Goal: Task Accomplishment & Management: Use online tool/utility

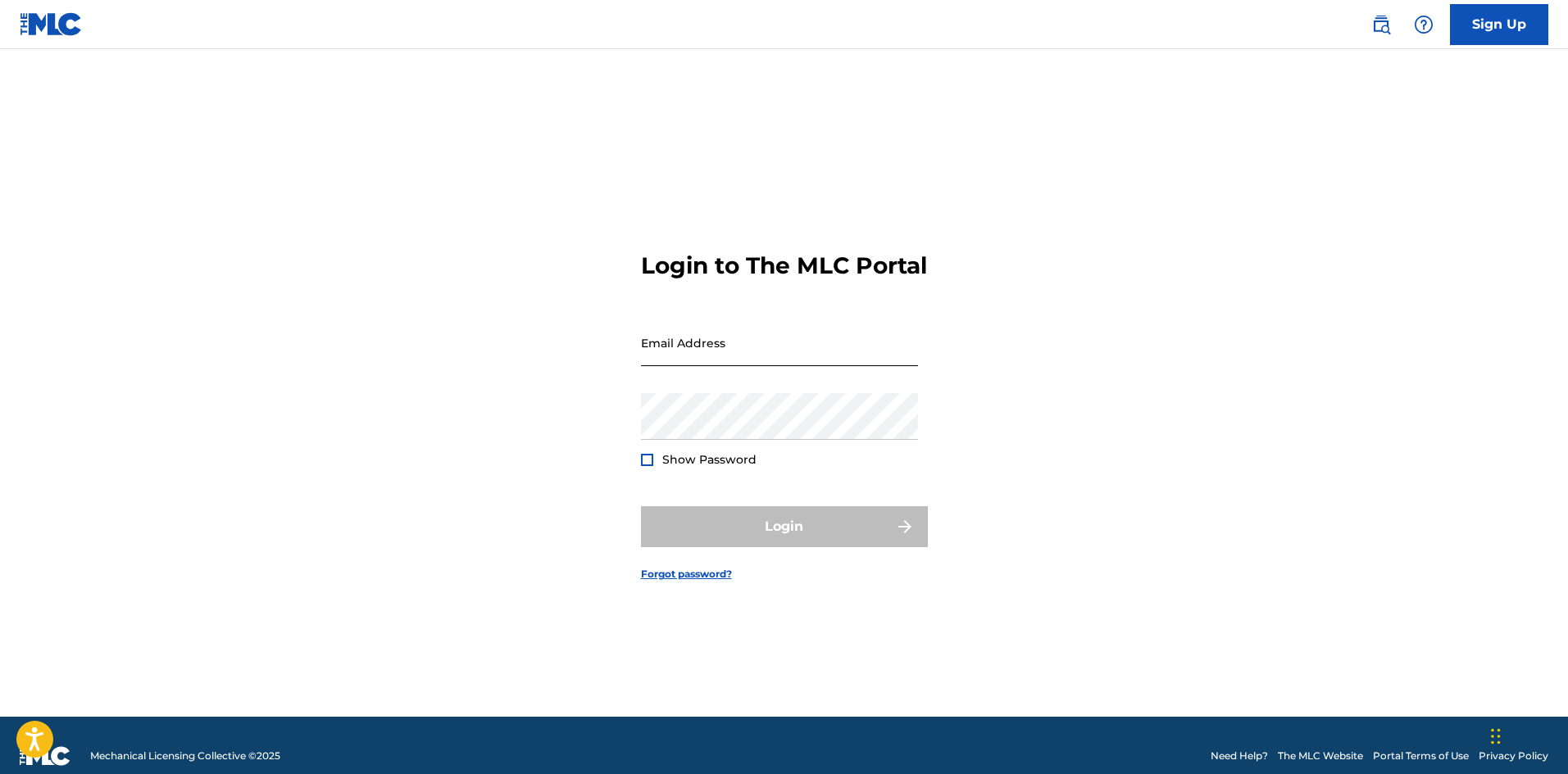
click at [760, 366] on input "Email Address" at bounding box center [780, 343] width 277 height 47
type input "Intern2@nwroyalties.com"
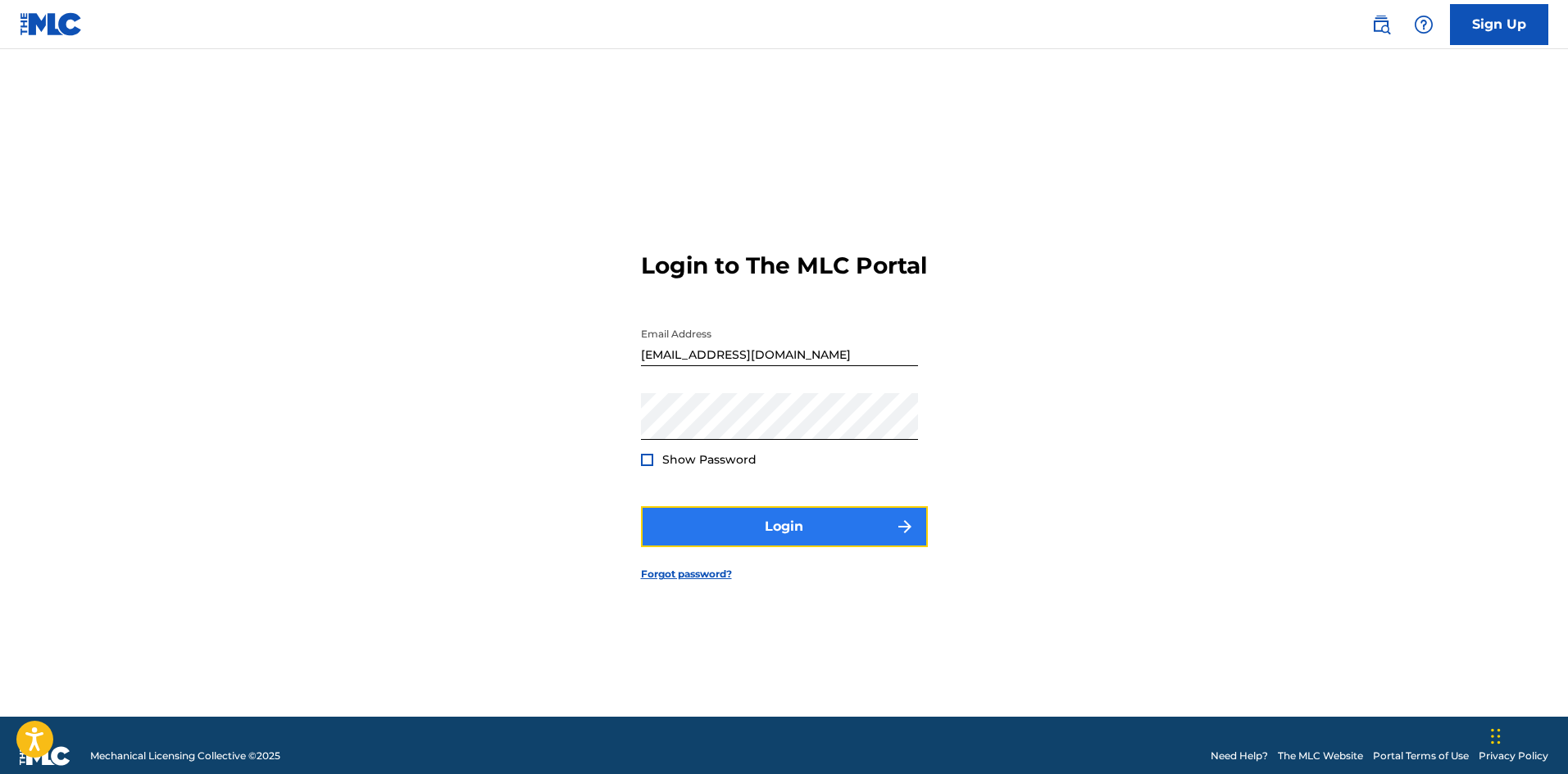
click at [753, 546] on button "Login" at bounding box center [784, 527] width 287 height 41
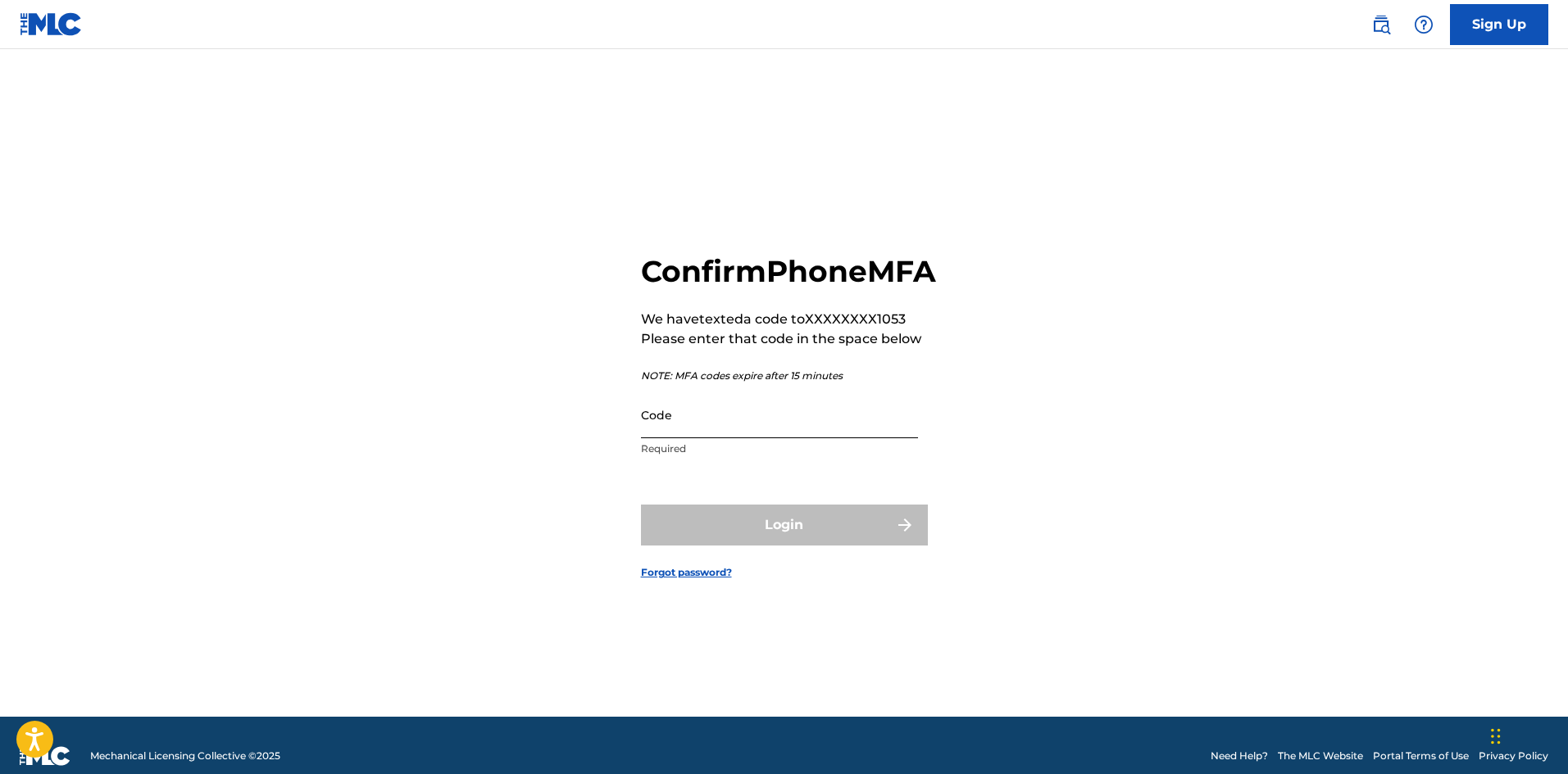
click at [766, 439] on input "Code" at bounding box center [780, 415] width 277 height 47
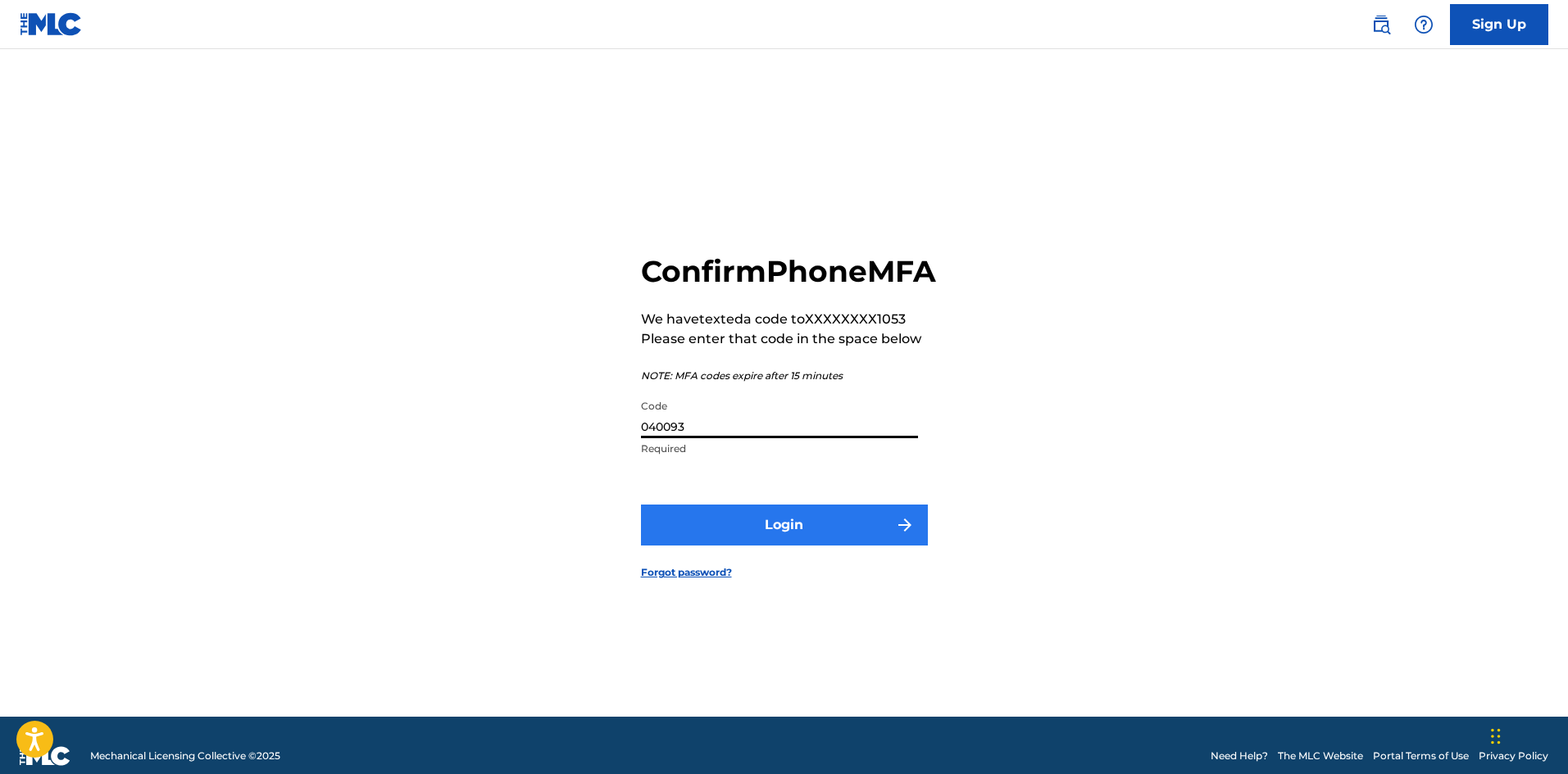
type input "040093"
click at [822, 546] on button "Login" at bounding box center [784, 525] width 287 height 41
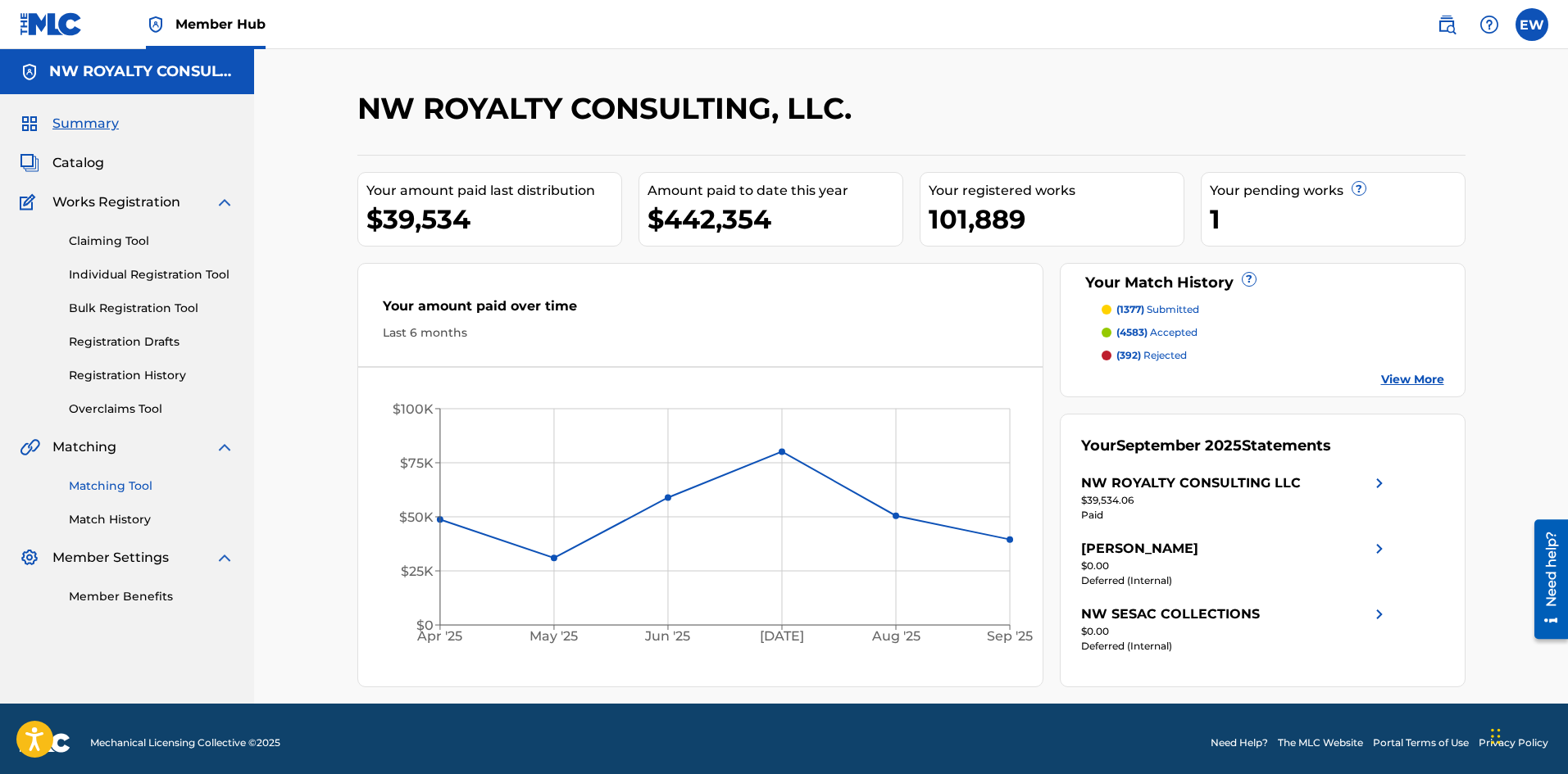
click at [93, 486] on link "Matching Tool" at bounding box center [151, 486] width 166 height 17
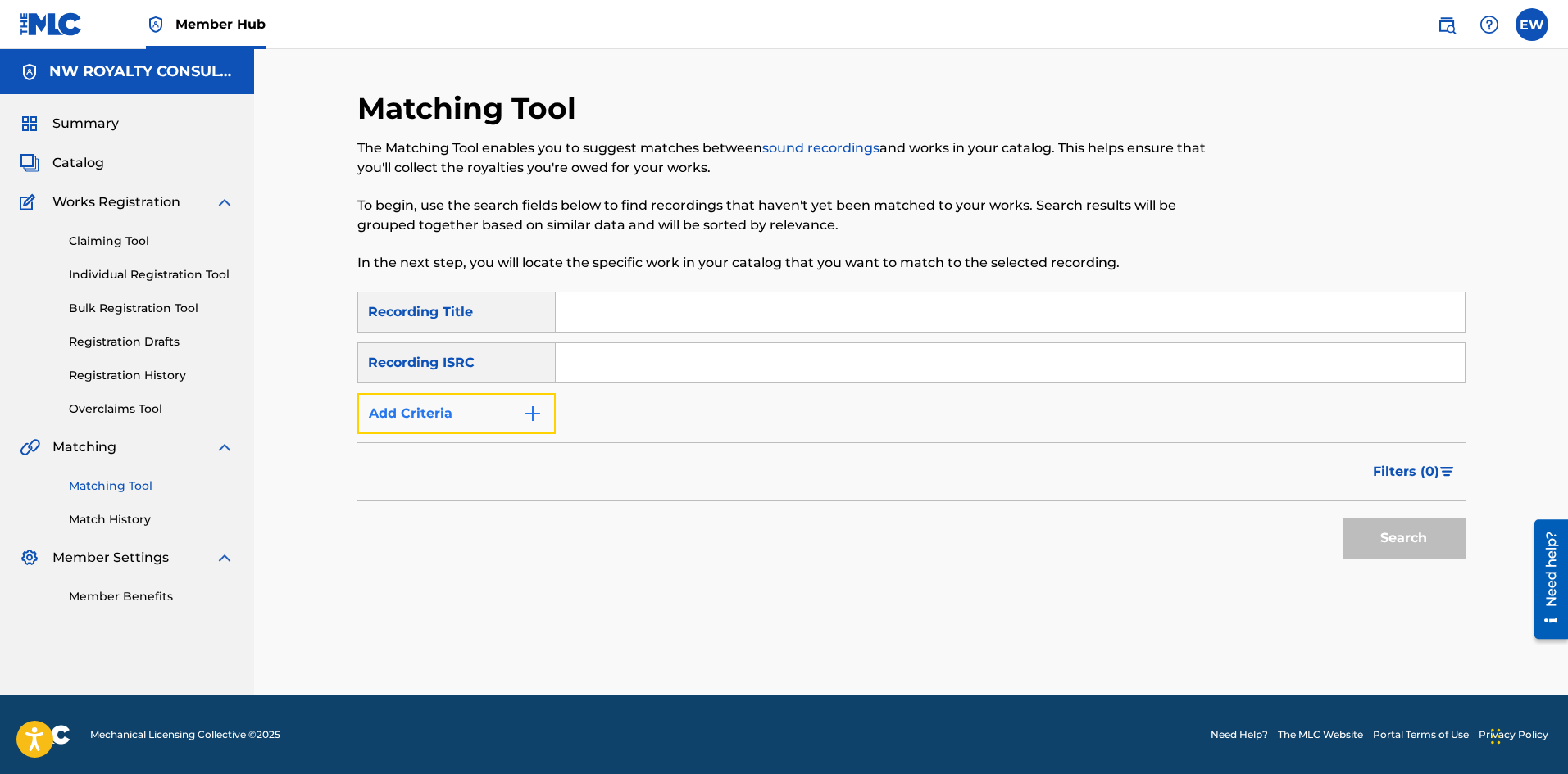
click at [385, 421] on button "Add Criteria" at bounding box center [456, 413] width 198 height 41
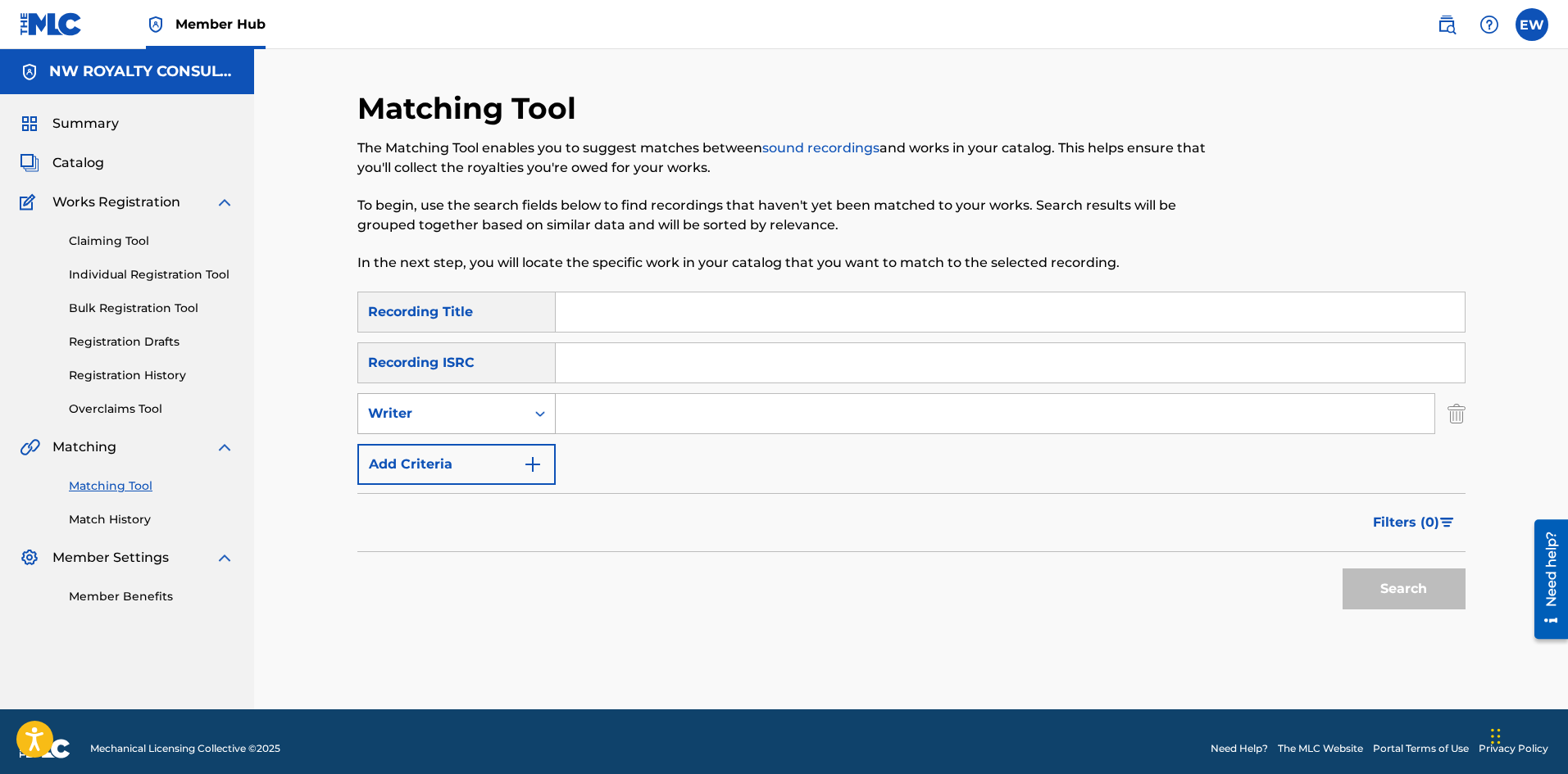
click at [397, 412] on div "Writer" at bounding box center [442, 413] width 148 height 19
click at [378, 455] on div "Recording Artist" at bounding box center [456, 454] width 197 height 41
drag, startPoint x: 673, startPoint y: 434, endPoint x: 641, endPoint y: 409, distance: 40.6
click at [672, 432] on div "SearchWithCriteria891abebe-7c1b-42dd-9e88-b473e94660f1 Recording Title SearchWi…" at bounding box center [911, 387] width 1108 height 193
click at [638, 424] on input "Search Form" at bounding box center [995, 413] width 879 height 39
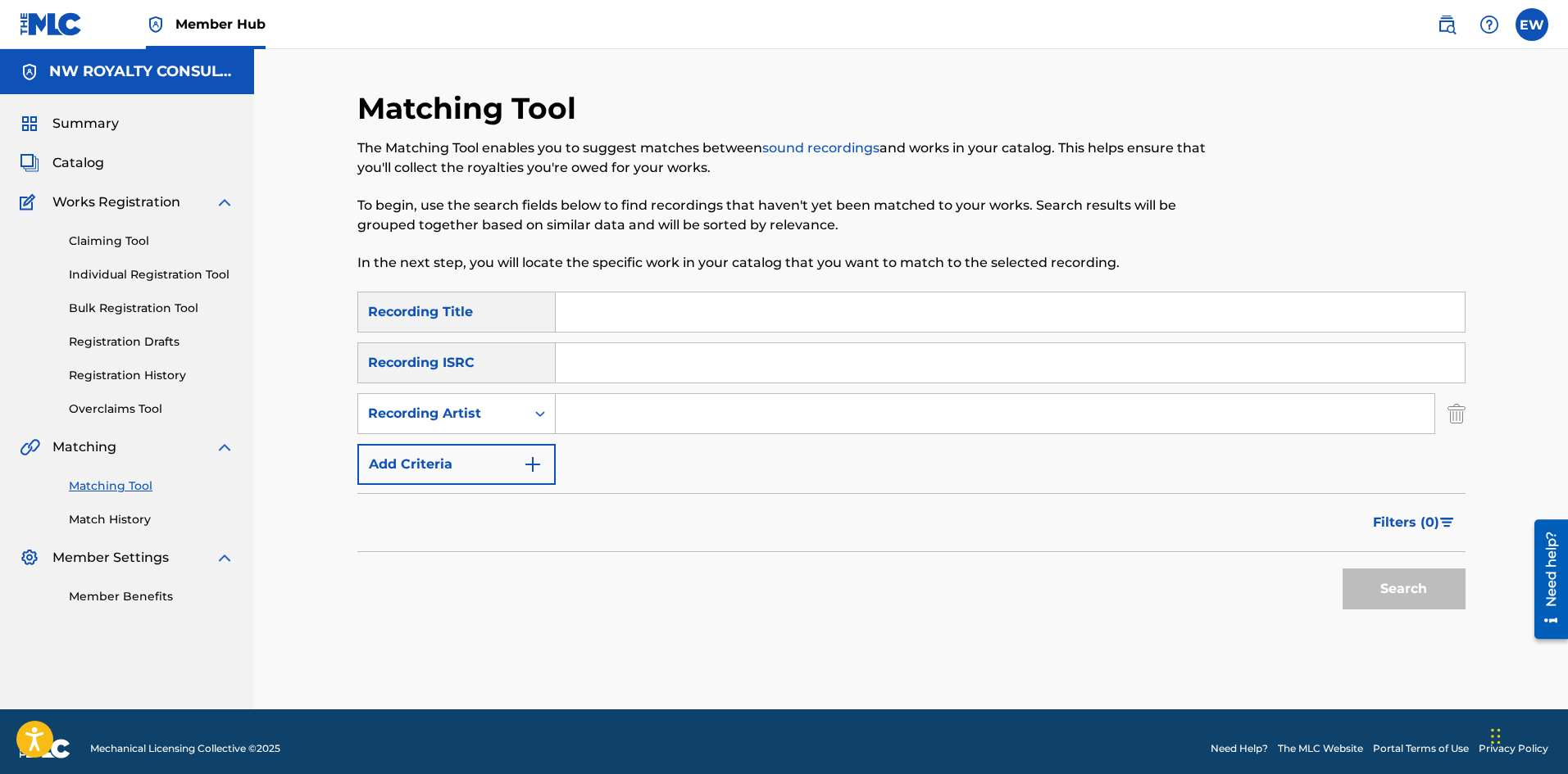
paste input "YO GOTTI"
type input "YO GOTTI"
click at [1543, 667] on div "Matching Tool The Matching Tool enables you to suggest matches between sound re…" at bounding box center [911, 379] width 1314 height 660
click at [800, 316] on input "Search Form" at bounding box center [1011, 311] width 909 height 39
paste input "AROUND THE WORLD"
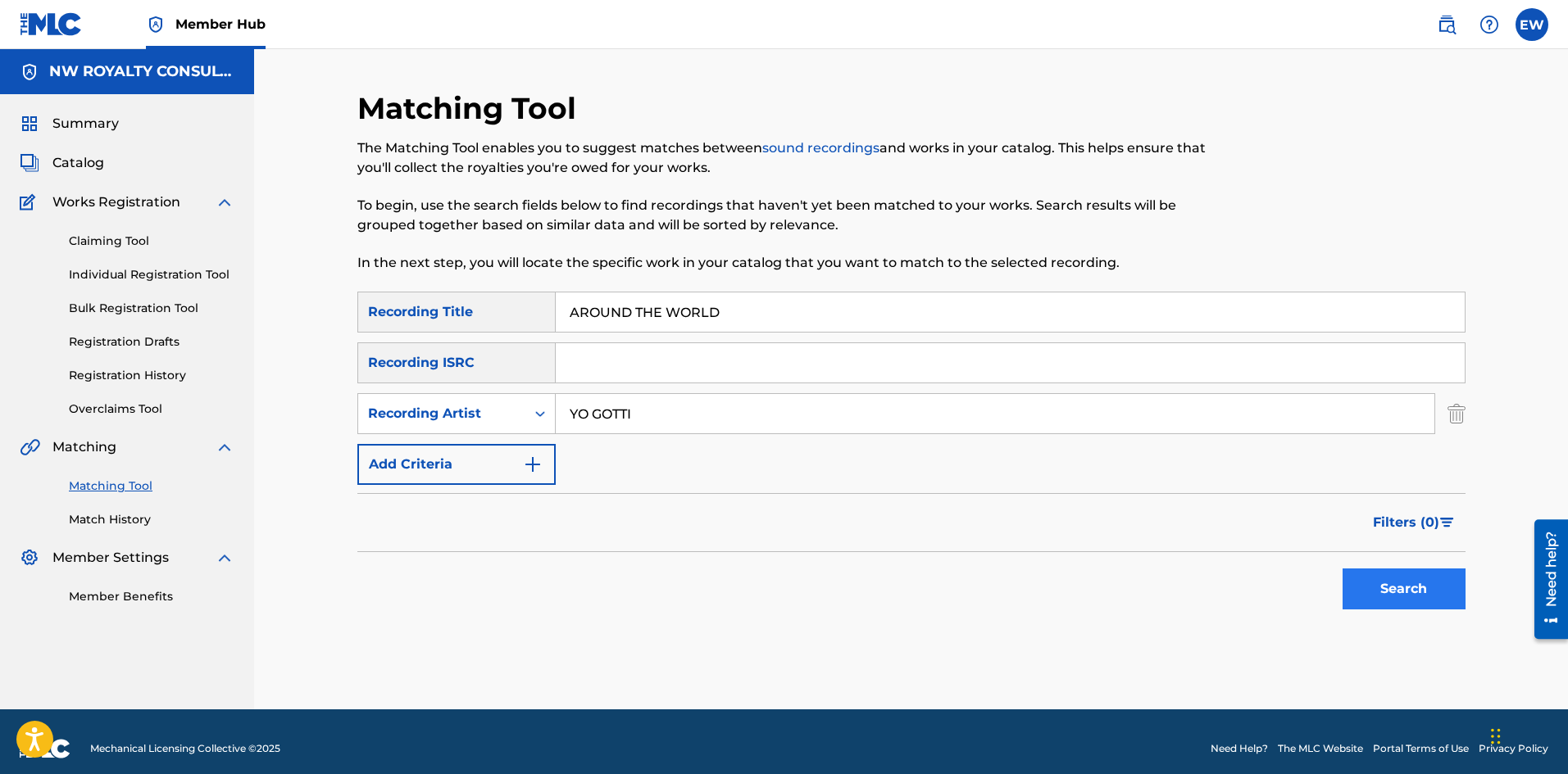
type input "AROUND THE WORLD"
click at [1372, 592] on button "Search" at bounding box center [1404, 589] width 123 height 41
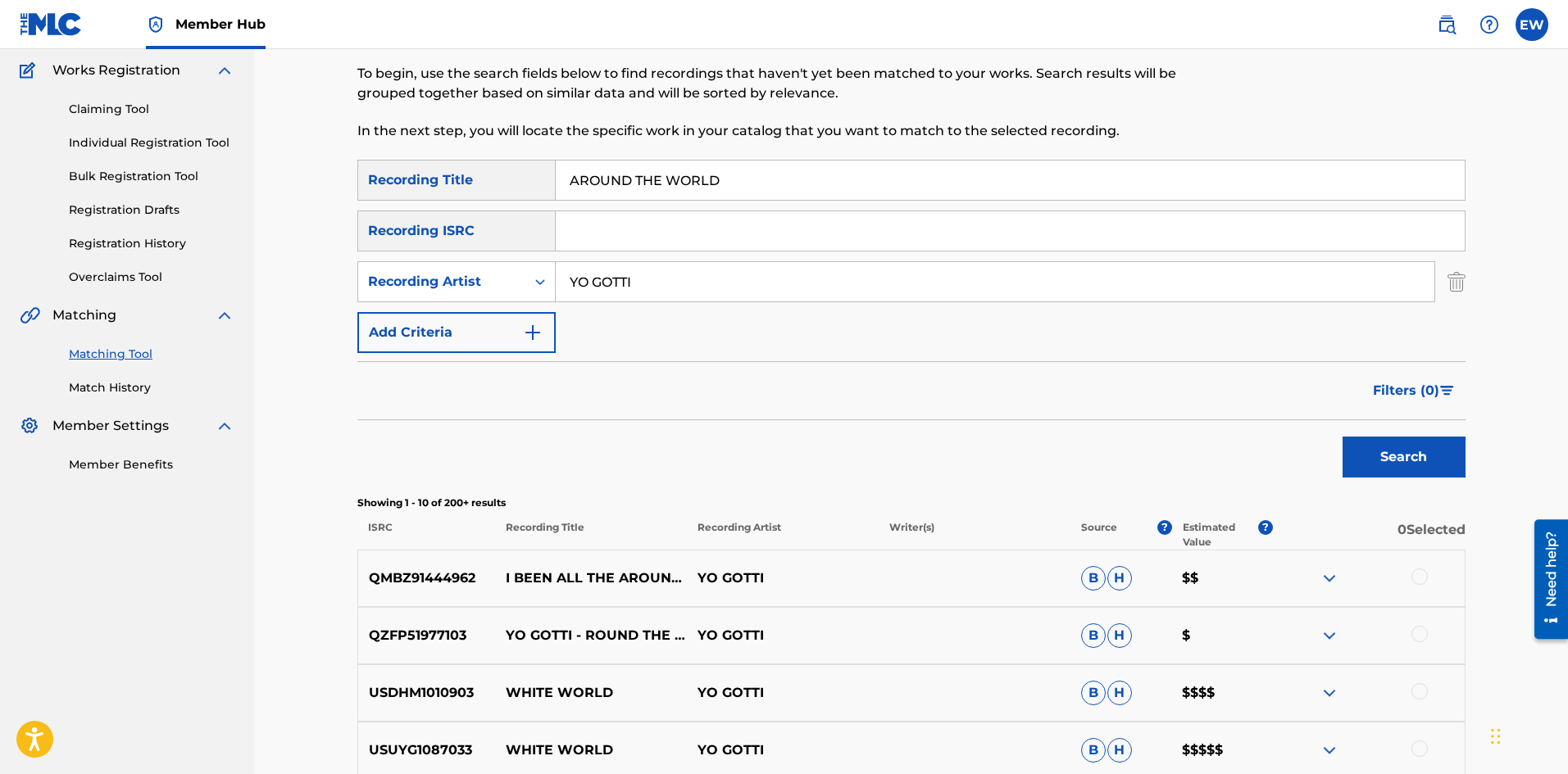
scroll to position [164, 0]
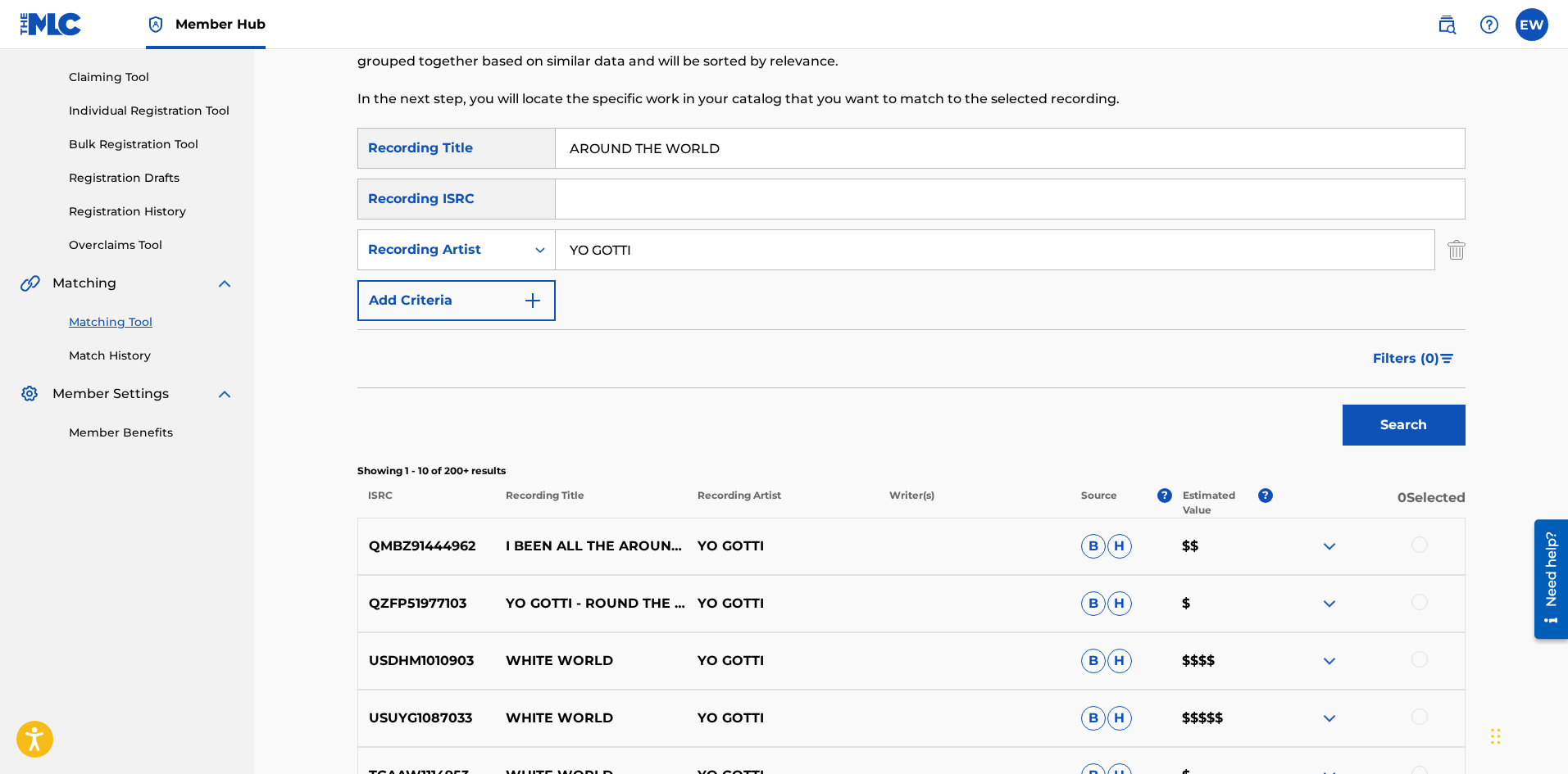
click at [1422, 545] on div at bounding box center [1420, 545] width 16 height 16
click at [1413, 603] on div at bounding box center [1420, 603] width 16 height 16
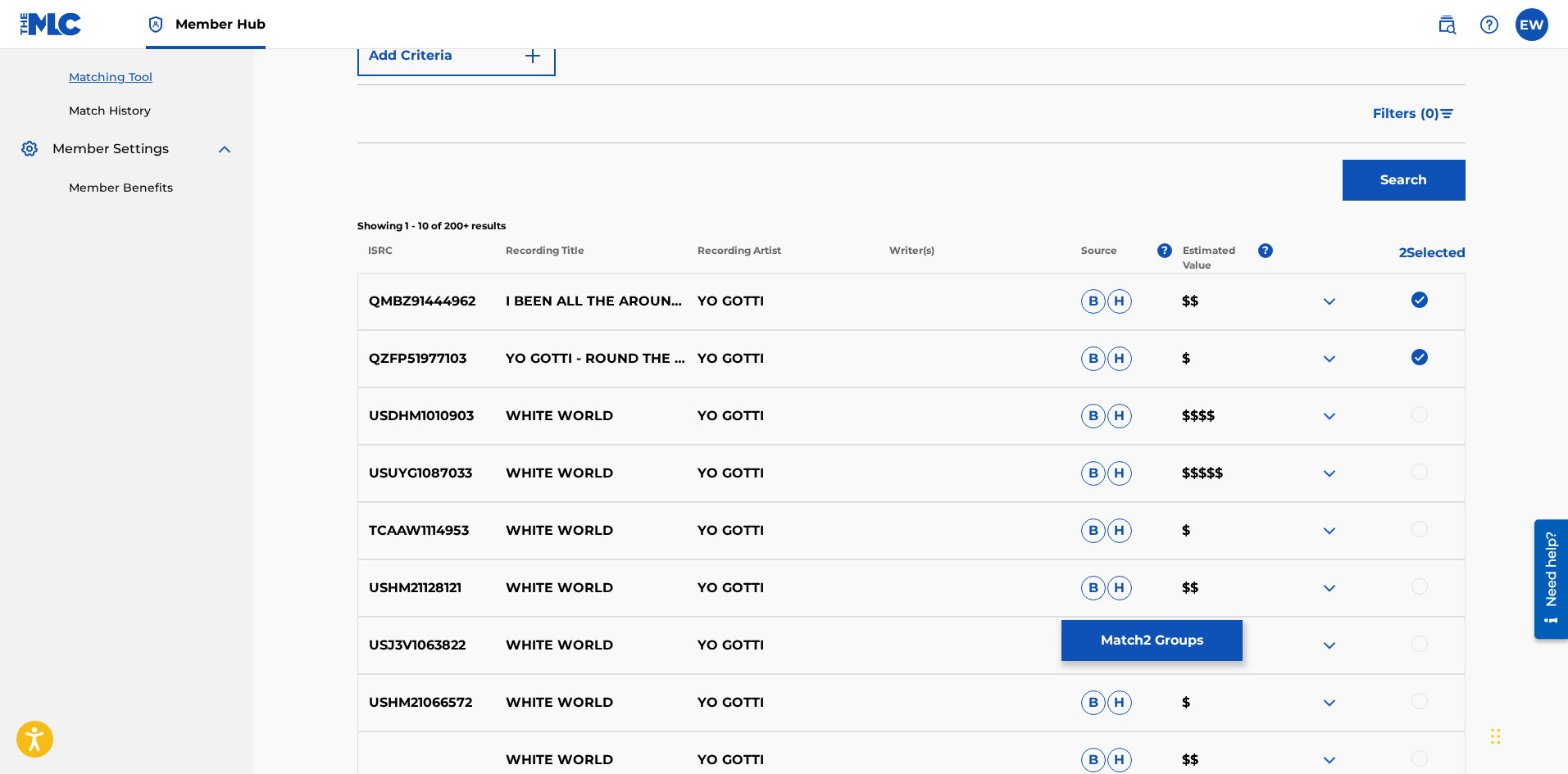
scroll to position [409, 0]
click at [1119, 637] on button "Match 2 Groups" at bounding box center [1152, 640] width 181 height 41
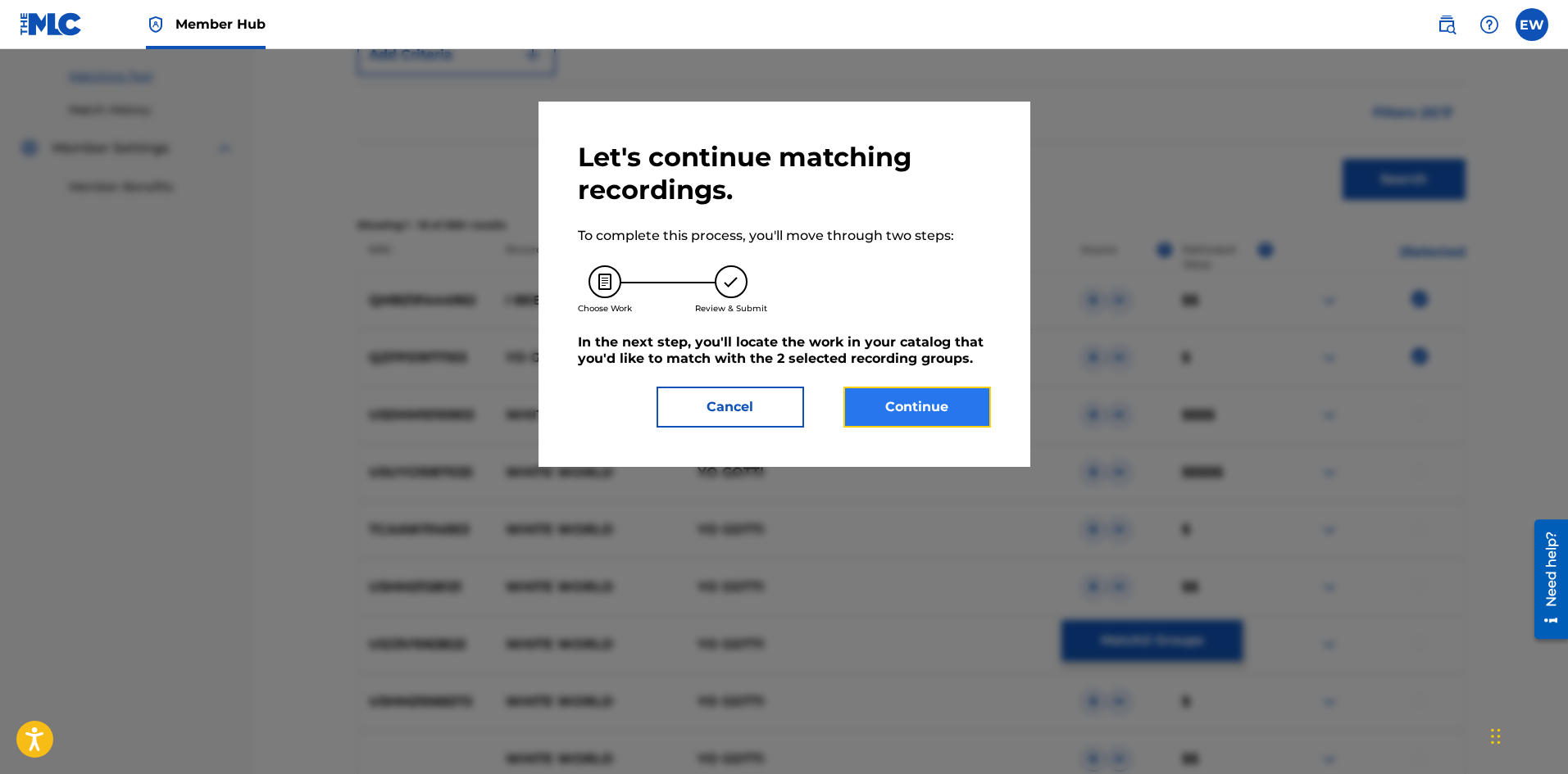
click at [919, 413] on button "Continue" at bounding box center [917, 407] width 148 height 41
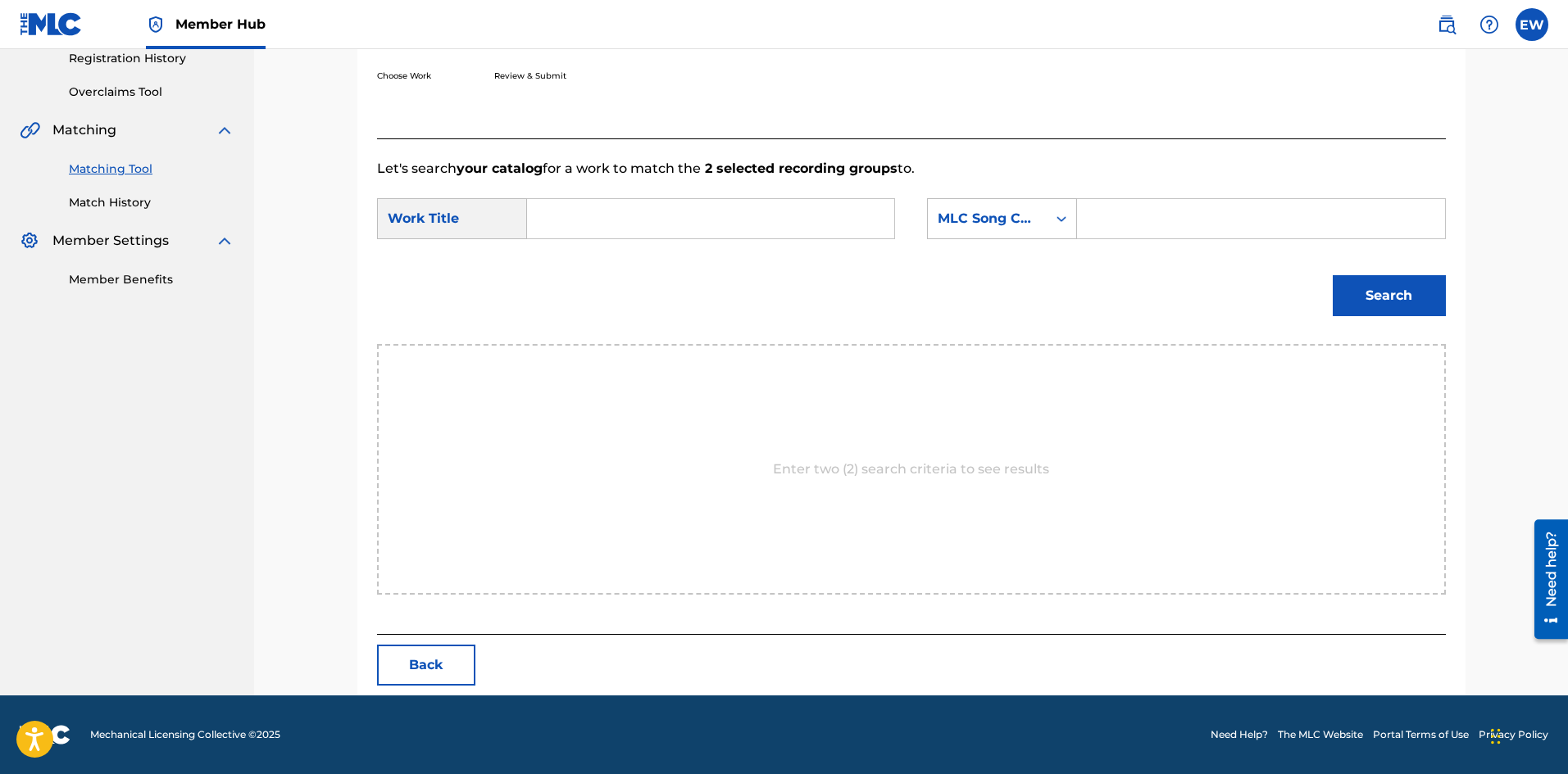
scroll to position [317, 0]
click at [836, 237] on input "Search Form" at bounding box center [710, 218] width 339 height 39
paste input "AROUND THE WORLD"
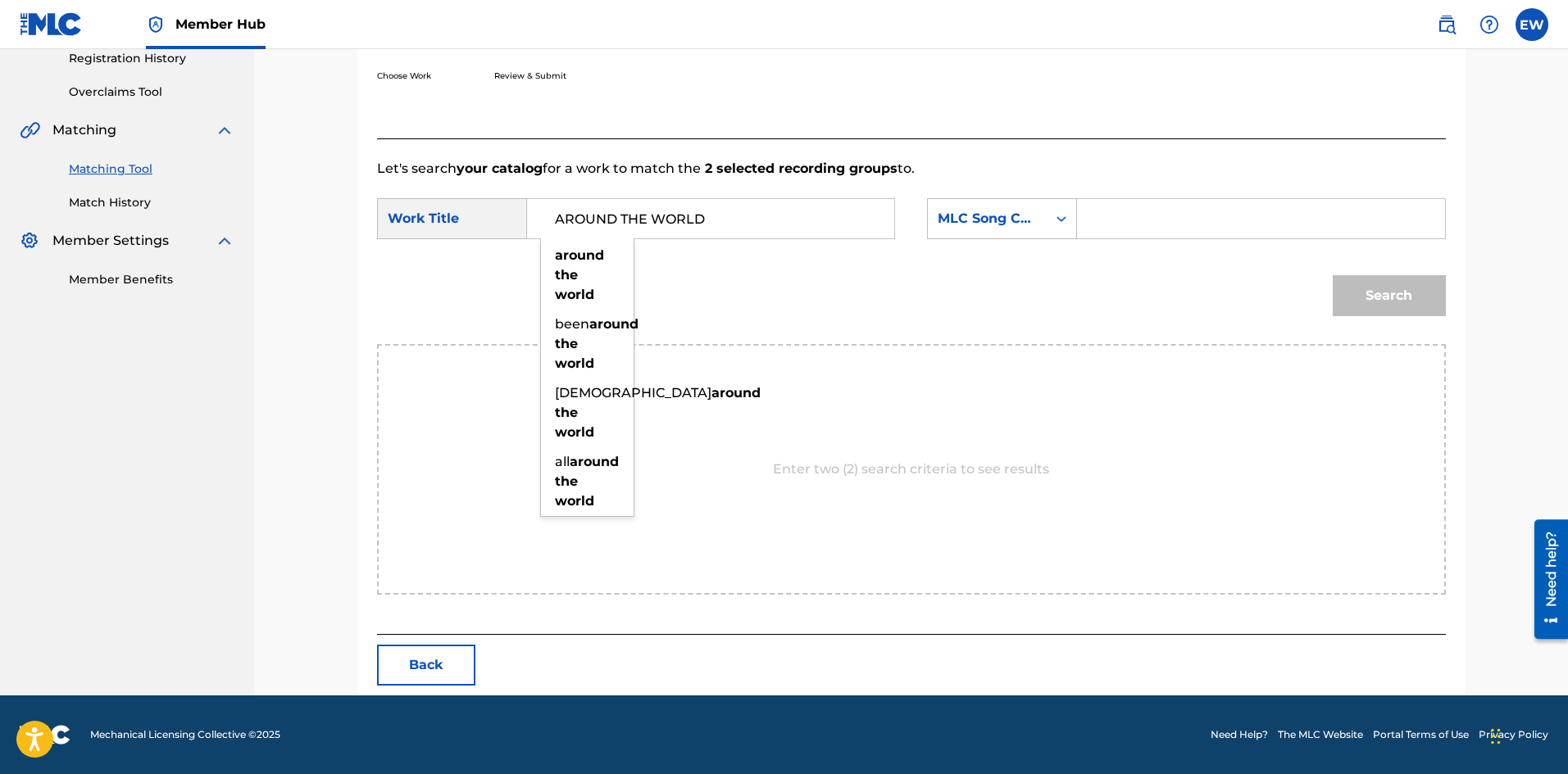
type input "AROUND THE WORLD"
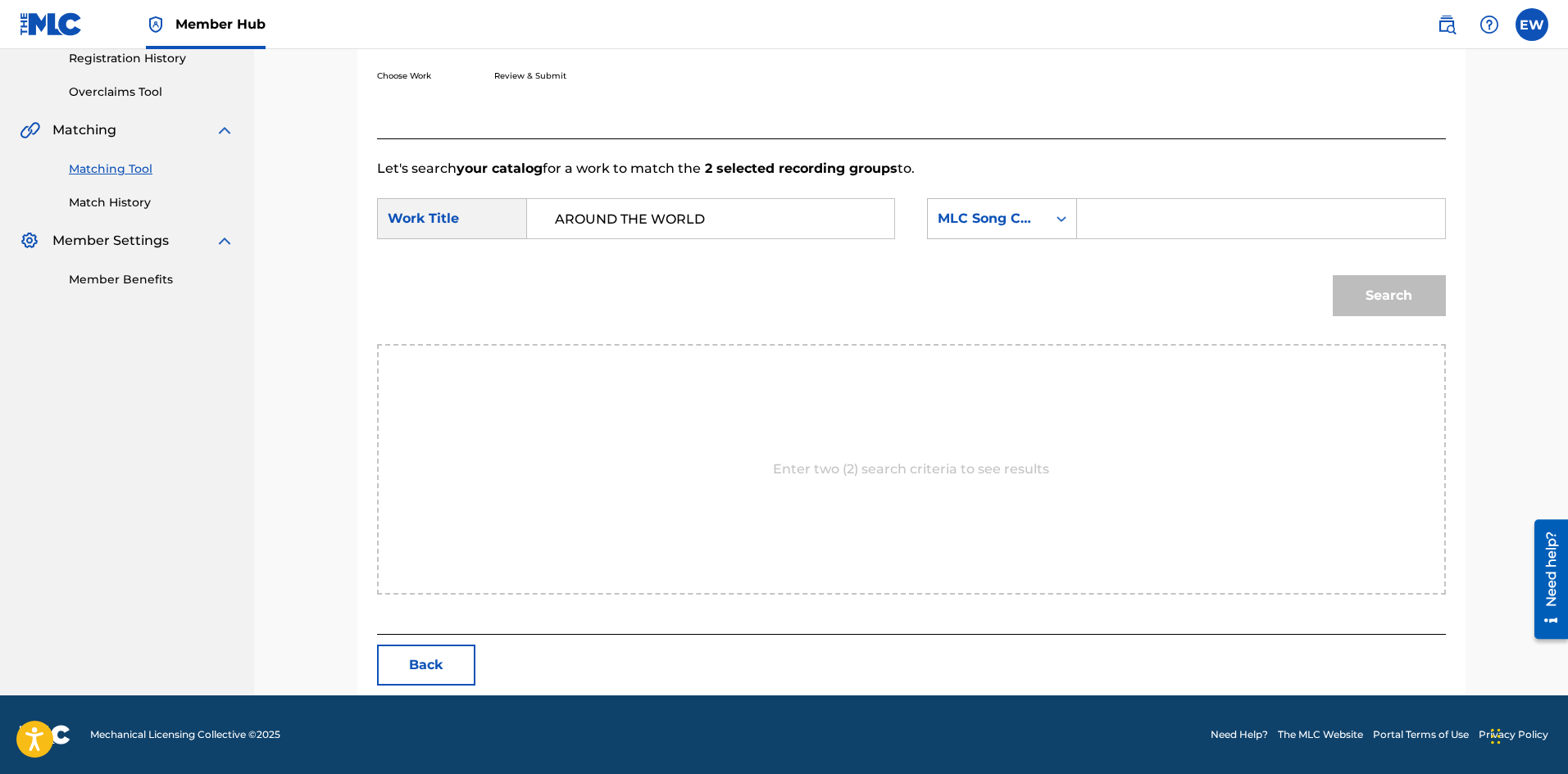
click at [1283, 212] on input "Search Form" at bounding box center [1261, 218] width 339 height 39
paste input "EVCC0V"
type input "EVCC0V"
click at [1393, 307] on button "Search" at bounding box center [1389, 296] width 113 height 41
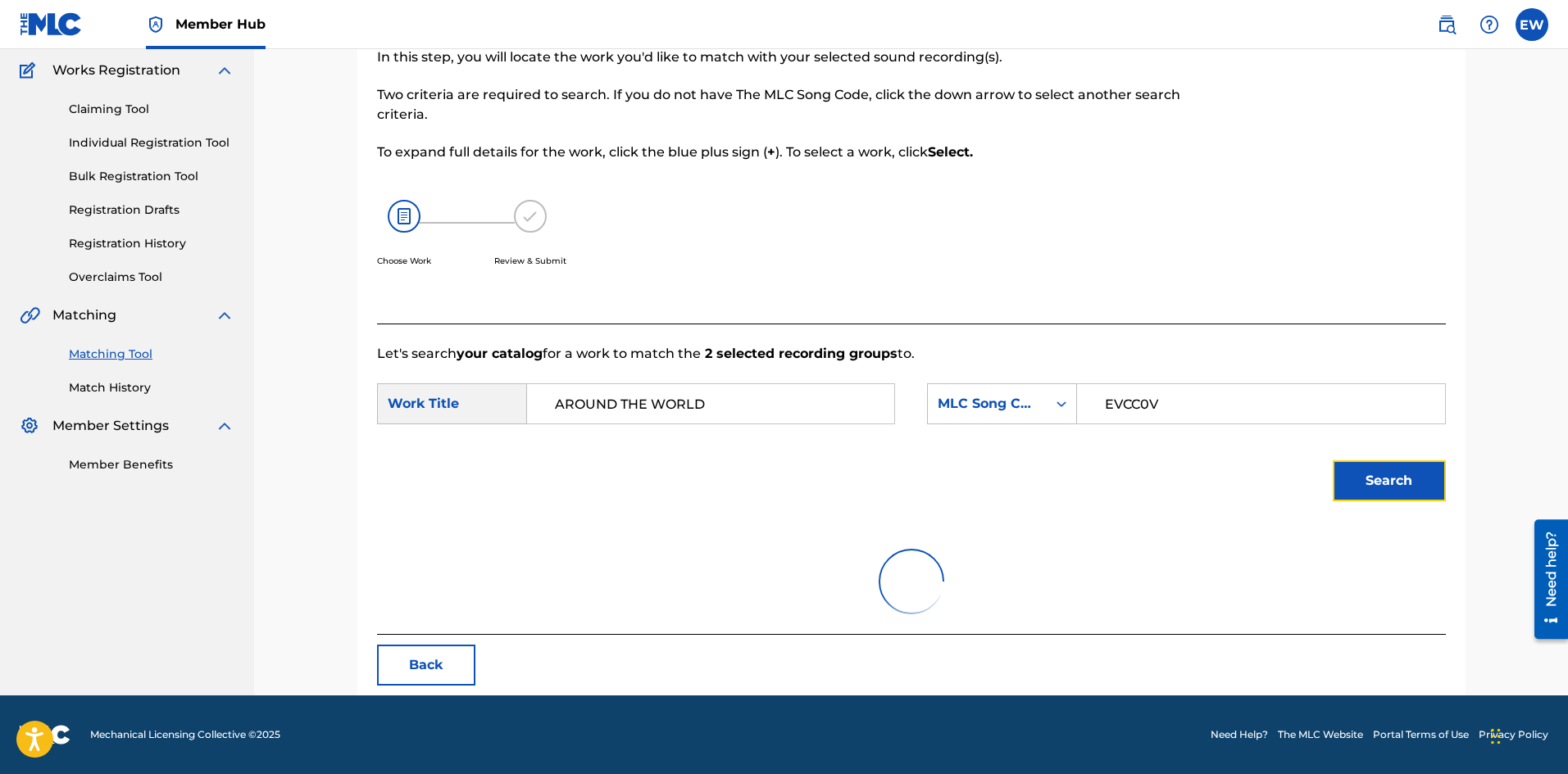
scroll to position [61, 0]
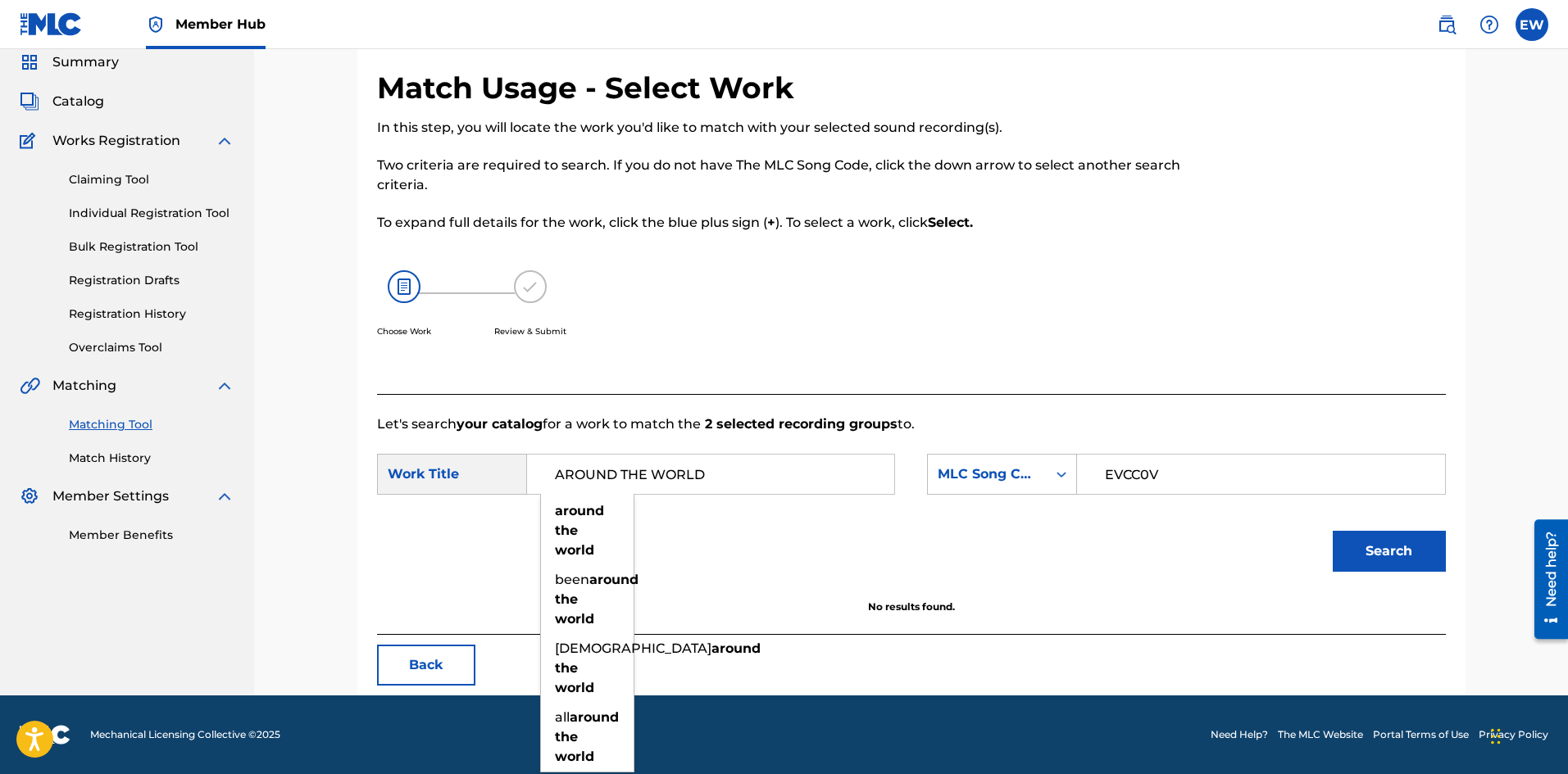
drag, startPoint x: 758, startPoint y: 467, endPoint x: 359, endPoint y: 582, distance: 415.2
click at [367, 563] on div "Match Usage - Select Work In this step, you will locate the work you'd like to …" at bounding box center [911, 382] width 1108 height 626
paste input "EVERY GHETTO, EVERY CITY"
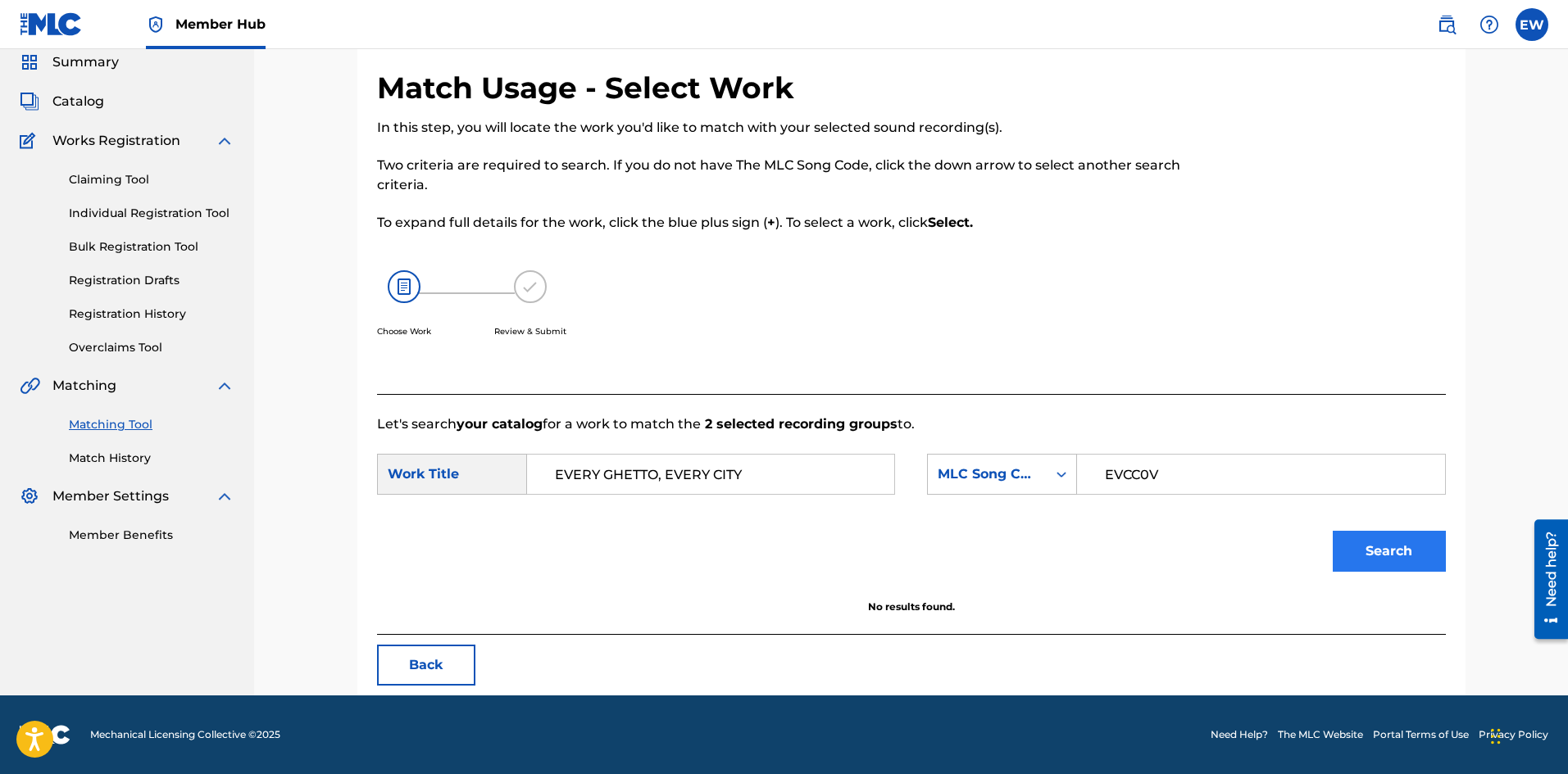
type input "EVERY GHETTO, EVERY CITY"
click at [1387, 537] on button "Search" at bounding box center [1389, 551] width 113 height 41
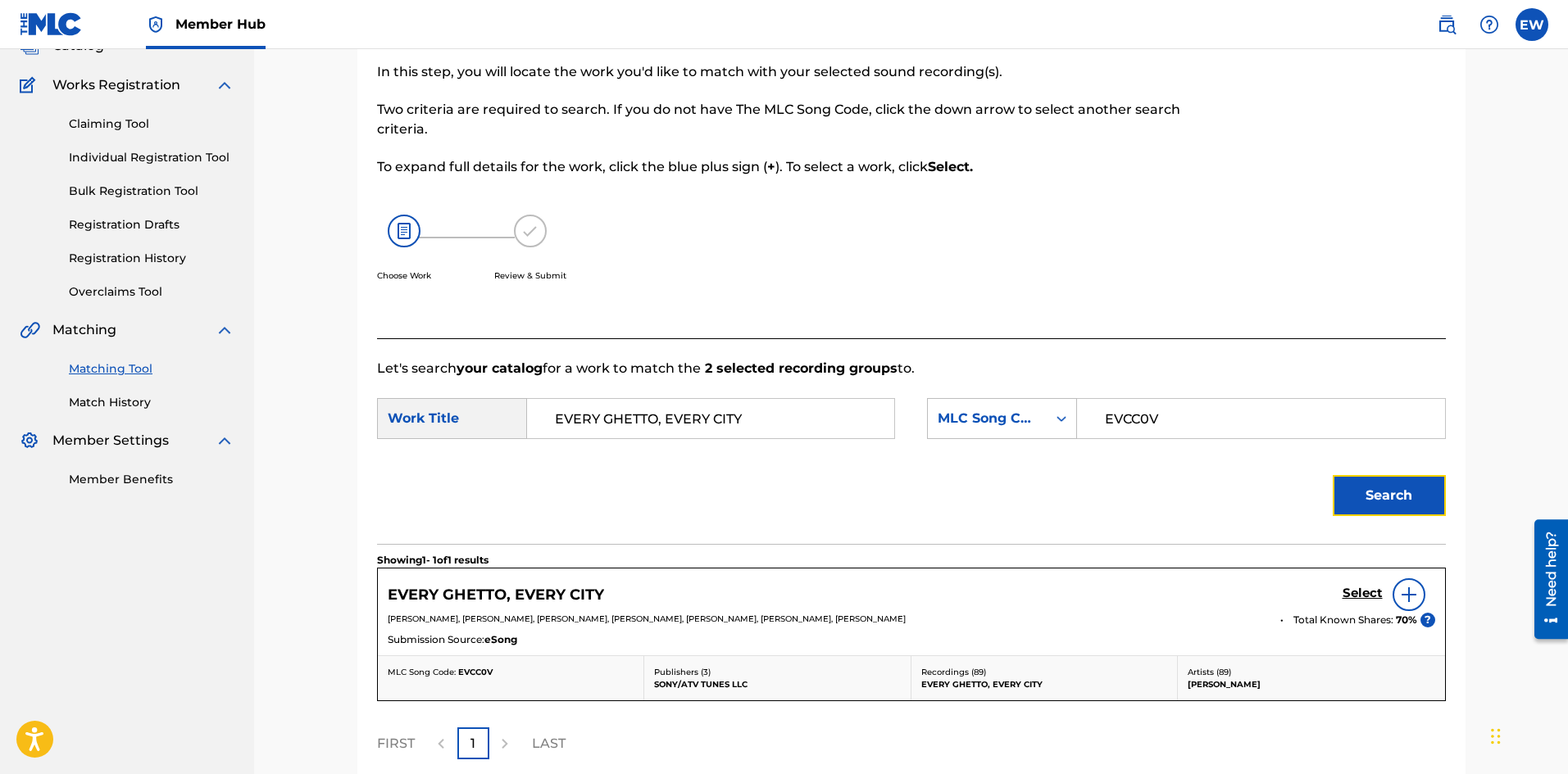
scroll to position [225, 0]
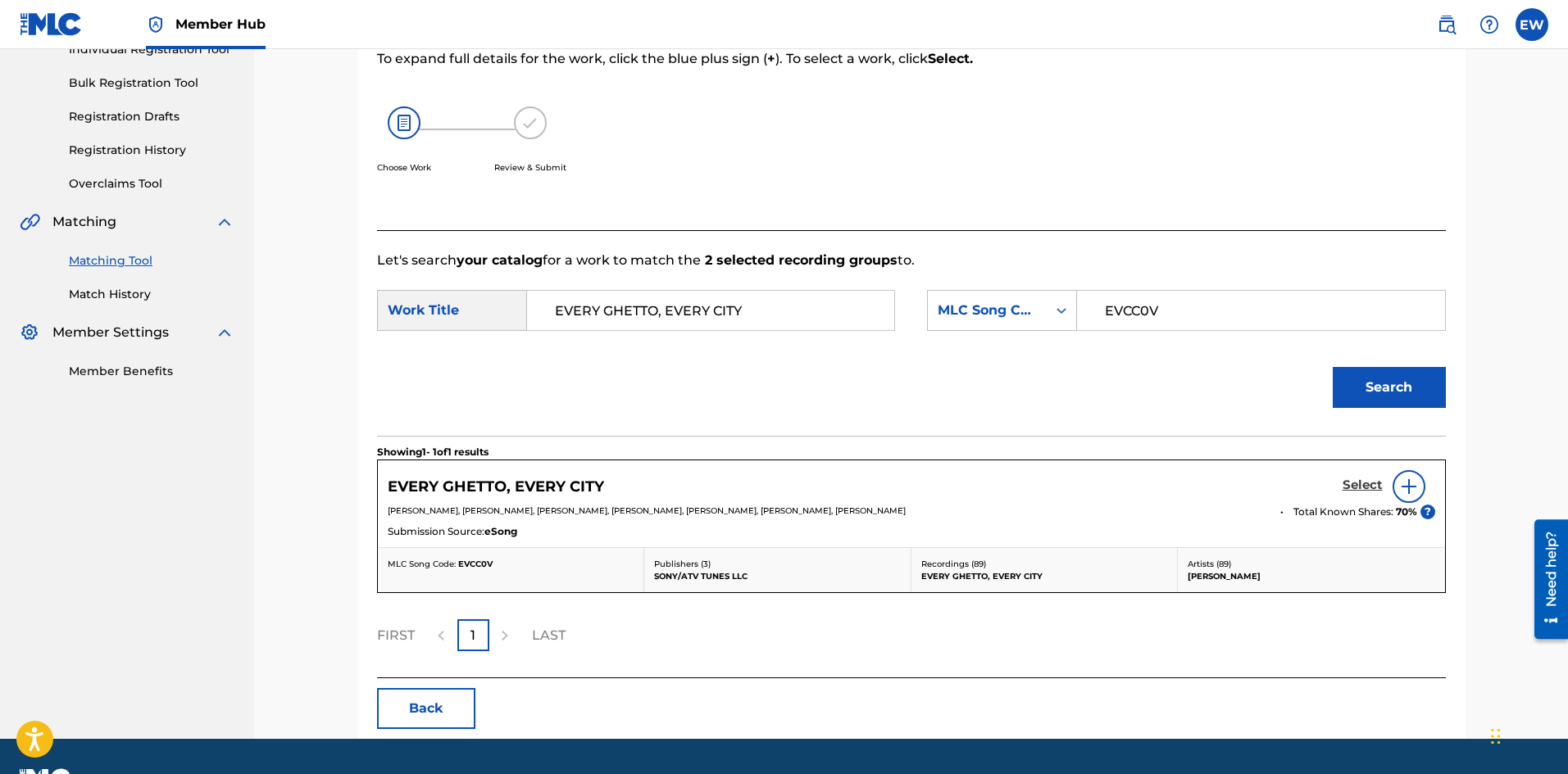
click at [1369, 483] on h5 "Select" at bounding box center [1363, 485] width 40 height 16
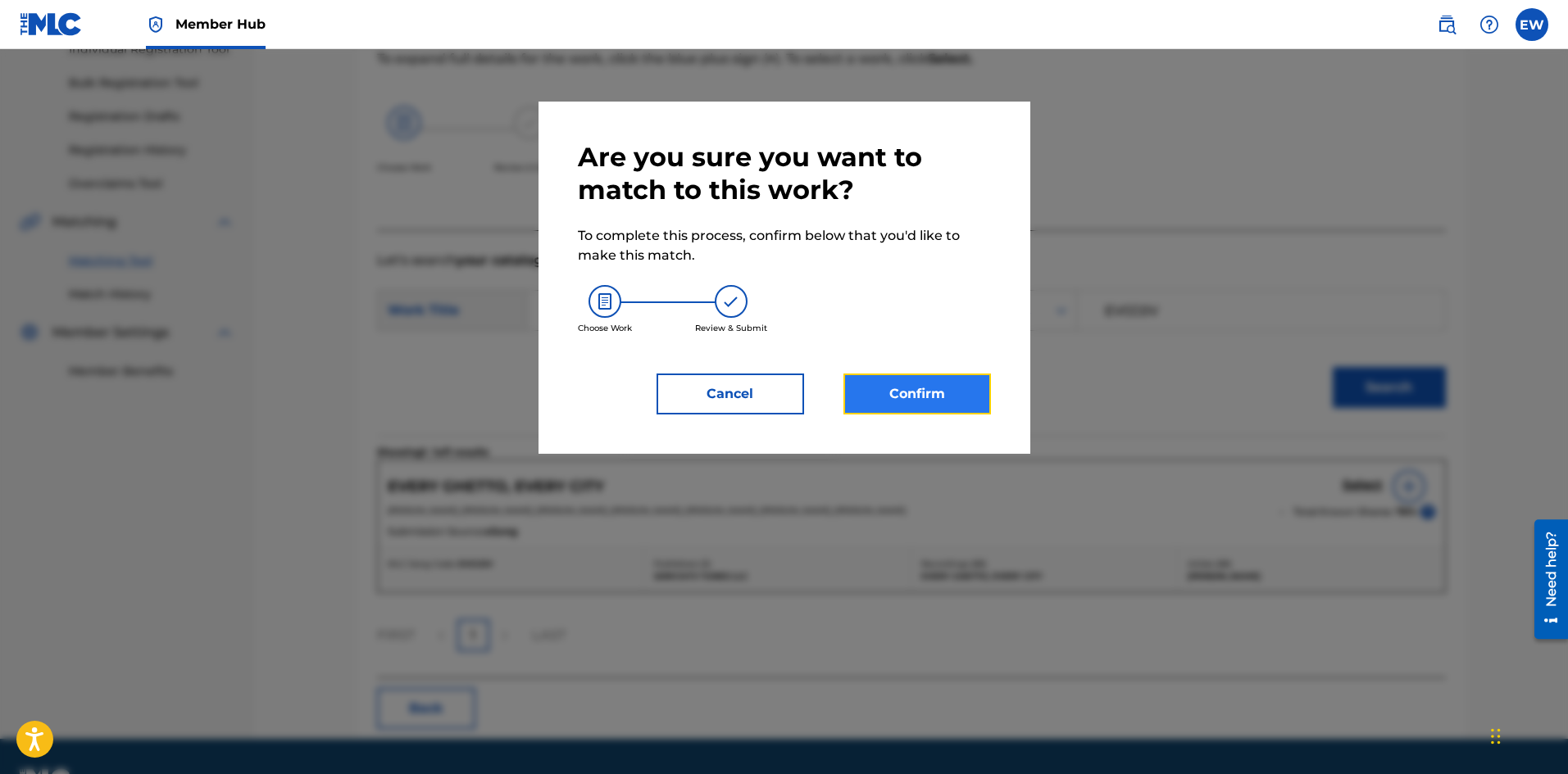
click at [867, 393] on button "Confirm" at bounding box center [917, 394] width 148 height 41
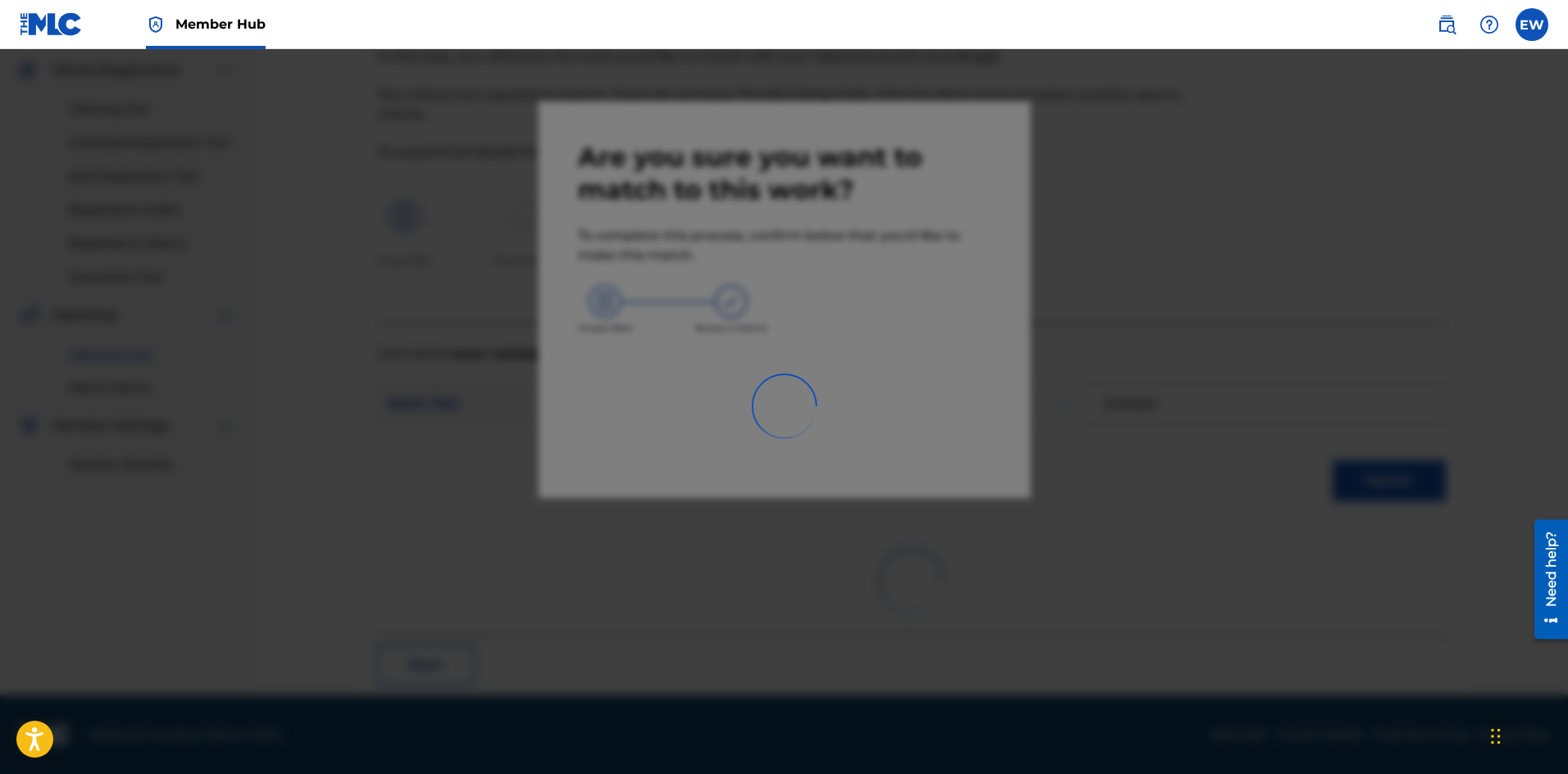
scroll to position [39, 0]
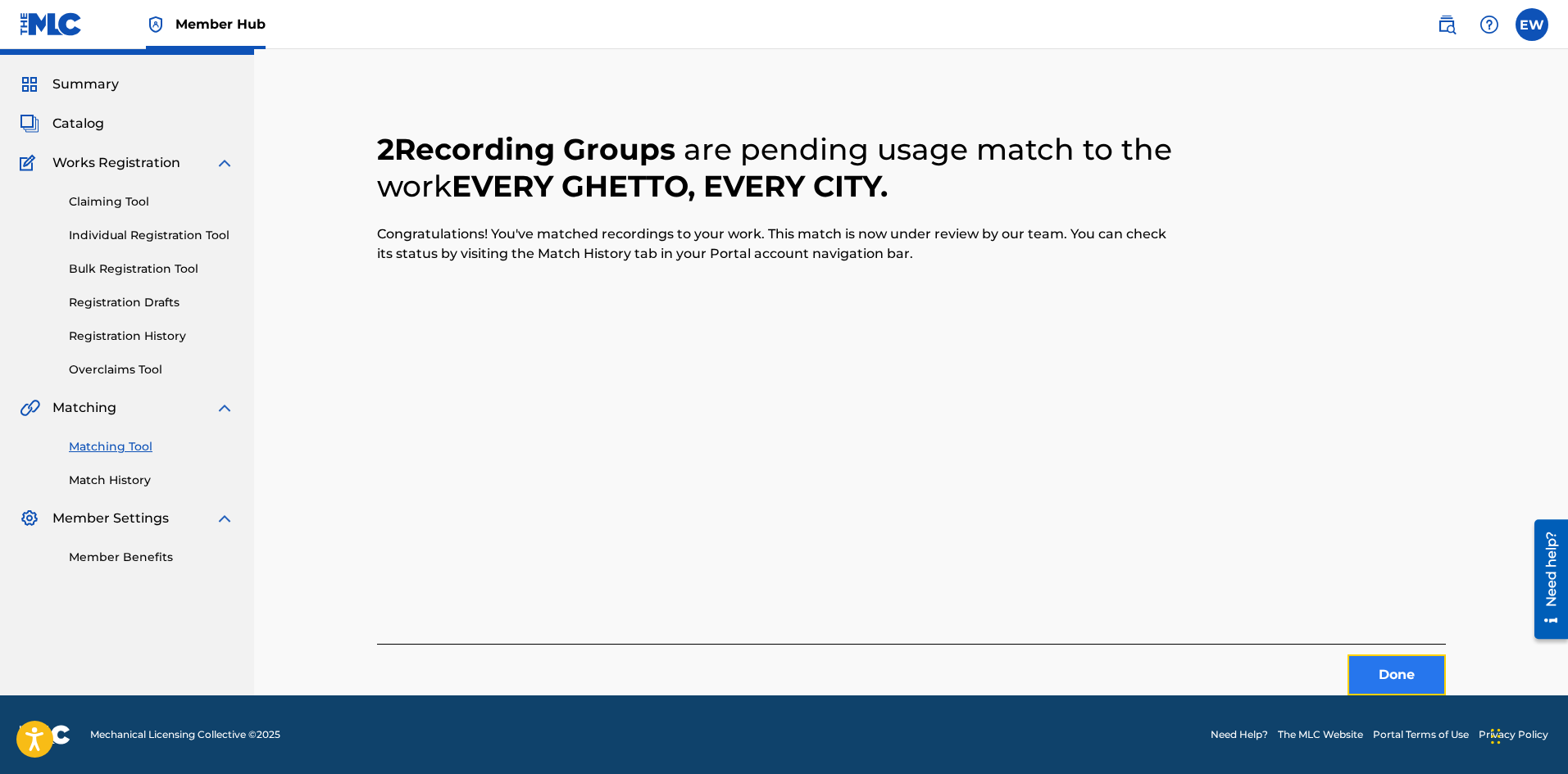
click at [1396, 679] on button "Done" at bounding box center [1397, 675] width 98 height 41
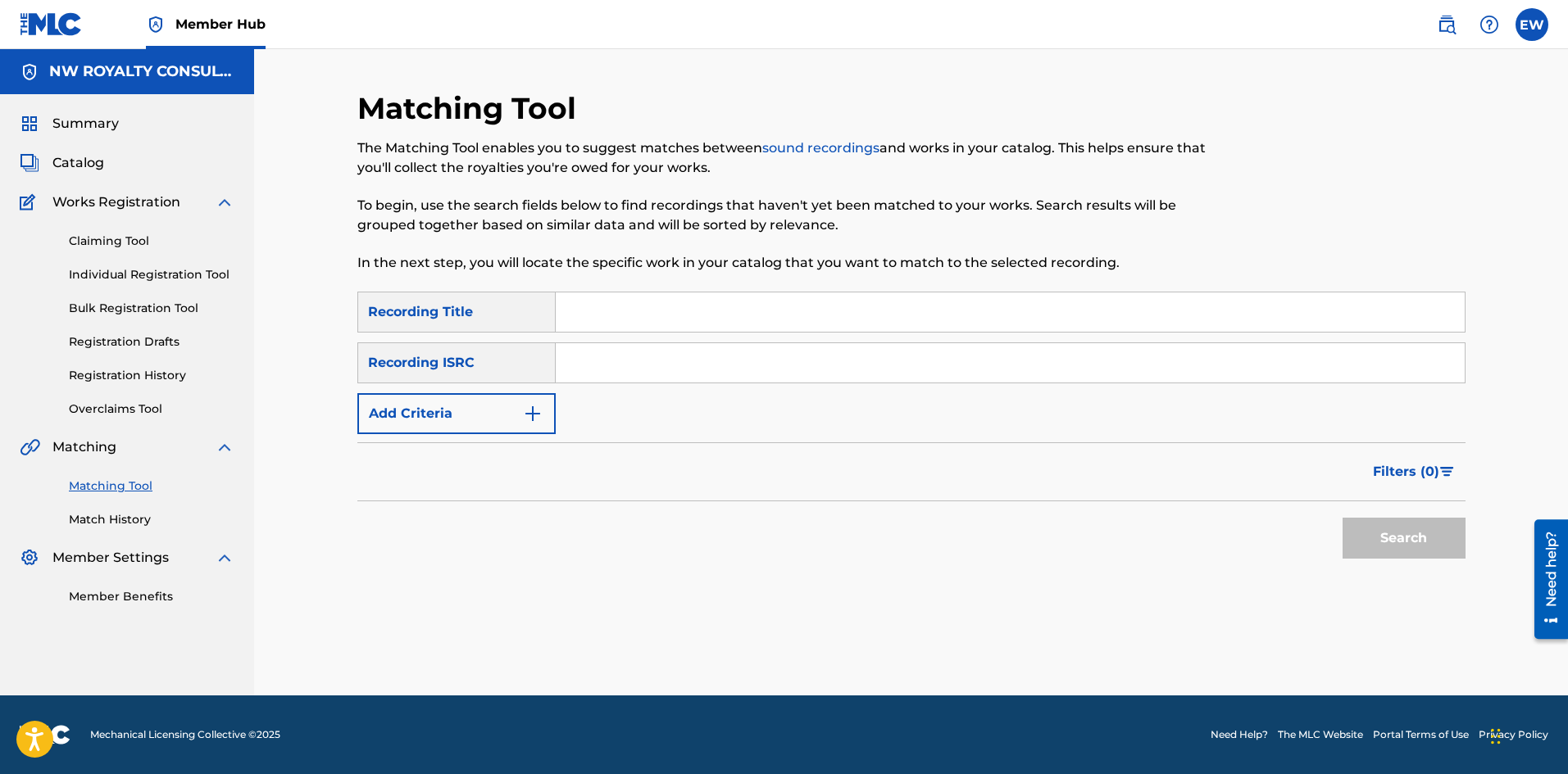
scroll to position [0, 0]
click at [470, 420] on button "Add Criteria" at bounding box center [456, 413] width 198 height 41
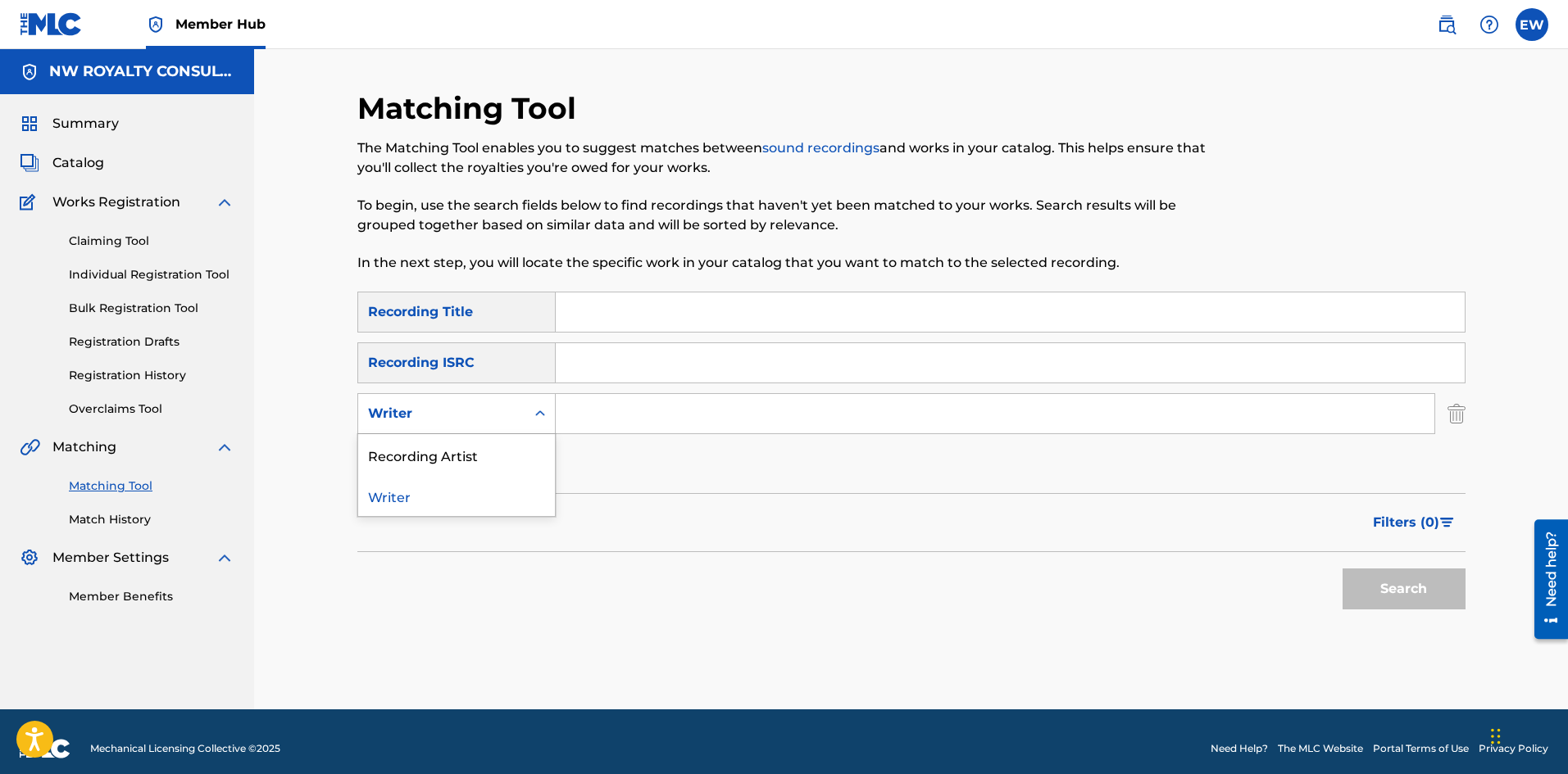
click at [478, 400] on div "Writer" at bounding box center [442, 414] width 167 height 31
drag, startPoint x: 465, startPoint y: 445, endPoint x: 497, endPoint y: 434, distance: 33.8
click at [467, 444] on div "Recording Artist" at bounding box center [456, 454] width 197 height 41
drag, startPoint x: 652, startPoint y: 409, endPoint x: 657, endPoint y: 417, distance: 9.4
click at [657, 417] on input "Search Form" at bounding box center [995, 413] width 879 height 39
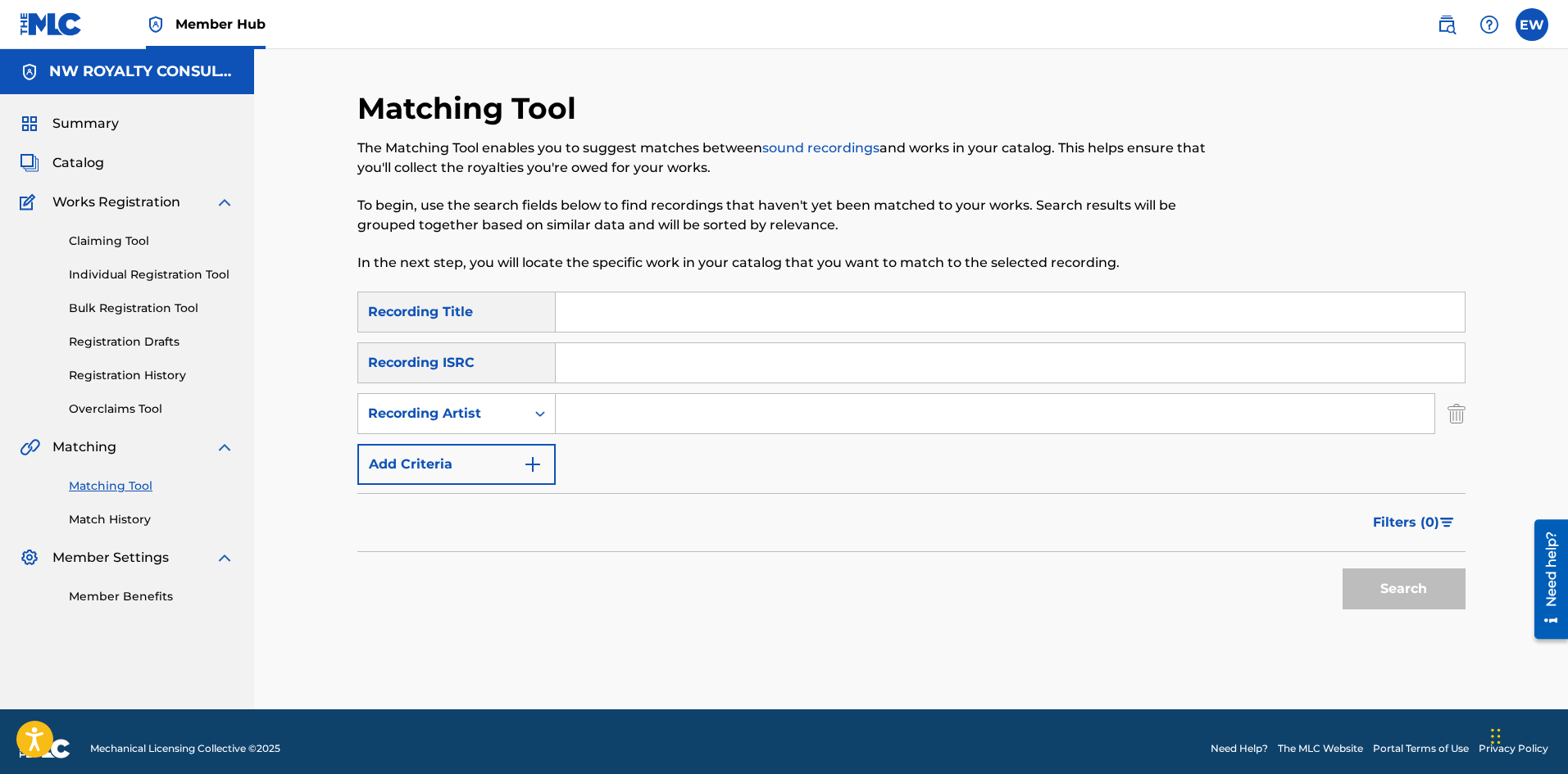
paste input "DA'NANDI"
type input "DA'NANDI"
drag, startPoint x: 667, startPoint y: 311, endPoint x: 645, endPoint y: 322, distance: 24.6
click at [667, 311] on input "Search Form" at bounding box center [1011, 311] width 909 height 39
paste input "ART OF WAR"
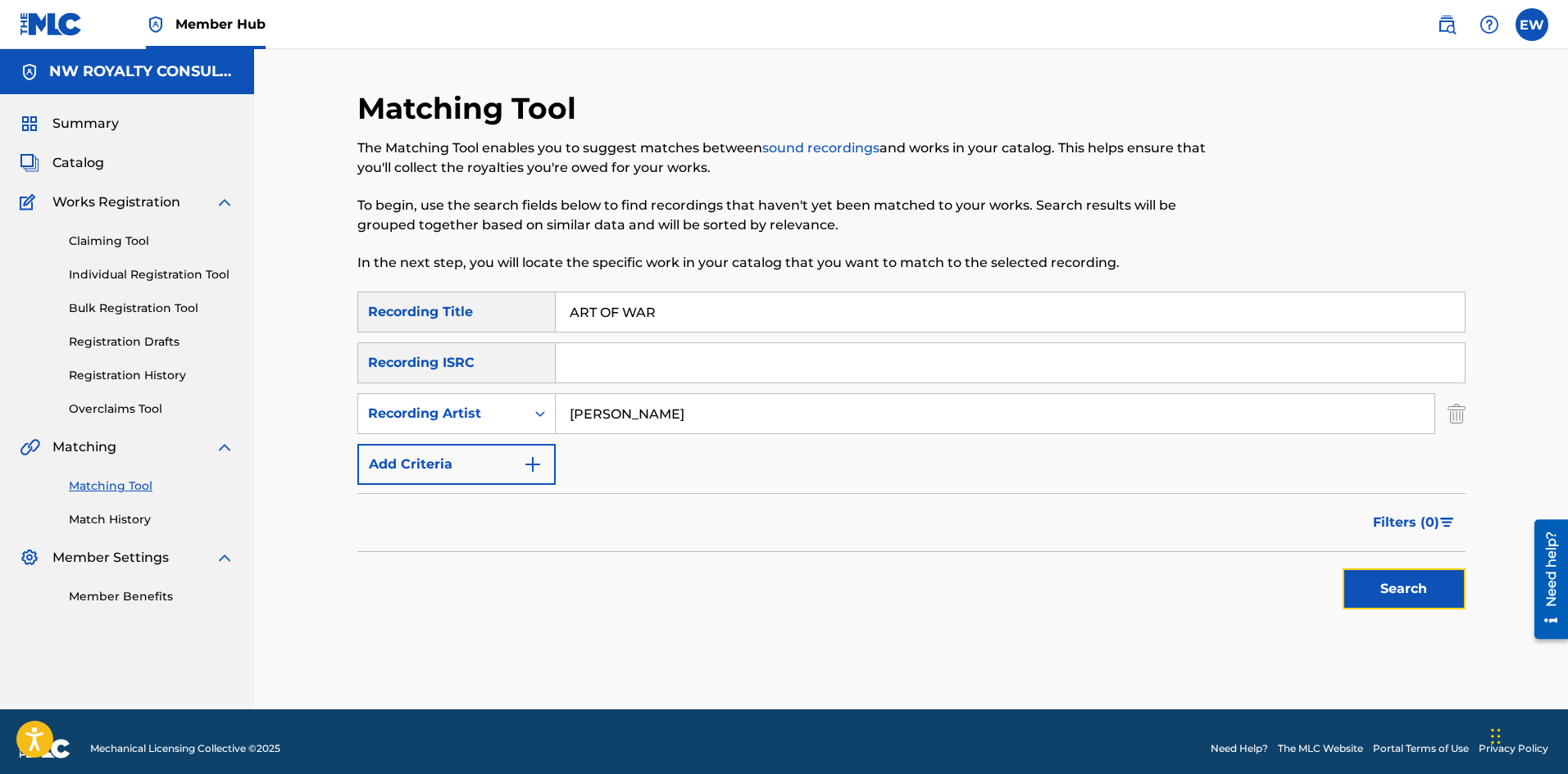
click at [1407, 586] on button "Search" at bounding box center [1404, 589] width 123 height 41
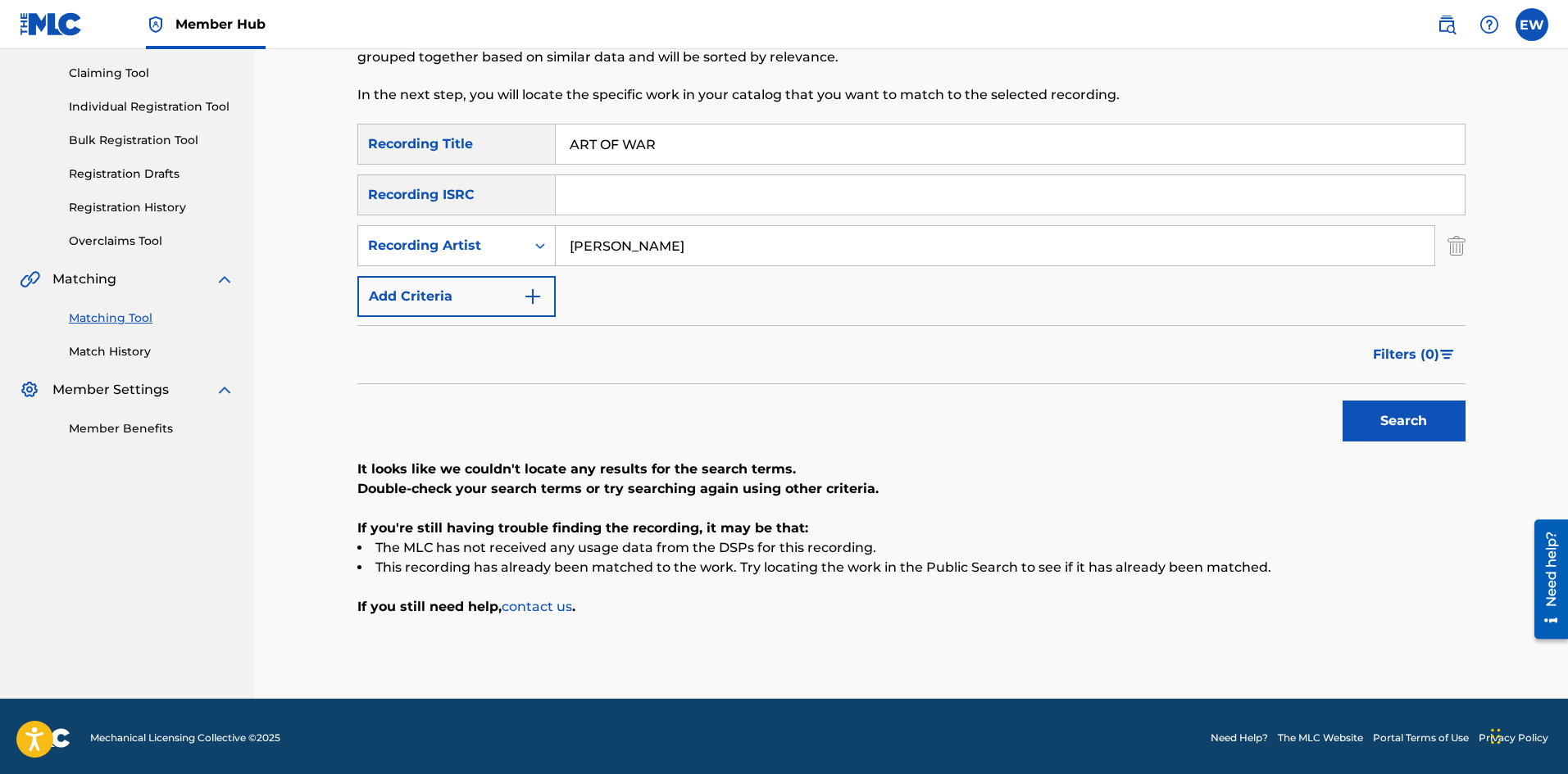
scroll to position [171, 0]
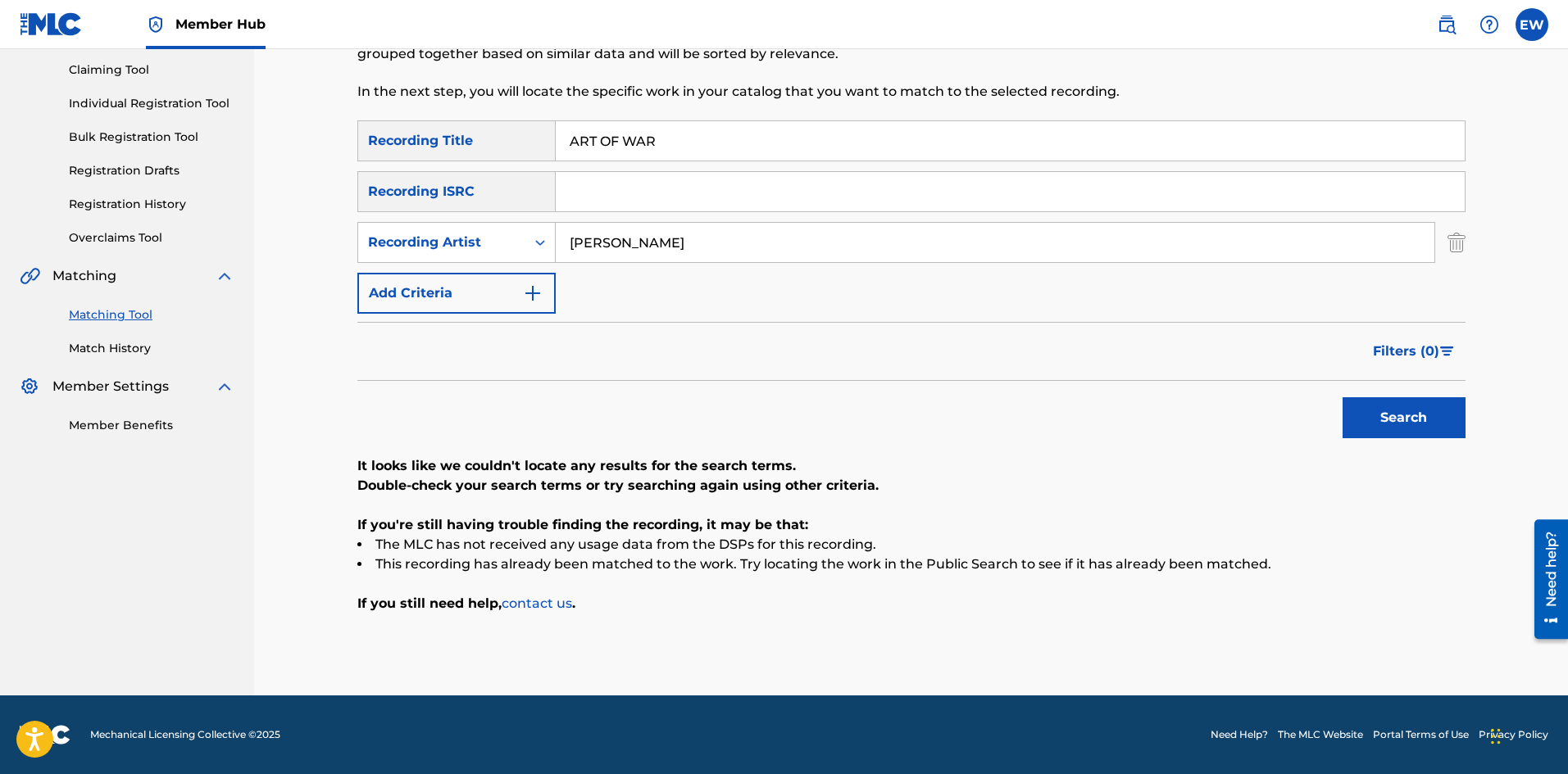
drag, startPoint x: 789, startPoint y: 151, endPoint x: 222, endPoint y: 185, distance: 568.0
click at [223, 182] on main "NW ROYALTY CONSULTING, LLC. Summary Catalog Works Registration Claiming Tool In…" at bounding box center [784, 287] width 1568 height 818
paste input "ILLERY"
type input "ARTILLERY"
click at [1378, 434] on button "Search" at bounding box center [1404, 418] width 123 height 41
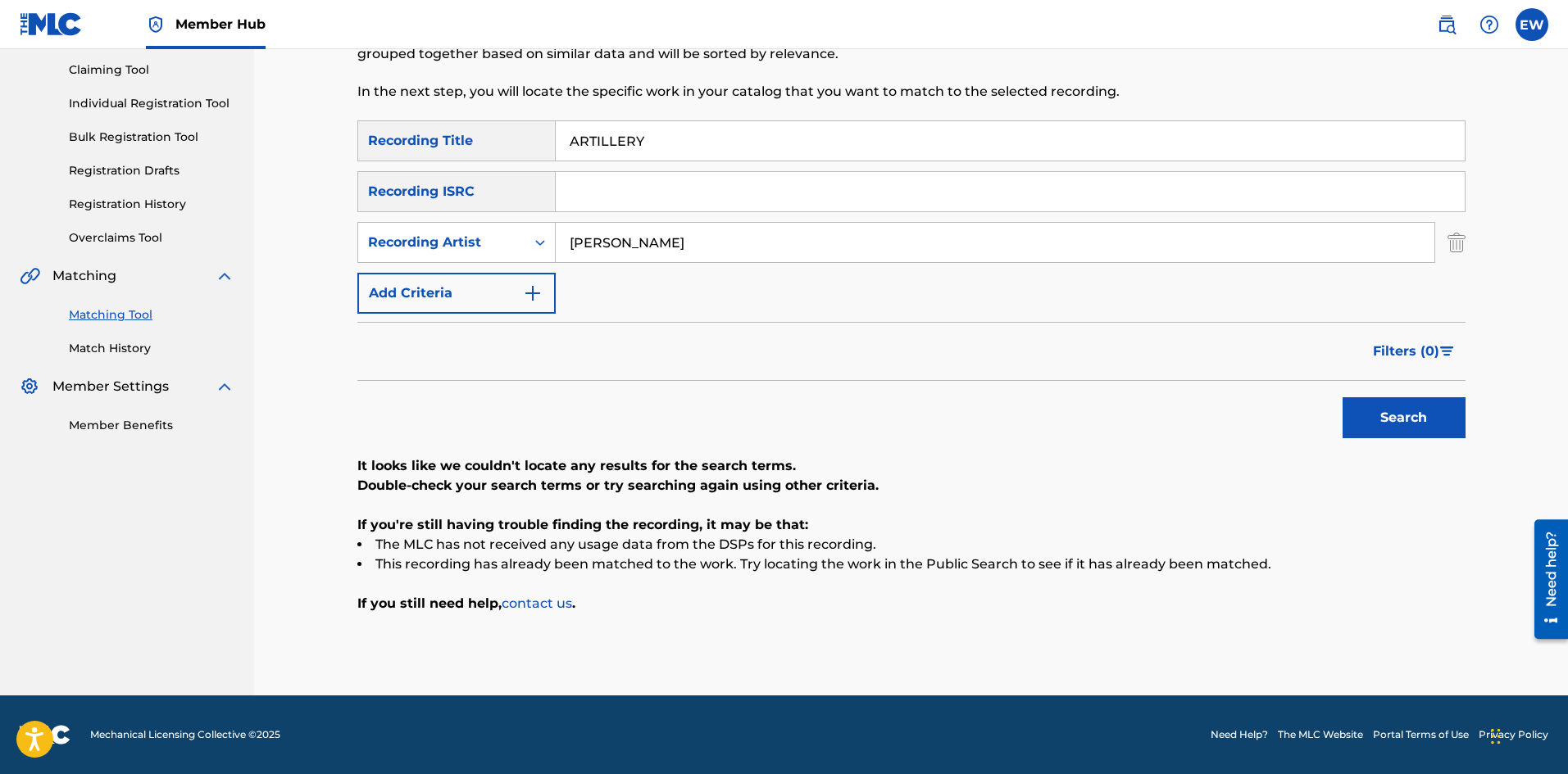
drag, startPoint x: 705, startPoint y: 245, endPoint x: 488, endPoint y: 219, distance: 218.6
click at [488, 218] on div "SearchWithCriteria891abebe-7c1b-42dd-9e88-b473e94660f1 Recording Title ARTILLER…" at bounding box center [911, 217] width 1108 height 193
paste input "EMETR"
type input "DEMETRI"
drag, startPoint x: 767, startPoint y: 126, endPoint x: 507, endPoint y: 163, distance: 262.6
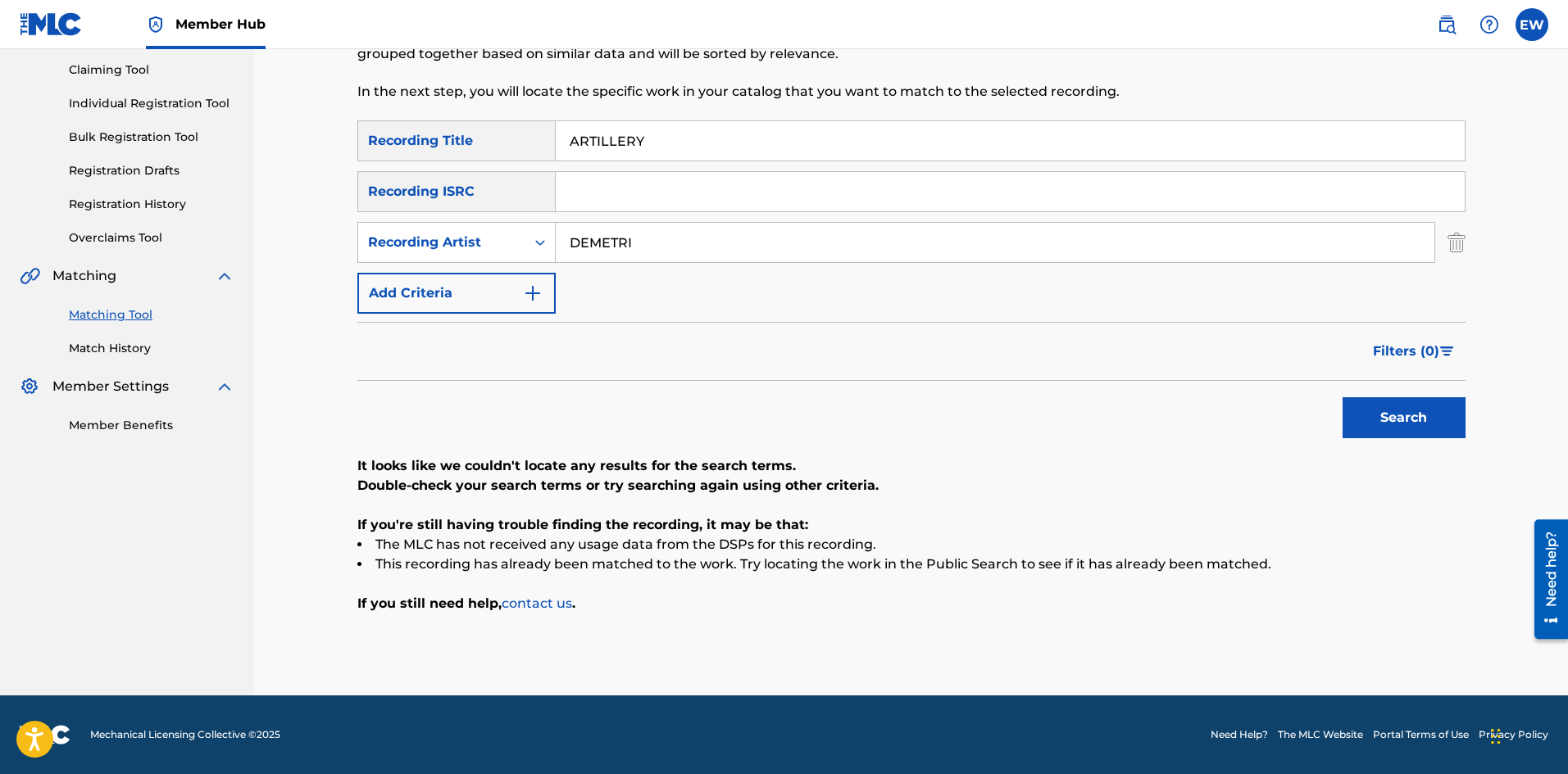
click at [508, 161] on div "SearchWithCriteria891abebe-7c1b-42dd-9e88-b473e94660f1 Recording Title ARTILLER…" at bounding box center [911, 217] width 1108 height 193
paste input "ST LIFE"
click at [1412, 439] on div "Search" at bounding box center [1399, 414] width 131 height 66
click at [1408, 423] on button "Search" at bounding box center [1404, 418] width 123 height 41
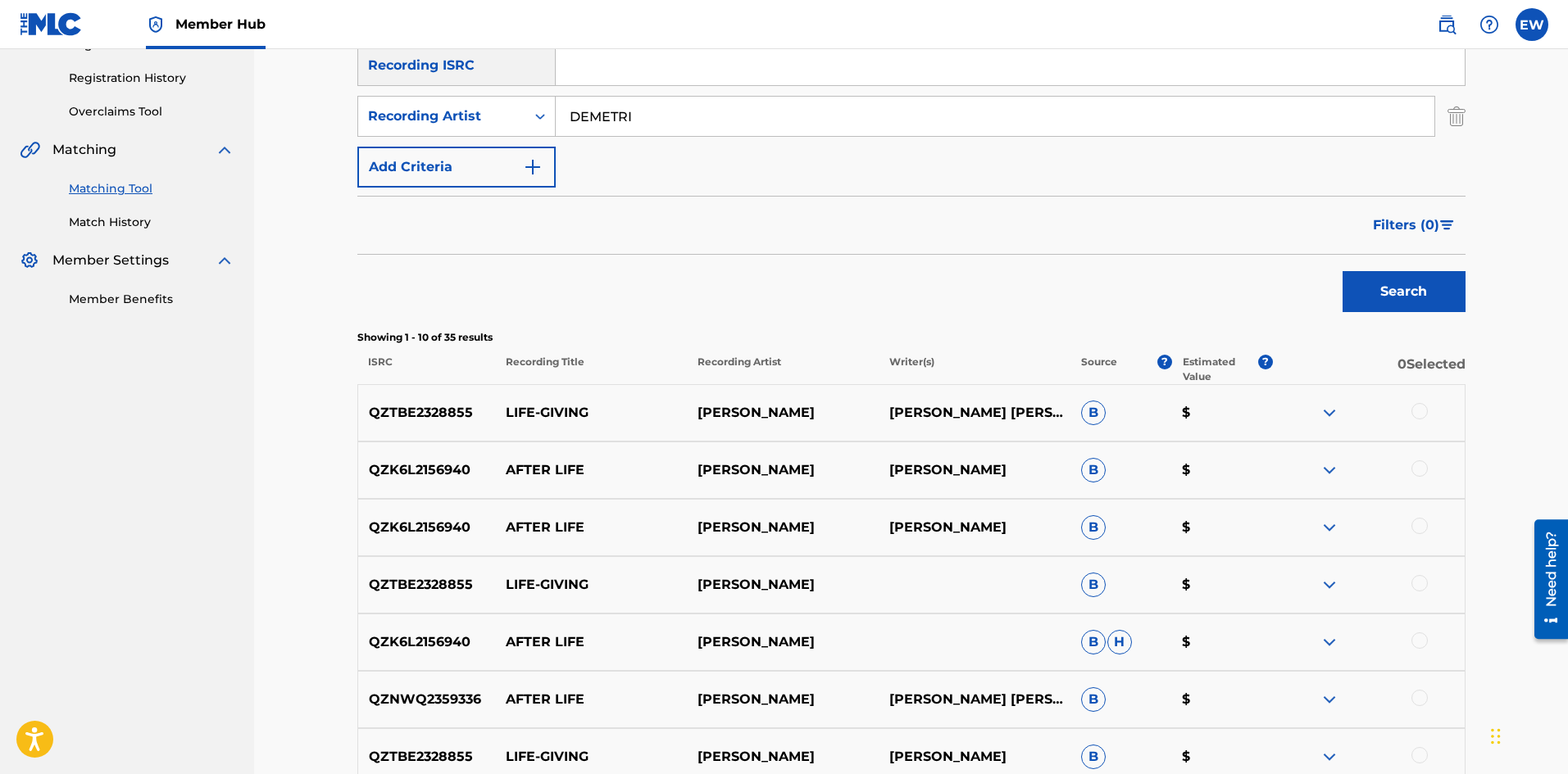
scroll to position [253, 0]
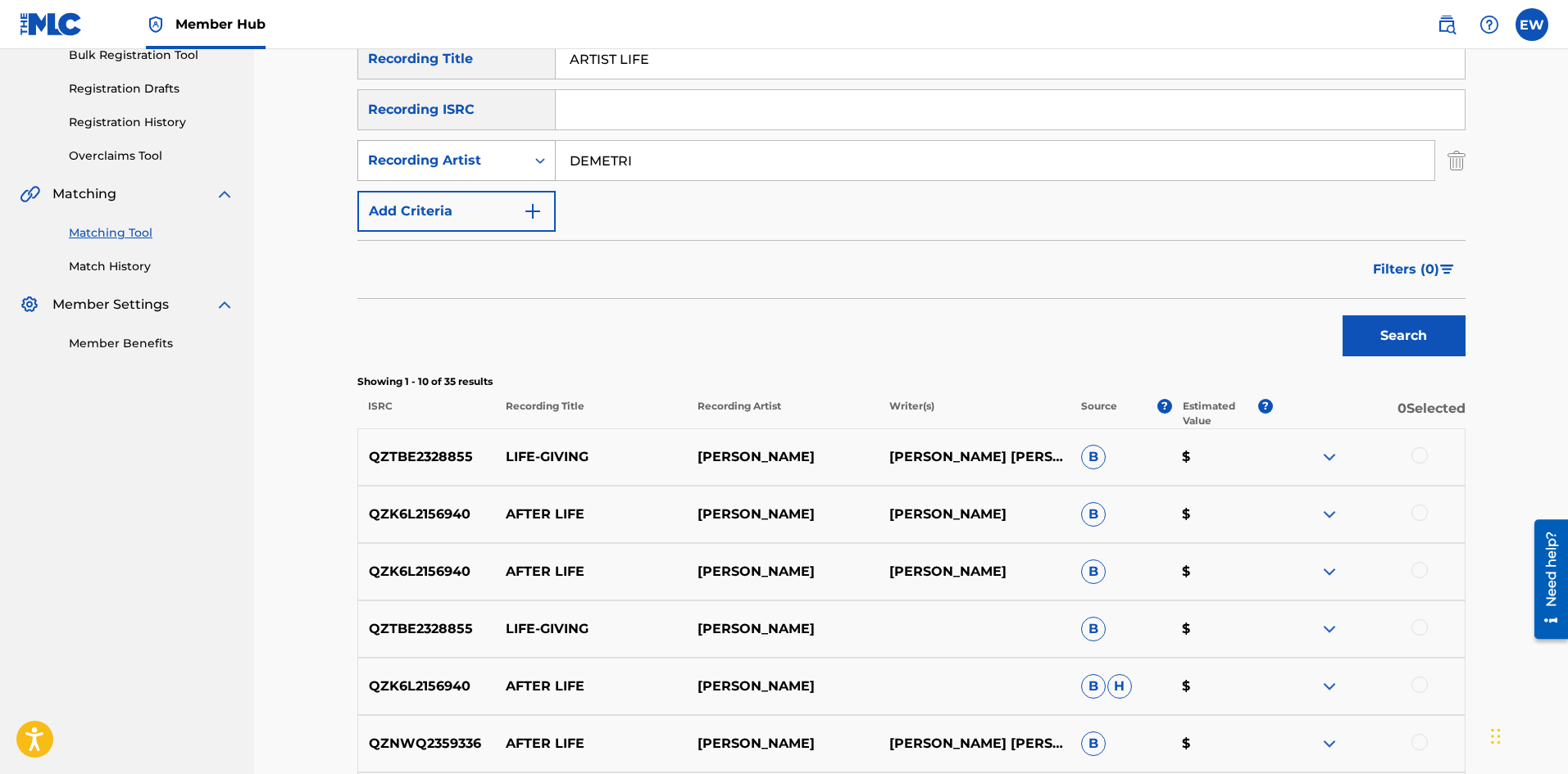
drag, startPoint x: 758, startPoint y: 164, endPoint x: 541, endPoint y: 172, distance: 217.1
click at [558, 163] on input "DEMETRI" at bounding box center [995, 160] width 879 height 39
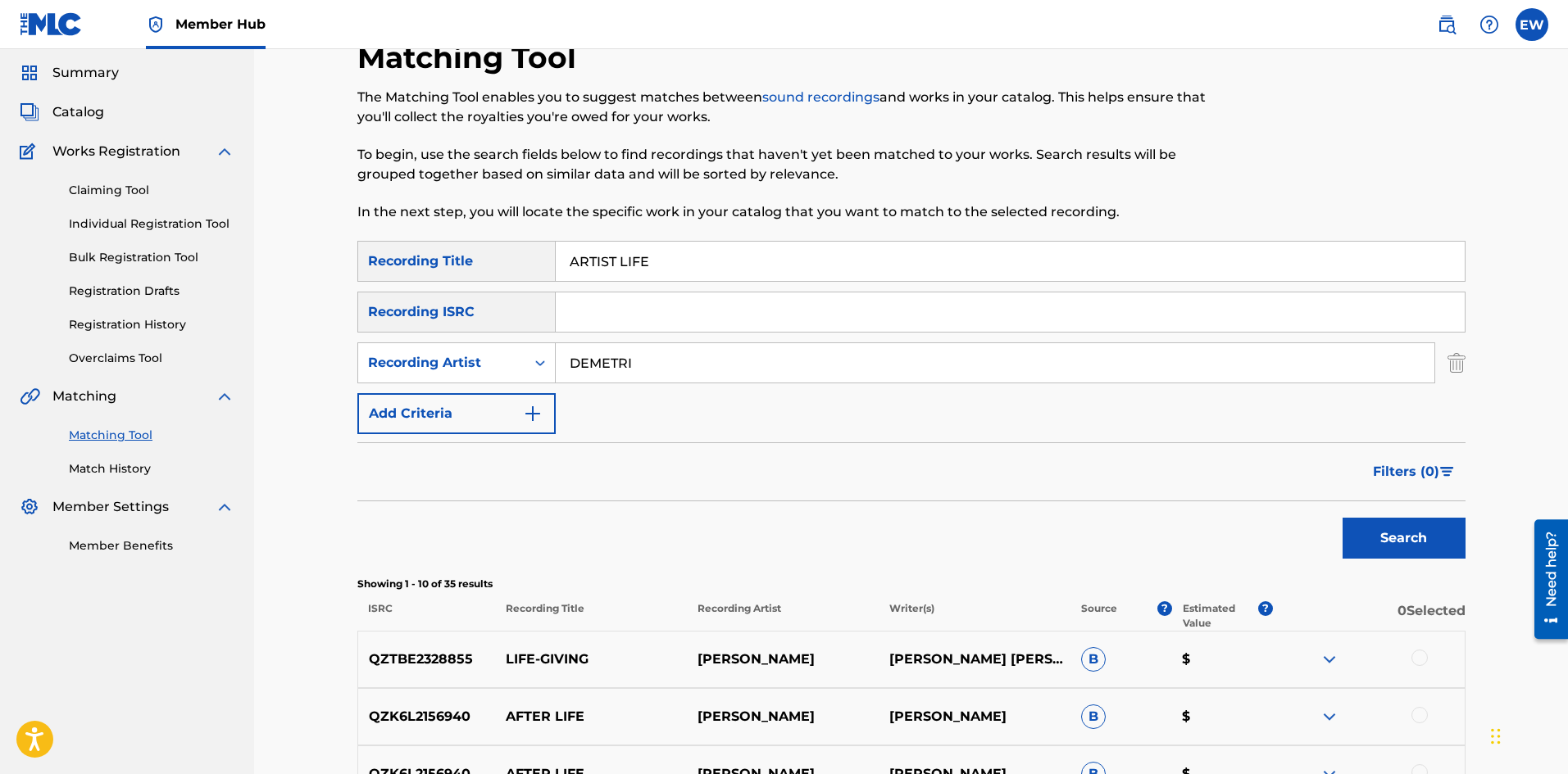
scroll to position [7, 0]
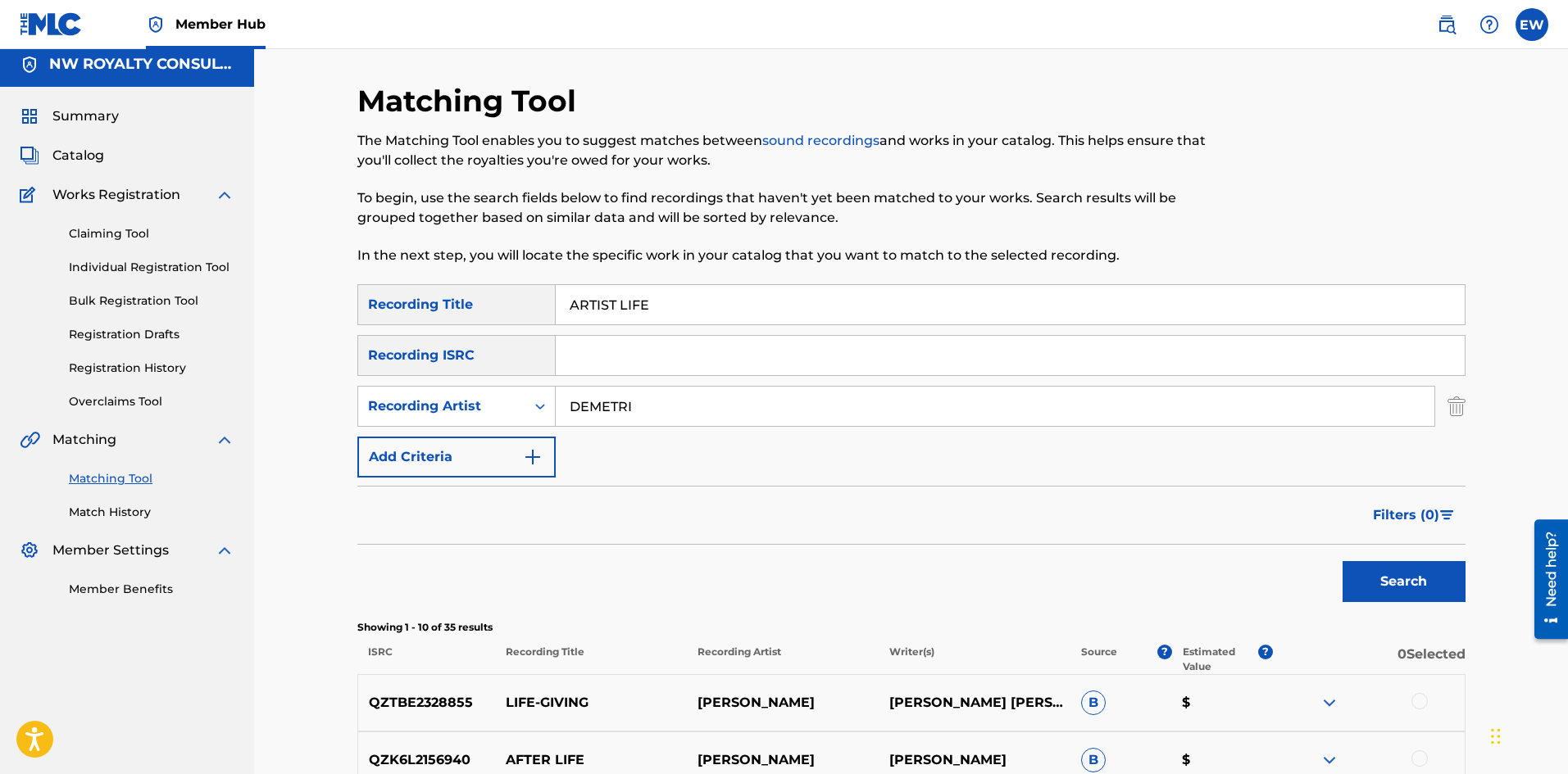
drag, startPoint x: 444, startPoint y: 302, endPoint x: 217, endPoint y: 317, distance: 227.5
click at [217, 316] on main "NW ROYALTY CONSULTING, LLC. Summary Catalog Works Registration Claiming Tool In…" at bounding box center [784, 706] width 1568 height 1329
paste input "EDIT"
type input "ARTIST LIFE EDIT"
click at [1400, 593] on button "Search" at bounding box center [1404, 582] width 123 height 41
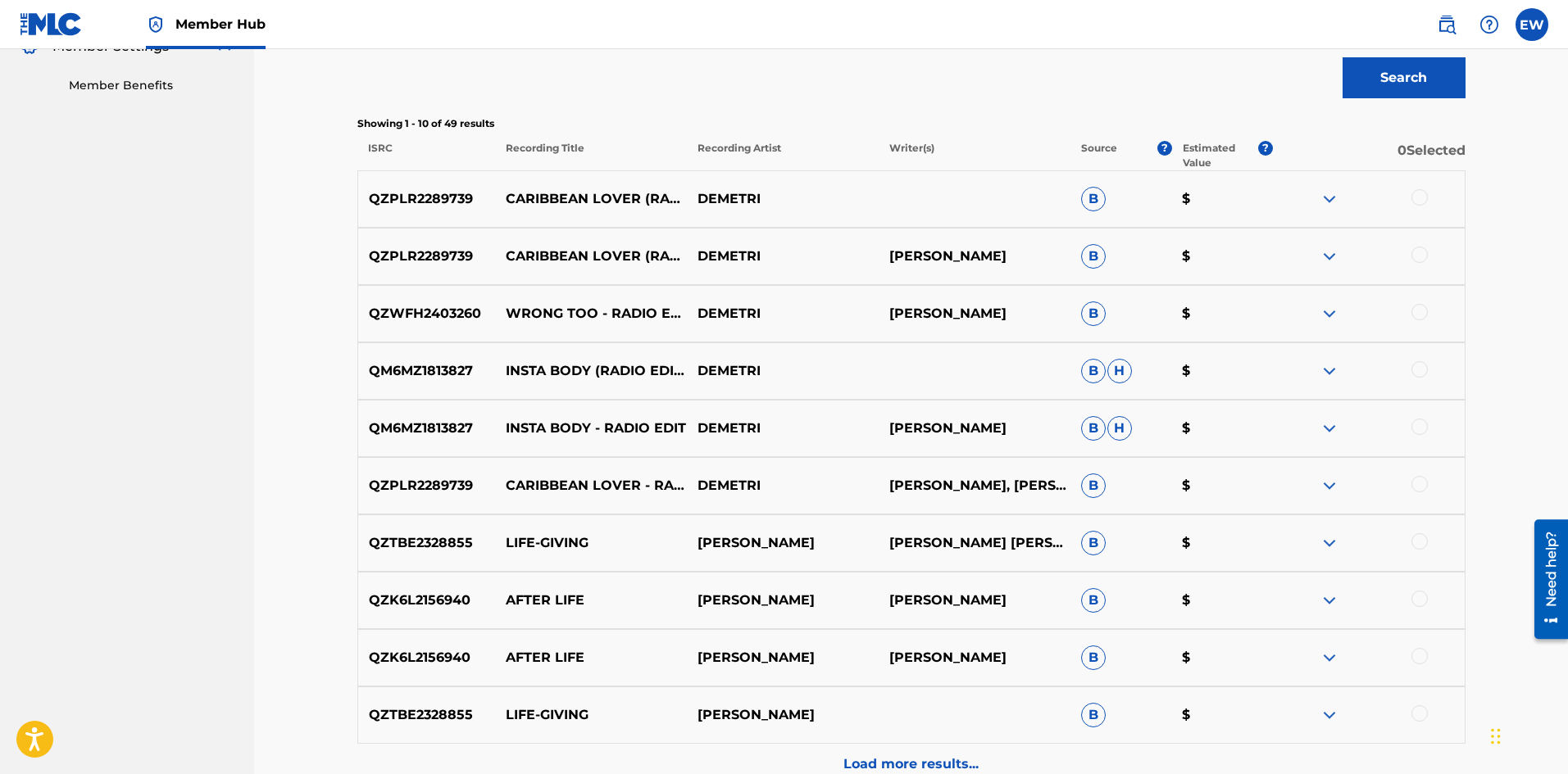
scroll to position [253, 0]
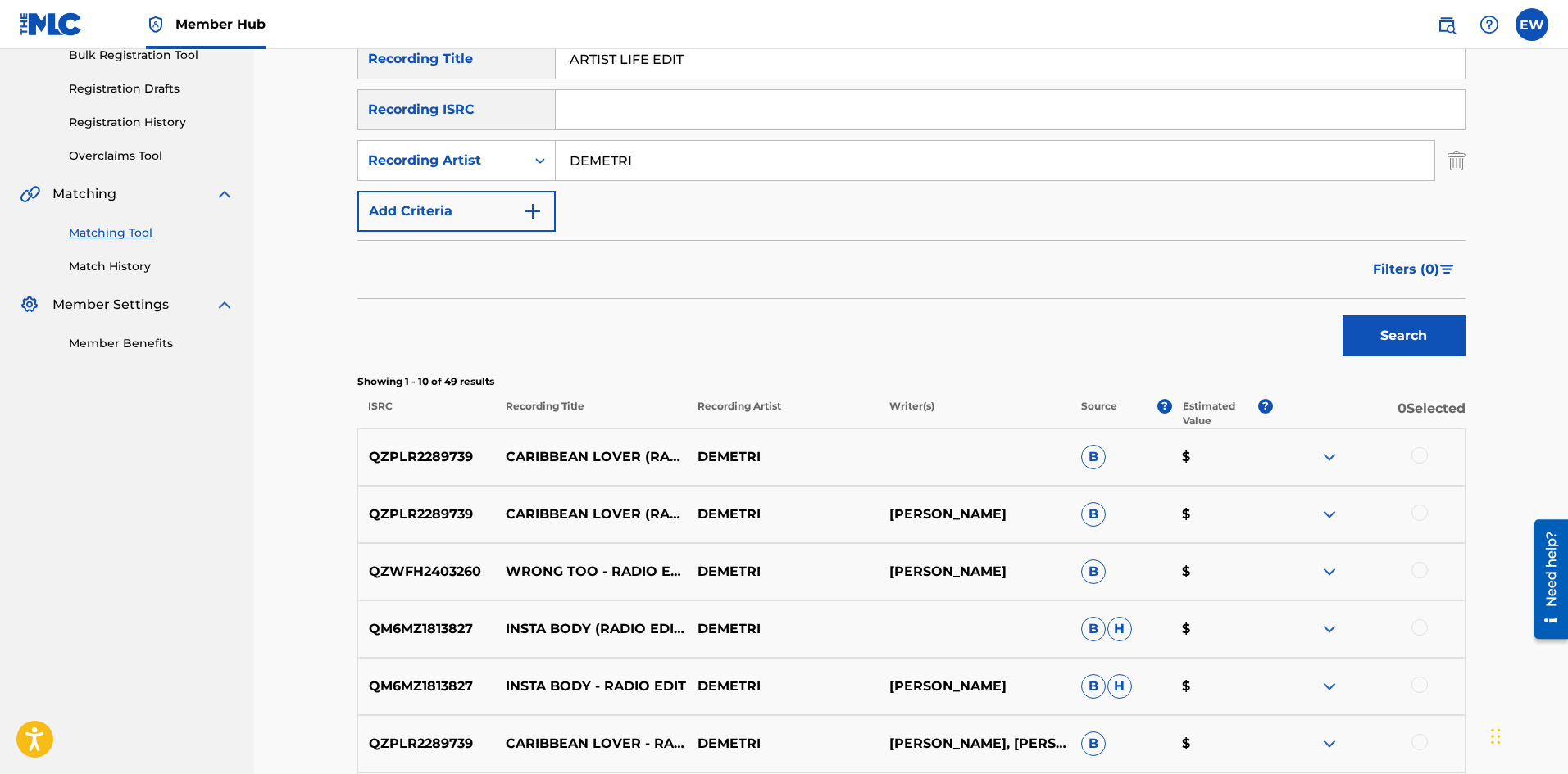
drag, startPoint x: 688, startPoint y: 173, endPoint x: 495, endPoint y: 182, distance: 193.2
click at [495, 182] on div "SearchWithCriteria891abebe-7c1b-42dd-9e88-b473e94660f1 Recording Title ARTIST L…" at bounding box center [911, 135] width 1108 height 193
paste input "QRUSH"
type input "QRUSH"
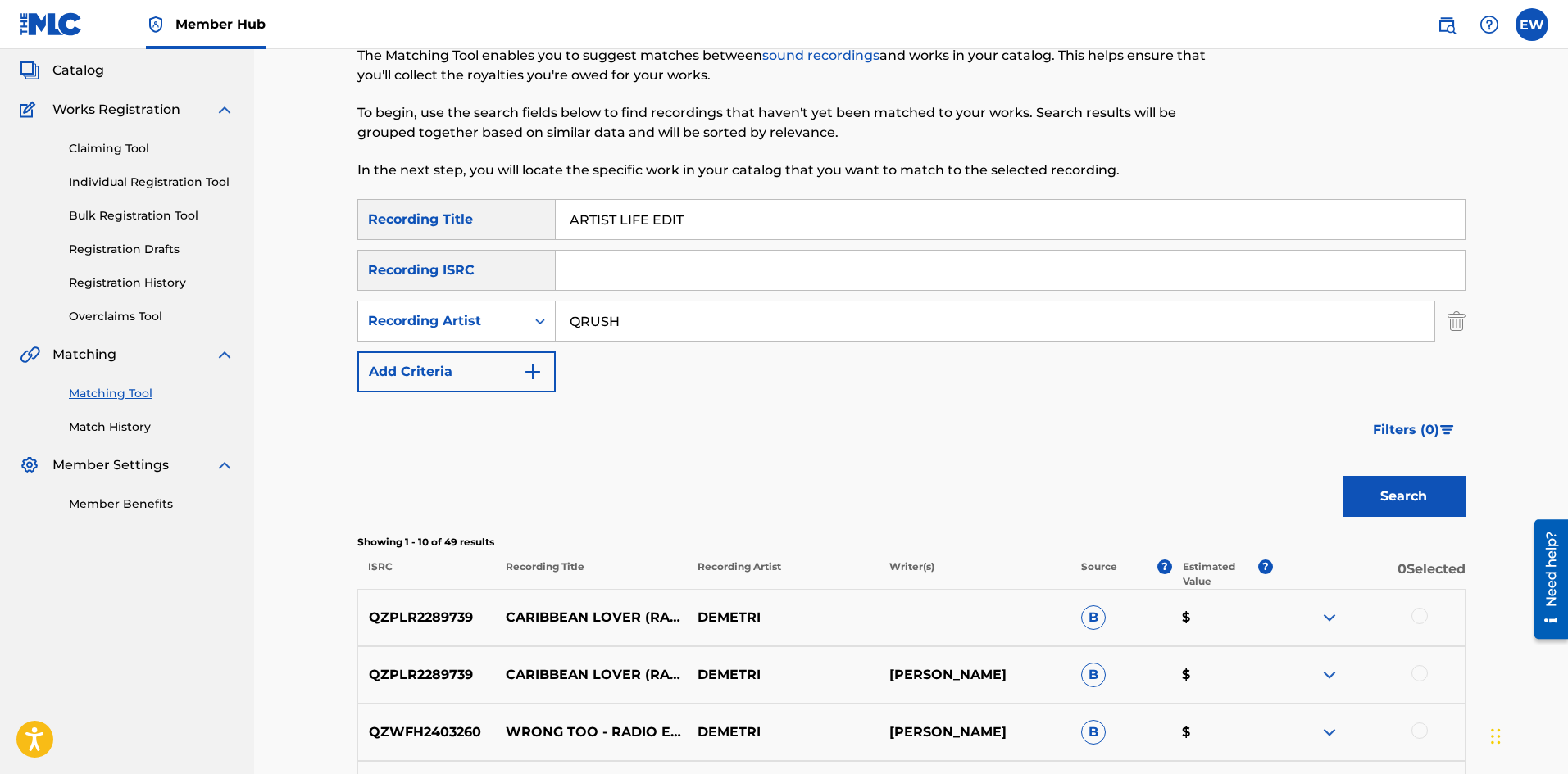
scroll to position [90, 0]
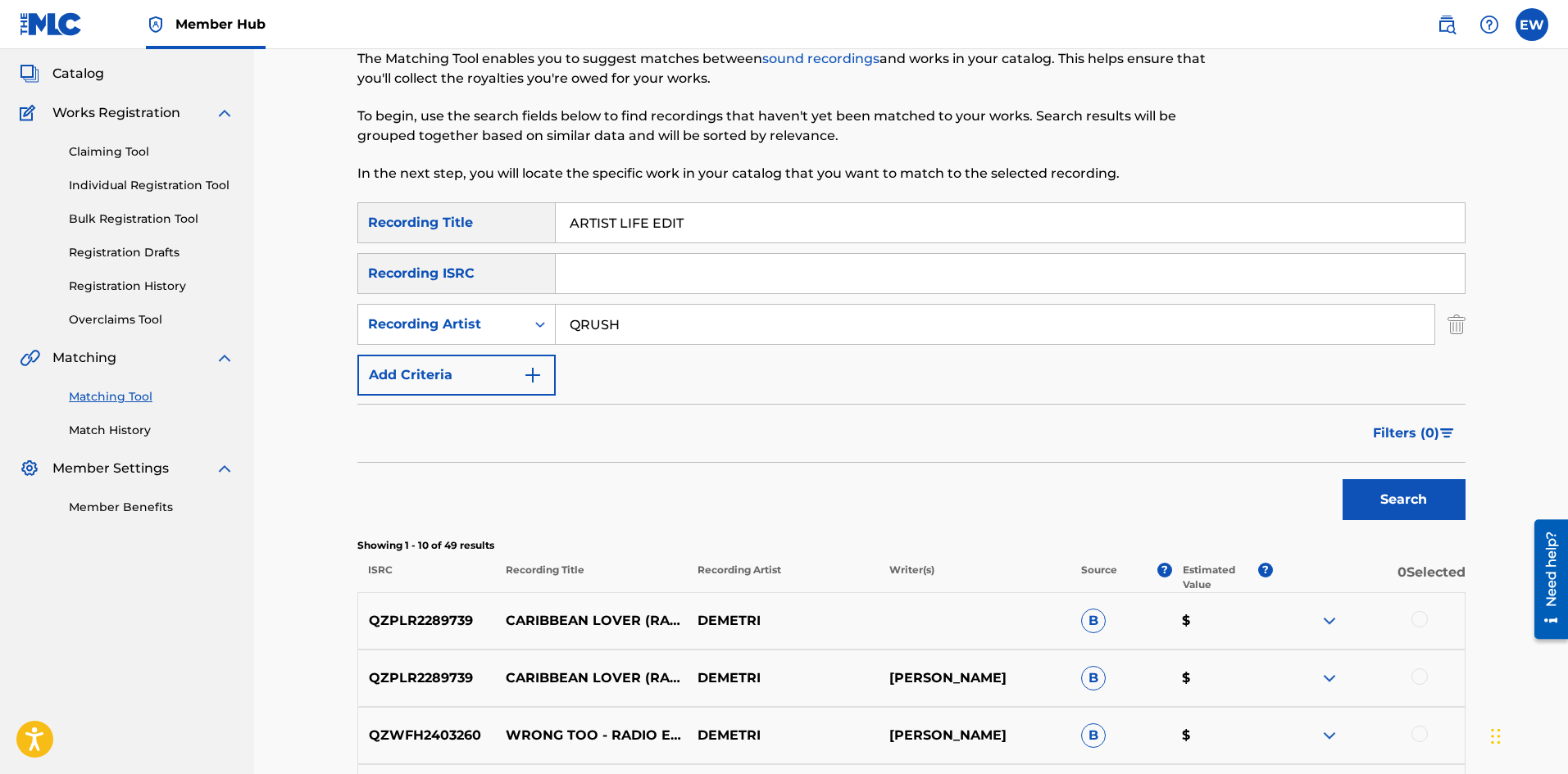
drag, startPoint x: 691, startPoint y: 214, endPoint x: 426, endPoint y: 219, distance: 265.0
click at [428, 218] on div "SearchWithCriteria891abebe-7c1b-42dd-9e88-b473e94660f1 Recording Title ARTIST L…" at bounding box center [911, 223] width 1108 height 41
paste input "S A GUN MAN"
type input "AS A GUN MAN"
click at [1398, 506] on button "Search" at bounding box center [1404, 499] width 123 height 41
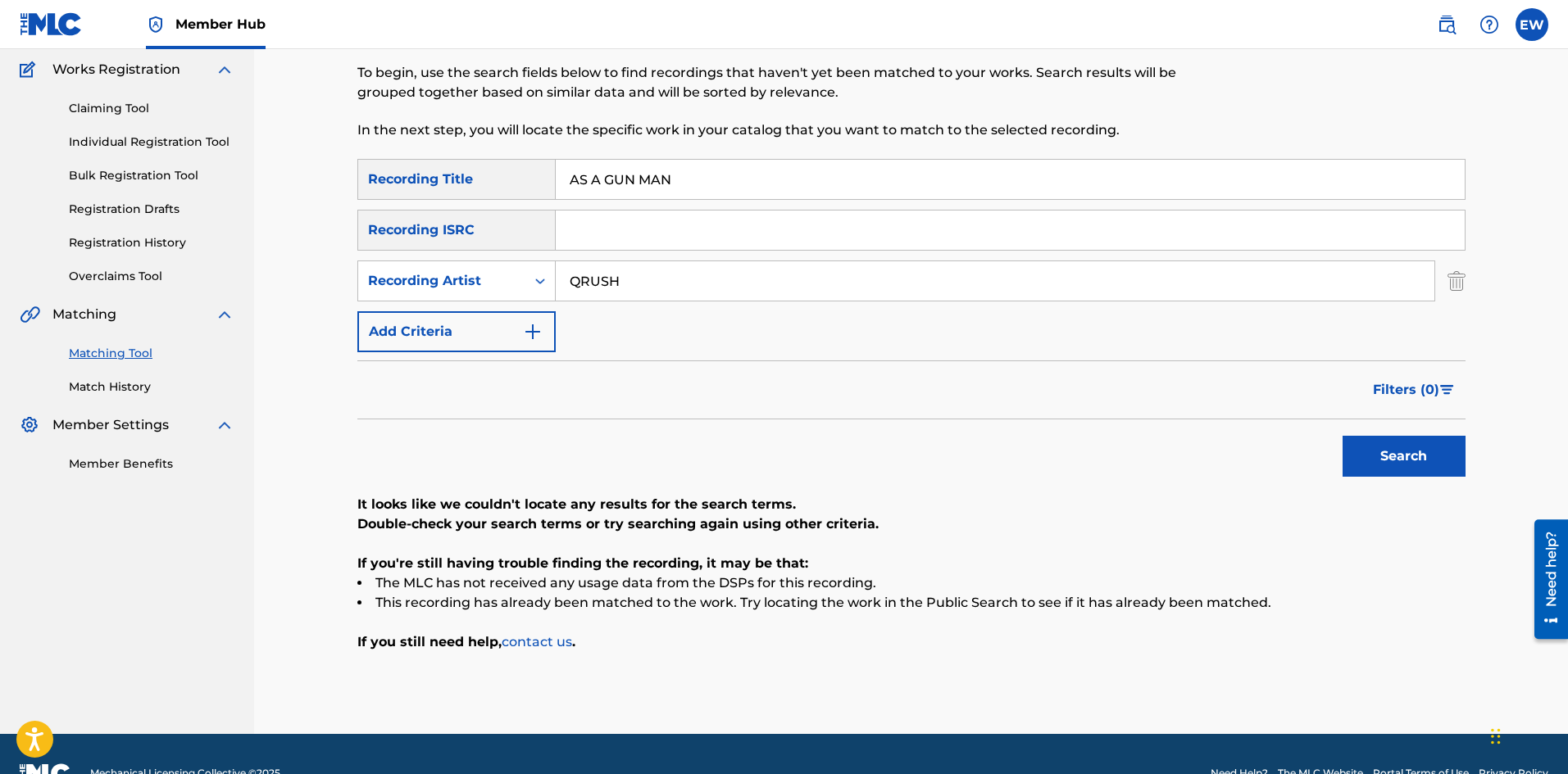
scroll to position [171, 0]
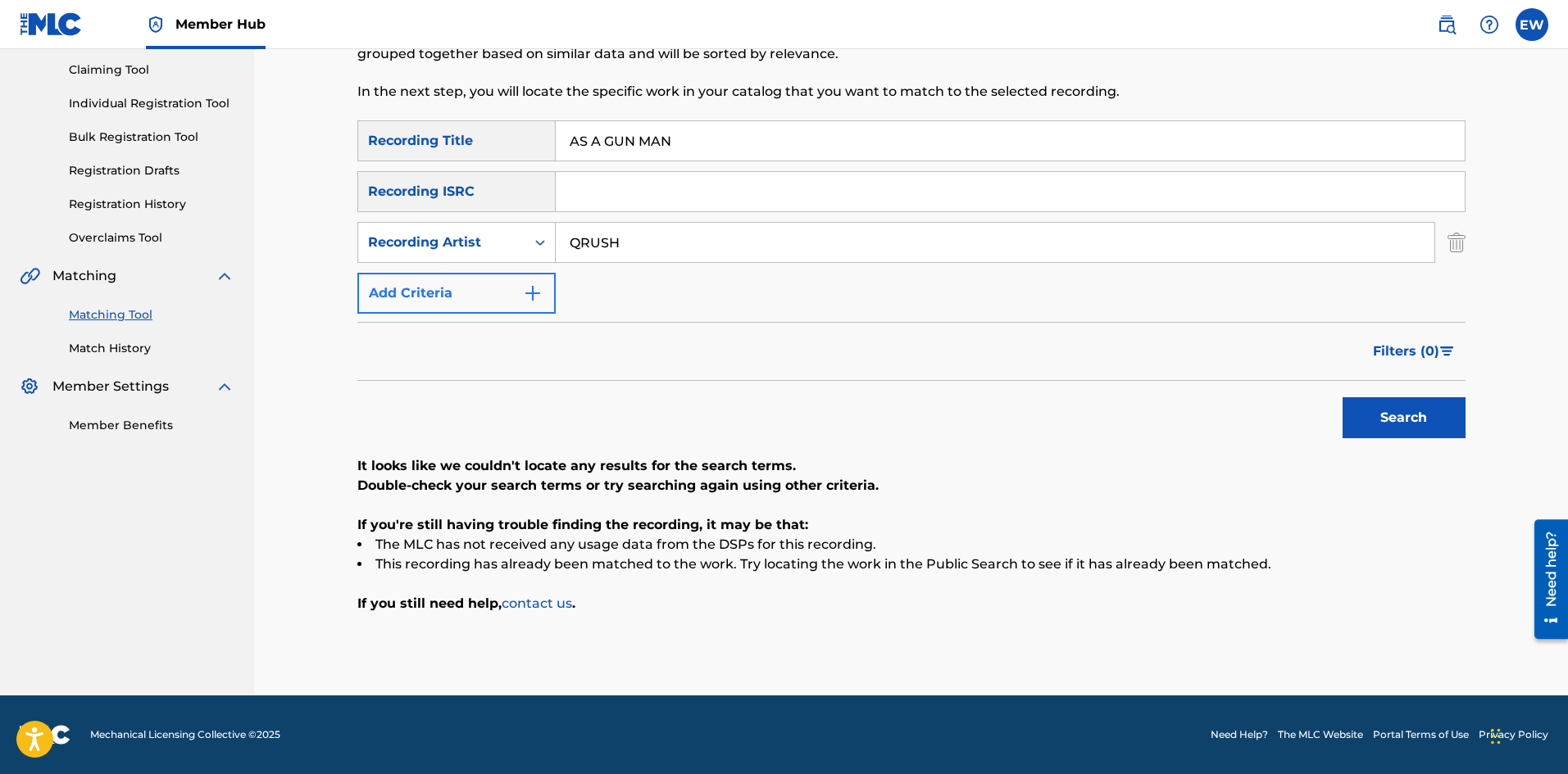
drag, startPoint x: 728, startPoint y: 248, endPoint x: 465, endPoint y: 306, distance: 269.3
click at [465, 305] on div "SearchWithCriteria891abebe-7c1b-42dd-9e88-b473e94660f1 Recording Title AS A GUN…" at bounding box center [911, 217] width 1108 height 193
paste input "JAH9"
type input "JAH9"
drag, startPoint x: 696, startPoint y: 144, endPoint x: 477, endPoint y: 257, distance: 246.4
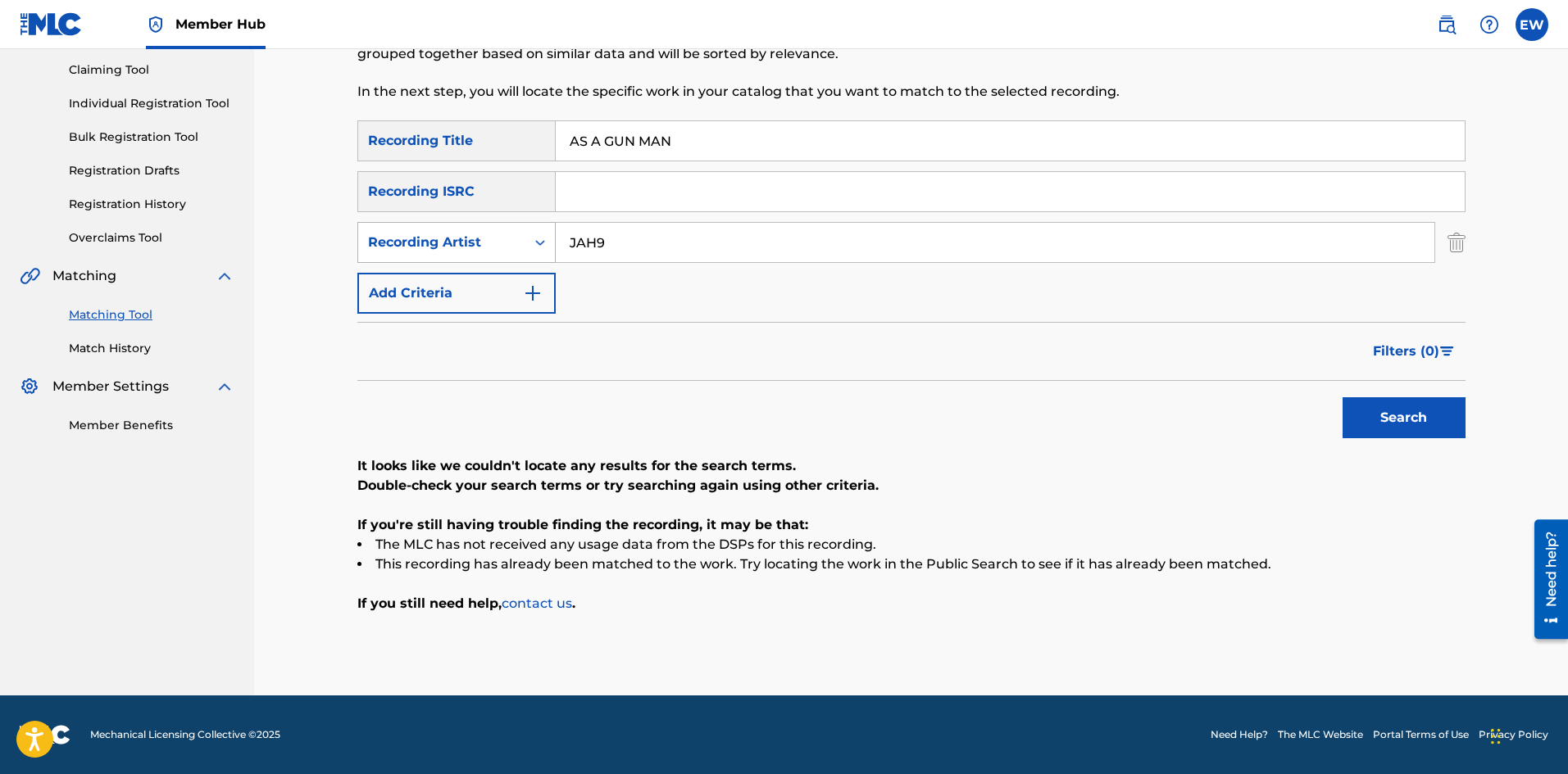
click at [479, 190] on div "SearchWithCriteria891abebe-7c1b-42dd-9e88-b473e94660f1 Recording Title AS A GUN…" at bounding box center [911, 217] width 1108 height 193
paste input "MAN (INTERLUDE)"
type input "AS A MAN (INTERLUDE)"
click at [1388, 423] on button "Search" at bounding box center [1404, 418] width 123 height 41
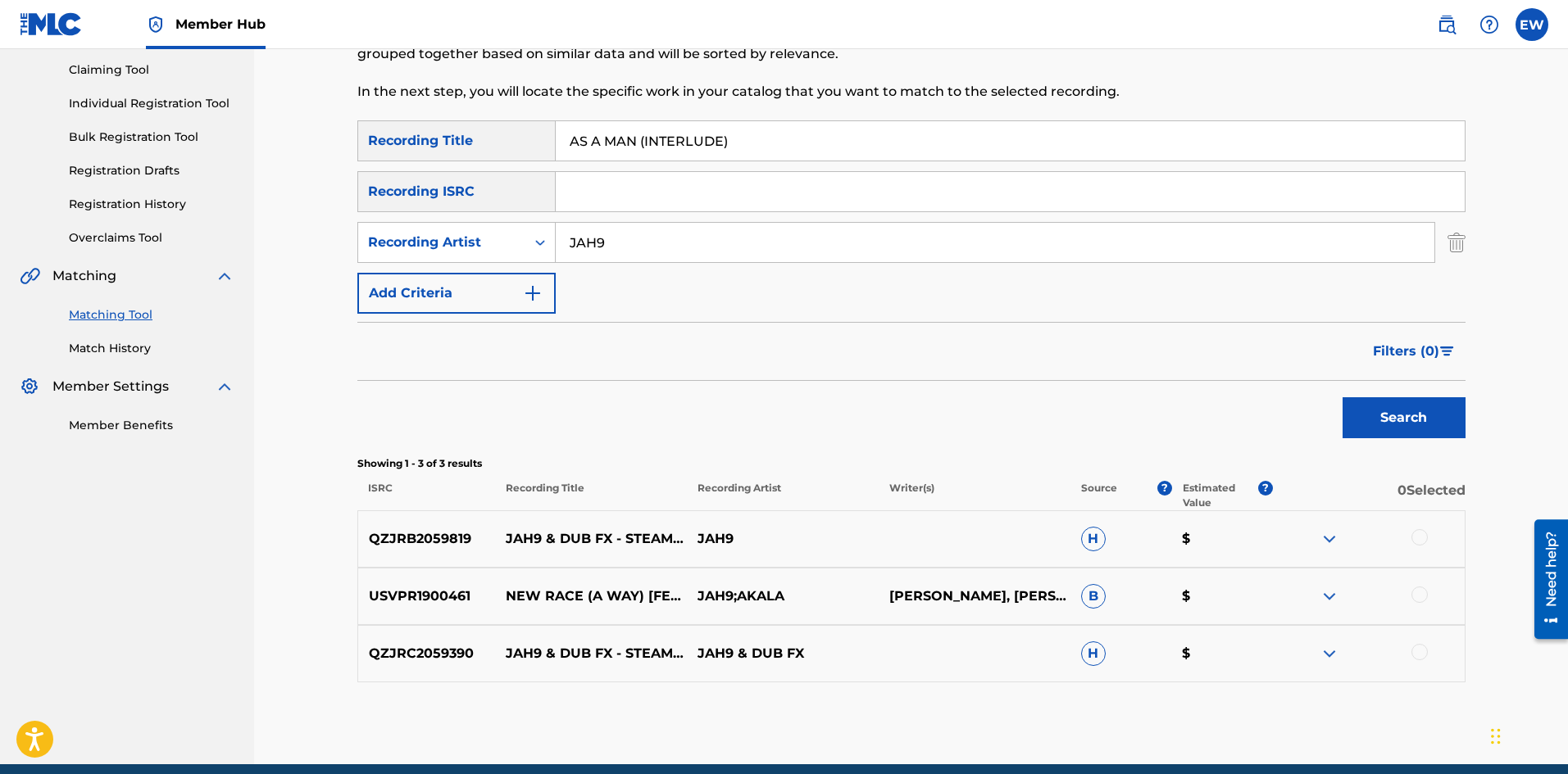
drag, startPoint x: 646, startPoint y: 249, endPoint x: 204, endPoint y: 292, distance: 444.1
click at [204, 292] on main "NW ROYALTY CONSULTING, LLC. Summary Catalog Works Registration Claiming Tool In…" at bounding box center [784, 322] width 1568 height 887
paste input "MIKEY GENERAL"
type input "MIKEY GENERAL"
drag, startPoint x: 751, startPoint y: 148, endPoint x: 838, endPoint y: 300, distance: 175.1
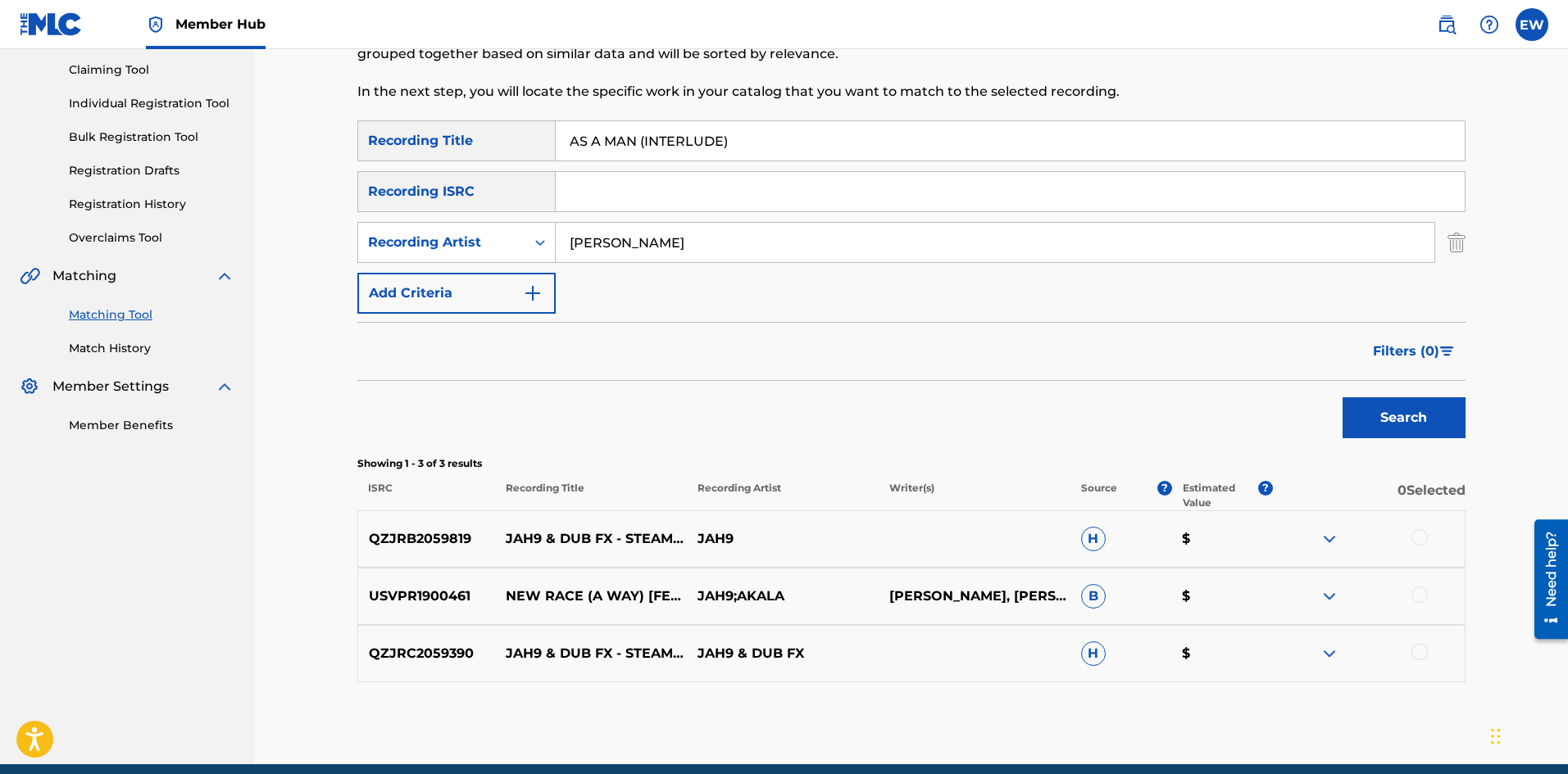
click at [455, 183] on div "SearchWithCriteria891abebe-7c1b-42dd-9e88-b473e94660f1 Recording Title AS A MAN…" at bounding box center [911, 217] width 1108 height 193
paste input "THINKETH"
type input "AS A MAN THINKETH"
click at [1429, 409] on button "Search" at bounding box center [1404, 418] width 123 height 41
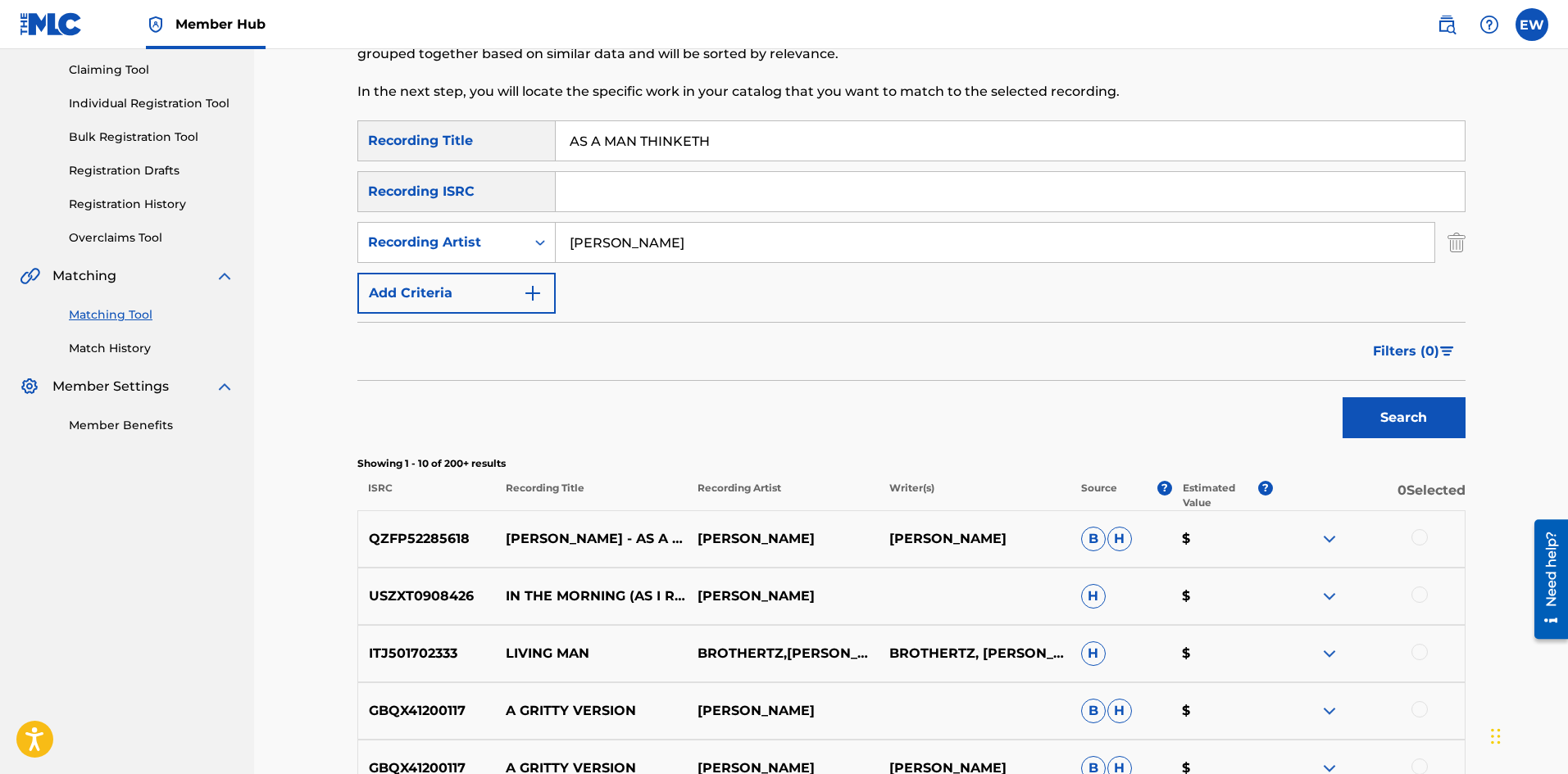
click at [1420, 537] on div at bounding box center [1420, 538] width 16 height 16
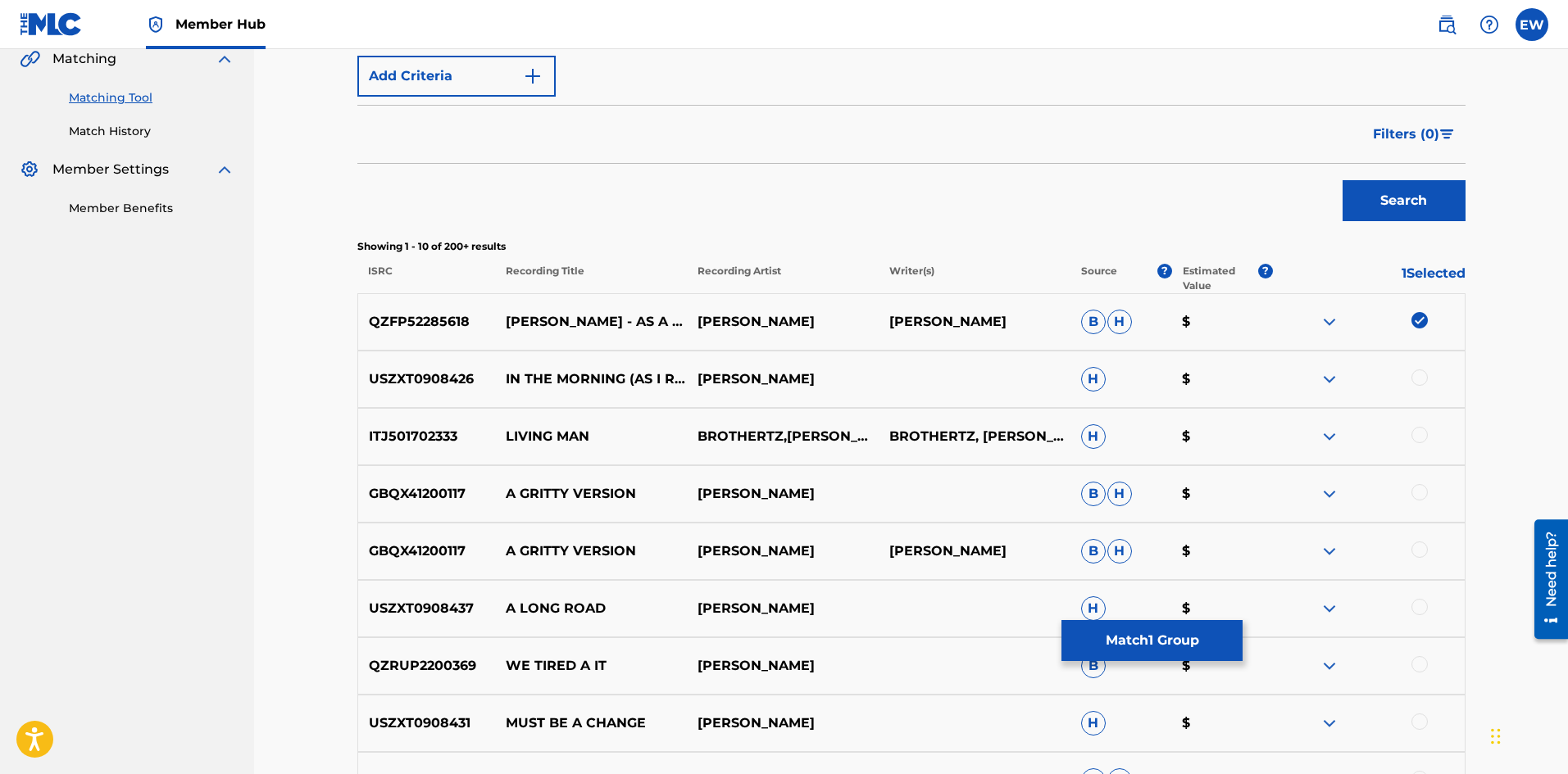
scroll to position [335, 0]
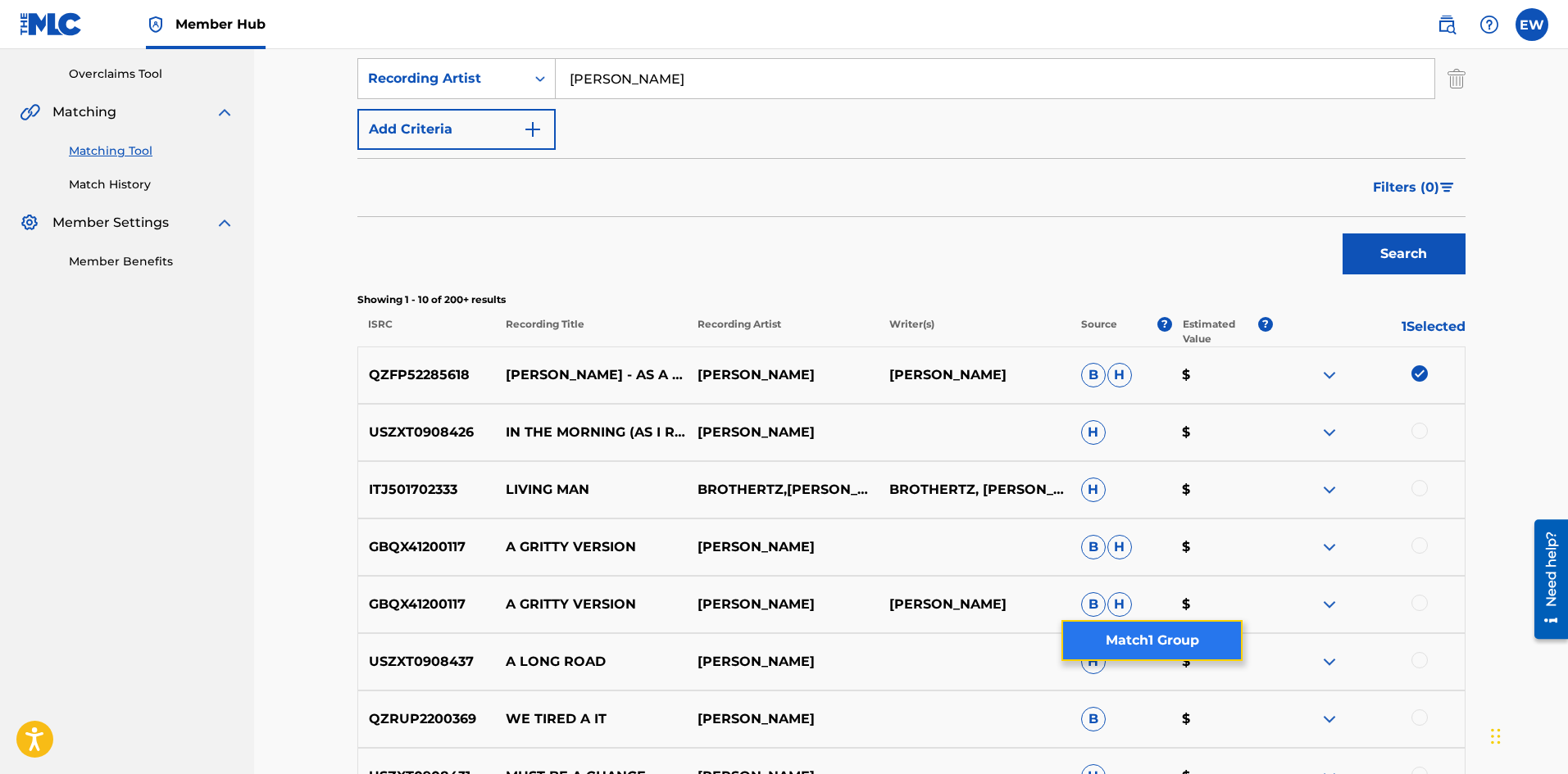
click at [1156, 636] on button "Match 1 Group" at bounding box center [1152, 640] width 181 height 41
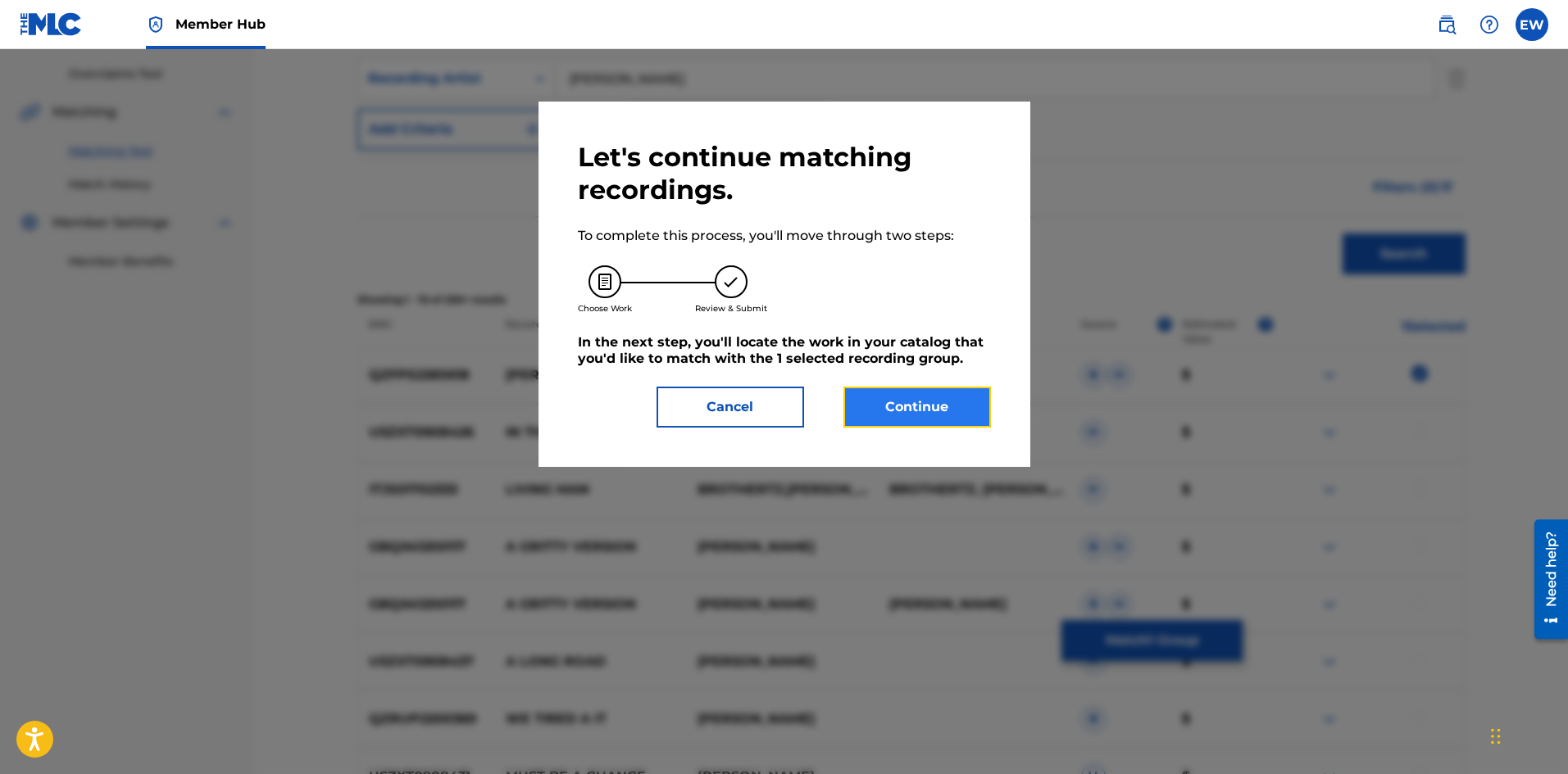
click at [927, 423] on button "Continue" at bounding box center [917, 407] width 148 height 41
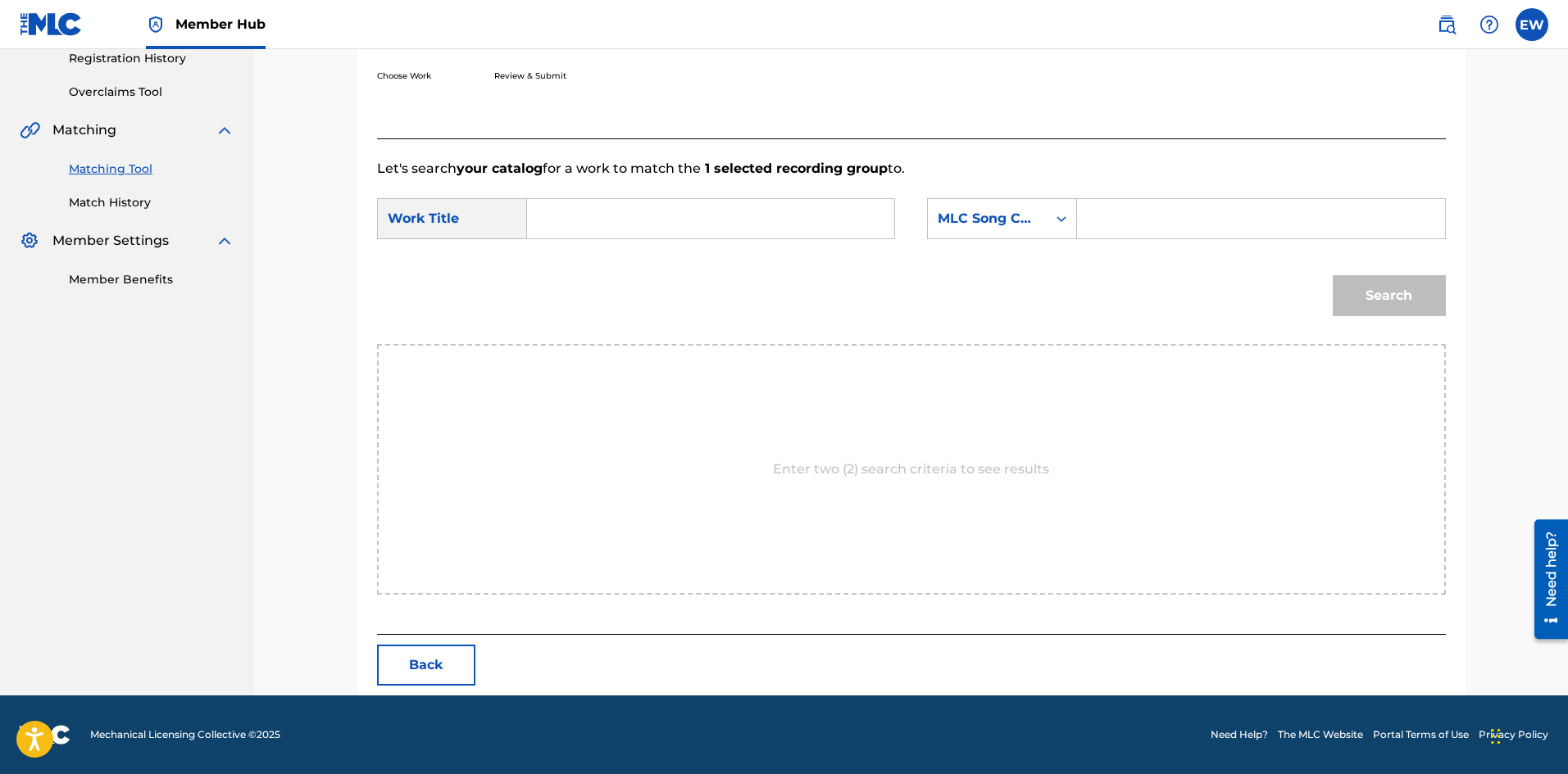
scroll to position [317, 0]
drag, startPoint x: 696, startPoint y: 213, endPoint x: 711, endPoint y: 230, distance: 22.7
click at [707, 228] on input "Search Form" at bounding box center [710, 218] width 339 height 39
paste input "AS A MAN THINKETH"
type input "AS A MAN THINKETH"
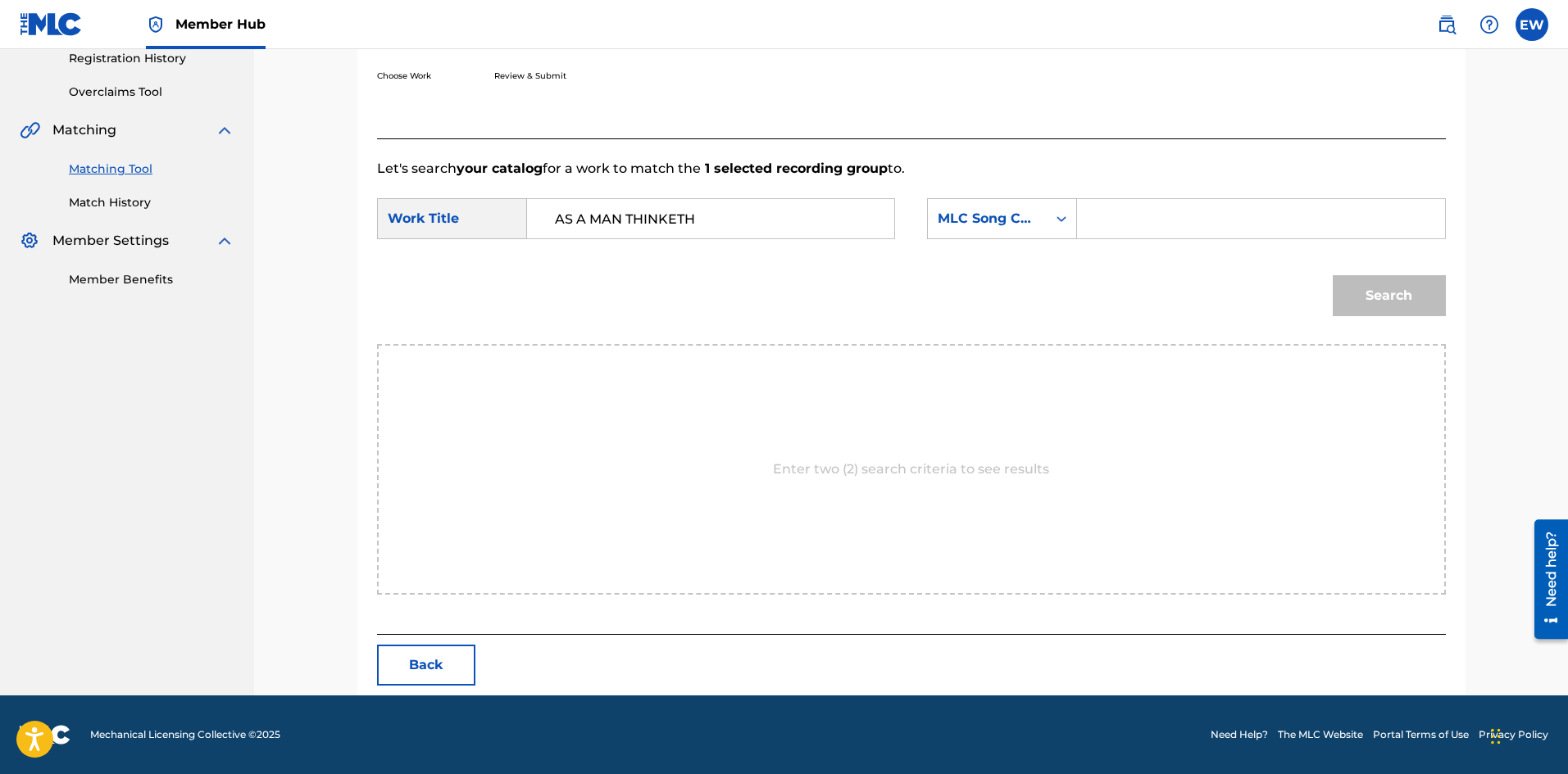
drag, startPoint x: 1270, startPoint y: 218, endPoint x: 1247, endPoint y: 230, distance: 25.9
click at [1251, 230] on input "Search Form" at bounding box center [1261, 218] width 339 height 39
paste input "AV7GTO"
type input "AV7GTO"
click at [1415, 280] on button "Search" at bounding box center [1389, 296] width 113 height 41
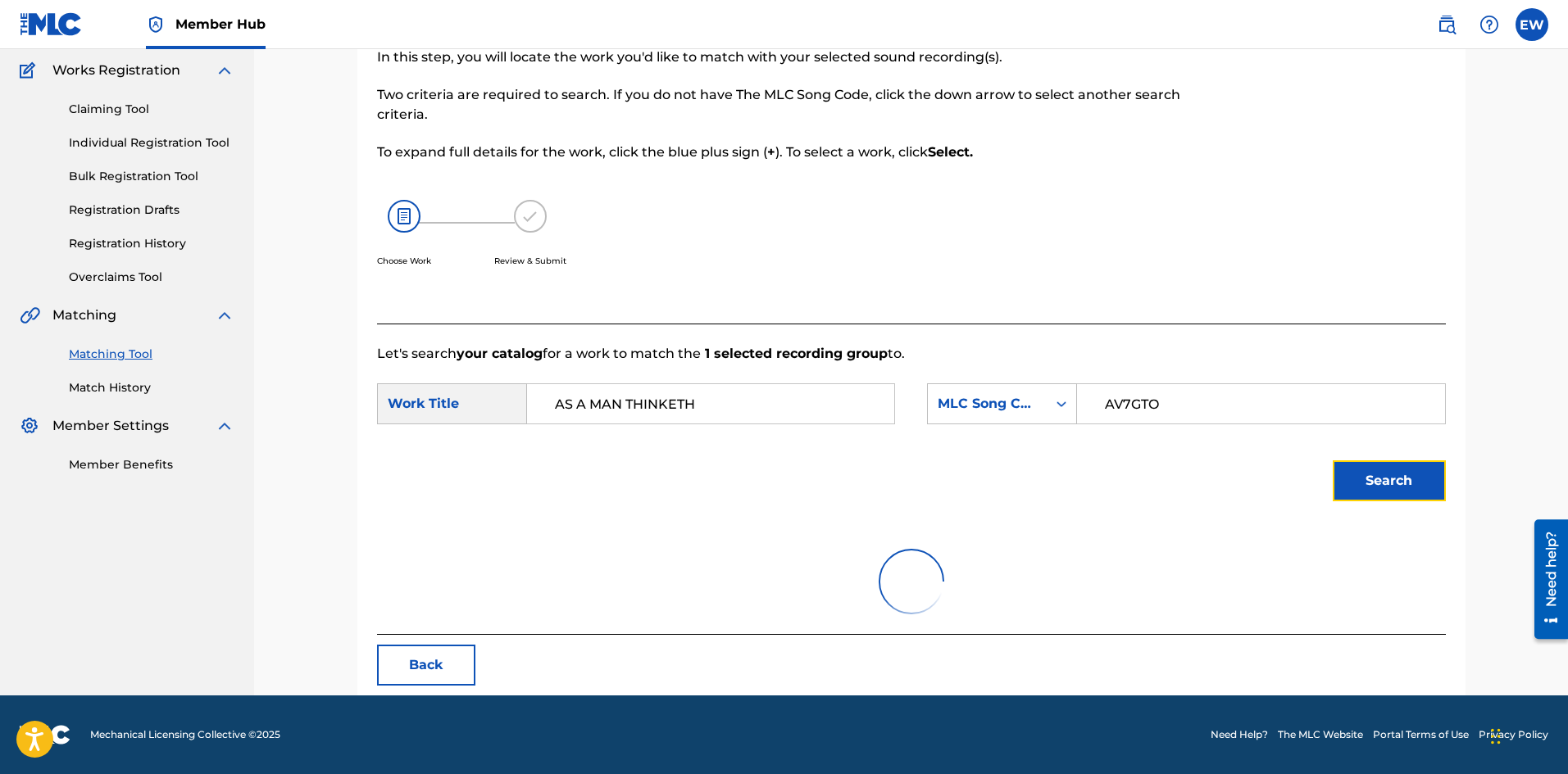
scroll to position [268, 0]
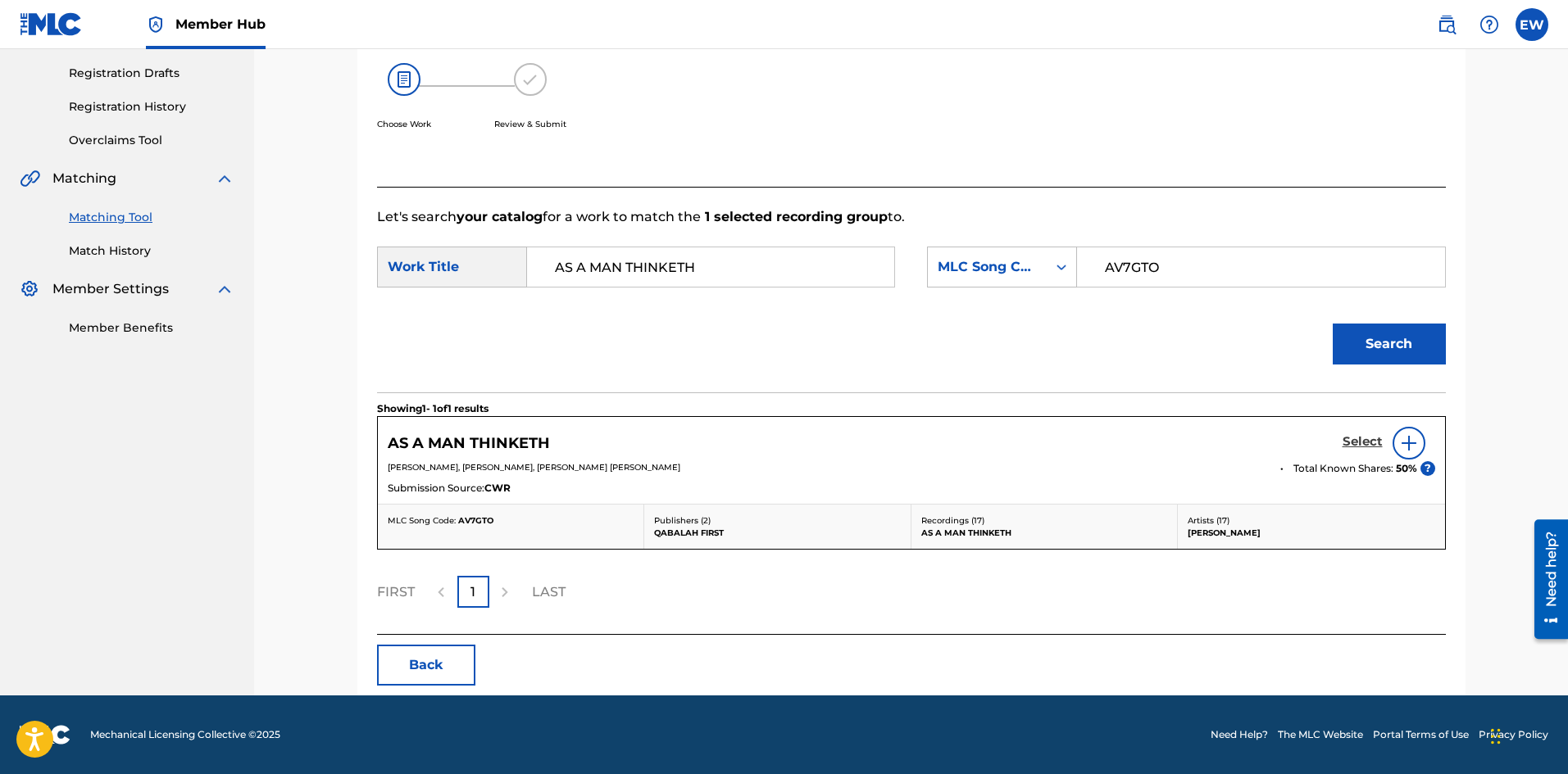
click at [1365, 436] on h5 "Select" at bounding box center [1363, 442] width 40 height 16
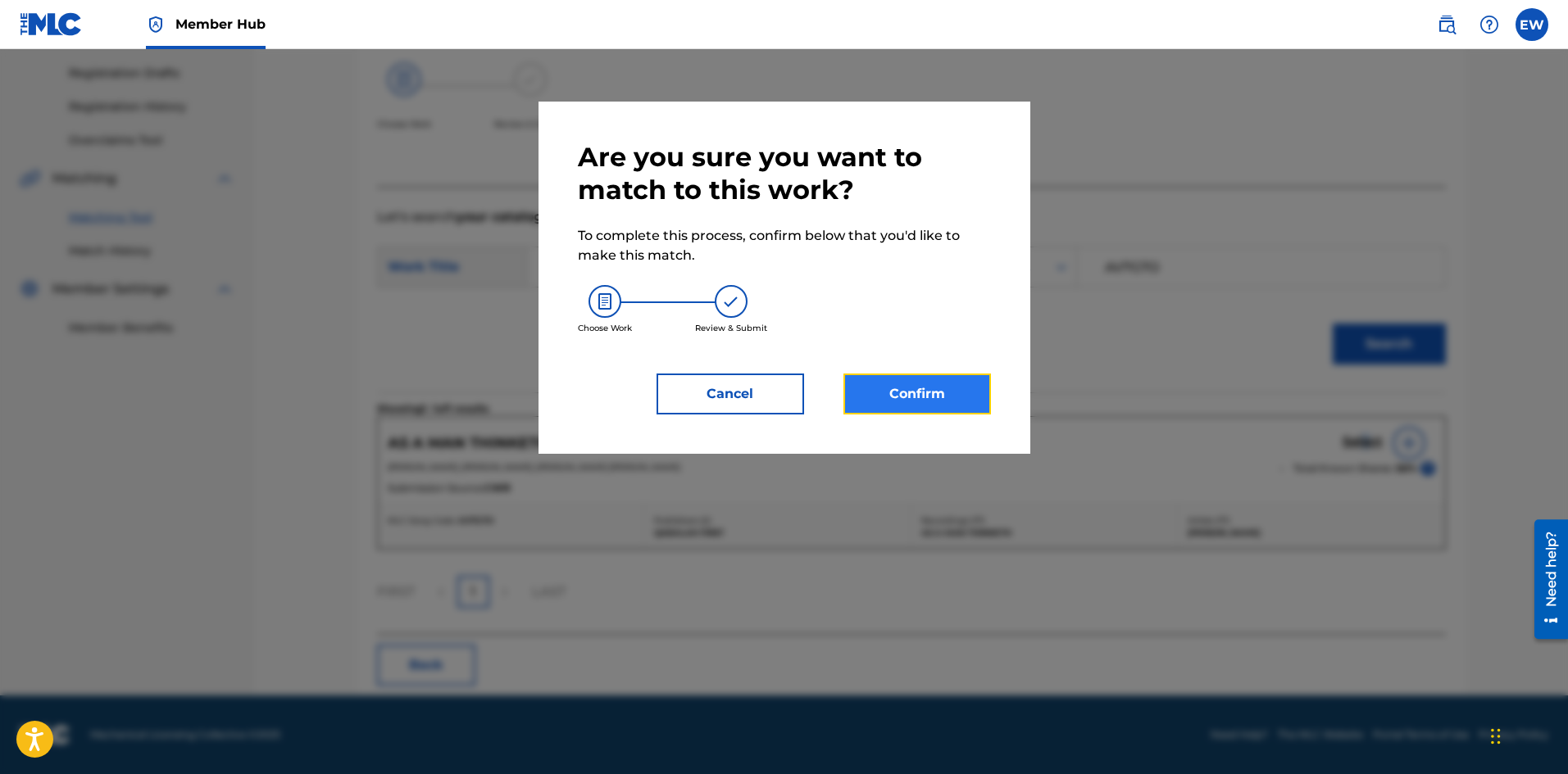
click at [922, 387] on button "Confirm" at bounding box center [917, 394] width 148 height 41
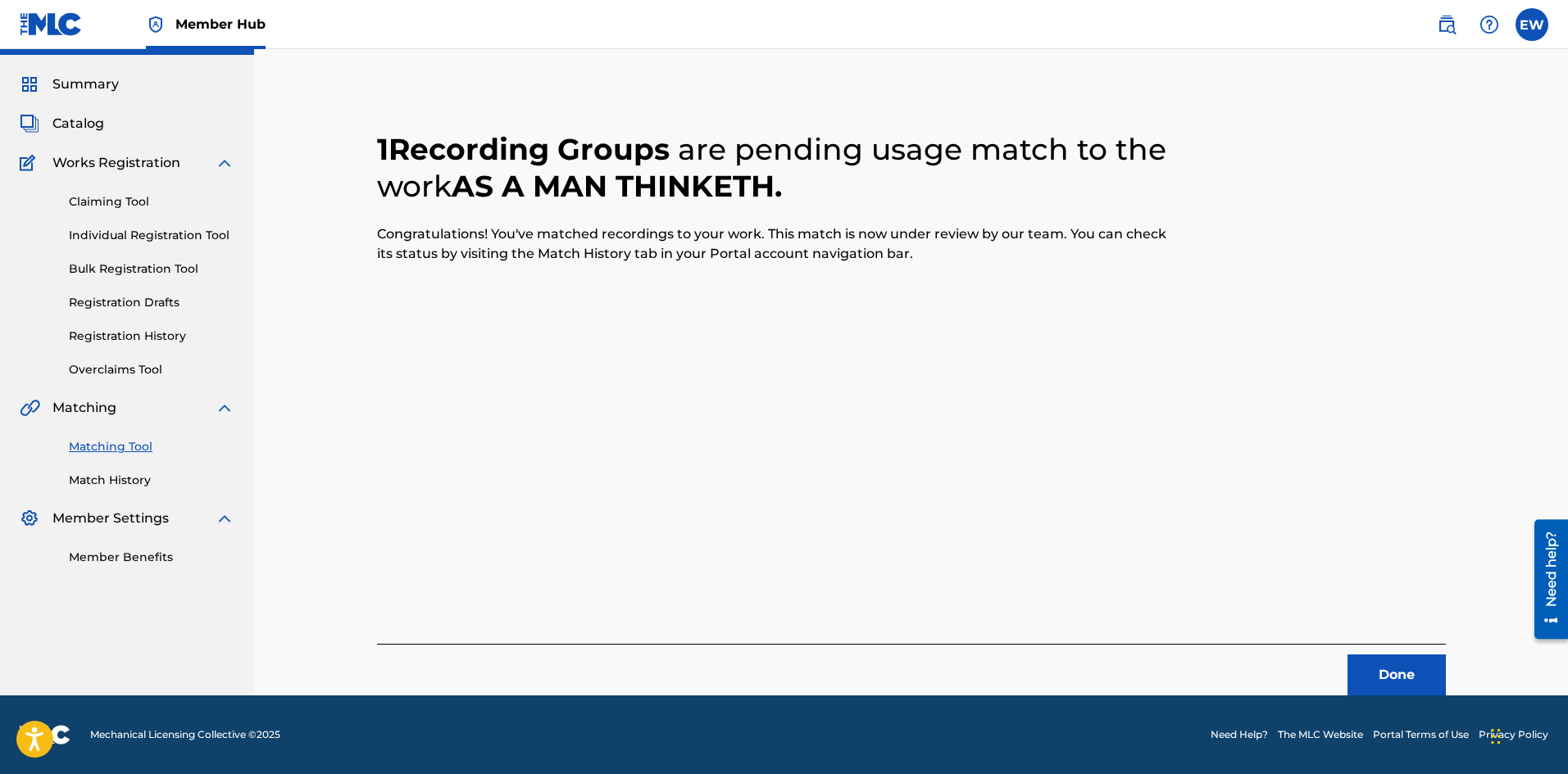
scroll to position [39, 0]
drag, startPoint x: 1377, startPoint y: 676, endPoint x: 1550, endPoint y: 647, distance: 175.4
click at [1377, 675] on button "Done" at bounding box center [1397, 675] width 98 height 41
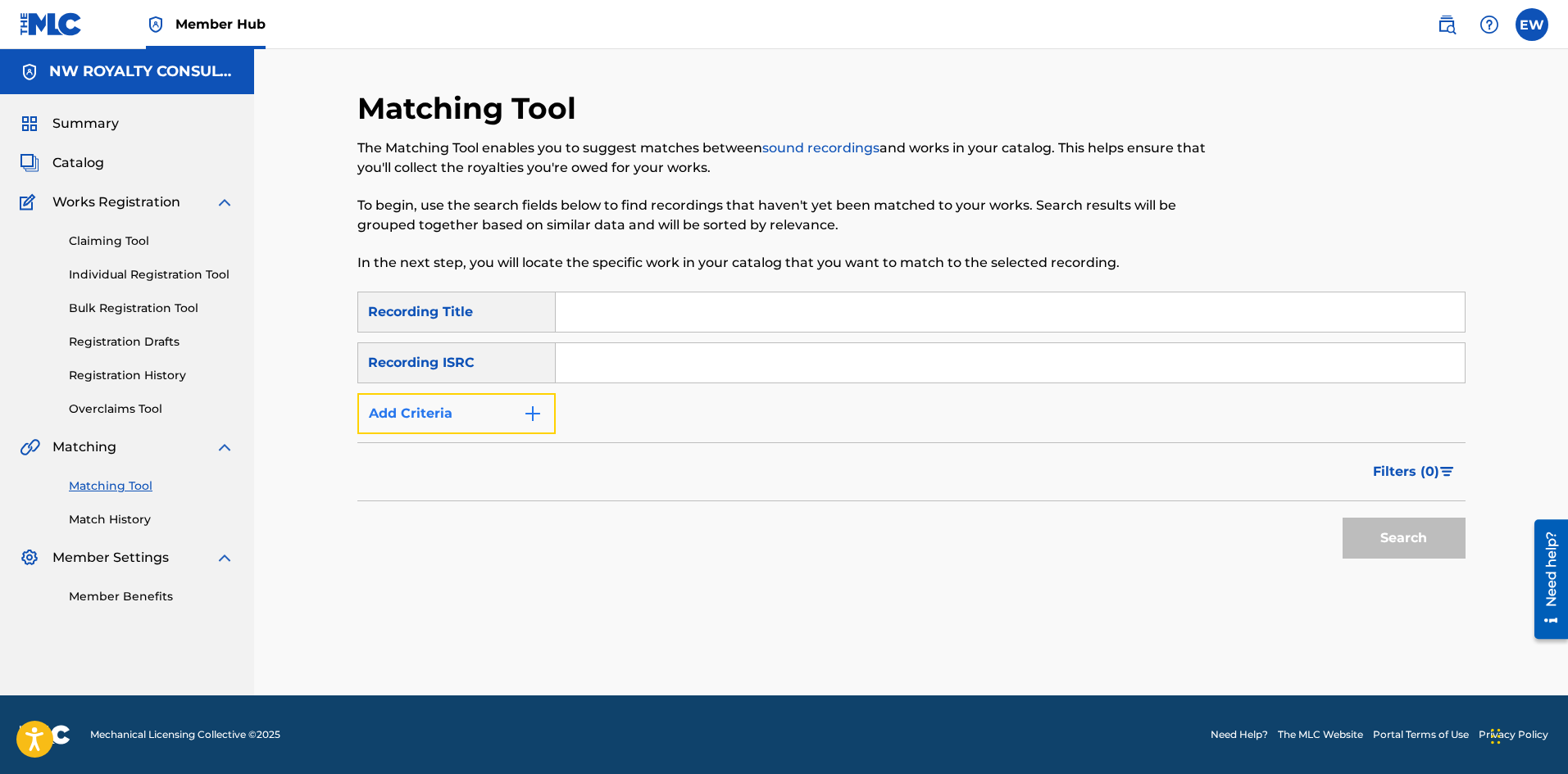
click at [506, 408] on button "Add Criteria" at bounding box center [456, 413] width 198 height 41
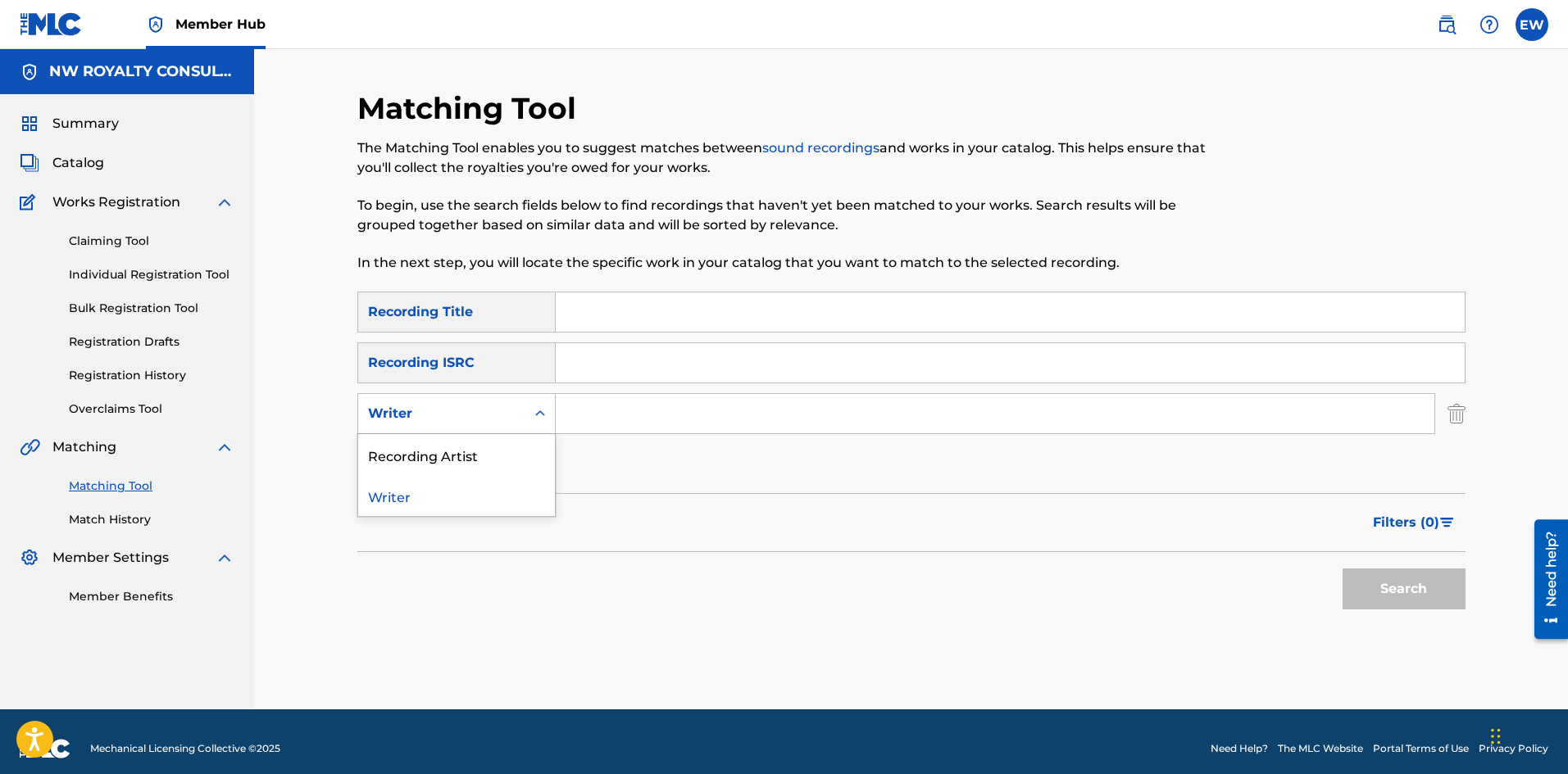
click at [506, 409] on div "Writer" at bounding box center [442, 413] width 148 height 19
click at [478, 457] on div "Recording Artist" at bounding box center [456, 454] width 197 height 41
click at [688, 405] on input "Search Form" at bounding box center [995, 413] width 879 height 39
paste input "CALI P"
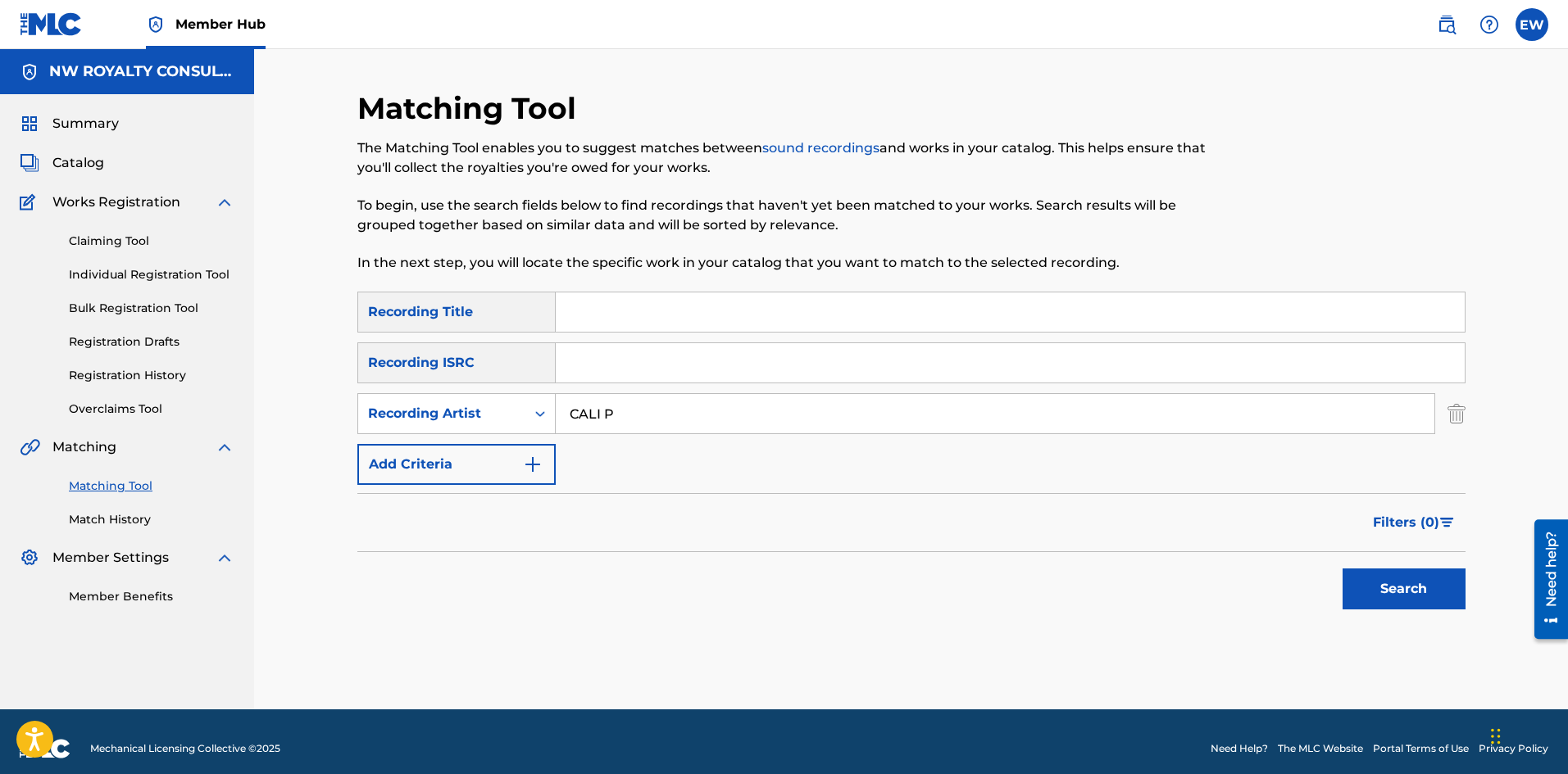
type input "CALI P"
click at [649, 322] on input "Search Form" at bounding box center [1011, 311] width 909 height 39
paste input "AS LONG AS U THERE"
type input "AS LONG AS U THERE"
click at [1382, 589] on button "Search" at bounding box center [1404, 589] width 123 height 41
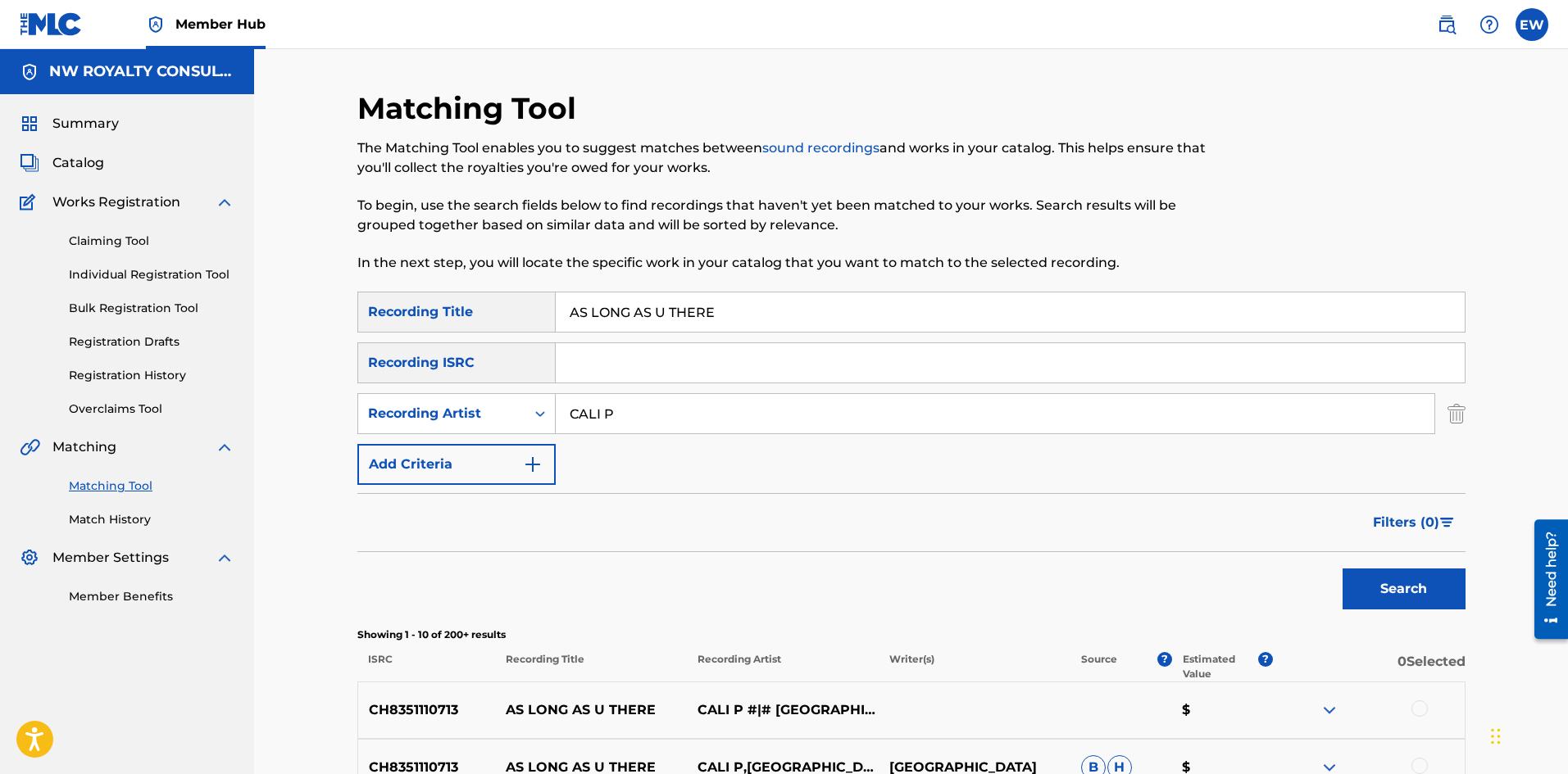
drag, startPoint x: 611, startPoint y: 511, endPoint x: 616, endPoint y: 486, distance: 25.5
click at [603, 507] on div "Filters ( 0 )" at bounding box center [911, 523] width 1108 height 59
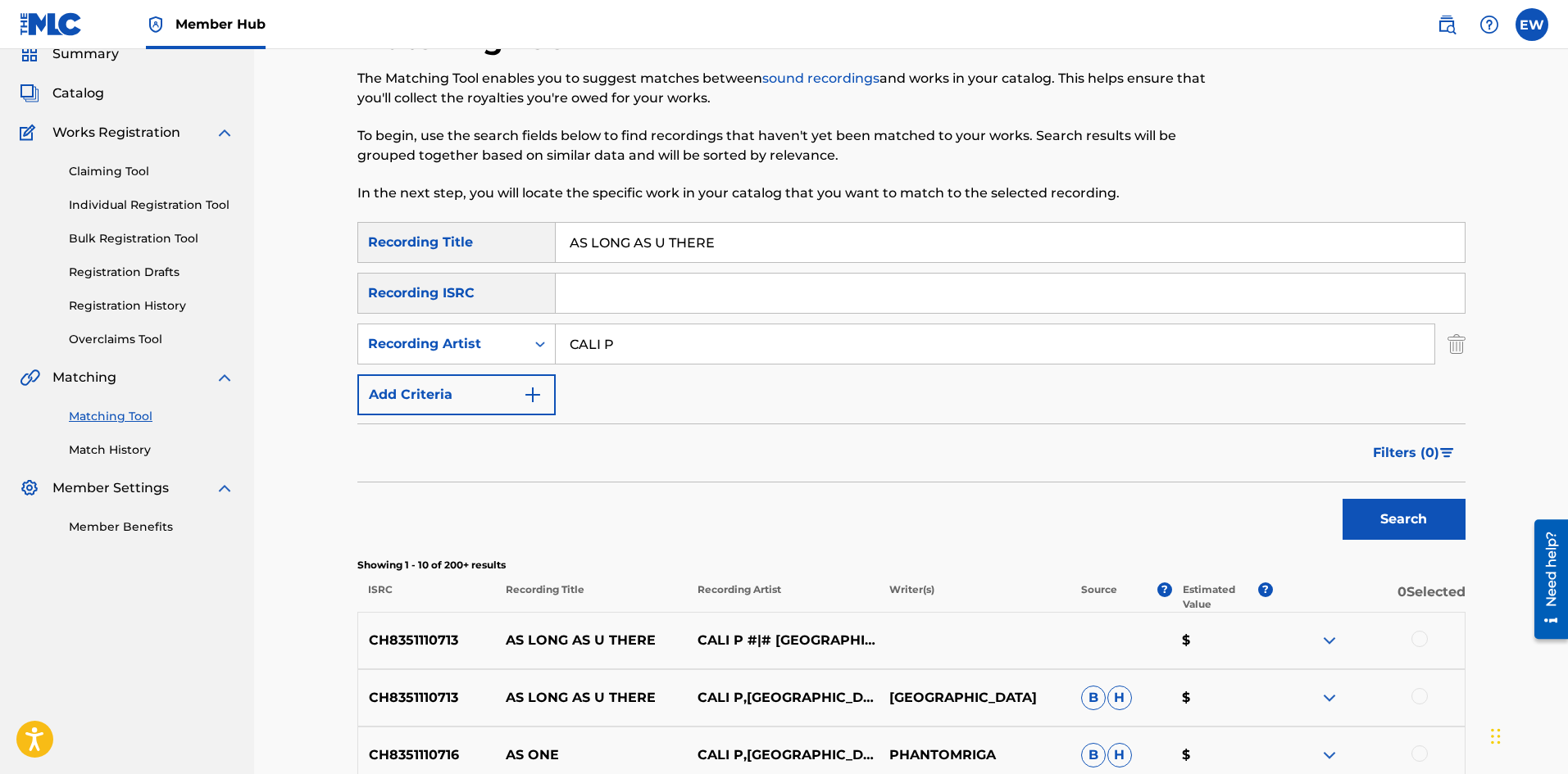
scroll to position [164, 0]
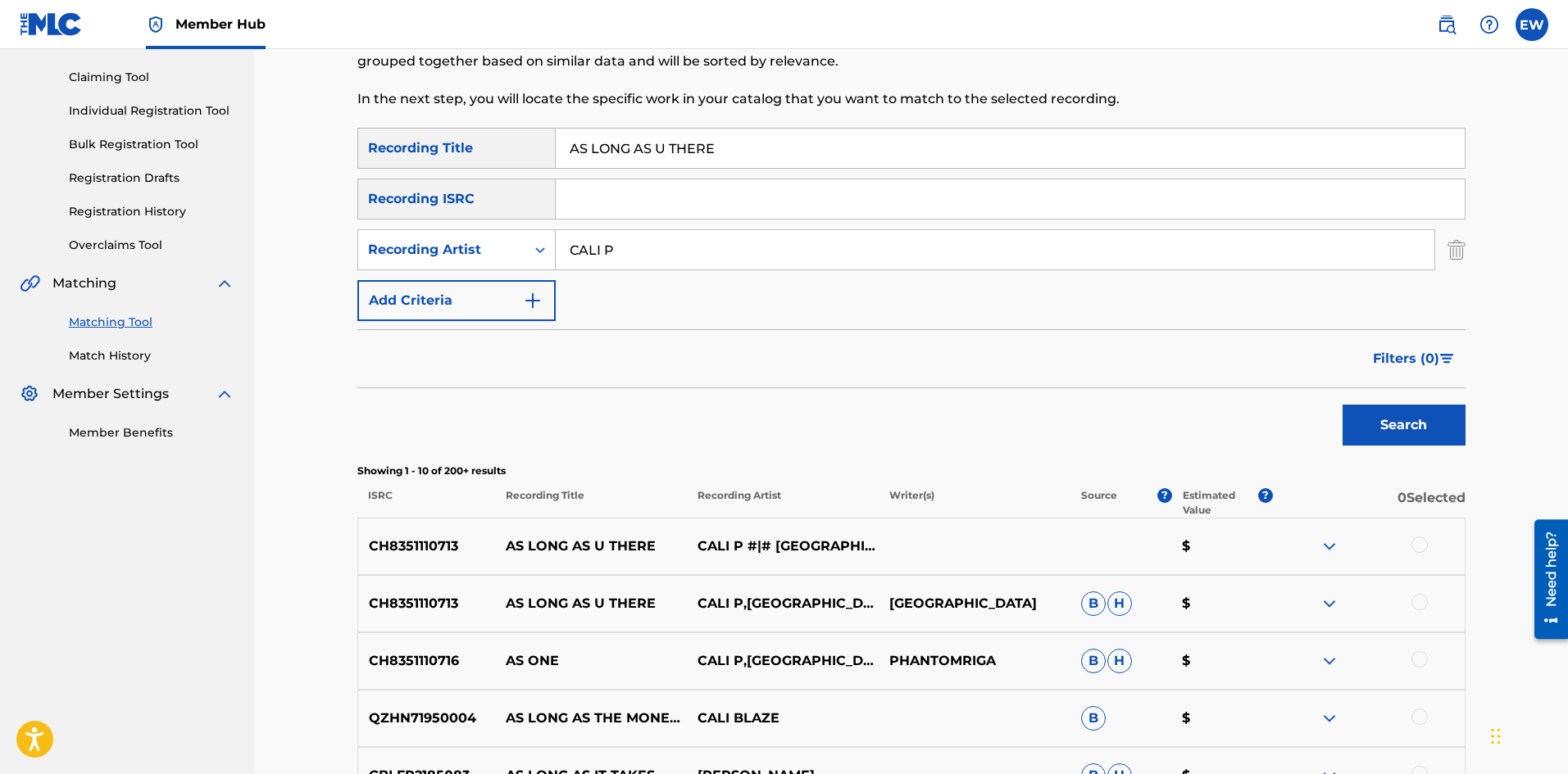
click at [1420, 548] on div at bounding box center [1420, 545] width 16 height 16
click at [1415, 600] on div at bounding box center [1420, 603] width 16 height 16
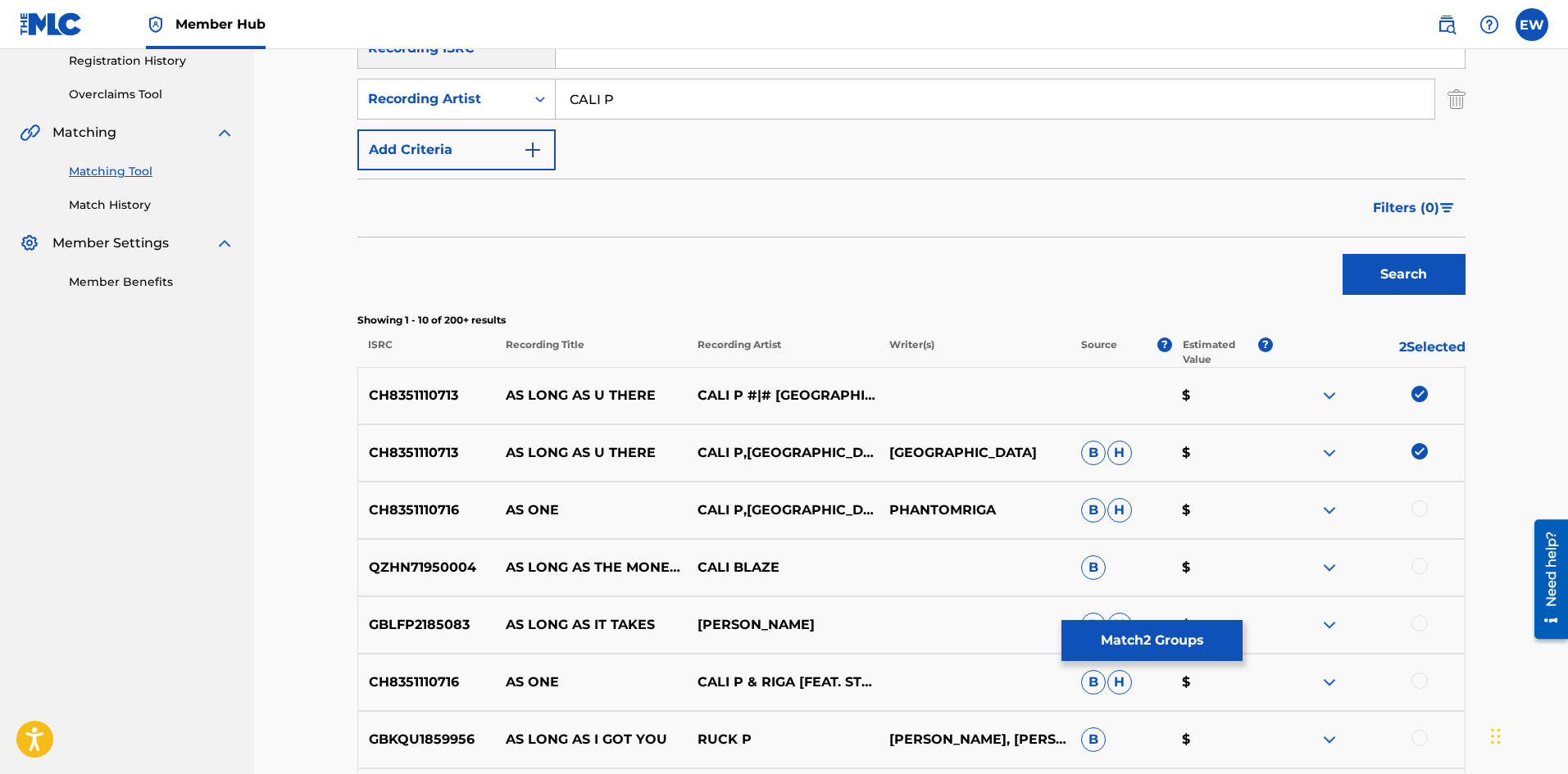
scroll to position [328, 0]
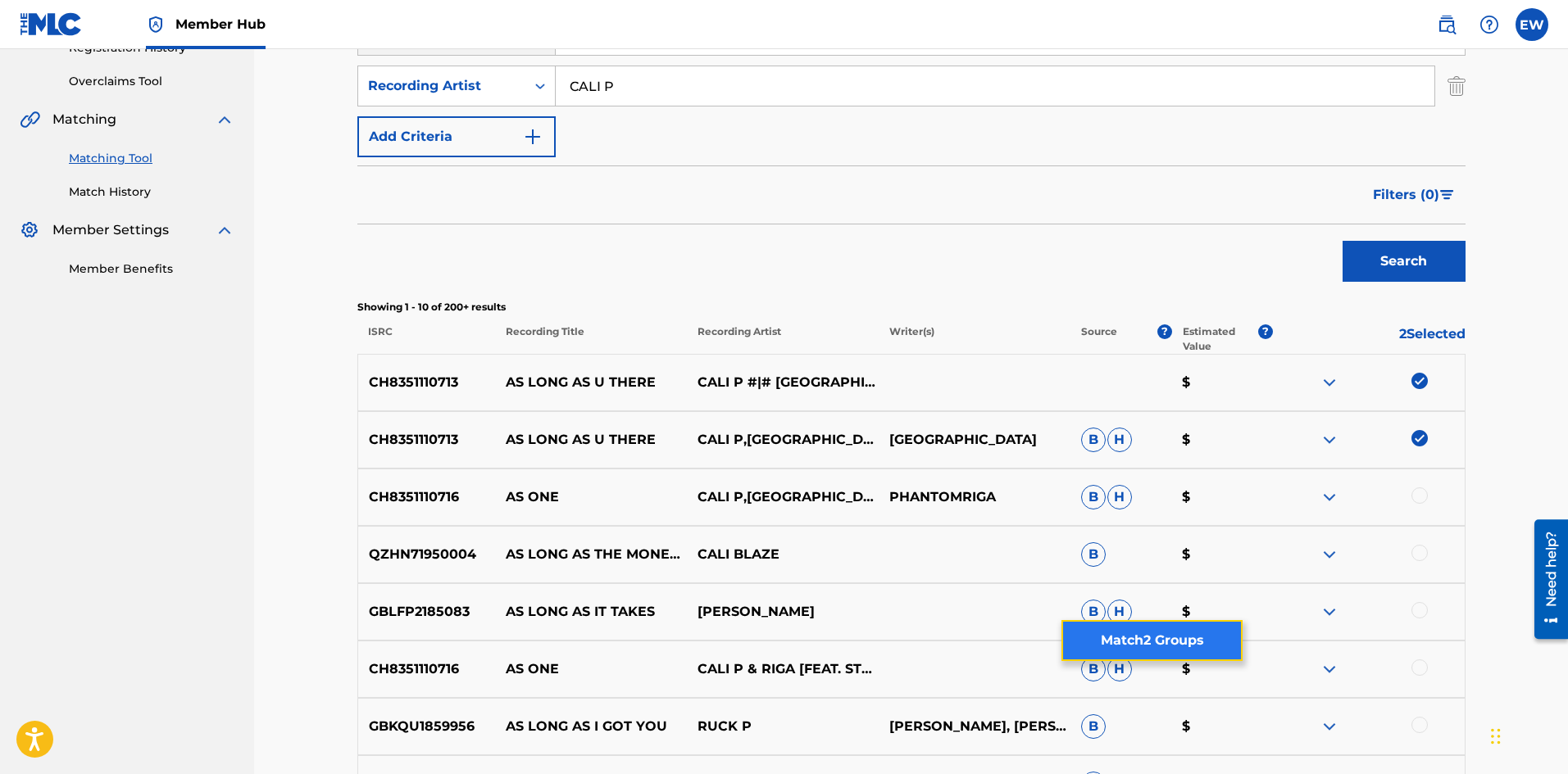
click at [1139, 645] on button "Match 2 Groups" at bounding box center [1152, 640] width 181 height 41
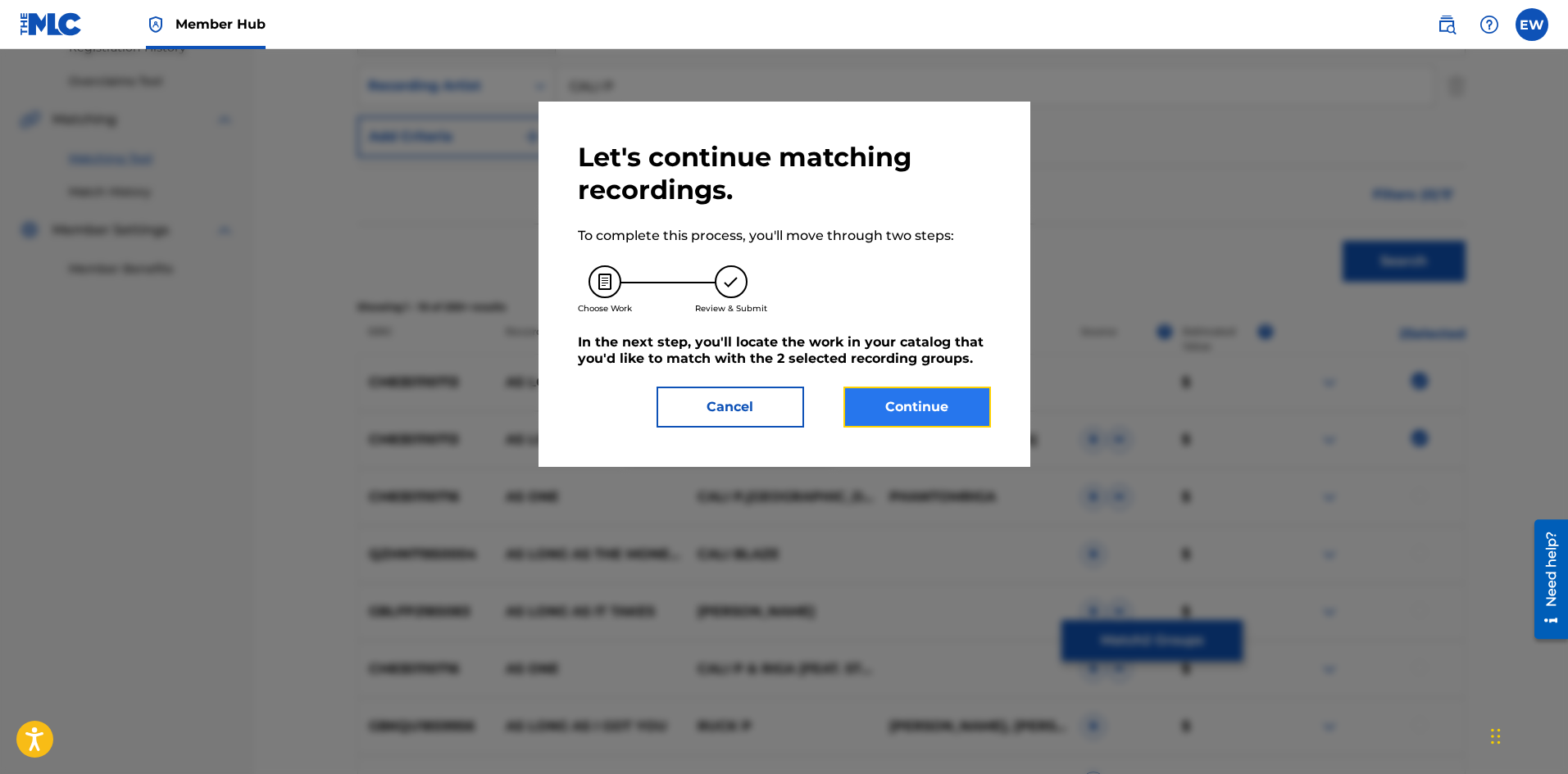
click at [898, 423] on button "Continue" at bounding box center [917, 407] width 148 height 41
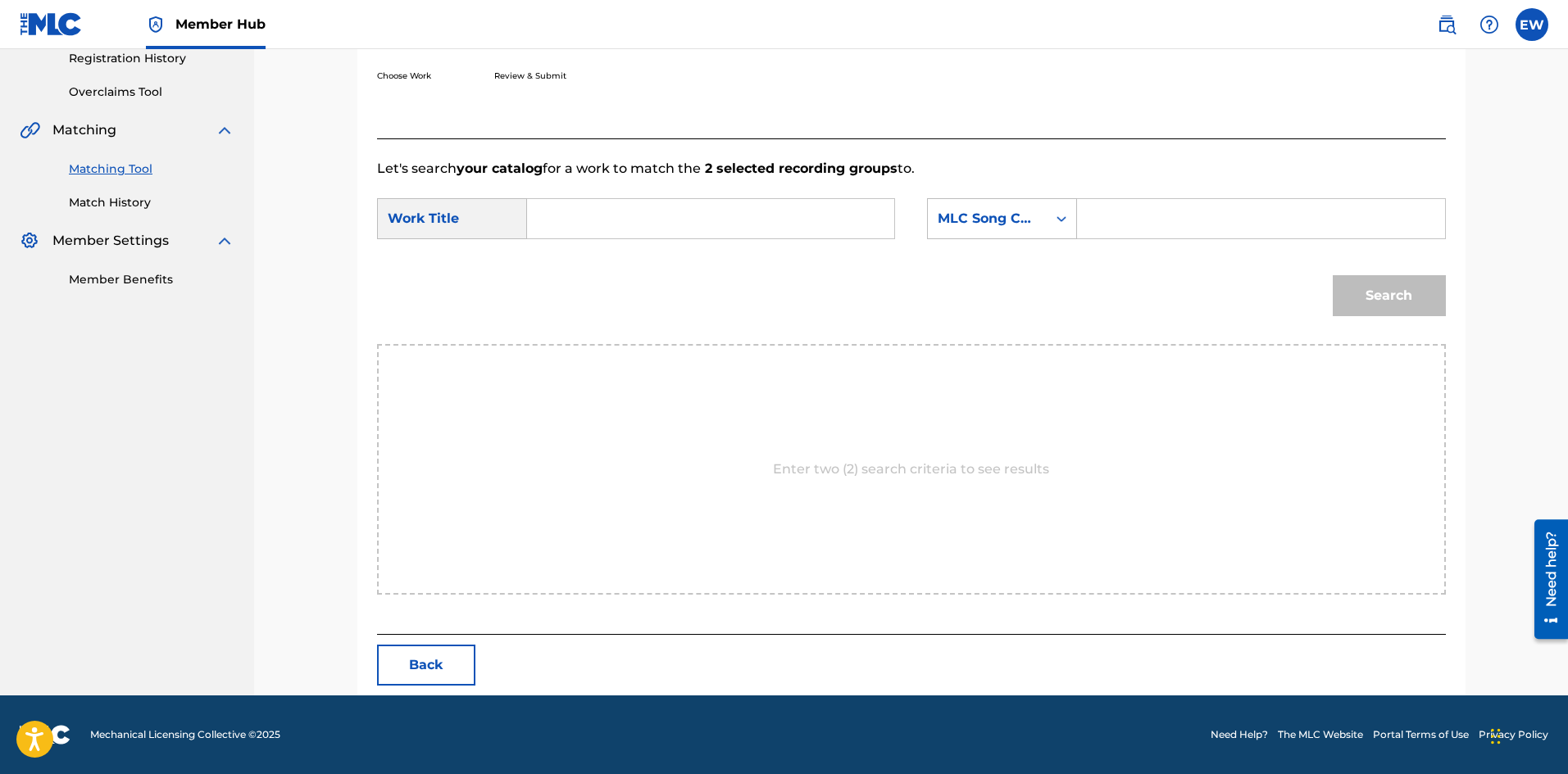
drag, startPoint x: 813, startPoint y: 233, endPoint x: 793, endPoint y: 268, distance: 40.3
click at [813, 237] on input "Search Form" at bounding box center [710, 218] width 339 height 39
paste input "AS LONG AS U THERE"
type input "AS LONG AS U THERE"
drag, startPoint x: 1149, startPoint y: 205, endPoint x: 1137, endPoint y: 213, distance: 14.4
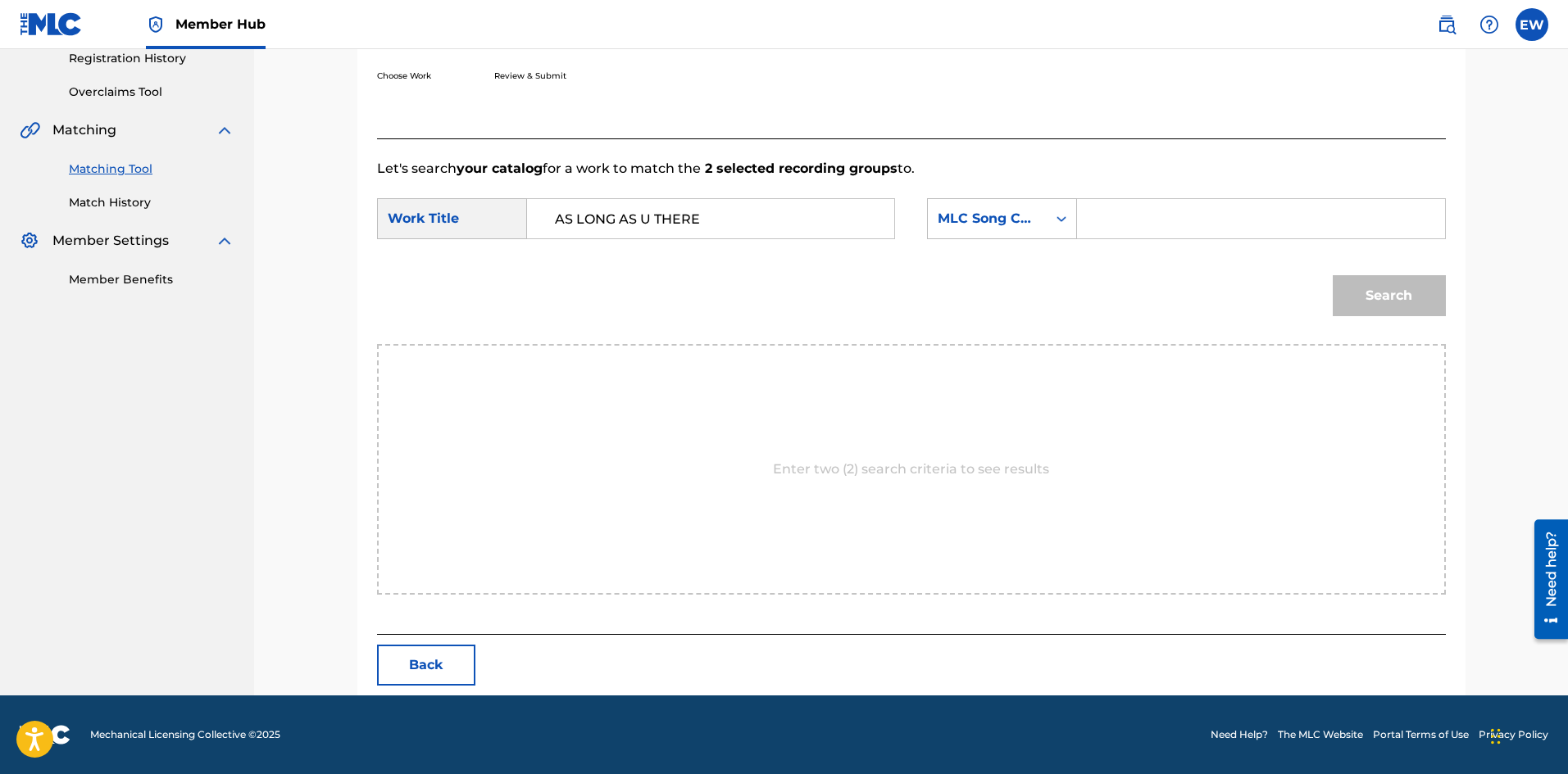
click at [1149, 205] on input "Search Form" at bounding box center [1261, 218] width 339 height 39
paste input "AVCJA2"
type input "AVCJA2"
click at [1409, 294] on button "Search" at bounding box center [1389, 296] width 113 height 41
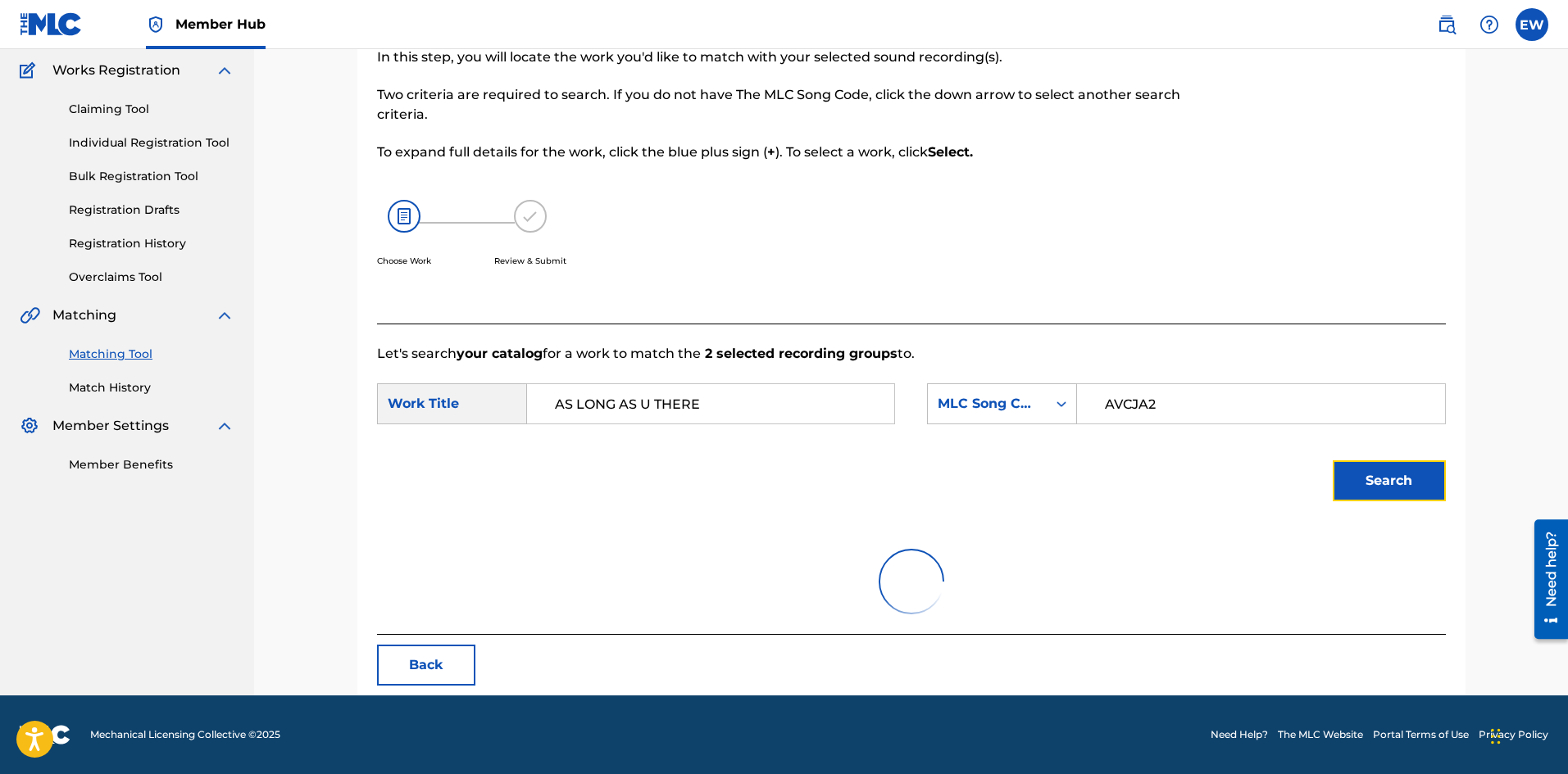
scroll to position [268, 0]
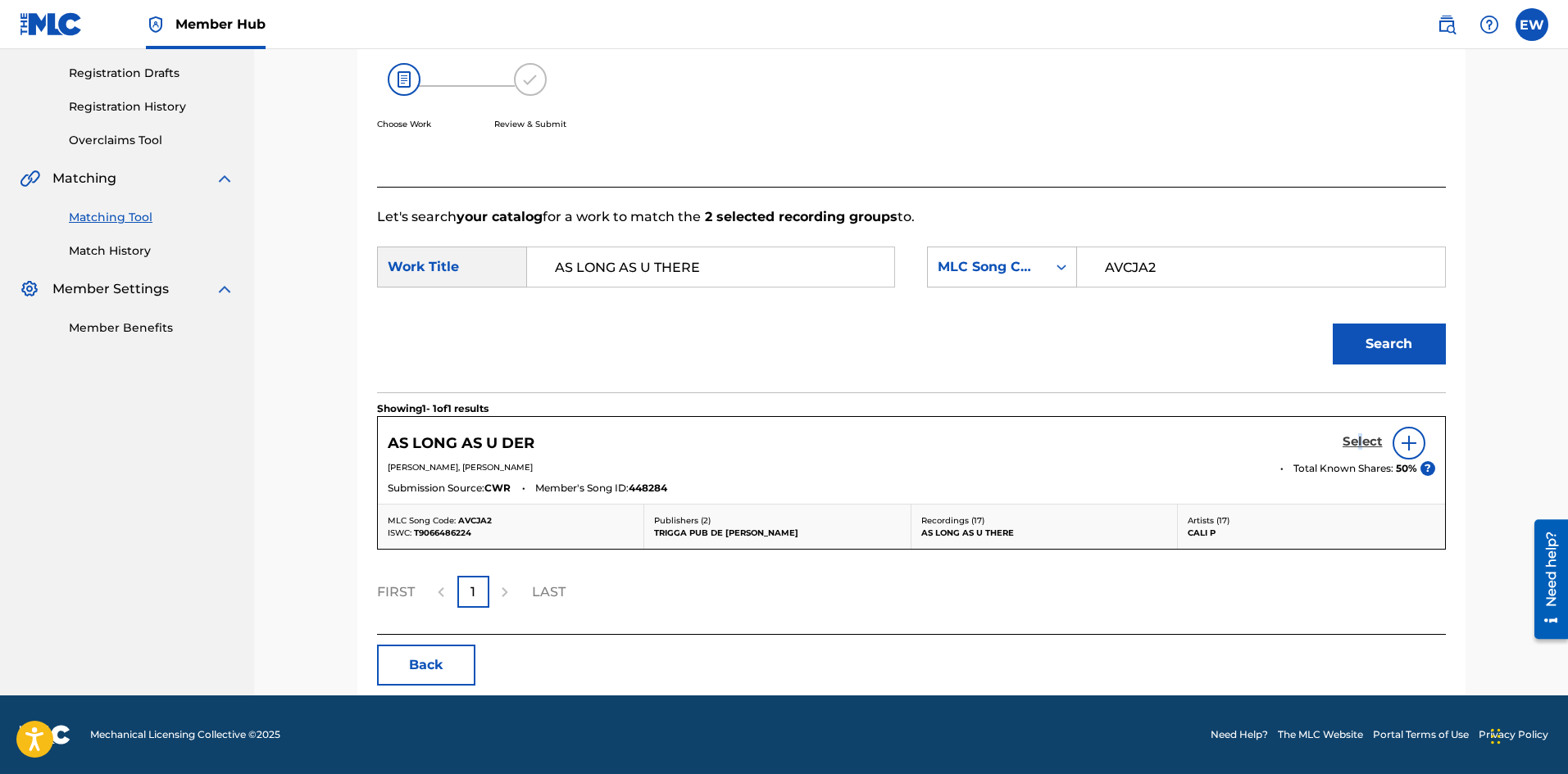
click at [1361, 434] on div "Select" at bounding box center [1388, 443] width 93 height 33
click at [1361, 434] on h5 "Select" at bounding box center [1363, 442] width 40 height 16
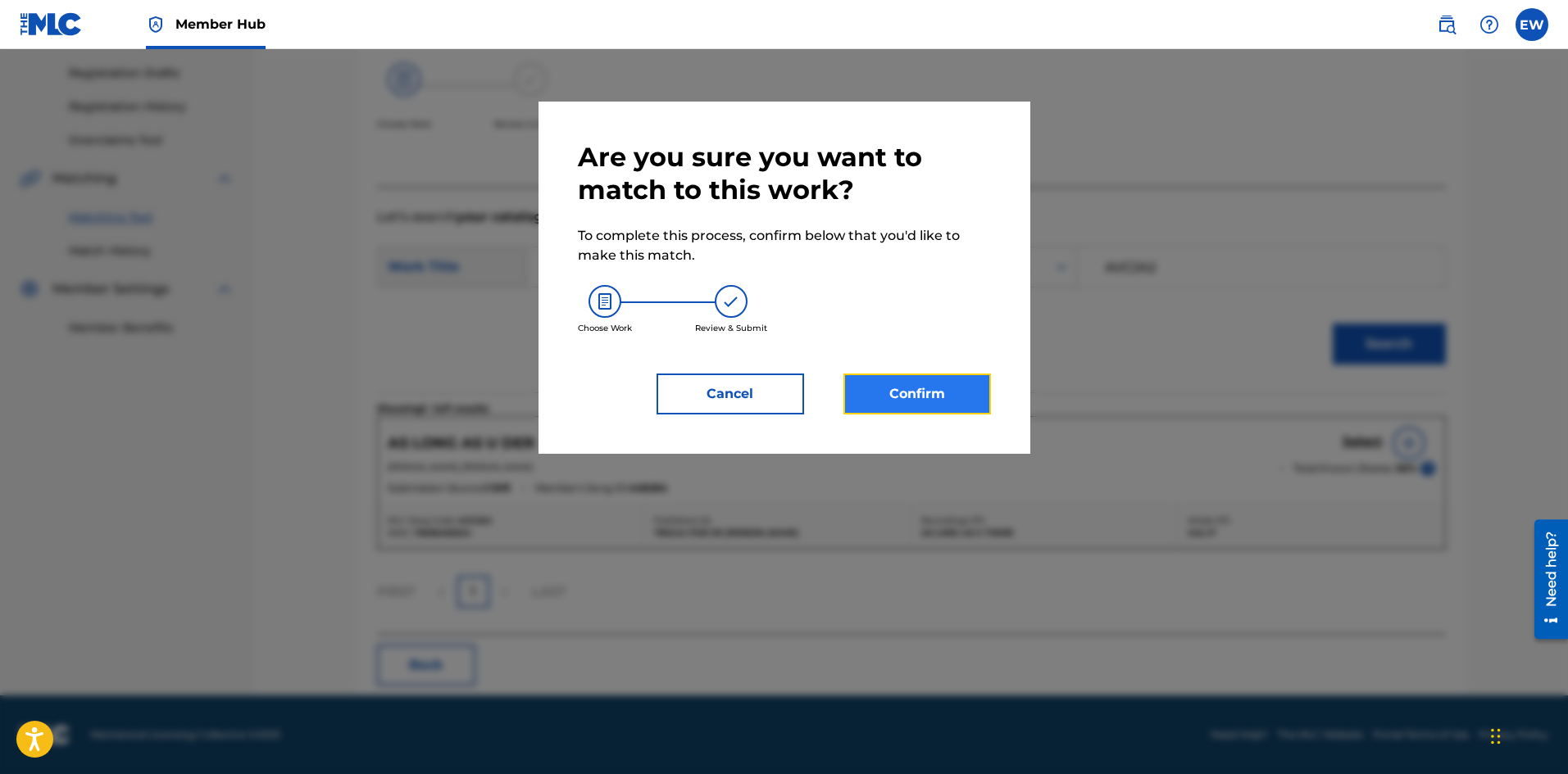
click at [845, 397] on button "Confirm" at bounding box center [917, 394] width 148 height 41
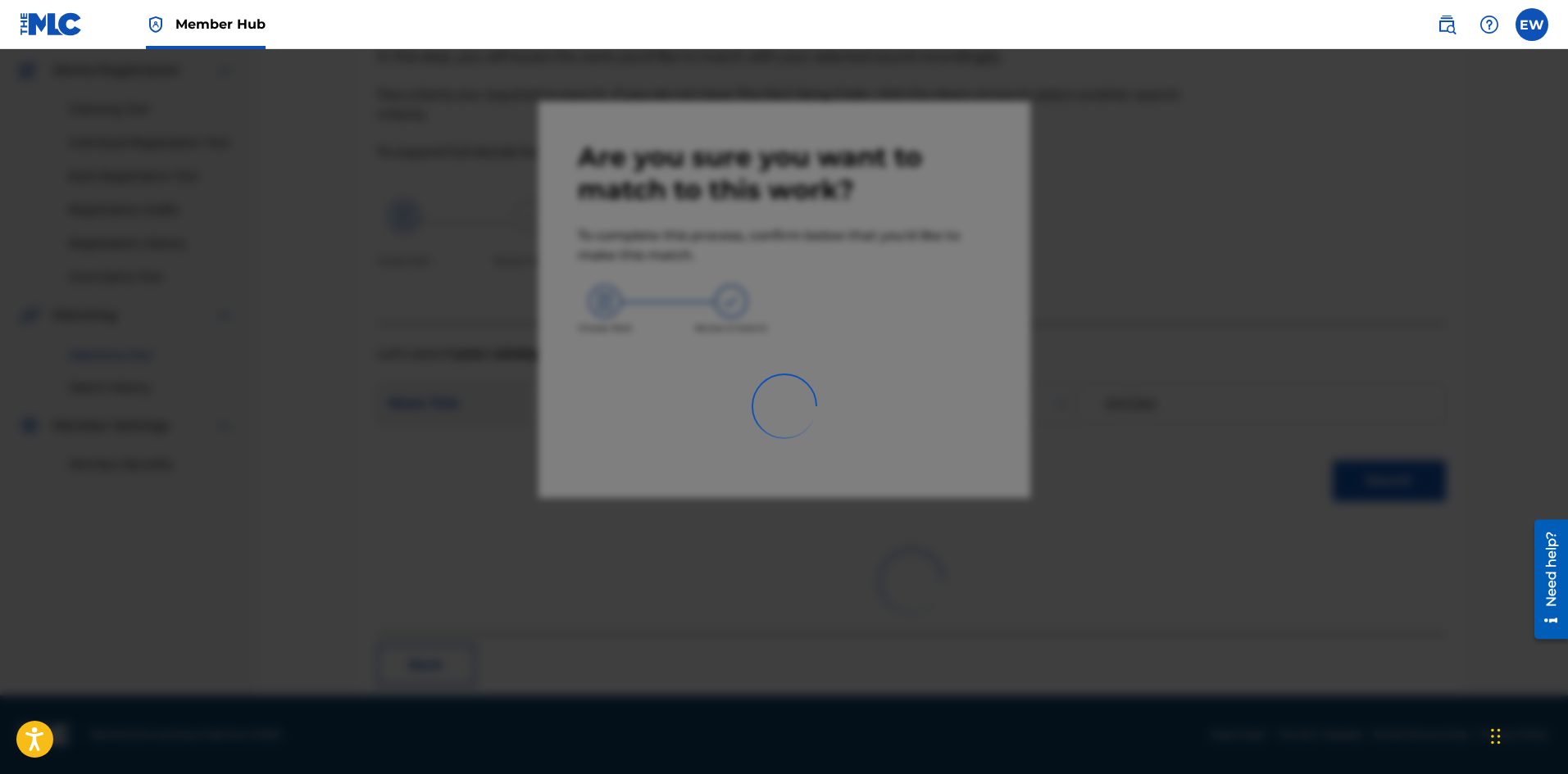
scroll to position [39, 0]
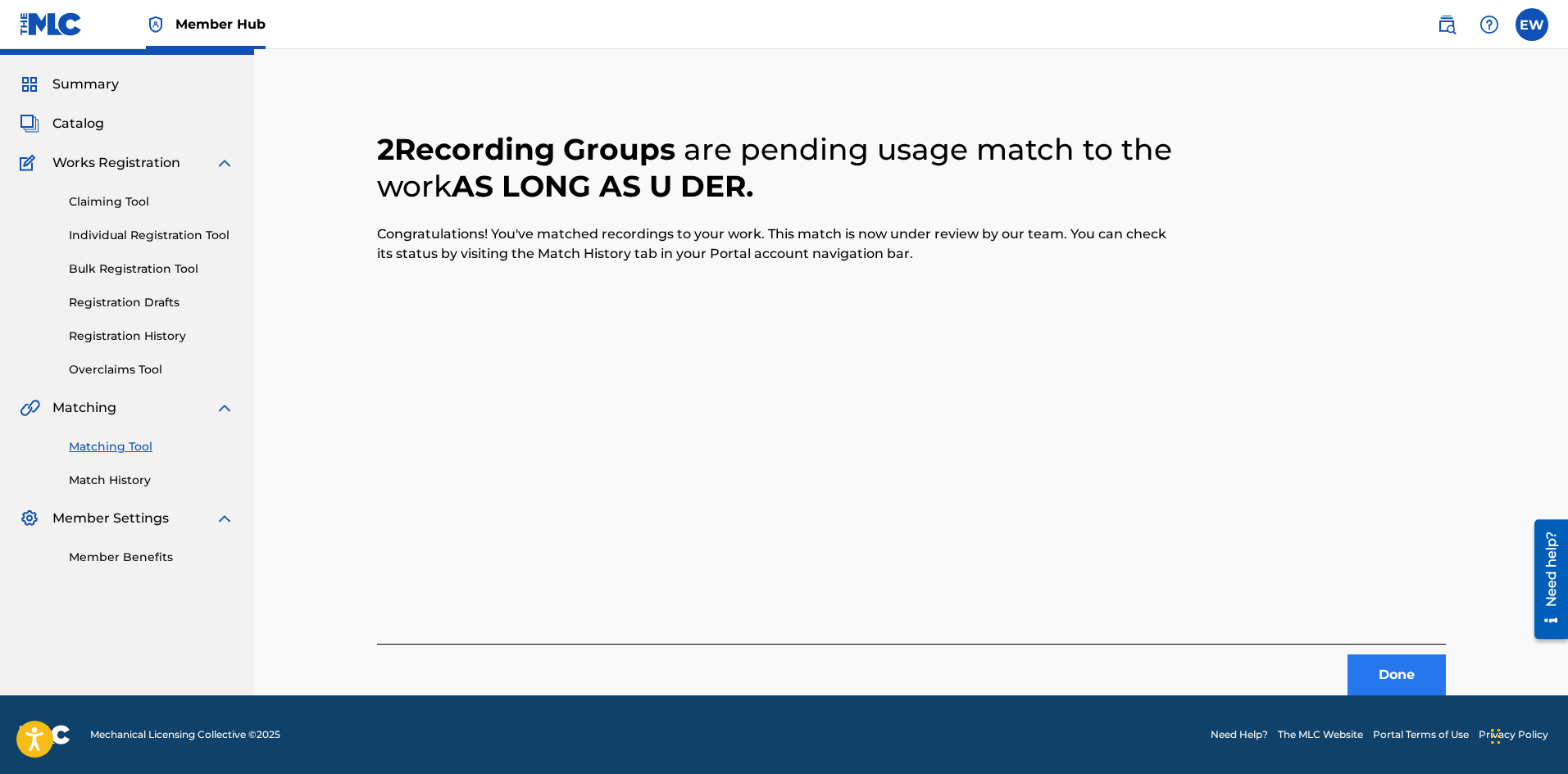
drag, startPoint x: 1383, startPoint y: 654, endPoint x: 1379, endPoint y: 661, distance: 8.1
click at [1383, 657] on div "Done" at bounding box center [912, 670] width 1069 height 51
drag, startPoint x: 1383, startPoint y: 667, endPoint x: 1424, endPoint y: 670, distance: 41.1
click at [1424, 670] on button "Done" at bounding box center [1397, 675] width 98 height 41
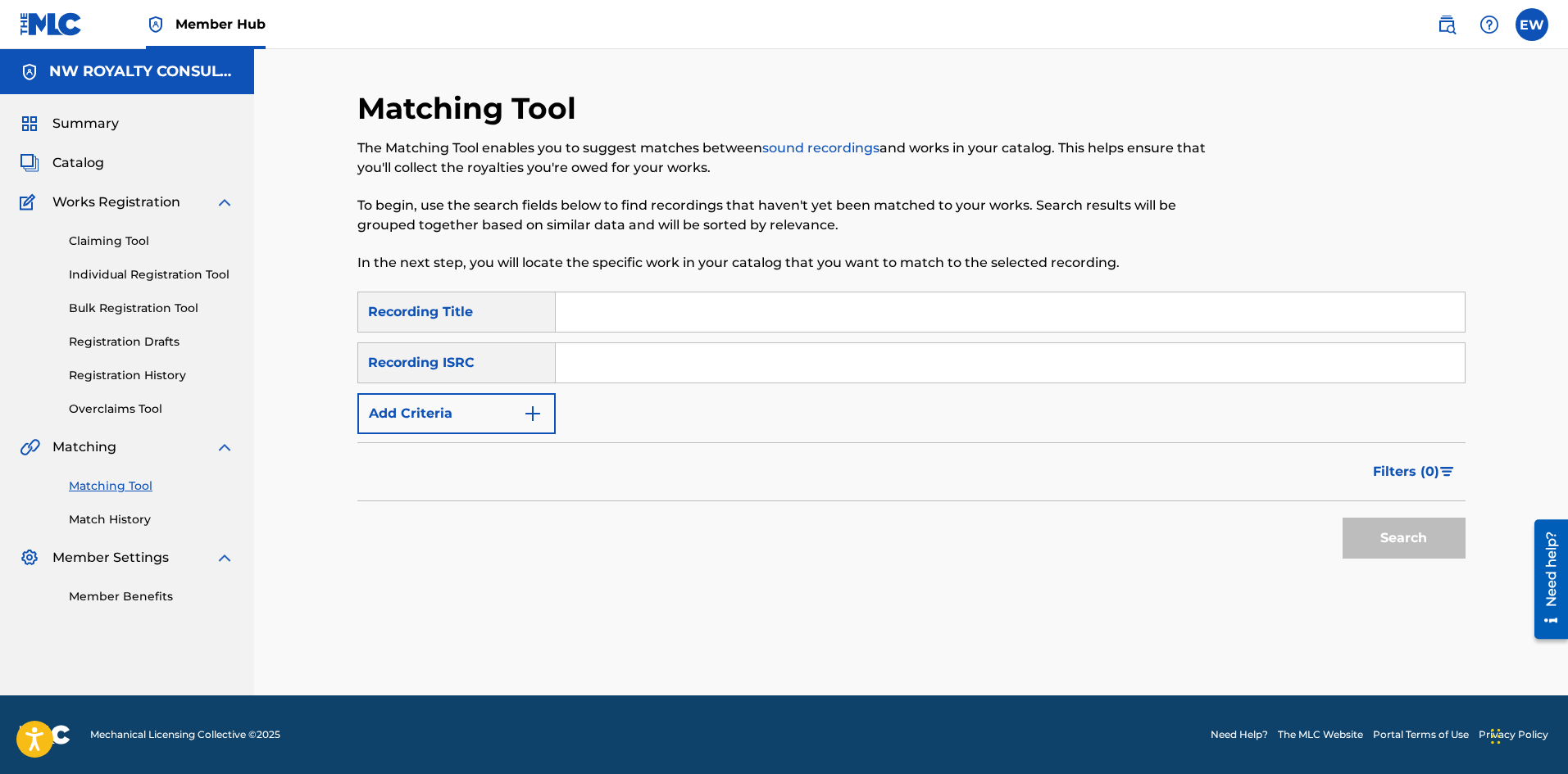
scroll to position [0, 0]
click at [416, 400] on button "Add Criteria" at bounding box center [456, 413] width 198 height 41
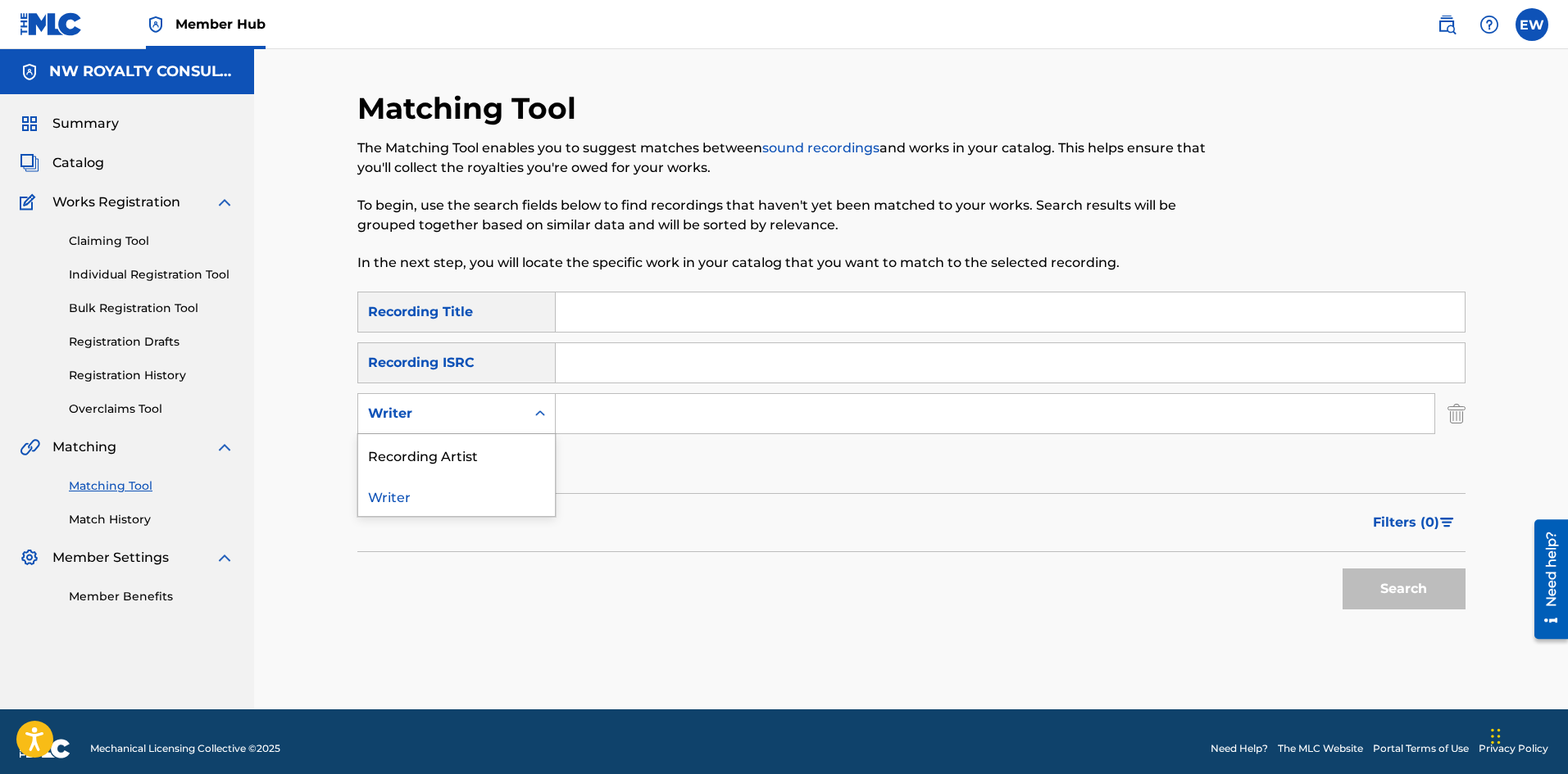
click at [455, 409] on div "Writer" at bounding box center [442, 413] width 148 height 19
drag, startPoint x: 432, startPoint y: 443, endPoint x: 480, endPoint y: 437, distance: 48.4
click at [433, 443] on div "Recording Artist" at bounding box center [456, 454] width 197 height 41
drag, startPoint x: 650, startPoint y: 415, endPoint x: 587, endPoint y: 422, distance: 63.4
click at [641, 416] on input "Search Form" at bounding box center [995, 413] width 879 height 39
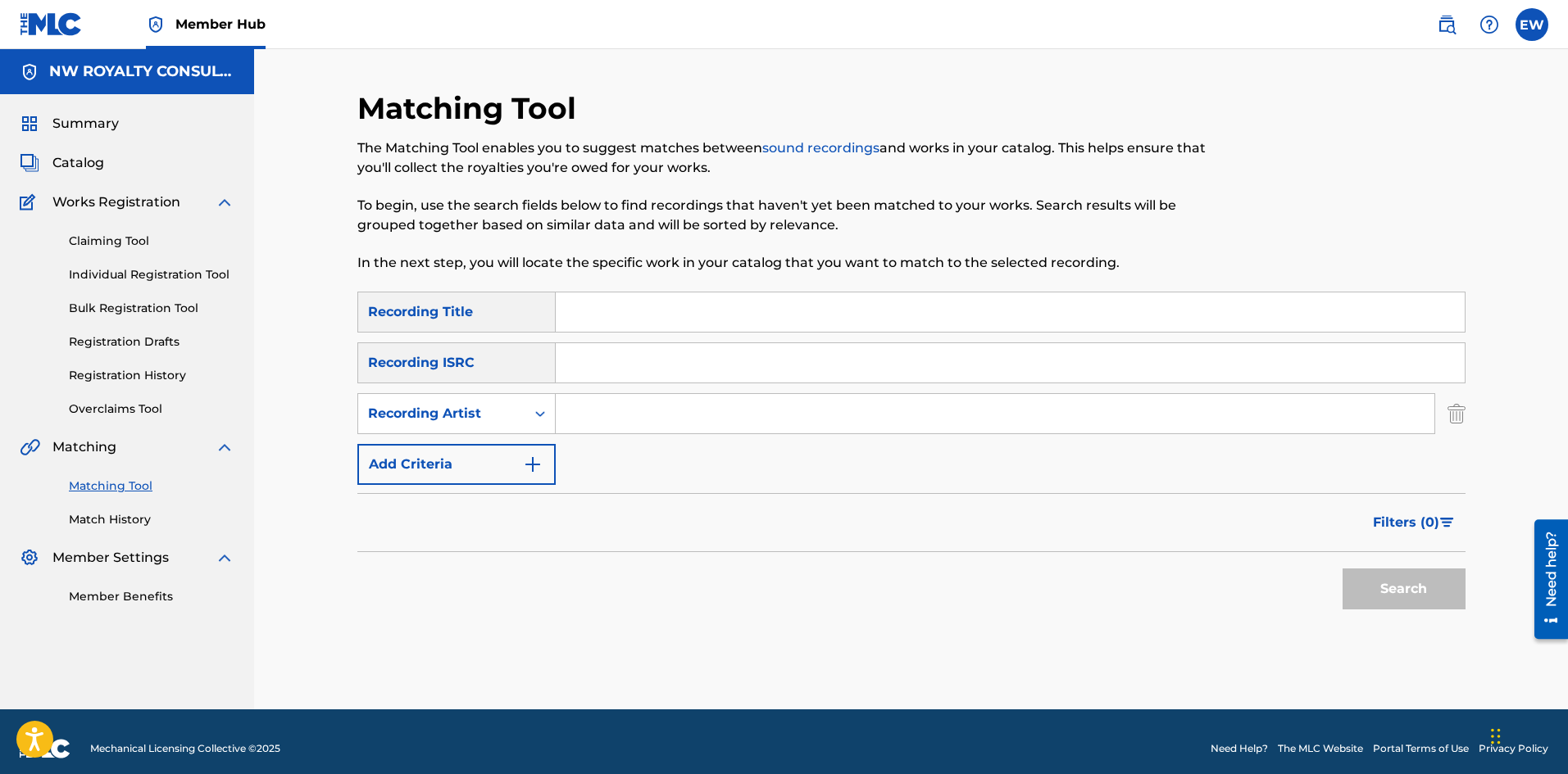
paste input "I OCTANE"
type input "I OCTANE"
drag, startPoint x: 765, startPoint y: 304, endPoint x: 756, endPoint y: 307, distance: 9.5
click at [760, 306] on input "Search Form" at bounding box center [1011, 311] width 909 height 39
paste input "AS MI PULL UP"
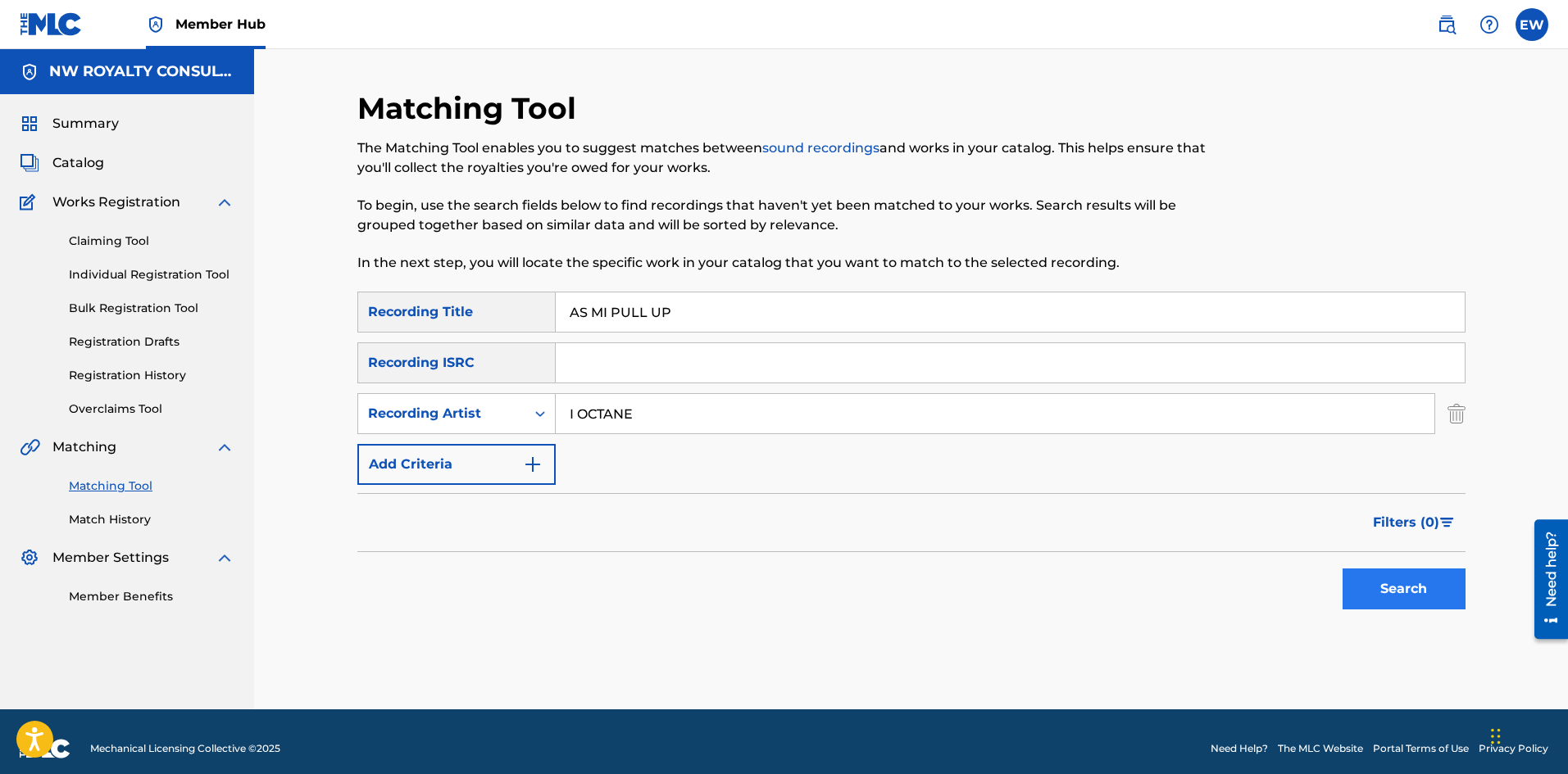
type input "AS MI PULL UP"
click at [1403, 607] on button "Search" at bounding box center [1404, 589] width 123 height 41
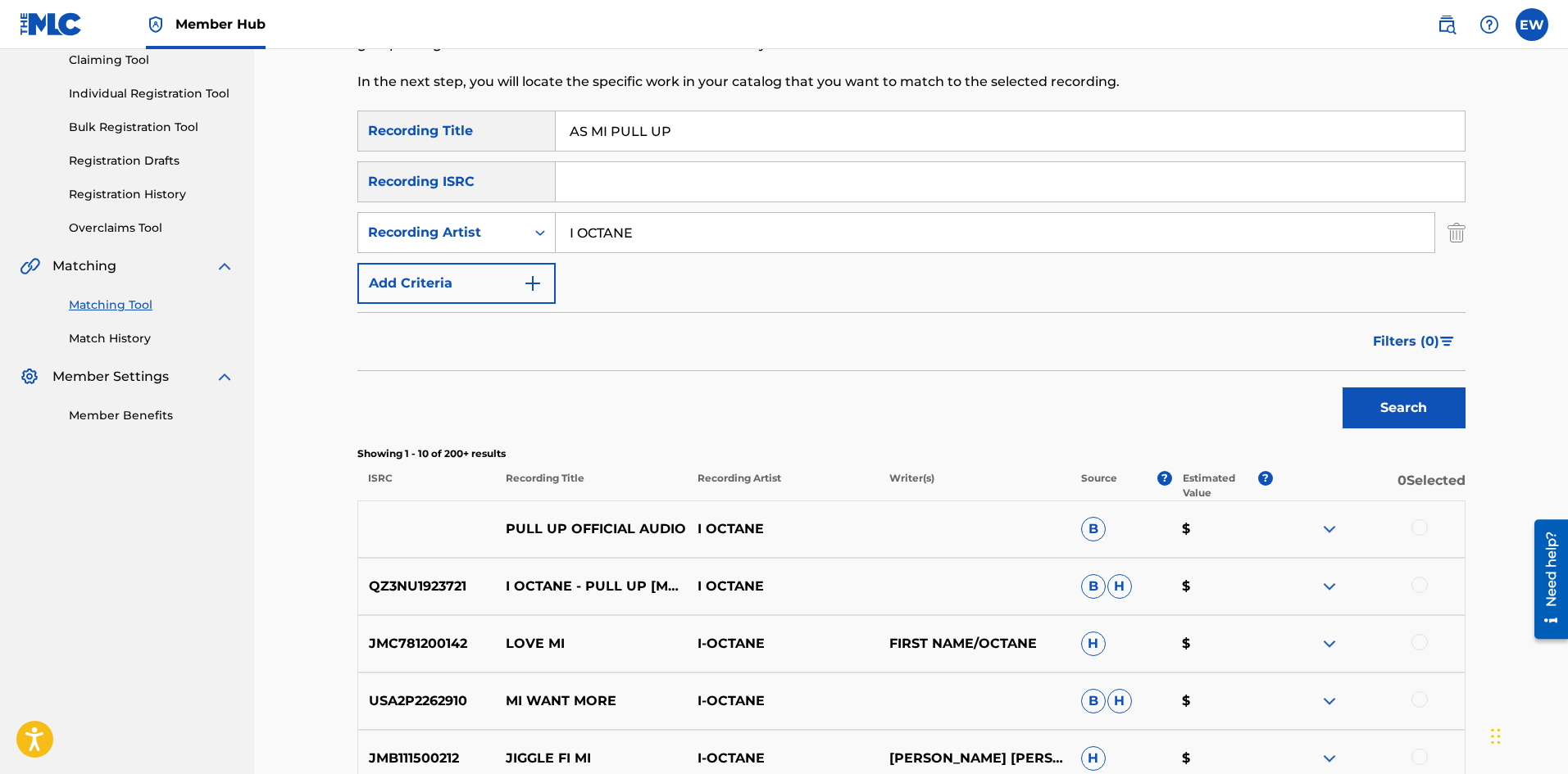
scroll to position [164, 0]
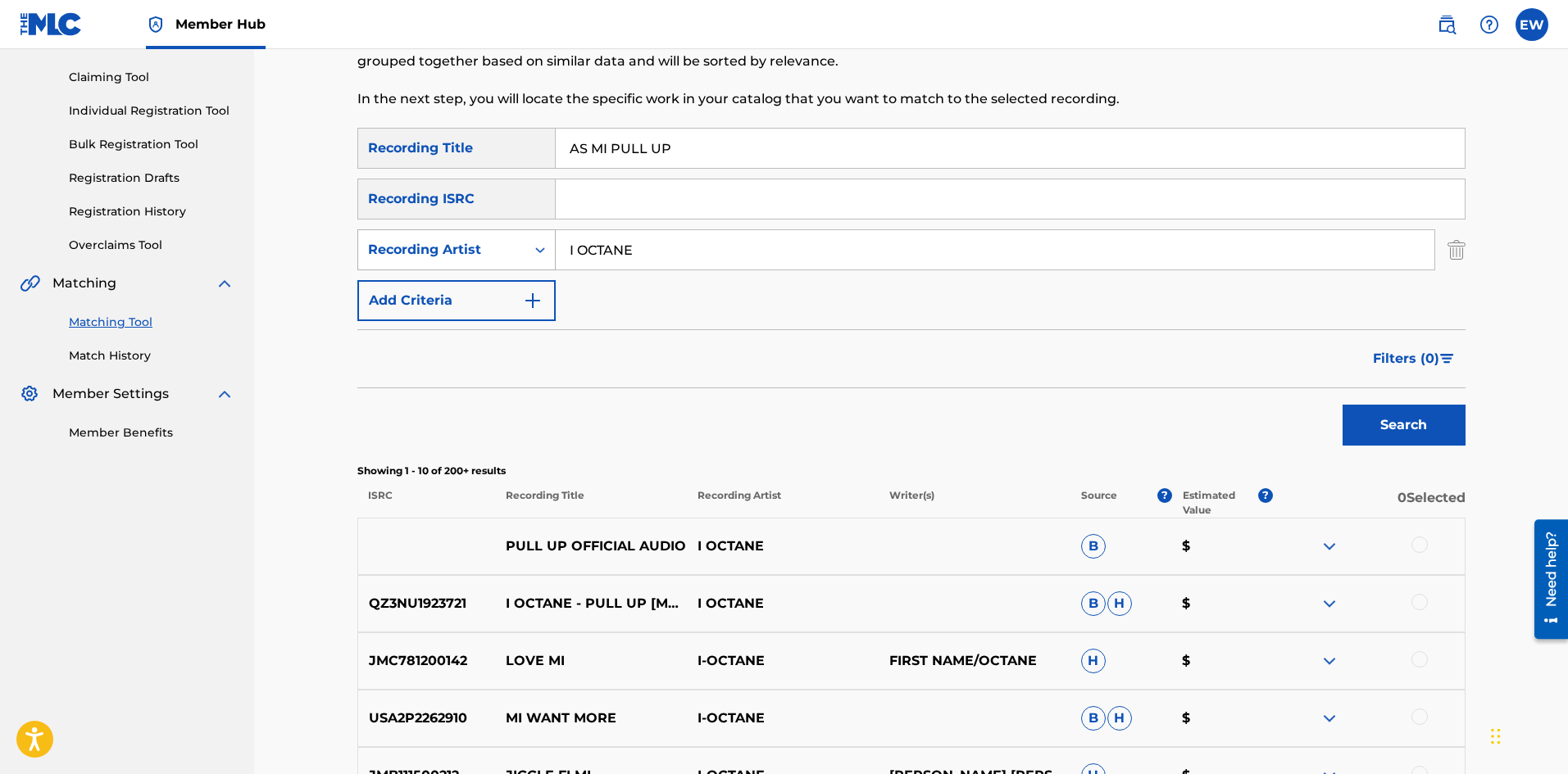
drag, startPoint x: 663, startPoint y: 256, endPoint x: 535, endPoint y: 268, distance: 128.6
click at [536, 268] on div "SearchWithCriteria09e7afdb-e5bb-406a-af5e-b2cc9da7ae52 Recording Artist I OCTANE" at bounding box center [911, 249] width 1108 height 41
paste input "CAPLETON"
type input "CAPLETON"
drag, startPoint x: 711, startPoint y: 141, endPoint x: 484, endPoint y: 204, distance: 235.6
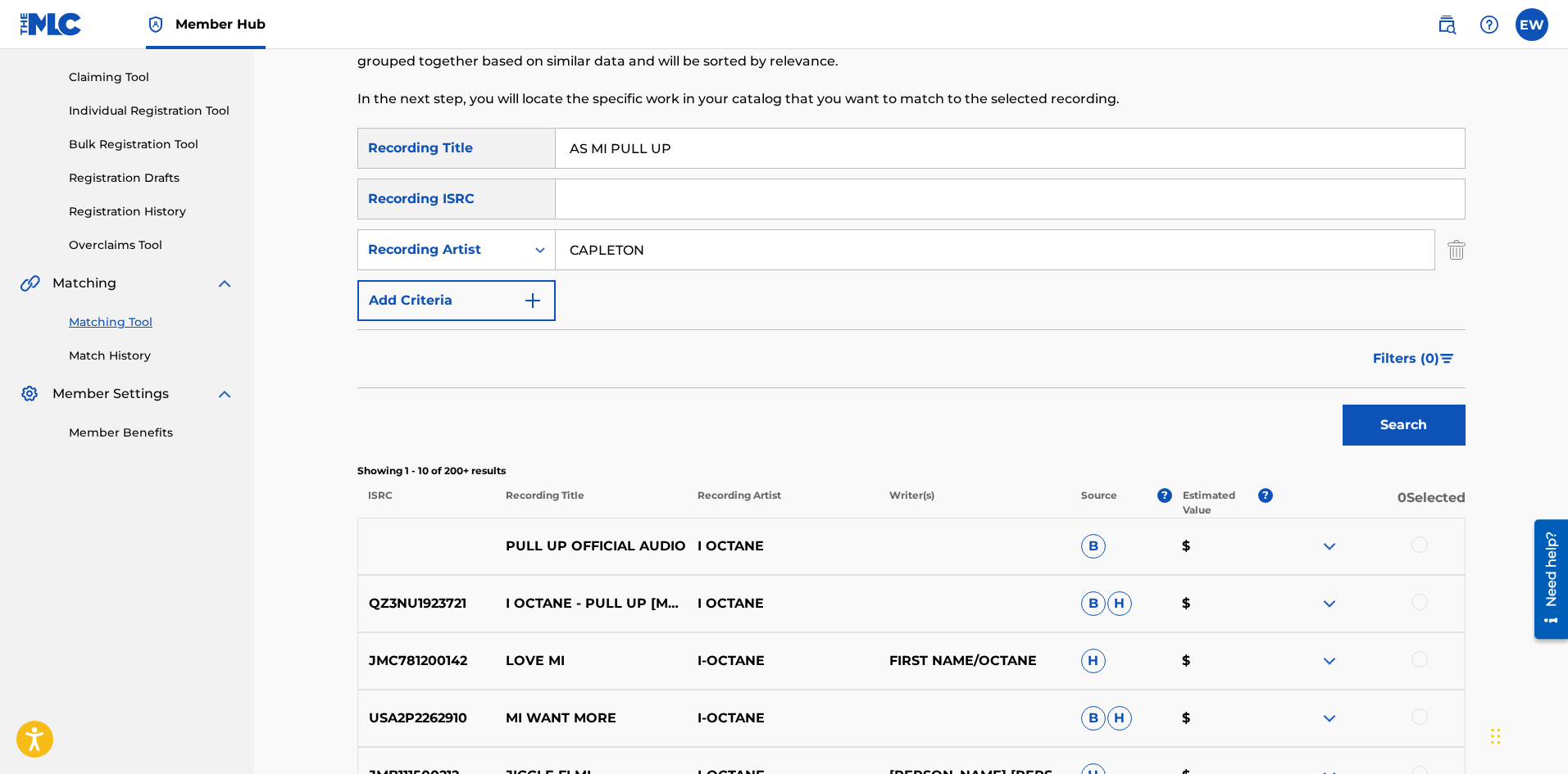
click at [484, 203] on div "SearchWithCriteria891abebe-7c1b-42dd-9e88-b473e94660f1 Recording Title AS MI PU…" at bounding box center [911, 224] width 1108 height 193
paste input "THE HOUR PASS BY"
type input "AS THE HOUR PASS BY"
drag, startPoint x: 1392, startPoint y: 419, endPoint x: 1385, endPoint y: 415, distance: 8.1
click at [1389, 418] on button "Search" at bounding box center [1404, 425] width 123 height 41
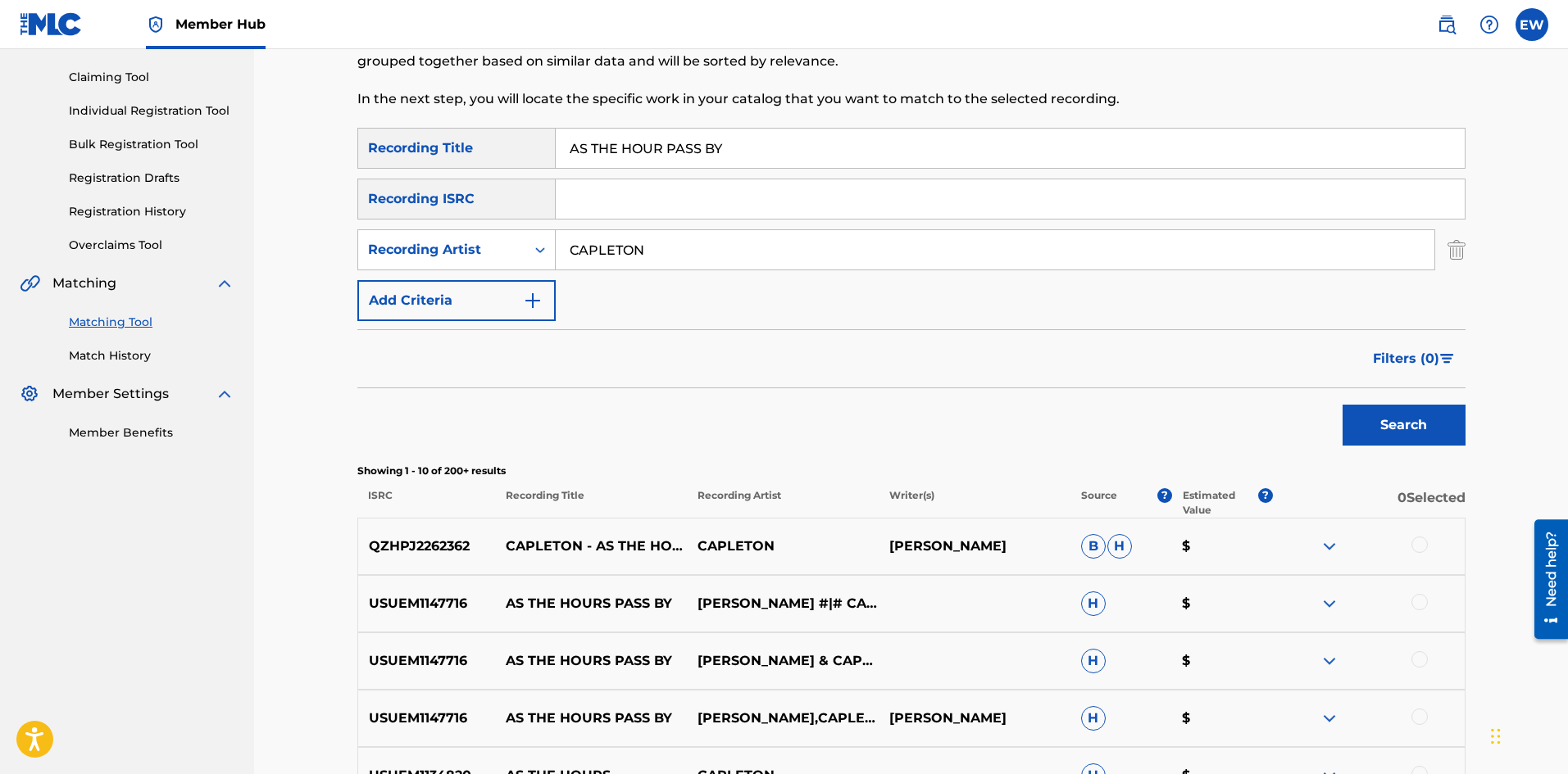
click at [1423, 547] on div at bounding box center [1420, 545] width 16 height 16
click at [1420, 605] on div at bounding box center [1420, 603] width 16 height 16
click at [1414, 665] on div at bounding box center [1420, 660] width 16 height 16
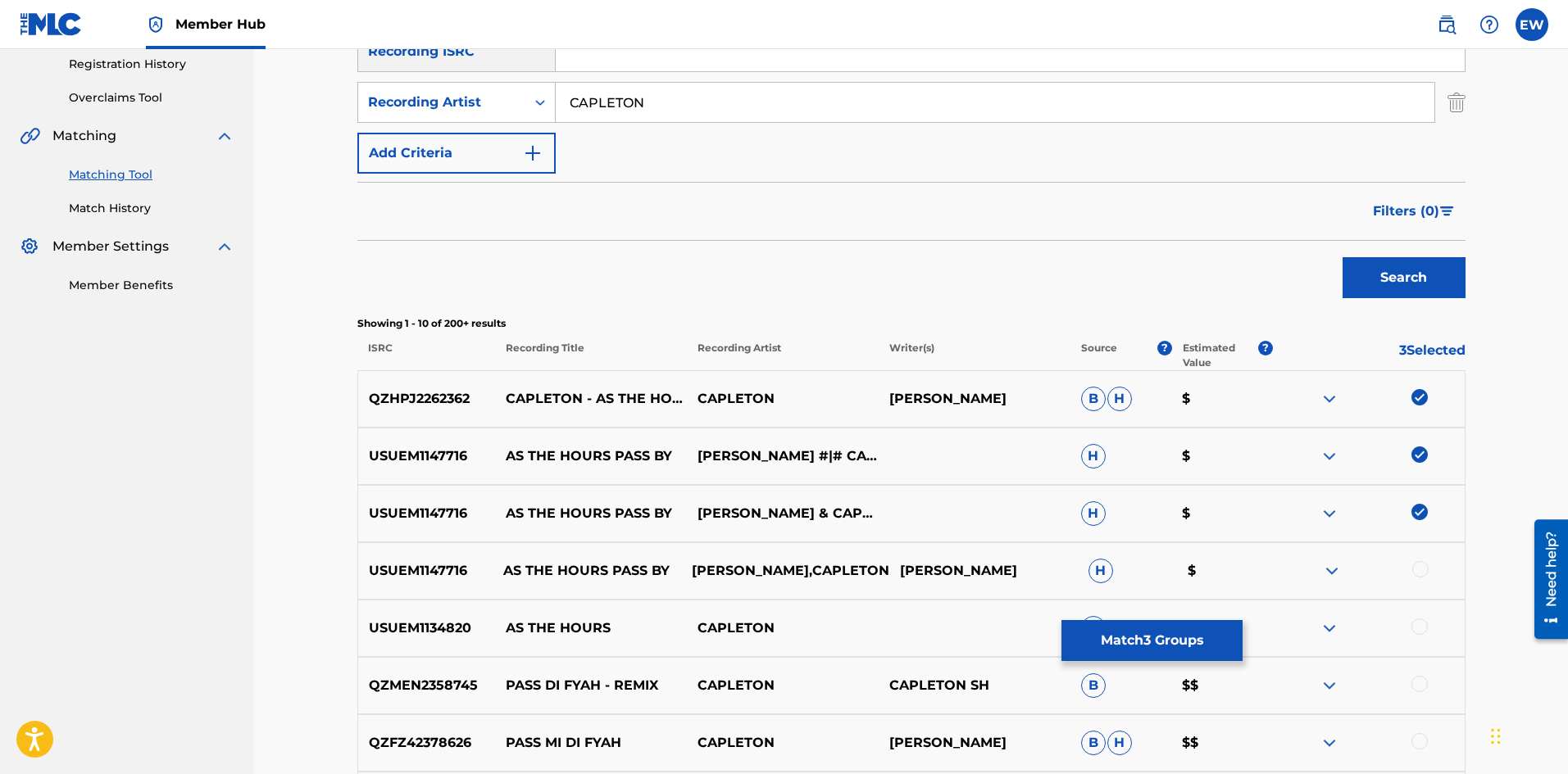
scroll to position [328, 0]
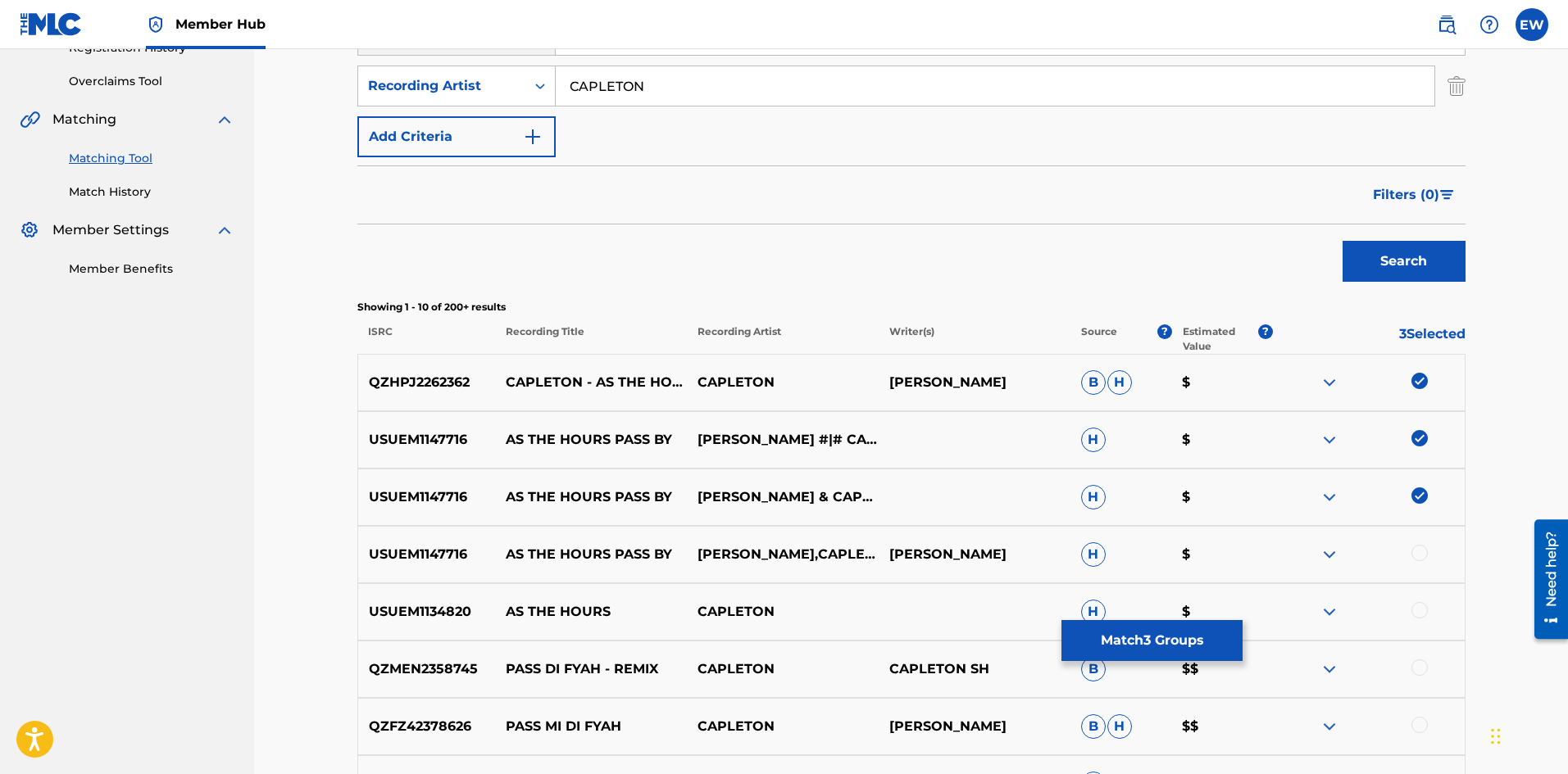
click at [1429, 563] on div at bounding box center [1368, 554] width 192 height 19
click at [1422, 558] on div at bounding box center [1420, 553] width 16 height 16
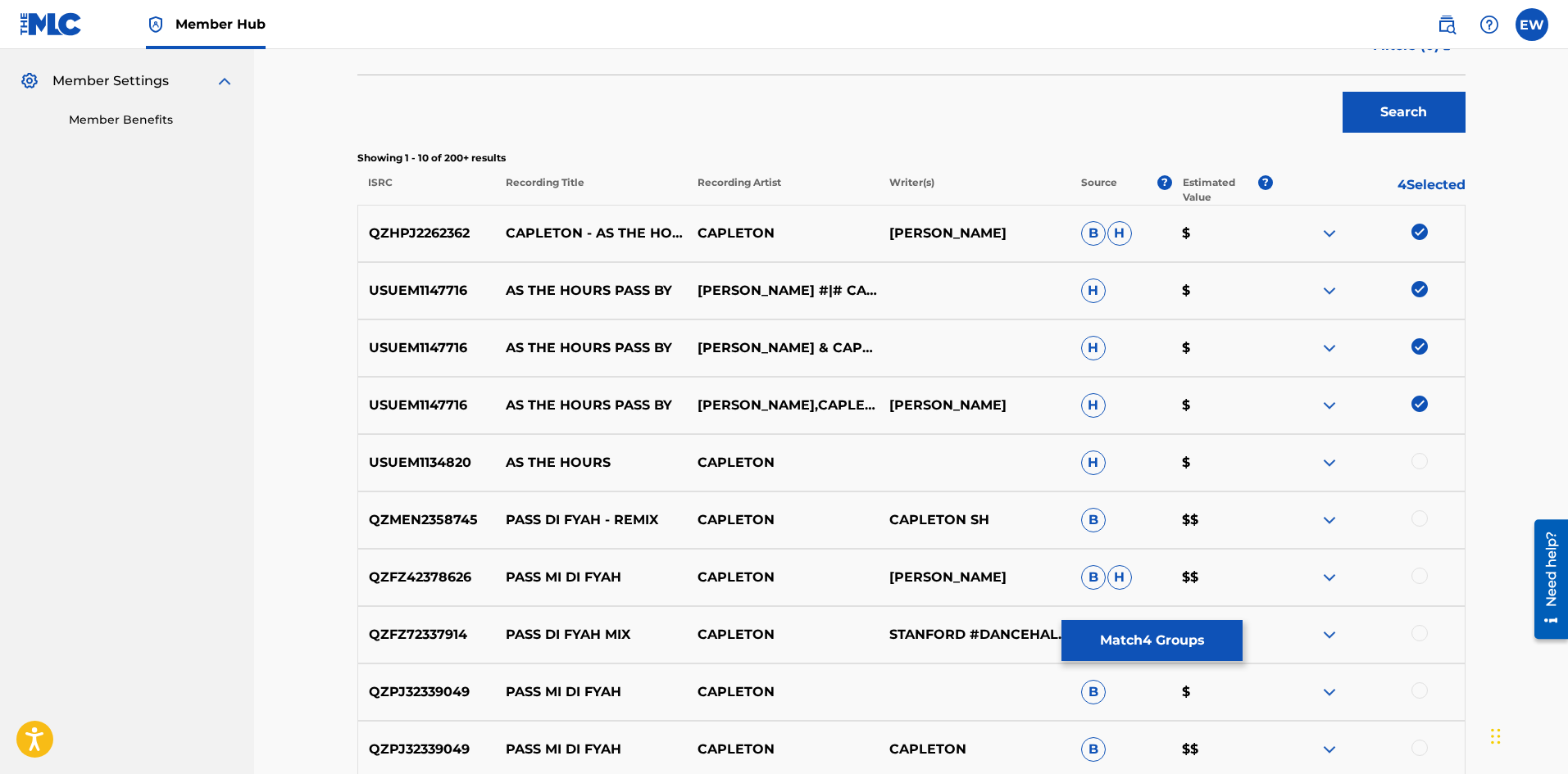
scroll to position [573, 0]
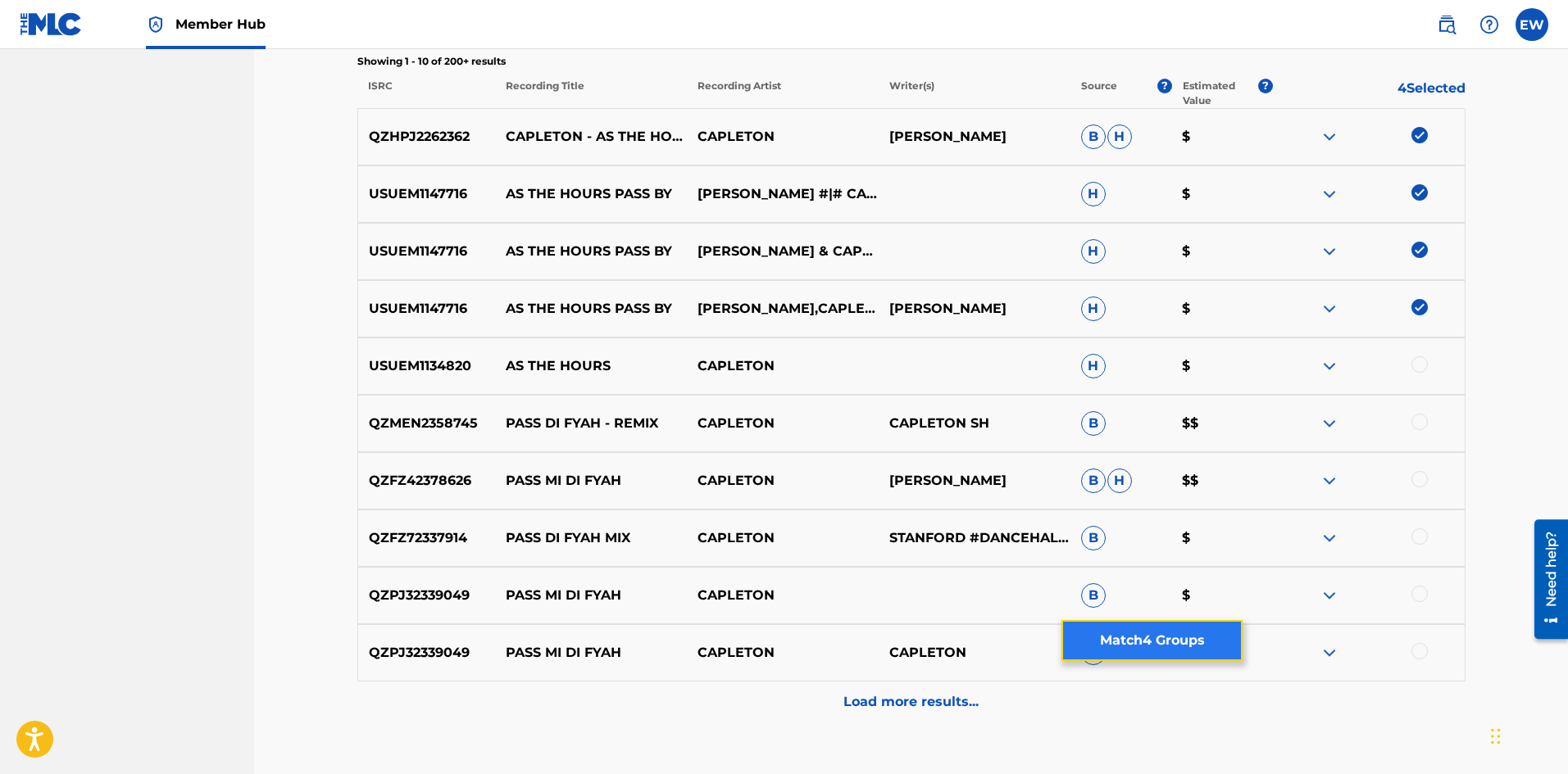
click at [1198, 642] on button "Match 4 Groups" at bounding box center [1152, 640] width 181 height 41
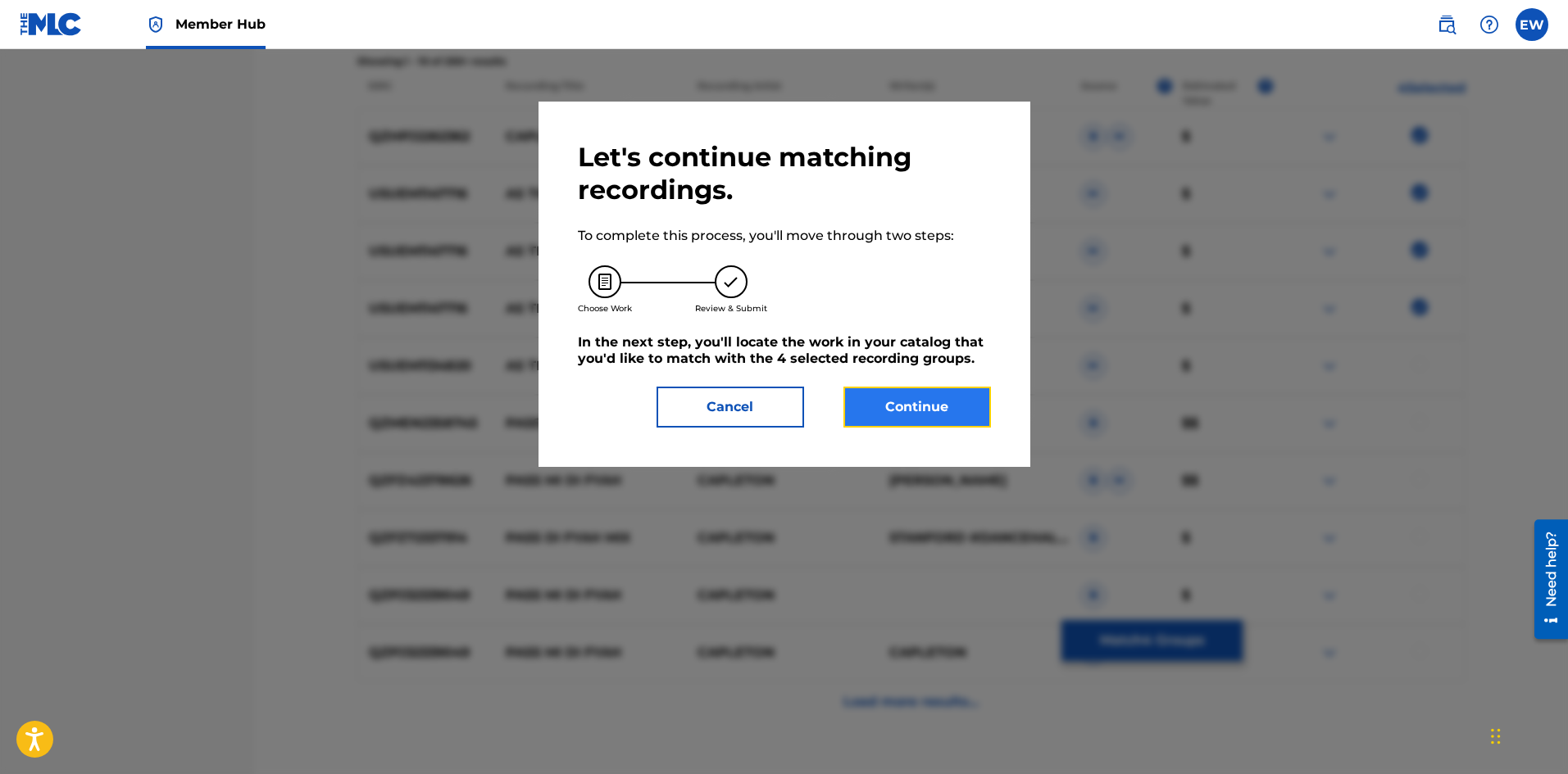
click at [933, 422] on button "Continue" at bounding box center [917, 407] width 148 height 41
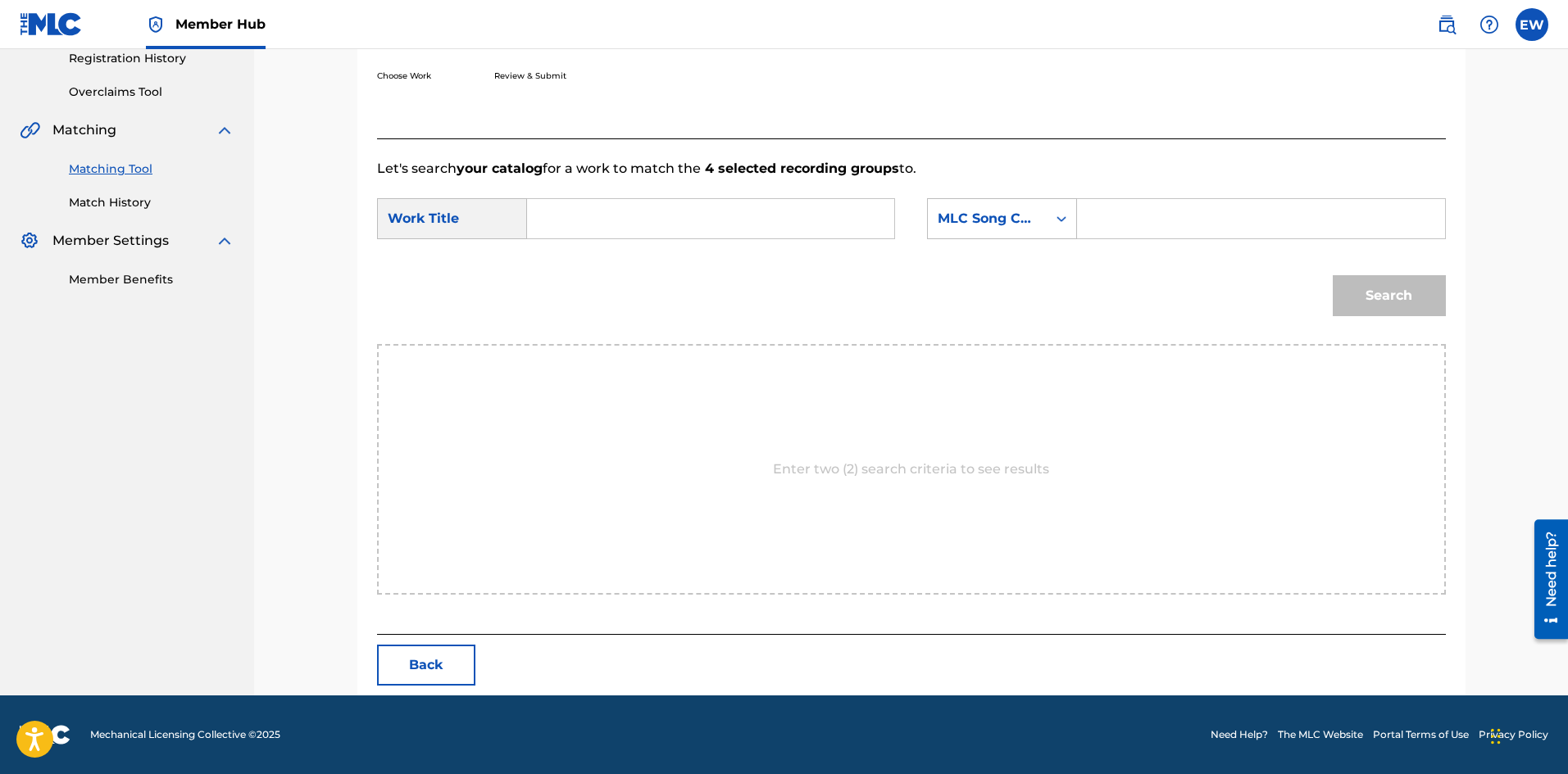
drag, startPoint x: 755, startPoint y: 233, endPoint x: 708, endPoint y: 276, distance: 63.7
click at [751, 241] on div "SearchWithCriteria853ced9d-7e0b-4bba-928c-1465dd9ccba8 Work Title SearchWithCri…" at bounding box center [912, 223] width 1069 height 50
paste input "AS THE HOUR PASS BY"
type input "AS THE HOUR PASS BY"
click at [1213, 230] on input "Search Form" at bounding box center [1261, 218] width 339 height 39
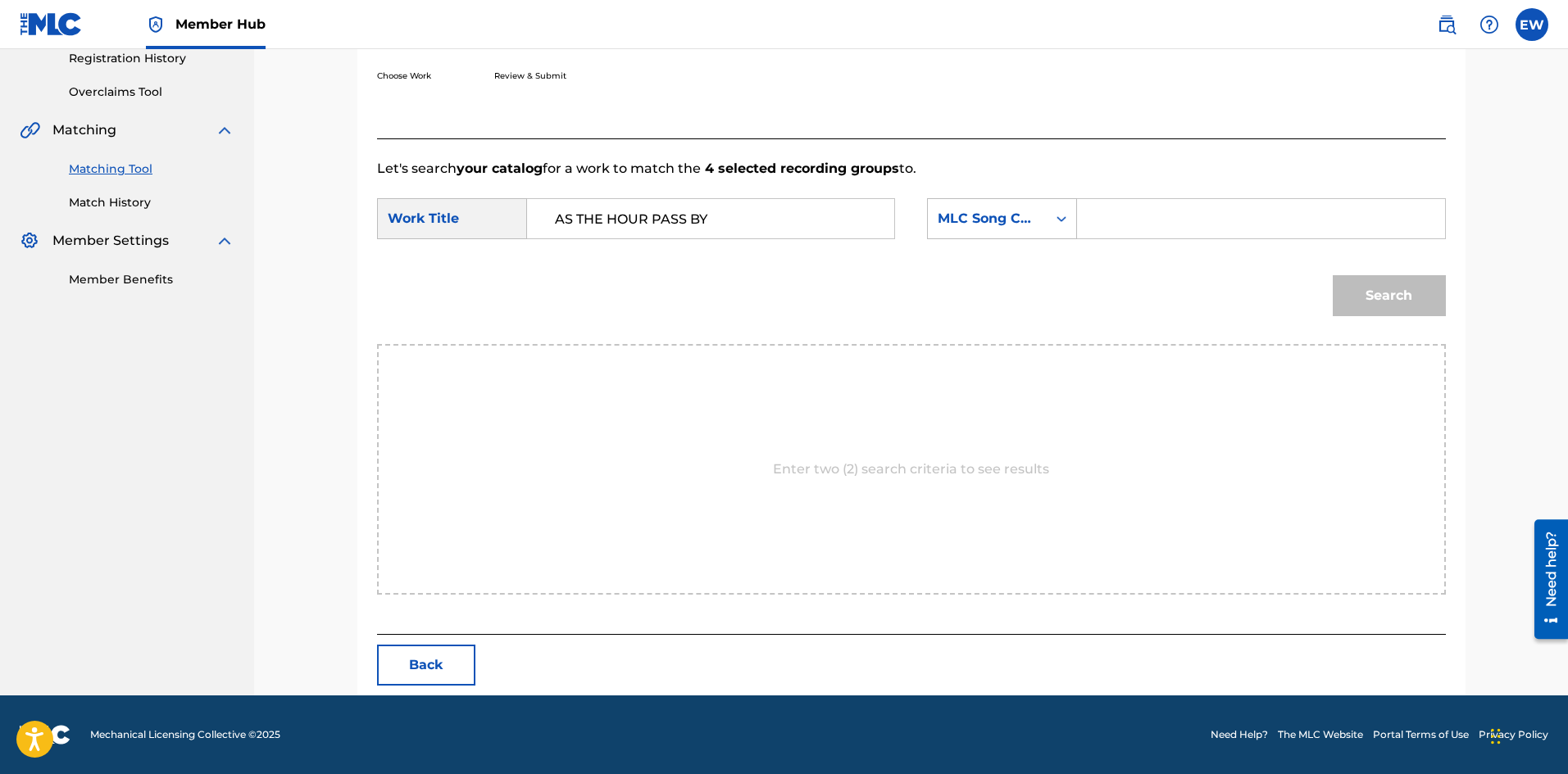
paste input "AVE111"
type input "AVE111"
click at [1434, 305] on button "Search" at bounding box center [1389, 296] width 113 height 41
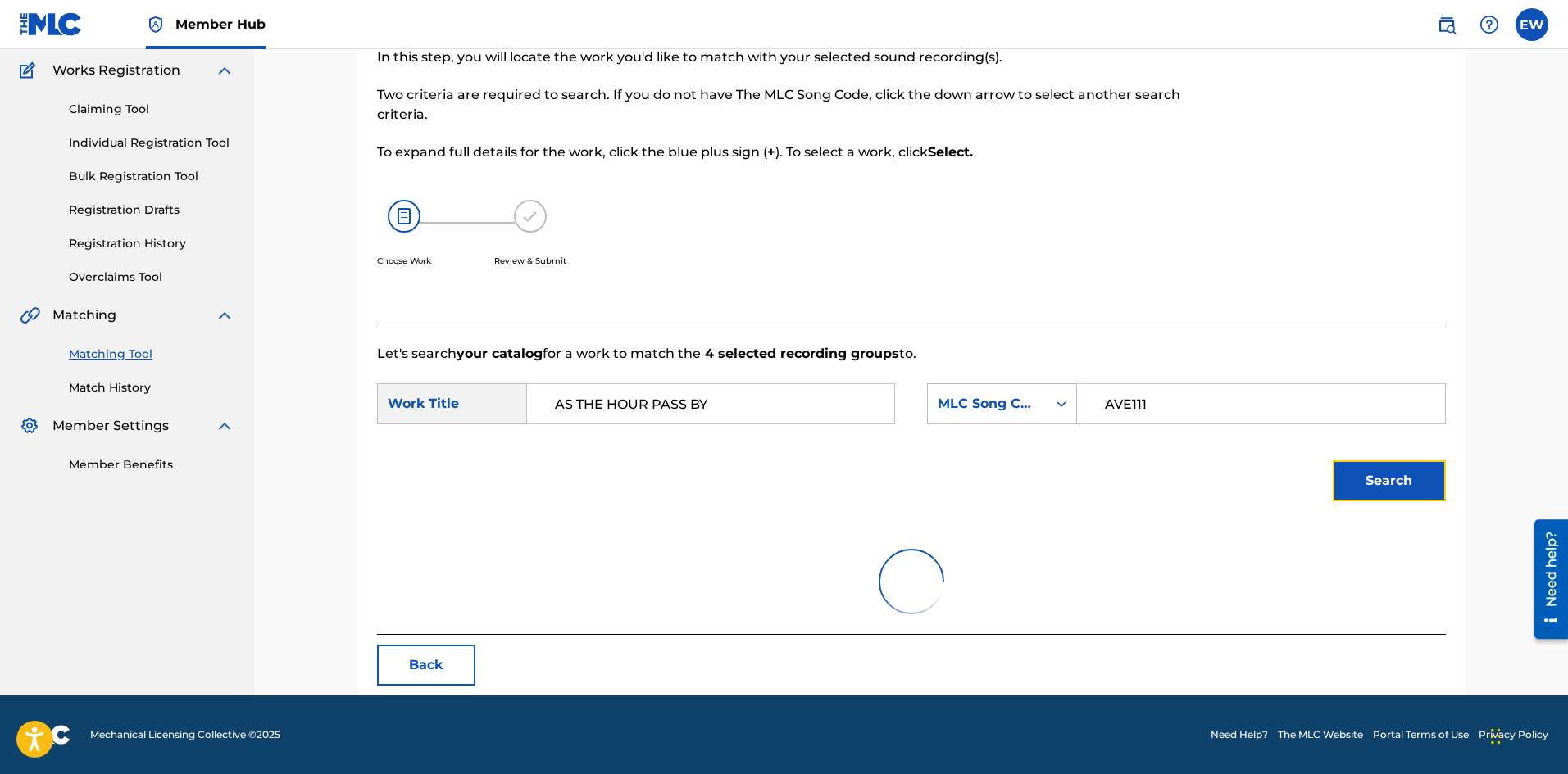
scroll to position [61, 0]
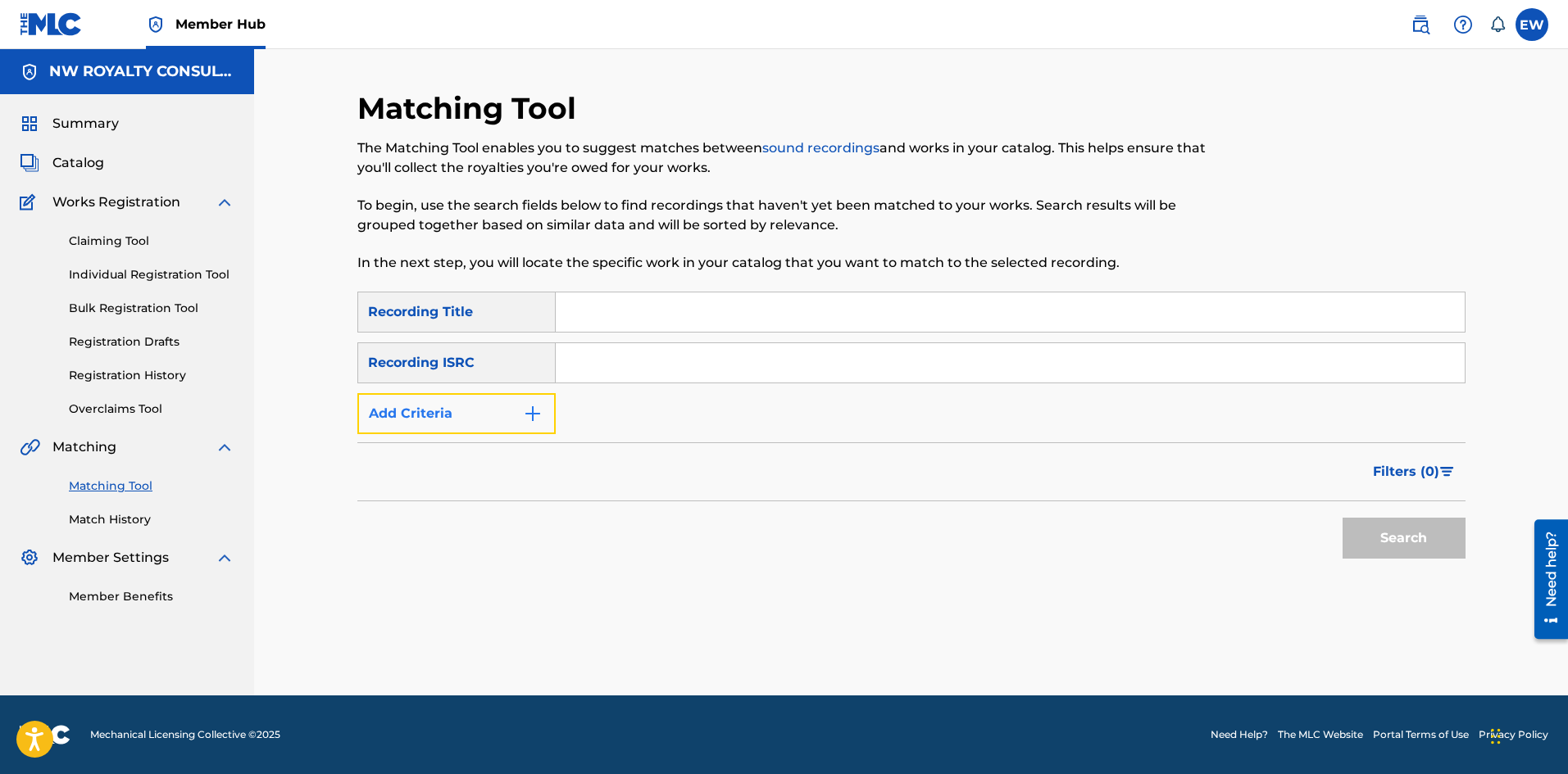
click at [415, 404] on button "Add Criteria" at bounding box center [456, 413] width 198 height 41
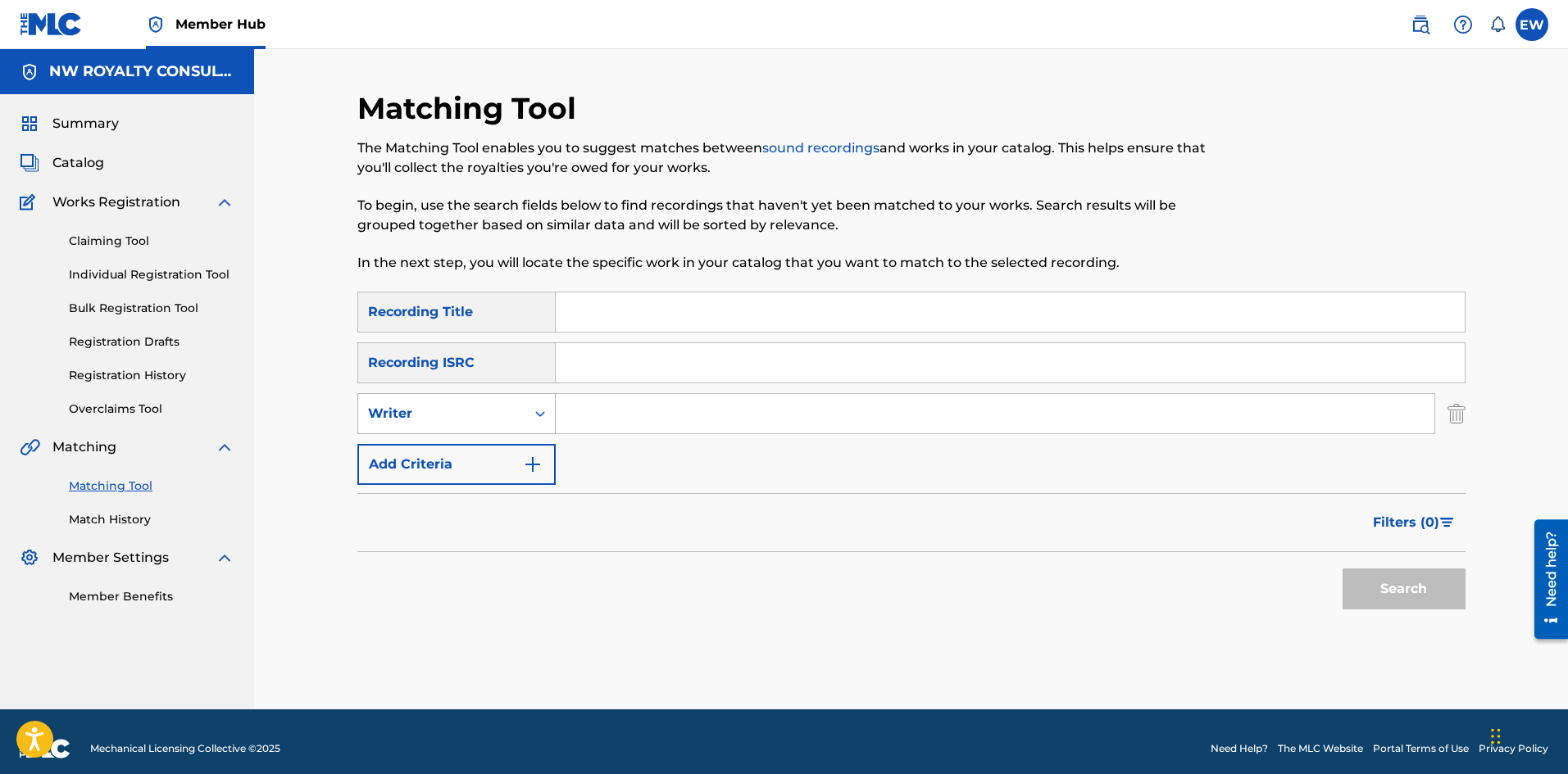
click at [410, 406] on div "Writer" at bounding box center [442, 413] width 148 height 19
drag, startPoint x: 378, startPoint y: 467, endPoint x: 461, endPoint y: 438, distance: 87.9
click at [392, 461] on div "Recording Artist" at bounding box center [456, 454] width 197 height 41
click at [596, 423] on input "Search Form" at bounding box center [995, 413] width 879 height 39
paste input "[PERSON_NAME]"
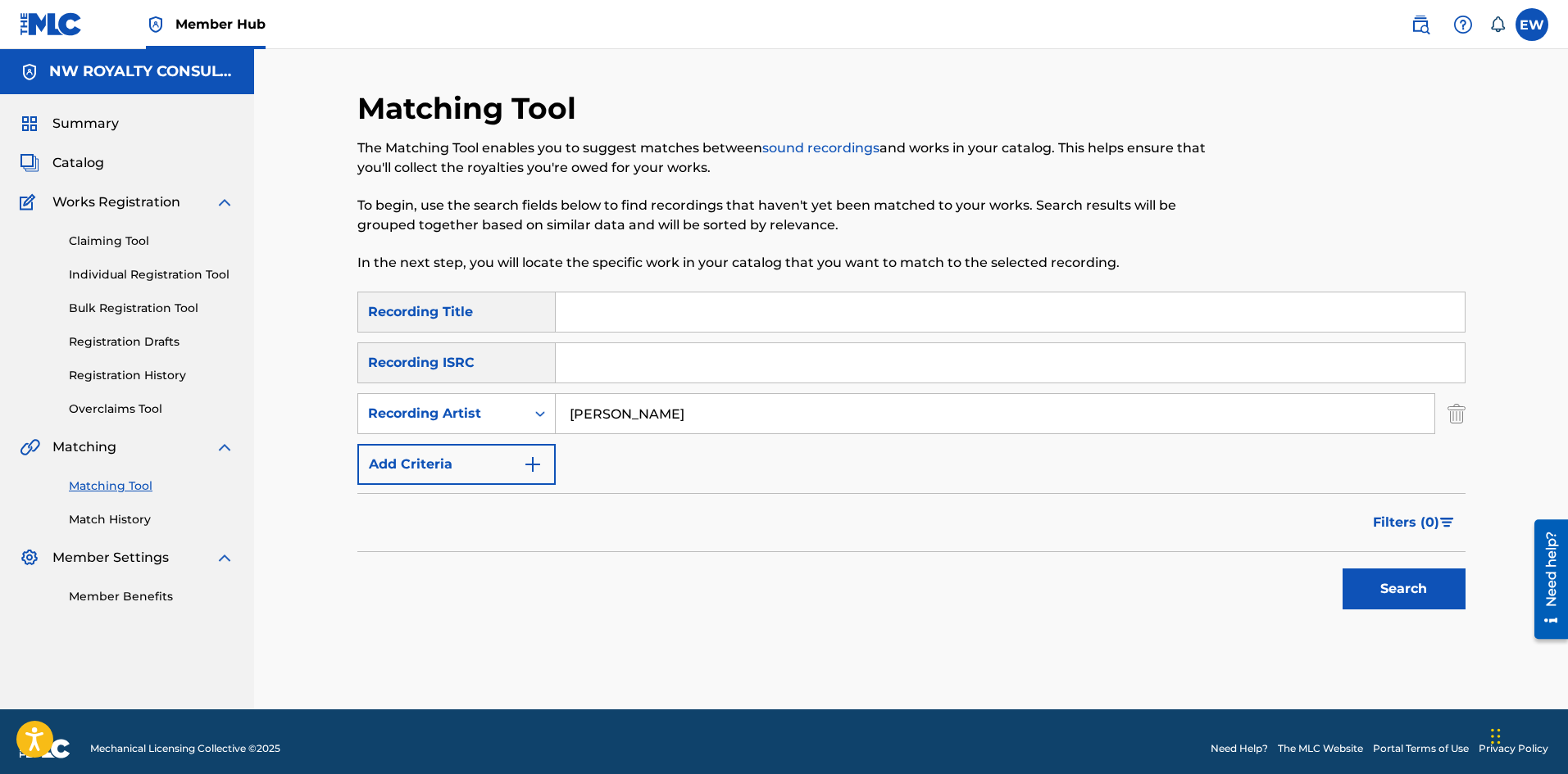
type input "[PERSON_NAME]"
click at [625, 320] on input "Search Form" at bounding box center [1011, 311] width 909 height 39
paste input "AS YOU WAKE UP"
type input "AS YOU WAKE UP"
drag, startPoint x: 1387, startPoint y: 592, endPoint x: 1352, endPoint y: 588, distance: 35.2
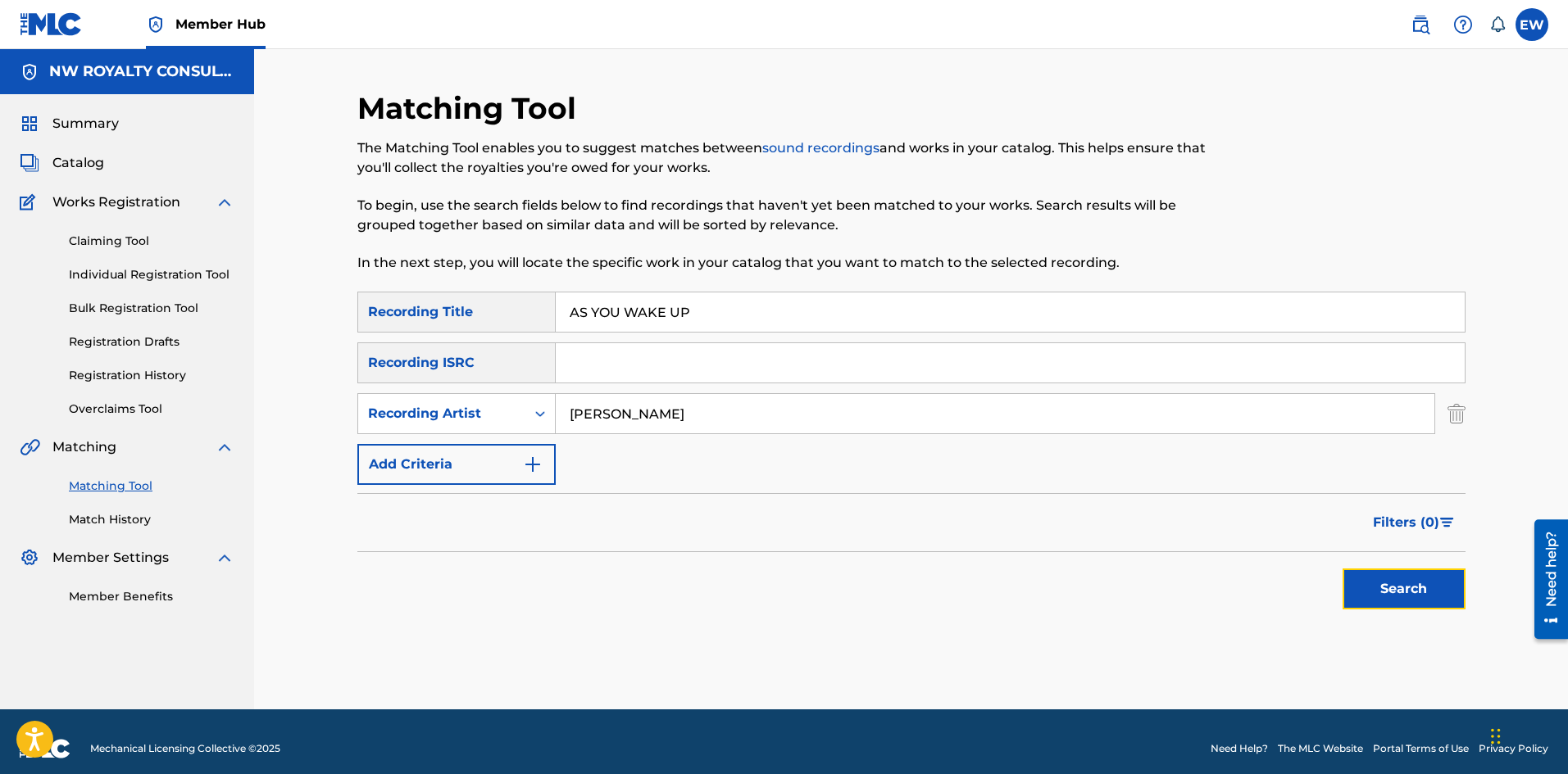
click at [1387, 591] on button "Search" at bounding box center [1404, 589] width 123 height 41
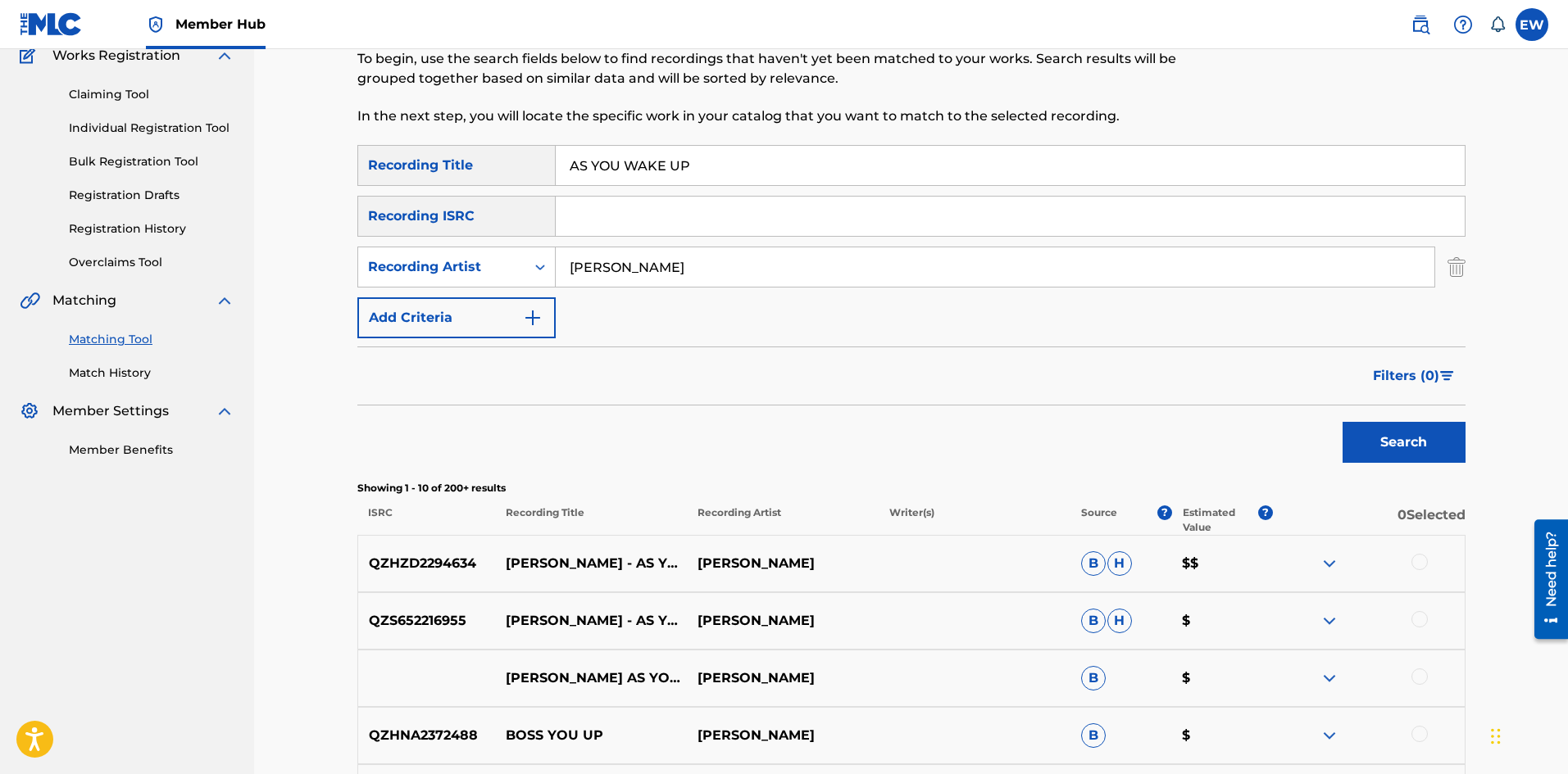
scroll to position [164, 0]
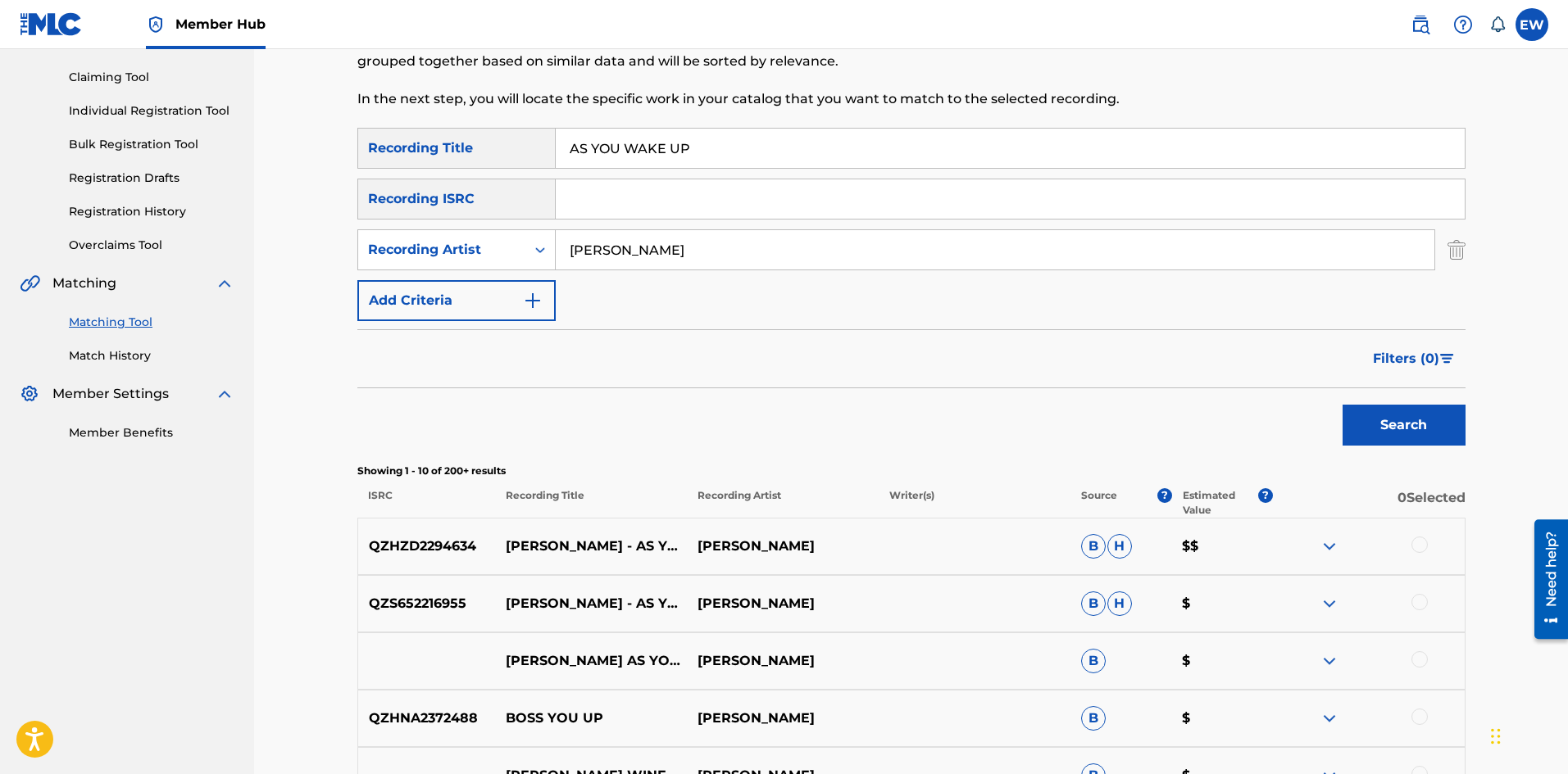
click at [1421, 546] on div at bounding box center [1420, 545] width 16 height 16
click at [1422, 599] on div at bounding box center [1420, 603] width 16 height 16
click at [1420, 659] on div at bounding box center [1420, 660] width 16 height 16
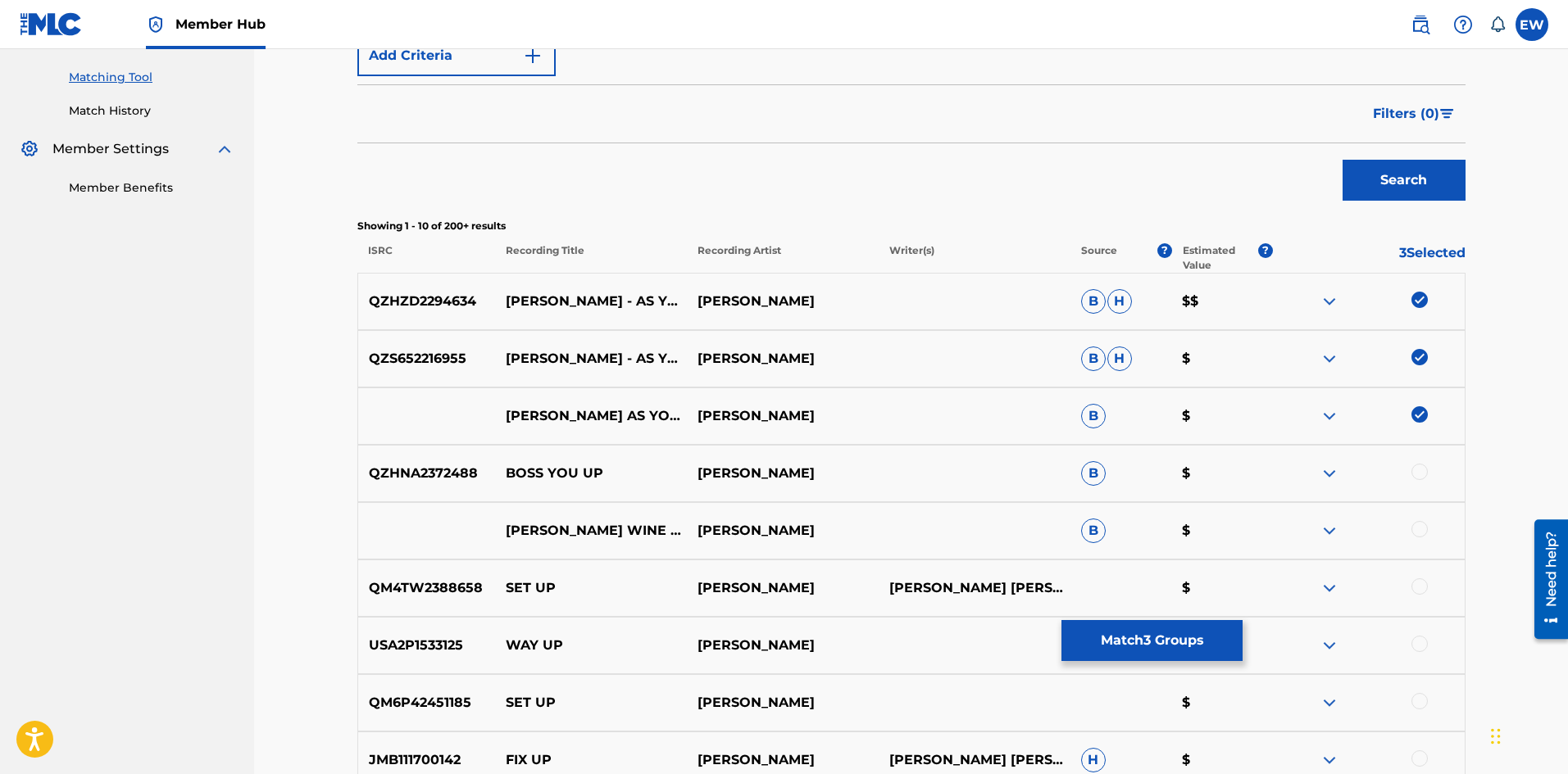
scroll to position [409, 0]
click at [1158, 645] on button "Match 3 Groups" at bounding box center [1152, 640] width 181 height 41
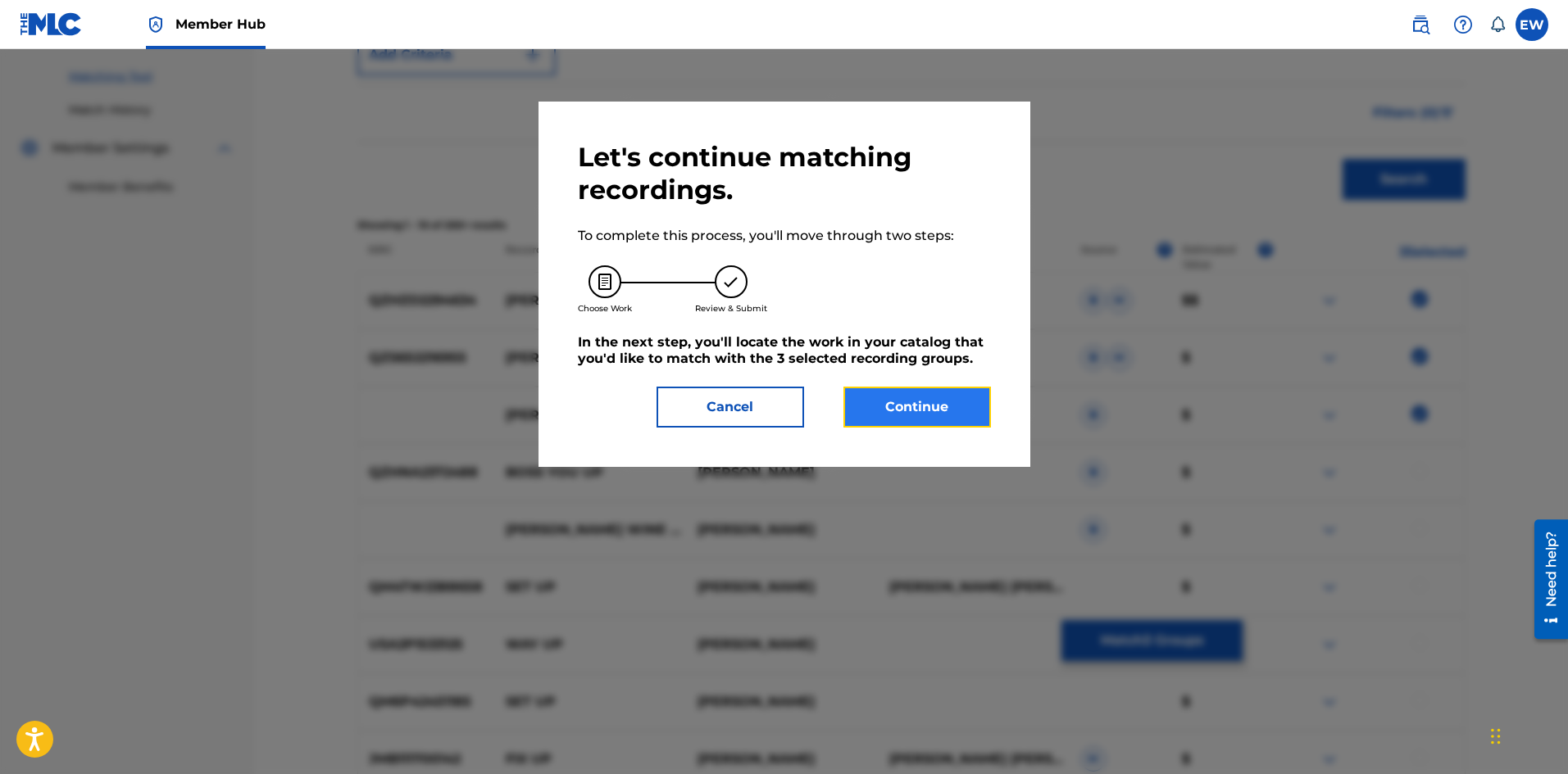
click at [955, 405] on button "Continue" at bounding box center [917, 407] width 148 height 41
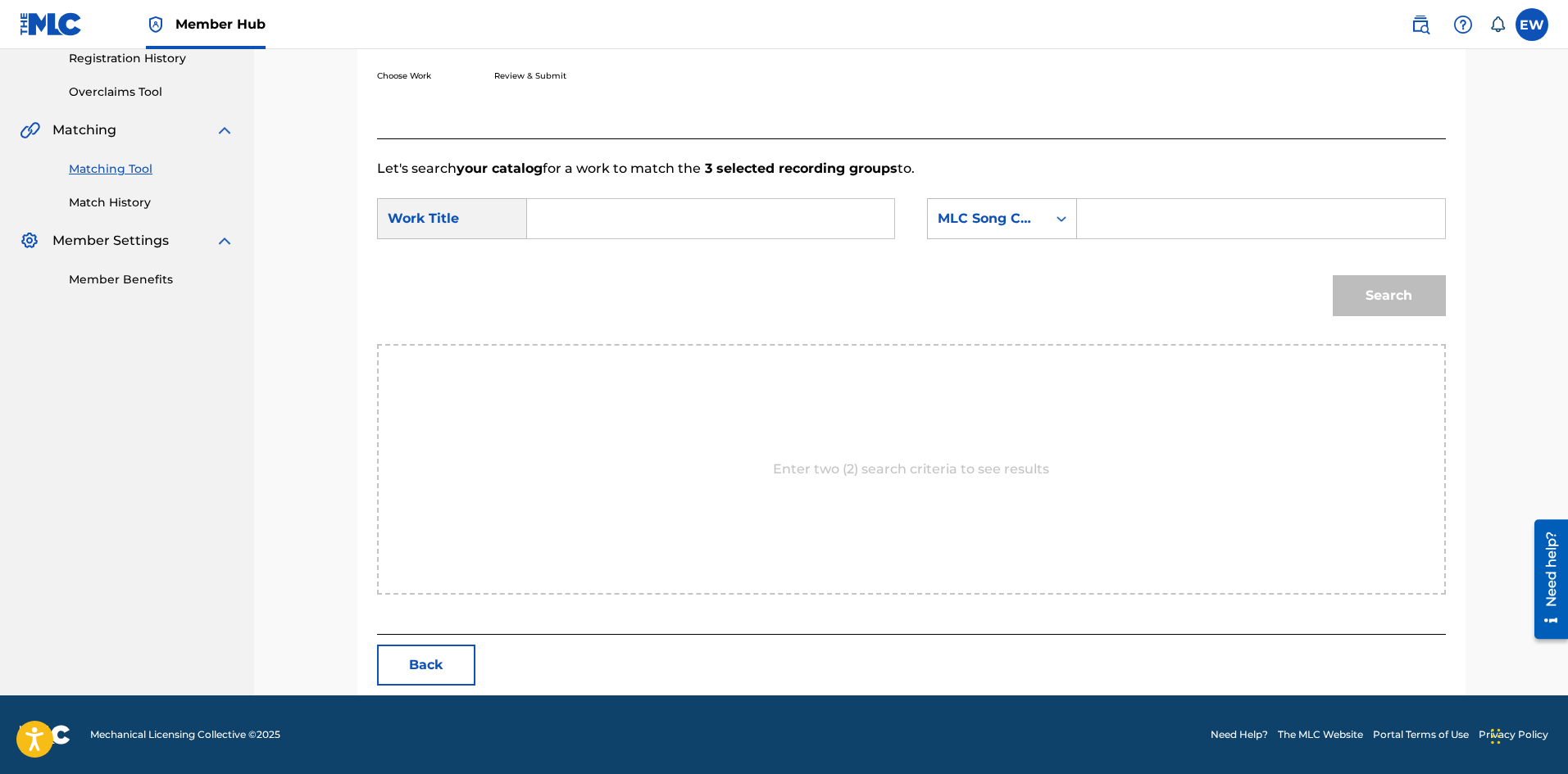
click at [773, 237] on input "Search Form" at bounding box center [710, 218] width 339 height 39
paste input "AS YOU WAKE UP"
type input "AS YOU WAKE UP"
click at [1212, 233] on input "Search Form" at bounding box center [1261, 218] width 339 height 39
paste input "AD86WQ"
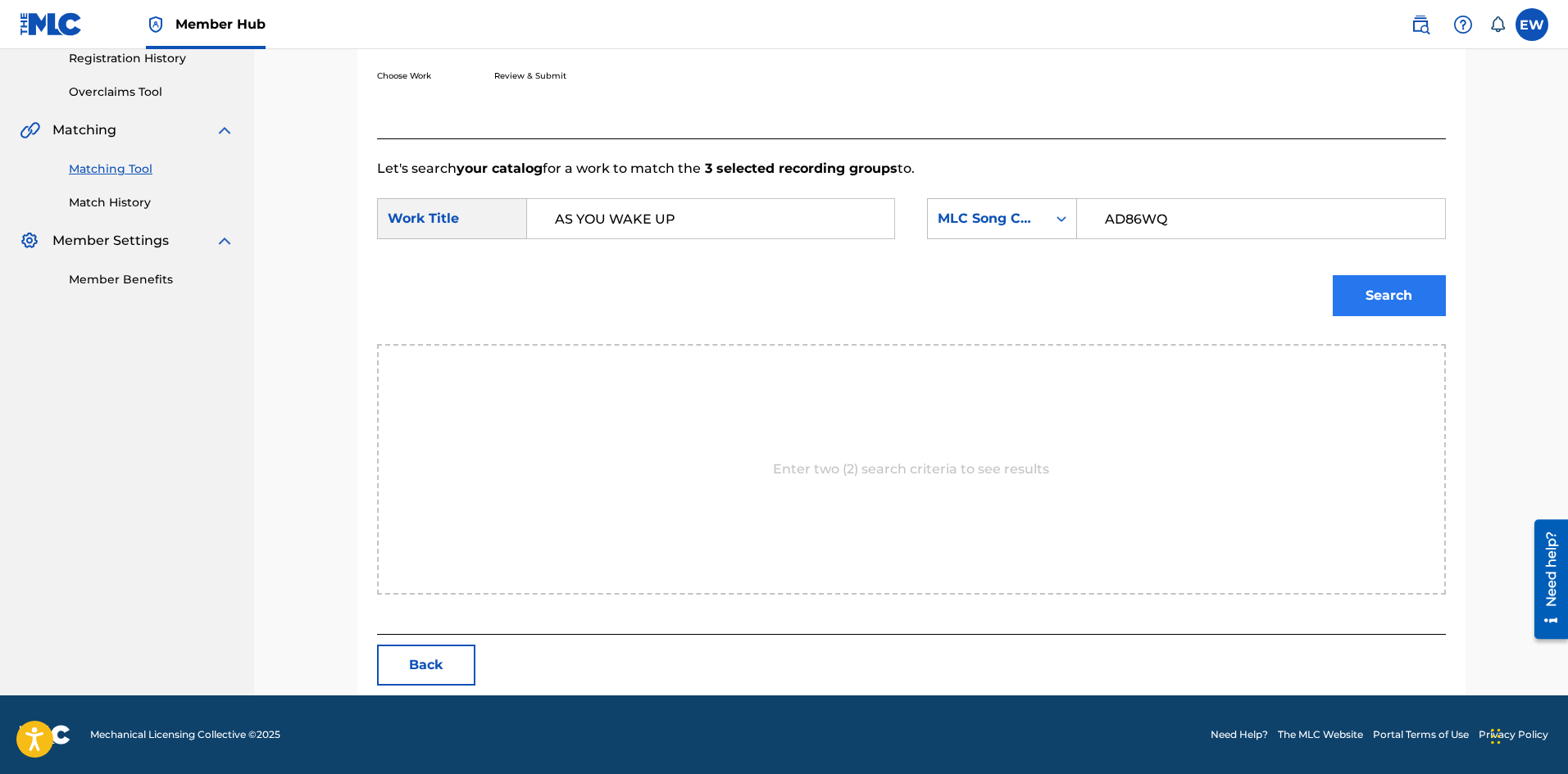
type input "AD86WQ"
click at [1373, 289] on button "Search" at bounding box center [1389, 296] width 113 height 41
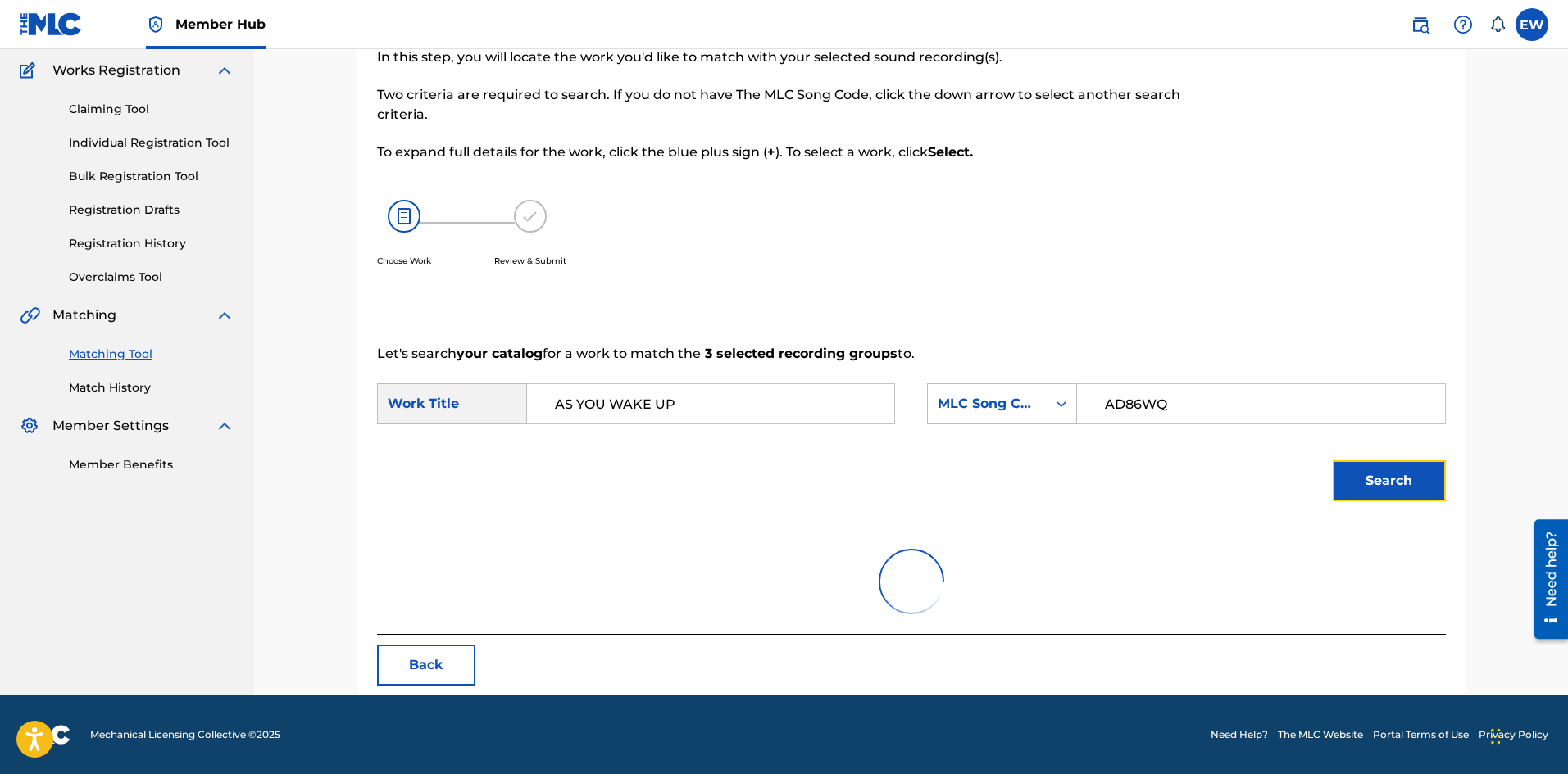
scroll to position [268, 0]
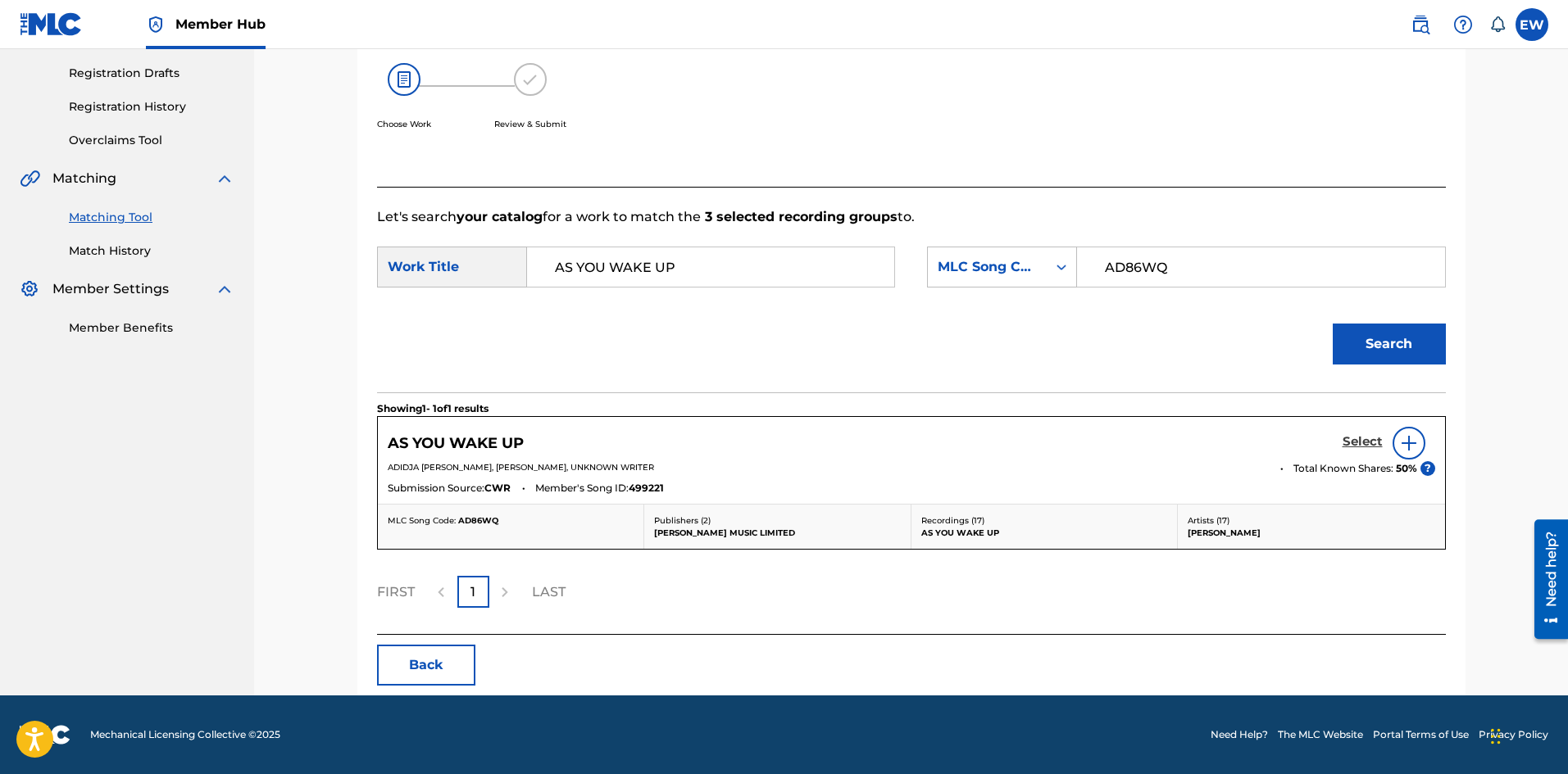
click at [1361, 440] on h5 "Select" at bounding box center [1363, 442] width 40 height 16
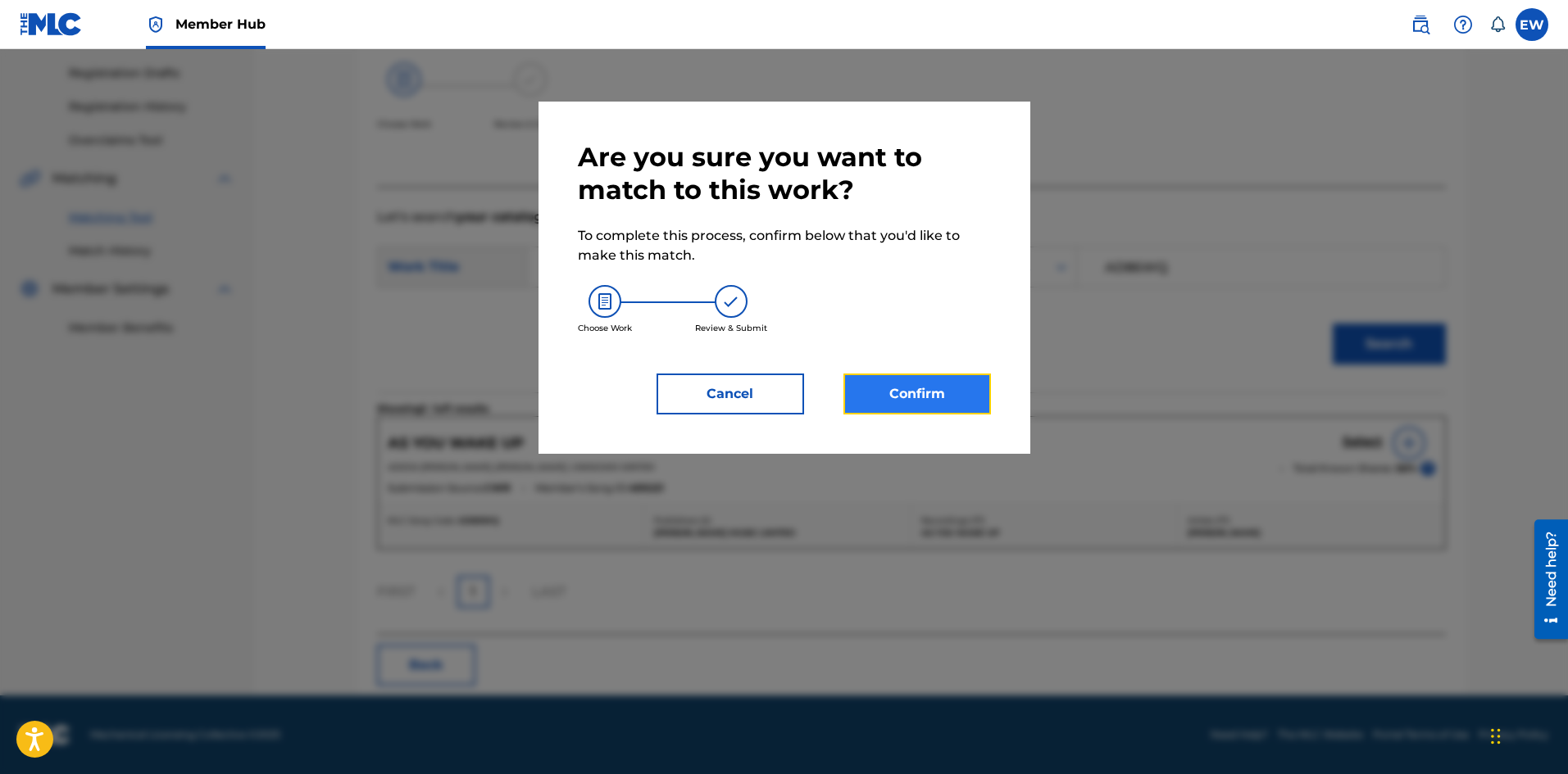
click at [947, 403] on button "Confirm" at bounding box center [917, 394] width 148 height 41
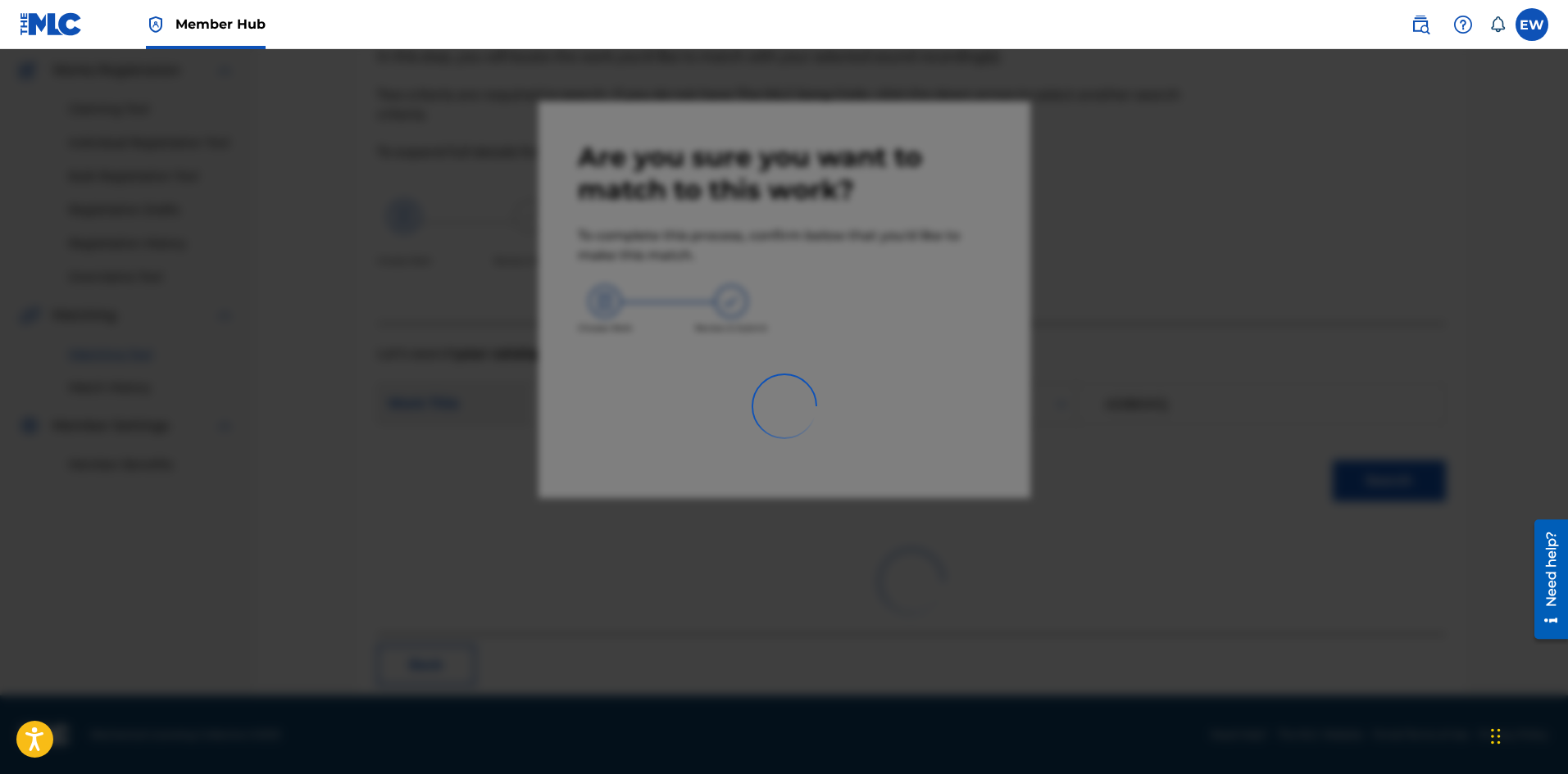
scroll to position [39, 0]
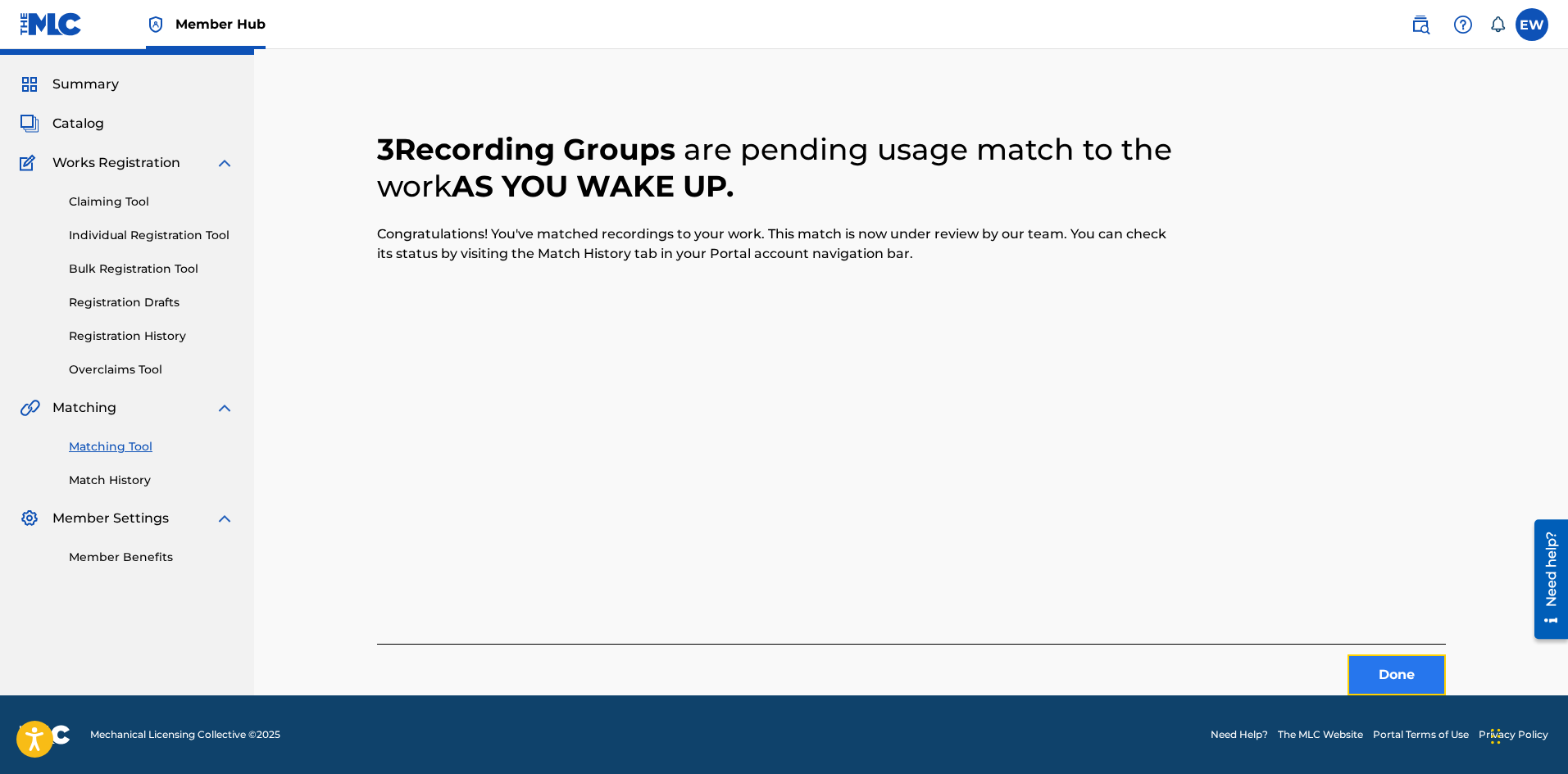
click at [1394, 677] on button "Done" at bounding box center [1397, 675] width 98 height 41
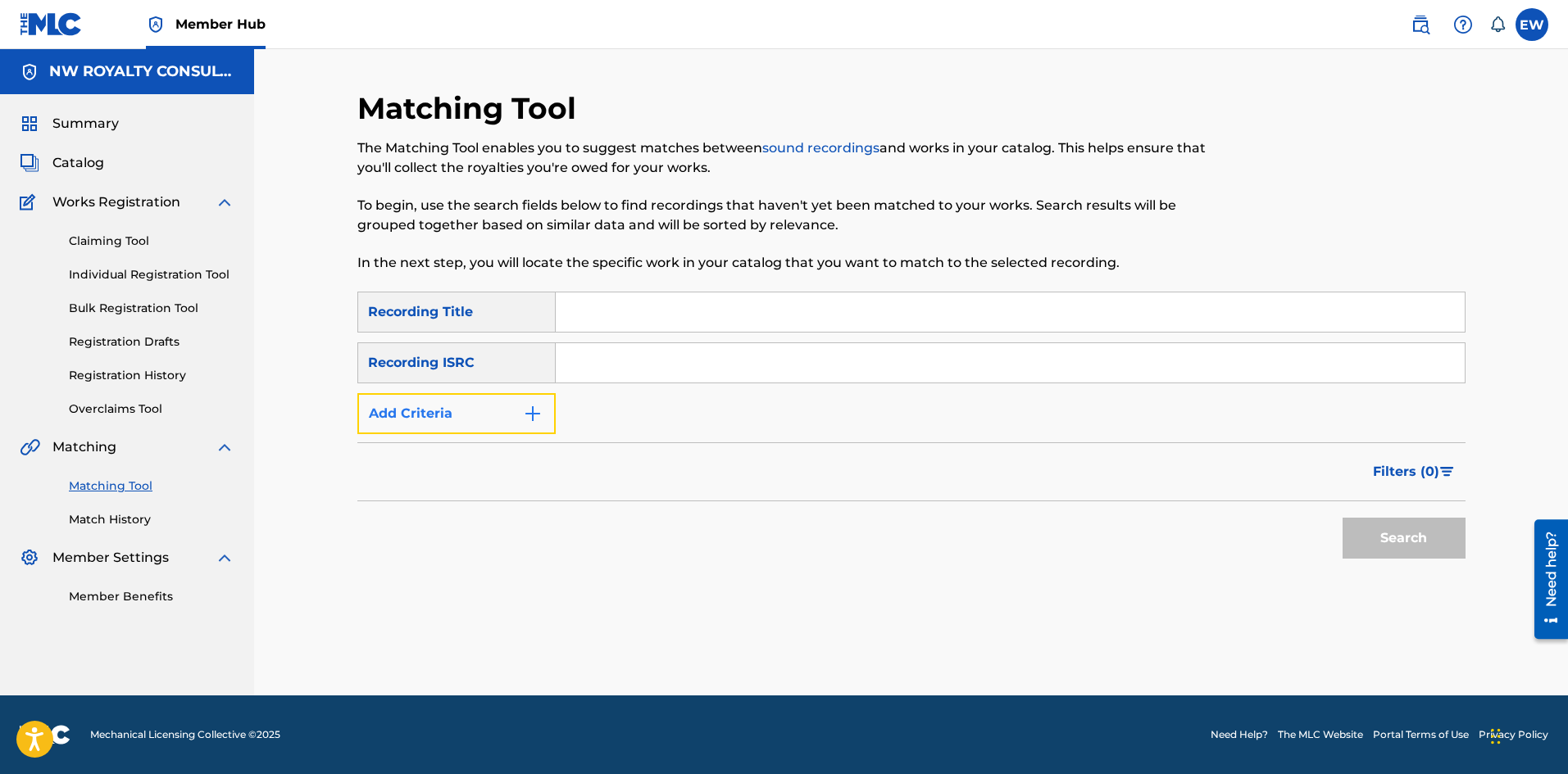
click at [470, 416] on button "Add Criteria" at bounding box center [456, 413] width 198 height 41
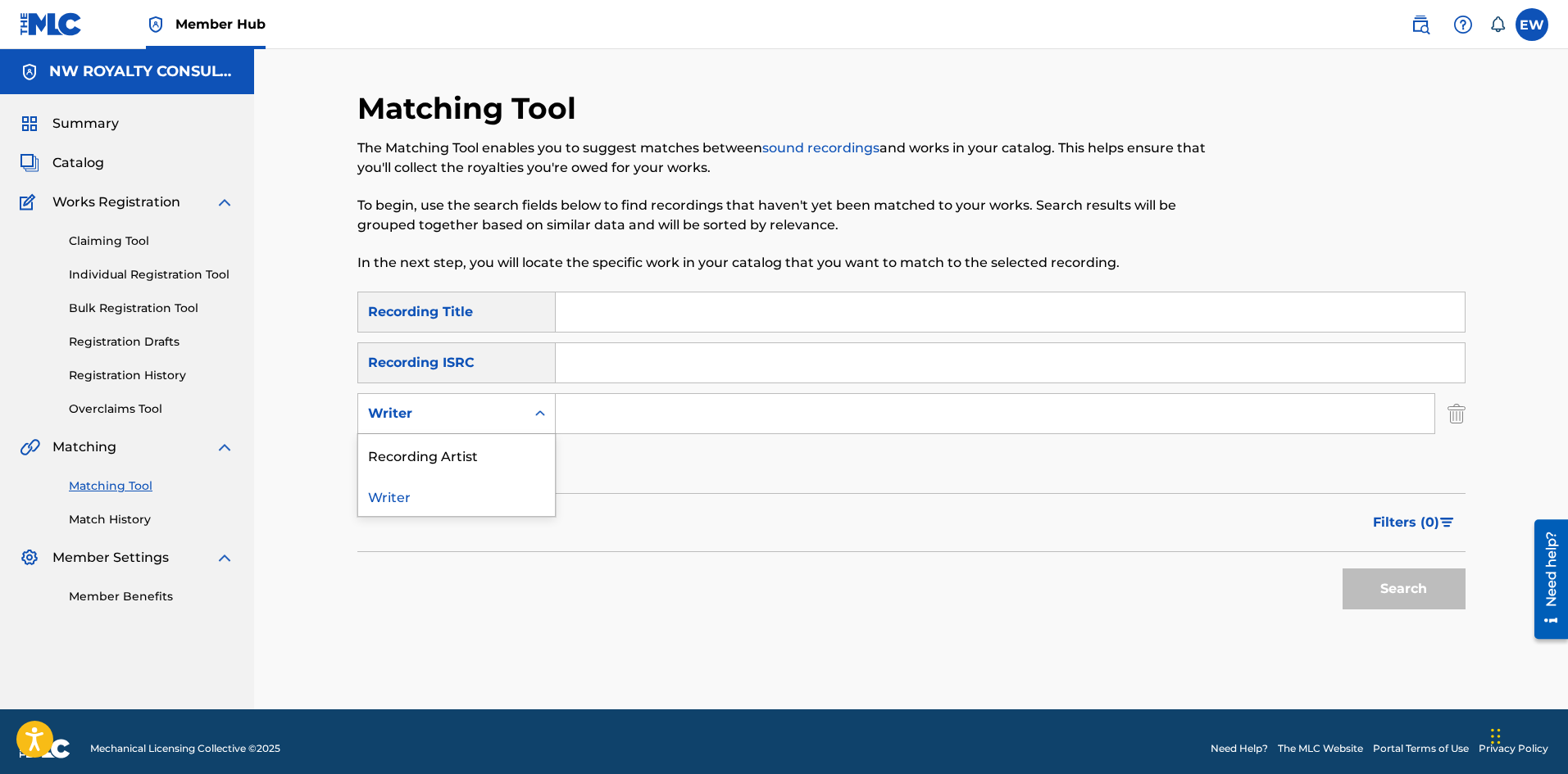
click at [470, 419] on div "Writer" at bounding box center [442, 413] width 148 height 19
drag, startPoint x: 468, startPoint y: 444, endPoint x: 499, endPoint y: 439, distance: 31.4
click at [469, 444] on div "Recording Artist" at bounding box center [456, 454] width 197 height 41
click at [708, 425] on input "Search Form" at bounding box center [995, 413] width 879 height 39
paste input "PRINCE FAR I"
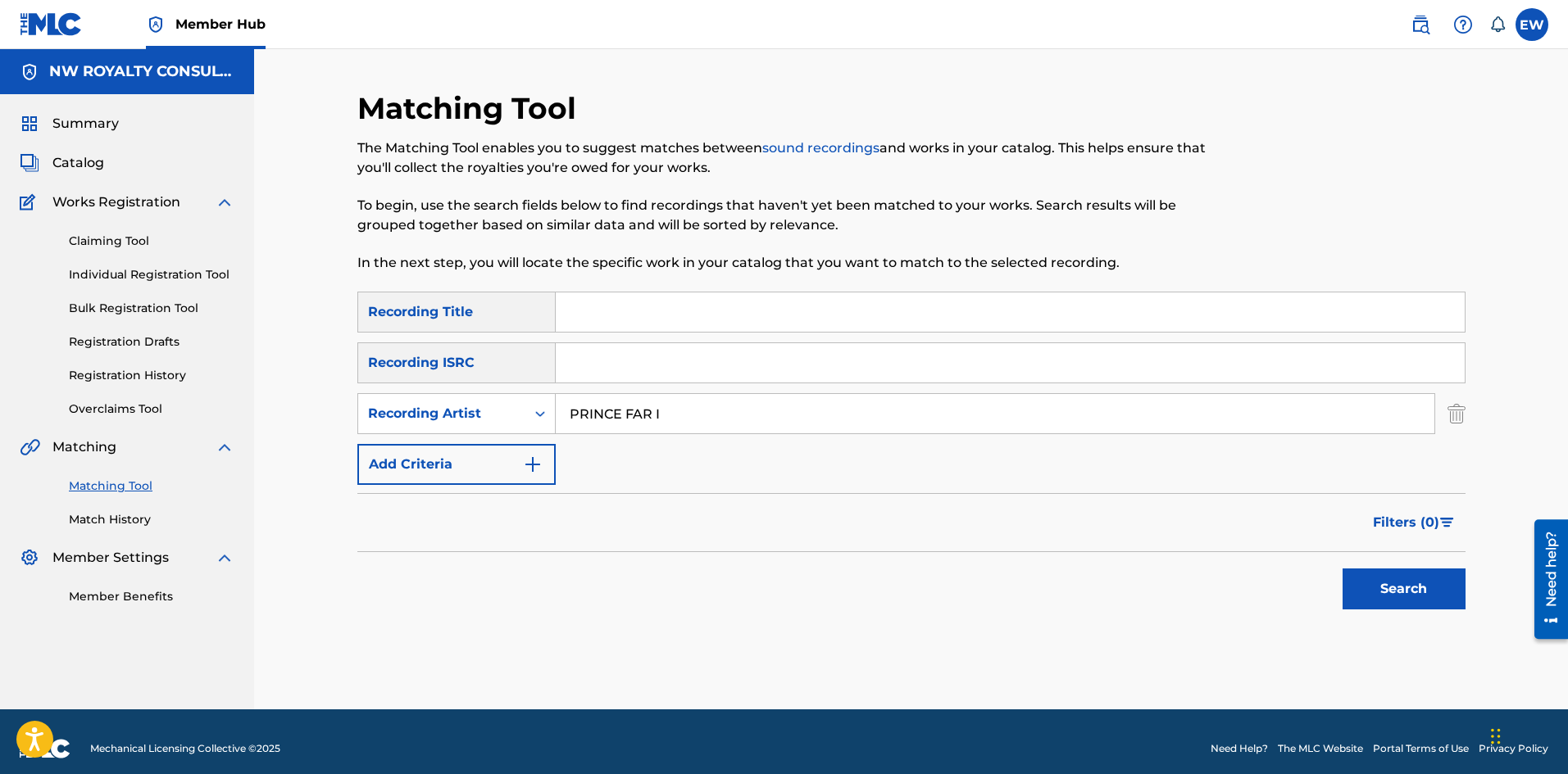
type input "PRINCE FAR I"
click at [836, 313] on input "Search Form" at bounding box center [1011, 311] width 909 height 39
paste input "ASK ASK"
type input "ASK ASK"
click at [1417, 608] on button "Search" at bounding box center [1404, 589] width 123 height 41
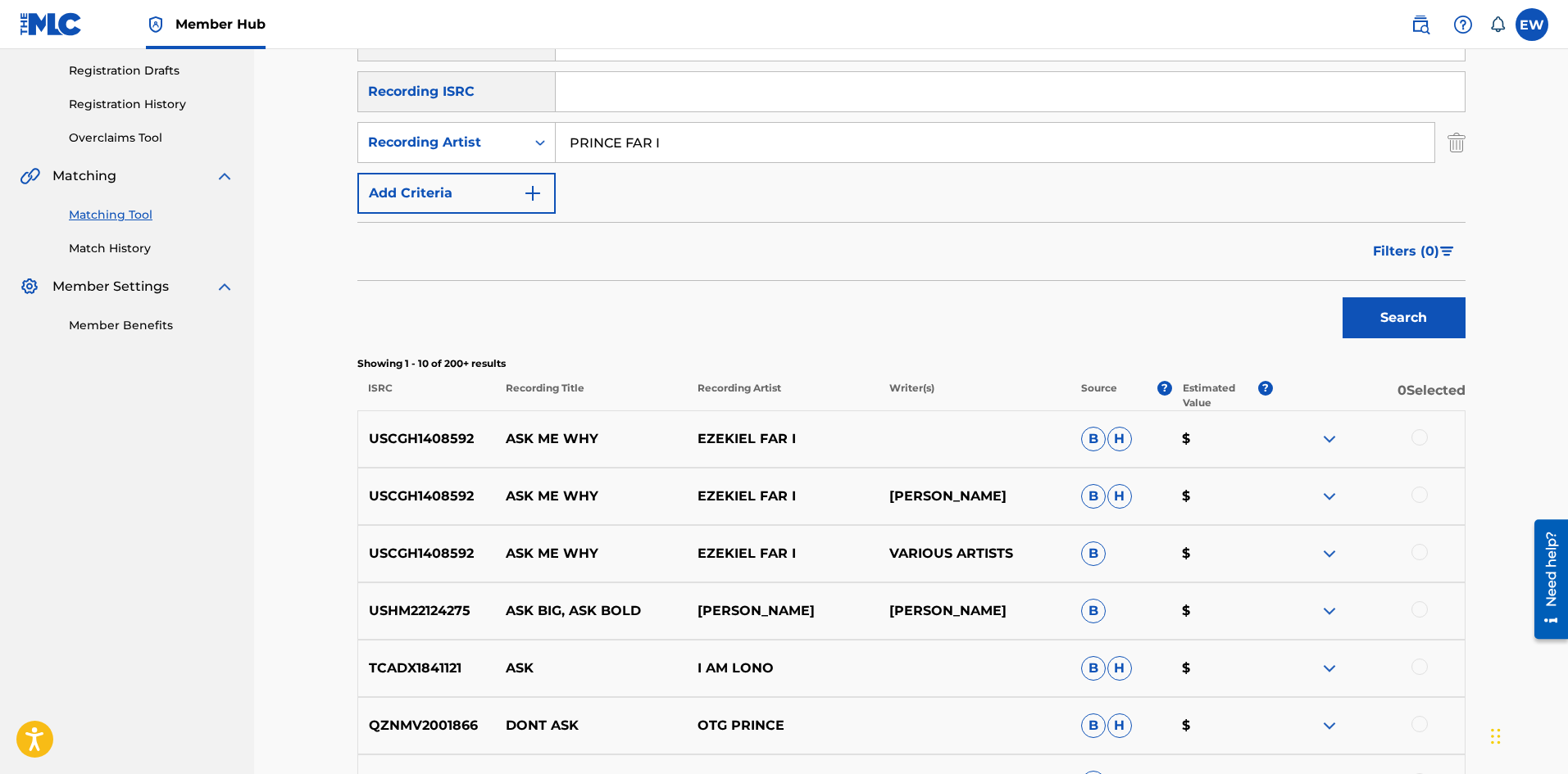
scroll to position [245, 0]
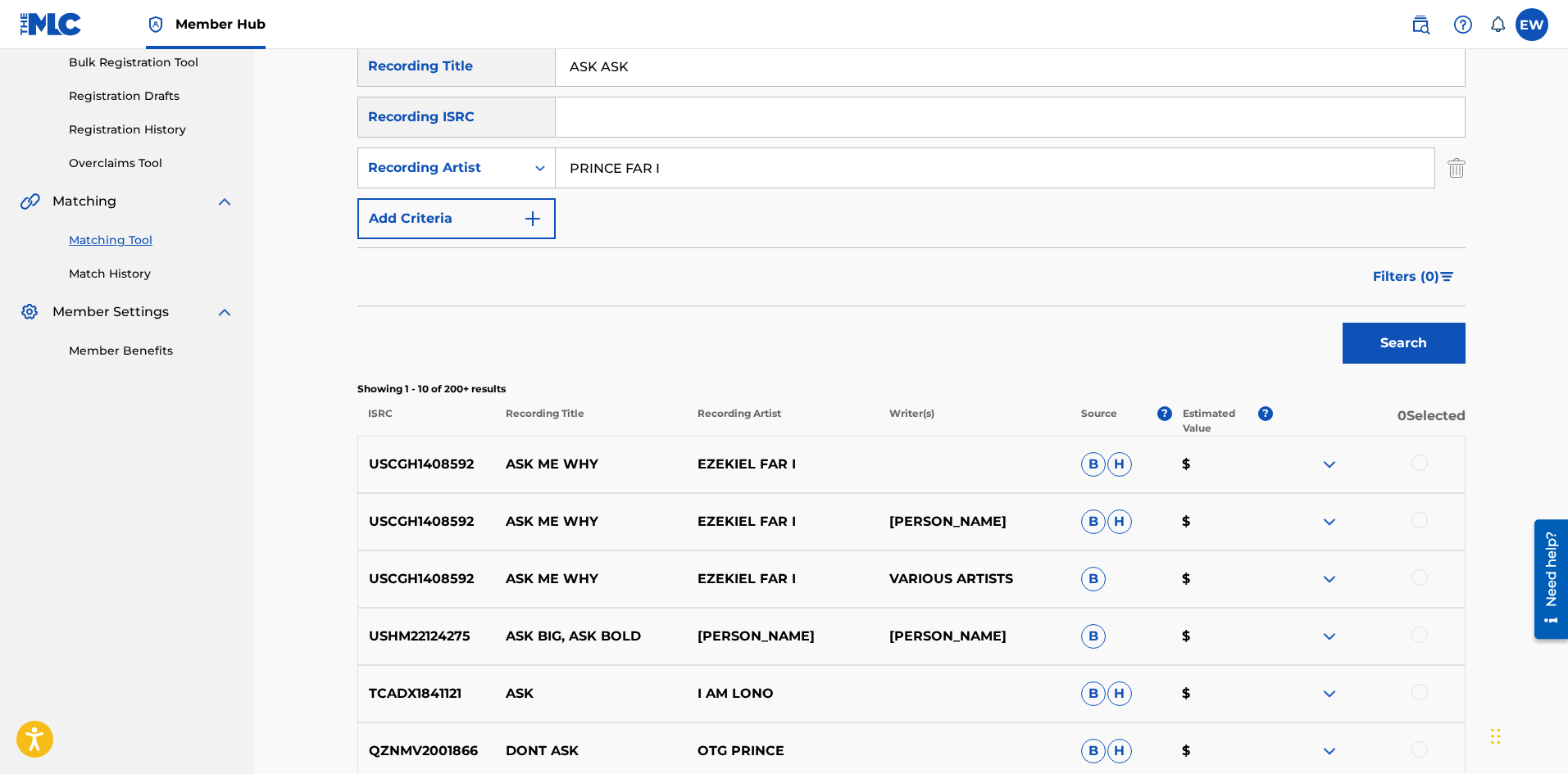
drag, startPoint x: 806, startPoint y: 154, endPoint x: 427, endPoint y: 253, distance: 391.7
click at [443, 231] on div "SearchWithCriteriaaa3931c5-3706-43d5-b771-c9f348bdfe85 Recording Title ASK ASK …" at bounding box center [911, 142] width 1108 height 193
paste input "KYOD"
type input "KYODI"
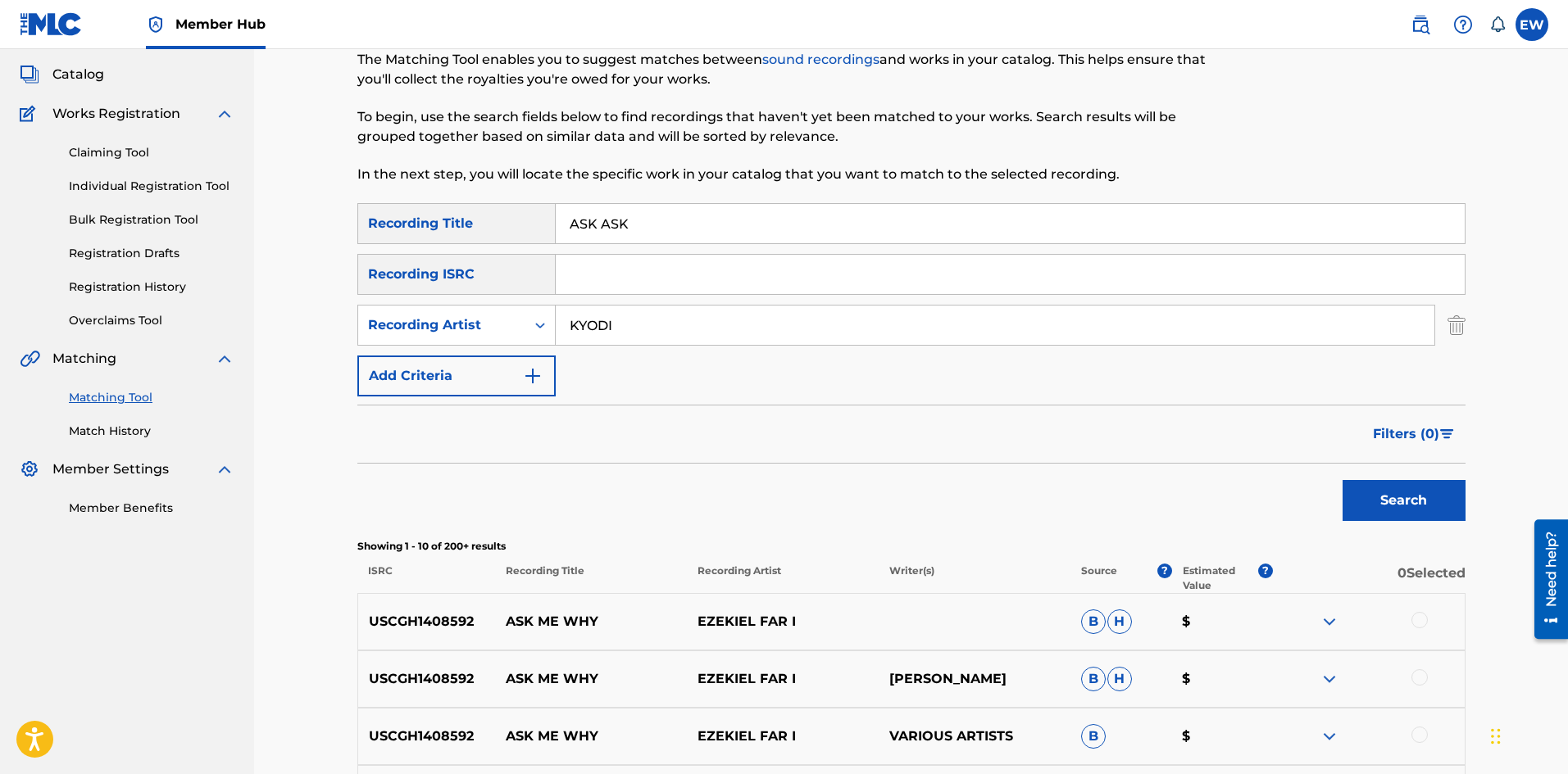
scroll to position [82, 0]
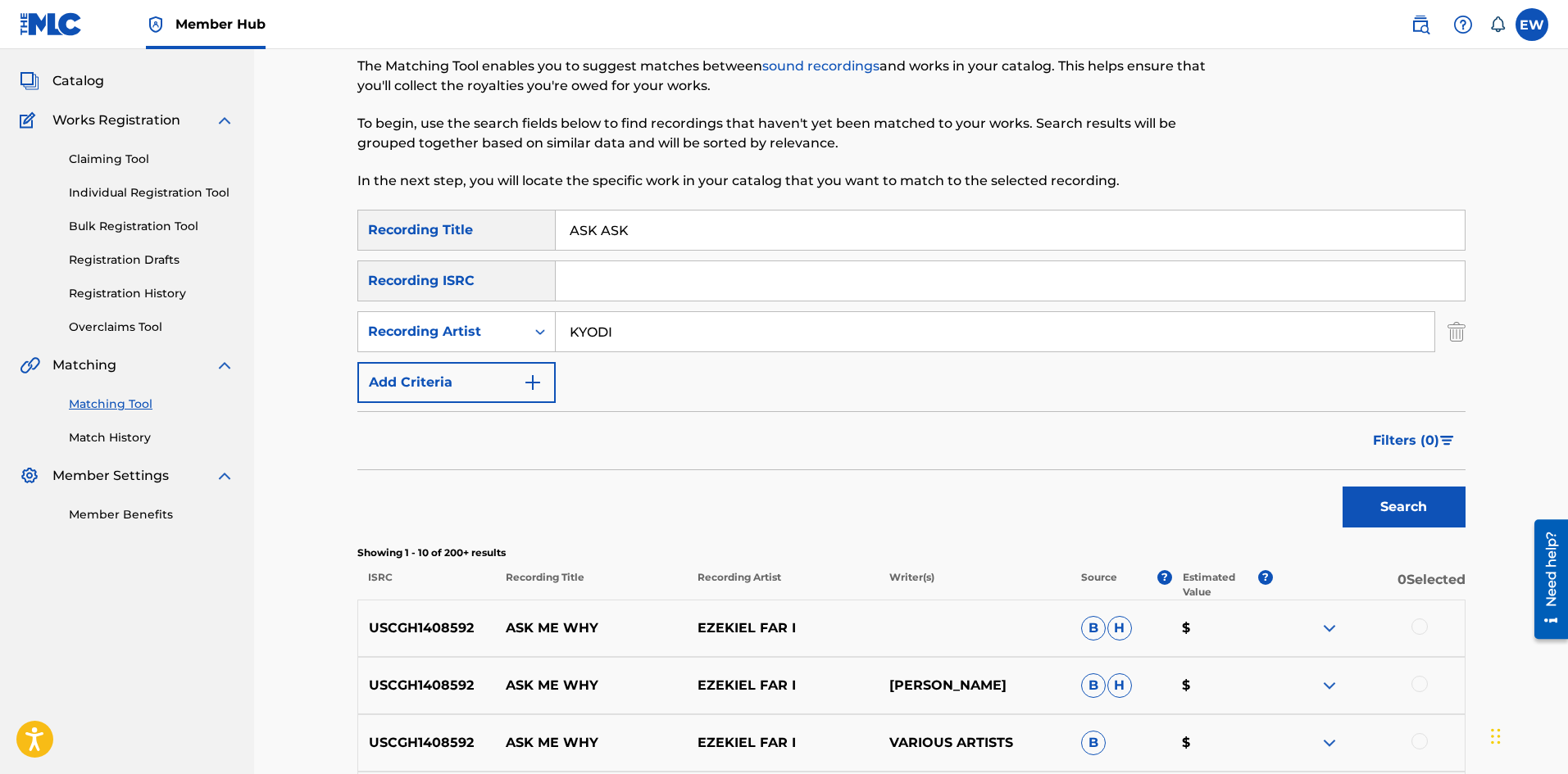
drag, startPoint x: 680, startPoint y: 226, endPoint x: 428, endPoint y: 310, distance: 265.6
click at [428, 307] on div "SearchWithCriteriaaa3931c5-3706-43d5-b771-c9f348bdfe85 Recording Title ASK ASK …" at bounding box center [911, 306] width 1108 height 193
paste input "SET"
type input "ASSET"
click at [1366, 524] on button "Search" at bounding box center [1404, 507] width 123 height 41
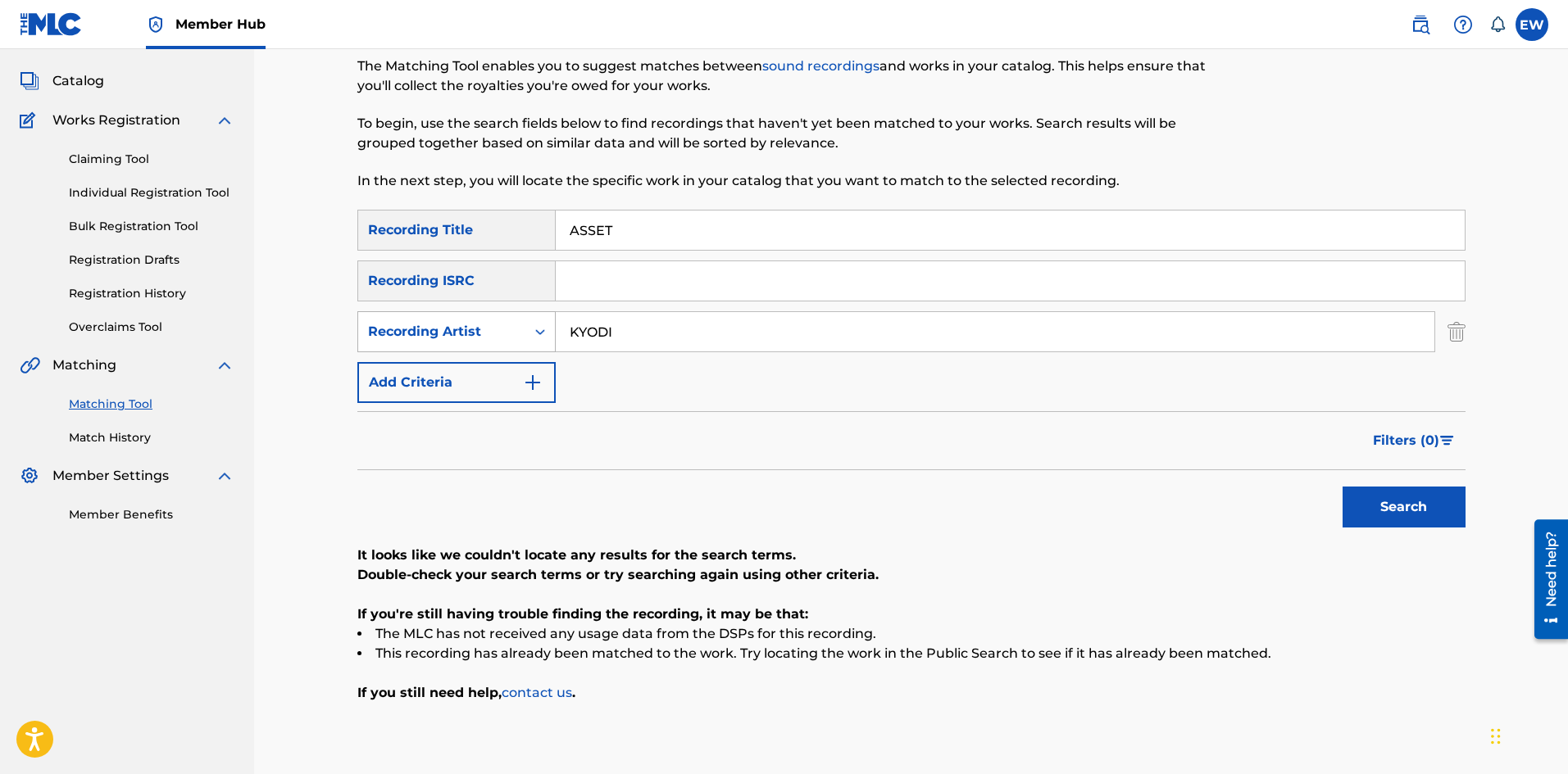
drag, startPoint x: 655, startPoint y: 334, endPoint x: 396, endPoint y: 338, distance: 259.0
click at [396, 338] on div "SearchWithCriteria25aec2ed-78a9-46be-9501-21ea97f1ec73 Recording Artist KYODI" at bounding box center [911, 332] width 1108 height 41
paste input "ANDAKE"
type input "KANDAKE"
drag, startPoint x: 730, startPoint y: 238, endPoint x: 449, endPoint y: 323, distance: 293.6
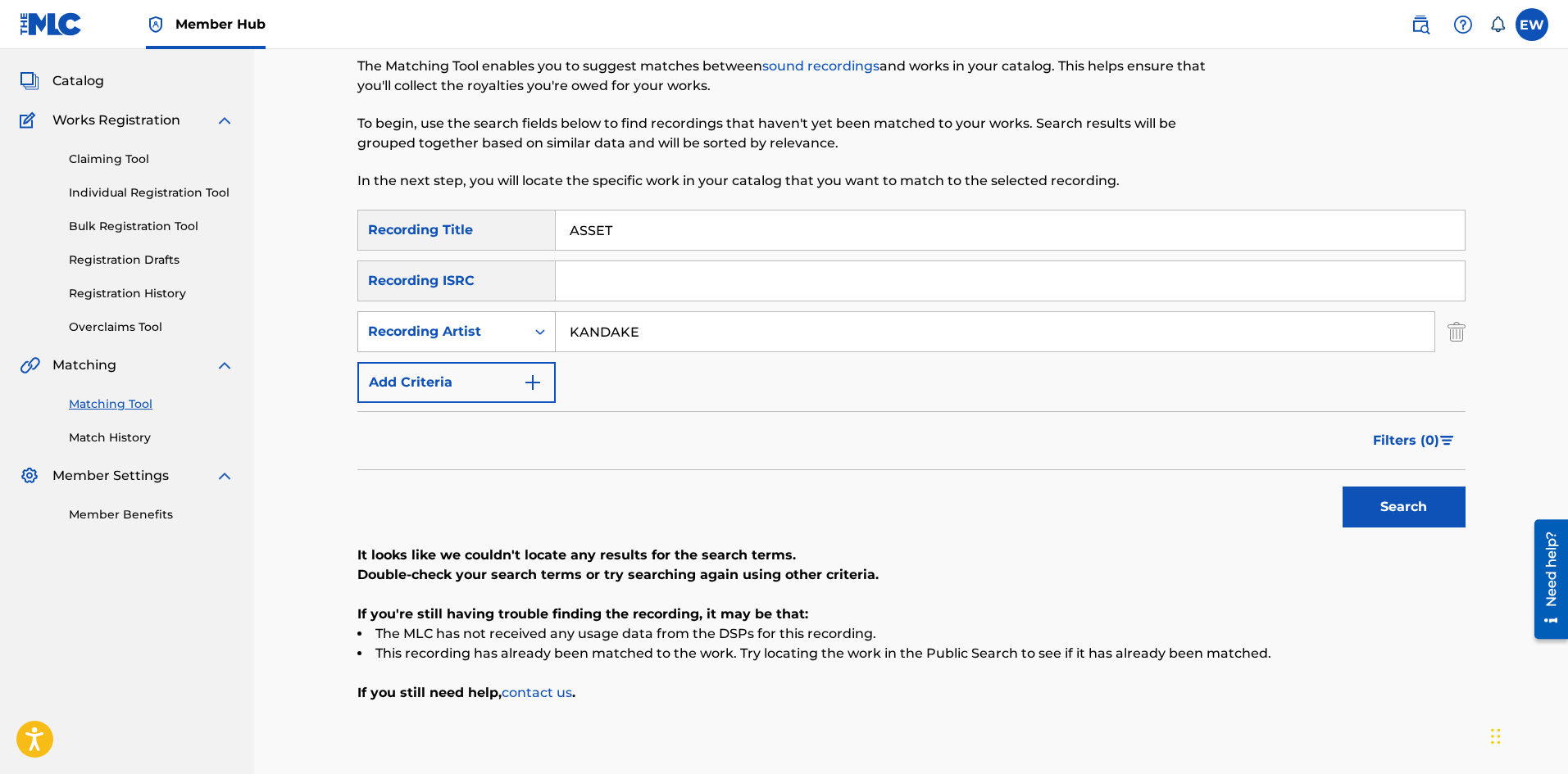
click at [470, 291] on div "SearchWithCriteriaaa3931c5-3706-43d5-b771-c9f348bdfe85 Recording Title ASSET Se…" at bounding box center [911, 306] width 1108 height 193
paste input "TRAL TRAVELLING"
type input "ASTRAL TRAVELLING"
click at [1379, 497] on button "Search" at bounding box center [1404, 507] width 123 height 41
drag, startPoint x: 1398, startPoint y: 494, endPoint x: 1342, endPoint y: 457, distance: 67.1
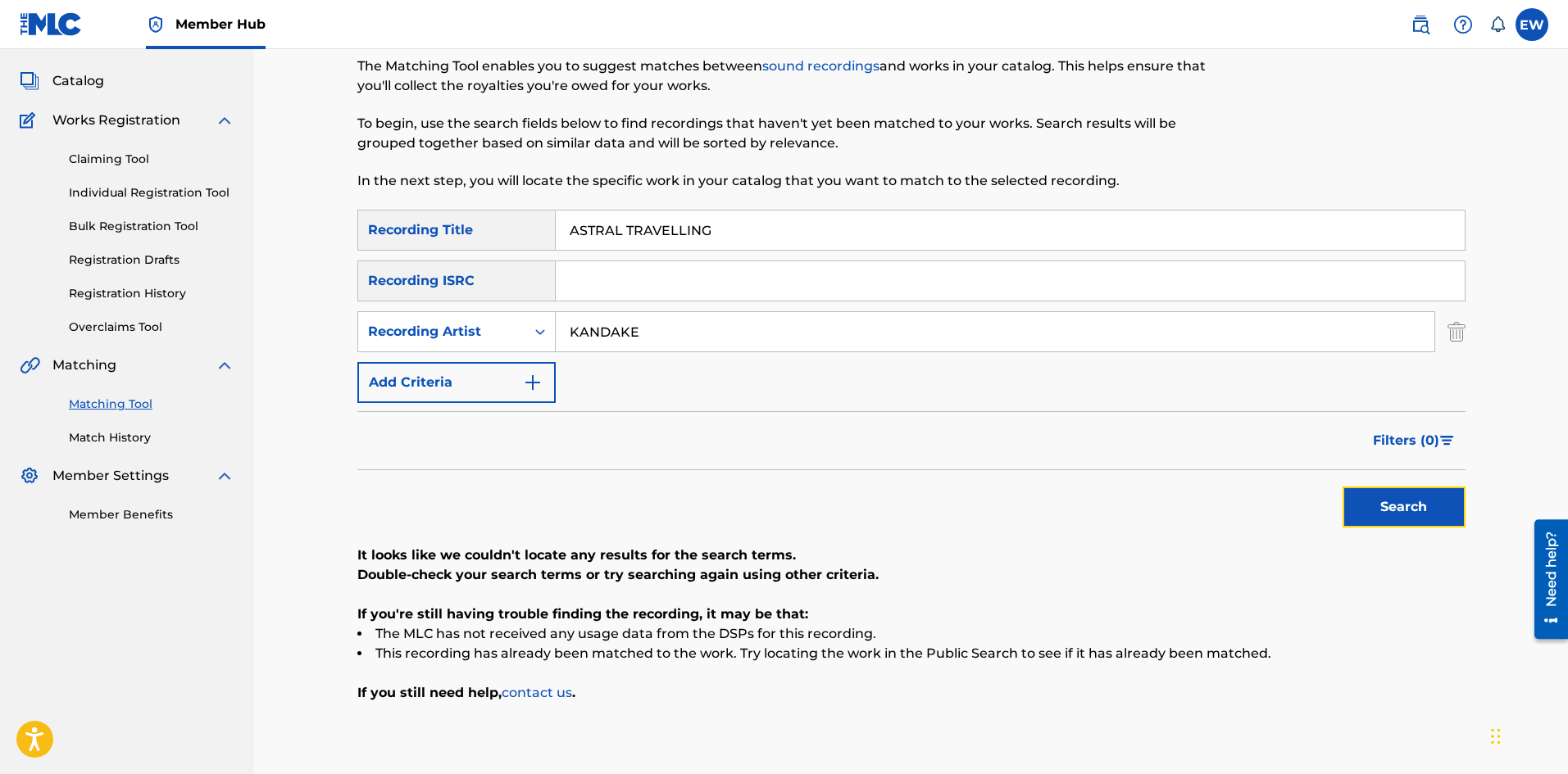
click at [1397, 494] on button "Search" at bounding box center [1404, 507] width 123 height 41
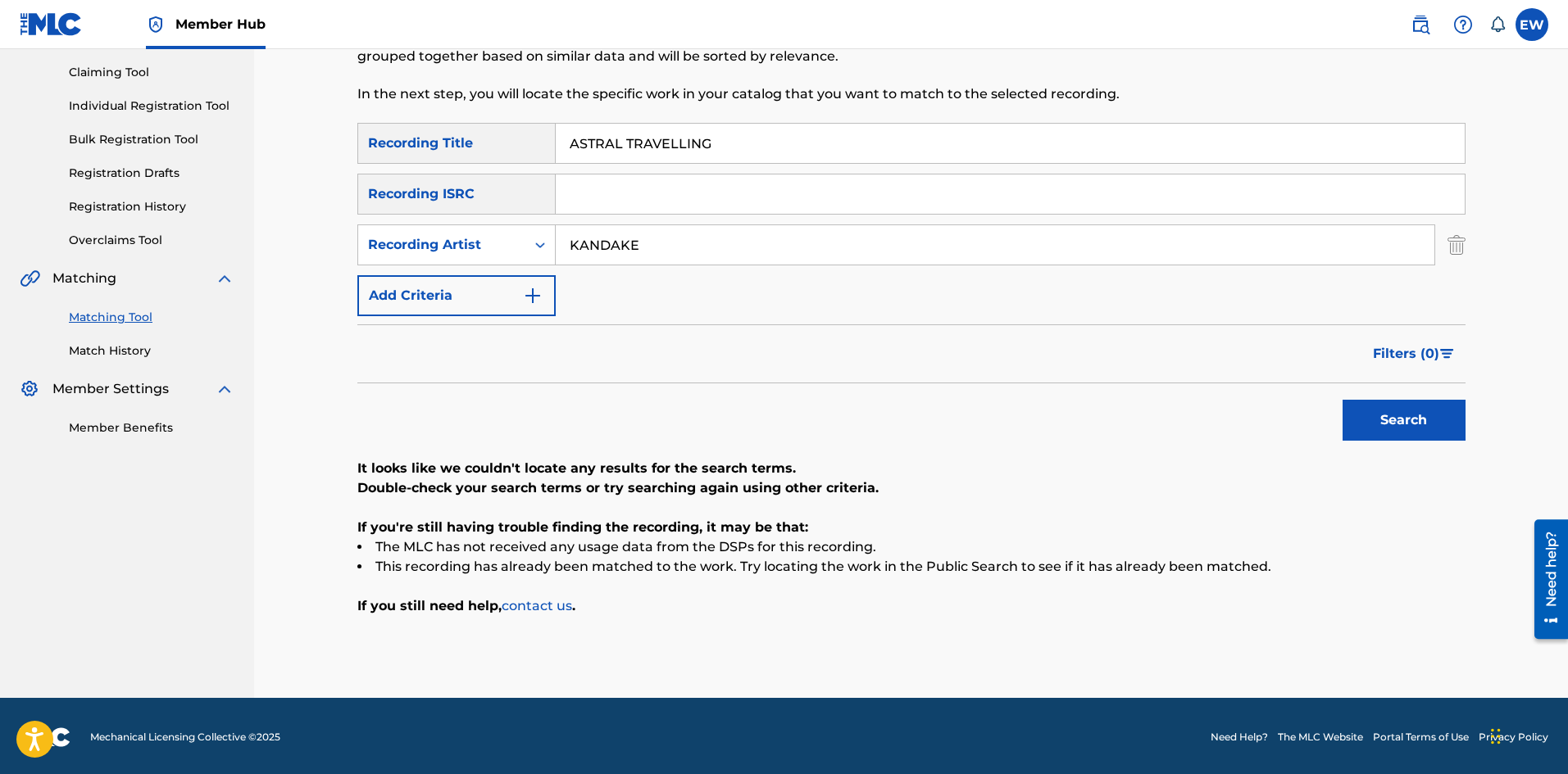
scroll to position [171, 0]
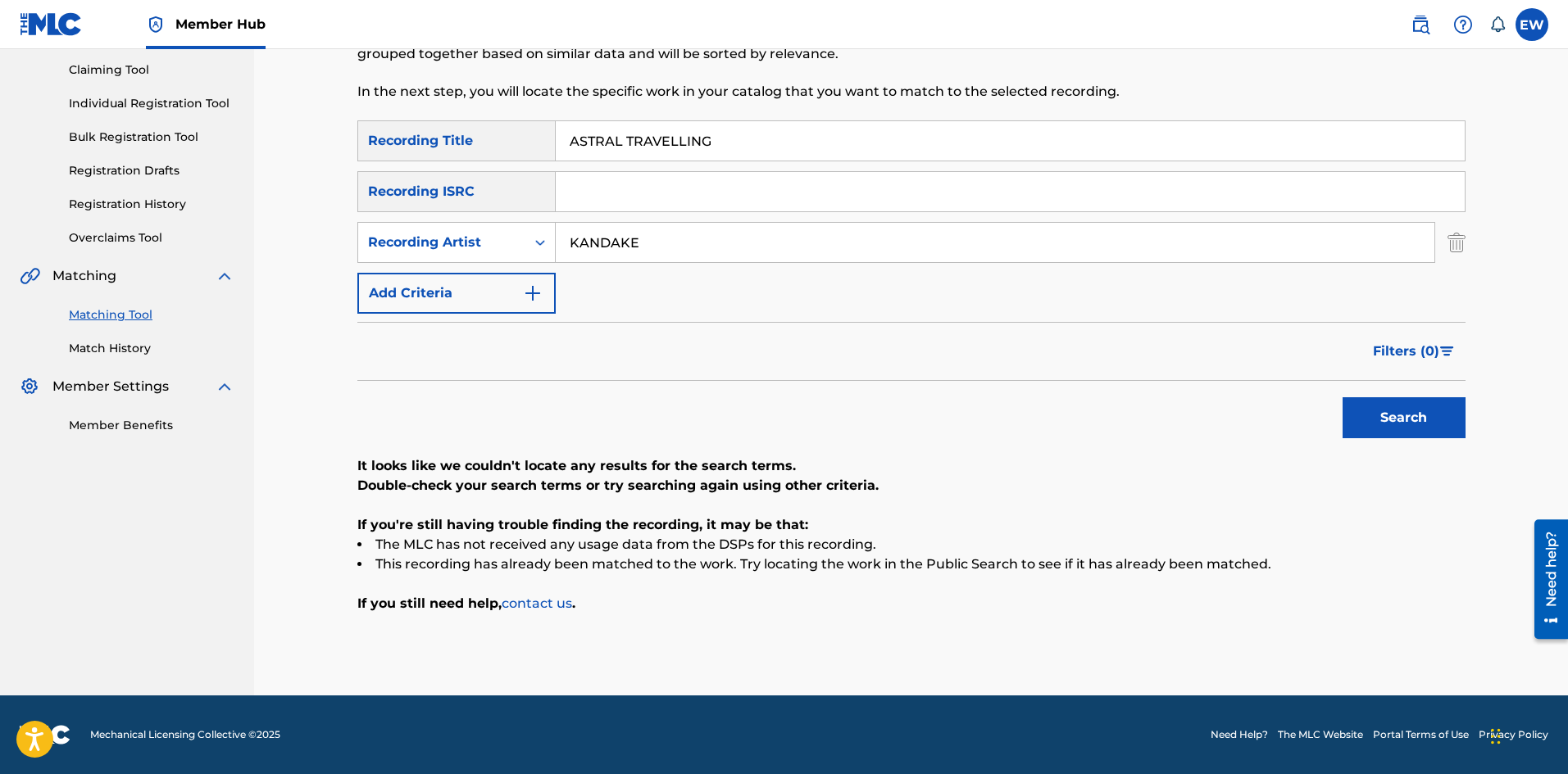
drag, startPoint x: 642, startPoint y: 229, endPoint x: 522, endPoint y: 270, distance: 126.8
click at [523, 268] on div "SearchWithCriteriaaa3931c5-3706-43d5-b771-c9f348bdfe85 Recording Title ASTRAL T…" at bounding box center [911, 217] width 1108 height 193
paste input "DI RUPTION"
type input "DI RUPTION"
drag, startPoint x: 742, startPoint y: 134, endPoint x: 532, endPoint y: 190, distance: 217.3
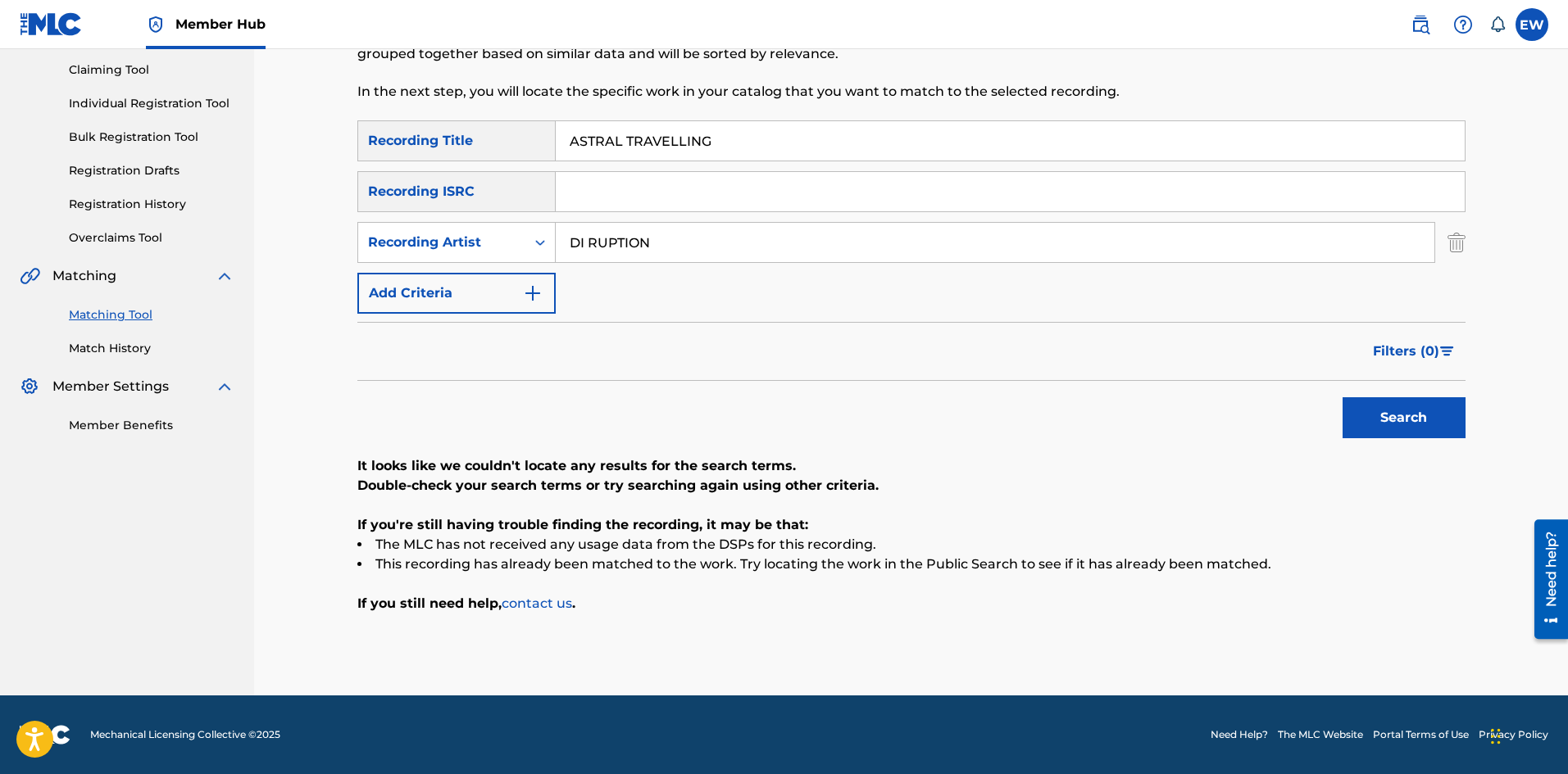
click at [517, 180] on div "SearchWithCriteriaaa3931c5-3706-43d5-b771-c9f348bdfe85 Recording Title ASTRAL T…" at bounding box center [911, 217] width 1108 height 193
paste input "ONOMY"
type input "ASTRONOMY"
click at [1376, 418] on button "Search" at bounding box center [1404, 418] width 123 height 41
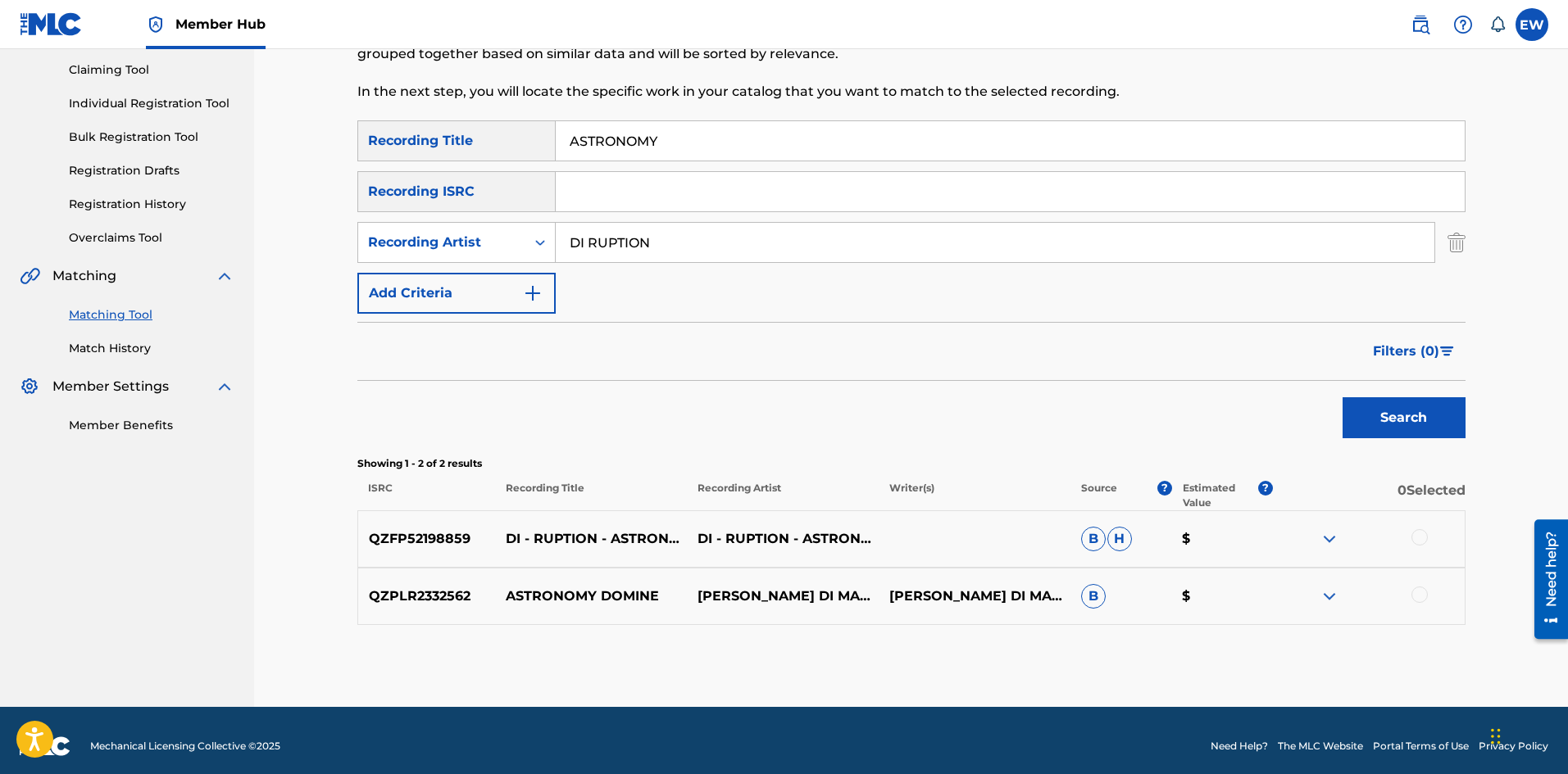
click at [1416, 533] on div at bounding box center [1420, 538] width 16 height 16
click at [1174, 652] on button "Match 1 Group" at bounding box center [1152, 640] width 181 height 41
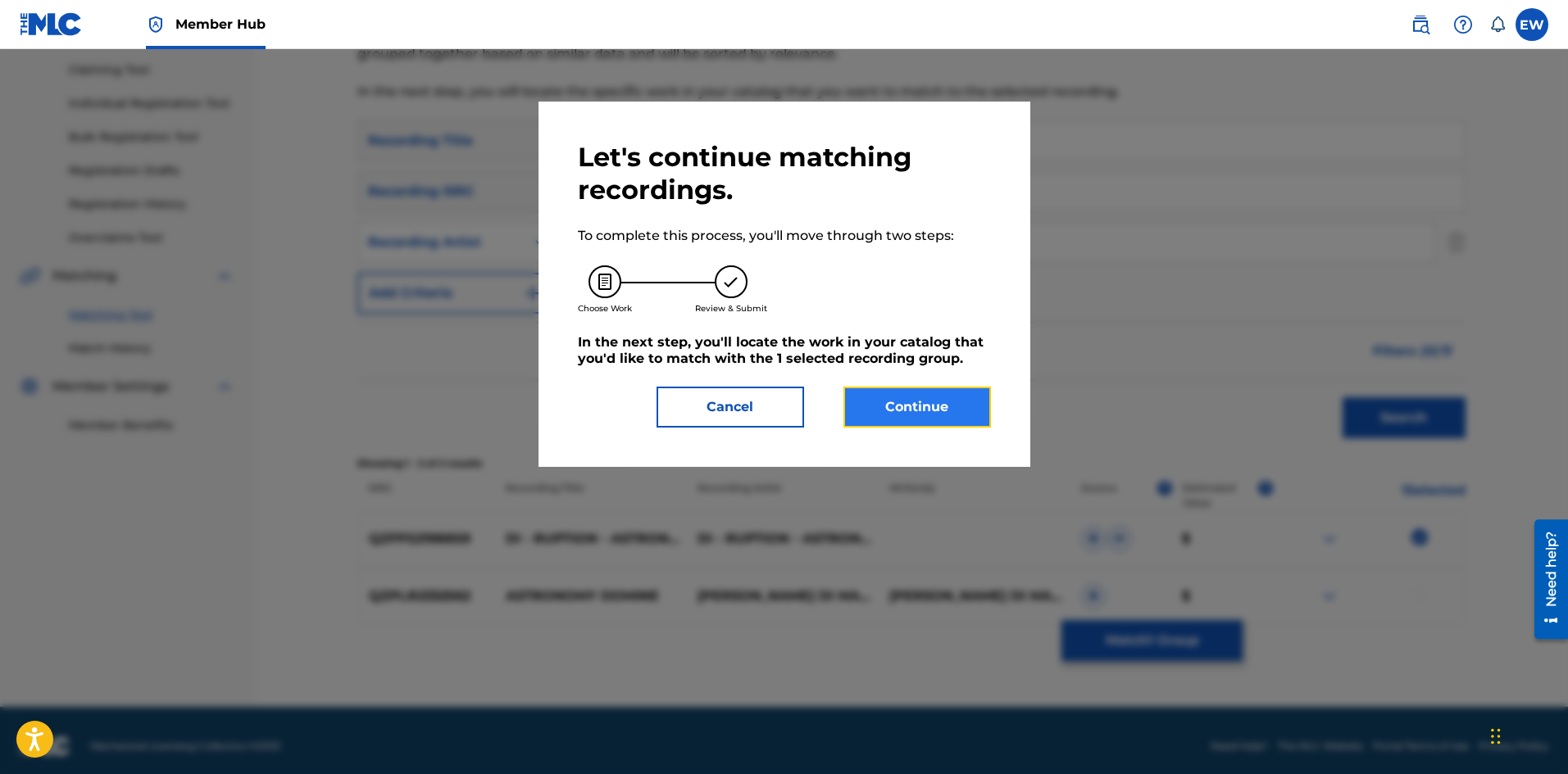
click at [940, 409] on button "Continue" at bounding box center [917, 407] width 148 height 41
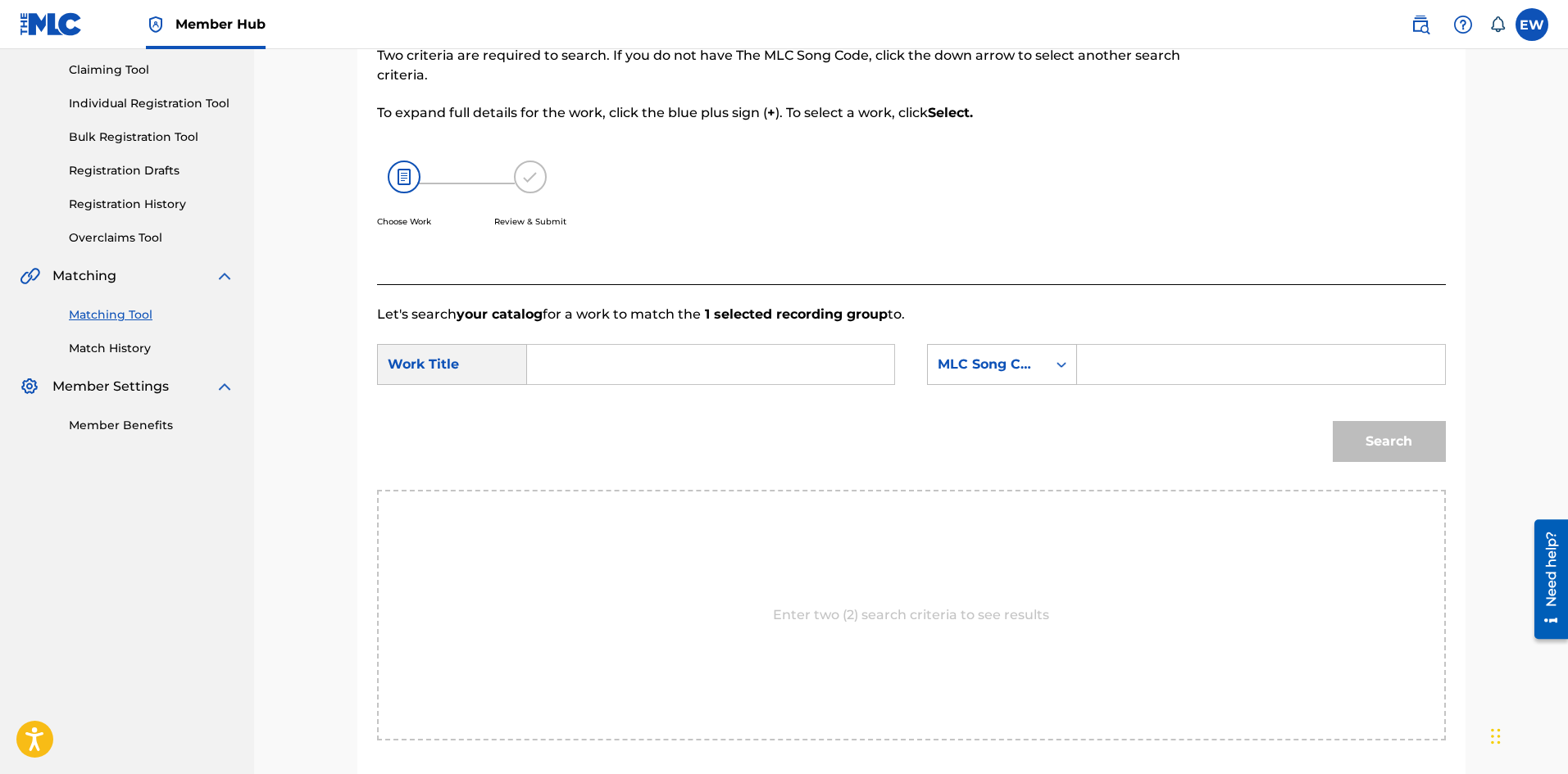
drag, startPoint x: 707, startPoint y: 361, endPoint x: 731, endPoint y: 423, distance: 66.5
click at [705, 381] on input "Search Form" at bounding box center [710, 365] width 339 height 39
paste input "ASTRONOMY"
type input "ASTRONOMY"
click at [1236, 359] on input "Search Form" at bounding box center [1261, 365] width 339 height 39
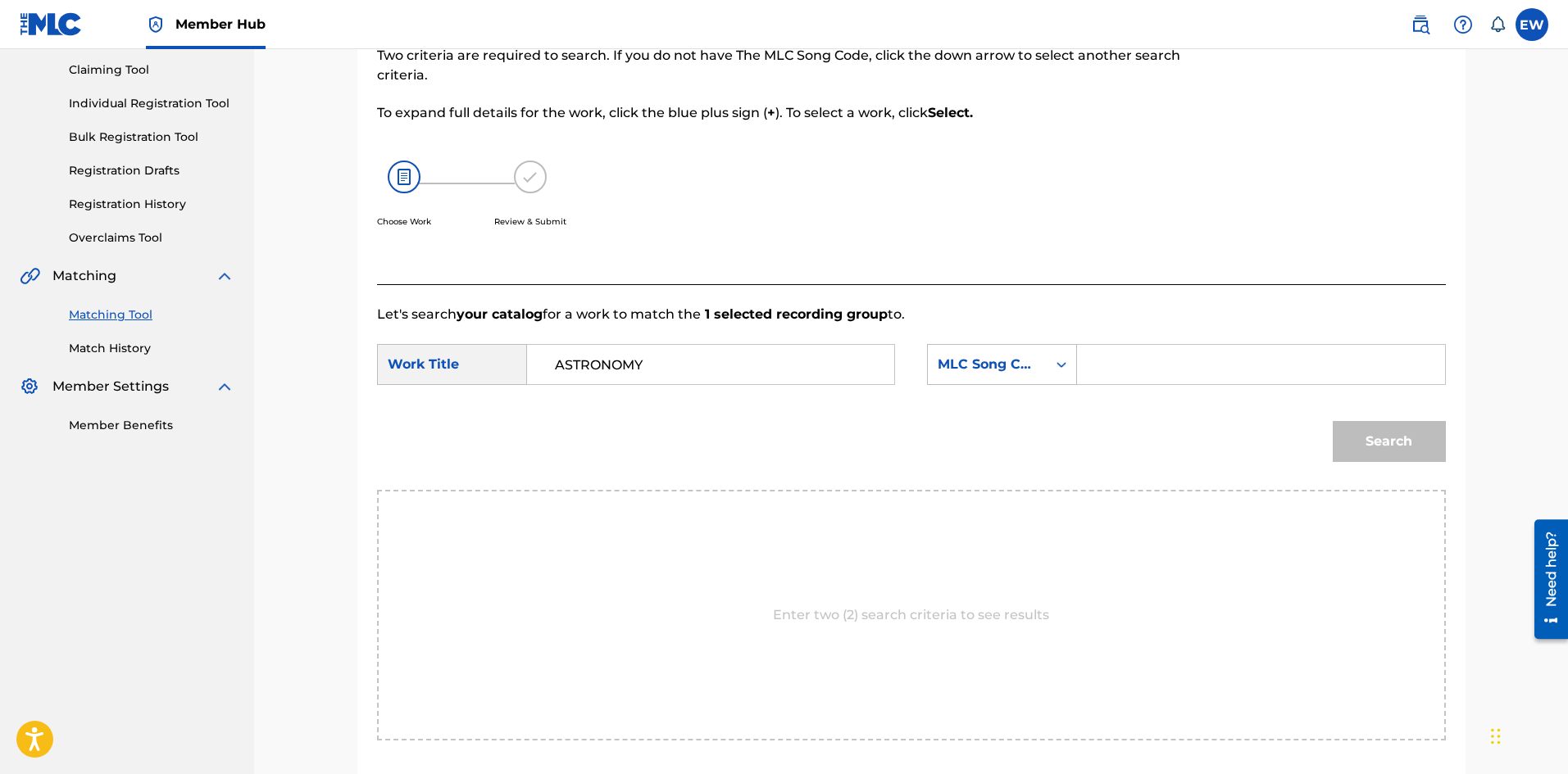
paste input "AD12UD"
type input "AD12UD"
click at [1374, 443] on button "Search" at bounding box center [1389, 442] width 113 height 41
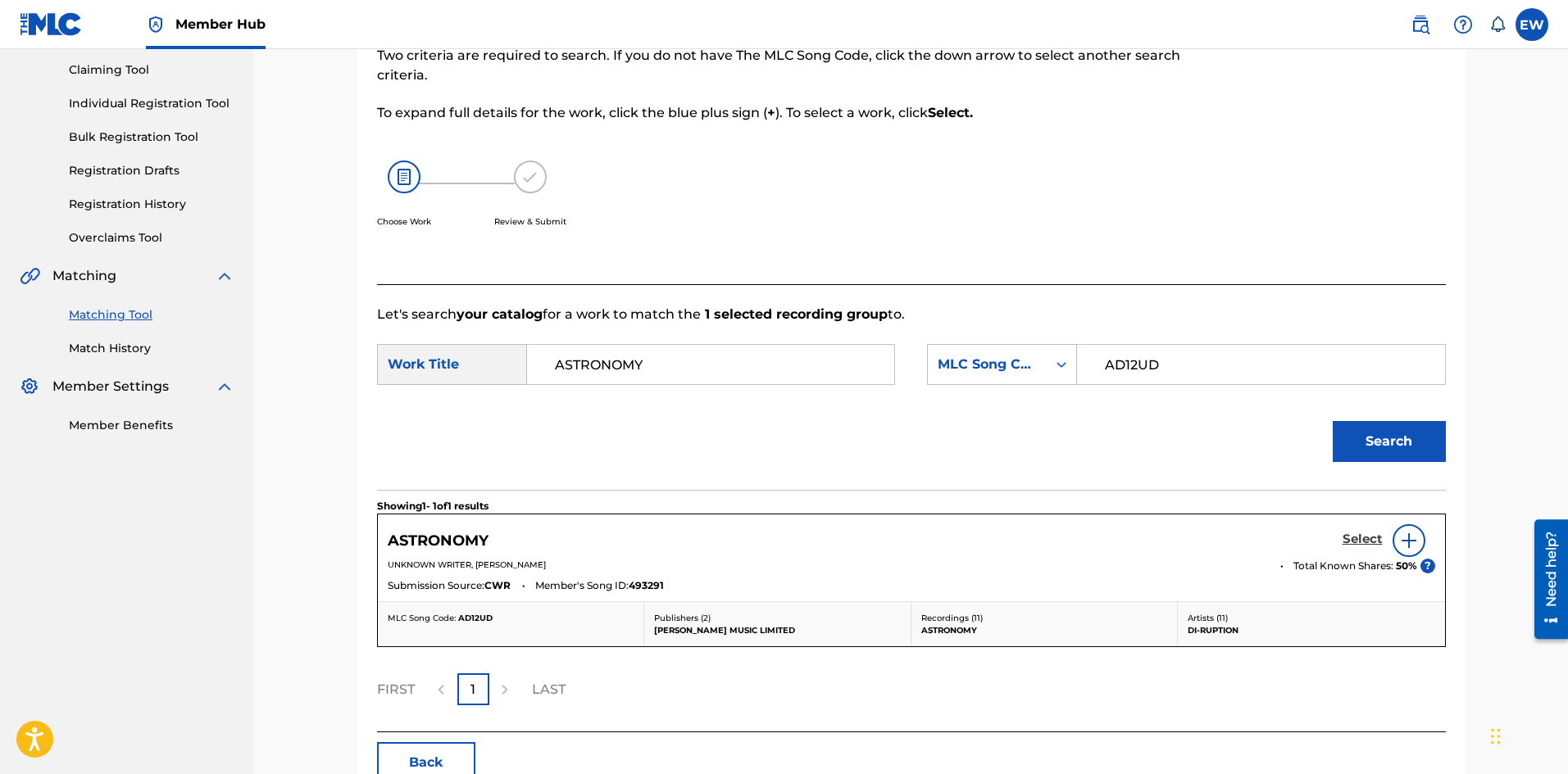
click at [1350, 538] on h5 "Select" at bounding box center [1363, 540] width 40 height 16
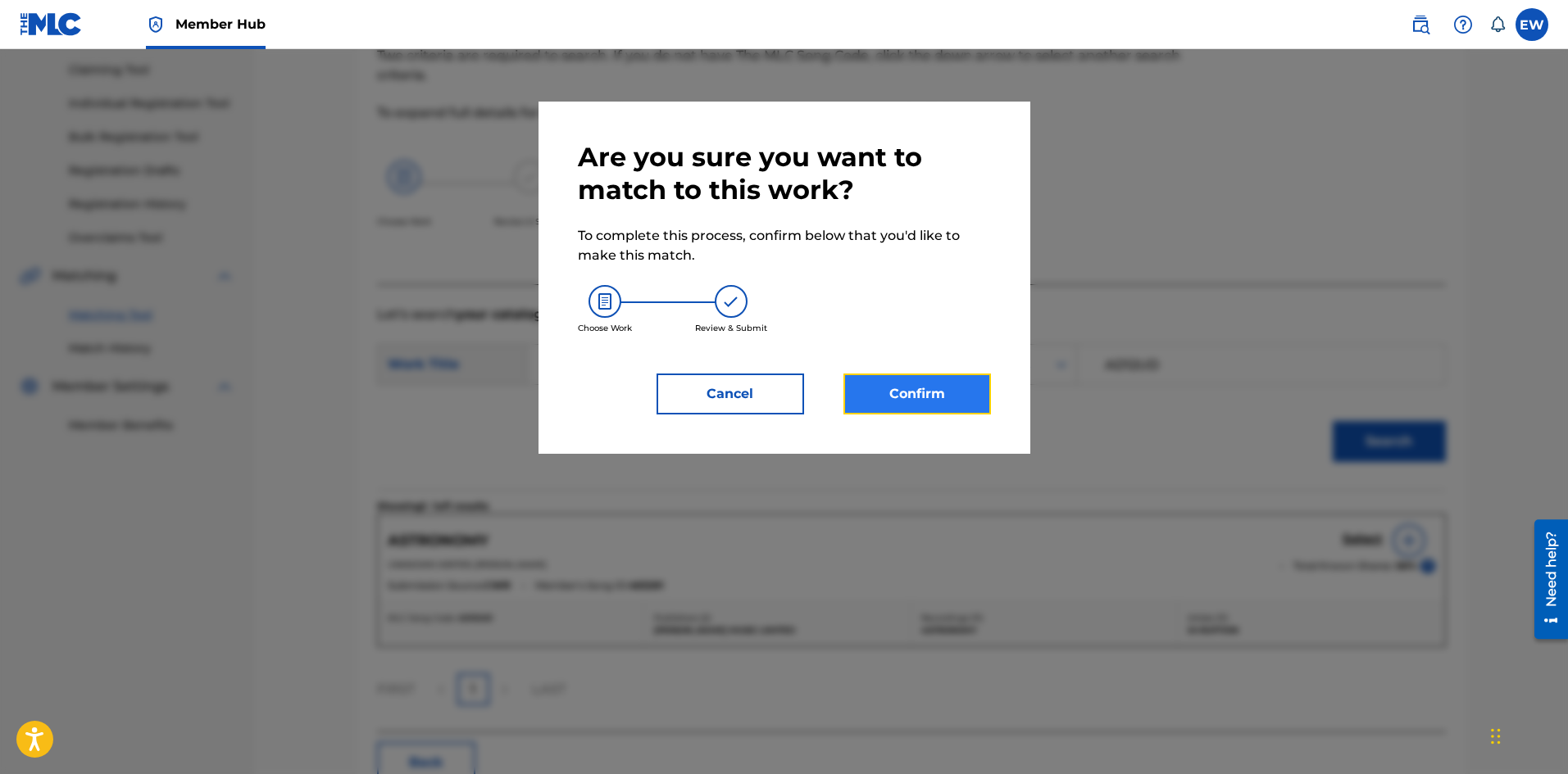
click at [929, 397] on button "Confirm" at bounding box center [917, 394] width 148 height 41
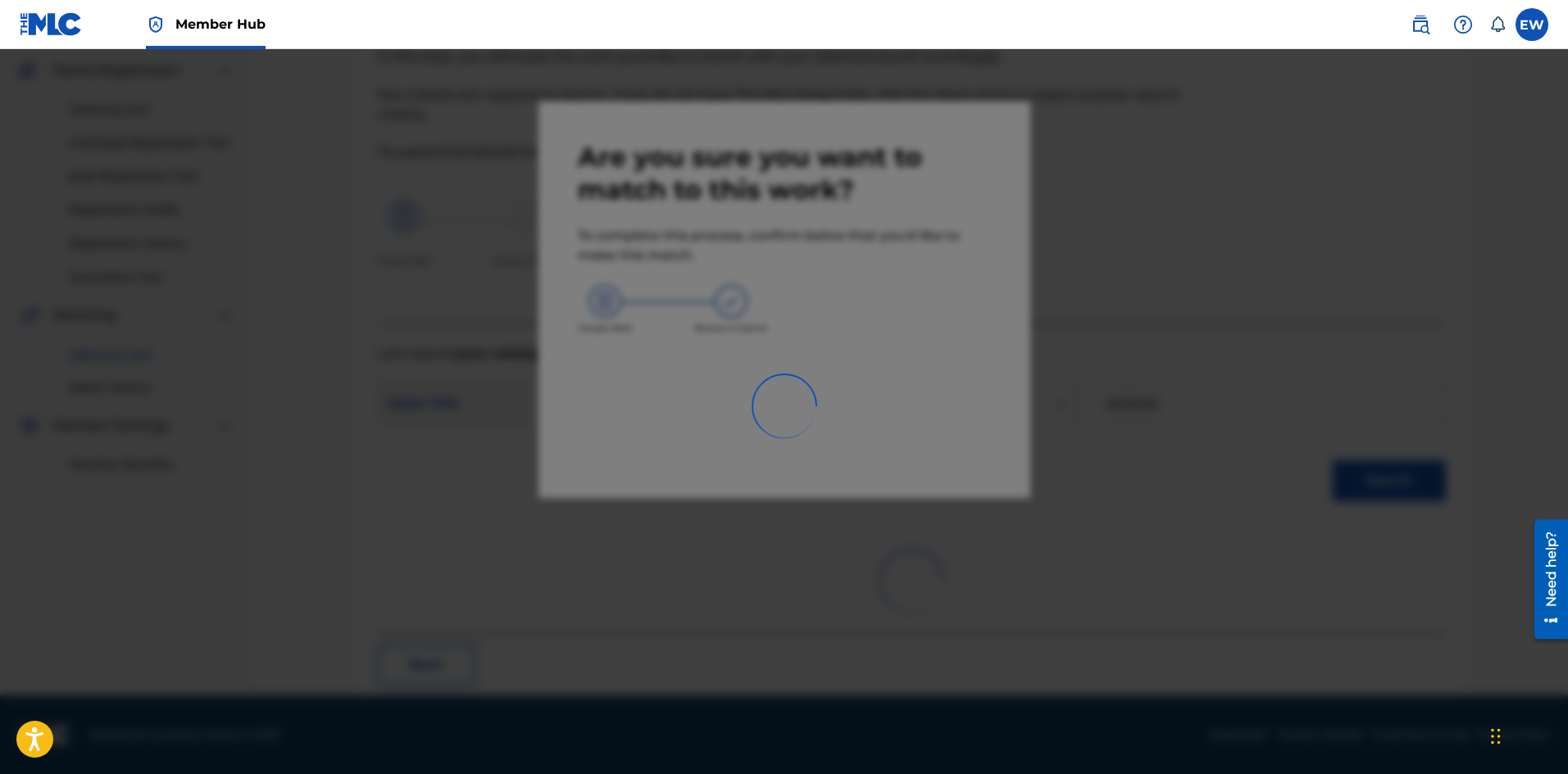
scroll to position [39, 0]
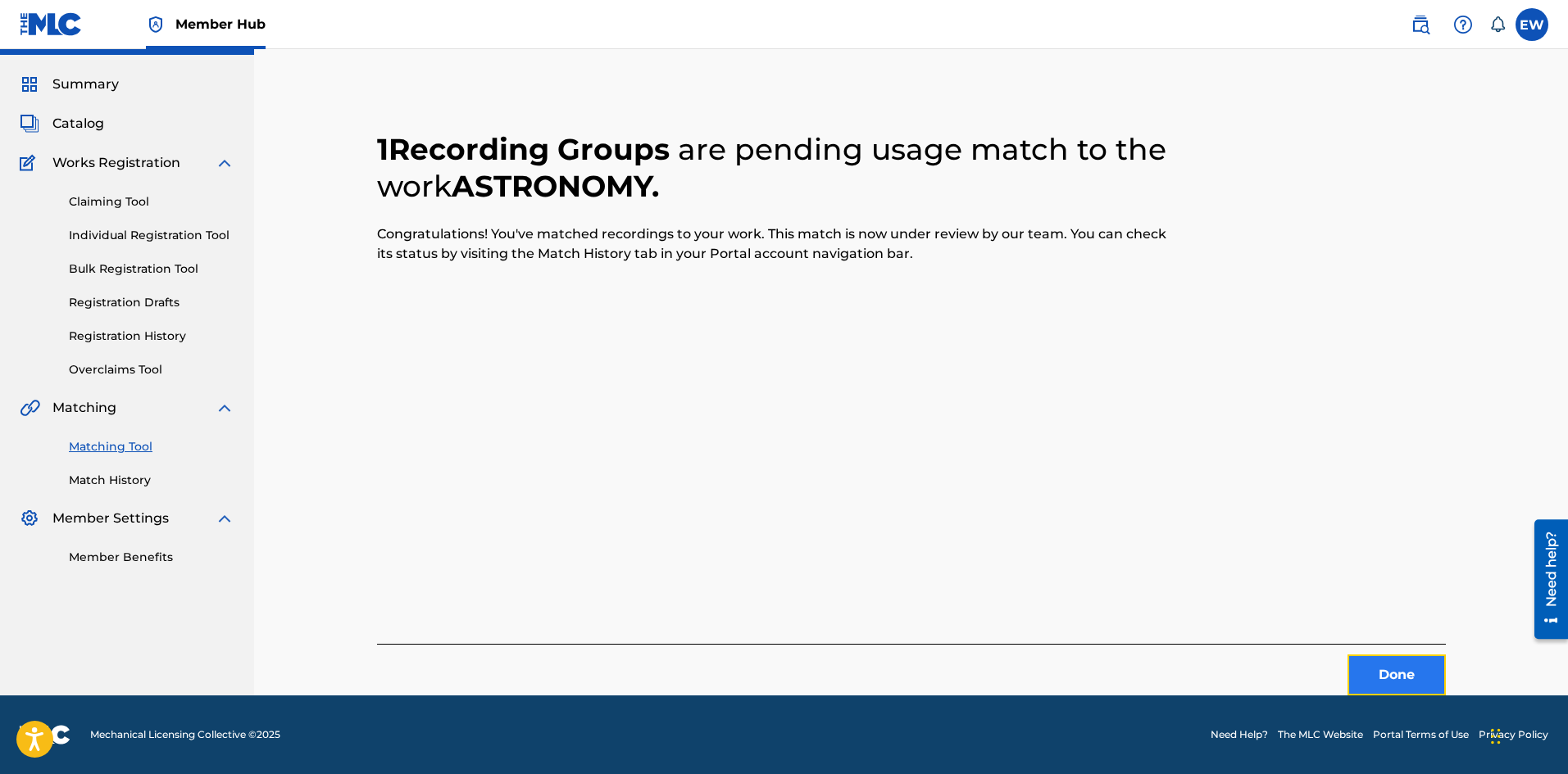
click at [1406, 680] on button "Done" at bounding box center [1397, 675] width 98 height 41
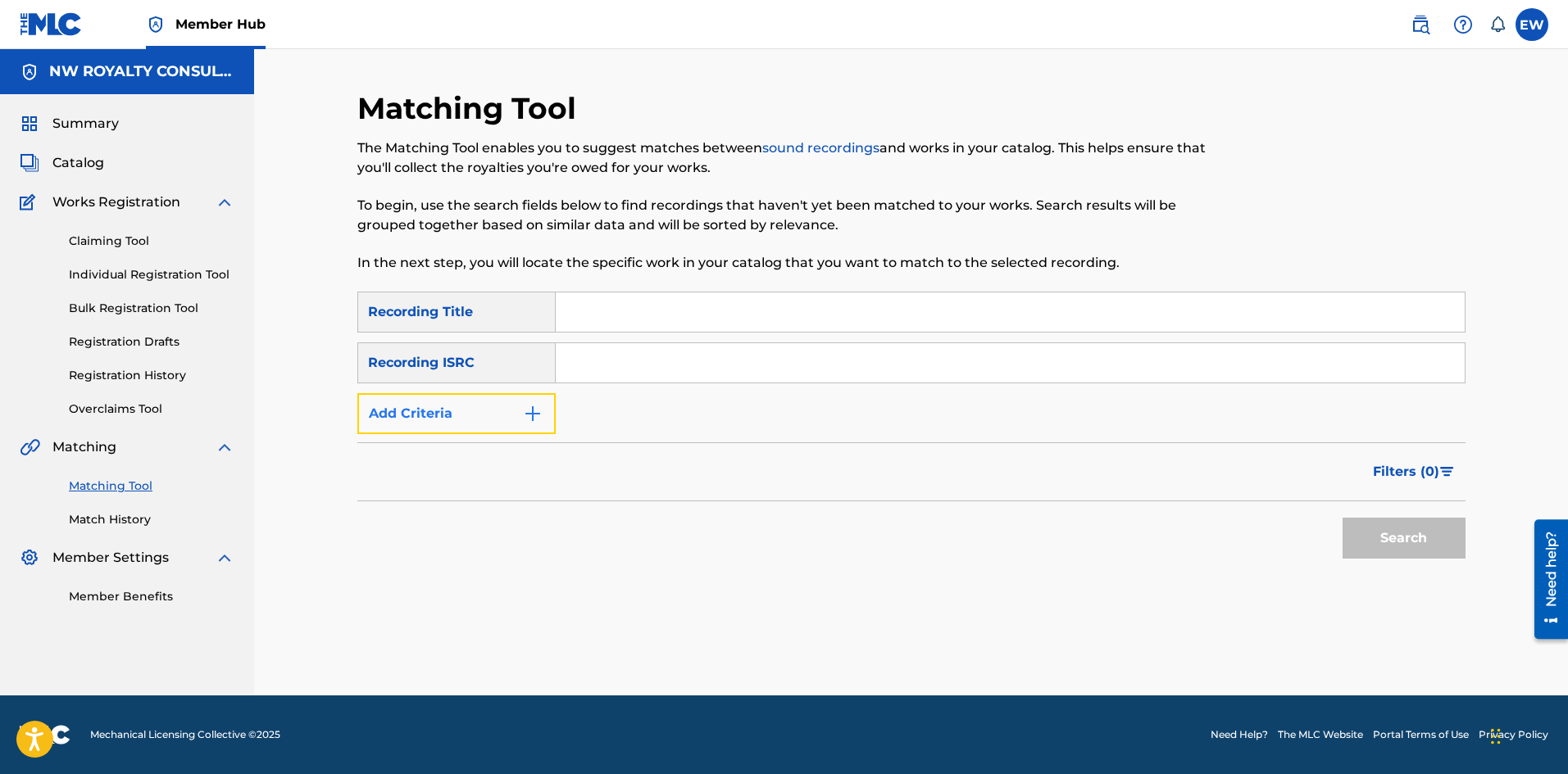
click at [494, 409] on button "Add Criteria" at bounding box center [456, 413] width 198 height 41
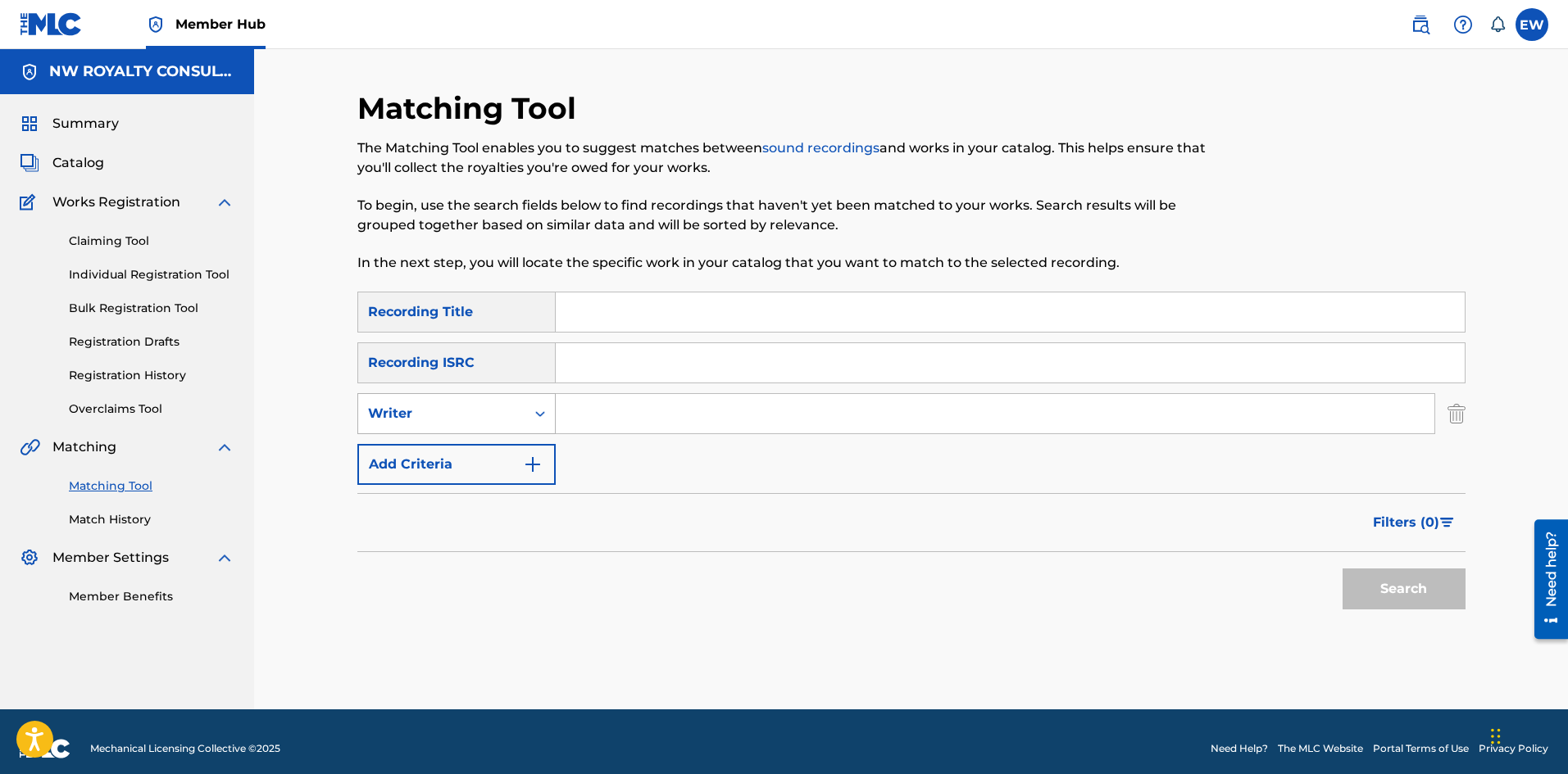
click at [442, 421] on div "Writer" at bounding box center [442, 413] width 148 height 19
click at [447, 452] on div "Recording Artist" at bounding box center [456, 454] width 197 height 41
click at [728, 418] on input "Search Form" at bounding box center [995, 413] width 879 height 39
paste input "BIG YOUTH"
type input "BIG YOUTH"
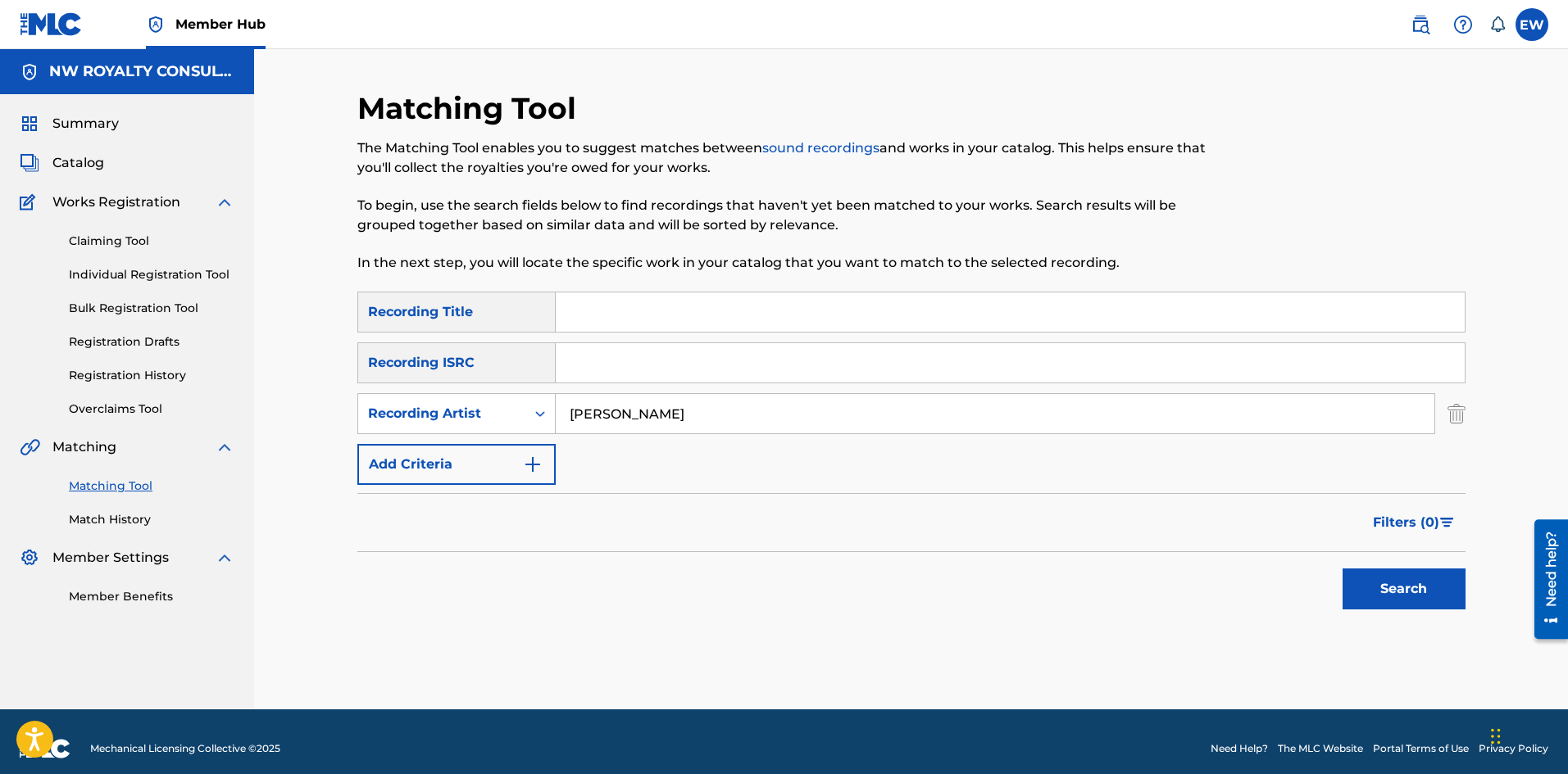
drag, startPoint x: 695, startPoint y: 307, endPoint x: 596, endPoint y: 280, distance: 102.6
click at [677, 302] on input "Search Form" at bounding box center [1011, 311] width 909 height 39
paste input "ASYLUM SEEKERS"
type input "ASYLUM SEEKERS"
click at [1430, 592] on button "Search" at bounding box center [1404, 589] width 123 height 41
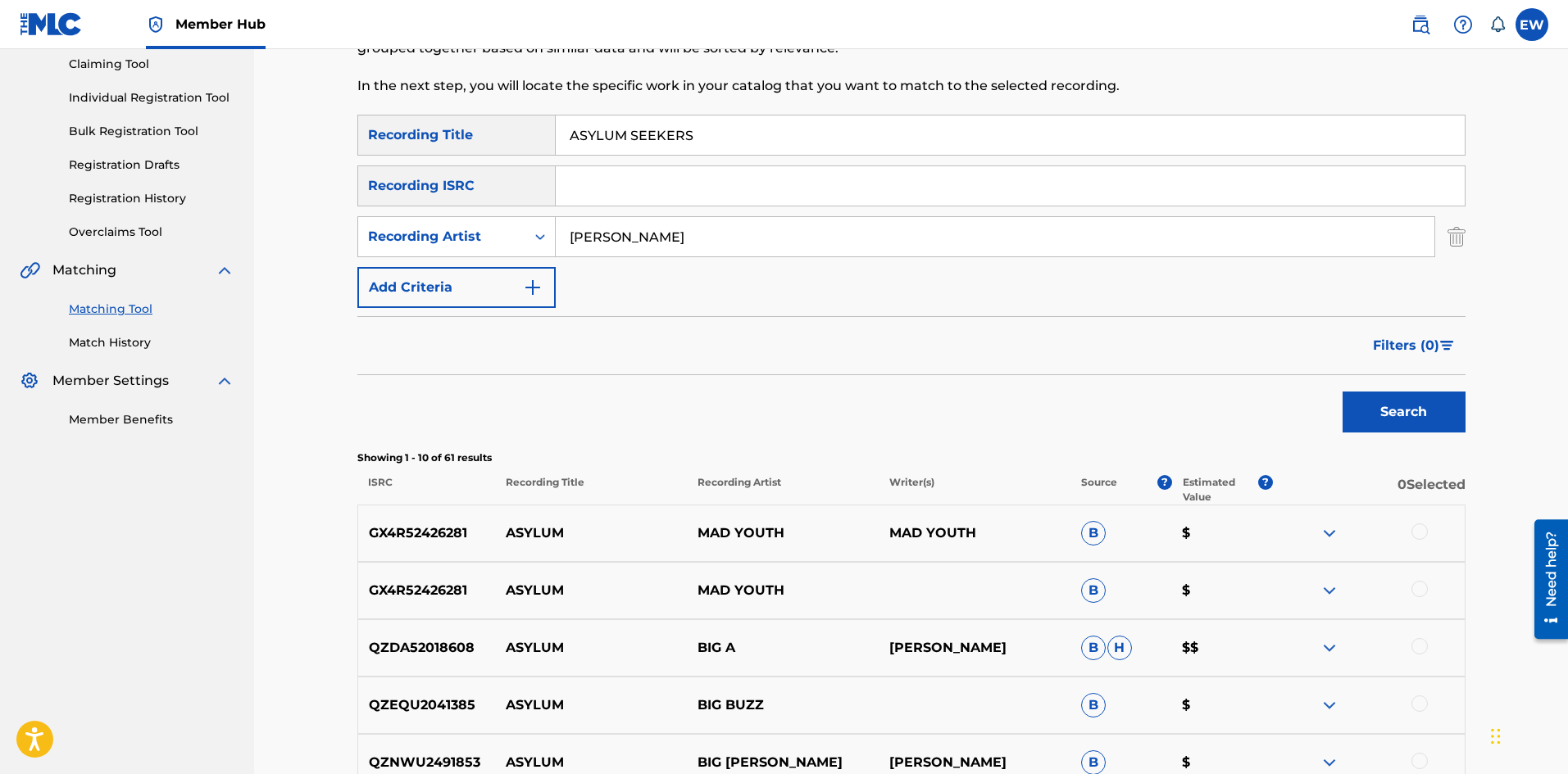
scroll to position [164, 0]
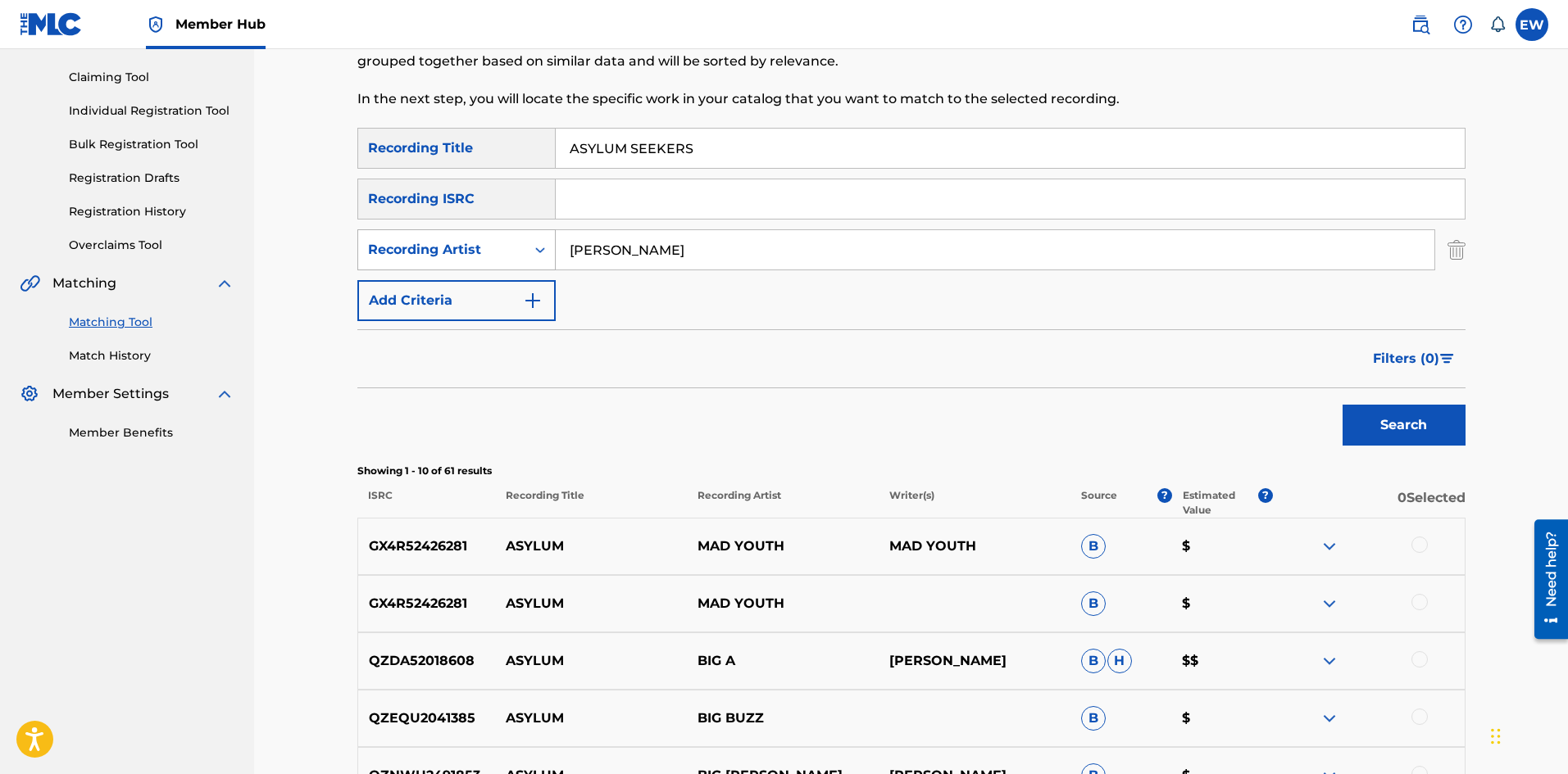
drag, startPoint x: 672, startPoint y: 252, endPoint x: 489, endPoint y: 238, distance: 183.5
click at [489, 238] on div "SearchWithCriteriafa35bba3-b689-4905-8f22-86d226e1eba2 Recording Artist BIG YOU…" at bounding box center [911, 249] width 1108 height 41
paste input "ALKALINE"
type input "ALKALINE"
drag, startPoint x: 679, startPoint y: 173, endPoint x: 579, endPoint y: 180, distance: 100.2
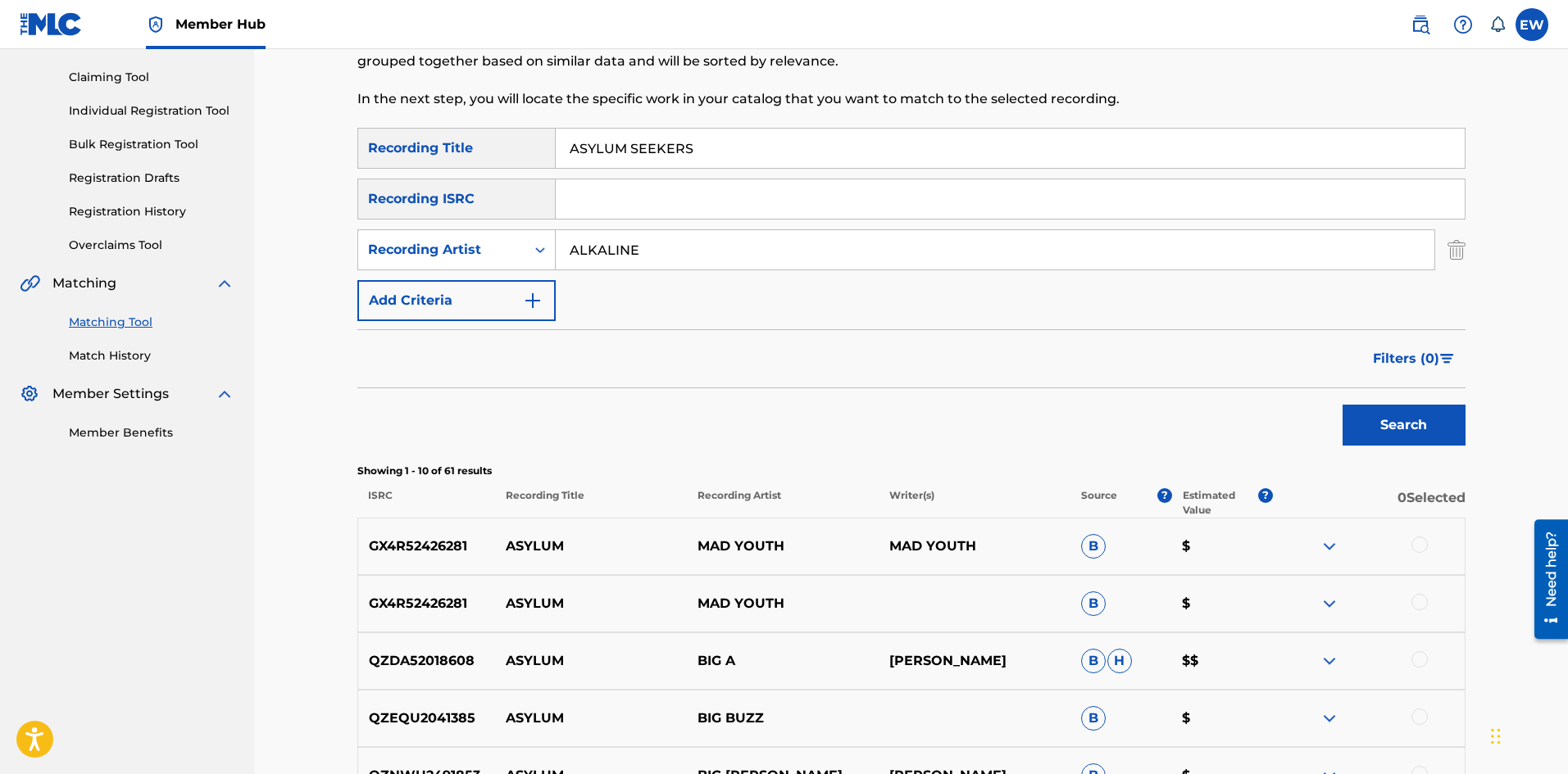
click at [581, 180] on div "SearchWithCriteriaaa3931c5-3706-43d5-b771-c9f348bdfe85 Recording Title ASYLUM S…" at bounding box center [911, 224] width 1108 height 193
click at [727, 136] on input "ASYLUM SEEKERS" at bounding box center [1011, 147] width 909 height 39
click at [727, 148] on input "ASYLUM SEEKERS" at bounding box center [1011, 147] width 909 height 39
click at [727, 149] on input "ASYLUM SEEKERS" at bounding box center [1011, 147] width 909 height 39
click at [707, 151] on input "ASYLUM SEEKERS" at bounding box center [1011, 147] width 909 height 39
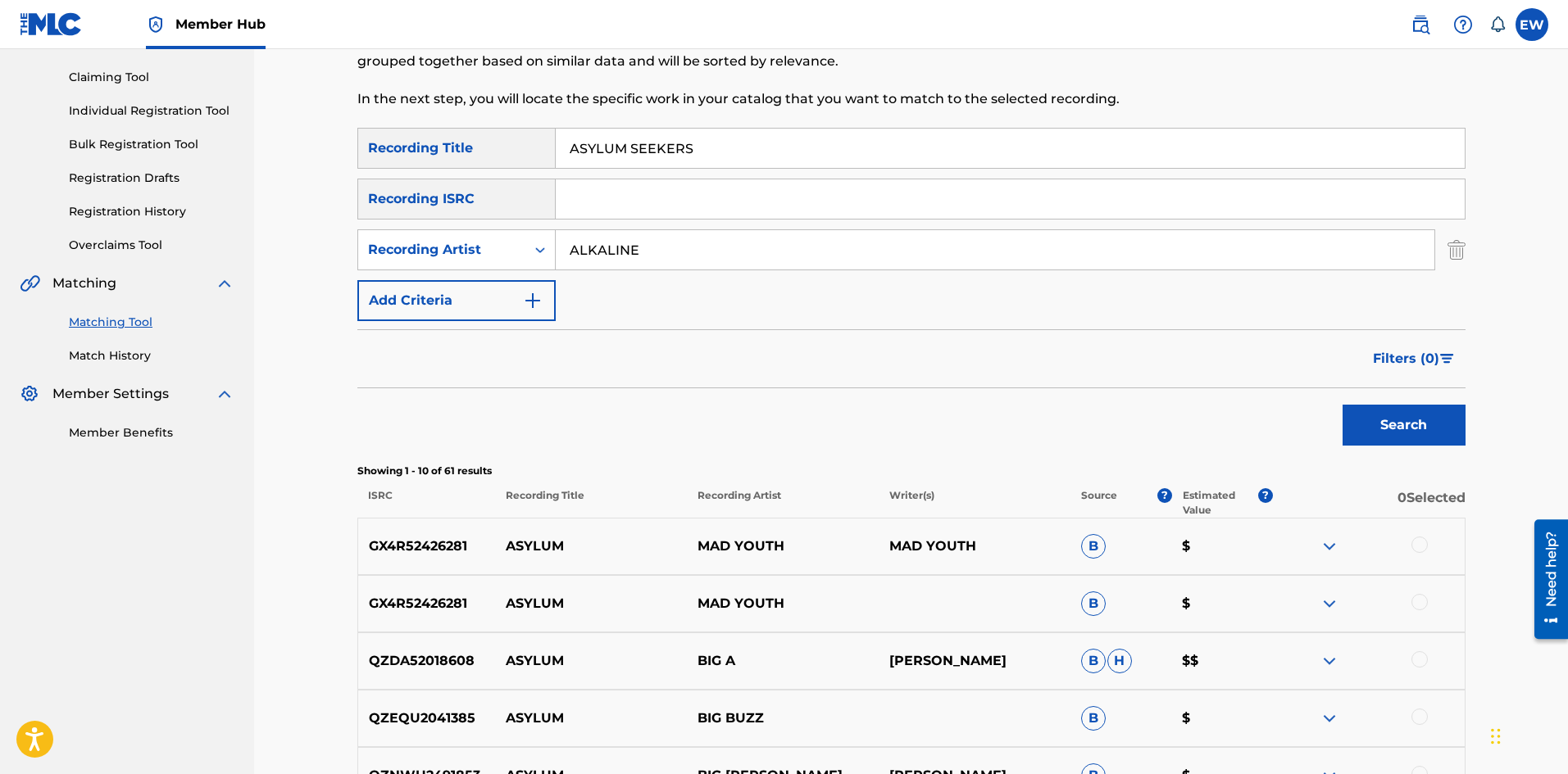
click at [707, 151] on input "ASYLUM SEEKERS" at bounding box center [1011, 147] width 909 height 39
paste input "TM"
type input "ATM"
click at [1396, 436] on button "Search" at bounding box center [1404, 425] width 123 height 41
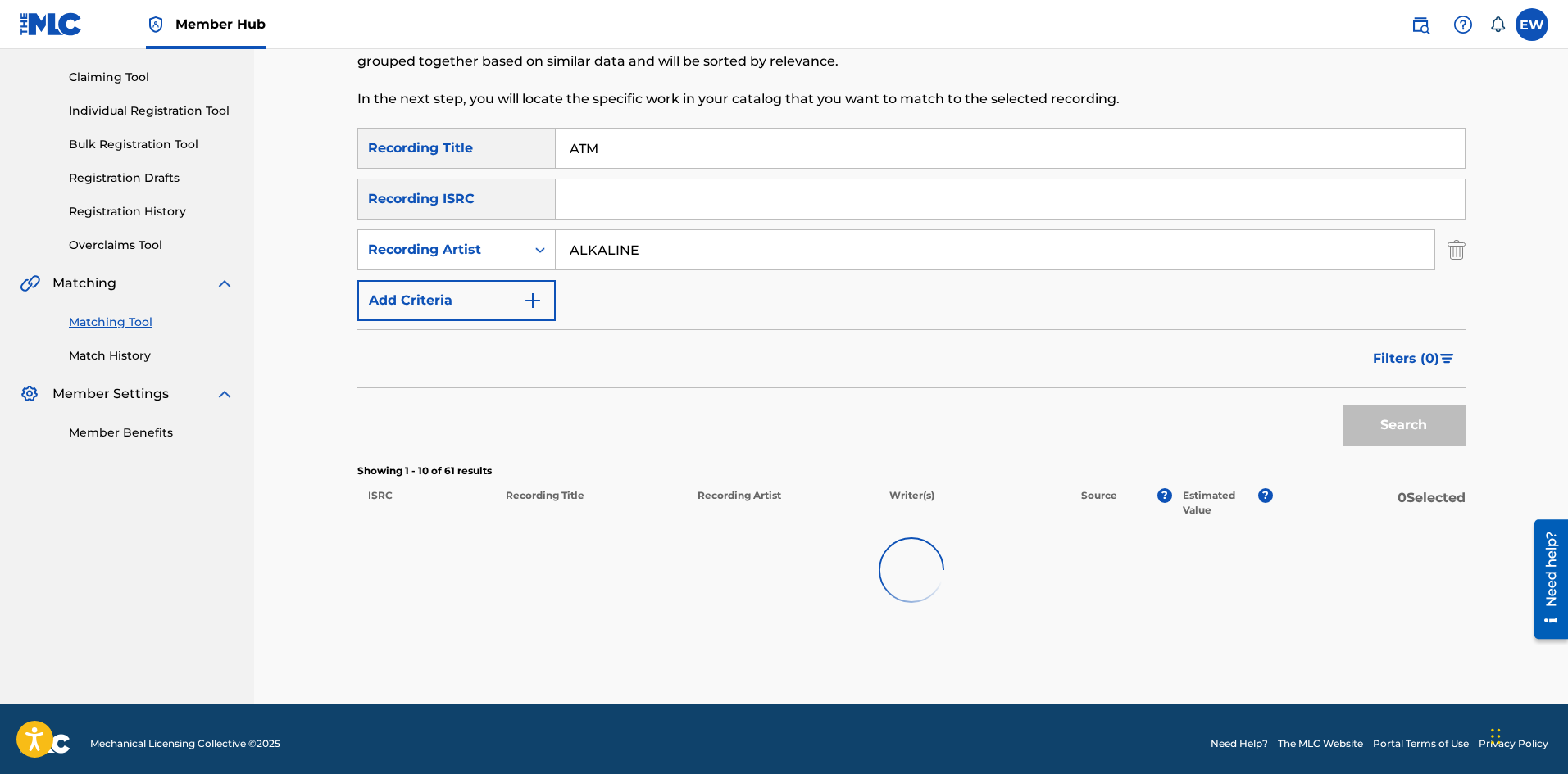
scroll to position [125, 0]
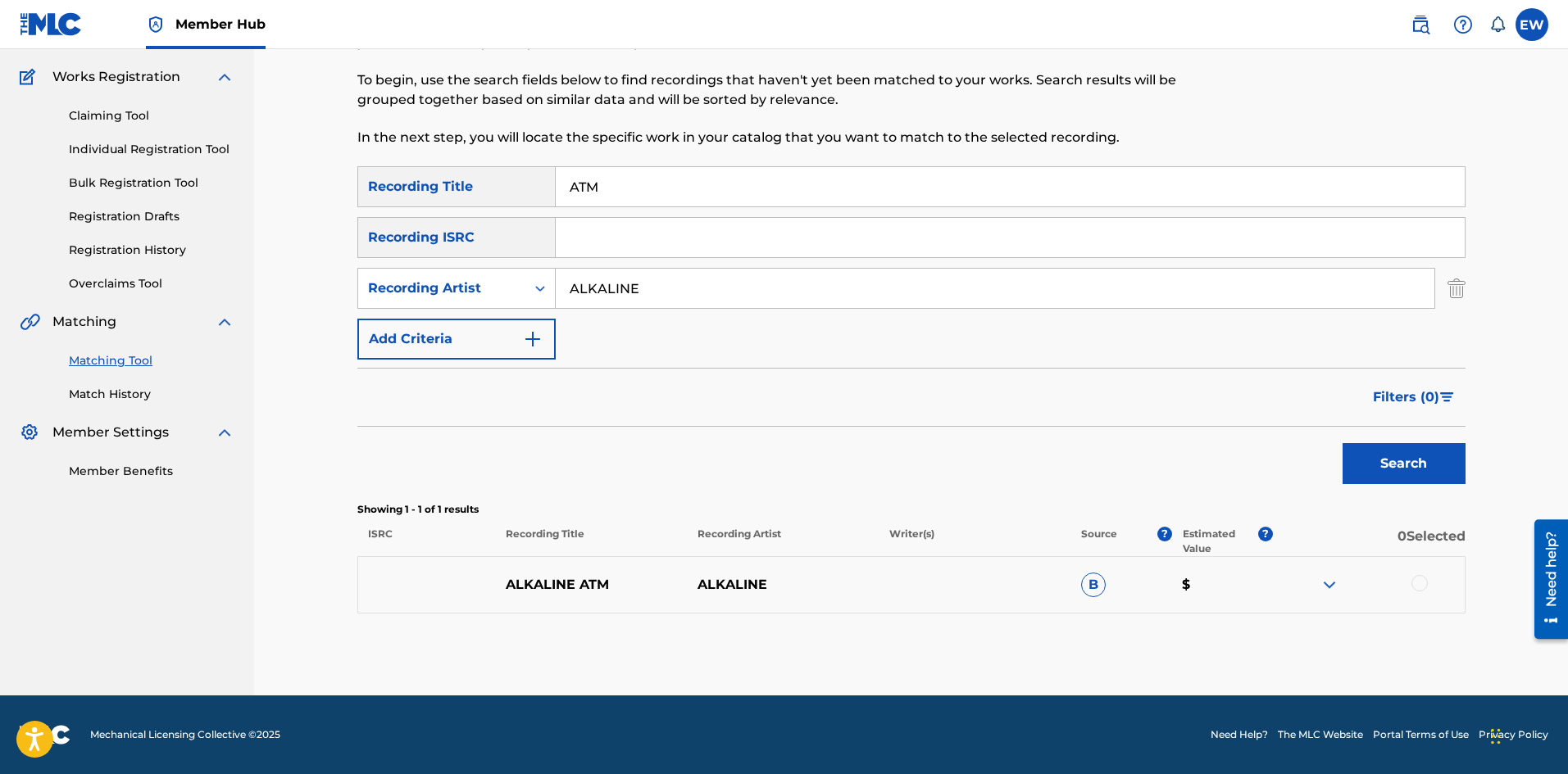
click at [1420, 587] on div at bounding box center [1420, 583] width 16 height 16
click at [1118, 636] on button "Match 1 Group" at bounding box center [1152, 640] width 181 height 41
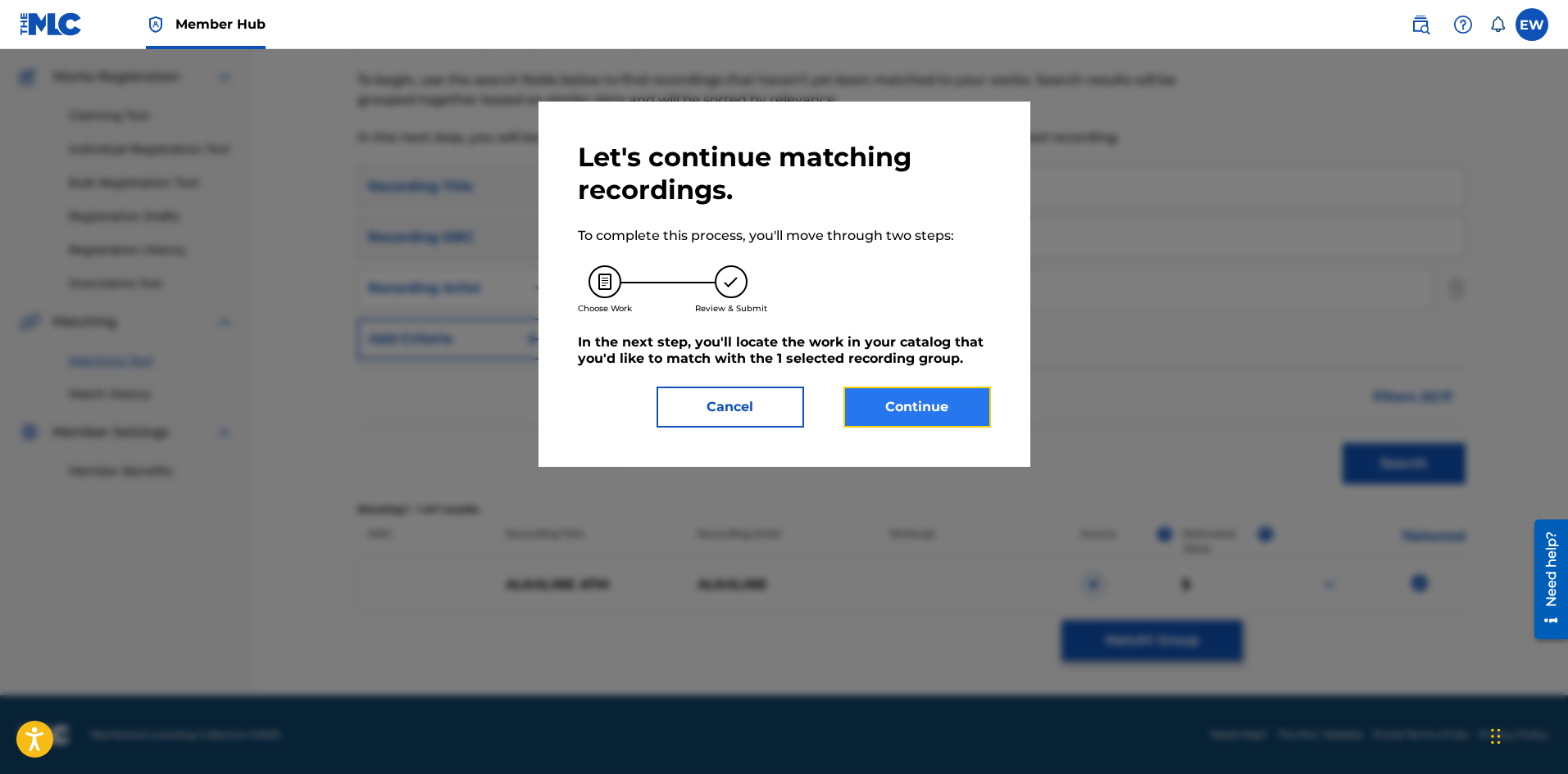
drag, startPoint x: 944, startPoint y: 408, endPoint x: 953, endPoint y: 403, distance: 10.3
click at [953, 403] on button "Continue" at bounding box center [917, 407] width 148 height 41
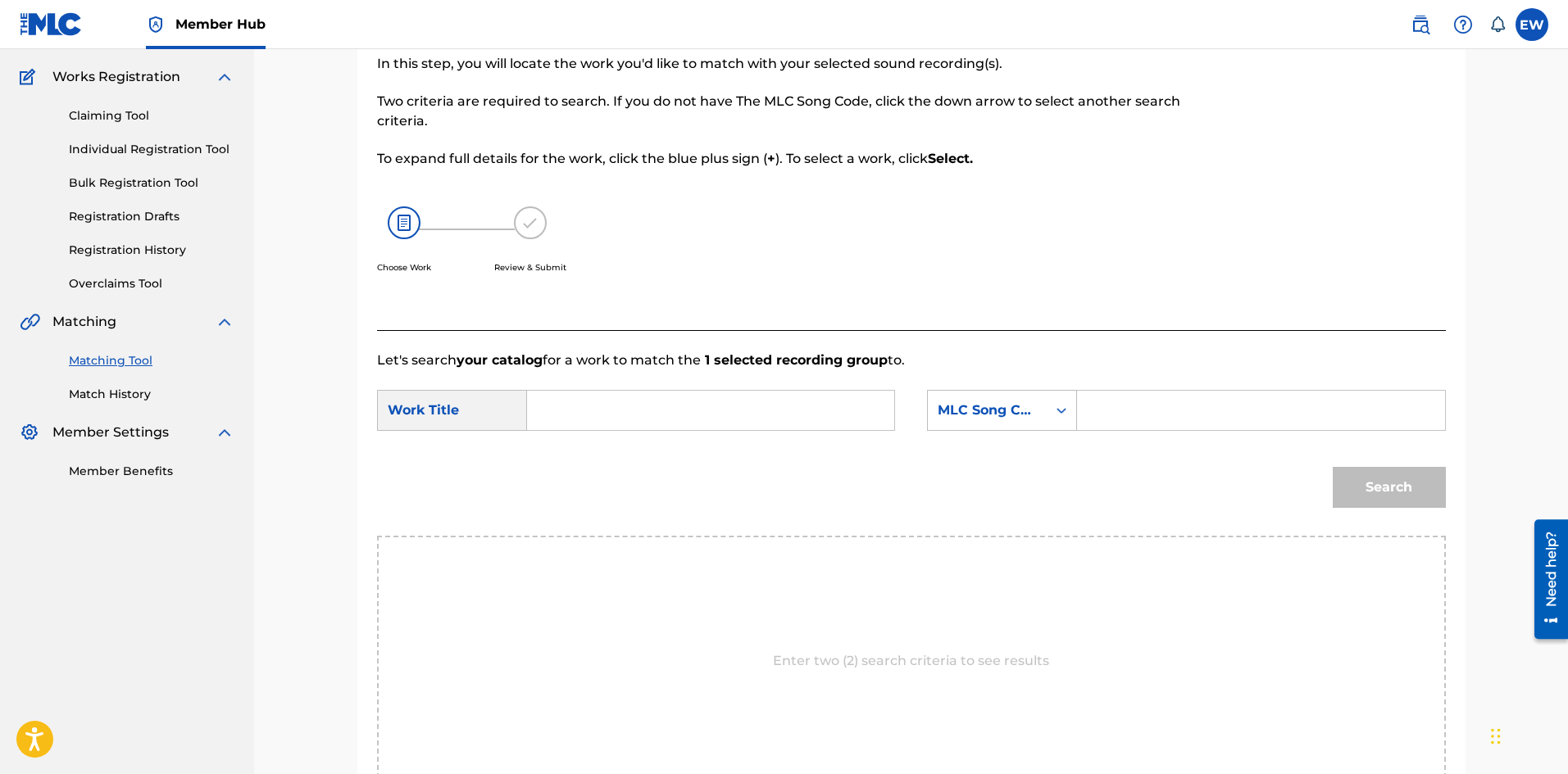
drag, startPoint x: 1191, startPoint y: 417, endPoint x: 1147, endPoint y: 445, distance: 52.2
click at [1186, 423] on input "Search Form" at bounding box center [1261, 410] width 339 height 39
paste input "AV871A"
type input "AV871A"
drag, startPoint x: 663, startPoint y: 398, endPoint x: 698, endPoint y: 419, distance: 40.8
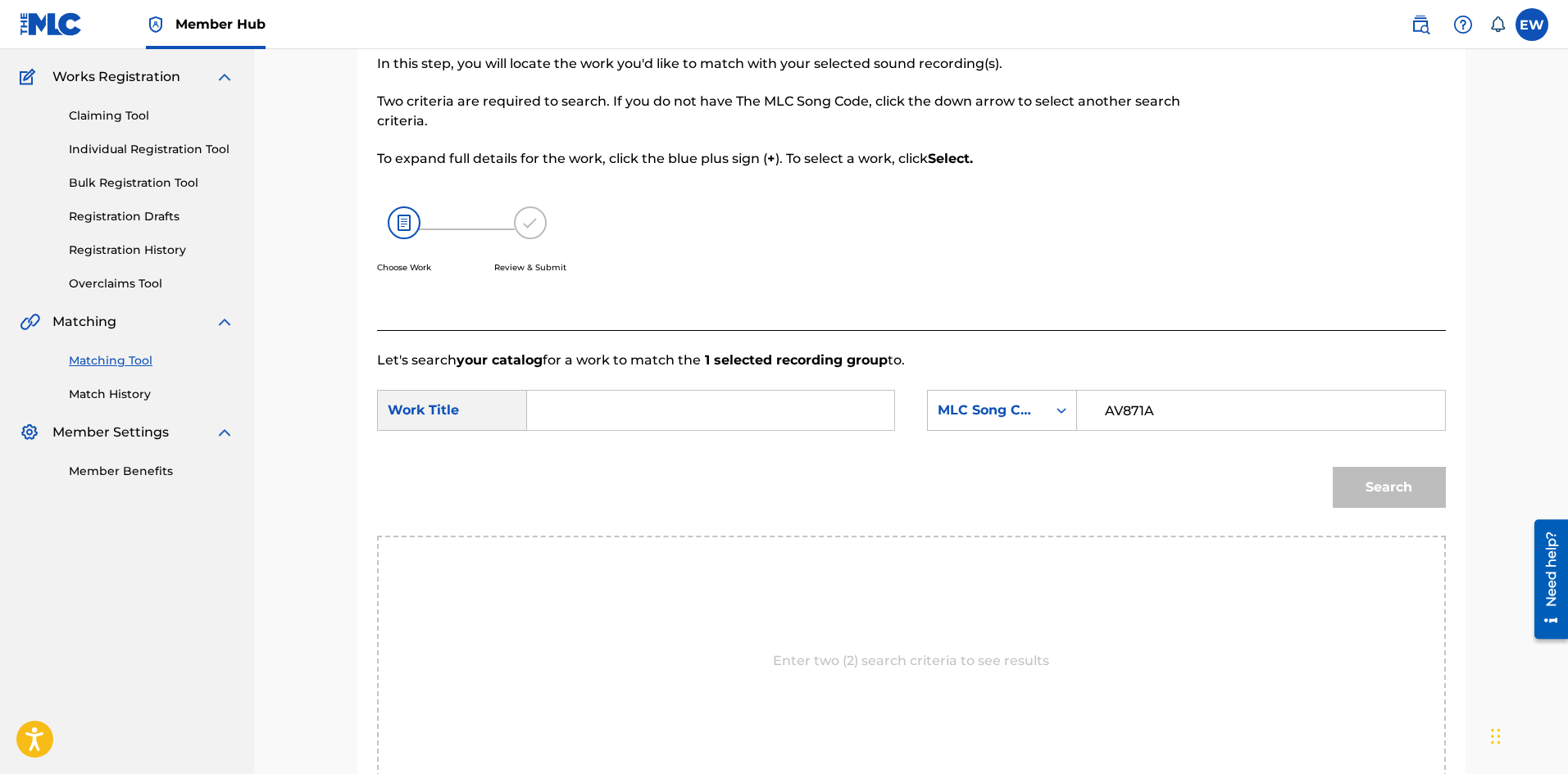
click at [689, 416] on input "Search Form" at bounding box center [710, 410] width 339 height 39
paste input "ATM"
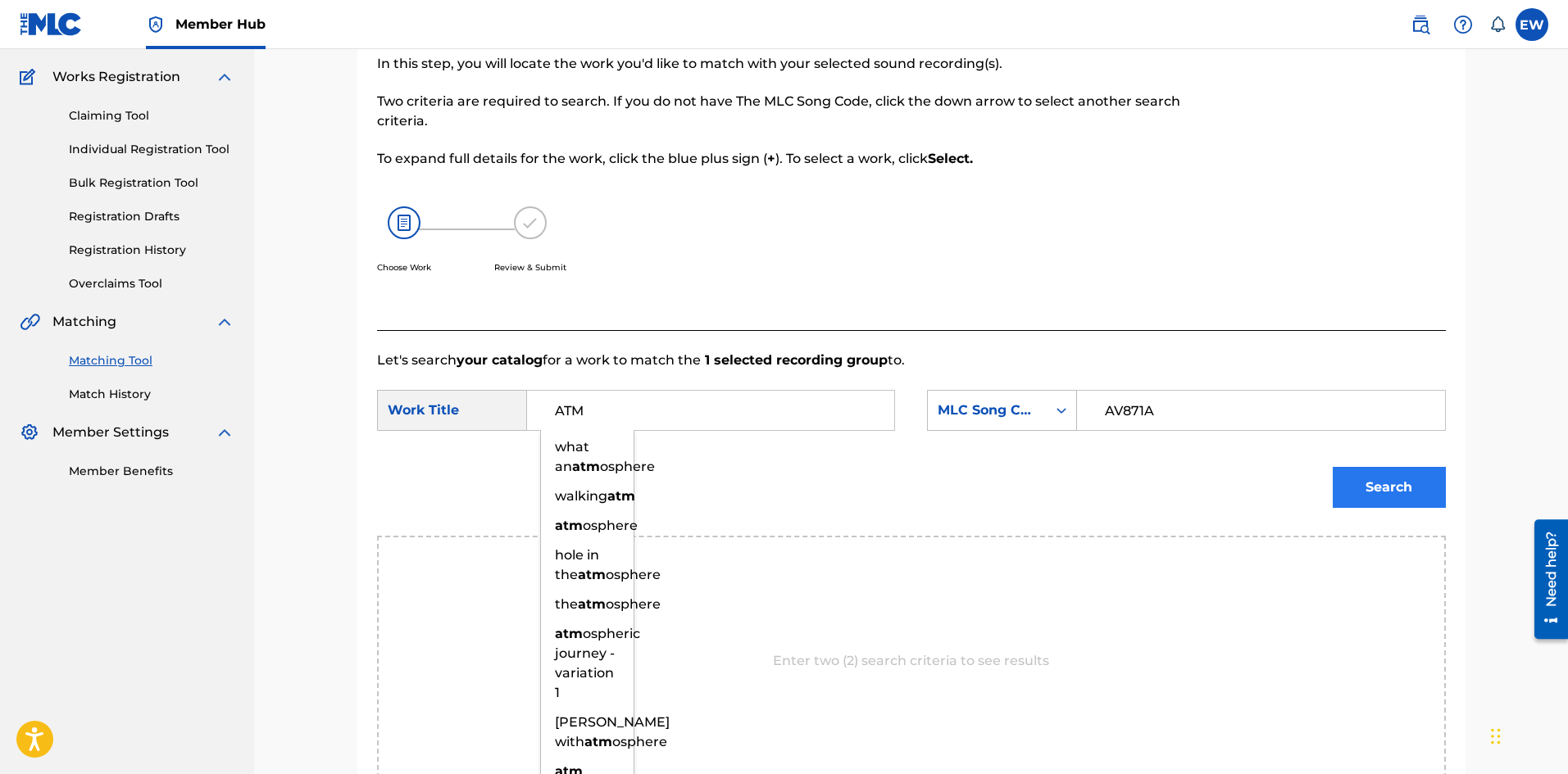
type input "ATM"
click at [1420, 479] on button "Search" at bounding box center [1389, 487] width 113 height 41
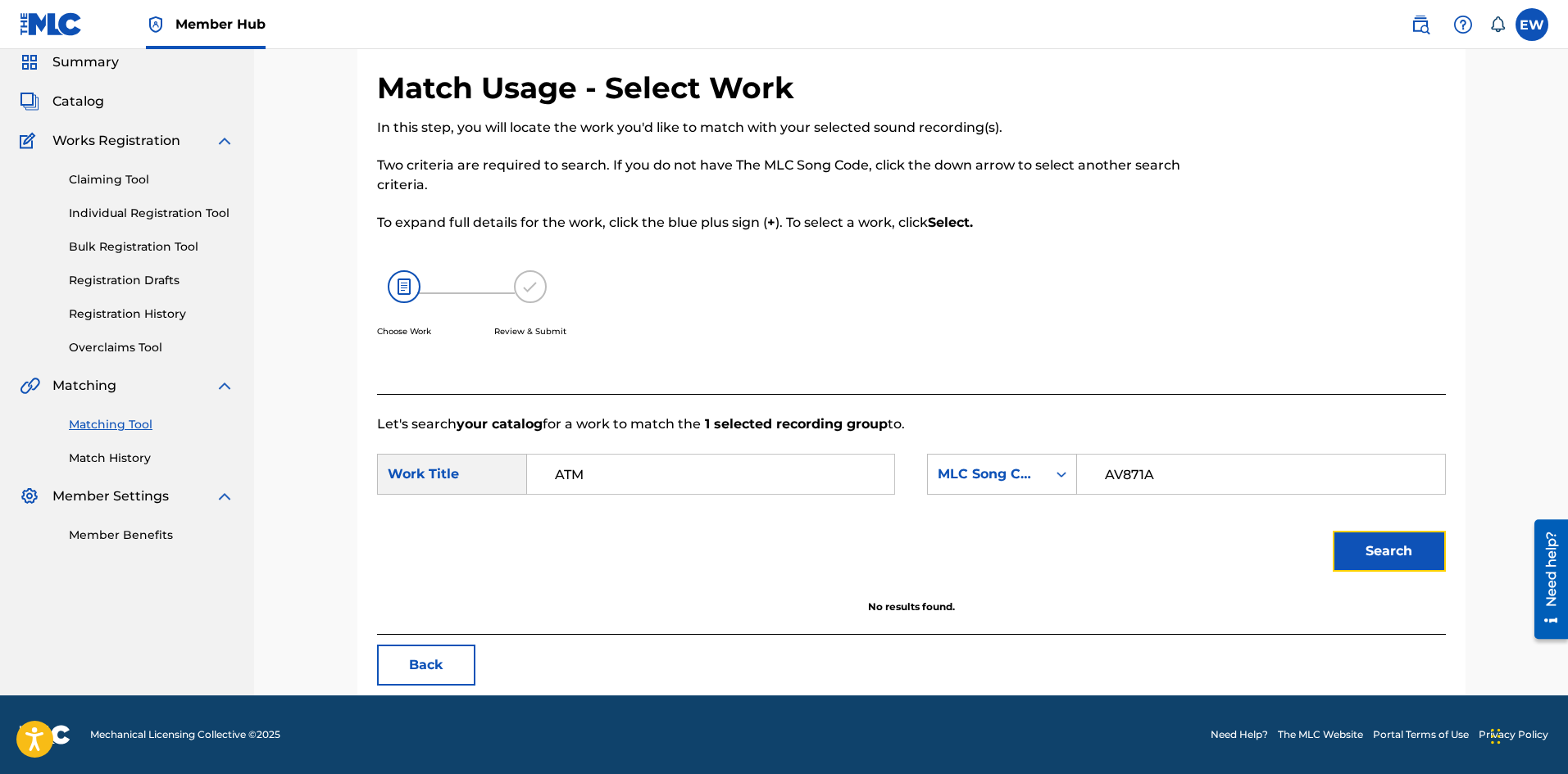
scroll to position [61, 0]
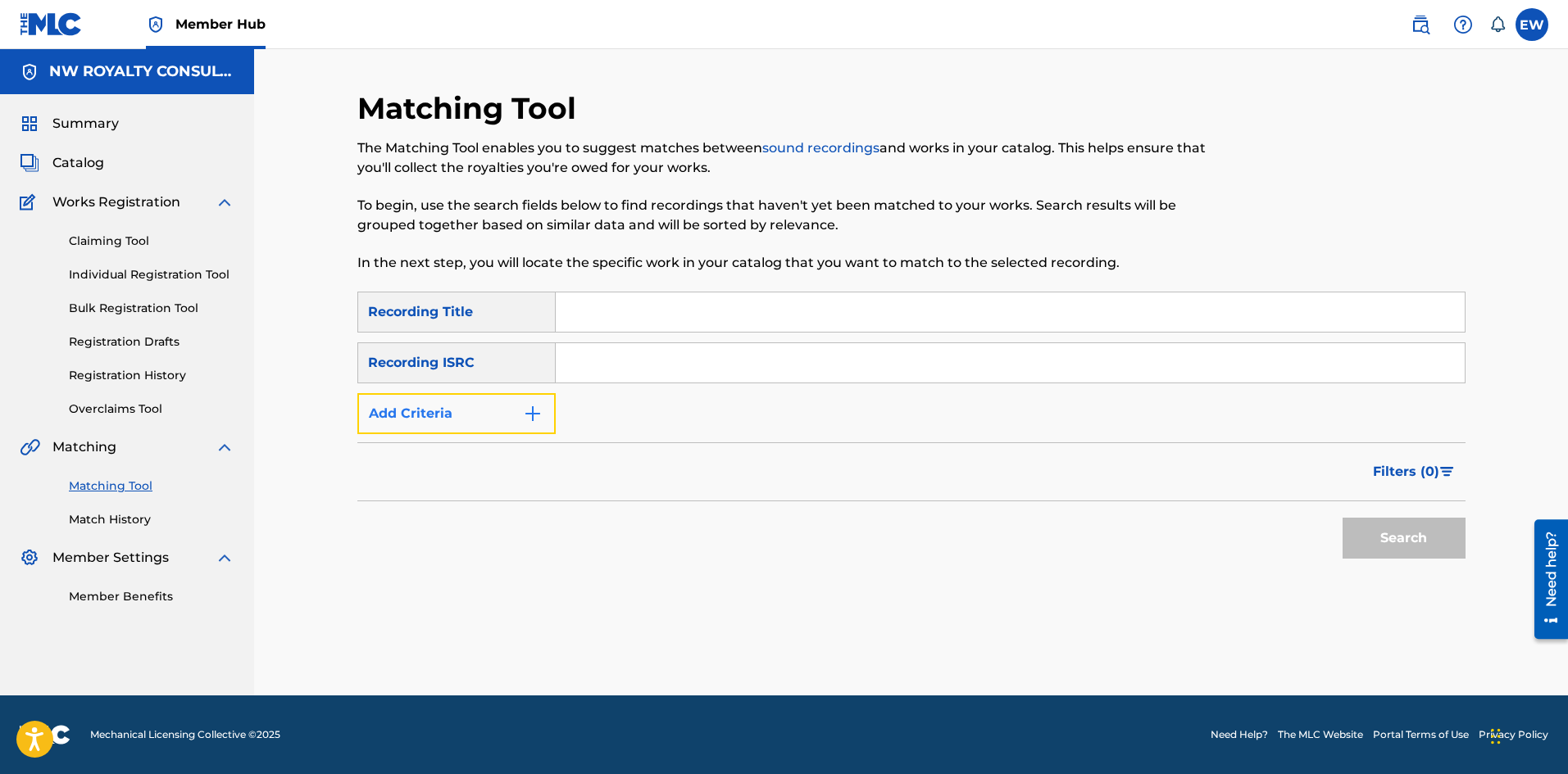
click at [464, 431] on button "Add Criteria" at bounding box center [456, 413] width 198 height 41
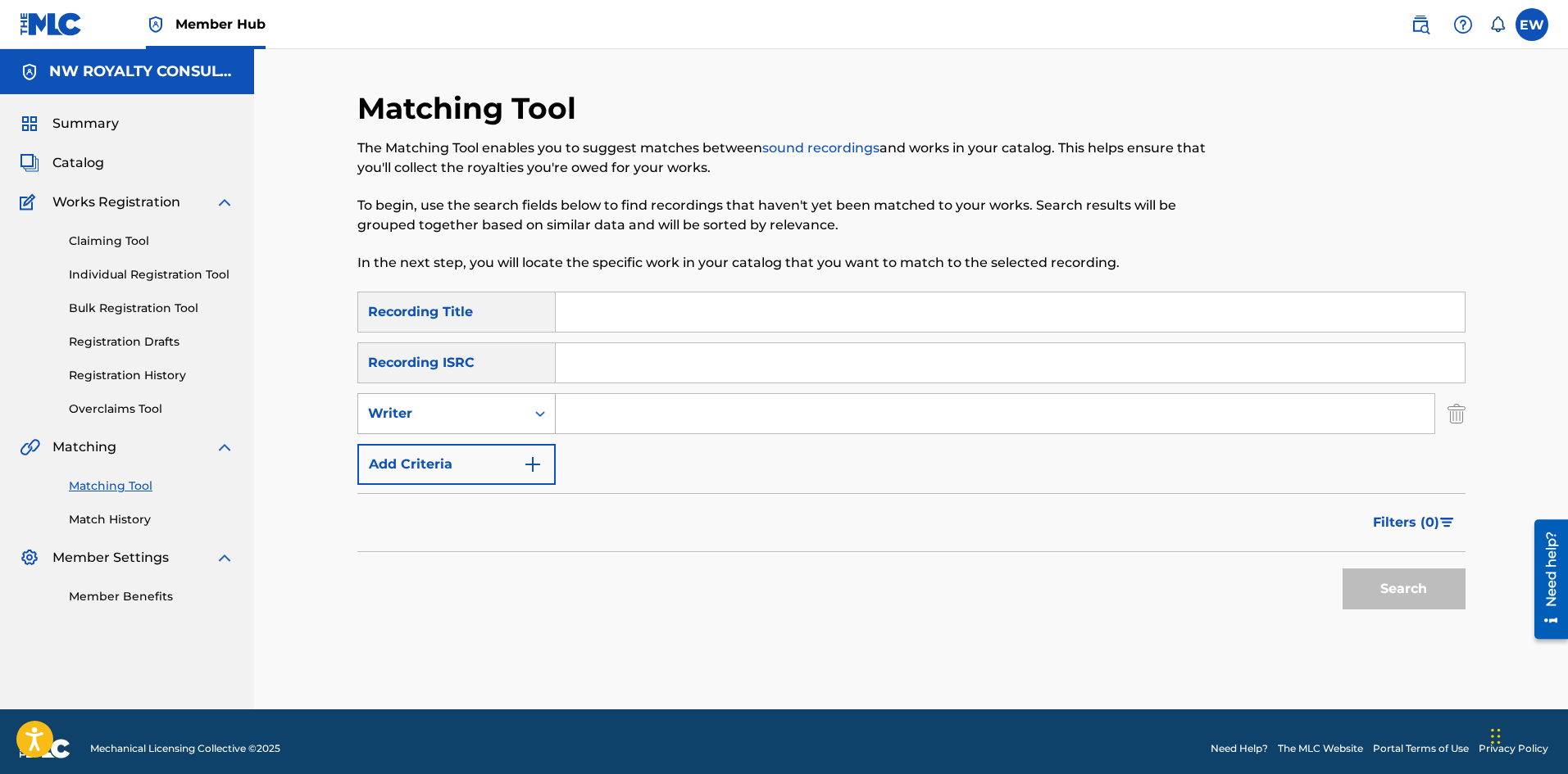
click at [461, 423] on div "Writer" at bounding box center [442, 413] width 148 height 19
drag, startPoint x: 437, startPoint y: 439, endPoint x: 593, endPoint y: 398, distance: 161.3
click at [446, 432] on div "2 results available. Use Up and Down to choose options, press Enter to select t…" at bounding box center [456, 413] width 198 height 41
drag, startPoint x: 598, startPoint y: 400, endPoint x: 564, endPoint y: 410, distance: 35.4
click at [585, 414] on input "Search Form" at bounding box center [995, 413] width 879 height 39
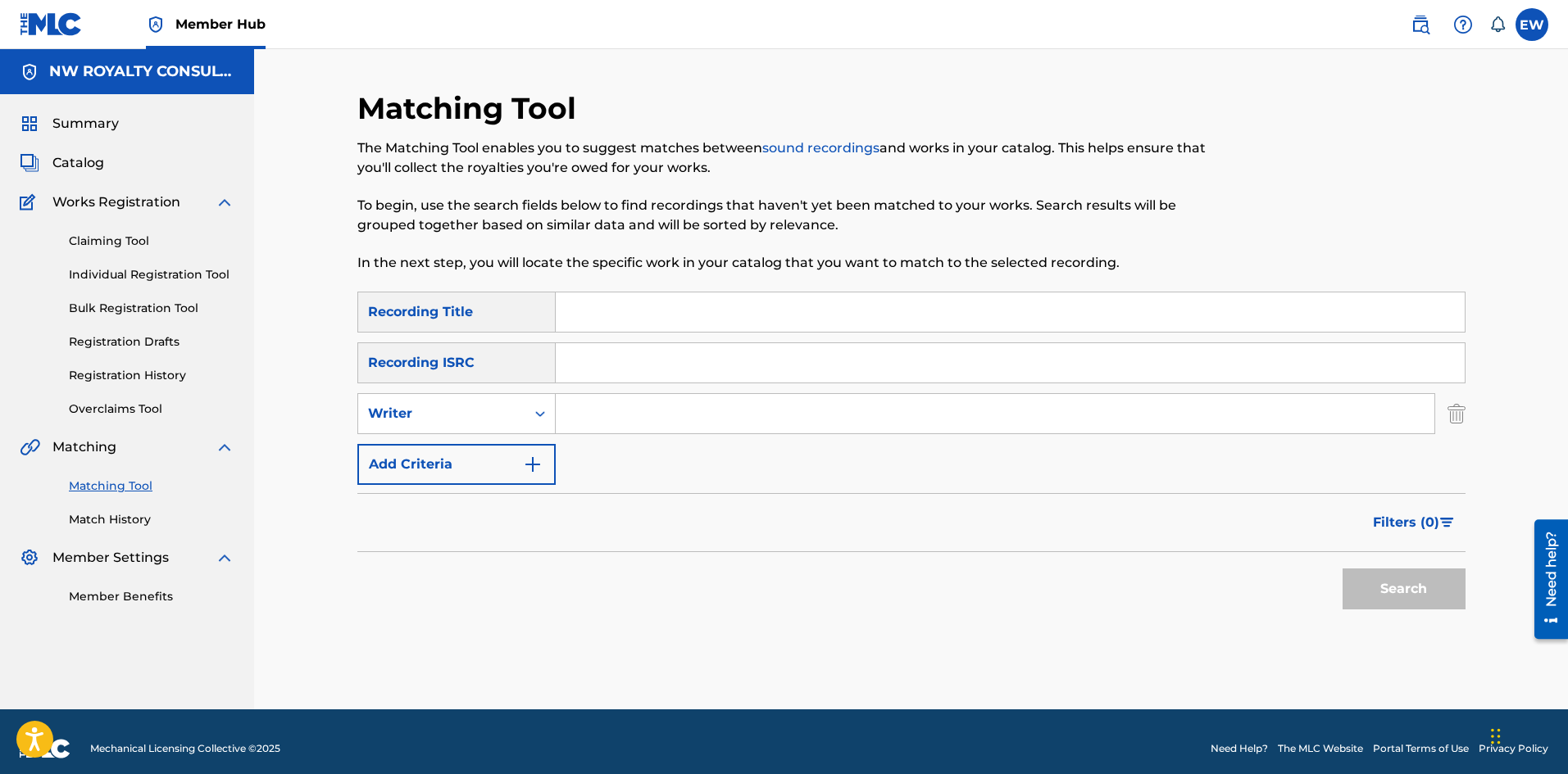
paste input "KEVANII"
type input "KEVANII"
click at [769, 313] on input "Search Form" at bounding box center [1011, 311] width 909 height 39
paste input "ATMOSPHERE"
type input "ATMOSPHERE"
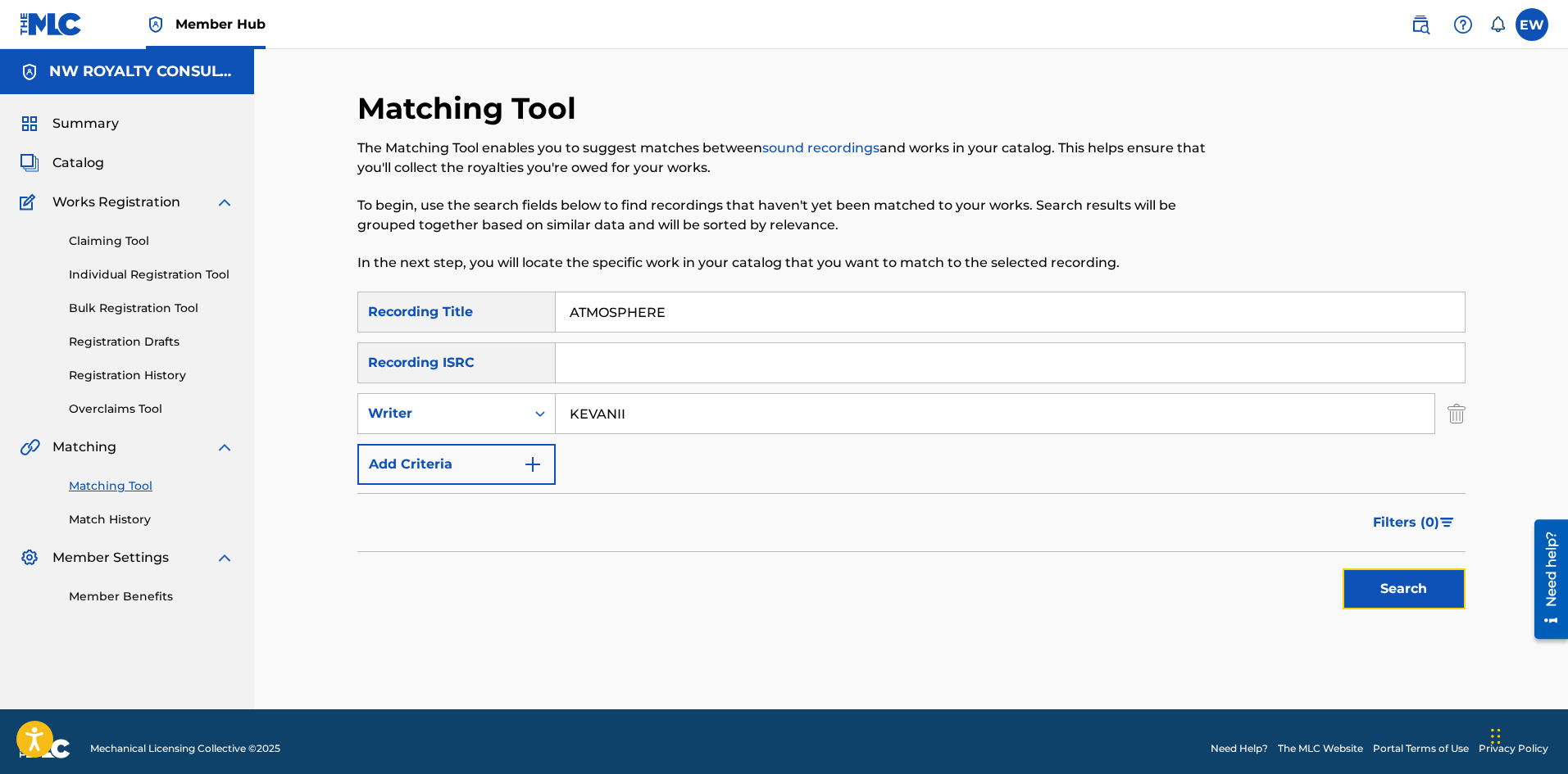
click at [1386, 597] on button "Search" at bounding box center [1404, 589] width 123 height 41
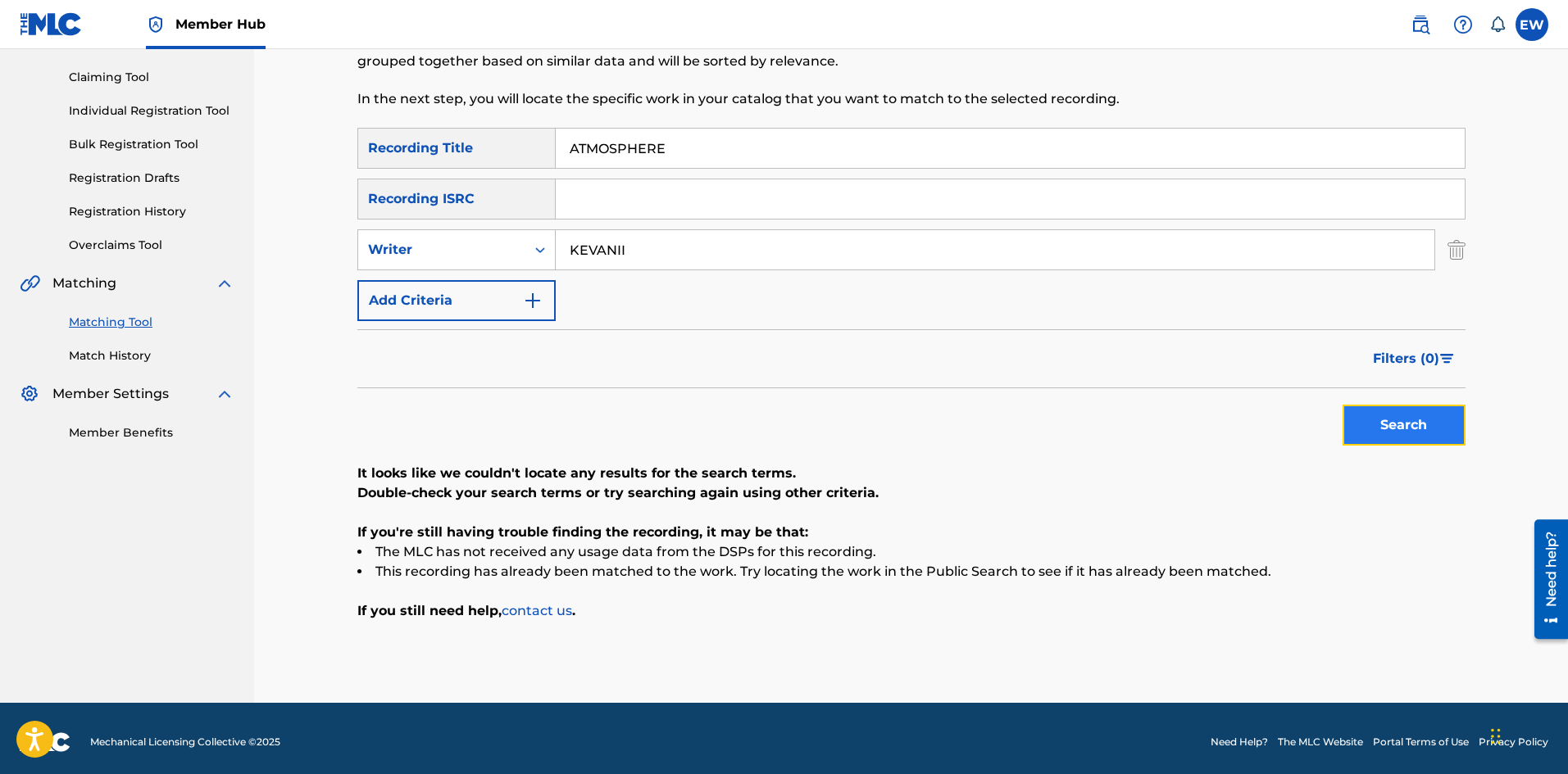
click at [1420, 417] on button "Search" at bounding box center [1404, 425] width 123 height 41
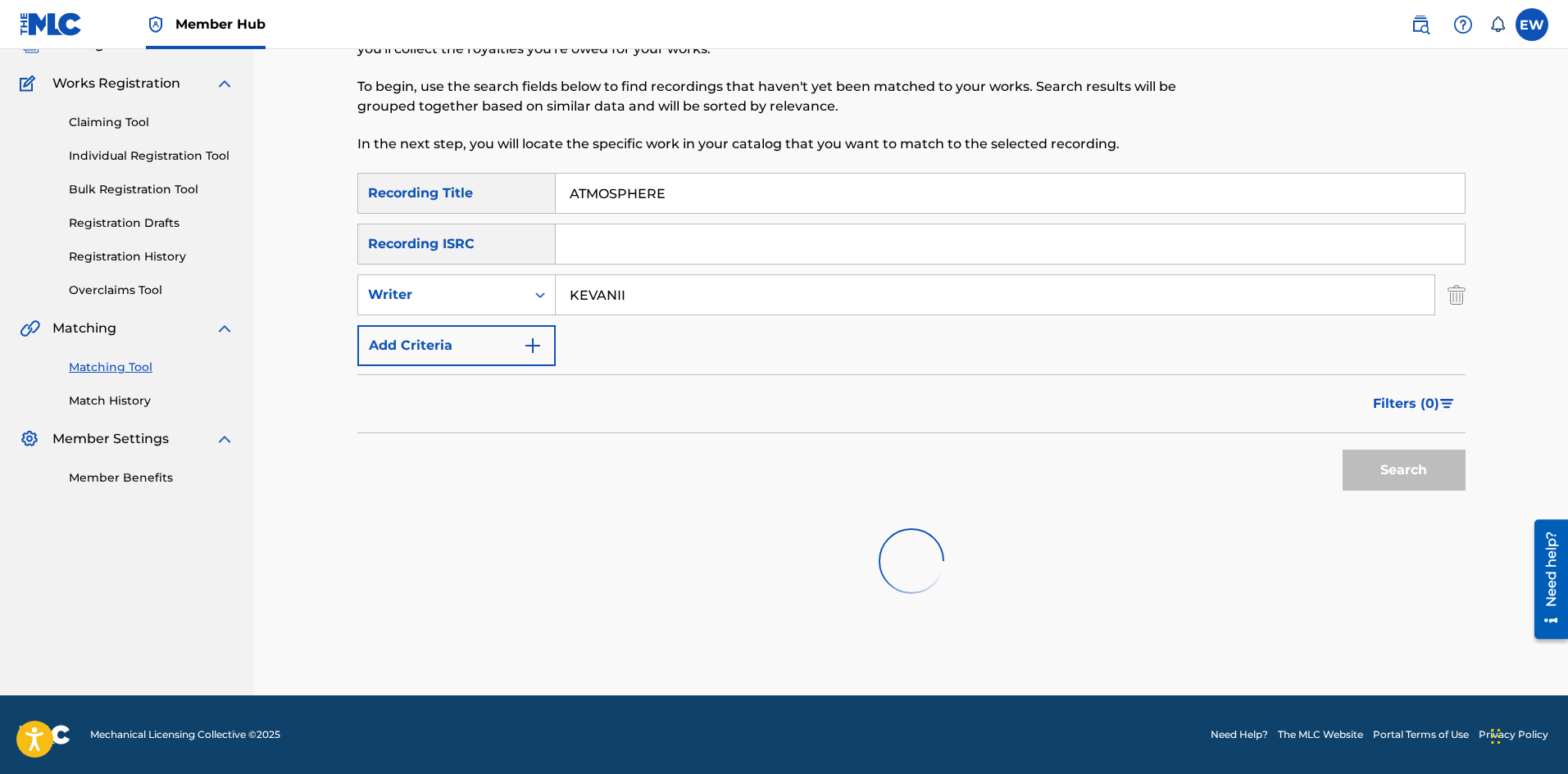
scroll to position [164, 0]
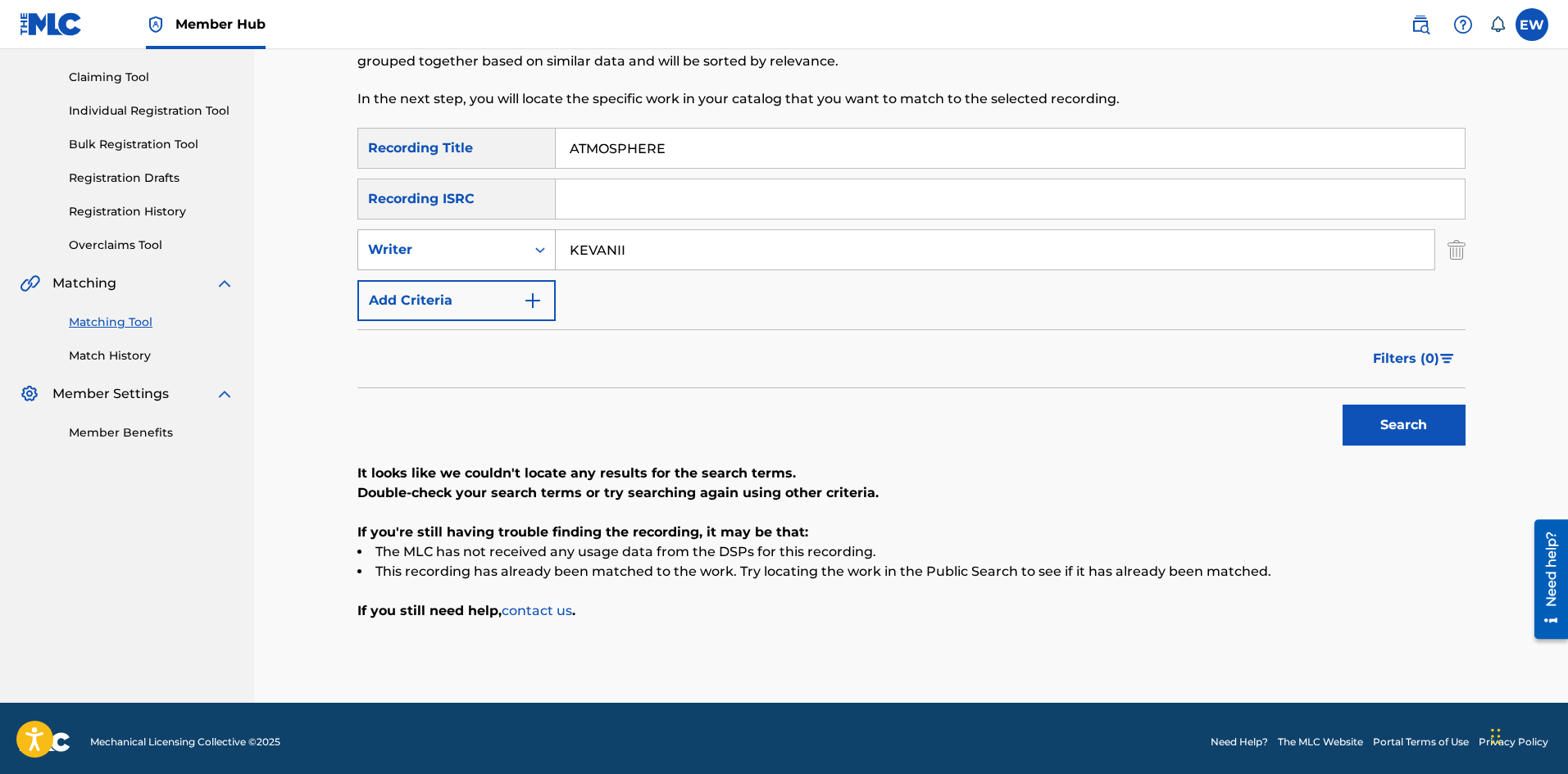
drag, startPoint x: 636, startPoint y: 247, endPoint x: 516, endPoint y: 248, distance: 120.0
click at [500, 245] on div "SearchWithCriteriaf0de209e-4e82-41a0-8e1a-6b981e3dc878 Writer KEVANII" at bounding box center [911, 249] width 1108 height 41
paste input "ICEKOOLIO"
type input "ICEKOOLIO"
drag, startPoint x: 713, startPoint y: 153, endPoint x: 493, endPoint y: 167, distance: 220.4
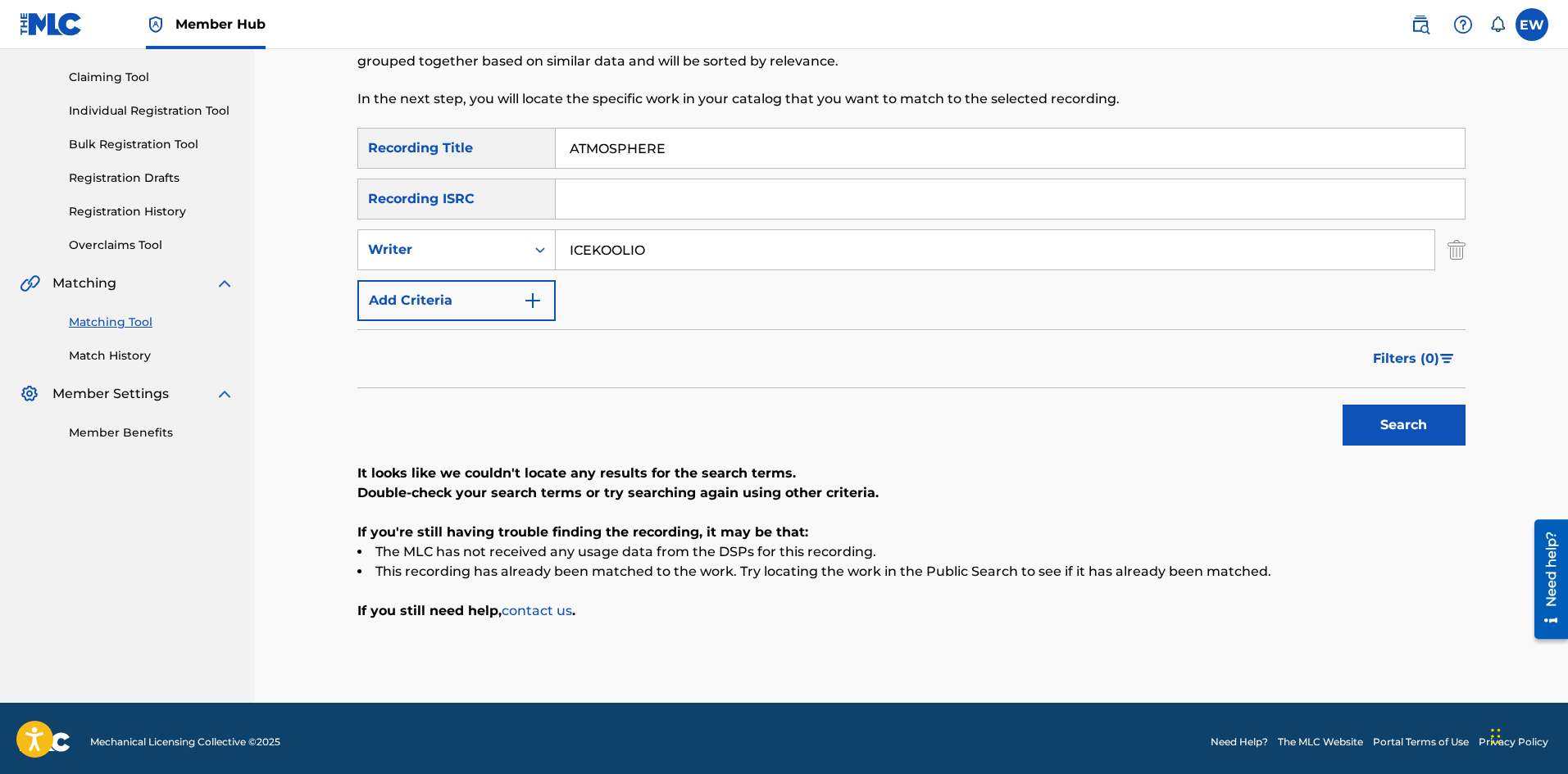
click at [499, 159] on div "SearchWithCriteria1a88df43-ddfd-414e-945b-9acc7855755c Recording Title ATMOSPHE…" at bounding box center [911, 148] width 1108 height 41
paste input "TITUD"
type input "ATTITUDE"
drag, startPoint x: 1428, startPoint y: 431, endPoint x: 1408, endPoint y: 441, distance: 22.4
click at [1417, 439] on button "Search" at bounding box center [1404, 425] width 123 height 41
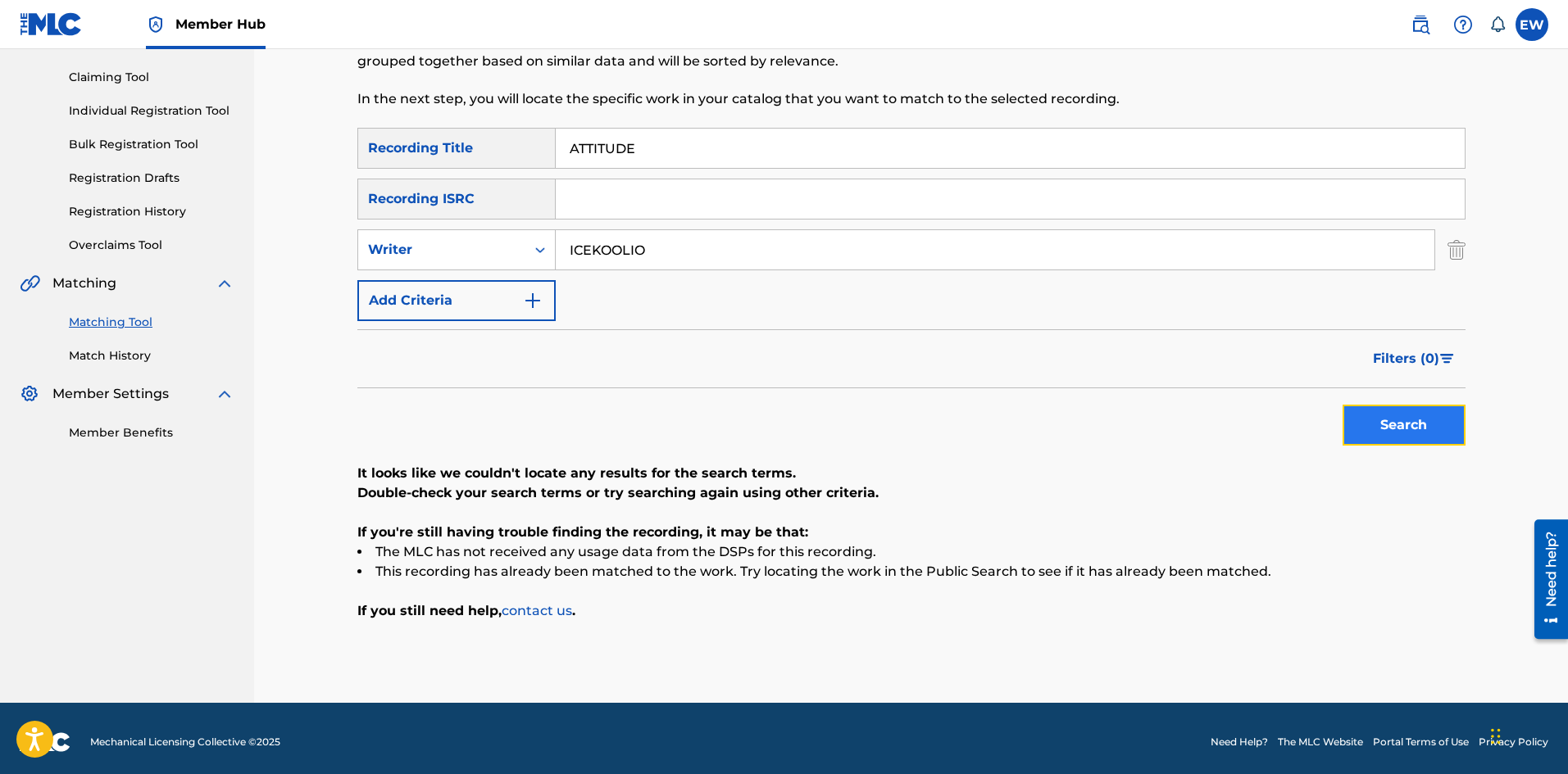
click at [1389, 427] on button "Search" at bounding box center [1404, 425] width 123 height 41
drag, startPoint x: 756, startPoint y: 255, endPoint x: 550, endPoint y: 298, distance: 210.4
click at [550, 298] on div "SearchWithCriteria1a88df43-ddfd-414e-945b-9acc7855755c Recording Title ATTITUDE…" at bounding box center [911, 224] width 1108 height 193
paste input "TAFARI MOBSTA"
type input "TAFARI MOBSTA"
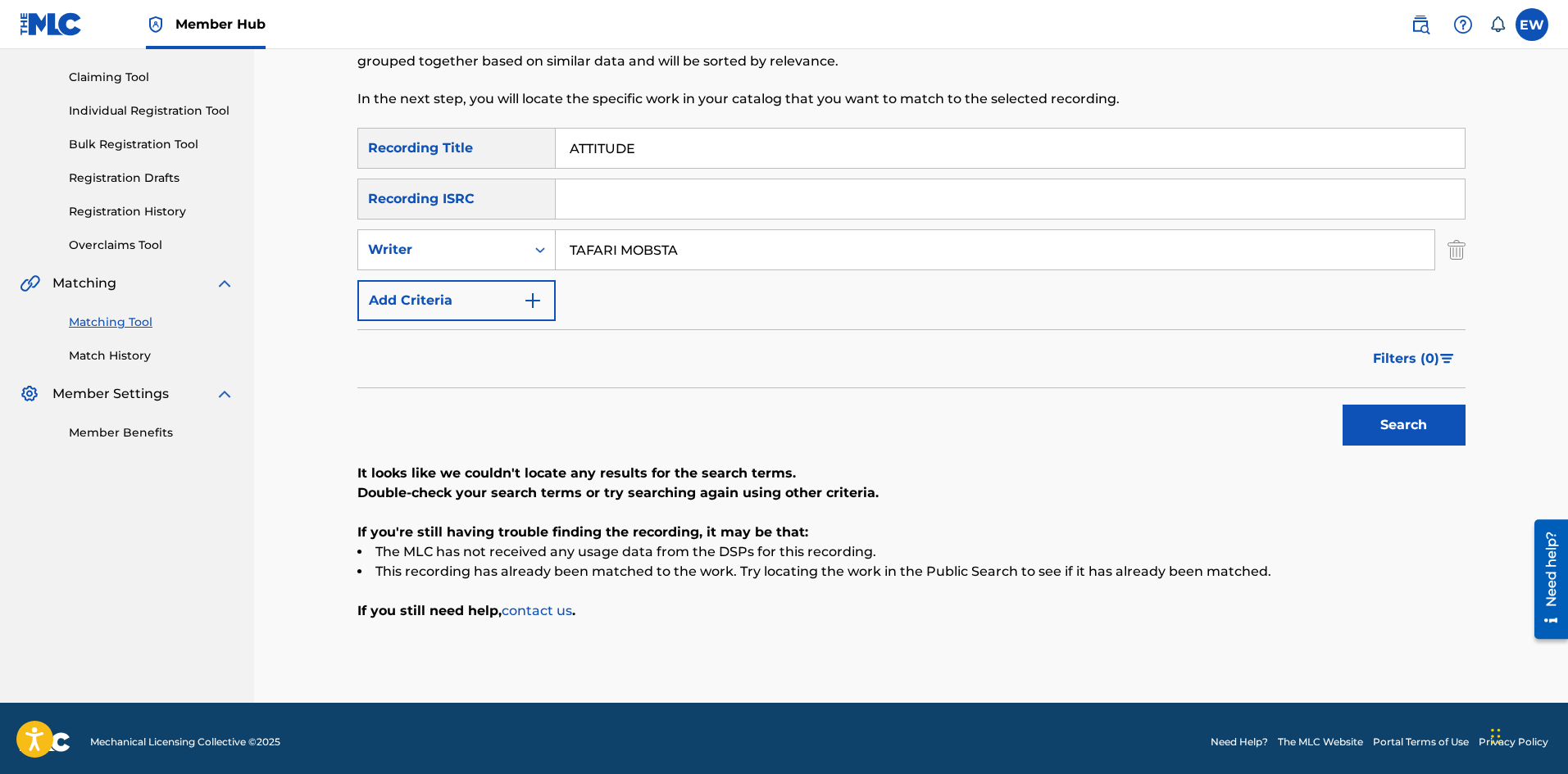
drag, startPoint x: 665, startPoint y: 144, endPoint x: 471, endPoint y: 160, distance: 194.7
click at [409, 141] on div "SearchWithCriteria1a88df43-ddfd-414e-945b-9acc7855755c Recording Title ATTITUDE" at bounding box center [911, 148] width 1108 height 41
paste input "U BISMARK"
type input "ATU BISMARK"
drag, startPoint x: 1435, startPoint y: 414, endPoint x: 1425, endPoint y: 409, distance: 11.2
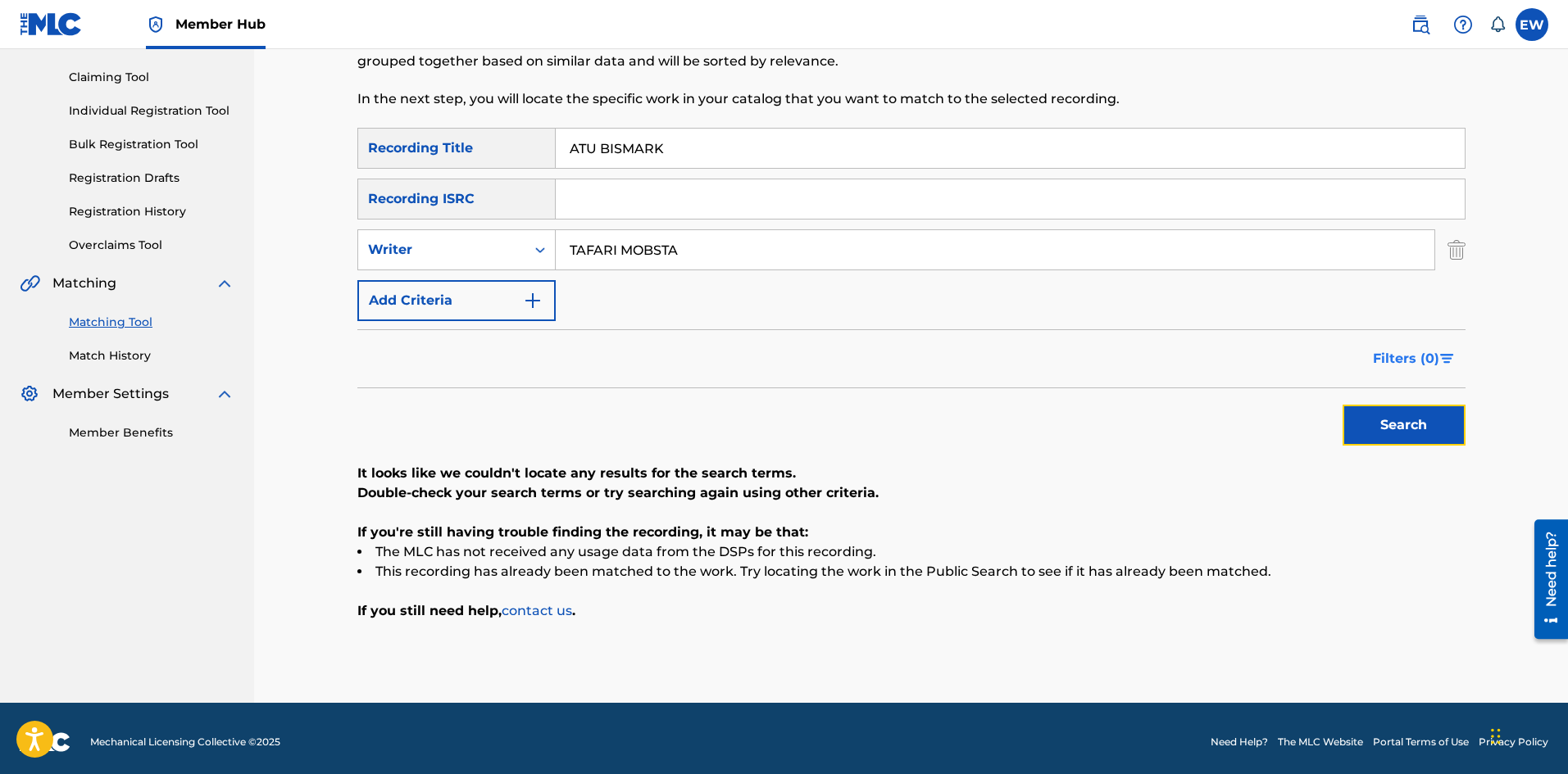
click at [1435, 413] on button "Search" at bounding box center [1404, 425] width 123 height 41
drag, startPoint x: 1385, startPoint y: 417, endPoint x: 1382, endPoint y: 425, distance: 8.5
click at [1386, 422] on button "Search" at bounding box center [1404, 425] width 123 height 41
drag, startPoint x: 742, startPoint y: 239, endPoint x: 464, endPoint y: 242, distance: 278.0
click at [465, 242] on div "SearchWithCriteriaf0de209e-4e82-41a0-8e1a-6b981e3dc878 Writer TAFARI MOBSTA" at bounding box center [911, 249] width 1108 height 41
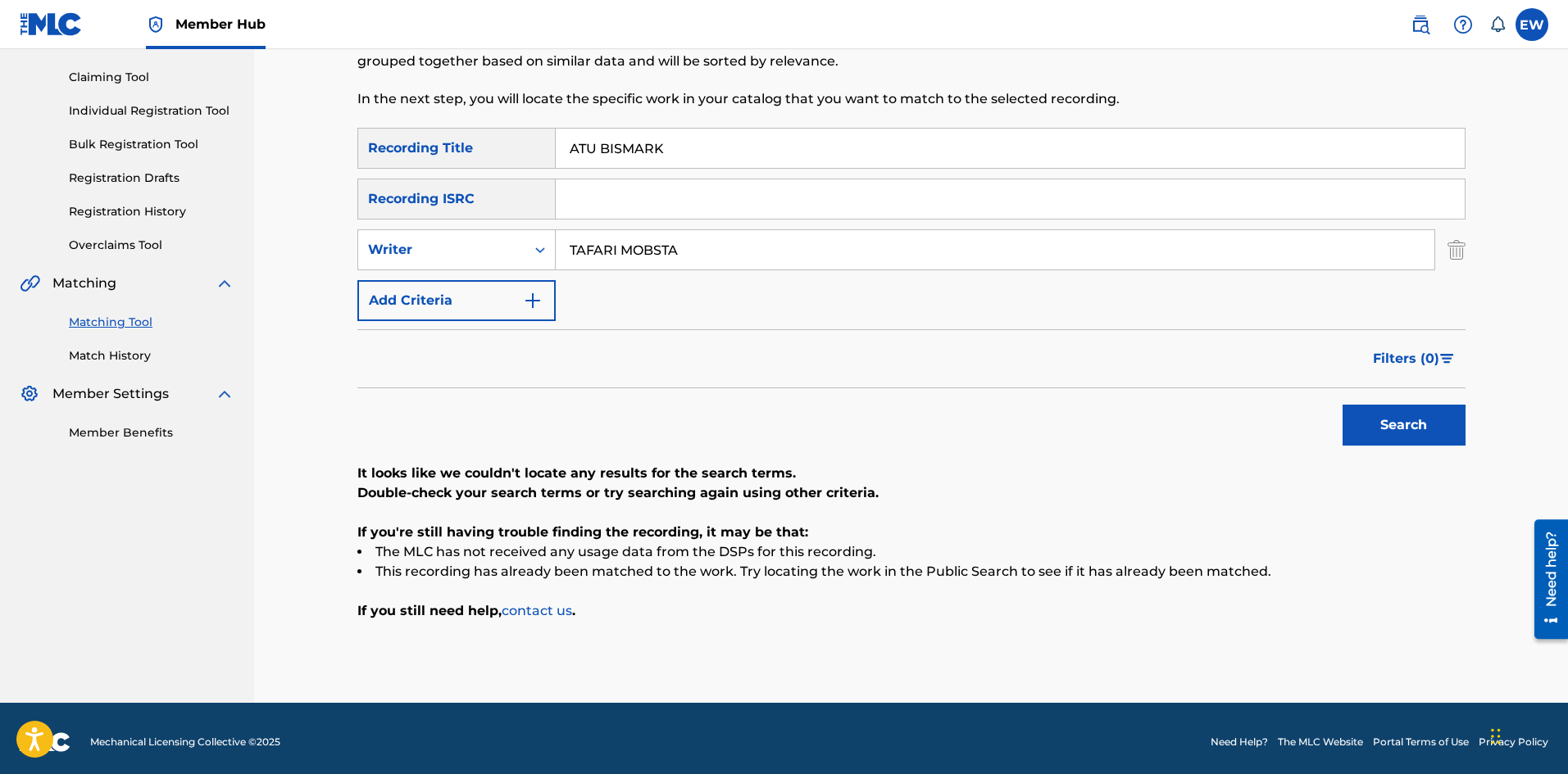
paste input "JAGARIZZAR"
type input "JAGARIZZAR"
drag, startPoint x: 783, startPoint y: 144, endPoint x: 543, endPoint y: 182, distance: 243.0
click at [533, 168] on div "SearchWithCriteria1a88df43-ddfd-414e-945b-9acc7855755c Recording Title ATU BISM…" at bounding box center [911, 148] width 1108 height 41
paste input "UDIENCE OF ONE"
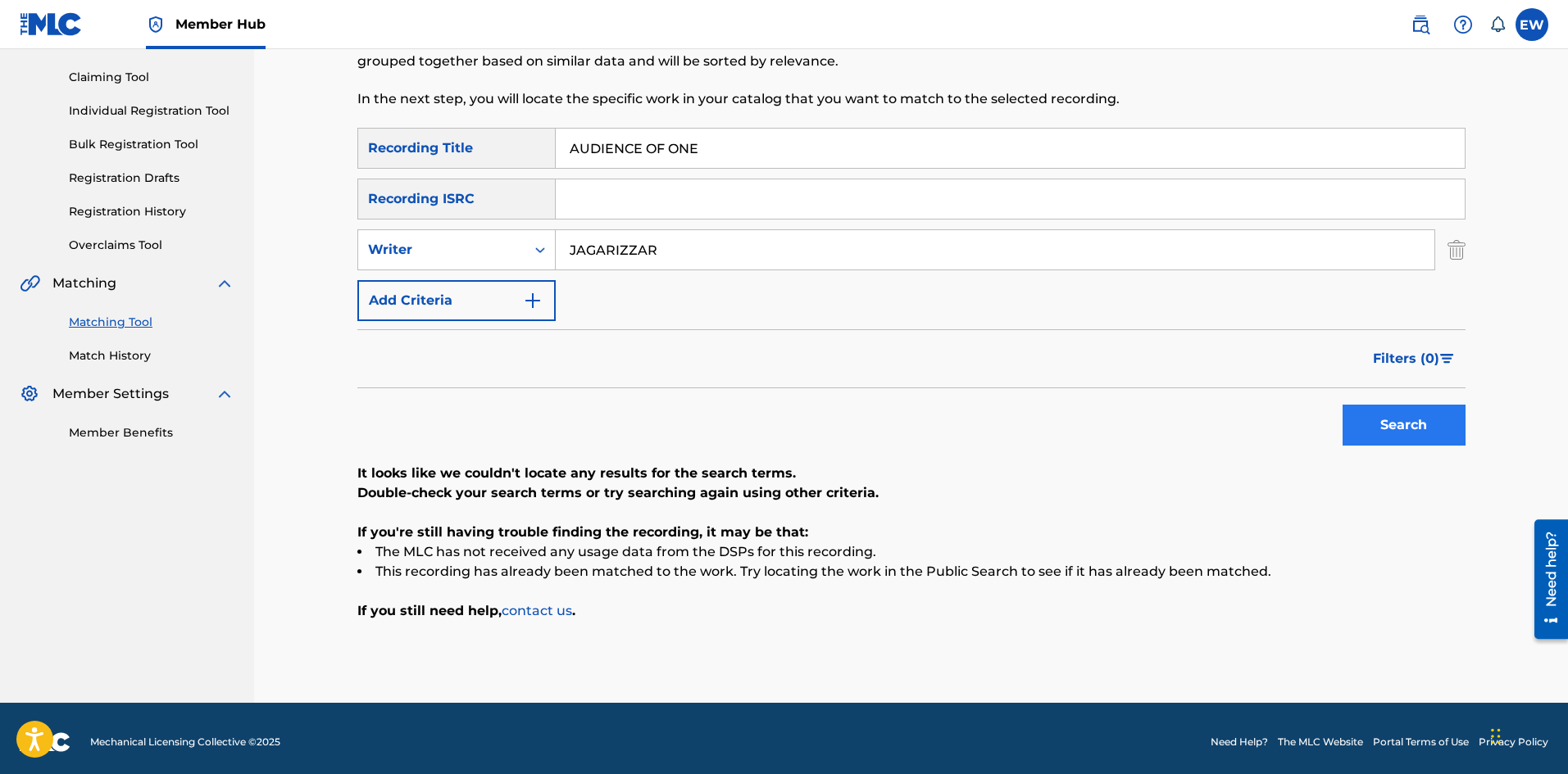
type input "AUDIENCE OF ONE"
click at [1400, 425] on button "Search" at bounding box center [1404, 425] width 123 height 41
click at [1361, 408] on button "Search" at bounding box center [1404, 425] width 123 height 41
drag, startPoint x: 698, startPoint y: 228, endPoint x: 525, endPoint y: 224, distance: 173.0
click at [525, 224] on div "SearchWithCriteria1a88df43-ddfd-414e-945b-9acc7855755c Recording Title AUDIENCE…" at bounding box center [911, 224] width 1108 height 193
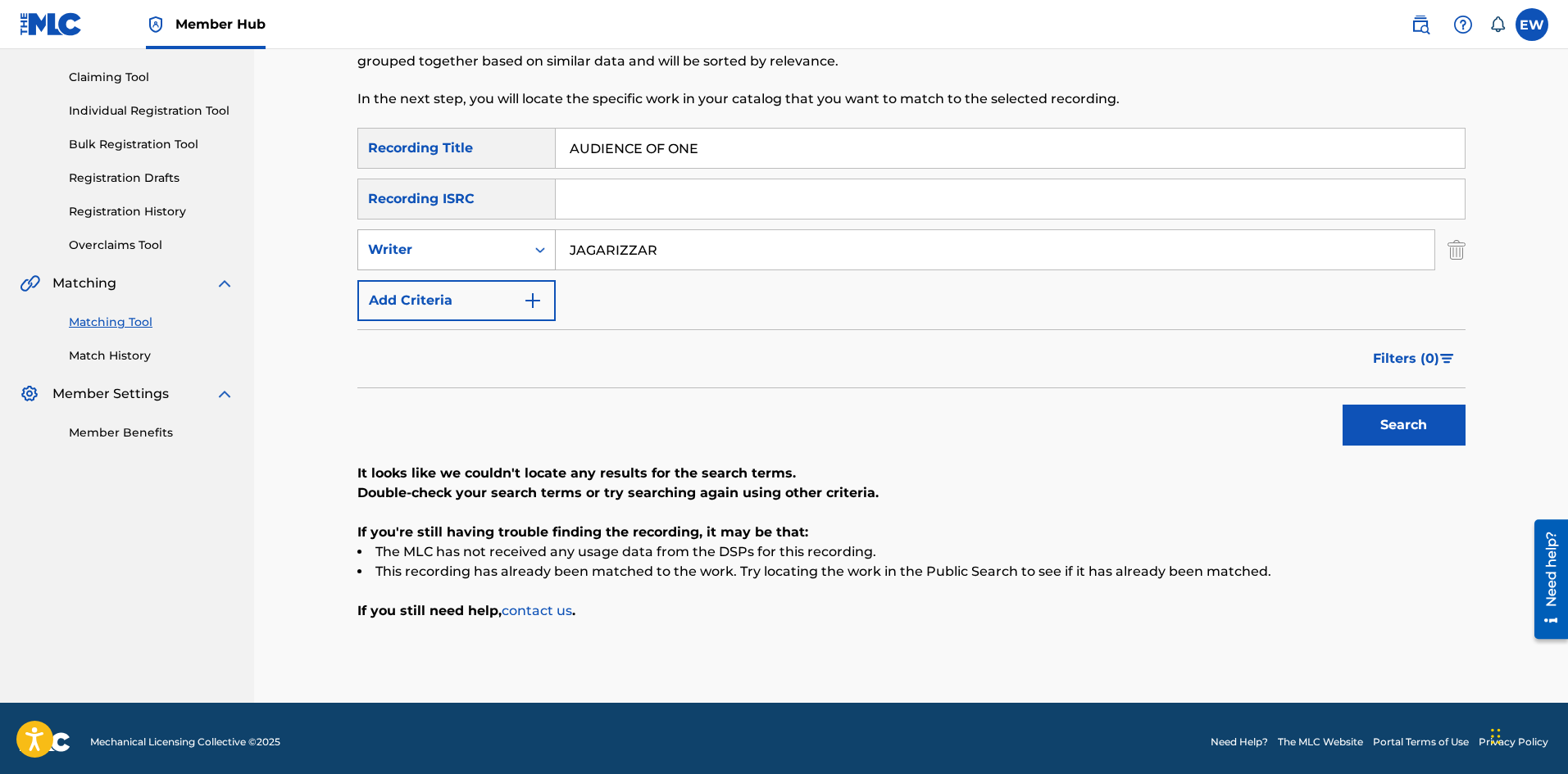
drag, startPoint x: 696, startPoint y: 247, endPoint x: 486, endPoint y: 247, distance: 210.0
click at [486, 247] on div "SearchWithCriteriaf0de209e-4e82-41a0-8e1a-6b981e3dc878 Writer JAGARIZZAR" at bounding box center [911, 249] width 1108 height 41
paste input "KYRAXX"
type input "KYRAXX"
drag, startPoint x: 804, startPoint y: 151, endPoint x: 581, endPoint y: 207, distance: 229.9
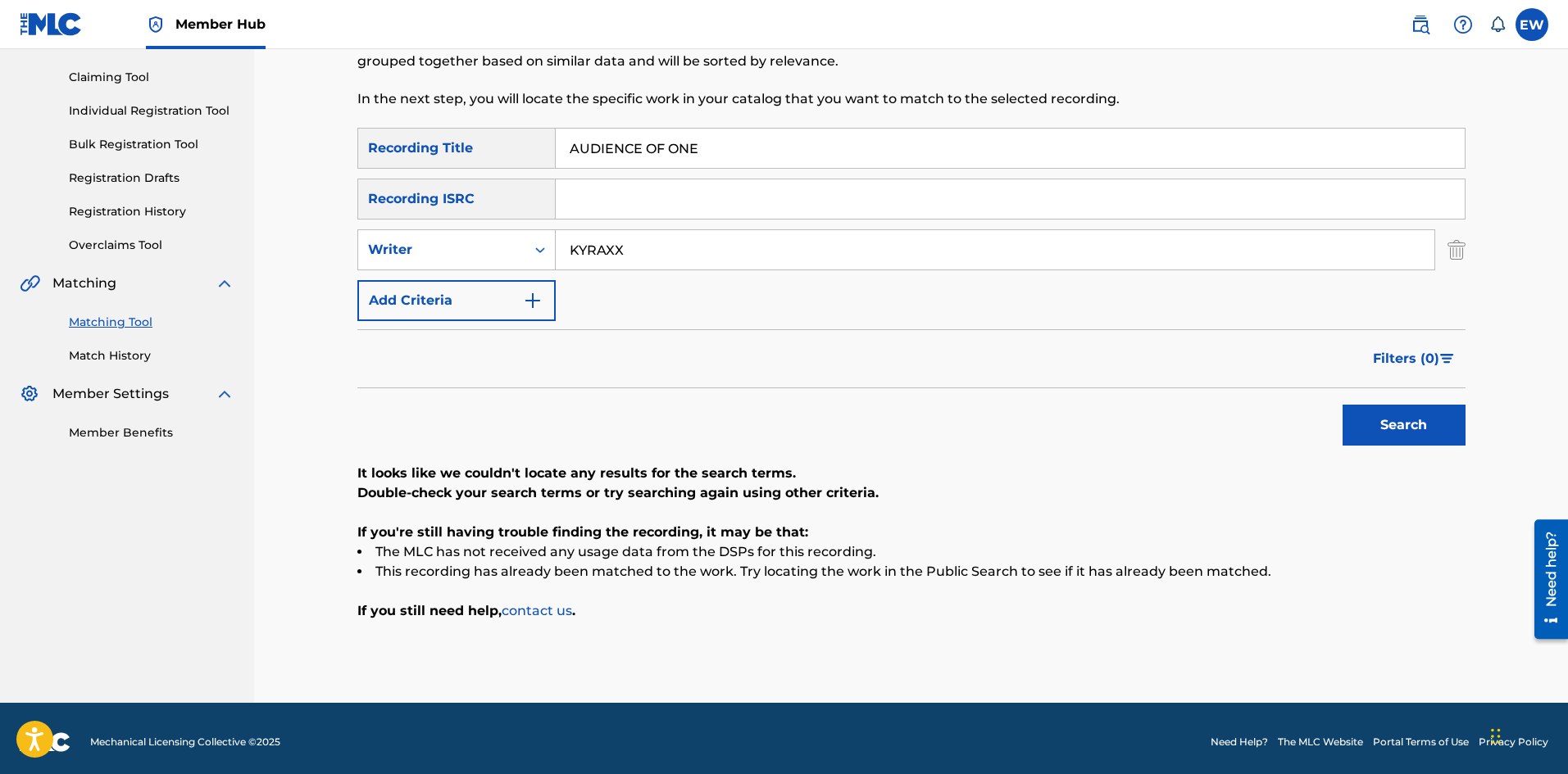
click at [532, 183] on div "SearchWithCriteria1a88df43-ddfd-414e-945b-9acc7855755c Recording Title AUDIENCE…" at bounding box center [911, 224] width 1108 height 193
paste input "NTY HOUSE INTERLUD"
type input "AUNTY HOUSE INTERLUDE"
drag, startPoint x: 1388, startPoint y: 416, endPoint x: 1394, endPoint y: 398, distance: 19.0
click at [1388, 415] on button "Search" at bounding box center [1404, 425] width 123 height 41
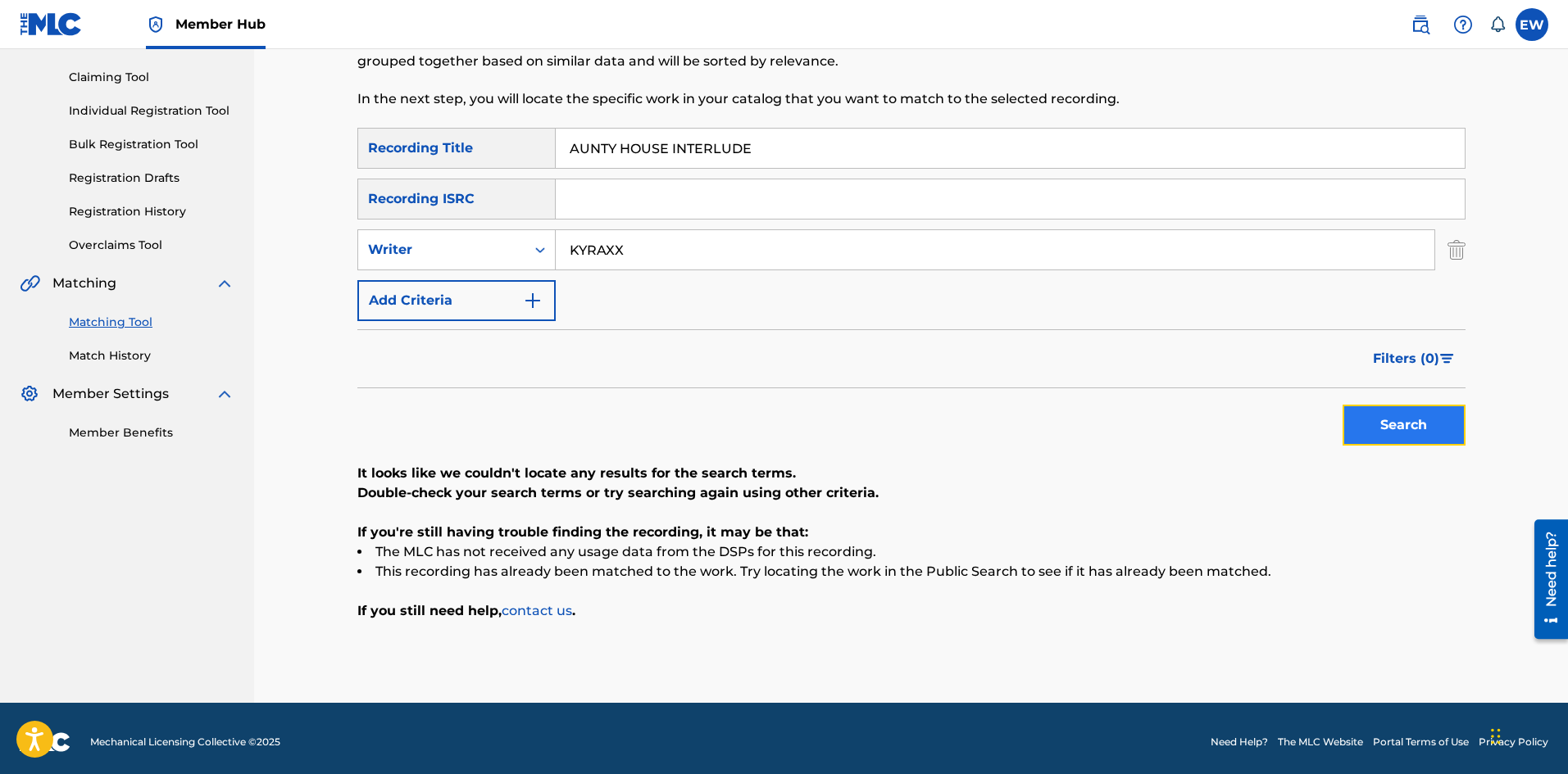
click at [1426, 427] on button "Search" at bounding box center [1404, 425] width 123 height 41
drag, startPoint x: 651, startPoint y: 245, endPoint x: 434, endPoint y: 263, distance: 217.7
click at [434, 263] on div "SearchWithCriteriaf0de209e-4e82-41a0-8e1a-6b981e3dc878 Writer KYRAXX" at bounding box center [911, 249] width 1108 height 41
paste input "PENTHOUSE ALL-STARS"
type input "PENTHOUSE ALL-STARS"
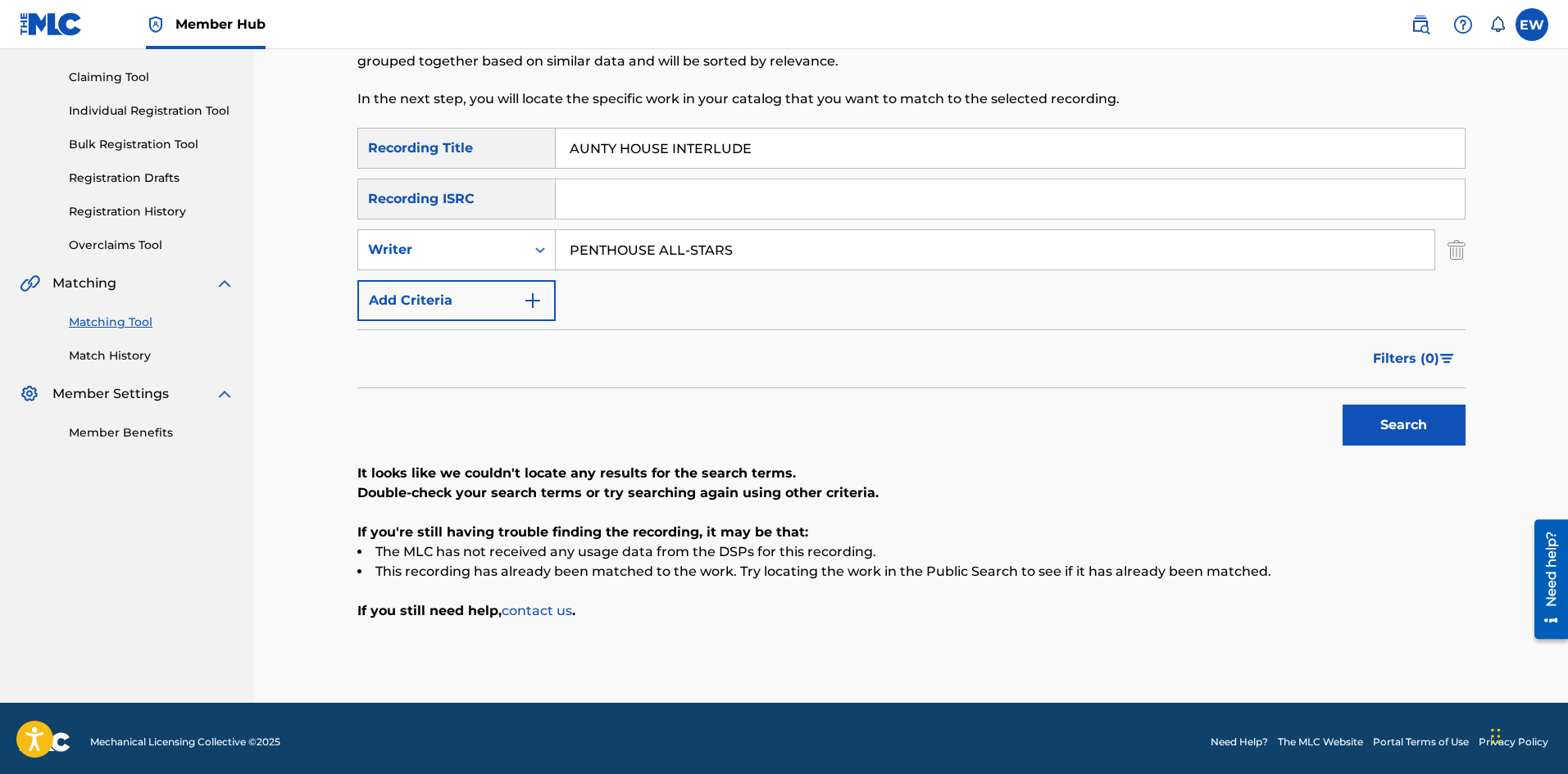
drag, startPoint x: 786, startPoint y: 138, endPoint x: 445, endPoint y: 134, distance: 341.0
click at [445, 134] on div "SearchWithCriteria1a88df43-ddfd-414e-945b-9acc7855755c Recording Title AUNTY HO…" at bounding box center [911, 148] width 1108 height 41
paste input "TOMATIC RIDDIM"
type input "AUTOMATIC RIDDIM"
click at [1428, 413] on button "Search" at bounding box center [1404, 425] width 123 height 41
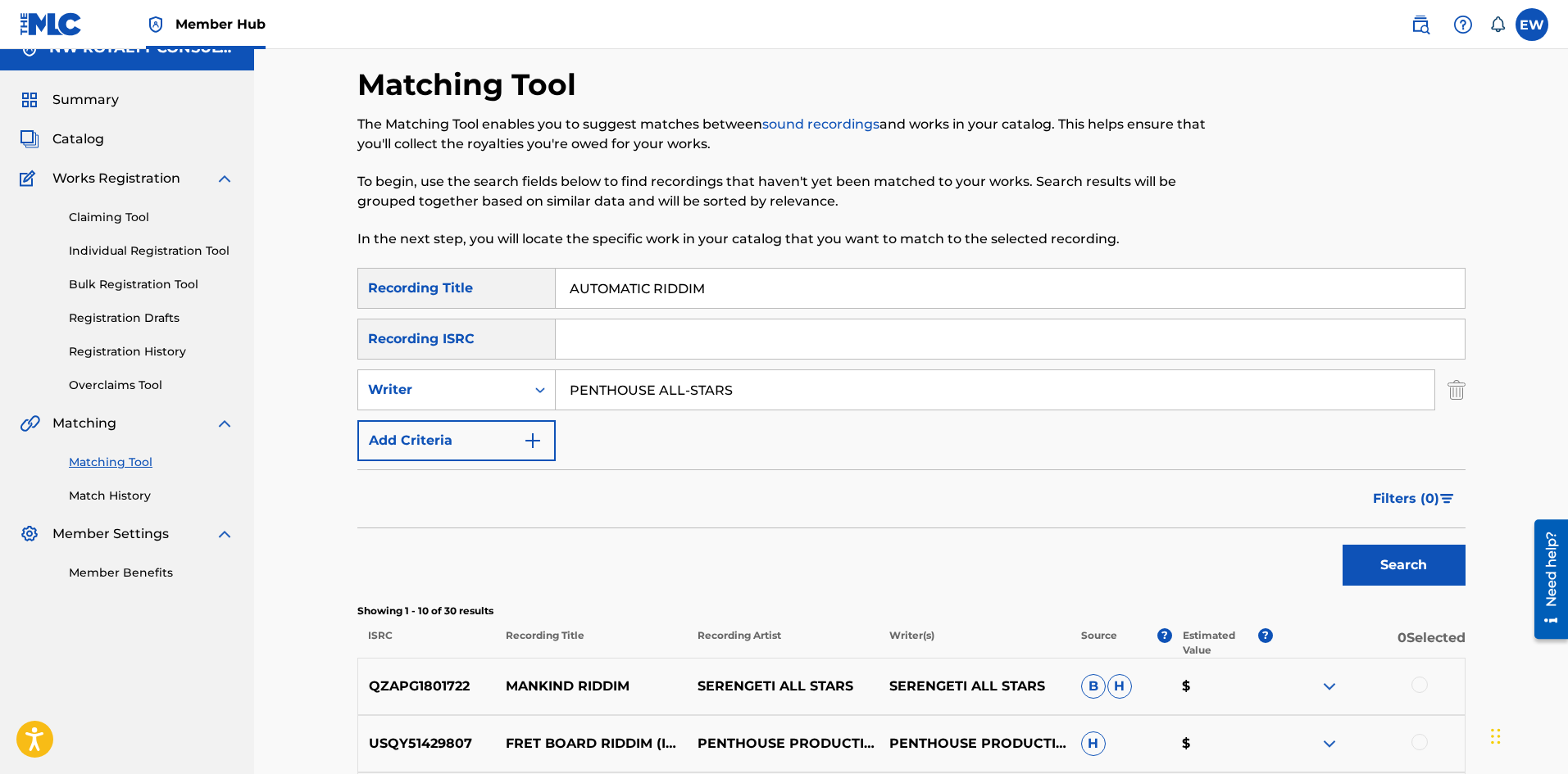
scroll to position [0, 0]
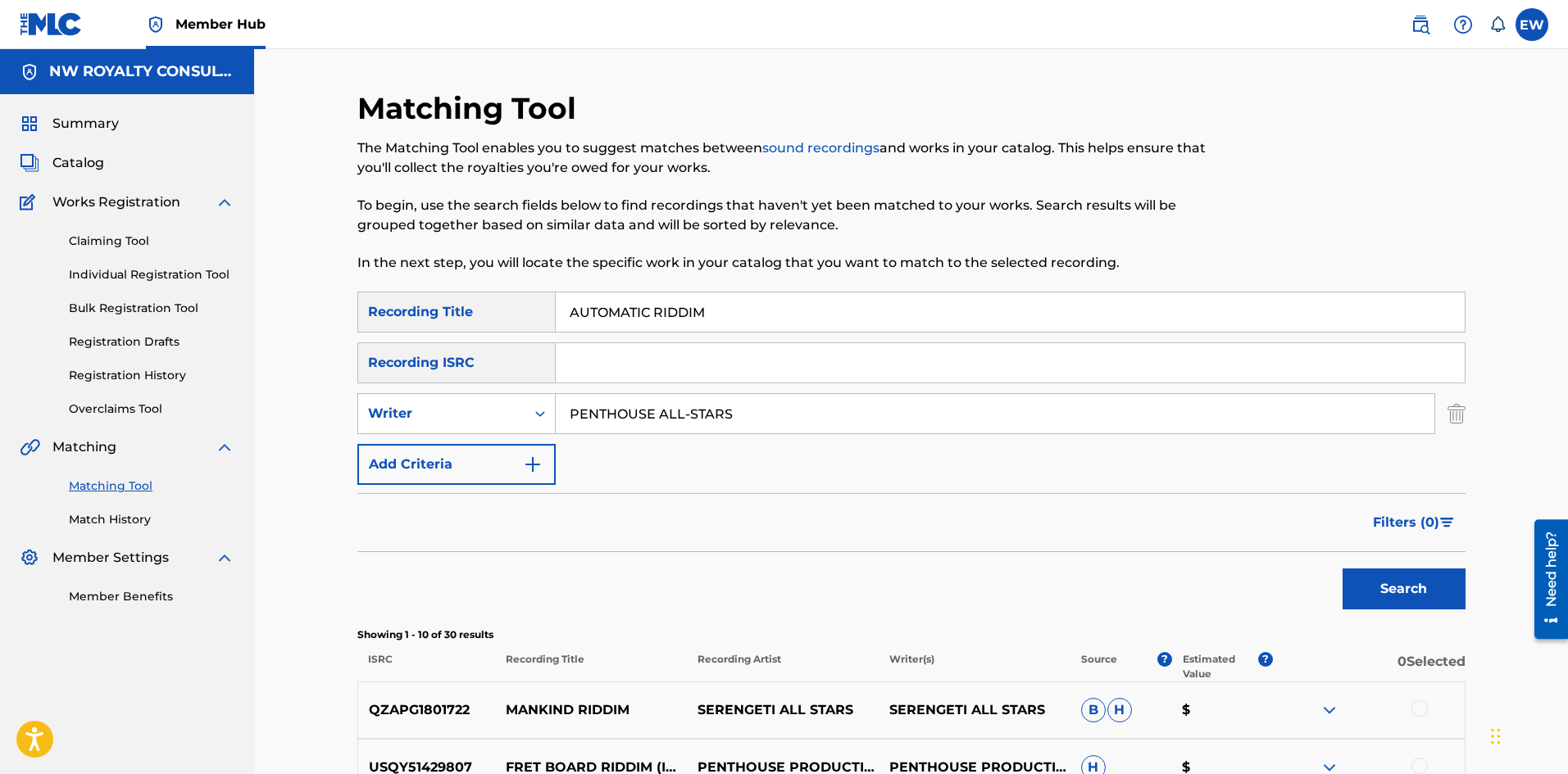
drag, startPoint x: 805, startPoint y: 406, endPoint x: 320, endPoint y: 405, distance: 485.0
click at [320, 405] on div "Matching Tool The Matching Tool enables you to suggest matches between sound re…" at bounding box center [911, 714] width 1314 height 1329
paste input "JAH 9"
type input "JAH 9"
drag, startPoint x: 861, startPoint y: 303, endPoint x: 508, endPoint y: 375, distance: 360.3
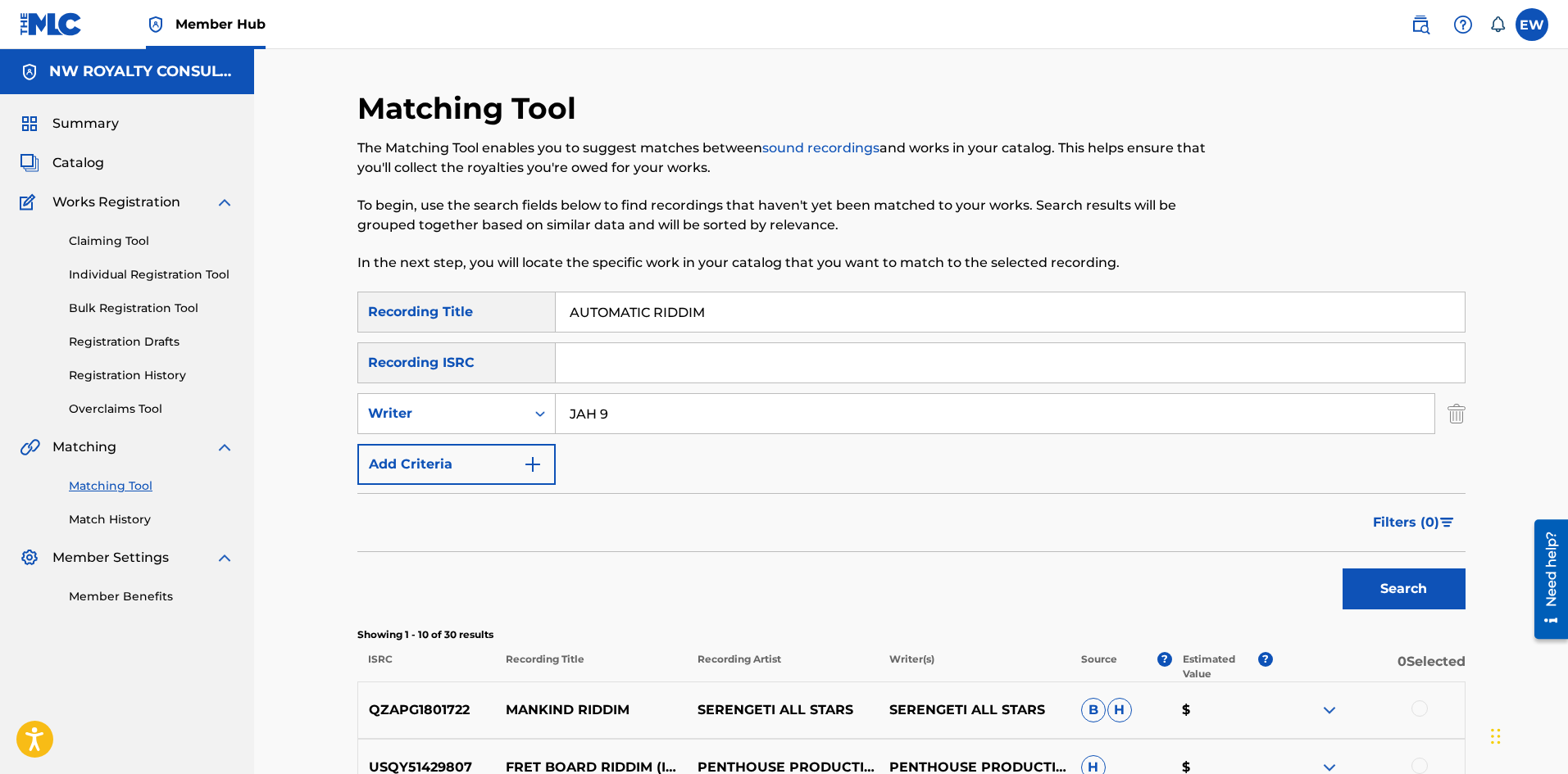
click at [508, 375] on div "SearchWithCriteria1a88df43-ddfd-414e-945b-9acc7855755c Recording Title AUTOMATI…" at bounding box center [911, 387] width 1108 height 193
paste input "VOCADO"
type input "AVOCADO"
click at [1373, 579] on button "Search" at bounding box center [1404, 589] width 123 height 41
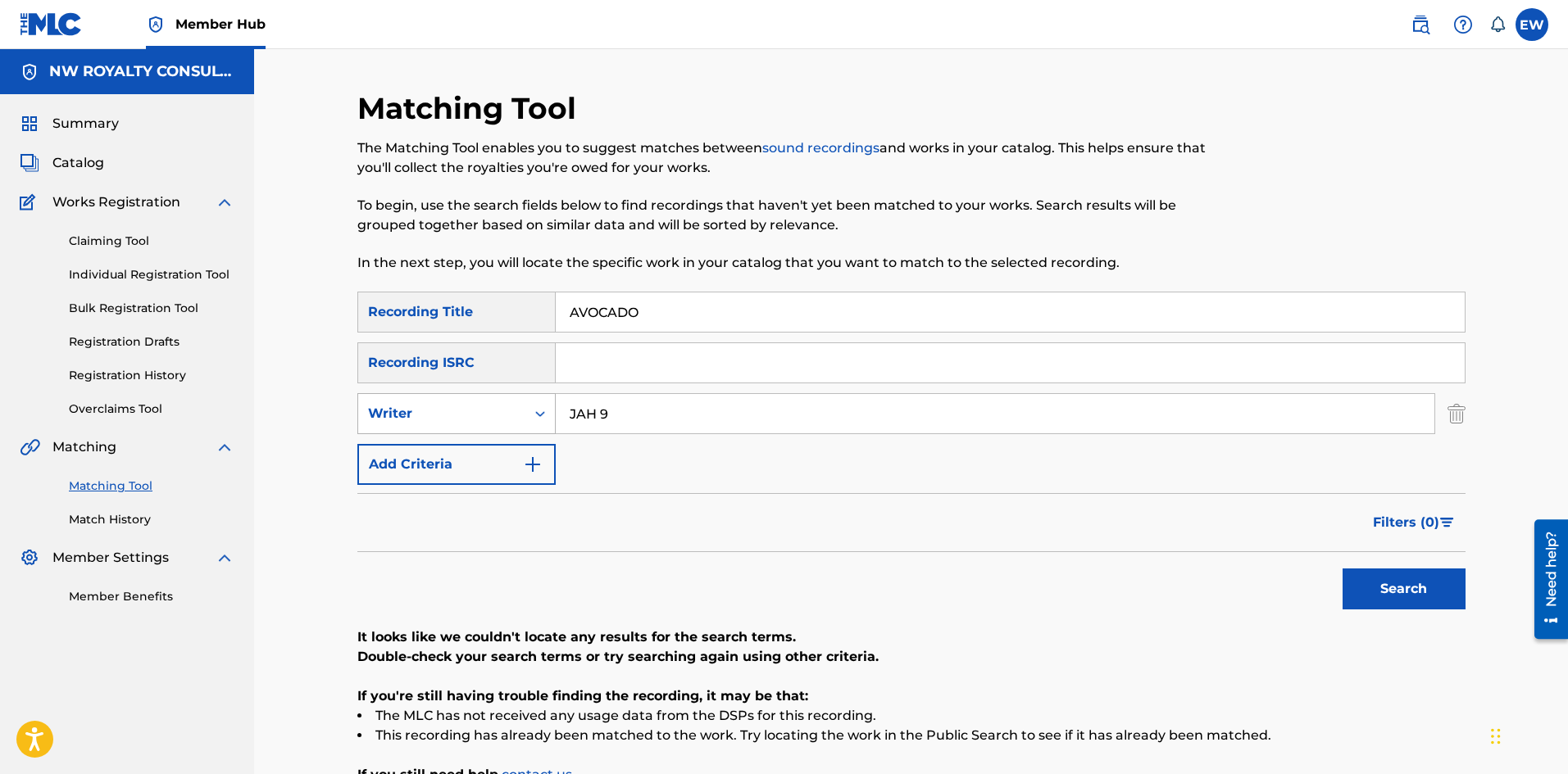
drag, startPoint x: 659, startPoint y: 408, endPoint x: 539, endPoint y: 398, distance: 120.4
click at [540, 398] on div "SearchWithCriteriaf0de209e-4e82-41a0-8e1a-6b981e3dc878 Writer JAH 9" at bounding box center [911, 413] width 1108 height 41
paste input "LUST"
type input "LUST"
drag, startPoint x: 506, startPoint y: 341, endPoint x: 389, endPoint y: 355, distance: 117.8
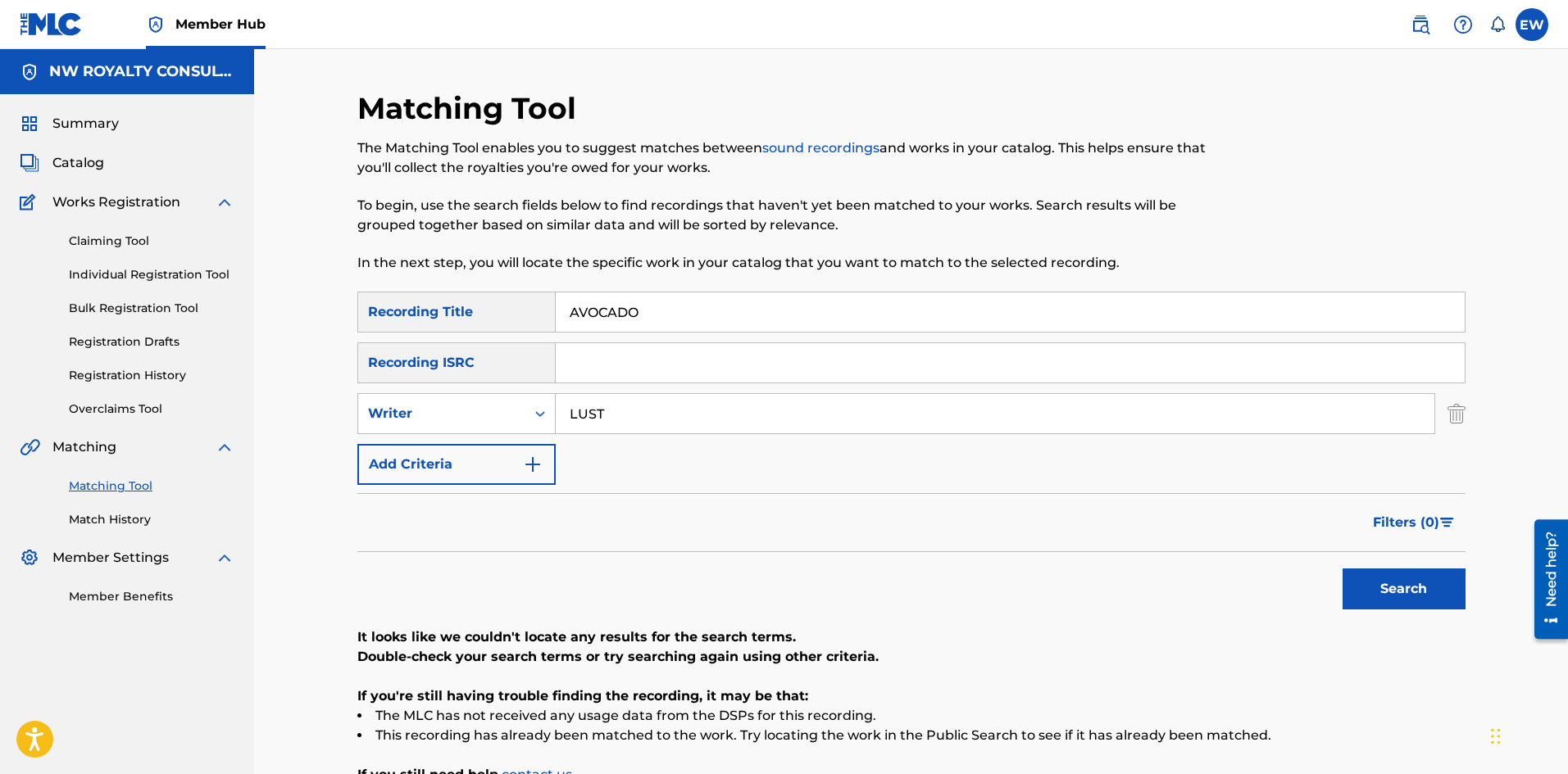
click at [407, 354] on div "SearchWithCriteria1a88df43-ddfd-414e-945b-9acc7855755c Recording Title AVOCADO …" at bounding box center [911, 387] width 1108 height 193
paste input "ID ME"
type input "AVOID ME"
drag, startPoint x: 1450, startPoint y: 595, endPoint x: 1442, endPoint y: 594, distance: 8.1
click at [1448, 594] on button "Search" at bounding box center [1404, 589] width 123 height 41
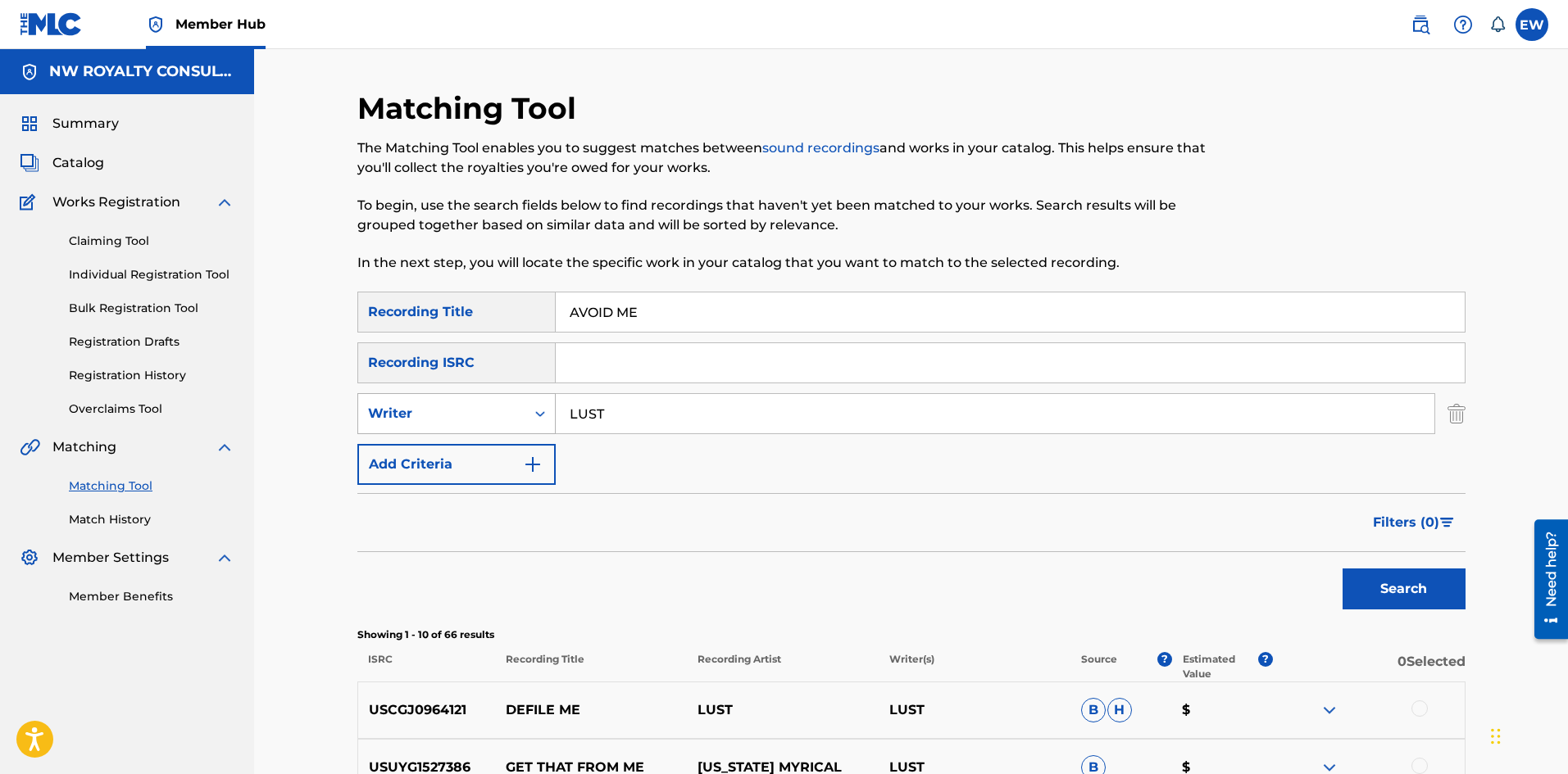
drag, startPoint x: 657, startPoint y: 419, endPoint x: 468, endPoint y: 420, distance: 189.0
click at [472, 420] on div "SearchWithCriteriaf0de209e-4e82-41a0-8e1a-6b981e3dc878 Writer LUST" at bounding box center [911, 413] width 1108 height 41
paste input "I [PERSON_NAME]"
type input "I [PERSON_NAME]"
drag, startPoint x: 574, startPoint y: 346, endPoint x: 307, endPoint y: 415, distance: 275.8
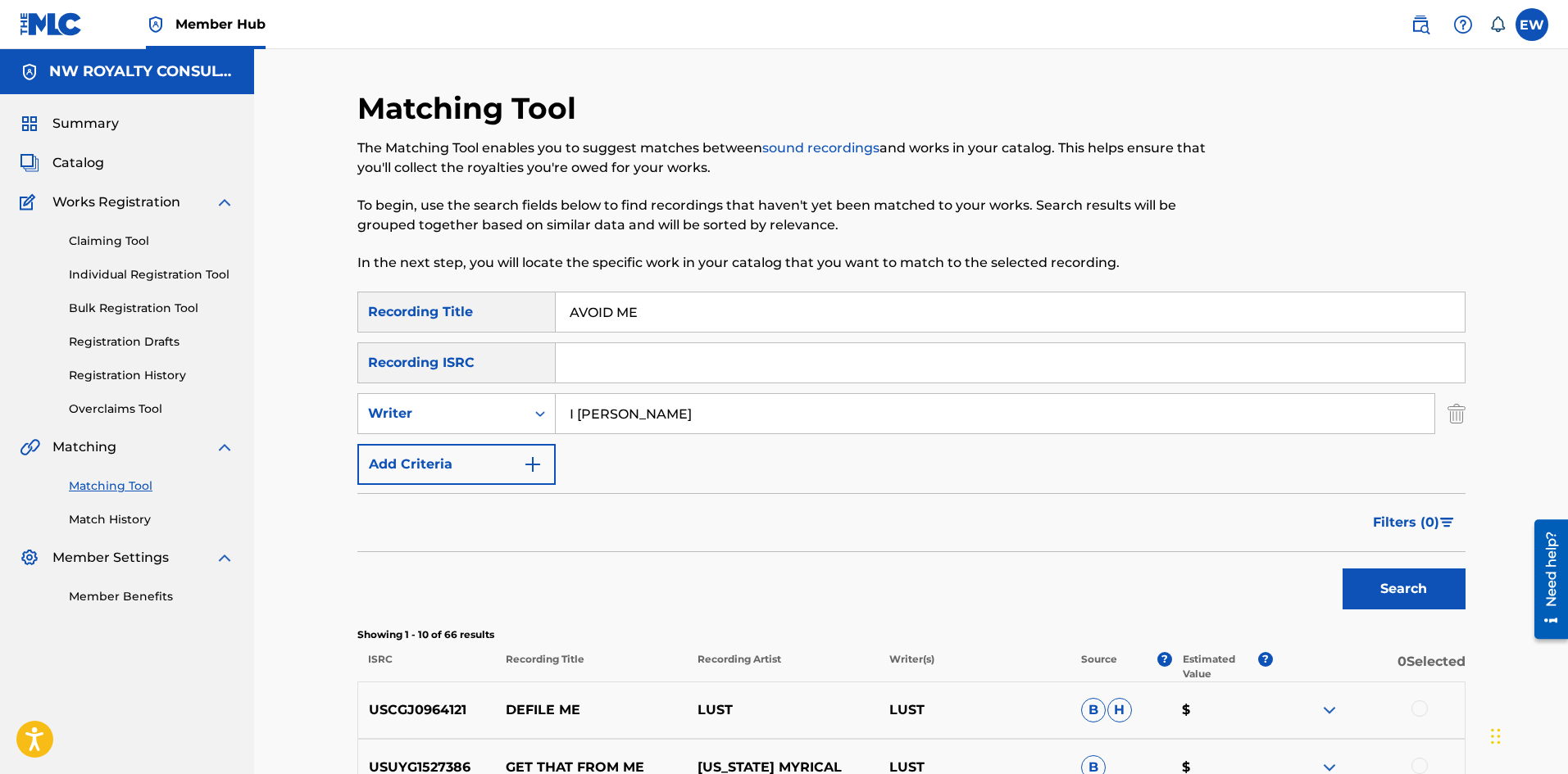
click at [469, 365] on div "SearchWithCriteria1a88df43-ddfd-414e-945b-9acc7855755c Recording Title AVOID ME…" at bounding box center [911, 387] width 1108 height 193
paste input "I HOMBR"
type input "AVOID MI HOMBRE"
drag, startPoint x: 1349, startPoint y: 586, endPoint x: 1333, endPoint y: 578, distance: 17.9
click at [1345, 582] on button "Search" at bounding box center [1404, 589] width 123 height 41
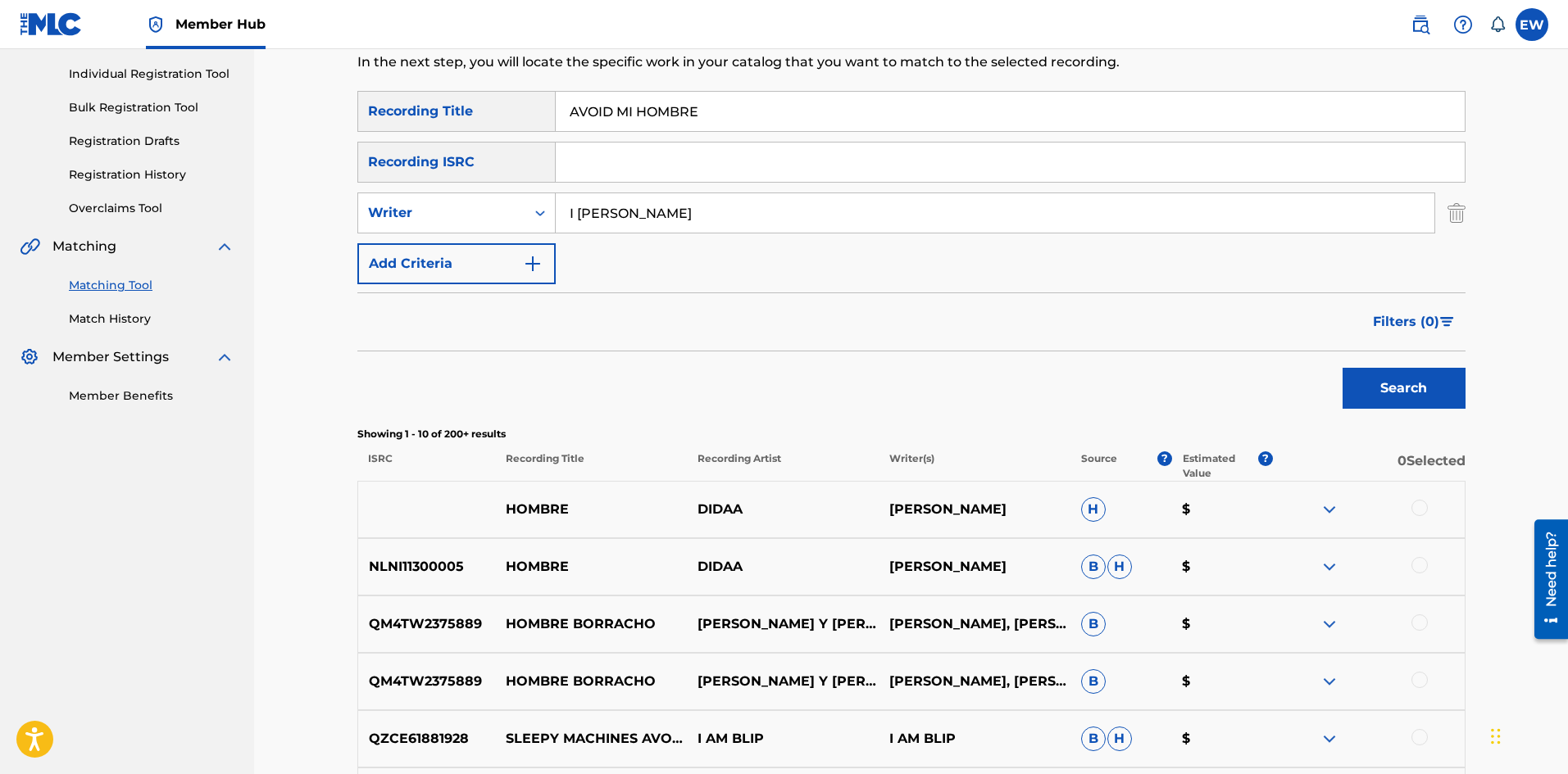
scroll to position [164, 0]
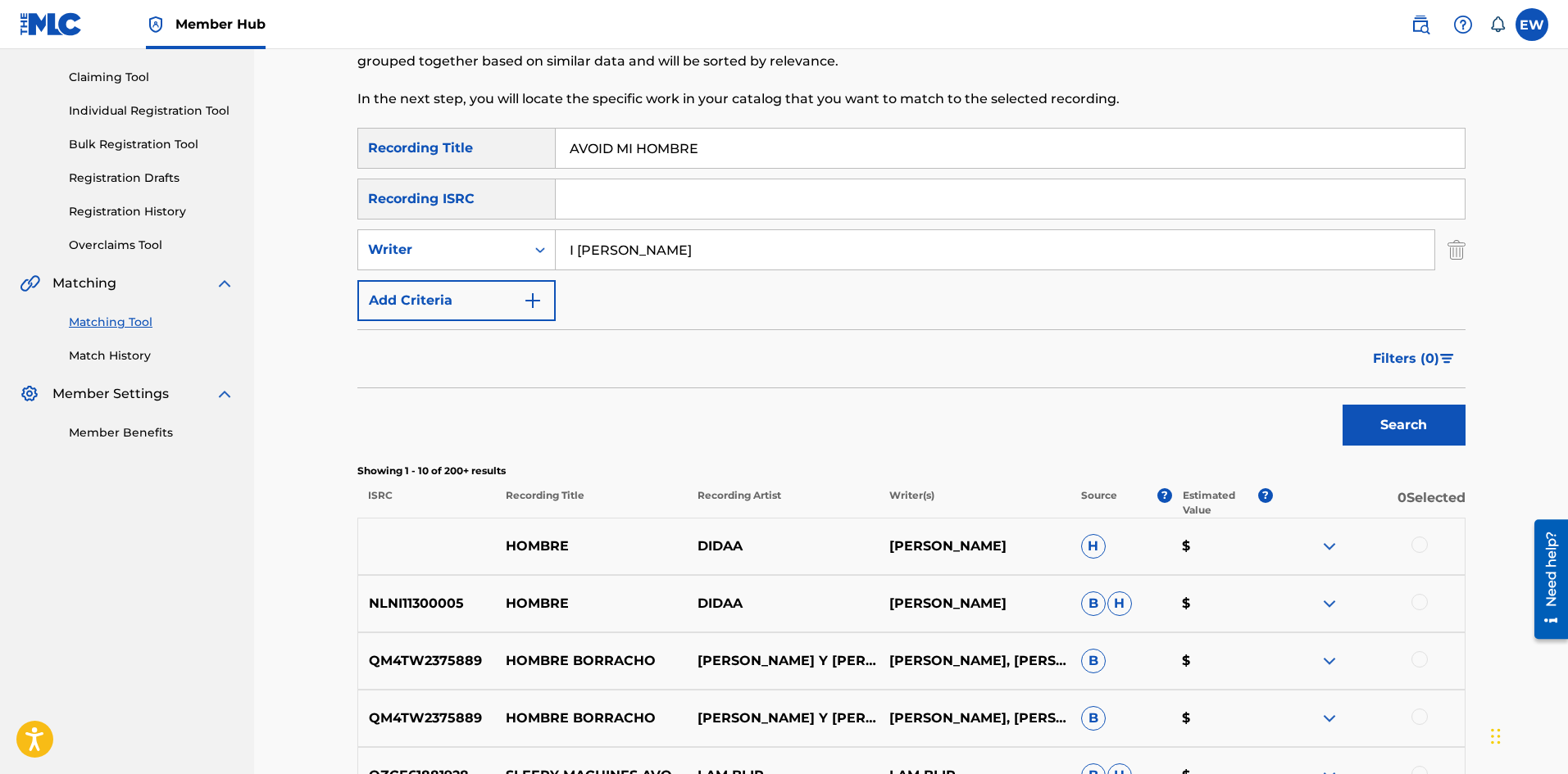
drag, startPoint x: 805, startPoint y: 237, endPoint x: 515, endPoint y: 338, distance: 307.1
click at [504, 288] on div "SearchWithCriteria1a88df43-ddfd-414e-945b-9acc7855755c Recording Title AVOID MI…" at bounding box center [911, 224] width 1108 height 193
paste input "[PERSON_NAME]"
type input "[PERSON_NAME]"
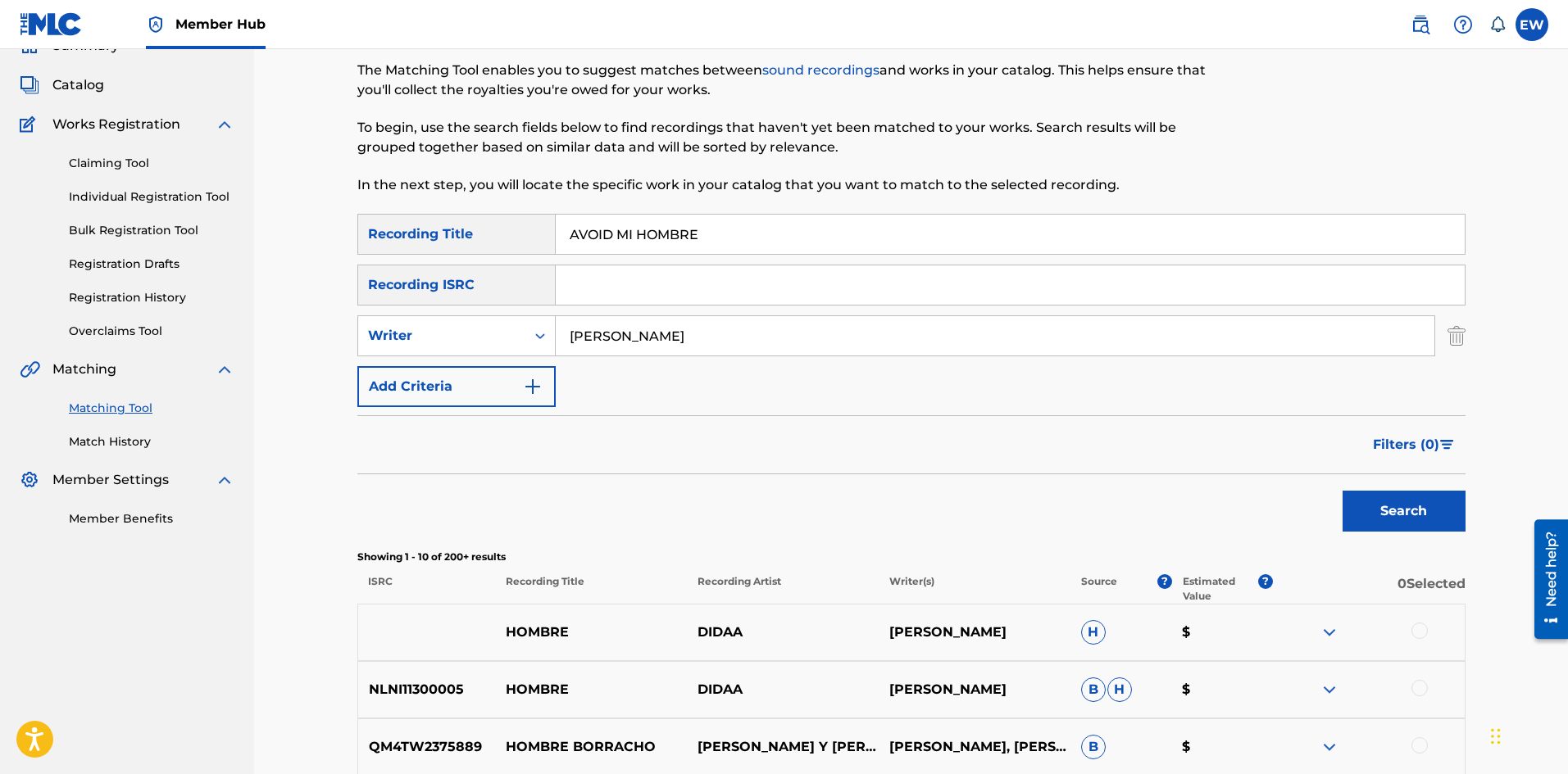
scroll to position [0, 0]
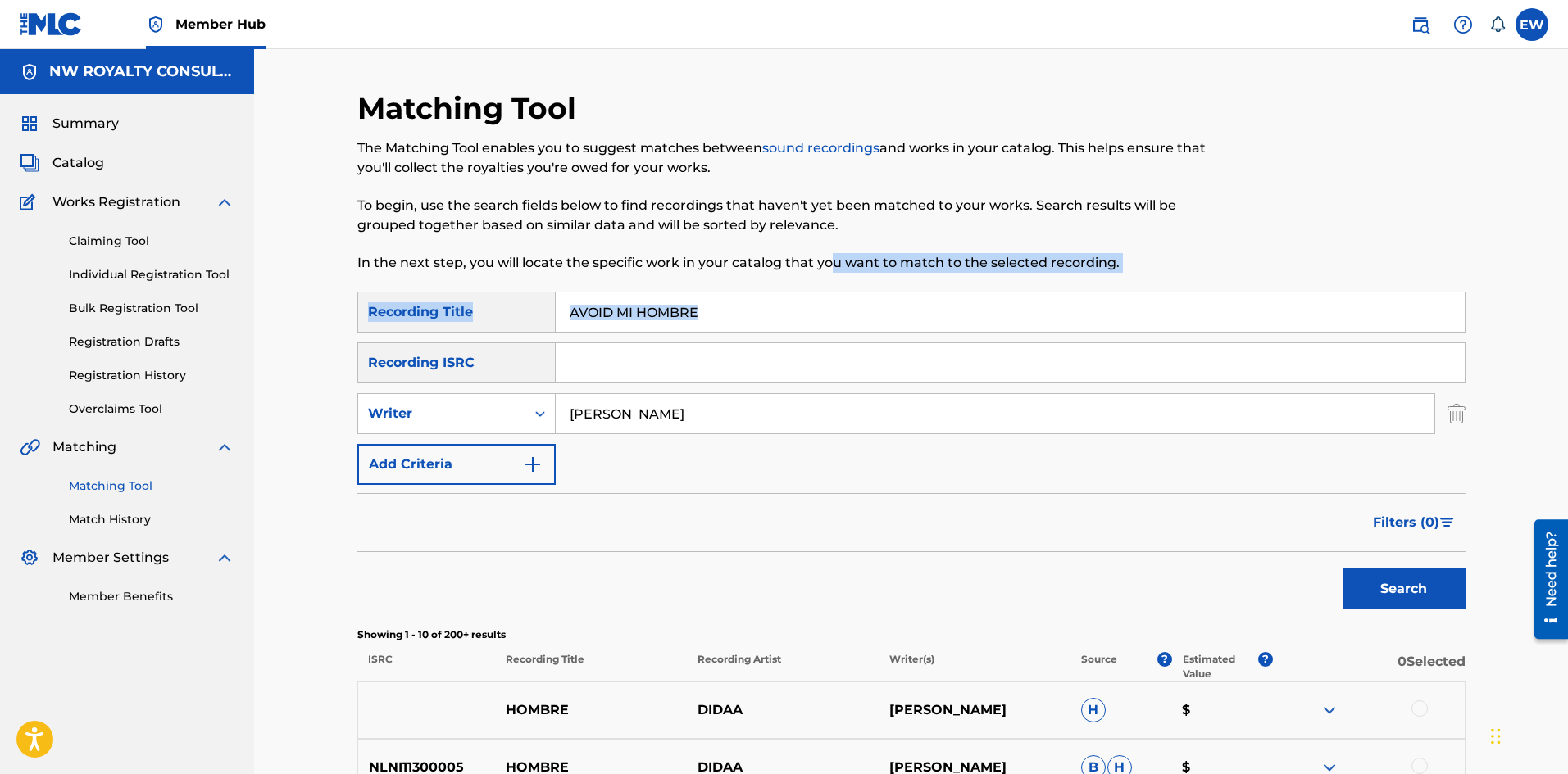
drag, startPoint x: 740, startPoint y: 300, endPoint x: 268, endPoint y: 358, distance: 475.6
click at [266, 358] on div "Matching Tool The Matching Tool enables you to suggest matches between sound re…" at bounding box center [911, 714] width 1314 height 1329
click at [766, 311] on input "AVOID MI HOMBRE" at bounding box center [1011, 311] width 909 height 39
drag, startPoint x: 766, startPoint y: 311, endPoint x: 548, endPoint y: 311, distance: 218.0
click at [549, 311] on div "SearchWithCriteria1a88df43-ddfd-414e-945b-9acc7855755c Recording Title AVOID MI…" at bounding box center [911, 311] width 1108 height 41
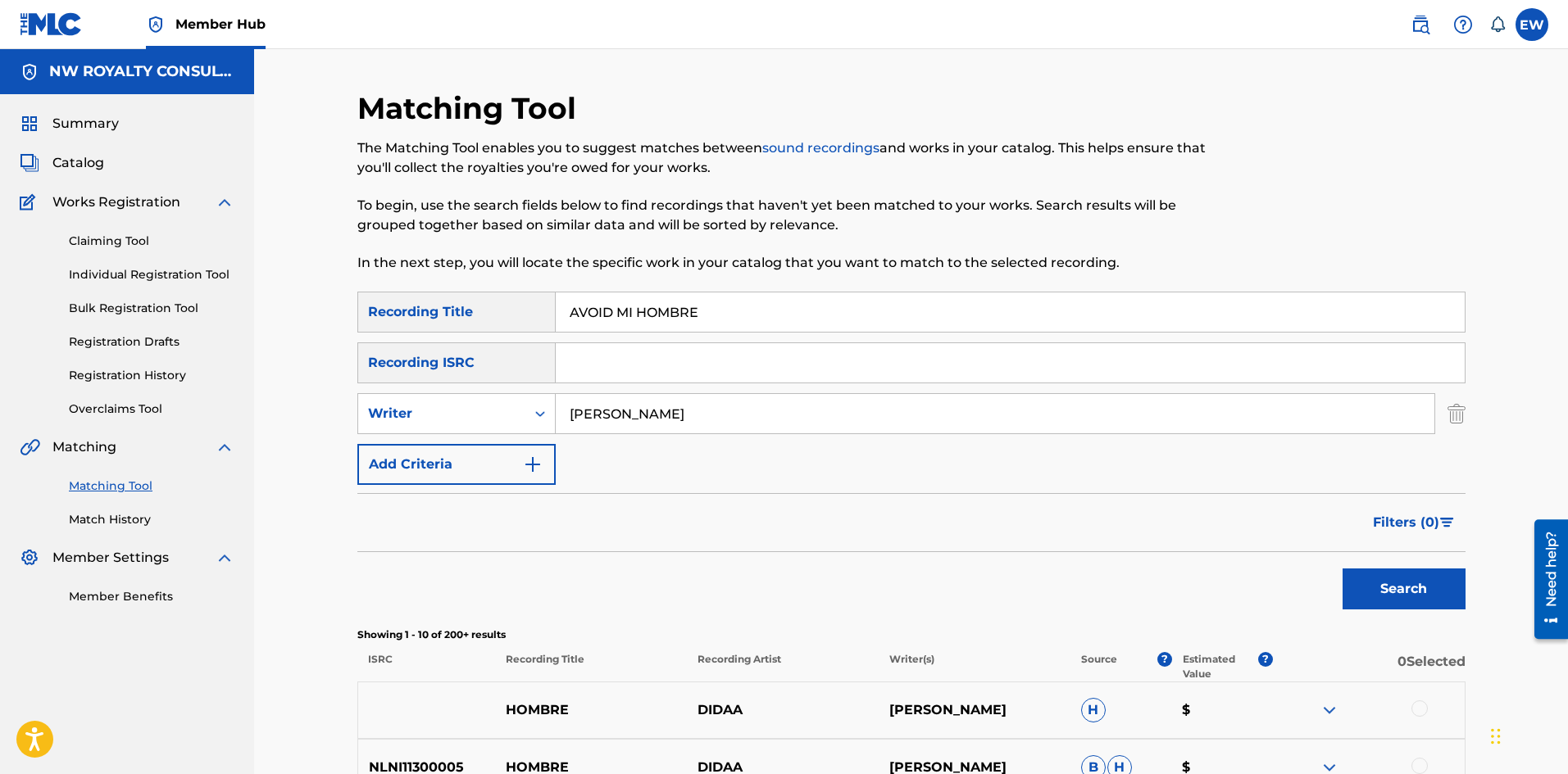
paste input "WAY"
type input "AWAY"
drag, startPoint x: 1376, startPoint y: 581, endPoint x: 1337, endPoint y: 569, distance: 40.8
click at [1374, 579] on button "Search" at bounding box center [1404, 589] width 123 height 41
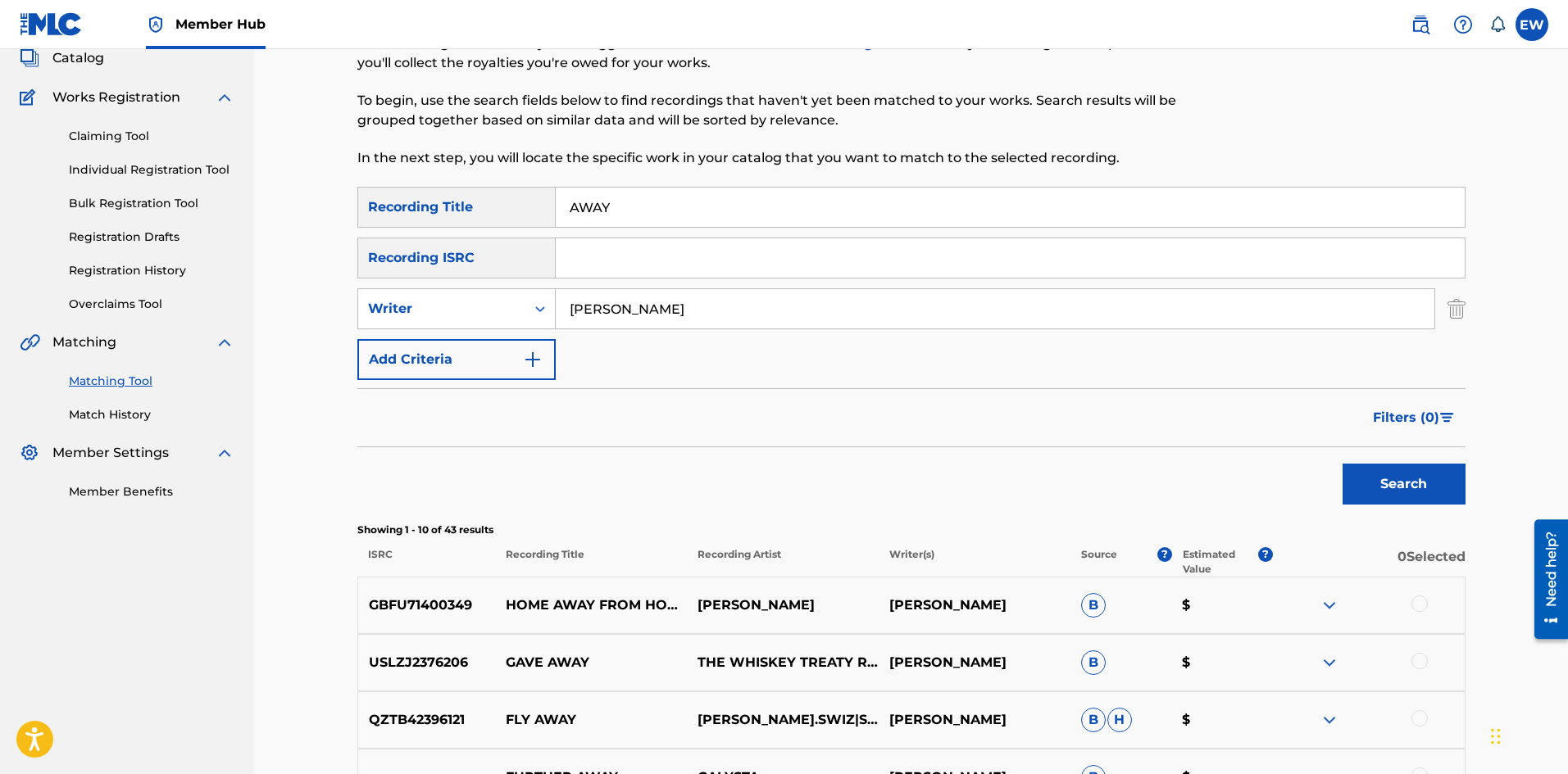
scroll to position [82, 0]
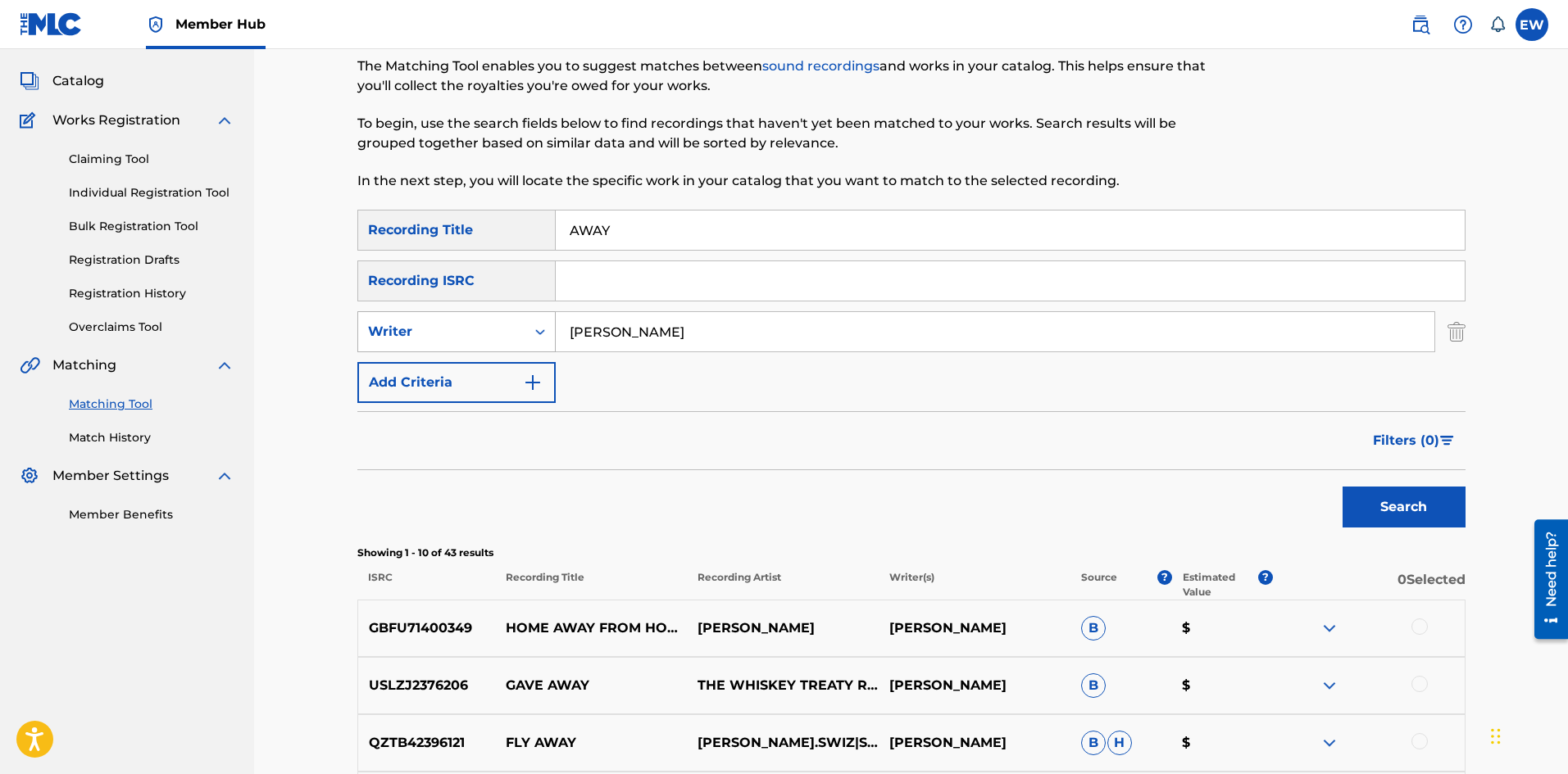
drag, startPoint x: 772, startPoint y: 319, endPoint x: 532, endPoint y: 311, distance: 240.1
click at [496, 319] on div "SearchWithCriteriaf0de209e-4e82-41a0-8e1a-6b981e3dc878 Writer [PERSON_NAME]" at bounding box center [911, 332] width 1108 height 41
paste input "[PERSON_NAME]"
type input "[PERSON_NAME]"
drag, startPoint x: 641, startPoint y: 242, endPoint x: 310, endPoint y: 318, distance: 339.6
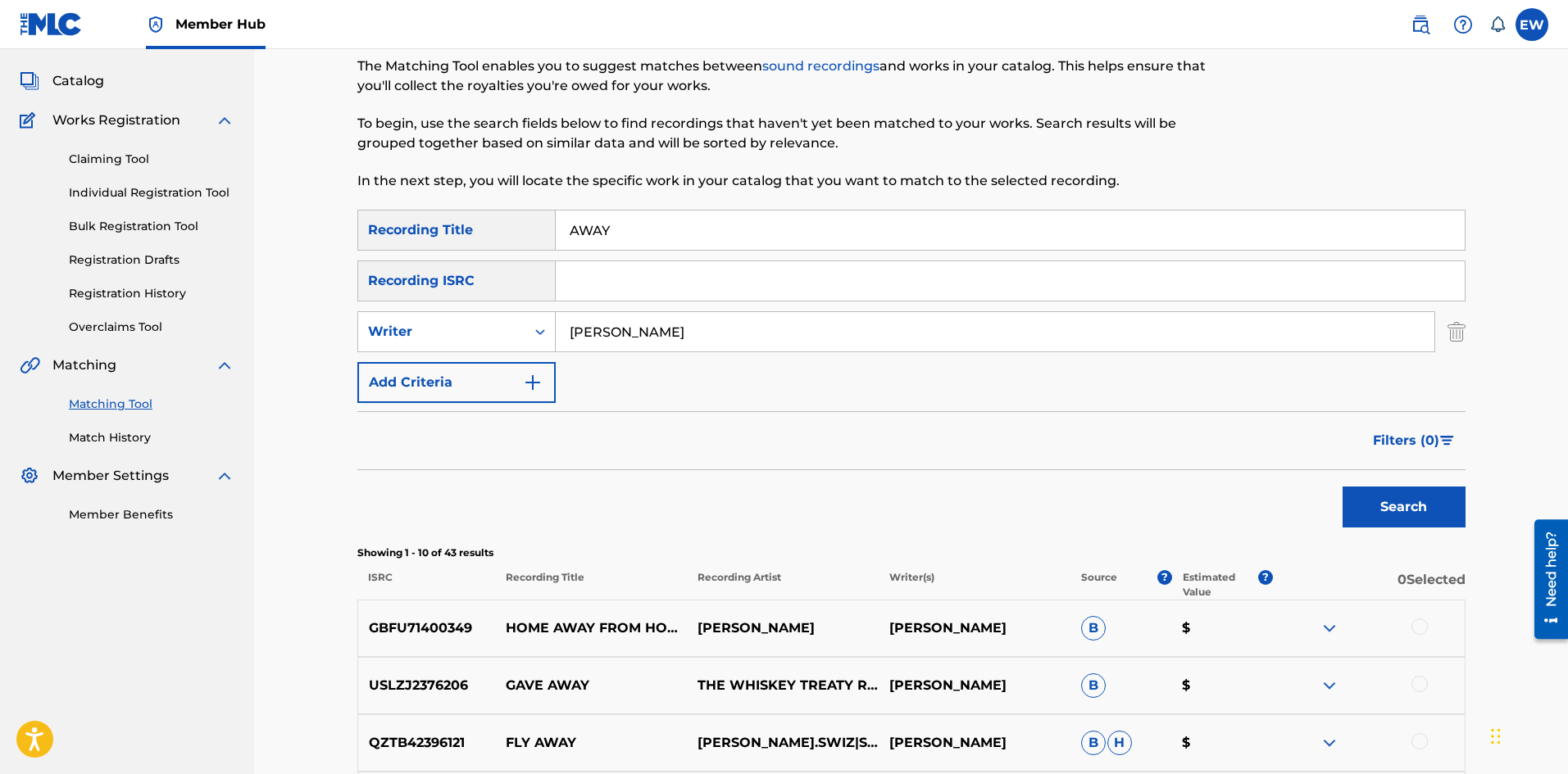
click at [413, 296] on div "SearchWithCriteria1a88df43-ddfd-414e-945b-9acc7855755c Recording Title AWAY Sea…" at bounding box center [911, 306] width 1108 height 193
drag, startPoint x: 618, startPoint y: 221, endPoint x: 464, endPoint y: 206, distance: 154.7
click at [464, 206] on div "Matching Tool The Matching Tool enables you to suggest matches between sound re…" at bounding box center [911, 652] width 1108 height 1288
paste input "ZANIA ROCK"
type input "AZANIA ROCK"
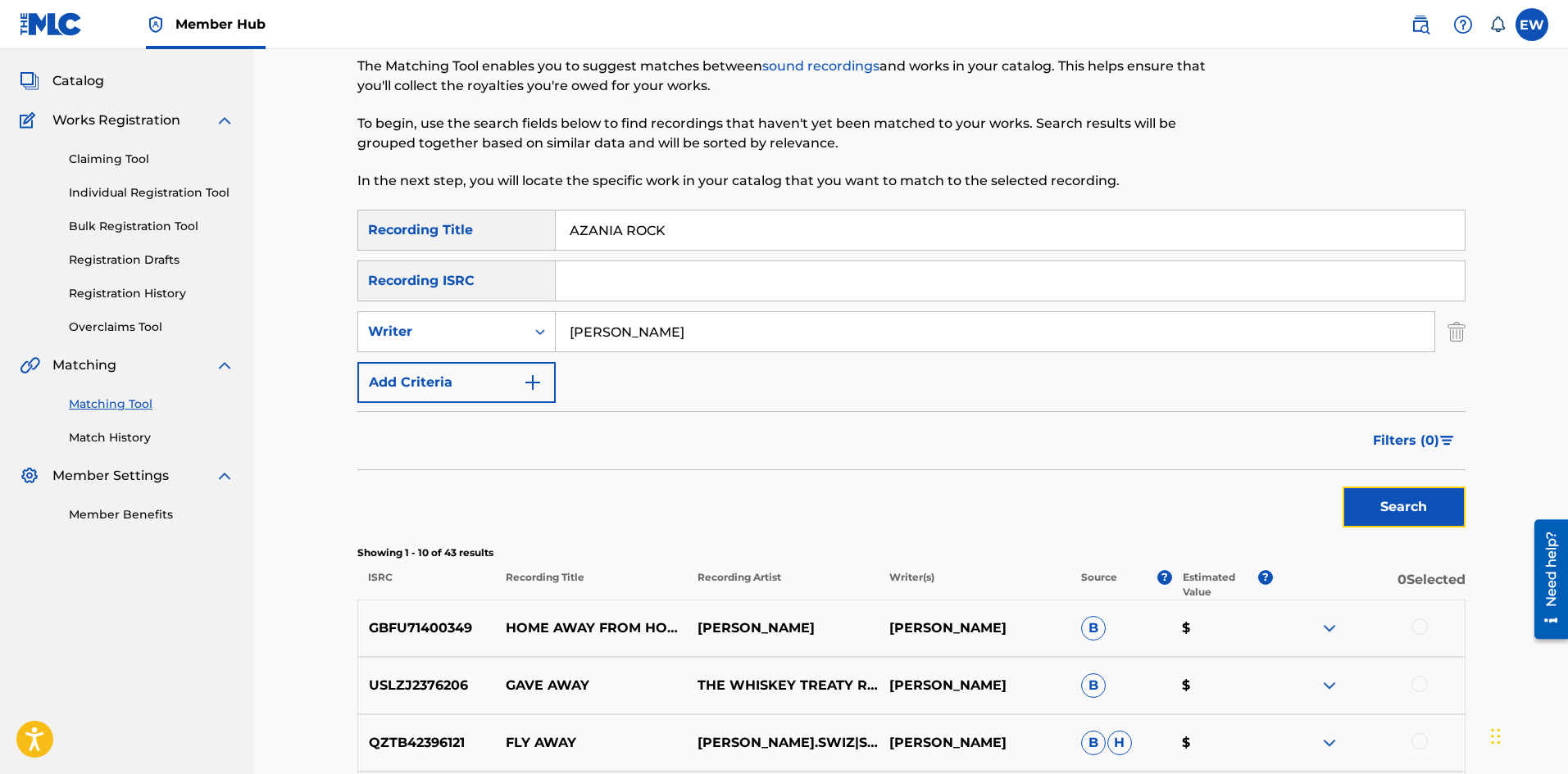
click at [1357, 499] on button "Search" at bounding box center [1404, 507] width 123 height 41
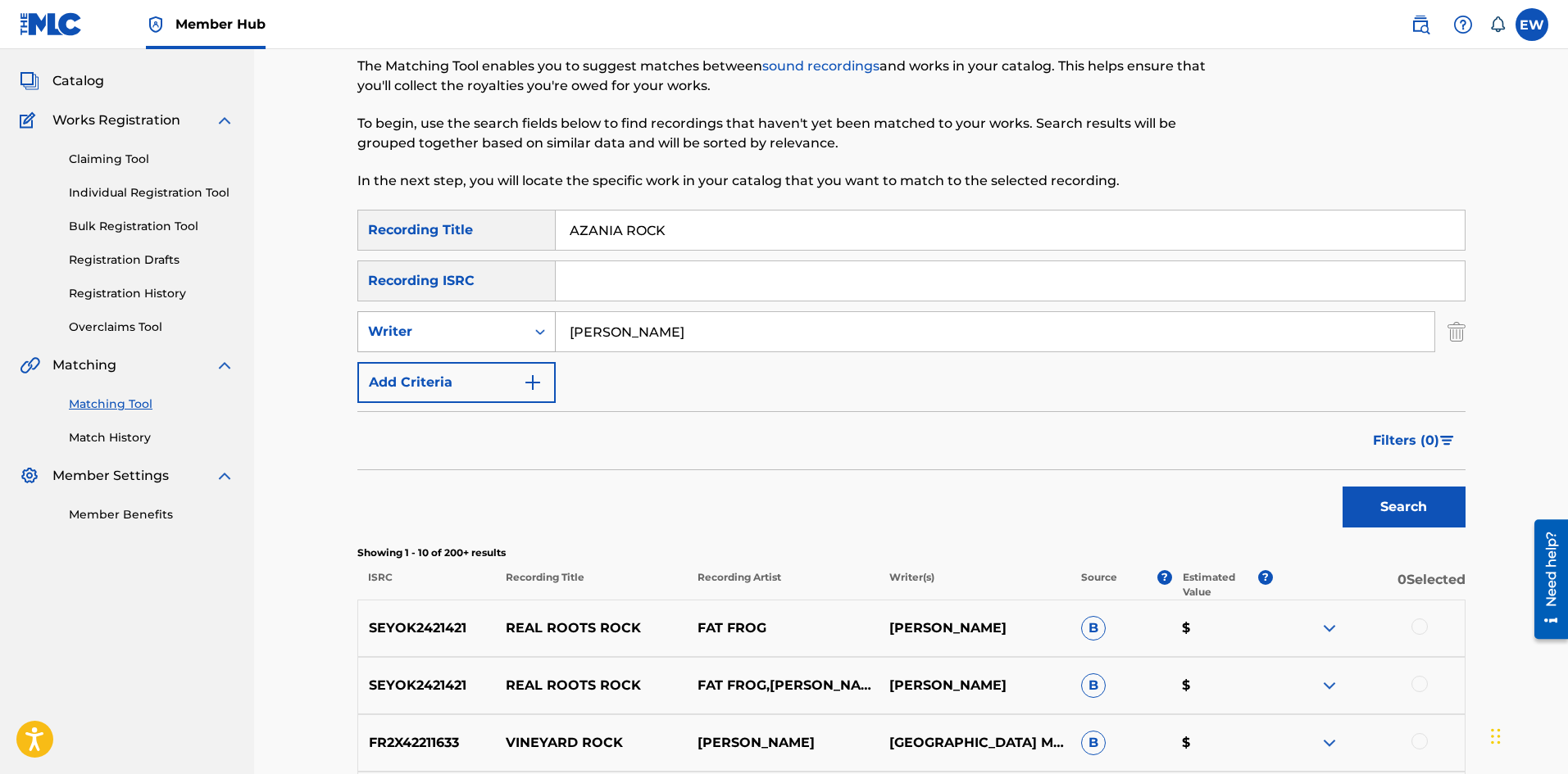
drag, startPoint x: 665, startPoint y: 318, endPoint x: 486, endPoint y: 331, distance: 179.5
click at [503, 339] on div "SearchWithCriteriaf0de209e-4e82-41a0-8e1a-6b981e3dc878 Writer [PERSON_NAME]" at bounding box center [911, 332] width 1108 height 41
paste input "[PERSON_NAME]"
type input "[PERSON_NAME]"
drag, startPoint x: 699, startPoint y: 217, endPoint x: 521, endPoint y: 259, distance: 182.9
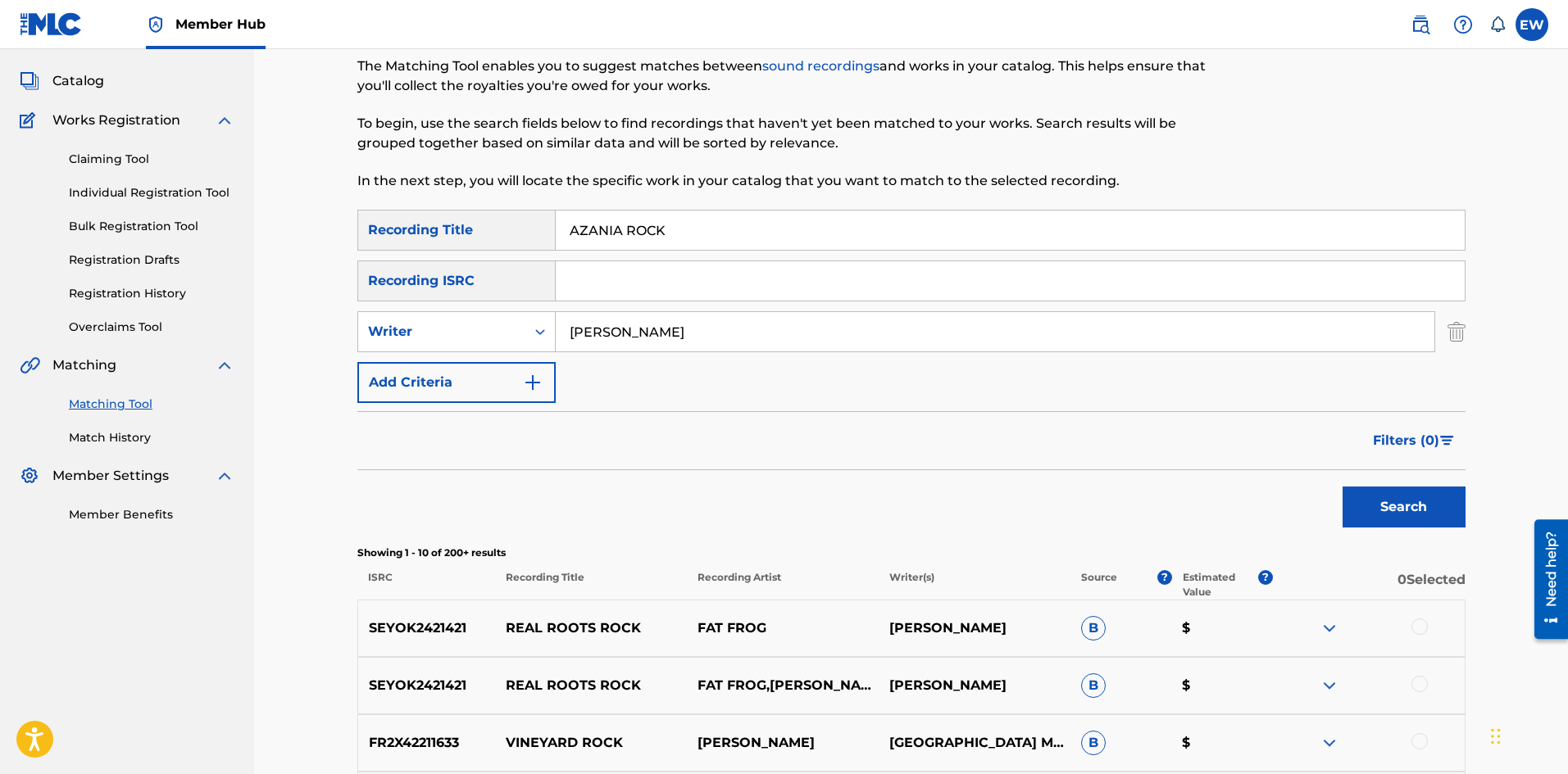
click at [521, 259] on div "SearchWithCriteria1a88df43-ddfd-414e-945b-9acc7855755c Recording Title AZANIA R…" at bounding box center [911, 306] width 1108 height 193
paste input "B"
type input "B"
click at [1373, 500] on button "Search" at bounding box center [1404, 507] width 123 height 41
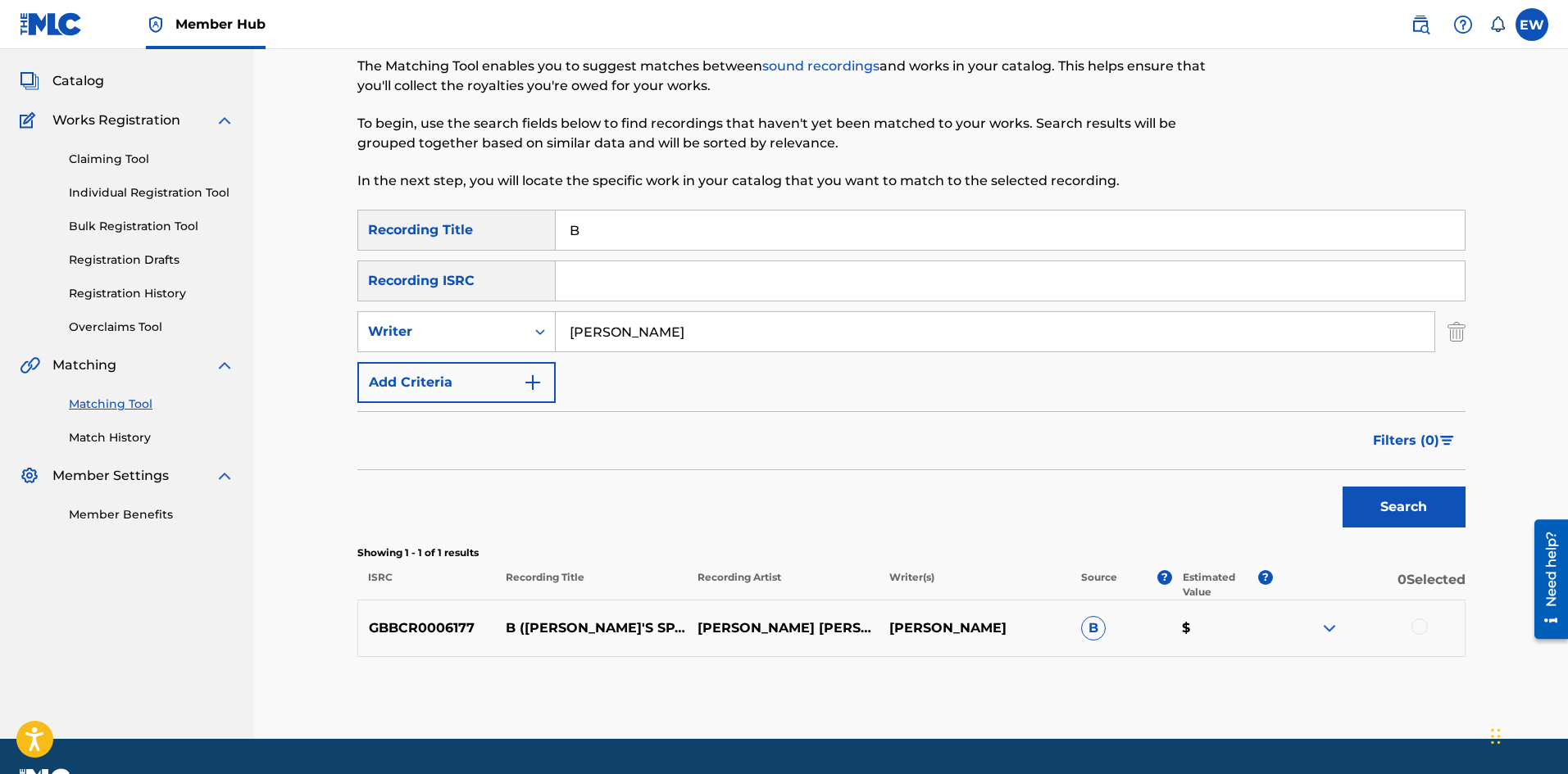
drag, startPoint x: 467, startPoint y: 314, endPoint x: 342, endPoint y: 346, distance: 129.0
click at [347, 344] on div "Matching Tool The Matching Tool enables you to suggest matches between sound re…" at bounding box center [912, 374] width 1147 height 731
paste input "[PERSON_NAME]"
type input "[PERSON_NAME]"
drag, startPoint x: 665, startPoint y: 213, endPoint x: 400, endPoint y: 253, distance: 268.0
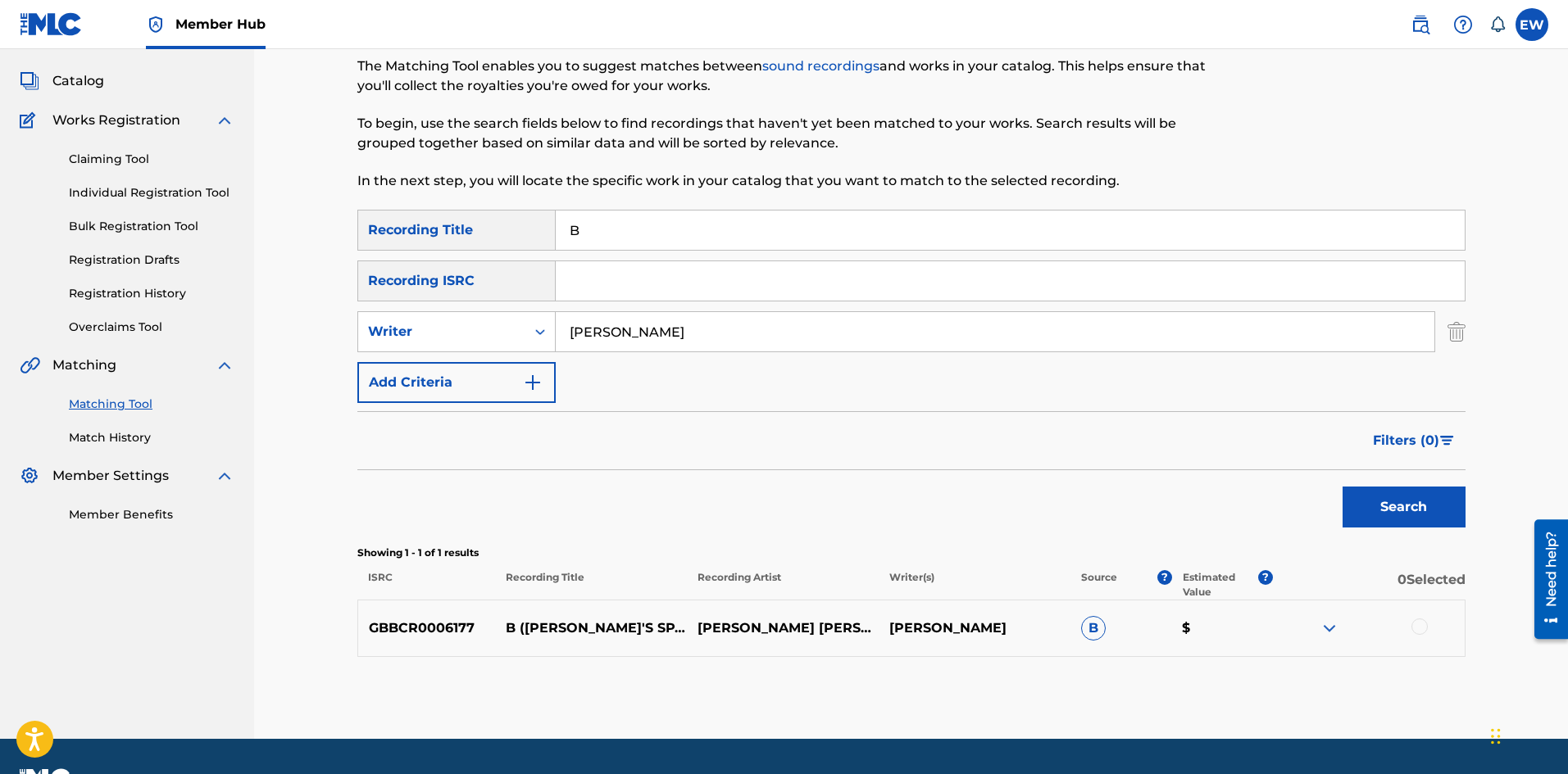
click at [400, 253] on div "SearchWithCriteria1a88df43-ddfd-414e-945b-9acc7855755c Recording Title B Search…" at bounding box center [911, 306] width 1108 height 193
paste input "NICE"
type input "B NICE"
click at [1357, 513] on button "Search" at bounding box center [1404, 507] width 123 height 41
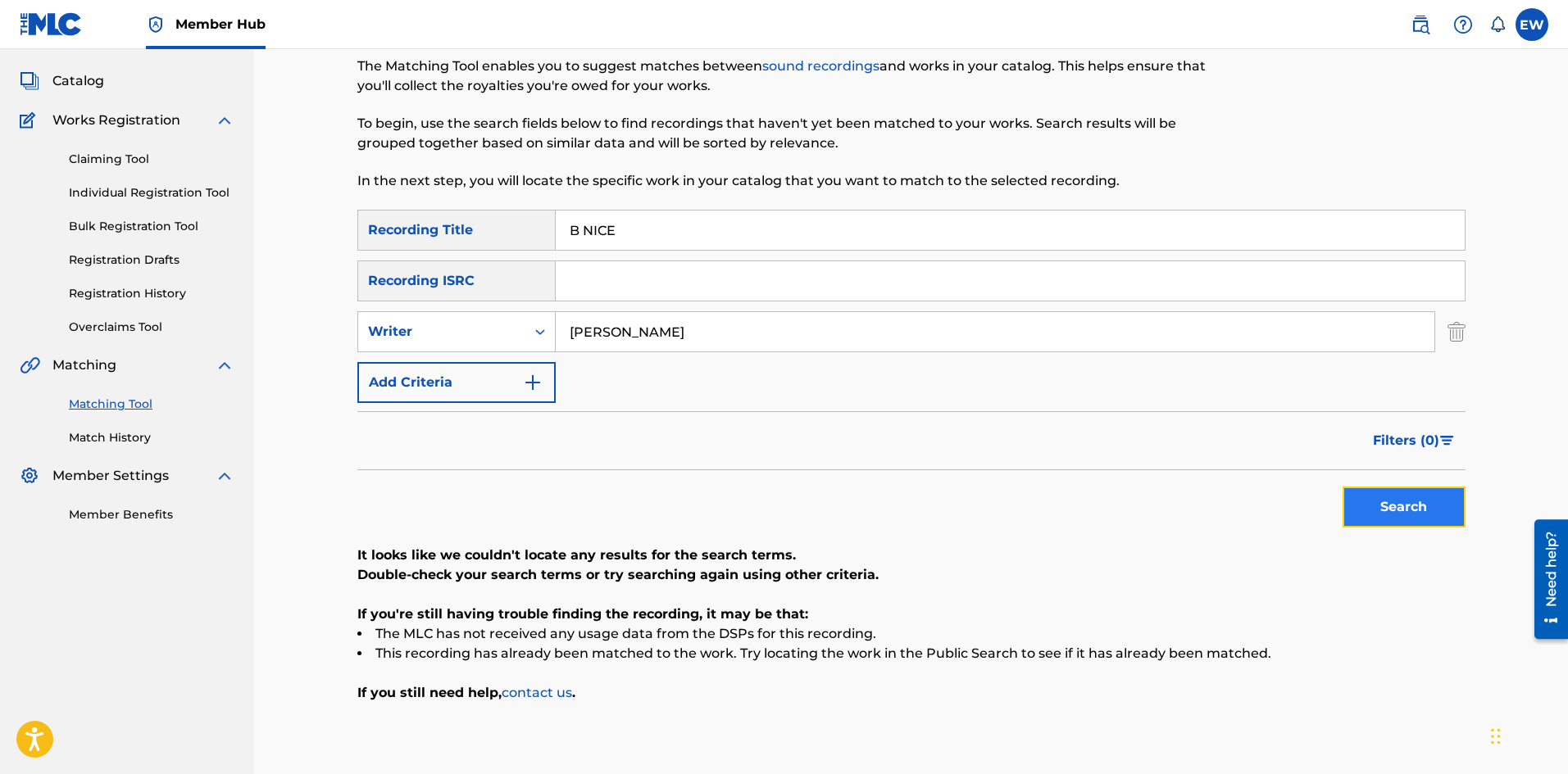
click at [1440, 505] on button "Search" at bounding box center [1404, 507] width 123 height 41
drag, startPoint x: 693, startPoint y: 335, endPoint x: 517, endPoint y: 316, distance: 177.0
click at [520, 319] on div "SearchWithCriteriaf0de209e-4e82-41a0-8e1a-6b981e3dc878 Writer [PERSON_NAME]" at bounding box center [911, 332] width 1108 height 41
paste input "CAPTAIN [PERSON_NAME]"
type input "CAPTAIN [PERSON_NAME]"
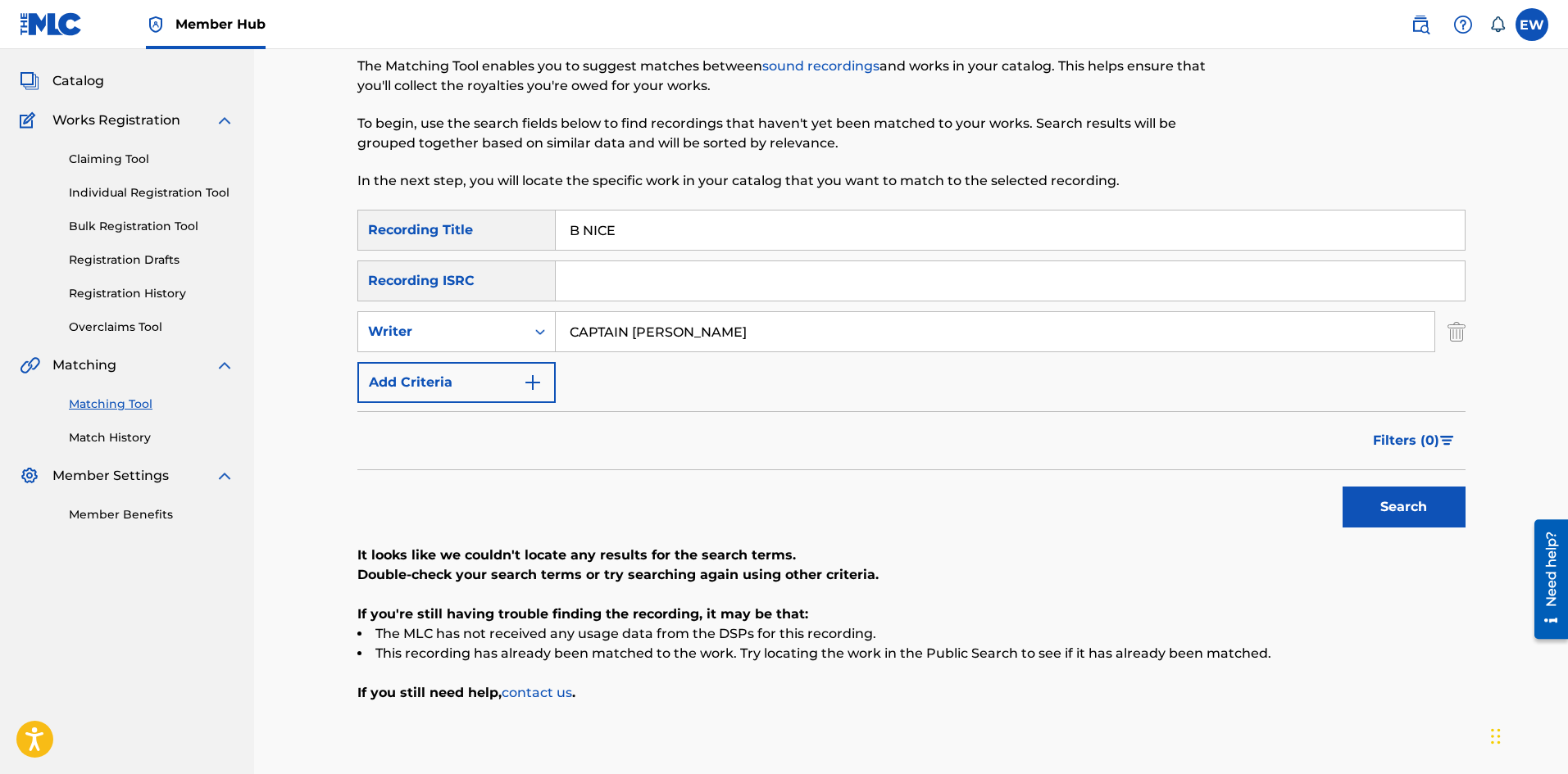
drag, startPoint x: 630, startPoint y: 213, endPoint x: 424, endPoint y: 208, distance: 206.1
click at [424, 208] on div "Matching Tool The Matching Tool enables you to suggest matches between sound re…" at bounding box center [911, 397] width 1108 height 777
paste input "ABY DEAR"
type input "BABY DEAR"
drag, startPoint x: 1425, startPoint y: 507, endPoint x: 1405, endPoint y: 517, distance: 22.4
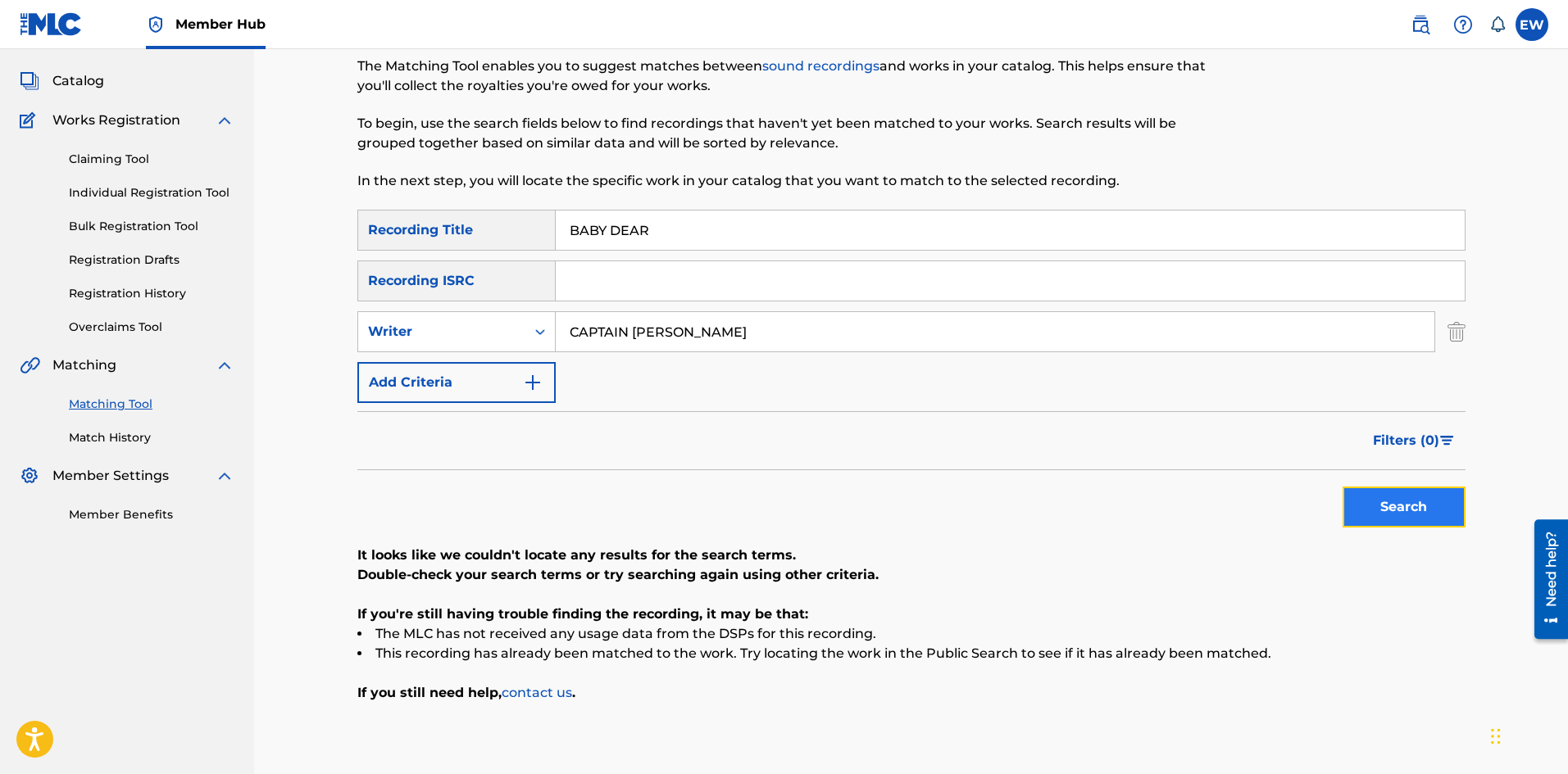
click at [1420, 509] on button "Search" at bounding box center [1404, 507] width 123 height 41
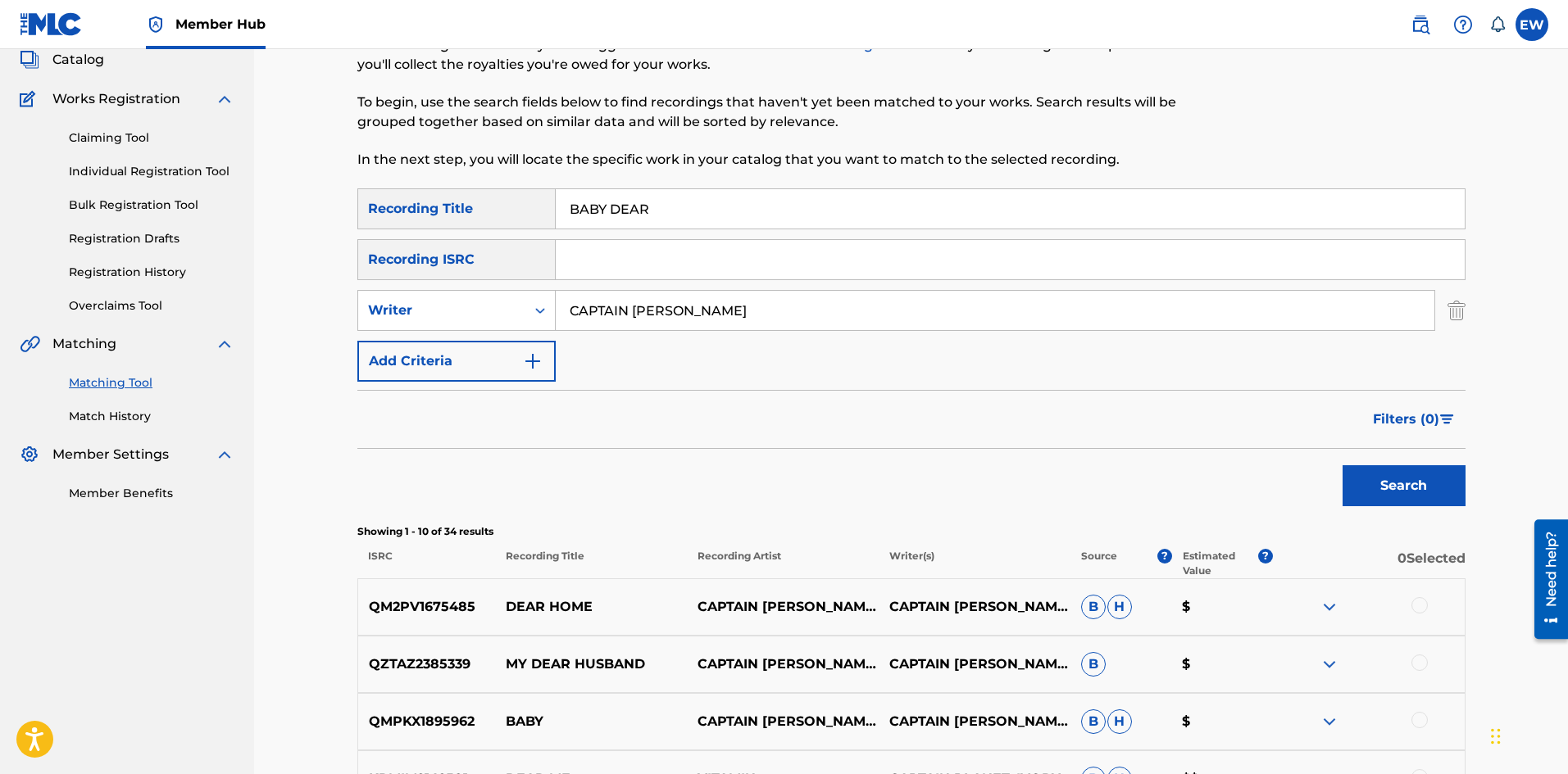
scroll to position [0, 0]
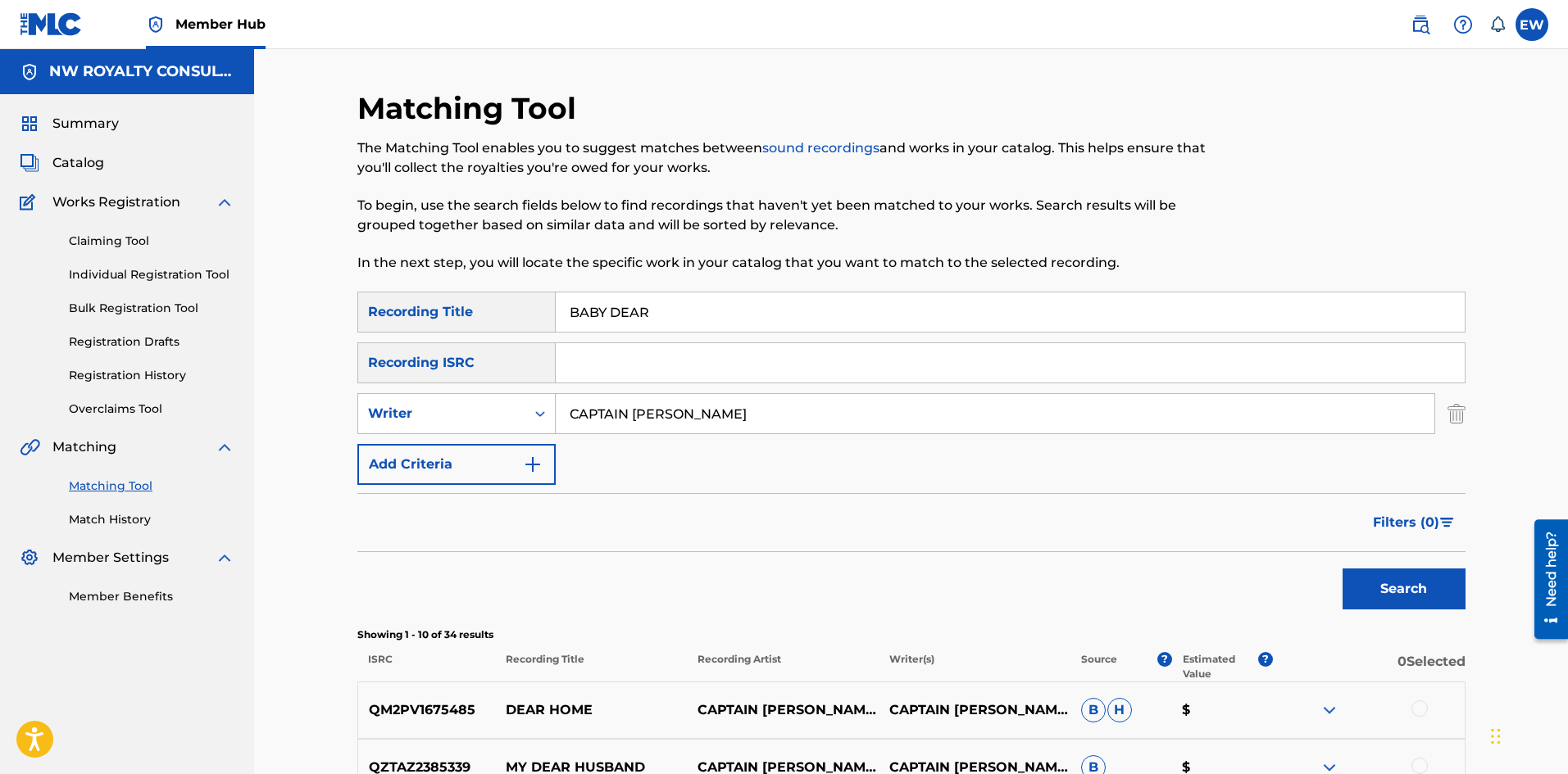
drag, startPoint x: 719, startPoint y: 403, endPoint x: 472, endPoint y: 320, distance: 260.6
click at [472, 320] on div "SearchWithCriteria1a88df43-ddfd-414e-945b-9acc7855755c Recording Title BABY DEA…" at bounding box center [911, 387] width 1108 height 193
paste input "[PERSON_NAME]"
type input "[PERSON_NAME]"
drag, startPoint x: 664, startPoint y: 297, endPoint x: 320, endPoint y: 290, distance: 344.1
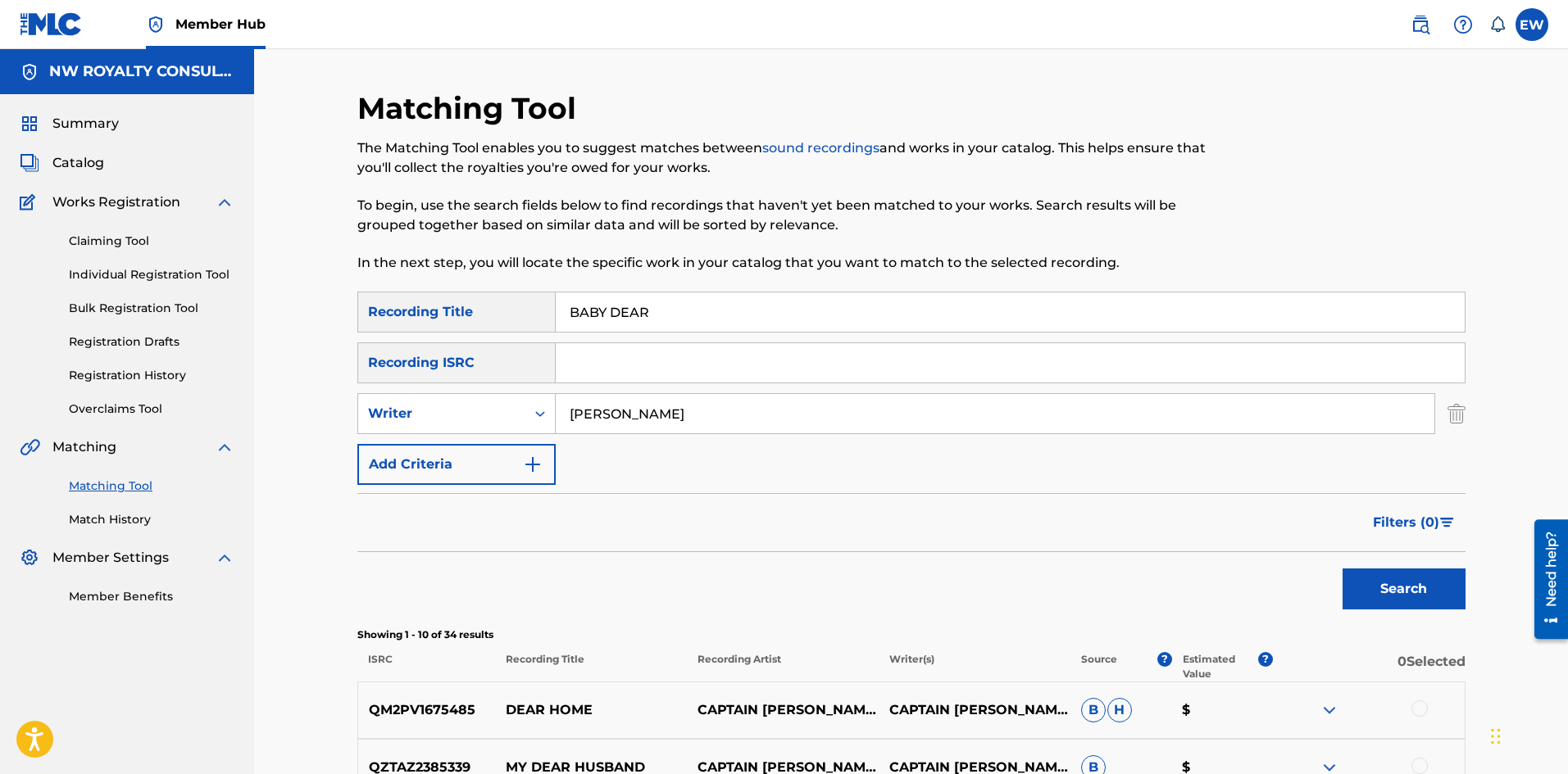
click at [320, 290] on div "Matching Tool The Matching Tool enables you to suggest matches between sound re…" at bounding box center [911, 714] width 1314 height 1329
paste input "FADA REMIX"
click at [1420, 592] on button "Search" at bounding box center [1404, 589] width 123 height 41
drag, startPoint x: 678, startPoint y: 405, endPoint x: 309, endPoint y: 363, distance: 371.4
click at [319, 377] on div "Matching Tool The Matching Tool enables you to suggest matches between sound re…" at bounding box center [911, 714] width 1314 height 1329
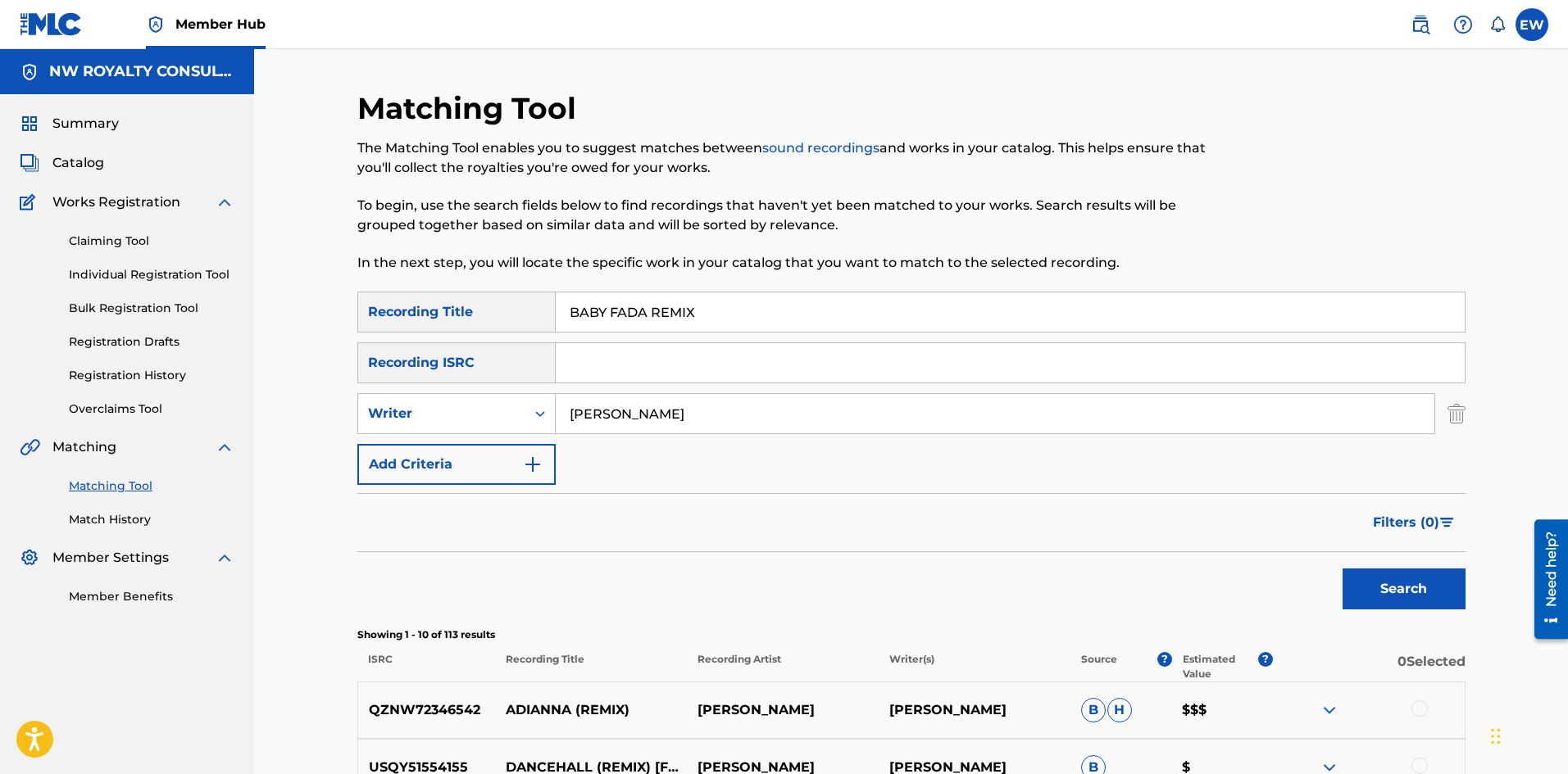
drag, startPoint x: 745, startPoint y: 305, endPoint x: 544, endPoint y: 291, distance: 201.5
click at [539, 295] on div "SearchWithCriteria1a88df43-ddfd-414e-945b-9acc7855755c Recording Title BABY FAD…" at bounding box center [911, 311] width 1108 height 41
paste input "THER"
type input "BABY FATHER"
drag, startPoint x: 1367, startPoint y: 599, endPoint x: 1354, endPoint y: 577, distance: 25.6
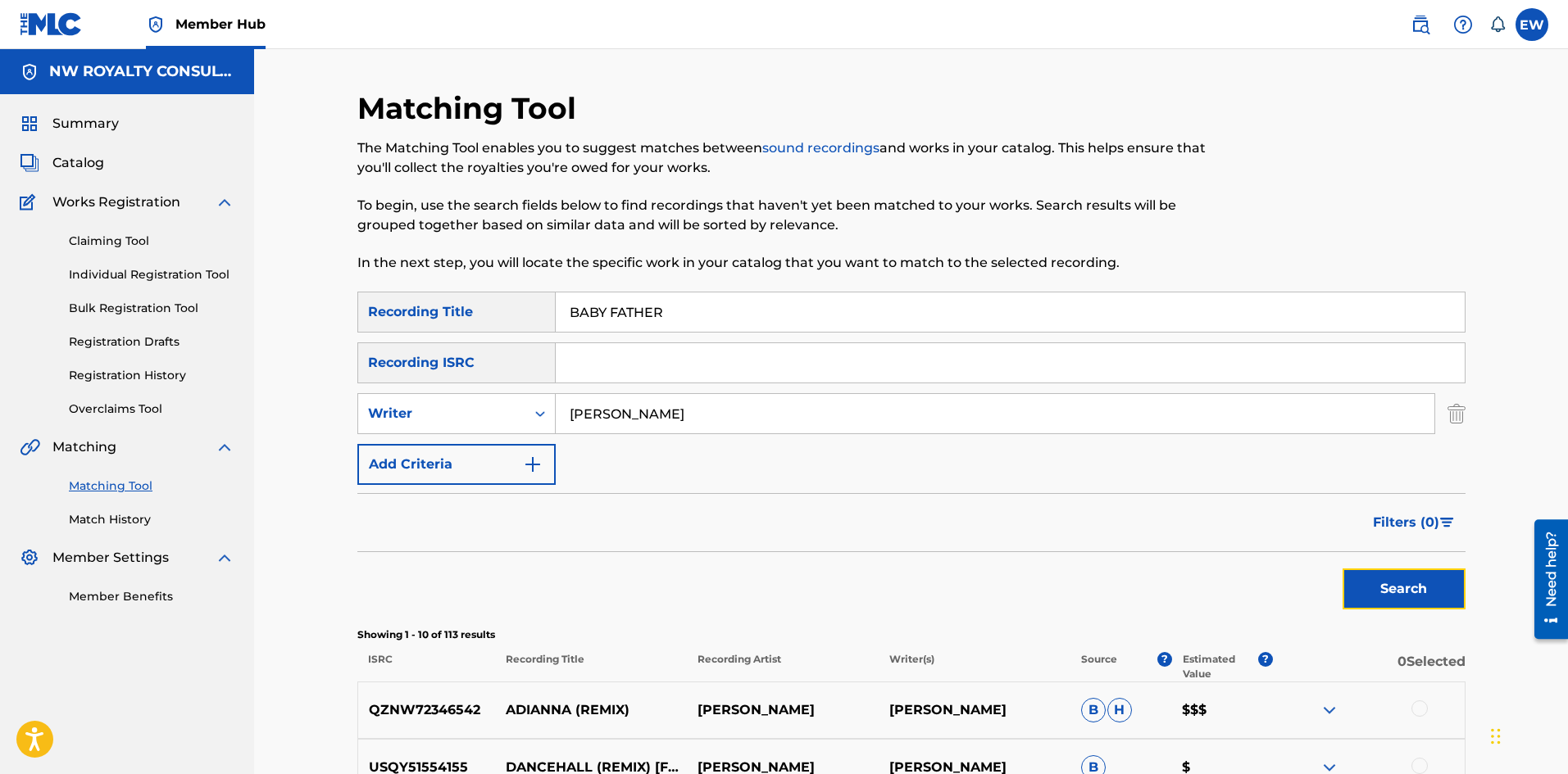
click at [1366, 597] on button "Search" at bounding box center [1404, 589] width 123 height 41
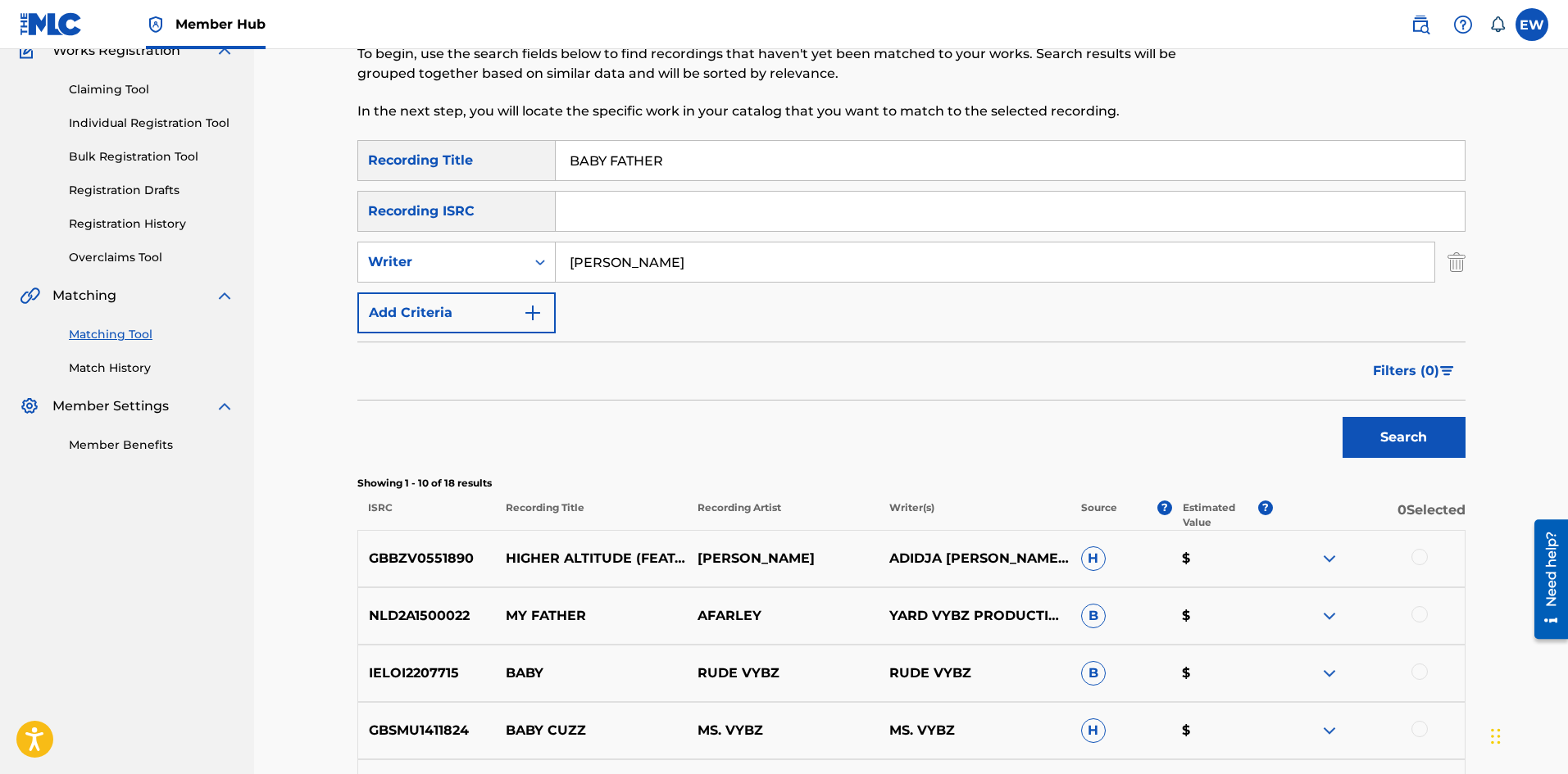
scroll to position [82, 0]
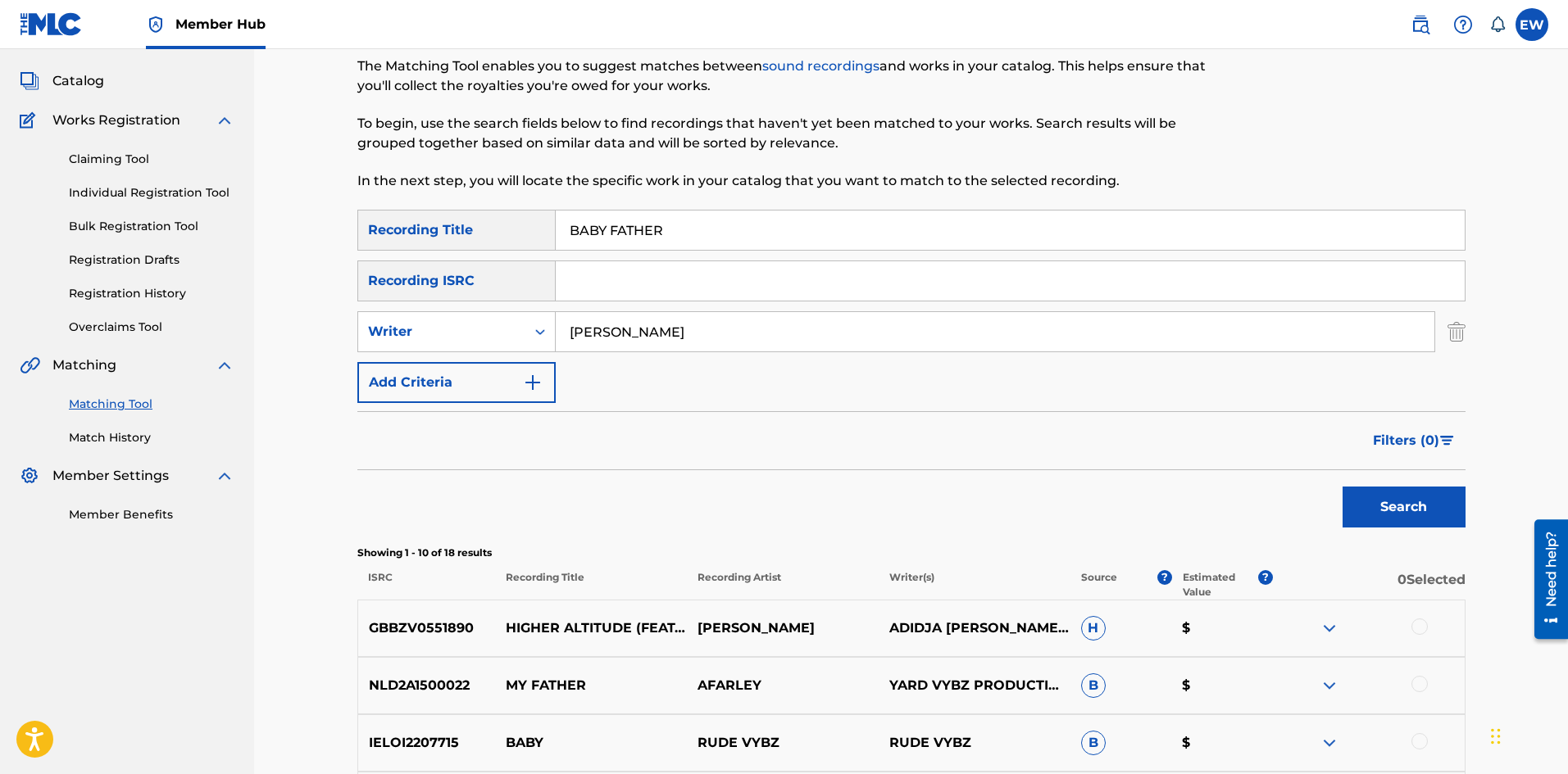
drag, startPoint x: 696, startPoint y: 326, endPoint x: 579, endPoint y: 322, distance: 117.1
click at [582, 323] on input "[PERSON_NAME]" at bounding box center [995, 332] width 879 height 39
click at [688, 325] on input "[PERSON_NAME]" at bounding box center [995, 332] width 879 height 39
click at [688, 326] on input "[PERSON_NAME]" at bounding box center [995, 332] width 879 height 39
drag, startPoint x: 688, startPoint y: 326, endPoint x: 522, endPoint y: 290, distance: 169.9
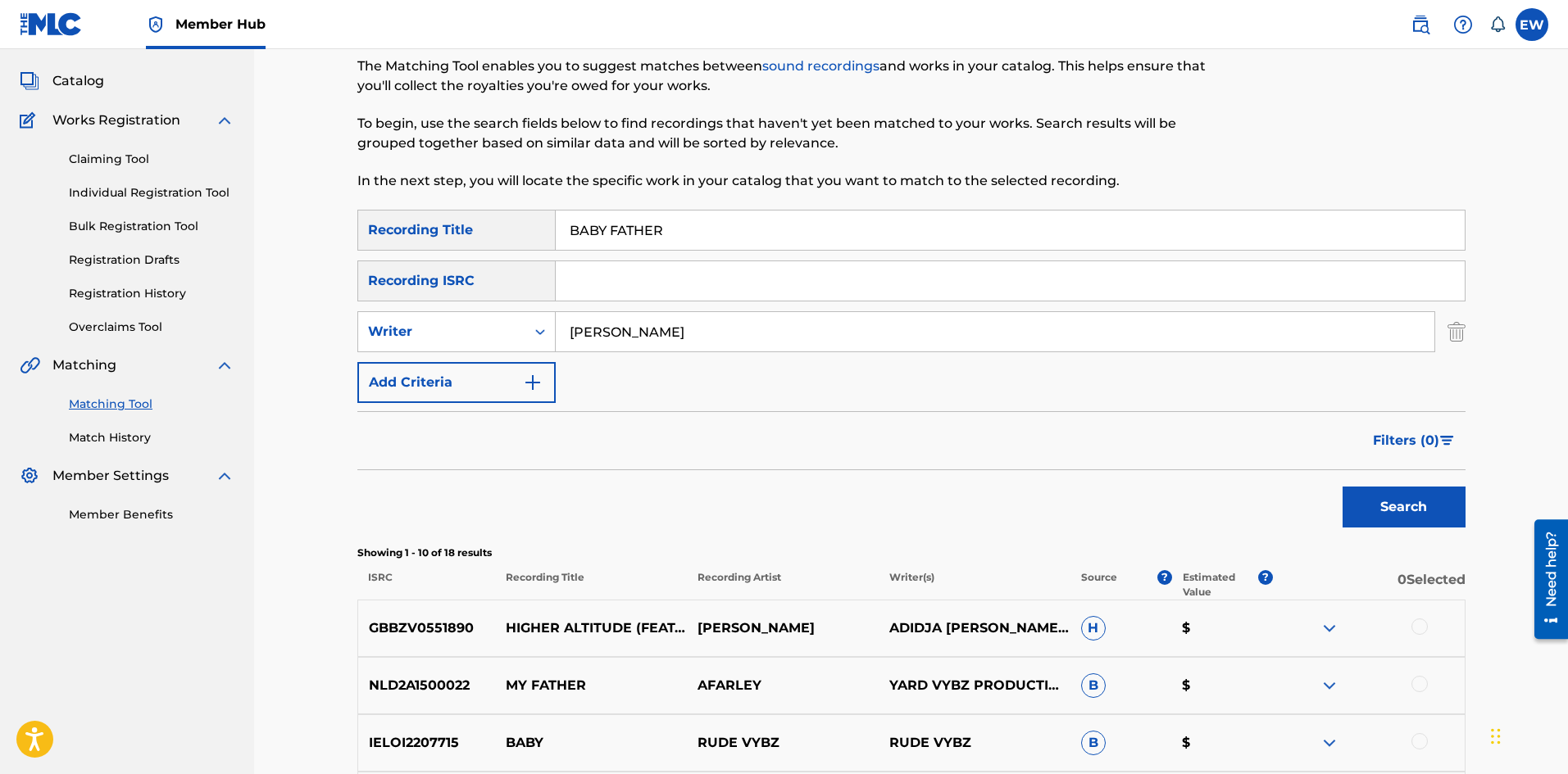
click at [522, 300] on div "SearchWithCriteria1a88df43-ddfd-414e-945b-9acc7855755c Recording Title BABY FAT…" at bounding box center [911, 306] width 1108 height 193
paste input "[PERSON_NAME]"
type input "[PERSON_NAME]"
drag, startPoint x: 663, startPoint y: 235, endPoint x: 498, endPoint y: 213, distance: 166.5
click at [494, 223] on div "SearchWithCriteria1a88df43-ddfd-414e-945b-9acc7855755c Recording Title BABY FAT…" at bounding box center [911, 230] width 1108 height 41
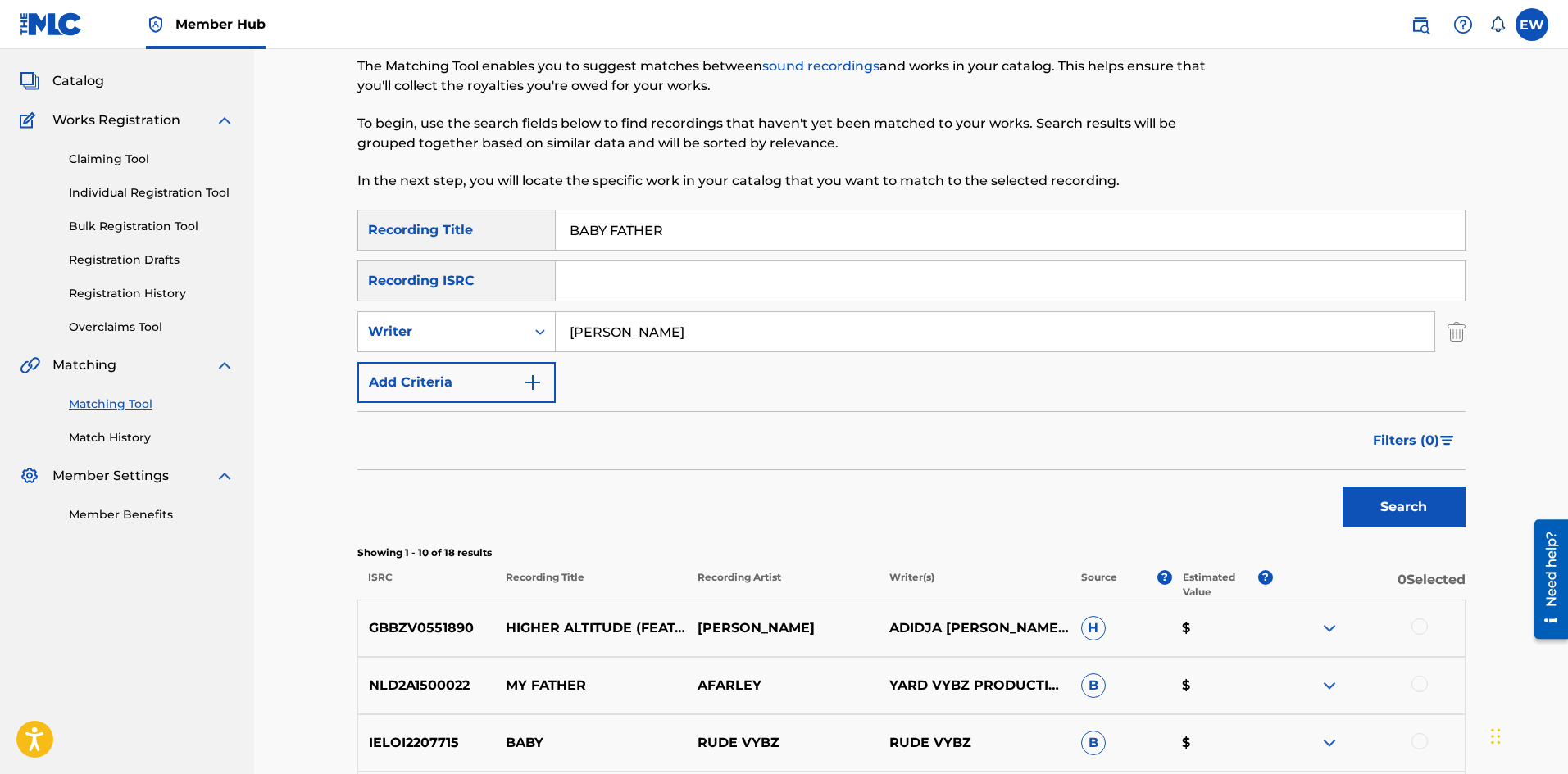
paste input "I LOVE YOU"
type input "BABY I LOVE YOU"
click at [1375, 516] on button "Search" at bounding box center [1404, 507] width 123 height 41
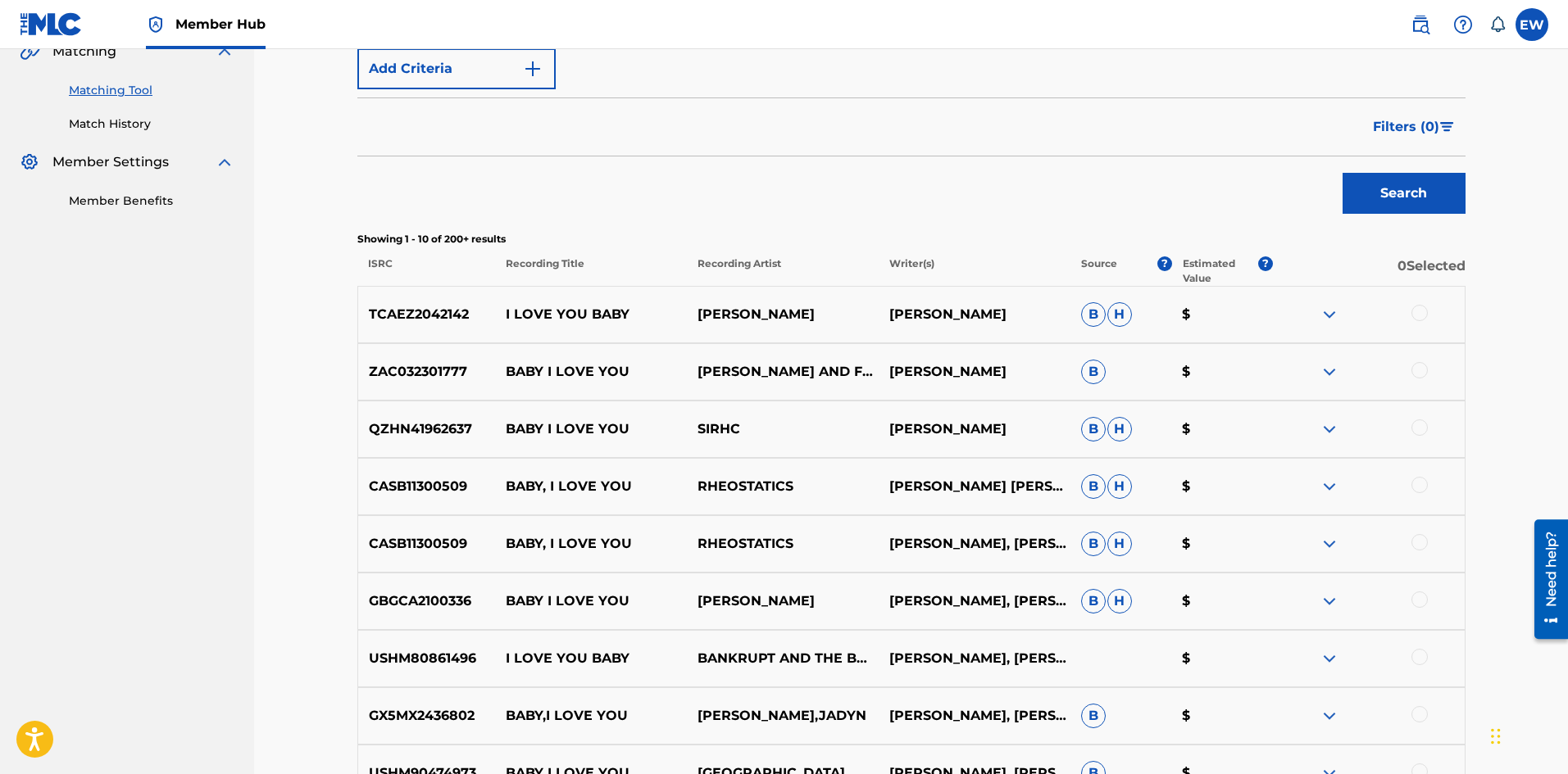
scroll to position [164, 0]
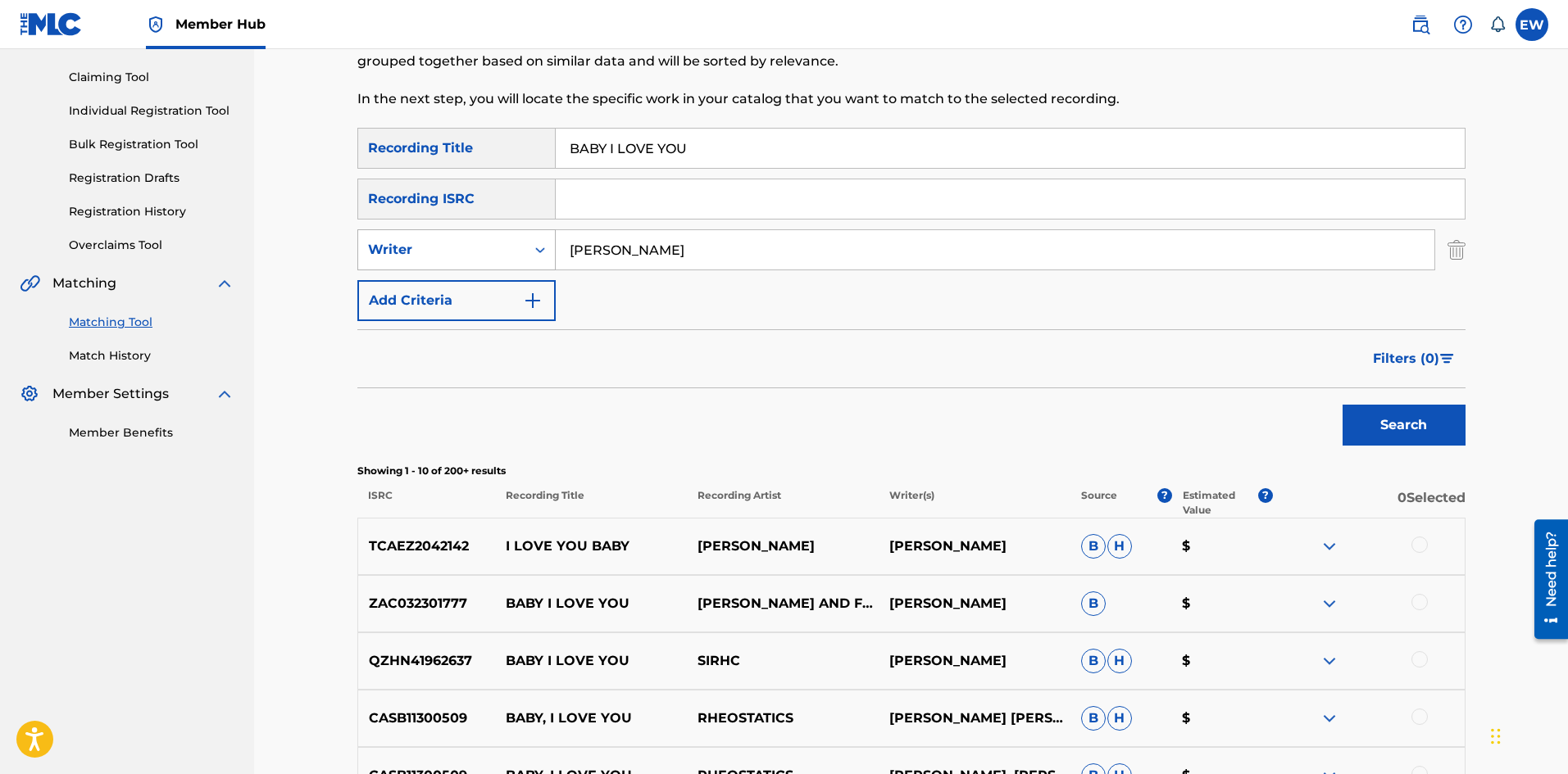
drag, startPoint x: 751, startPoint y: 251, endPoint x: 451, endPoint y: 256, distance: 300.0
click at [448, 256] on div "SearchWithCriteriaf0de209e-4e82-41a0-8e1a-6b981e3dc878 Writer [PERSON_NAME]" at bounding box center [911, 249] width 1108 height 41
click at [490, 254] on div "Writer" at bounding box center [442, 249] width 148 height 19
click at [450, 285] on div "Recording Artist" at bounding box center [456, 290] width 197 height 41
click at [974, 381] on div "Filters ( 0 )" at bounding box center [911, 359] width 1108 height 59
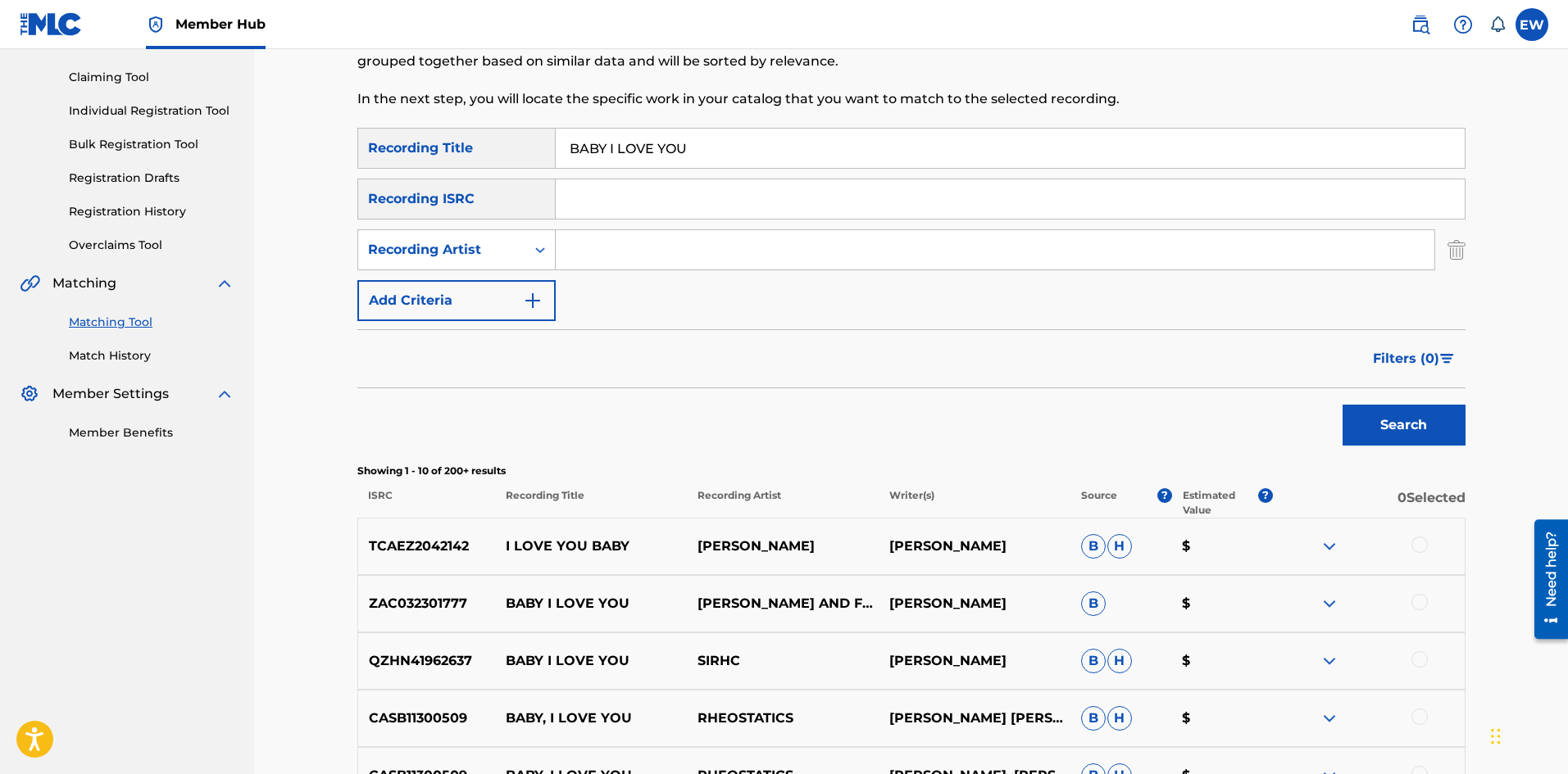
drag, startPoint x: 603, startPoint y: 254, endPoint x: 577, endPoint y: 253, distance: 26.0
click at [579, 253] on input "Search Form" at bounding box center [995, 249] width 879 height 39
paste input "ICEKOOLIO"
type input "ICEKOOLIO"
drag, startPoint x: 836, startPoint y: 135, endPoint x: 787, endPoint y: 354, distance: 224.4
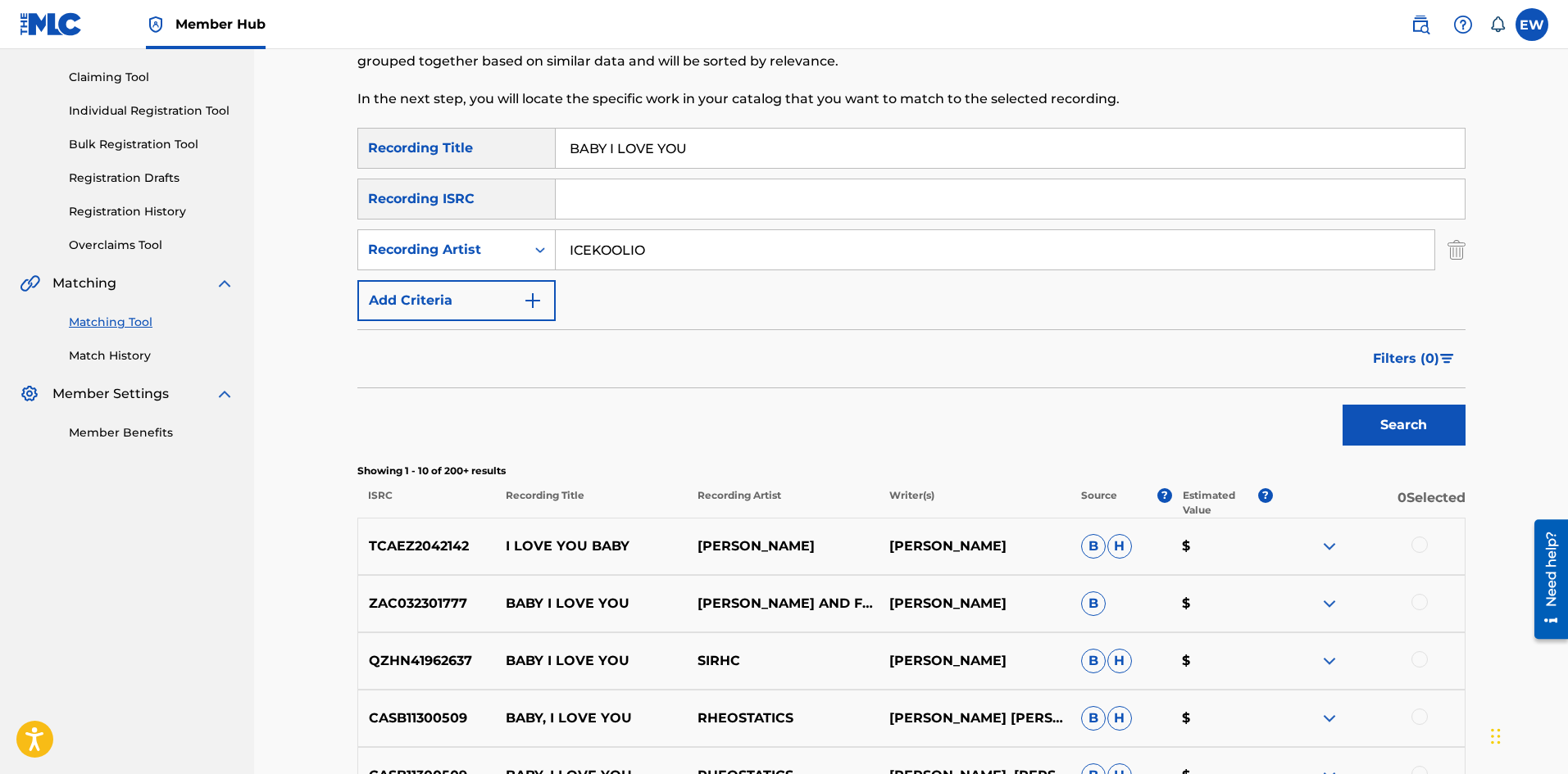
click at [528, 162] on div "SearchWithCriteria1a88df43-ddfd-414e-945b-9acc7855755c Recording Title BABY I L…" at bounding box center [911, 148] width 1108 height 41
paste input "ATTITUDE"
type input "ATTITUDE"
click at [1429, 415] on button "Search" at bounding box center [1404, 425] width 123 height 41
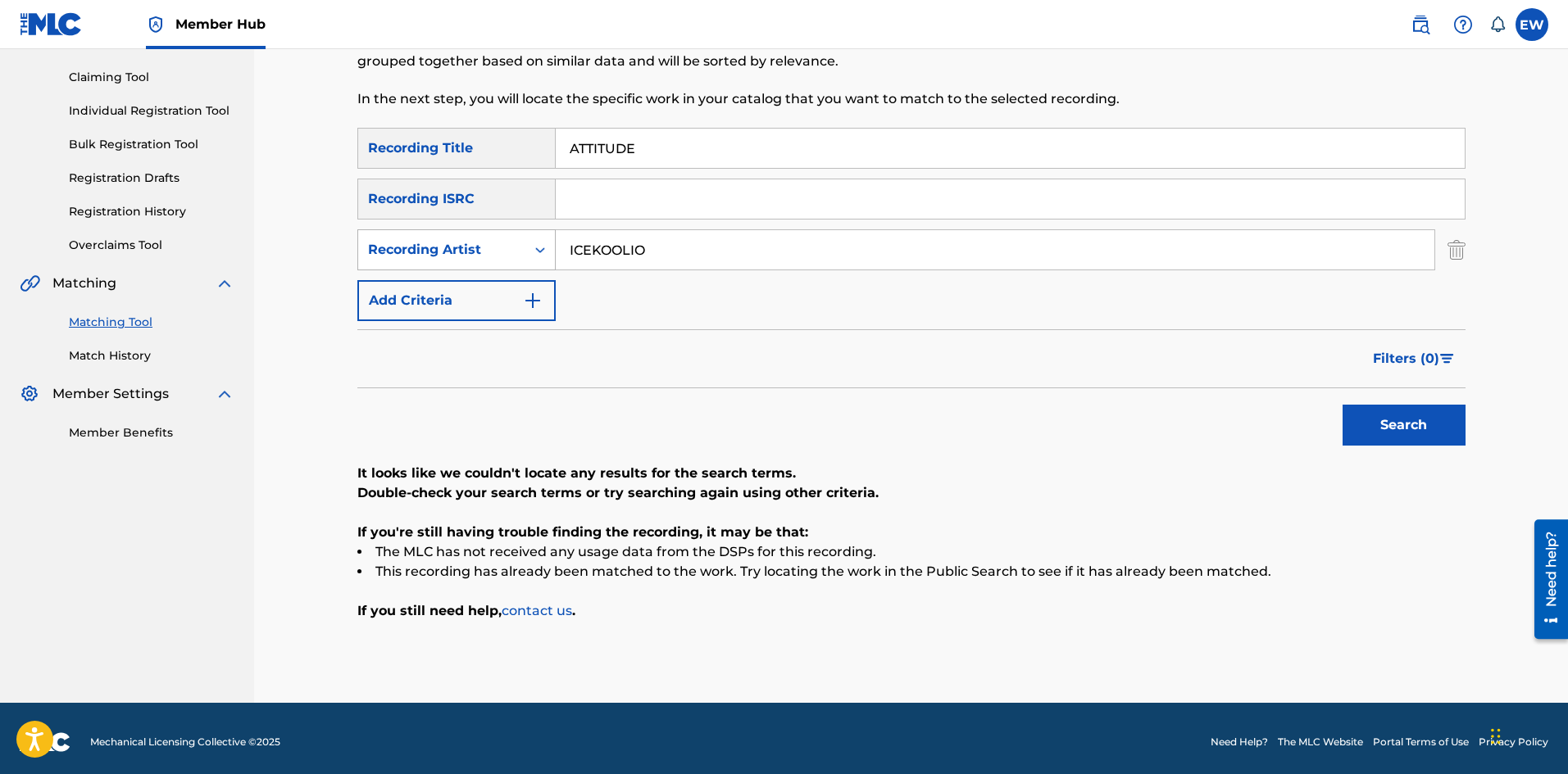
drag, startPoint x: 608, startPoint y: 191, endPoint x: 548, endPoint y: 238, distance: 76.2
click at [463, 229] on div "SearchWithCriteria1a88df43-ddfd-414e-945b-9acc7855755c Recording Title ATTITUDE…" at bounding box center [911, 224] width 1108 height 193
paste input "TAFARI MOBSTA"
type input "TAFARI MOBSTA"
drag, startPoint x: 765, startPoint y: 149, endPoint x: 795, endPoint y: 349, distance: 202.2
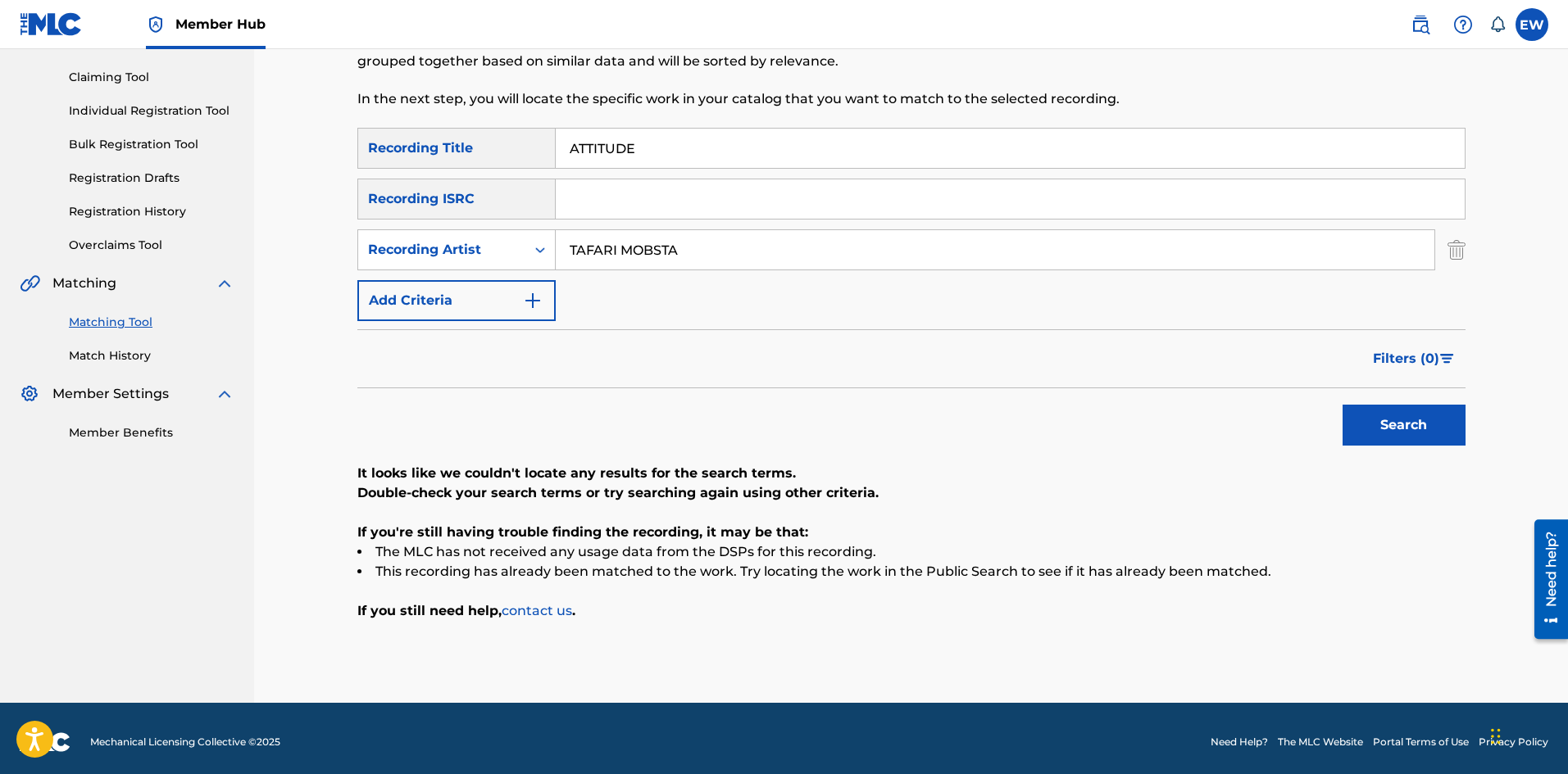
click at [553, 182] on div "SearchWithCriteria1a88df43-ddfd-414e-945b-9acc7855755c Recording Title ATTITUDE…" at bounding box center [911, 224] width 1108 height 193
paste input "U BISMARK"
type input "ATU BISMARK"
click at [1415, 424] on button "Search" at bounding box center [1404, 425] width 123 height 41
drag, startPoint x: 762, startPoint y: 147, endPoint x: 719, endPoint y: 151, distance: 43.2
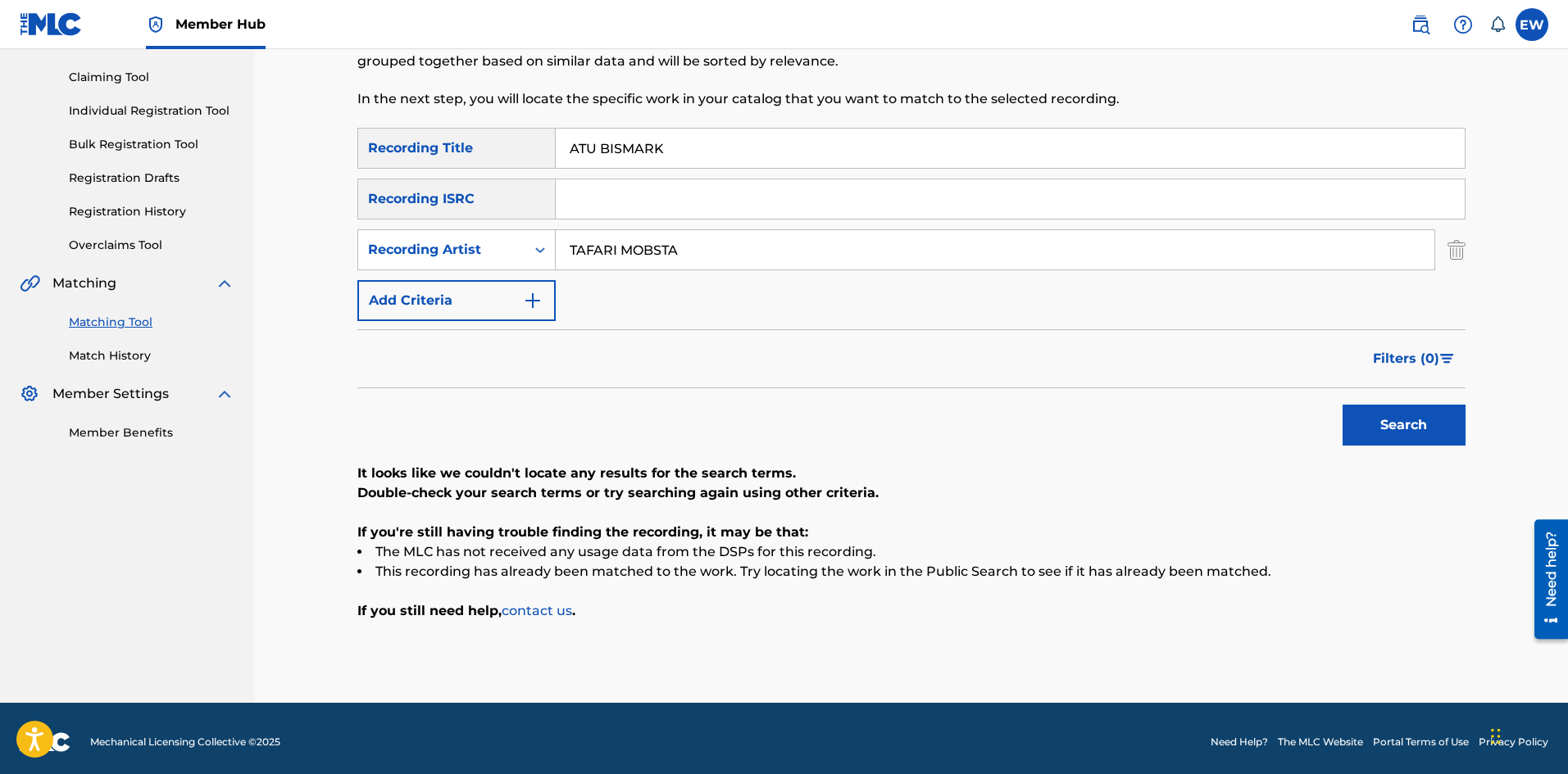
click at [719, 151] on input "ATU BISMARK" at bounding box center [1011, 147] width 909 height 39
drag, startPoint x: 697, startPoint y: 241, endPoint x: 573, endPoint y: 245, distance: 124.1
click at [545, 237] on div "SearchWithCriteria46d3bd2c-41a3-421b-adf0-3433b9bbf8c9 Recording Artist TAFARI …" at bounding box center [911, 249] width 1108 height 41
paste input "JAGARIZZAR"
type input "JAGARIZZAR"
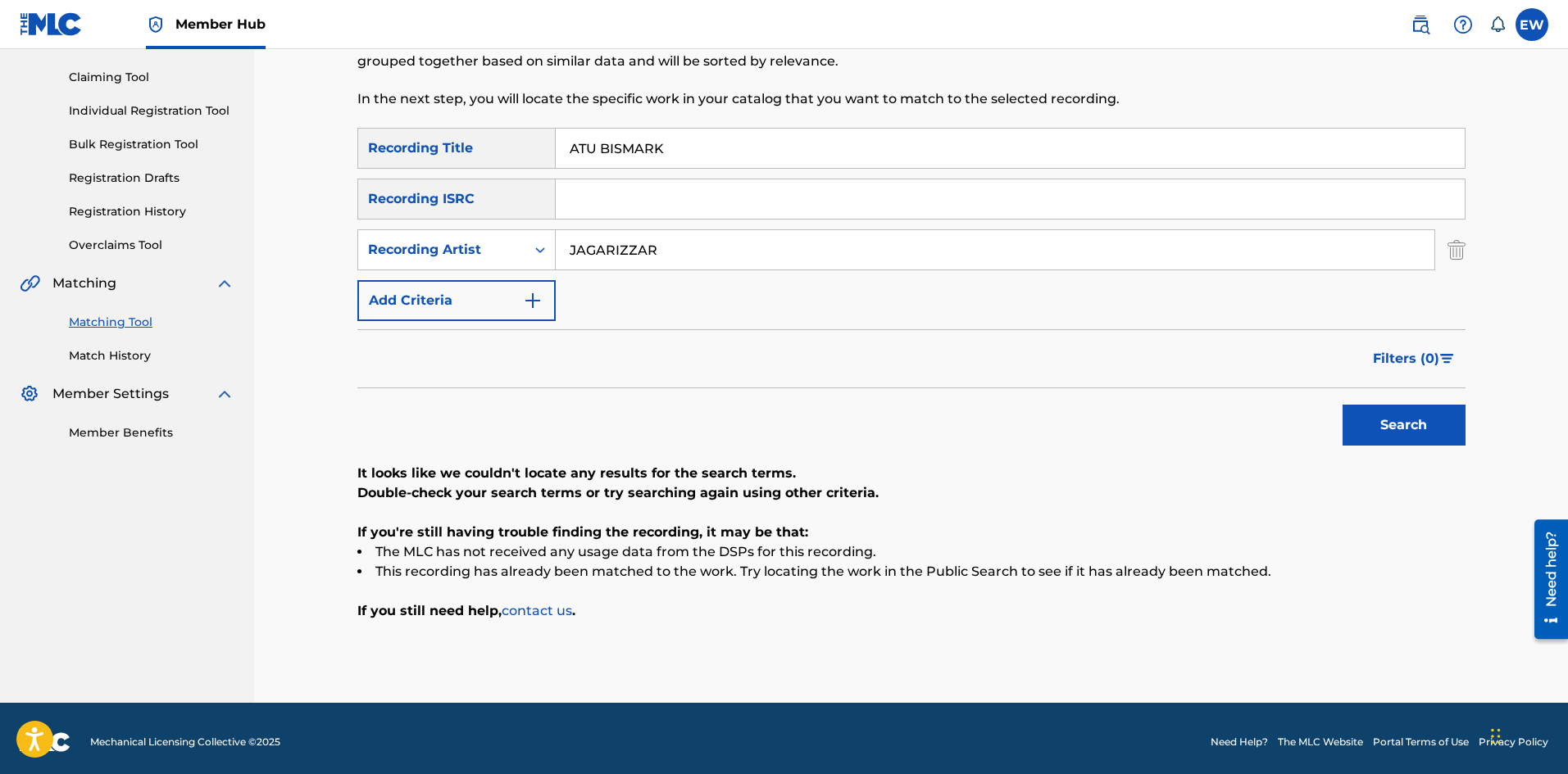
drag, startPoint x: 685, startPoint y: 147, endPoint x: 702, endPoint y: 185, distance: 41.6
click at [523, 141] on div "SearchWithCriteria1a88df43-ddfd-414e-945b-9acc7855755c Recording Title ATU BISM…" at bounding box center [911, 148] width 1108 height 41
paste input "UDIENCE OF ONE"
type input "AUDIENCE OF ONE"
drag, startPoint x: 1404, startPoint y: 423, endPoint x: 1393, endPoint y: 420, distance: 11.4
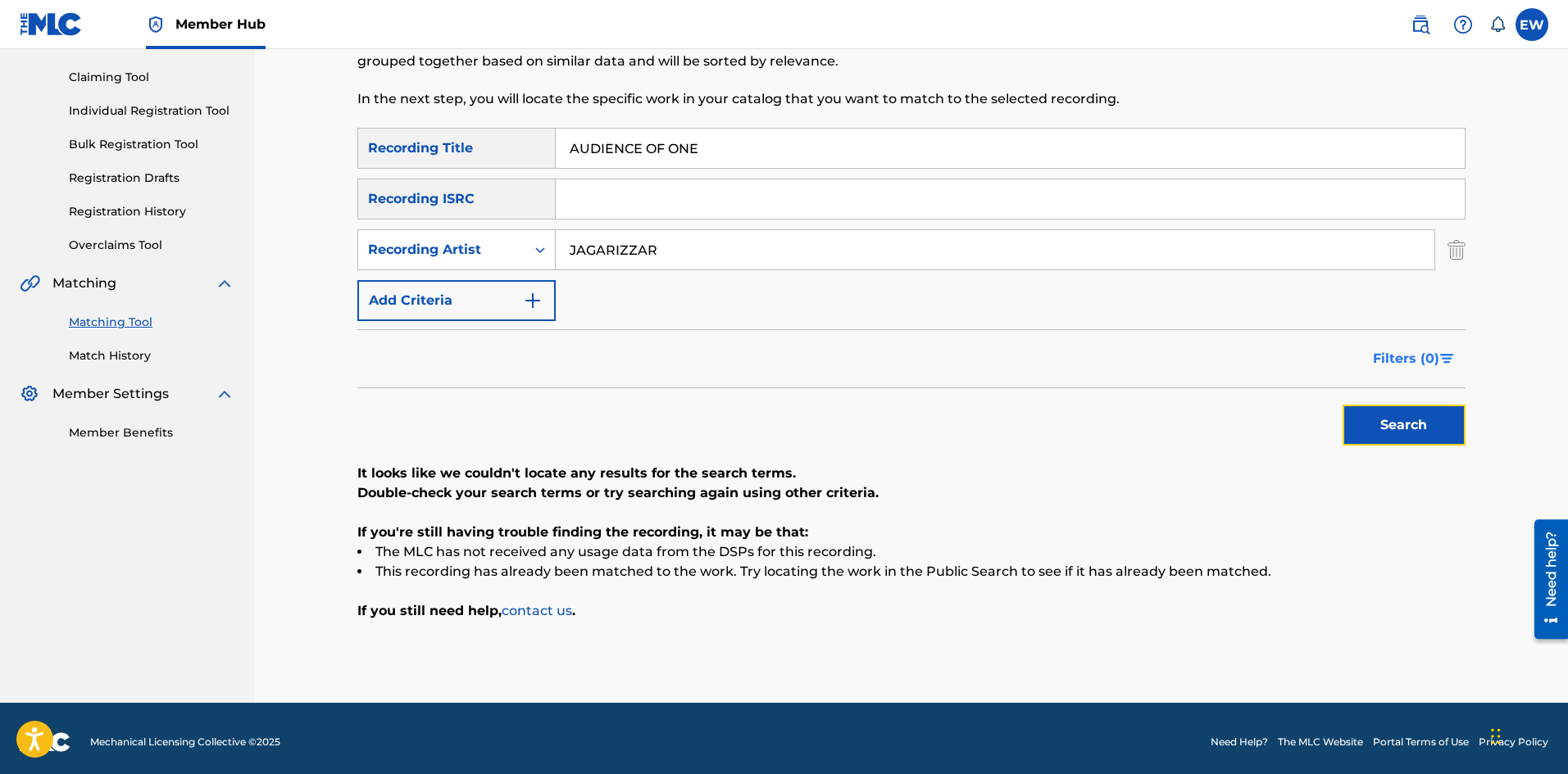
click at [1404, 423] on button "Search" at bounding box center [1404, 425] width 123 height 41
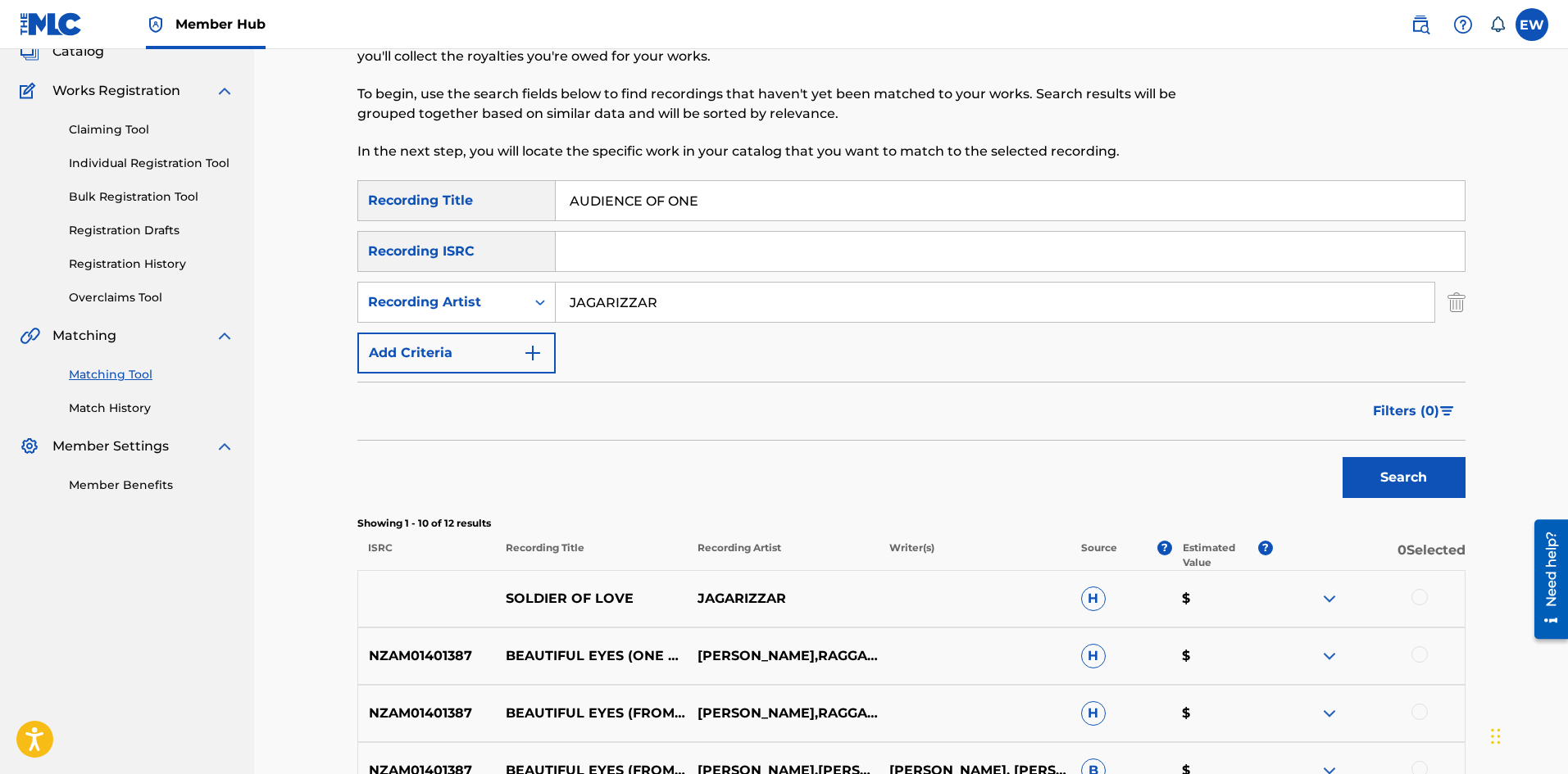
scroll to position [109, 0]
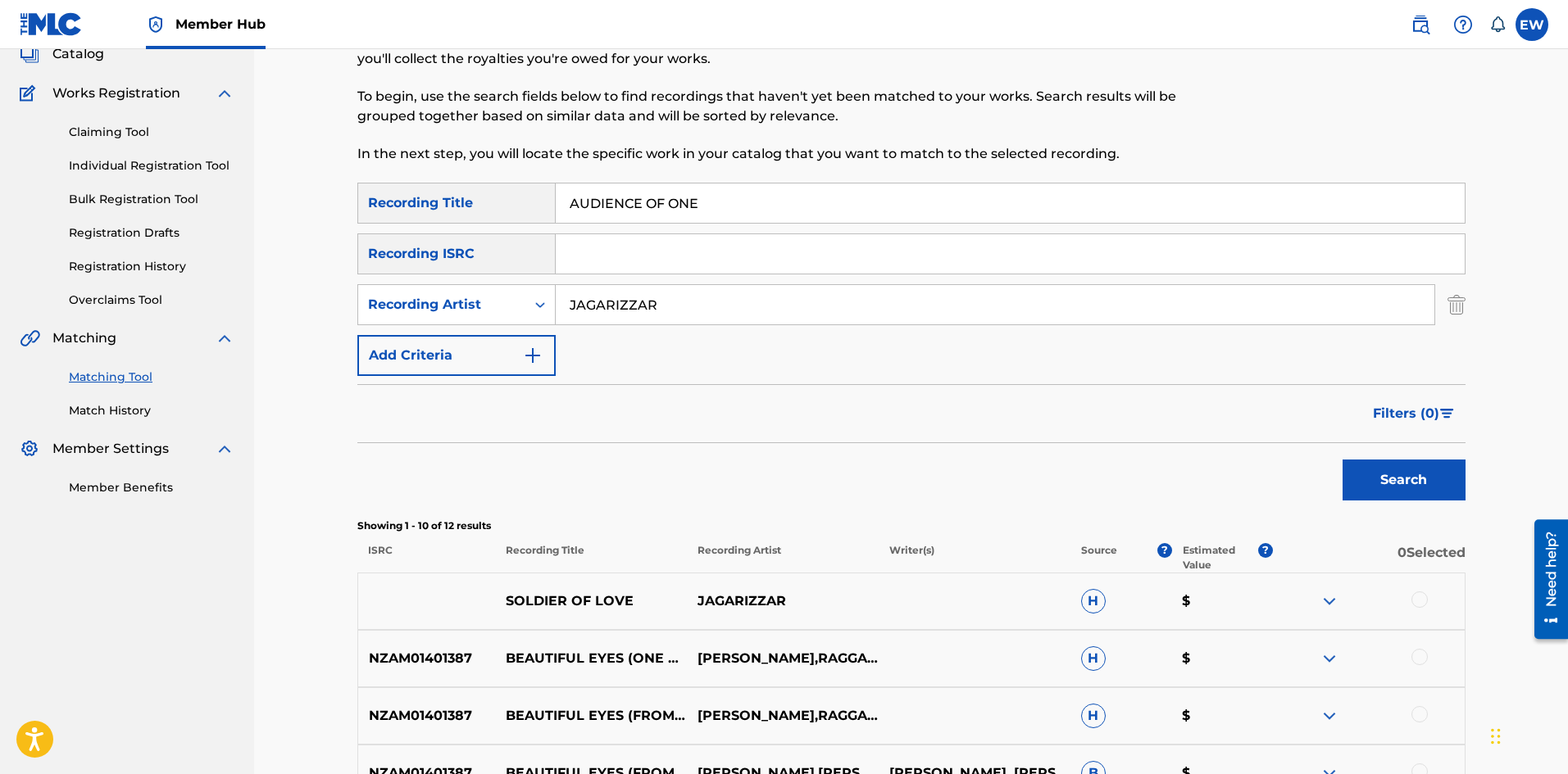
drag, startPoint x: 658, startPoint y: 296, endPoint x: 459, endPoint y: 331, distance: 202.1
click at [420, 311] on div "SearchWithCriteria46d3bd2c-41a3-421b-adf0-3433b9bbf8c9 Recording Artist JAGARIZ…" at bounding box center [911, 304] width 1108 height 41
paste input "KYRAXX"
type input "KYRAXX"
drag, startPoint x: 758, startPoint y: 192, endPoint x: 510, endPoint y: 205, distance: 248.3
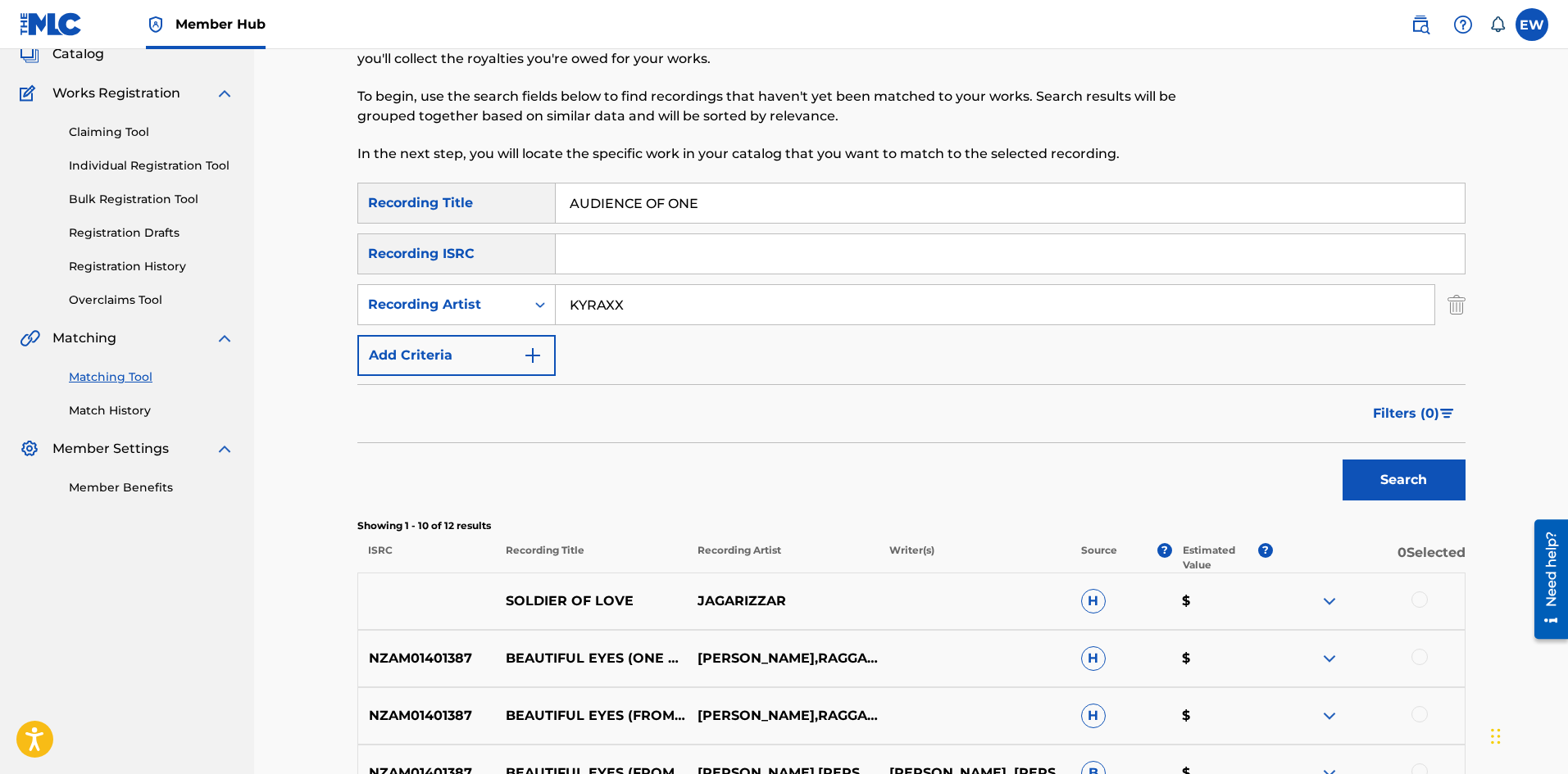
click at [510, 206] on div "SearchWithCriteria1a88df43-ddfd-414e-945b-9acc7855755c Recording Title AUDIENCE…" at bounding box center [911, 202] width 1108 height 41
paste input "NTY HOUSE INTERLUD"
type input "AUNTY HOUSE INTERLUDE"
drag, startPoint x: 1417, startPoint y: 485, endPoint x: 1410, endPoint y: 474, distance: 13.0
click at [1414, 479] on button "Search" at bounding box center [1404, 480] width 123 height 41
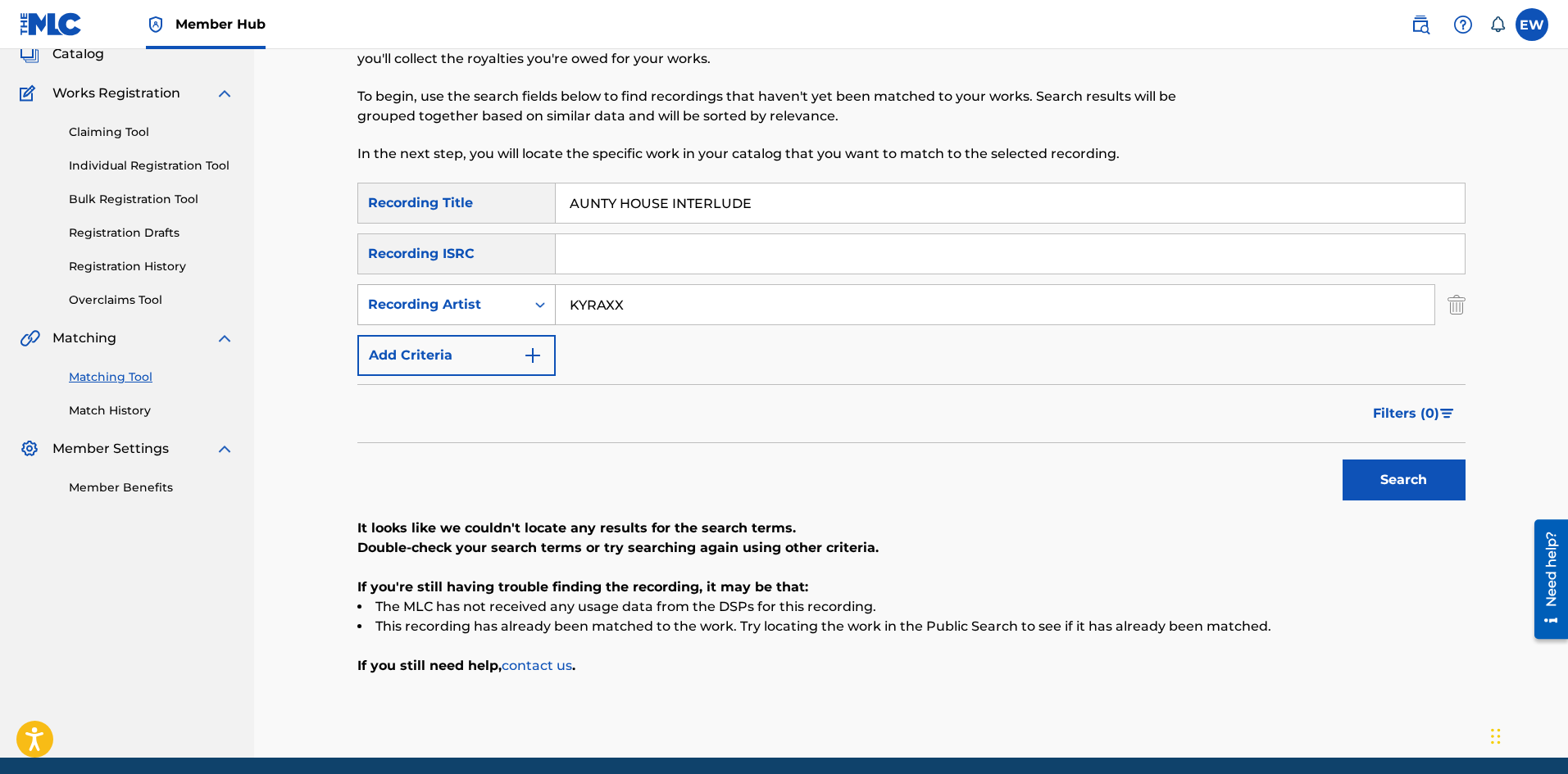
drag, startPoint x: 620, startPoint y: 298, endPoint x: 527, endPoint y: 323, distance: 96.3
click at [463, 300] on div "SearchWithCriteria46d3bd2c-41a3-421b-adf0-3433b9bbf8c9 Recording Artist KYRAXX" at bounding box center [911, 304] width 1108 height 41
paste input "PENTHOUSE ALL-STARS"
type input "PENTHOUSE ALL-STARS"
drag, startPoint x: 773, startPoint y: 201, endPoint x: 423, endPoint y: 172, distance: 351.2
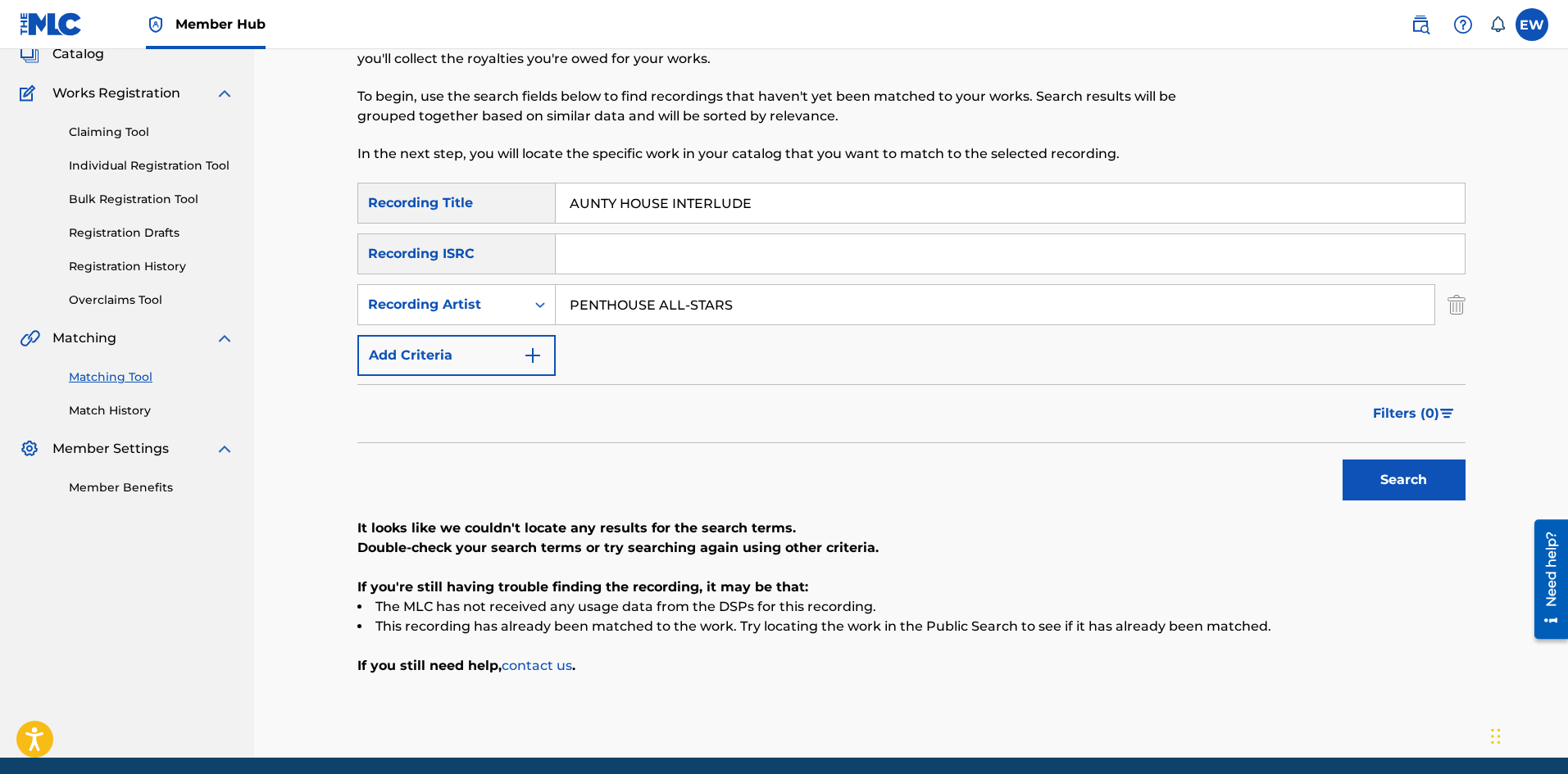
click at [423, 172] on div "Matching Tool The Matching Tool enables you to suggest matches between sound re…" at bounding box center [911, 369] width 1108 height 777
paste input "TOMATIC RIDDIM"
type input "AUTOMATIC RIDDIM"
drag, startPoint x: 1357, startPoint y: 478, endPoint x: 1349, endPoint y: 468, distance: 12.8
click at [1357, 474] on button "Search" at bounding box center [1404, 480] width 123 height 41
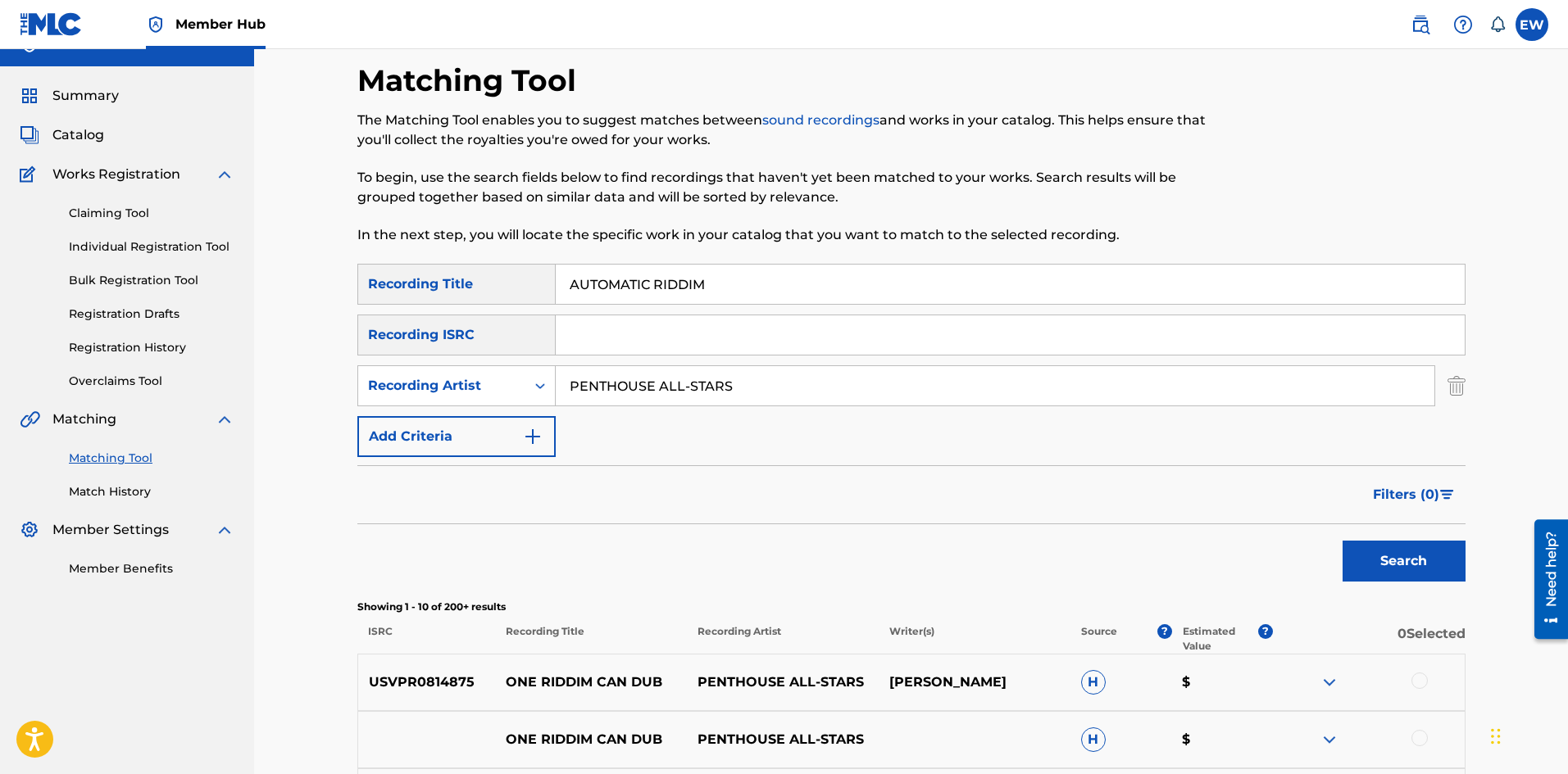
scroll to position [27, 0]
drag, startPoint x: 770, startPoint y: 380, endPoint x: 537, endPoint y: 452, distance: 243.9
click at [501, 431] on div "SearchWithCriteria1a88df43-ddfd-414e-945b-9acc7855755c Recording Title AUTOMATI…" at bounding box center [911, 361] width 1108 height 193
paste input "JAH 9"
type input "JAH 9"
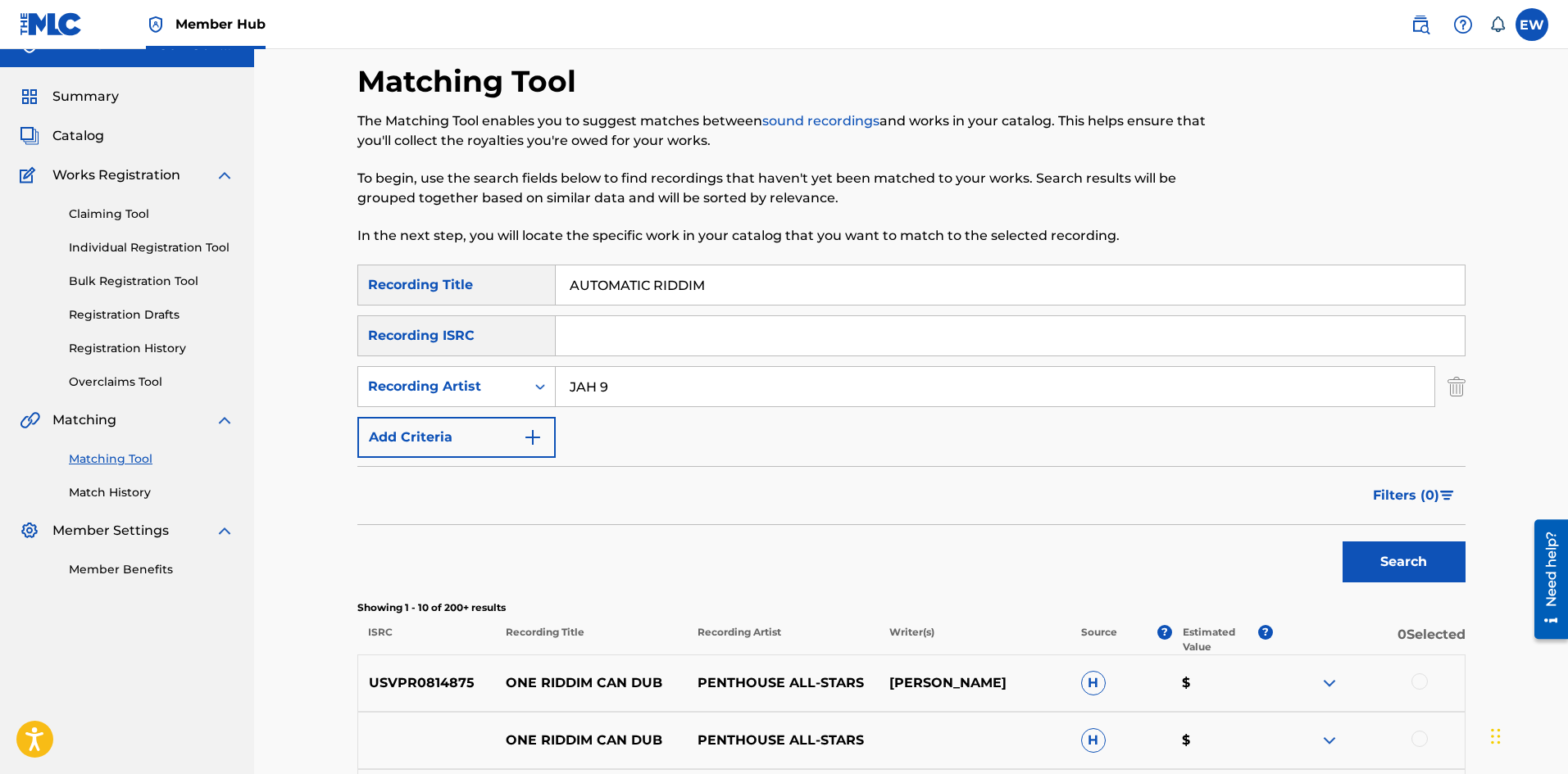
drag, startPoint x: 636, startPoint y: 289, endPoint x: 495, endPoint y: 285, distance: 141.1
click at [493, 287] on div "SearchWithCriteria1a88df43-ddfd-414e-945b-9acc7855755c Recording Title AUTOMATI…" at bounding box center [911, 285] width 1108 height 41
paste input "VOCADO"
type input "AVOCADO"
click at [1420, 572] on button "Search" at bounding box center [1404, 561] width 123 height 41
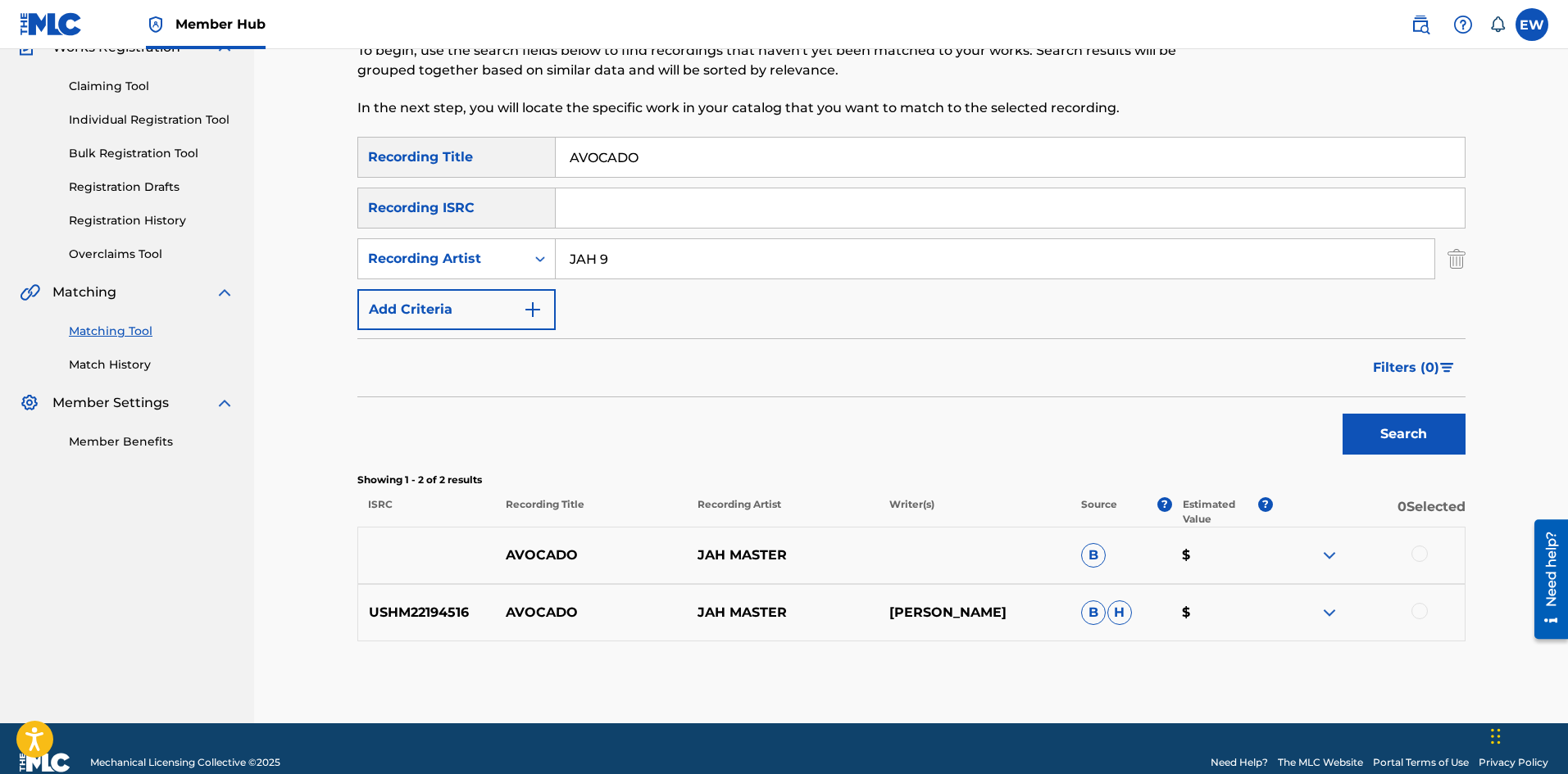
scroll to position [182, 0]
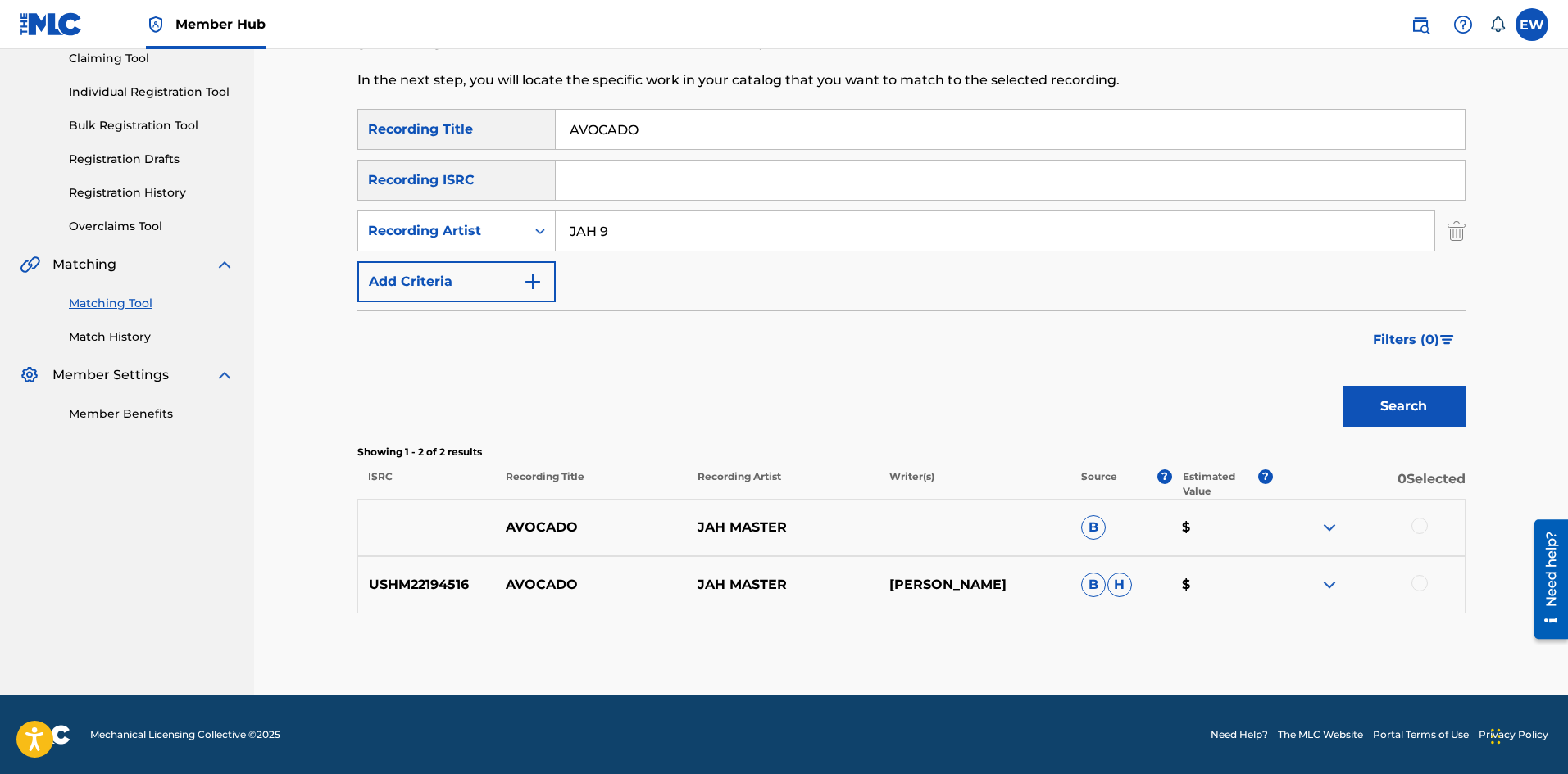
drag, startPoint x: 670, startPoint y: 238, endPoint x: 457, endPoint y: 203, distance: 215.9
click at [454, 200] on div "SearchWithCriteria1a88df43-ddfd-414e-945b-9acc7855755c Recording Title AVOCADO …" at bounding box center [911, 205] width 1108 height 193
paste input "LUST"
type input "LUST"
drag, startPoint x: 784, startPoint y: 136, endPoint x: 527, endPoint y: 191, distance: 262.8
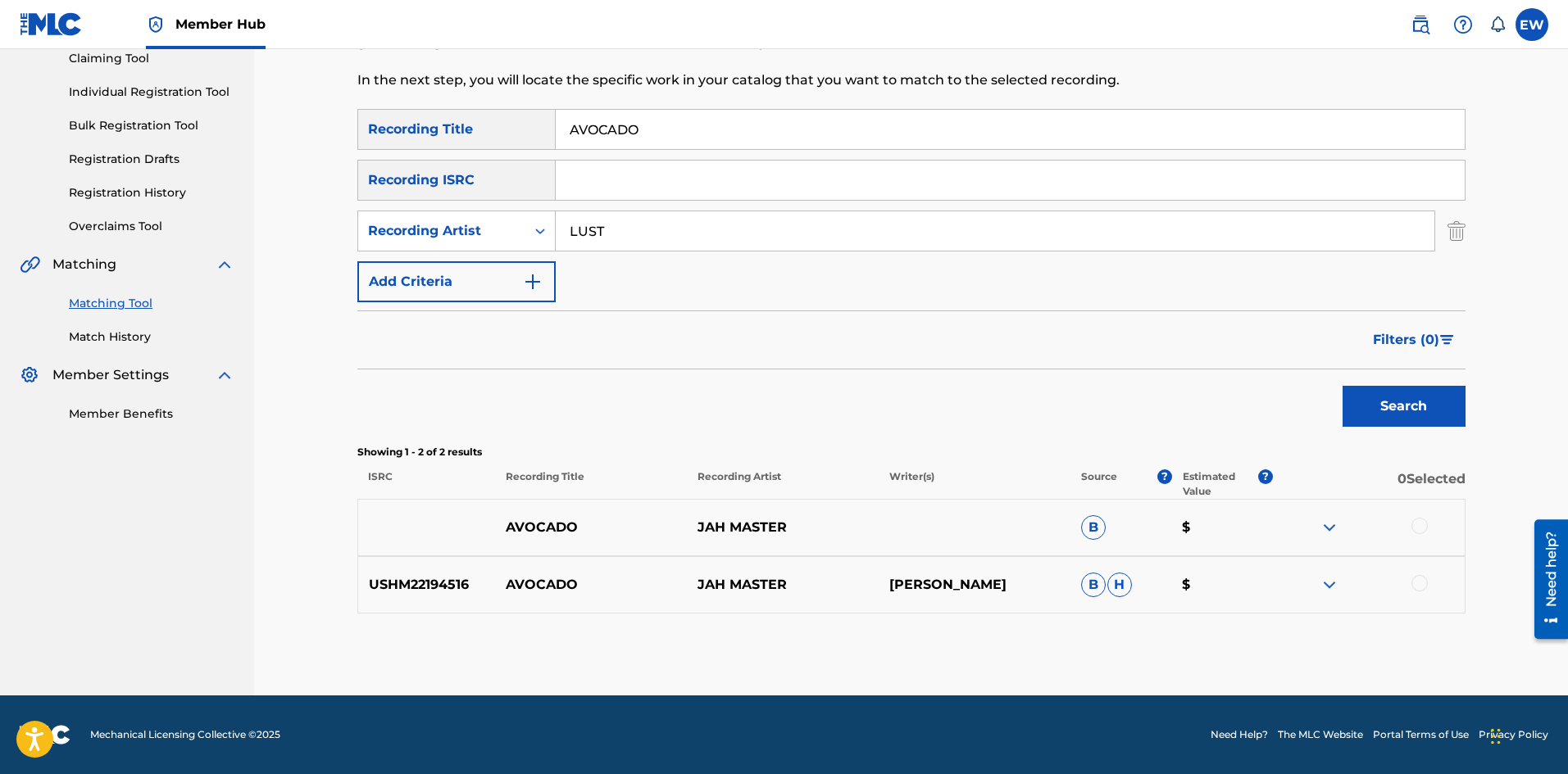
click at [377, 131] on div "SearchWithCriteria1a88df43-ddfd-414e-945b-9acc7855755c Recording Title AVOCADO" at bounding box center [911, 129] width 1108 height 41
paste input "ID ME"
type input "AVOID ME"
click at [1372, 392] on button "Search" at bounding box center [1404, 406] width 123 height 41
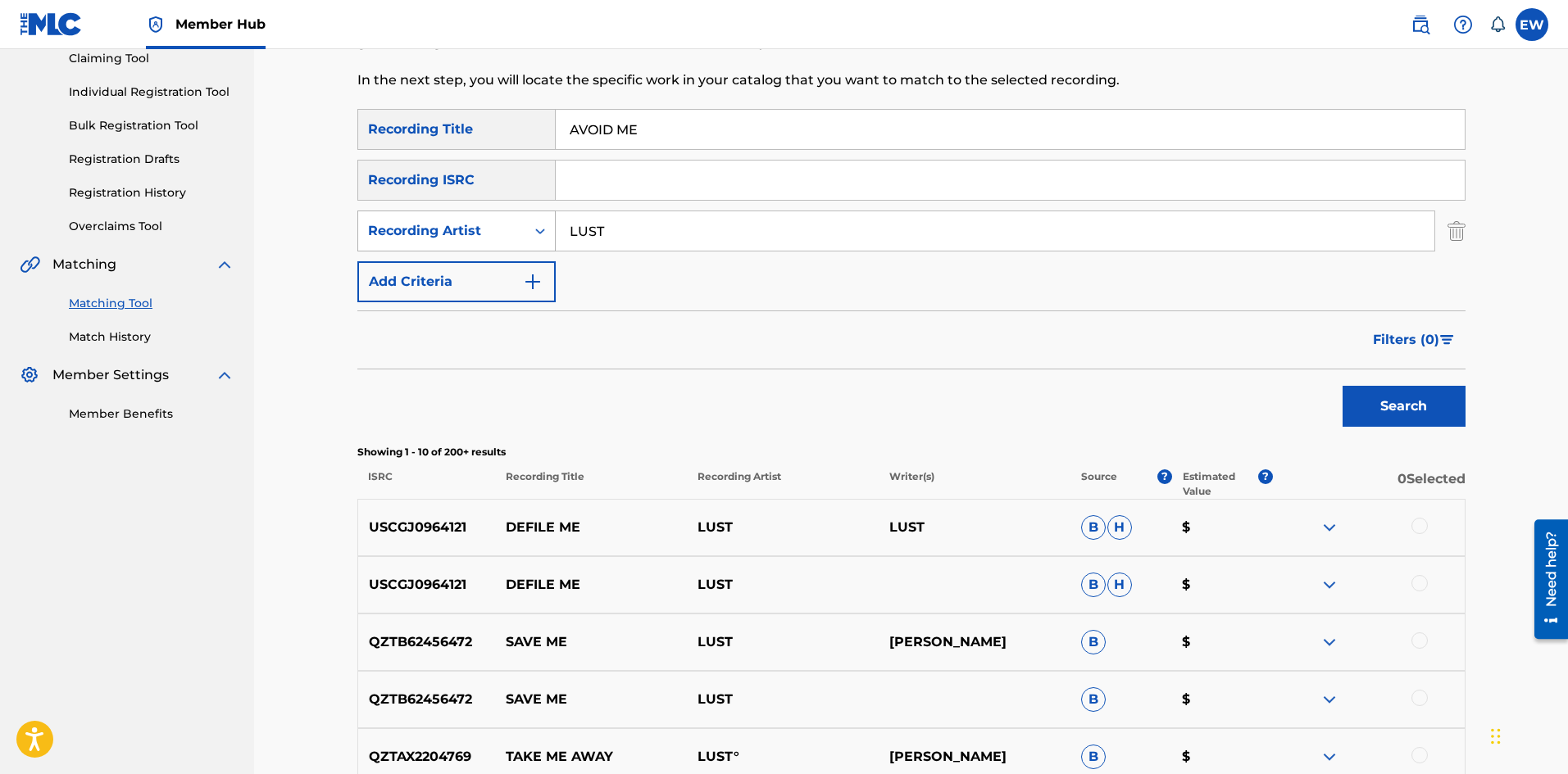
drag, startPoint x: 689, startPoint y: 234, endPoint x: 403, endPoint y: 224, distance: 286.2
click at [371, 206] on div "SearchWithCriteria1a88df43-ddfd-414e-945b-9acc7855755c Recording Title AVOID ME…" at bounding box center [911, 205] width 1108 height 193
paste input "I [PERSON_NAME]"
type input "I [PERSON_NAME]"
drag, startPoint x: 709, startPoint y: 136, endPoint x: 314, endPoint y: 147, distance: 395.2
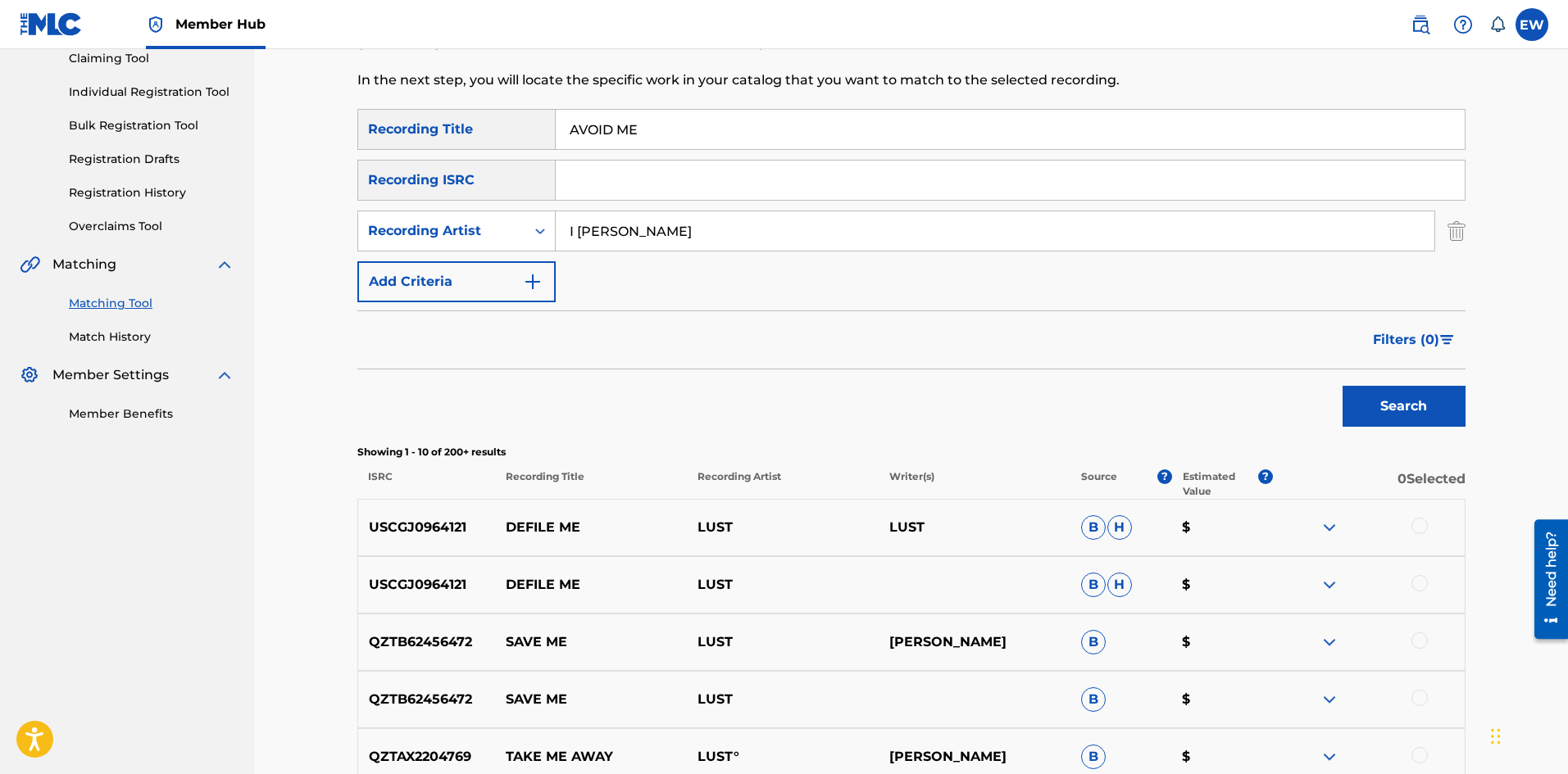
click at [314, 147] on div "Matching Tool The Matching Tool enables you to suggest matches between sound re…" at bounding box center [911, 530] width 1314 height 1329
paste input "I HOMBR"
type input "AVOID MI HOMBRE"
click at [1347, 399] on button "Search" at bounding box center [1404, 406] width 123 height 41
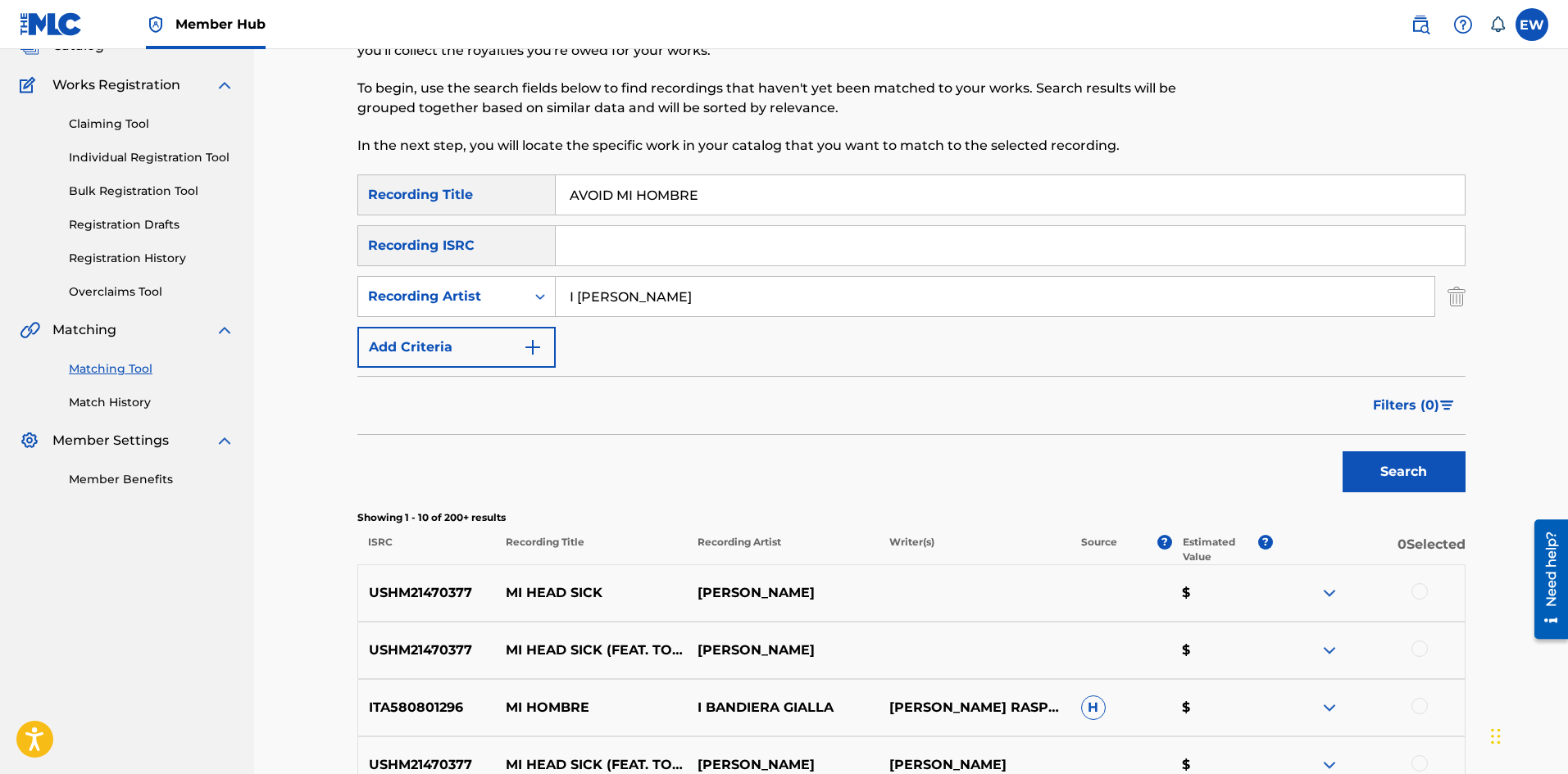
scroll to position [101, 0]
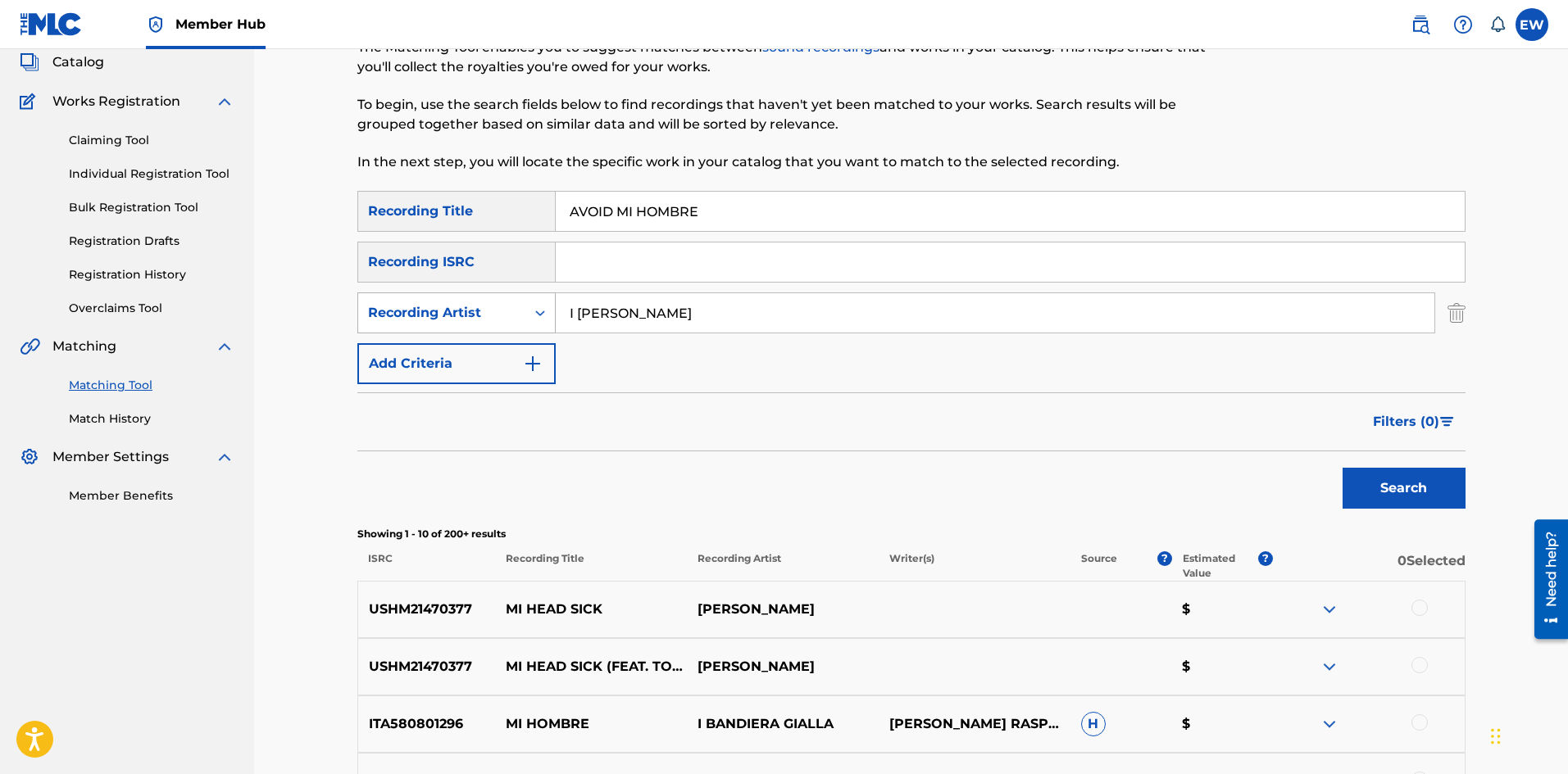
drag, startPoint x: 559, startPoint y: 278, endPoint x: 520, endPoint y: 319, distance: 56.6
click at [493, 311] on div "SearchWithCriteria46d3bd2c-41a3-421b-adf0-3433b9bbf8c9 Recording Artist I [PERS…" at bounding box center [911, 312] width 1108 height 41
paste input "[PERSON_NAME]"
type input "[PERSON_NAME]"
drag, startPoint x: 825, startPoint y: 205, endPoint x: 475, endPoint y: 346, distance: 377.3
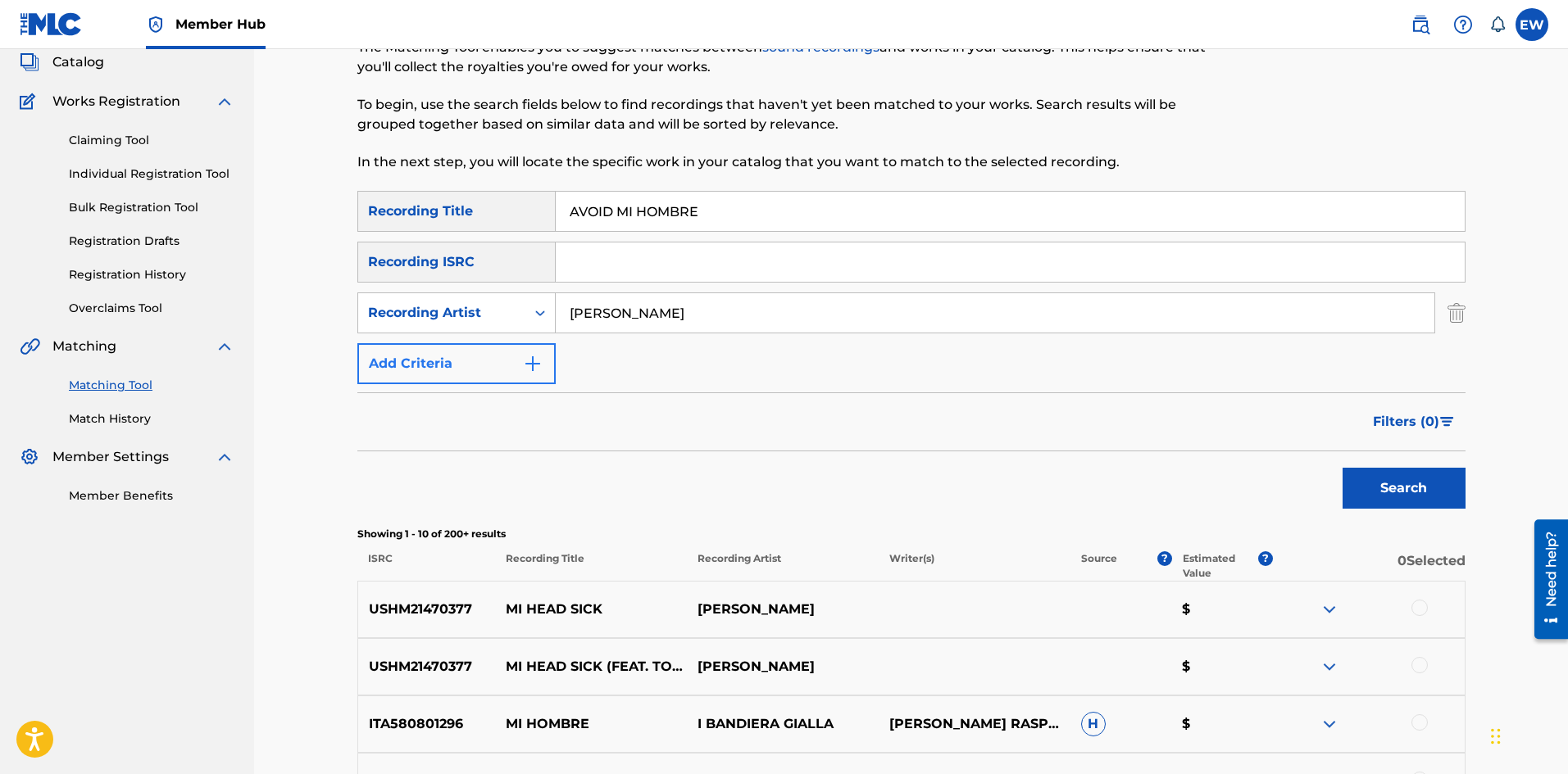
click at [394, 265] on div "SearchWithCriteria1a88df43-ddfd-414e-945b-9acc7855755c Recording Title AVOID MI…" at bounding box center [911, 287] width 1108 height 193
paste input "WAY"
type input "AWAY"
click at [1406, 486] on button "Search" at bounding box center [1404, 488] width 123 height 41
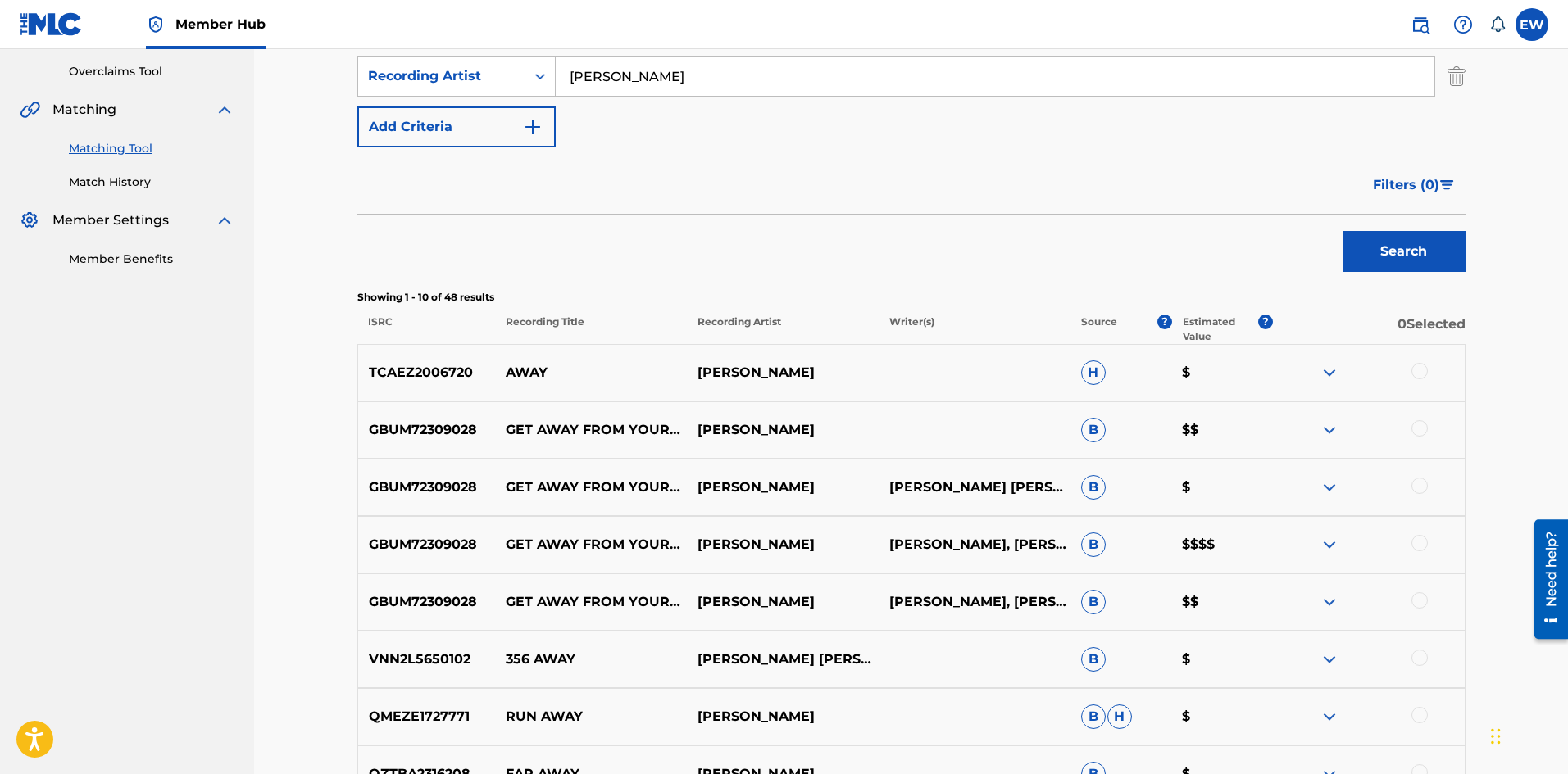
scroll to position [346, 0]
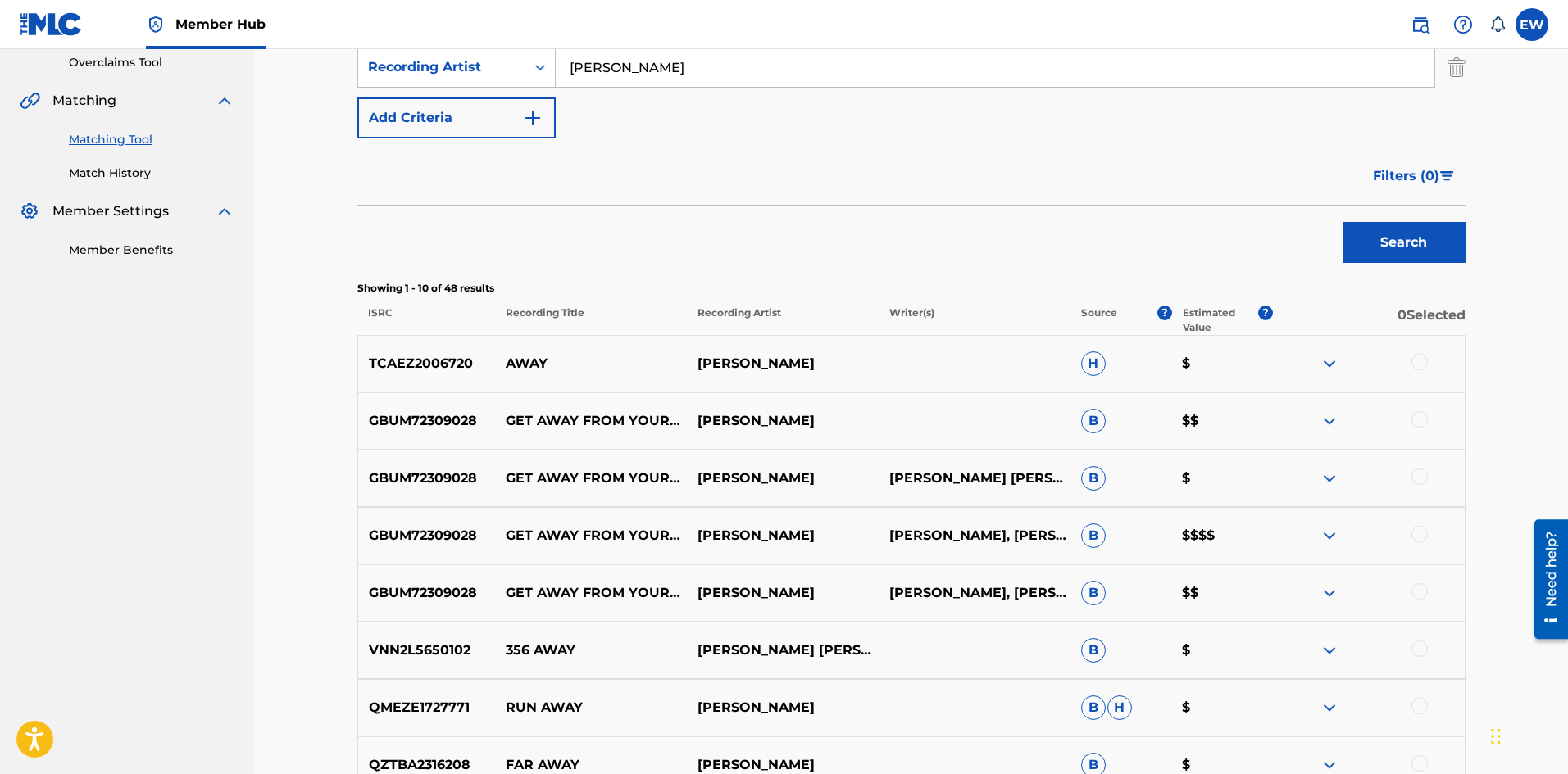
click at [1417, 365] on div at bounding box center [1420, 362] width 16 height 16
click at [1125, 648] on button "Match 1 Group" at bounding box center [1152, 640] width 181 height 41
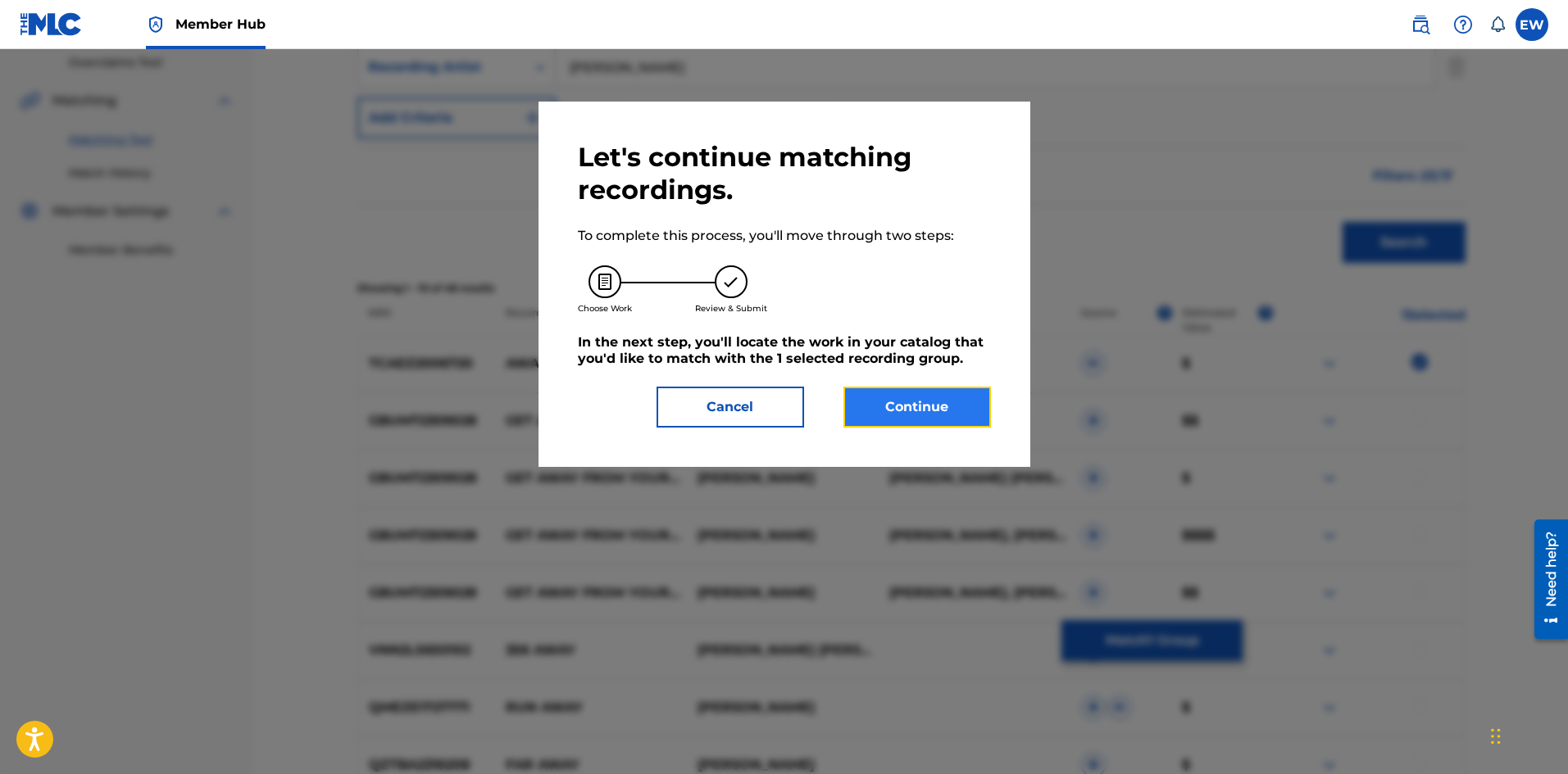
click at [923, 417] on button "Continue" at bounding box center [917, 407] width 148 height 41
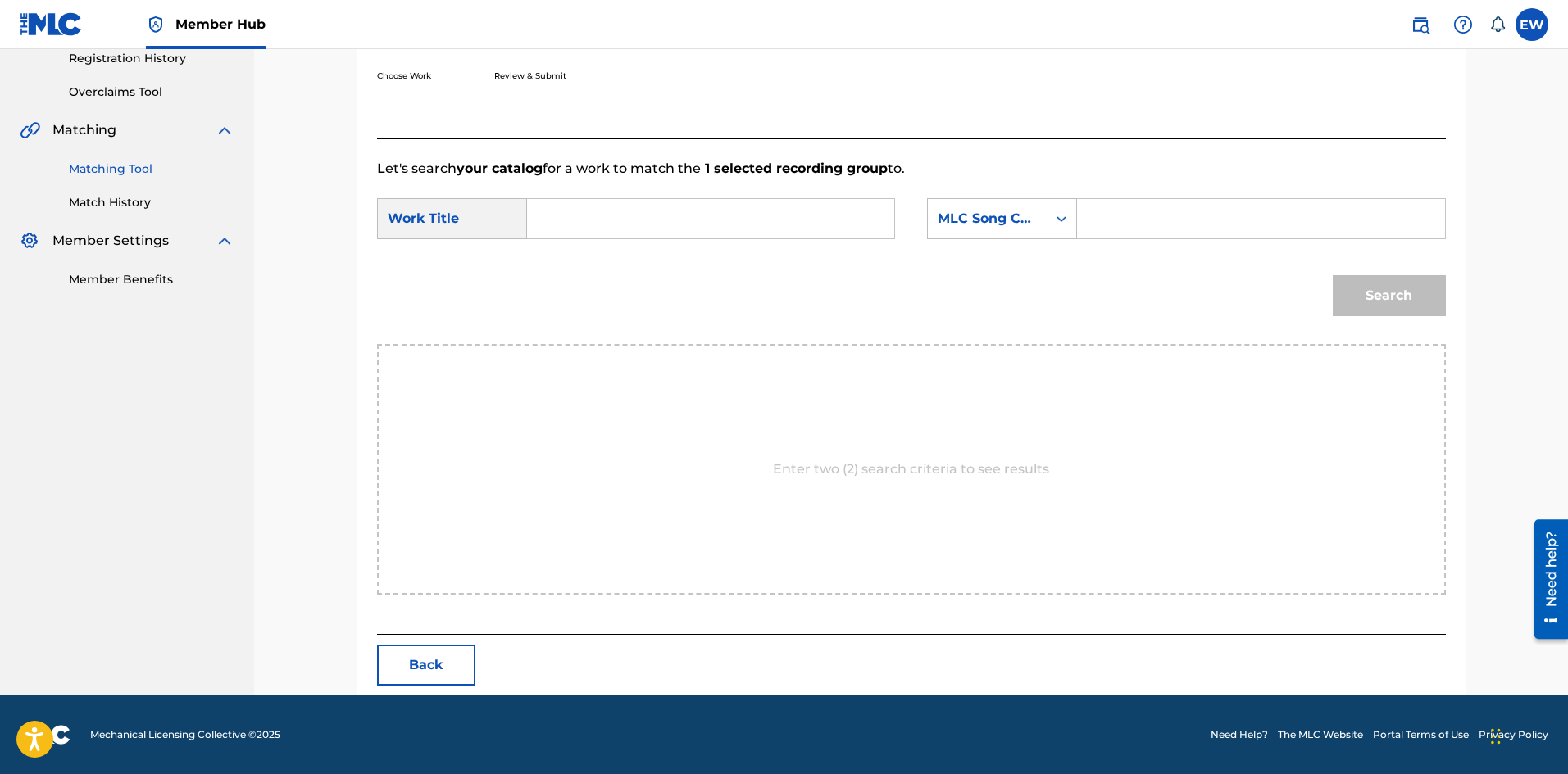
drag, startPoint x: 820, startPoint y: 234, endPoint x: 855, endPoint y: 294, distance: 69.5
click at [802, 274] on form "SearchWithCriteria5f3b1d68-0ec2-4c35-be6e-0f0749b38d03 Work Title SearchWithCri…" at bounding box center [912, 261] width 1069 height 166
paste input "AWAY"
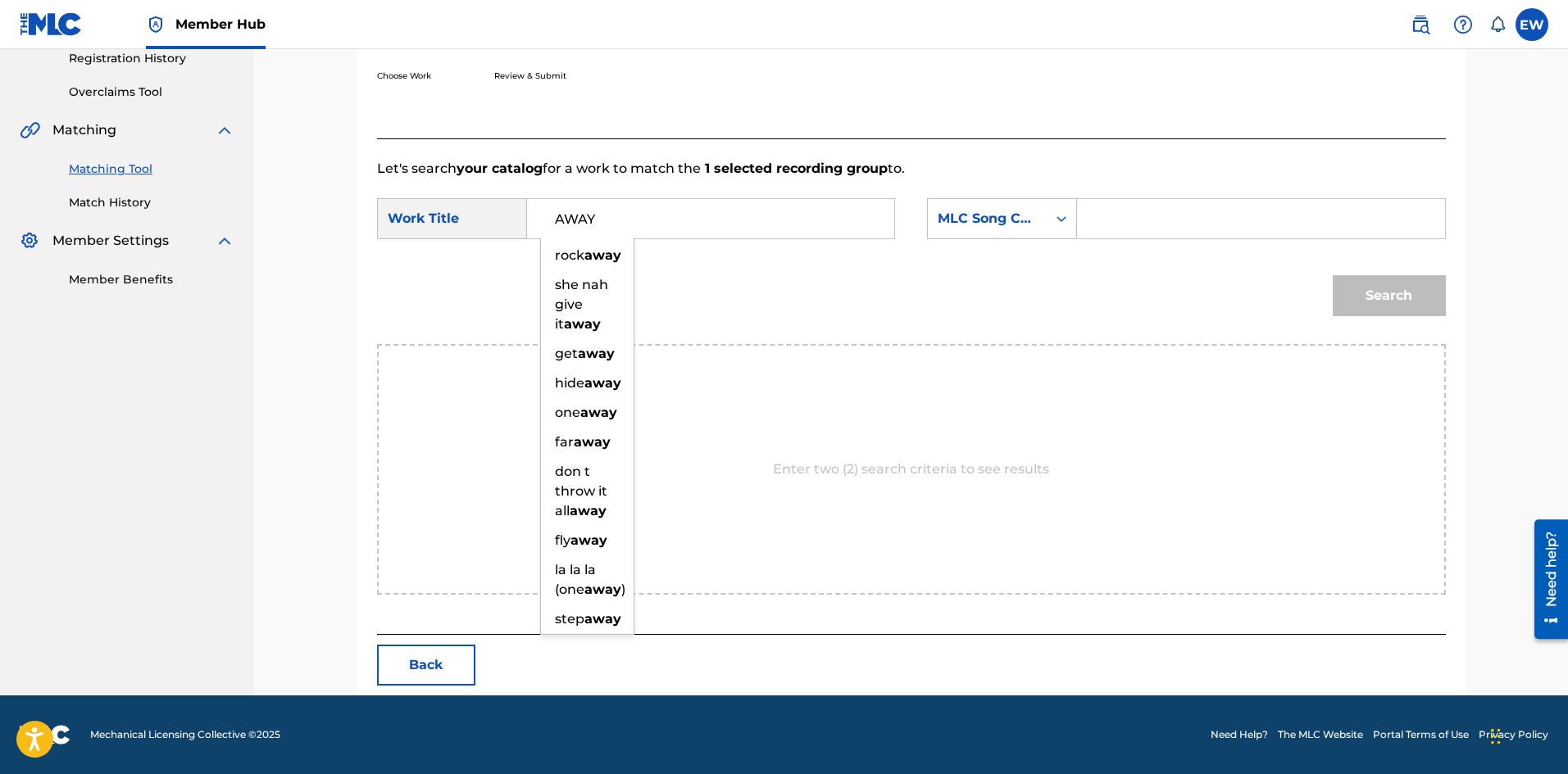
type input "AWAY"
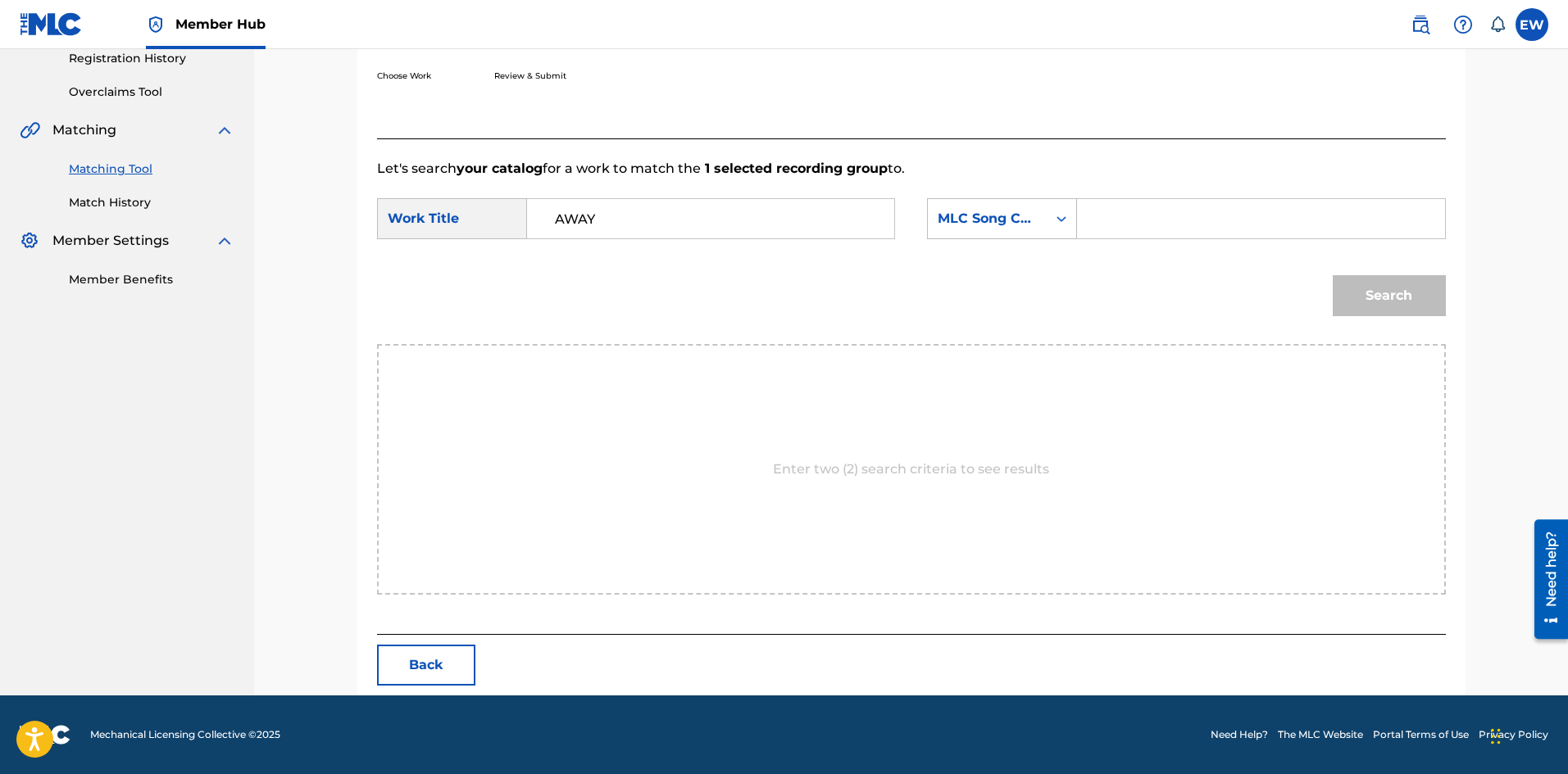
drag, startPoint x: 1166, startPoint y: 217, endPoint x: 1179, endPoint y: 238, distance: 24.7
click at [1163, 226] on input "Search Form" at bounding box center [1261, 218] width 339 height 39
paste input "AA6LCG"
type input "AA6LCG"
click at [1342, 287] on button "Search" at bounding box center [1389, 296] width 113 height 41
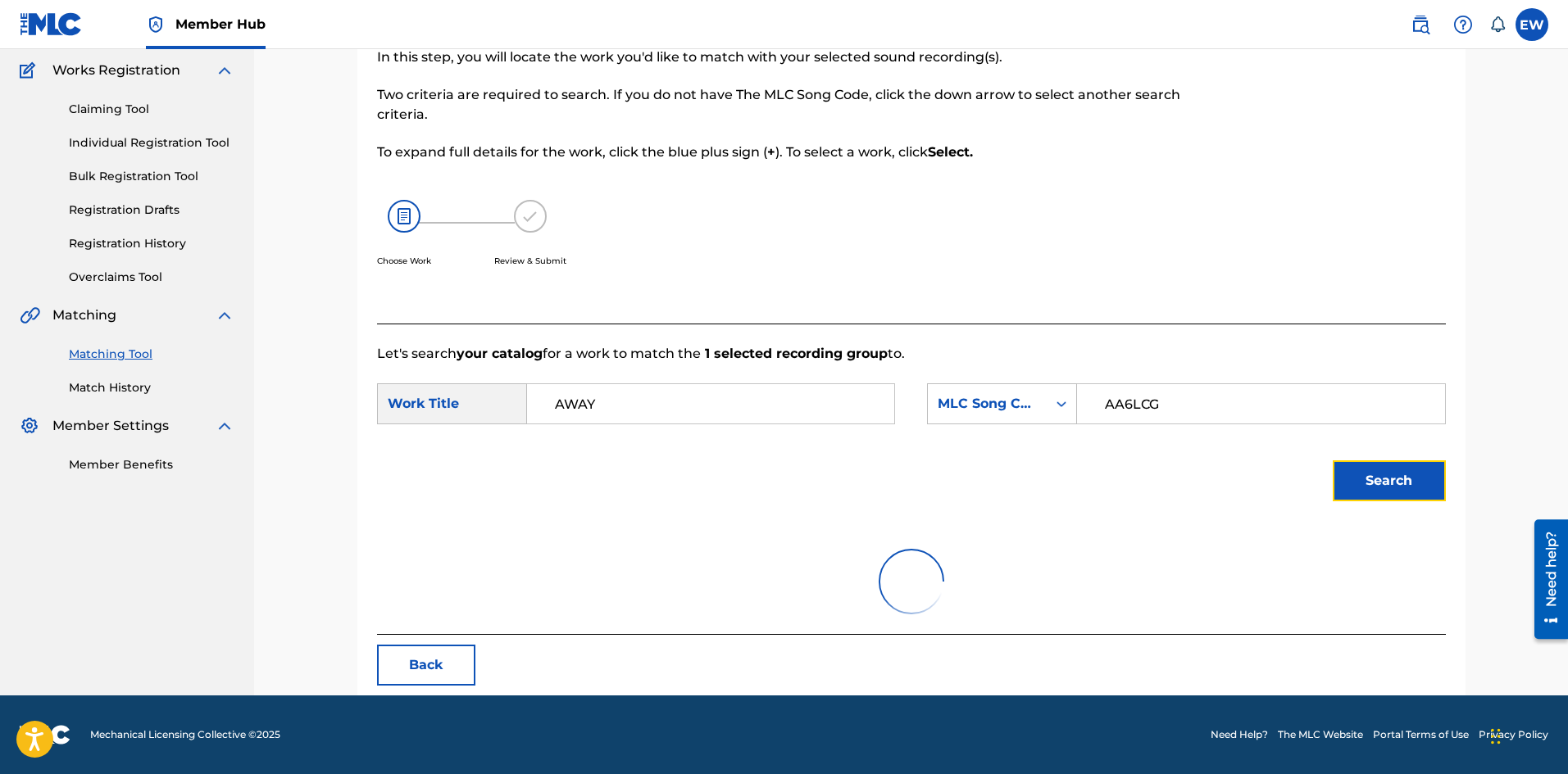
scroll to position [132, 0]
click at [1342, 287] on div at bounding box center [1323, 161] width 246 height 324
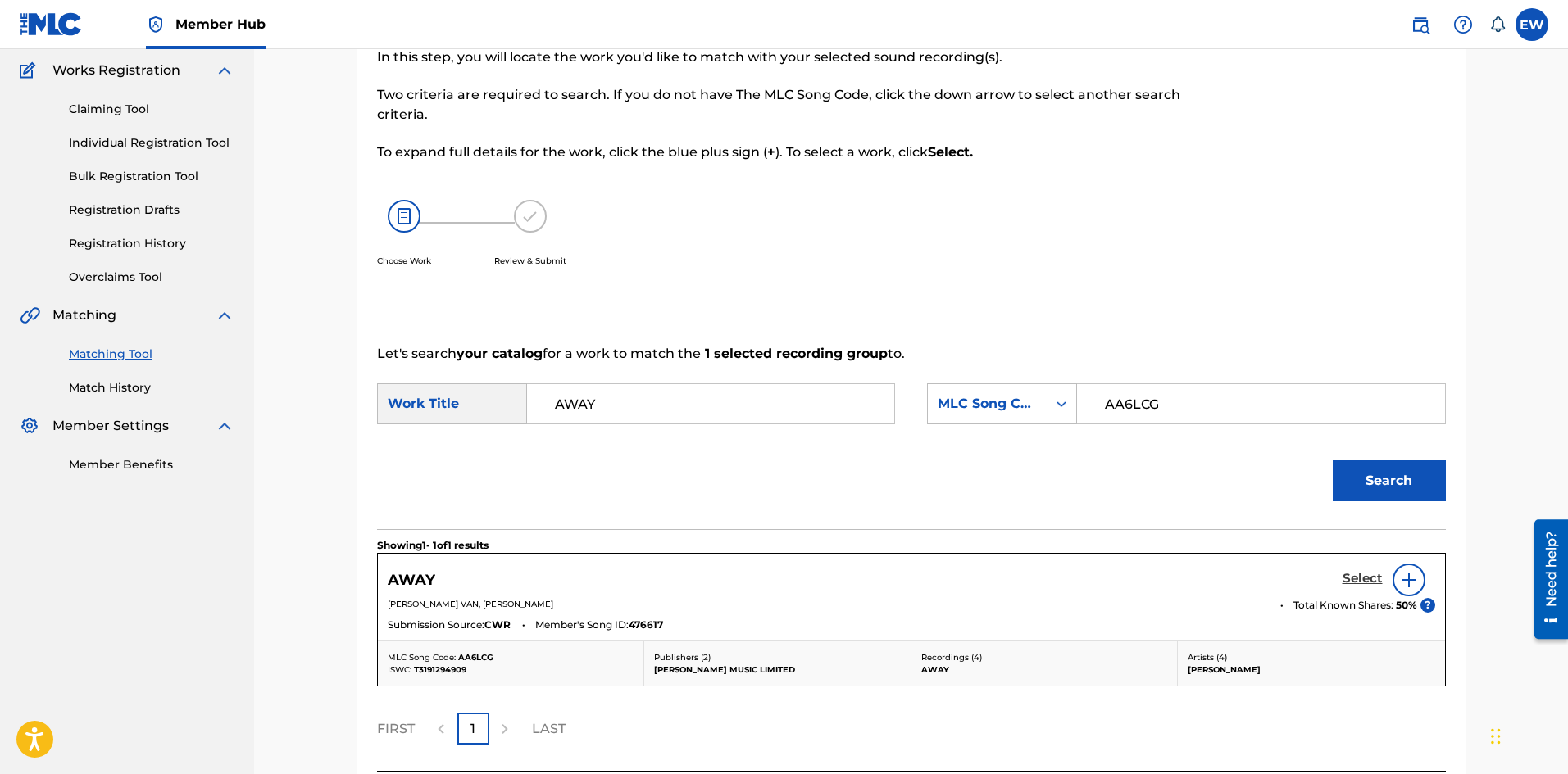
click at [1362, 572] on h5 "Select" at bounding box center [1363, 579] width 40 height 16
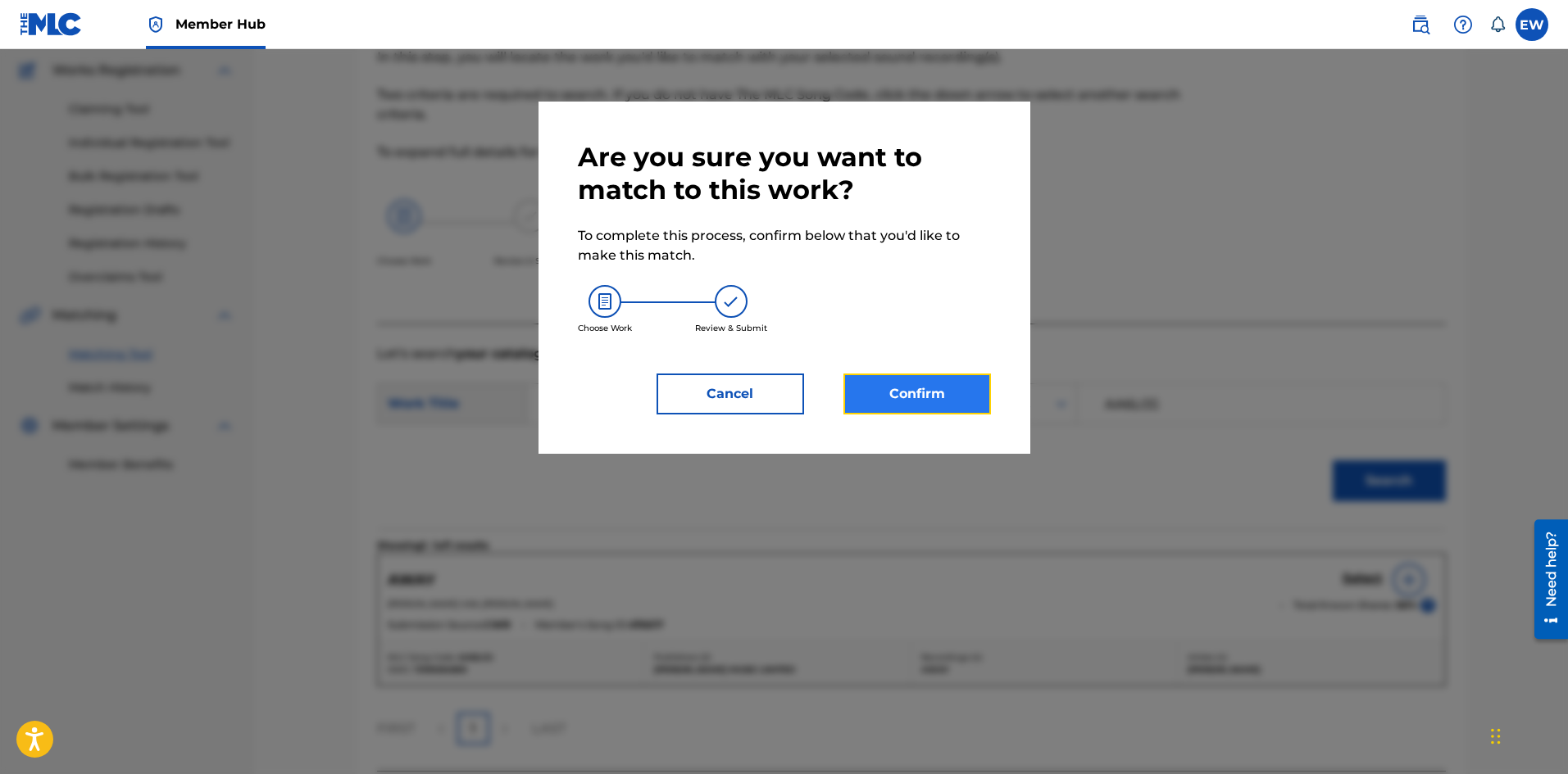
click at [895, 402] on button "Confirm" at bounding box center [917, 394] width 148 height 41
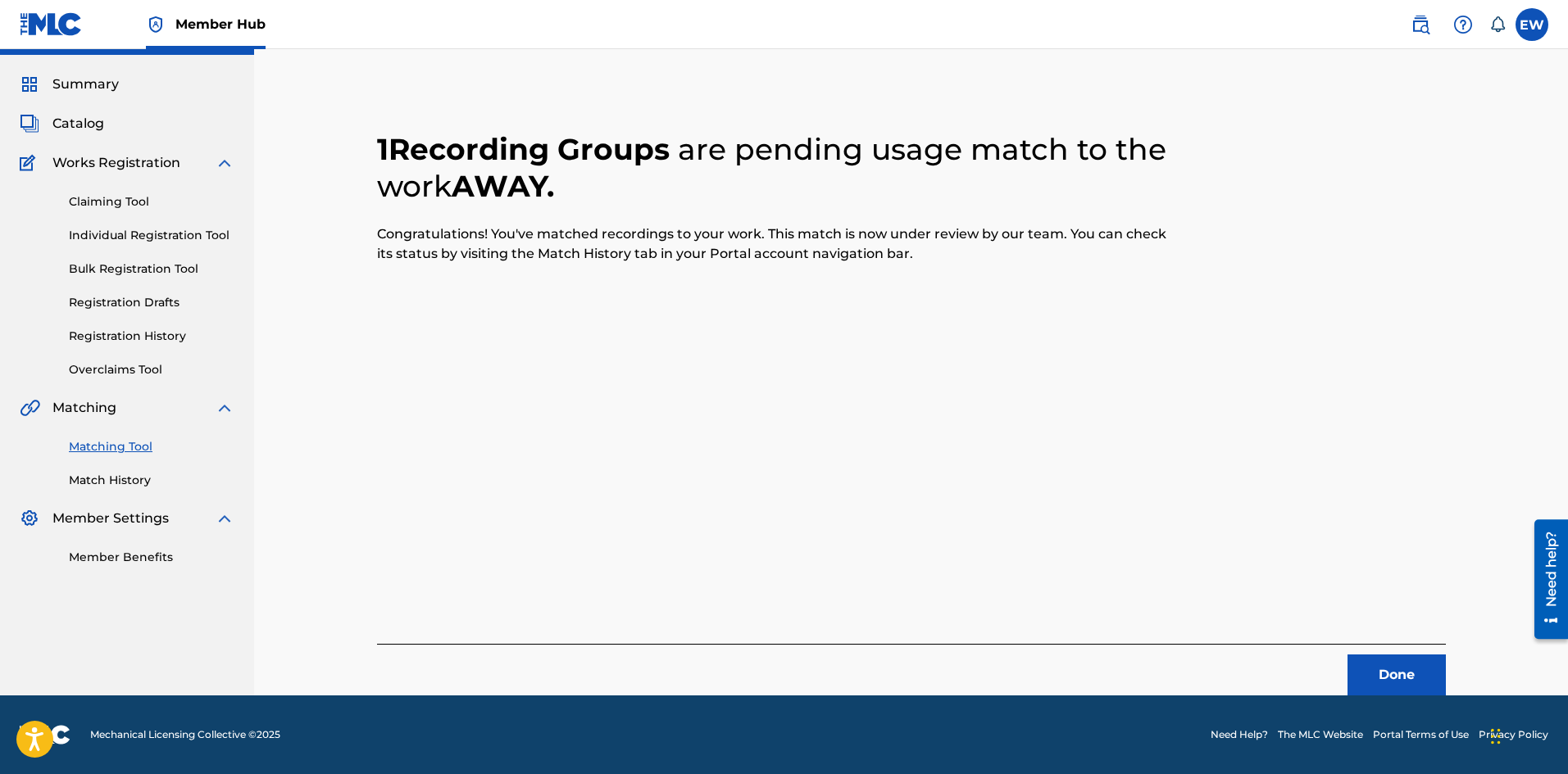
scroll to position [39, 0]
click at [1354, 676] on button "Done" at bounding box center [1397, 675] width 98 height 41
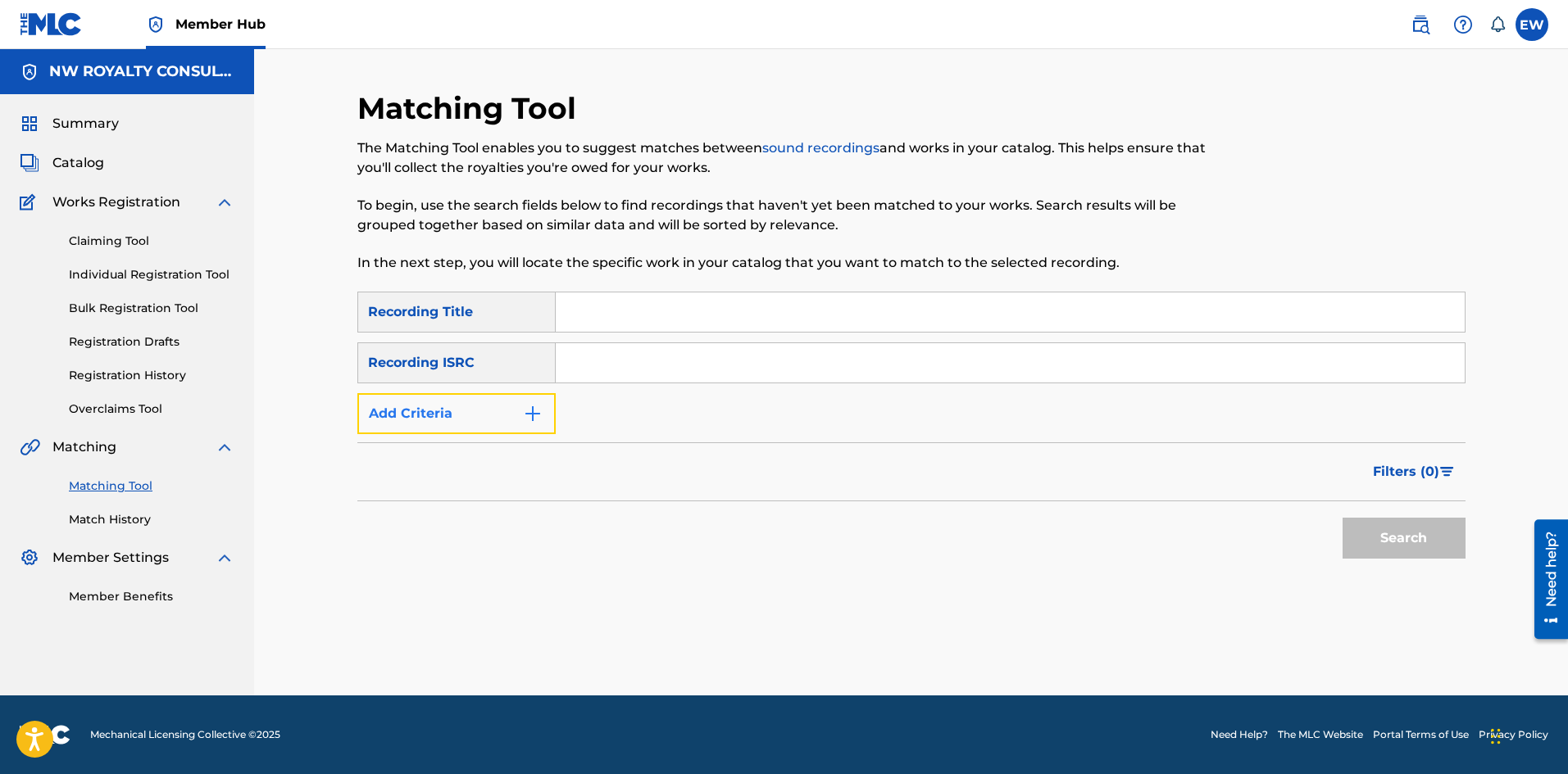
click at [440, 415] on button "Add Criteria" at bounding box center [456, 413] width 198 height 41
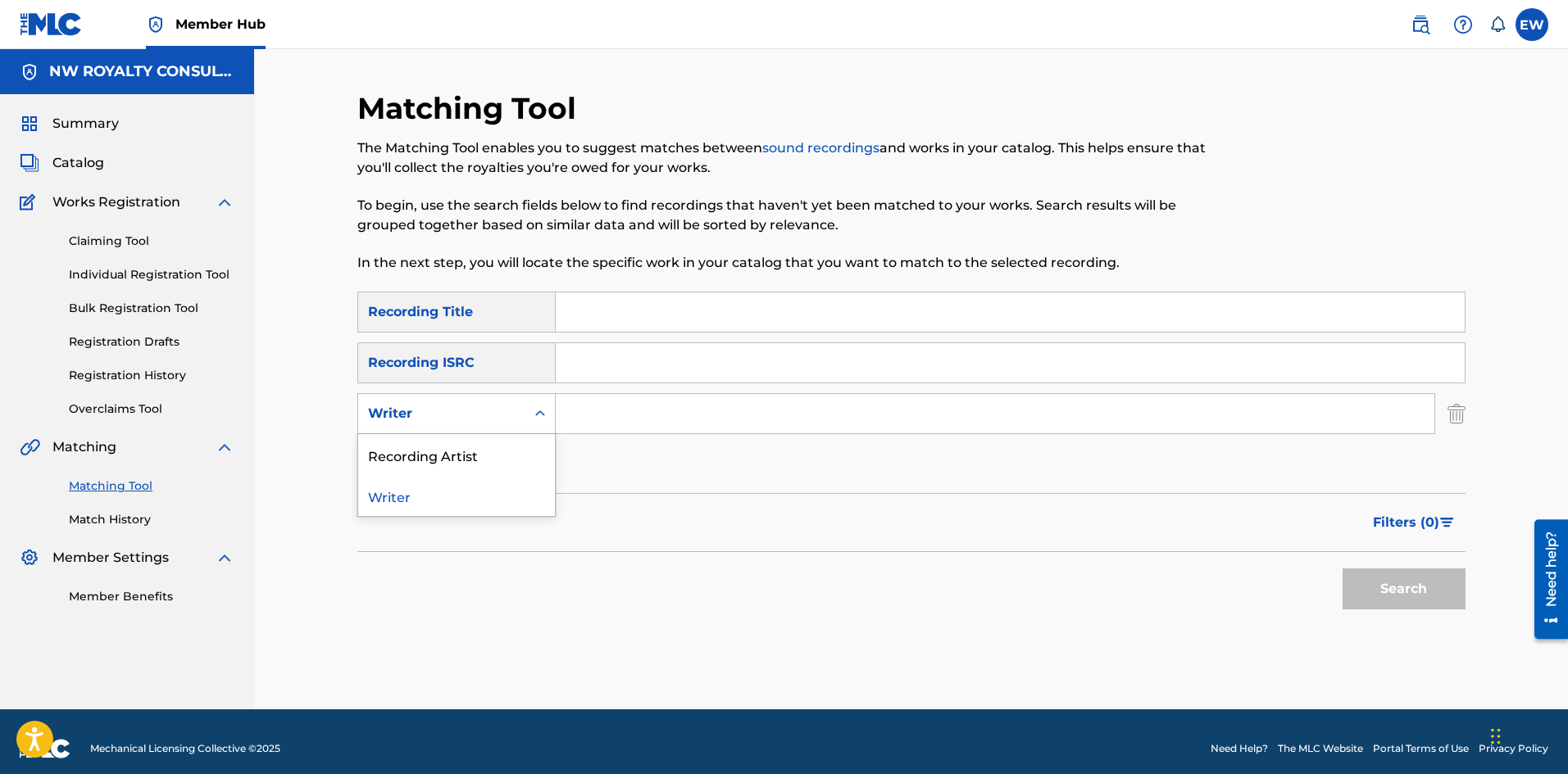
click at [438, 410] on div "Writer" at bounding box center [442, 413] width 148 height 19
click at [422, 452] on div "Recording Artist" at bounding box center [456, 454] width 197 height 41
drag, startPoint x: 596, startPoint y: 423, endPoint x: 543, endPoint y: 433, distance: 53.9
click at [587, 427] on input "Search Form" at bounding box center [995, 413] width 879 height 39
paste input "[PERSON_NAME]"
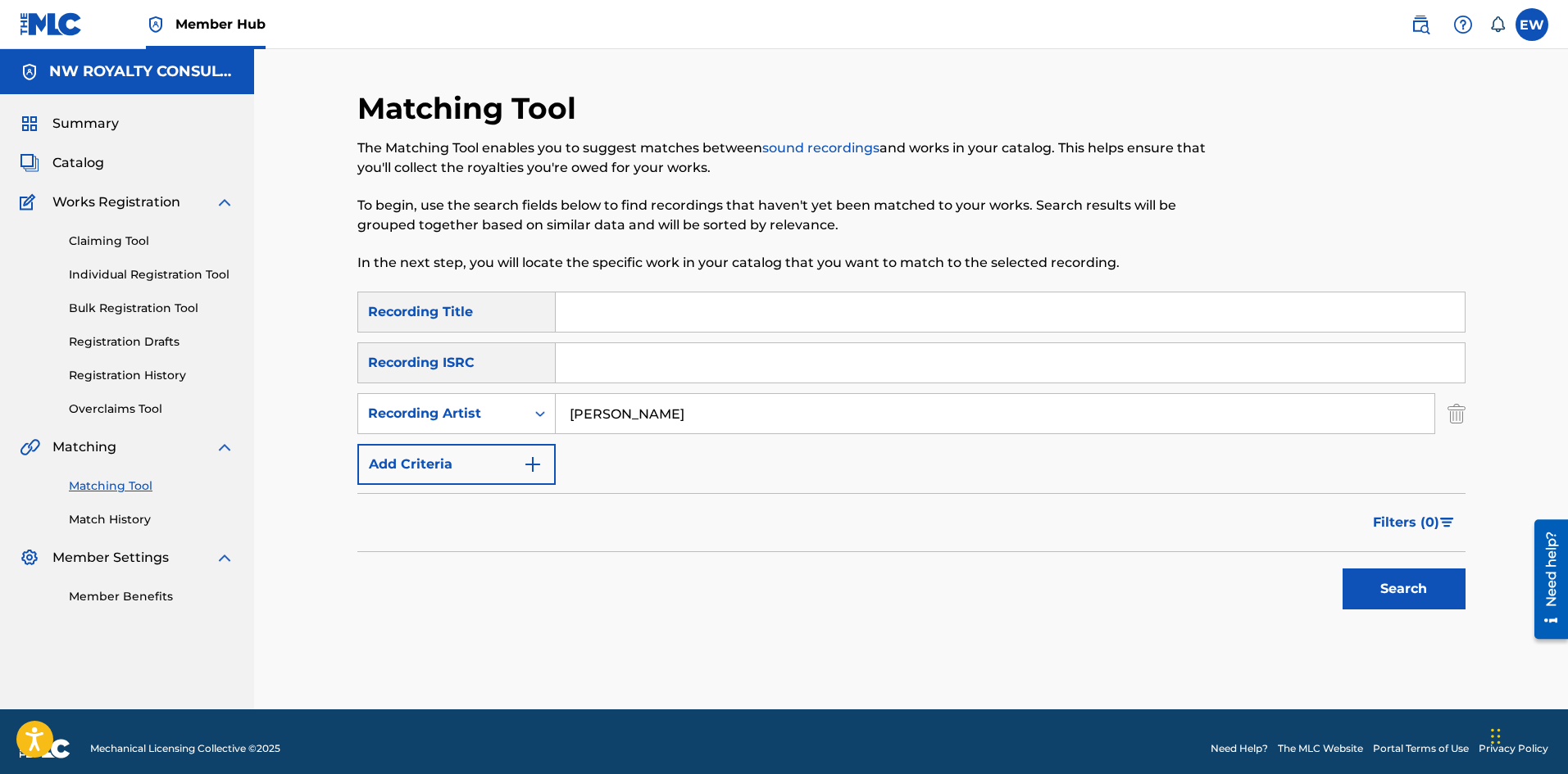
type input "[PERSON_NAME]"
drag, startPoint x: 745, startPoint y: 318, endPoint x: 730, endPoint y: 322, distance: 15.5
click at [738, 321] on input "Search Form" at bounding box center [1011, 311] width 909 height 39
paste input "AZANIA ROCK"
type input "AZANIA ROCK"
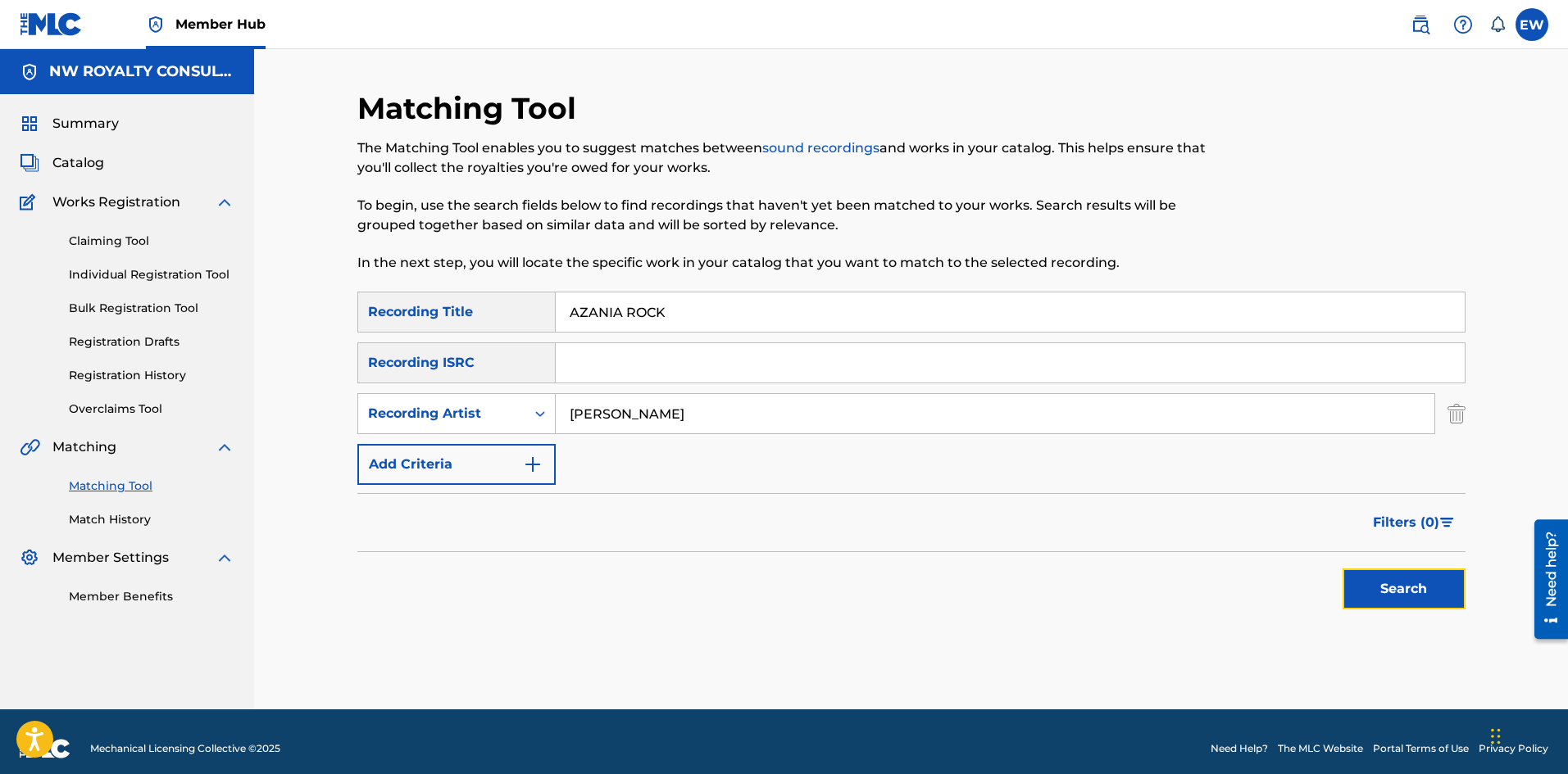
drag, startPoint x: 1346, startPoint y: 572, endPoint x: 1124, endPoint y: 451, distance: 252.8
click at [1343, 569] on button "Search" at bounding box center [1404, 589] width 123 height 41
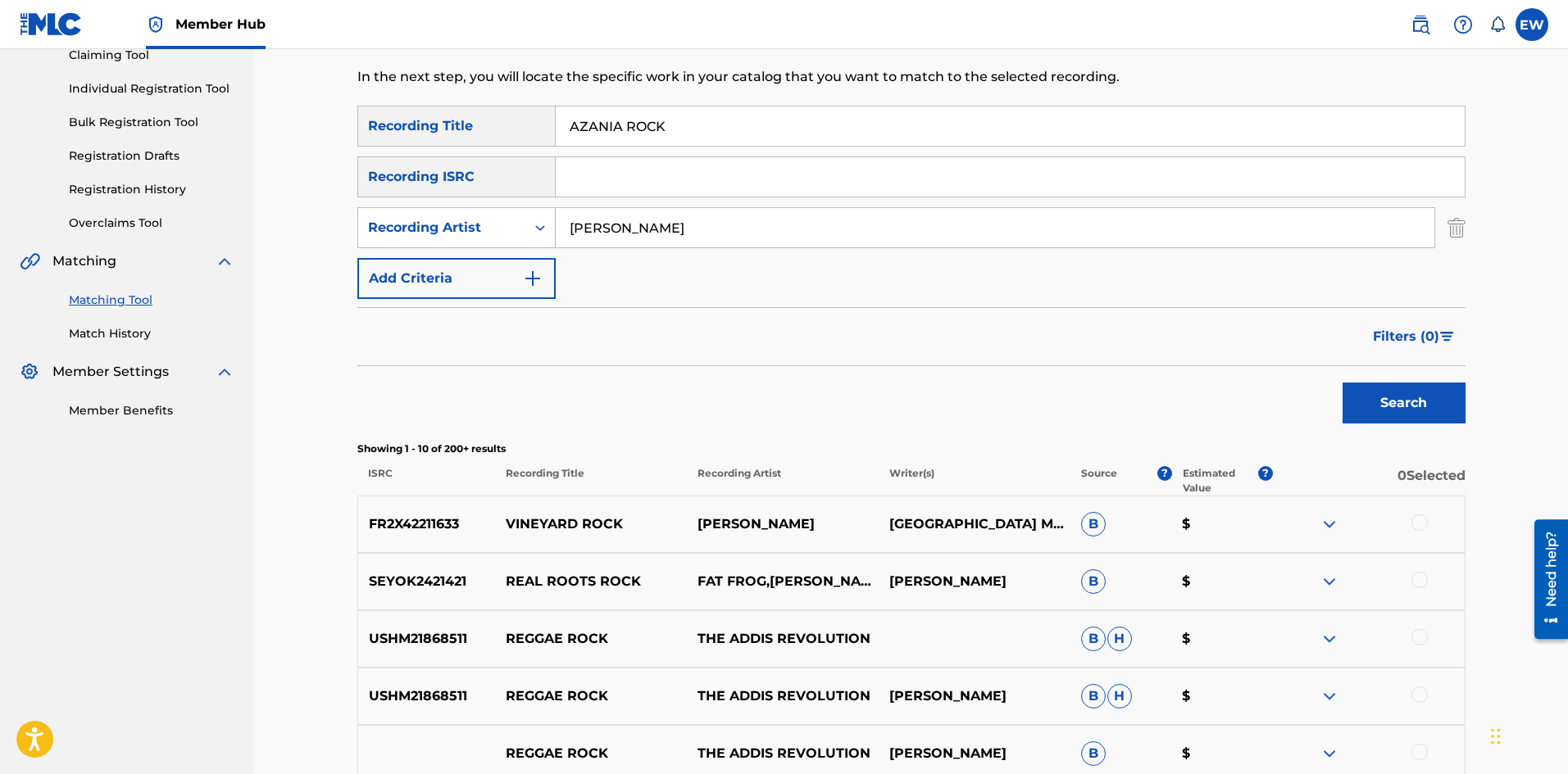
scroll to position [82, 0]
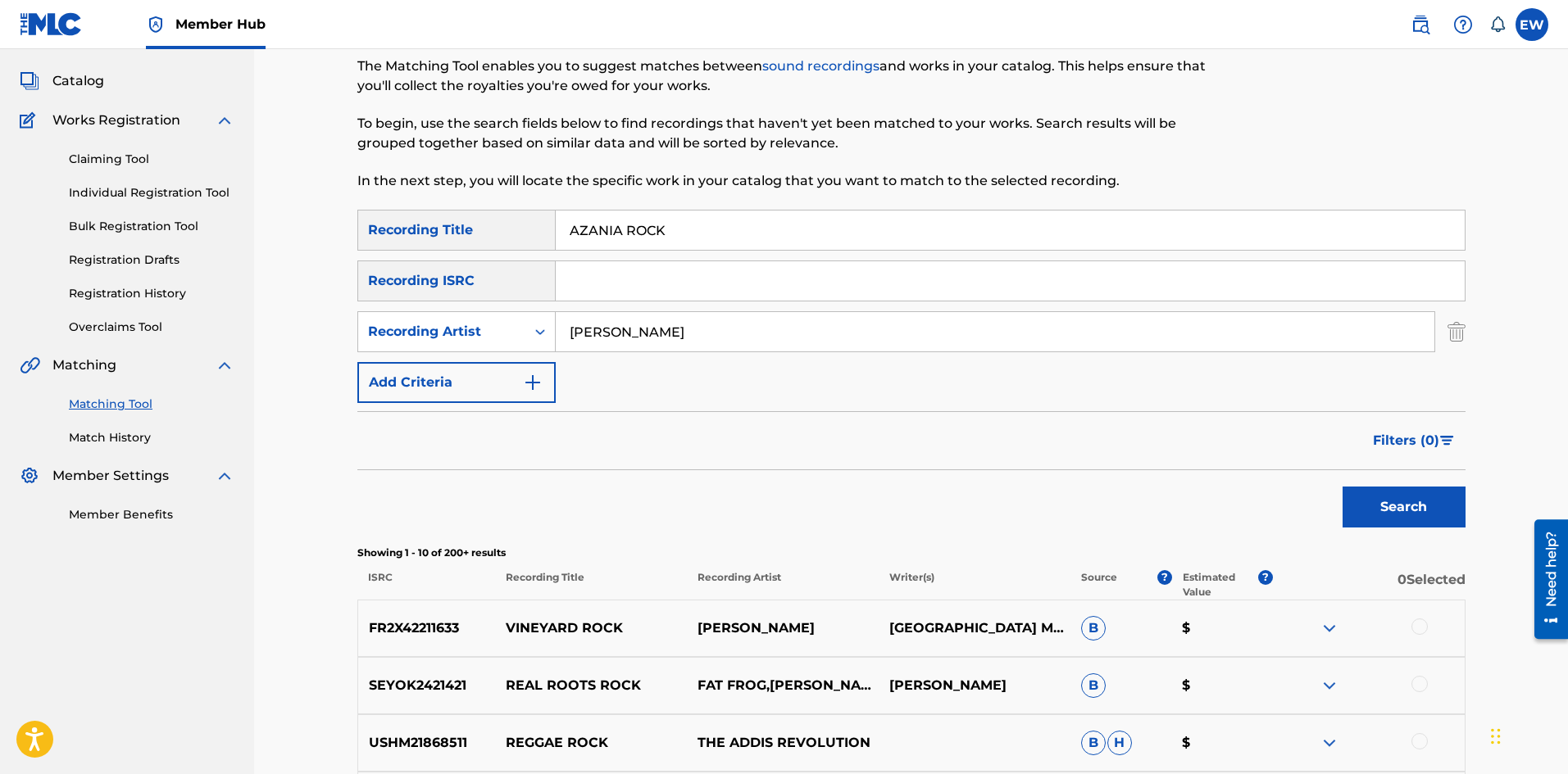
drag, startPoint x: 715, startPoint y: 334, endPoint x: 494, endPoint y: 303, distance: 223.2
click at [494, 303] on div "SearchWithCriteria1a88df43-ddfd-414e-945b-9acc7855755c Recording Title AZANIA R…" at bounding box center [911, 306] width 1108 height 193
paste input "[PERSON_NAME]"
type input "[PERSON_NAME]"
drag, startPoint x: 679, startPoint y: 226, endPoint x: 447, endPoint y: 201, distance: 233.3
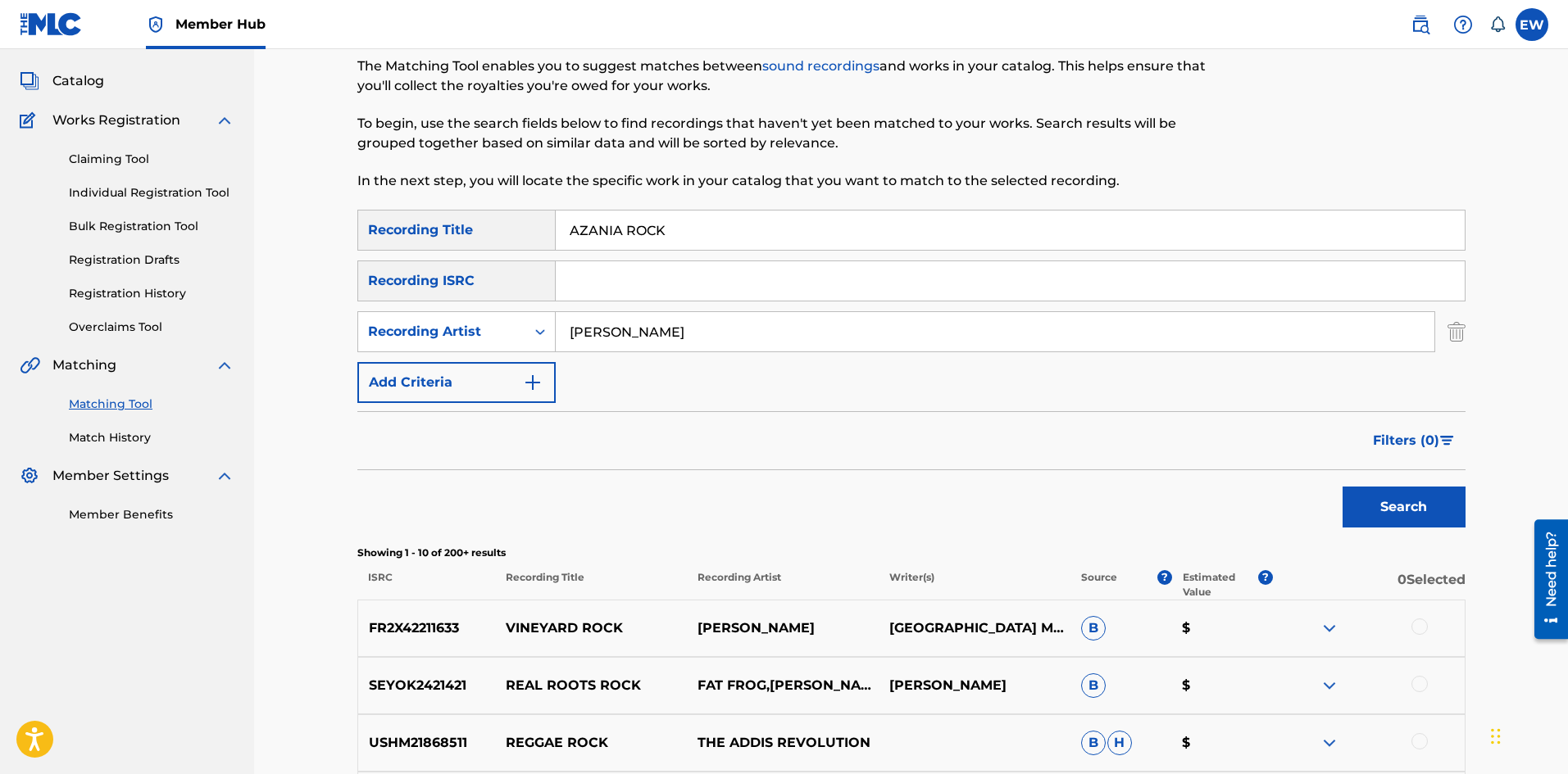
click at [448, 201] on div "Matching Tool The Matching Tool enables you to suggest matches between sound re…" at bounding box center [911, 652] width 1108 height 1288
paste input "B"
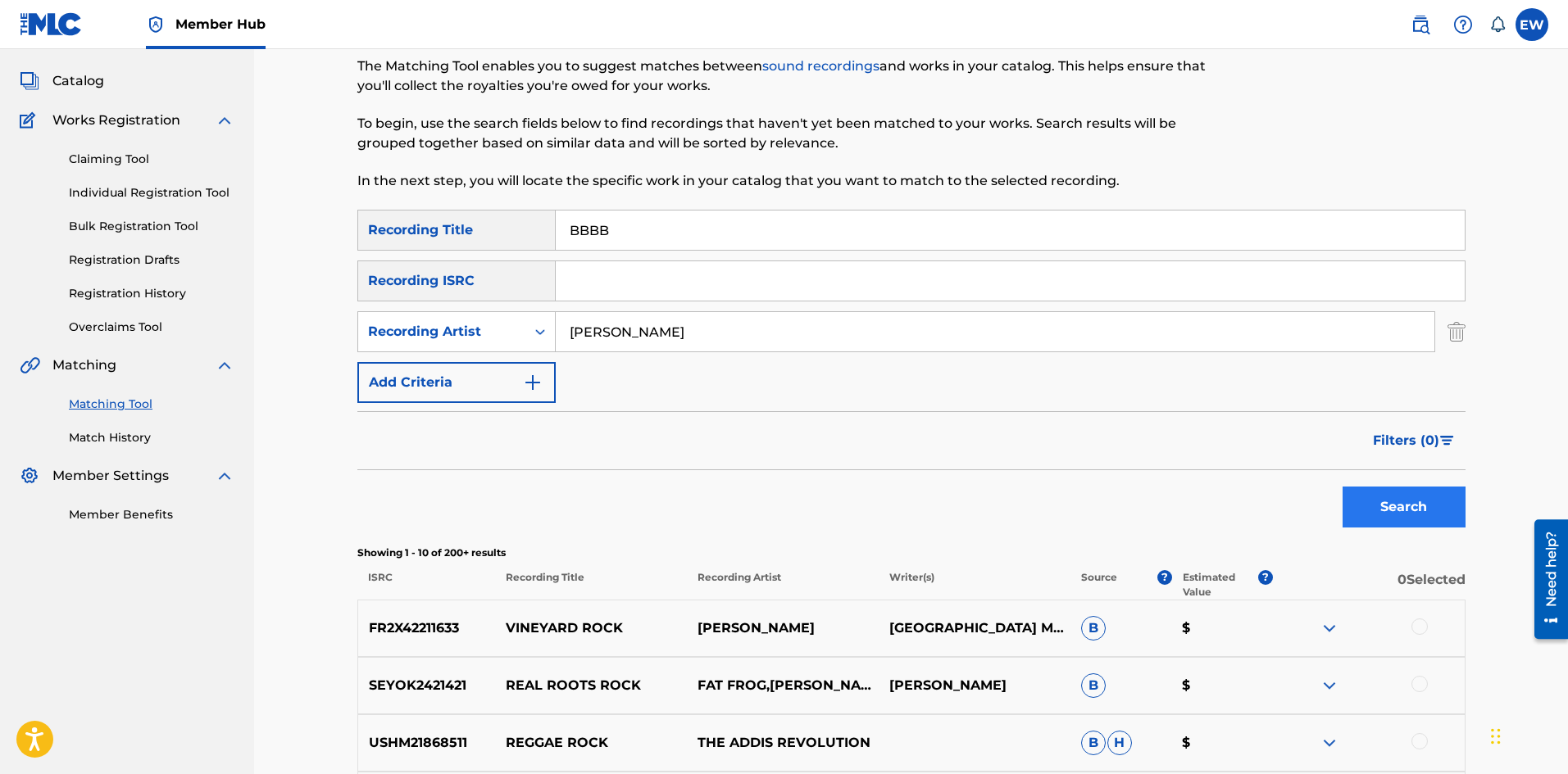
paste input "B"
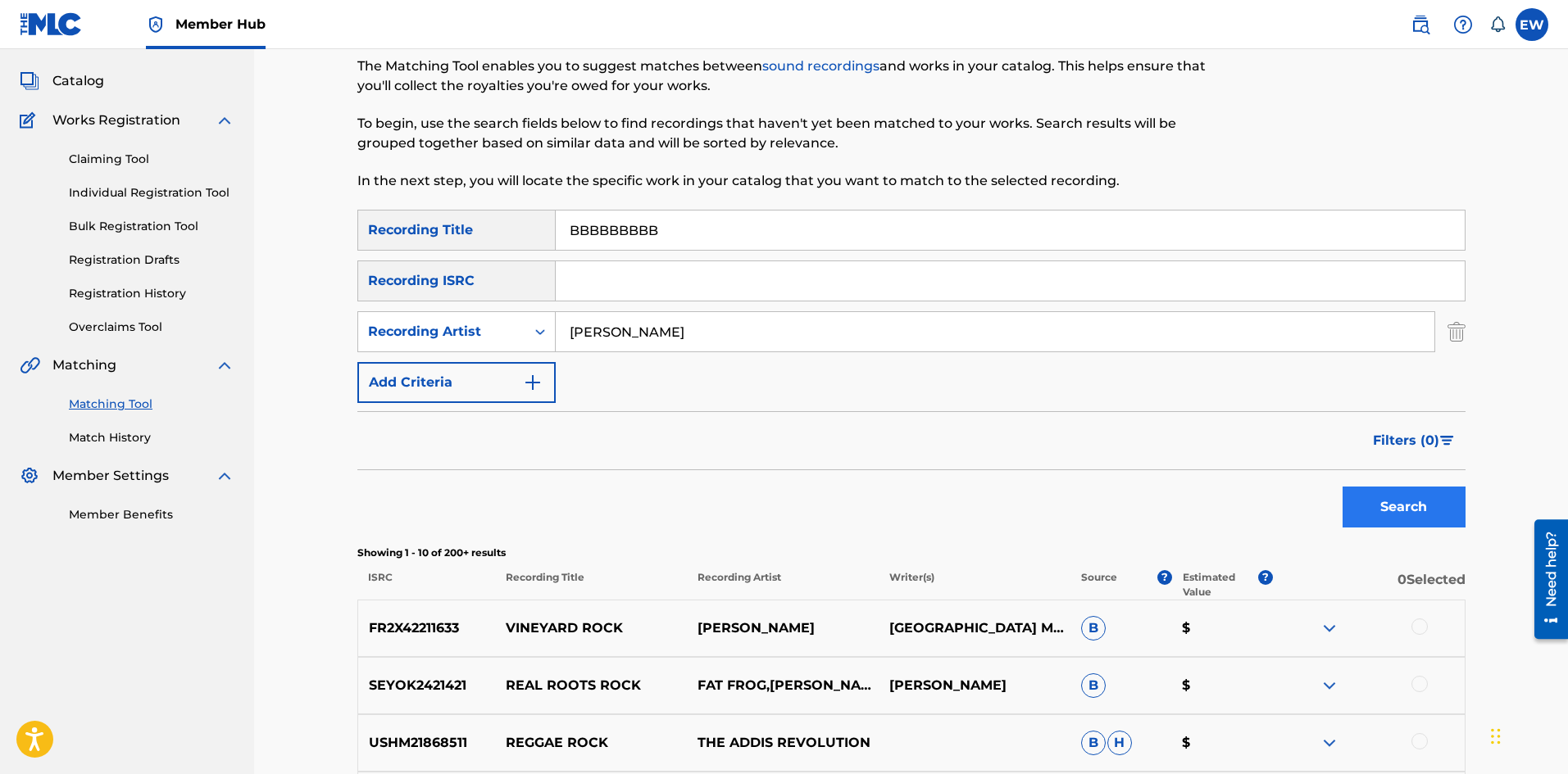
paste input "B"
paste
drag, startPoint x: 735, startPoint y: 216, endPoint x: 377, endPoint y: 208, distance: 358.1
click at [377, 208] on div "Matching Tool The Matching Tool enables you to suggest matches between sound re…" at bounding box center [911, 652] width 1108 height 1288
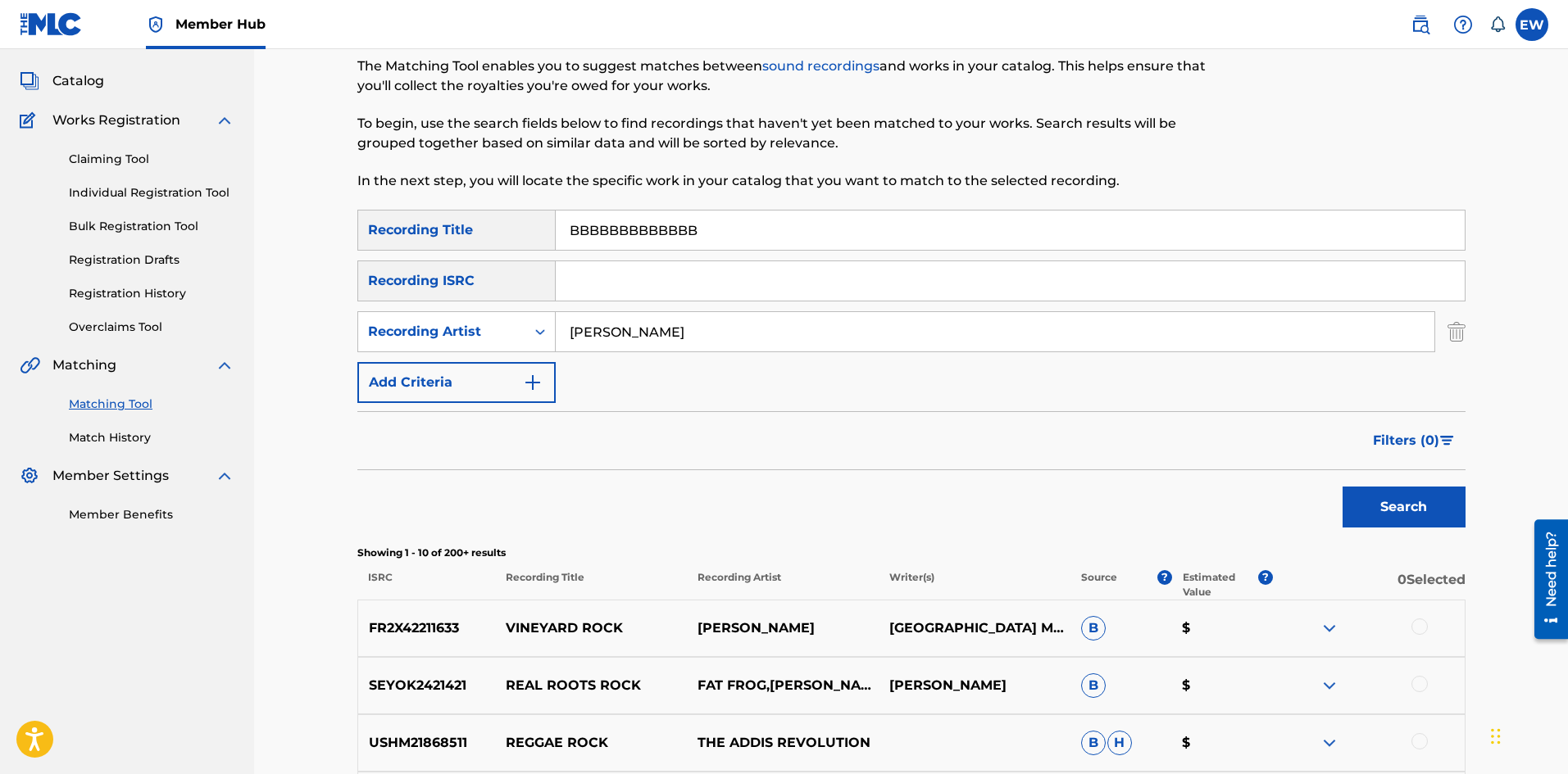
paste input "Search Form"
type input "B"
click at [1428, 507] on button "Search" at bounding box center [1404, 507] width 123 height 41
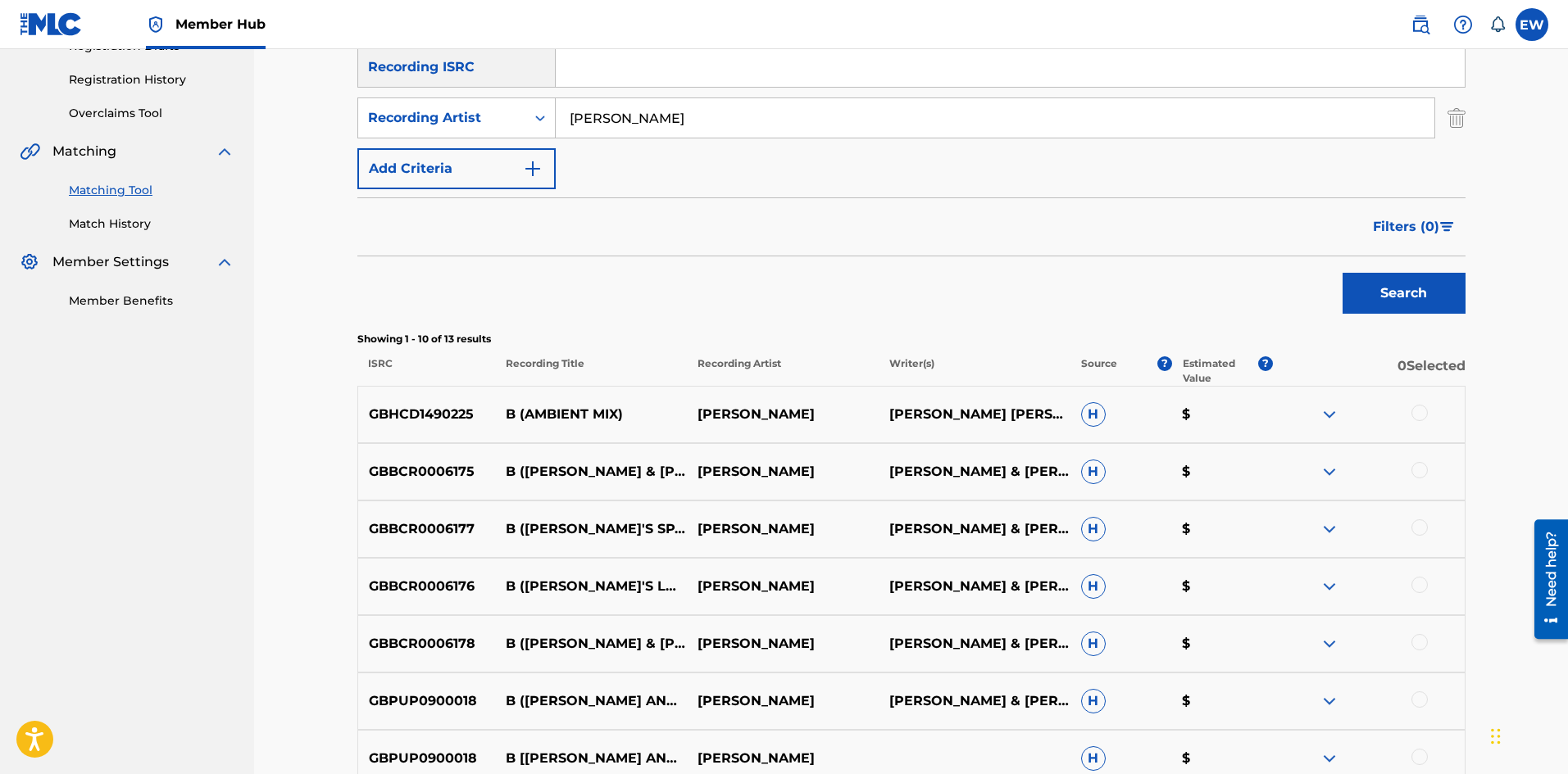
scroll to position [328, 0]
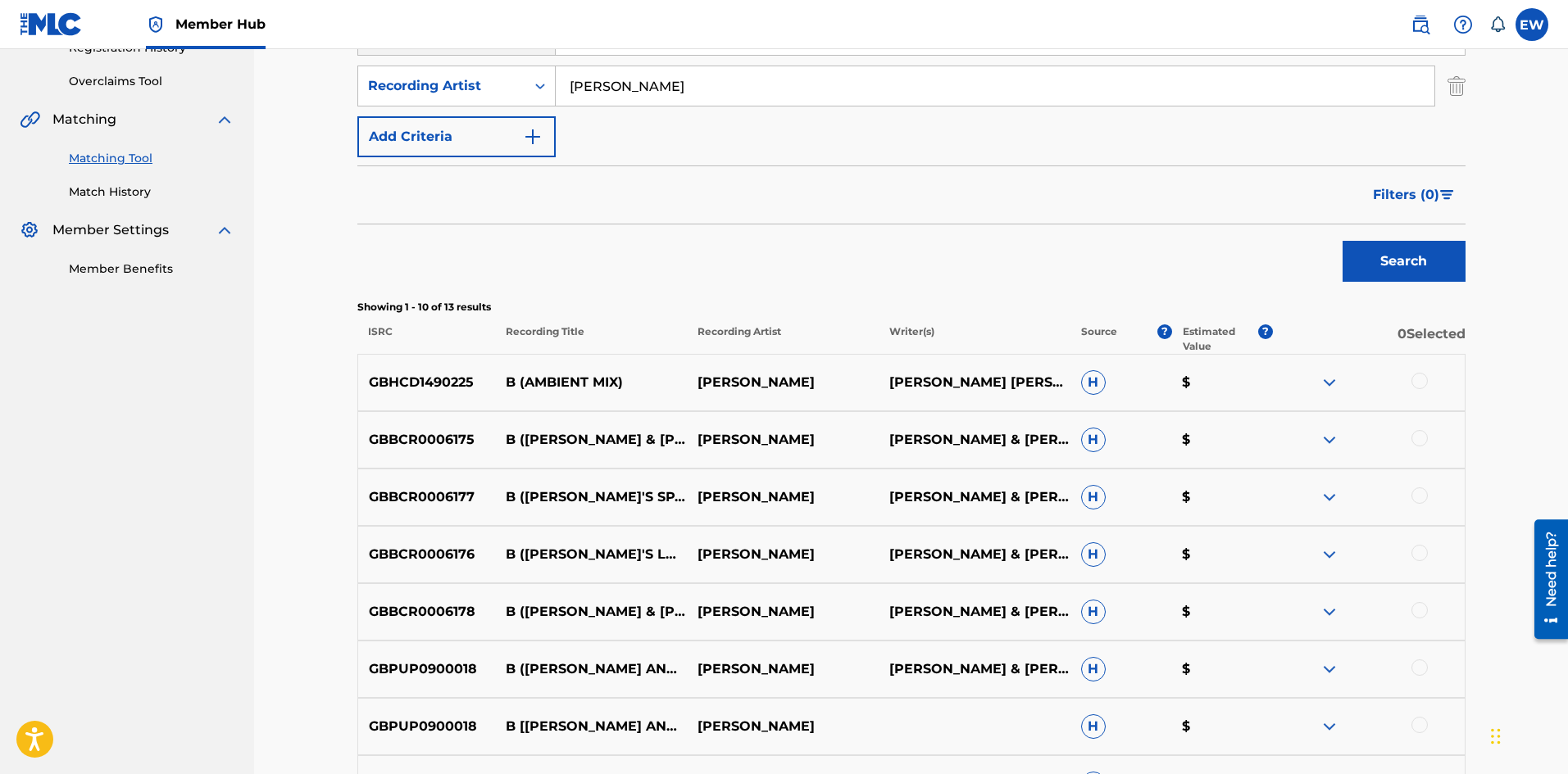
click at [1421, 387] on div at bounding box center [1420, 381] width 16 height 16
click at [1427, 438] on div at bounding box center [1420, 439] width 16 height 16
click at [1416, 496] on div at bounding box center [1420, 496] width 16 height 16
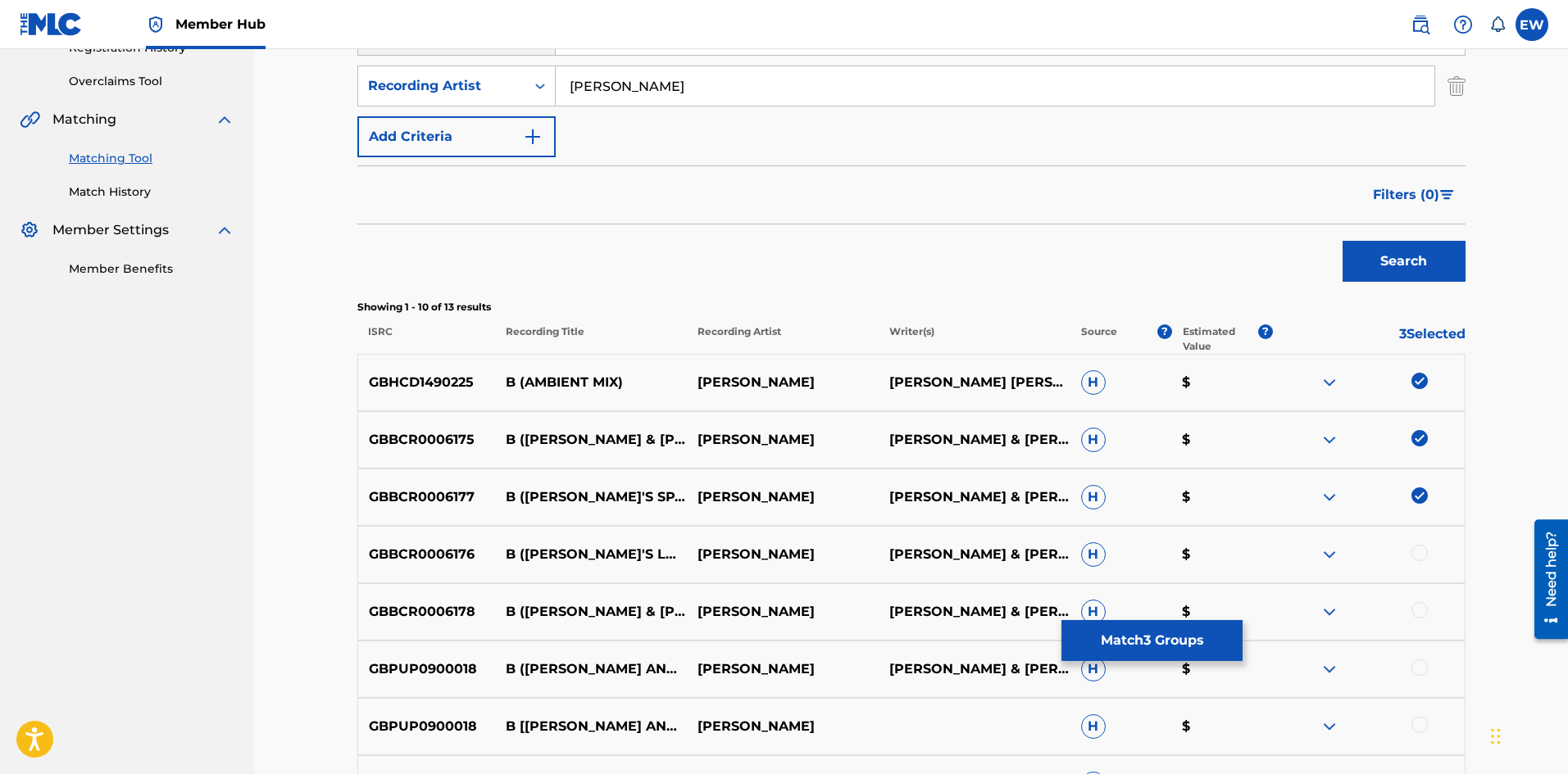
click at [1428, 551] on div at bounding box center [1368, 554] width 192 height 19
drag, startPoint x: 1411, startPoint y: 608, endPoint x: 1417, endPoint y: 561, distance: 47.4
click at [1407, 599] on div "GBBCR0006178 B ([PERSON_NAME] & [PERSON_NAME] REMIX) [PERSON_NAME] [PERSON_NAME…" at bounding box center [911, 612] width 1108 height 58
click at [1419, 556] on div at bounding box center [1420, 553] width 16 height 16
drag, startPoint x: 1427, startPoint y: 608, endPoint x: 1425, endPoint y: 594, distance: 14.1
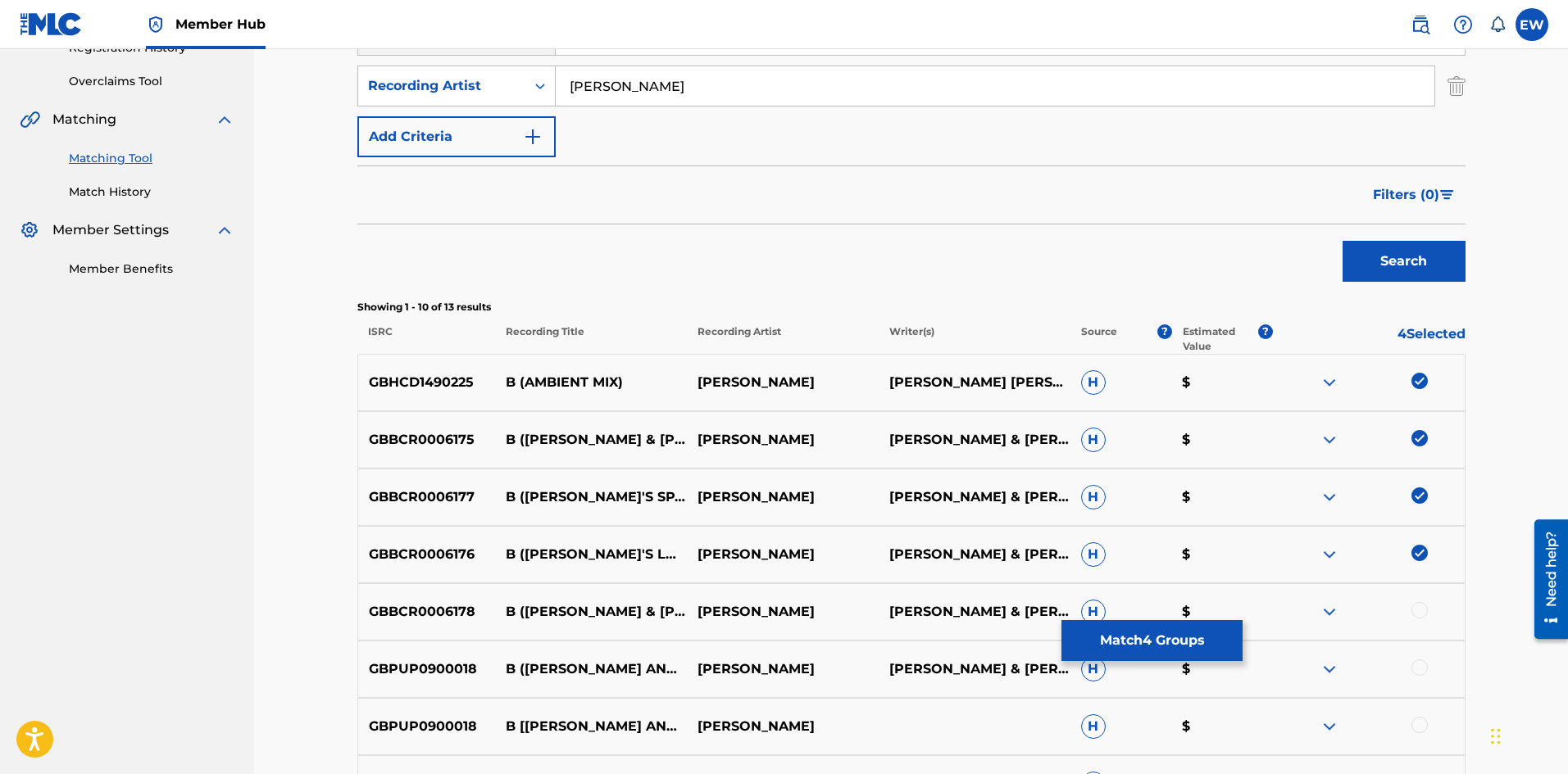
click at [1425, 607] on div at bounding box center [1420, 611] width 16 height 16
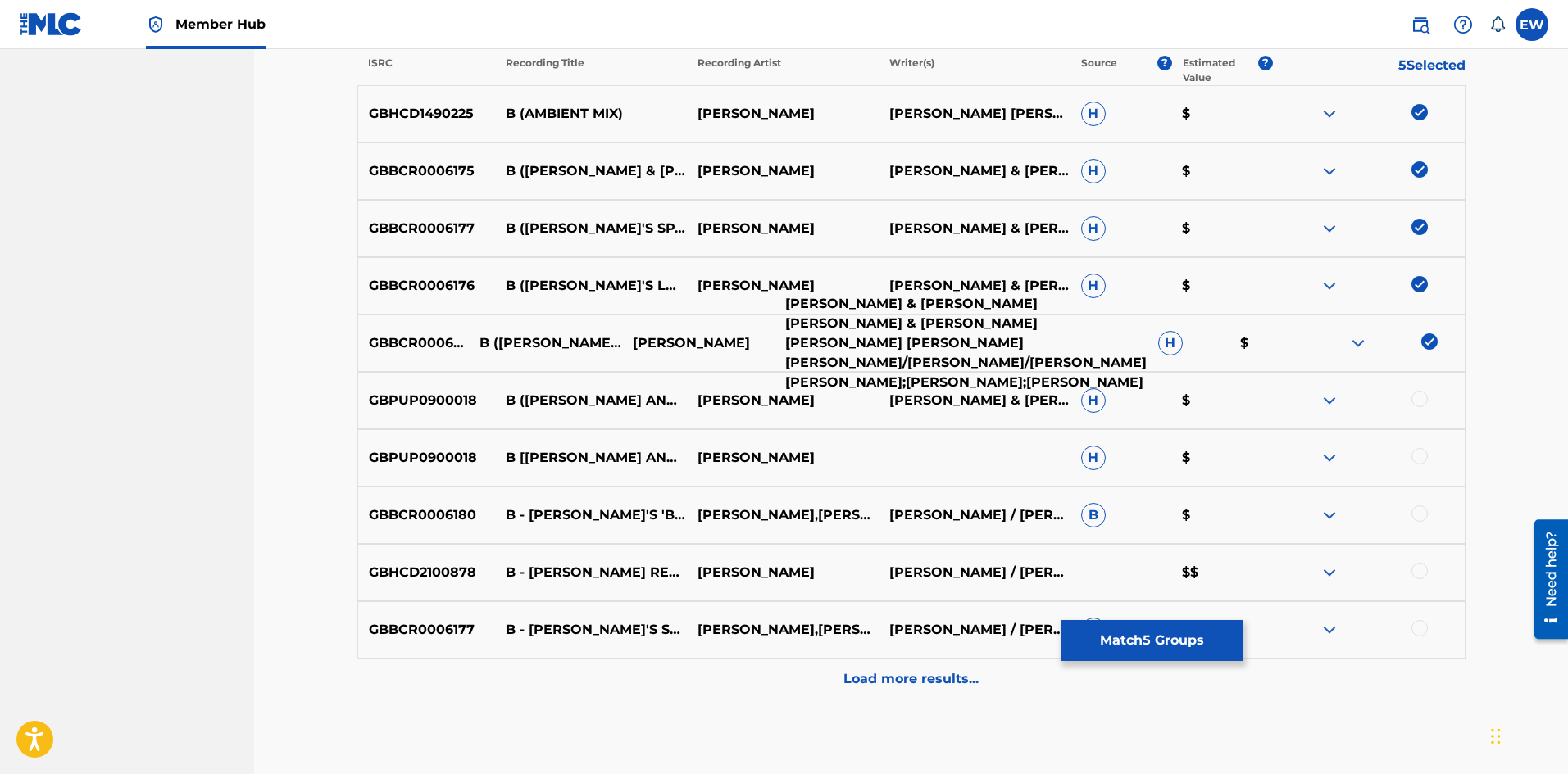
scroll to position [656, 0]
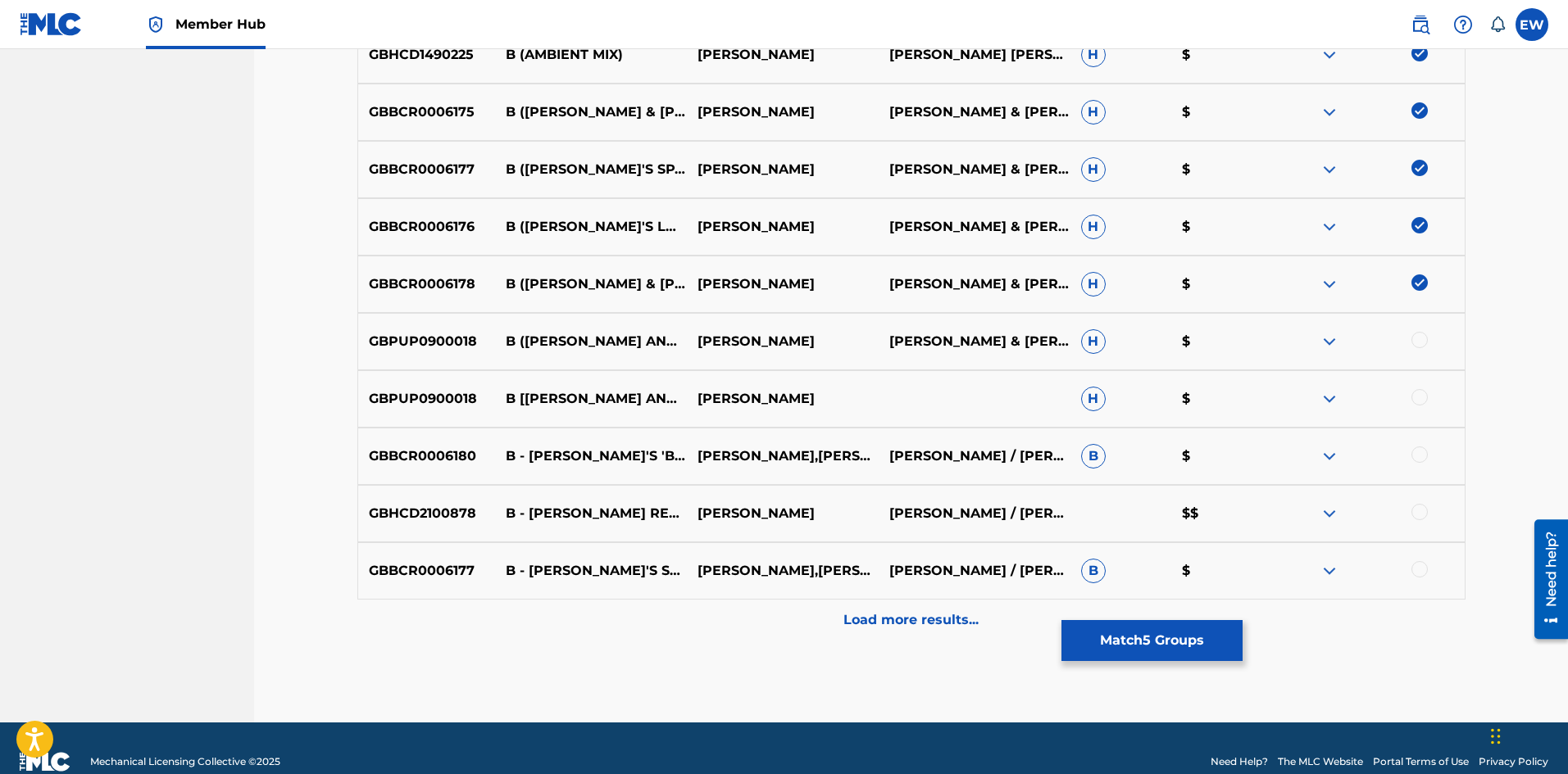
drag, startPoint x: 1425, startPoint y: 341, endPoint x: 1424, endPoint y: 350, distance: 9.1
click at [1425, 341] on div at bounding box center [1420, 340] width 16 height 16
drag, startPoint x: 1421, startPoint y: 407, endPoint x: 1423, endPoint y: 395, distance: 12.2
click at [1421, 403] on div at bounding box center [1368, 398] width 192 height 19
click at [1423, 394] on div at bounding box center [1420, 398] width 16 height 16
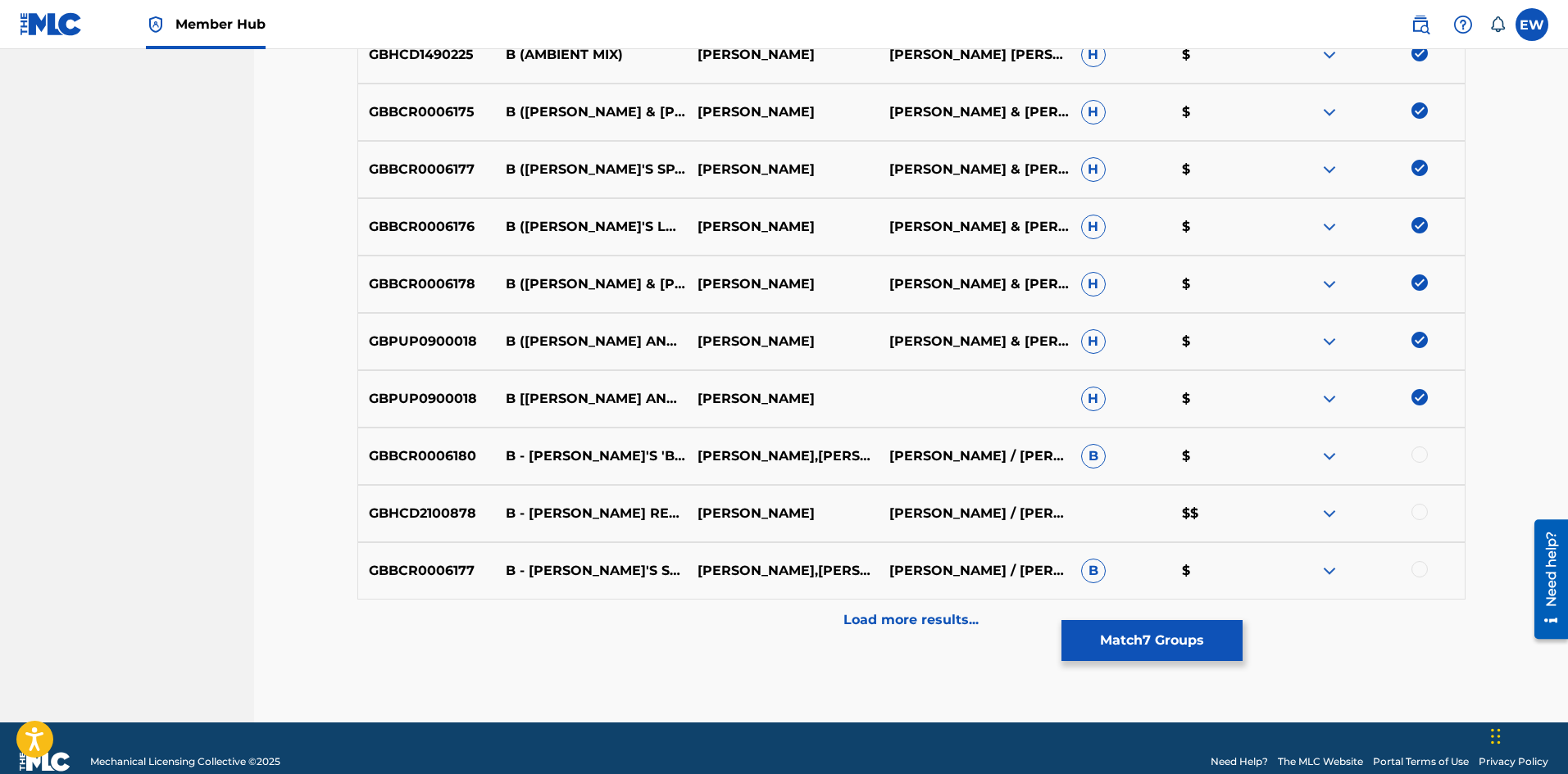
click at [1418, 447] on div at bounding box center [1420, 455] width 16 height 16
drag, startPoint x: 1420, startPoint y: 454, endPoint x: 1412, endPoint y: 462, distance: 11.3
click at [1420, 455] on img at bounding box center [1420, 455] width 16 height 16
click at [1211, 633] on button "Match 7 Groups" at bounding box center [1152, 640] width 181 height 41
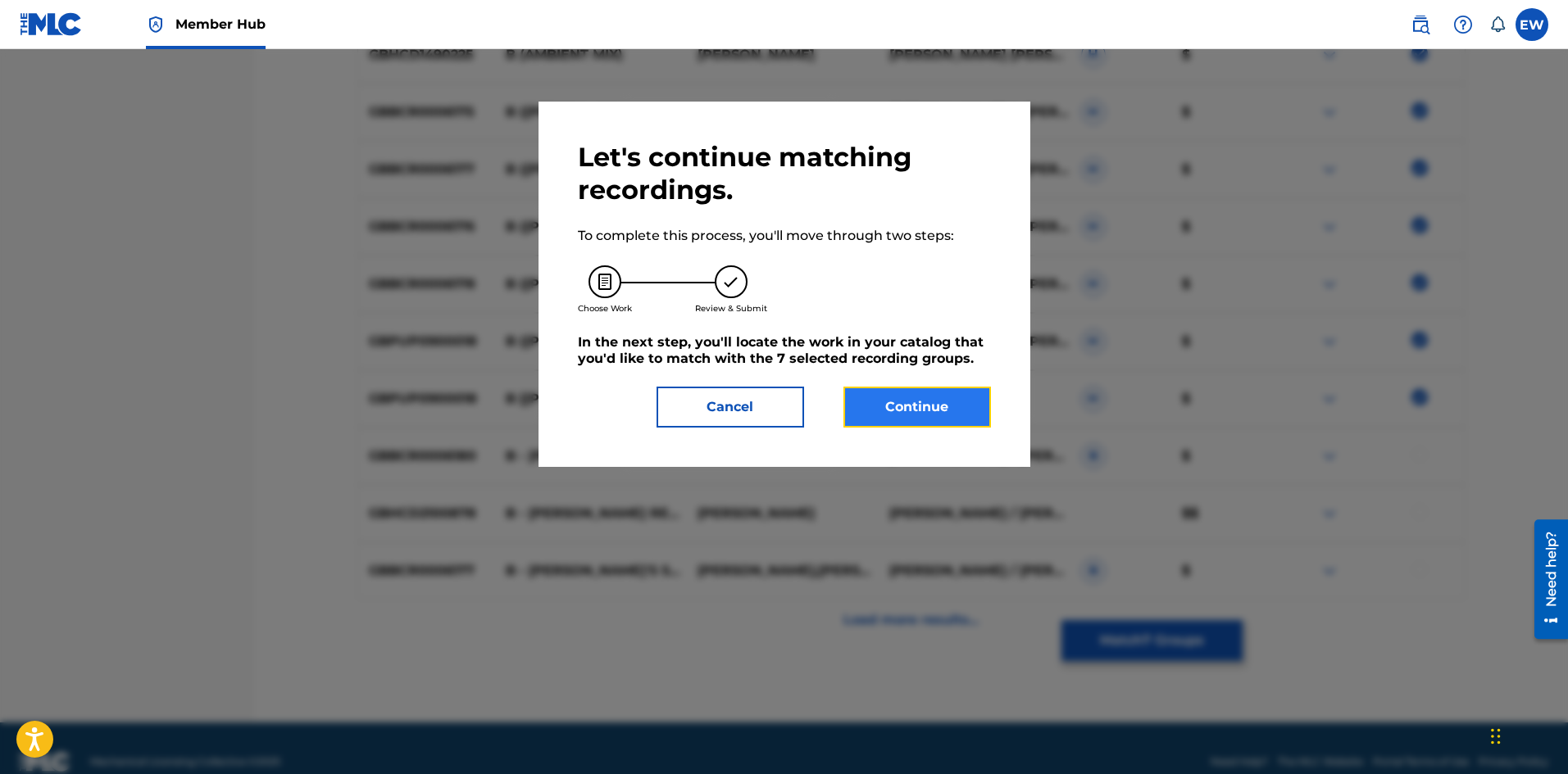
click at [962, 400] on button "Continue" at bounding box center [917, 407] width 148 height 41
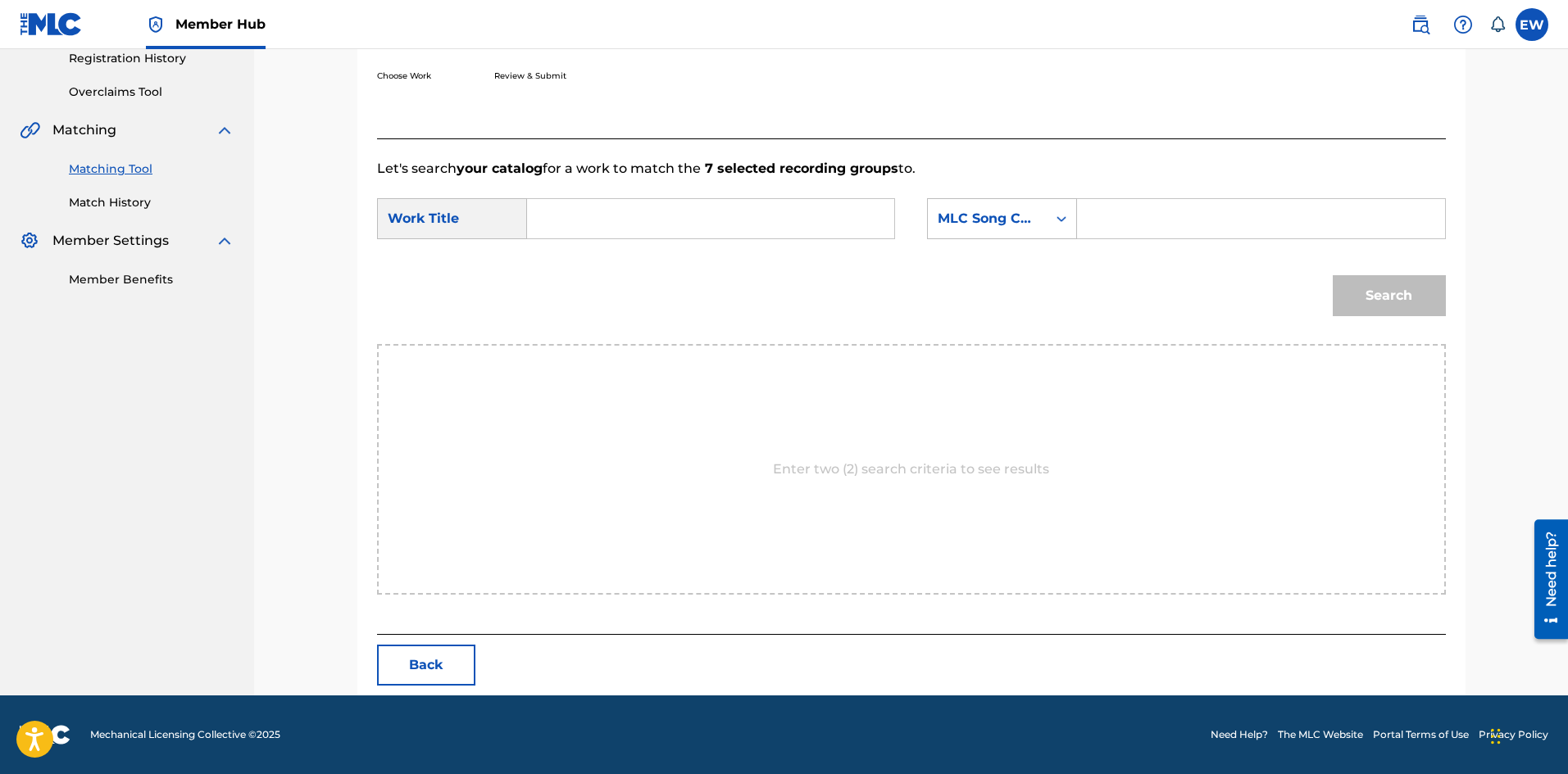
drag, startPoint x: 764, startPoint y: 223, endPoint x: 730, endPoint y: 278, distance: 64.7
click at [742, 264] on form "SearchWithCriteria5f3b1d68-0ec2-4c35-be6e-0f0749b38d03 Work Title SearchWithCri…" at bounding box center [912, 261] width 1069 height 166
paste input "B"
type input "B"
drag, startPoint x: 1151, startPoint y: 220, endPoint x: 1129, endPoint y: 213, distance: 23.1
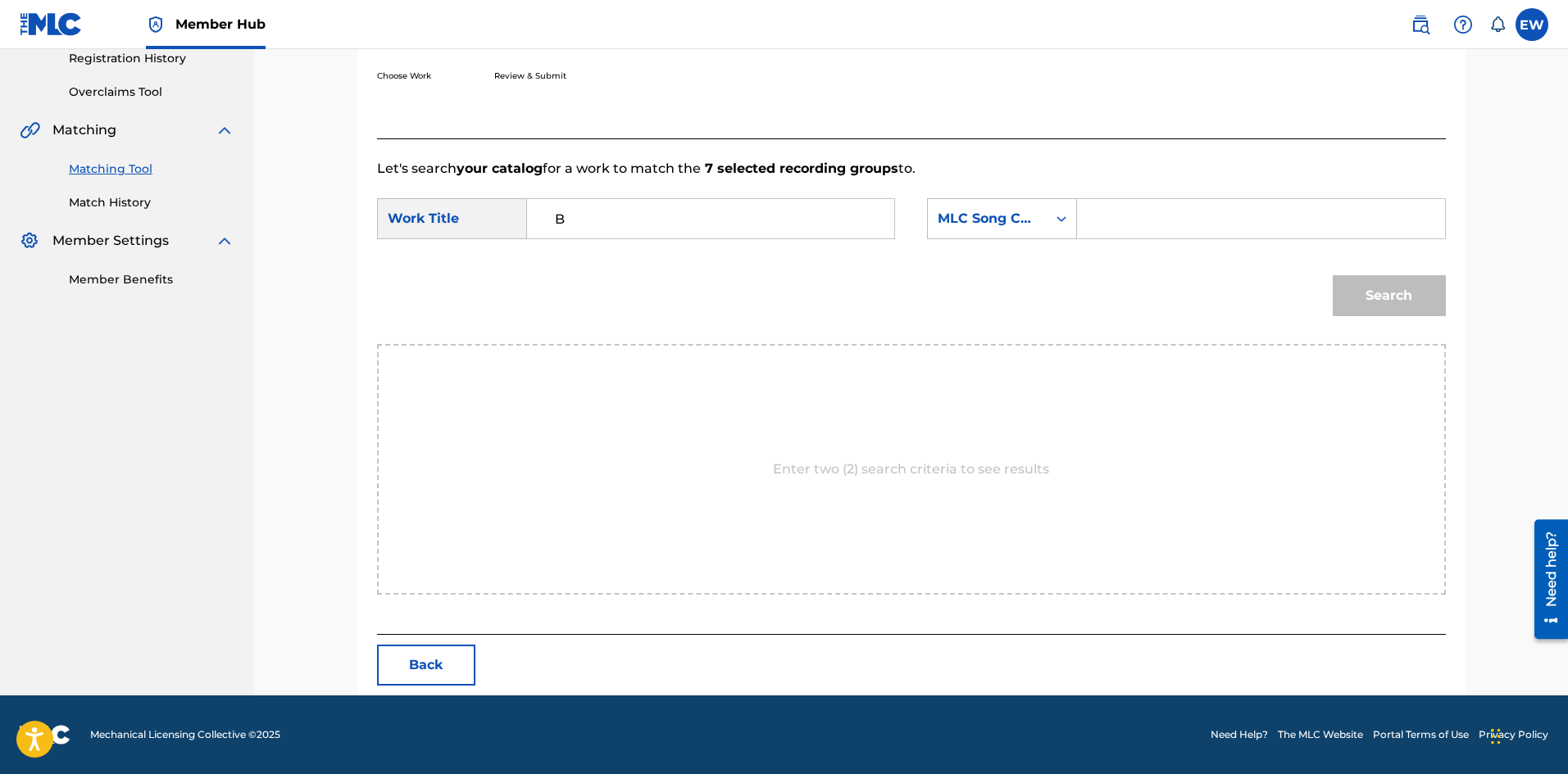
click at [1140, 215] on input "Search Form" at bounding box center [1261, 218] width 339 height 39
paste input "BV7GEM"
type input "BV7GEM"
drag, startPoint x: 1373, startPoint y: 298, endPoint x: 1332, endPoint y: 286, distance: 42.7
click at [1373, 297] on button "Search" at bounding box center [1389, 296] width 113 height 41
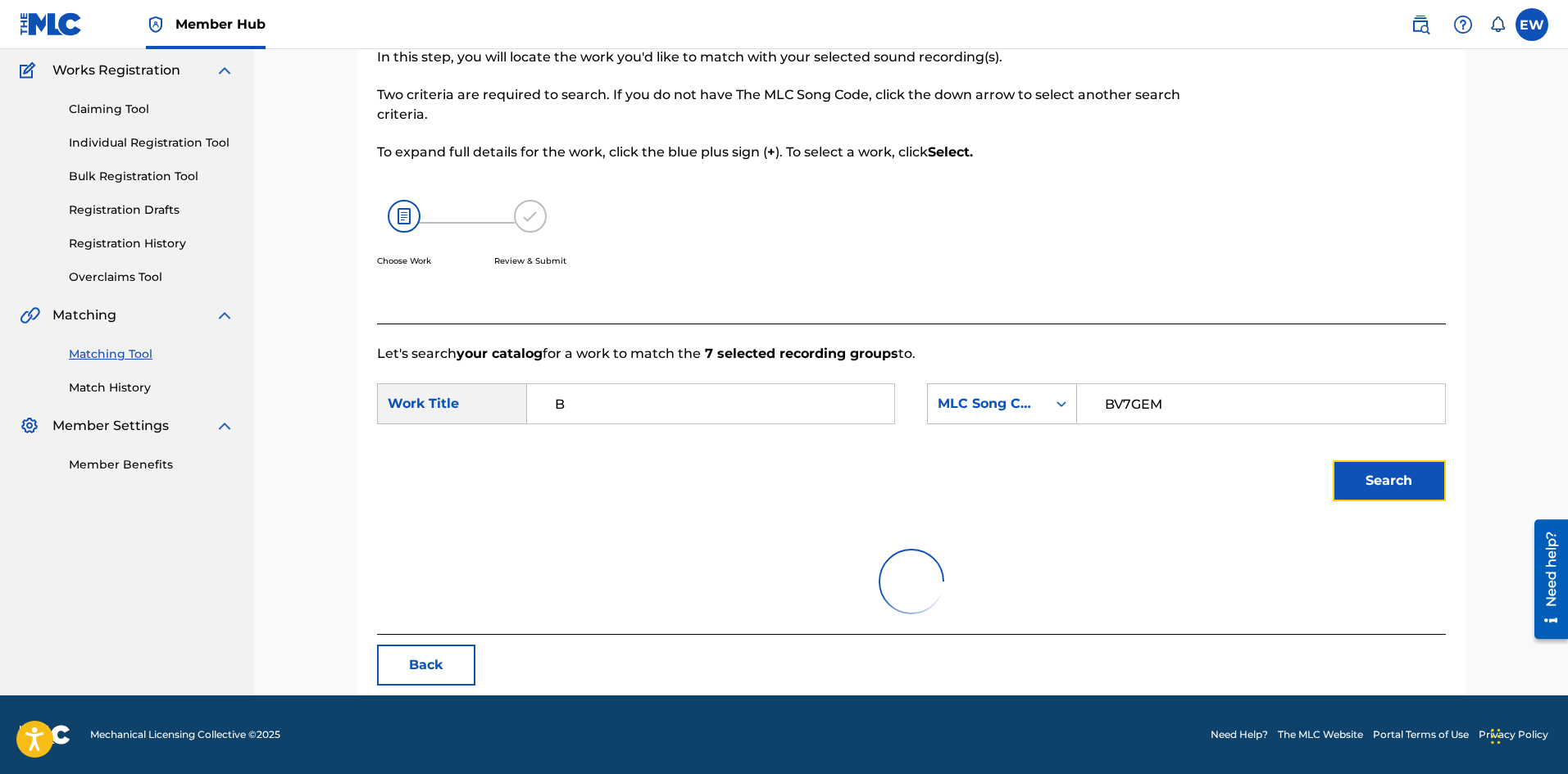
scroll to position [251, 0]
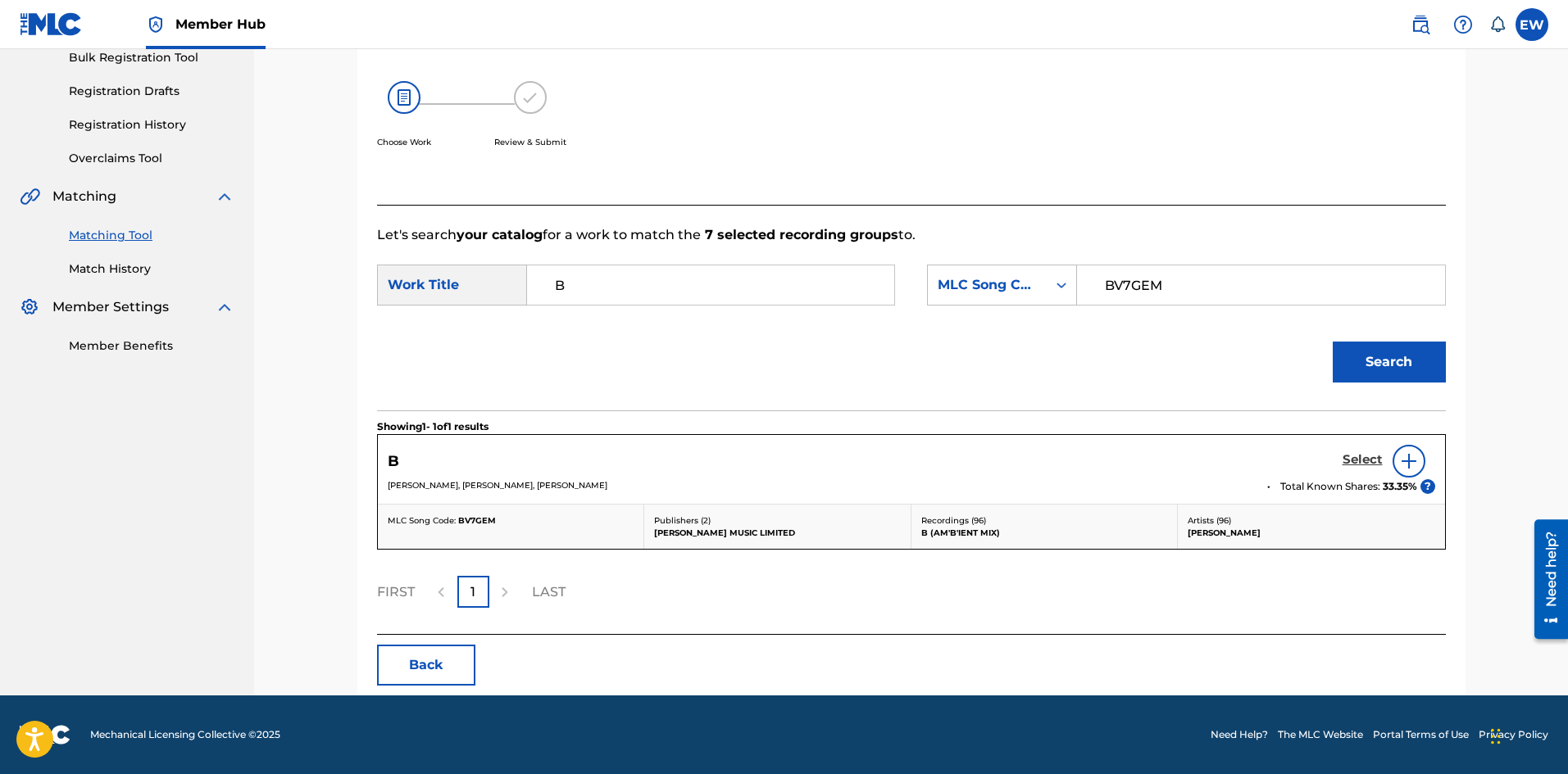
click at [1372, 458] on h5 "Select" at bounding box center [1363, 460] width 40 height 16
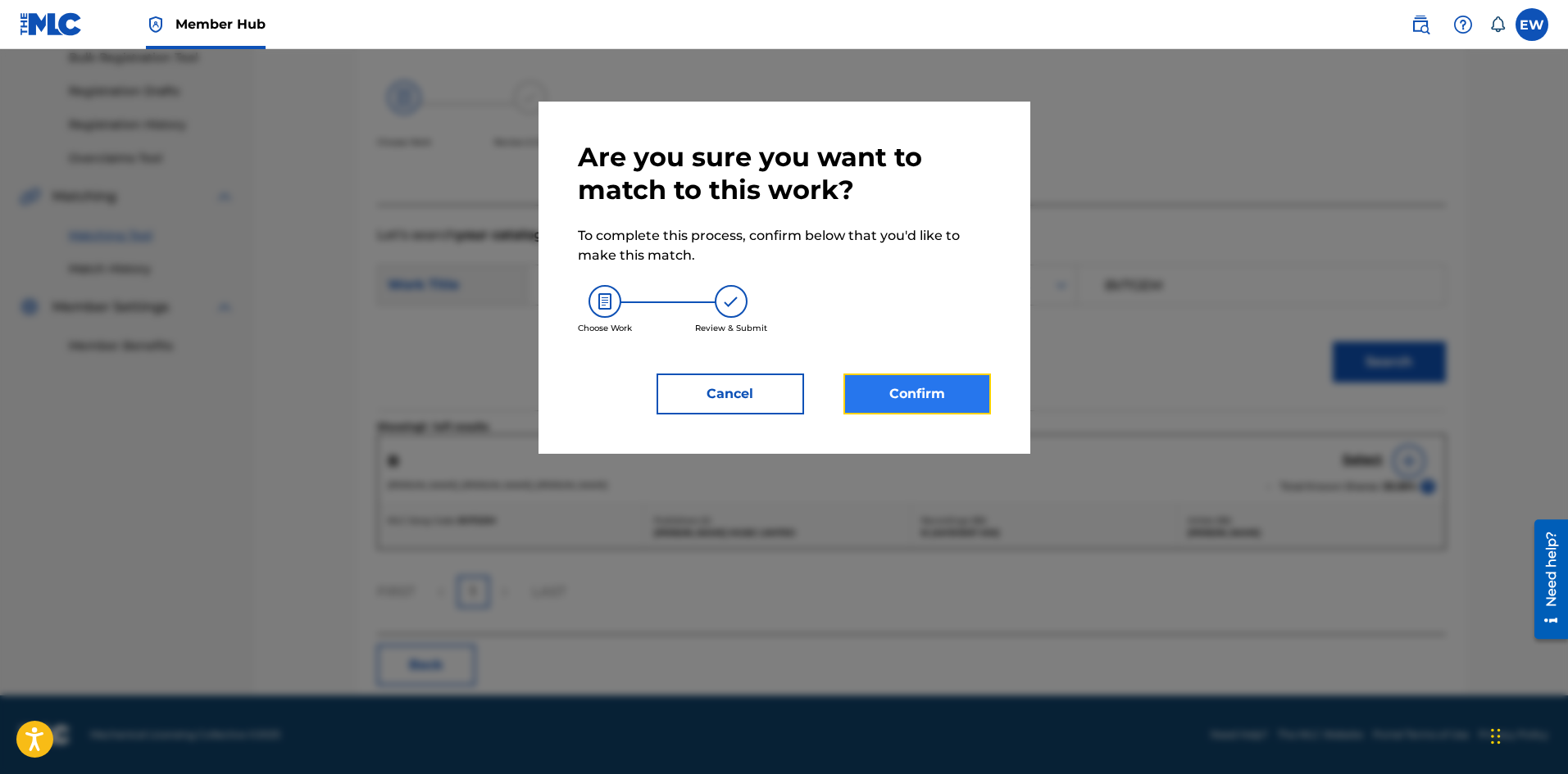
click at [939, 387] on button "Confirm" at bounding box center [917, 394] width 148 height 41
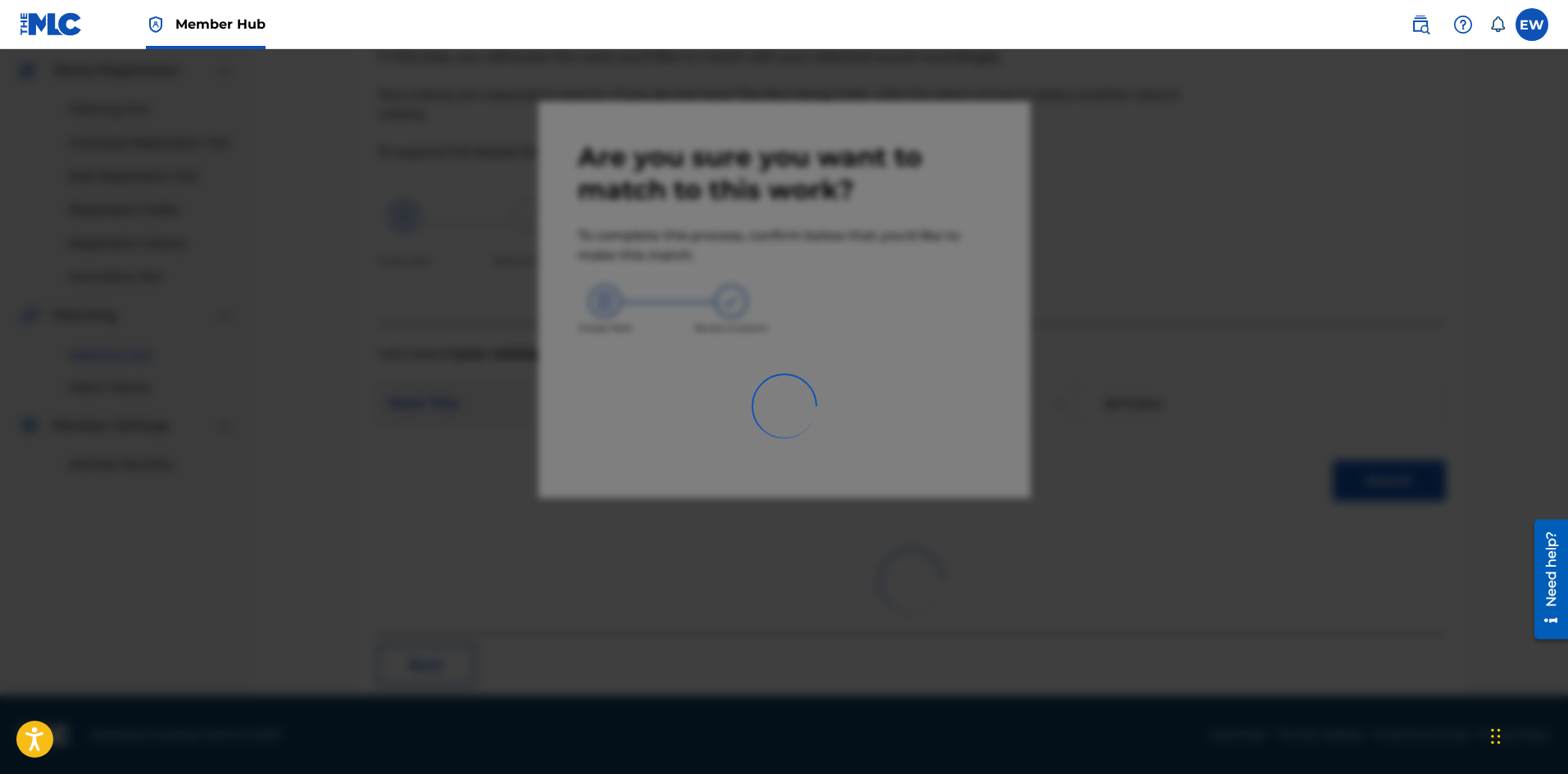
scroll to position [39, 0]
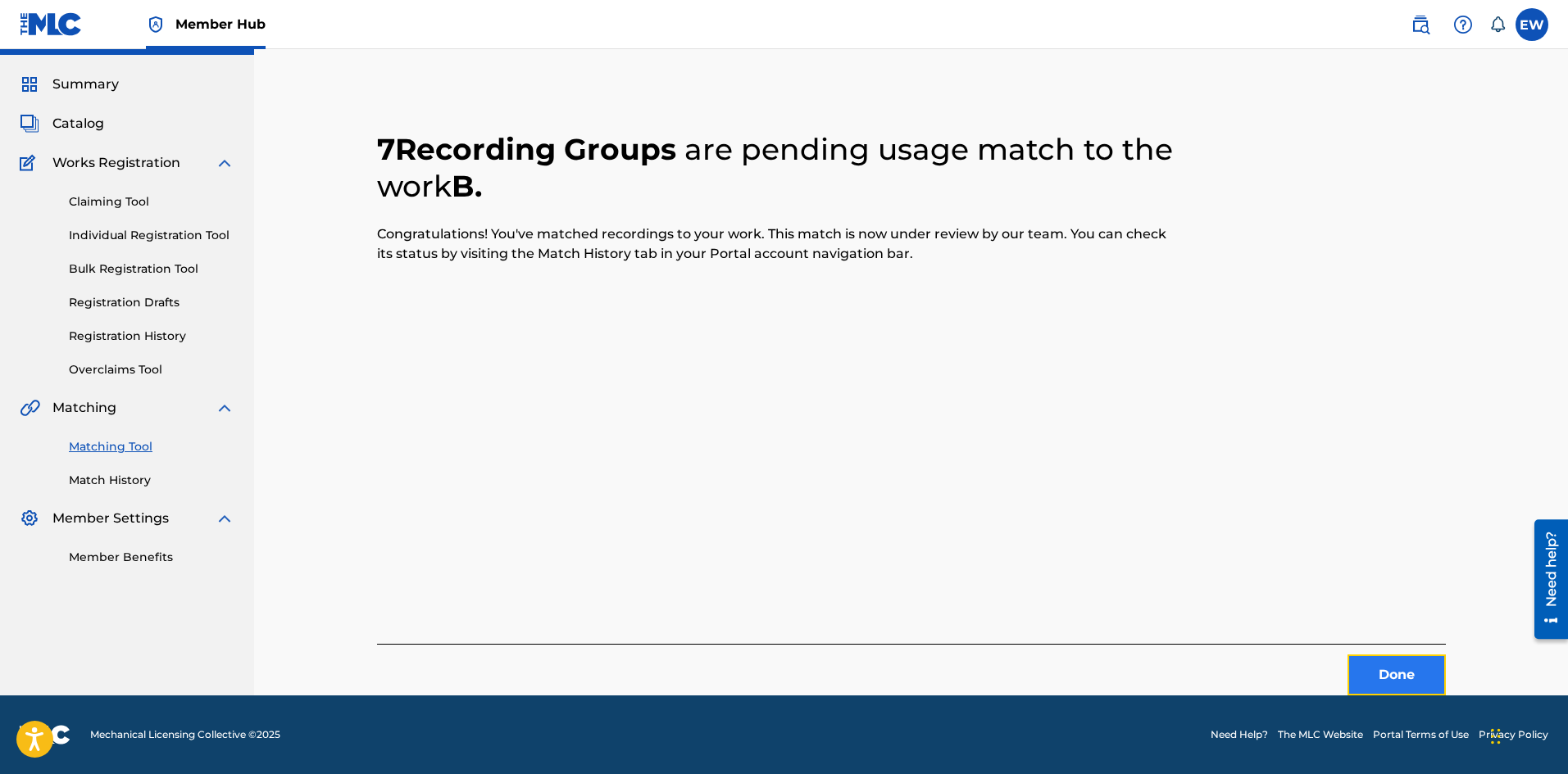
drag, startPoint x: 1392, startPoint y: 671, endPoint x: 1572, endPoint y: 737, distance: 191.7
click at [1393, 671] on button "Done" at bounding box center [1397, 675] width 98 height 41
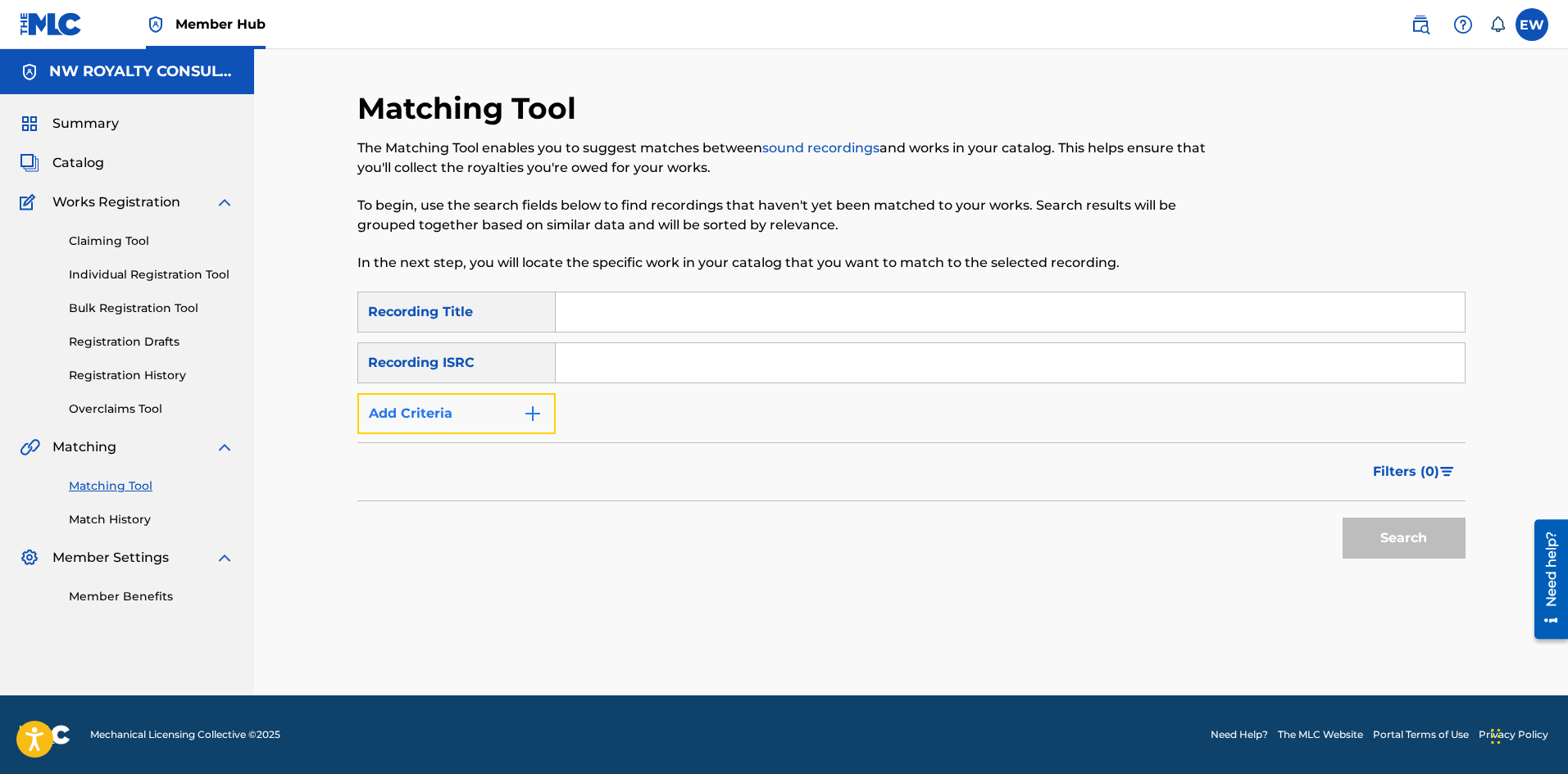
click at [504, 403] on button "Add Criteria" at bounding box center [456, 413] width 198 height 41
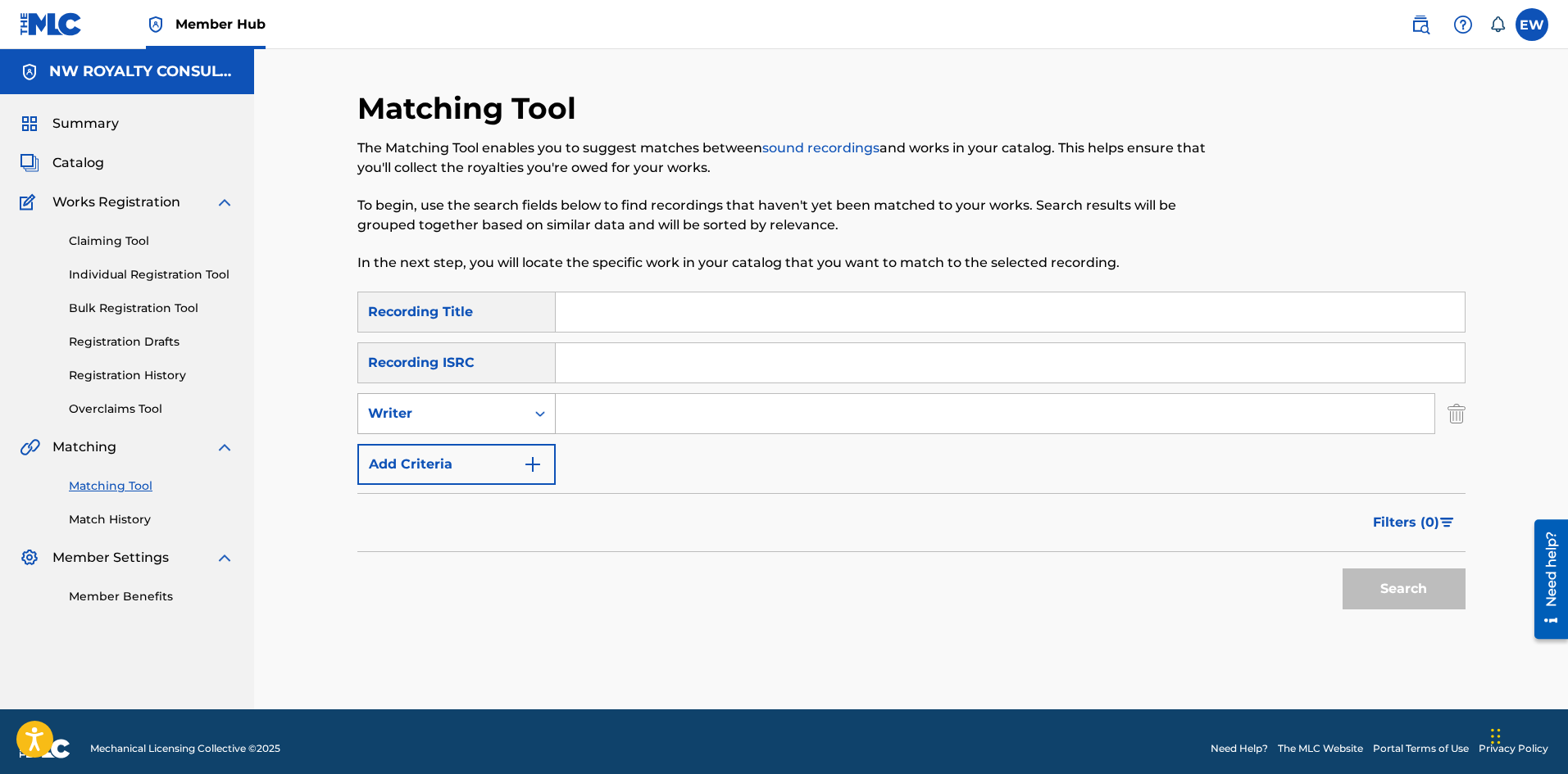
click at [474, 418] on div "Writer" at bounding box center [442, 413] width 148 height 19
drag, startPoint x: 432, startPoint y: 454, endPoint x: 495, endPoint y: 444, distance: 63.8
click at [441, 452] on div "Recording Artist" at bounding box center [456, 454] width 197 height 41
drag, startPoint x: 649, startPoint y: 409, endPoint x: 639, endPoint y: 412, distance: 10.4
click at [644, 411] on input "Search Form" at bounding box center [995, 413] width 879 height 39
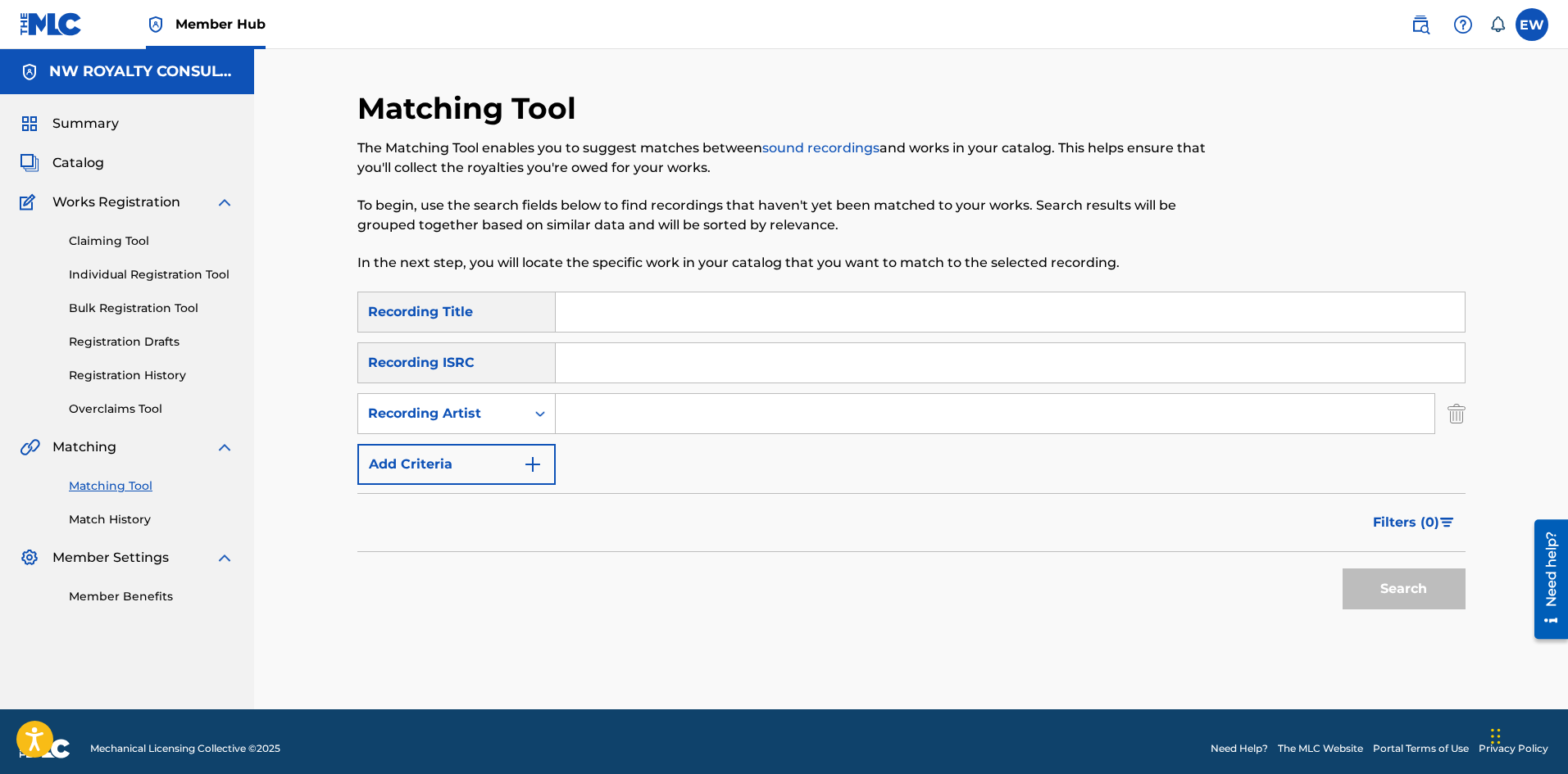
paste input "[PERSON_NAME]"
type input "[PERSON_NAME]"
drag, startPoint x: 831, startPoint y: 297, endPoint x: 776, endPoint y: 291, distance: 55.3
click at [797, 297] on input "Search Form" at bounding box center [1011, 311] width 909 height 39
paste input "B NICE"
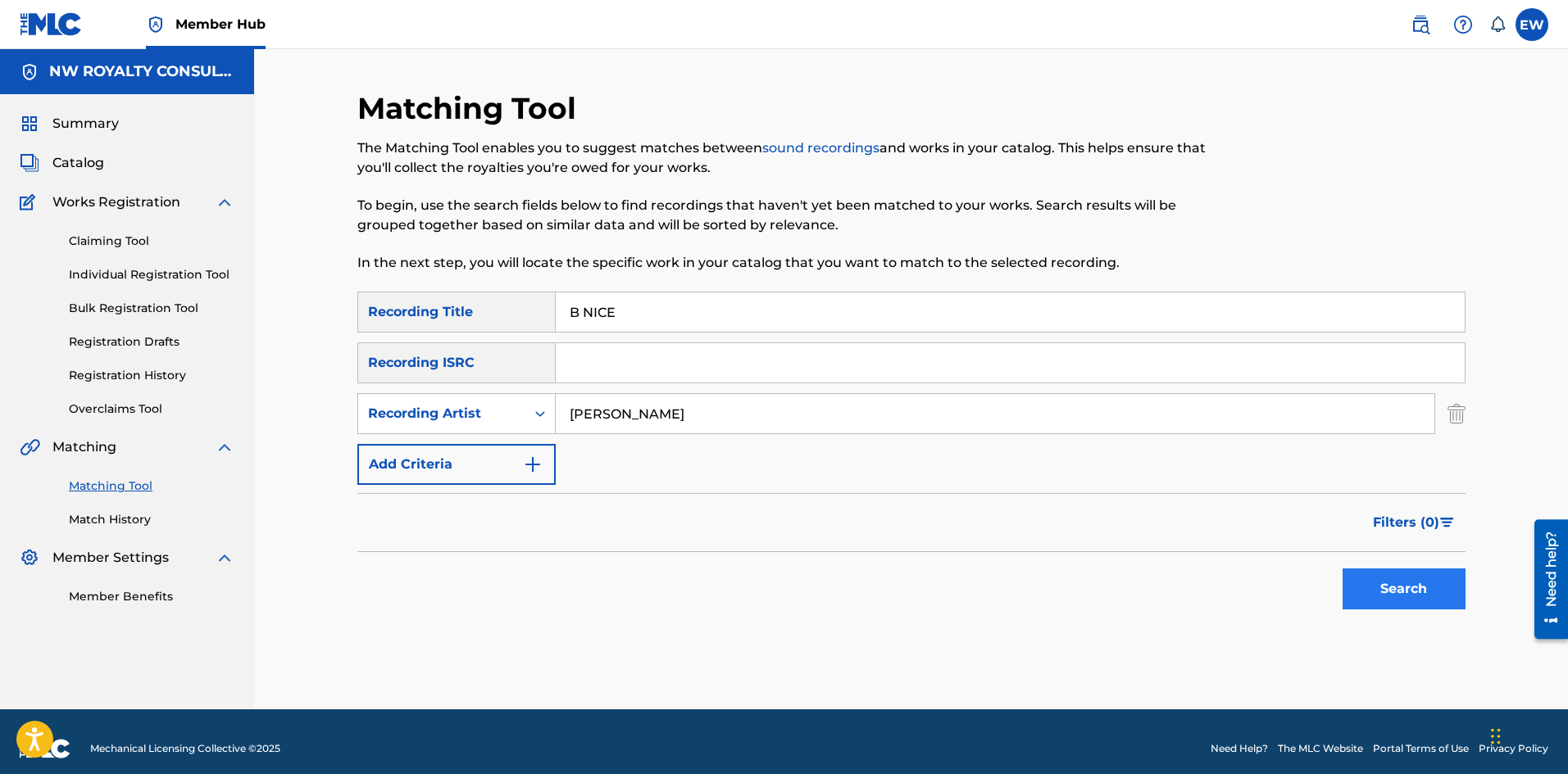
type input "B NICE"
drag, startPoint x: 1393, startPoint y: 590, endPoint x: 1389, endPoint y: 578, distance: 12.6
click at [1394, 584] on button "Search" at bounding box center [1404, 589] width 123 height 41
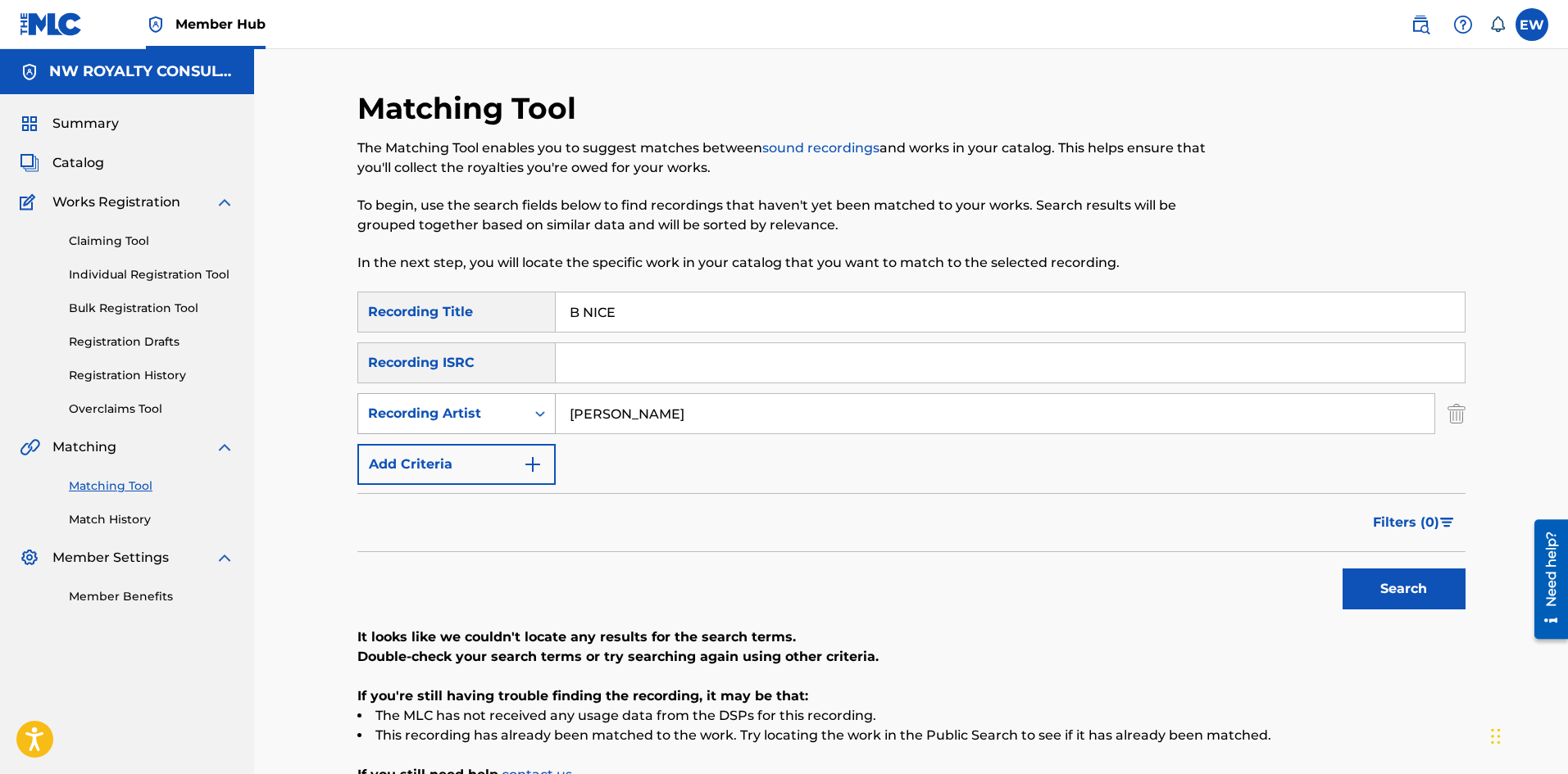
drag, startPoint x: 694, startPoint y: 415, endPoint x: 464, endPoint y: 429, distance: 230.4
click at [464, 429] on div "SearchWithCriteriae7dff306-f133-4250-9bf9-2420ede38a2c Recording Artist [PERSON…" at bounding box center [911, 413] width 1108 height 41
paste input "CAPTAIN [PERSON_NAME]"
type input "CAPTAIN [PERSON_NAME]"
drag, startPoint x: 684, startPoint y: 290, endPoint x: 544, endPoint y: 268, distance: 141.7
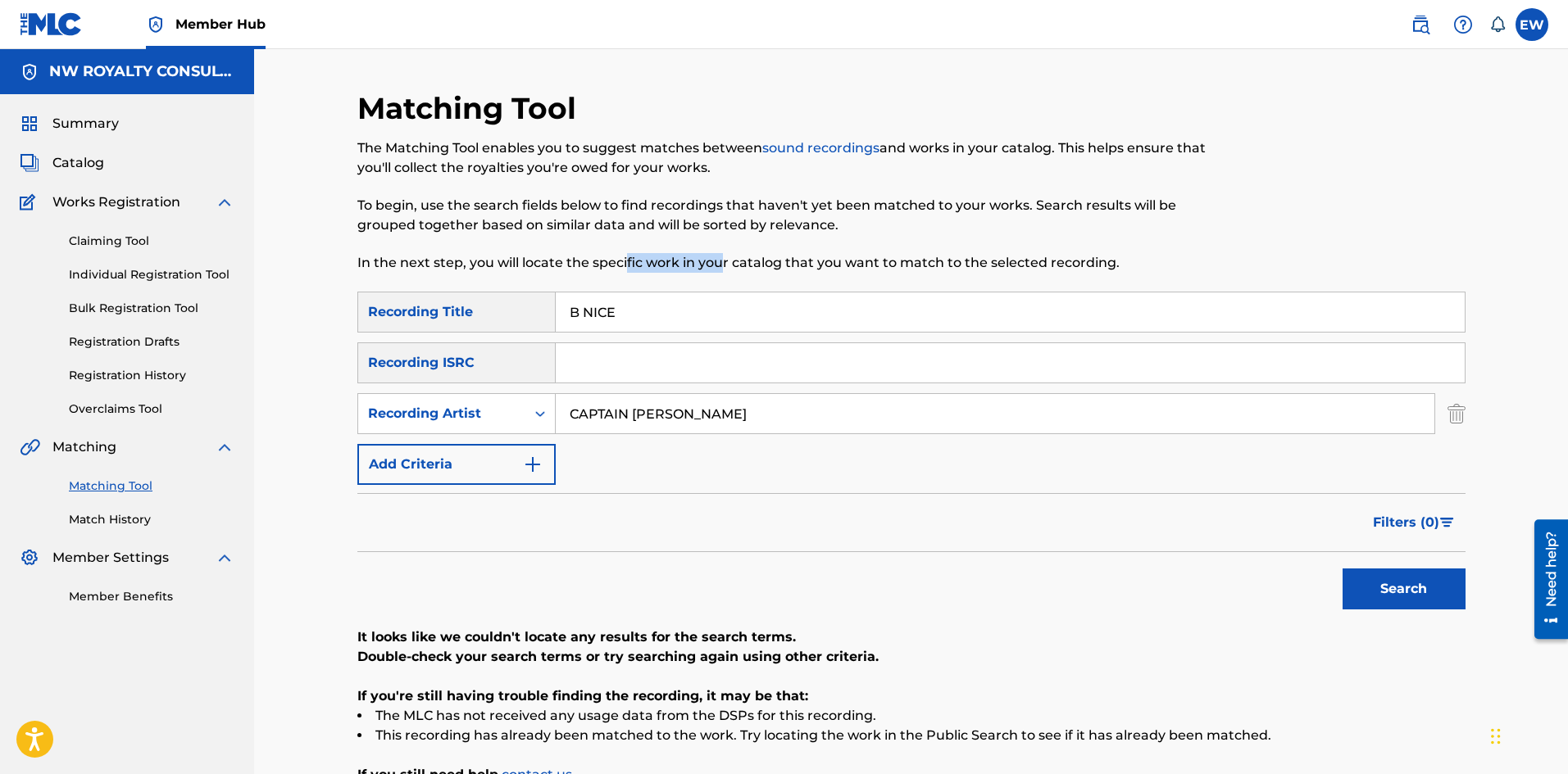
click at [564, 272] on div "Matching Tool The Matching Tool enables you to suggest matches between sound re…" at bounding box center [784, 191] width 853 height 202
drag, startPoint x: 657, startPoint y: 311, endPoint x: 381, endPoint y: 258, distance: 281.0
click at [381, 258] on div "Matching Tool The Matching Tool enables you to suggest matches between sound re…" at bounding box center [911, 478] width 1108 height 777
paste input "ABY DEAR"
type input "BABY DEAR"
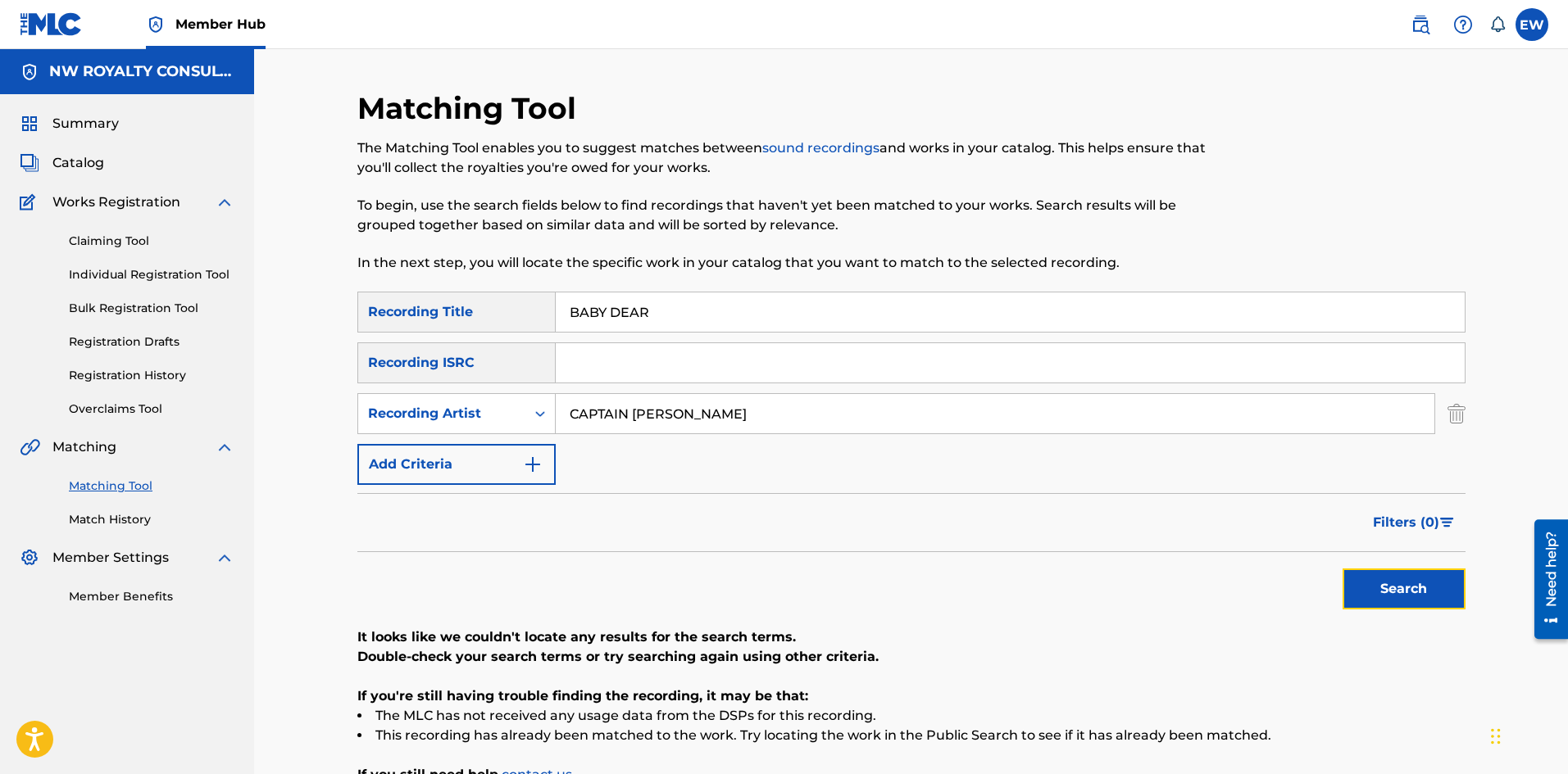
drag, startPoint x: 1366, startPoint y: 582, endPoint x: 1363, endPoint y: 558, distance: 24.2
click at [1366, 572] on button "Search" at bounding box center [1404, 589] width 123 height 41
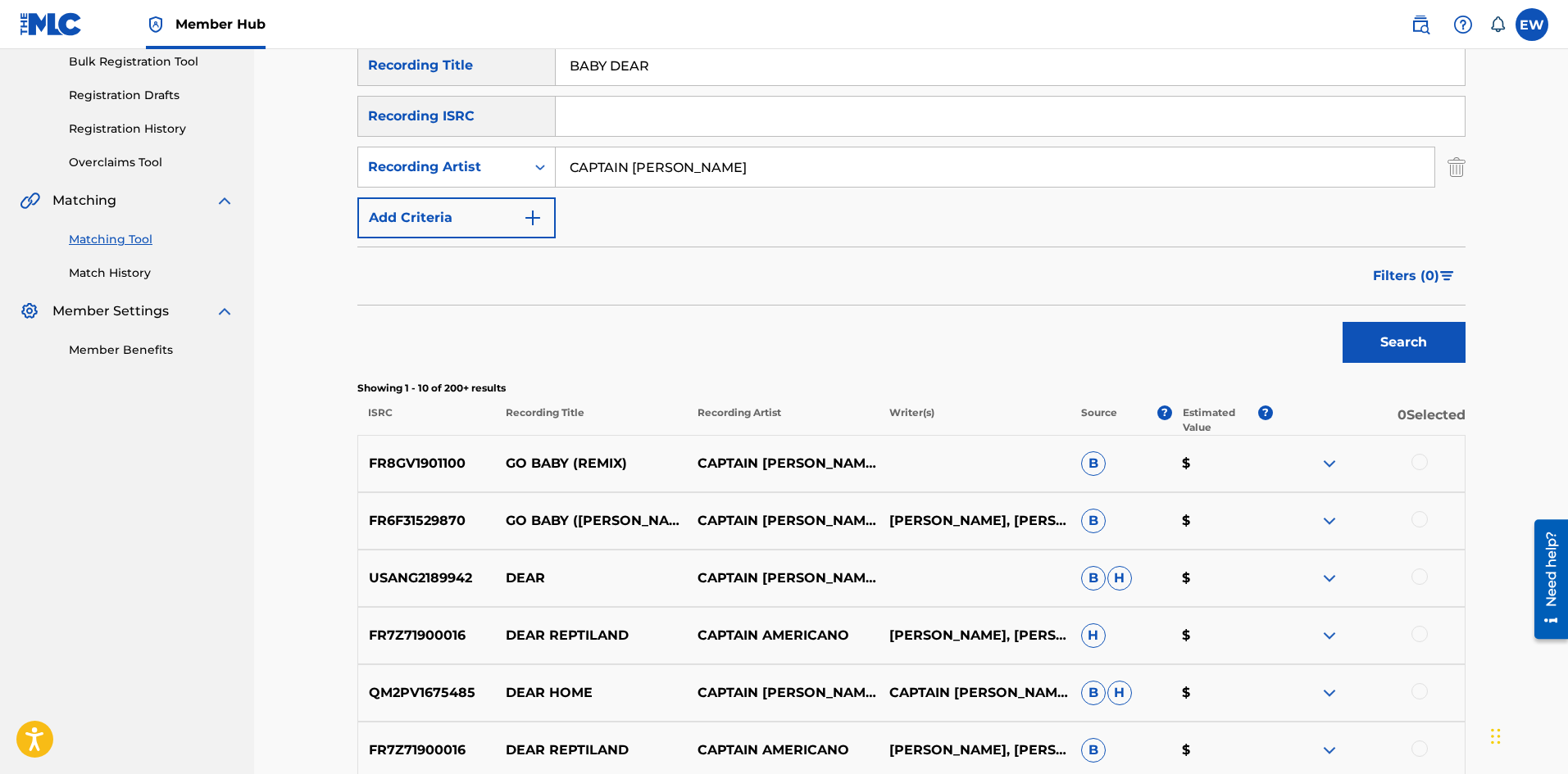
scroll to position [245, 0]
drag, startPoint x: 741, startPoint y: 158, endPoint x: 587, endPoint y: 148, distance: 154.3
click at [588, 149] on input "CAPTAIN [PERSON_NAME]" at bounding box center [995, 168] width 879 height 39
paste input "[PERSON_NAME]"
drag, startPoint x: 722, startPoint y: 160, endPoint x: 516, endPoint y: 136, distance: 207.4
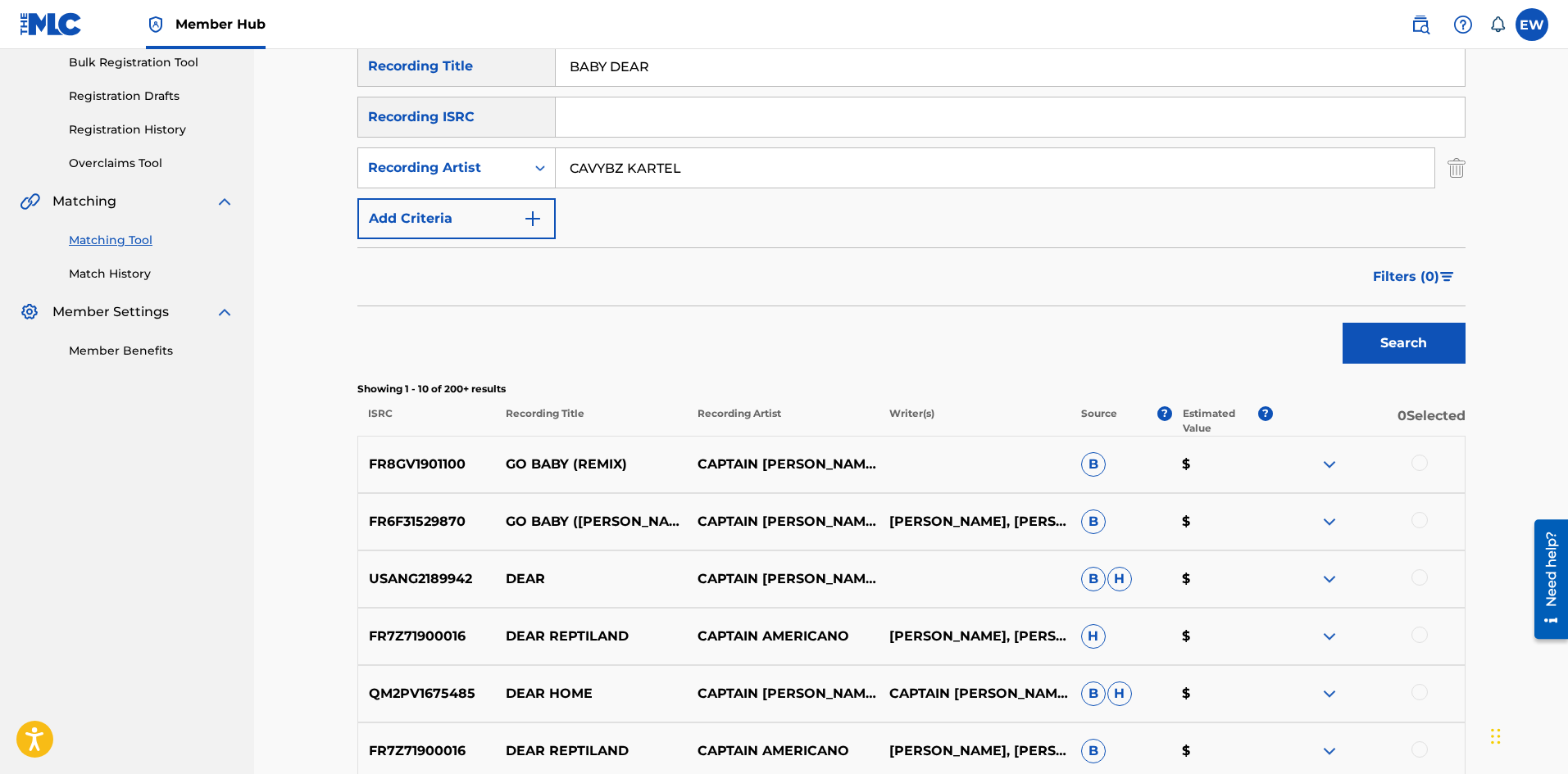
click at [516, 136] on div "SearchWithCriteria1a88df43-ddfd-414e-945b-9acc7855755c Recording Title BABY DEA…" at bounding box center [911, 142] width 1108 height 193
paste input "Search Form"
type input "[PERSON_NAME]"
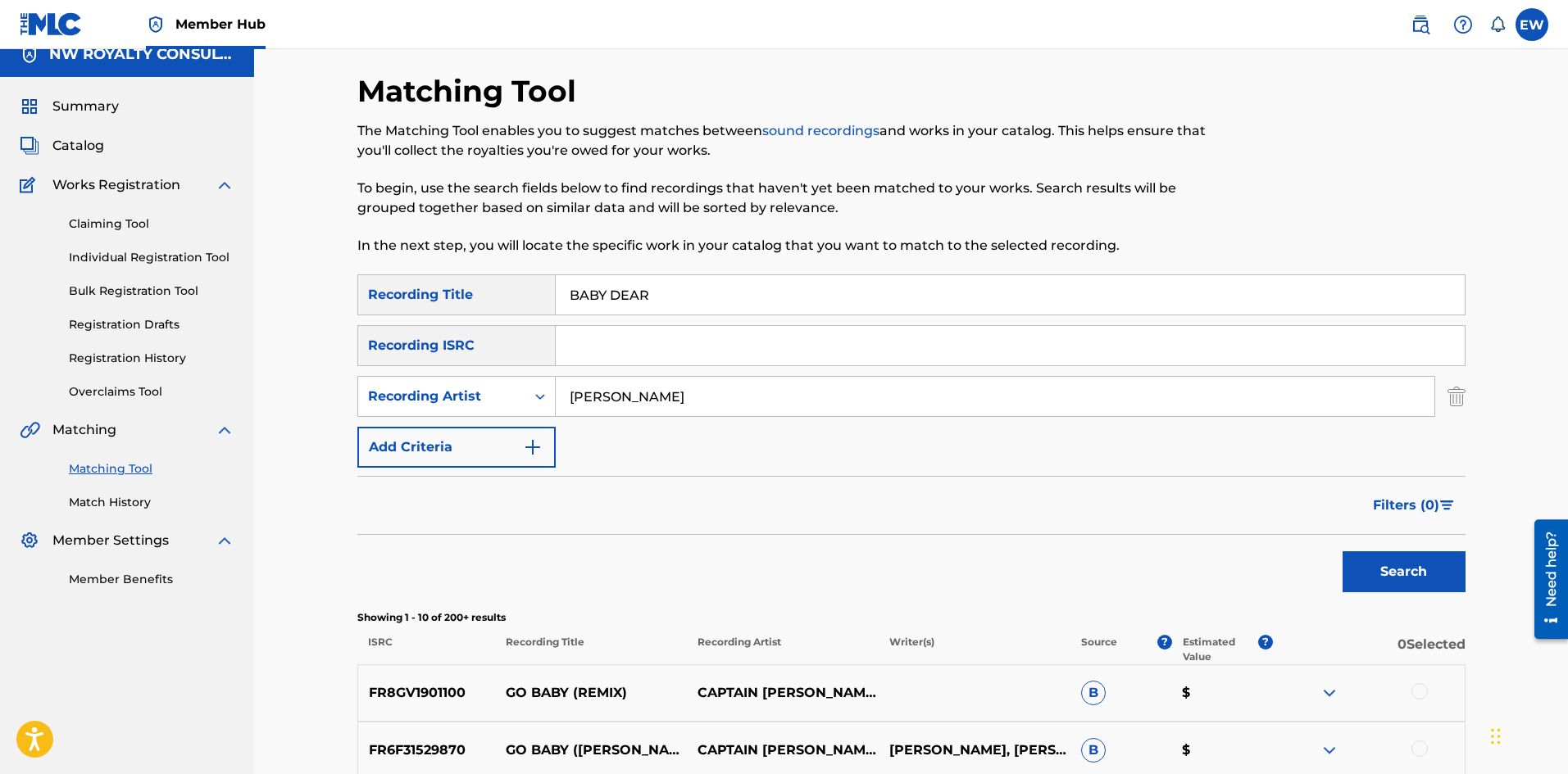
scroll to position [0, 0]
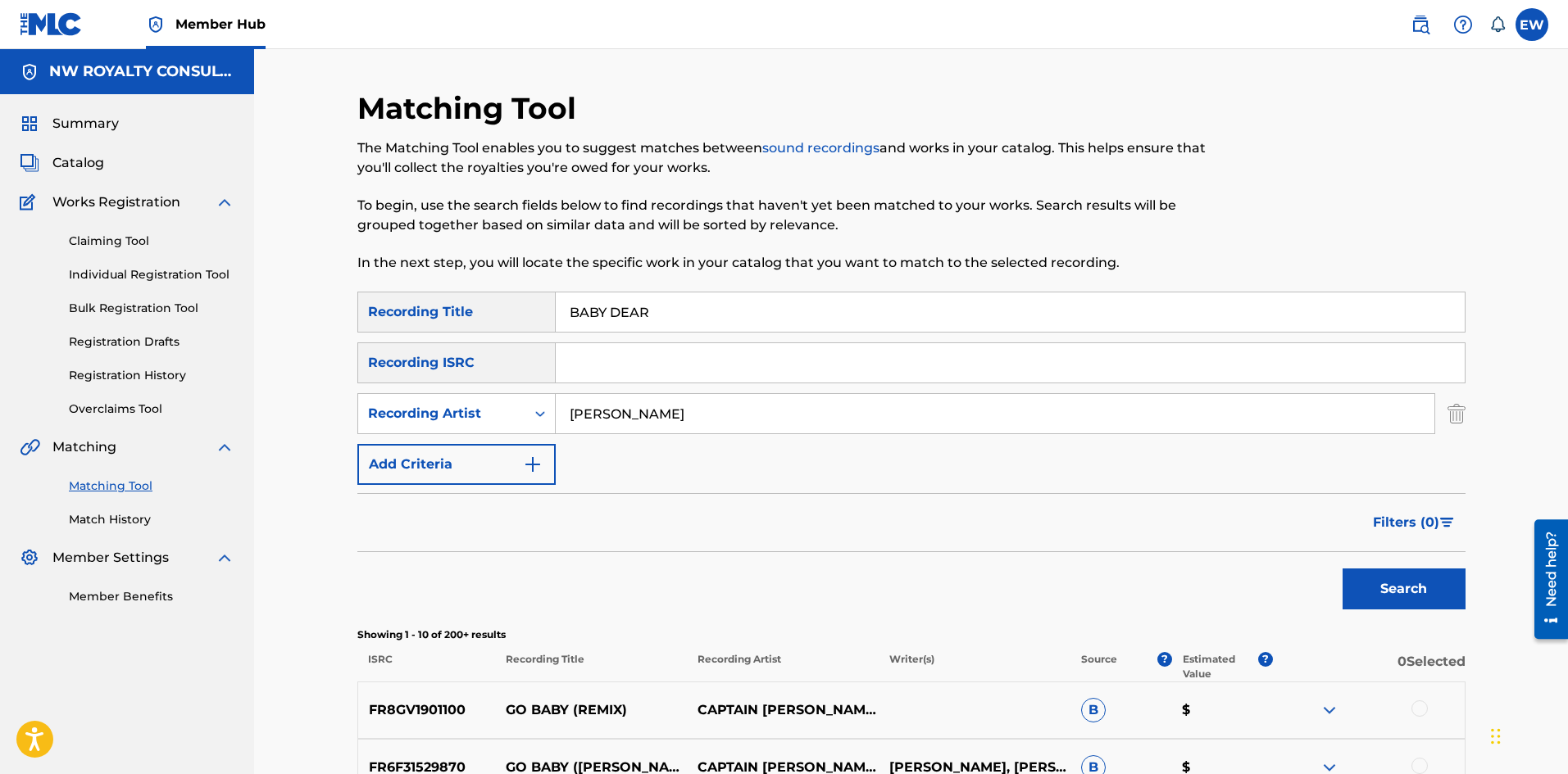
paste input "FADA REMIX"
drag, startPoint x: 692, startPoint y: 300, endPoint x: 584, endPoint y: 260, distance: 115.2
click at [551, 269] on div "Matching Tool The Matching Tool enables you to suggest matches between sound re…" at bounding box center [911, 734] width 1108 height 1288
type input "BABY FADA REMIX"
click at [1368, 587] on button "Search" at bounding box center [1404, 589] width 123 height 41
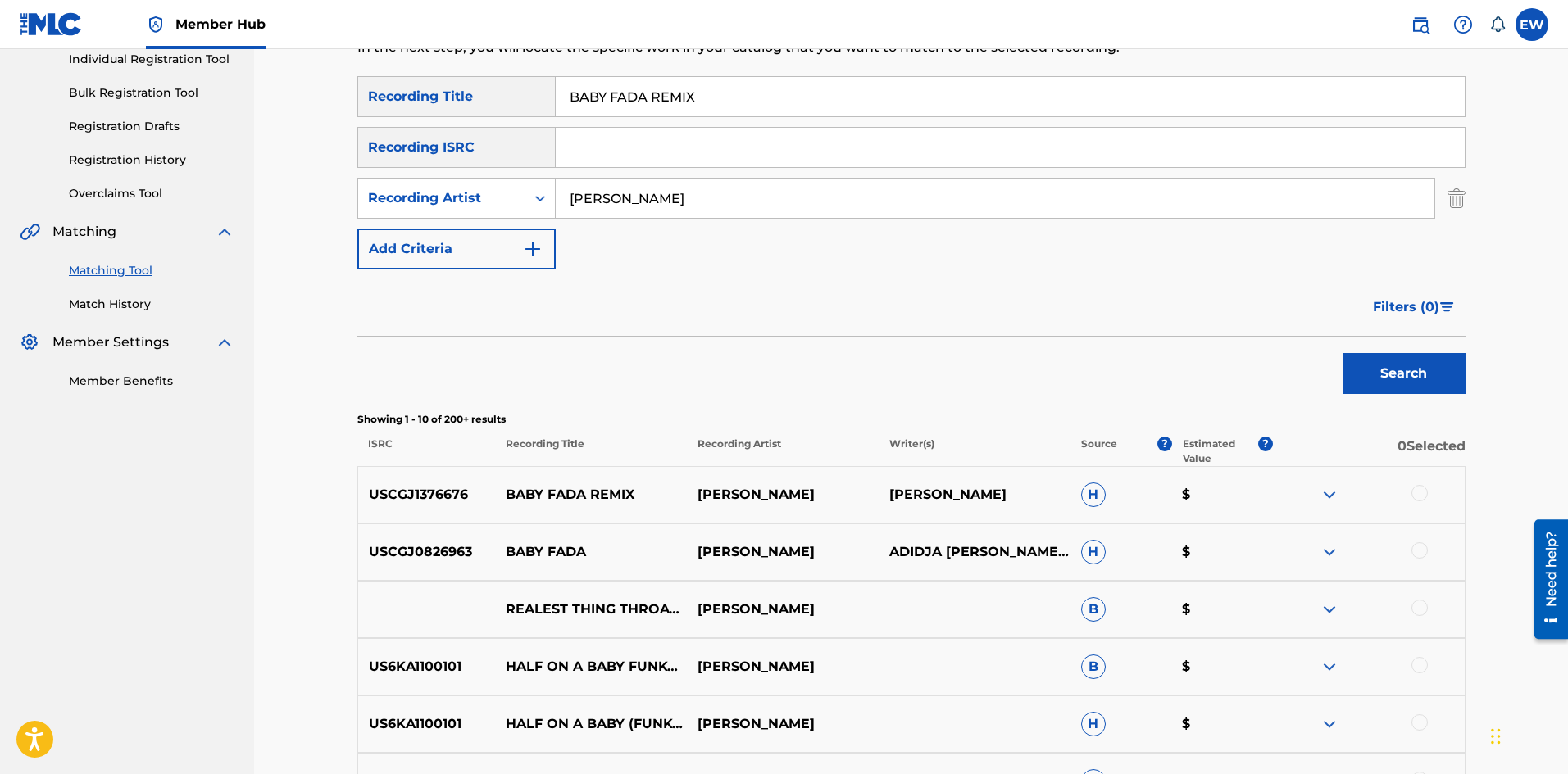
scroll to position [245, 0]
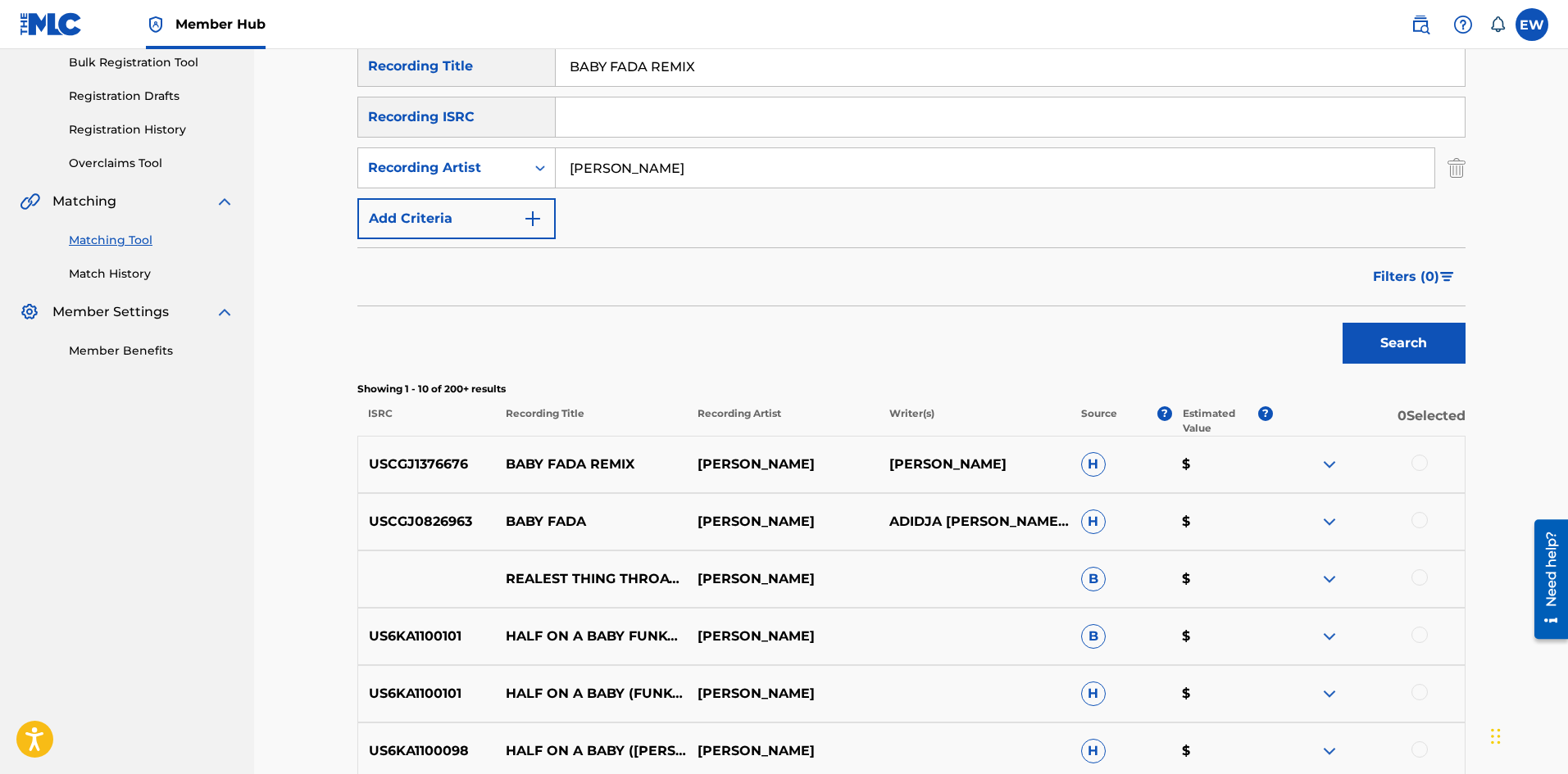
click at [1431, 463] on div at bounding box center [1368, 463] width 192 height 19
click at [1418, 463] on div at bounding box center [1420, 463] width 16 height 16
click at [1426, 519] on div at bounding box center [1420, 520] width 16 height 16
click at [1138, 661] on div "US6KA1100101 HALF ON A BABY FUNKYSTEPZ REMIX [PERSON_NAME] B $" at bounding box center [911, 637] width 1108 height 58
click at [1135, 654] on button "Match 2 Groups" at bounding box center [1152, 640] width 181 height 41
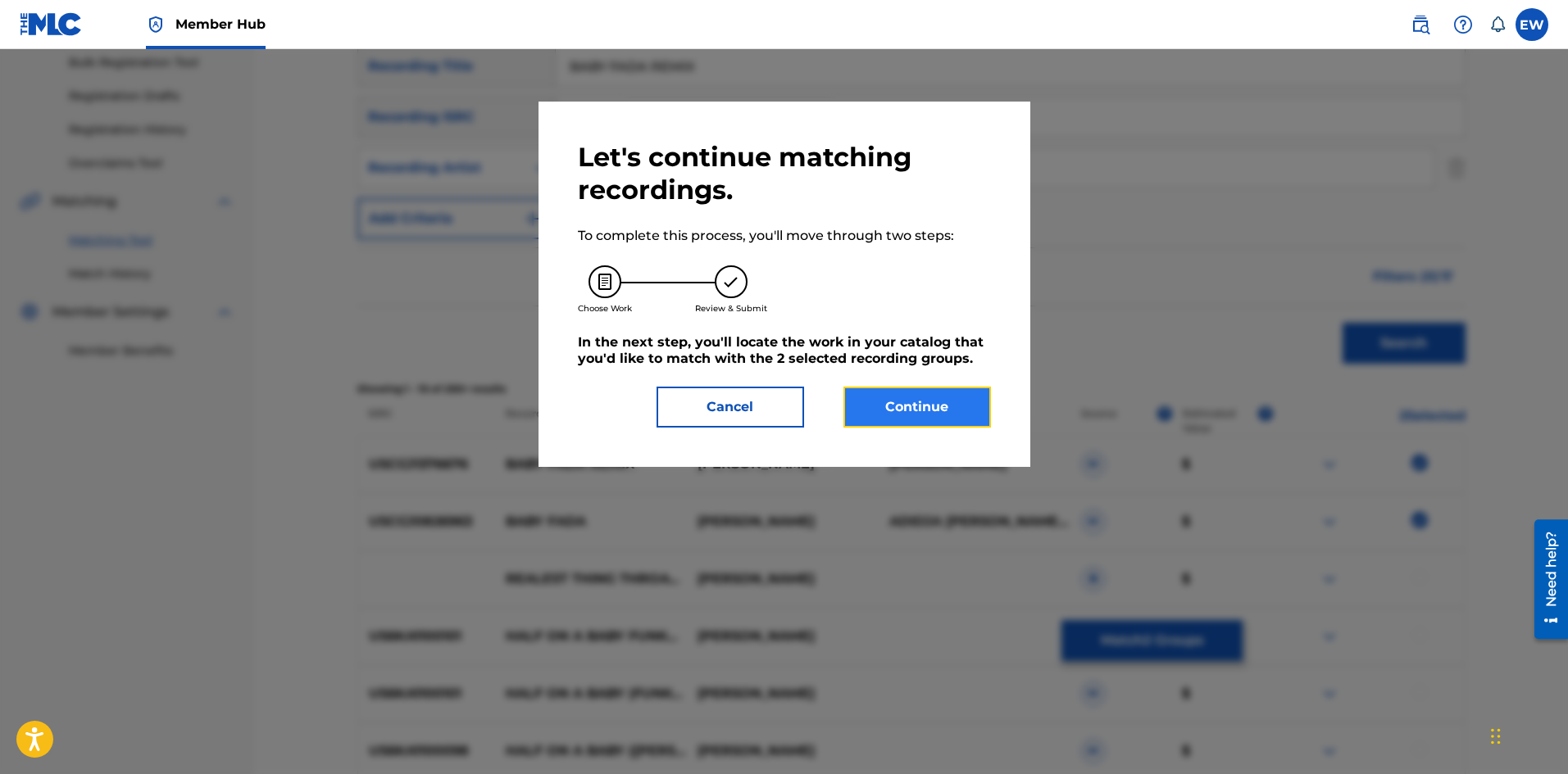
click at [916, 414] on button "Continue" at bounding box center [917, 407] width 148 height 41
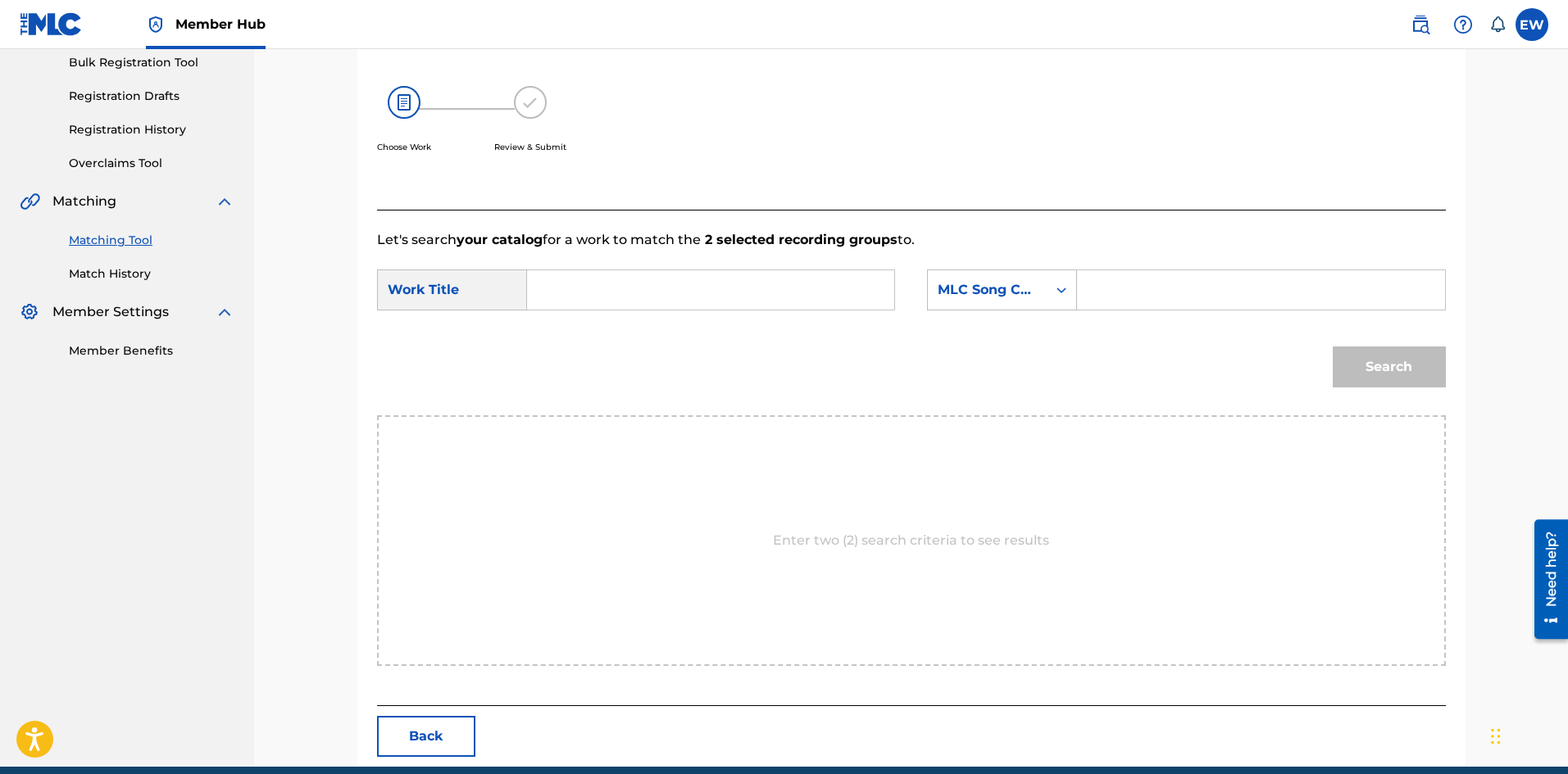
click at [741, 312] on div "SearchWithCriteria5f3b1d68-0ec2-4c35-be6e-0f0749b38d03 Work Title SearchWithCri…" at bounding box center [912, 294] width 1069 height 50
click at [741, 307] on input "Search Form" at bounding box center [710, 289] width 339 height 39
paste input "BABY FADA REMIX"
type input "BABY FADA REMIX"
drag, startPoint x: 1158, startPoint y: 284, endPoint x: 1119, endPoint y: 258, distance: 46.9
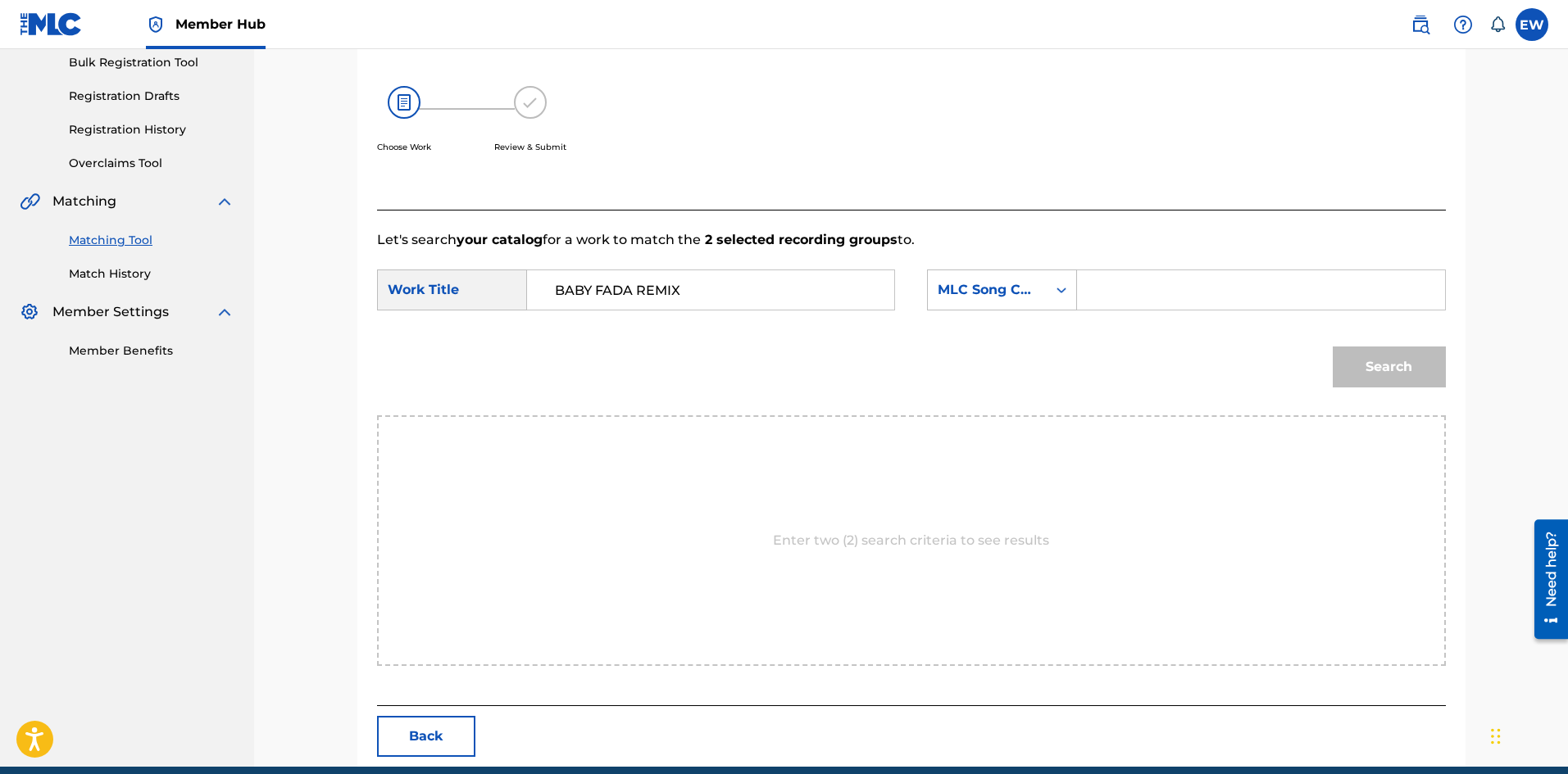
click at [1122, 261] on form "SearchWithCriteria5f3b1d68-0ec2-4c35-be6e-0f0749b38d03 Work Title BABY FADA REM…" at bounding box center [912, 332] width 1069 height 166
paste input "BVAOQ1"
type input "BVAOQ1"
drag, startPoint x: 1356, startPoint y: 364, endPoint x: 1348, endPoint y: 354, distance: 12.8
click at [1356, 362] on button "Search" at bounding box center [1389, 366] width 113 height 41
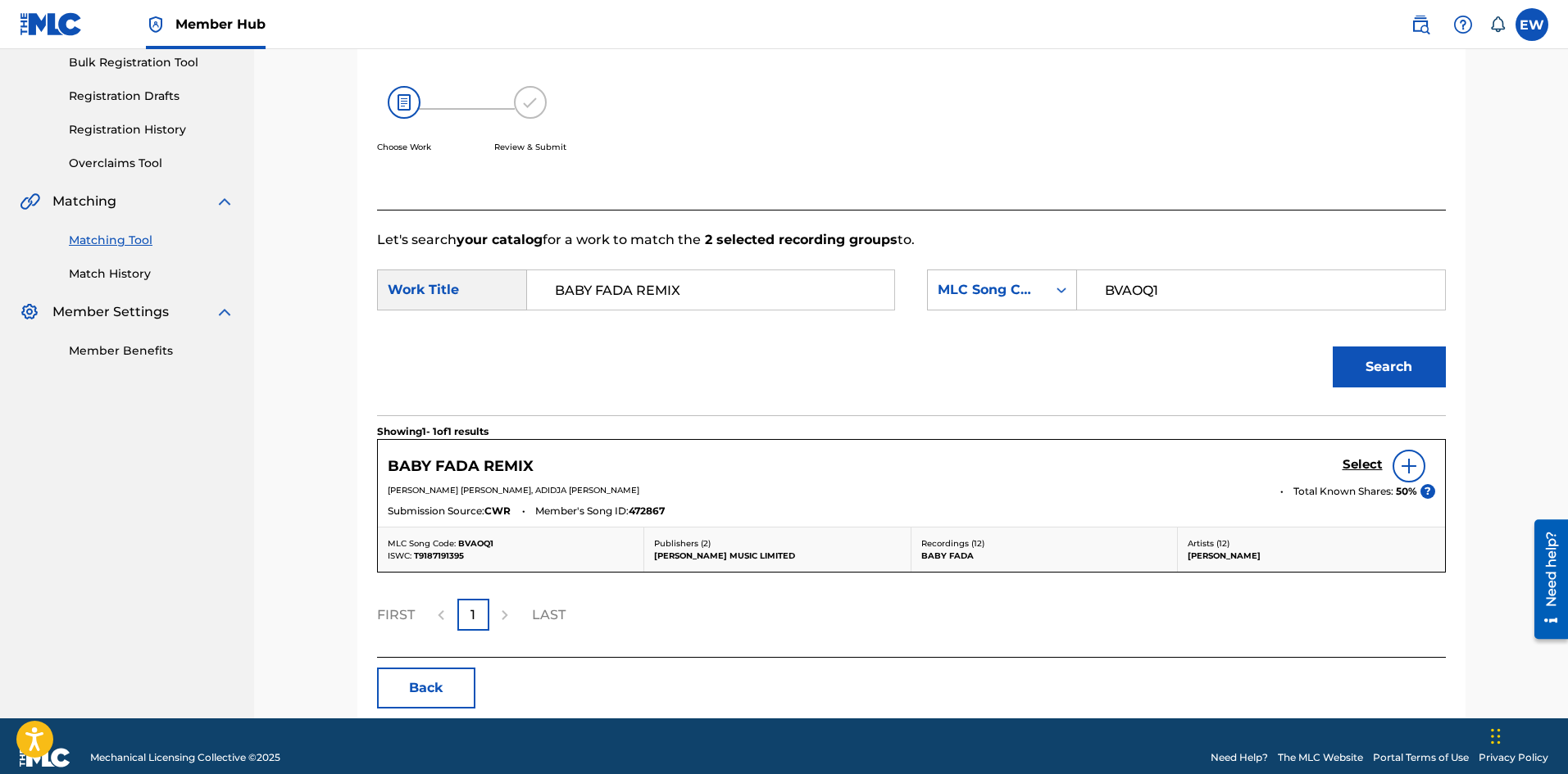
click at [1353, 455] on div "Select" at bounding box center [1388, 466] width 93 height 33
click at [1350, 461] on h5 "Select" at bounding box center [1363, 464] width 40 height 16
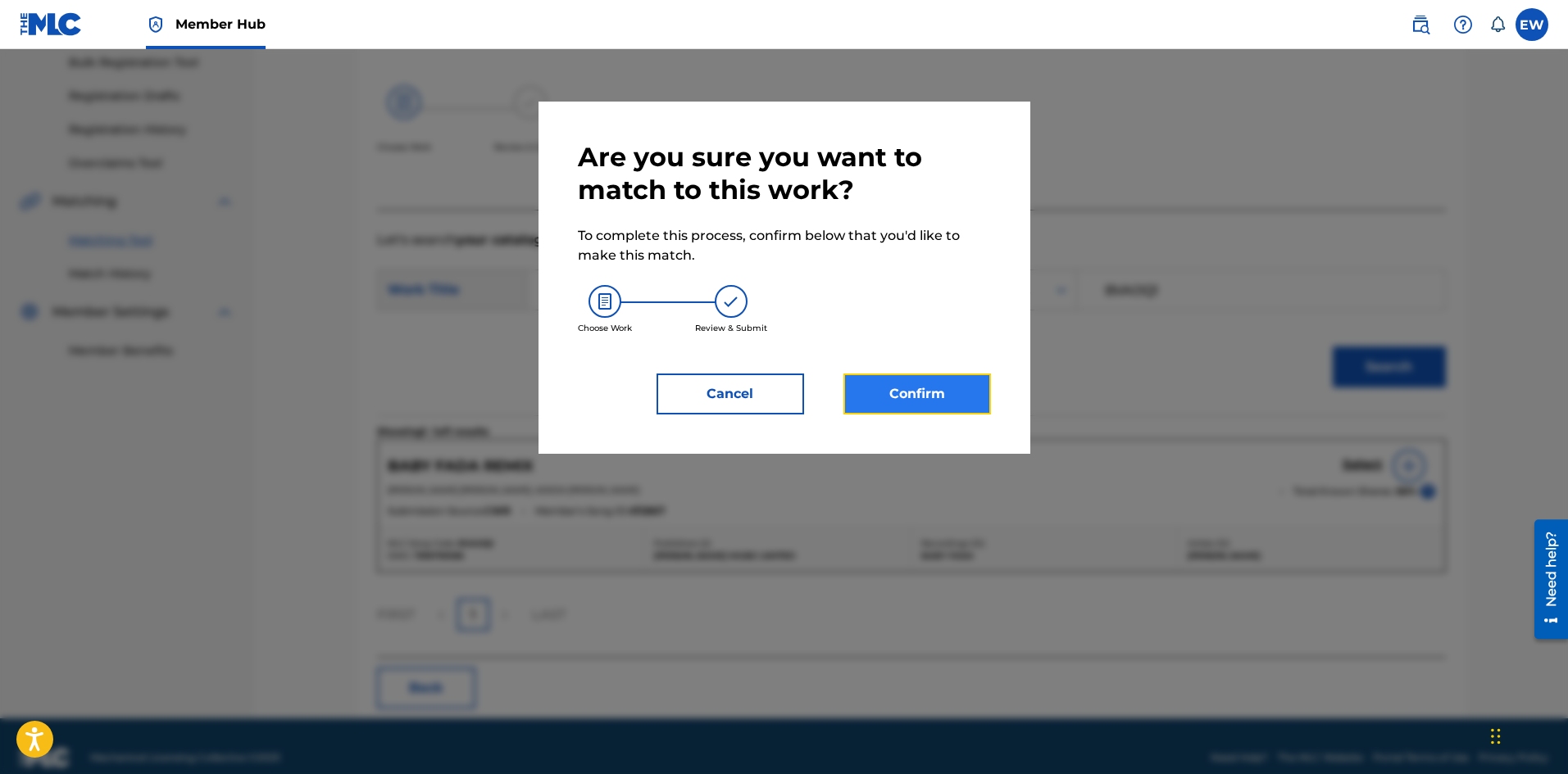
click at [936, 391] on button "Confirm" at bounding box center [917, 394] width 148 height 41
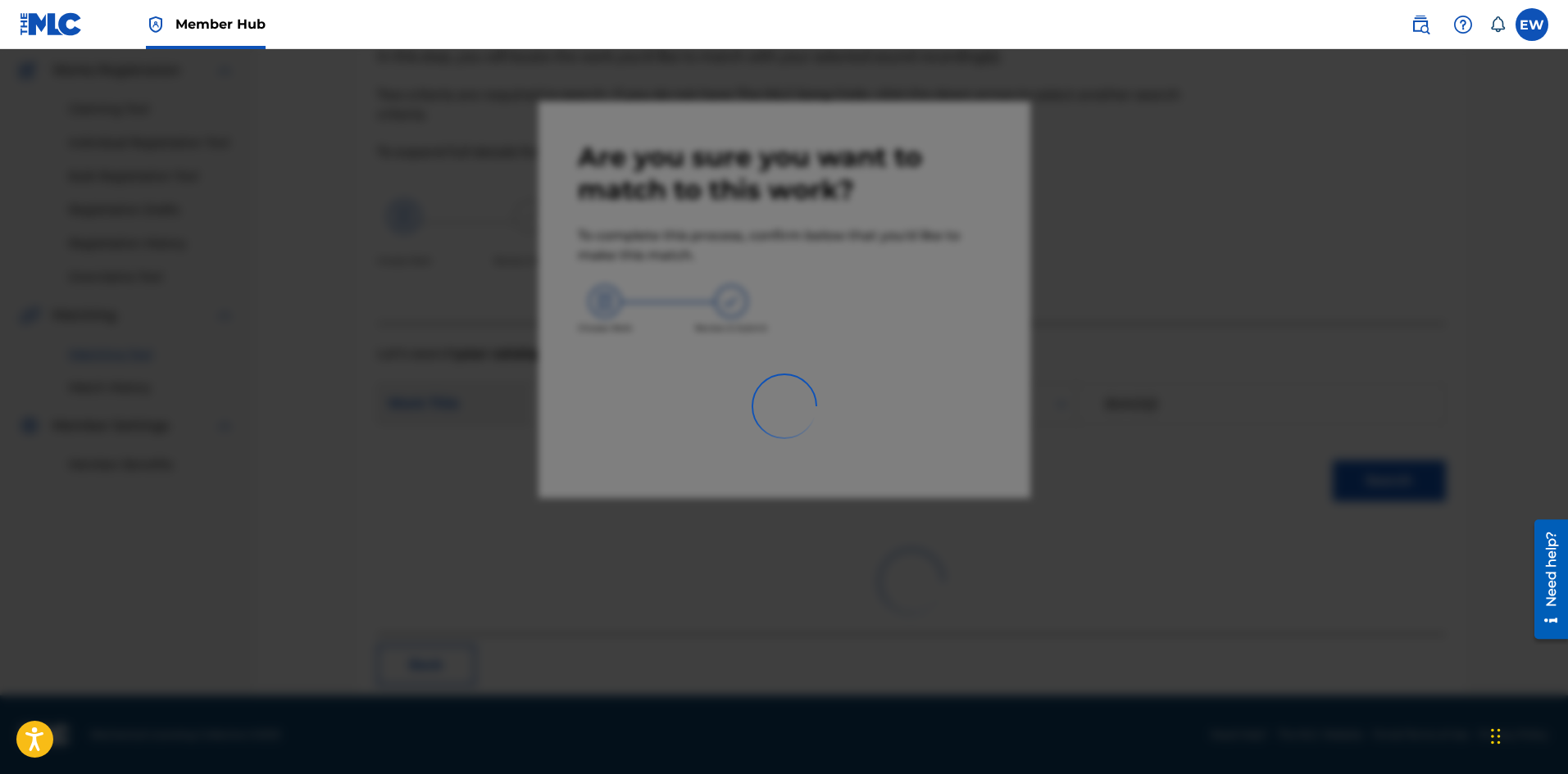
scroll to position [39, 0]
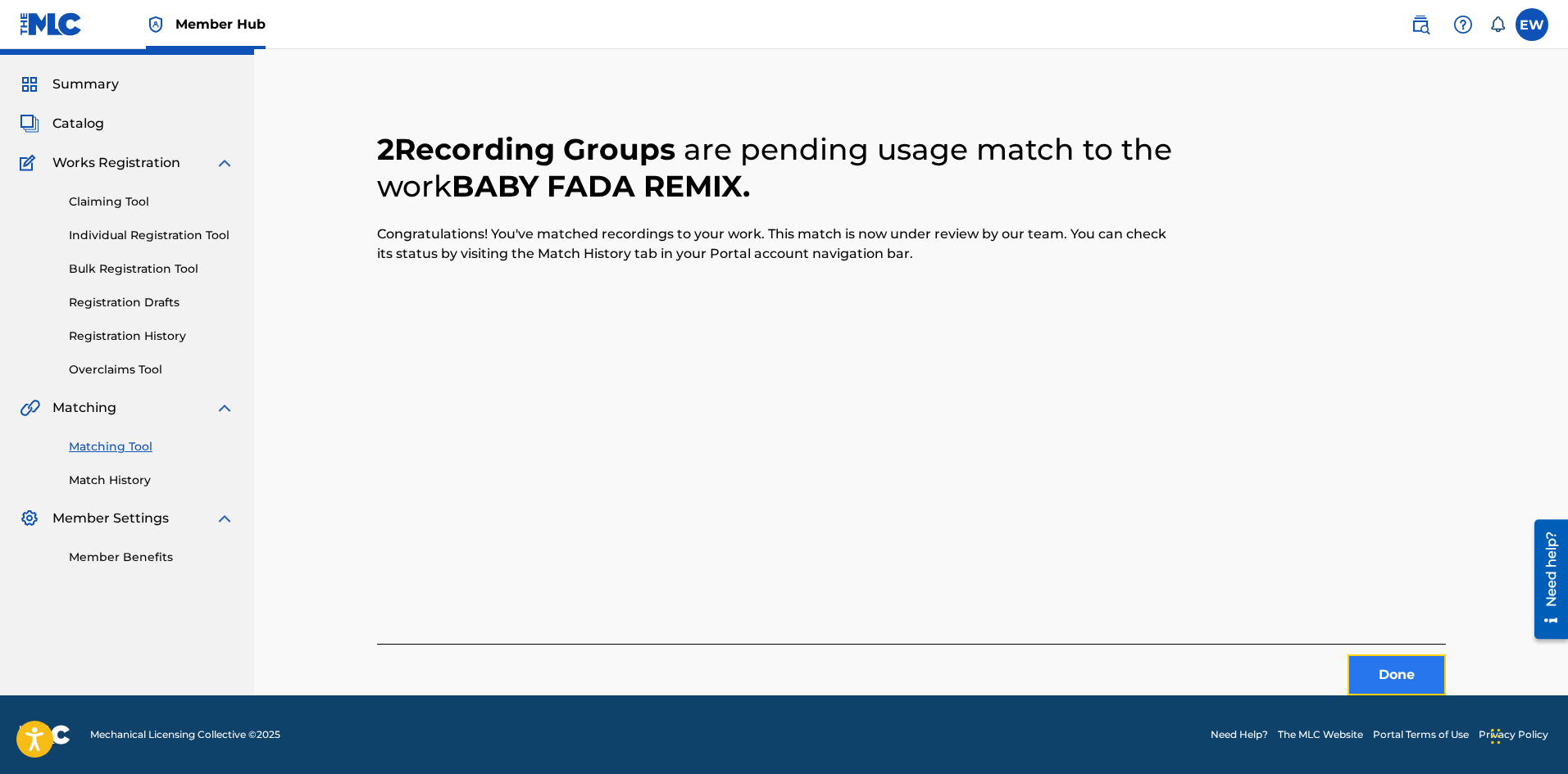
click at [1423, 686] on button "Done" at bounding box center [1397, 675] width 98 height 41
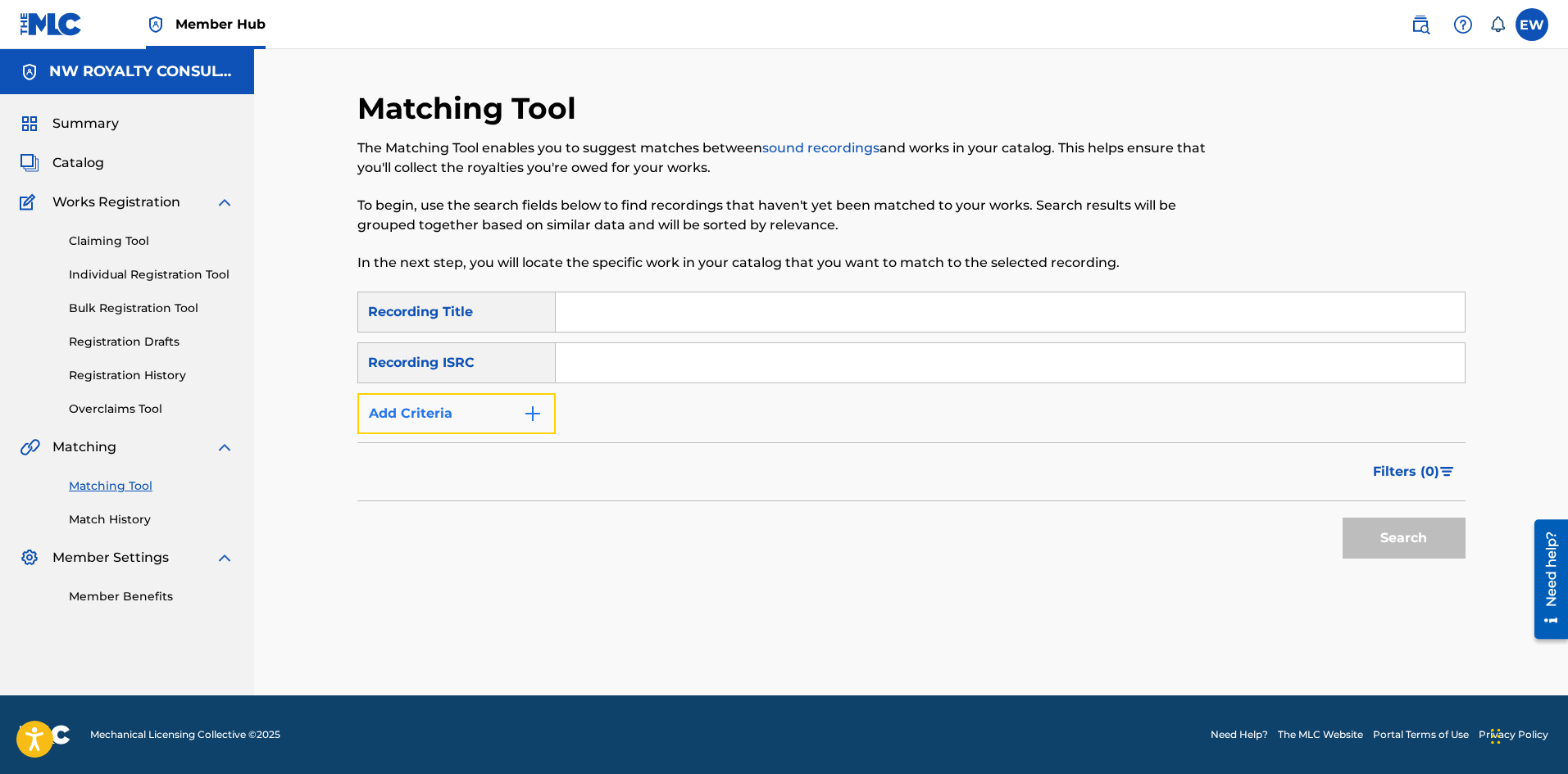
click at [445, 414] on button "Add Criteria" at bounding box center [456, 413] width 198 height 41
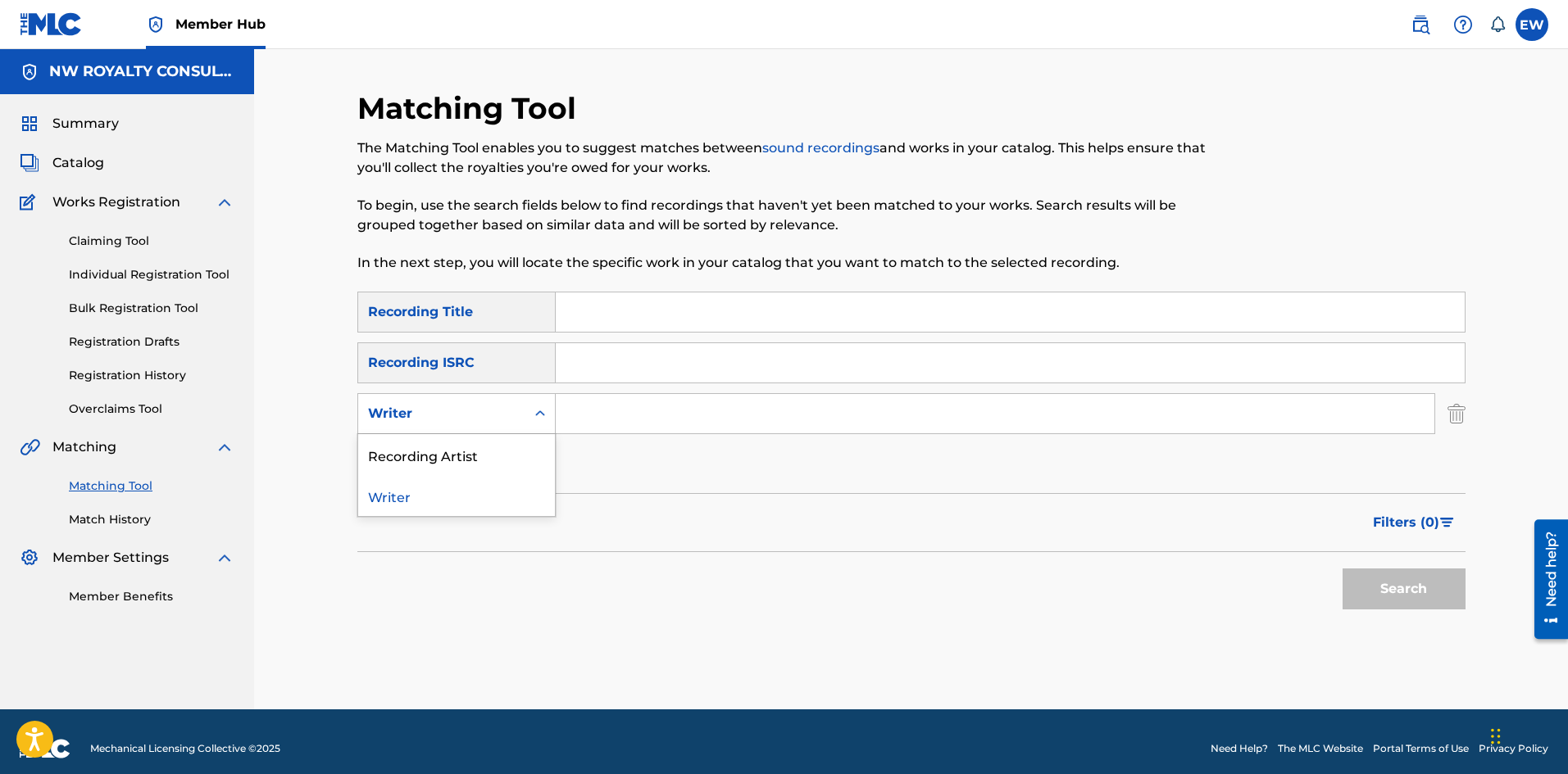
click at [433, 400] on div "Writer" at bounding box center [442, 414] width 167 height 31
click at [433, 449] on div "Recording Artist" at bounding box center [456, 454] width 197 height 41
drag, startPoint x: 607, startPoint y: 407, endPoint x: 569, endPoint y: 405, distance: 38.1
click at [575, 409] on input "Search Form" at bounding box center [995, 413] width 879 height 39
paste input "[PERSON_NAME]"
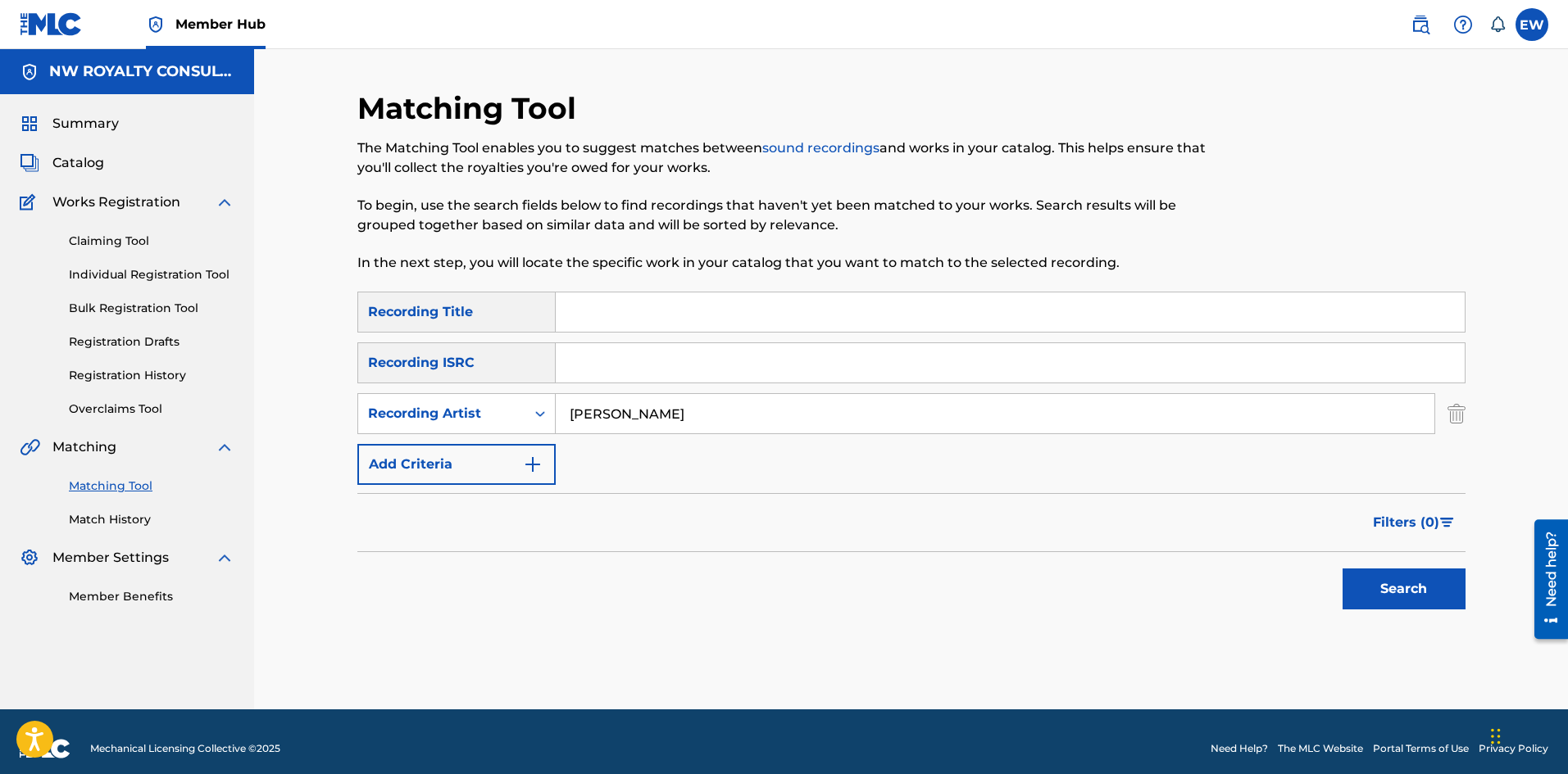
type input "[PERSON_NAME]"
drag, startPoint x: 650, startPoint y: 320, endPoint x: 639, endPoint y: 321, distance: 11.0
click at [647, 320] on input "Search Form" at bounding box center [1011, 311] width 909 height 39
paste input "BABY FATHER"
type input "BABY FATHER"
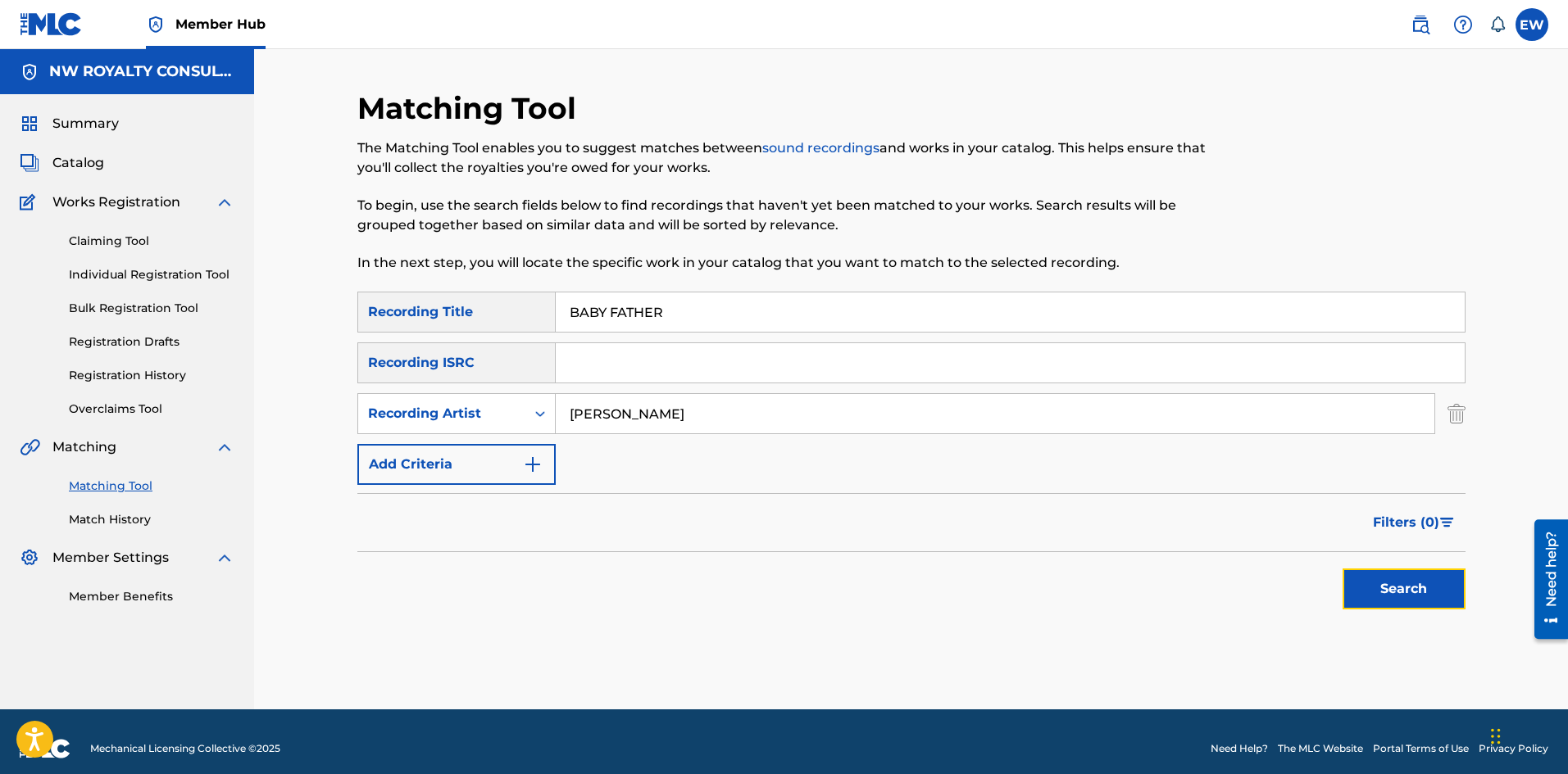
click at [1387, 588] on button "Search" at bounding box center [1404, 589] width 123 height 41
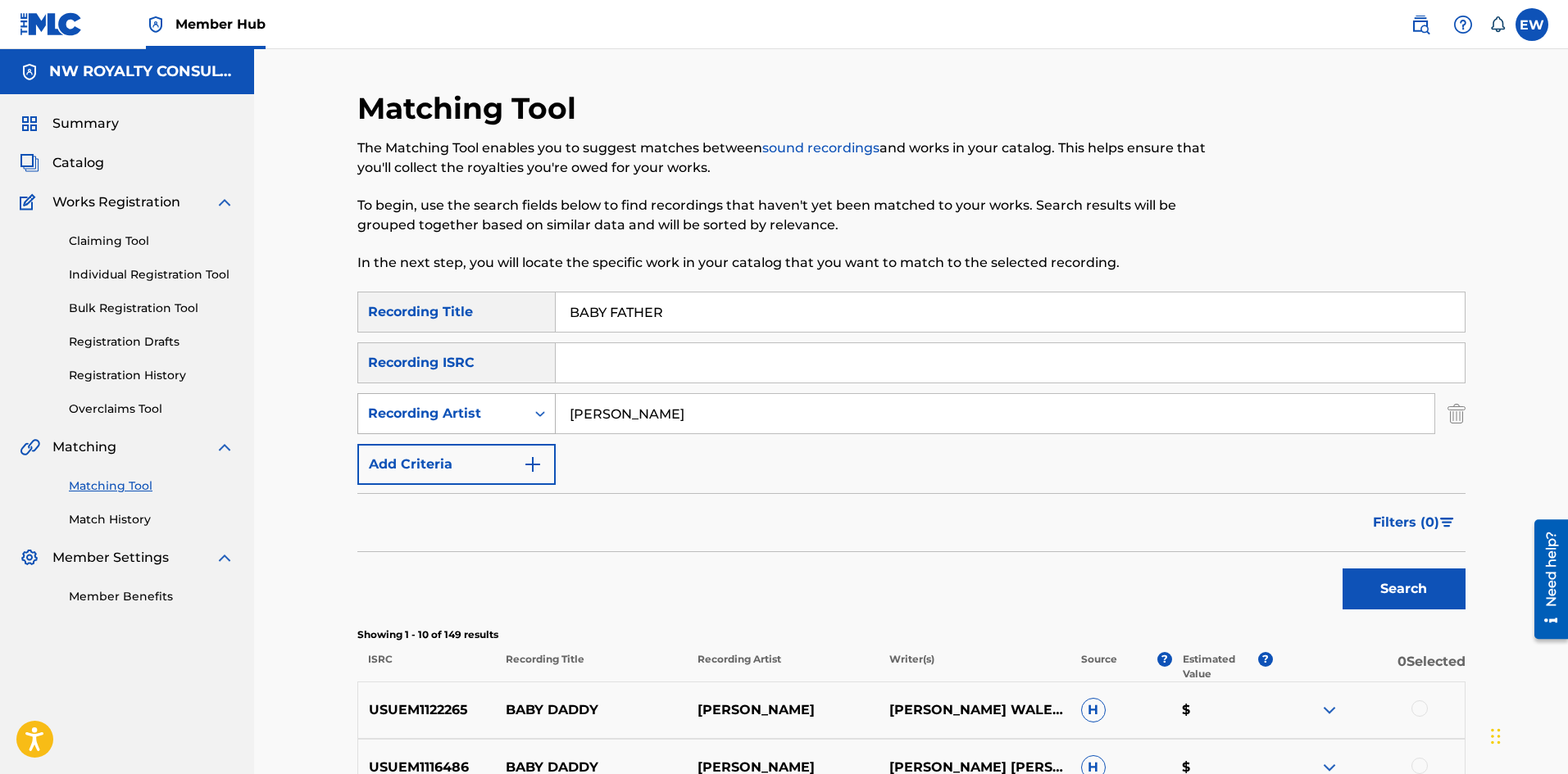
drag, startPoint x: 683, startPoint y: 399, endPoint x: 531, endPoint y: 418, distance: 153.2
click at [531, 418] on div "SearchWithCriteria438134fc-721d-4521-9f5f-07dc00200206 Recording Artist [PERSON…" at bounding box center [911, 413] width 1108 height 41
paste input "[PERSON_NAME]"
type input "[PERSON_NAME]"
drag, startPoint x: 706, startPoint y: 307, endPoint x: 582, endPoint y: 317, distance: 124.4
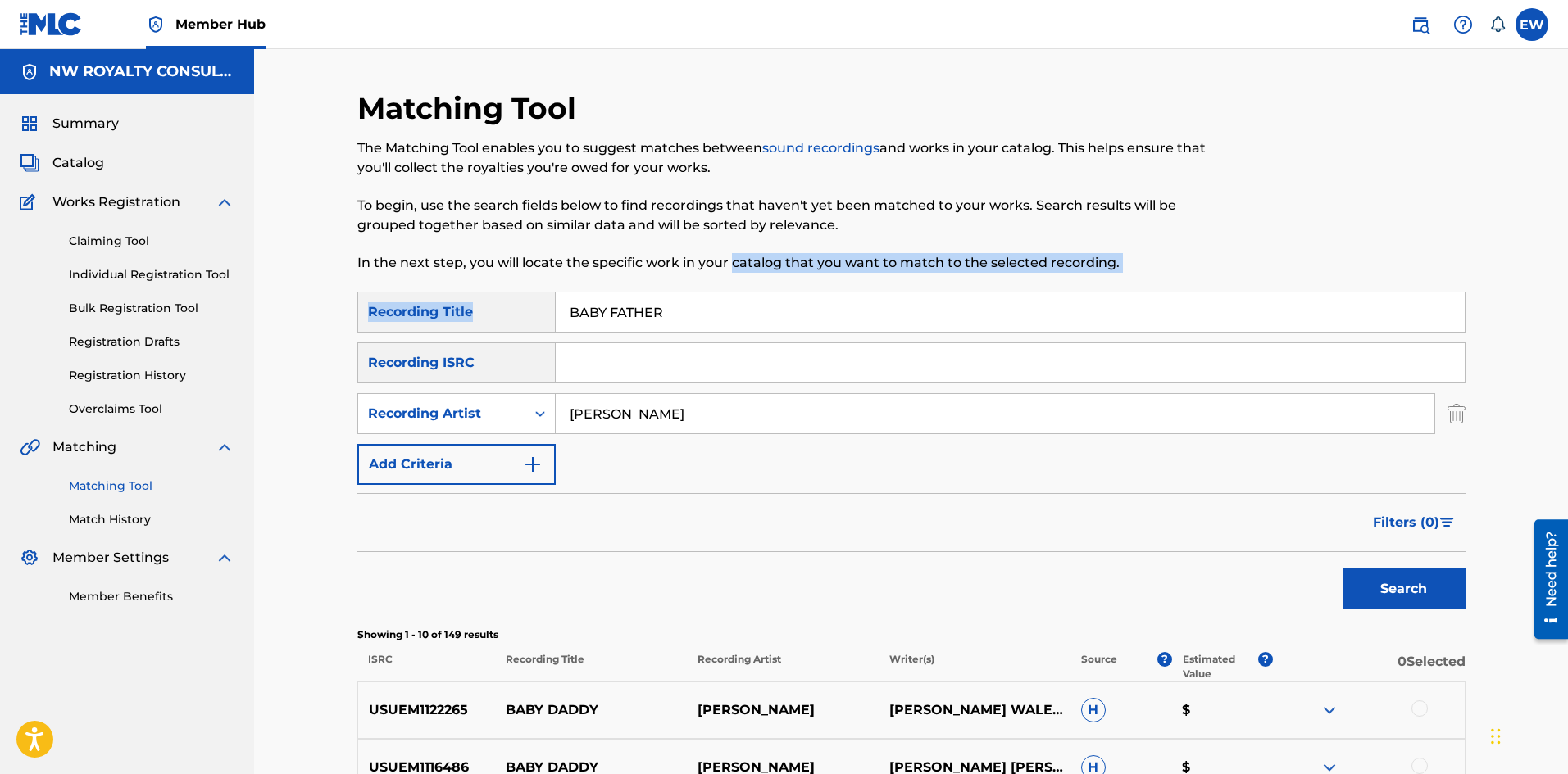
click at [582, 317] on div "Matching Tool The Matching Tool enables you to suggest matches between sound re…" at bounding box center [911, 734] width 1108 height 1288
click at [696, 310] on input "BABY FATHER" at bounding box center [1011, 311] width 909 height 39
drag, startPoint x: 693, startPoint y: 311, endPoint x: 559, endPoint y: 294, distance: 135.1
click at [573, 289] on div "Matching Tool The Matching Tool enables you to suggest matches between sound re…" at bounding box center [911, 734] width 1108 height 1288
paste input "I LOVE YOU"
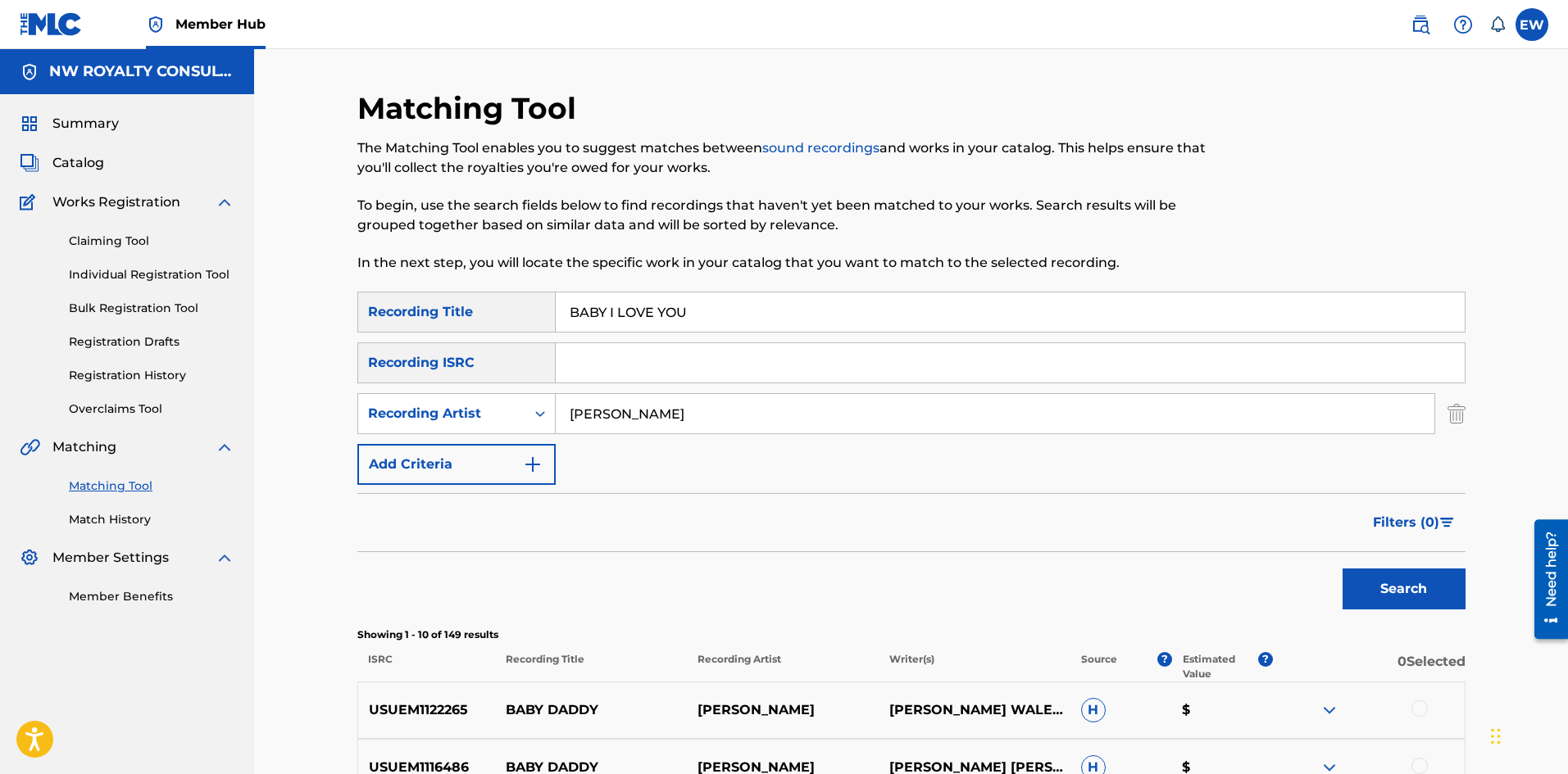
drag, startPoint x: 704, startPoint y: 310, endPoint x: 555, endPoint y: 302, distance: 149.2
click at [556, 302] on input "BABY I LOVE YOU" at bounding box center [1011, 311] width 909 height 39
paste input "Search Form"
type input "BABY I LOVE YOU"
drag, startPoint x: 1361, startPoint y: 587, endPoint x: 1365, endPoint y: 577, distance: 10.8
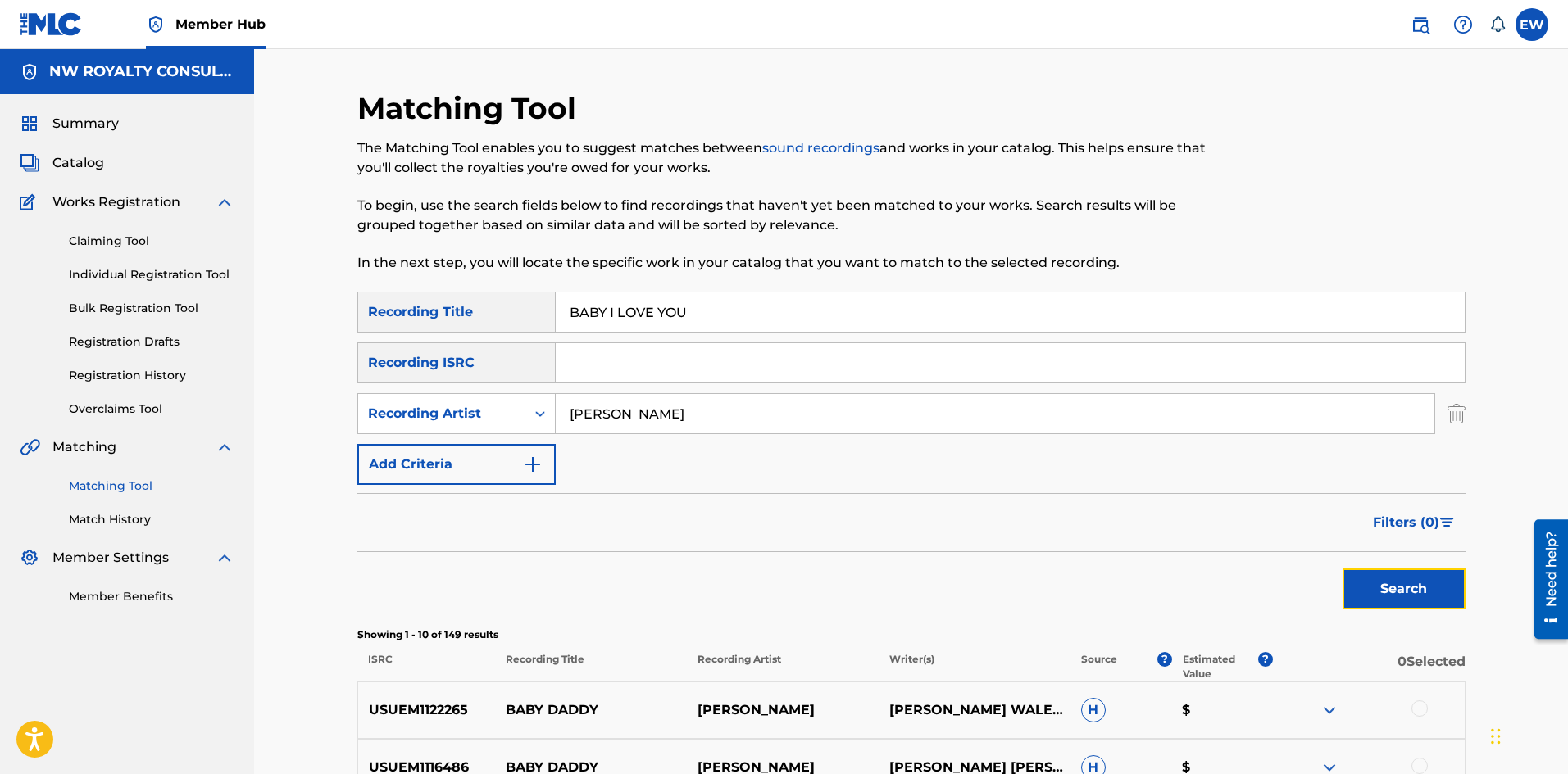
click at [1365, 588] on button "Search" at bounding box center [1404, 589] width 123 height 41
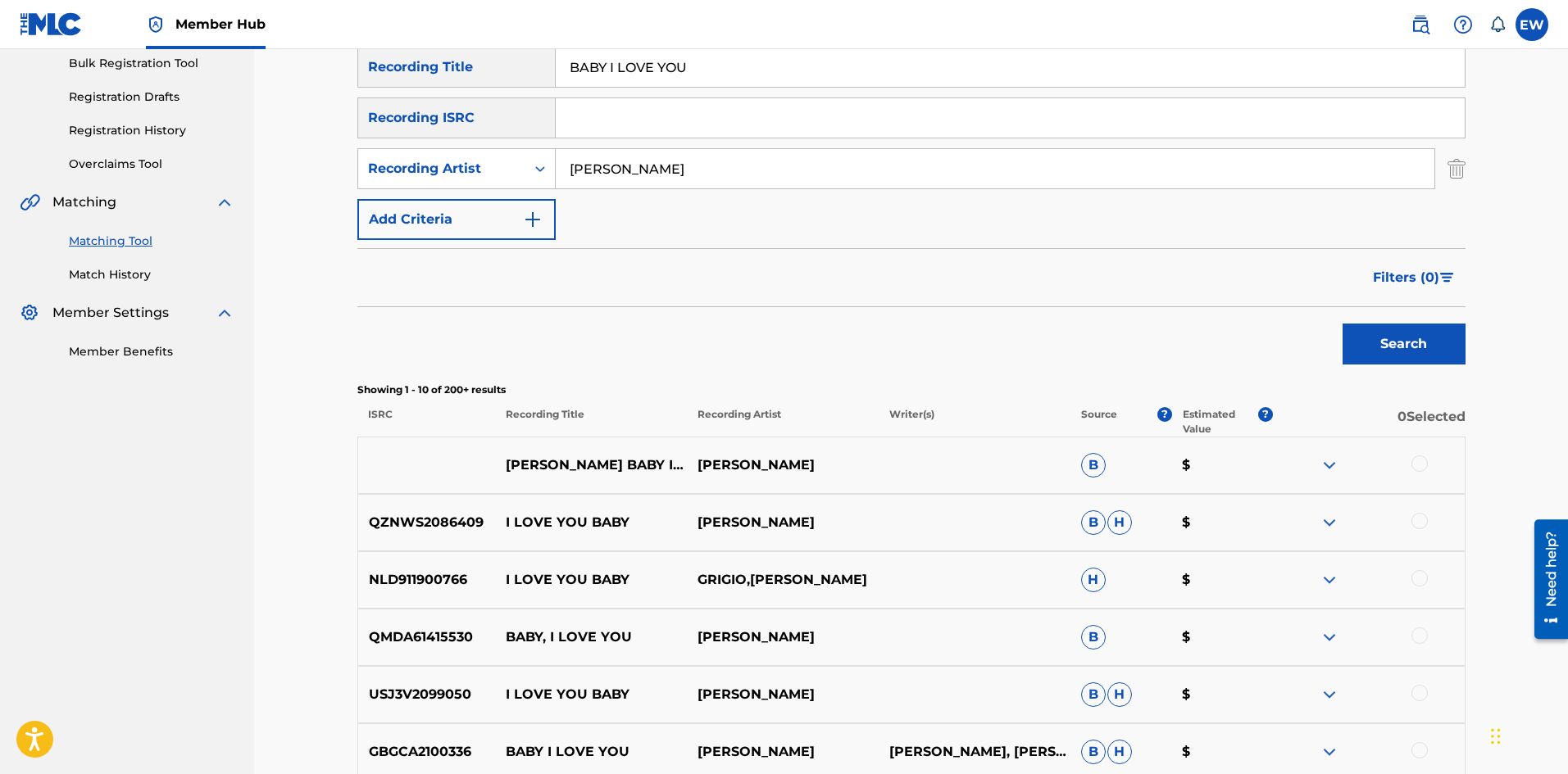
scroll to position [245, 0]
click at [1419, 463] on div at bounding box center [1420, 463] width 16 height 16
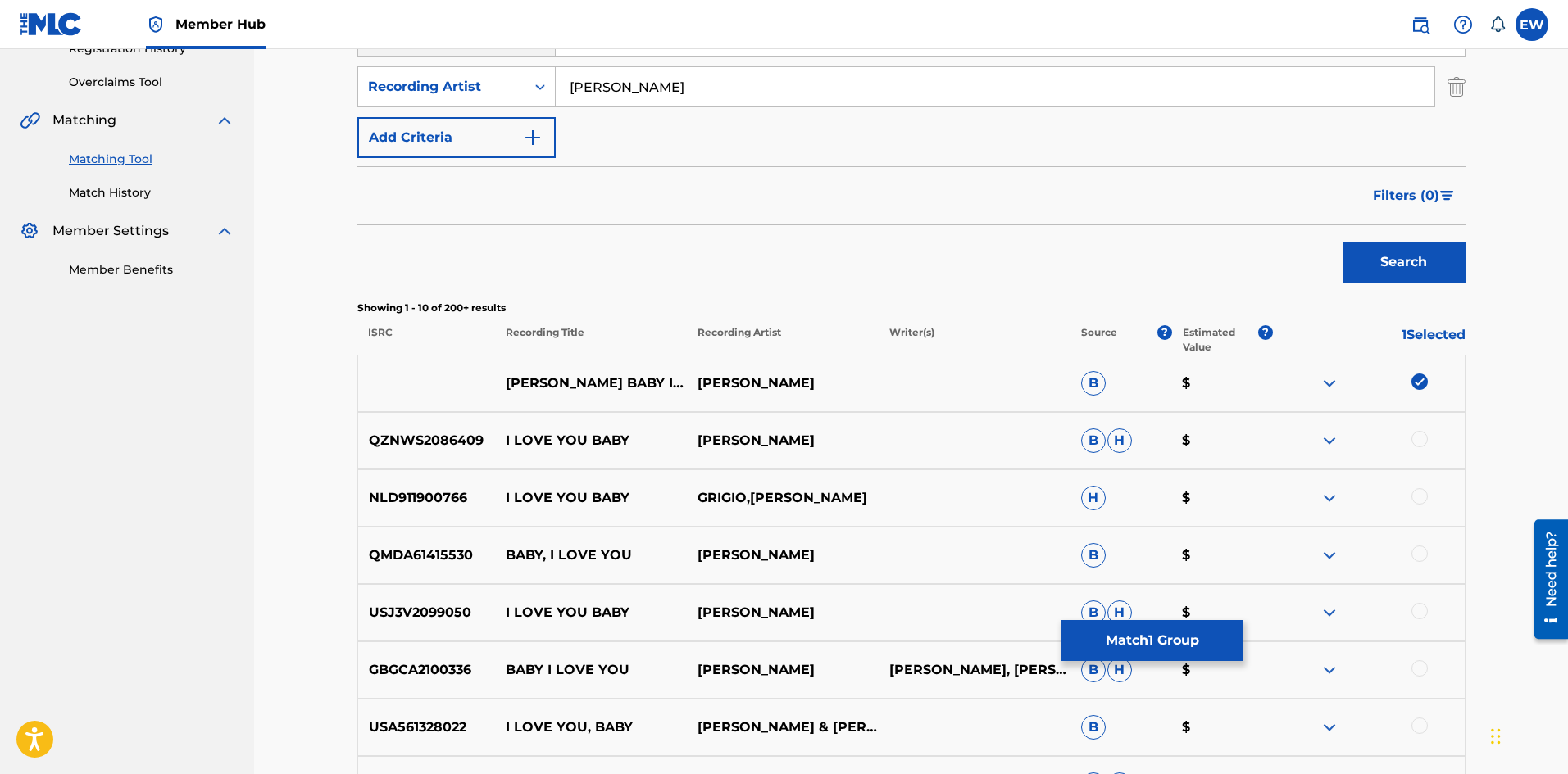
scroll to position [328, 0]
click at [1190, 639] on button "Match 1 Group" at bounding box center [1152, 640] width 181 height 41
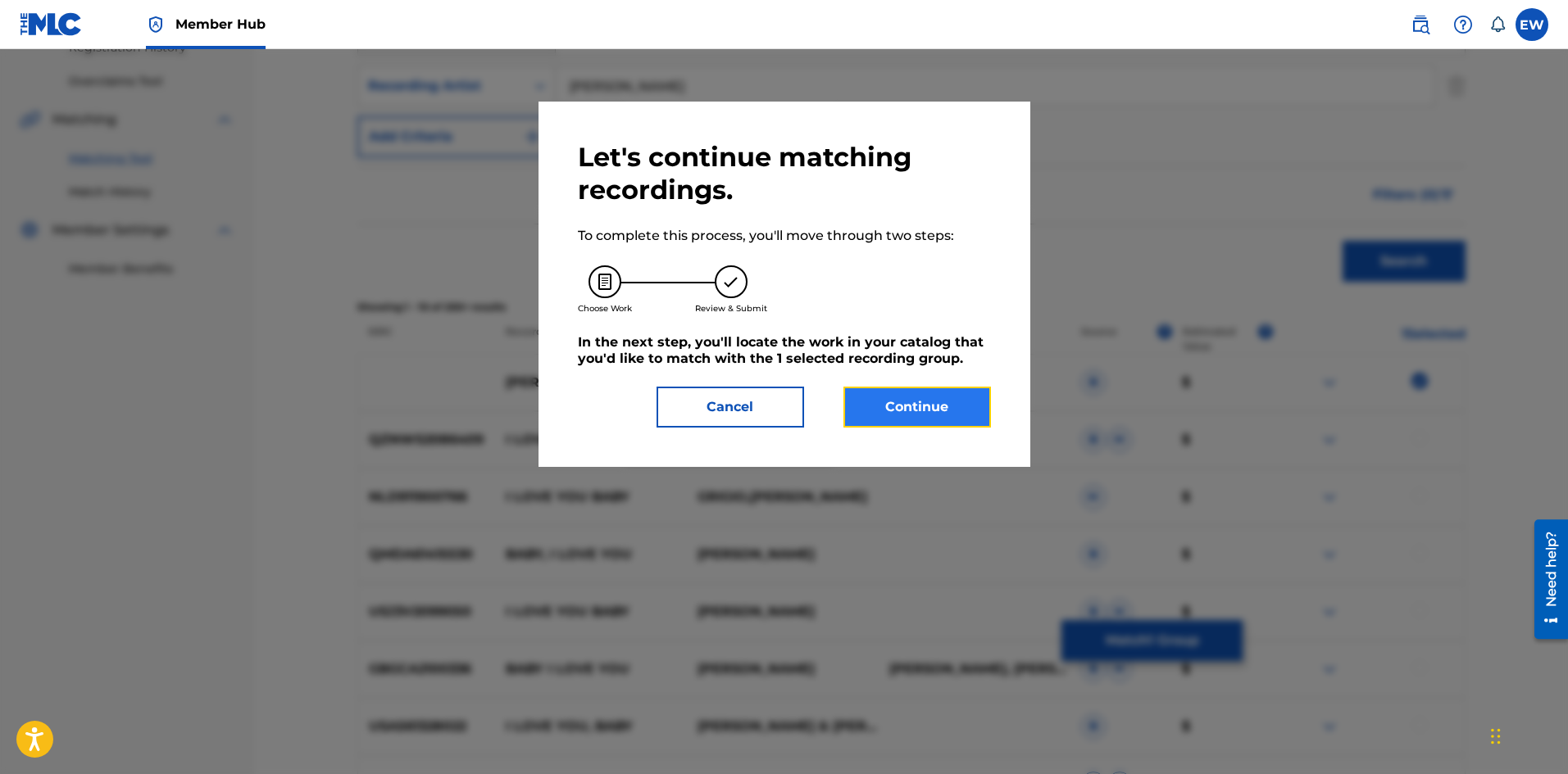
click at [937, 411] on button "Continue" at bounding box center [917, 407] width 148 height 41
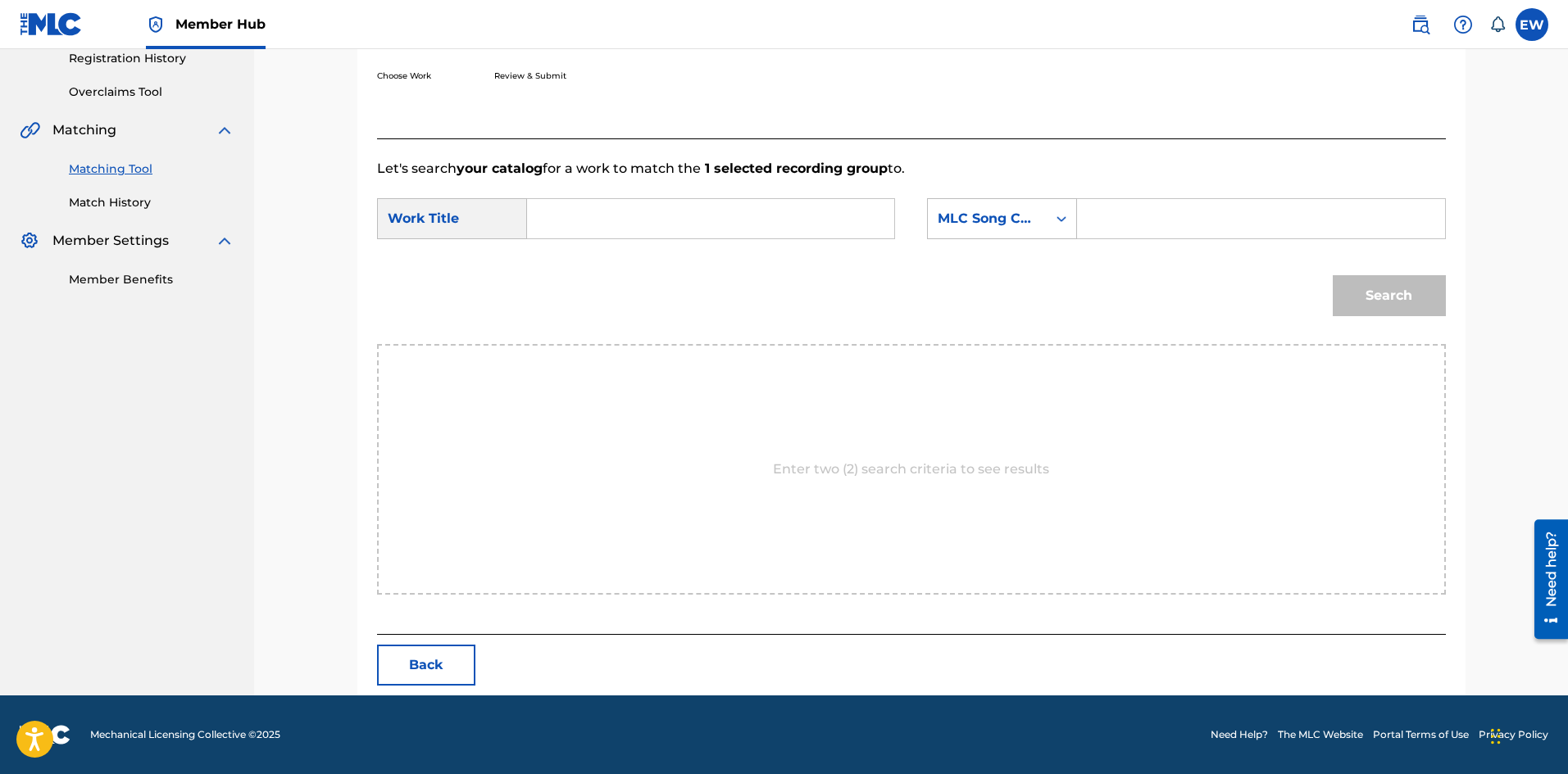
drag, startPoint x: 786, startPoint y: 217, endPoint x: 776, endPoint y: 229, distance: 15.6
click at [782, 225] on input "Search Form" at bounding box center [710, 218] width 339 height 39
paste input "BABY I LOVE YOU"
type input "BABY I LOVE YOU"
click at [1135, 198] on div "Search Form" at bounding box center [1261, 218] width 368 height 41
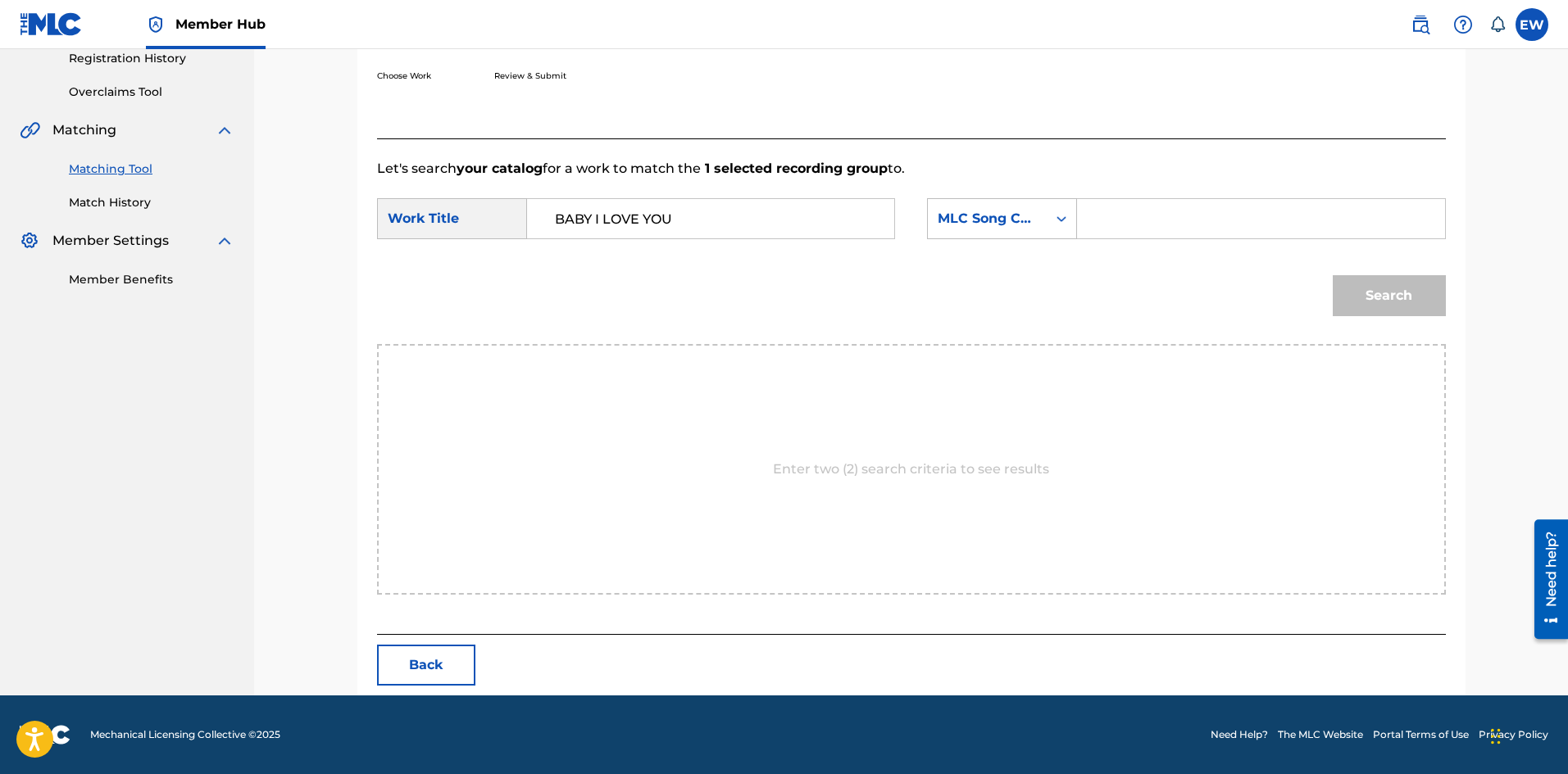
paste input "Z1818Z"
type input "Z1818Z"
click at [1375, 311] on button "Search" at bounding box center [1389, 296] width 113 height 41
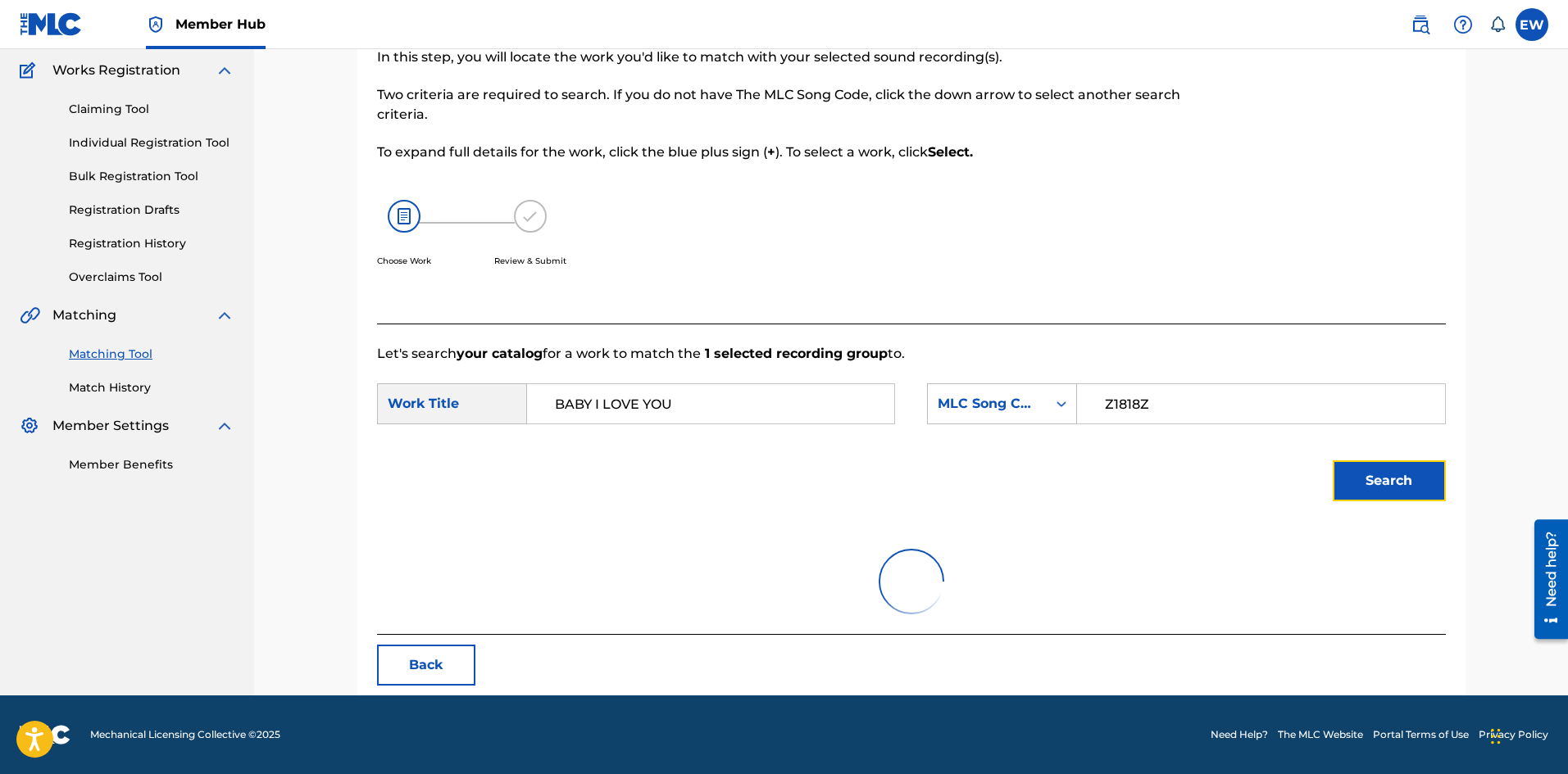
scroll to position [268, 0]
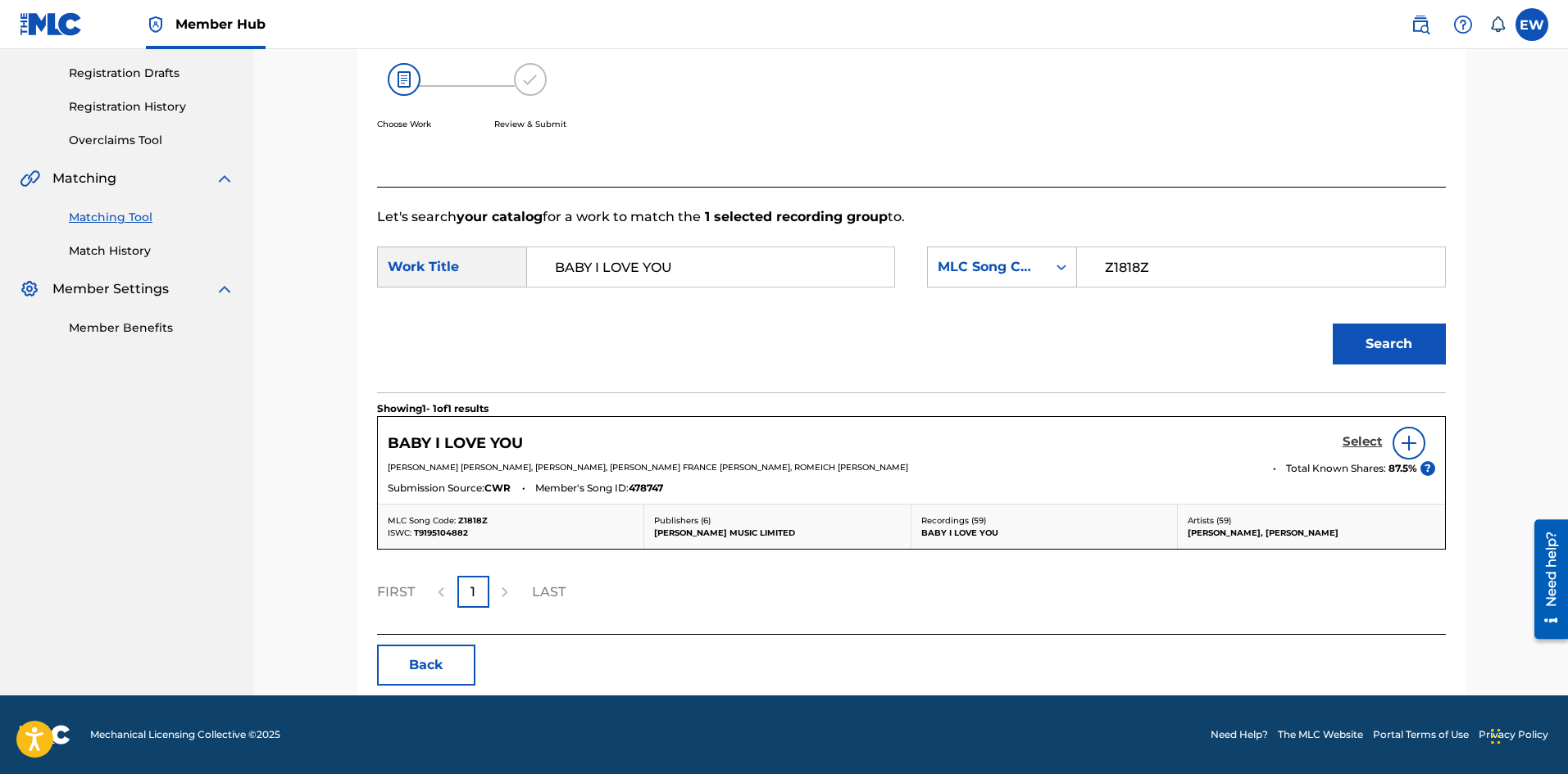
click at [1348, 436] on h5 "Select" at bounding box center [1363, 442] width 40 height 16
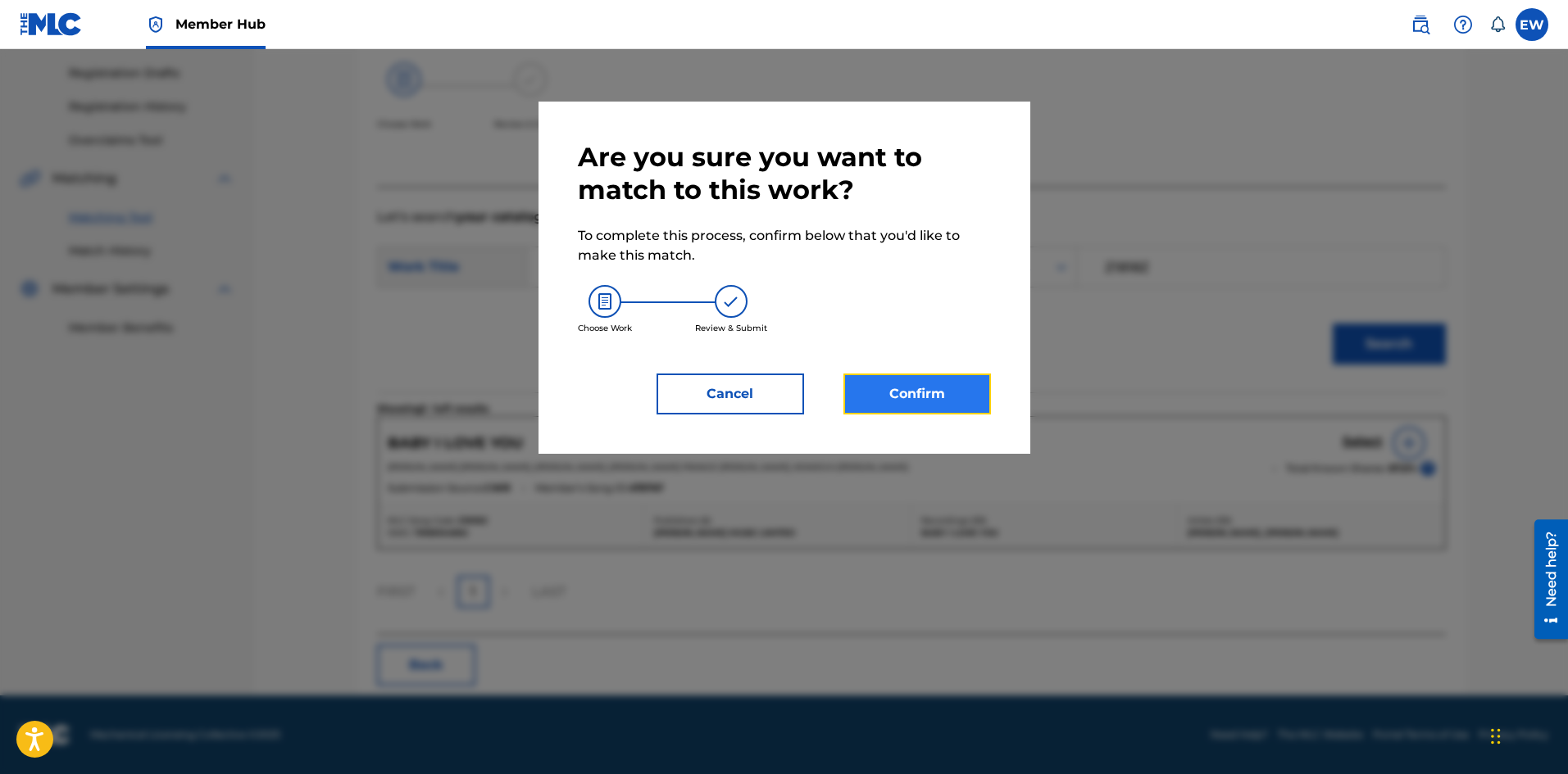
click at [911, 389] on button "Confirm" at bounding box center [917, 394] width 148 height 41
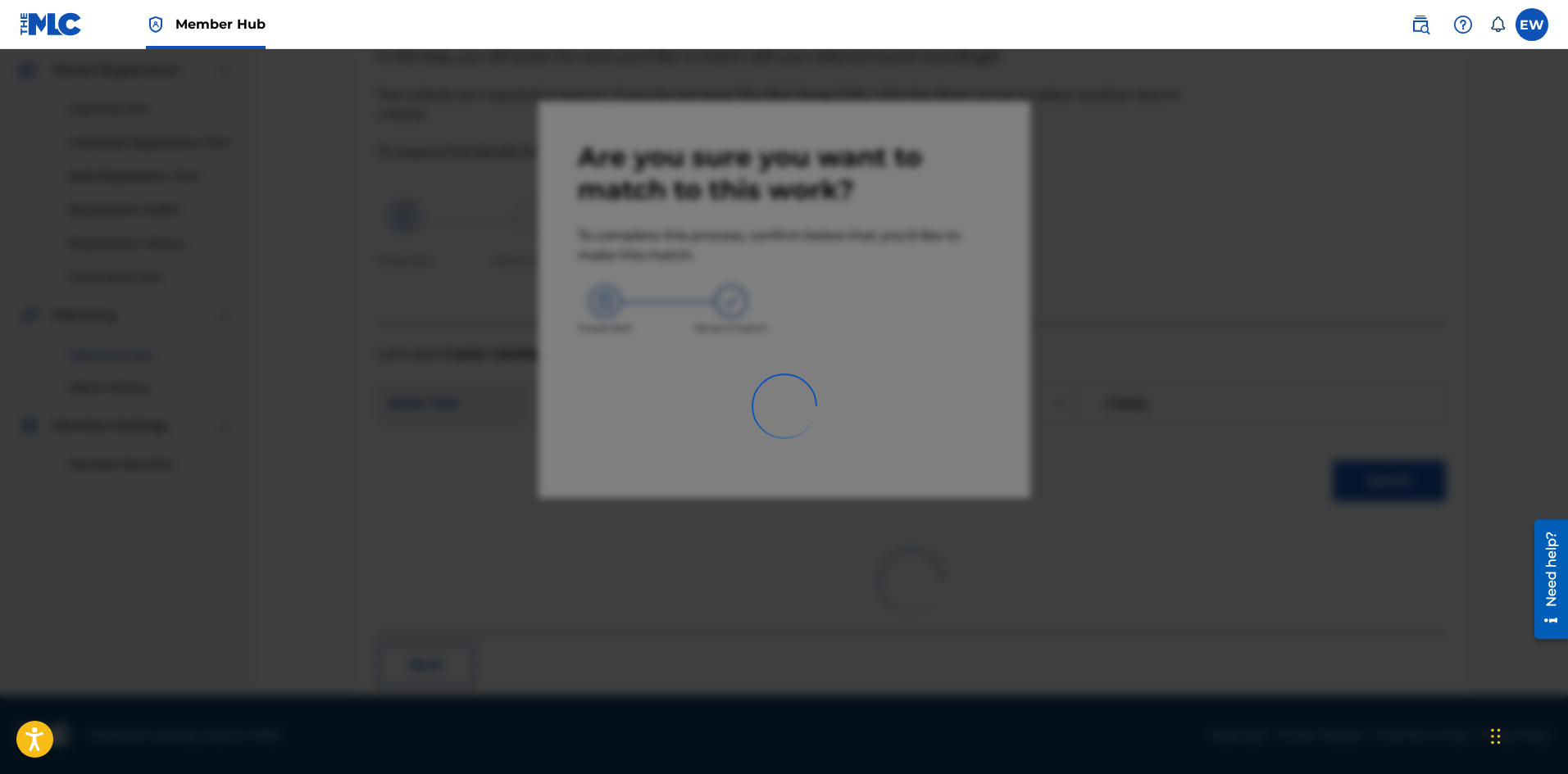
scroll to position [39, 0]
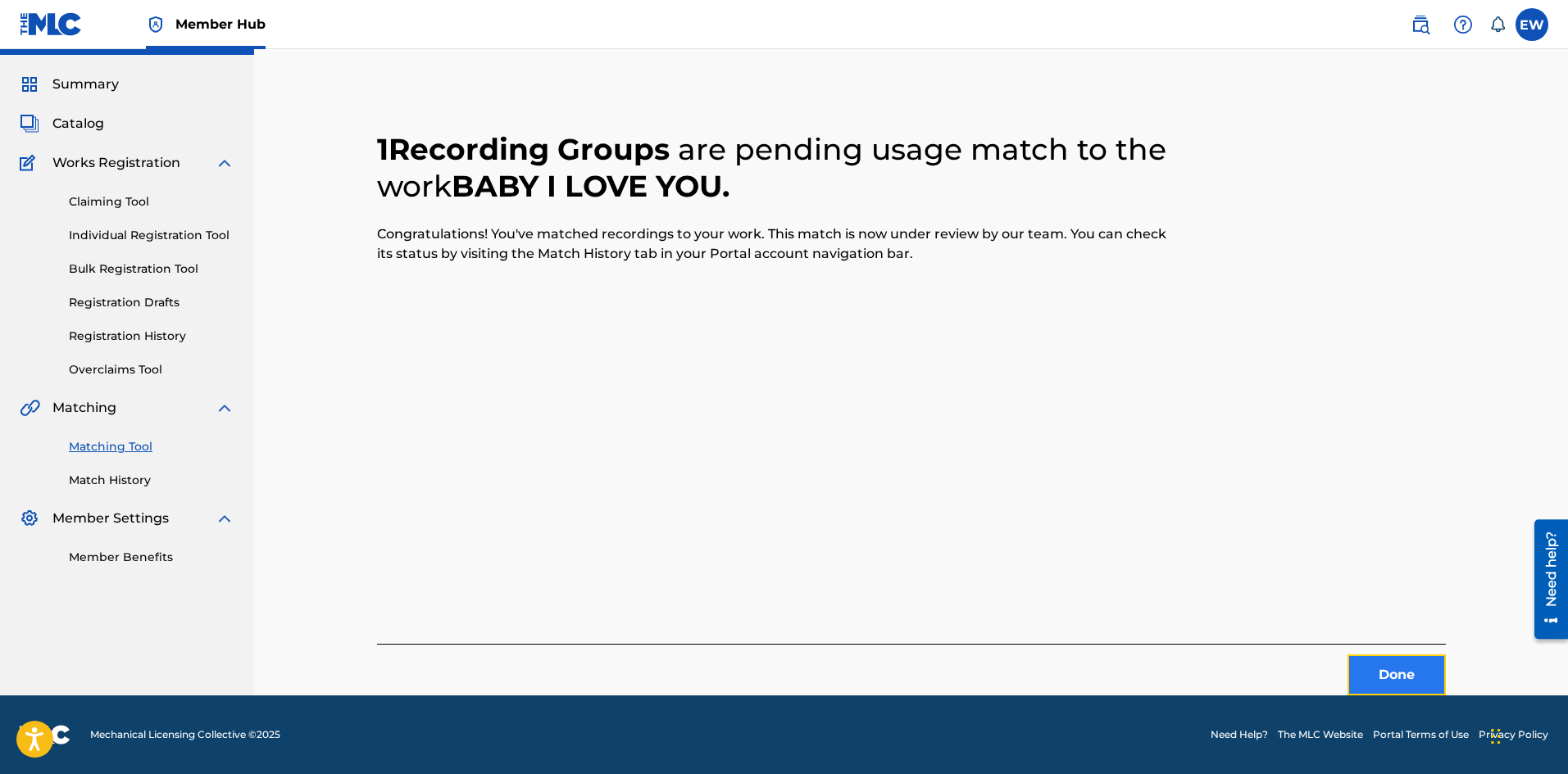
click at [1386, 665] on button "Done" at bounding box center [1397, 675] width 98 height 41
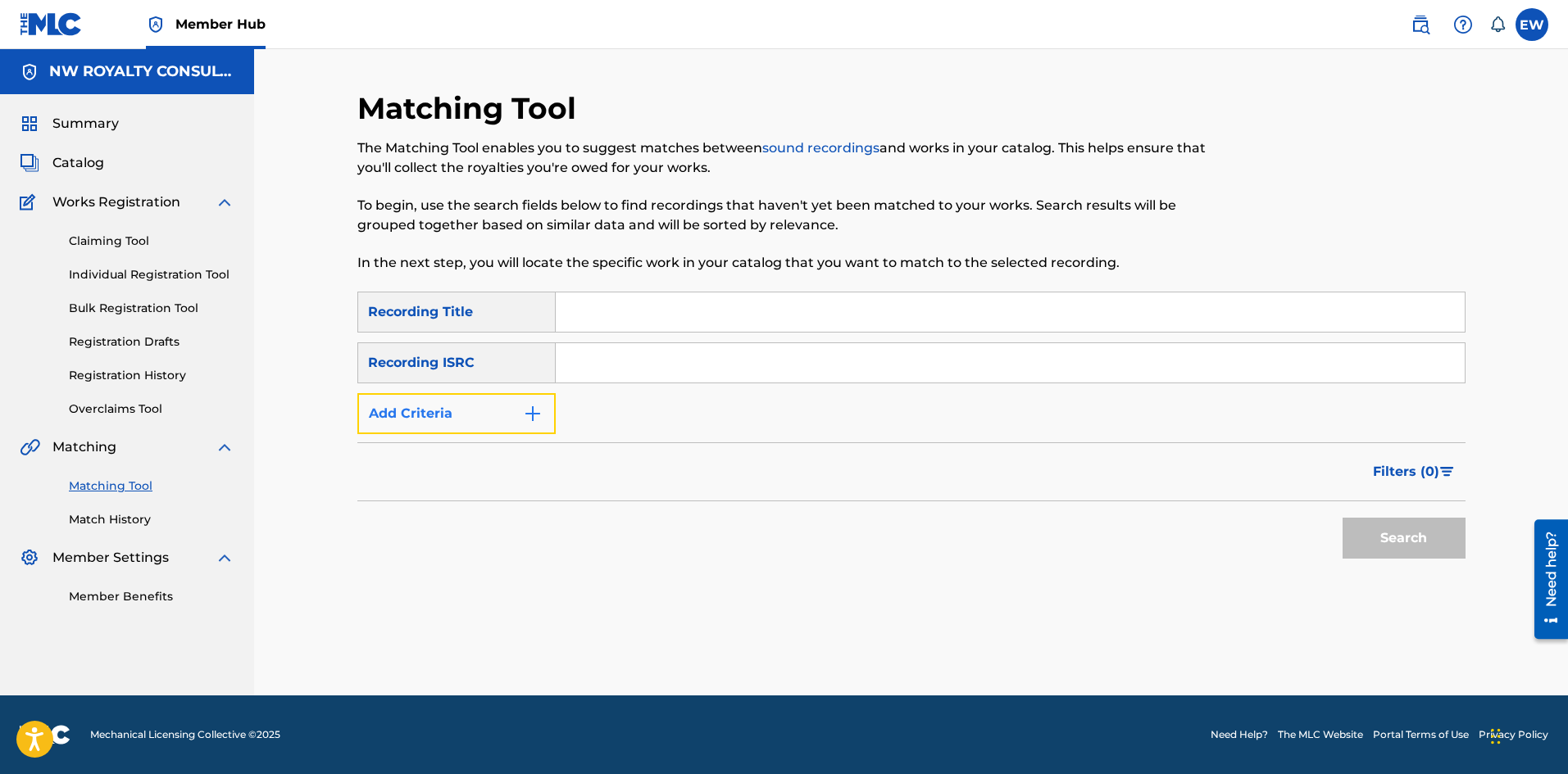
click at [483, 416] on button "Add Criteria" at bounding box center [456, 413] width 198 height 41
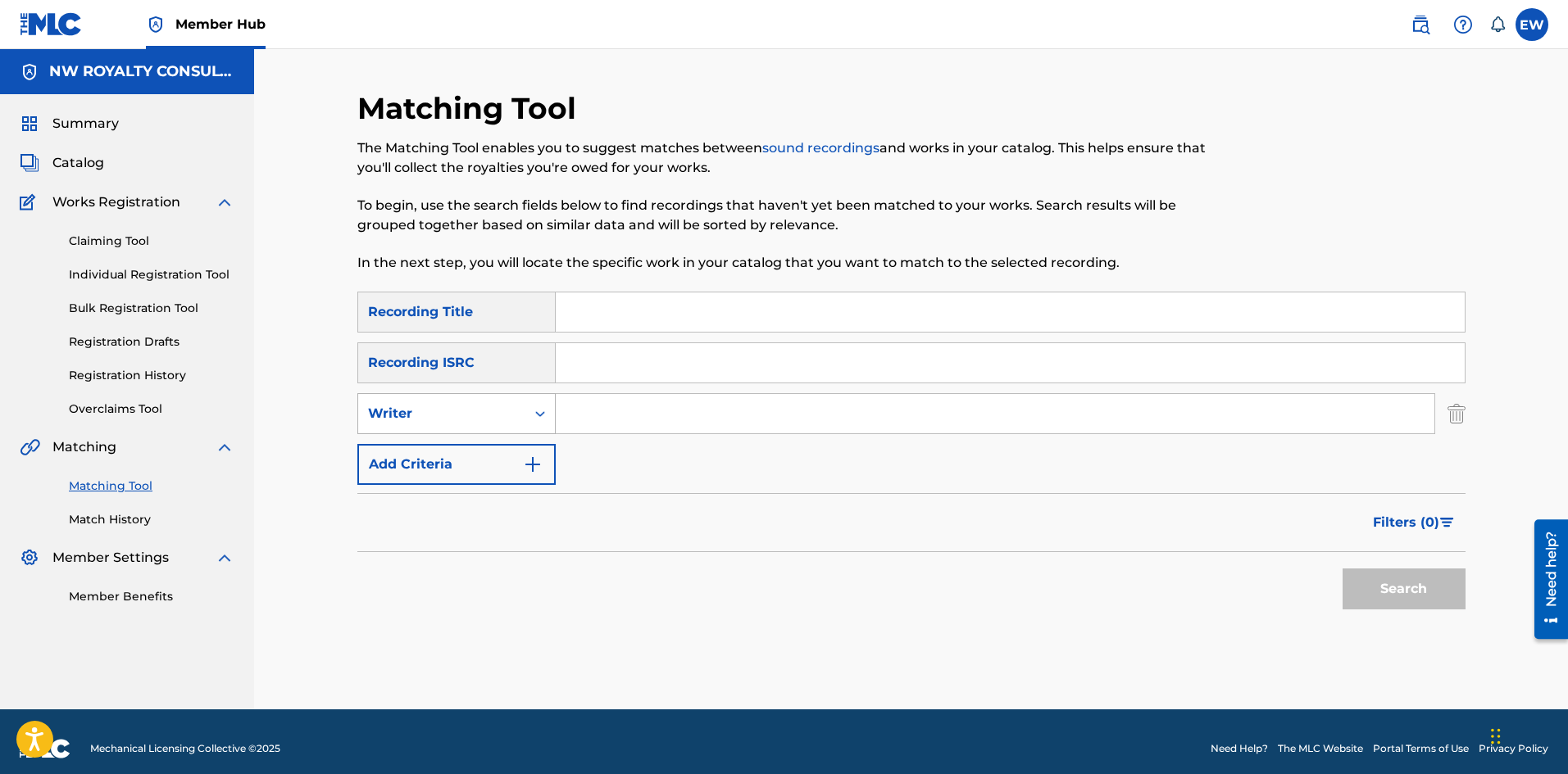
click at [486, 414] on div "Writer" at bounding box center [442, 413] width 148 height 19
drag, startPoint x: 459, startPoint y: 459, endPoint x: 525, endPoint y: 439, distance: 69.0
click at [466, 459] on div "Recording Artist" at bounding box center [456, 454] width 197 height 41
drag, startPoint x: 656, startPoint y: 418, endPoint x: 600, endPoint y: 395, distance: 60.5
click at [652, 420] on input "Search Form" at bounding box center [995, 413] width 879 height 39
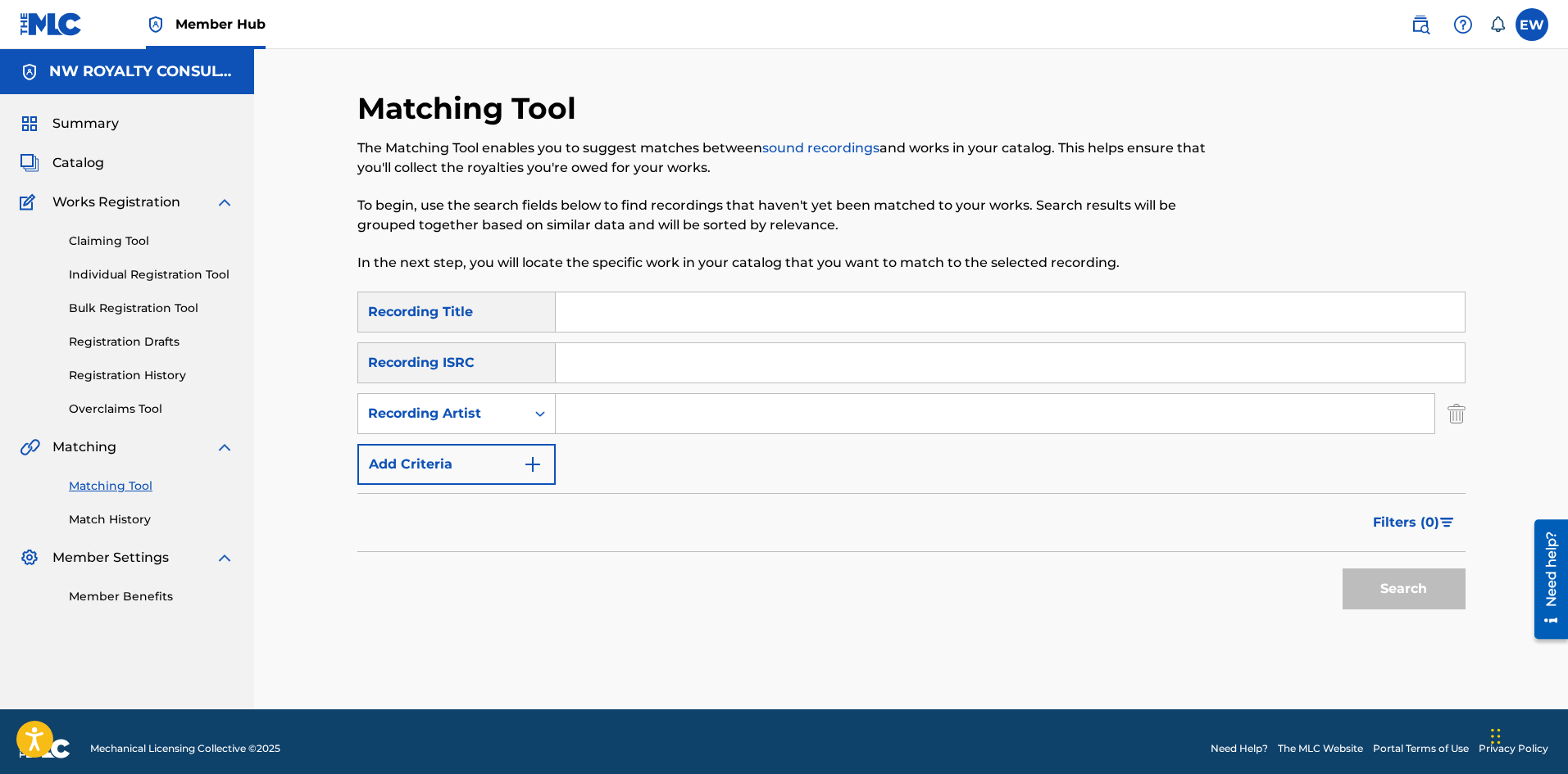
paste input "[PERSON_NAME]"
type input "[PERSON_NAME]"
click at [650, 302] on input "Search Form" at bounding box center [1011, 311] width 909 height 39
paste input "BABY I LOVE YOU"
type input "BABY I LOVE YOU"
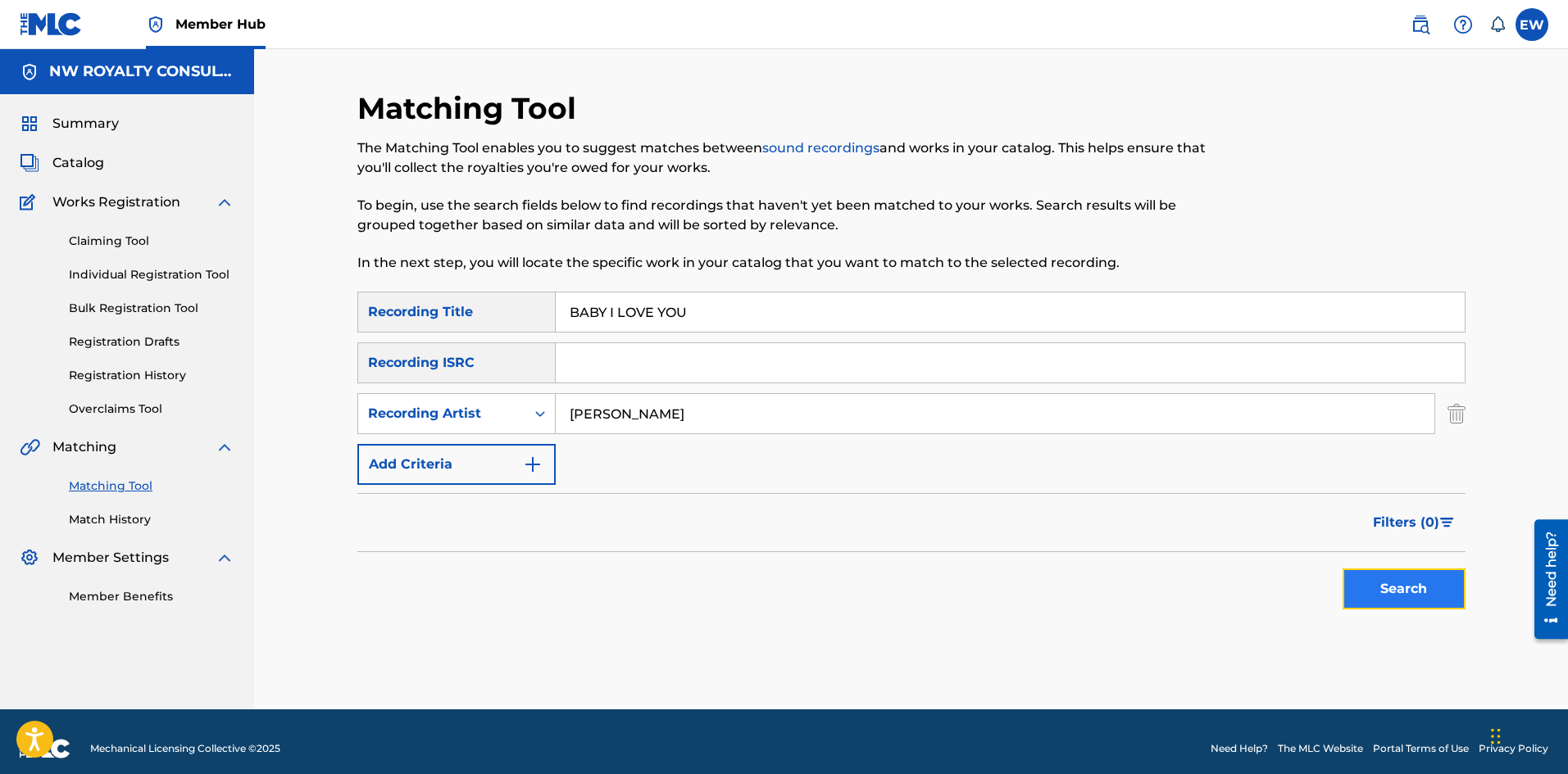
click at [1373, 594] on button "Search" at bounding box center [1404, 589] width 123 height 41
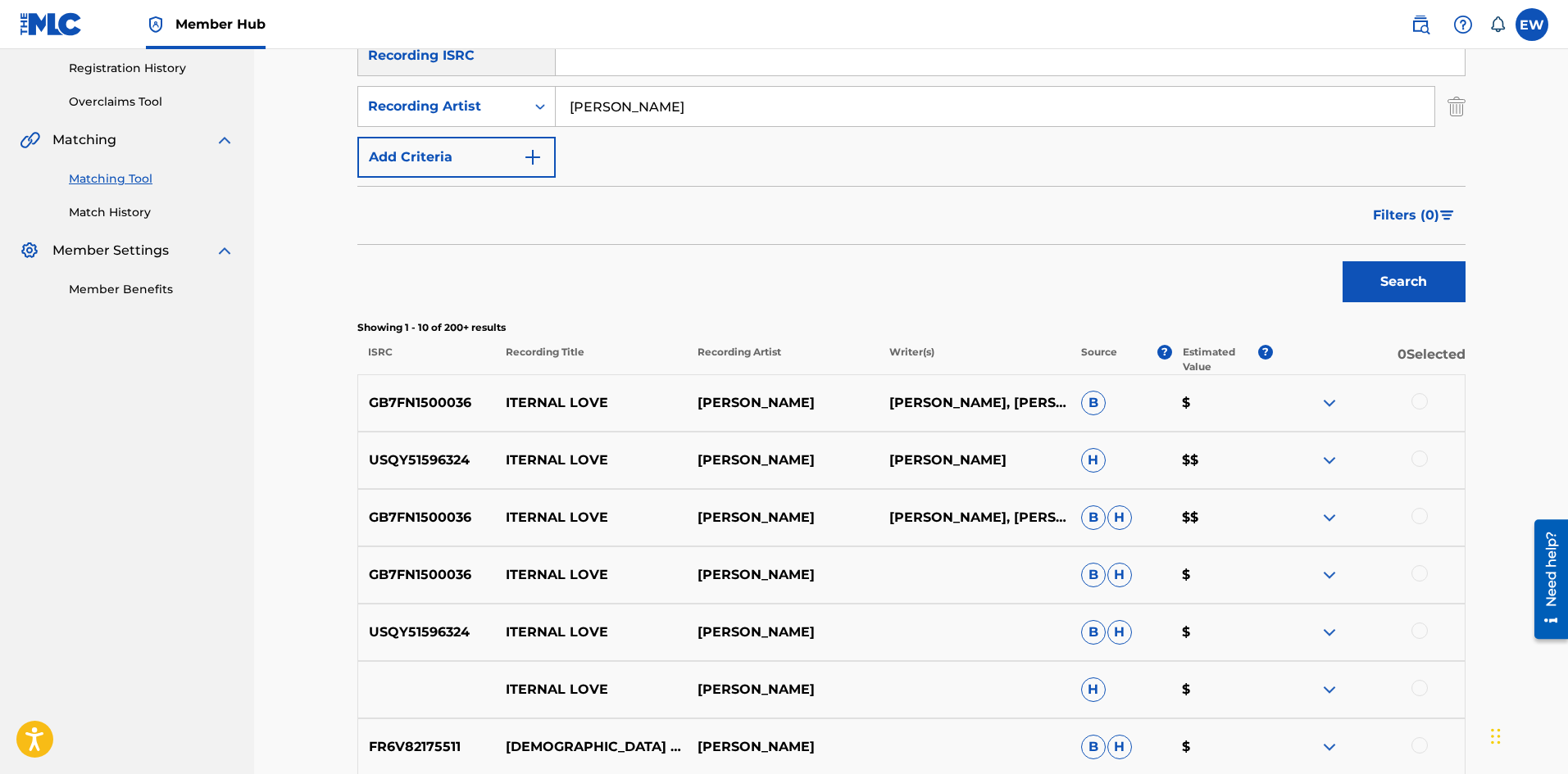
scroll to position [245, 0]
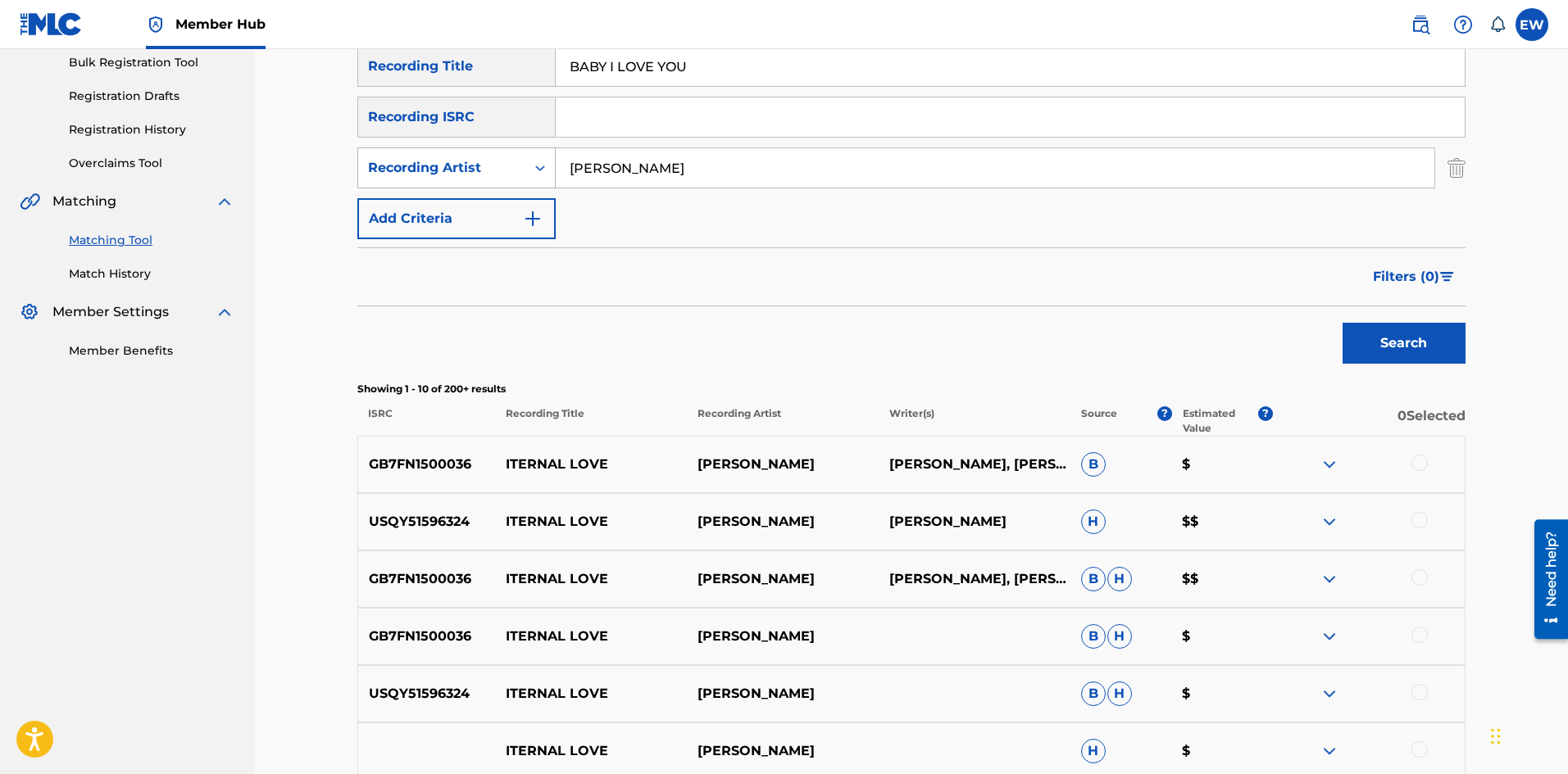
drag, startPoint x: 657, startPoint y: 175, endPoint x: 533, endPoint y: 180, distance: 124.1
click at [535, 175] on div "SearchWithCriteria8960a99e-c8ad-4a26-aded-bac8e67f9df3 Recording Artist [PERSON…" at bounding box center [911, 168] width 1108 height 41
paste input "RAZOR"
type input "RAZOR B"
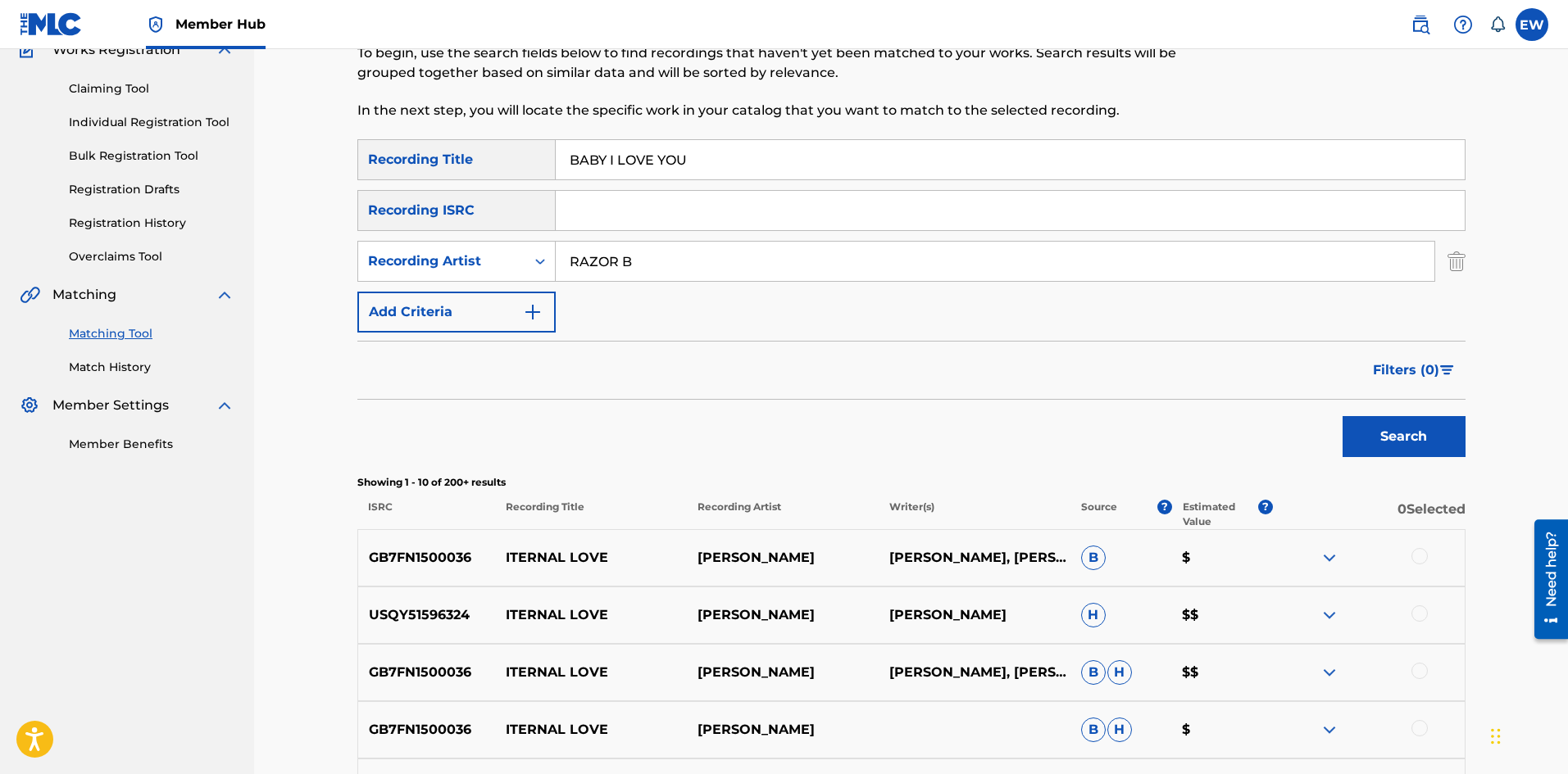
scroll to position [82, 0]
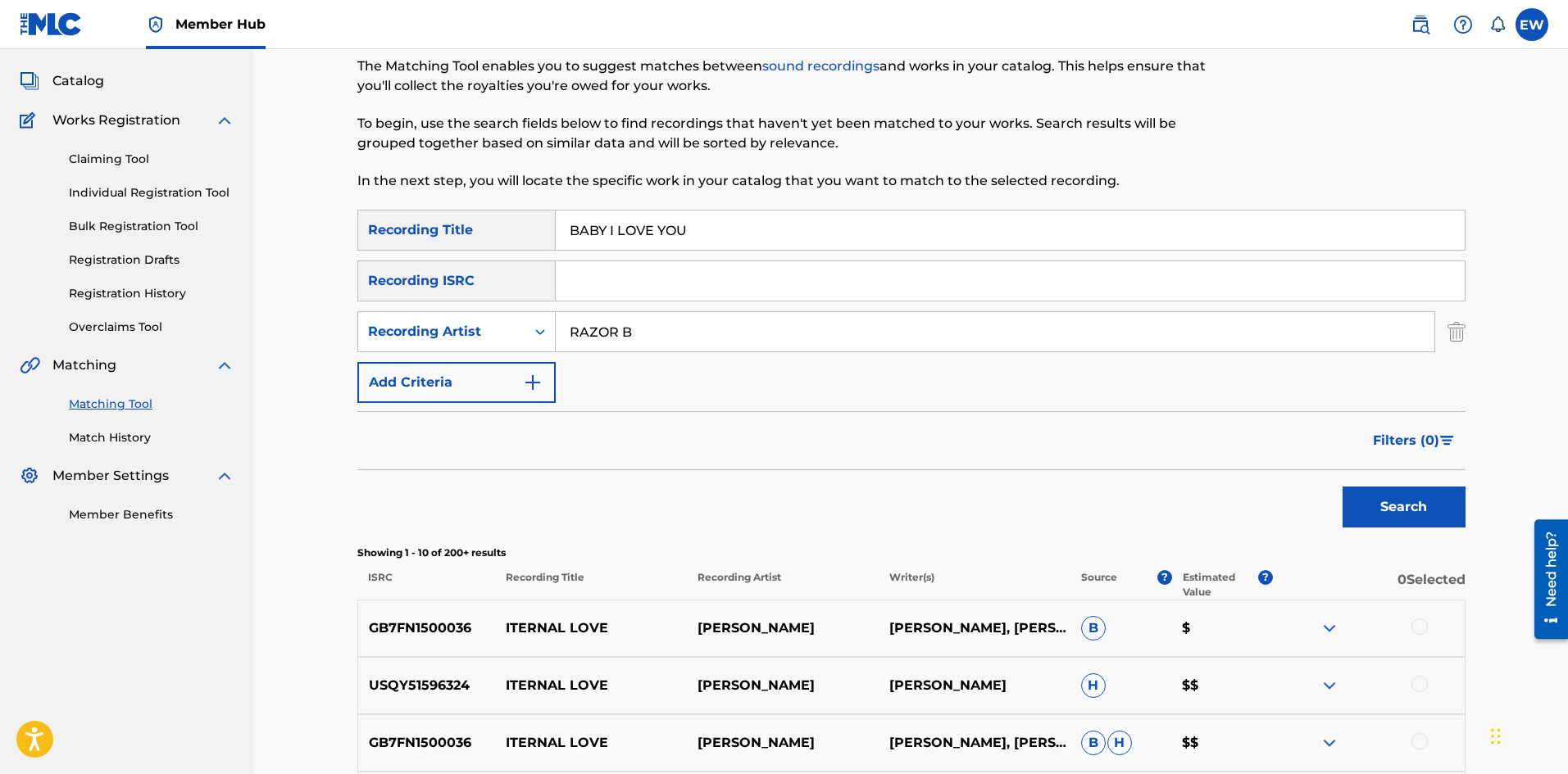
drag, startPoint x: 763, startPoint y: 227, endPoint x: 565, endPoint y: 262, distance: 201.1
click at [590, 256] on div "SearchWithCriteria1a88df43-ddfd-414e-945b-9acc7855755c Recording Title BABY I L…" at bounding box center [911, 306] width 1108 height 193
click at [742, 235] on input "BABY I LOVE YOU" at bounding box center [1011, 230] width 909 height 39
drag, startPoint x: 742, startPoint y: 235, endPoint x: 503, endPoint y: 213, distance: 240.0
click at [575, 209] on div "Matching Tool The Matching Tool enables you to suggest matches between sound re…" at bounding box center [911, 652] width 1108 height 1288
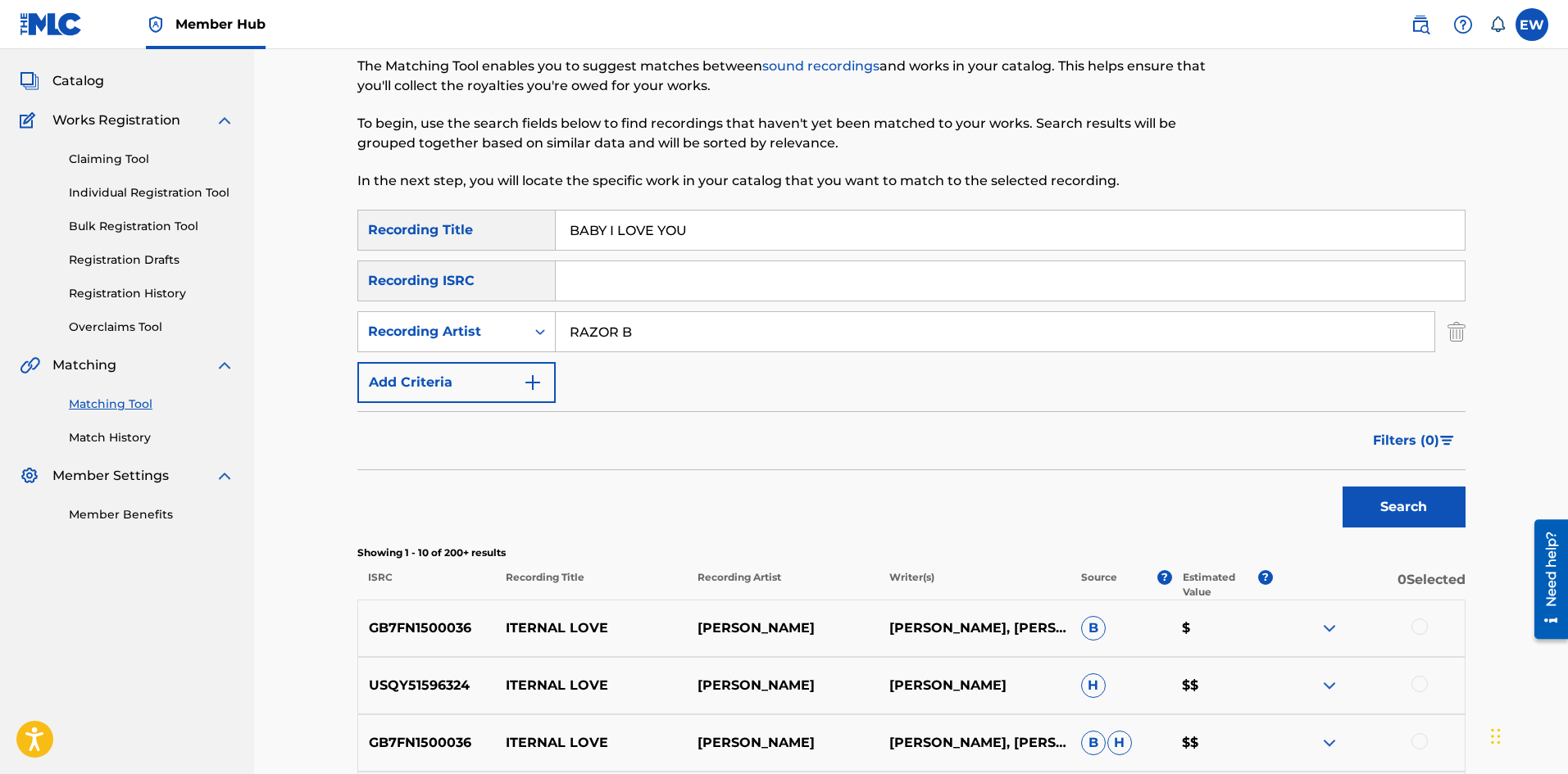
paste input "MAMMA DRAMA"
type input "BABY MAMMA DRAMA"
click at [1374, 510] on button "Search" at bounding box center [1404, 507] width 123 height 41
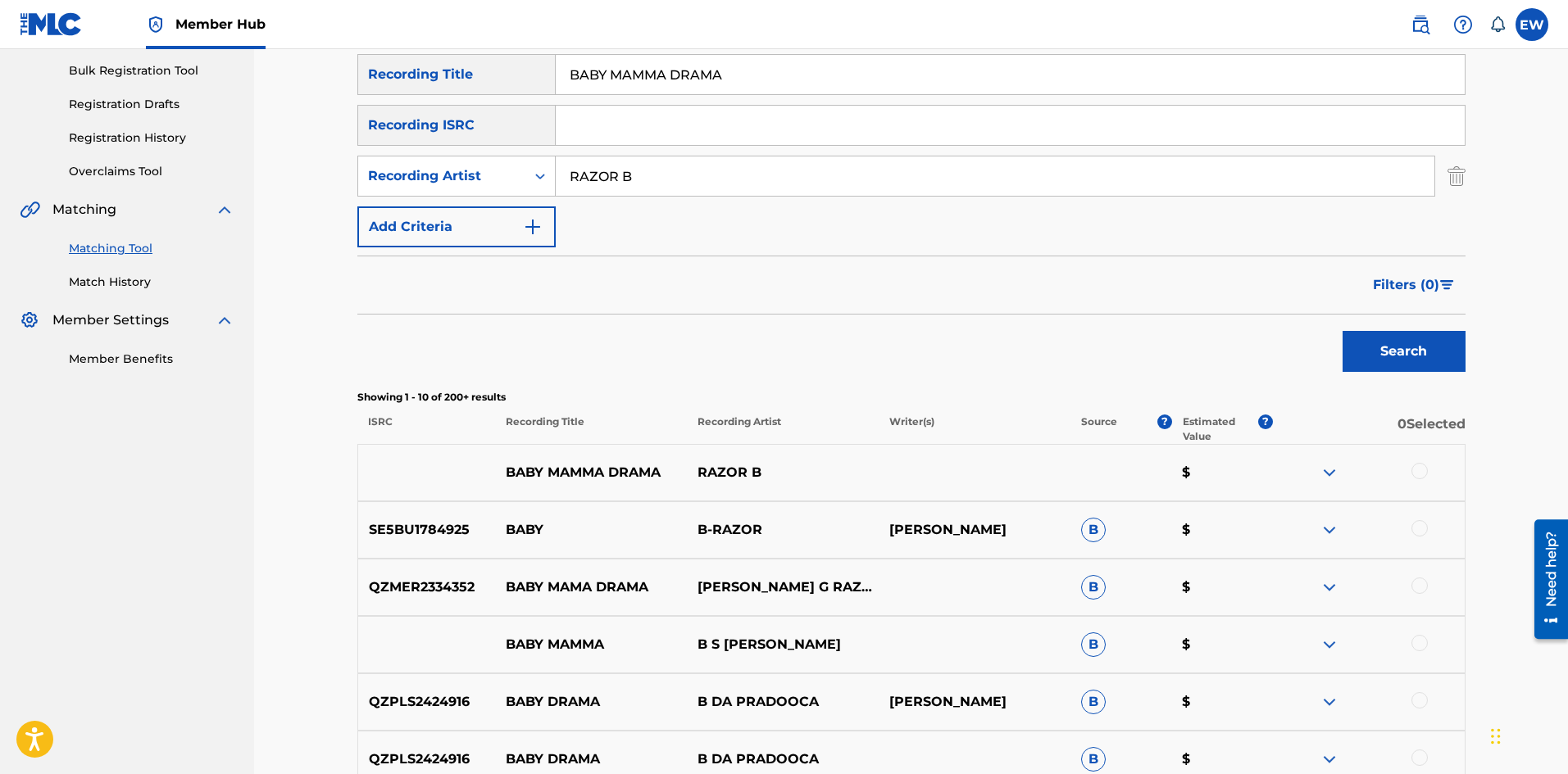
scroll to position [245, 0]
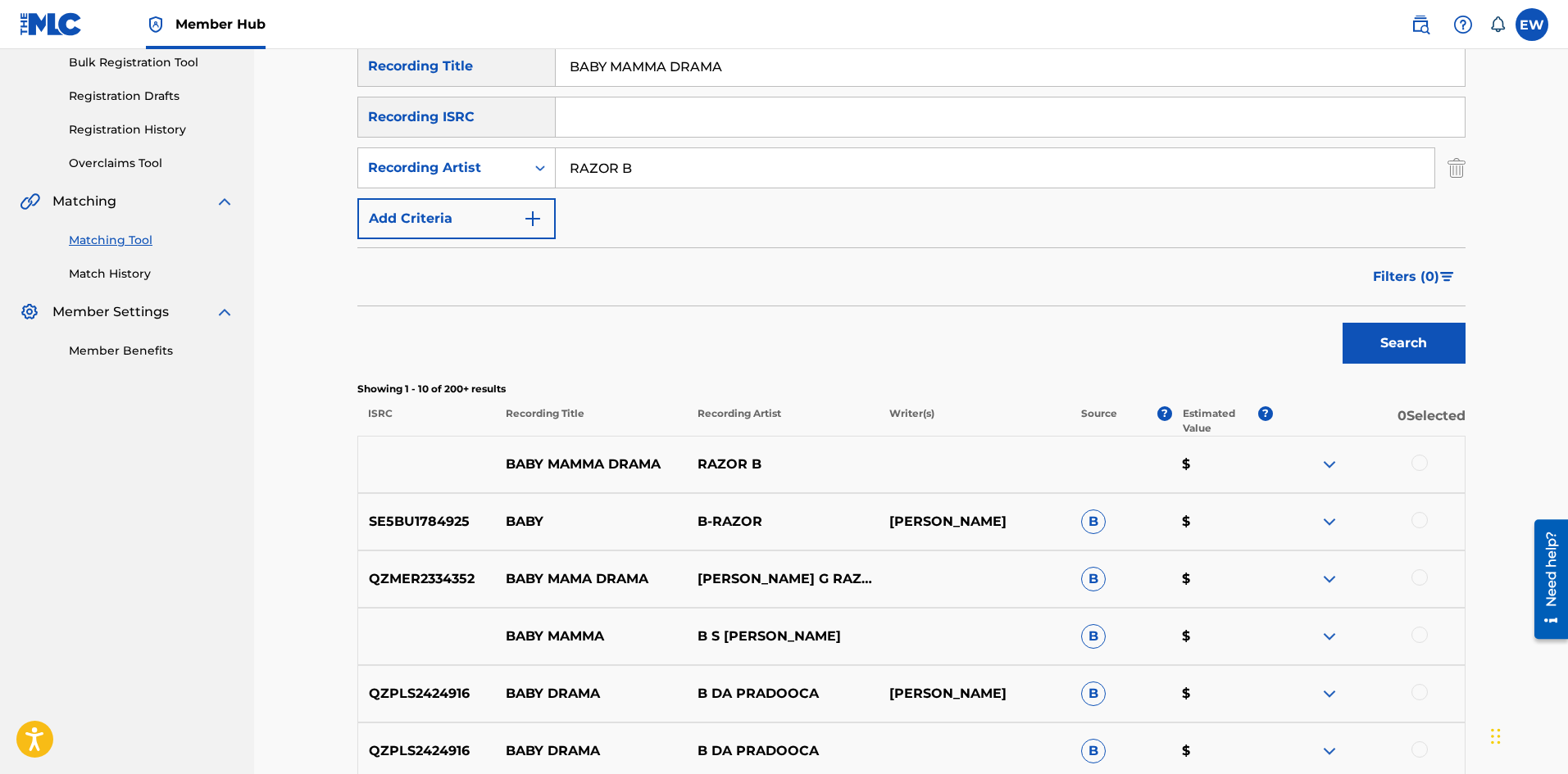
click at [1420, 458] on div at bounding box center [1420, 463] width 16 height 16
click at [1091, 637] on button "Match 1 Group" at bounding box center [1152, 640] width 181 height 41
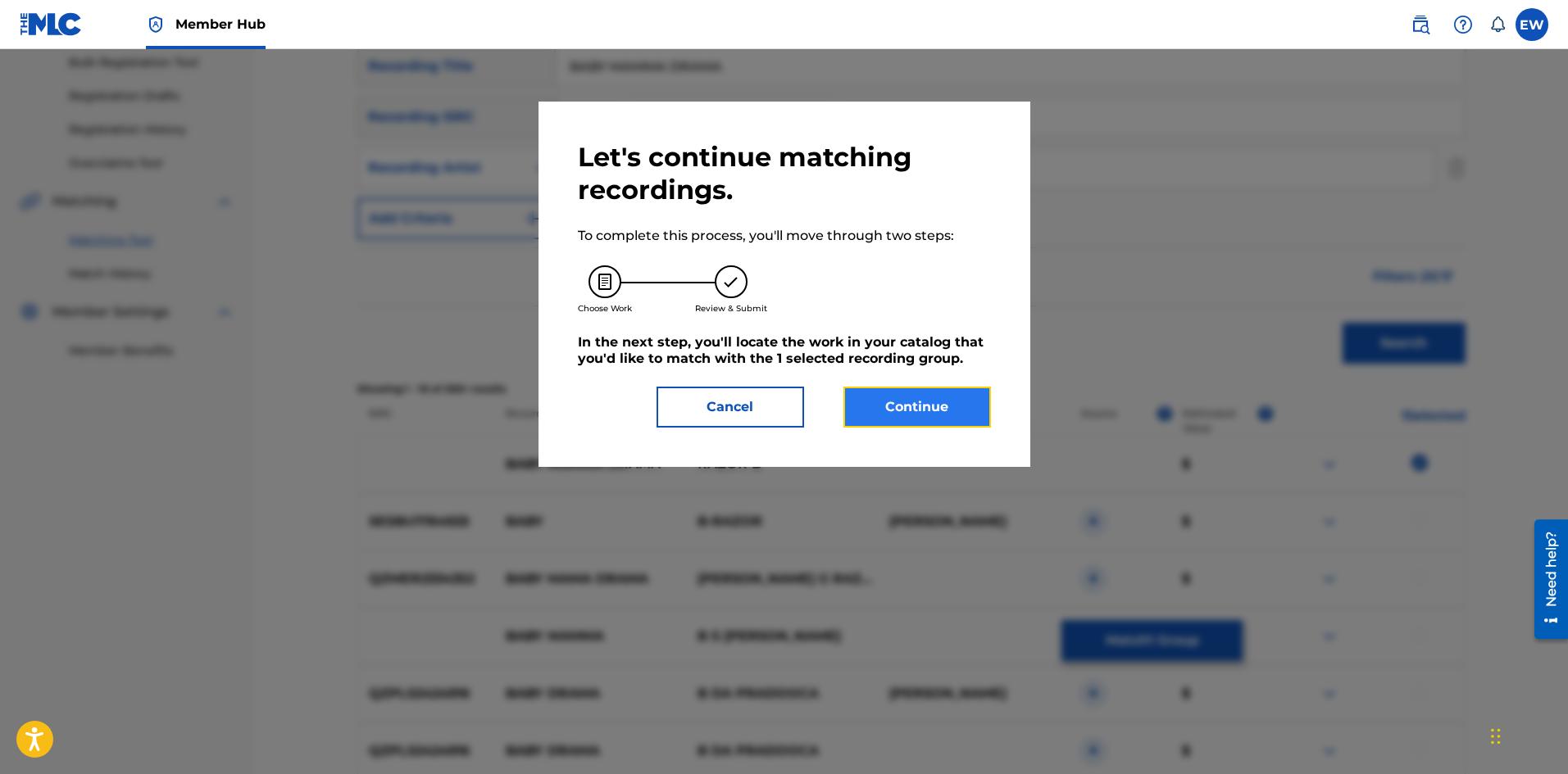
click at [881, 421] on button "Continue" at bounding box center [917, 407] width 148 height 41
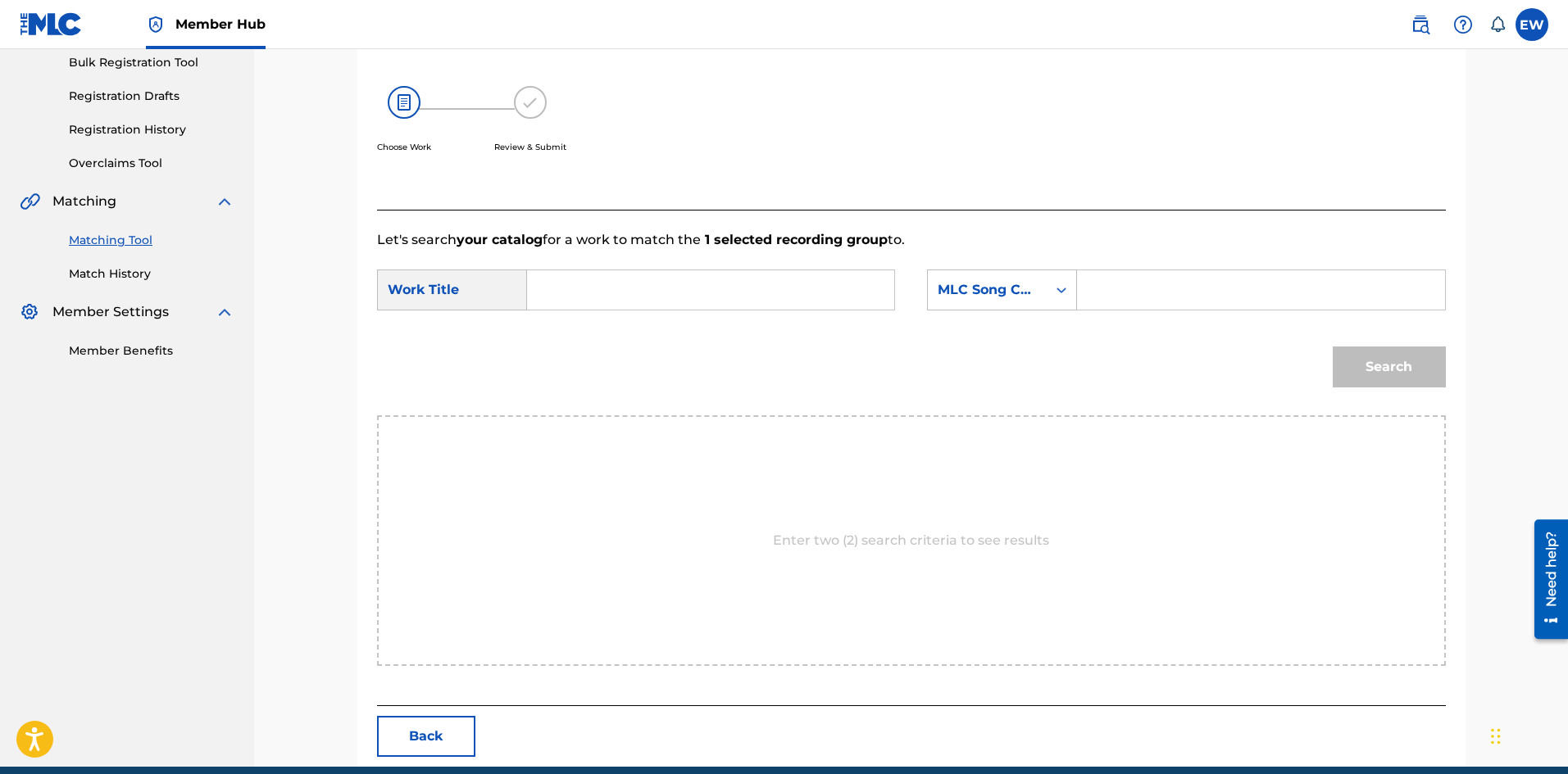
click at [792, 307] on input "Search Form" at bounding box center [710, 289] width 339 height 39
paste input "BABY MAMMA DRAMA"
type input "BABY MAMMA DRAMA"
click at [1224, 299] on input "Search Form" at bounding box center [1261, 289] width 339 height 39
paste input "BA7HYE"
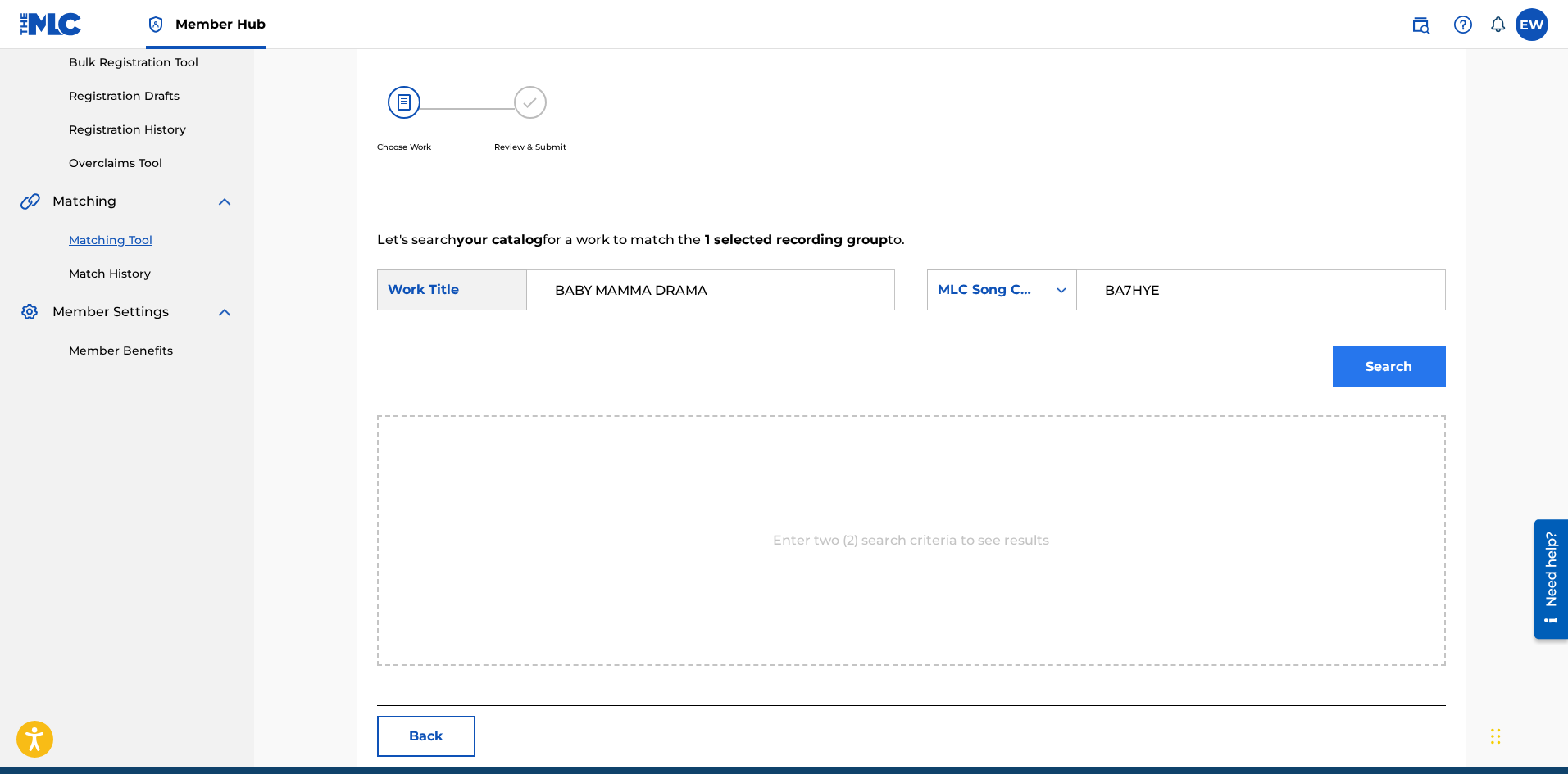
type input "BA7HYE"
click at [1385, 376] on button "Search" at bounding box center [1389, 366] width 113 height 41
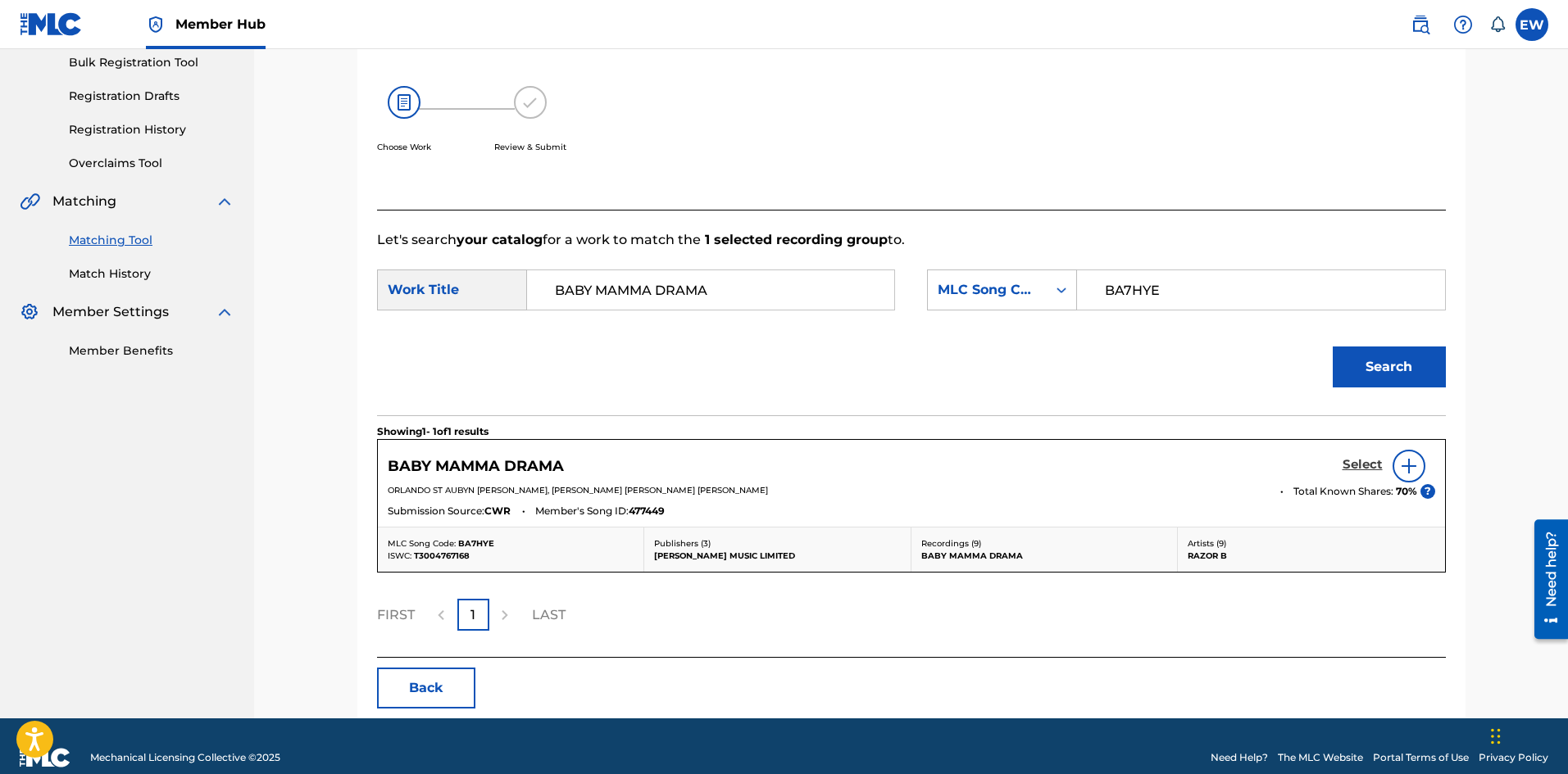
click at [1354, 463] on h5 "Select" at bounding box center [1363, 464] width 40 height 16
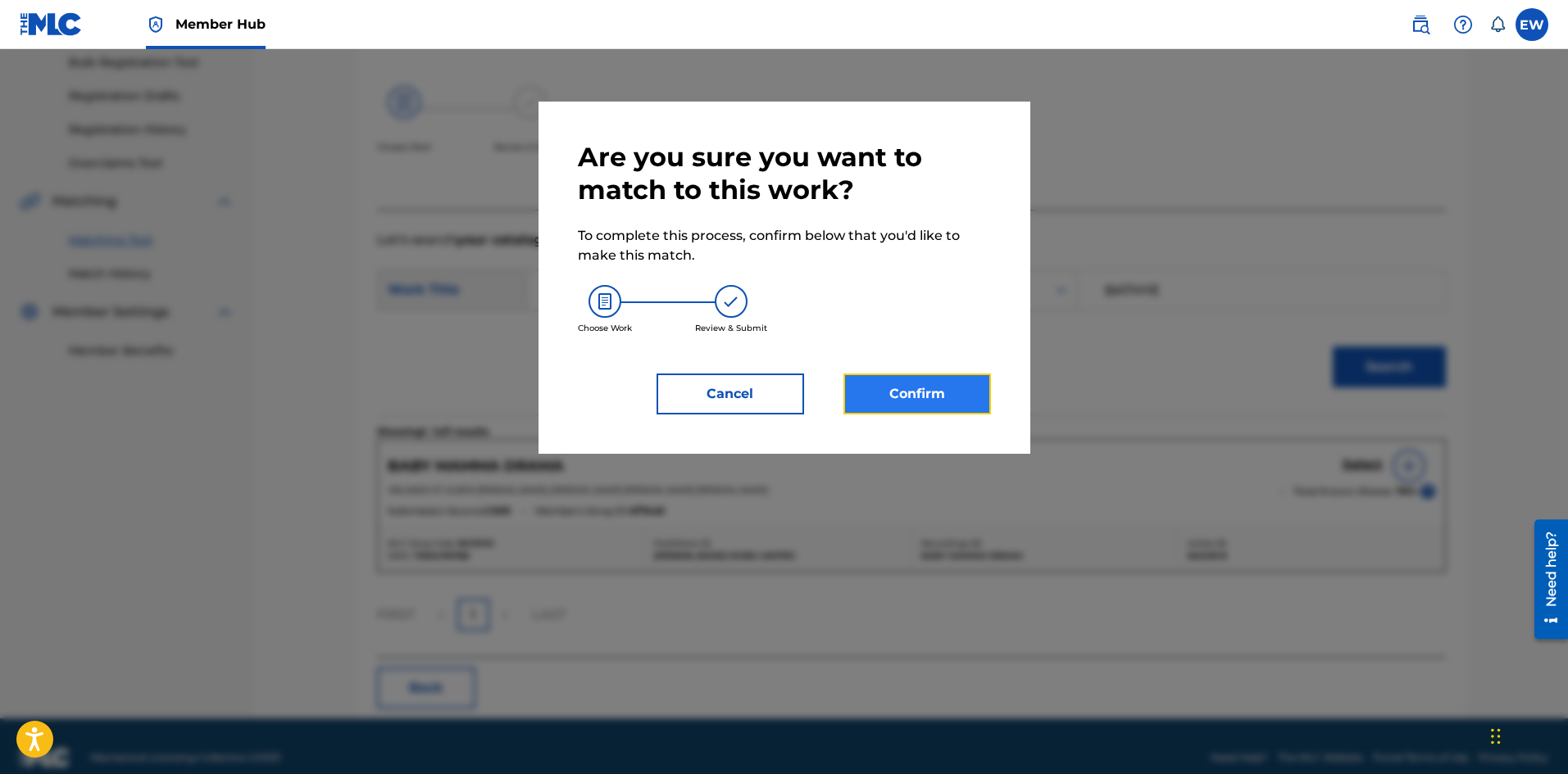
click at [954, 380] on button "Confirm" at bounding box center [917, 394] width 148 height 41
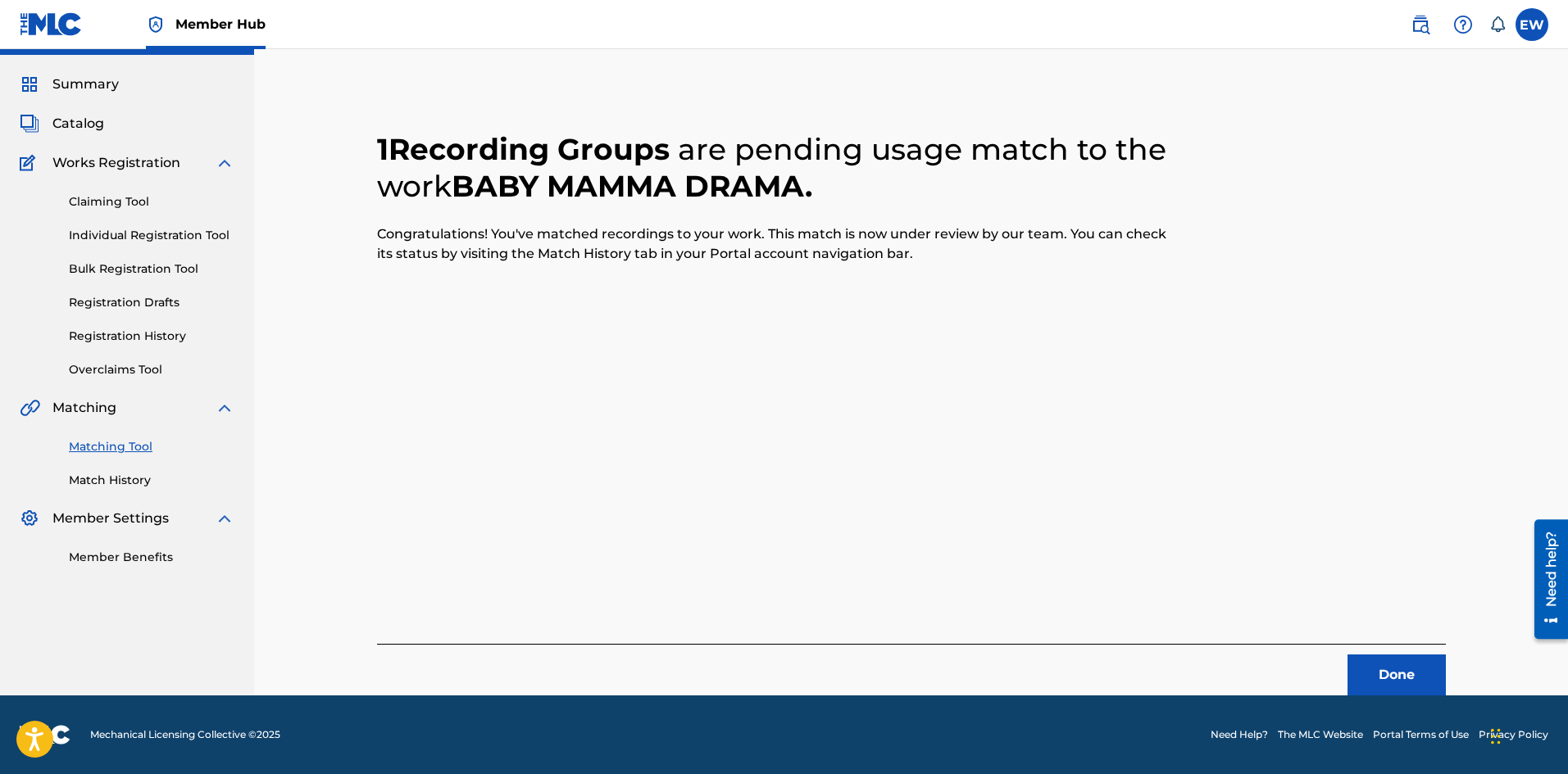
scroll to position [39, 0]
click at [1412, 672] on button "Done" at bounding box center [1397, 675] width 98 height 41
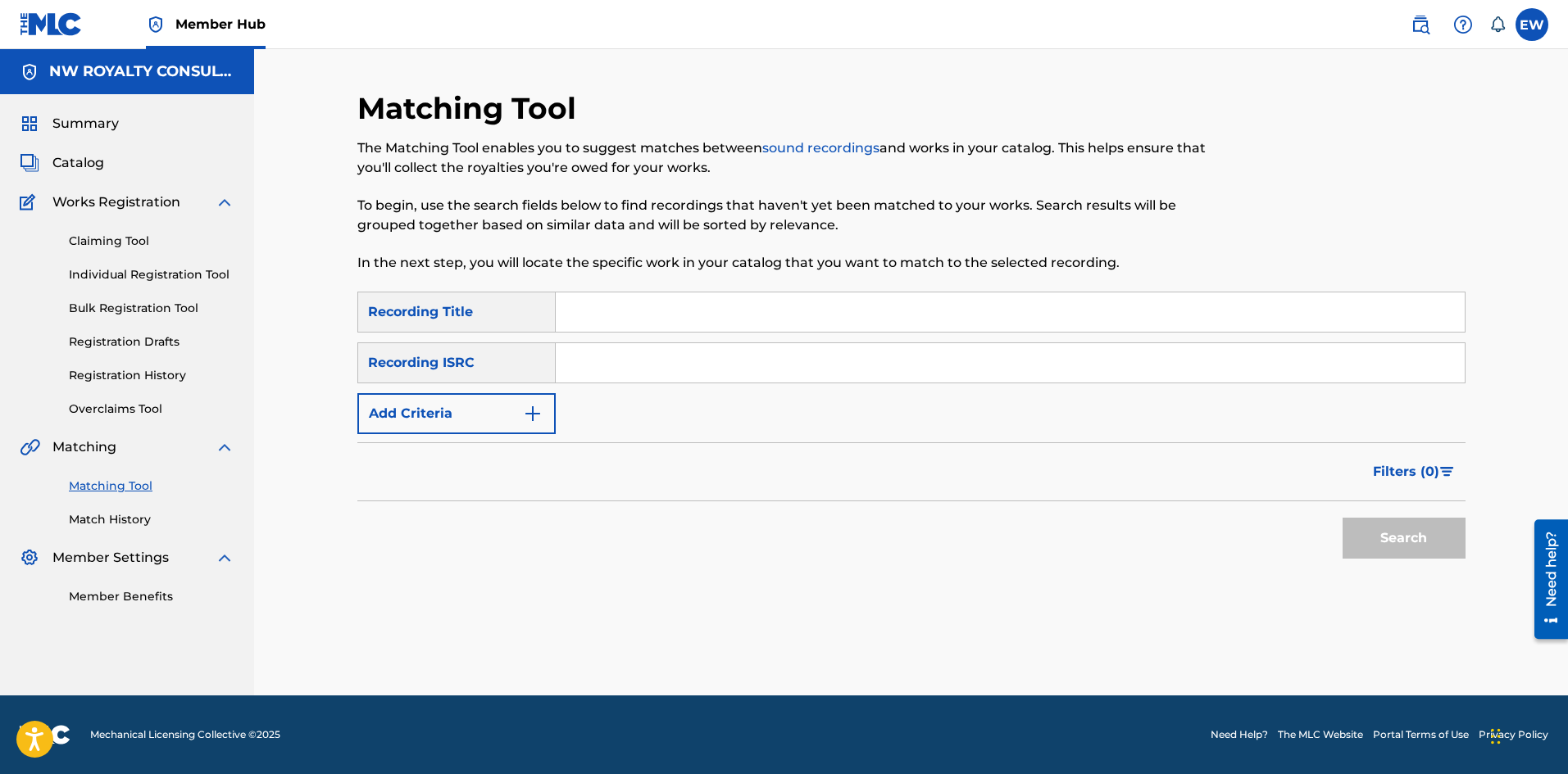
scroll to position [0, 0]
click at [459, 399] on button "Add Criteria" at bounding box center [456, 413] width 198 height 41
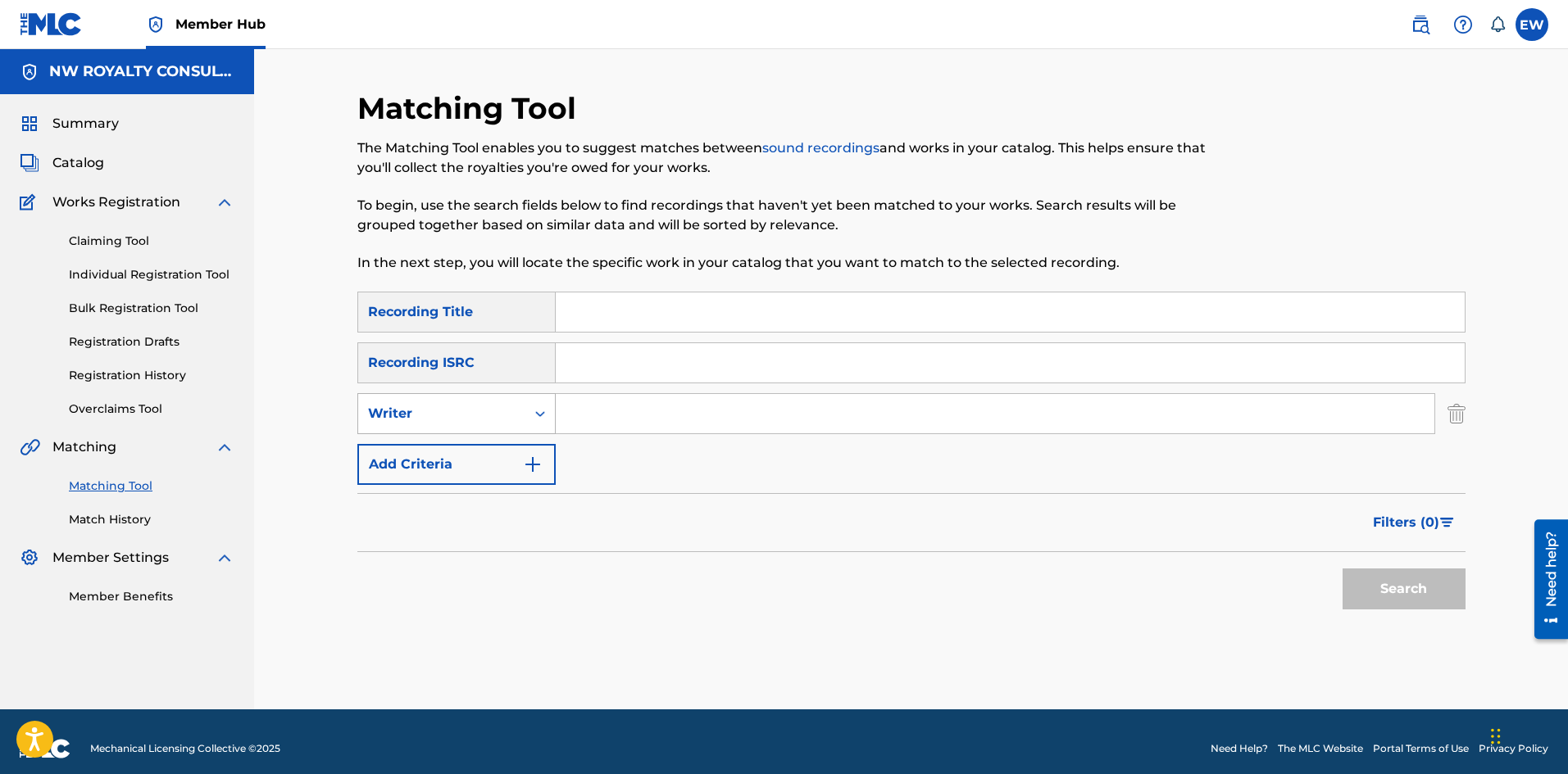
click at [455, 415] on div "Writer" at bounding box center [442, 413] width 148 height 19
click at [445, 451] on div "Recording Artist" at bounding box center [456, 454] width 197 height 41
click at [672, 423] on input "Search Form" at bounding box center [995, 413] width 879 height 39
paste input "[PERSON_NAME]"
type input "[PERSON_NAME]"
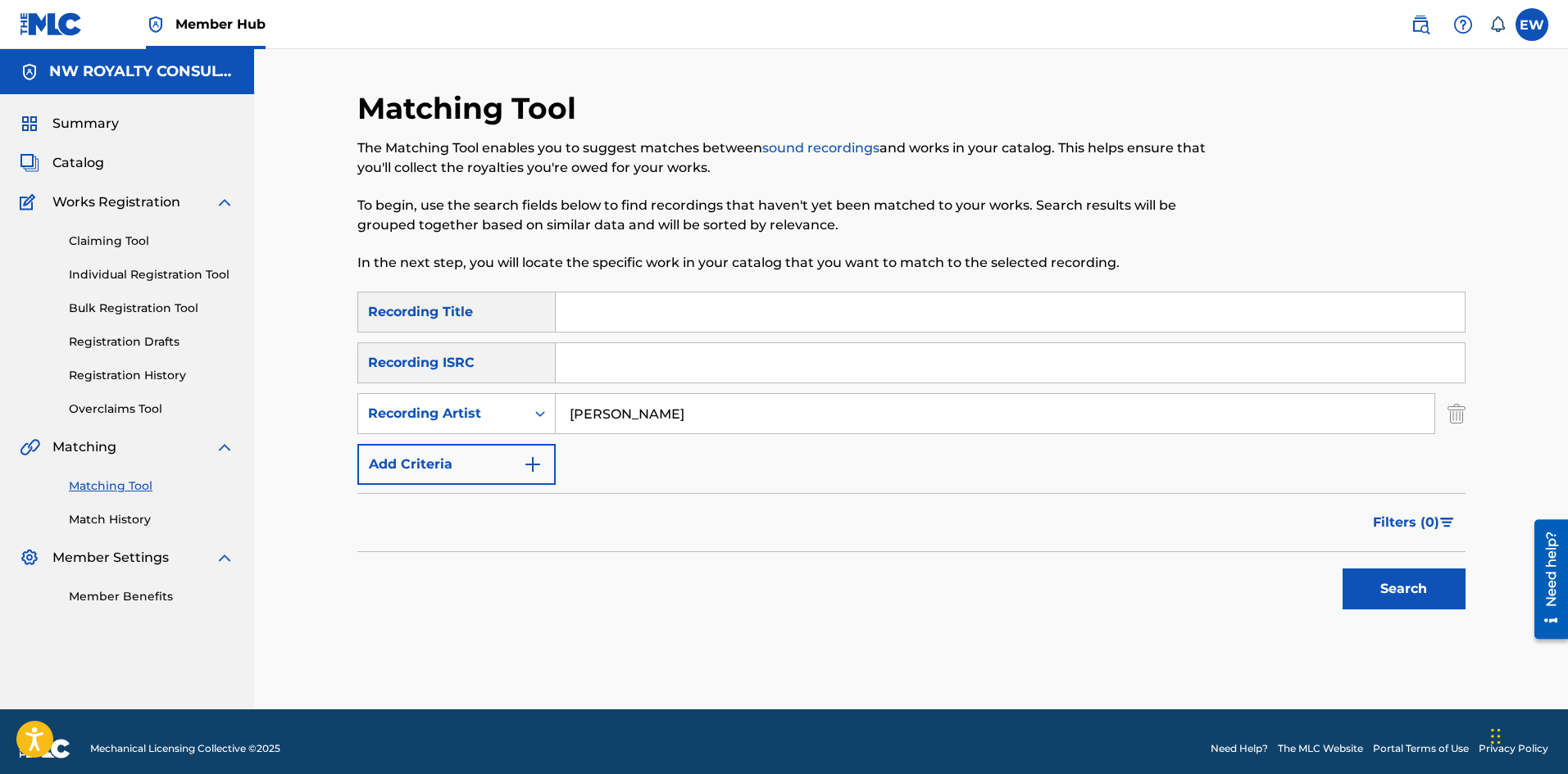
drag, startPoint x: 637, startPoint y: 309, endPoint x: 621, endPoint y: 295, distance: 21.3
click at [627, 301] on input "Search Form" at bounding box center [1011, 311] width 909 height 39
paste input "BABY MI LOVE U"
type input "BABY MI LOVE U"
drag, startPoint x: 1359, startPoint y: 585, endPoint x: 1354, endPoint y: 567, distance: 18.7
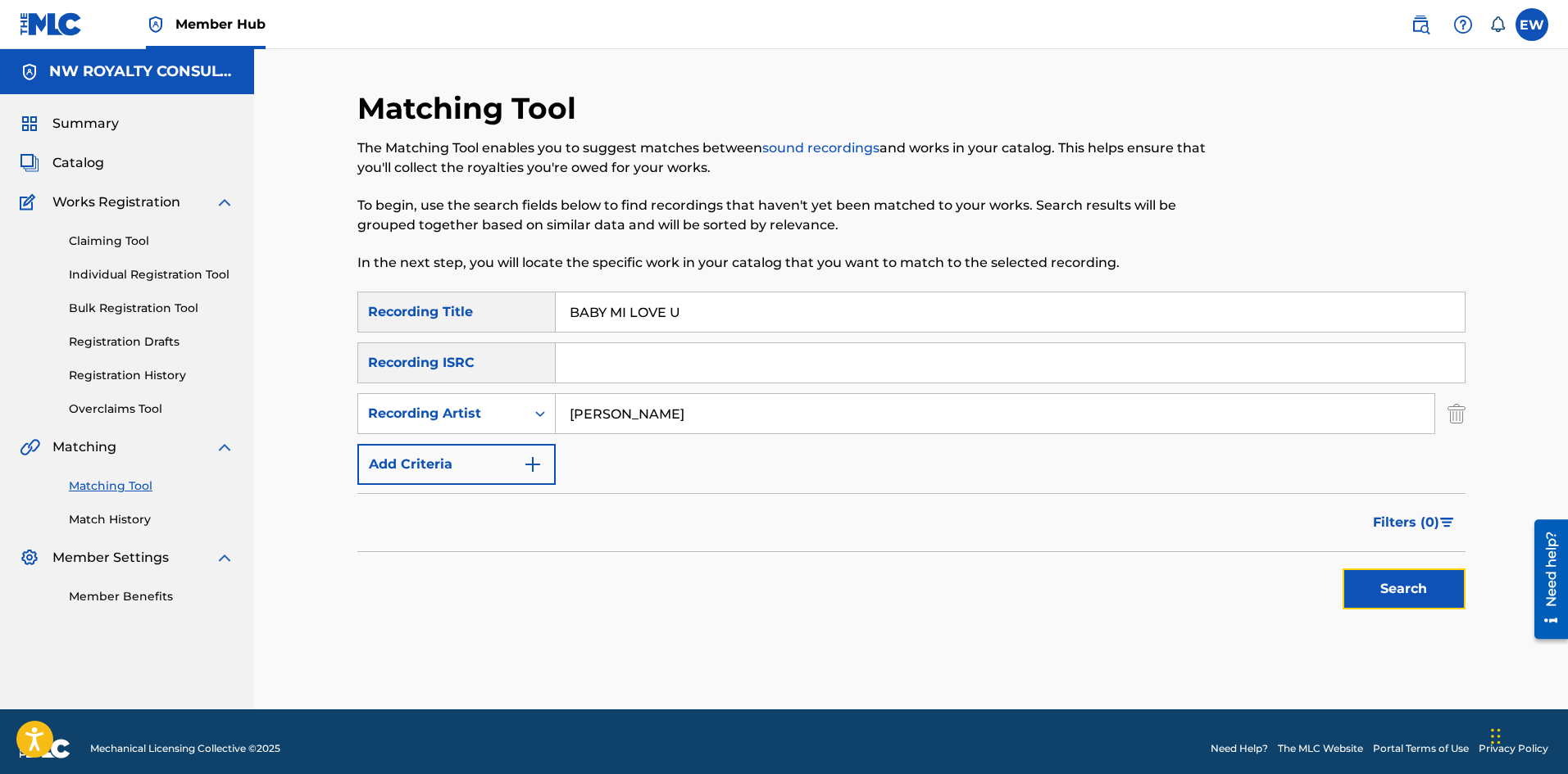
click at [1359, 584] on button "Search" at bounding box center [1404, 589] width 123 height 41
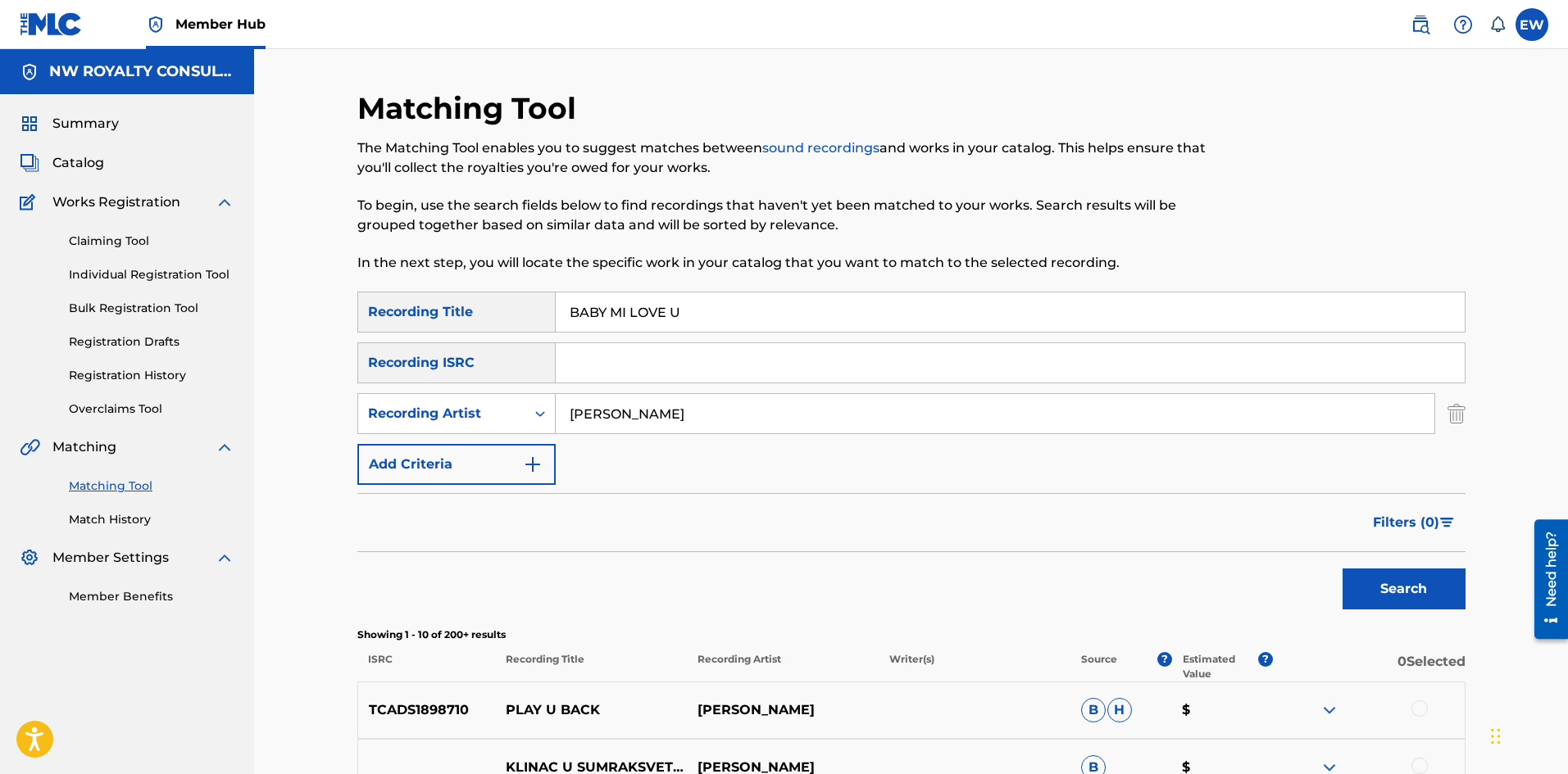
drag, startPoint x: 624, startPoint y: 400, endPoint x: 538, endPoint y: 391, distance: 86.5
click at [541, 390] on div "SearchWithCriteria1a88df43-ddfd-414e-945b-9acc7855755c Recording Title BABY MI …" at bounding box center [911, 387] width 1108 height 193
paste input "[PERSON_NAME]"
type input "[PERSON_NAME]"
drag, startPoint x: 692, startPoint y: 316, endPoint x: 511, endPoint y: 292, distance: 182.6
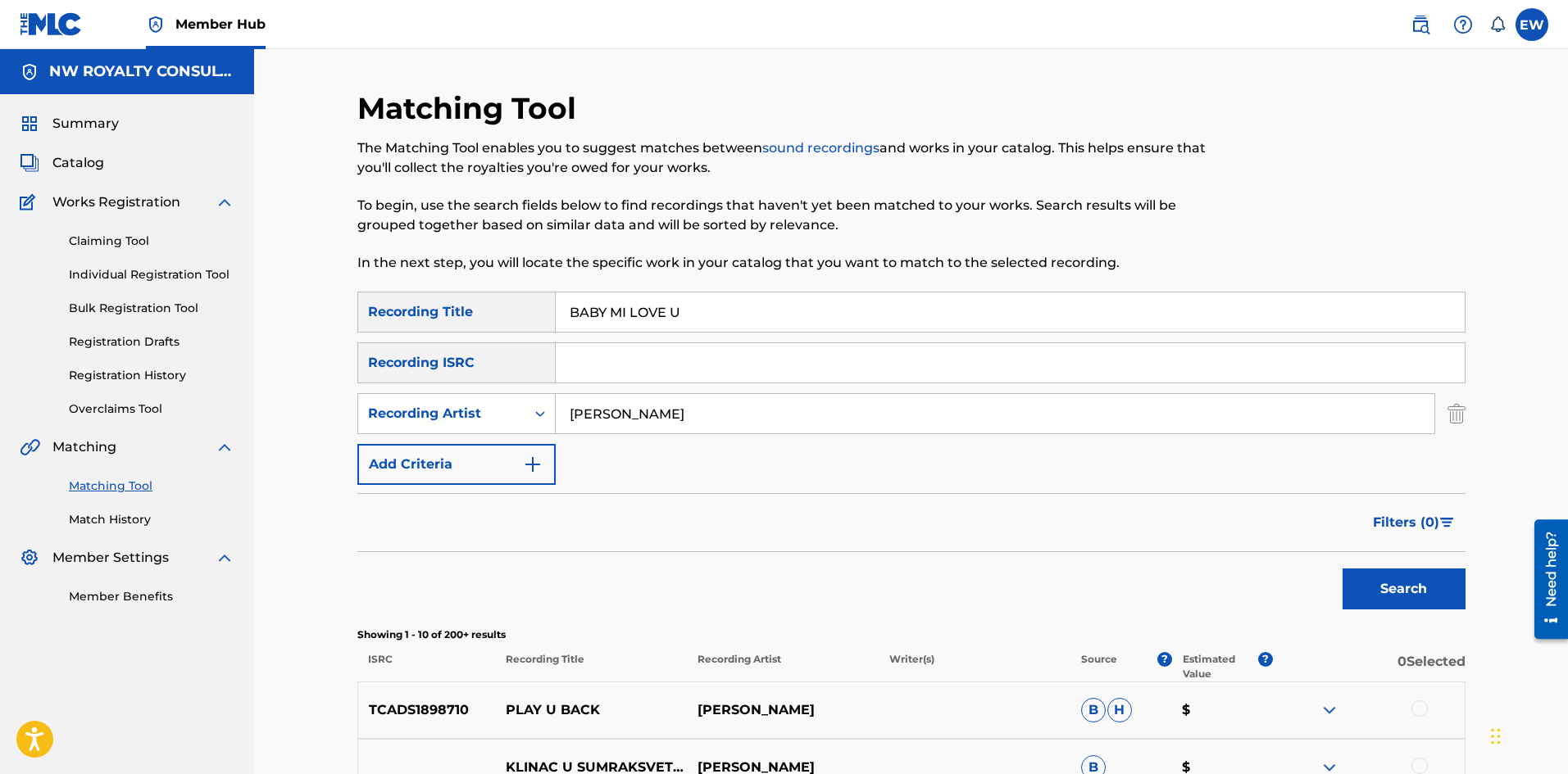
click at [517, 292] on div "SearchWithCriteria1a88df43-ddfd-414e-945b-9acc7855755c Recording Title BABY MI …" at bounding box center [911, 311] width 1108 height 41
paste input "OTHER"
type input "BABY MOTHER"
click at [1354, 574] on button "Search" at bounding box center [1404, 589] width 123 height 41
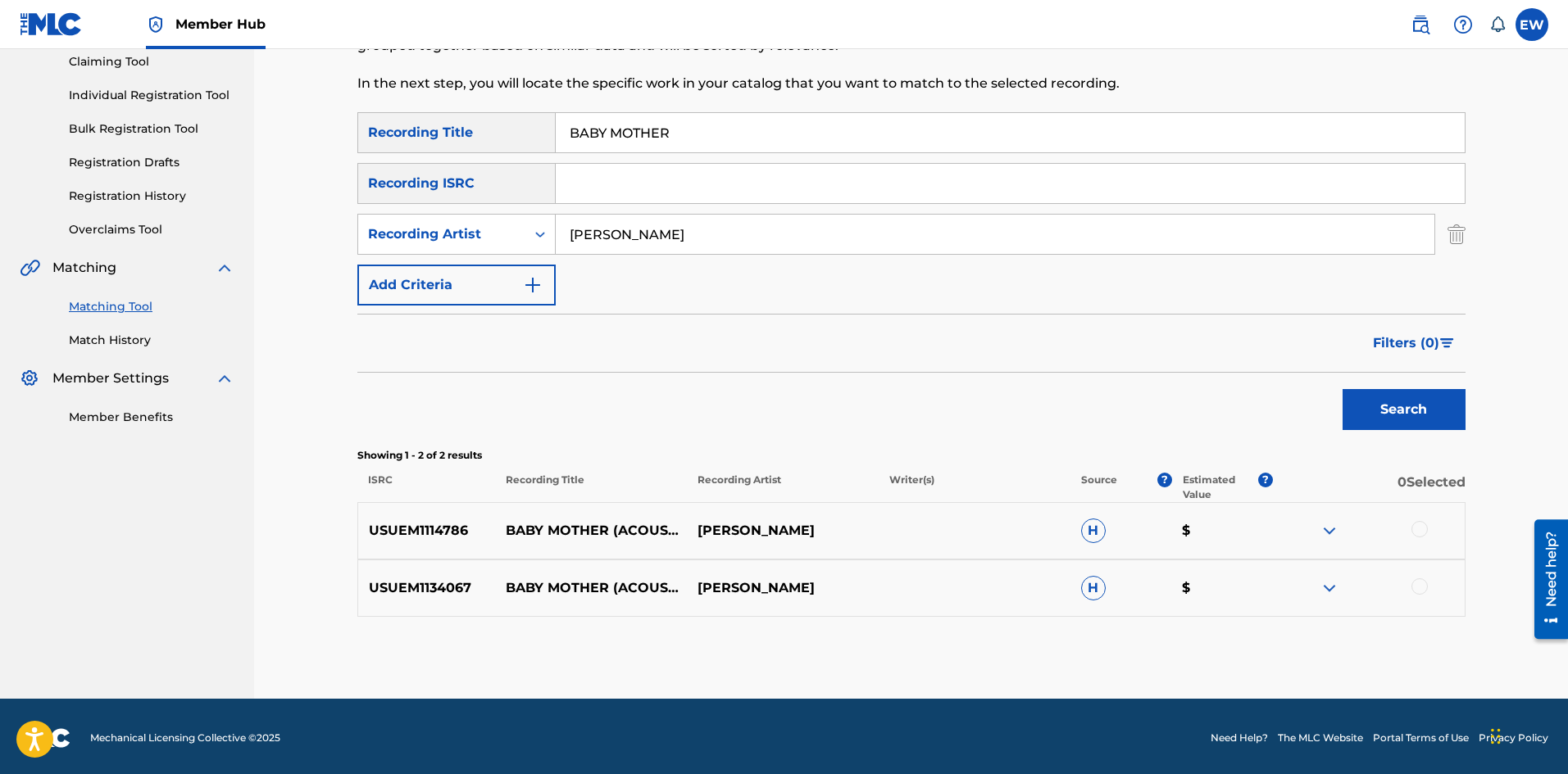
scroll to position [182, 0]
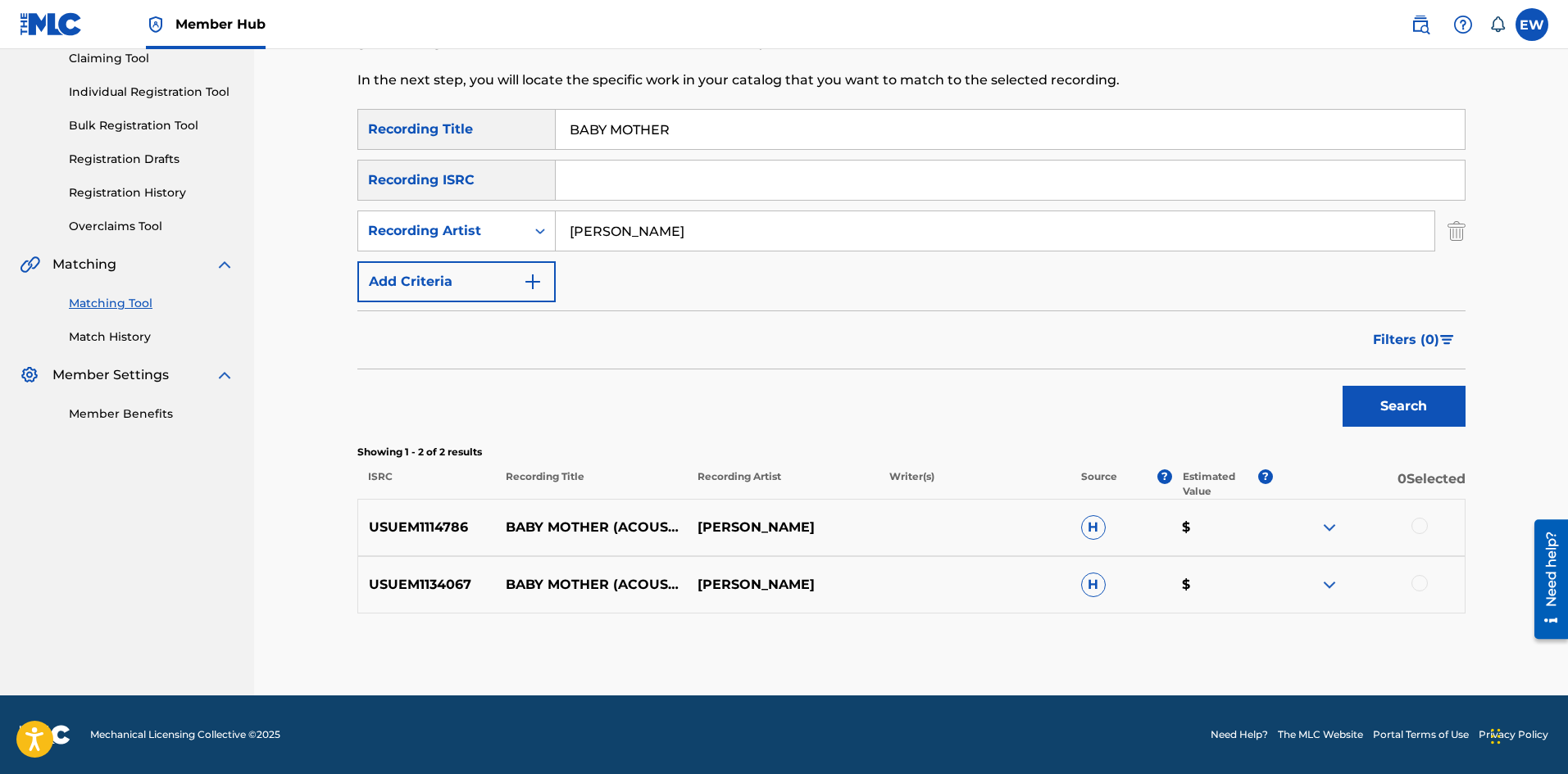
click at [1425, 526] on div at bounding box center [1420, 526] width 16 height 16
click at [1421, 582] on div at bounding box center [1420, 583] width 16 height 16
click at [1202, 634] on button "Match 2 Groups" at bounding box center [1152, 640] width 181 height 41
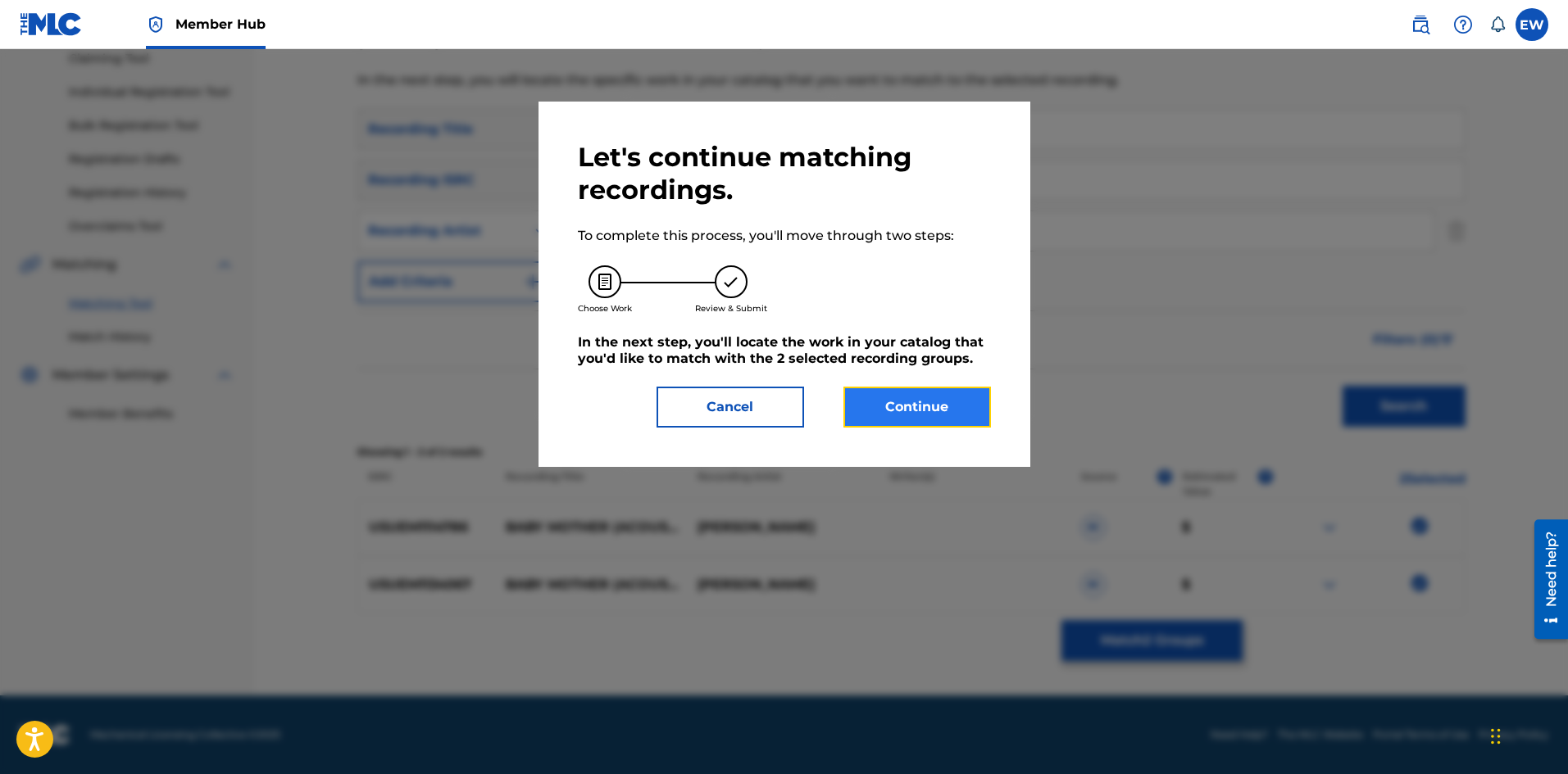
click at [890, 419] on button "Continue" at bounding box center [917, 407] width 148 height 41
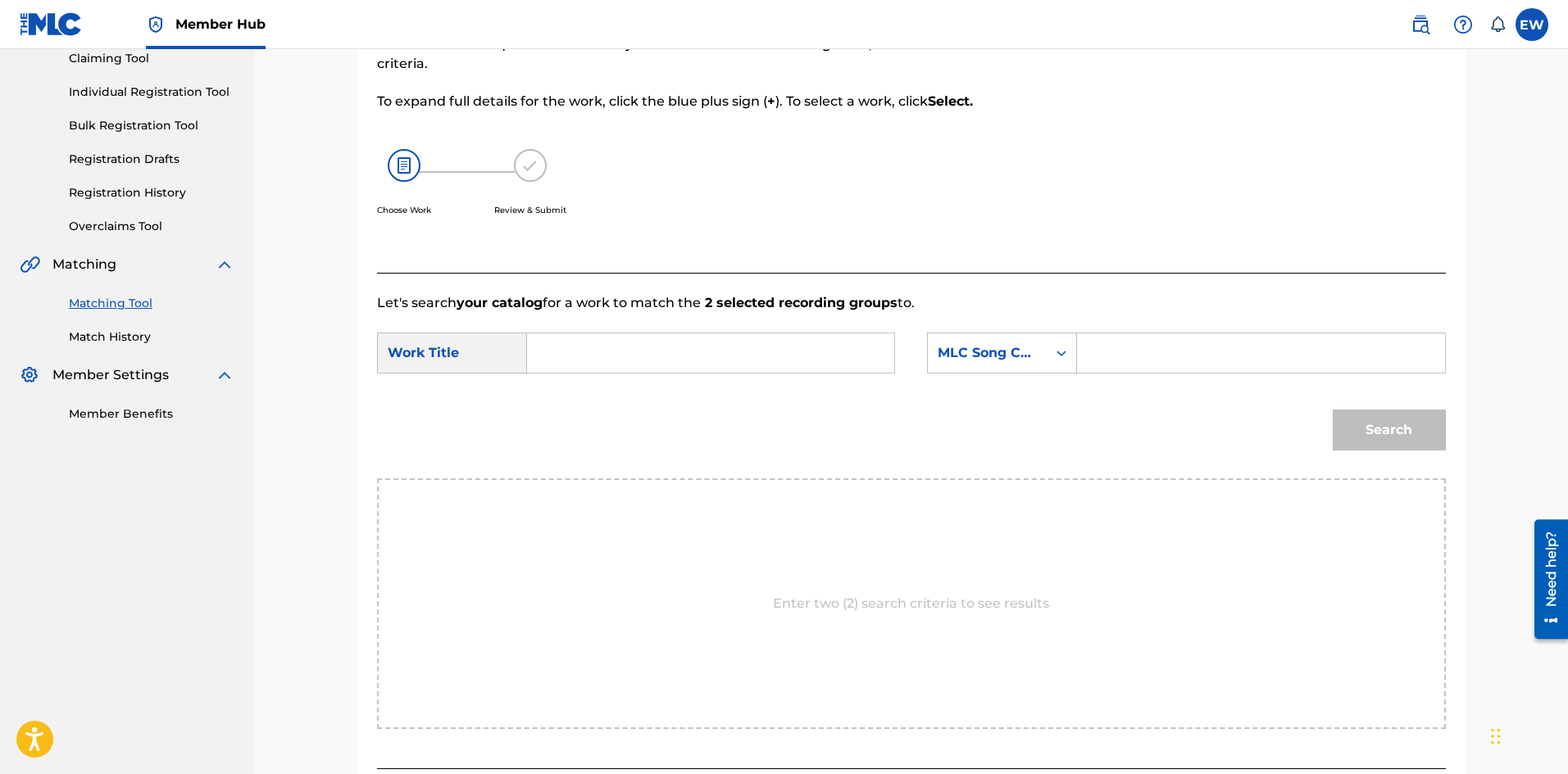
click at [742, 357] on input "Search Form" at bounding box center [710, 353] width 339 height 39
paste input "BABY MOTHER"
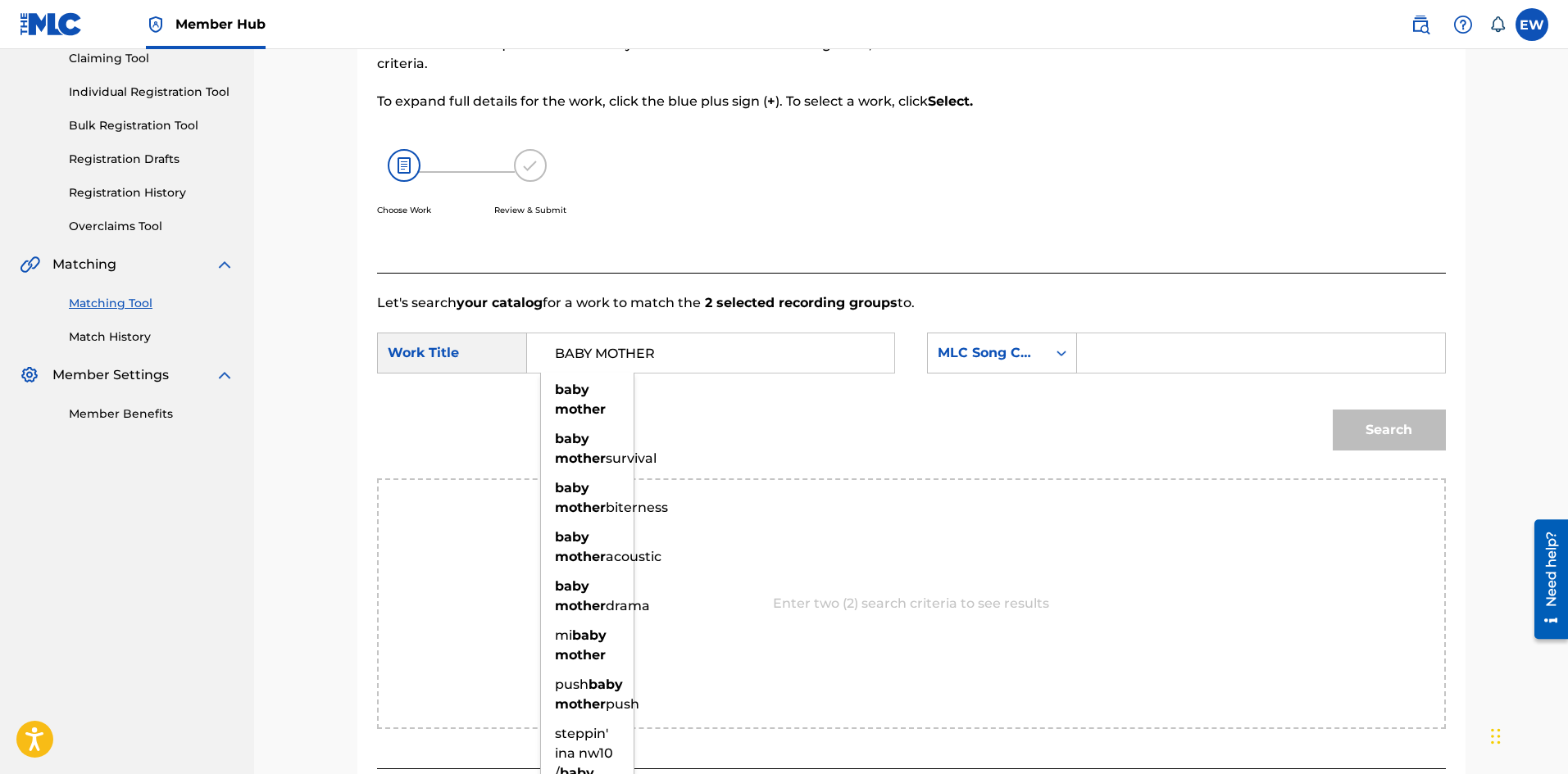
type input "BABY MOTHER"
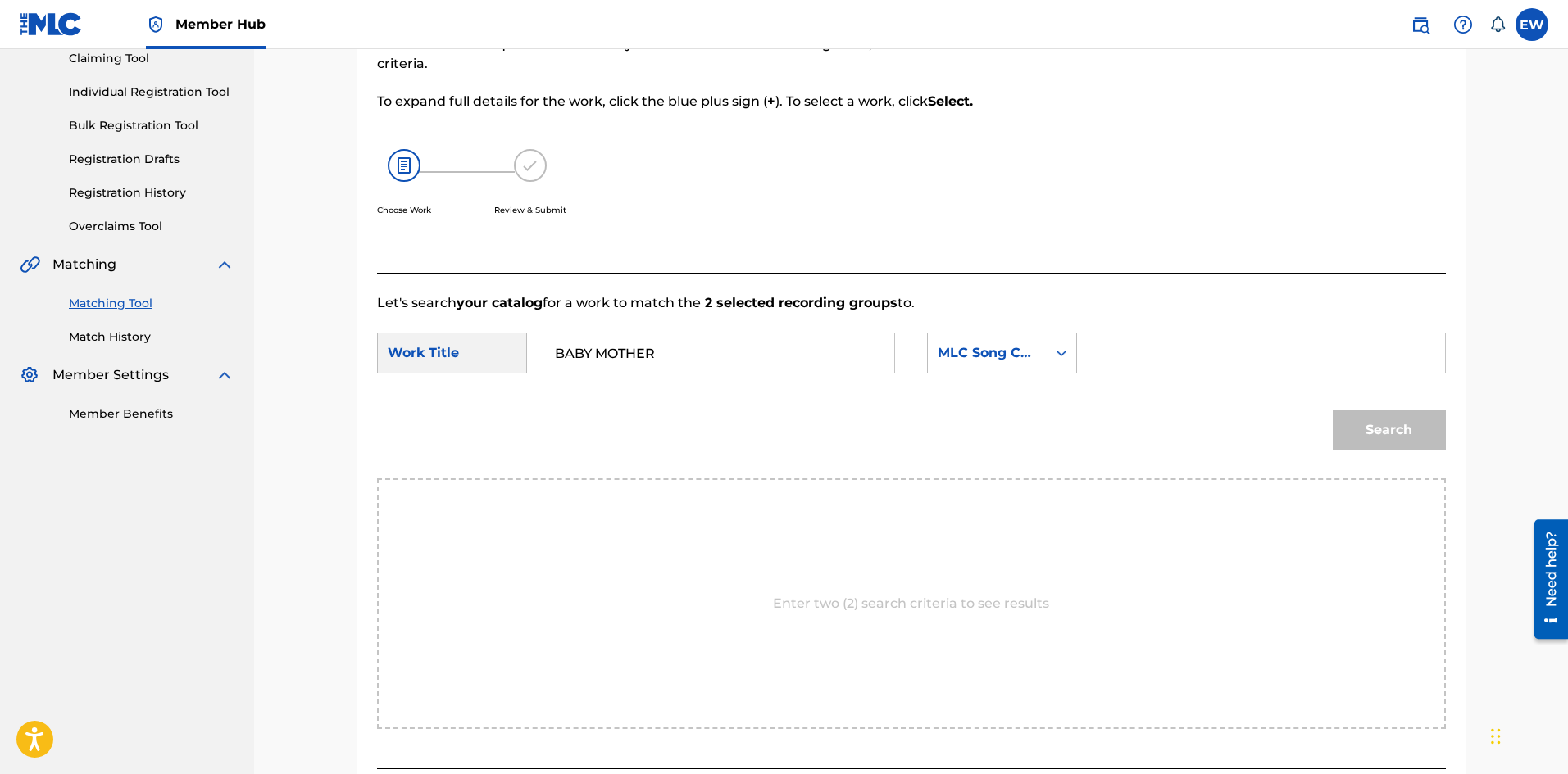
drag, startPoint x: 1110, startPoint y: 351, endPoint x: 1083, endPoint y: 345, distance: 27.7
click at [1104, 352] on input "Search Form" at bounding box center [1261, 353] width 339 height 39
paste input "B9706B"
type input "B9706B"
click at [1387, 431] on button "Search" at bounding box center [1389, 430] width 113 height 41
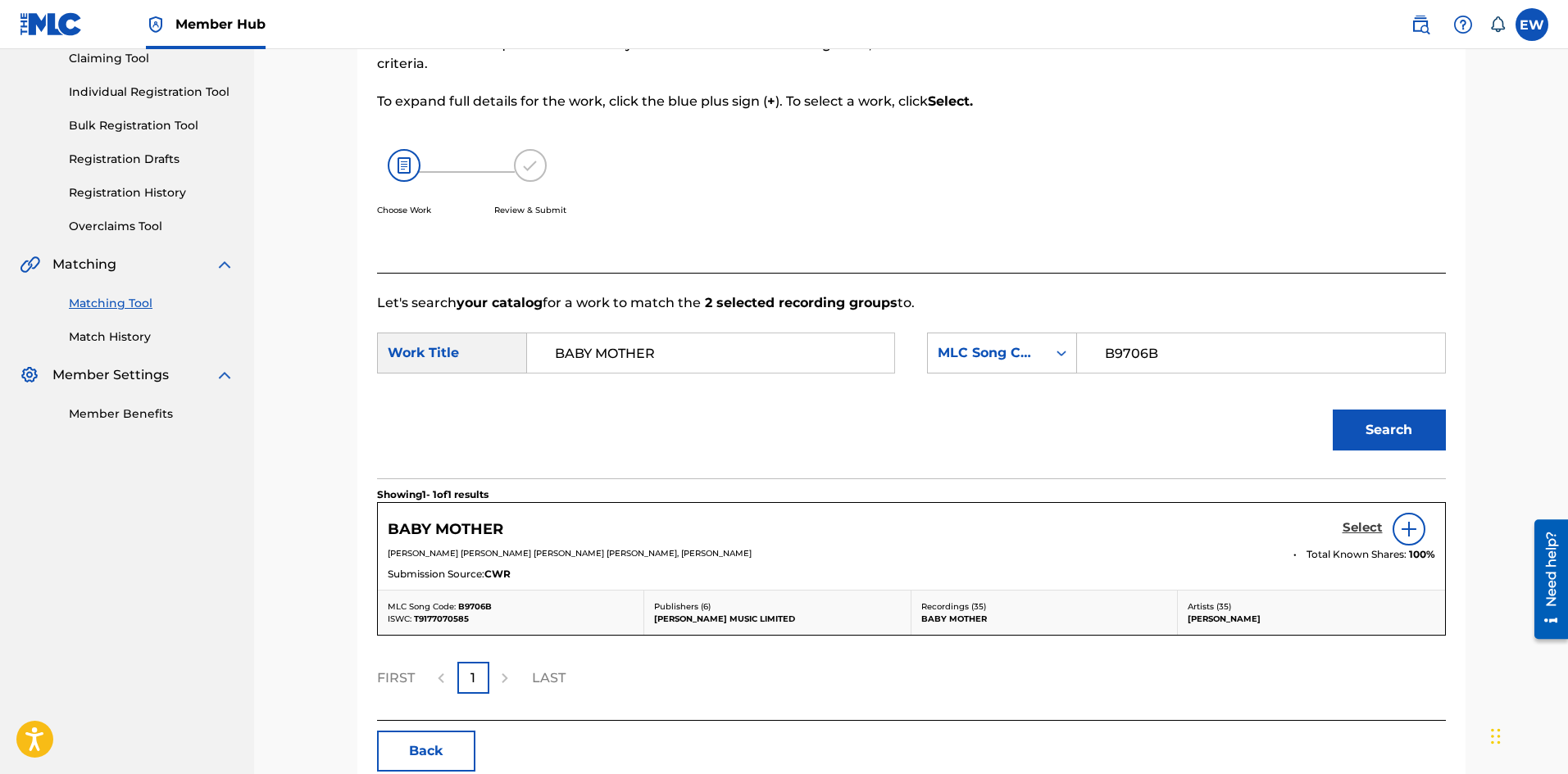
click at [1371, 532] on h5 "Select" at bounding box center [1363, 528] width 40 height 16
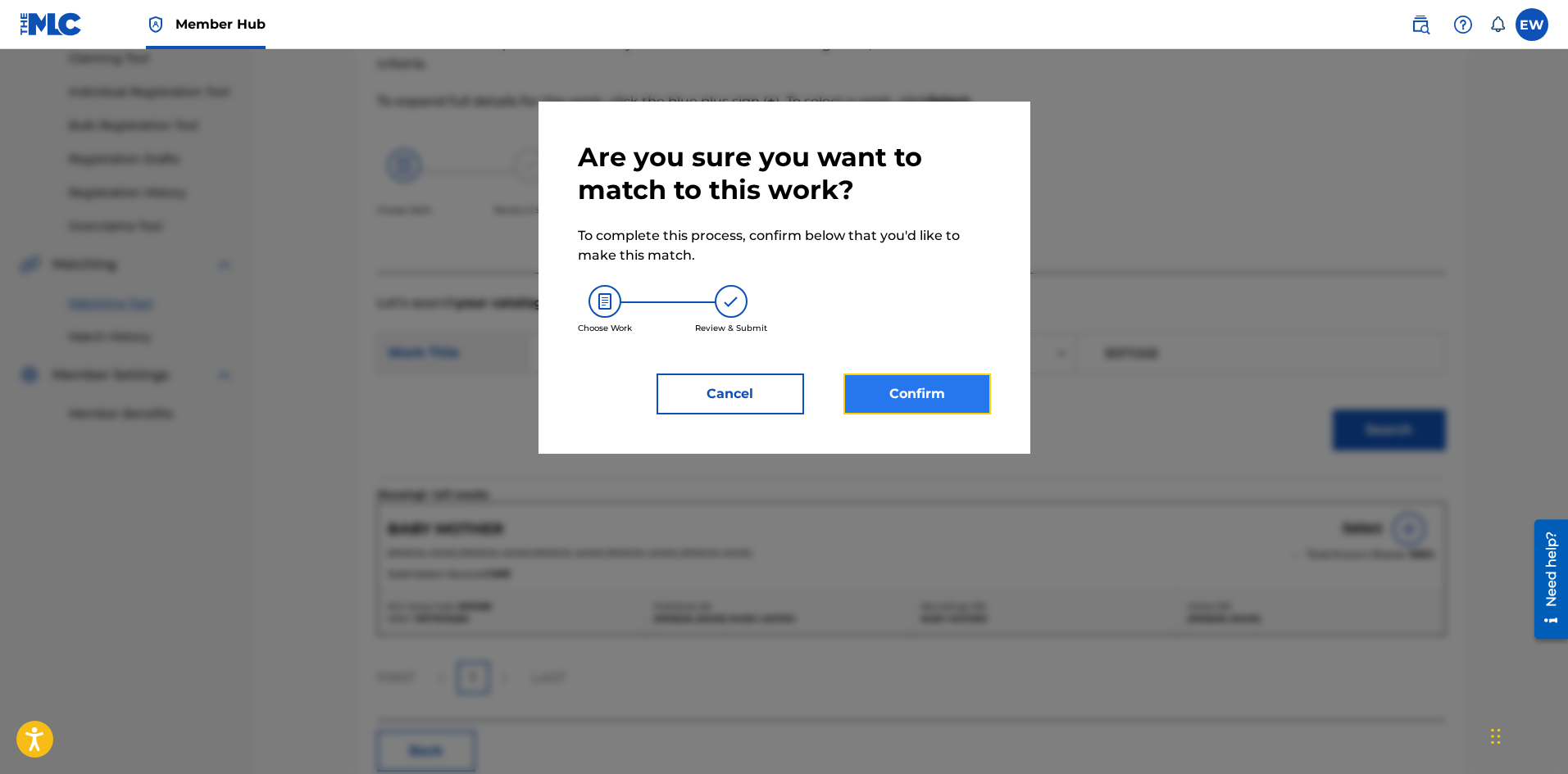
click at [920, 388] on button "Confirm" at bounding box center [917, 394] width 148 height 41
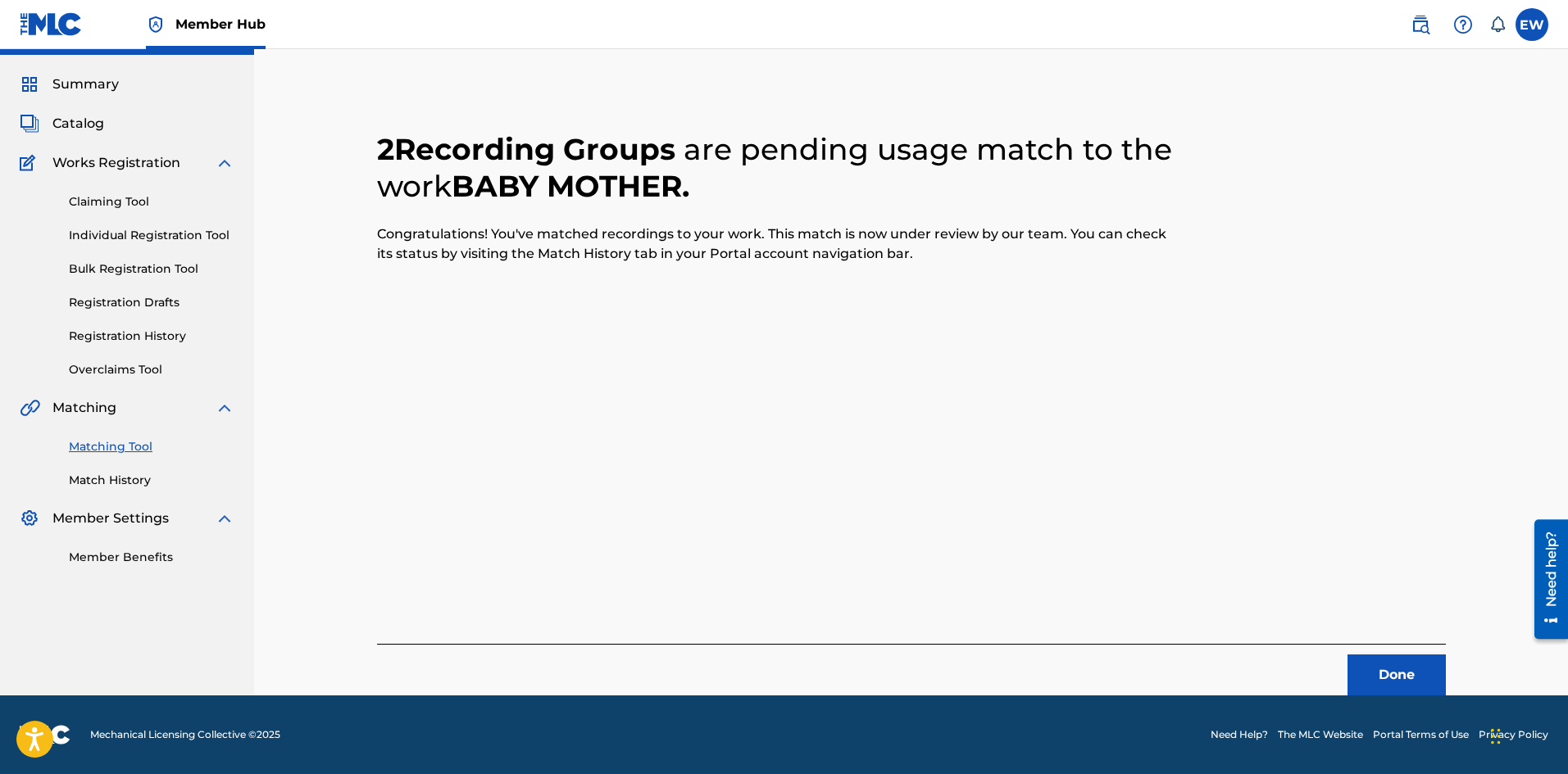
scroll to position [39, 0]
click at [1367, 670] on button "Done" at bounding box center [1397, 675] width 98 height 41
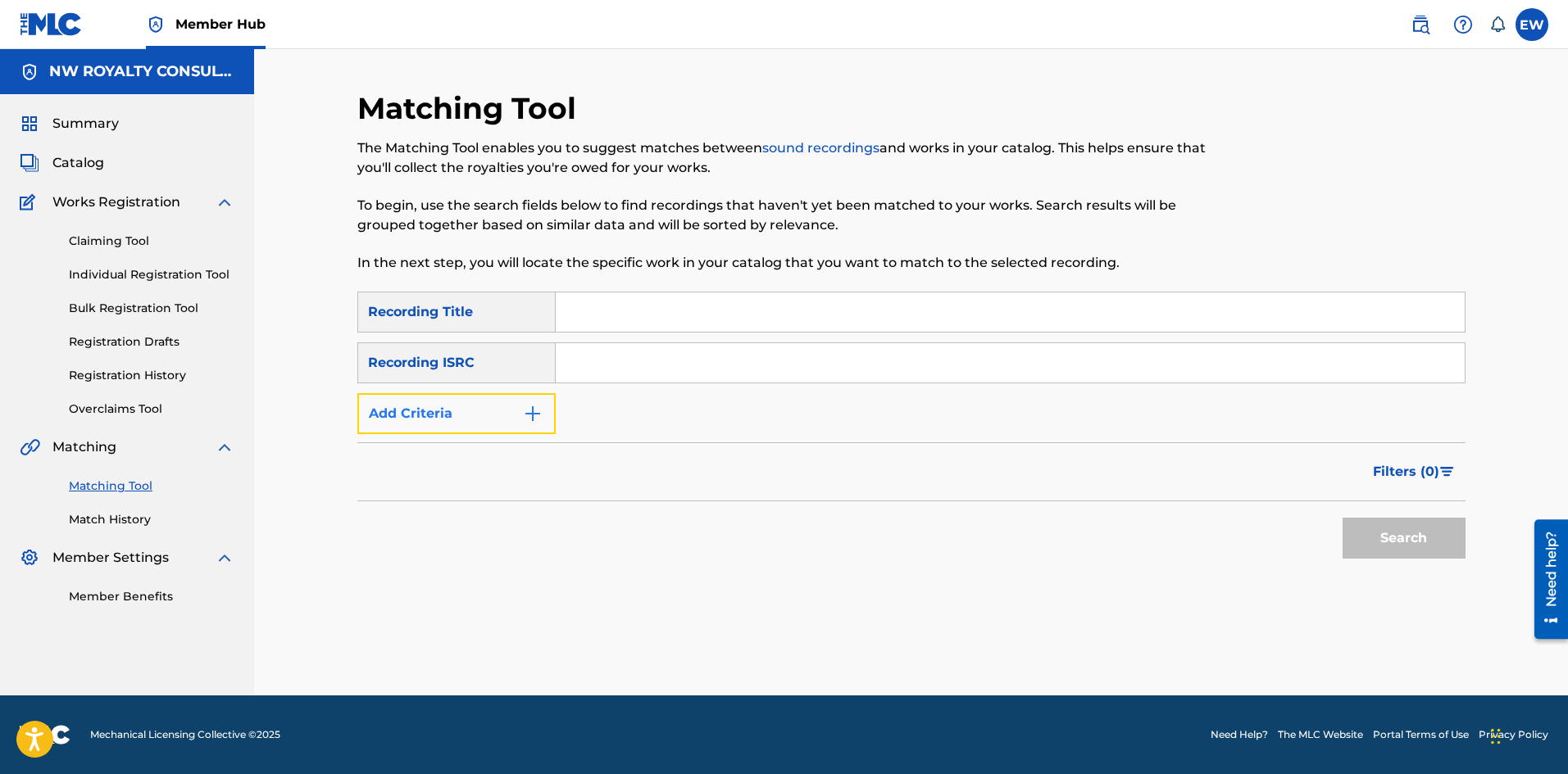
click at [400, 407] on button "Add Criteria" at bounding box center [456, 413] width 198 height 41
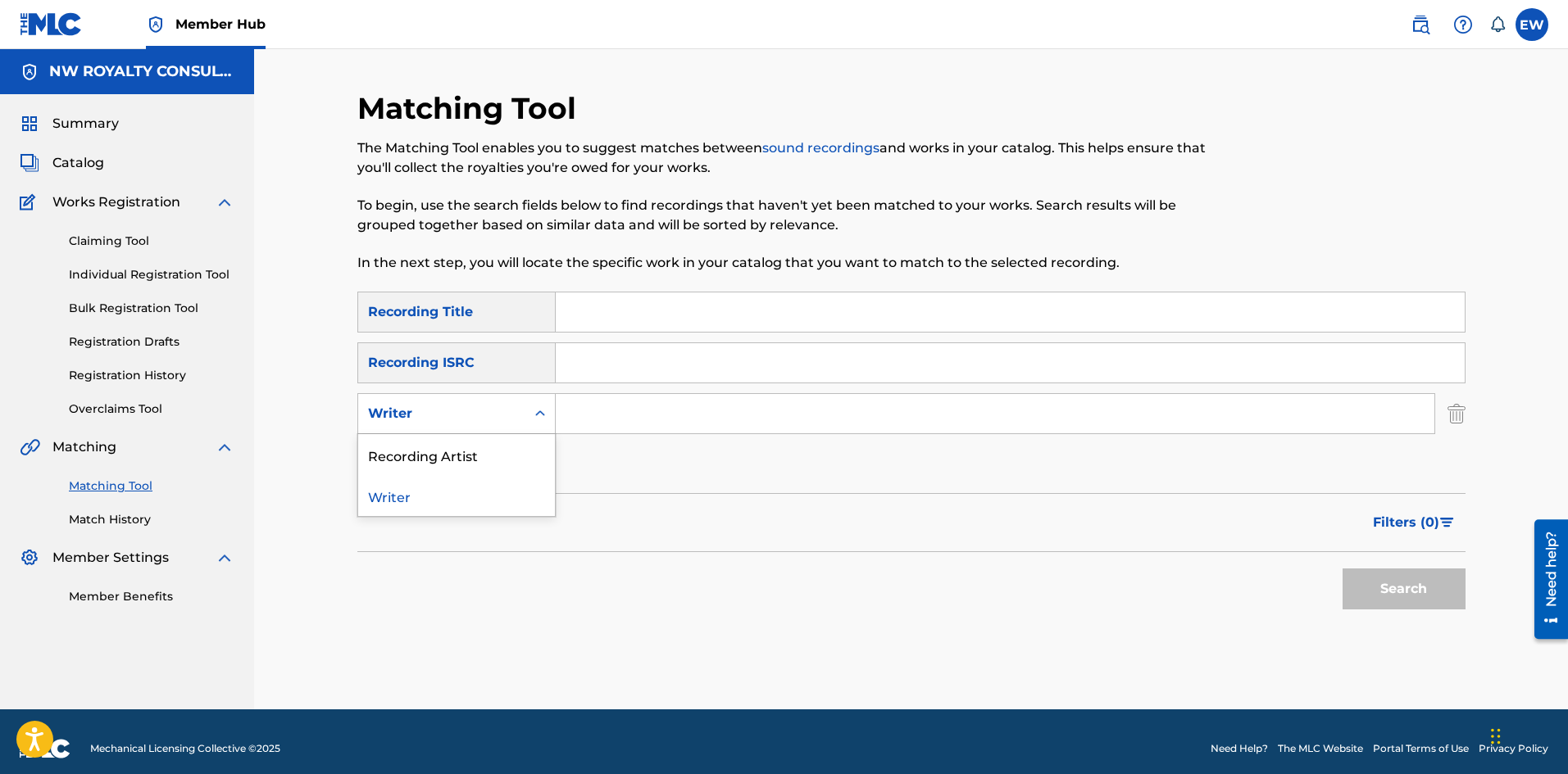
click at [400, 407] on div "Writer" at bounding box center [442, 413] width 148 height 19
drag, startPoint x: 423, startPoint y: 453, endPoint x: 439, endPoint y: 448, distance: 16.8
click at [424, 454] on div "Recording Artist" at bounding box center [456, 454] width 197 height 41
drag, startPoint x: 609, startPoint y: 420, endPoint x: 505, endPoint y: 433, distance: 104.8
click at [587, 423] on input "Search Form" at bounding box center [995, 413] width 879 height 39
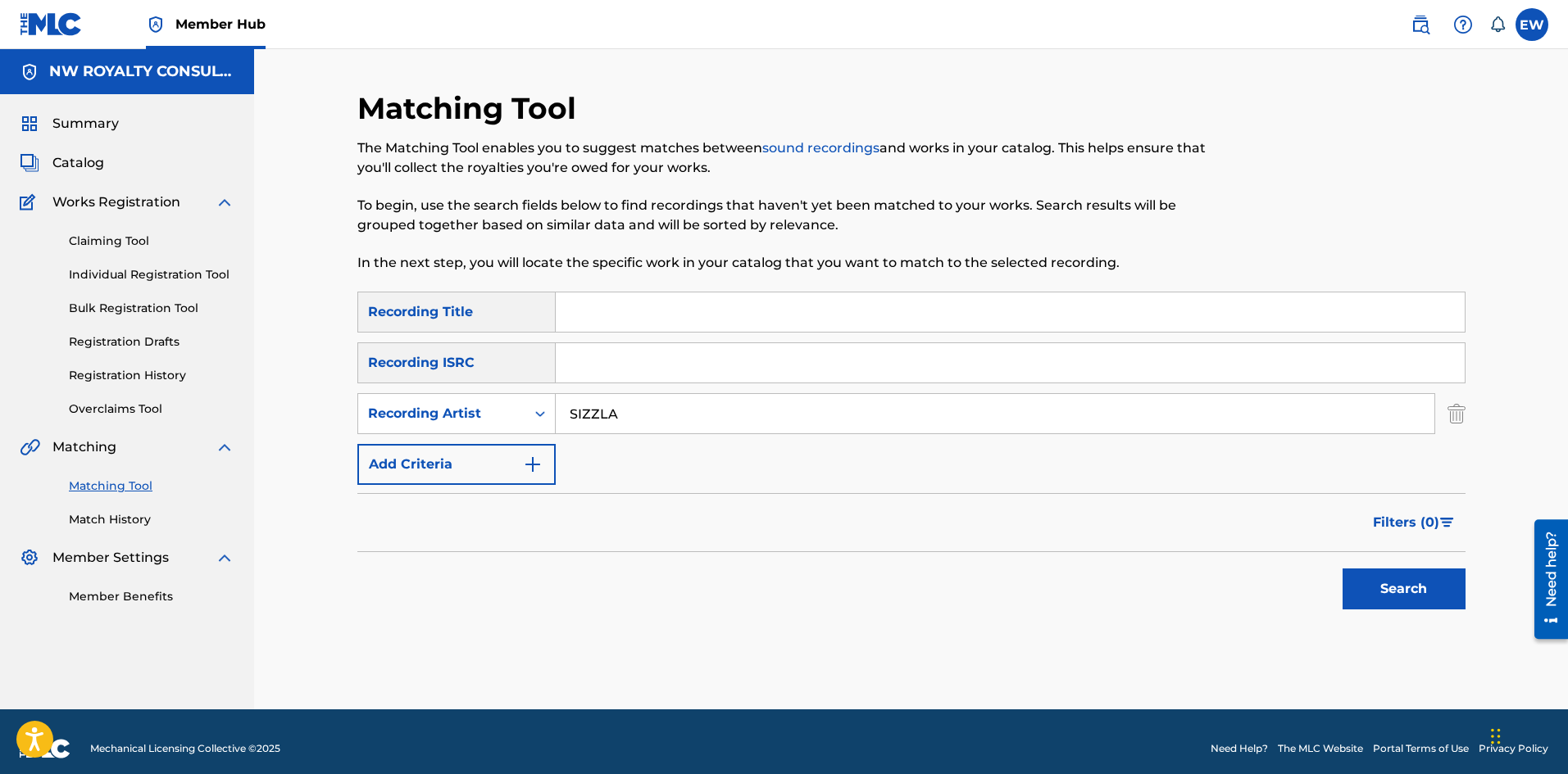
type input "SIZZLA"
drag, startPoint x: 625, startPoint y: 289, endPoint x: 598, endPoint y: 296, distance: 27.9
click at [624, 289] on div "Matching Tool The Matching Tool enables you to suggest matches between sound re…" at bounding box center [784, 191] width 853 height 202
click at [590, 301] on input "Search Form" at bounding box center [1011, 311] width 909 height 39
type input "BABY MOTHER"
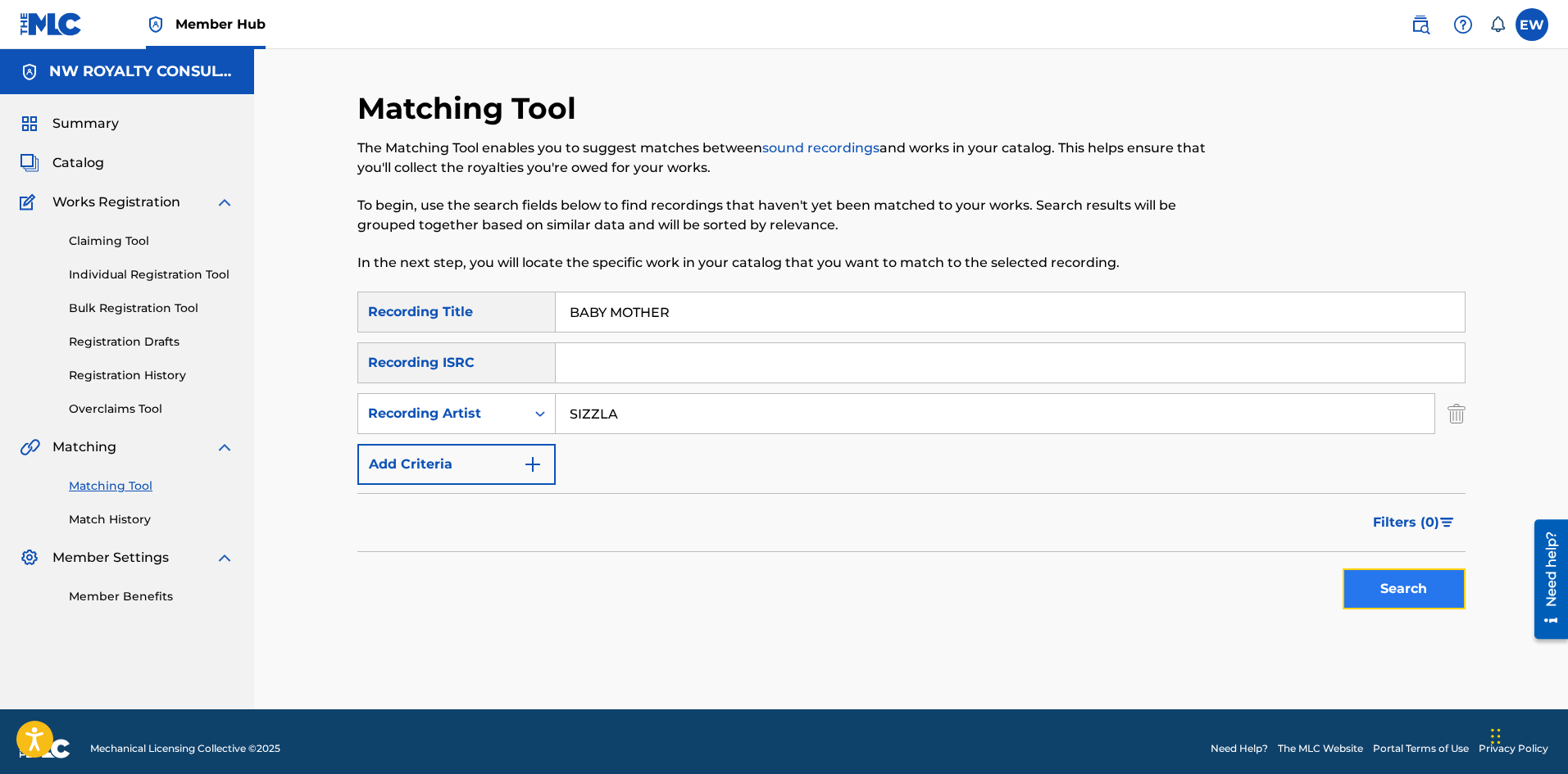
click at [1384, 597] on button "Search" at bounding box center [1404, 589] width 123 height 41
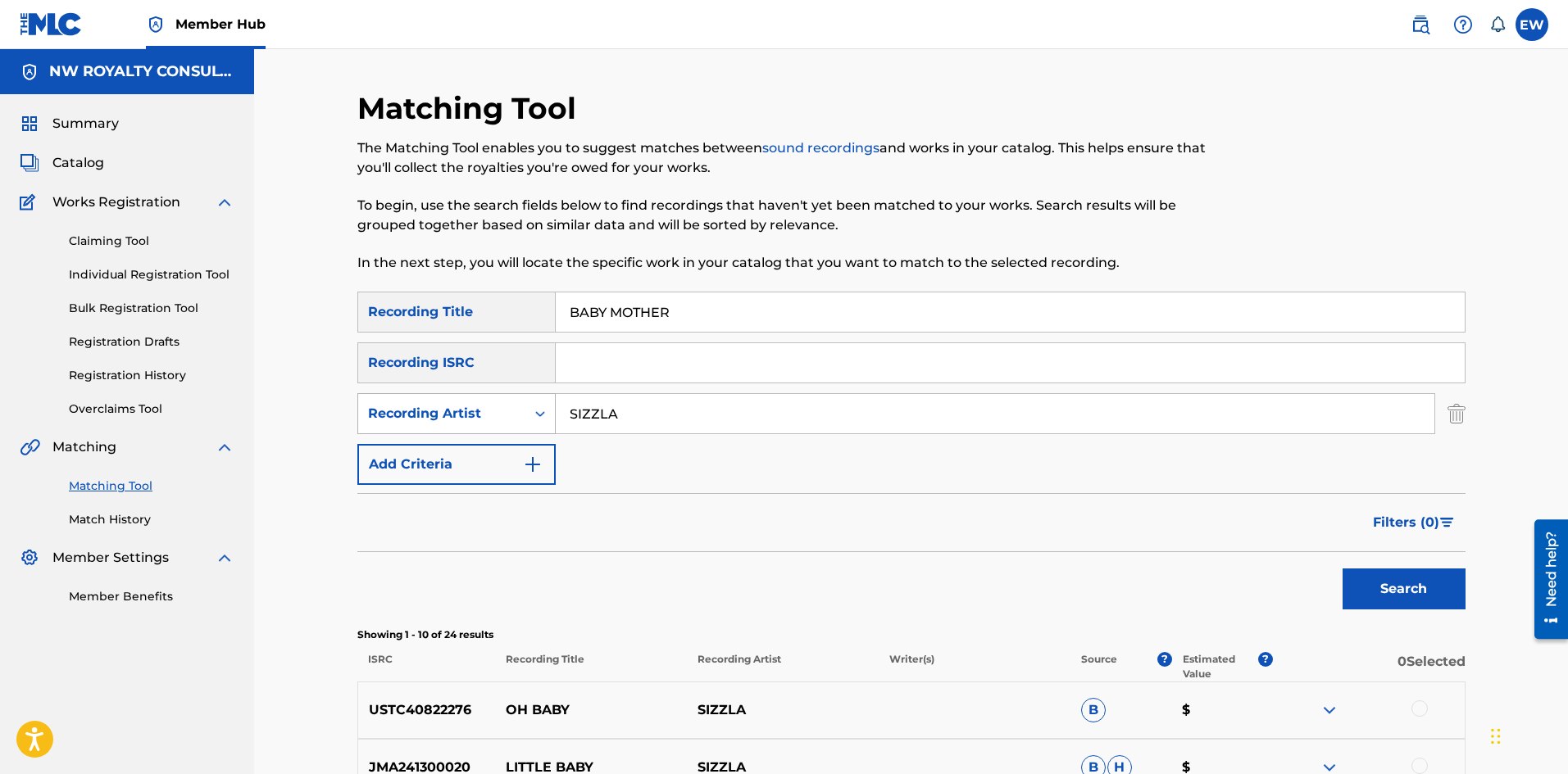
drag, startPoint x: 680, startPoint y: 415, endPoint x: 502, endPoint y: 409, distance: 178.1
click at [503, 409] on div "SearchWithCriteria03c4948c-ca2c-4d31-8ee1-54c0080bcef1 Recording Artist SIZZLA" at bounding box center [911, 413] width 1108 height 41
type input "[PERSON_NAME]"
drag, startPoint x: 531, startPoint y: 296, endPoint x: 487, endPoint y: 295, distance: 44.0
click at [493, 295] on div "SearchWithCriteria1a88df43-ddfd-414e-945b-9acc7855755c Recording Title BABY MOT…" at bounding box center [911, 311] width 1108 height 41
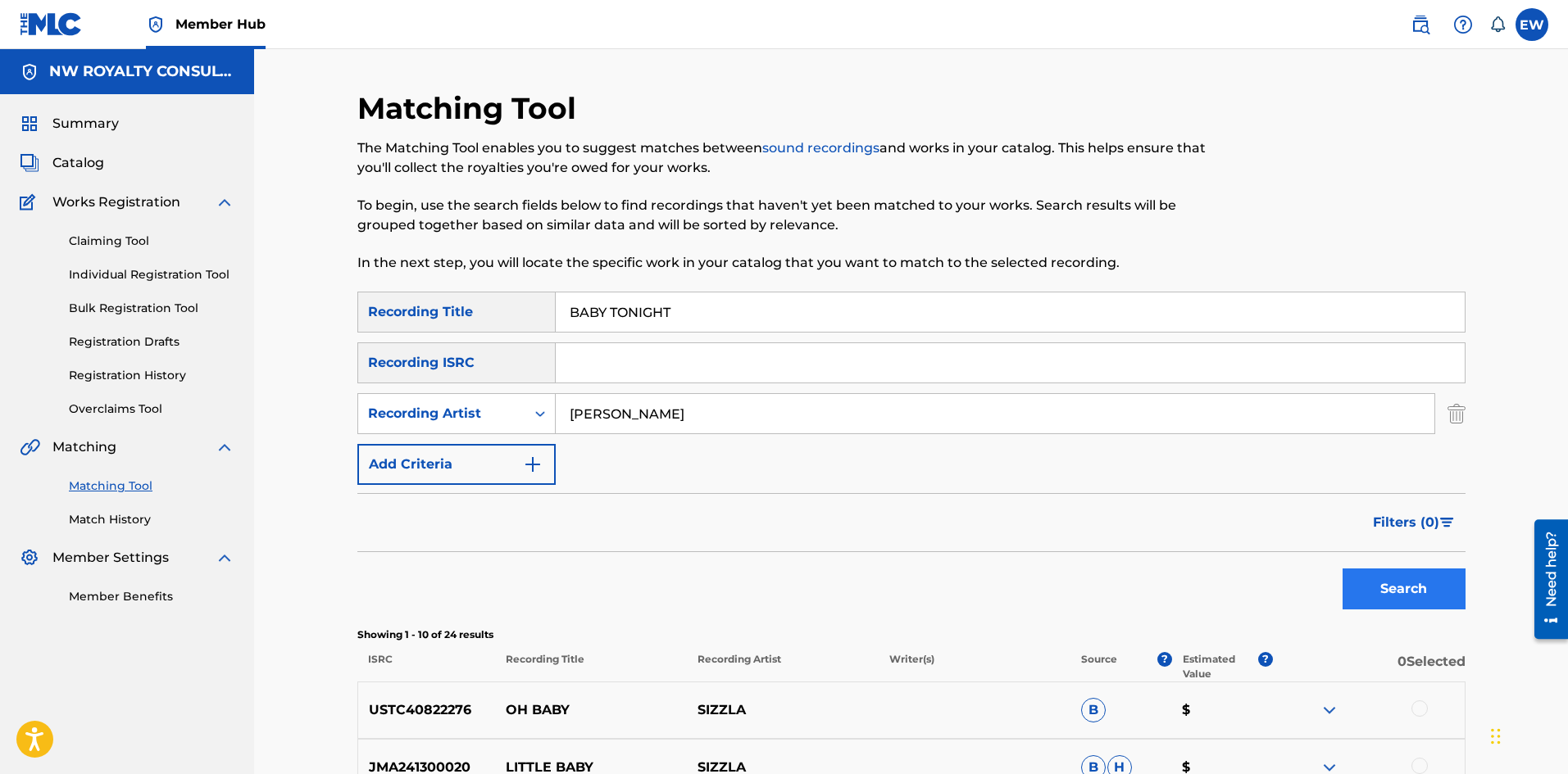
type input "BABY TONIGHT"
click at [1376, 579] on button "Search" at bounding box center [1404, 589] width 123 height 41
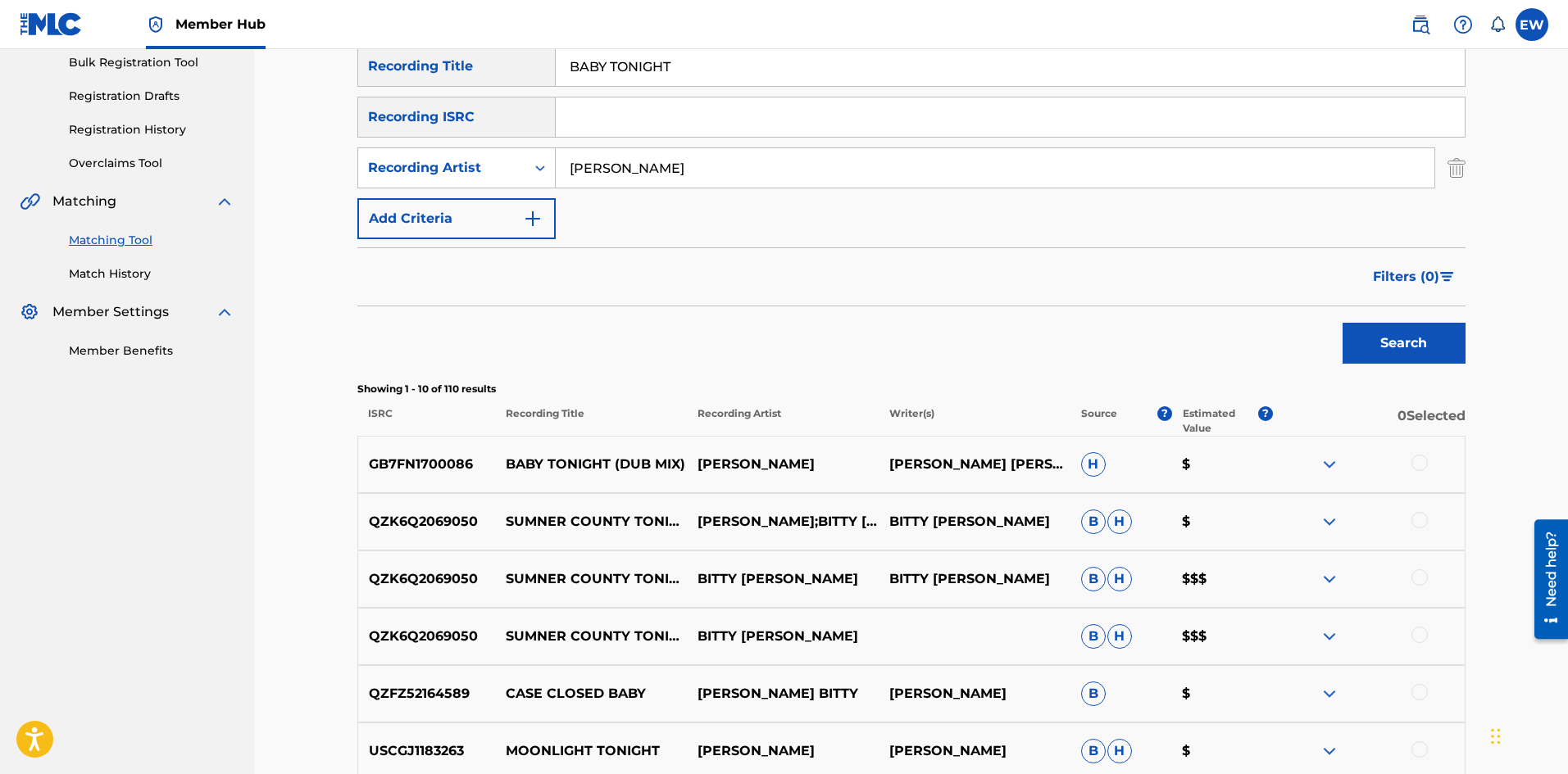
scroll to position [164, 0]
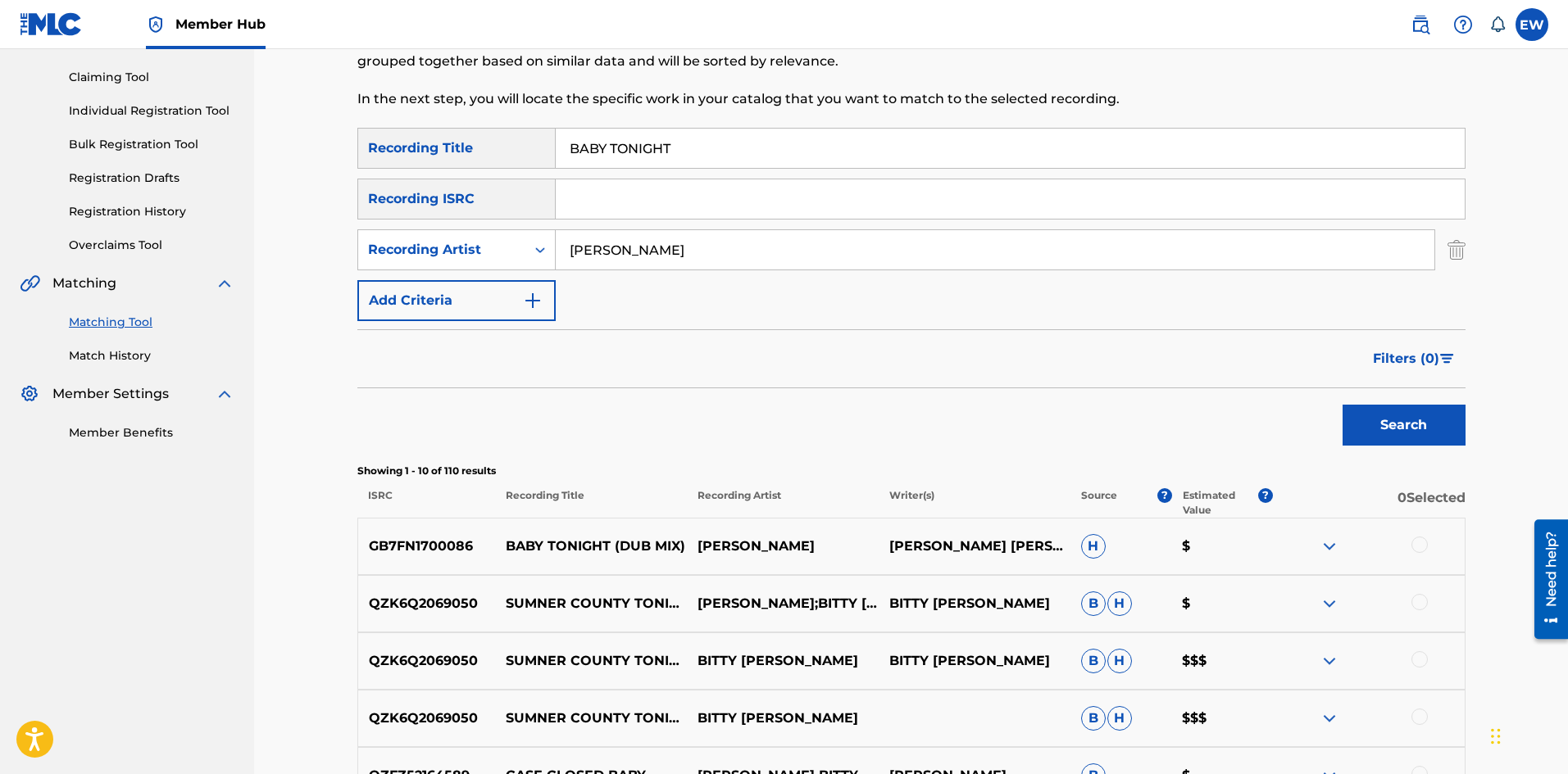
drag, startPoint x: 1424, startPoint y: 548, endPoint x: 1409, endPoint y: 548, distance: 15.0
click at [1424, 549] on div at bounding box center [1420, 545] width 16 height 16
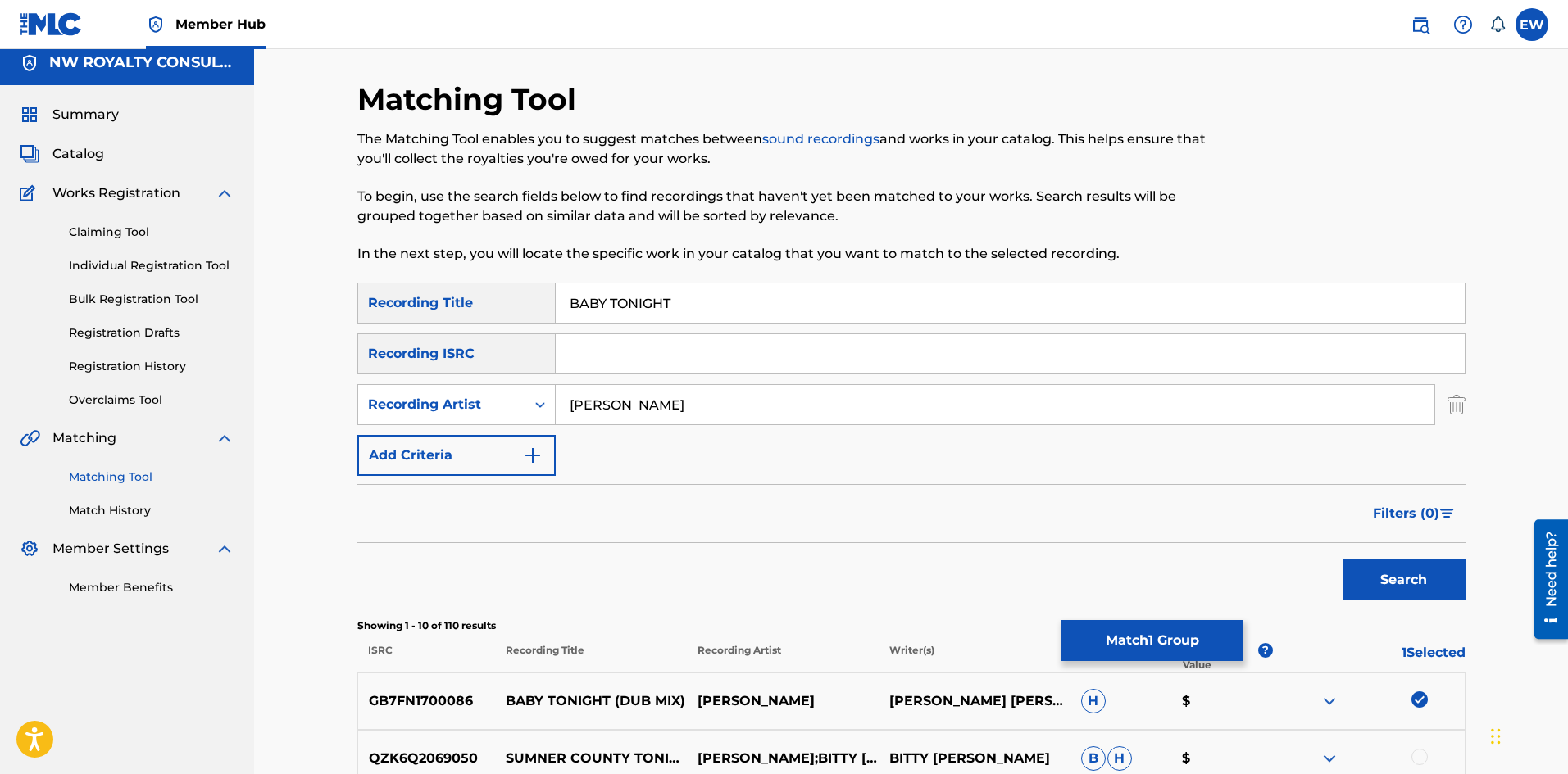
scroll to position [0, 0]
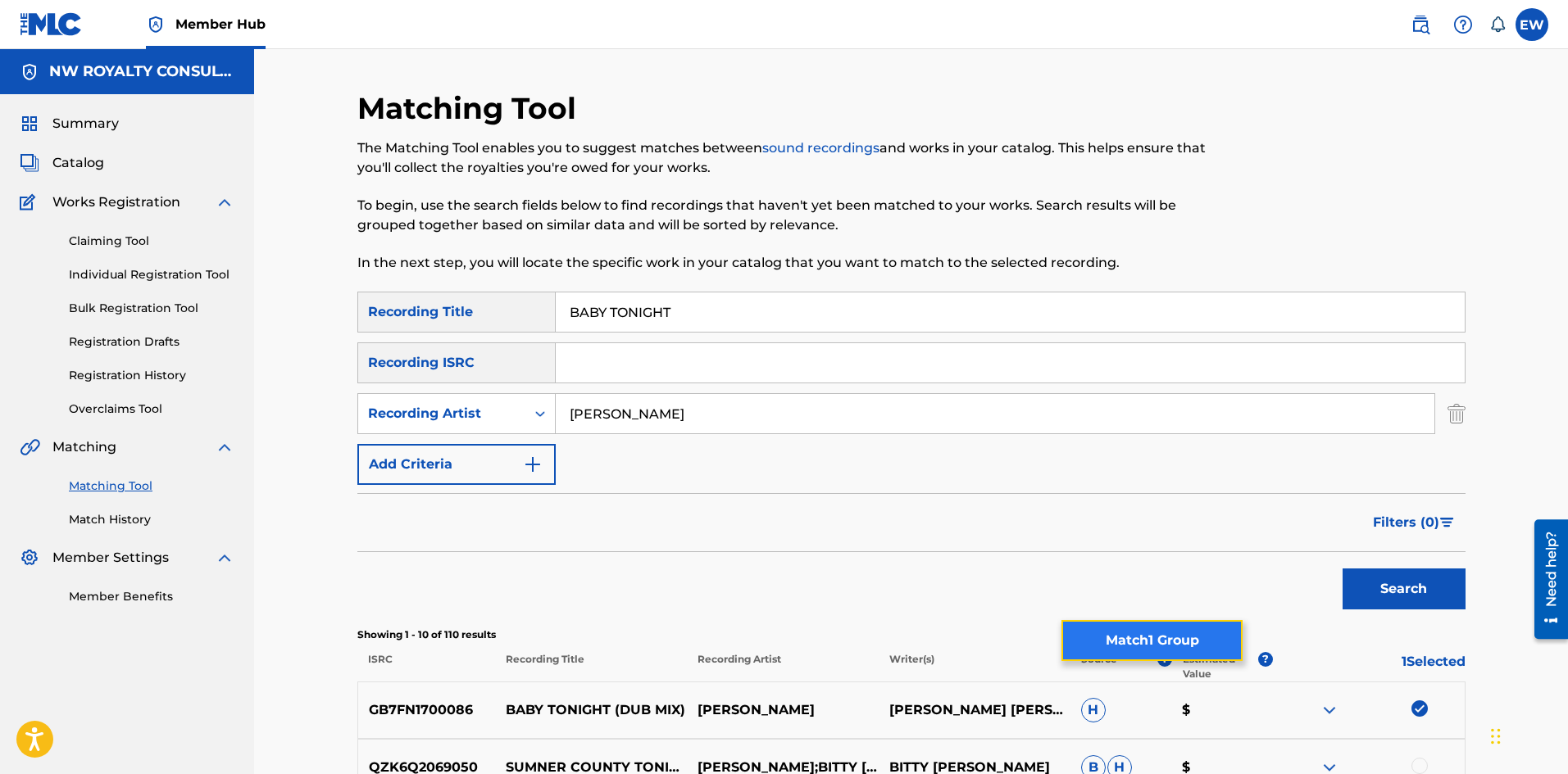
click at [1158, 637] on button "Match 1 Group" at bounding box center [1152, 640] width 181 height 41
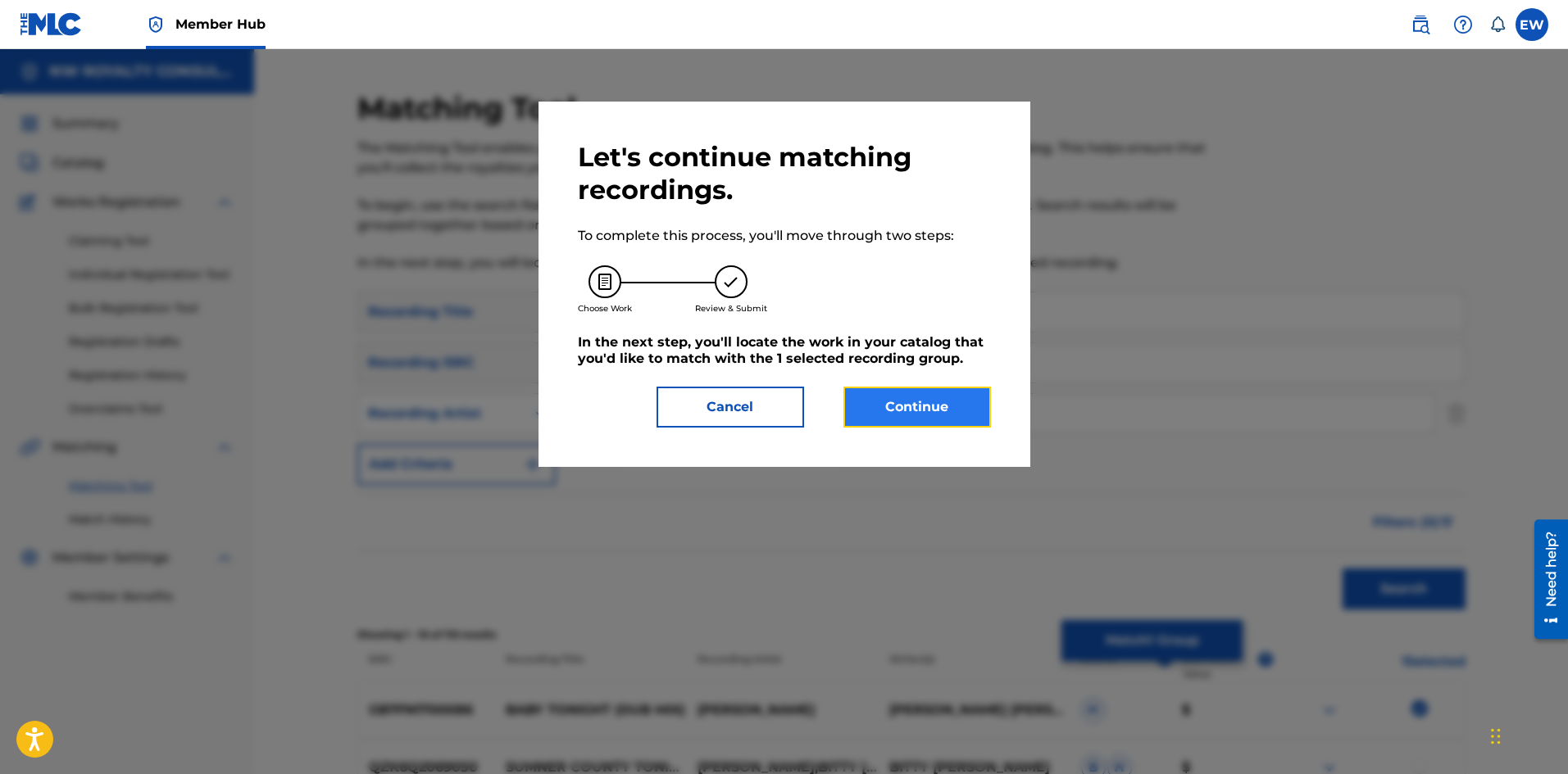
click at [938, 402] on button "Continue" at bounding box center [917, 407] width 148 height 41
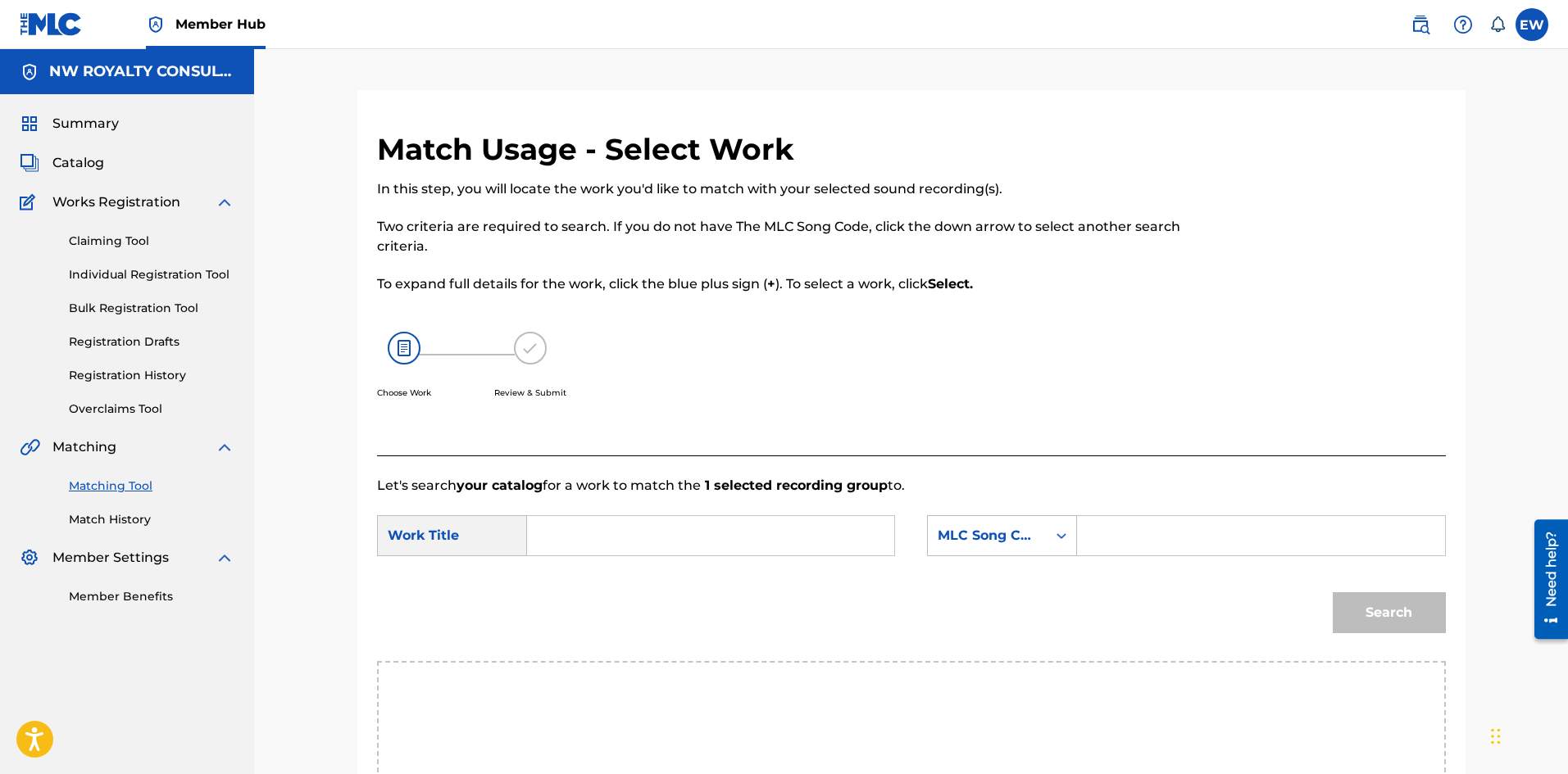
drag, startPoint x: 642, startPoint y: 524, endPoint x: 577, endPoint y: 489, distance: 73.8
click at [579, 489] on div "Let's search your catalog for a work to match the 1 selected recording group to…" at bounding box center [912, 703] width 1069 height 496
type input "BABY TONIGHT"
click at [1308, 552] on input "Search Form" at bounding box center [1261, 536] width 339 height 39
type input "BV82WF"
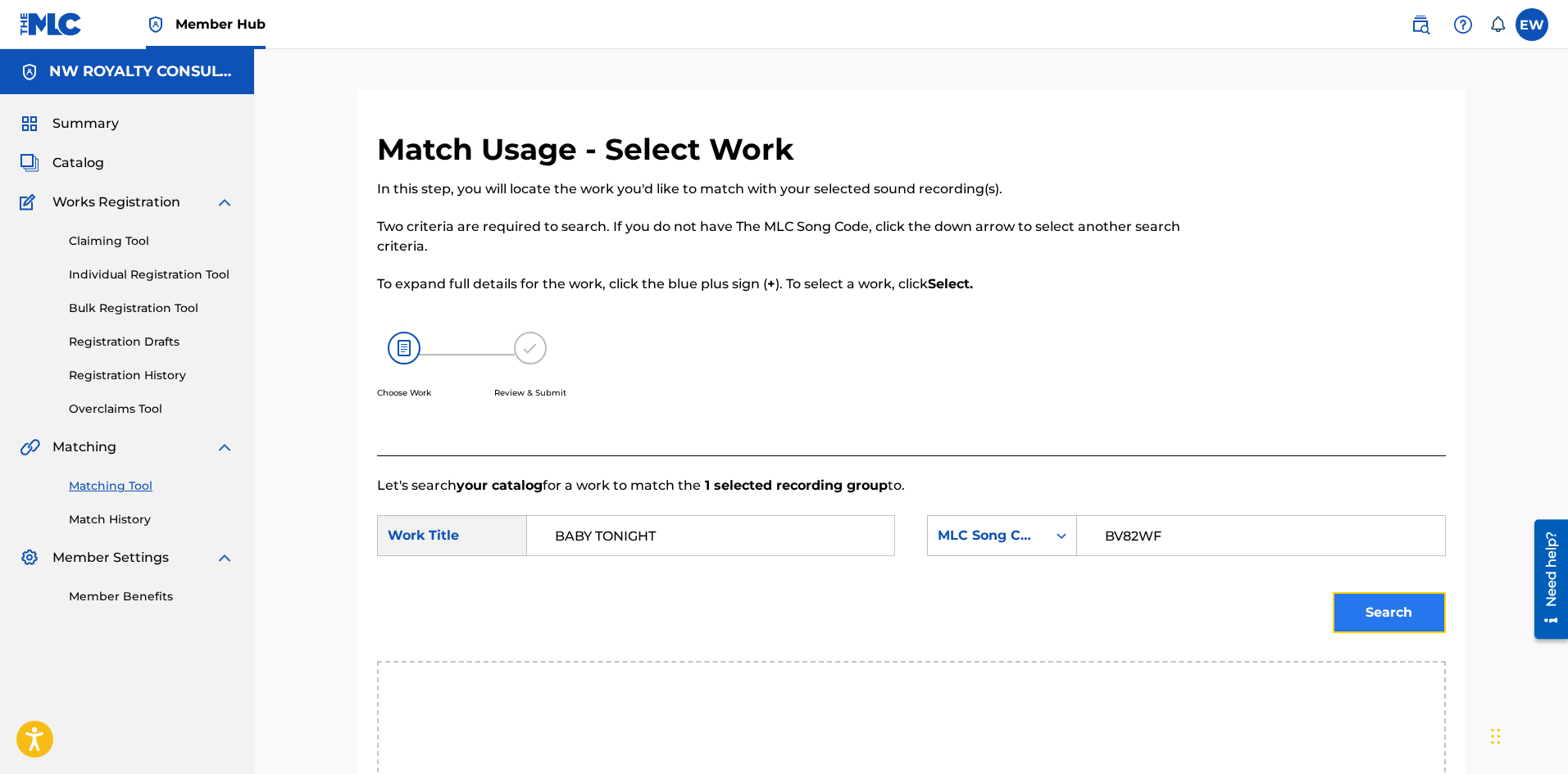
drag, startPoint x: 1409, startPoint y: 633, endPoint x: 1396, endPoint y: 616, distance: 21.4
click at [1409, 630] on button "Search" at bounding box center [1389, 613] width 113 height 41
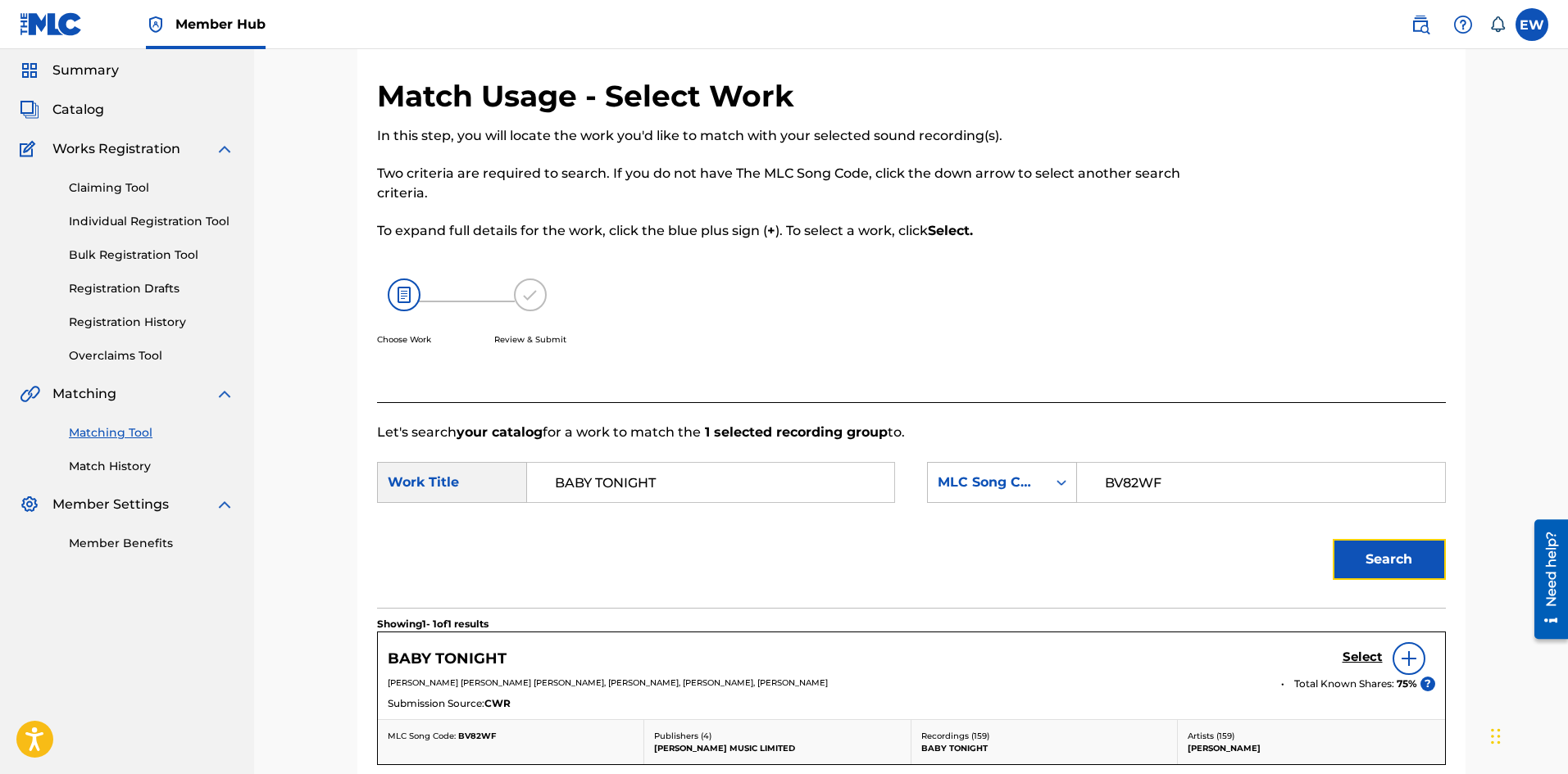
scroll to position [82, 0]
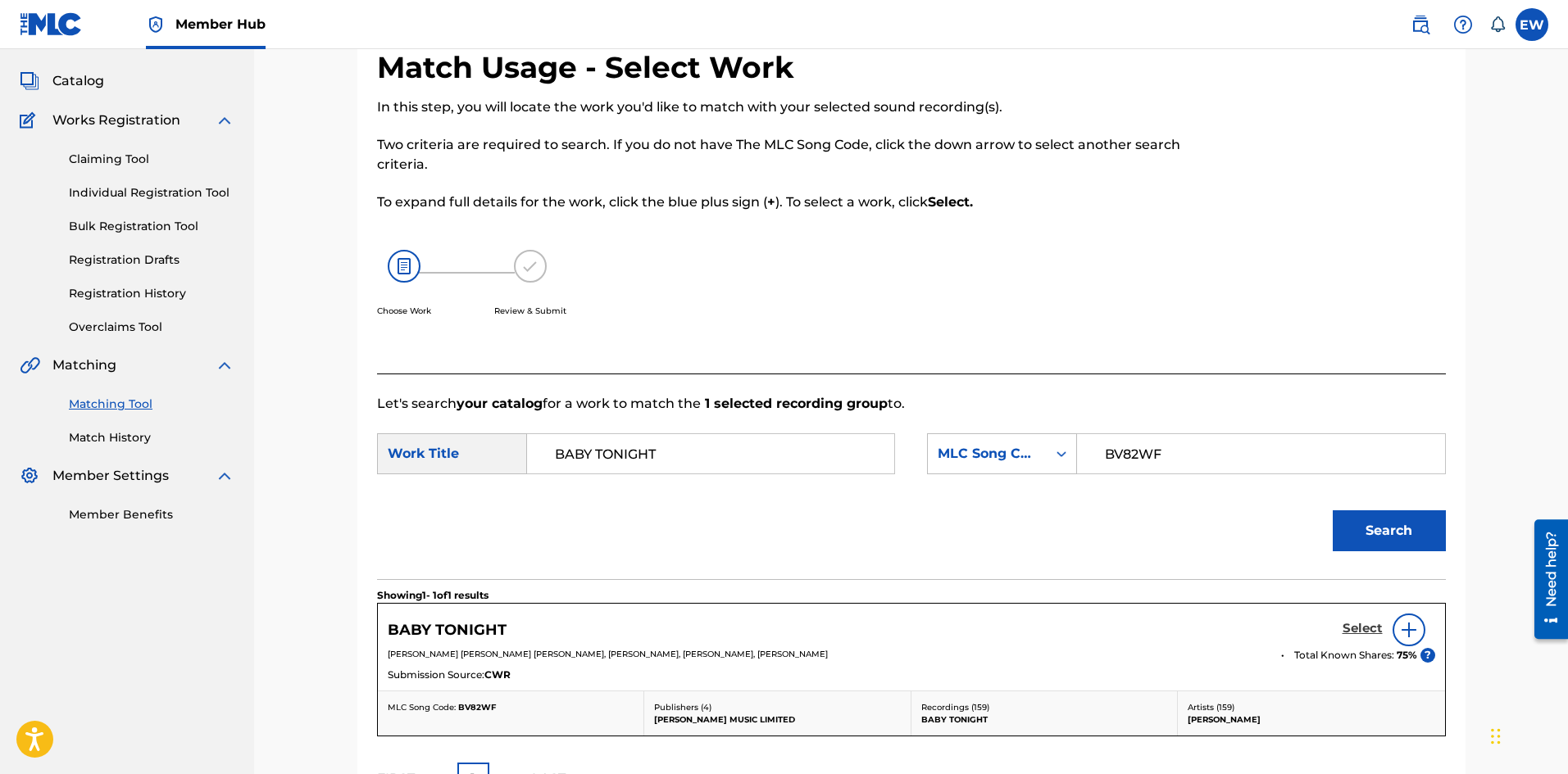
click at [1373, 621] on h5 "Select" at bounding box center [1363, 628] width 40 height 16
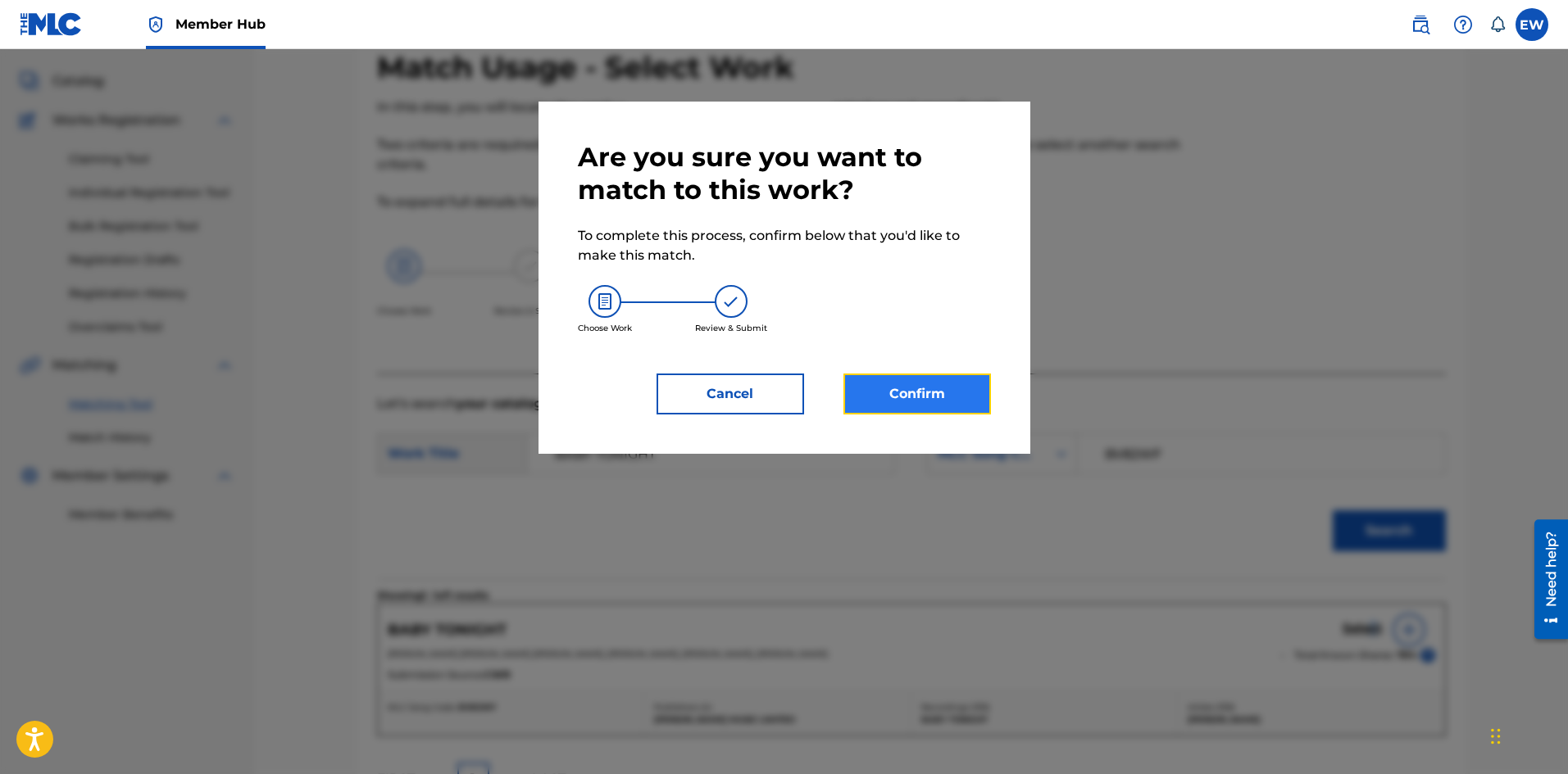
click at [851, 386] on button "Confirm" at bounding box center [917, 394] width 148 height 41
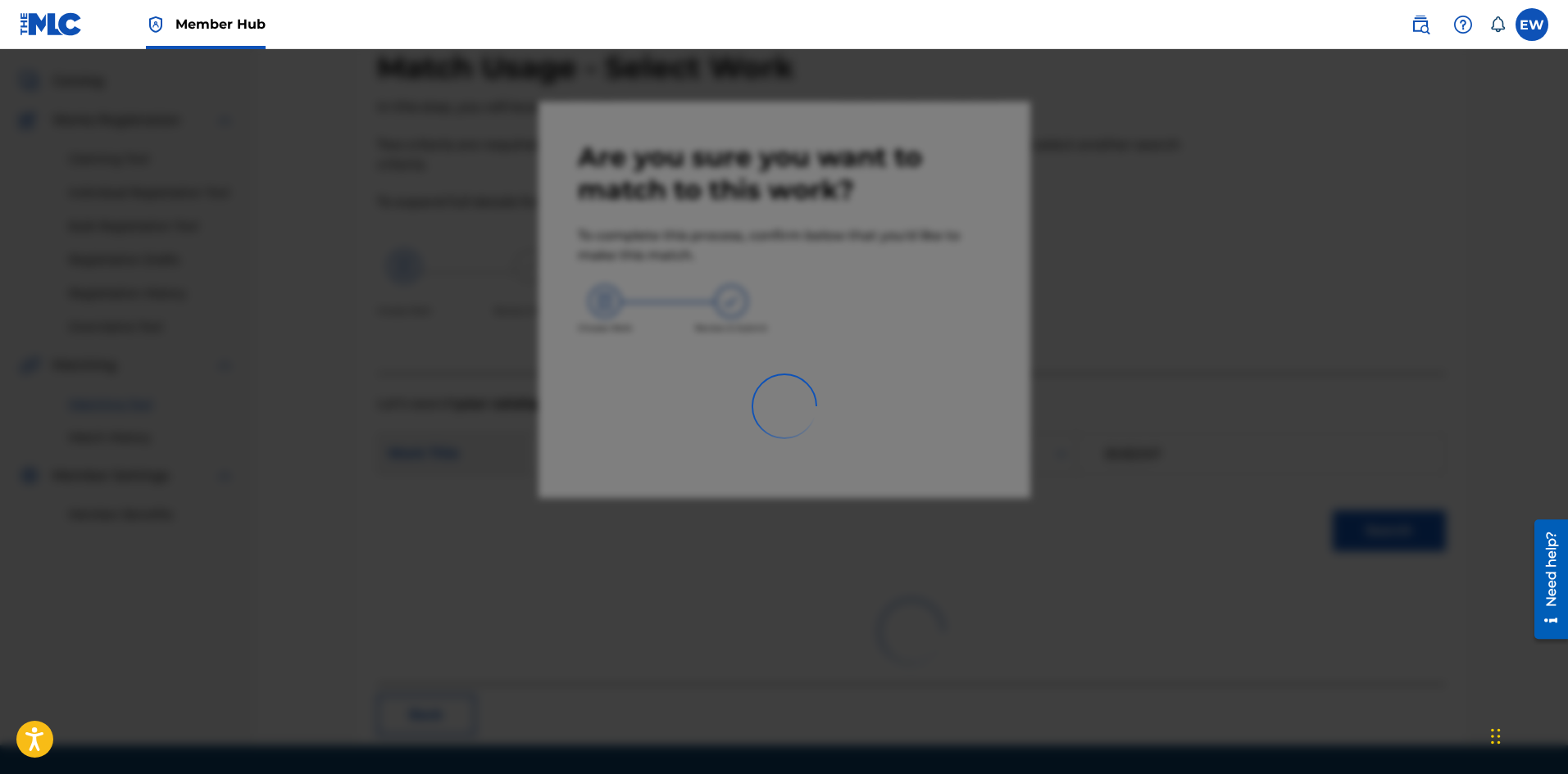
scroll to position [39, 0]
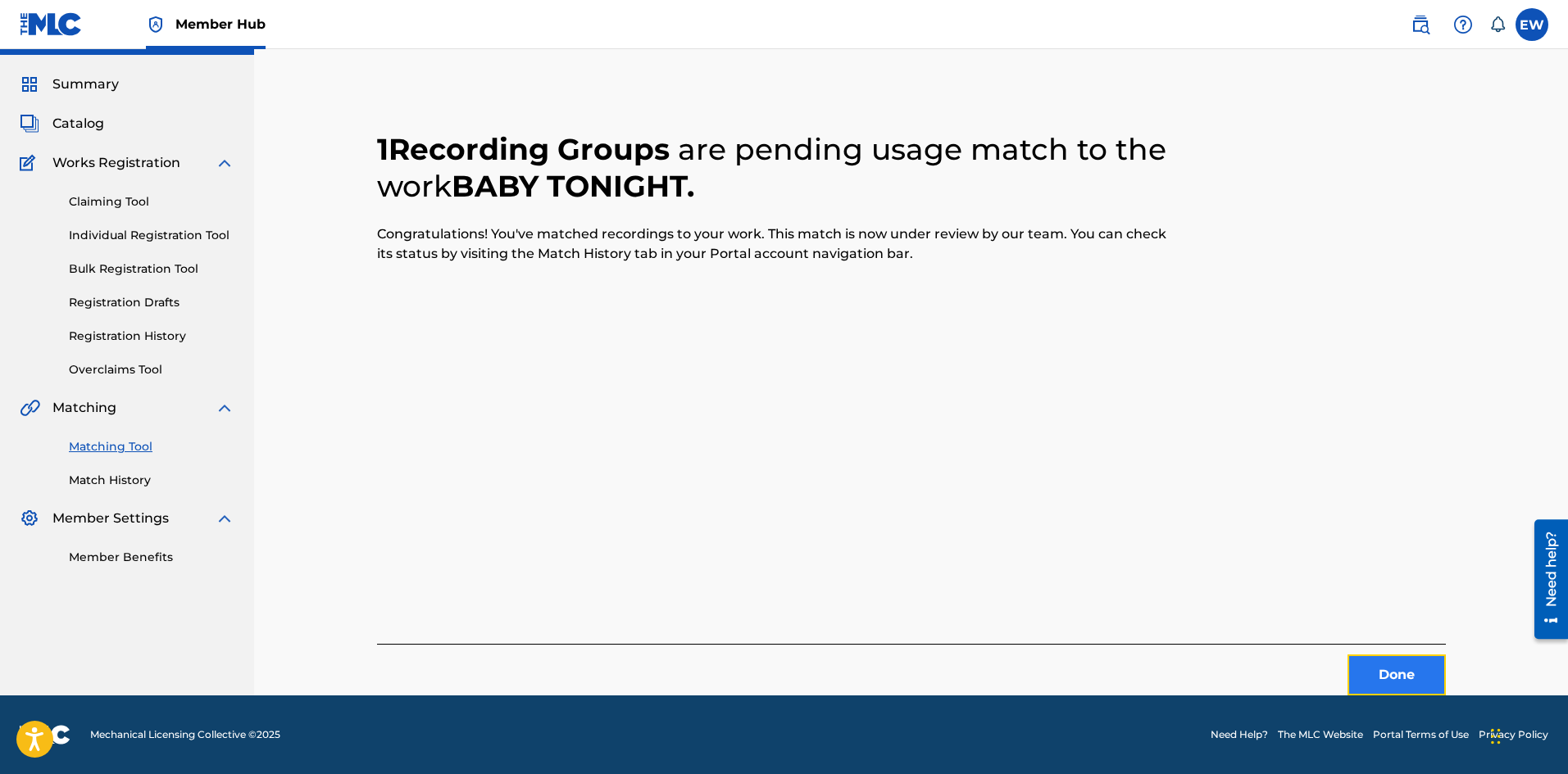
click at [1405, 658] on button "Done" at bounding box center [1397, 675] width 98 height 41
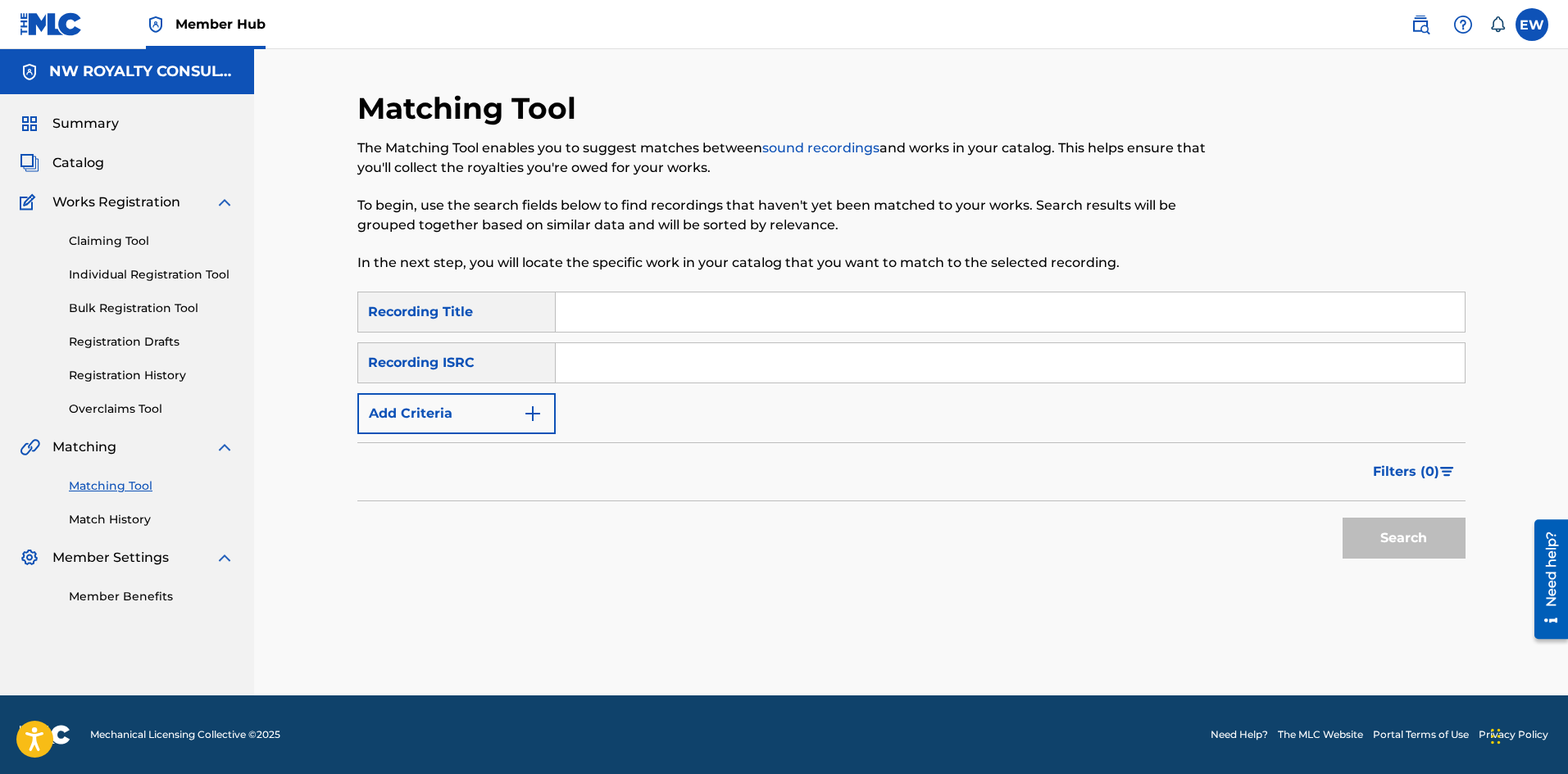
scroll to position [0, 0]
click at [422, 415] on button "Add Criteria" at bounding box center [456, 413] width 198 height 41
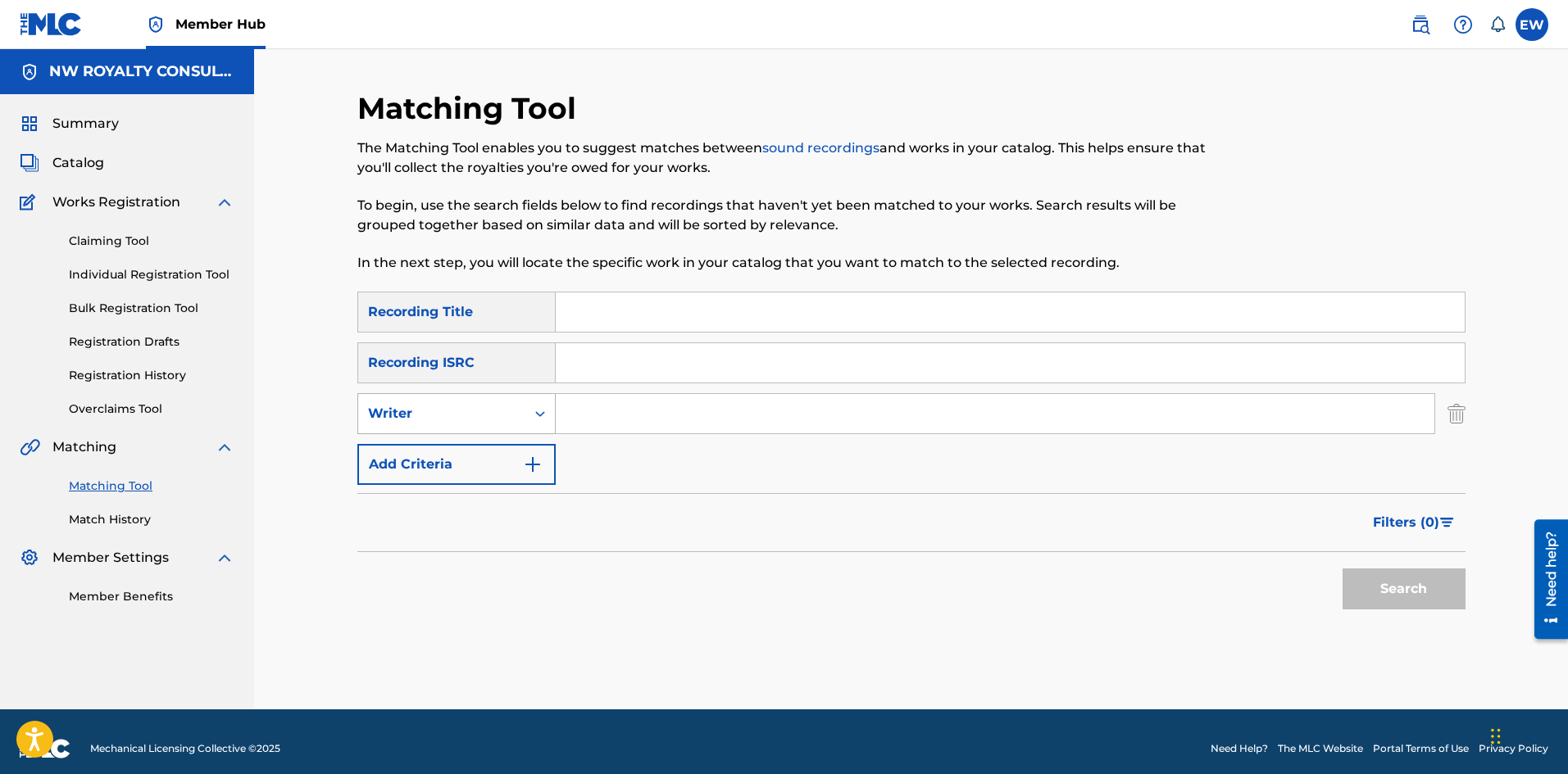
drag, startPoint x: 407, startPoint y: 409, endPoint x: 380, endPoint y: 418, distance: 28.5
click at [393, 410] on div "Writer" at bounding box center [442, 413] width 148 height 19
click at [392, 455] on div "Recording Artist" at bounding box center [456, 454] width 197 height 41
drag, startPoint x: 607, startPoint y: 414, endPoint x: 573, endPoint y: 394, distance: 39.4
click at [605, 412] on input "Search Form" at bounding box center [995, 413] width 879 height 39
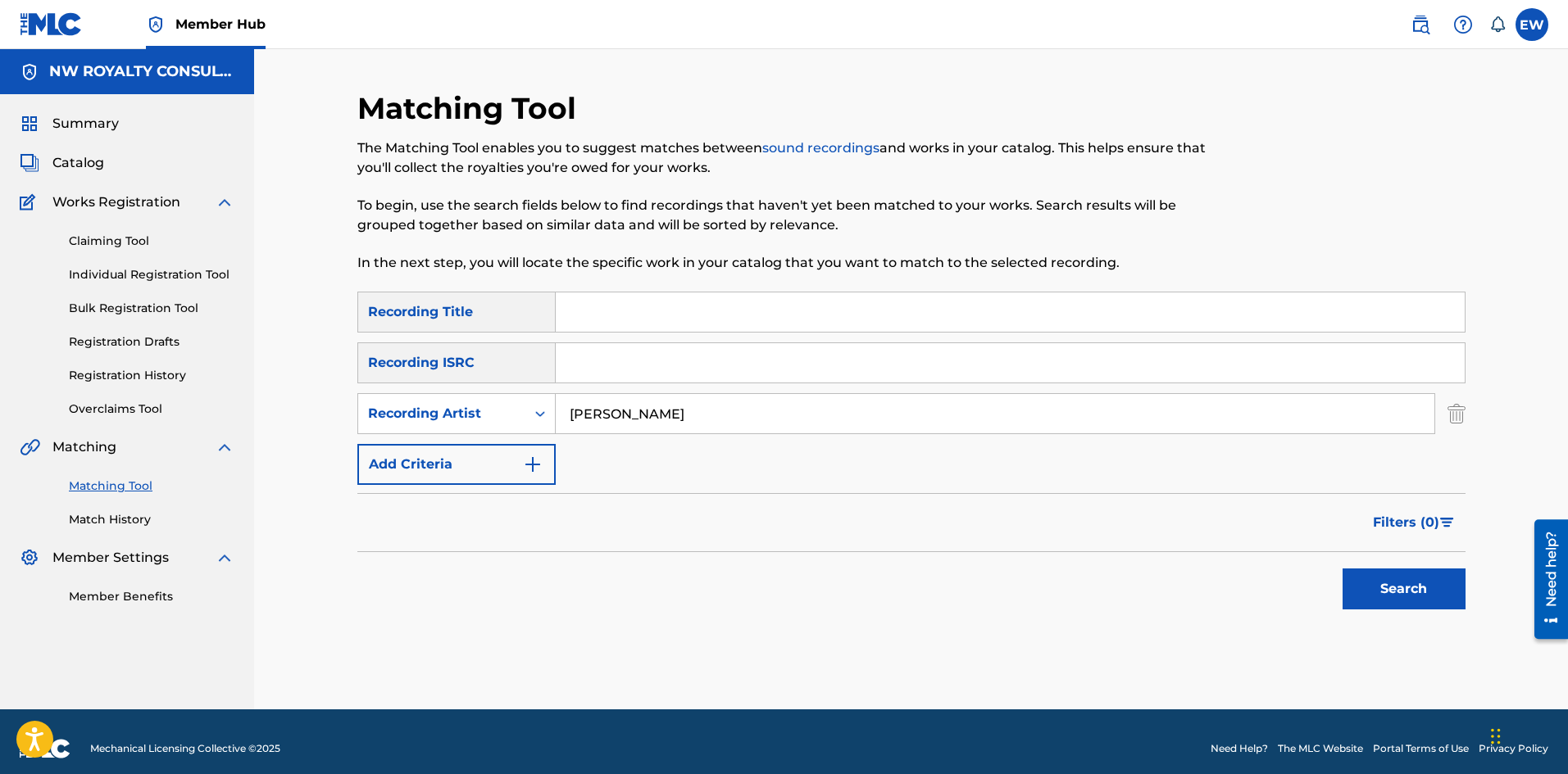
type input "[PERSON_NAME]"
click at [686, 321] on input "Search Form" at bounding box center [1011, 311] width 909 height 39
type input "[GEOGRAPHIC_DATA]"
drag, startPoint x: 1414, startPoint y: 579, endPoint x: 1355, endPoint y: 568, distance: 60.0
click at [1414, 579] on button "Search" at bounding box center [1404, 589] width 123 height 41
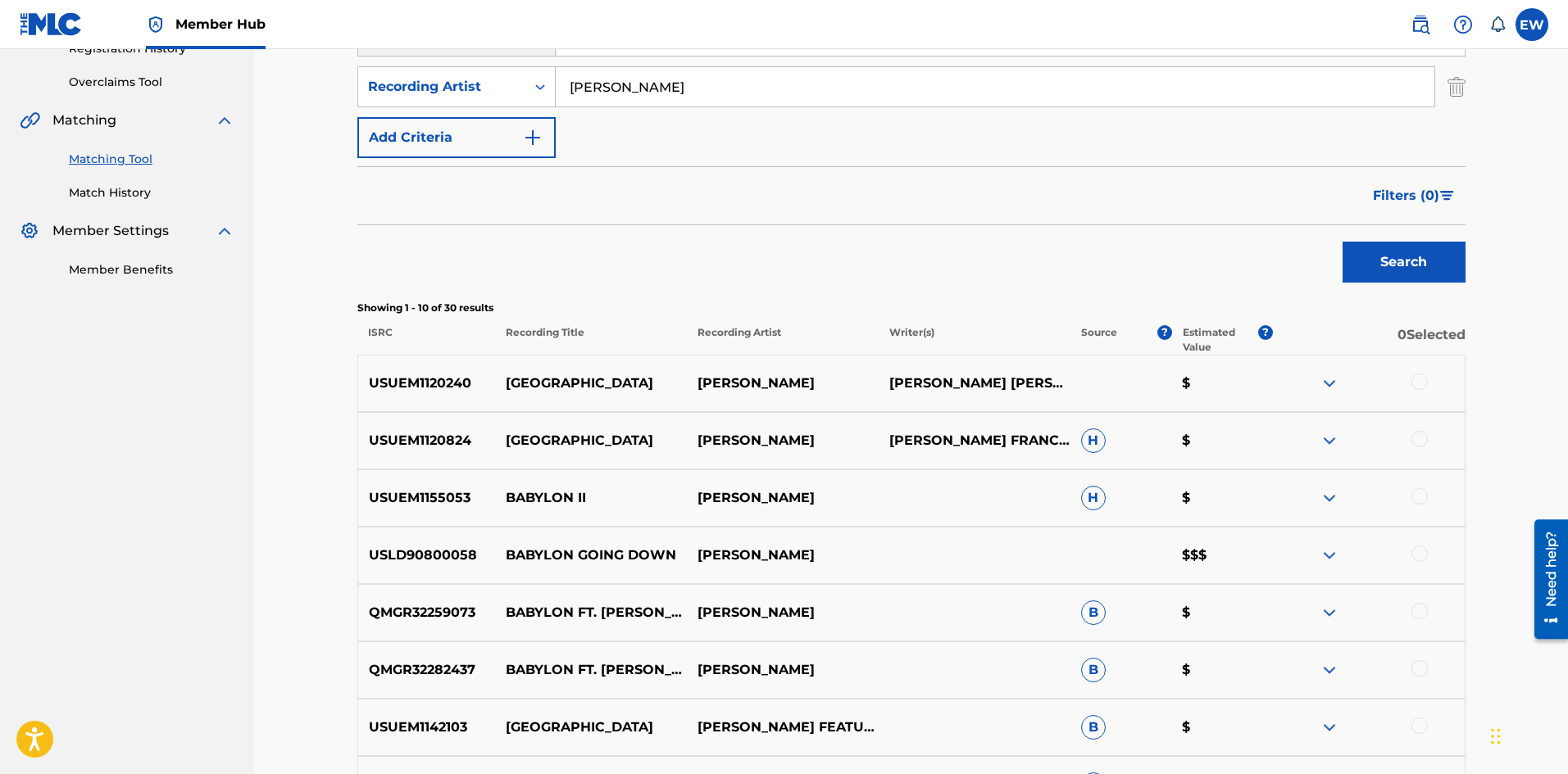
scroll to position [328, 0]
click at [1419, 382] on div at bounding box center [1420, 381] width 16 height 16
click at [1419, 439] on div at bounding box center [1420, 439] width 16 height 16
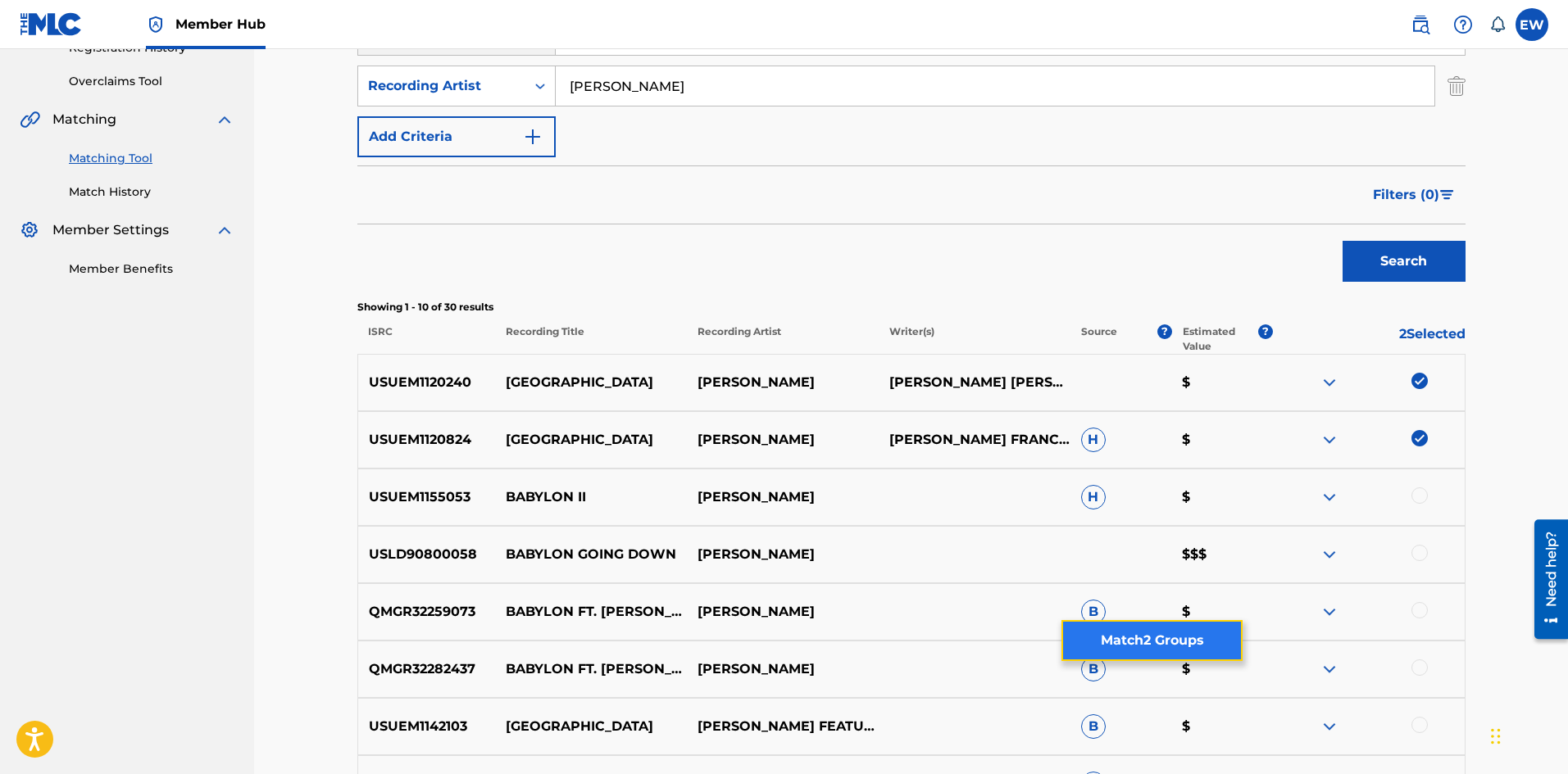
click at [1217, 652] on button "Match 2 Groups" at bounding box center [1152, 640] width 181 height 41
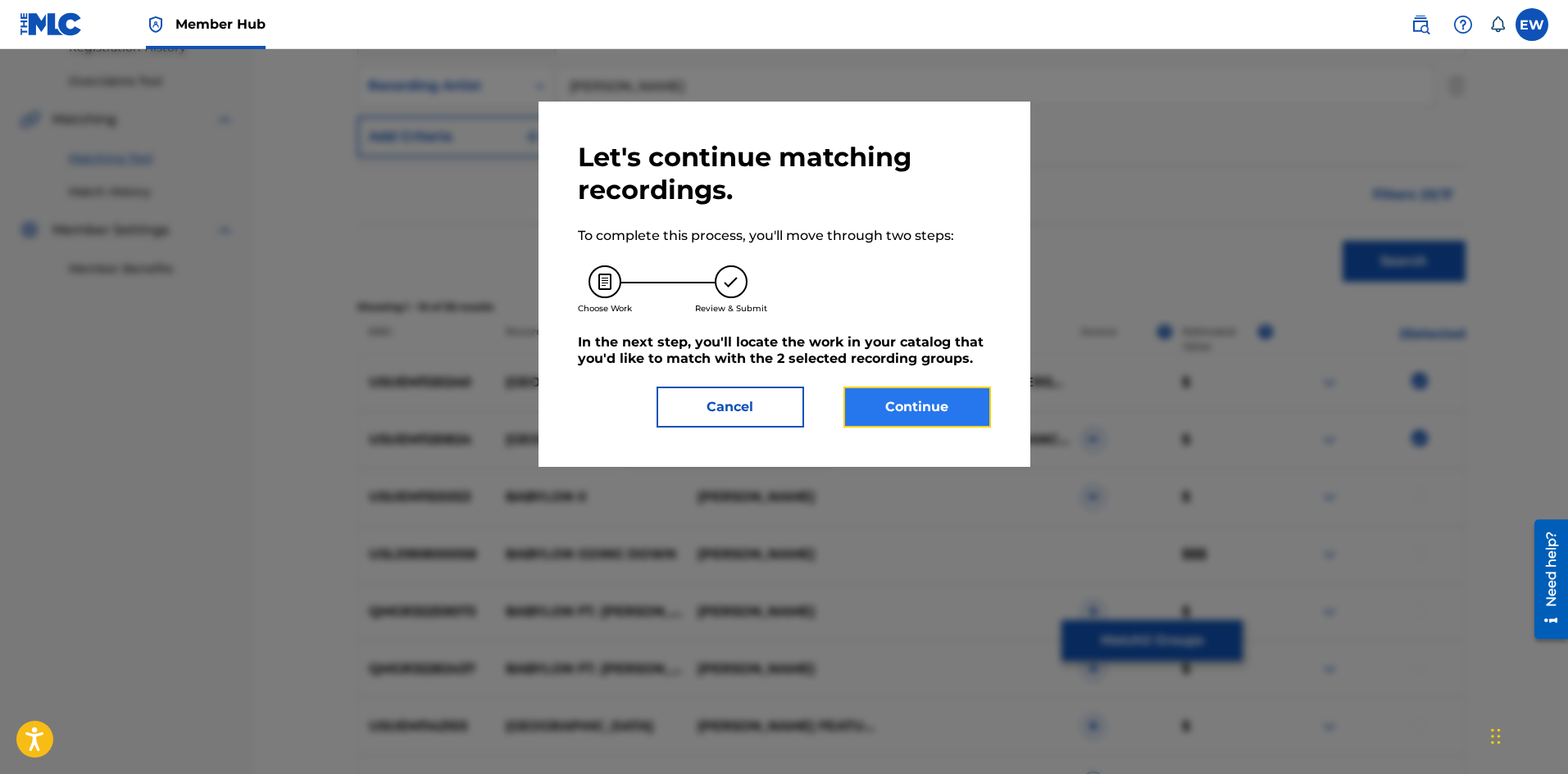
click at [946, 416] on button "Continue" at bounding box center [917, 407] width 148 height 41
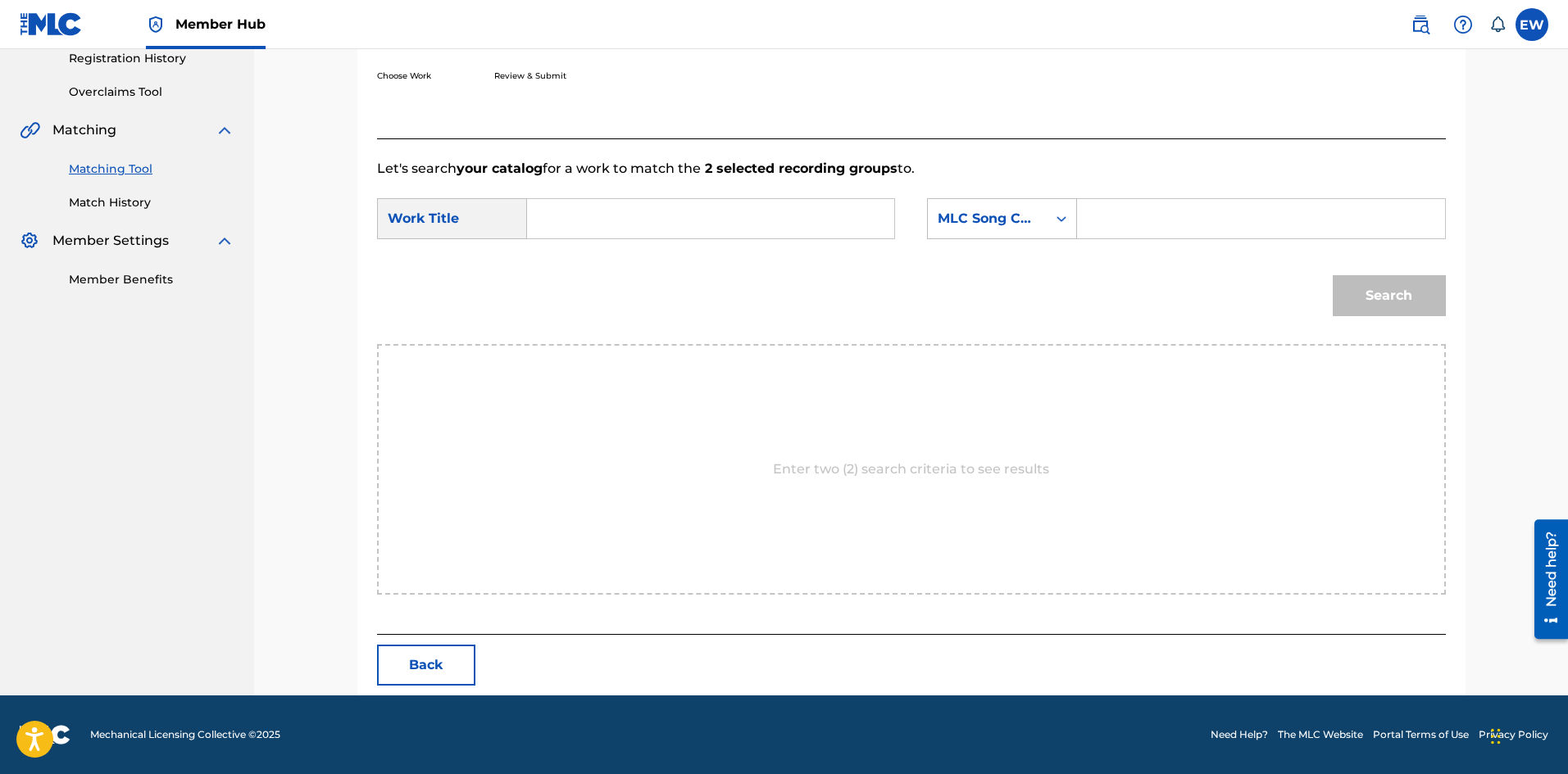
drag, startPoint x: 696, startPoint y: 230, endPoint x: 675, endPoint y: 239, distance: 22.8
click at [696, 231] on input "Search Form" at bounding box center [710, 218] width 339 height 39
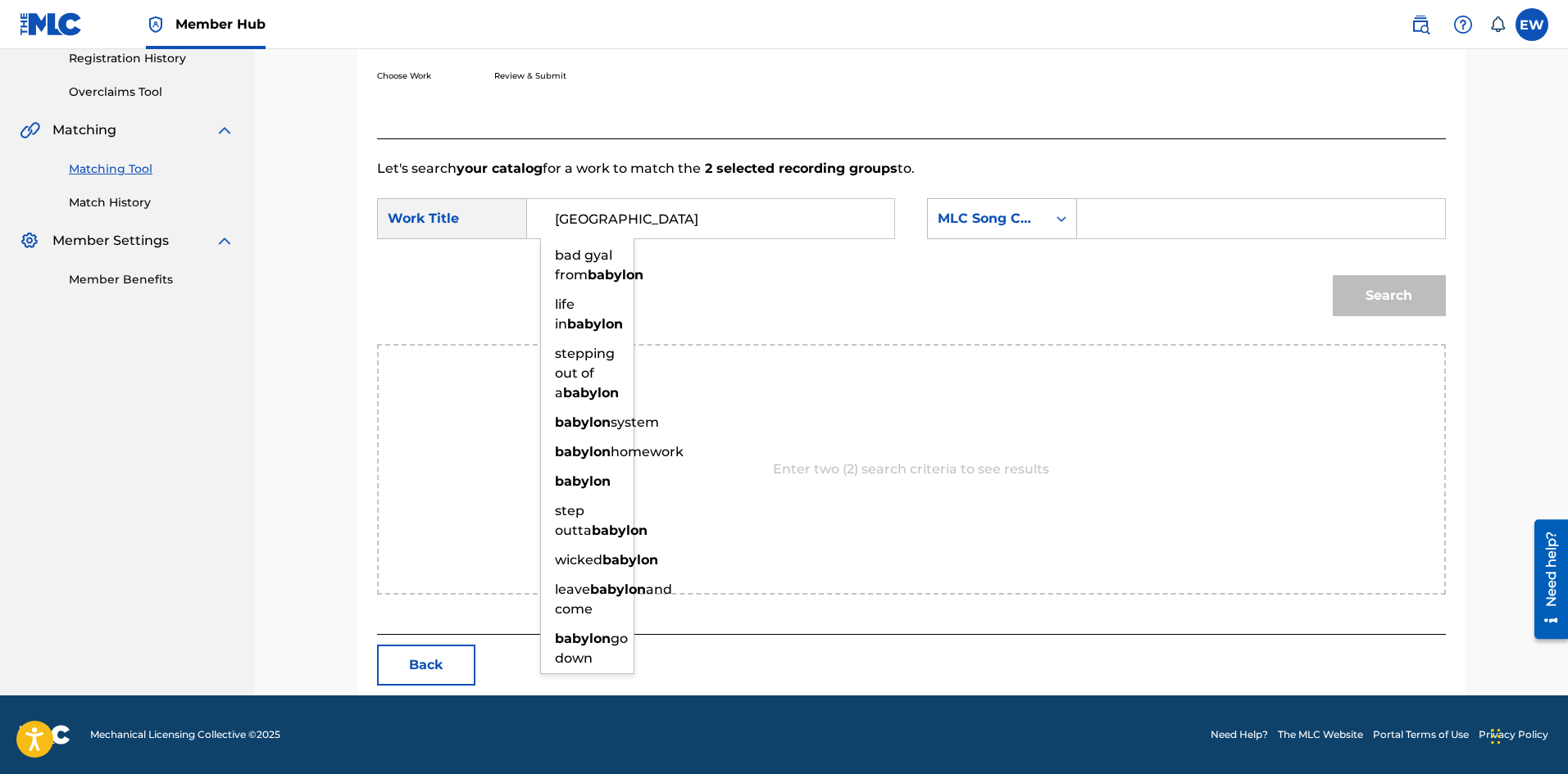
type input "[GEOGRAPHIC_DATA]"
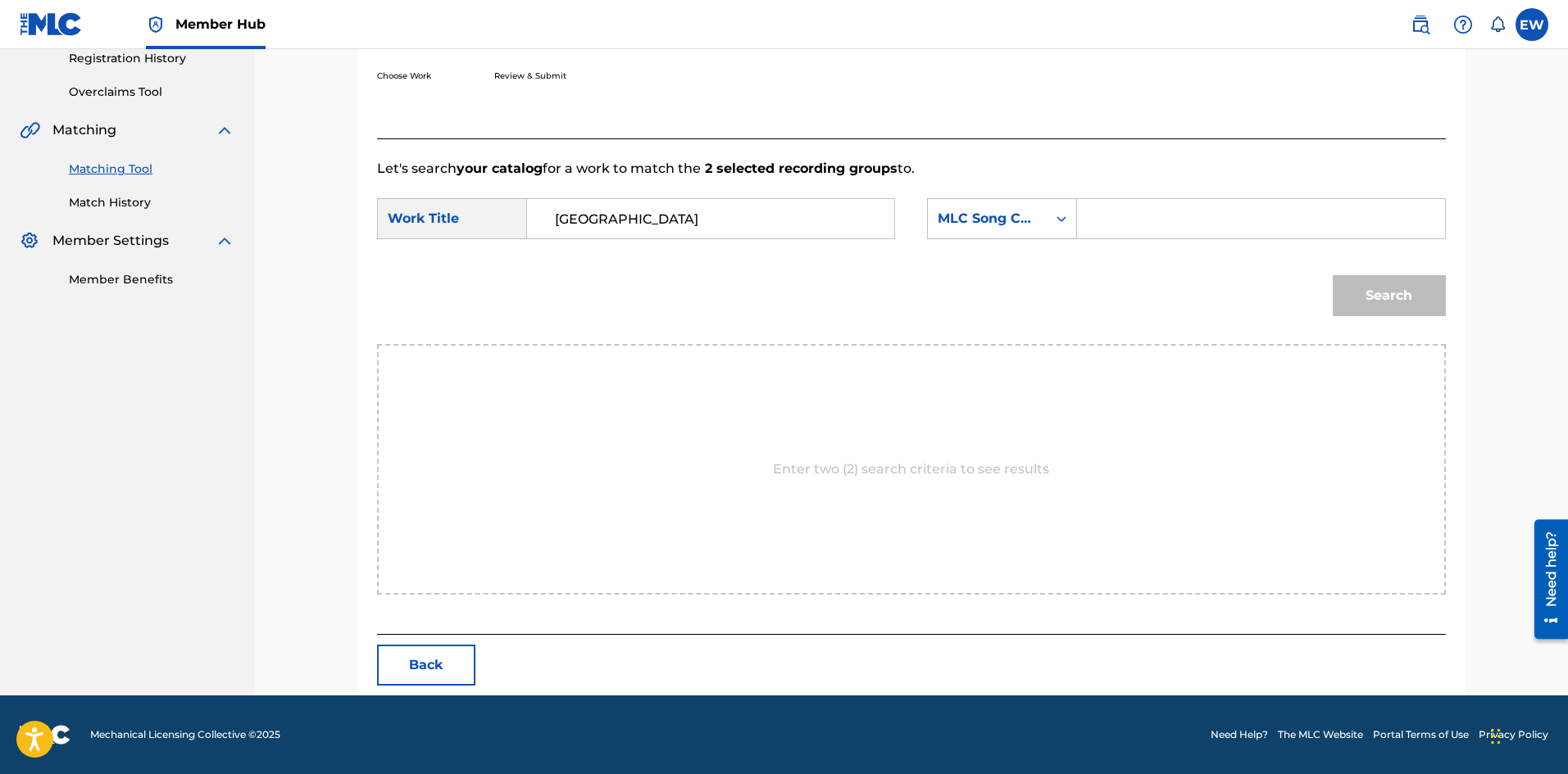
drag, startPoint x: 1287, startPoint y: 220, endPoint x: 1236, endPoint y: 213, distance: 51.5
click at [1260, 215] on input "Search Form" at bounding box center [1261, 218] width 339 height 39
type input "B7416O"
click at [1365, 300] on button "Search" at bounding box center [1389, 296] width 113 height 41
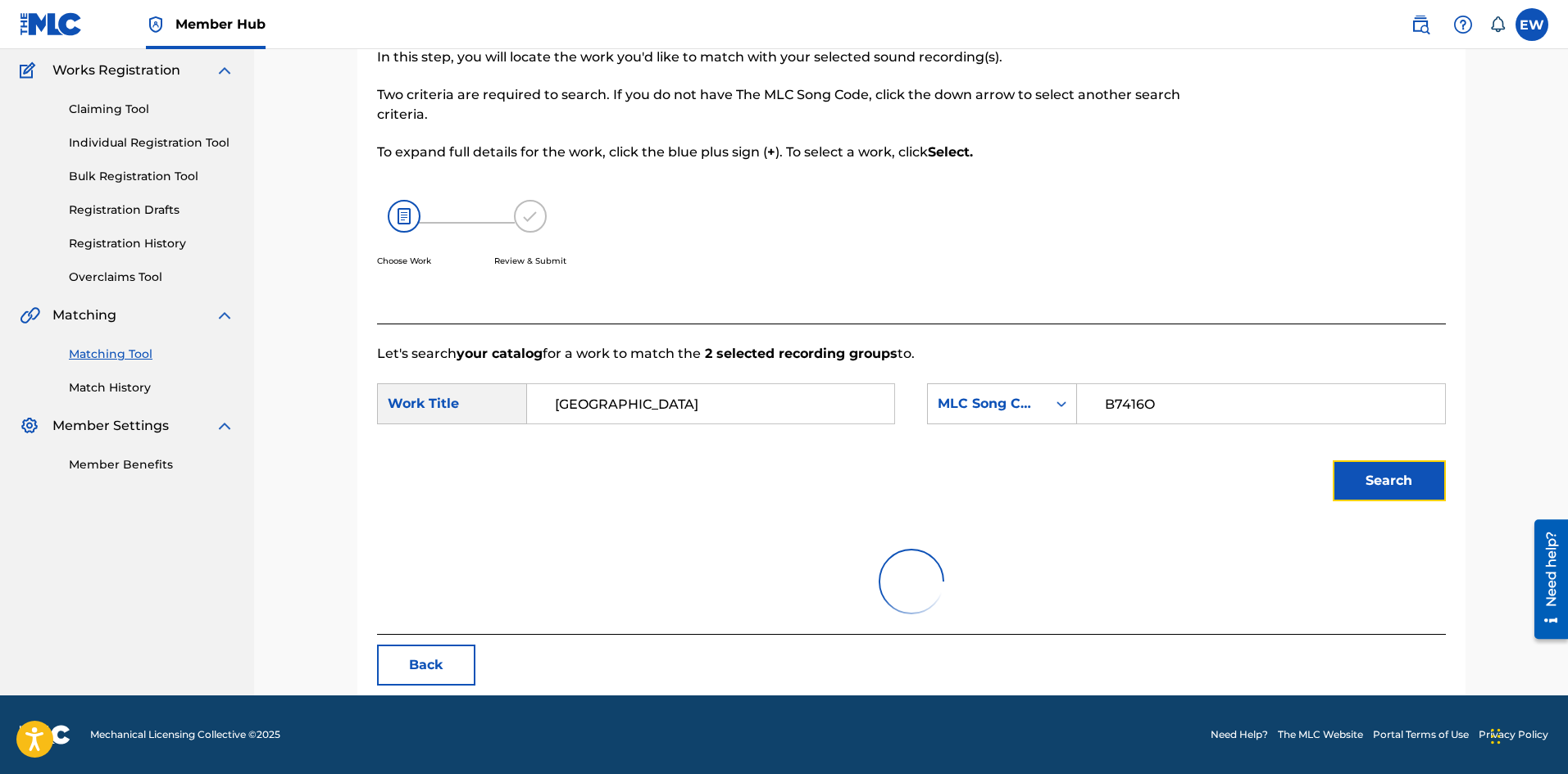
scroll to position [61, 0]
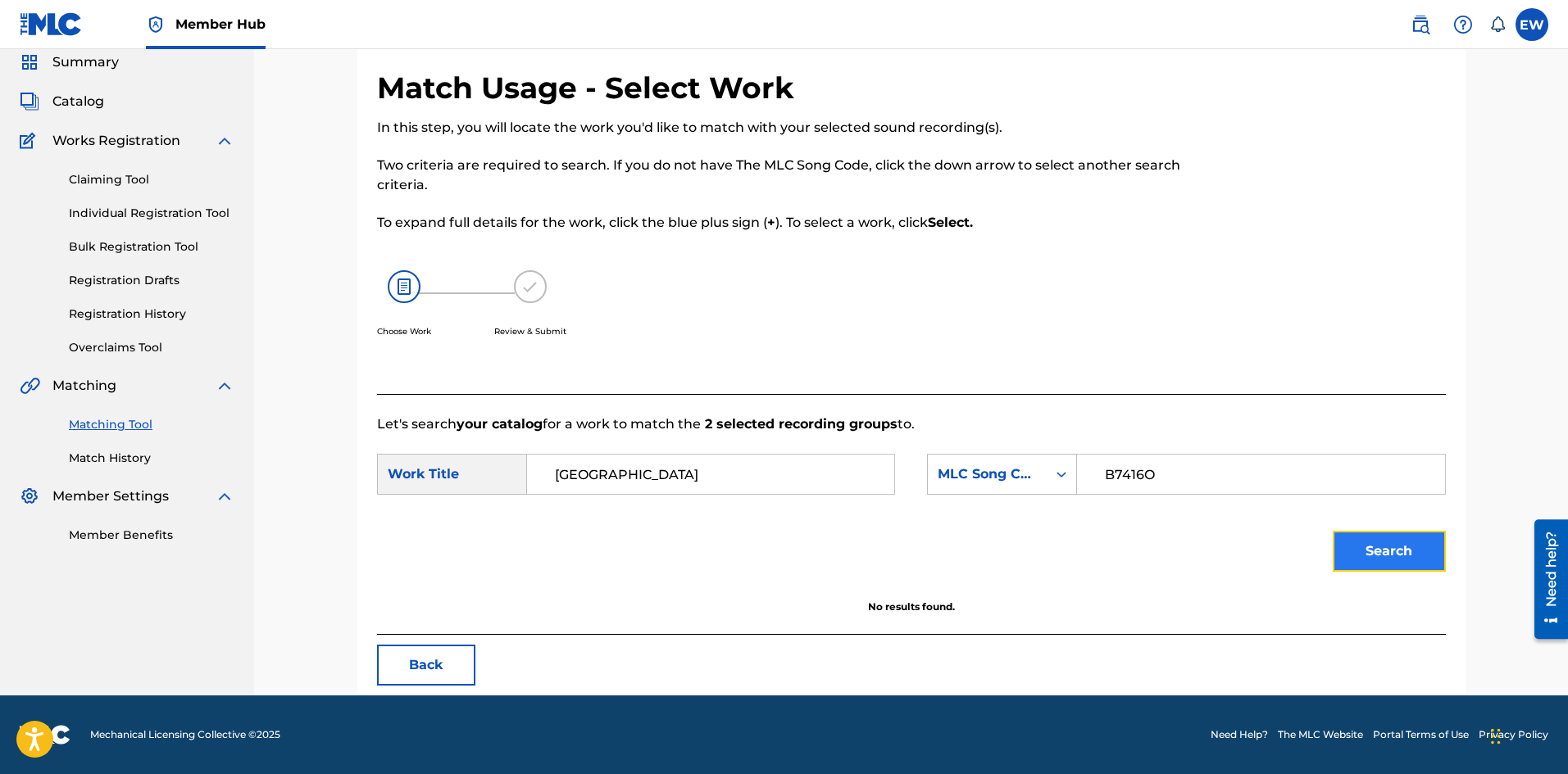
click at [1405, 545] on button "Search" at bounding box center [1389, 551] width 113 height 41
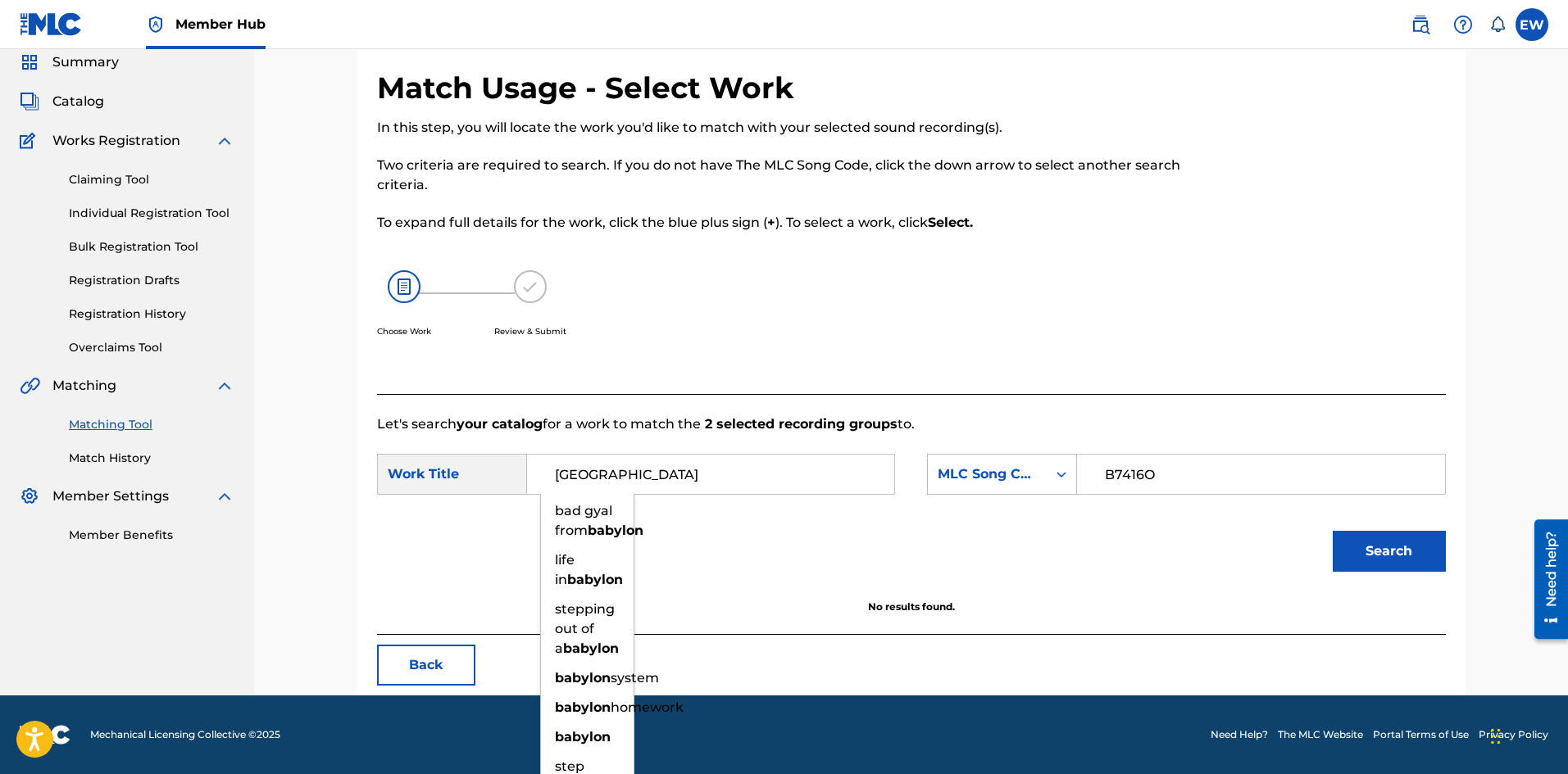
drag, startPoint x: 653, startPoint y: 471, endPoint x: 470, endPoint y: 423, distance: 189.2
click at [471, 423] on div "Let's search your catalog for a work to match the 2 selected recording groups t…" at bounding box center [912, 514] width 1069 height 241
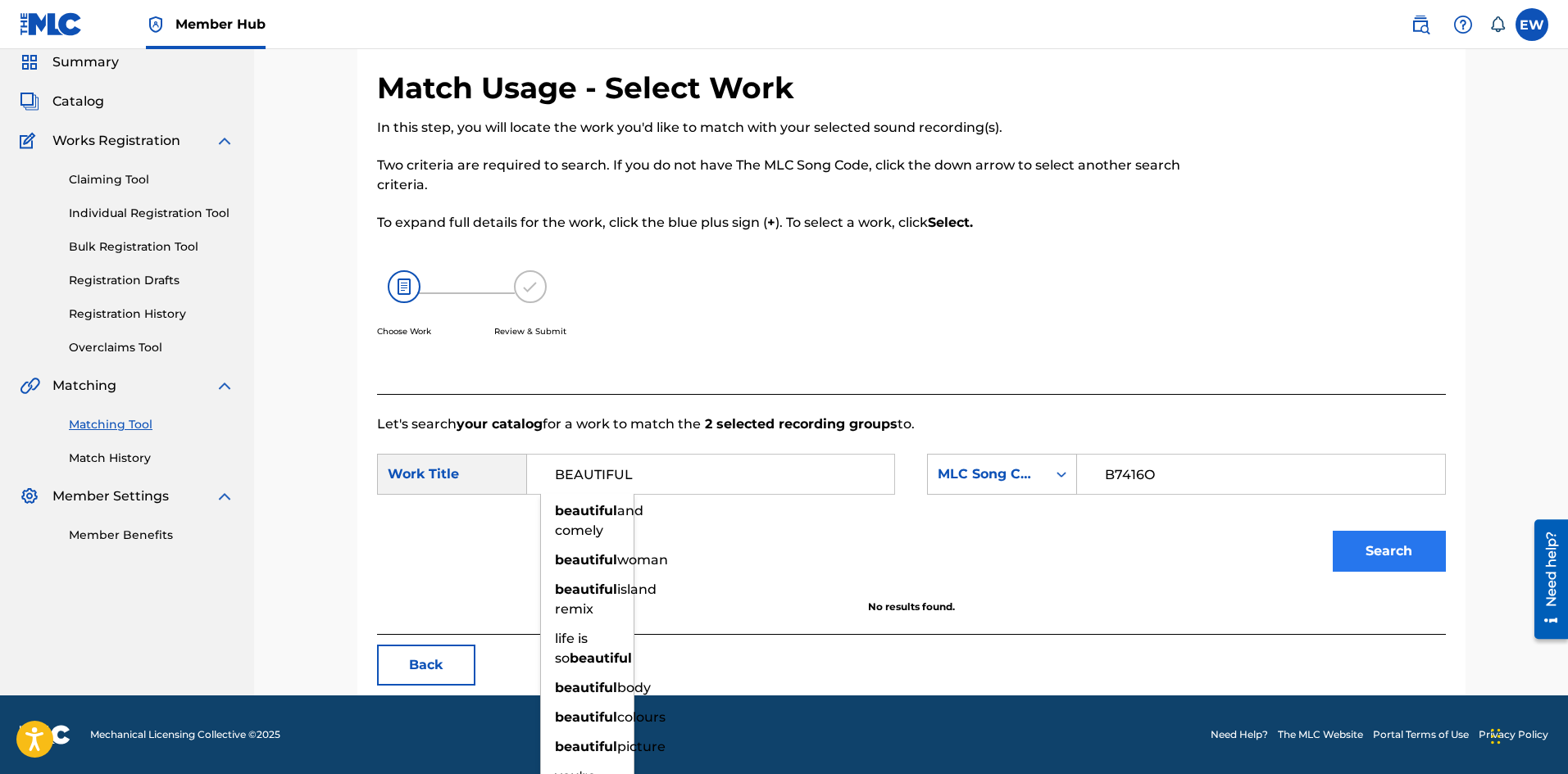
type input "BEAUTIFUL"
drag, startPoint x: 1352, startPoint y: 553, endPoint x: 1330, endPoint y: 546, distance: 23.1
click at [1351, 553] on button "Search" at bounding box center [1389, 551] width 113 height 41
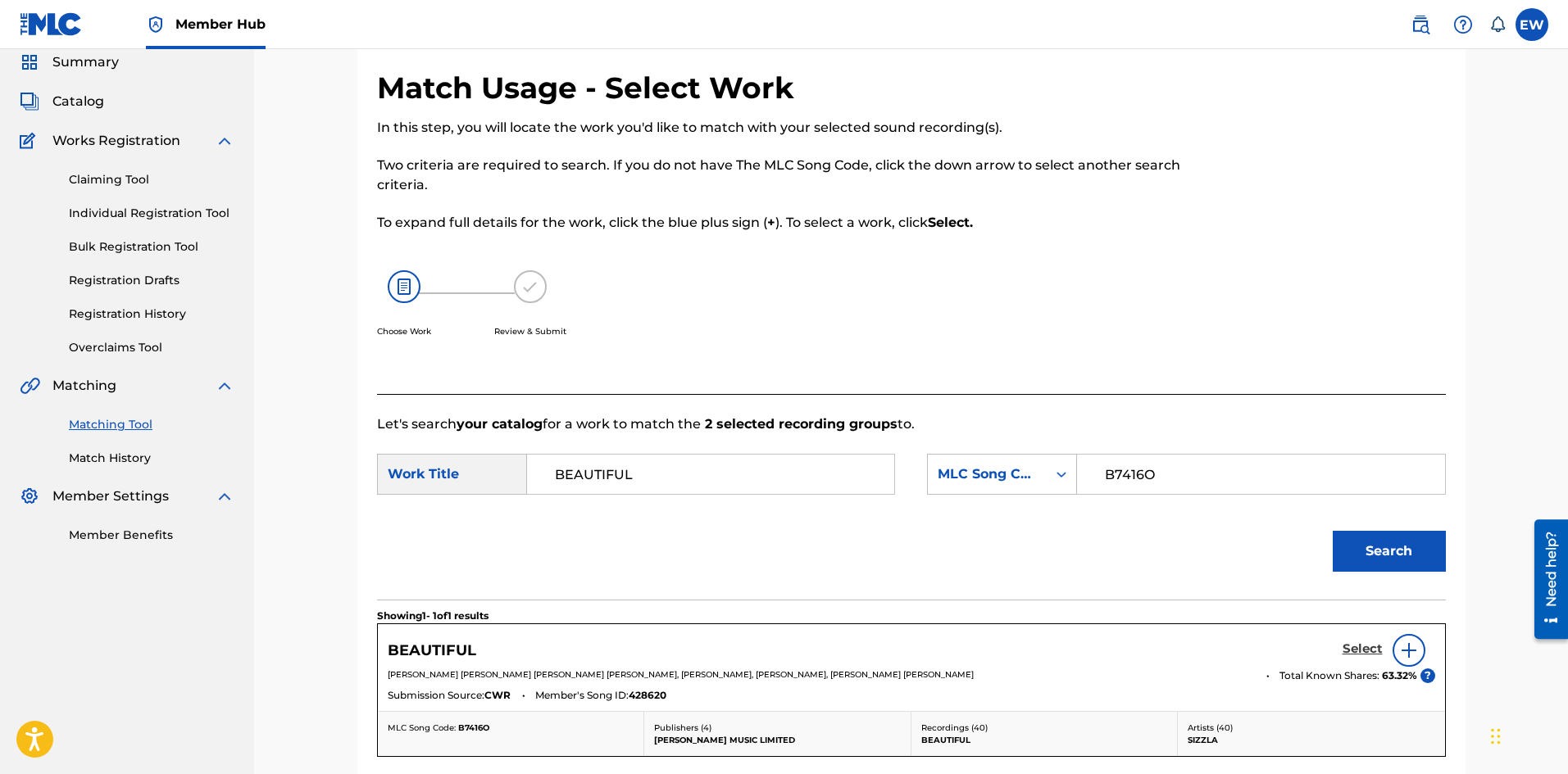
click at [1356, 649] on h5 "Select" at bounding box center [1363, 649] width 40 height 16
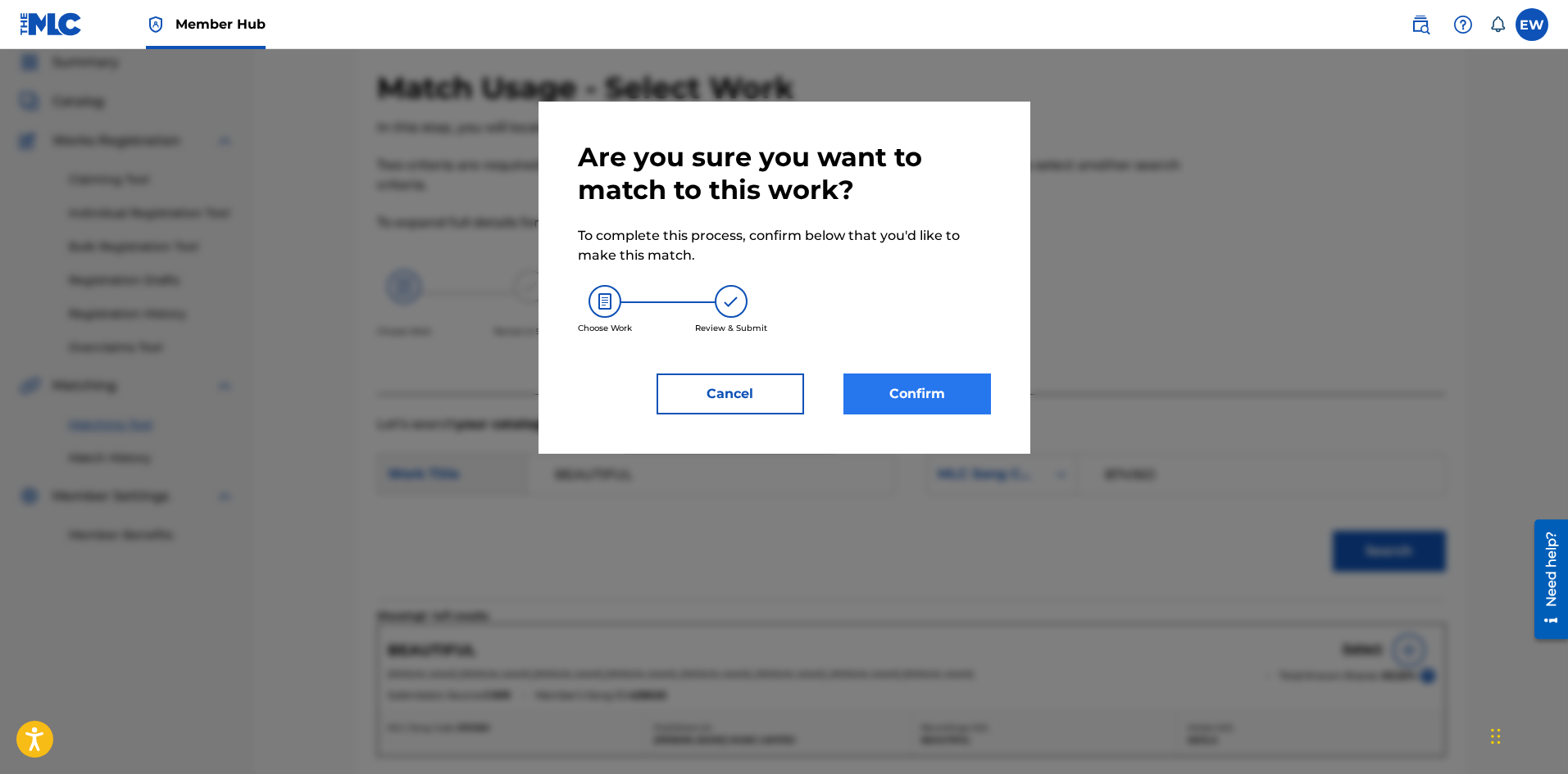
click at [933, 375] on div "Are you sure you want to match to this work? To complete this process, confirm …" at bounding box center [784, 278] width 413 height 274
click at [907, 389] on button "Confirm" at bounding box center [917, 394] width 148 height 41
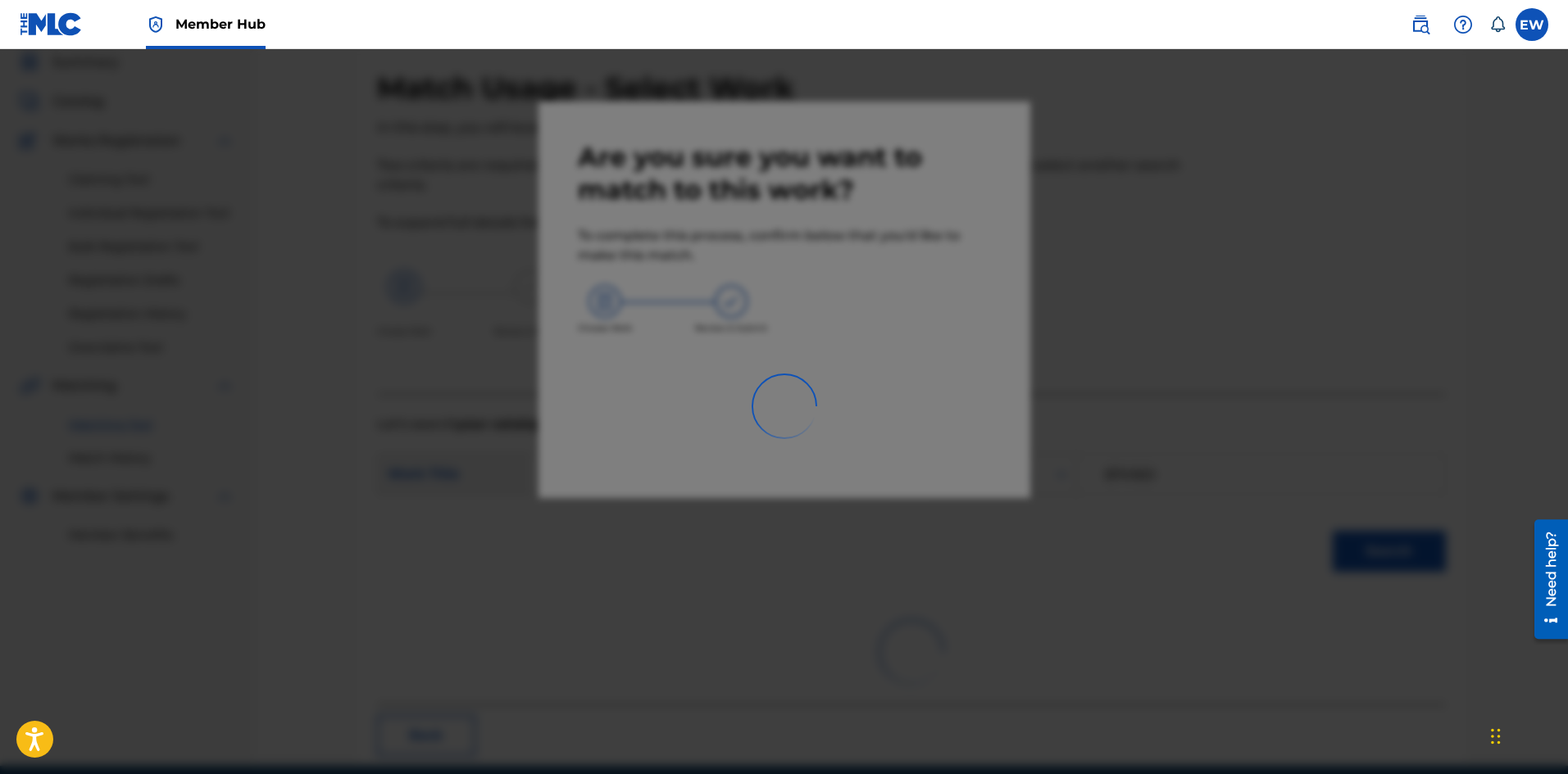
scroll to position [39, 0]
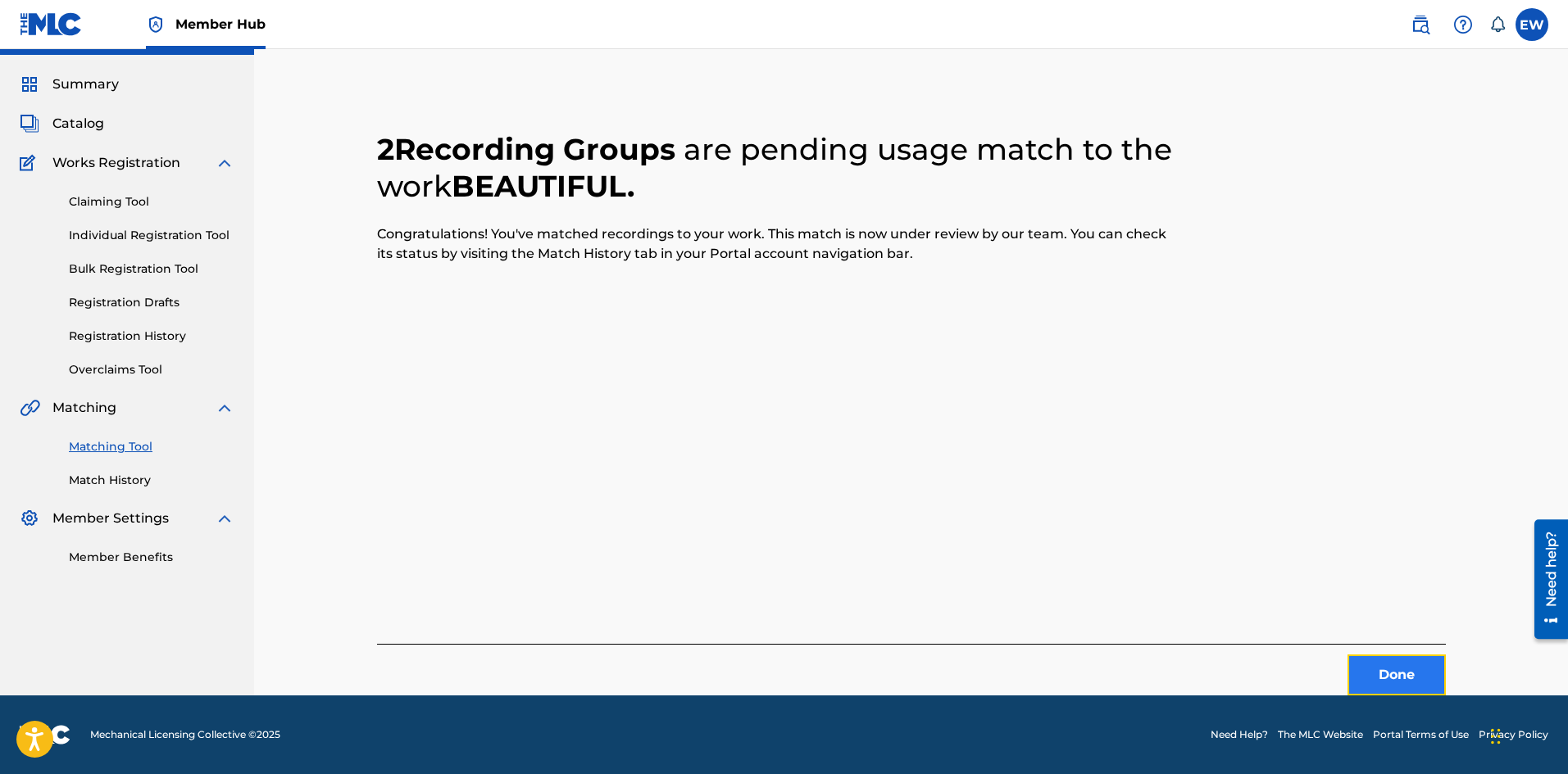
click at [1412, 683] on button "Done" at bounding box center [1397, 675] width 98 height 41
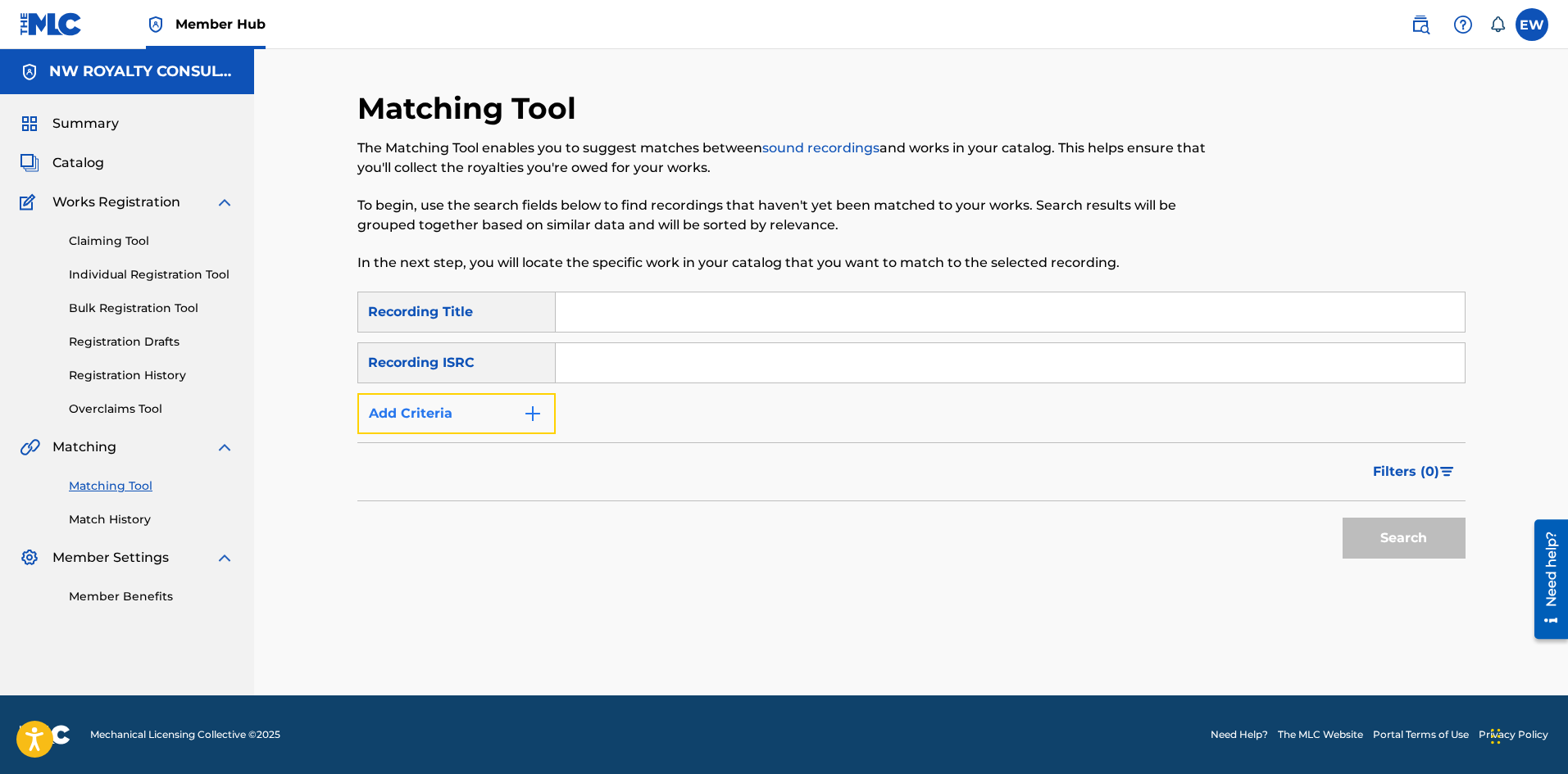
click at [483, 427] on button "Add Criteria" at bounding box center [456, 413] width 198 height 41
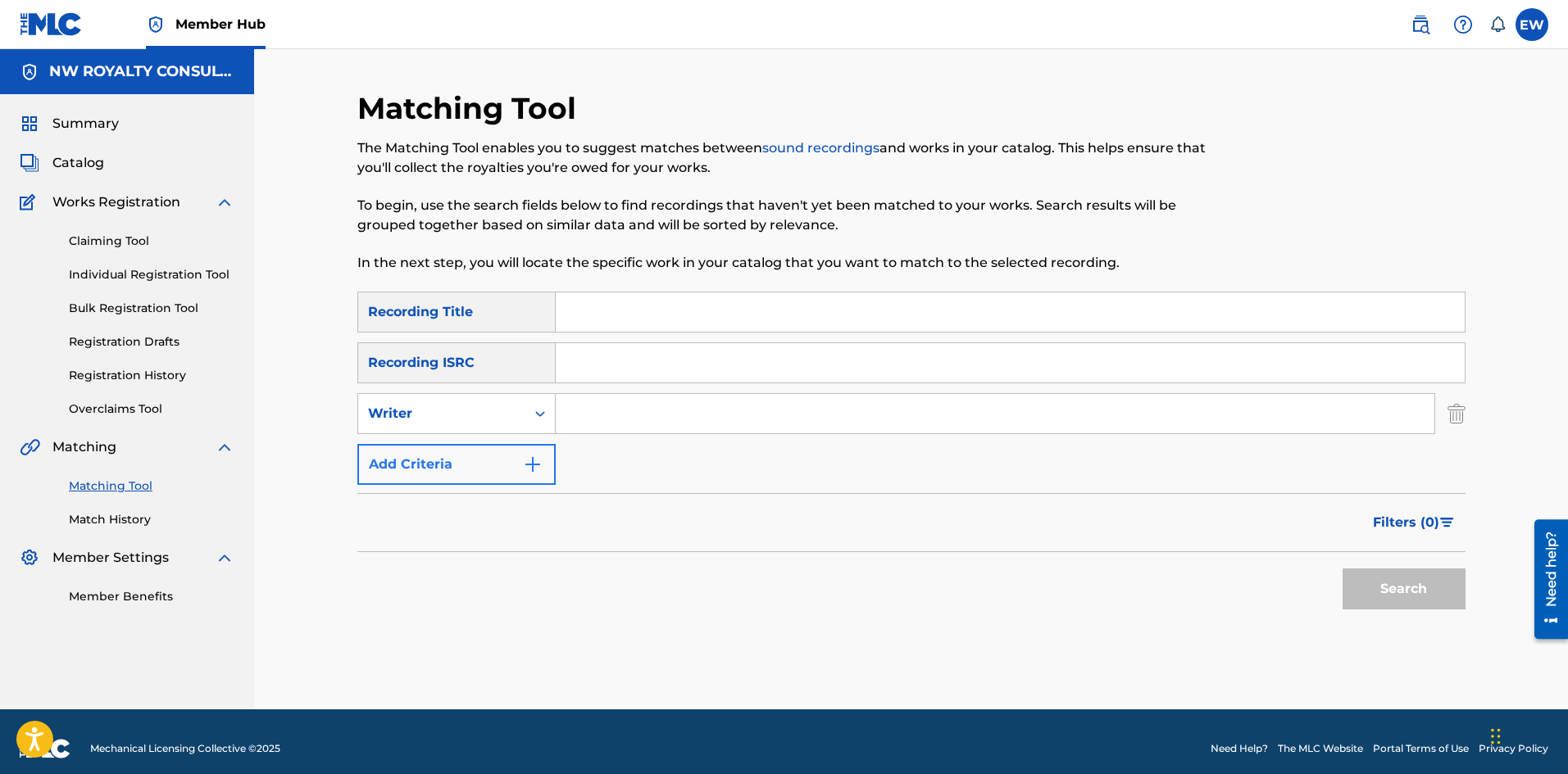
click at [483, 427] on div "Writer" at bounding box center [442, 414] width 167 height 31
drag, startPoint x: 481, startPoint y: 452, endPoint x: 519, endPoint y: 446, distance: 38.5
click at [488, 452] on div "Recording Artist" at bounding box center [456, 454] width 197 height 41
drag, startPoint x: 644, startPoint y: 420, endPoint x: 633, endPoint y: 412, distance: 13.6
click at [636, 415] on input "Search Form" at bounding box center [995, 413] width 879 height 39
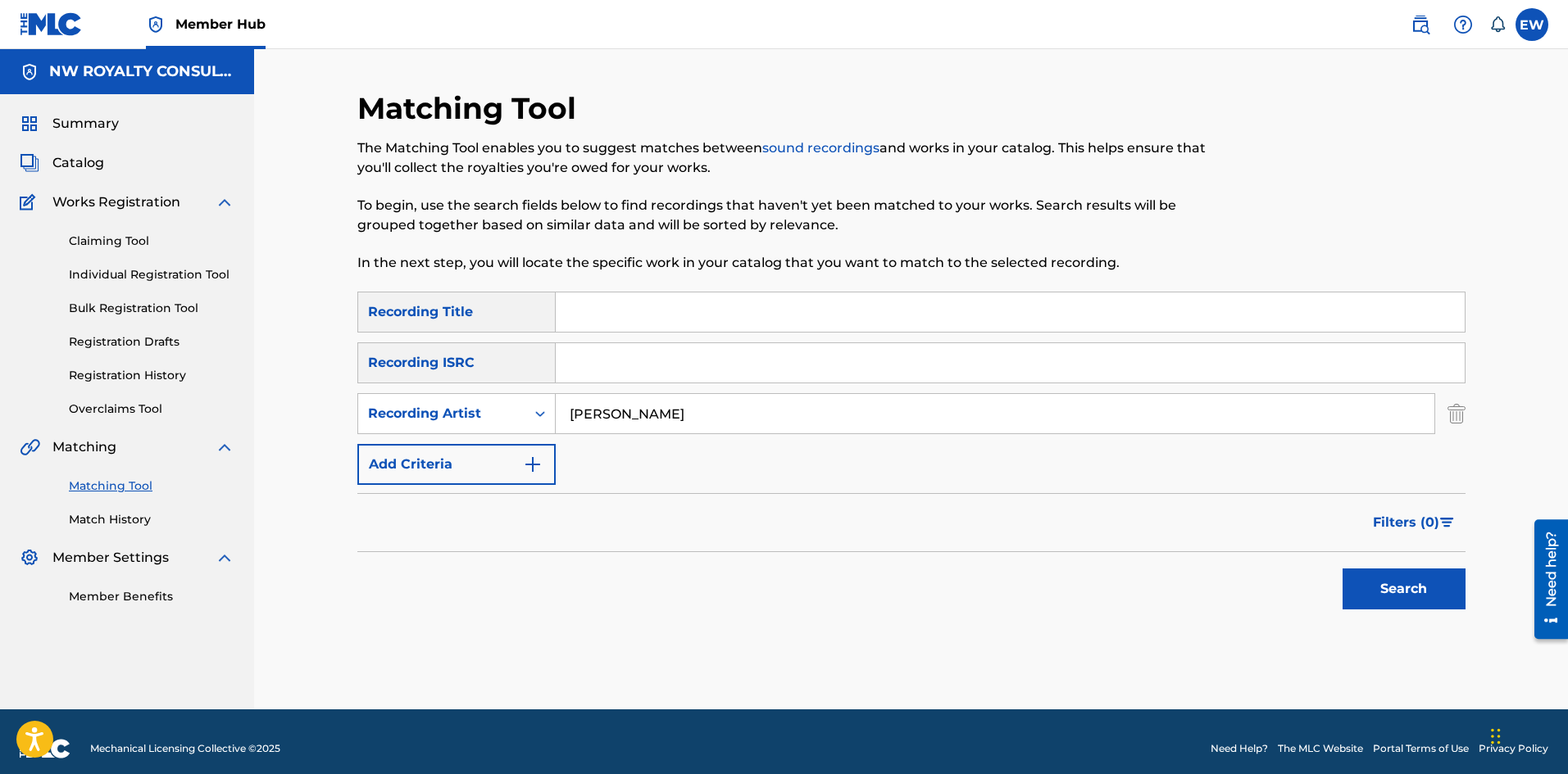
type input "[PERSON_NAME]"
click at [673, 310] on input "Search Form" at bounding box center [1011, 311] width 909 height 39
type input "[GEOGRAPHIC_DATA]"
drag, startPoint x: 1398, startPoint y: 583, endPoint x: 1387, endPoint y: 551, distance: 33.8
click at [1398, 582] on button "Search" at bounding box center [1404, 589] width 123 height 41
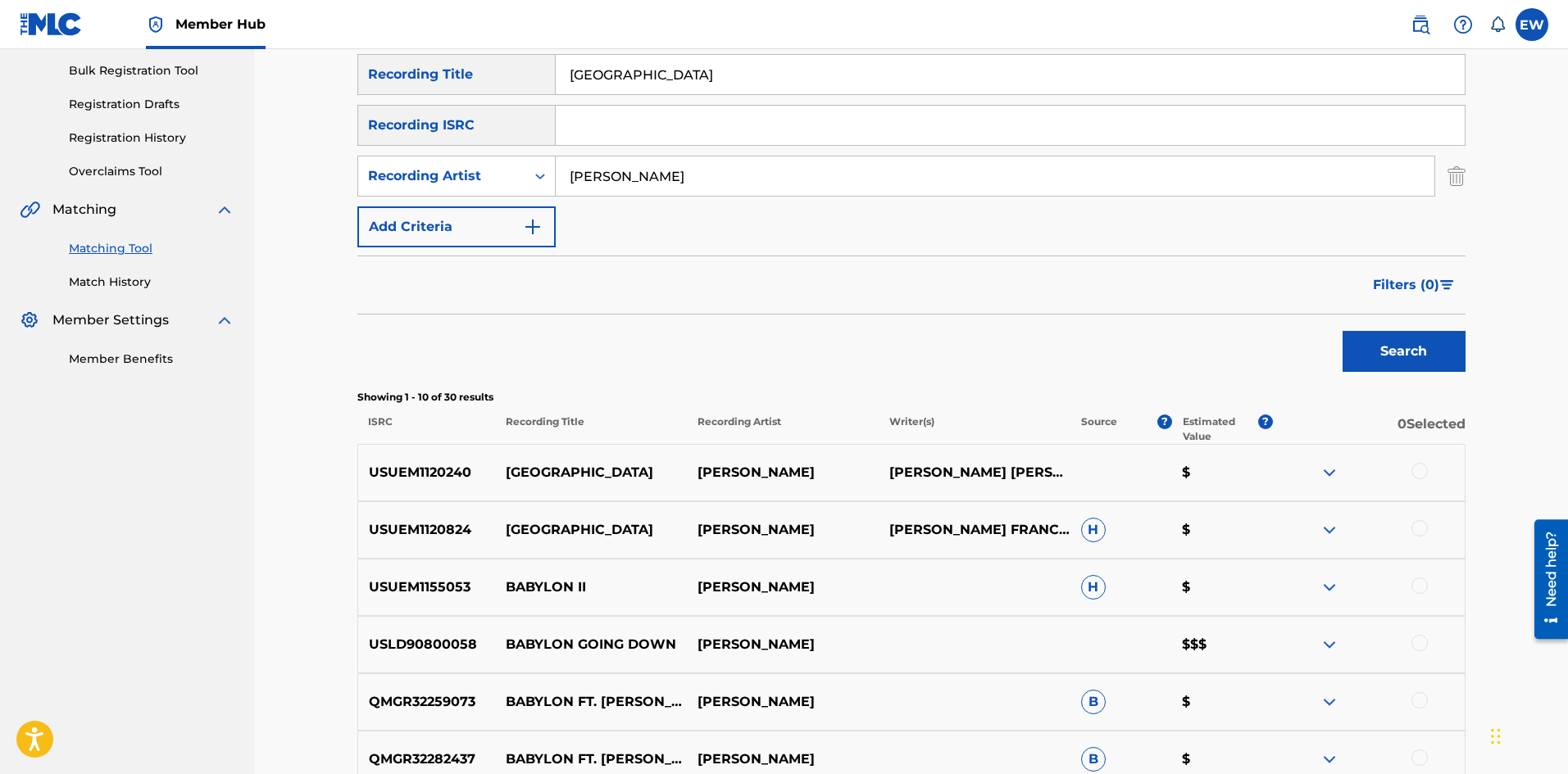
scroll to position [245, 0]
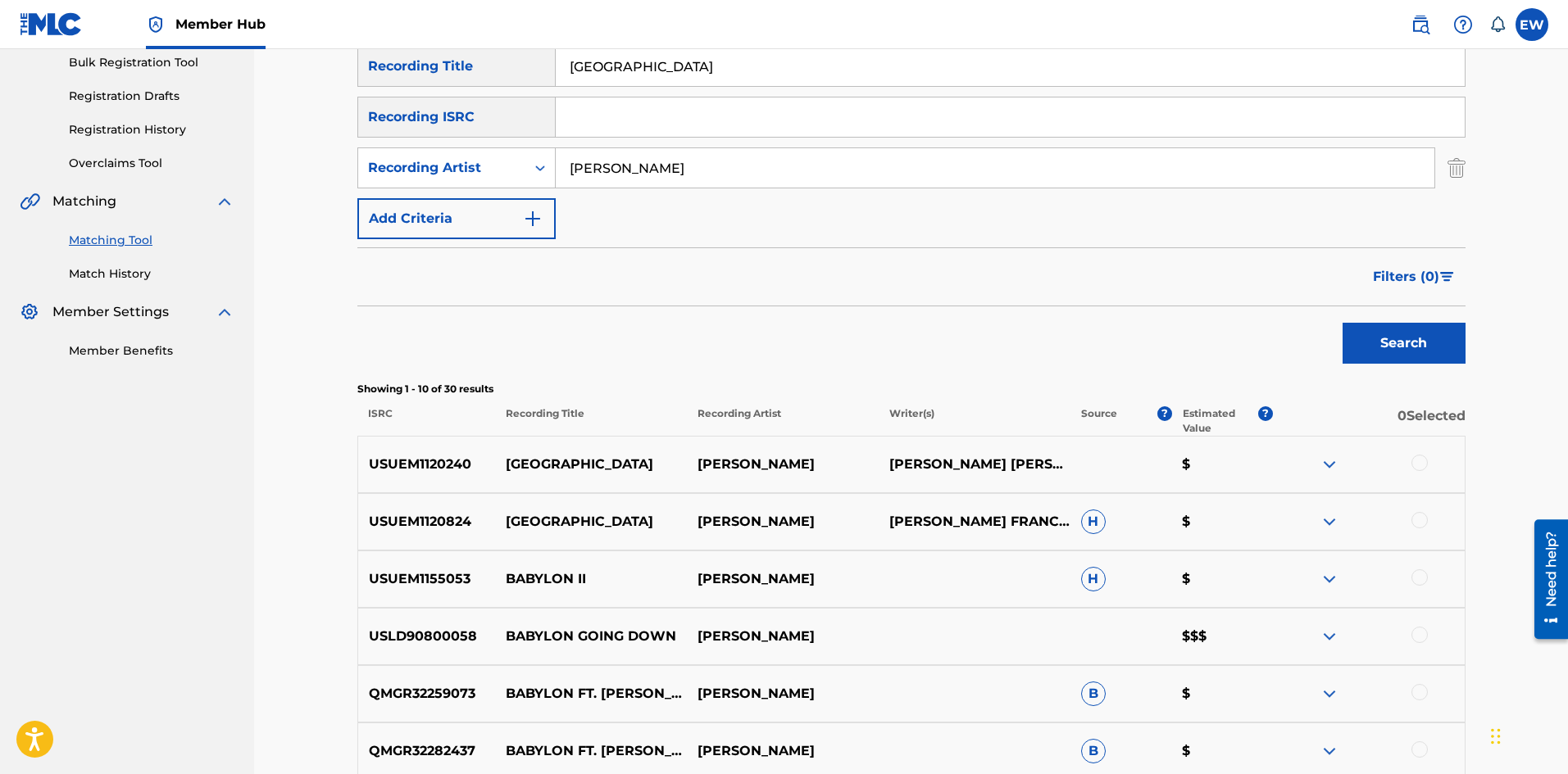
click at [1420, 461] on div at bounding box center [1420, 463] width 16 height 16
click at [1430, 529] on div at bounding box center [1368, 521] width 192 height 19
click at [1427, 521] on div at bounding box center [1420, 520] width 16 height 16
click at [1213, 638] on button "Match 2 Groups" at bounding box center [1152, 640] width 181 height 41
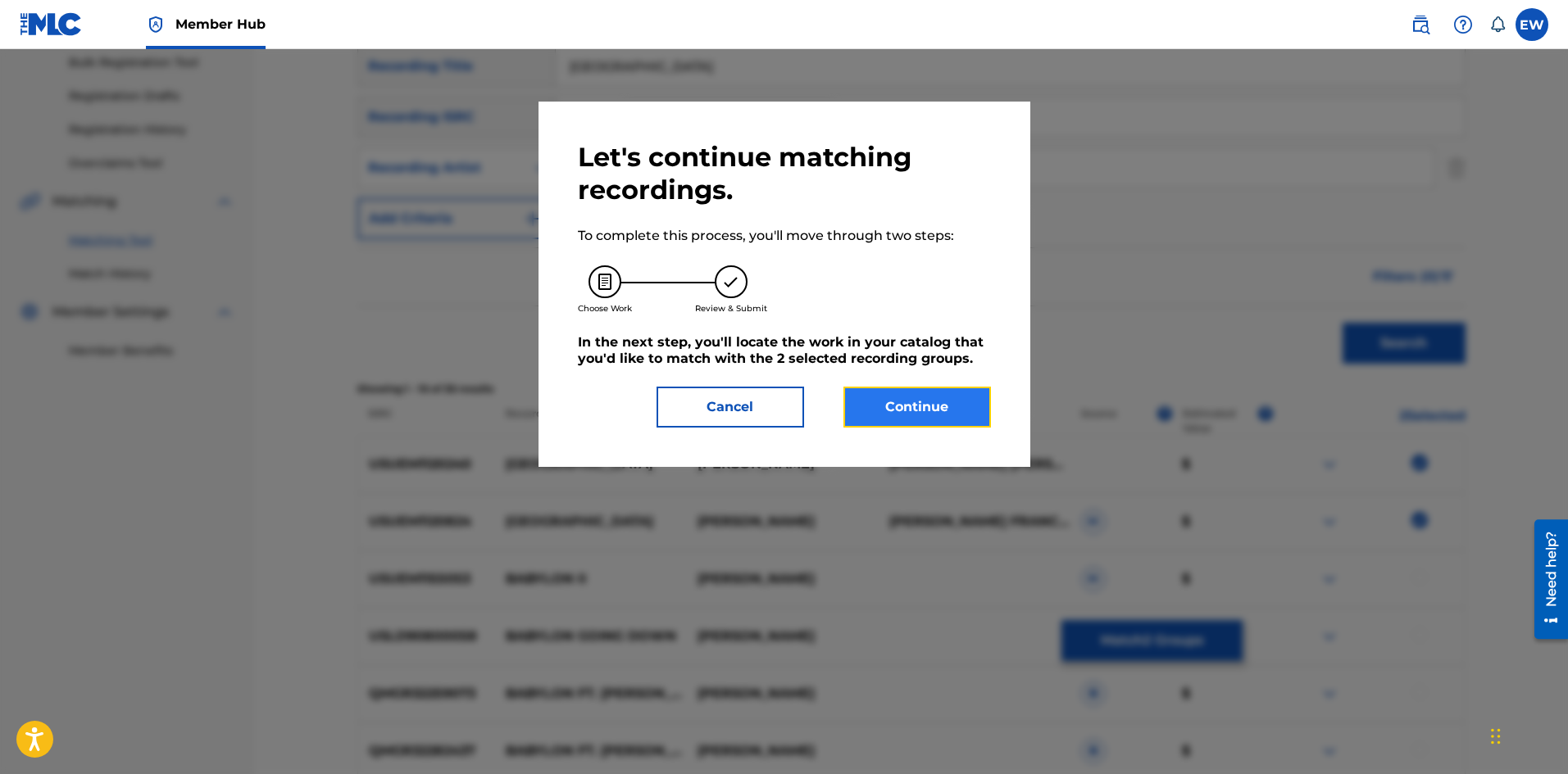
click at [877, 401] on button "Continue" at bounding box center [917, 407] width 148 height 41
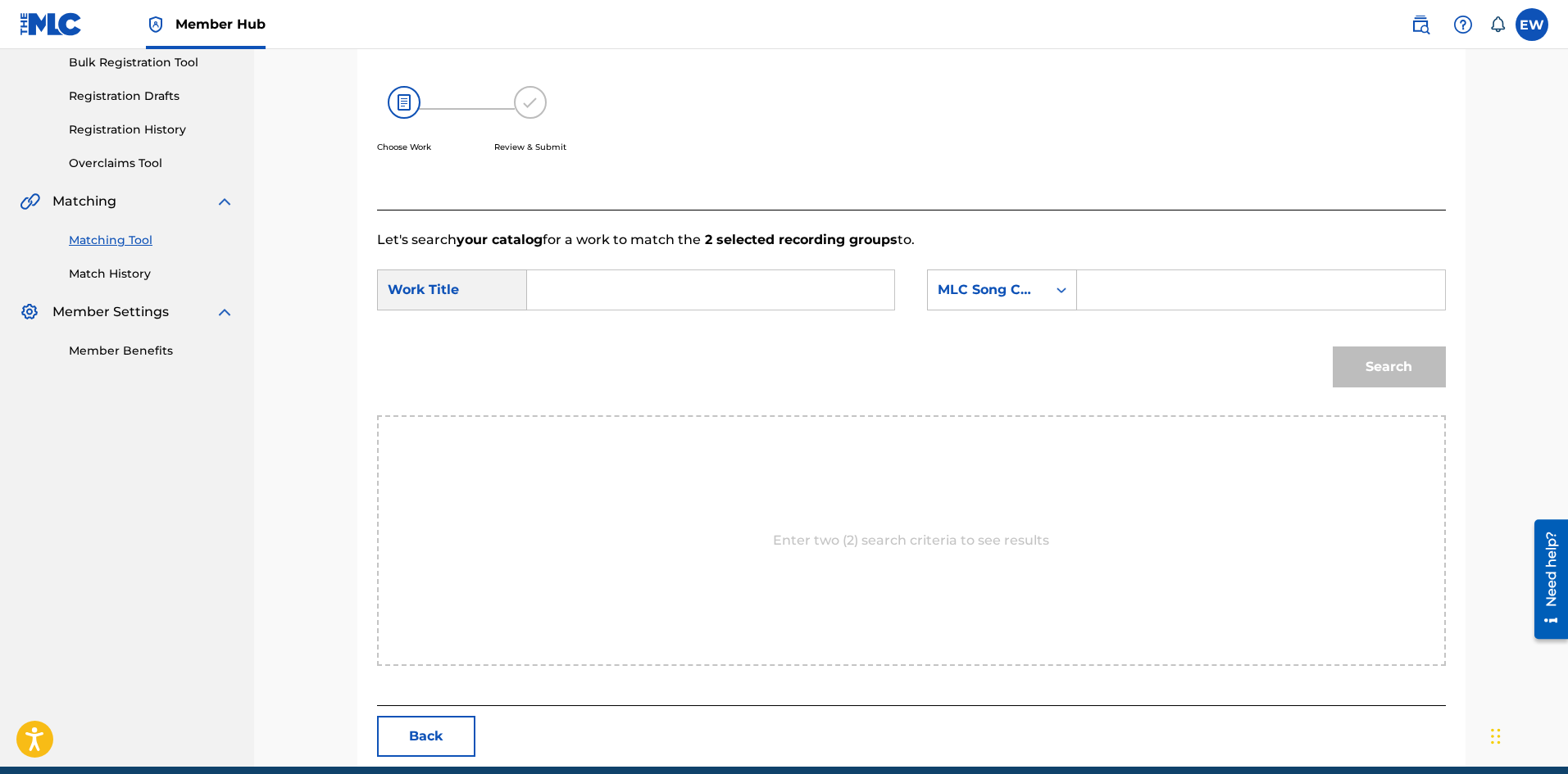
drag, startPoint x: 782, startPoint y: 304, endPoint x: 770, endPoint y: 307, distance: 12.4
click at [778, 305] on input "Search Form" at bounding box center [710, 289] width 339 height 39
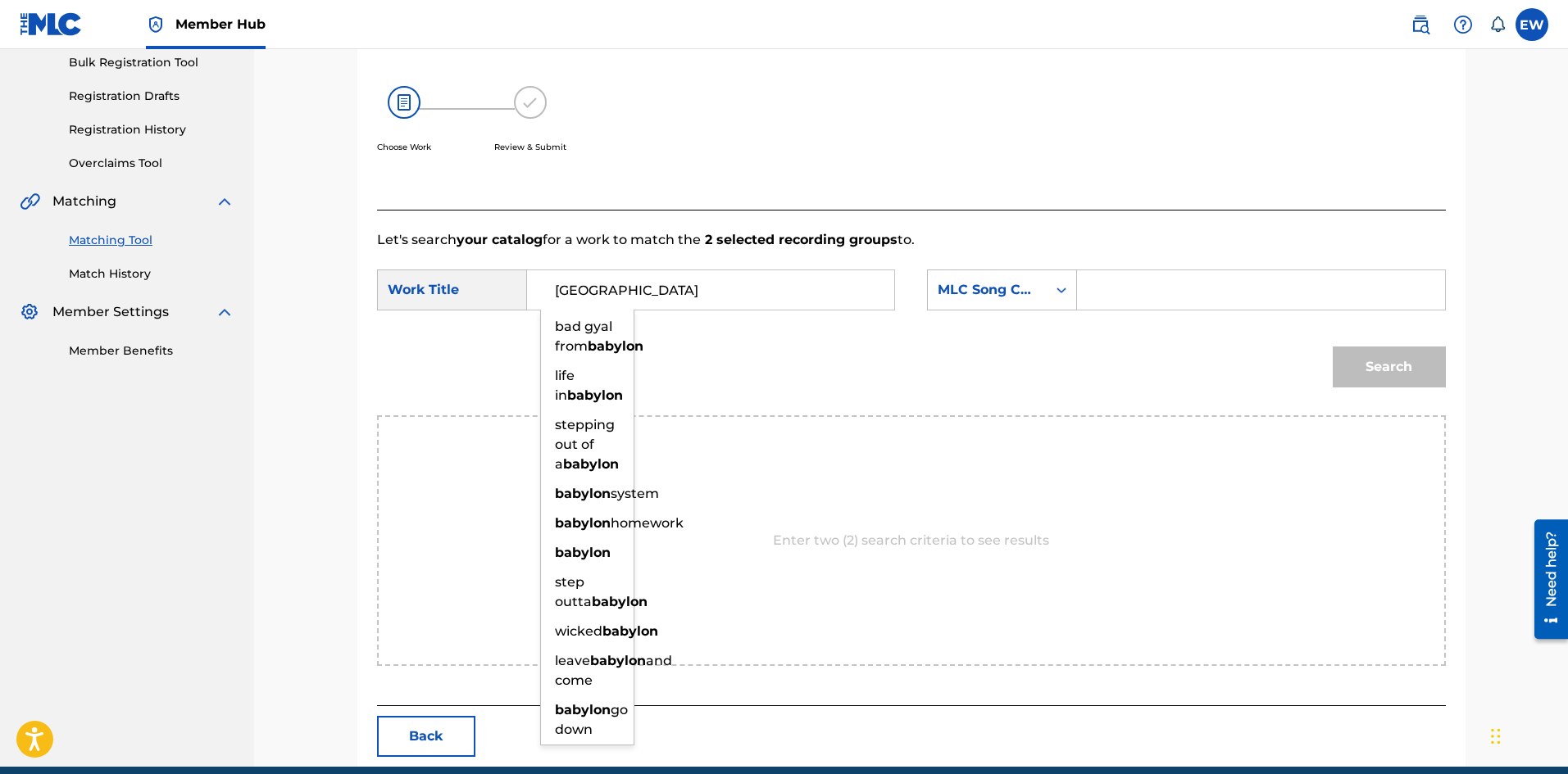
type input "[GEOGRAPHIC_DATA]"
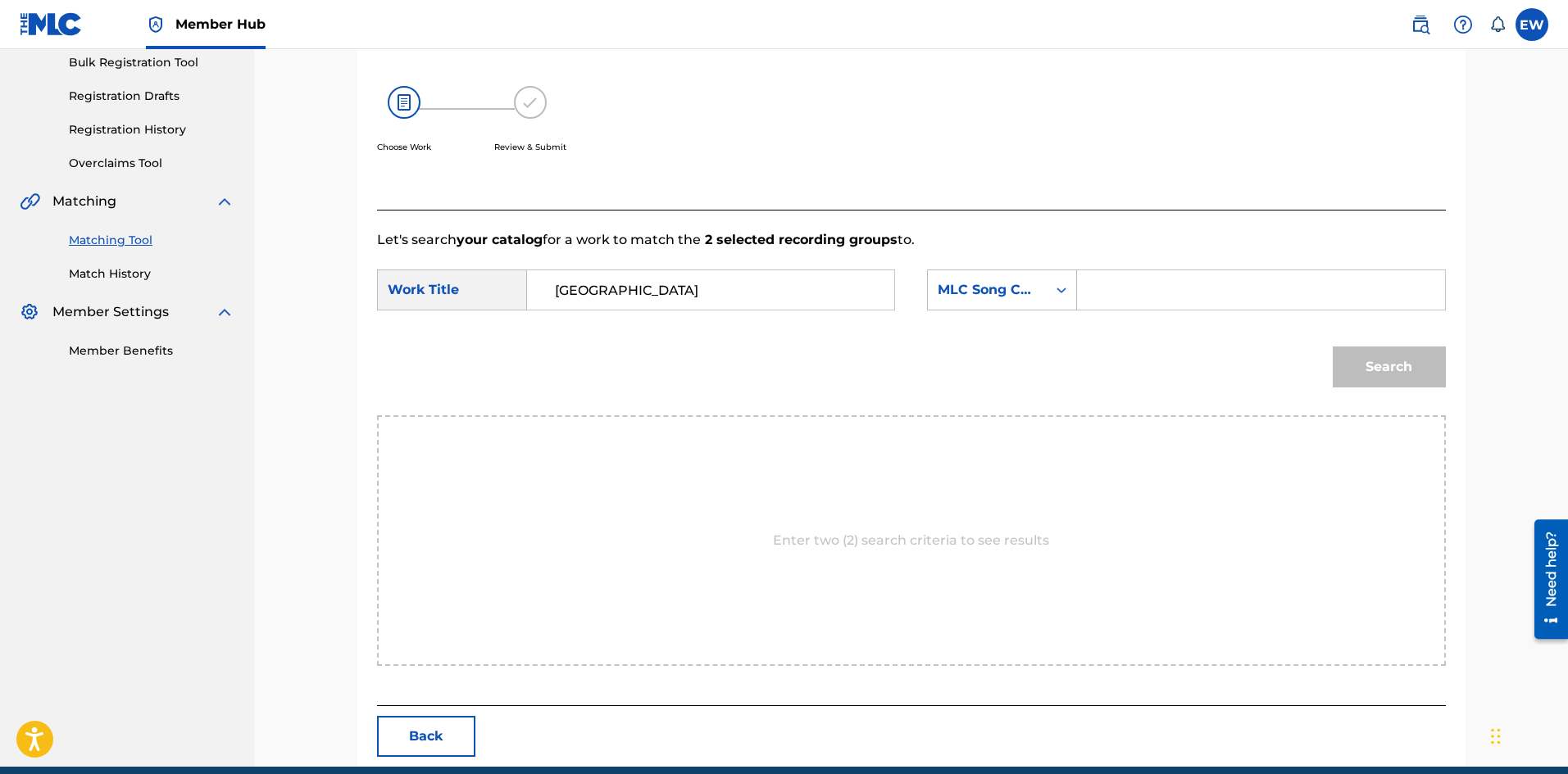
click at [1222, 284] on input "Search Form" at bounding box center [1261, 289] width 339 height 39
type input "BA1BL3"
click at [1378, 360] on button "Search" at bounding box center [1389, 366] width 113 height 41
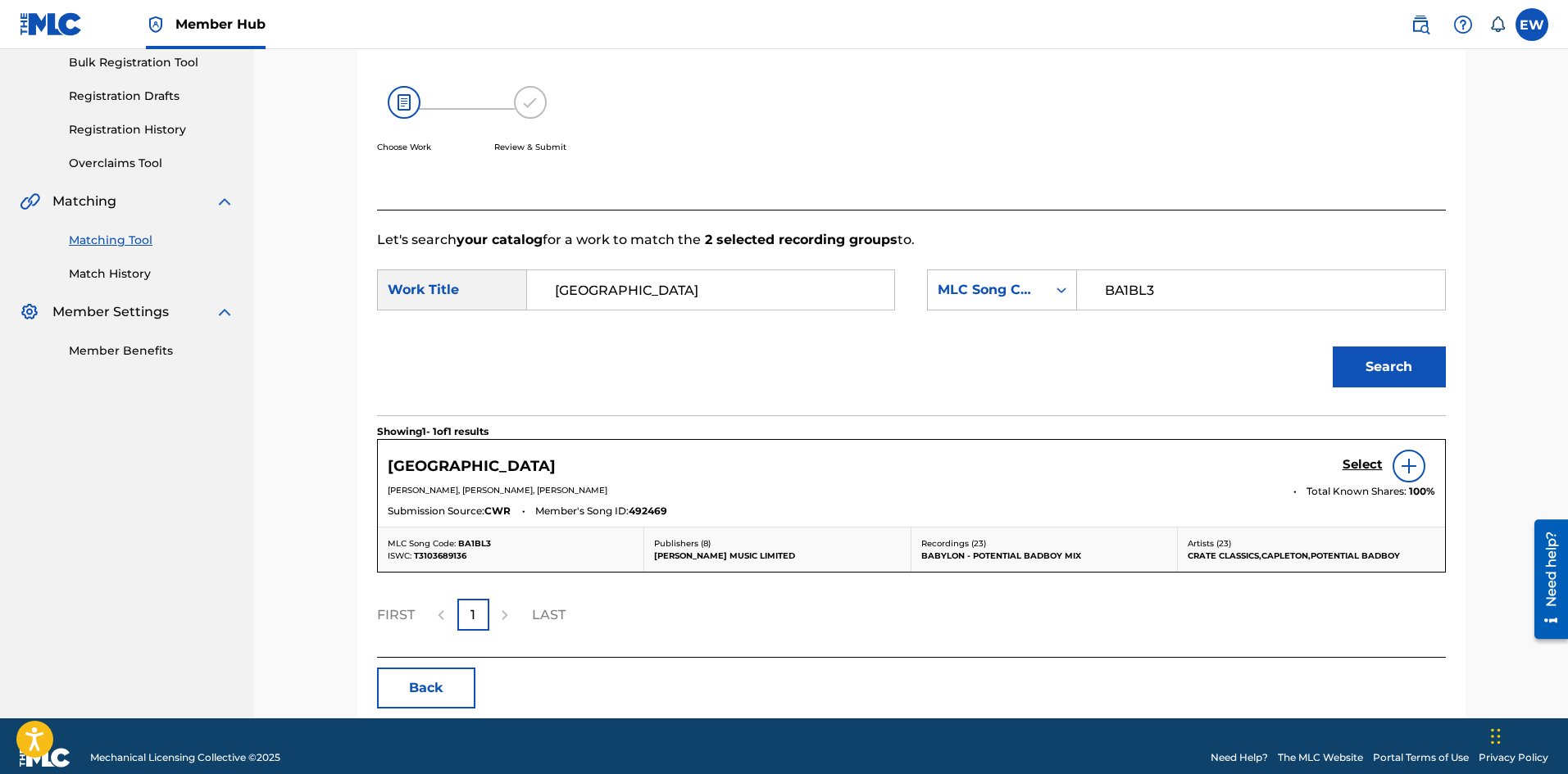
drag, startPoint x: 1357, startPoint y: 454, endPoint x: 1344, endPoint y: 453, distance: 13.0
click at [1354, 454] on div "Select" at bounding box center [1388, 466] width 93 height 33
click at [1361, 457] on h5 "Select" at bounding box center [1363, 464] width 40 height 16
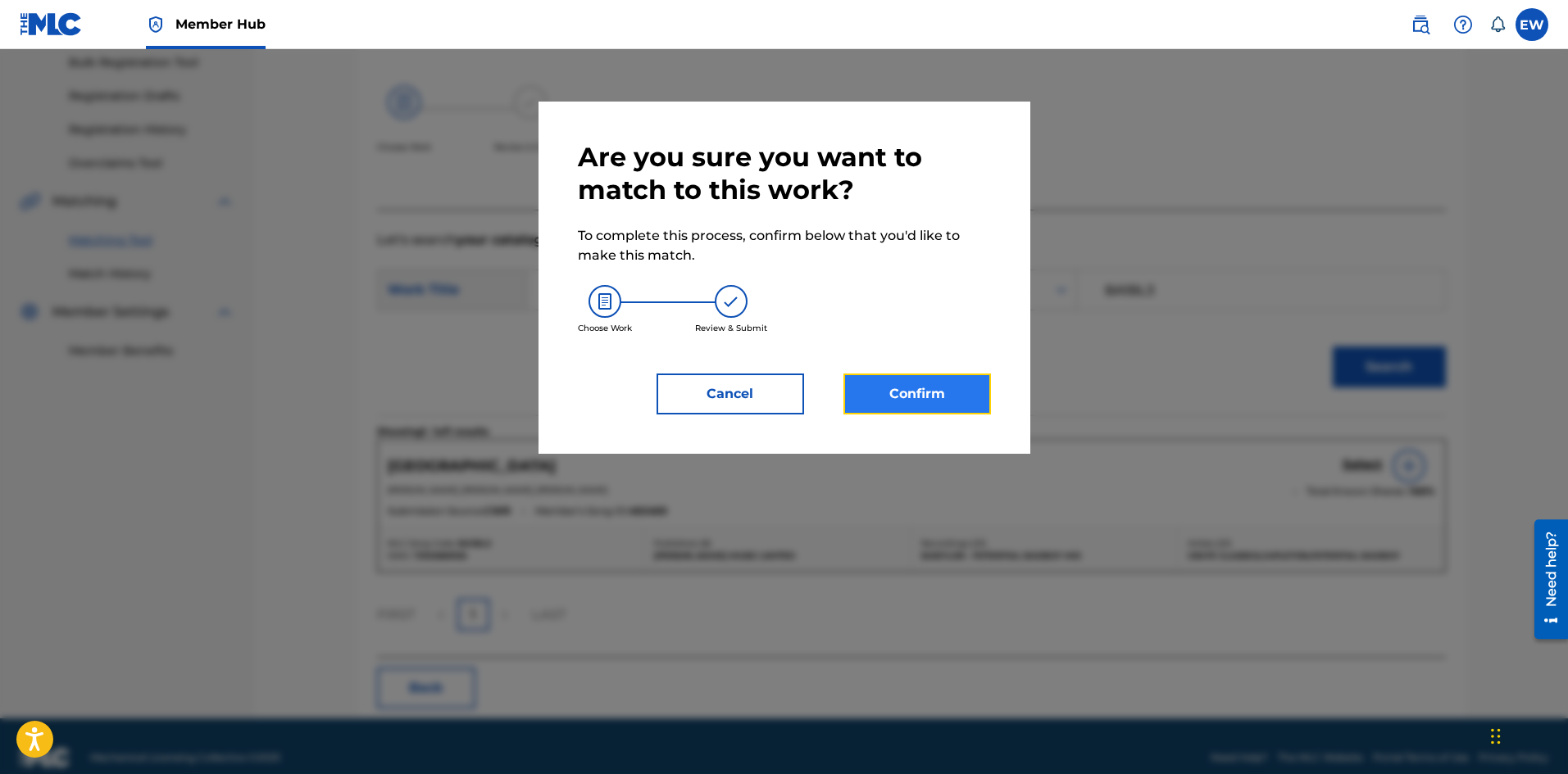
click at [912, 404] on button "Confirm" at bounding box center [917, 394] width 148 height 41
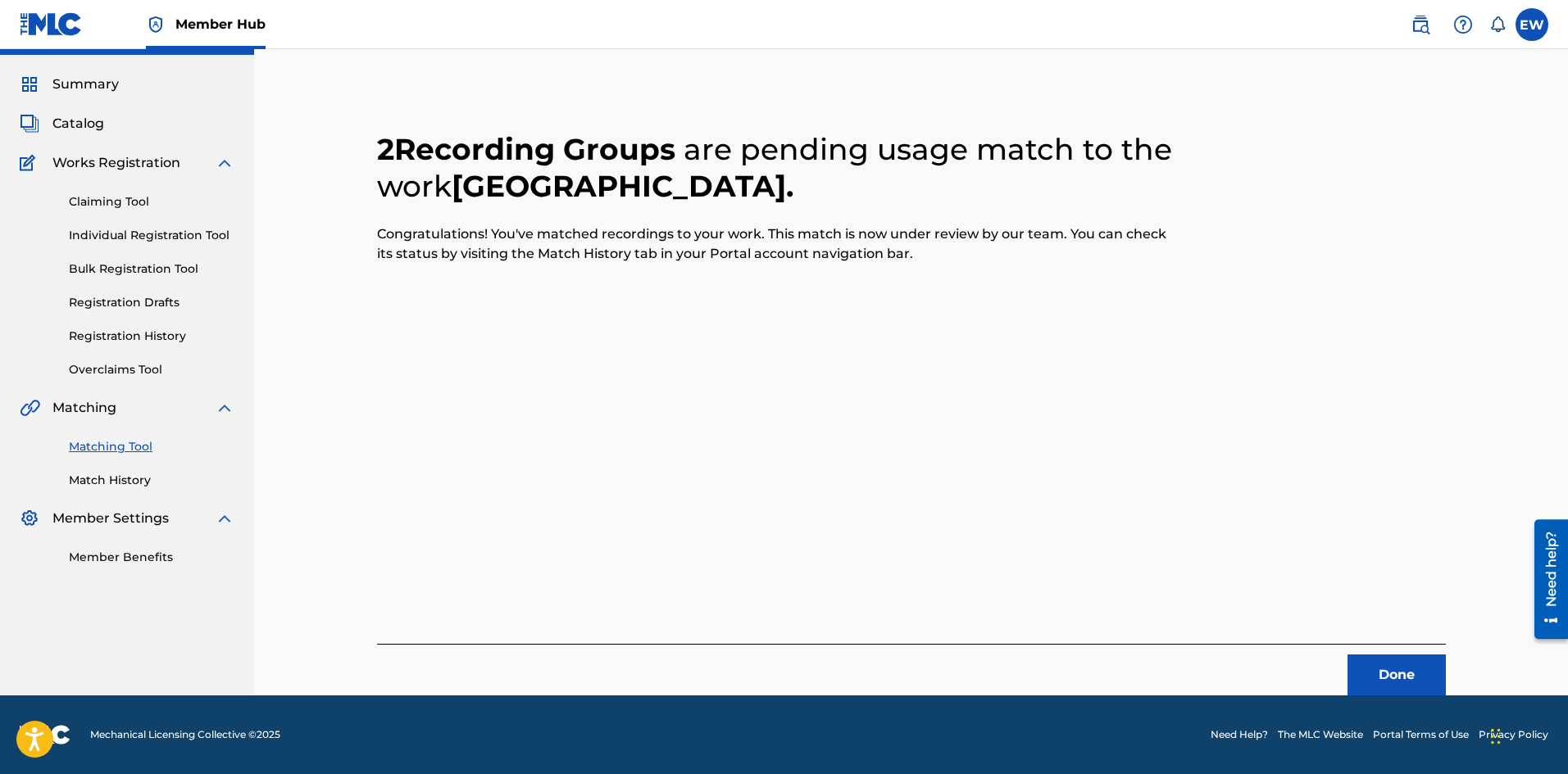
scroll to position [39, 0]
click at [1389, 671] on button "Done" at bounding box center [1397, 675] width 98 height 41
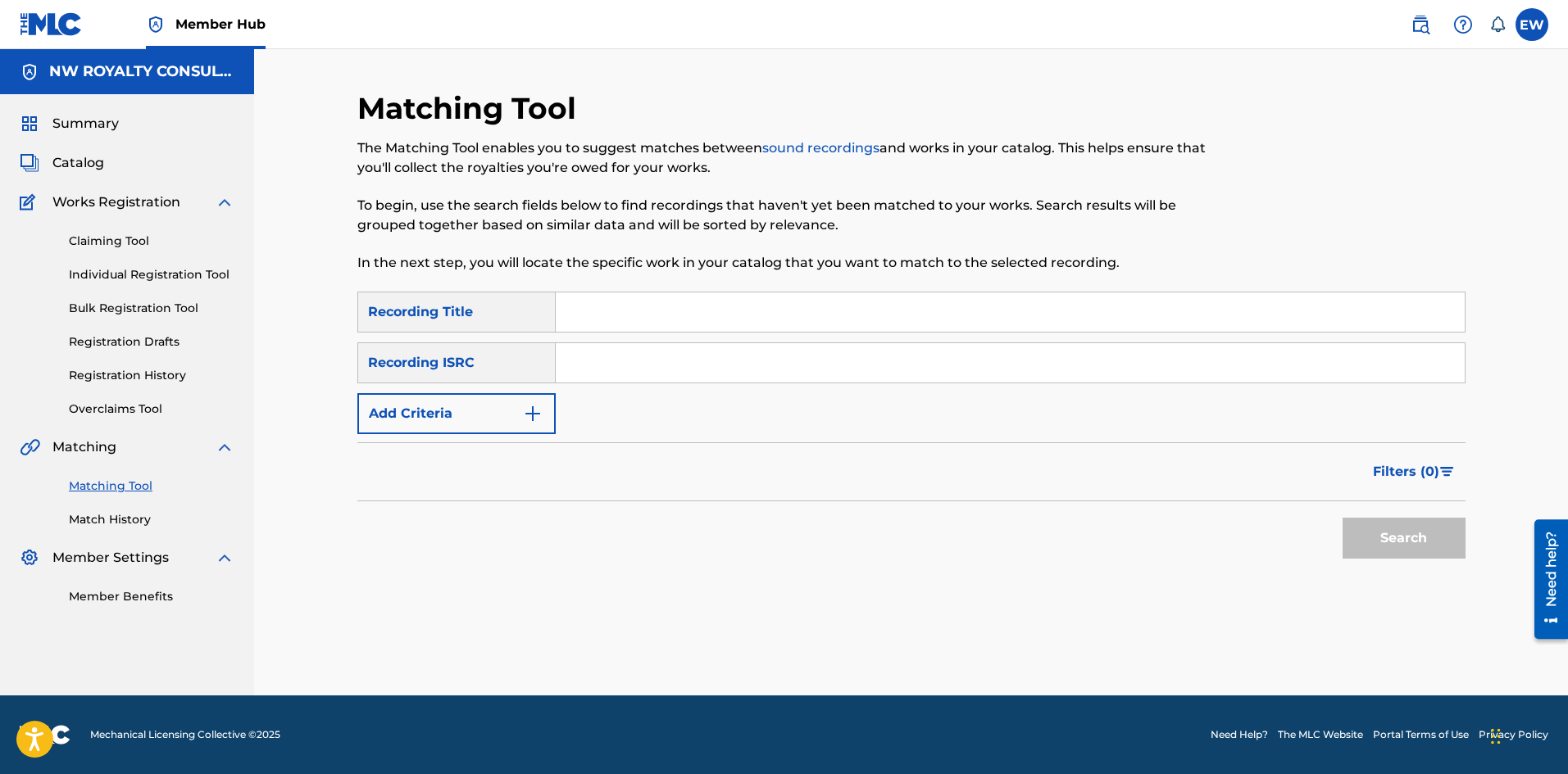
scroll to position [0, 0]
click at [440, 405] on button "Add Criteria" at bounding box center [456, 413] width 198 height 41
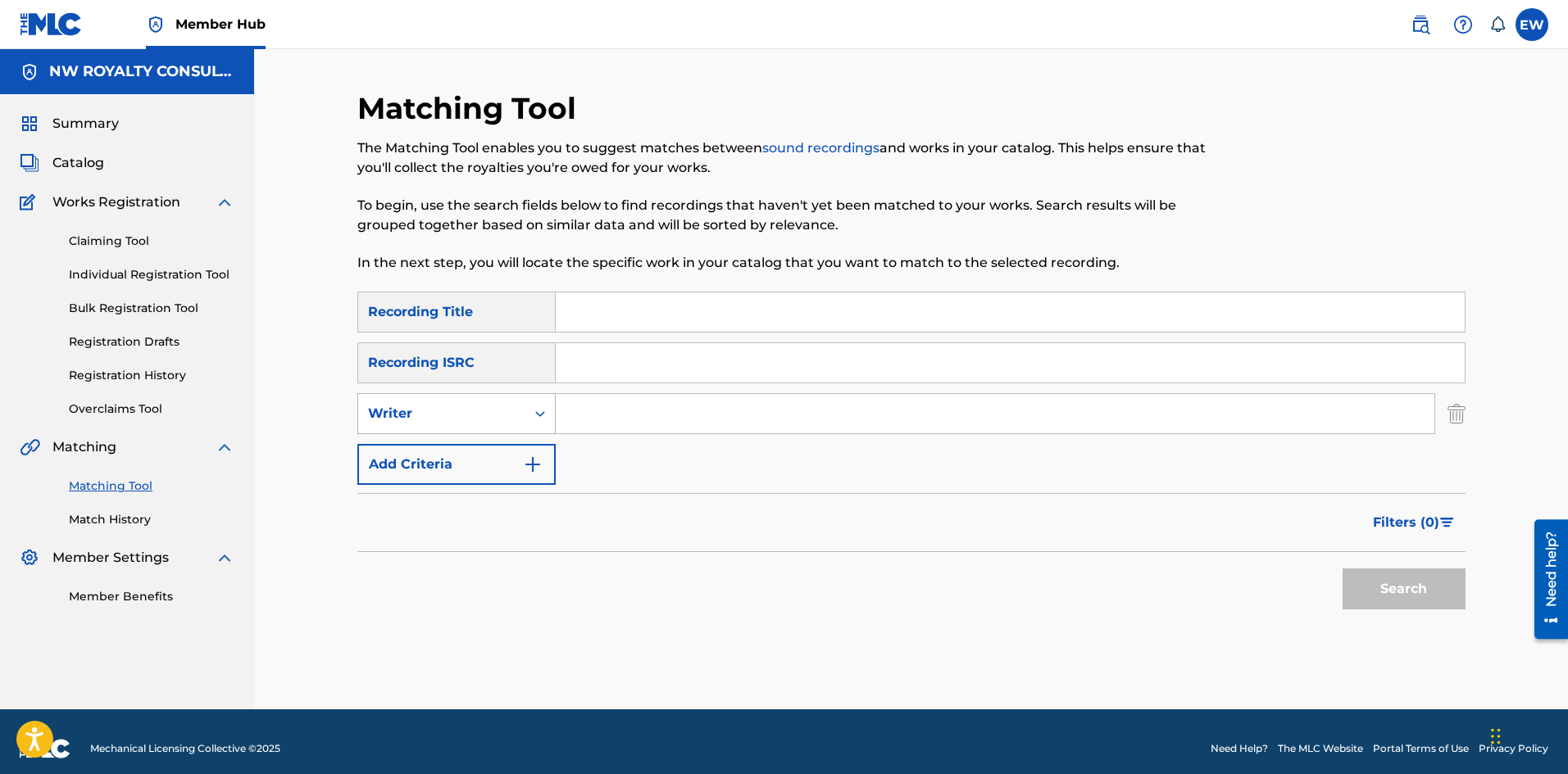
drag, startPoint x: 440, startPoint y: 405, endPoint x: 435, endPoint y: 431, distance: 26.5
click at [440, 409] on div "Writer" at bounding box center [442, 413] width 148 height 19
drag, startPoint x: 463, startPoint y: 450, endPoint x: 510, endPoint y: 451, distance: 47.0
click at [470, 450] on div "Recording Artist" at bounding box center [456, 454] width 197 height 41
drag, startPoint x: 643, startPoint y: 412, endPoint x: 626, endPoint y: 401, distance: 20.2
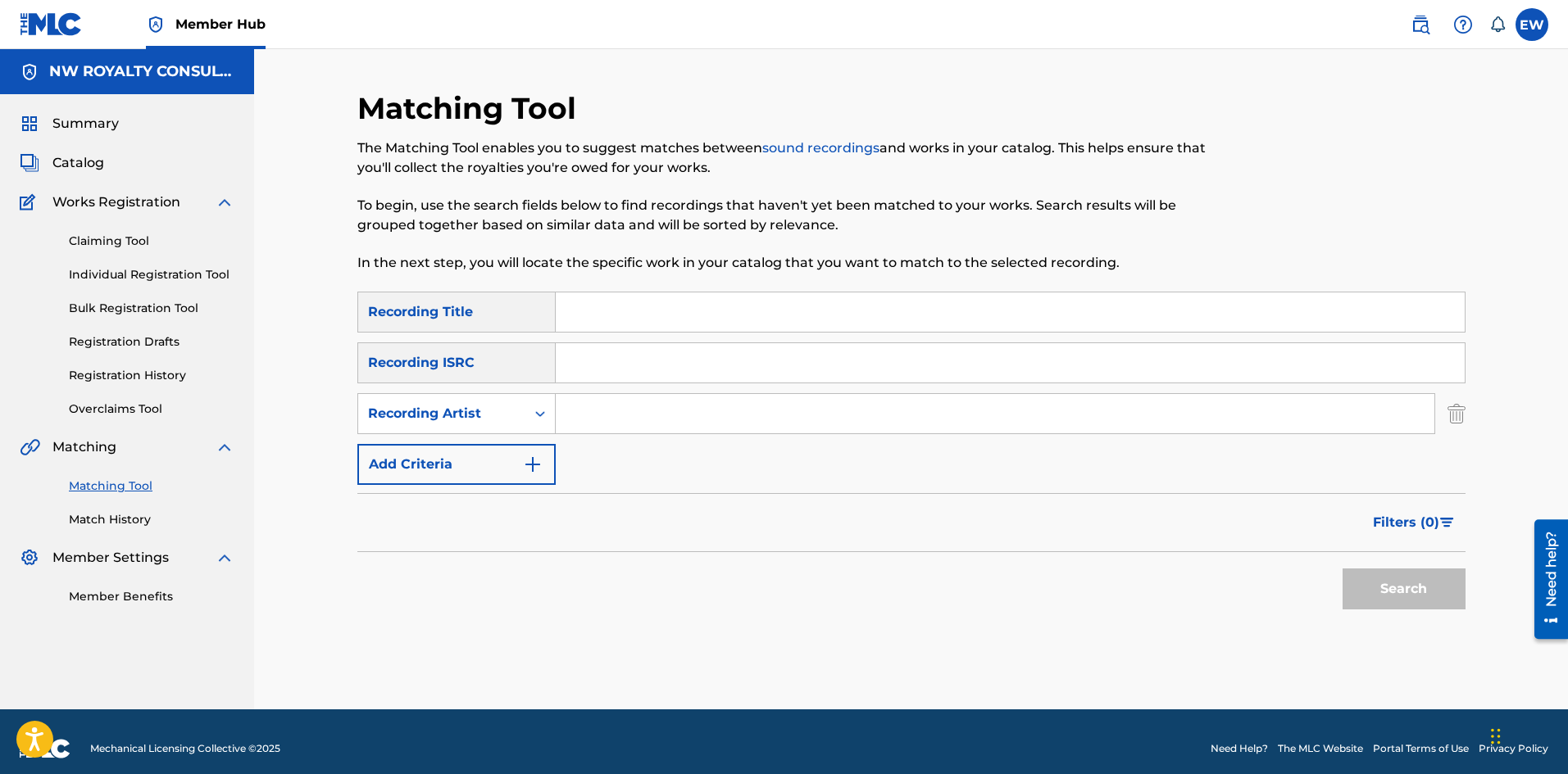
click at [629, 408] on input "Search Form" at bounding box center [995, 413] width 879 height 39
type input "[PERSON_NAME]"
drag, startPoint x: 652, startPoint y: 320, endPoint x: 641, endPoint y: 322, distance: 11.2
click at [650, 321] on input "Search Form" at bounding box center [1011, 311] width 909 height 39
type input "[GEOGRAPHIC_DATA]"
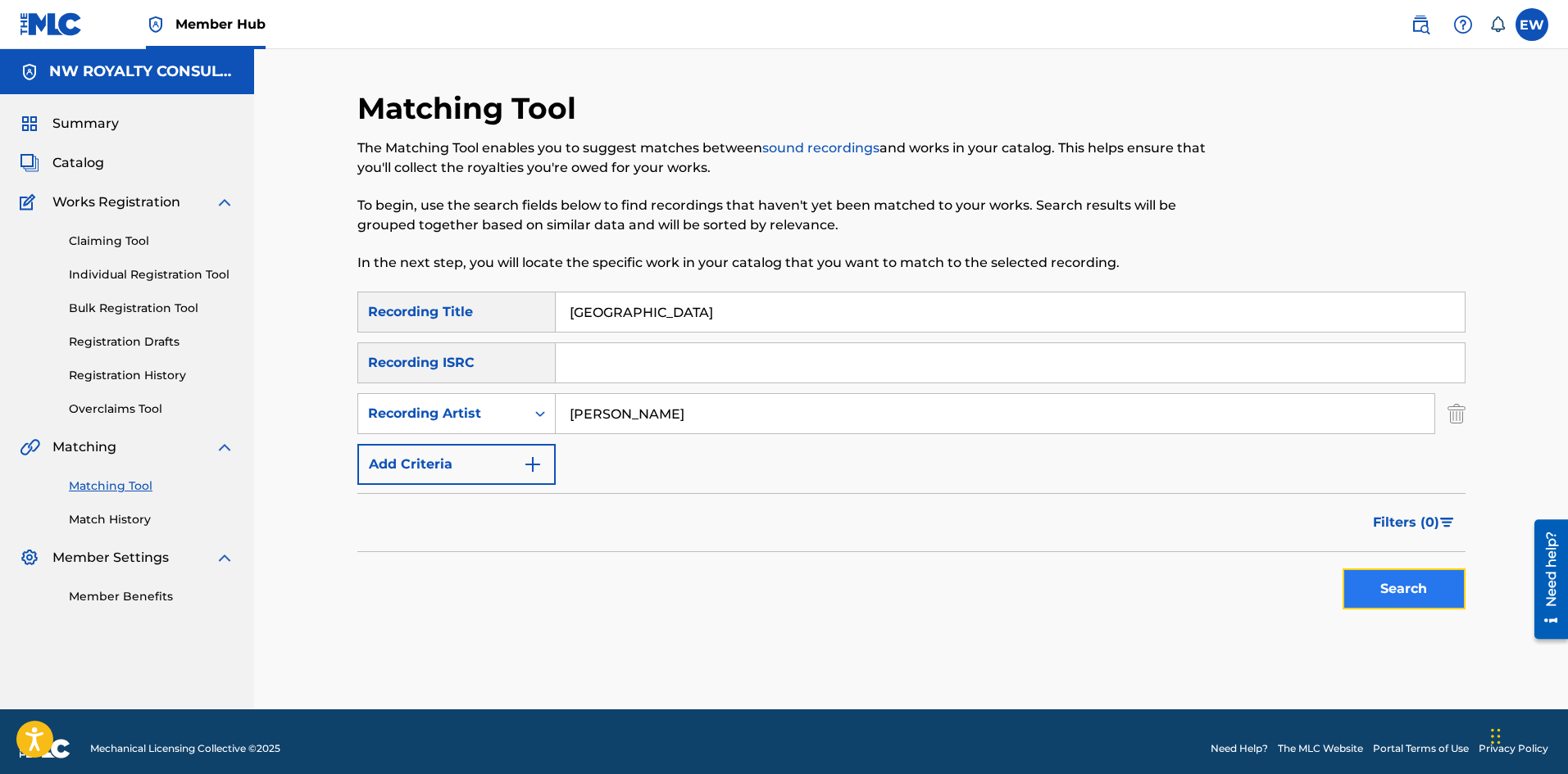
click at [1427, 603] on button "Search" at bounding box center [1404, 589] width 123 height 41
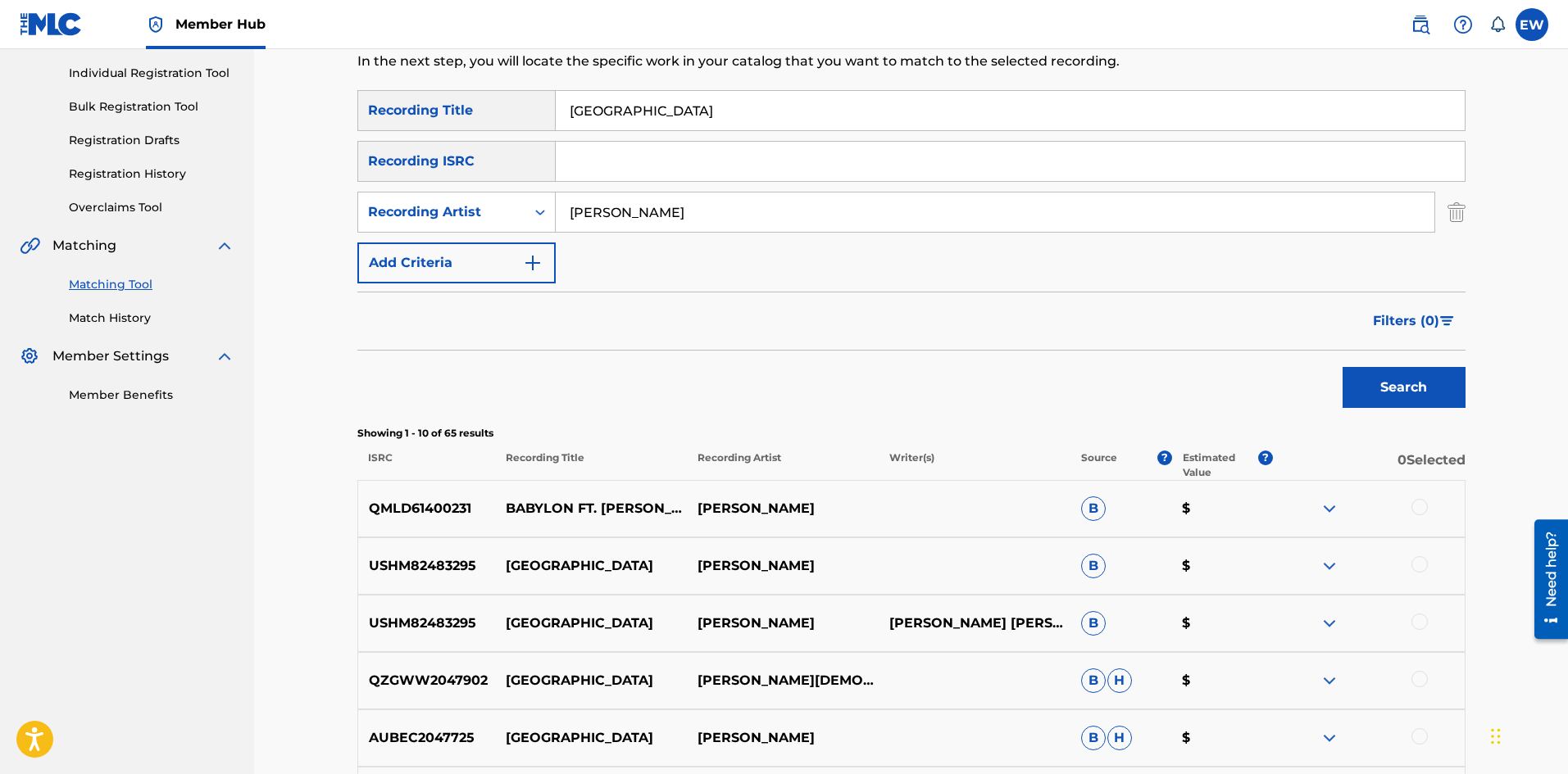
scroll to position [245, 0]
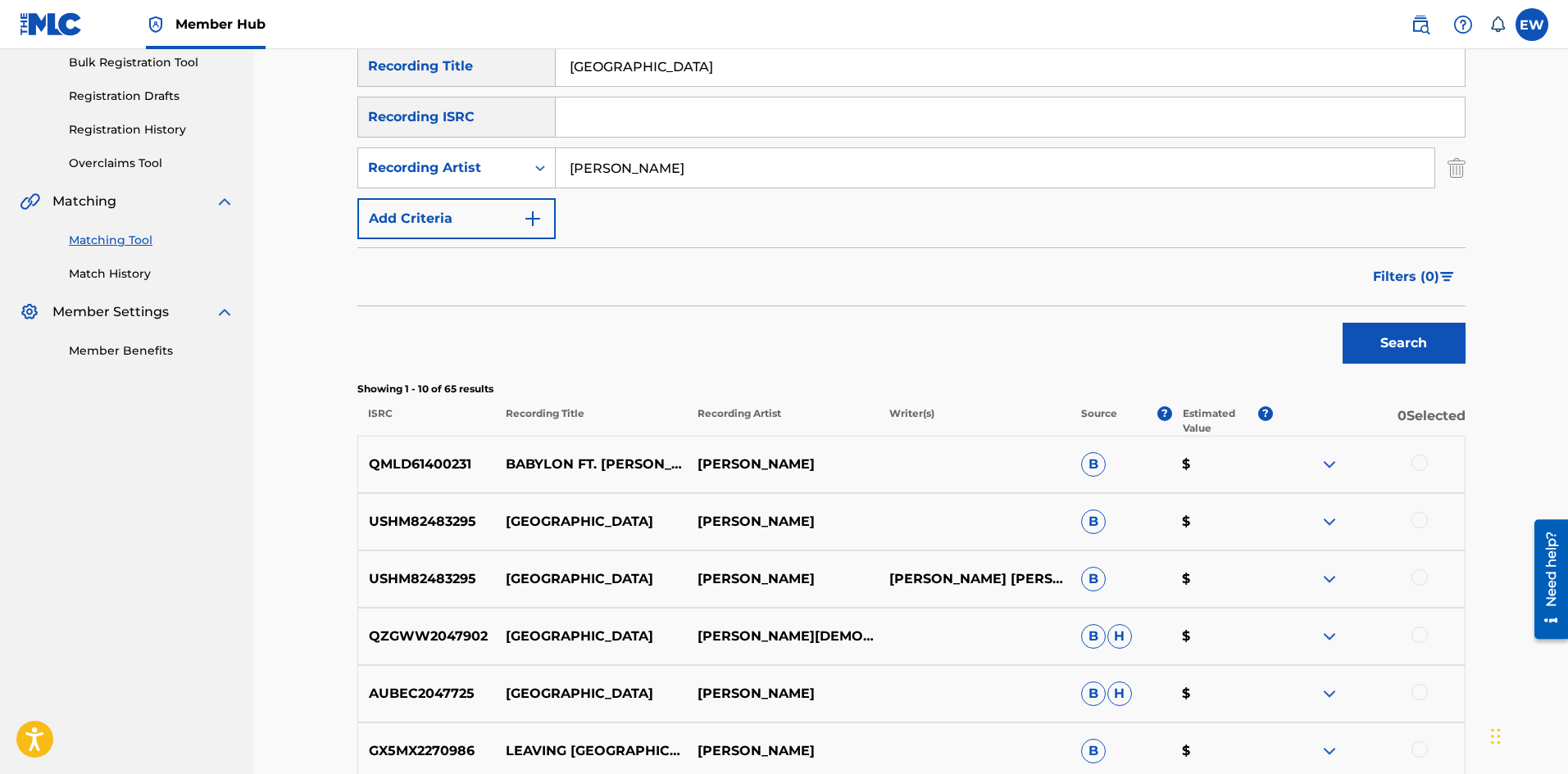
click at [1415, 457] on div at bounding box center [1420, 463] width 16 height 16
click at [1155, 645] on button "Match 1 Group" at bounding box center [1152, 640] width 181 height 41
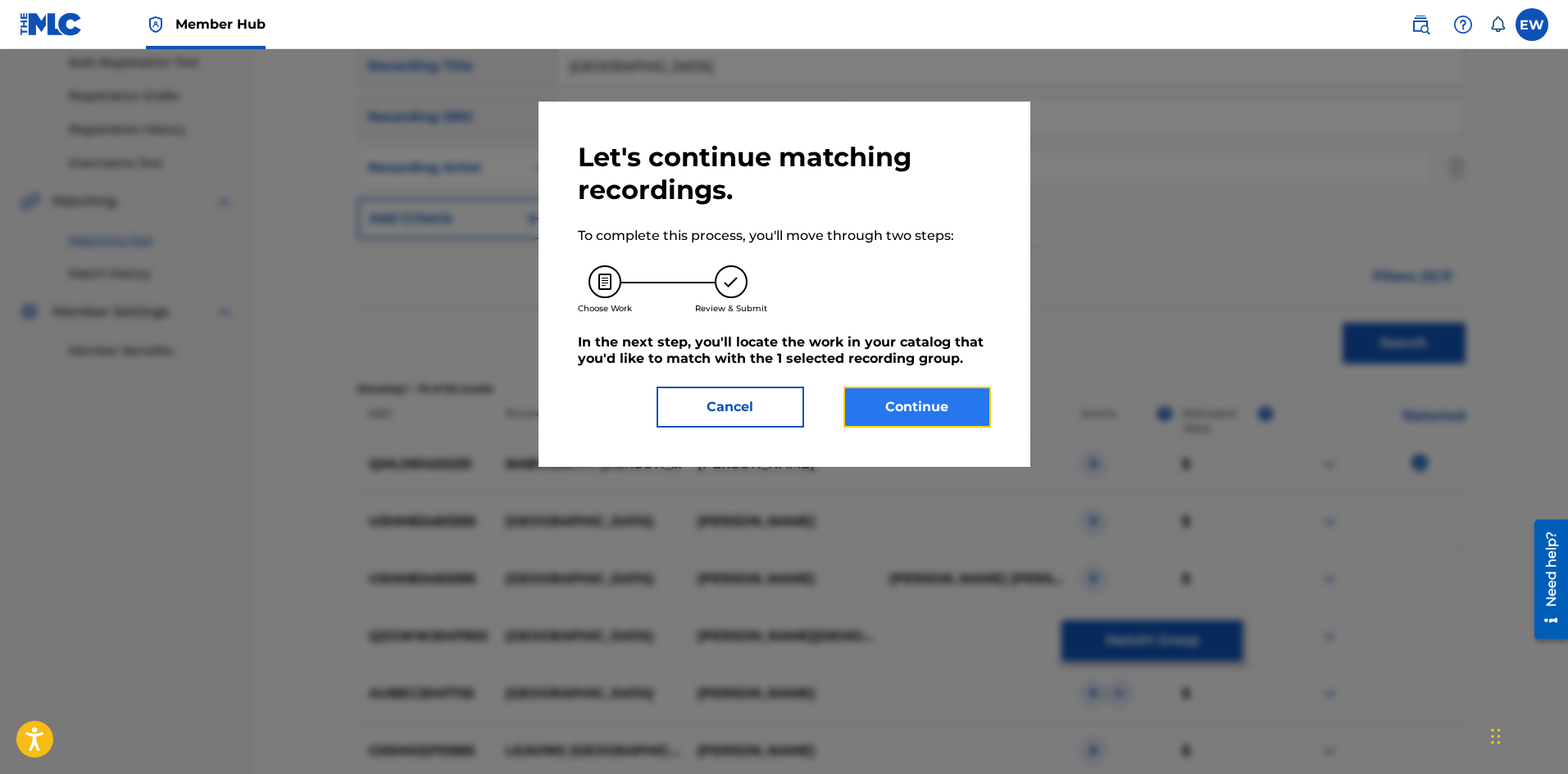
click at [912, 414] on button "Continue" at bounding box center [917, 407] width 148 height 41
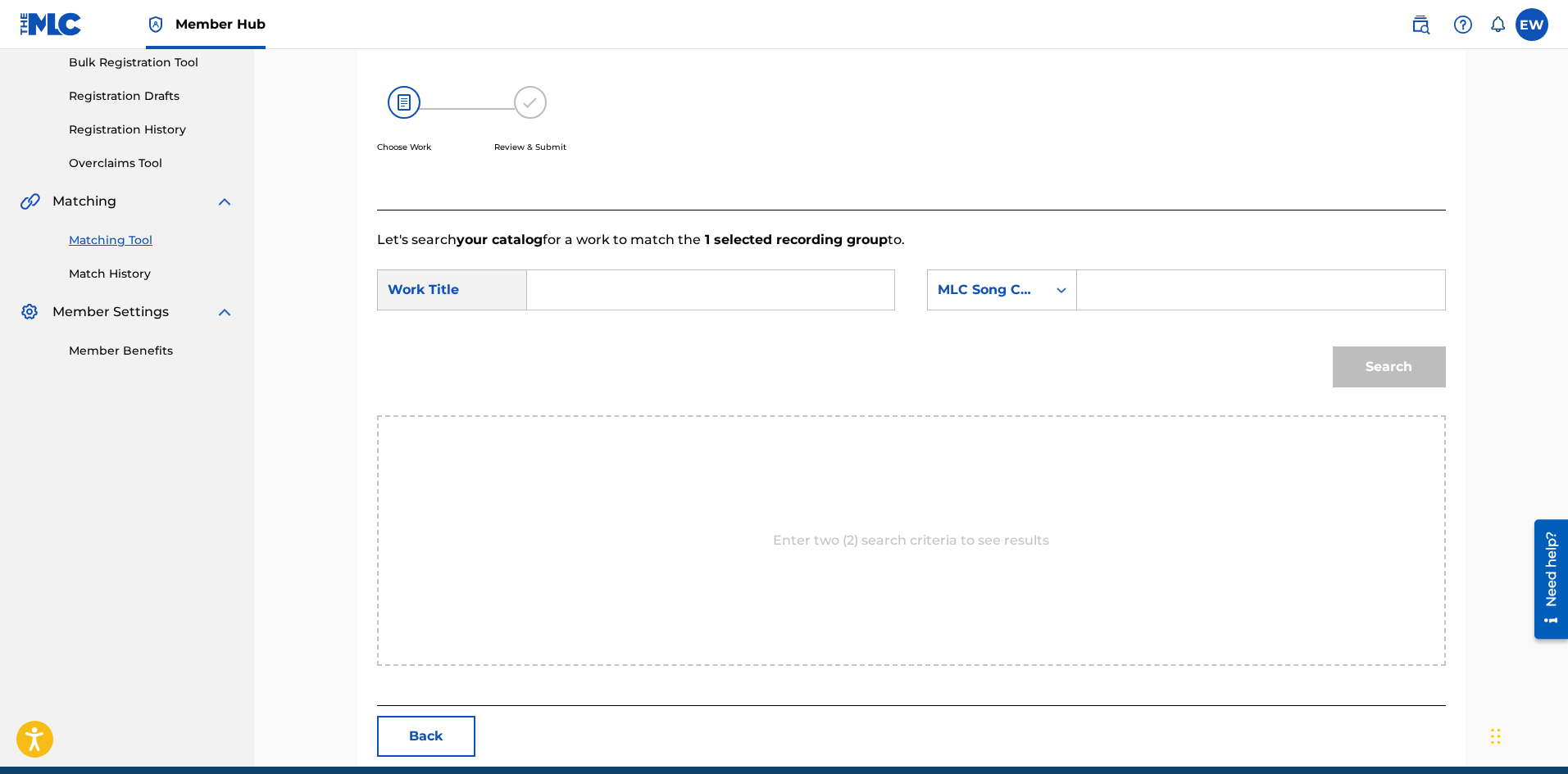
drag, startPoint x: 747, startPoint y: 292, endPoint x: 760, endPoint y: 294, distance: 13.2
click at [746, 294] on input "Search Form" at bounding box center [710, 289] width 339 height 39
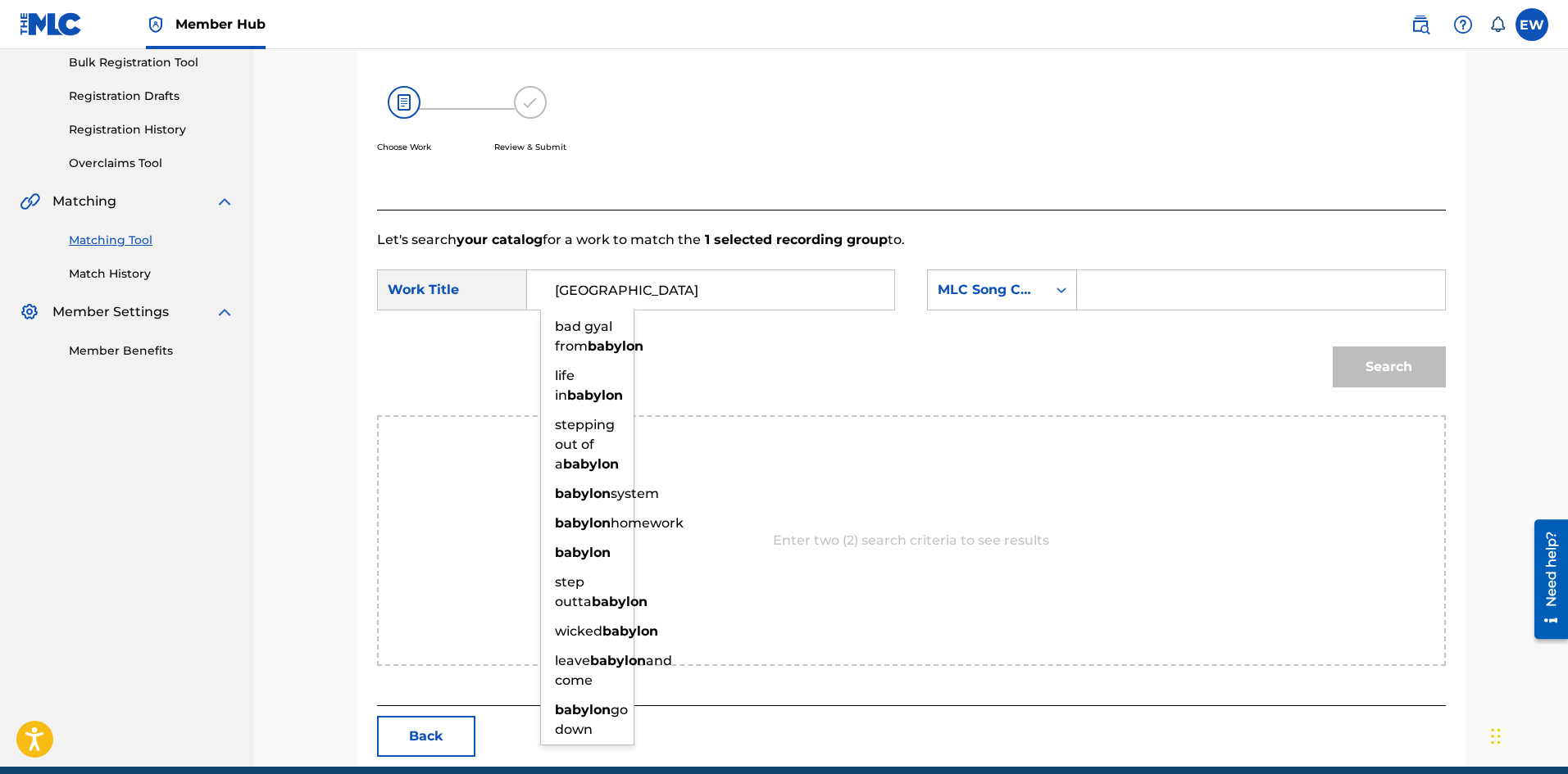
type input "[GEOGRAPHIC_DATA]"
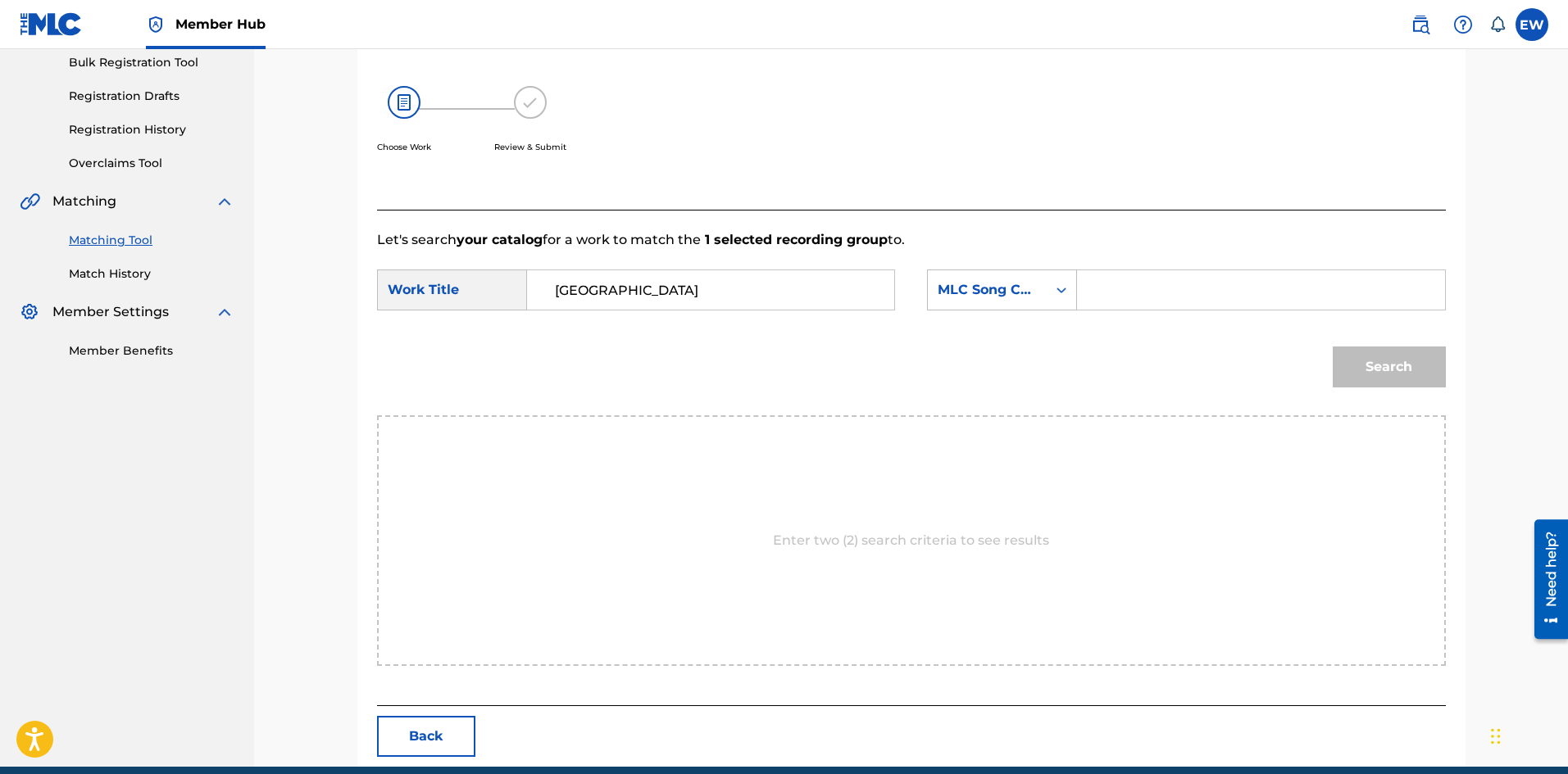
click at [1136, 282] on input "Search Form" at bounding box center [1261, 289] width 339 height 39
type input "BV7D2M"
drag, startPoint x: 1362, startPoint y: 368, endPoint x: 1318, endPoint y: 348, distance: 48.3
click at [1360, 366] on button "Search" at bounding box center [1389, 366] width 113 height 41
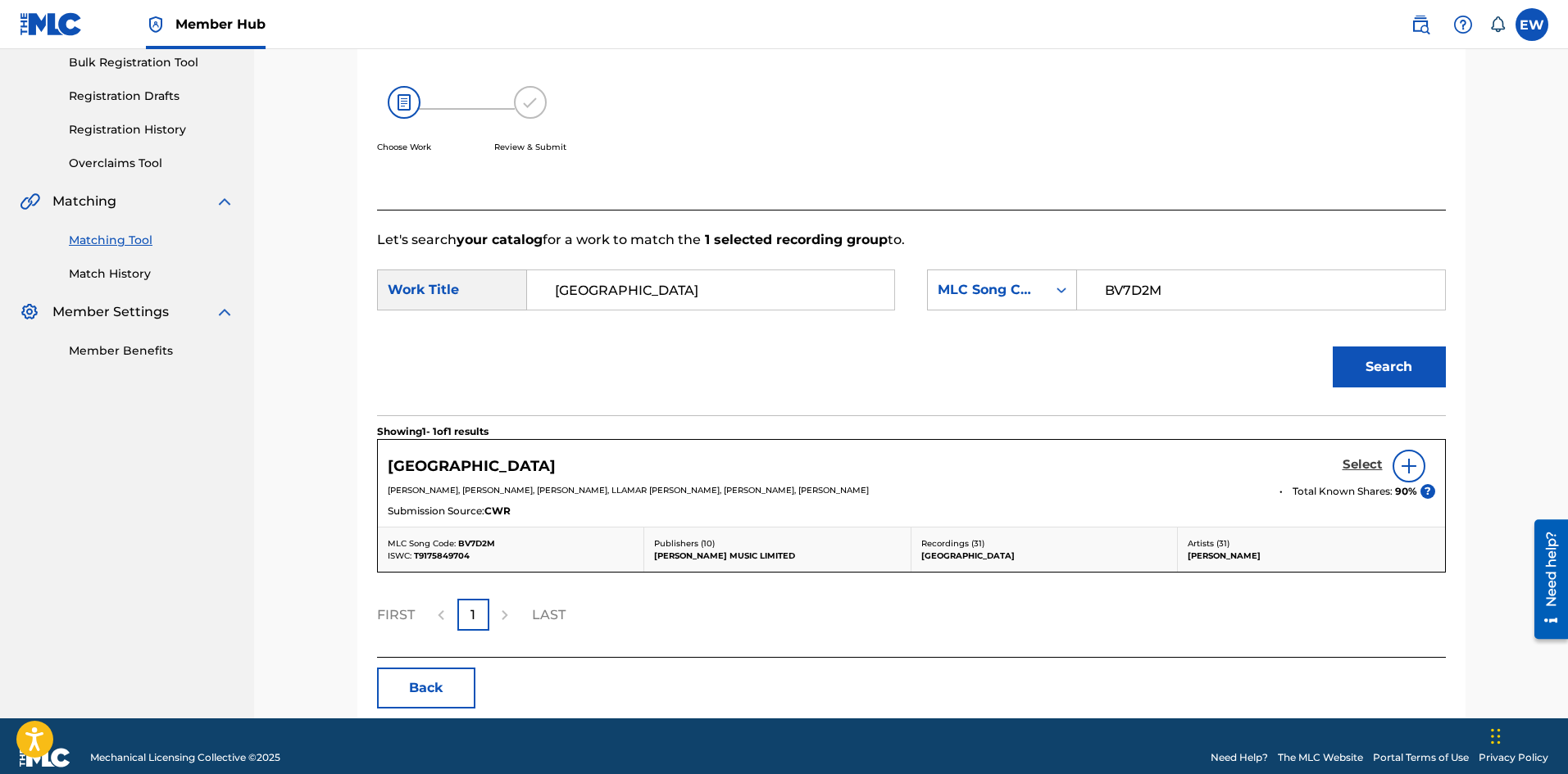
click at [1360, 471] on h5 "Select" at bounding box center [1363, 464] width 40 height 16
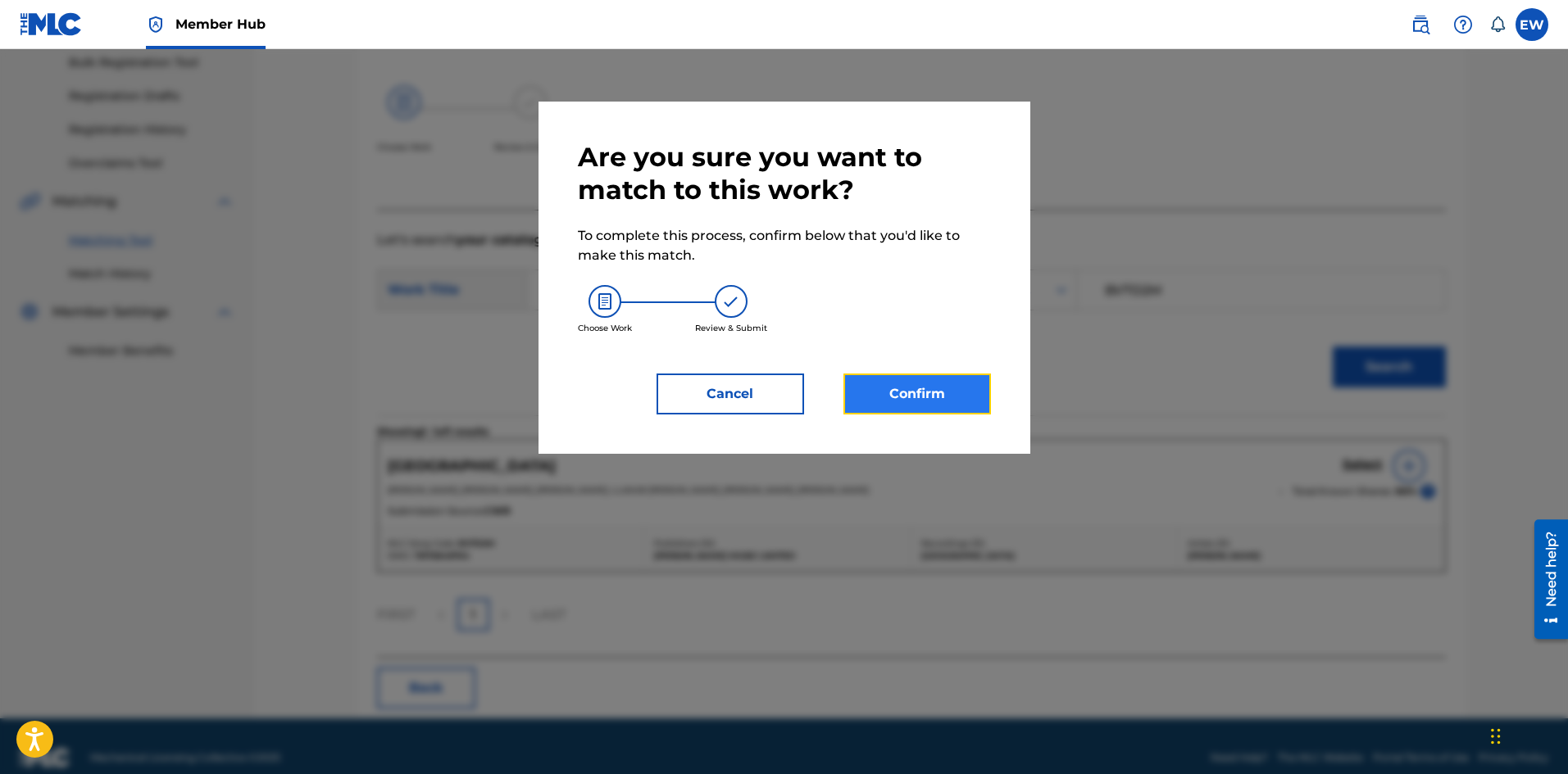
click at [974, 399] on button "Confirm" at bounding box center [917, 394] width 148 height 41
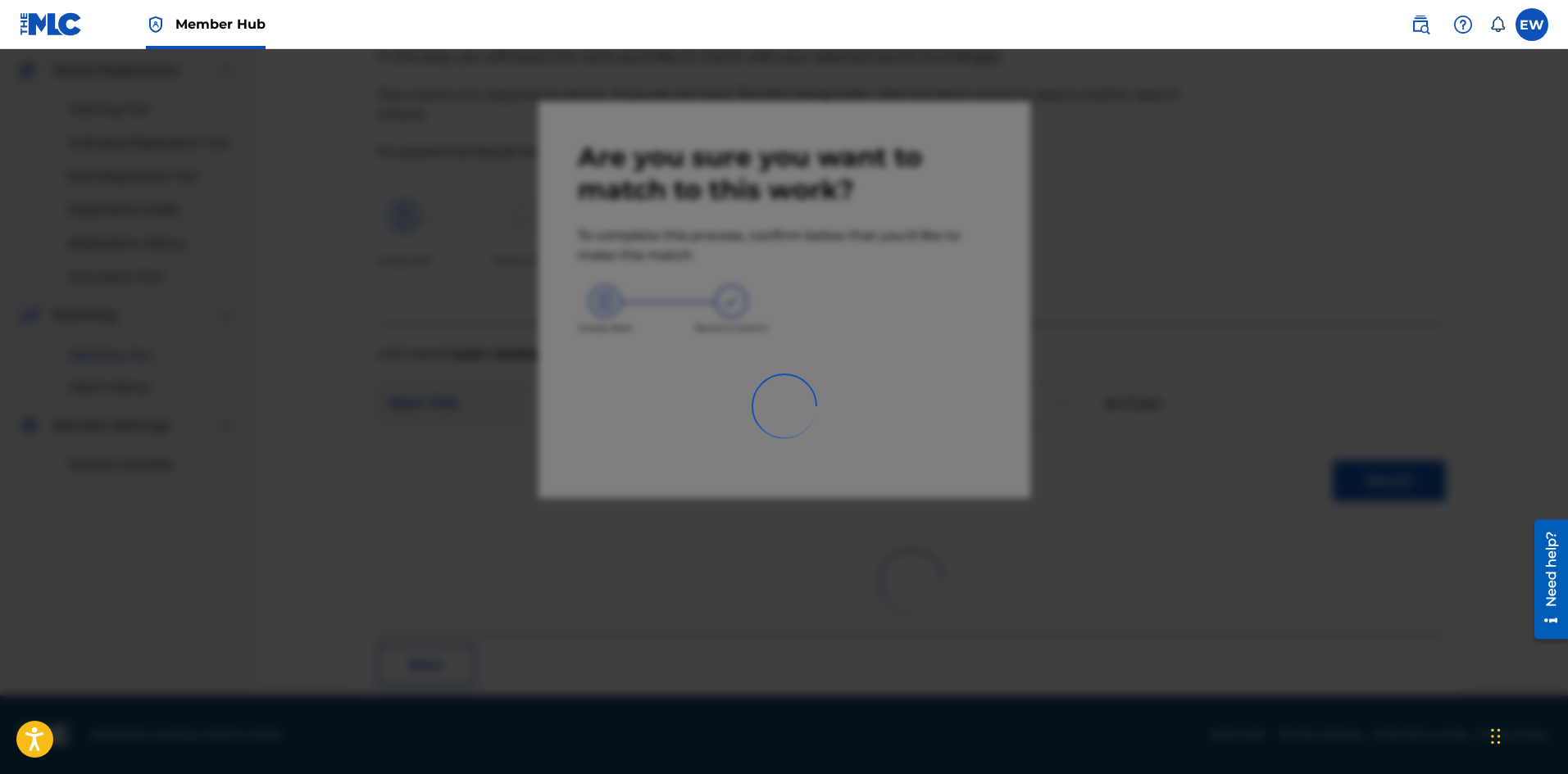
scroll to position [39, 0]
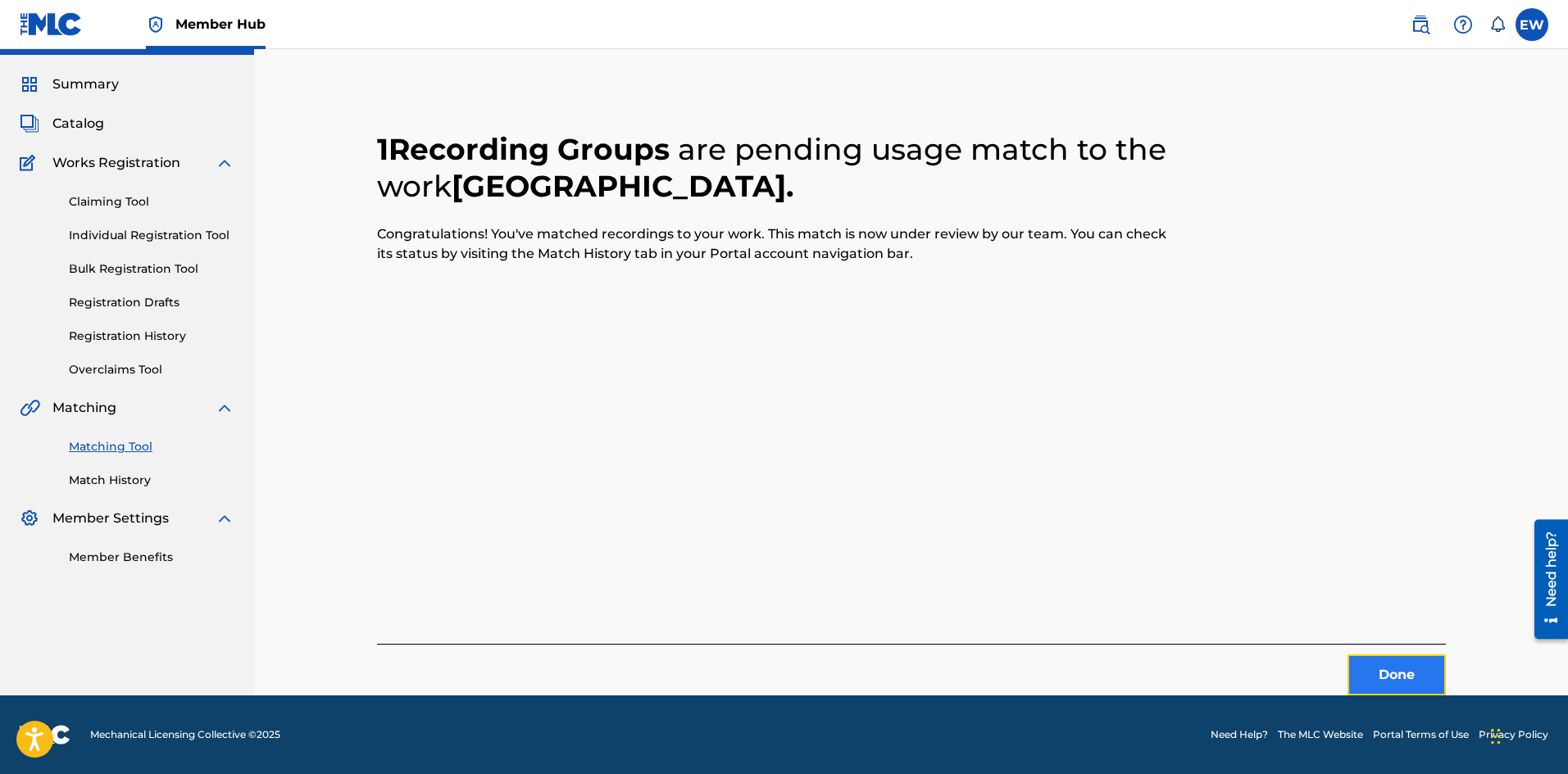
click at [1375, 671] on button "Done" at bounding box center [1397, 675] width 98 height 41
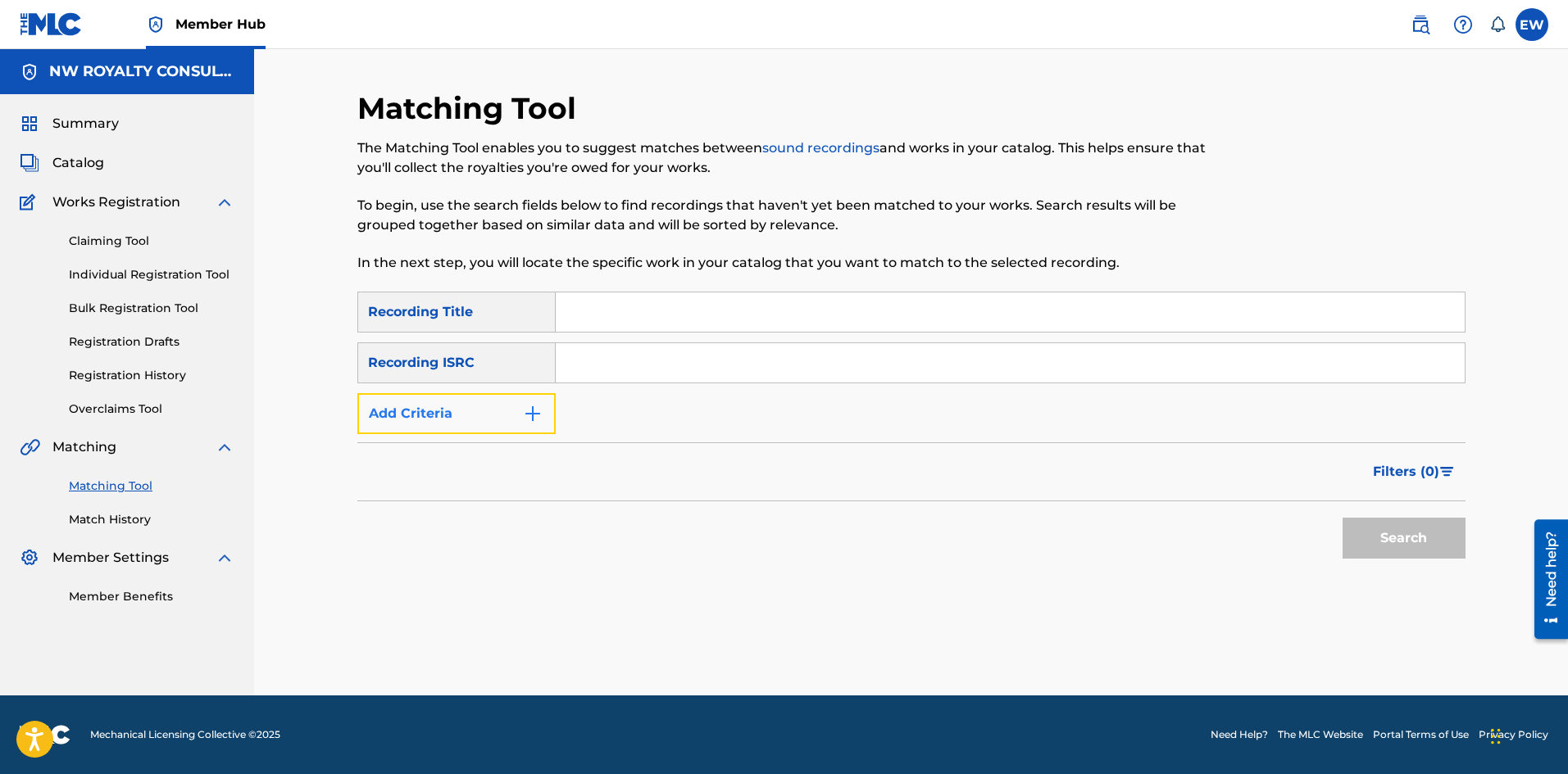
click at [503, 400] on button "Add Criteria" at bounding box center [456, 413] width 198 height 41
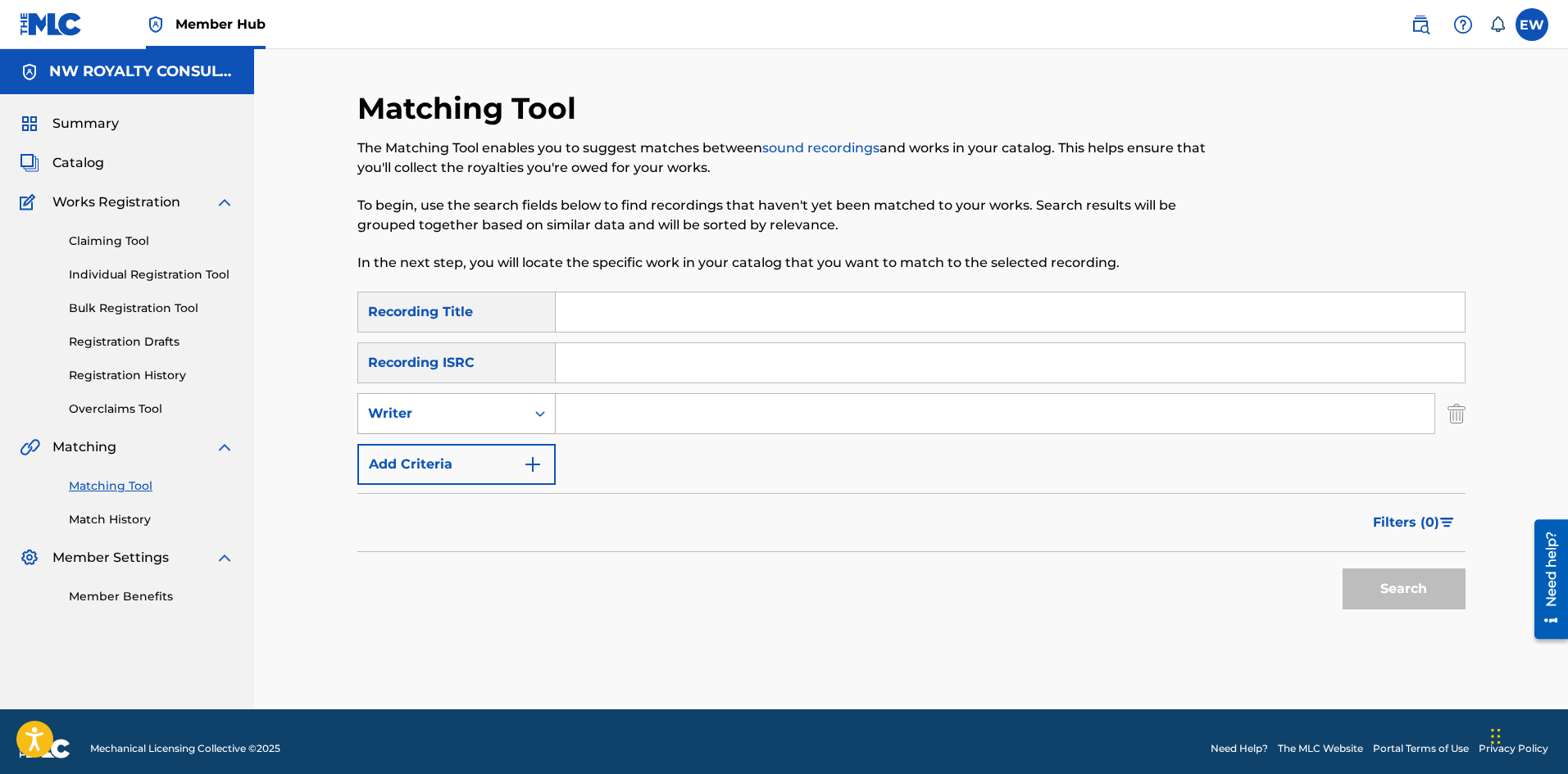
click at [501, 418] on div "Writer" at bounding box center [442, 413] width 148 height 19
drag, startPoint x: 501, startPoint y: 442, endPoint x: 572, endPoint y: 417, distance: 75.3
click at [519, 433] on div "2 results available. Use Up and Down to choose options, press Enter to select t…" at bounding box center [456, 413] width 198 height 41
drag, startPoint x: 614, startPoint y: 403, endPoint x: 525, endPoint y: 362, distance: 98.0
click at [556, 389] on div "SearchWithCriteria1a88df43-ddfd-414e-945b-9acc7855755c Recording Title SearchWi…" at bounding box center [911, 387] width 1108 height 193
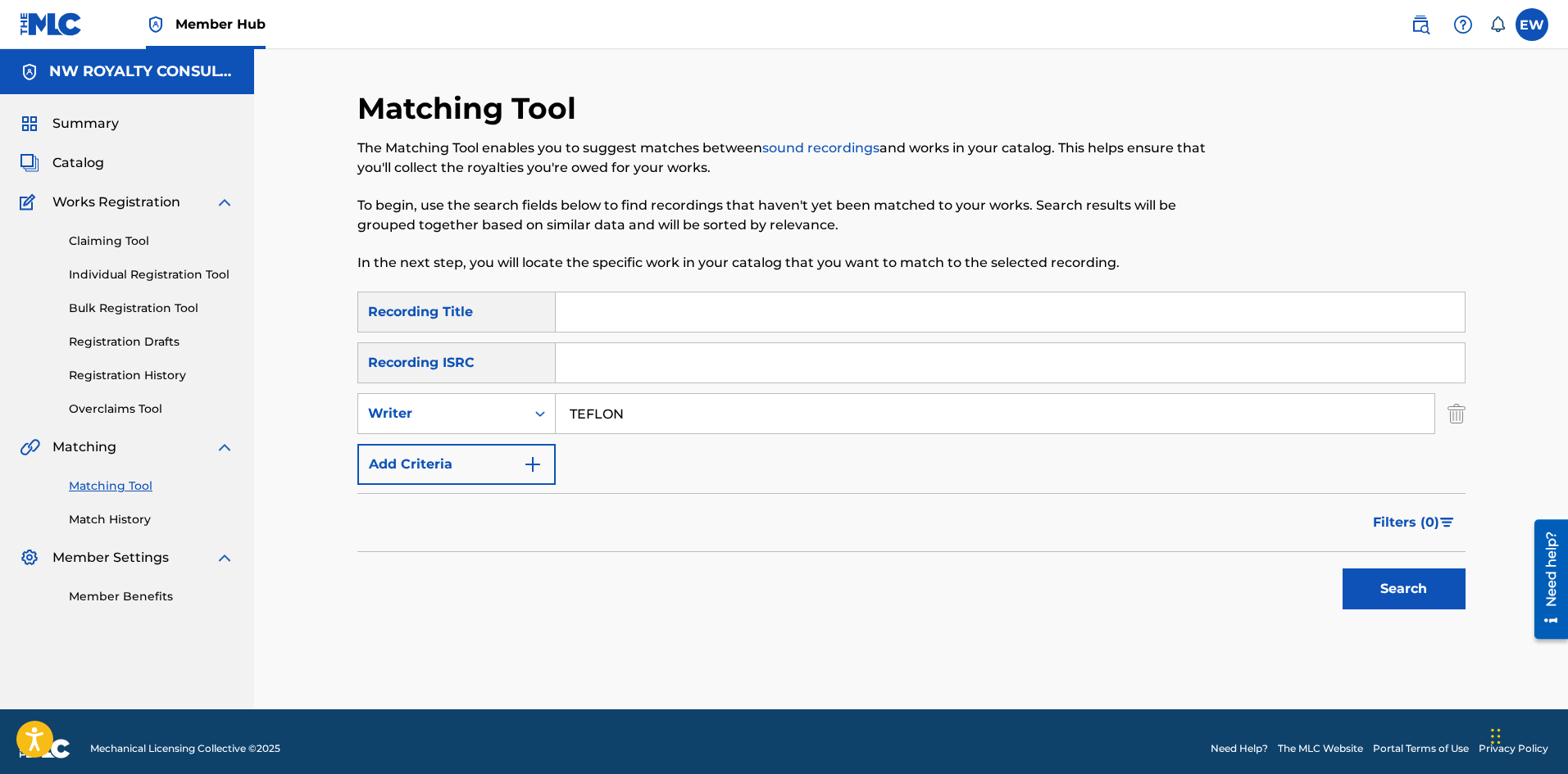
type input "TEFLON"
drag, startPoint x: 694, startPoint y: 282, endPoint x: 676, endPoint y: 299, distance: 24.8
click at [688, 286] on div "Matching Tool The Matching Tool enables you to suggest matches between sound re…" at bounding box center [784, 191] width 853 height 202
click at [665, 315] on input "Search Form" at bounding box center [1011, 311] width 909 height 39
type input "BABYLON A COME"
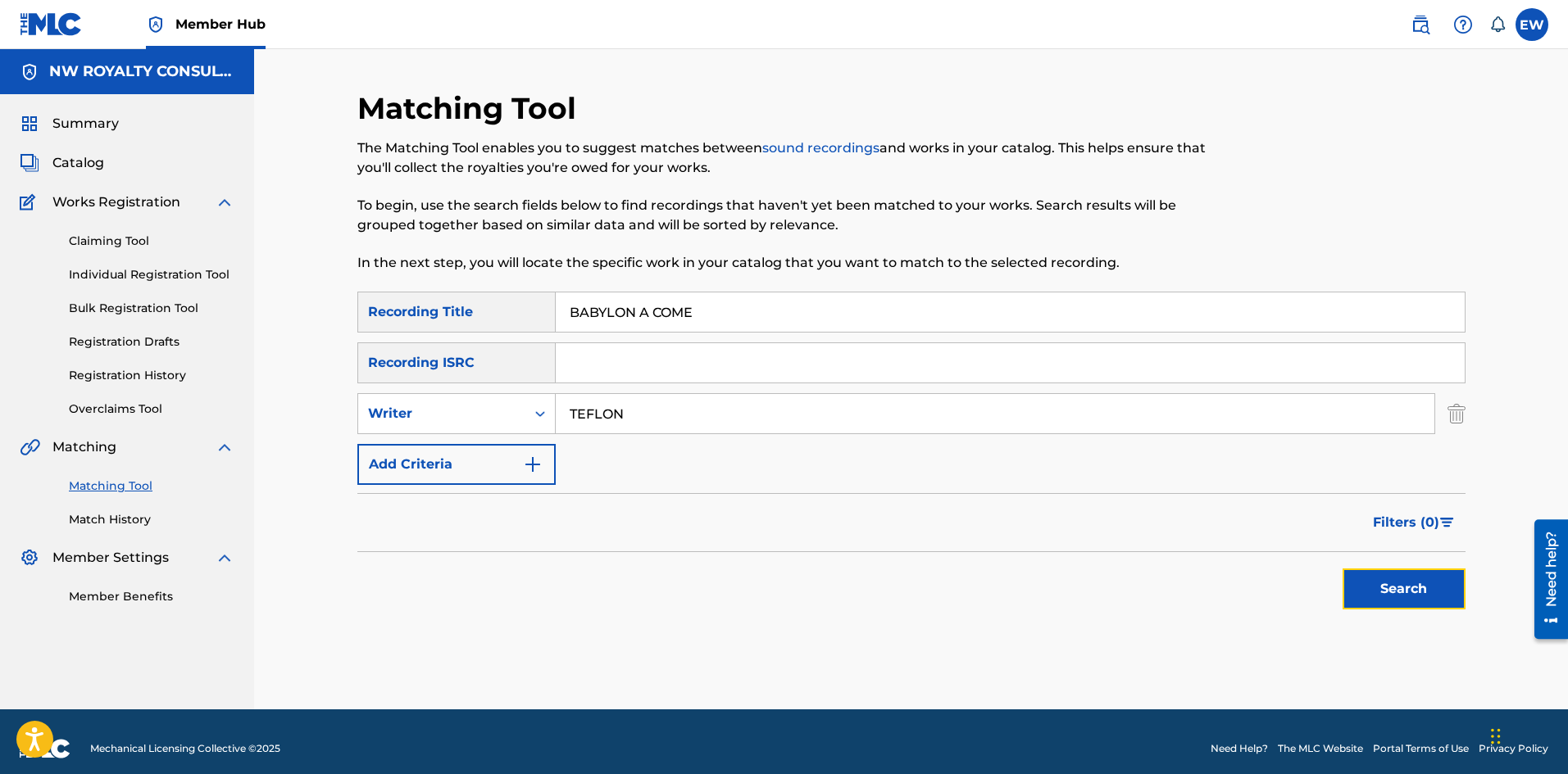
drag, startPoint x: 1430, startPoint y: 596, endPoint x: 1399, endPoint y: 572, distance: 39.2
click at [1430, 595] on button "Search" at bounding box center [1404, 589] width 123 height 41
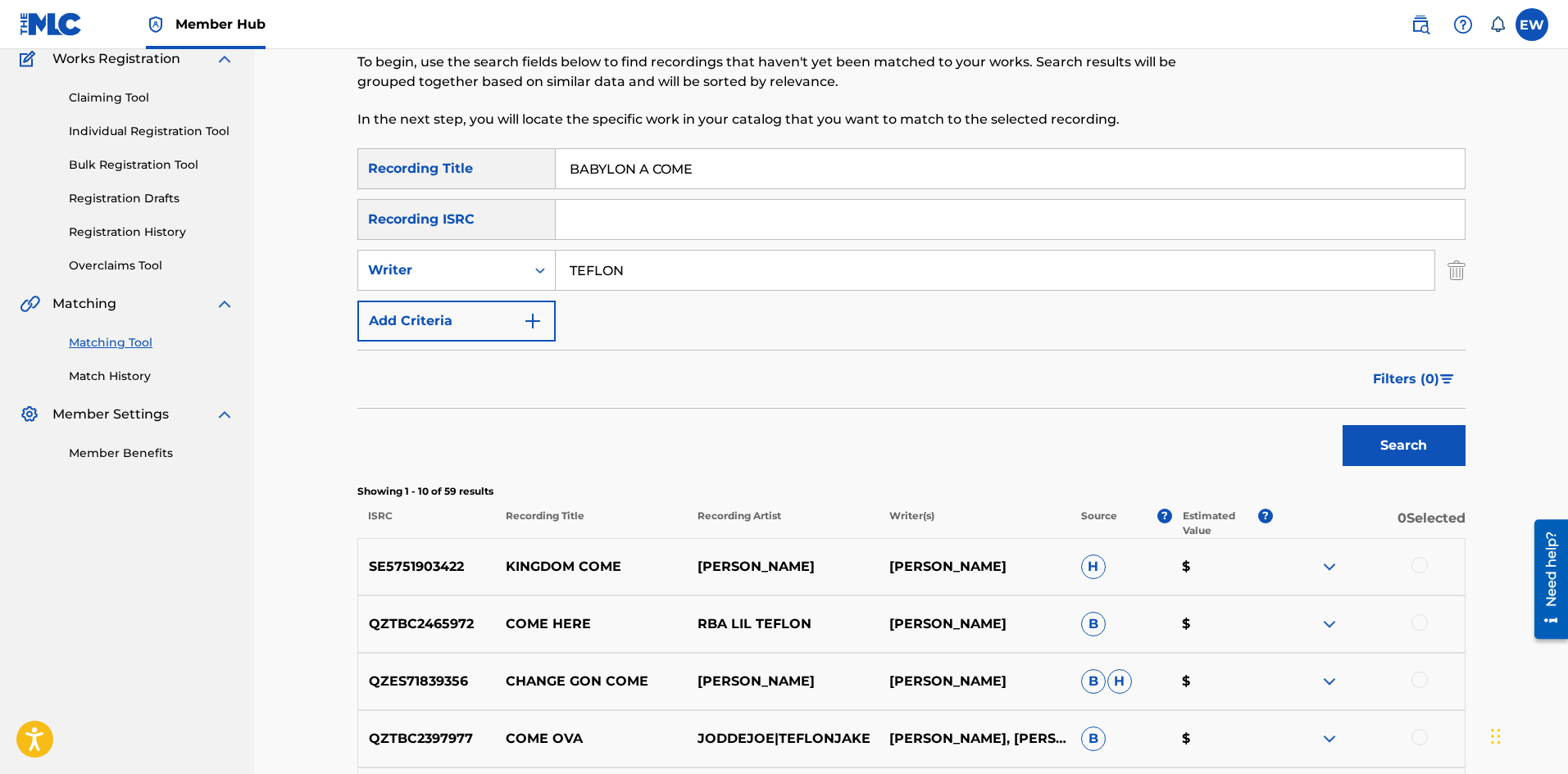
scroll to position [82, 0]
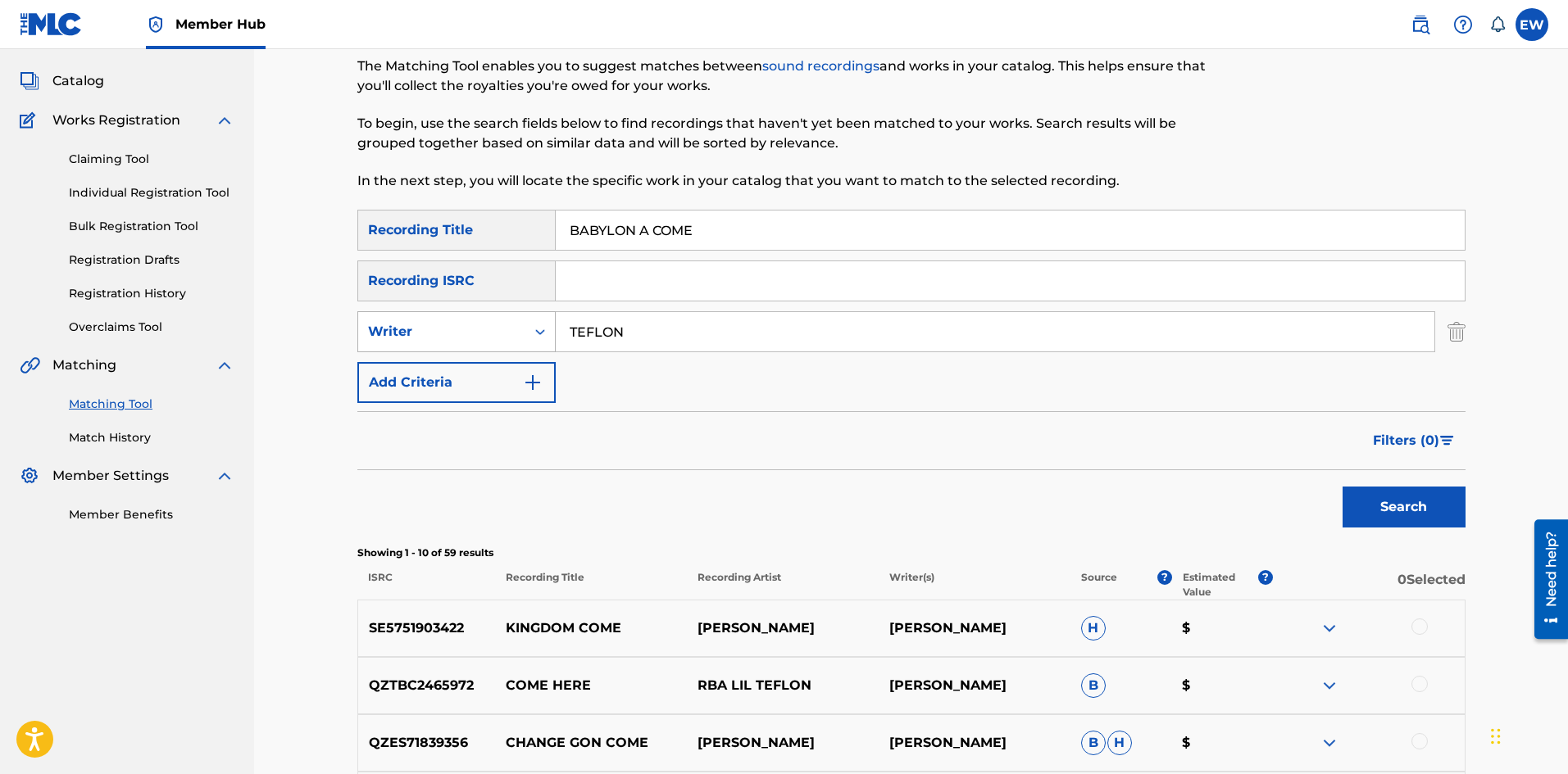
click at [431, 322] on div "Writer" at bounding box center [442, 332] width 167 height 31
drag, startPoint x: 387, startPoint y: 355, endPoint x: 514, endPoint y: 393, distance: 132.6
click at [389, 355] on div "Recording Artist" at bounding box center [456, 373] width 197 height 41
drag, startPoint x: 712, startPoint y: 331, endPoint x: 665, endPoint y: 304, distance: 54.2
click at [680, 318] on input "Search Form" at bounding box center [995, 332] width 879 height 39
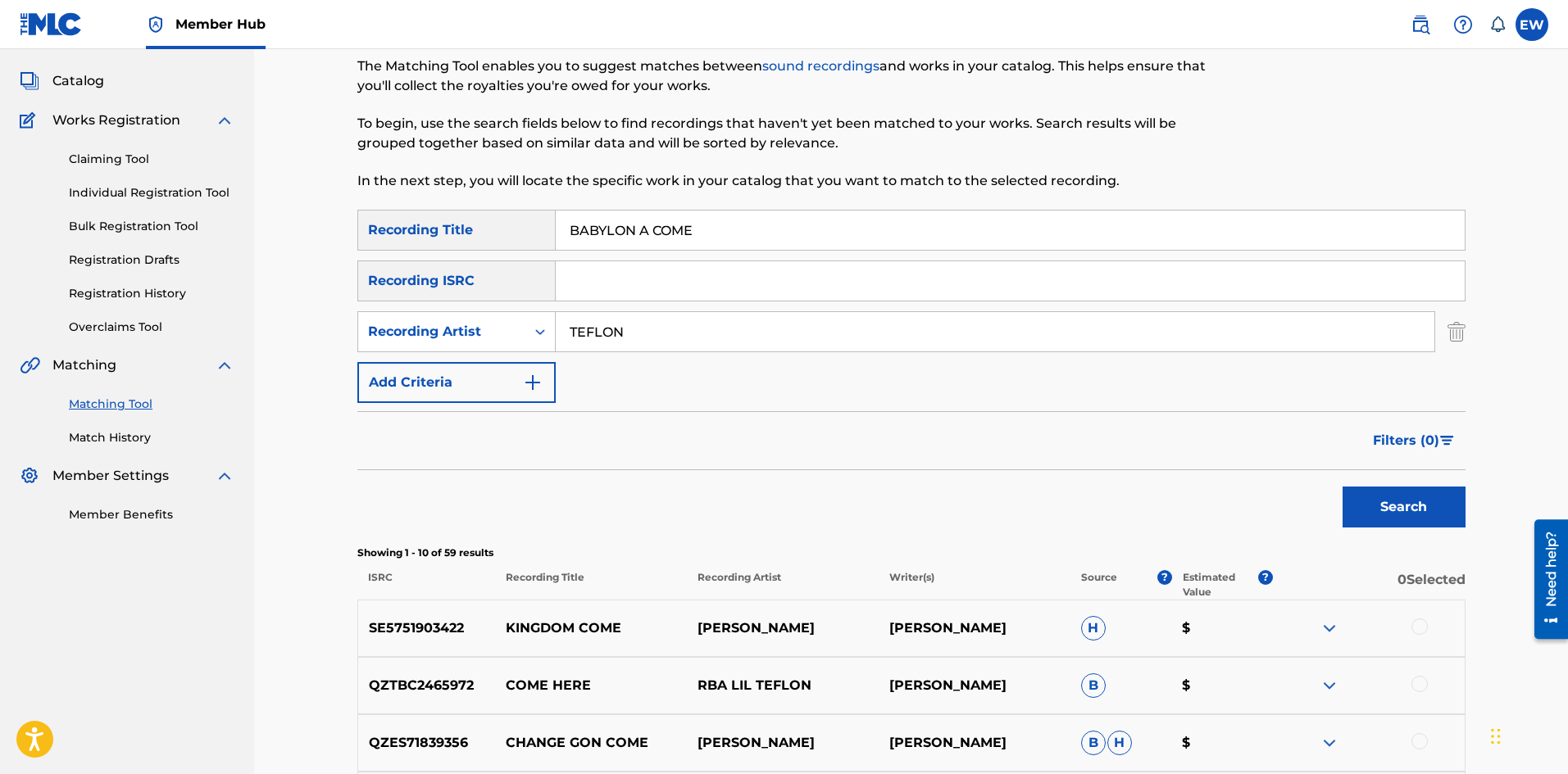
type input "TEFLON"
click at [1387, 499] on button "Search" at bounding box center [1404, 507] width 123 height 41
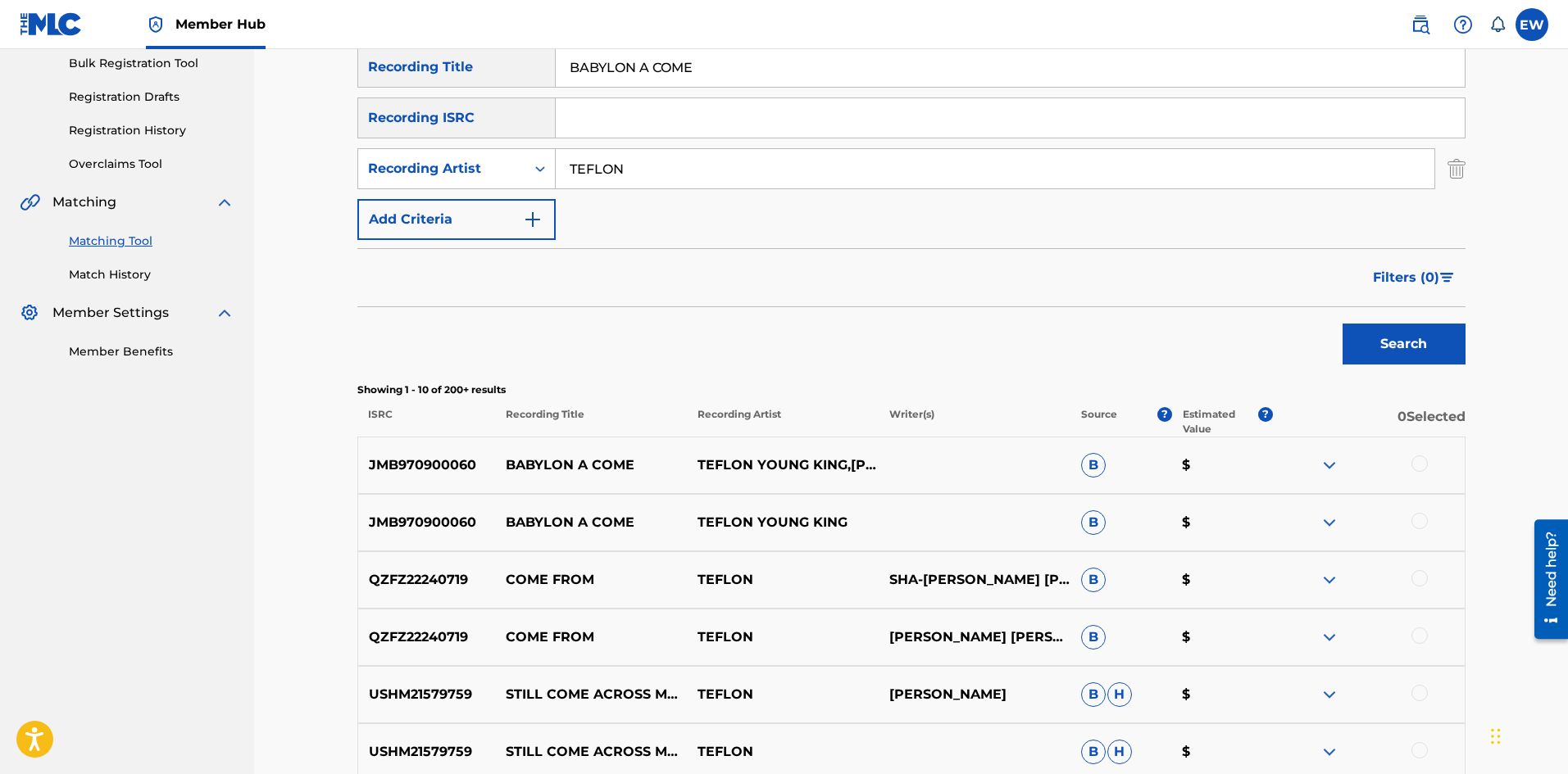
scroll to position [245, 0]
click at [1420, 466] on div at bounding box center [1420, 463] width 16 height 16
drag, startPoint x: 1421, startPoint y: 519, endPoint x: 1409, endPoint y: 540, distance: 24.2
click at [1409, 540] on div "JMB970900060 BABYLON A COME TEFLON YOUNG KING B $" at bounding box center [911, 522] width 1108 height 58
click at [1418, 517] on div at bounding box center [1420, 520] width 16 height 16
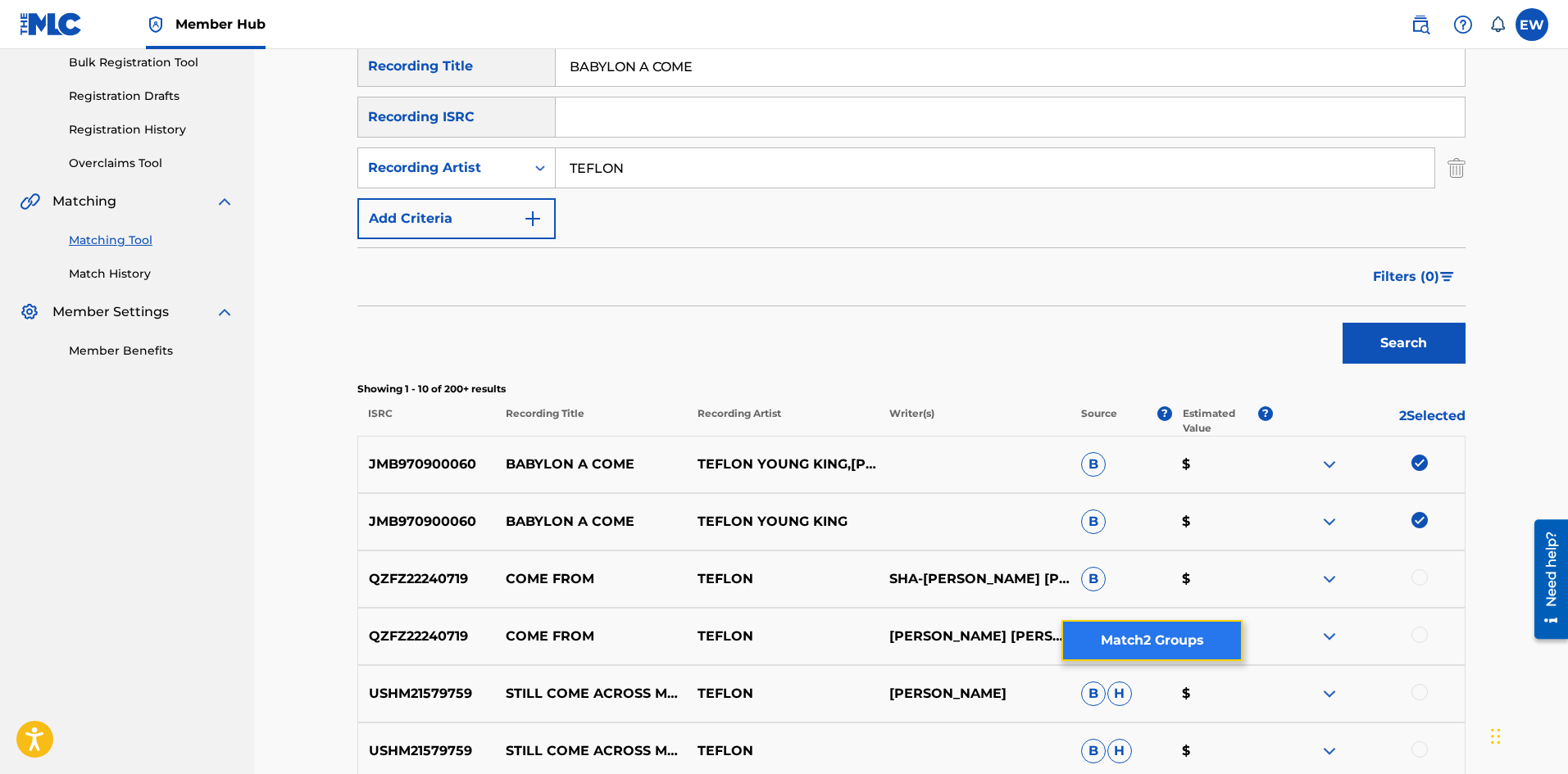
click at [1105, 632] on button "Match 2 Groups" at bounding box center [1152, 640] width 181 height 41
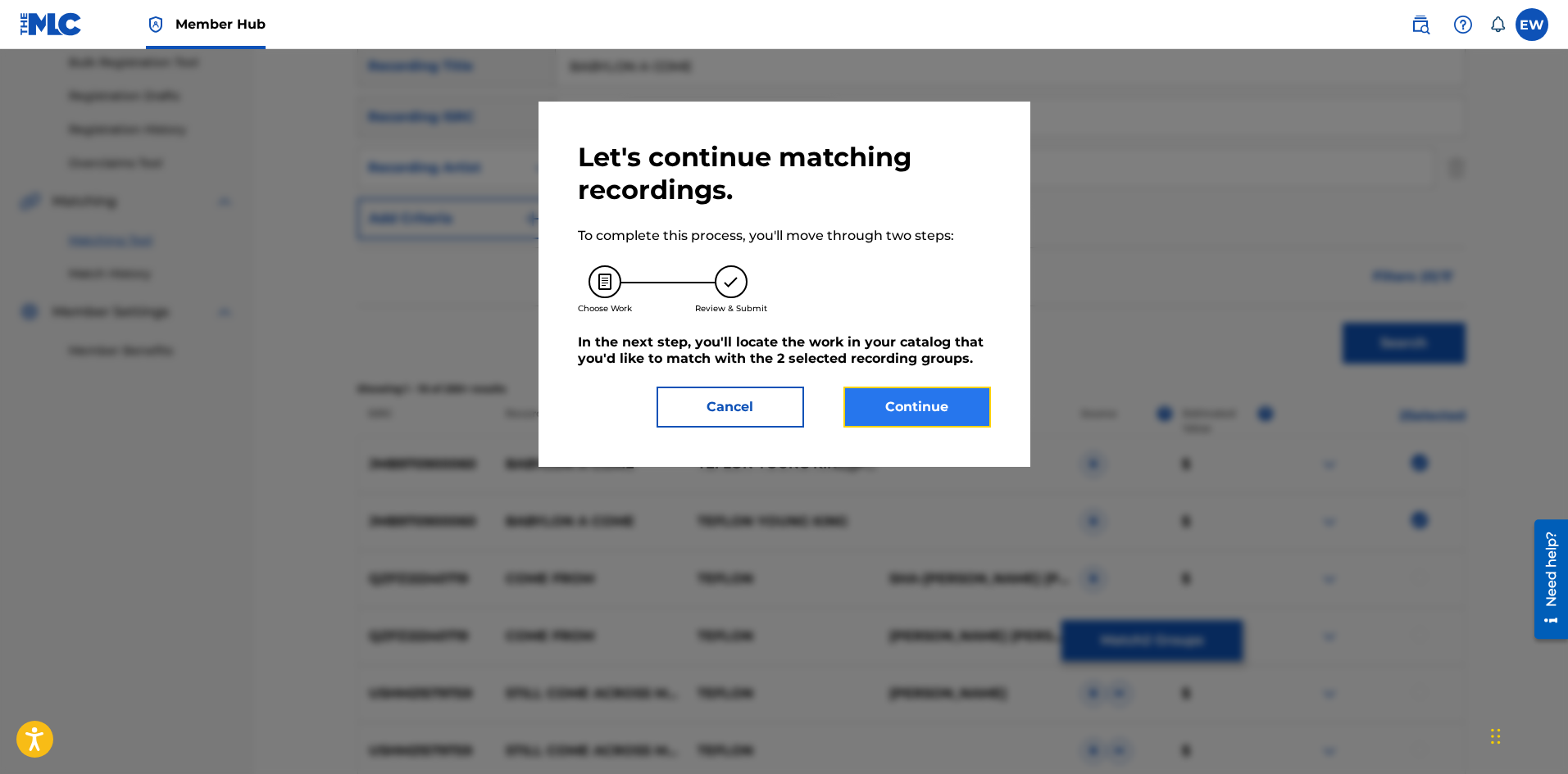
click at [938, 423] on button "Continue" at bounding box center [917, 407] width 148 height 41
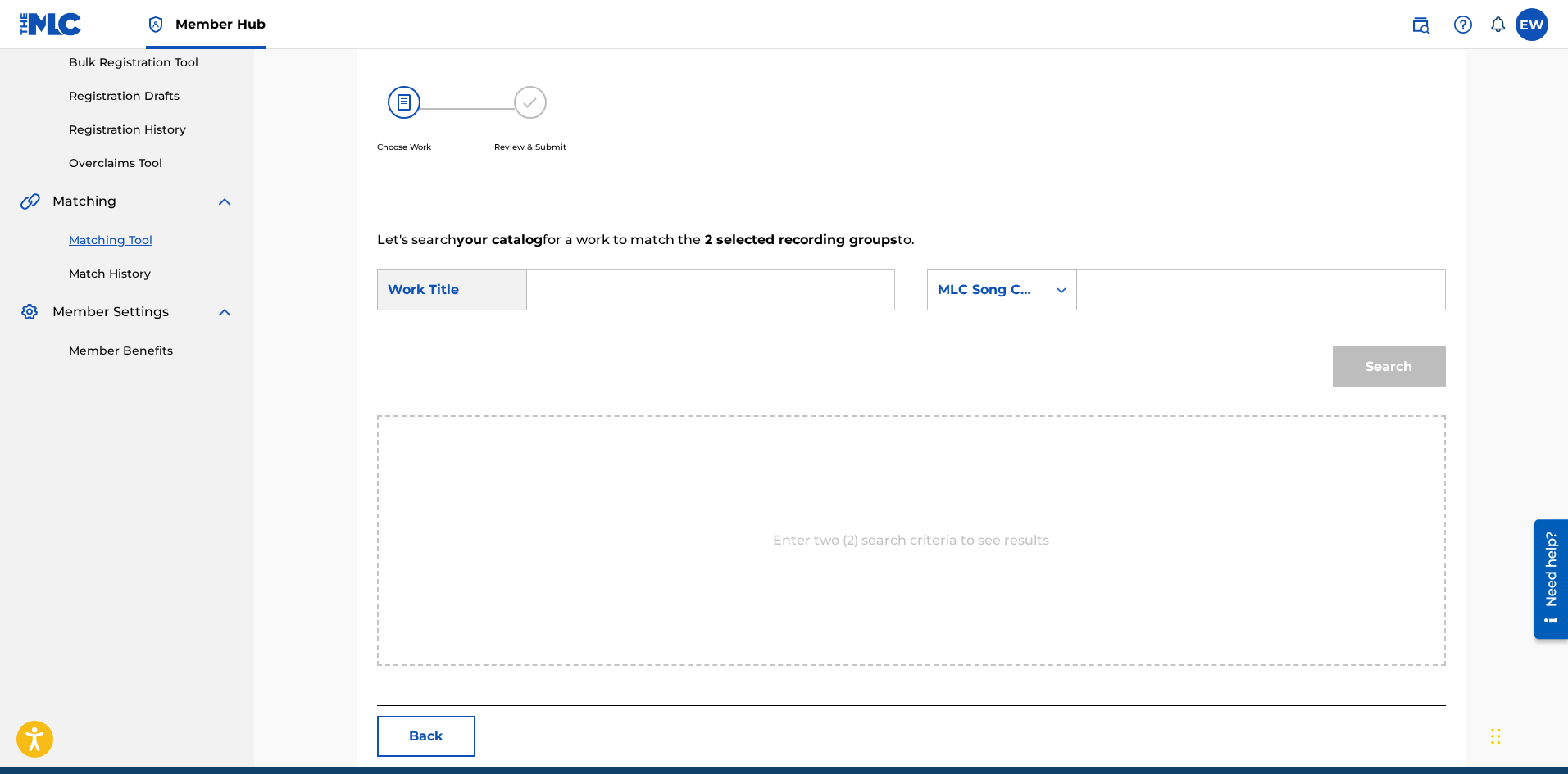
drag, startPoint x: 684, startPoint y: 292, endPoint x: 664, endPoint y: 300, distance: 21.5
click at [684, 293] on input "Search Form" at bounding box center [710, 289] width 339 height 39
type input "BABYLON A COME"
drag, startPoint x: 1167, startPoint y: 290, endPoint x: 1135, endPoint y: 300, distance: 33.5
click at [1157, 292] on input "Search Form" at bounding box center [1261, 289] width 339 height 39
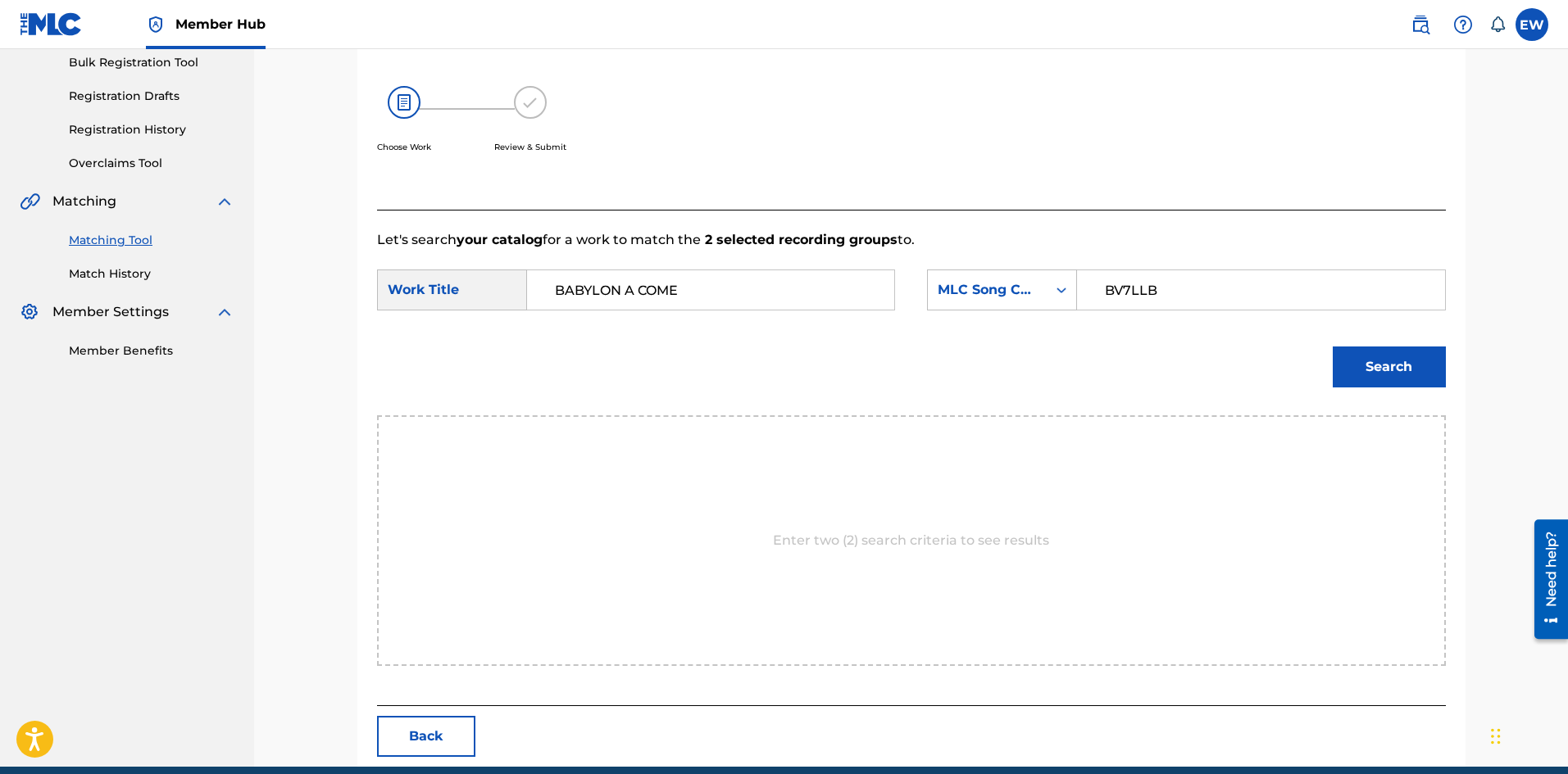
type input "BV7LLB"
drag, startPoint x: 1316, startPoint y: 362, endPoint x: 1356, endPoint y: 360, distance: 40.0
click at [1342, 358] on div "Search" at bounding box center [912, 373] width 1069 height 85
click at [1371, 362] on button "Search" at bounding box center [1389, 366] width 113 height 41
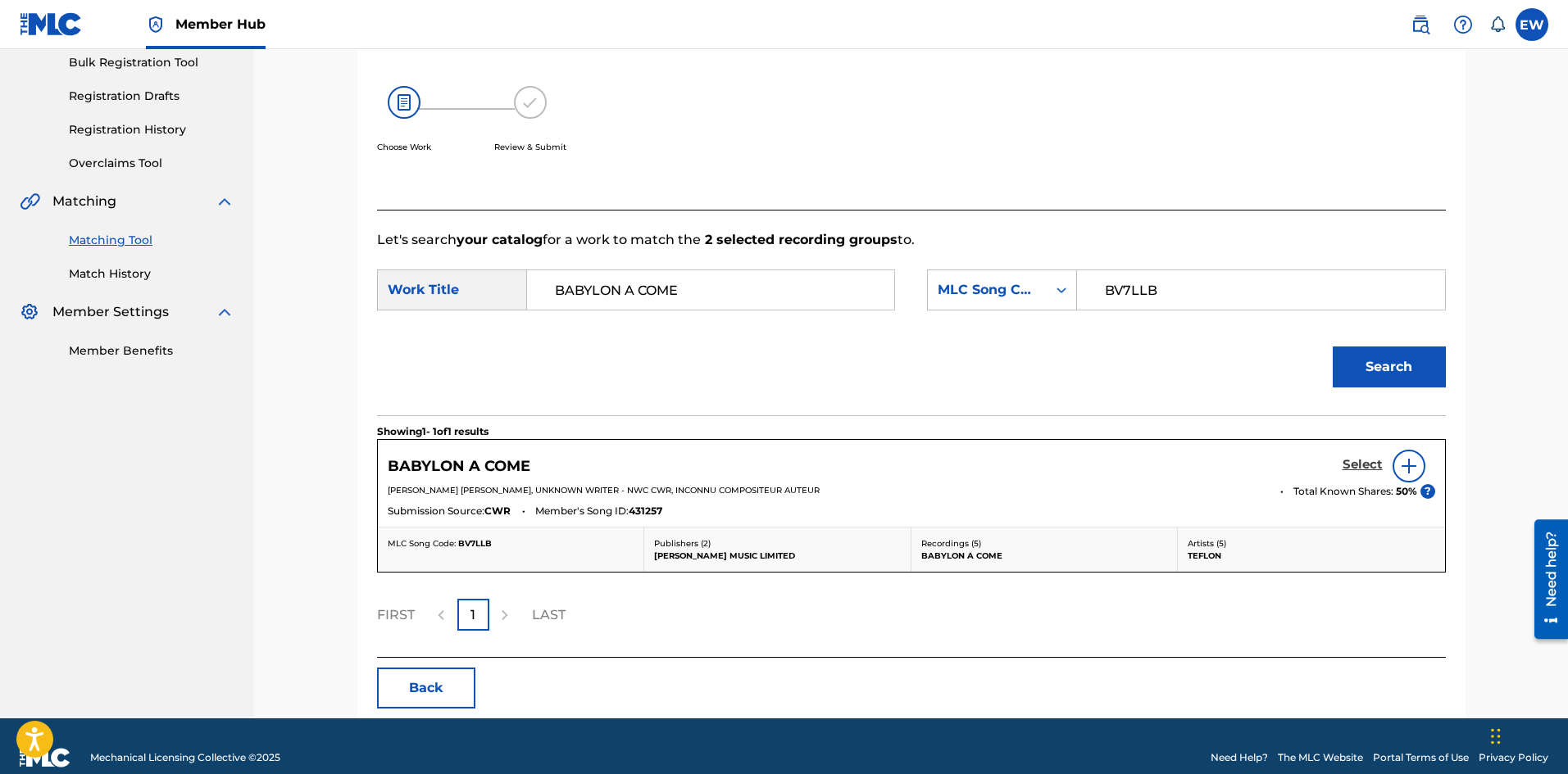
click at [1354, 457] on h5 "Select" at bounding box center [1363, 464] width 40 height 16
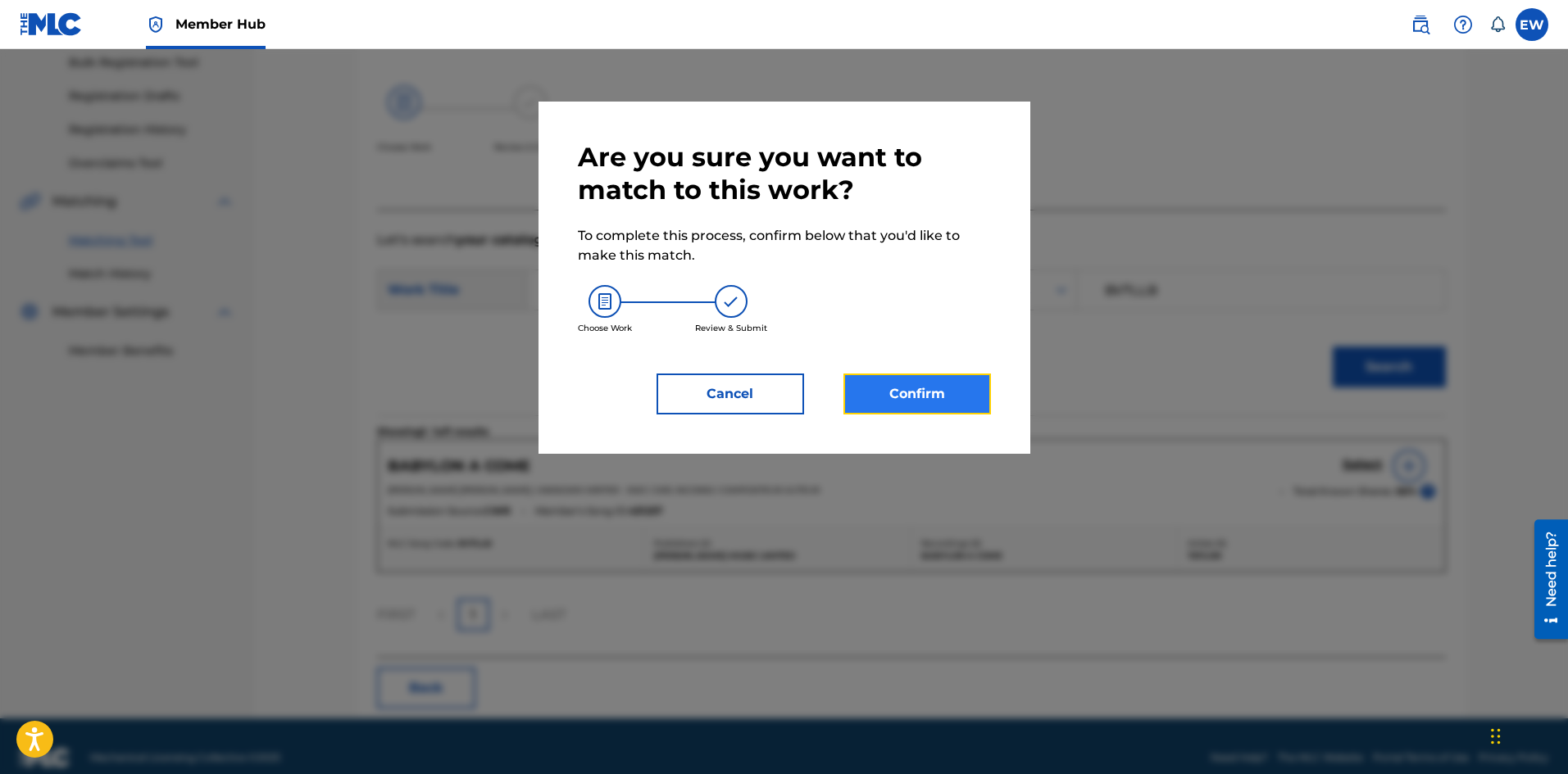
click at [924, 406] on button "Confirm" at bounding box center [917, 394] width 148 height 41
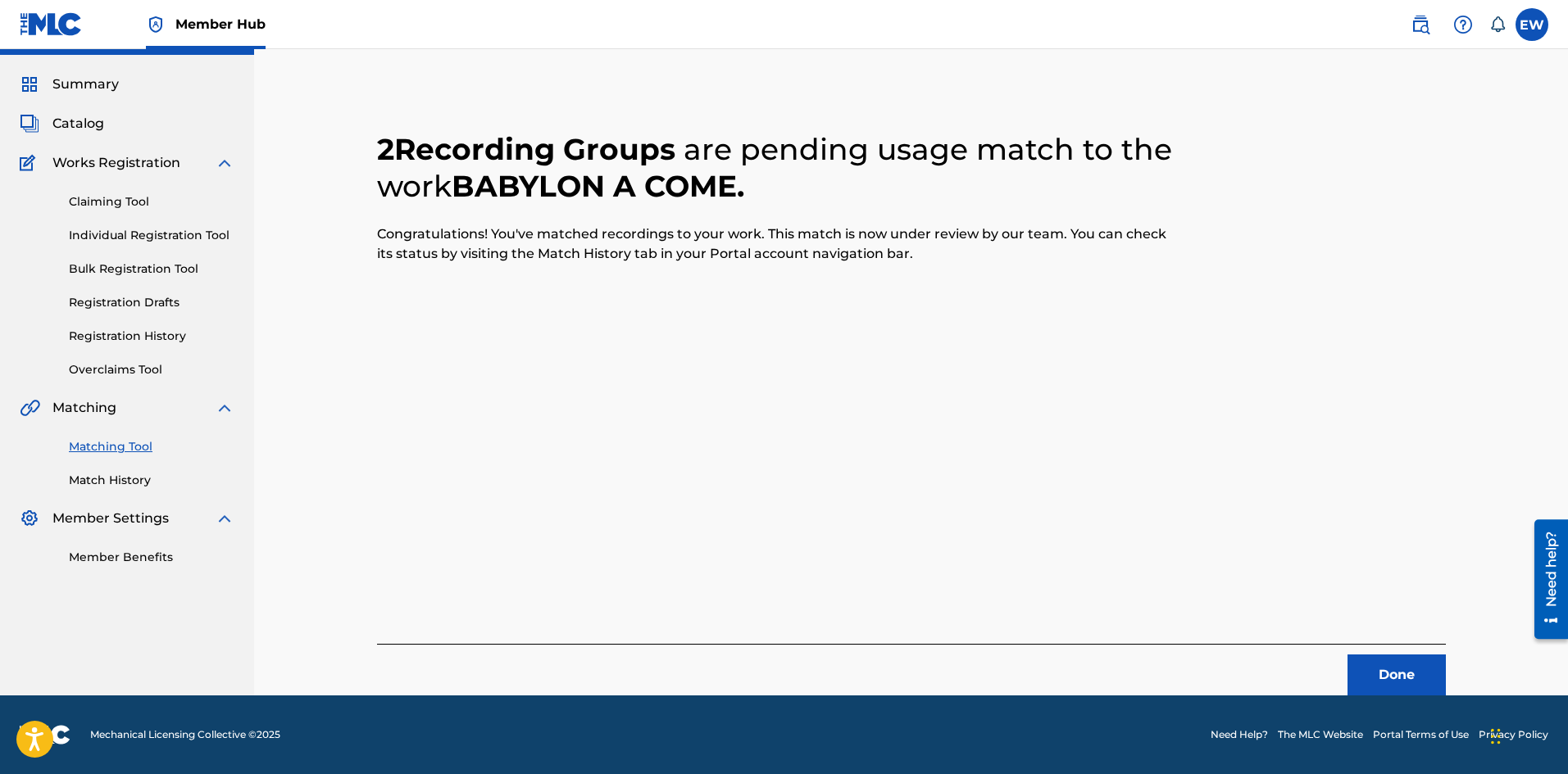
scroll to position [39, 0]
click at [1382, 670] on button "Done" at bounding box center [1397, 675] width 98 height 41
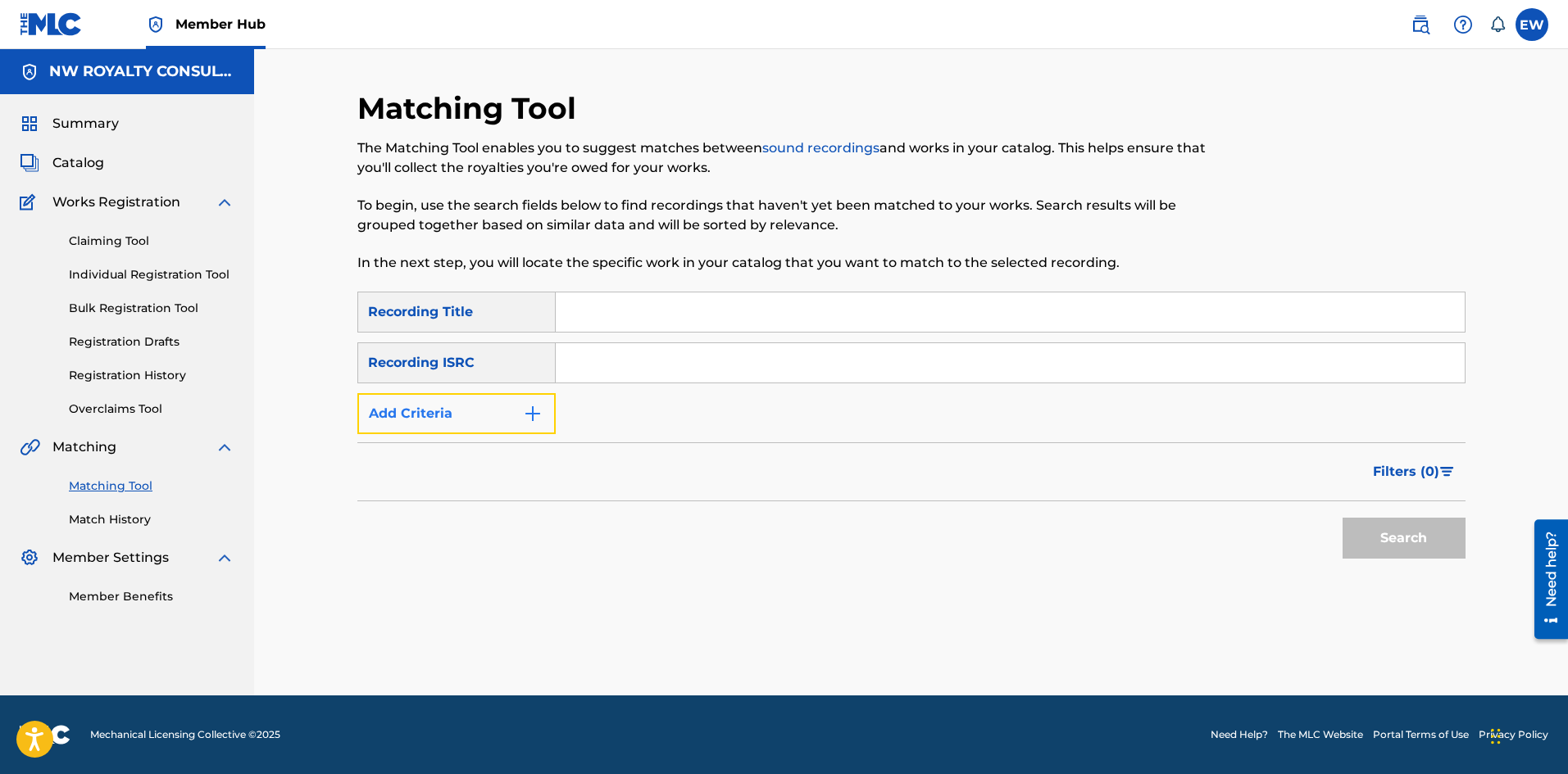
click at [510, 431] on button "Add Criteria" at bounding box center [456, 413] width 198 height 41
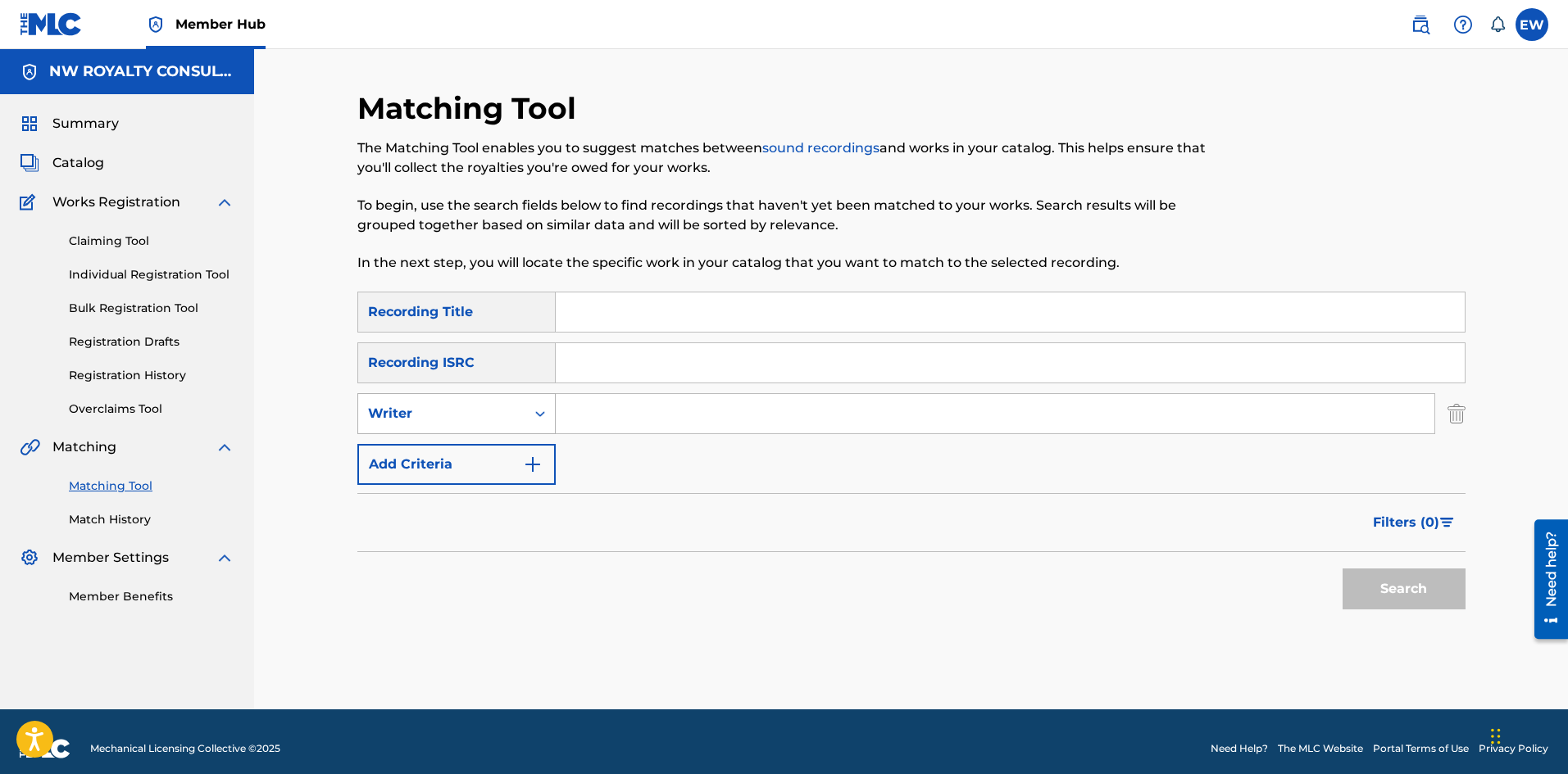
drag, startPoint x: 503, startPoint y: 431, endPoint x: 483, endPoint y: 431, distance: 20.0
click at [491, 427] on div "Writer" at bounding box center [442, 414] width 167 height 31
drag, startPoint x: 471, startPoint y: 452, endPoint x: 504, endPoint y: 451, distance: 33.0
click at [486, 453] on div "Recording Artist" at bounding box center [456, 454] width 197 height 41
drag, startPoint x: 665, startPoint y: 421, endPoint x: 650, endPoint y: 427, distance: 16.2
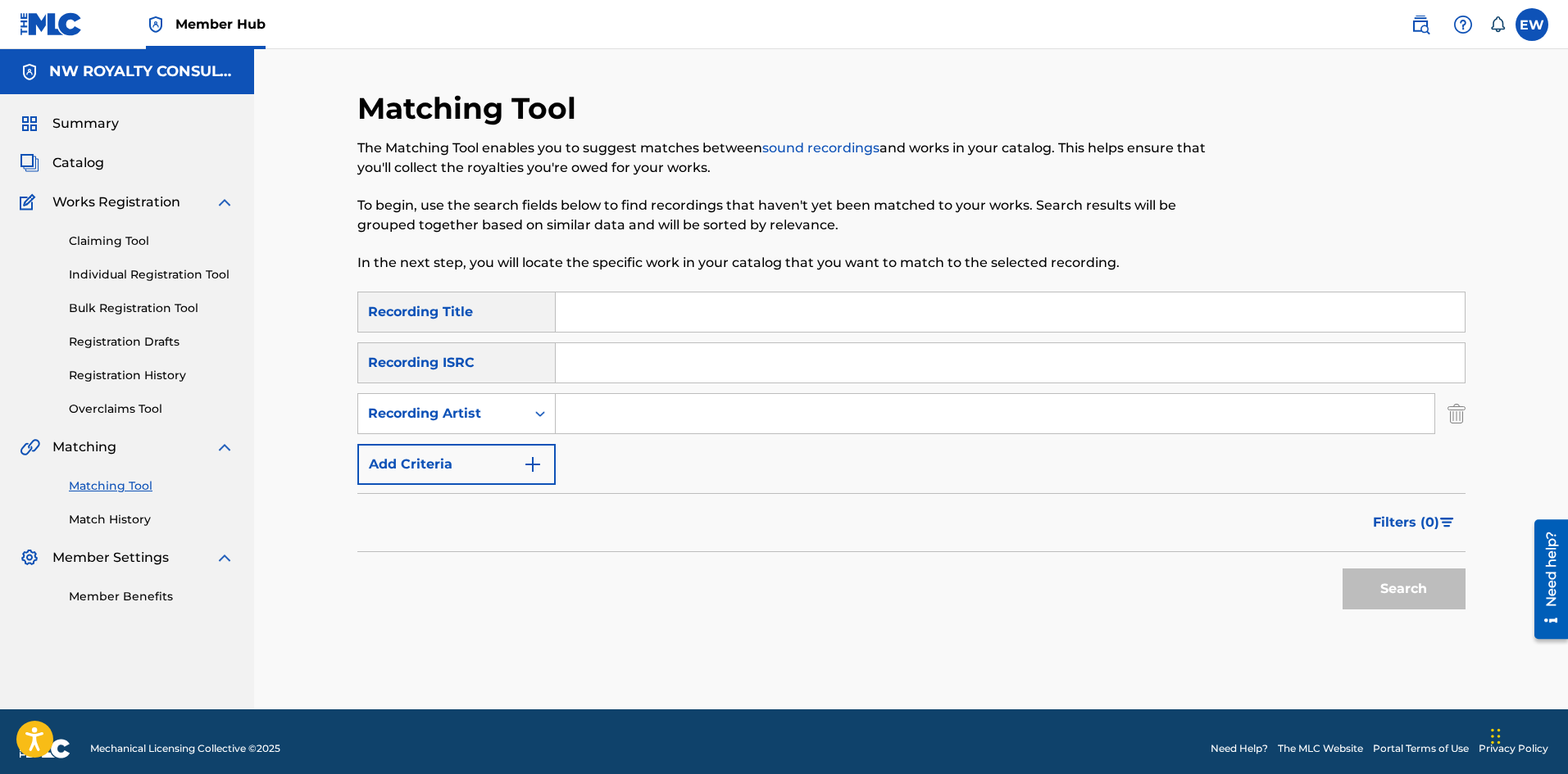
click at [661, 423] on input "Search Form" at bounding box center [995, 413] width 879 height 39
type input "CLINARK"
drag, startPoint x: 610, startPoint y: 311, endPoint x: 570, endPoint y: 315, distance: 40.2
click at [603, 311] on input "Search Form" at bounding box center [1011, 311] width 909 height 39
type input "[GEOGRAPHIC_DATA]"
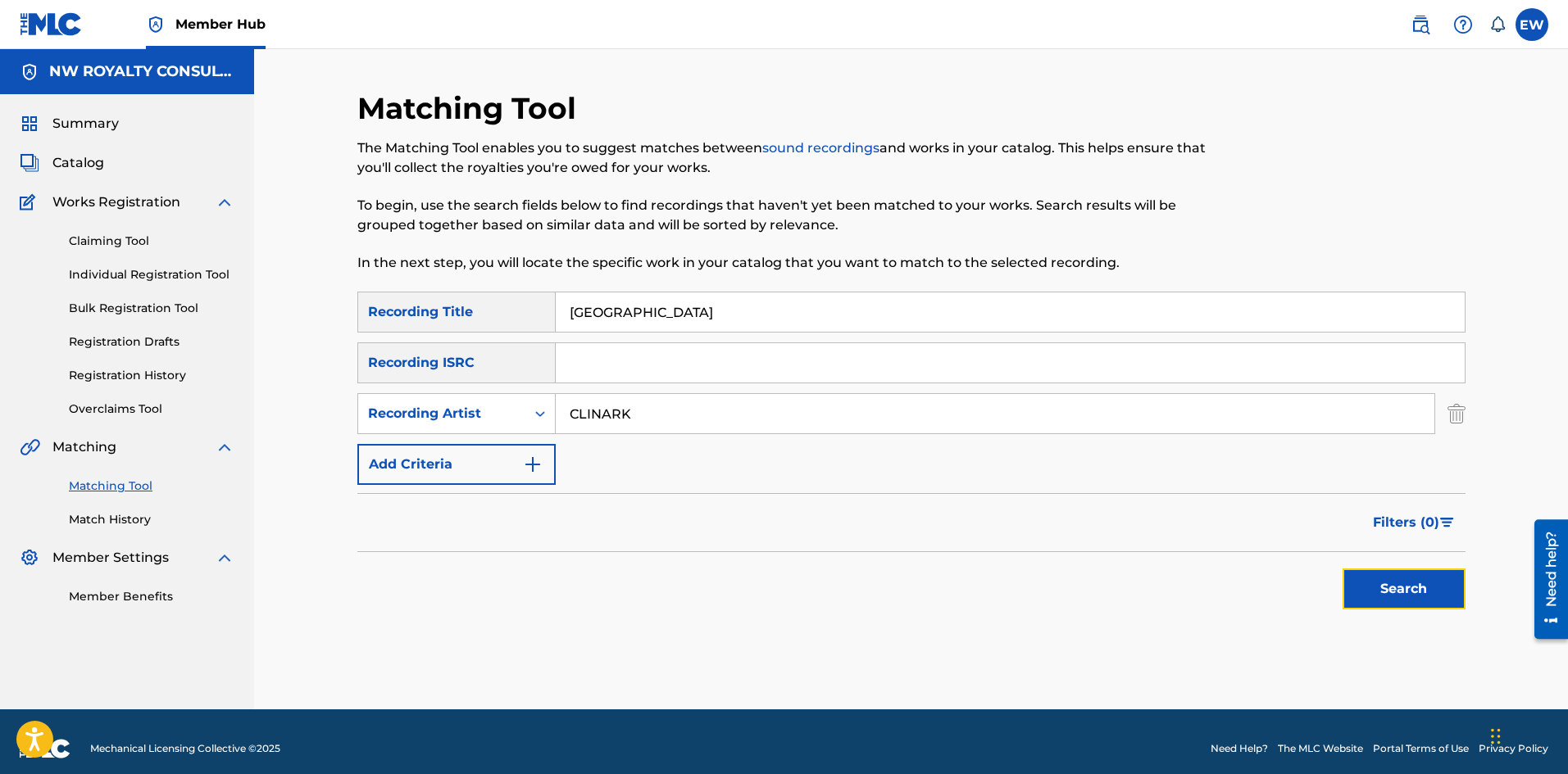
click at [1394, 589] on button "Search" at bounding box center [1404, 589] width 123 height 41
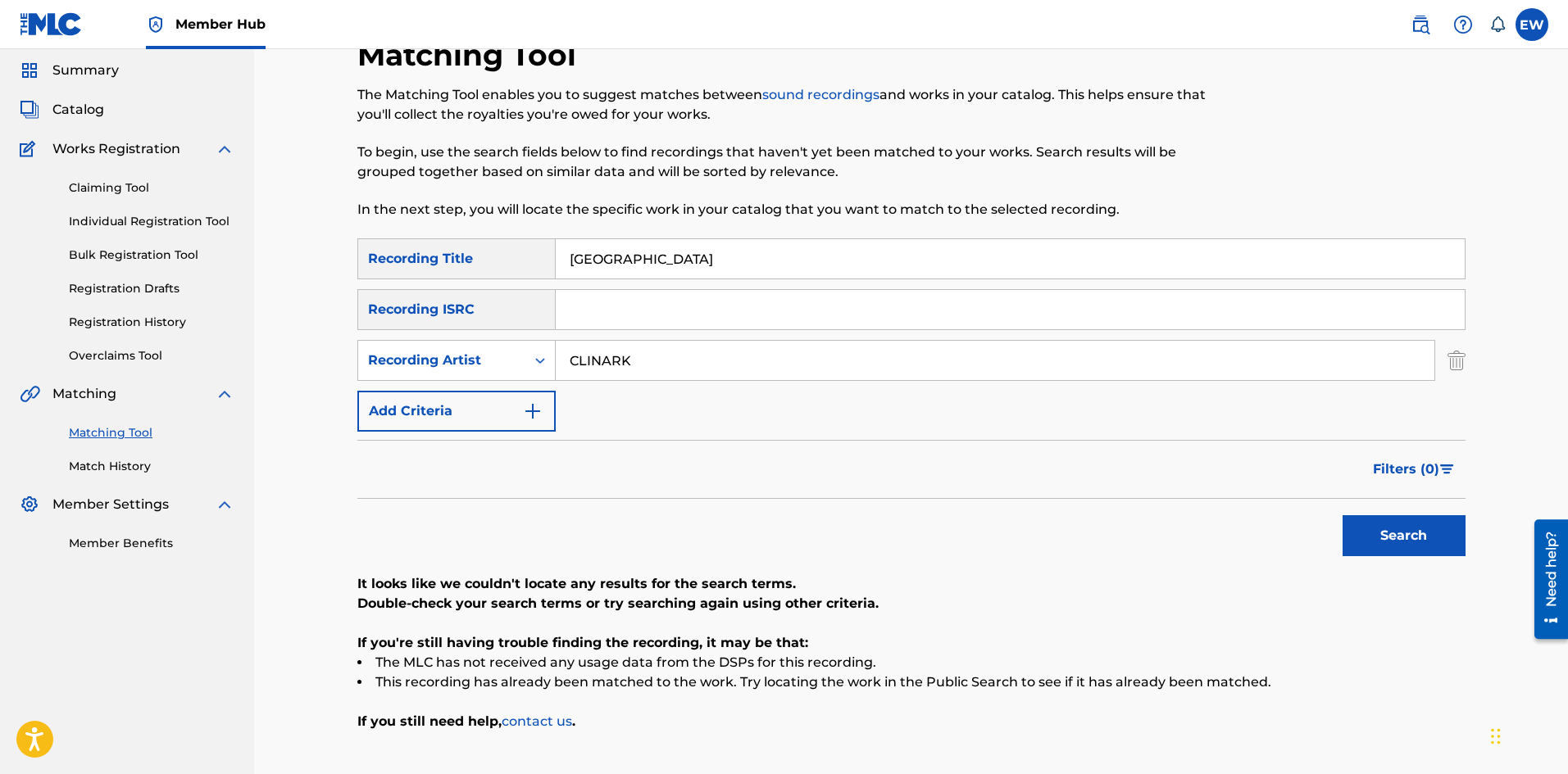
scroll to position [82, 0]
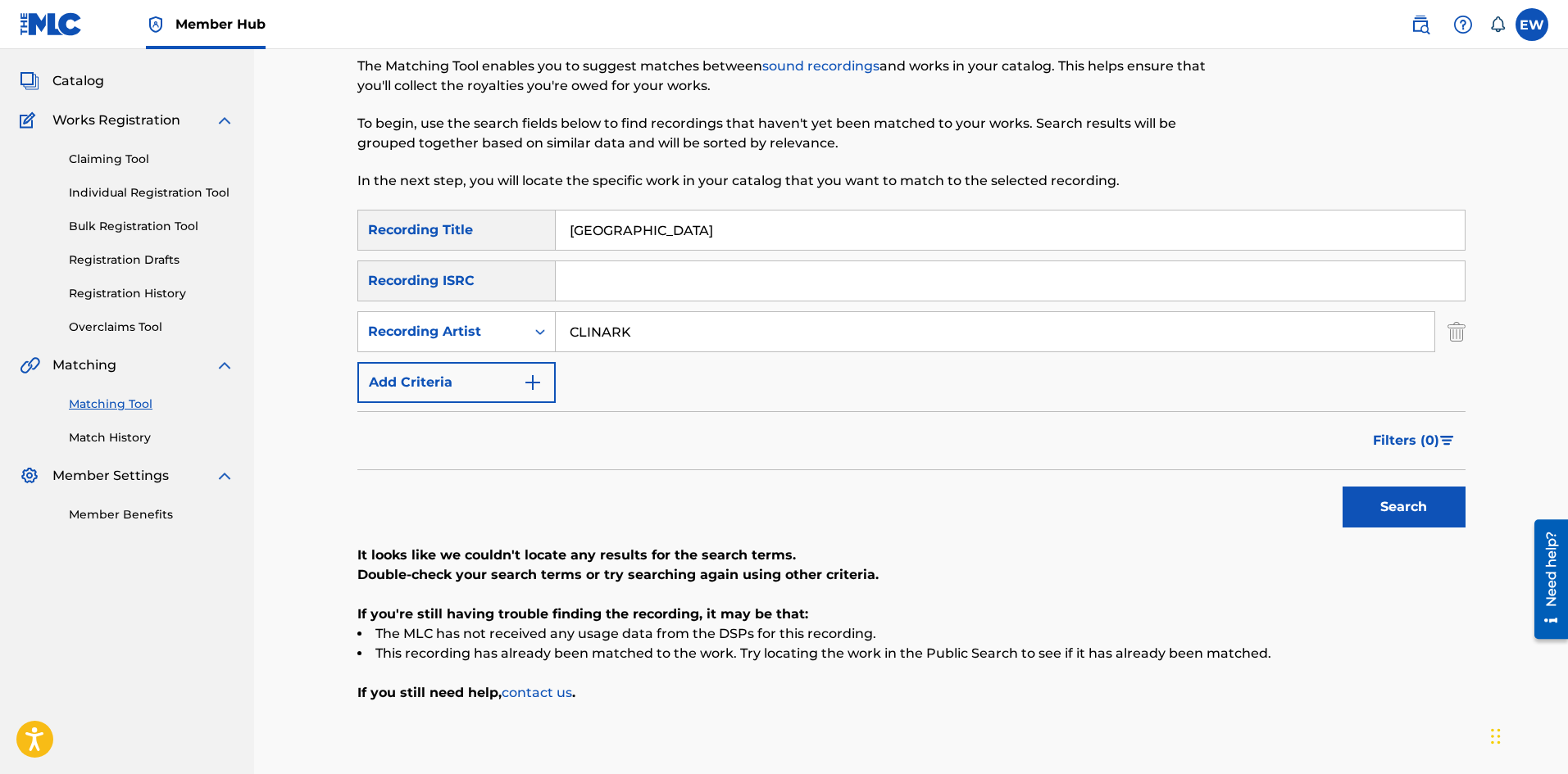
drag, startPoint x: 648, startPoint y: 330, endPoint x: 494, endPoint y: 294, distance: 158.2
click at [497, 296] on div "SearchWithCriteria1a88df43-ddfd-414e-945b-9acc7855755c Recording Title [GEOGRAP…" at bounding box center [911, 306] width 1108 height 193
type input "[PERSON_NAME]"
drag, startPoint x: 522, startPoint y: 237, endPoint x: 471, endPoint y: 241, distance: 51.2
click at [477, 239] on div "SearchWithCriteria1a88df43-ddfd-414e-945b-9acc7855755c Recording Title [GEOGRAP…" at bounding box center [911, 230] width 1108 height 41
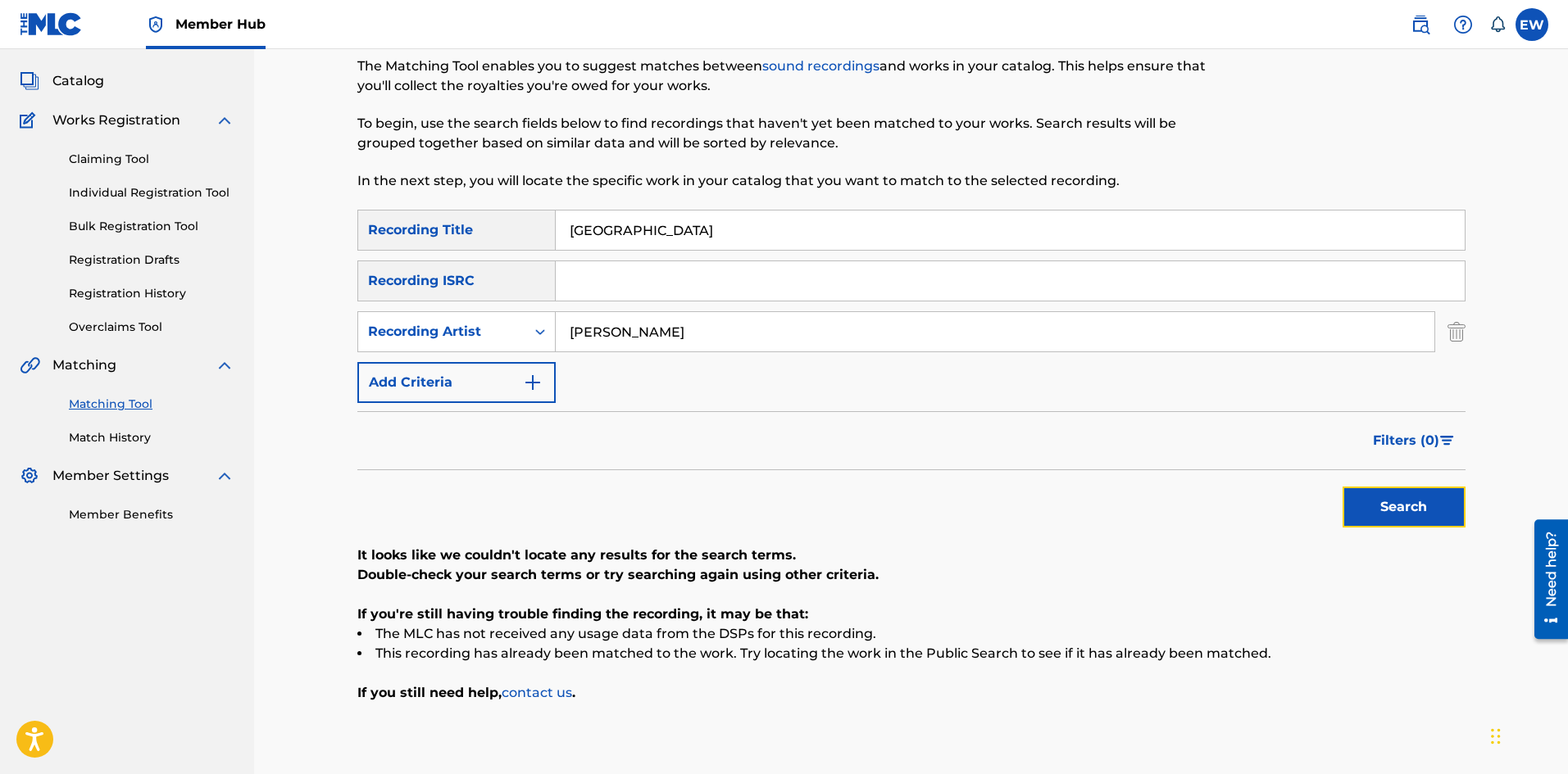
click at [1398, 503] on button "Search" at bounding box center [1404, 507] width 123 height 41
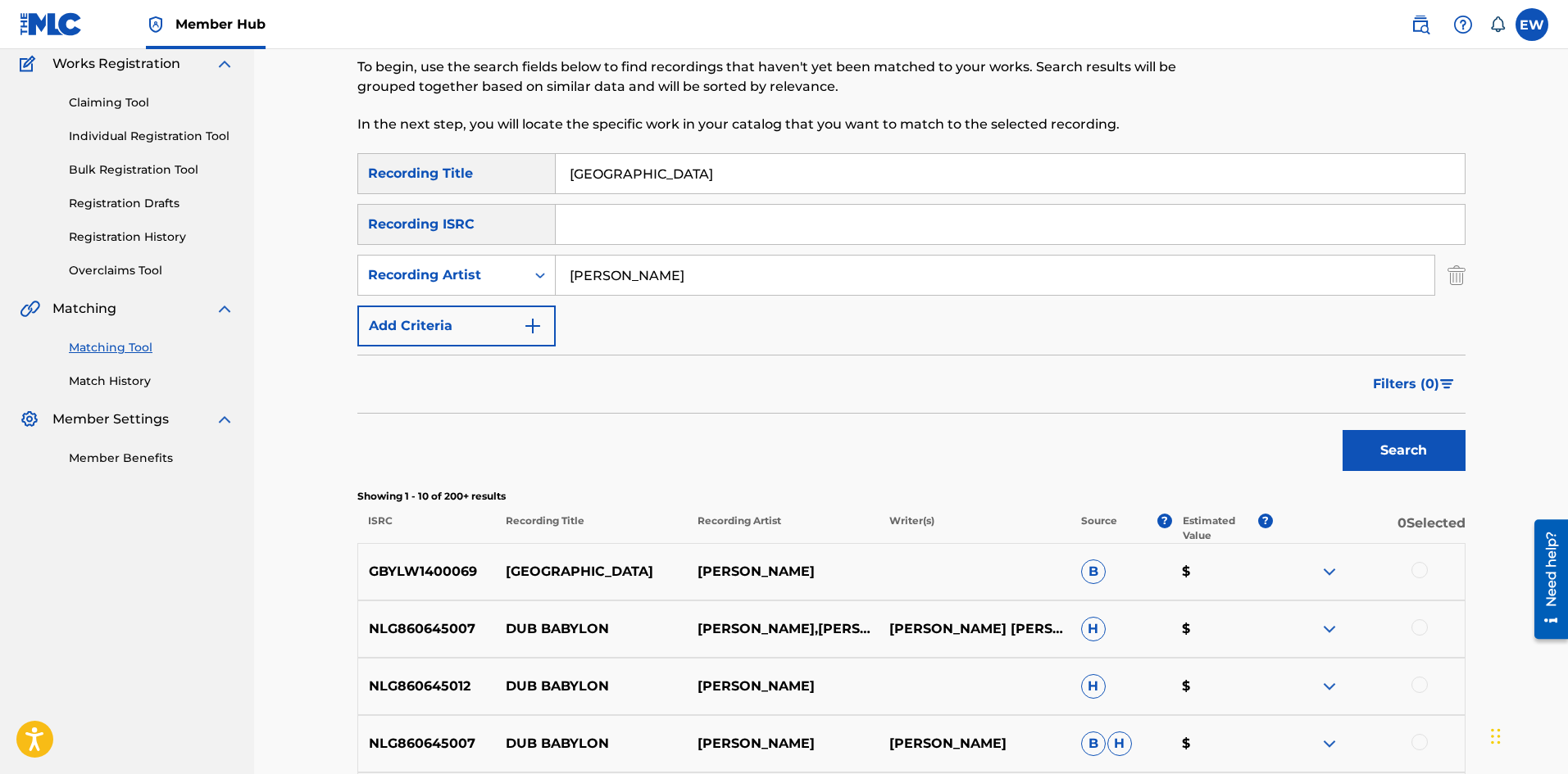
scroll to position [164, 0]
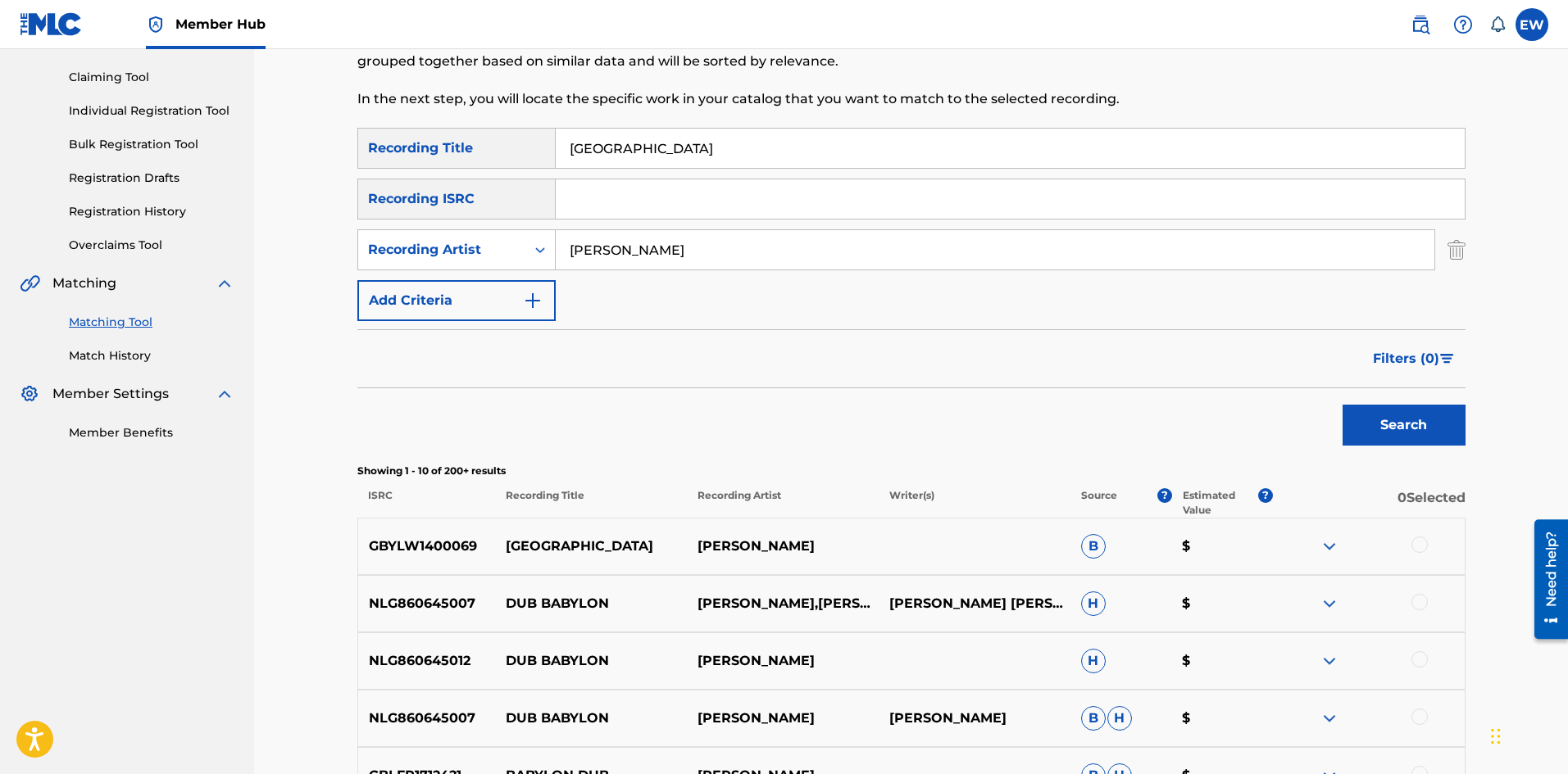
drag, startPoint x: 1421, startPoint y: 541, endPoint x: 1381, endPoint y: 543, distance: 40.0
click at [1419, 541] on div at bounding box center [1420, 545] width 16 height 16
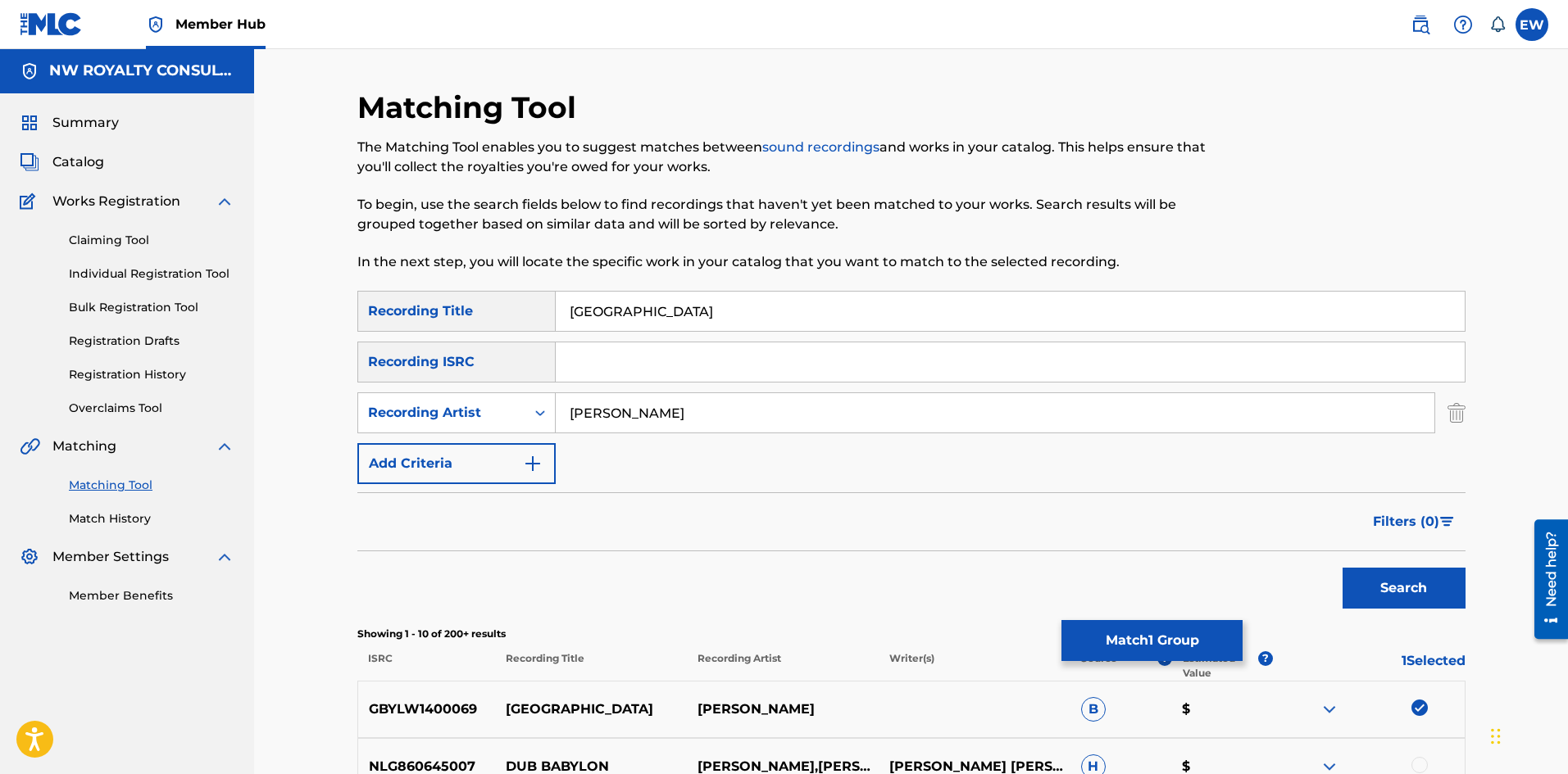
scroll to position [0, 0]
click at [1184, 638] on button "Match 1 Group" at bounding box center [1152, 640] width 181 height 41
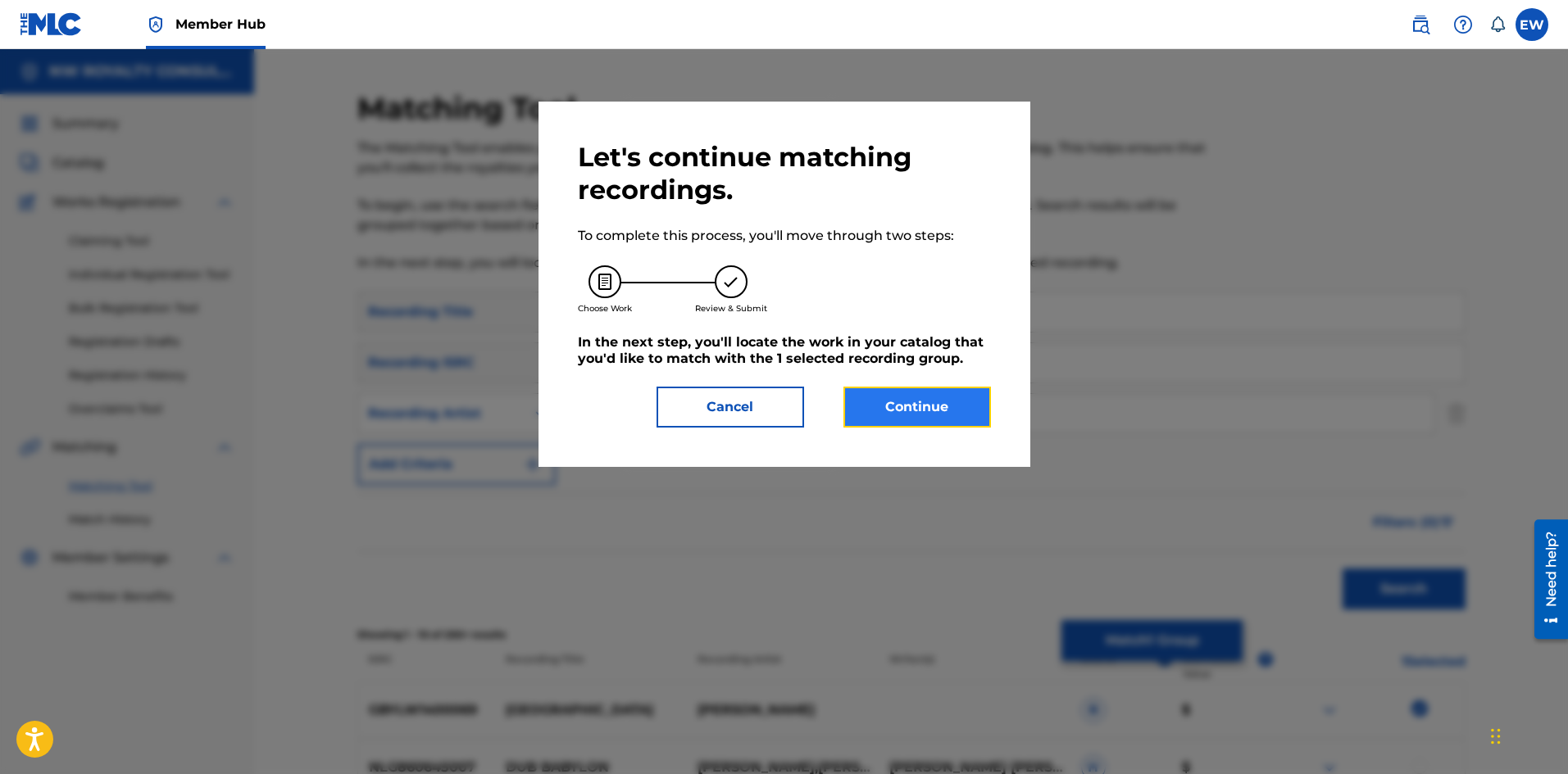
click at [913, 421] on button "Continue" at bounding box center [917, 407] width 148 height 41
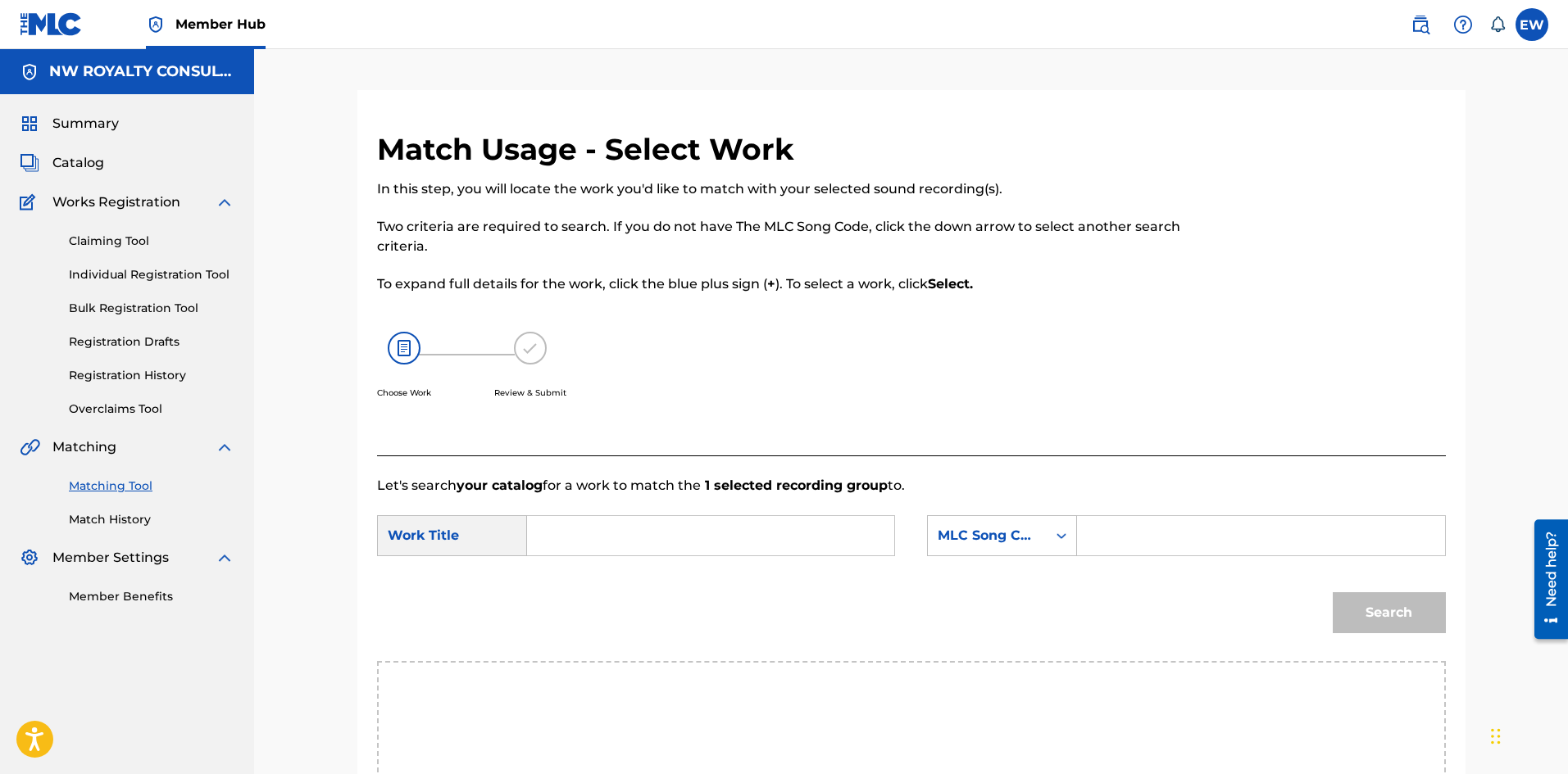
drag, startPoint x: 637, startPoint y: 550, endPoint x: 650, endPoint y: 534, distance: 20.6
click at [650, 534] on div "SearchWithCriteria5f3b1d68-0ec2-4c35-be6e-0f0749b38d03 Work Title SearchWithCri…" at bounding box center [912, 540] width 1069 height 50
click at [576, 524] on input "Search Form" at bounding box center [710, 536] width 339 height 39
click at [571, 557] on div "SearchWithCriteria5f3b1d68-0ec2-4c35-be6e-0f0749b38d03 Work Title SearchWithCri…" at bounding box center [912, 540] width 1069 height 50
click at [596, 550] on input "Search Form" at bounding box center [710, 536] width 339 height 39
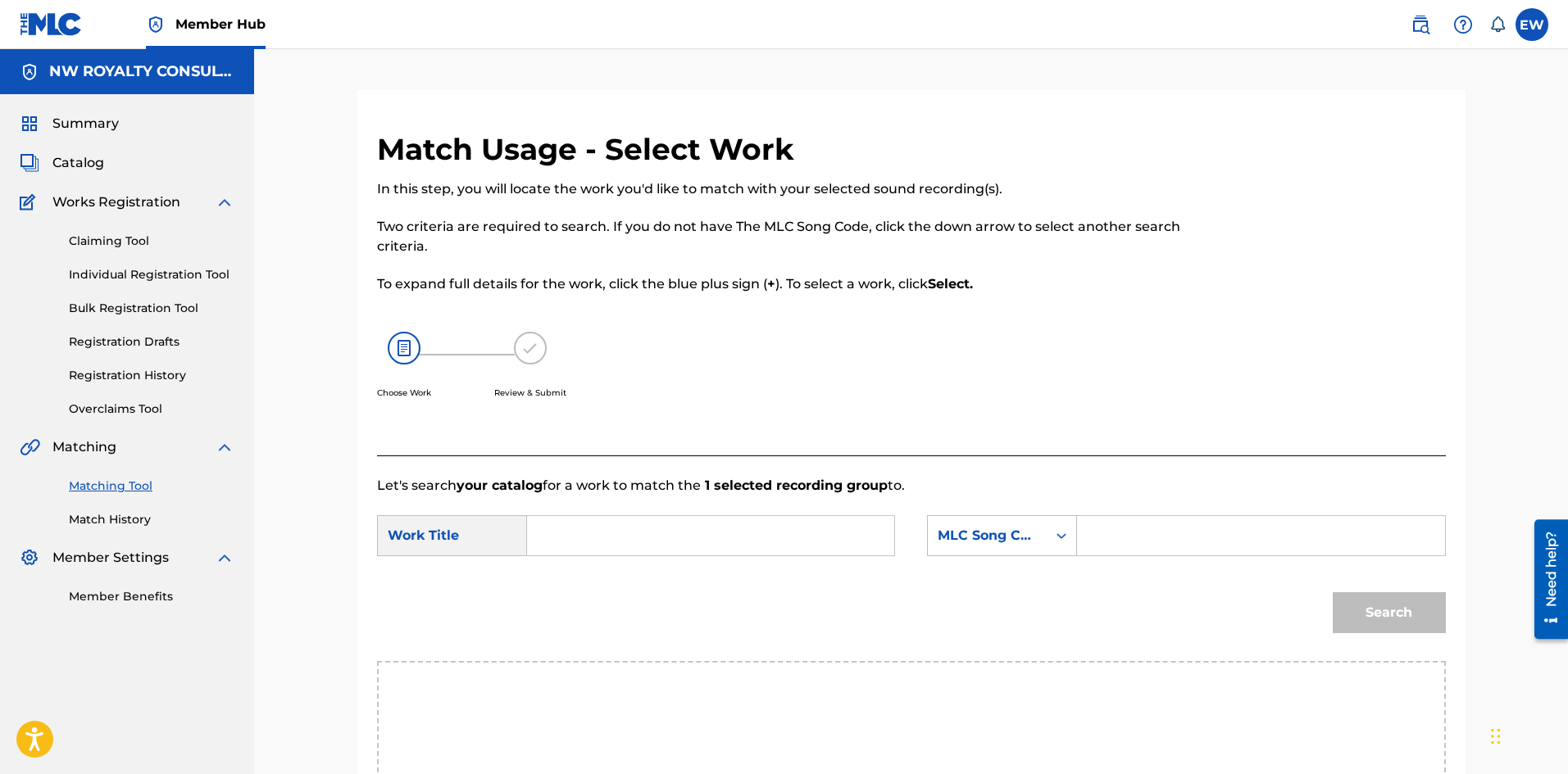
click at [597, 550] on input "Search Form" at bounding box center [710, 536] width 339 height 39
type input "[GEOGRAPHIC_DATA]"
click at [1146, 533] on input "Search Form" at bounding box center [1261, 536] width 339 height 39
type input "B5859F"
click at [1386, 598] on button "Search" at bounding box center [1389, 613] width 113 height 41
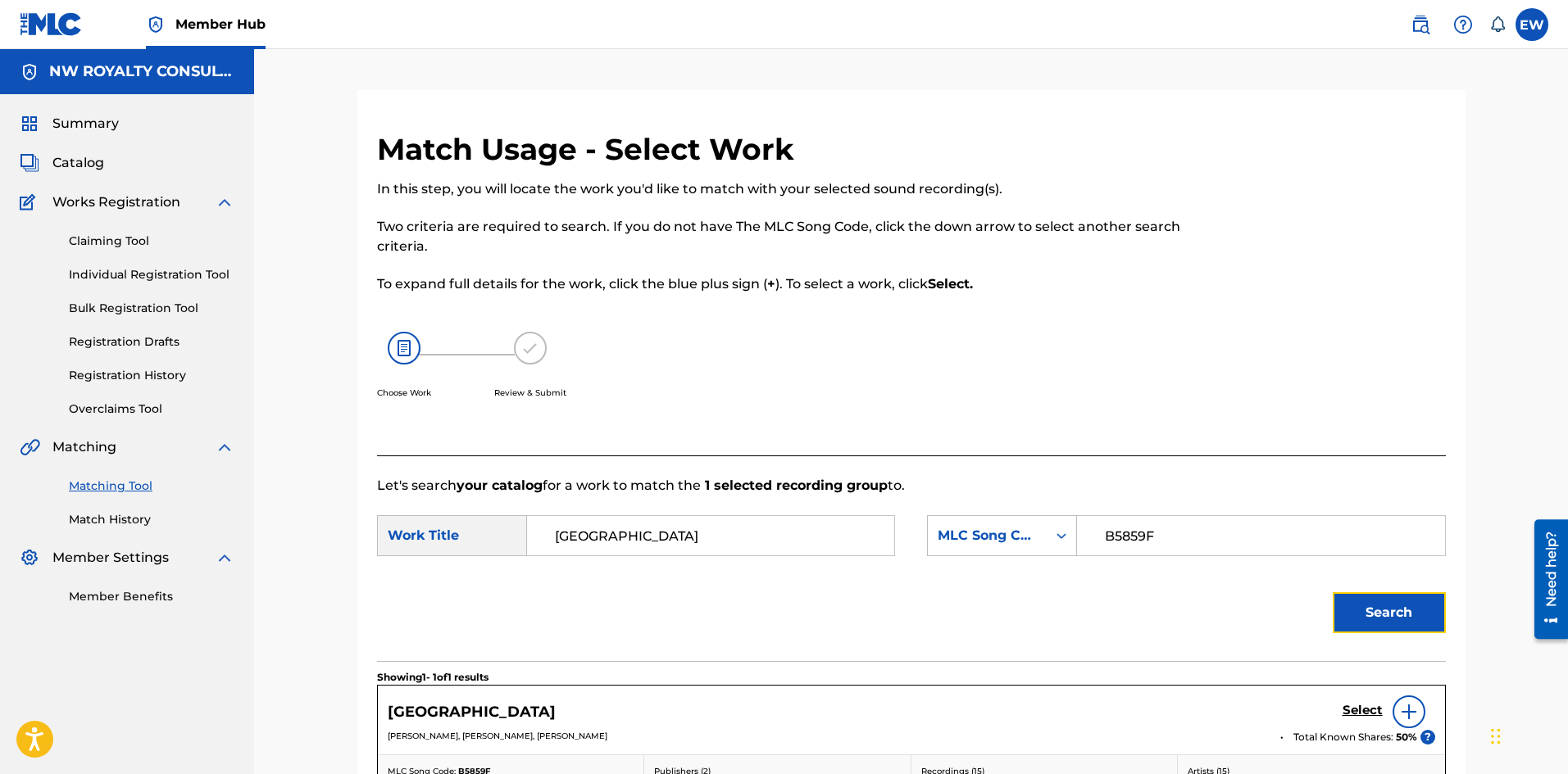
scroll to position [82, 0]
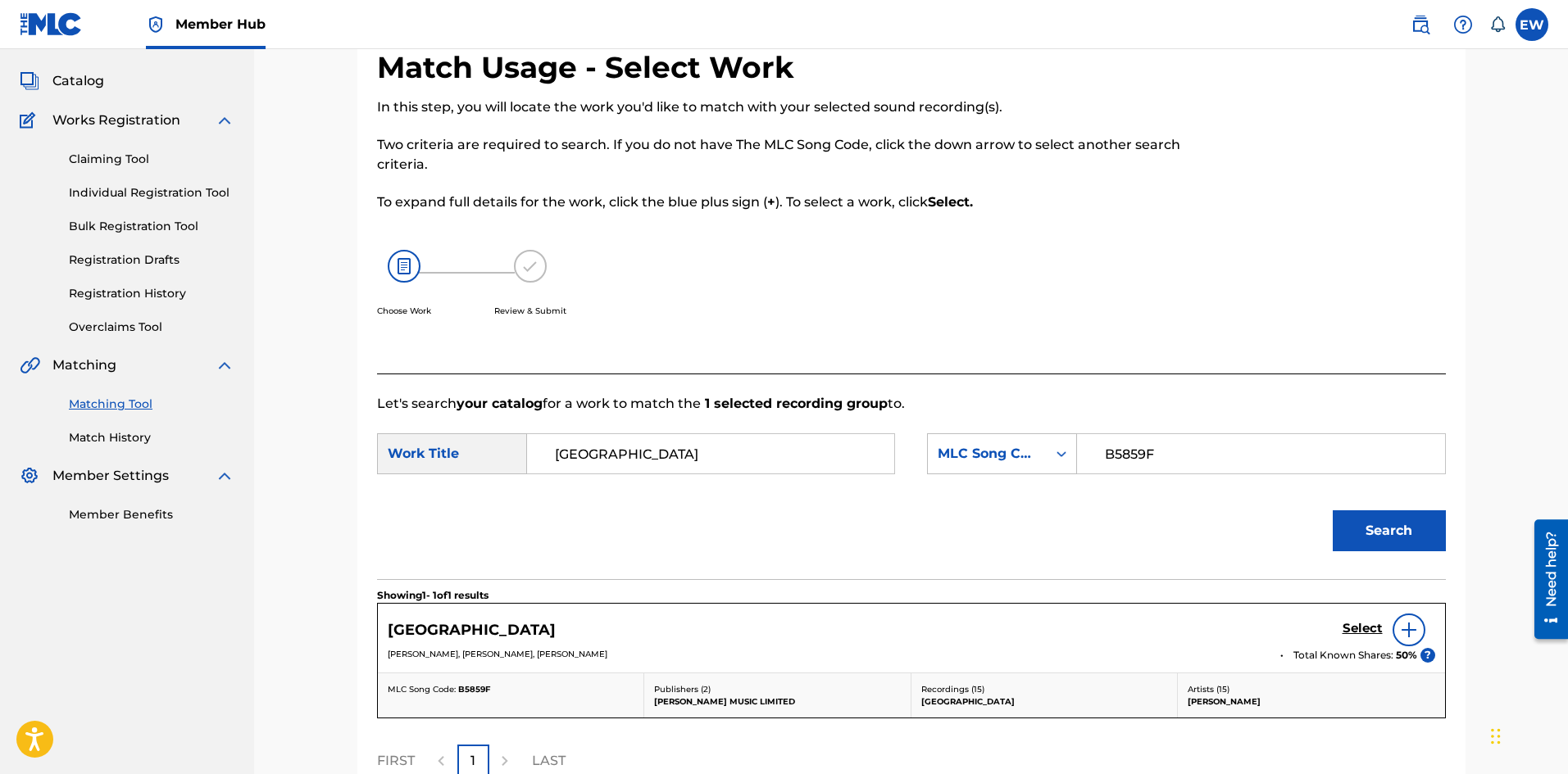
click at [1368, 619] on div "Select" at bounding box center [1388, 630] width 93 height 33
click at [1361, 622] on h5 "Select" at bounding box center [1363, 628] width 40 height 16
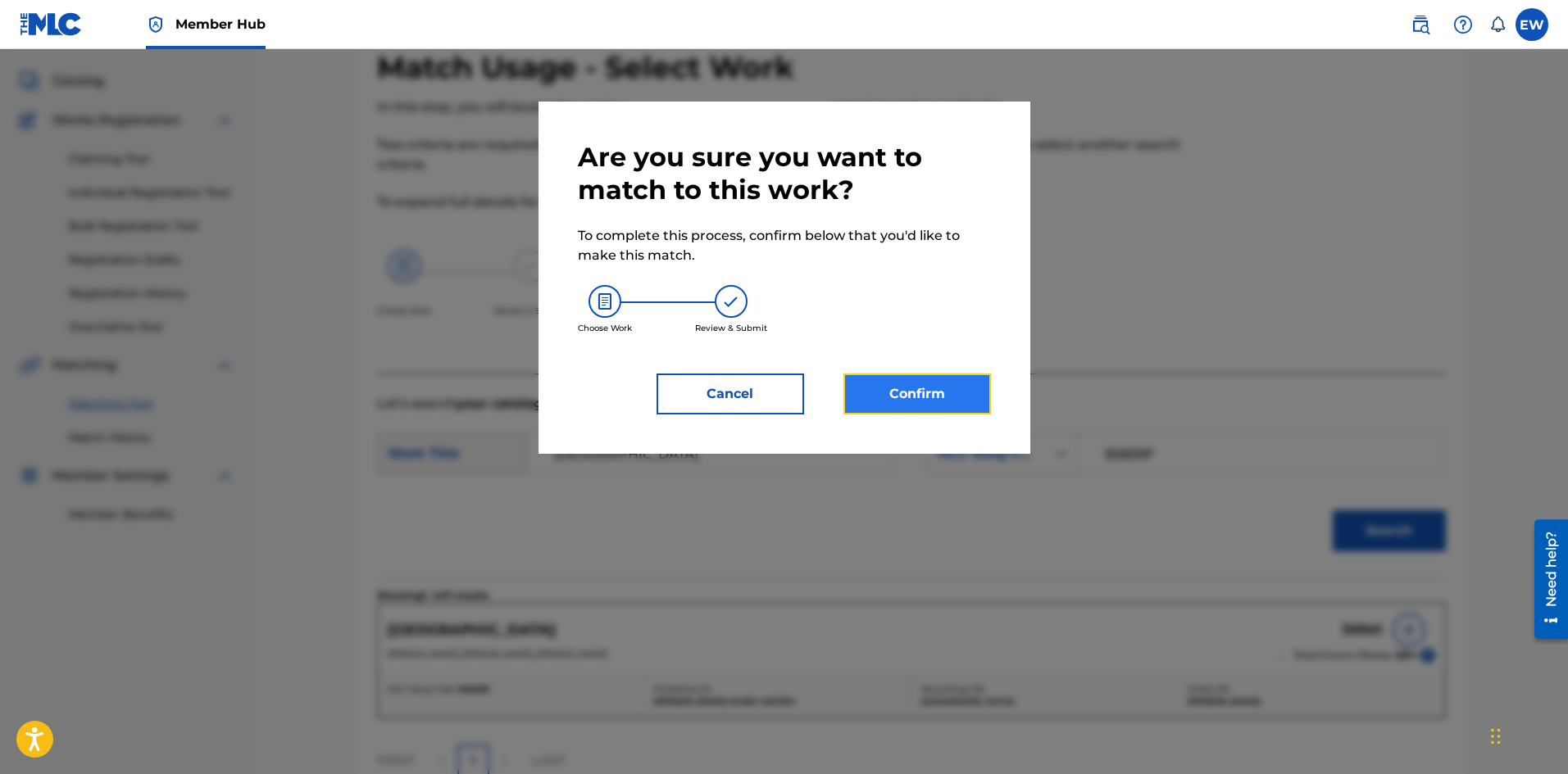
click at [924, 406] on button "Confirm" at bounding box center [917, 394] width 148 height 41
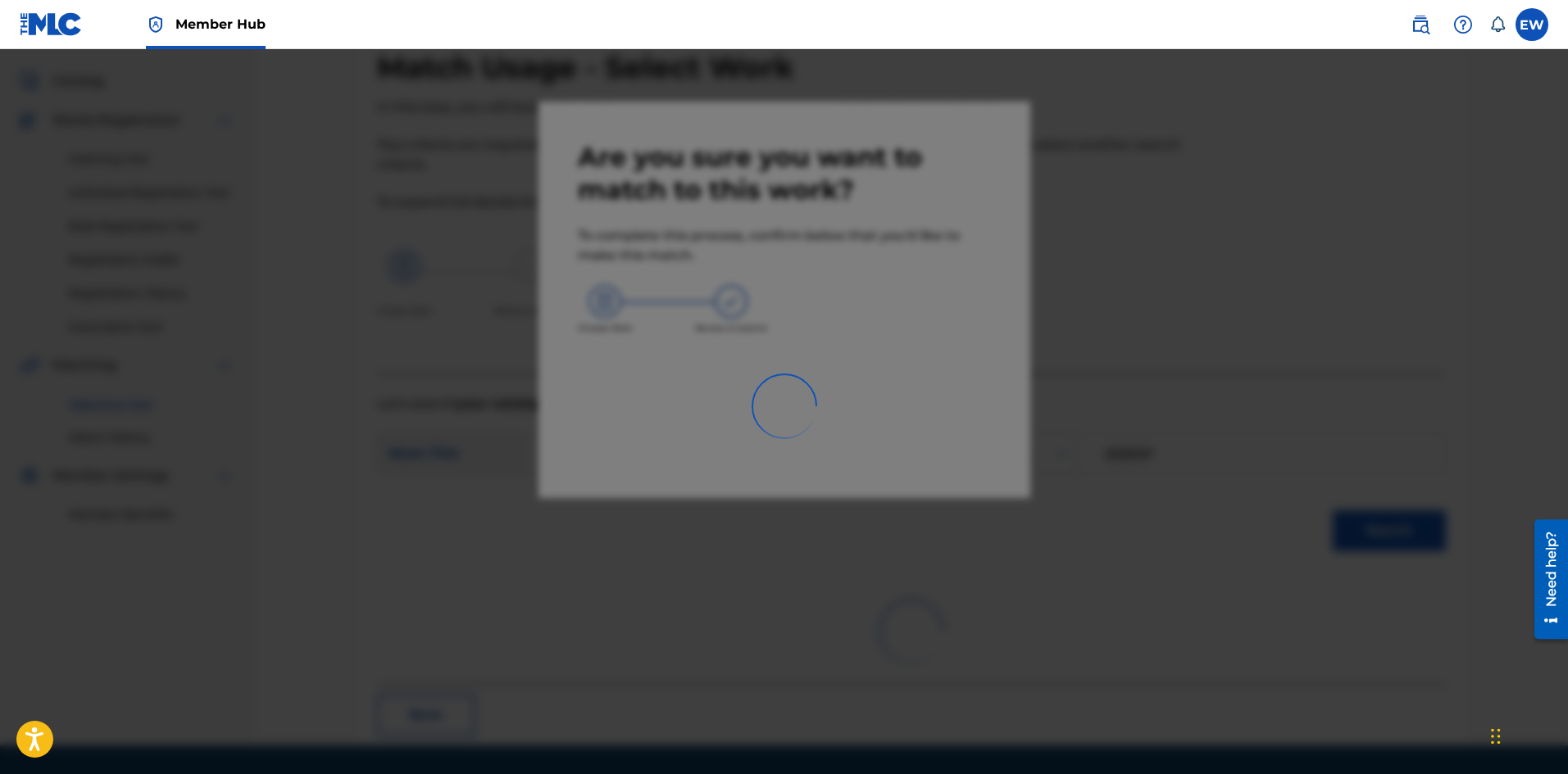
scroll to position [39, 0]
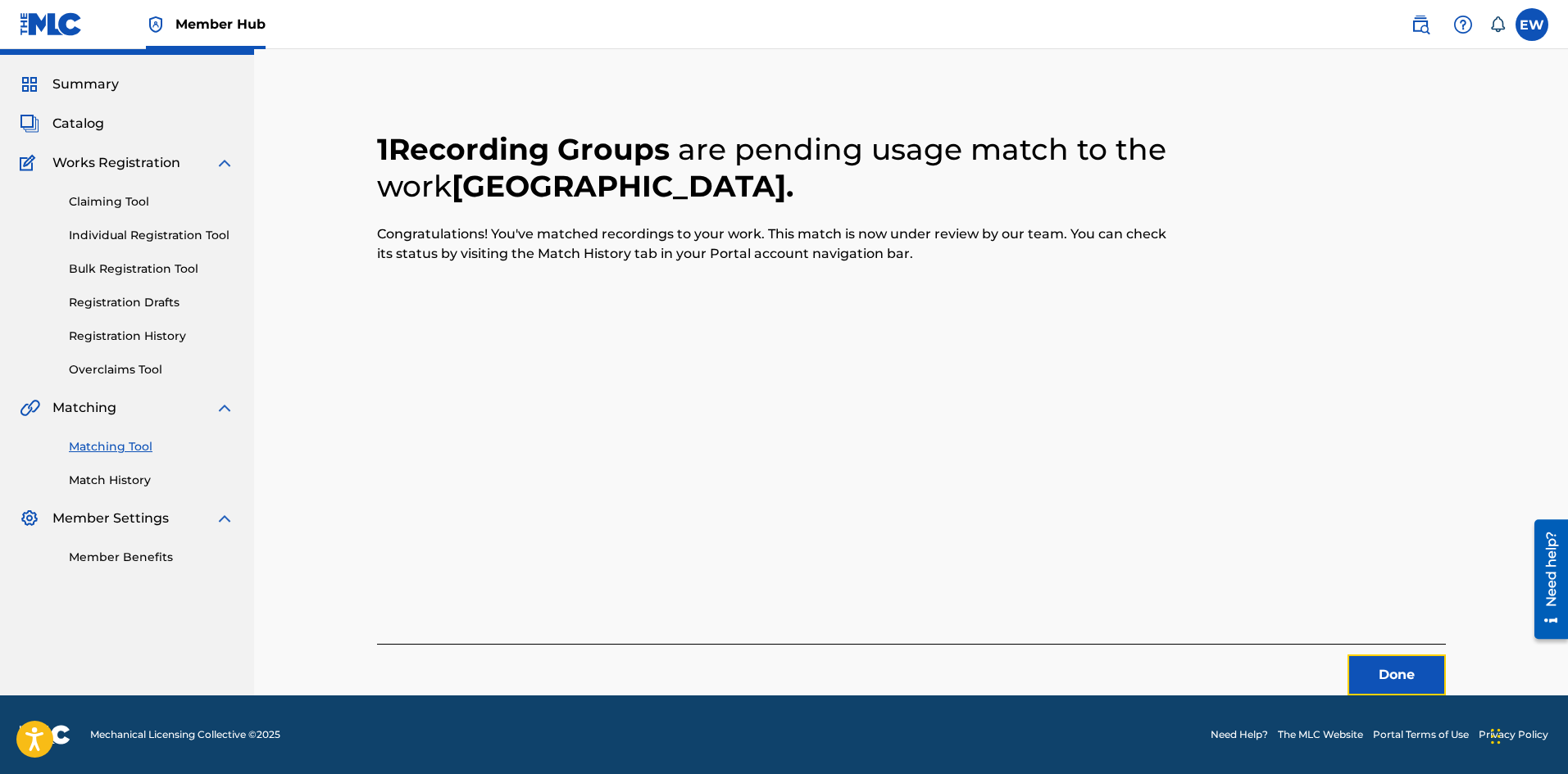
drag, startPoint x: 1387, startPoint y: 669, endPoint x: 1572, endPoint y: 701, distance: 187.7
click at [1387, 668] on button "Done" at bounding box center [1397, 675] width 98 height 41
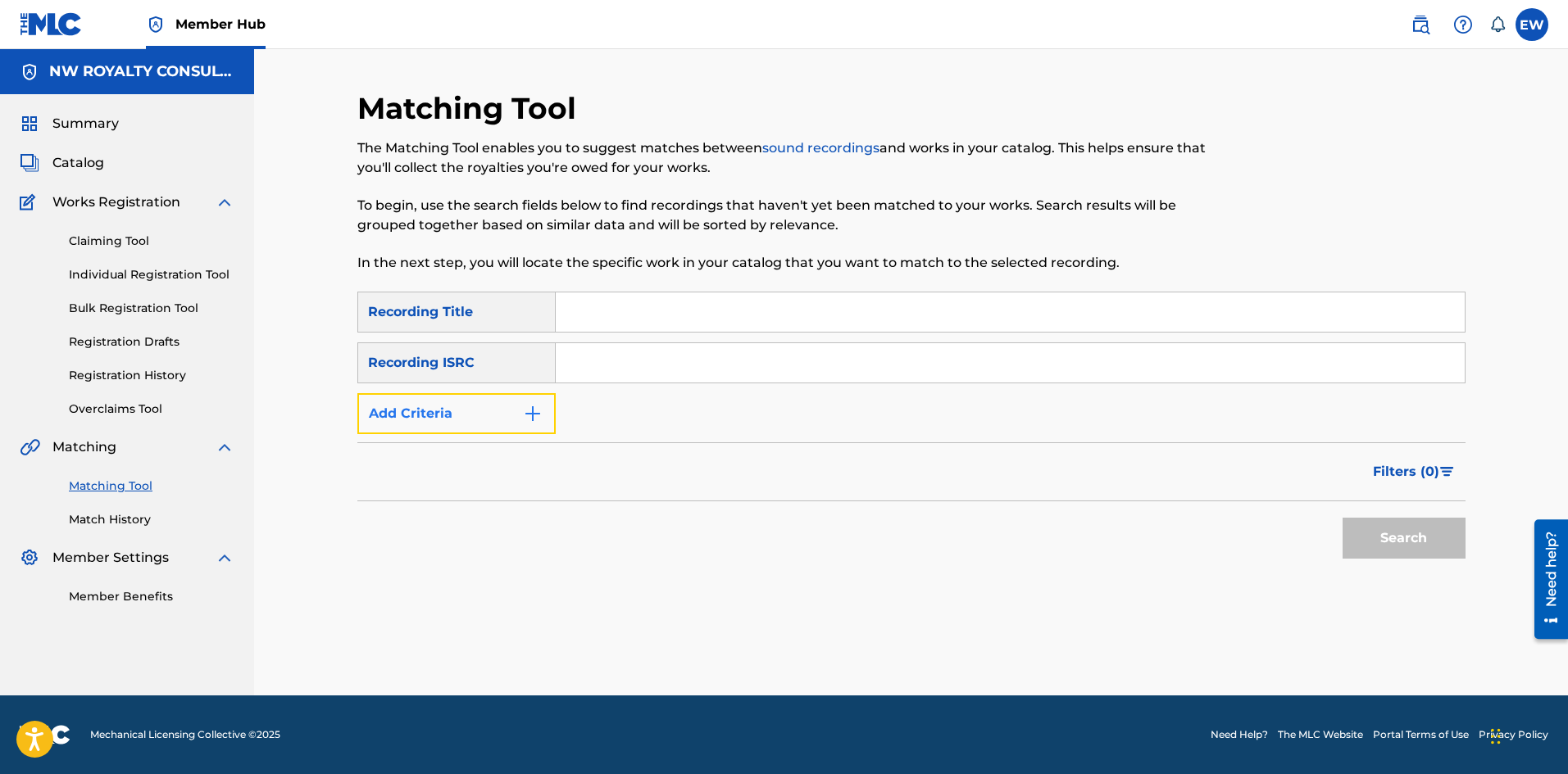
click at [493, 424] on button "Add Criteria" at bounding box center [456, 413] width 198 height 41
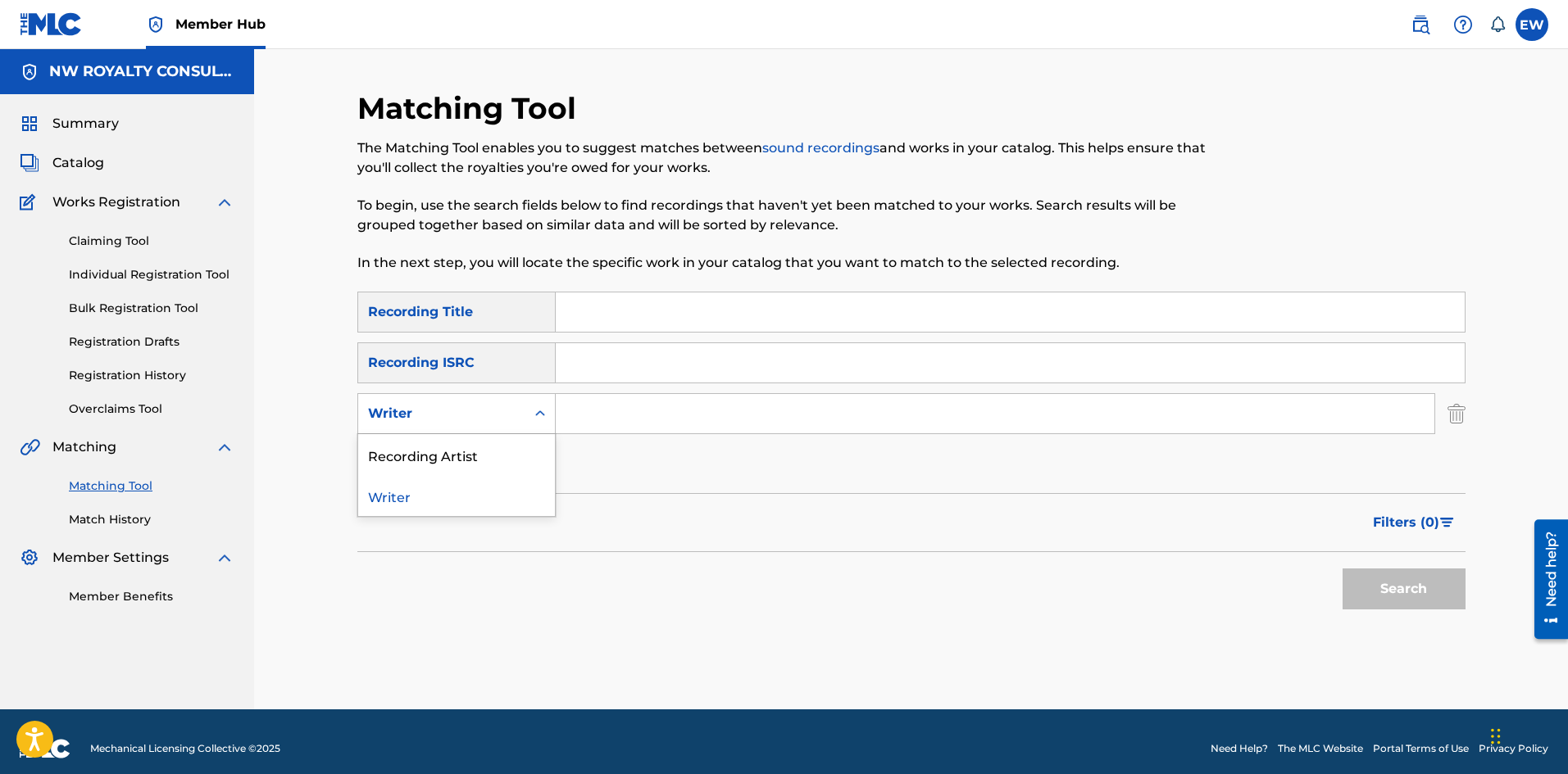
click at [488, 423] on div "Writer" at bounding box center [442, 414] width 167 height 31
click at [556, 456] on div "SearchWithCriteria1a88df43-ddfd-414e-945b-9acc7855755c Recording Title SearchWi…" at bounding box center [911, 387] width 1108 height 193
click at [494, 415] on div "Writer" at bounding box center [442, 413] width 148 height 19
drag, startPoint x: 460, startPoint y: 452, endPoint x: 493, endPoint y: 454, distance: 33.1
click at [471, 452] on div "Recording Artist" at bounding box center [456, 454] width 197 height 41
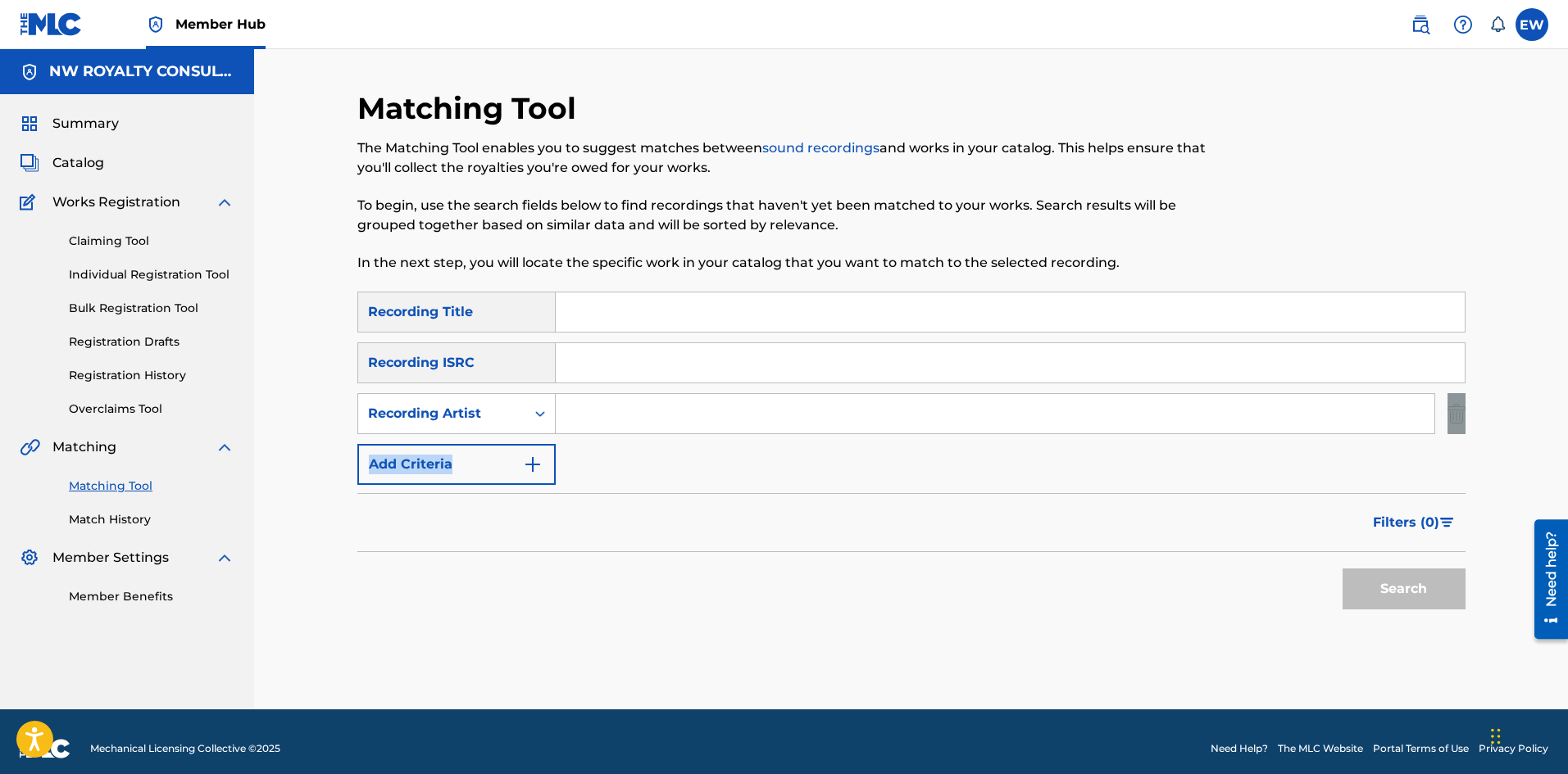
drag, startPoint x: 624, startPoint y: 439, endPoint x: 594, endPoint y: 423, distance: 34.0
click at [626, 432] on div "SearchWithCriteria1a88df43-ddfd-414e-945b-9acc7855755c Recording Title SearchWi…" at bounding box center [911, 387] width 1108 height 193
click at [591, 423] on input "Search Form" at bounding box center [995, 413] width 879 height 39
click at [590, 421] on input "Search Form" at bounding box center [995, 413] width 879 height 39
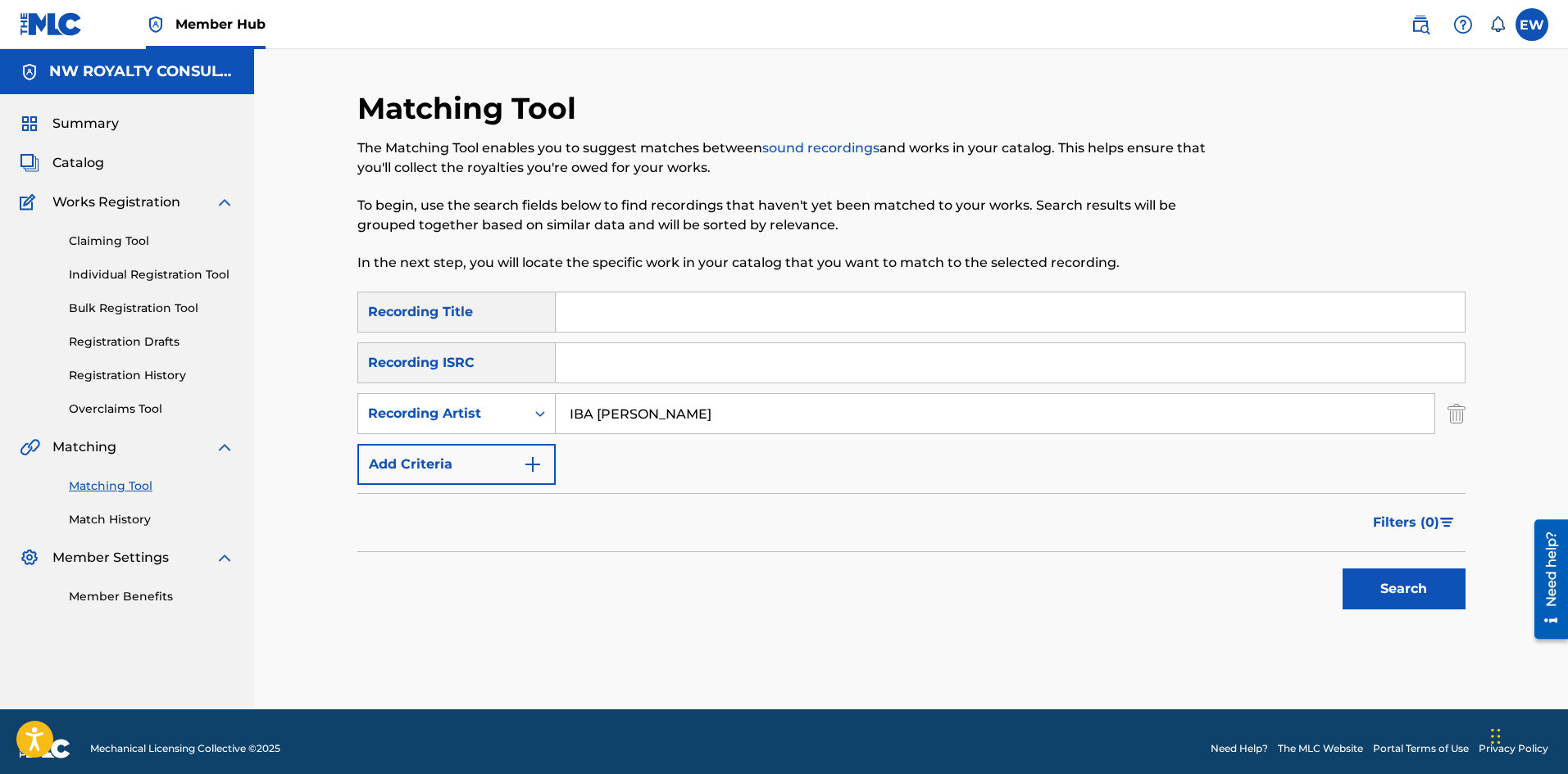
type input "IBA [PERSON_NAME]"
drag, startPoint x: 589, startPoint y: 313, endPoint x: 565, endPoint y: 305, distance: 25.3
click at [589, 310] on input "Search Form" at bounding box center [1011, 311] width 909 height 39
type input "BABYLON DEBATING"
click at [1374, 583] on button "Search" at bounding box center [1404, 589] width 123 height 41
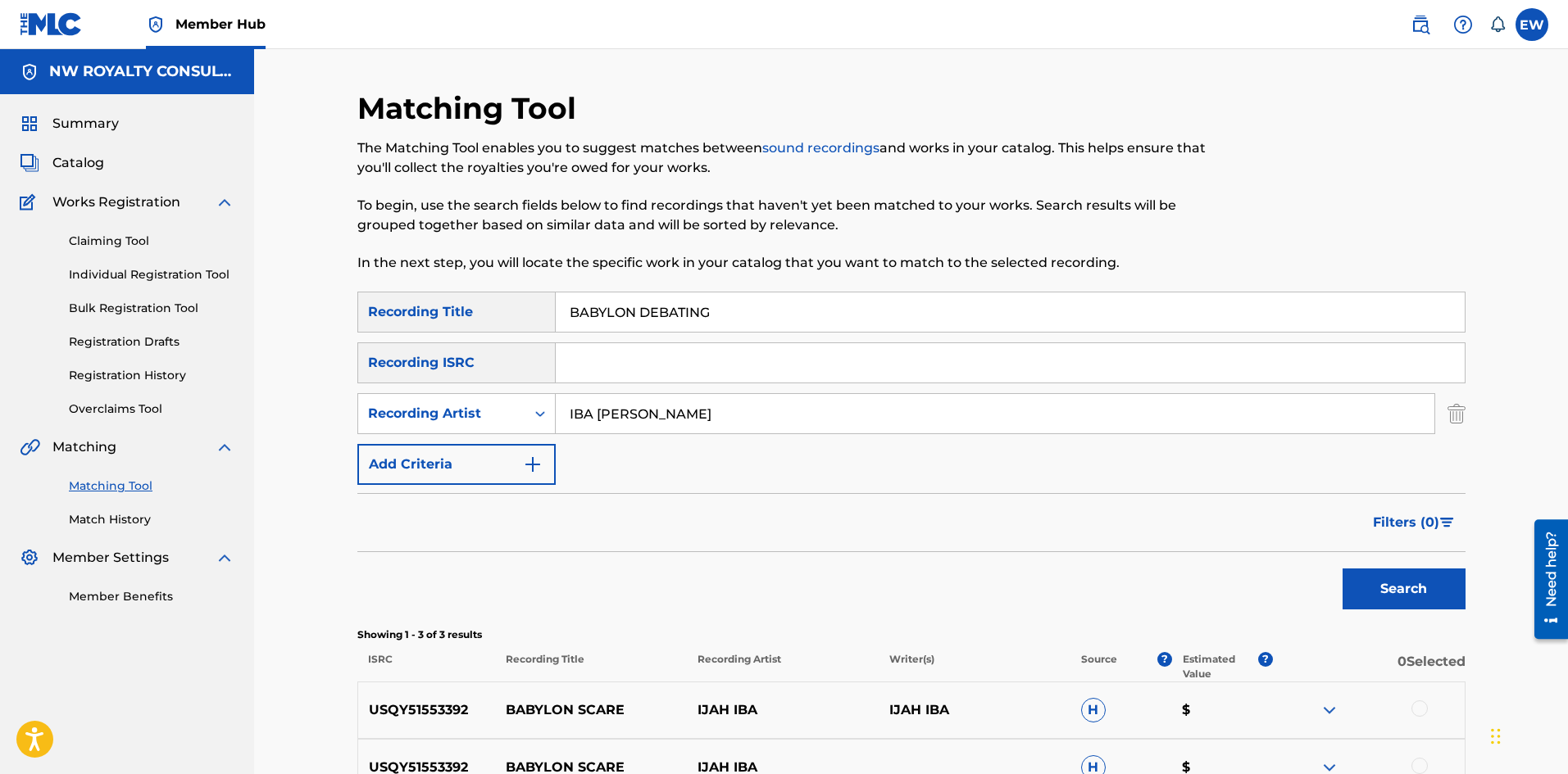
drag, startPoint x: 704, startPoint y: 421, endPoint x: 473, endPoint y: 390, distance: 233.1
click at [478, 393] on div "SearchWithCriteria1a88df43-ddfd-414e-945b-9acc7855755c Recording Title BABYLON …" at bounding box center [911, 387] width 1108 height 193
type input "IBA [PERSON_NAME] BLACK UHURU"
drag, startPoint x: 729, startPoint y: 307, endPoint x: 448, endPoint y: 290, distance: 281.5
click at [457, 294] on div "SearchWithCriteria1a88df43-ddfd-414e-945b-9acc7855755c Recording Title BABYLON …" at bounding box center [911, 311] width 1108 height 41
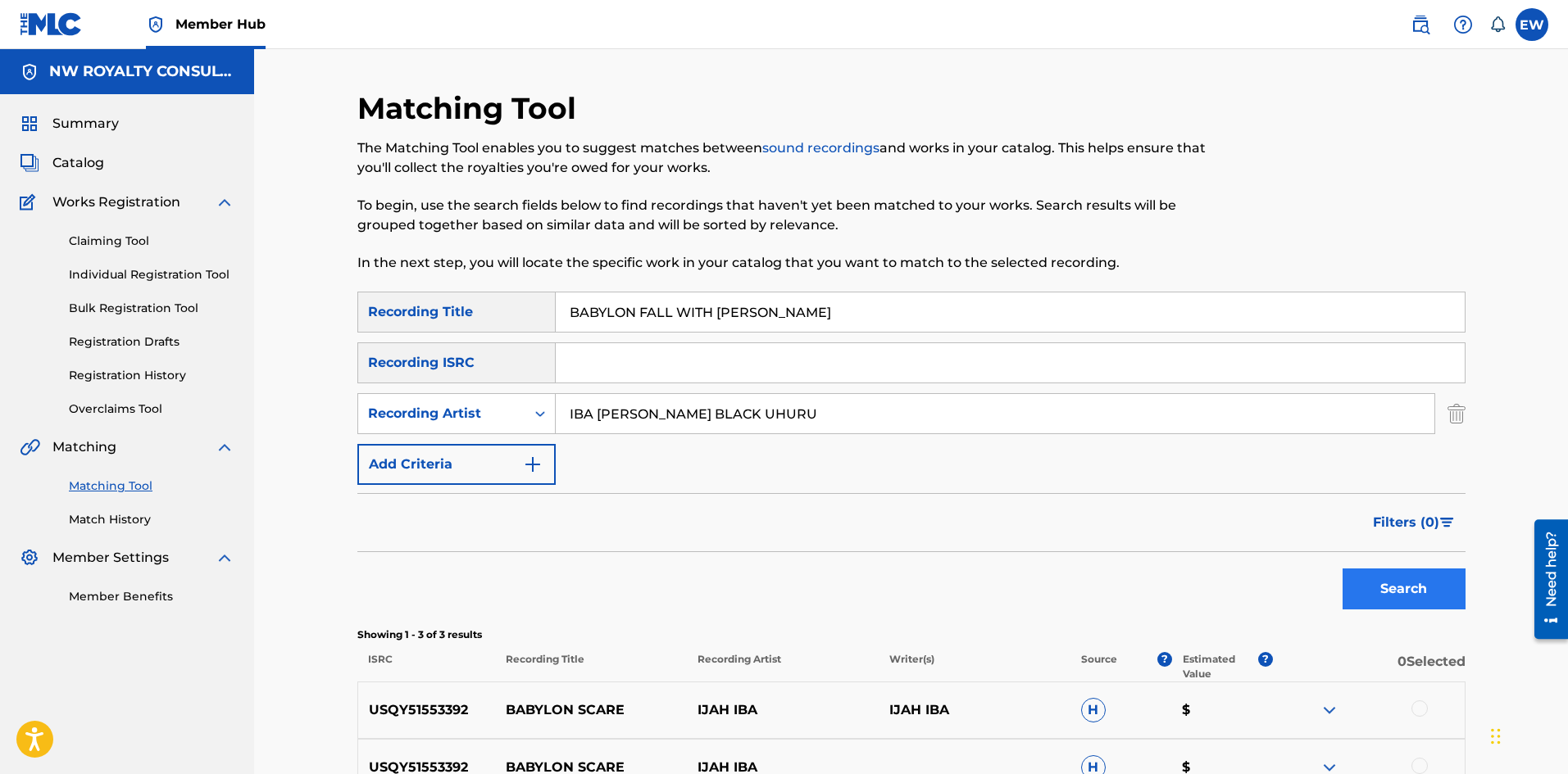
type input "BABYLON FALL WITH [PERSON_NAME]"
click at [1413, 581] on button "Search" at bounding box center [1404, 589] width 123 height 41
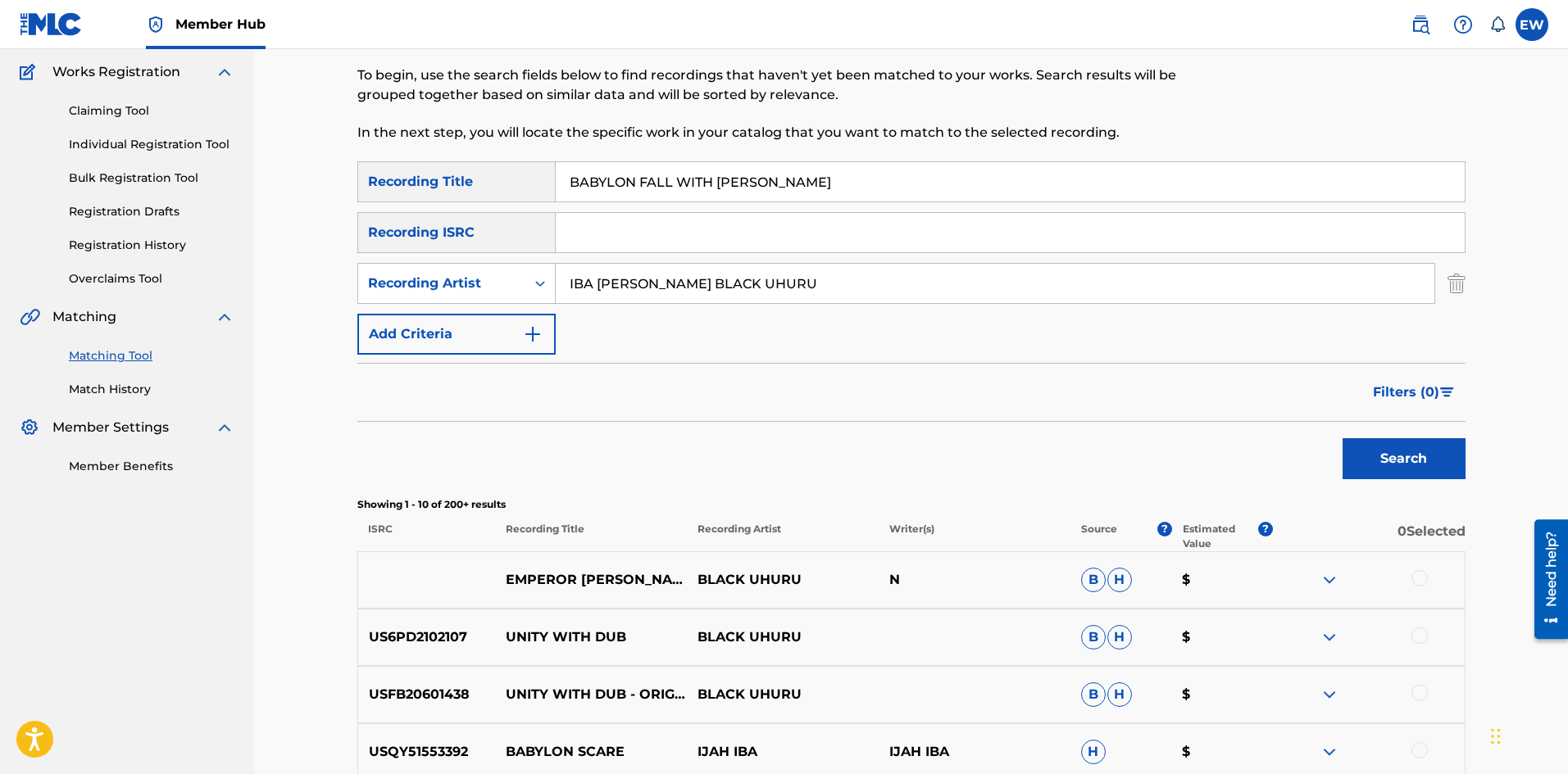
scroll to position [82, 0]
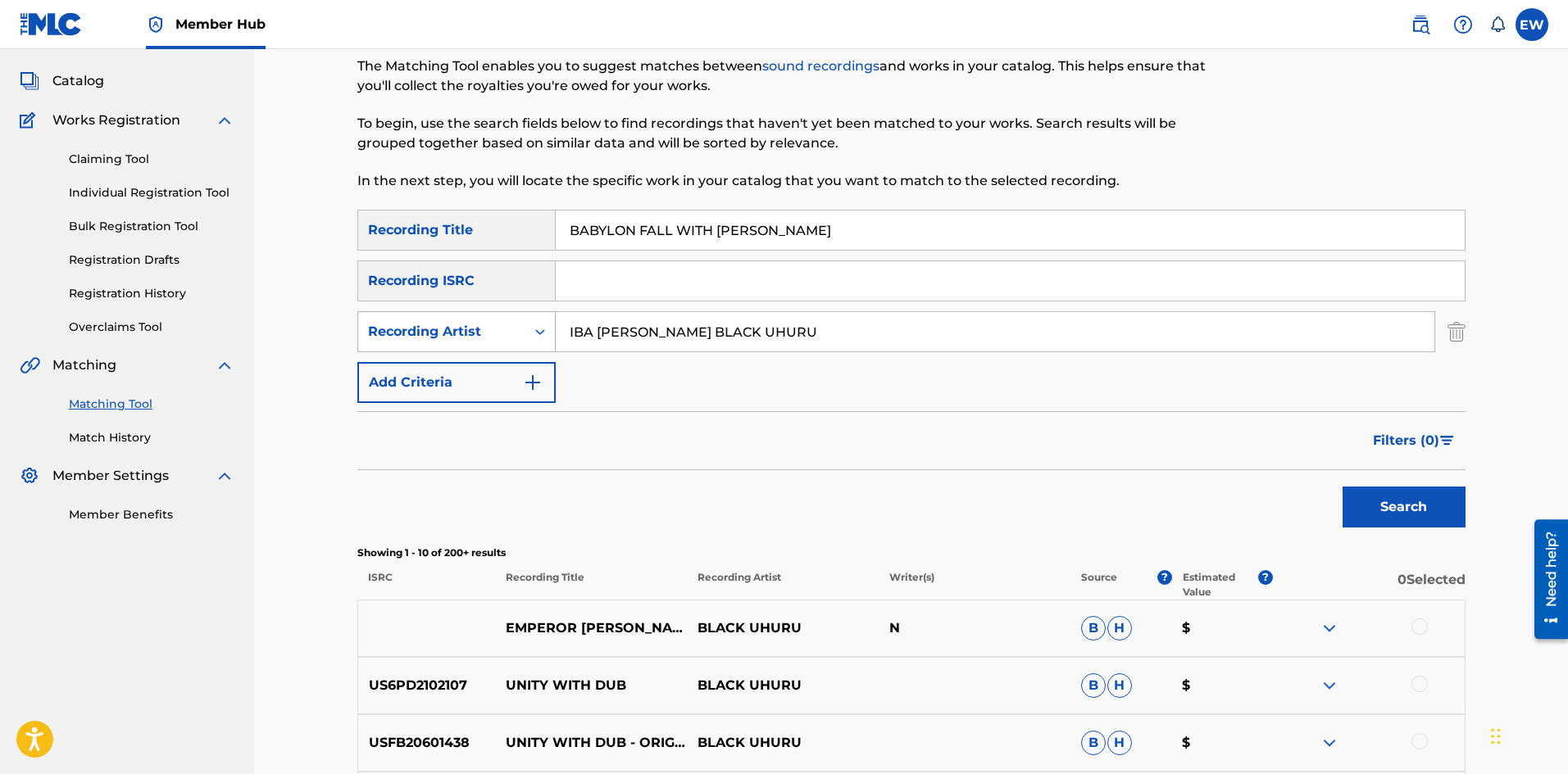
drag, startPoint x: 746, startPoint y: 335, endPoint x: 554, endPoint y: 315, distance: 193.0
click at [549, 321] on div "SearchWithCriteria27aec754-2026-4b2f-85c3-85a39ac16736 Recording Artist IBA [PE…" at bounding box center [911, 332] width 1108 height 41
type input "DA FUCHAMAN"
drag, startPoint x: 861, startPoint y: 231, endPoint x: 479, endPoint y: 245, distance: 382.3
click at [479, 245] on div "SearchWithCriteria1a88df43-ddfd-414e-945b-9acc7855755c Recording Title BABYLON …" at bounding box center [911, 230] width 1108 height 41
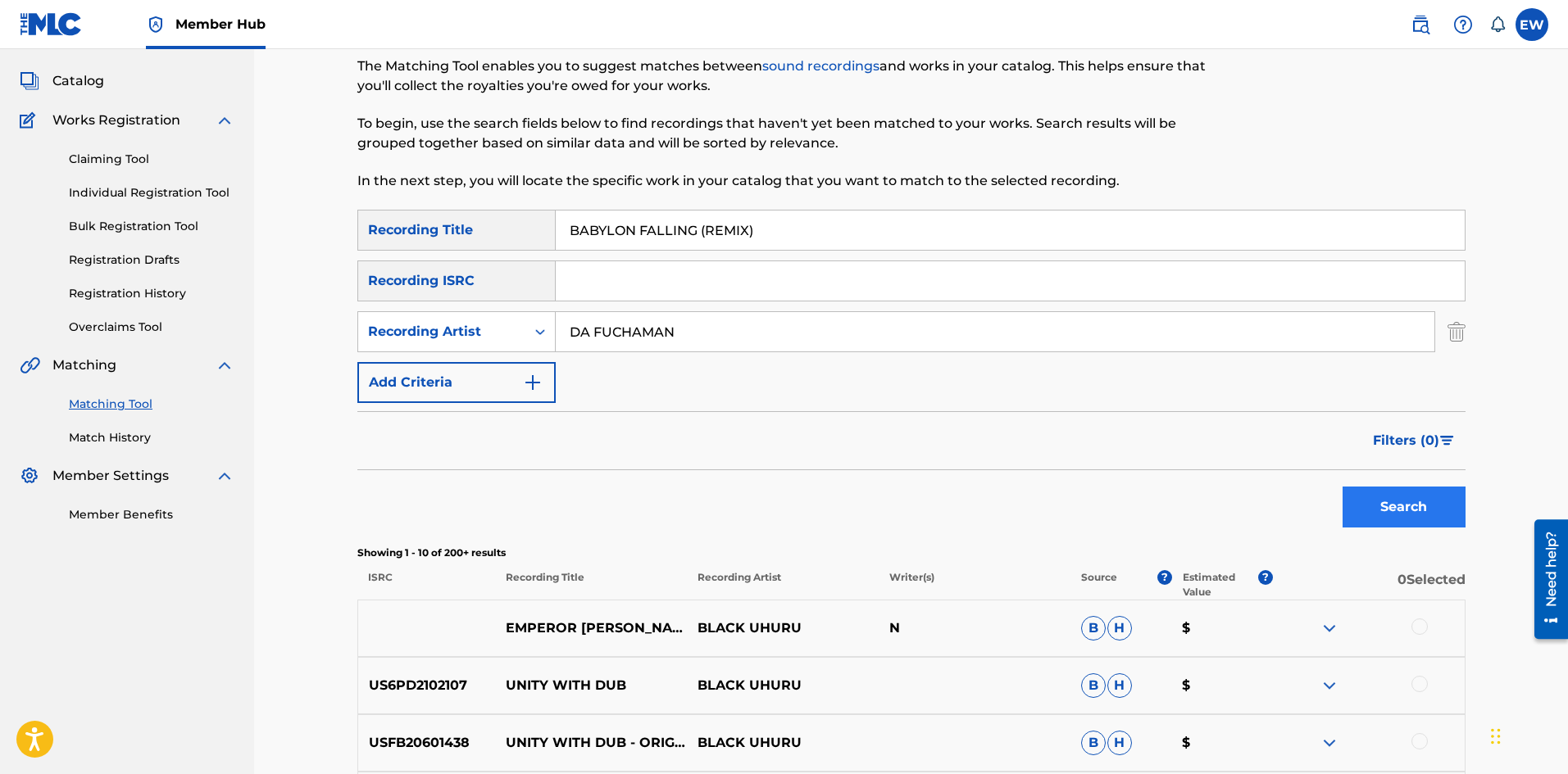
type input "BABYLON FALLING (REMIX)"
click at [1377, 498] on button "Search" at bounding box center [1404, 507] width 123 height 41
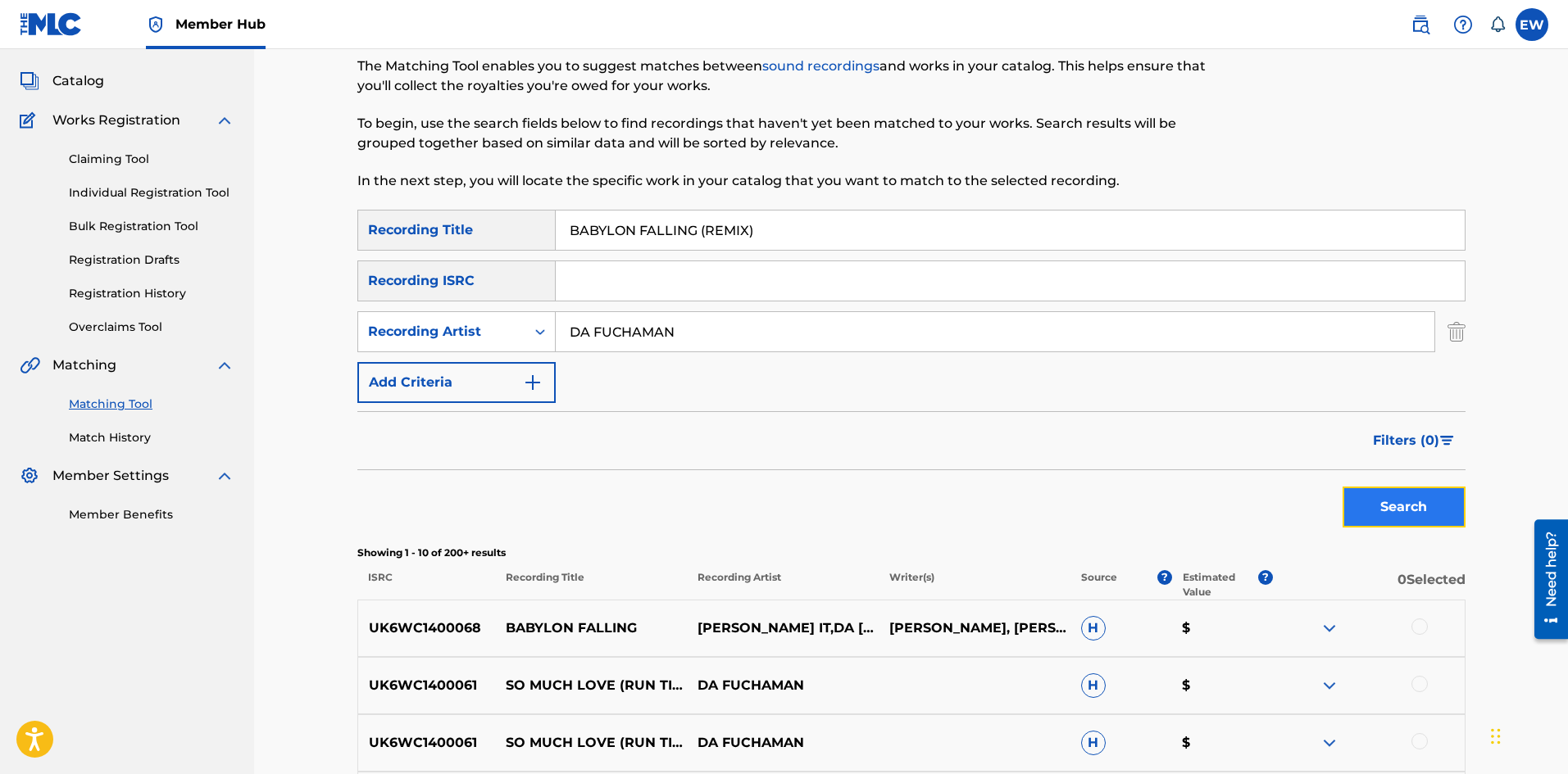
click at [1384, 514] on button "Search" at bounding box center [1404, 507] width 123 height 41
click at [1423, 633] on div at bounding box center [1420, 627] width 16 height 16
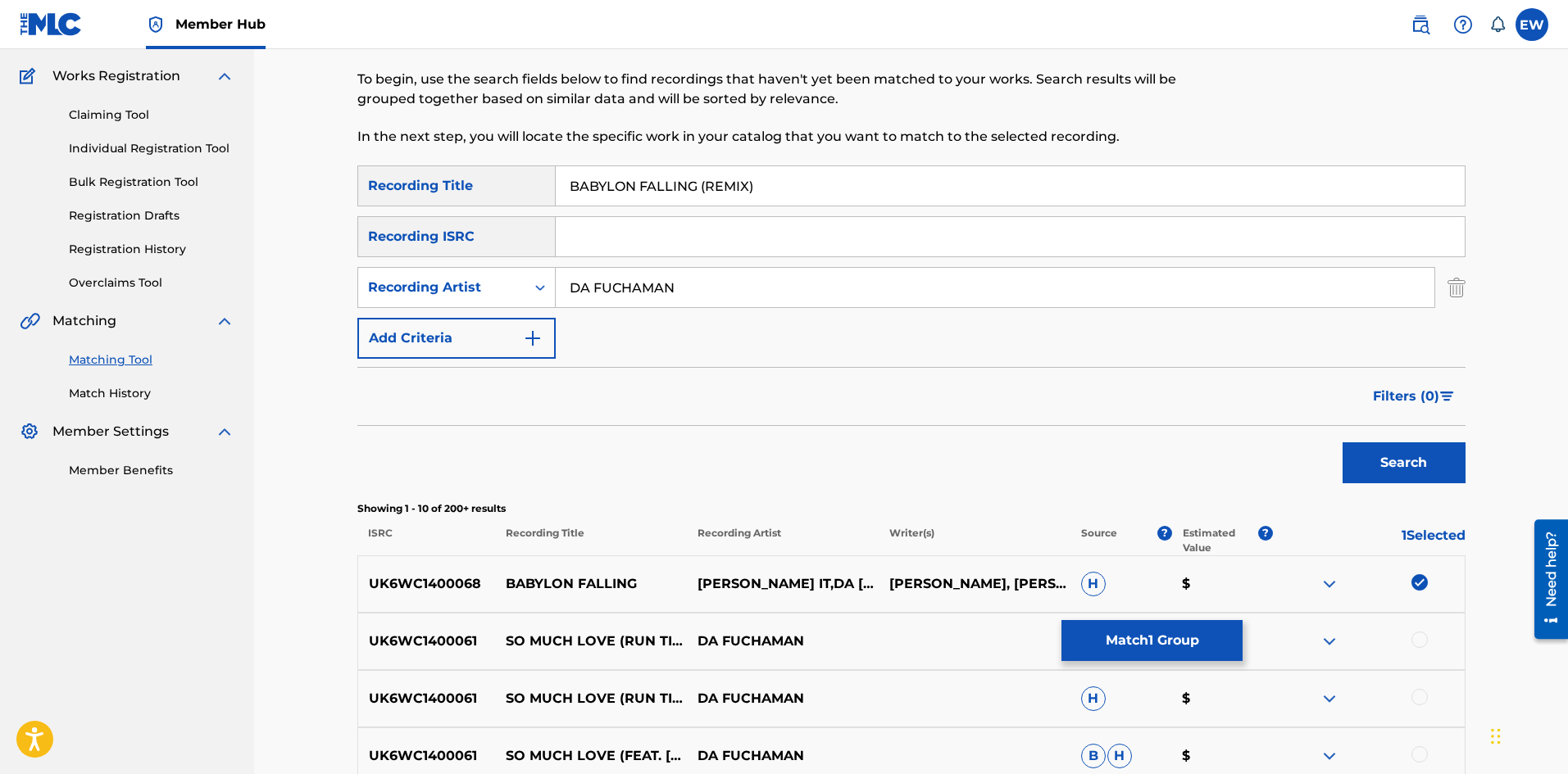
scroll to position [328, 0]
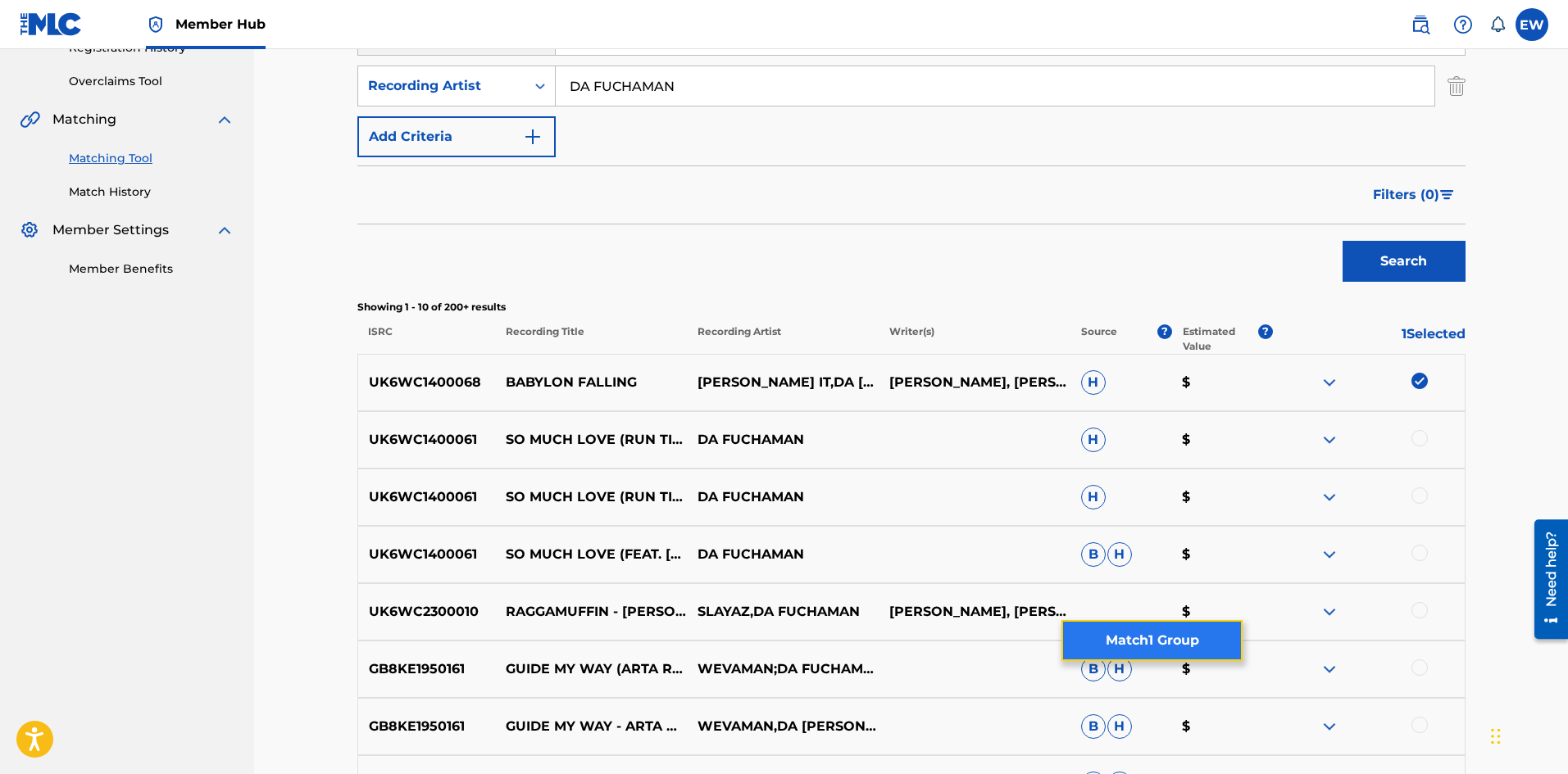
click at [1099, 647] on button "Match 1 Group" at bounding box center [1152, 640] width 181 height 41
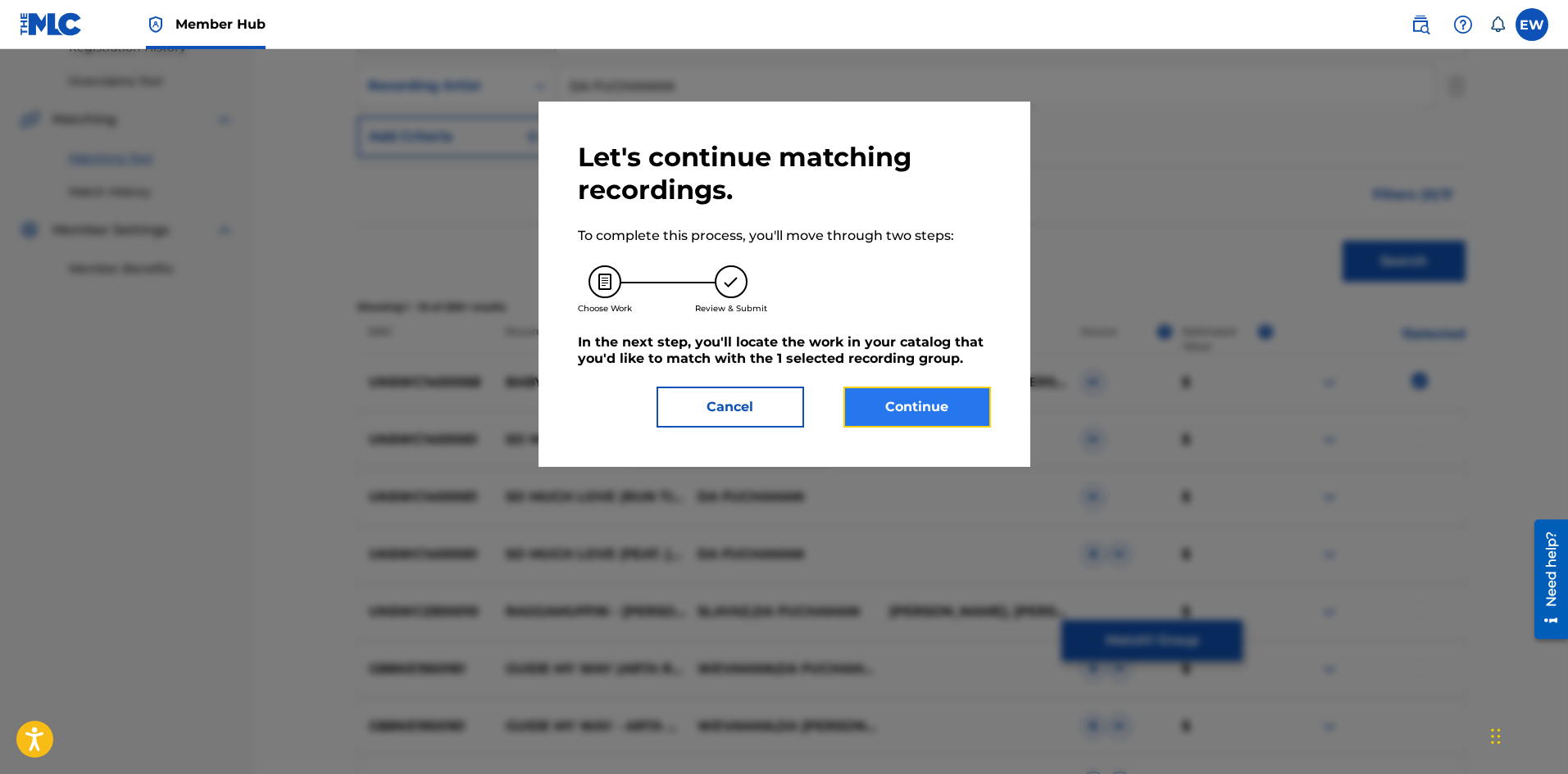
click at [940, 394] on button "Continue" at bounding box center [917, 407] width 148 height 41
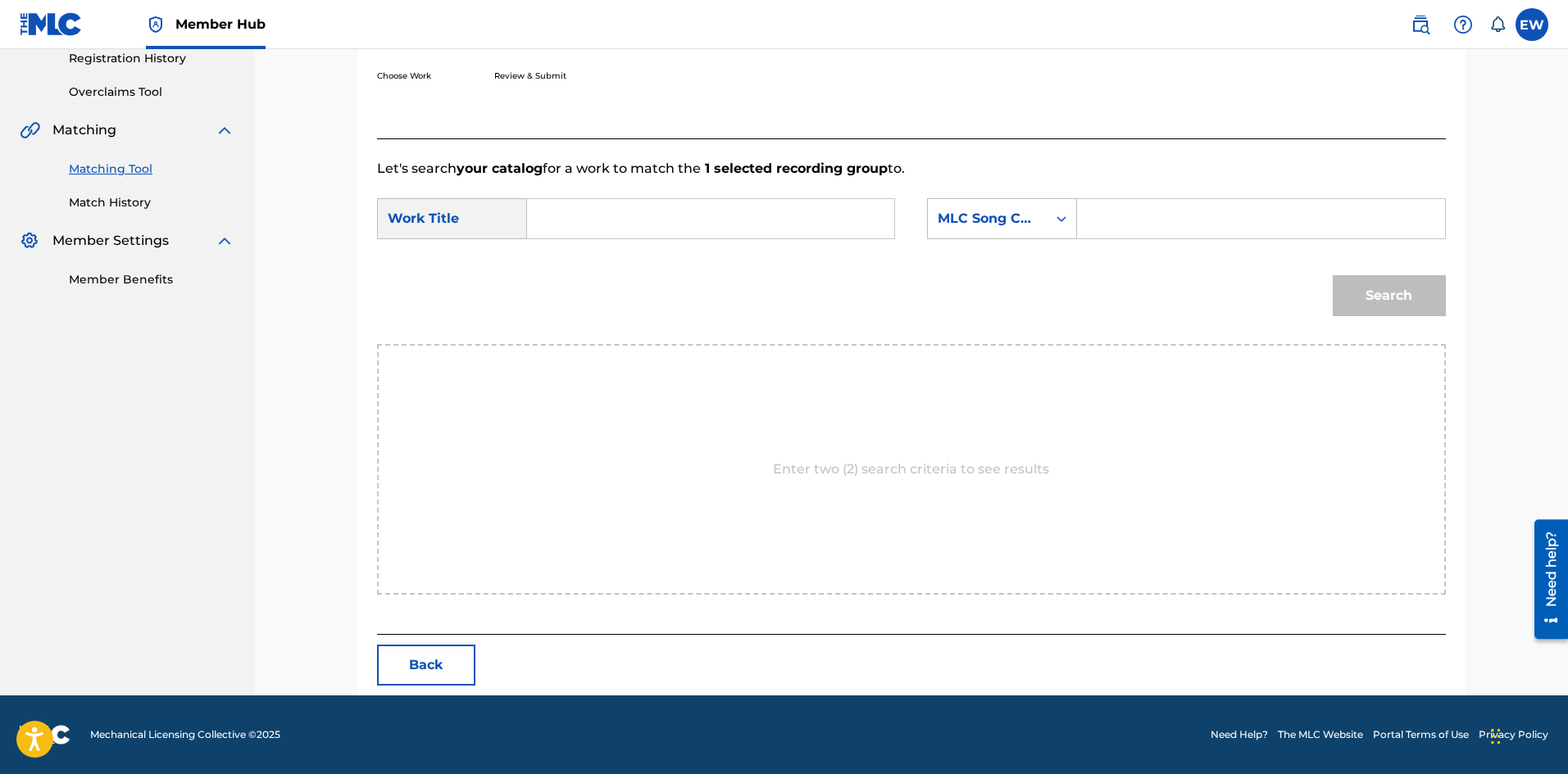
scroll to position [317, 0]
click at [674, 234] on input "Search Form" at bounding box center [710, 218] width 339 height 39
type input "BABYLON FALLING (REMIX)"
click at [1152, 237] on input "Search Form" at bounding box center [1261, 218] width 339 height 39
type input "BV8QP2"
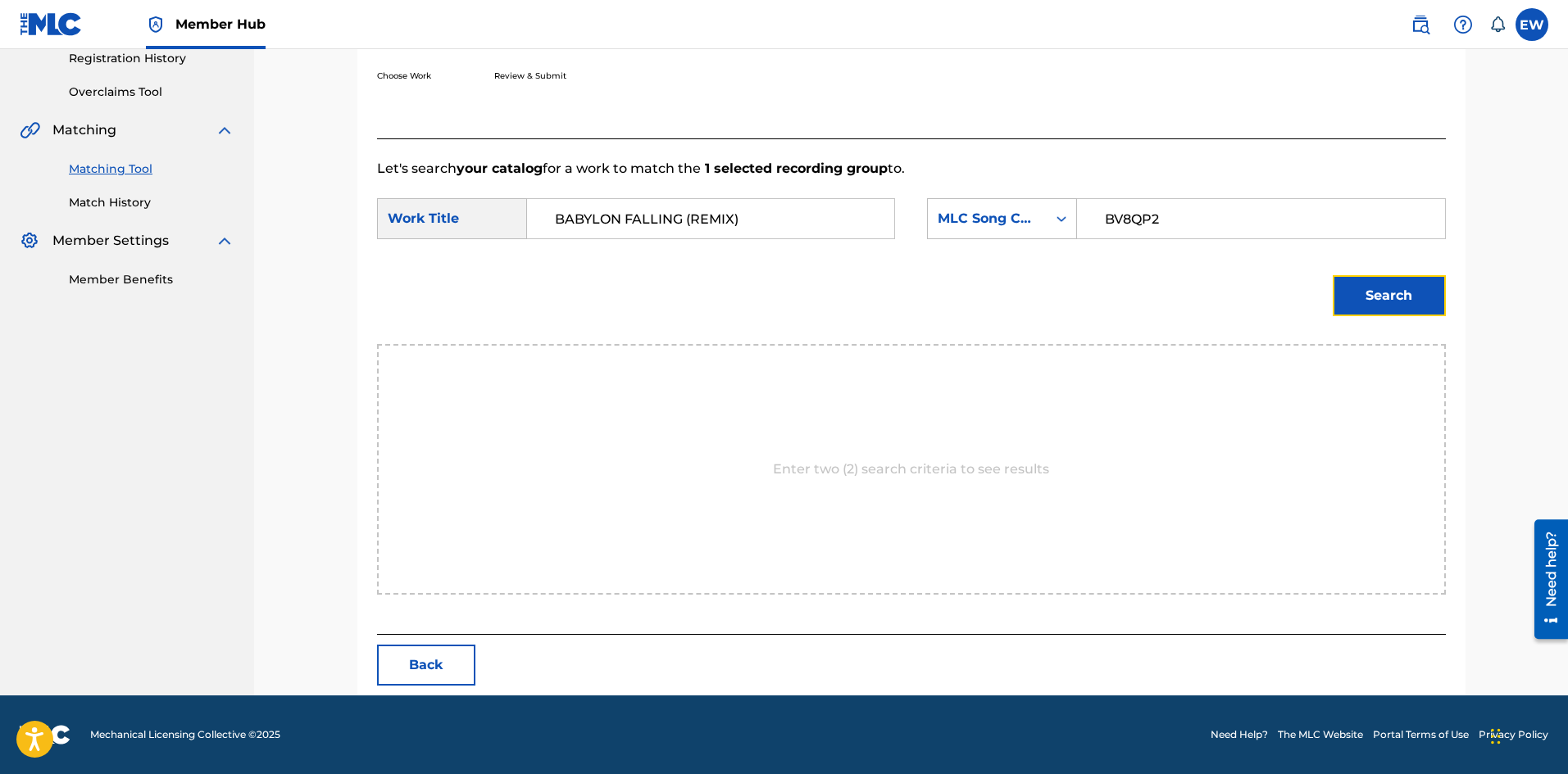
drag, startPoint x: 1373, startPoint y: 286, endPoint x: 1346, endPoint y: 297, distance: 29.2
click at [1373, 287] on button "Search" at bounding box center [1389, 296] width 113 height 41
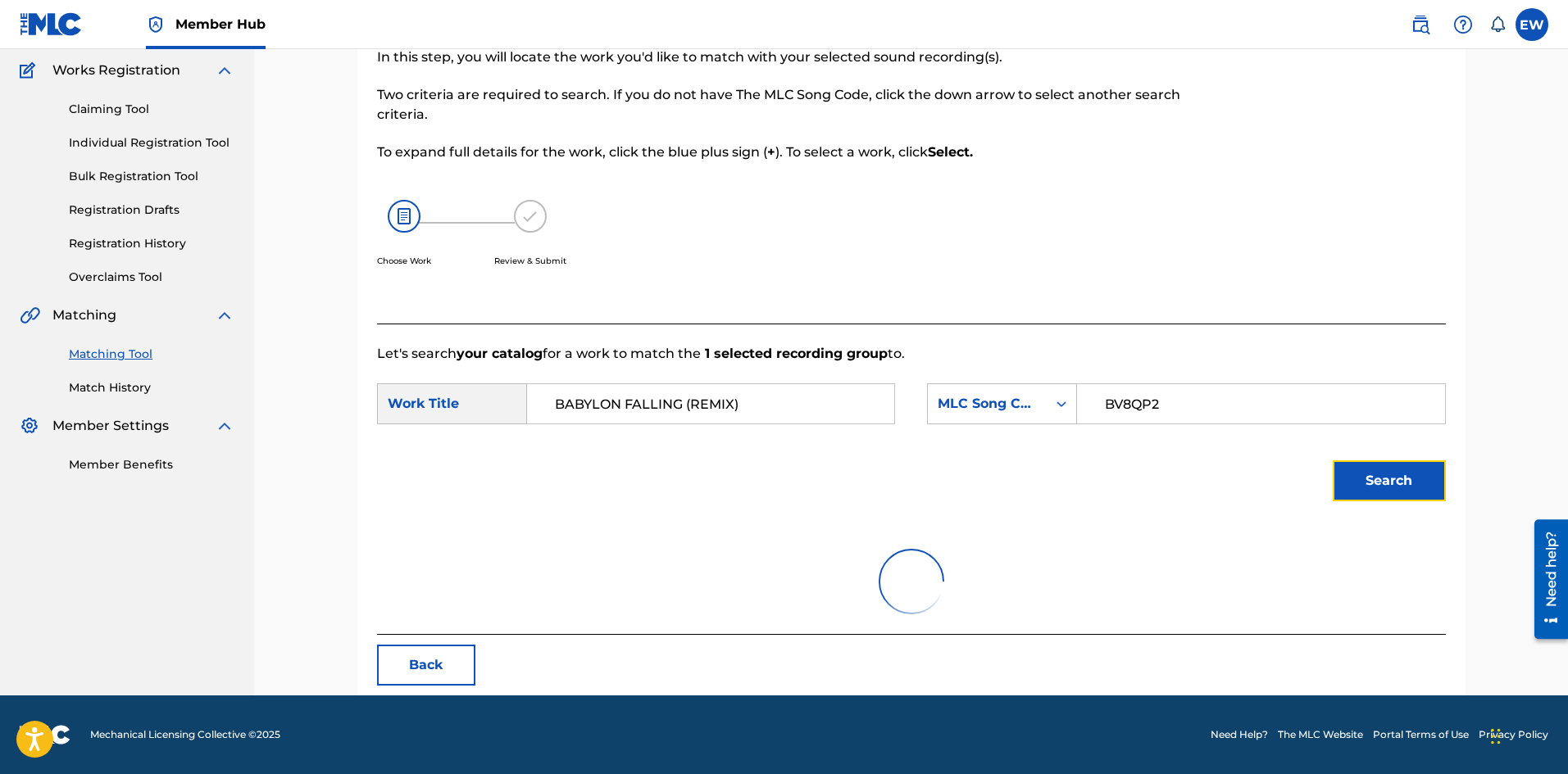
scroll to position [251, 0]
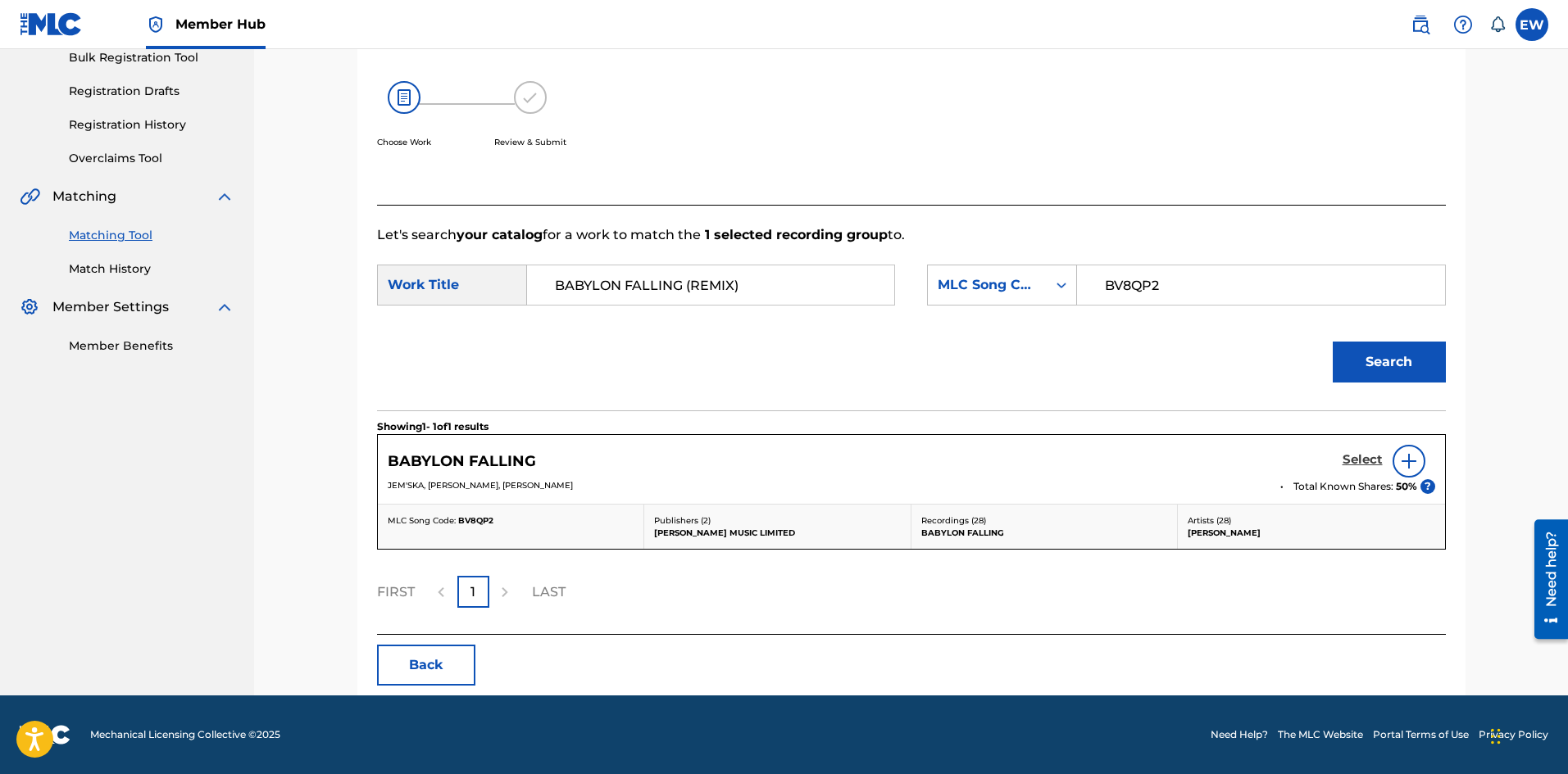
click at [1355, 454] on h5 "Select" at bounding box center [1363, 460] width 40 height 16
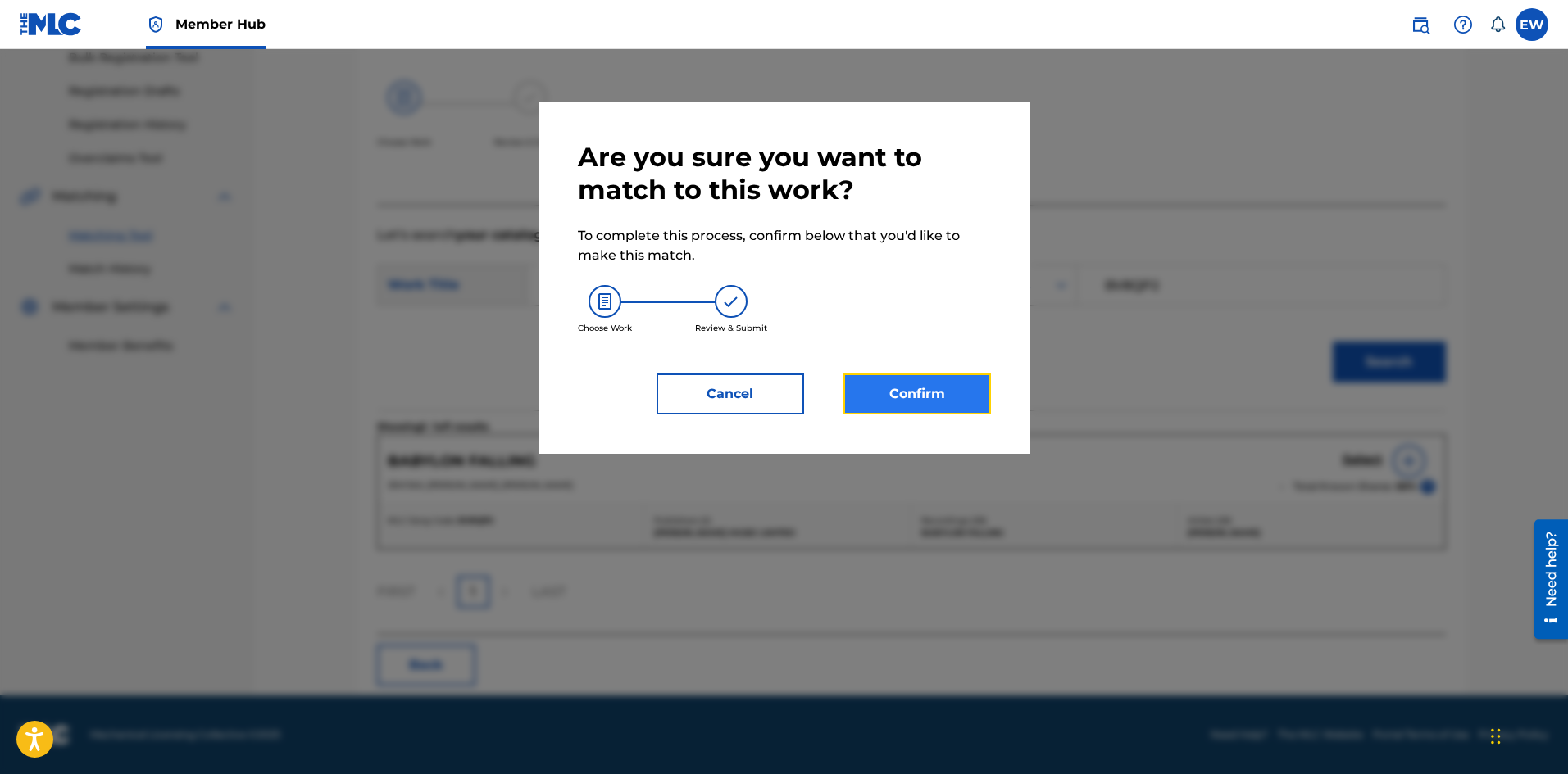
click at [907, 380] on button "Confirm" at bounding box center [917, 394] width 148 height 41
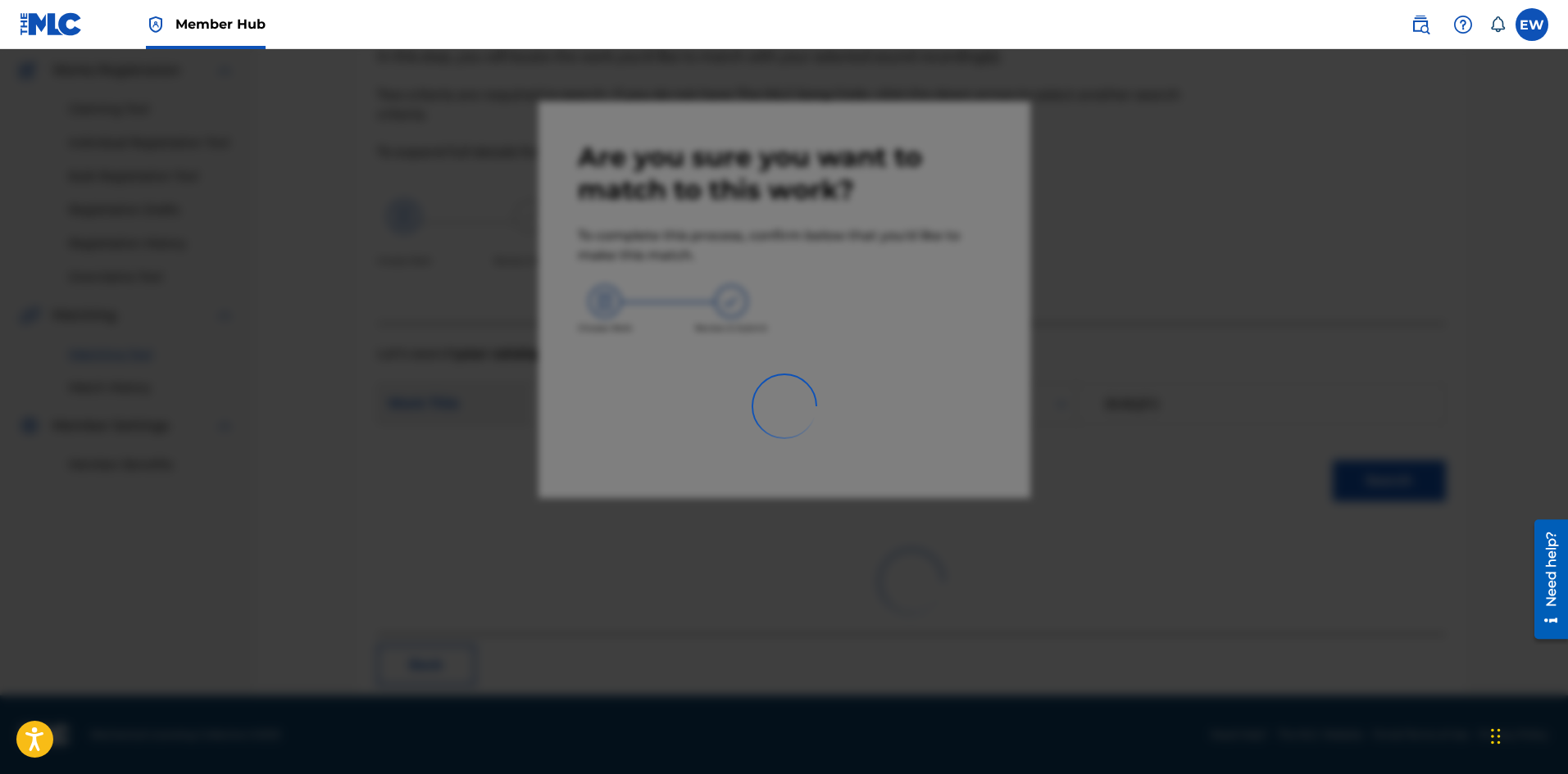
scroll to position [39, 0]
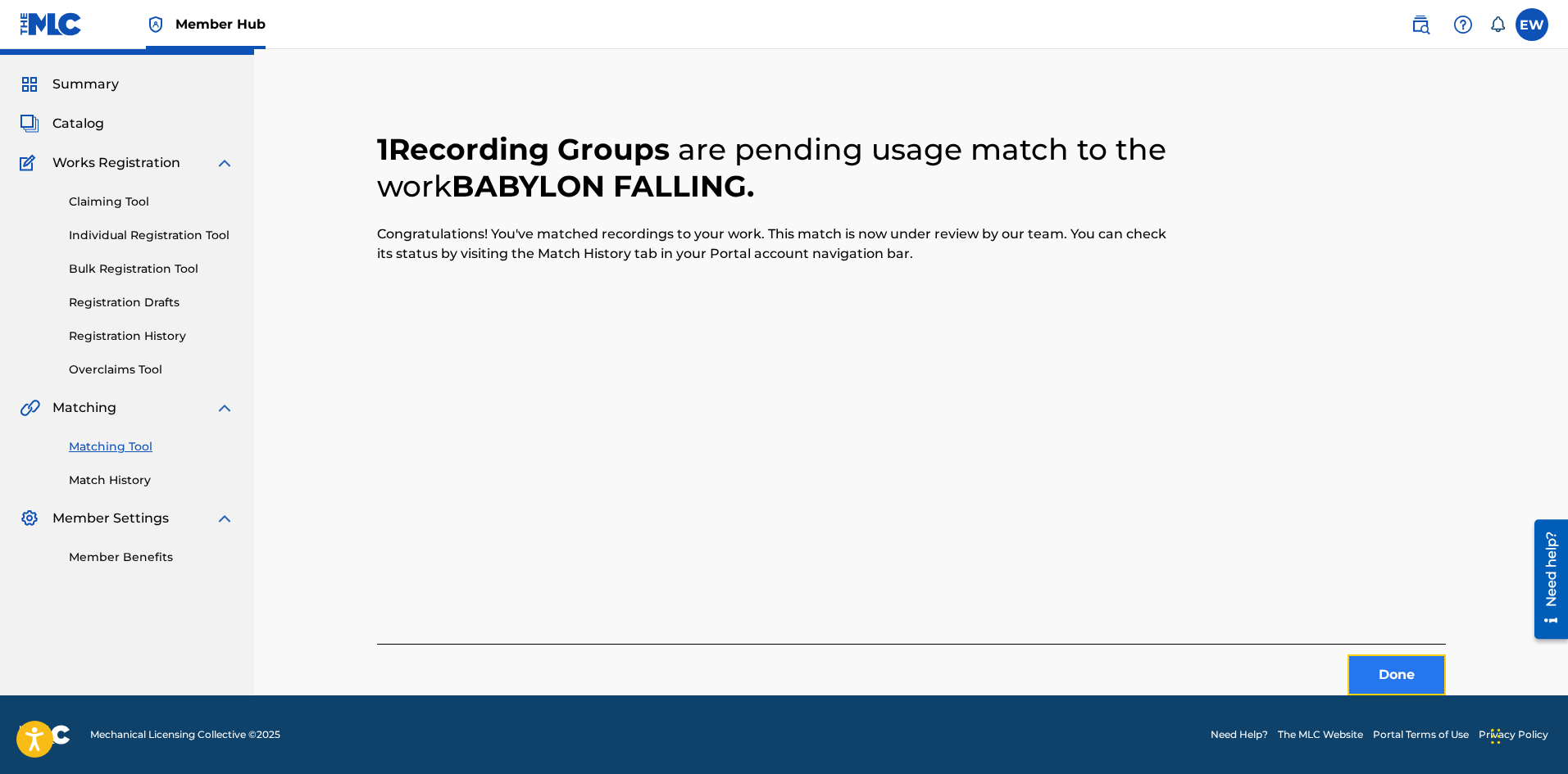
click at [1366, 665] on button "Done" at bounding box center [1397, 675] width 98 height 41
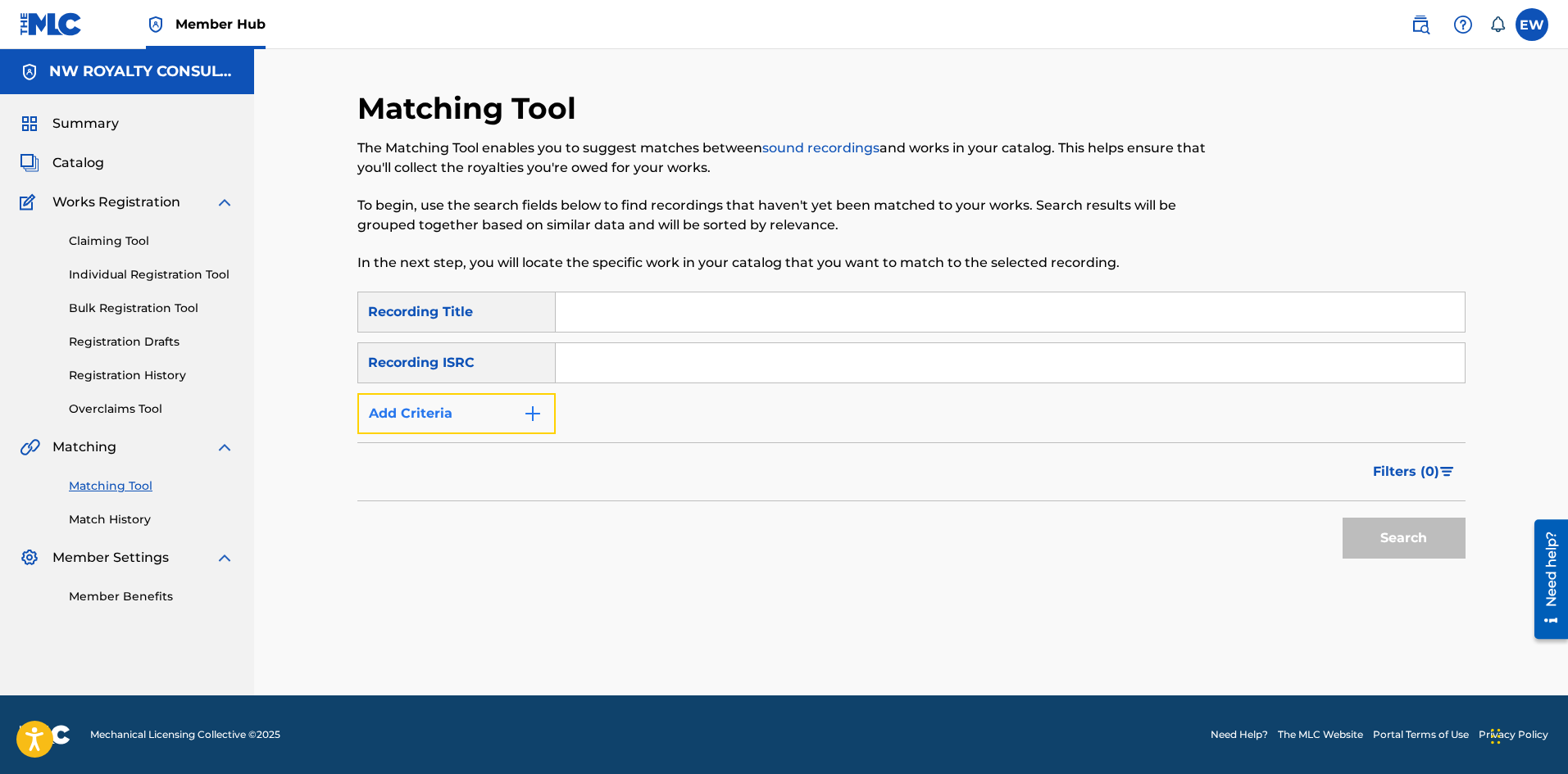
click at [465, 414] on button "Add Criteria" at bounding box center [456, 413] width 198 height 41
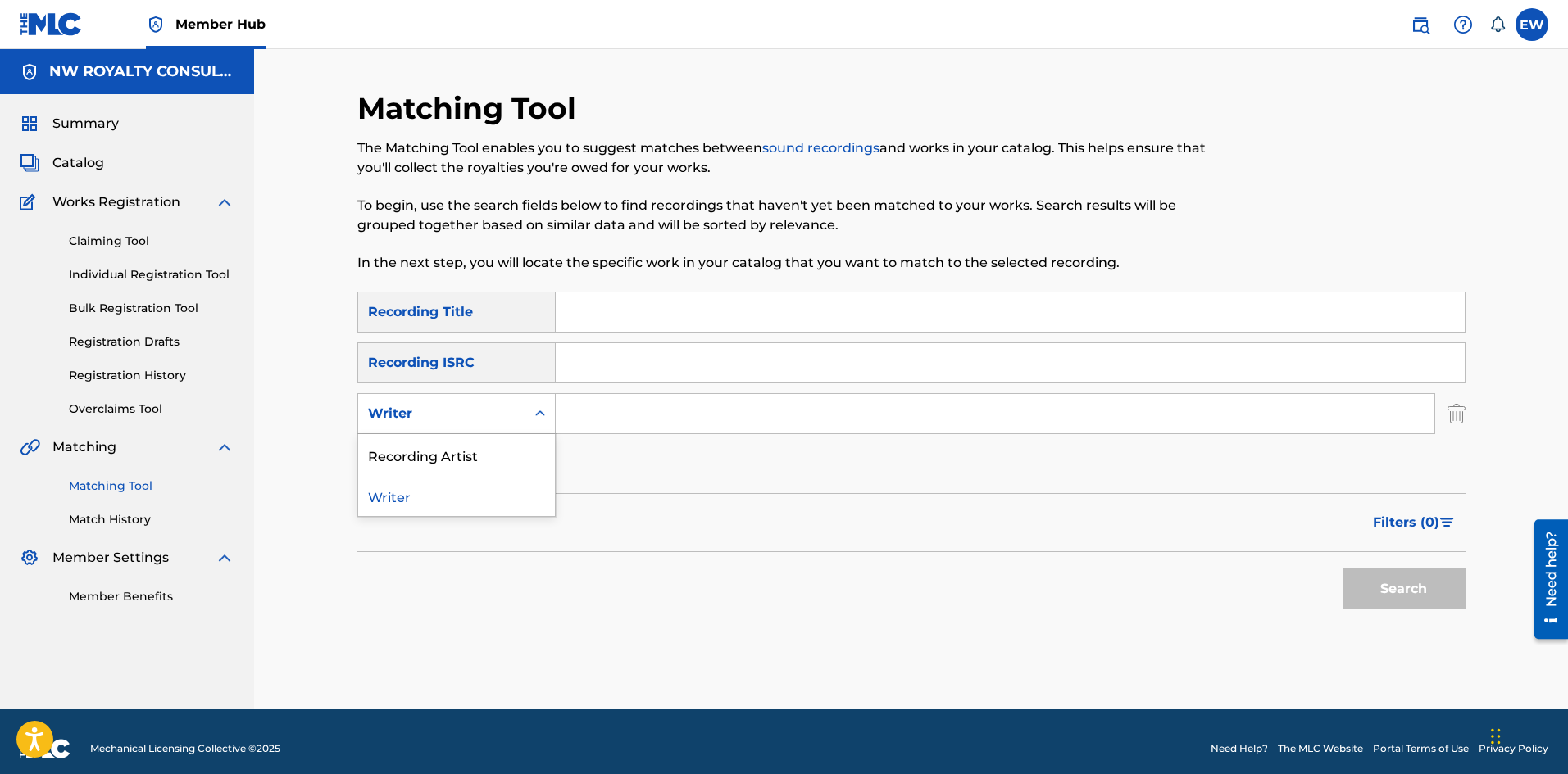
click at [465, 409] on div "Writer" at bounding box center [442, 413] width 148 height 19
click at [435, 445] on div "Recording Artist" at bounding box center [456, 454] width 197 height 41
drag, startPoint x: 626, startPoint y: 409, endPoint x: 610, endPoint y: 410, distance: 16.0
click at [624, 413] on input "Search Form" at bounding box center [995, 413] width 879 height 39
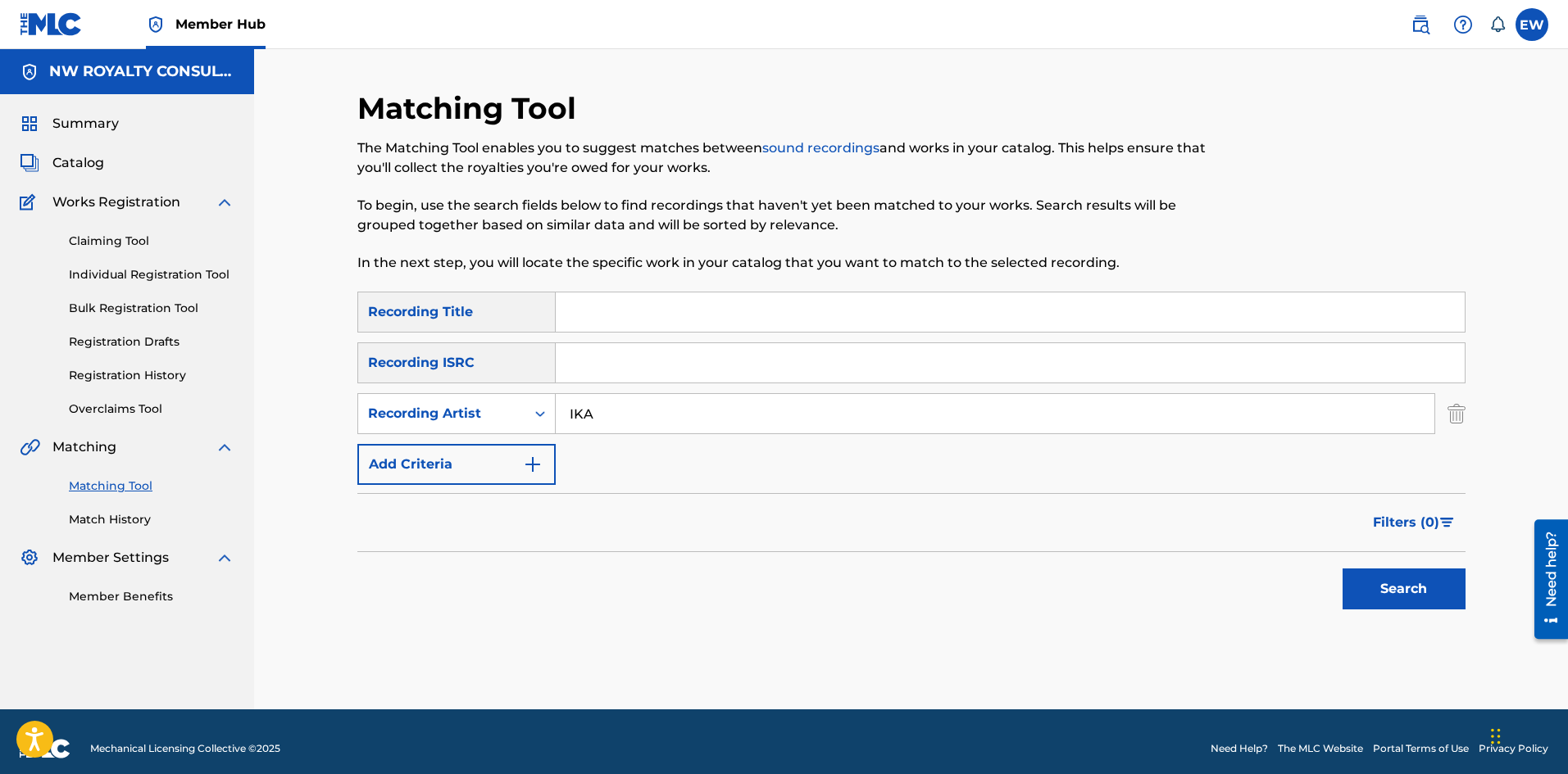
type input "IKA"
click at [718, 311] on input "Search Form" at bounding box center [1011, 311] width 909 height 39
type input "BABYLON GONE"
click at [1377, 572] on button "Search" at bounding box center [1404, 589] width 123 height 41
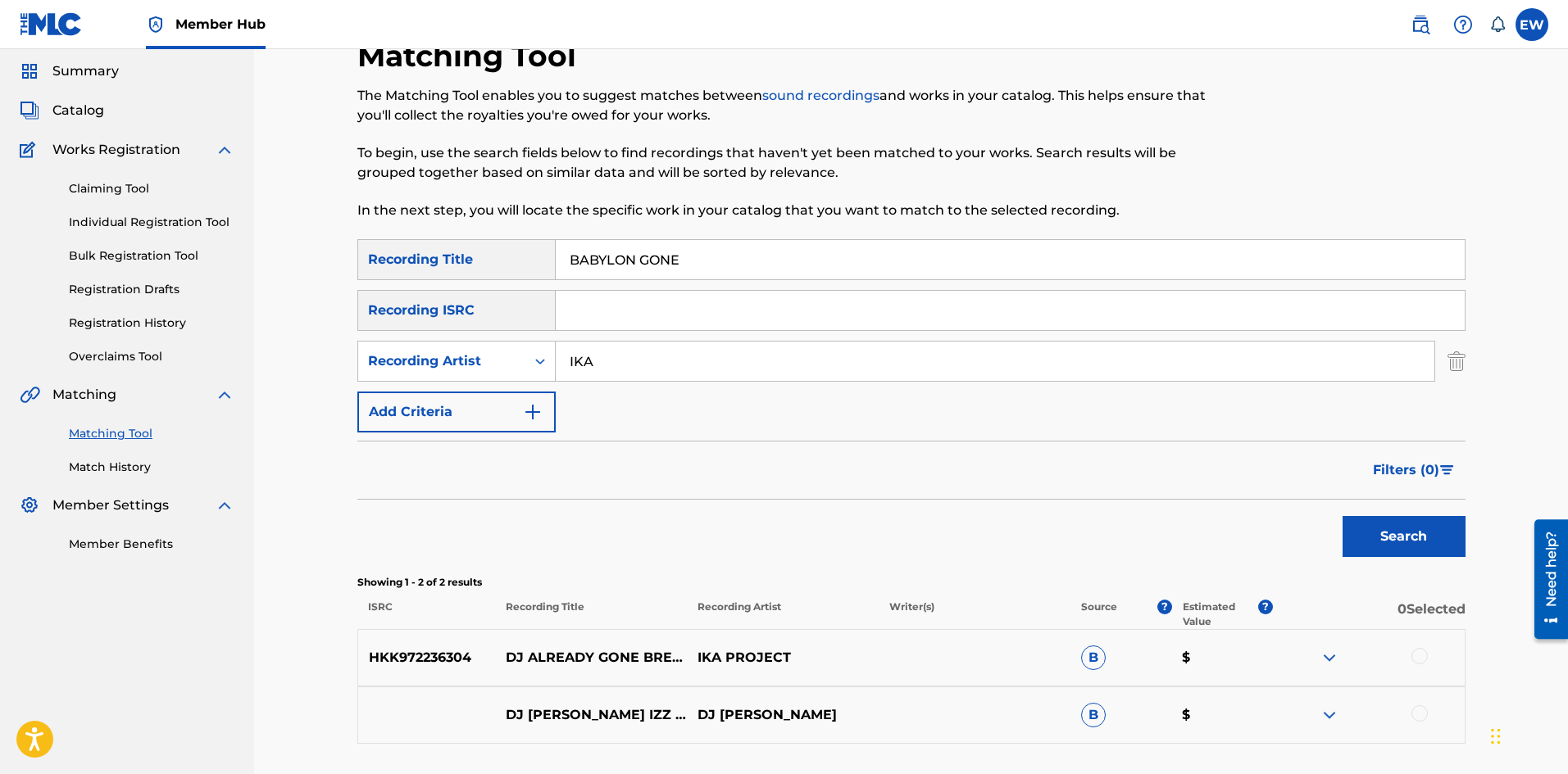
scroll to position [82, 0]
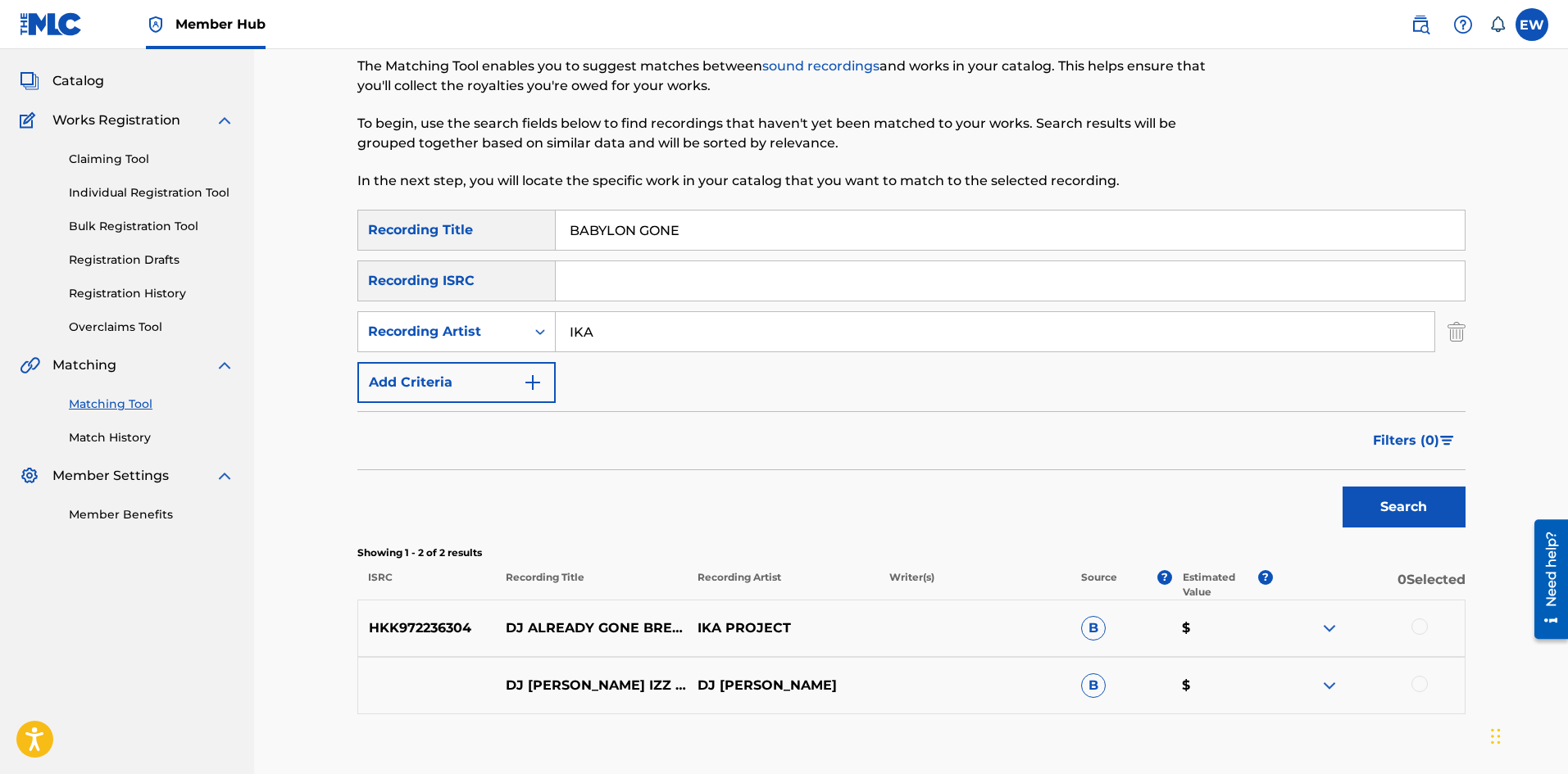
drag, startPoint x: 628, startPoint y: 333, endPoint x: 578, endPoint y: 335, distance: 50.0
click at [582, 332] on input "IKA" at bounding box center [995, 332] width 879 height 39
click at [652, 342] on input "IKA" at bounding box center [995, 332] width 879 height 39
drag, startPoint x: 652, startPoint y: 341, endPoint x: 606, endPoint y: 339, distance: 46.0
click at [606, 339] on input "IKA" at bounding box center [995, 332] width 879 height 39
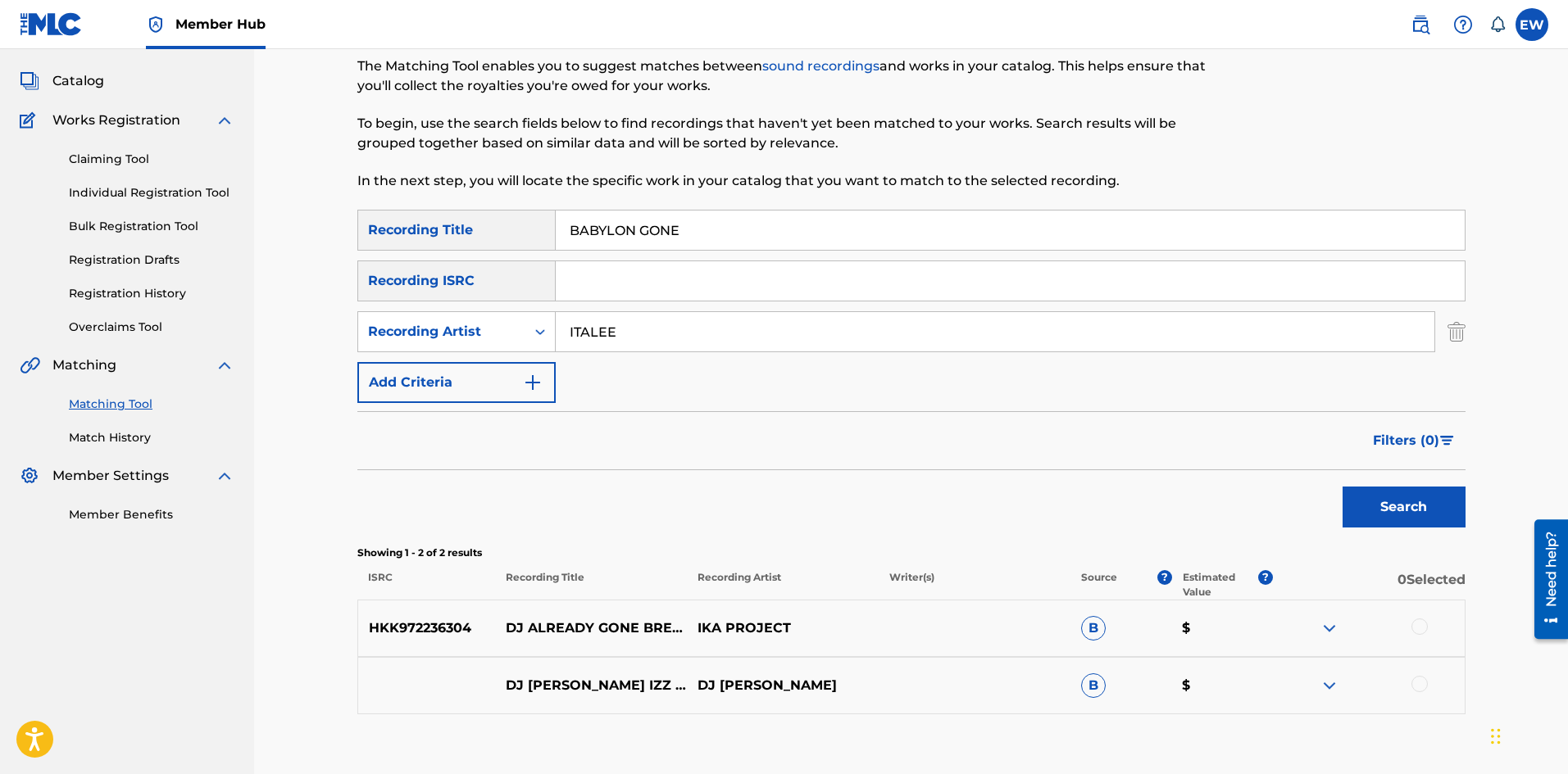
type input "ITALEE"
drag, startPoint x: 674, startPoint y: 219, endPoint x: 618, endPoint y: 211, distance: 56.6
click at [586, 223] on div "Matching Tool The Matching Tool enables you to suggest matches between sound re…" at bounding box center [911, 402] width 1108 height 789
click at [714, 236] on input "BABYLON GONE" at bounding box center [1011, 230] width 909 height 39
drag, startPoint x: 712, startPoint y: 235, endPoint x: 531, endPoint y: 222, distance: 181.5
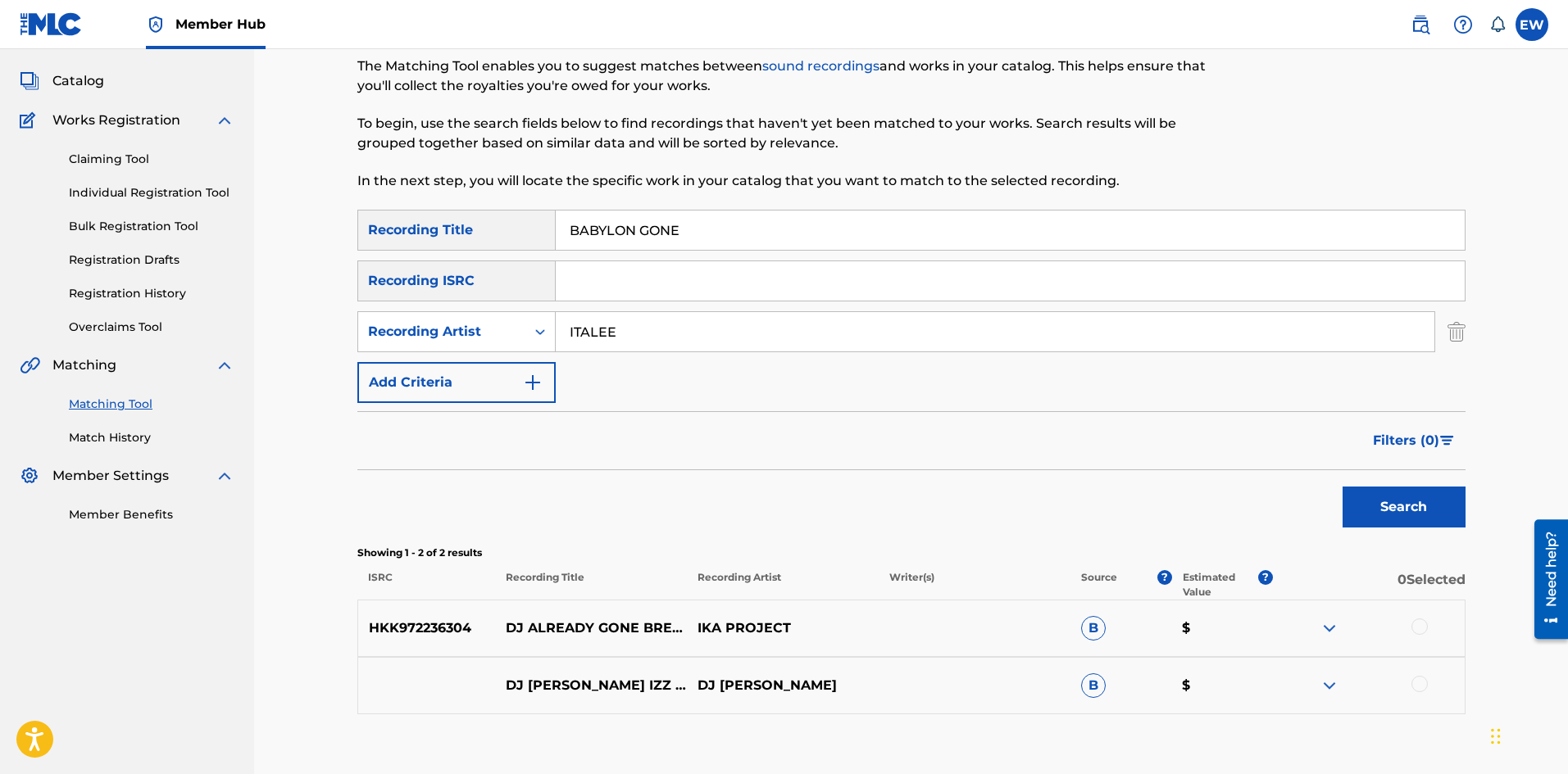
click at [532, 223] on div "SearchWithCriteria1a88df43-ddfd-414e-945b-9acc7855755c Recording Title BABYLON …" at bounding box center [911, 230] width 1108 height 41
type input "BABYLON MONEY"
click at [1360, 499] on button "Search" at bounding box center [1404, 507] width 123 height 41
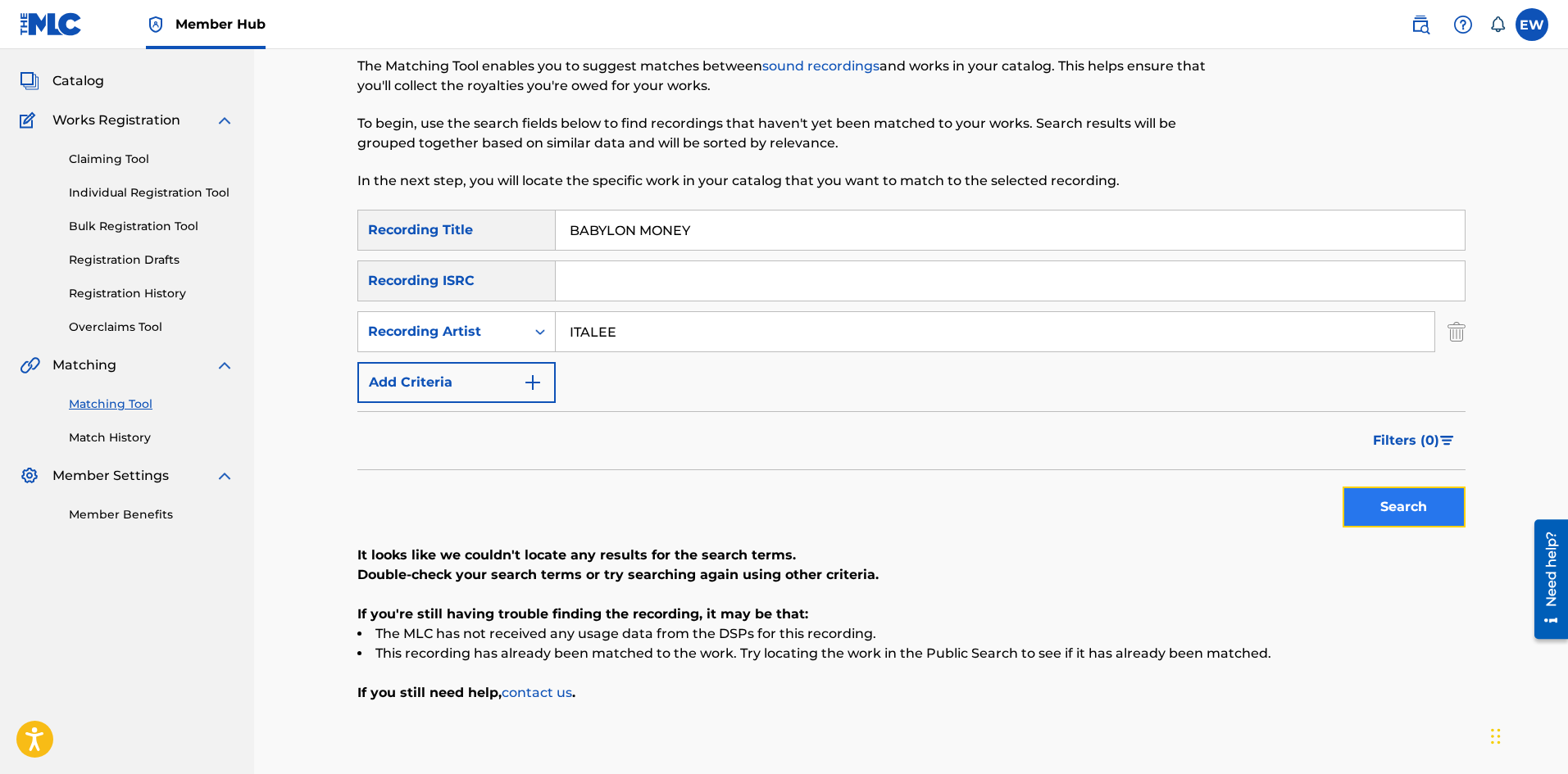
click at [1420, 501] on button "Search" at bounding box center [1404, 507] width 123 height 41
drag, startPoint x: 668, startPoint y: 337, endPoint x: 524, endPoint y: 315, distance: 145.7
click at [529, 330] on div "SearchWithCriteriad3836f1a-20ba-4e59-92d7-f895d6daf9ca Recording Artist ITALEE" at bounding box center [911, 332] width 1108 height 41
type input "NATURE"
drag, startPoint x: 772, startPoint y: 222, endPoint x: 569, endPoint y: 219, distance: 203.0
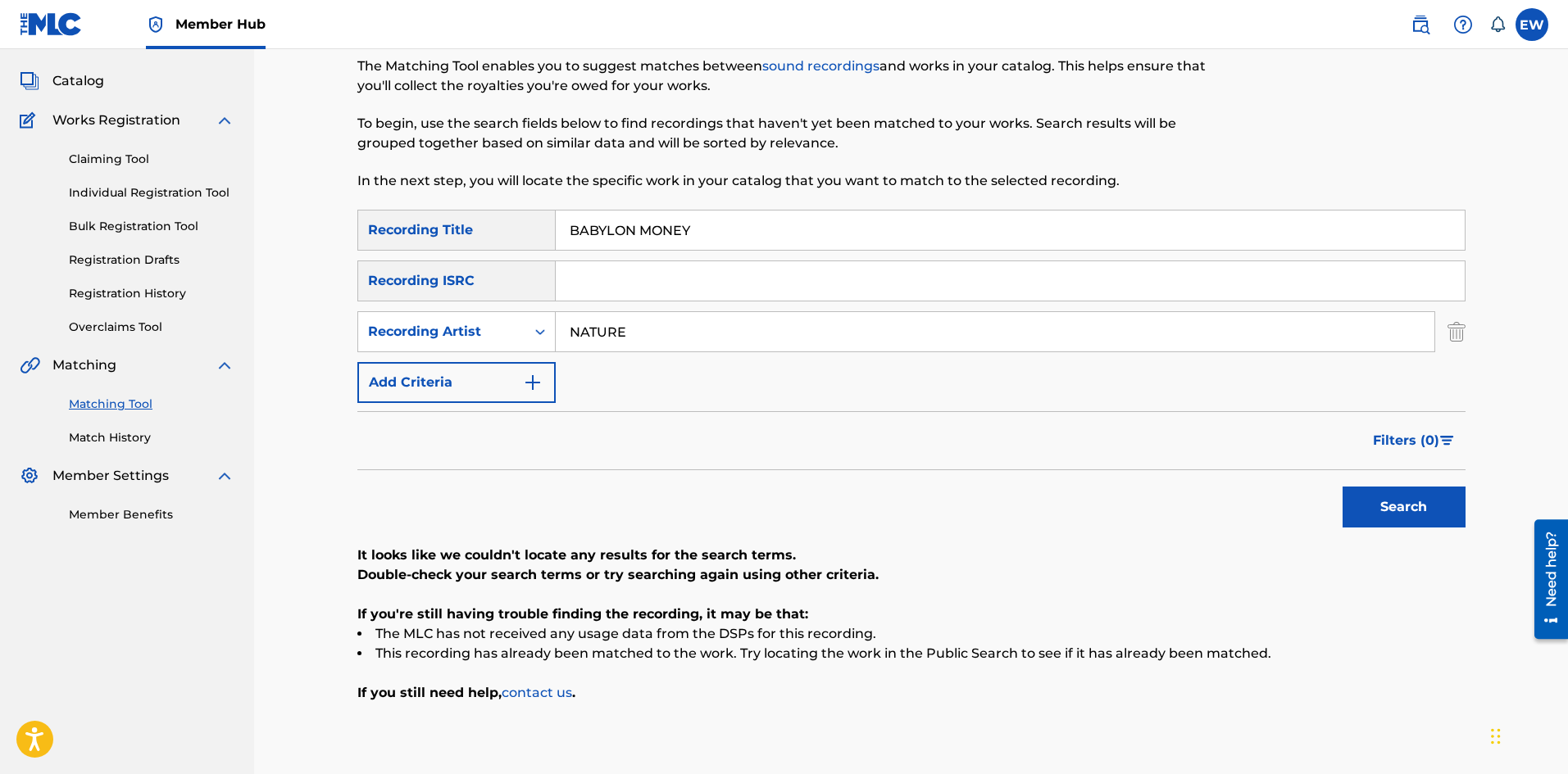
click at [571, 220] on input "BABYLON MONEY" at bounding box center [1011, 230] width 909 height 39
type input "BABYLON NUH COME MY WAY"
click at [1393, 501] on button "Search" at bounding box center [1404, 507] width 123 height 41
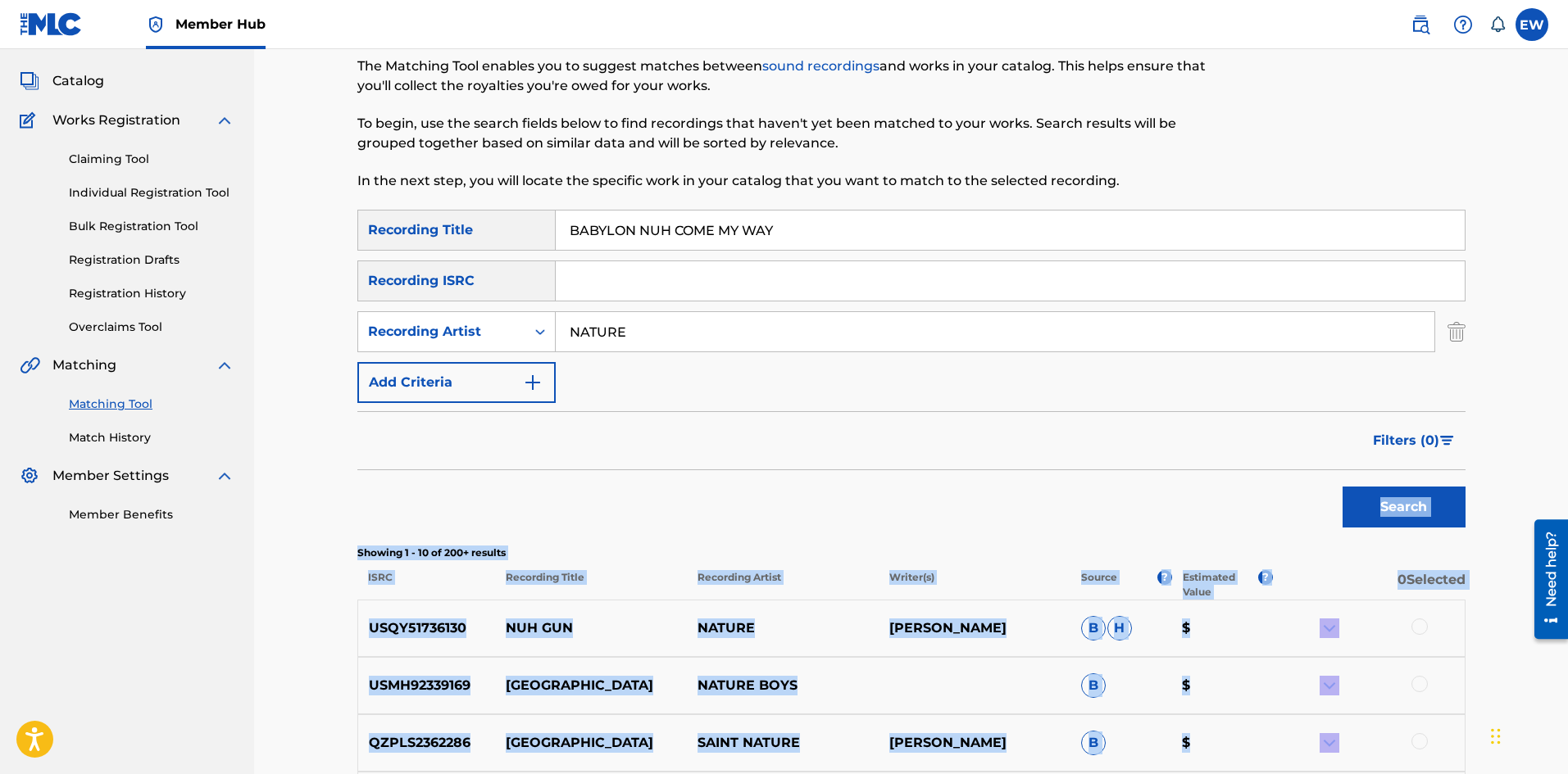
drag, startPoint x: 854, startPoint y: 691, endPoint x: 834, endPoint y: 812, distance: 122.6
click at [834, 692] on html "Accessibility Screen-Reader Guide, Feedback, and Issue Reporting | New window 0…" at bounding box center [784, 305] width 1568 height 774
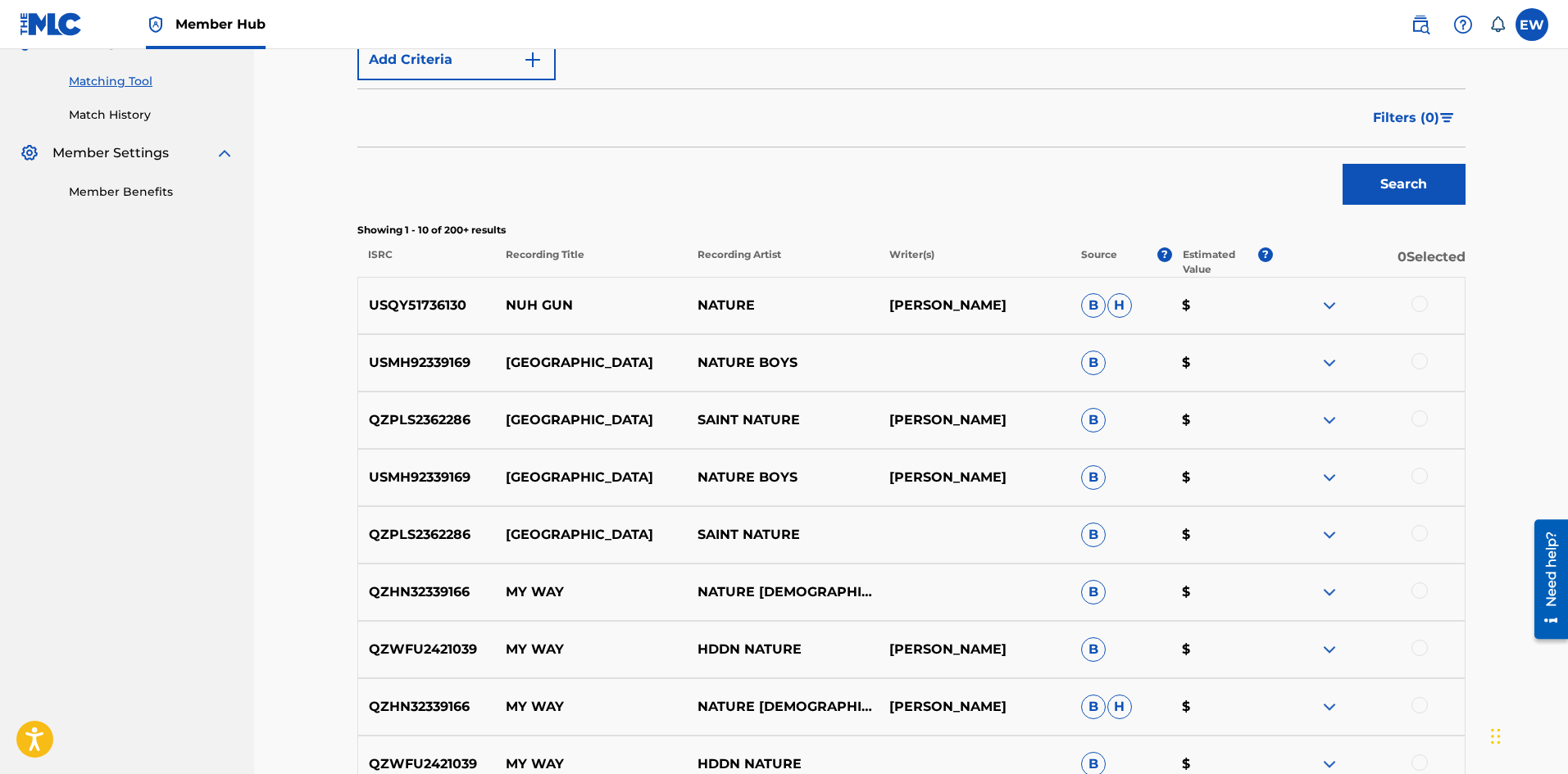
click at [140, 519] on nav "NW ROYALTY CONSULTING, LLC. Summary Catalog Works Registration Claiming Tool In…" at bounding box center [126, 309] width 254 height 1329
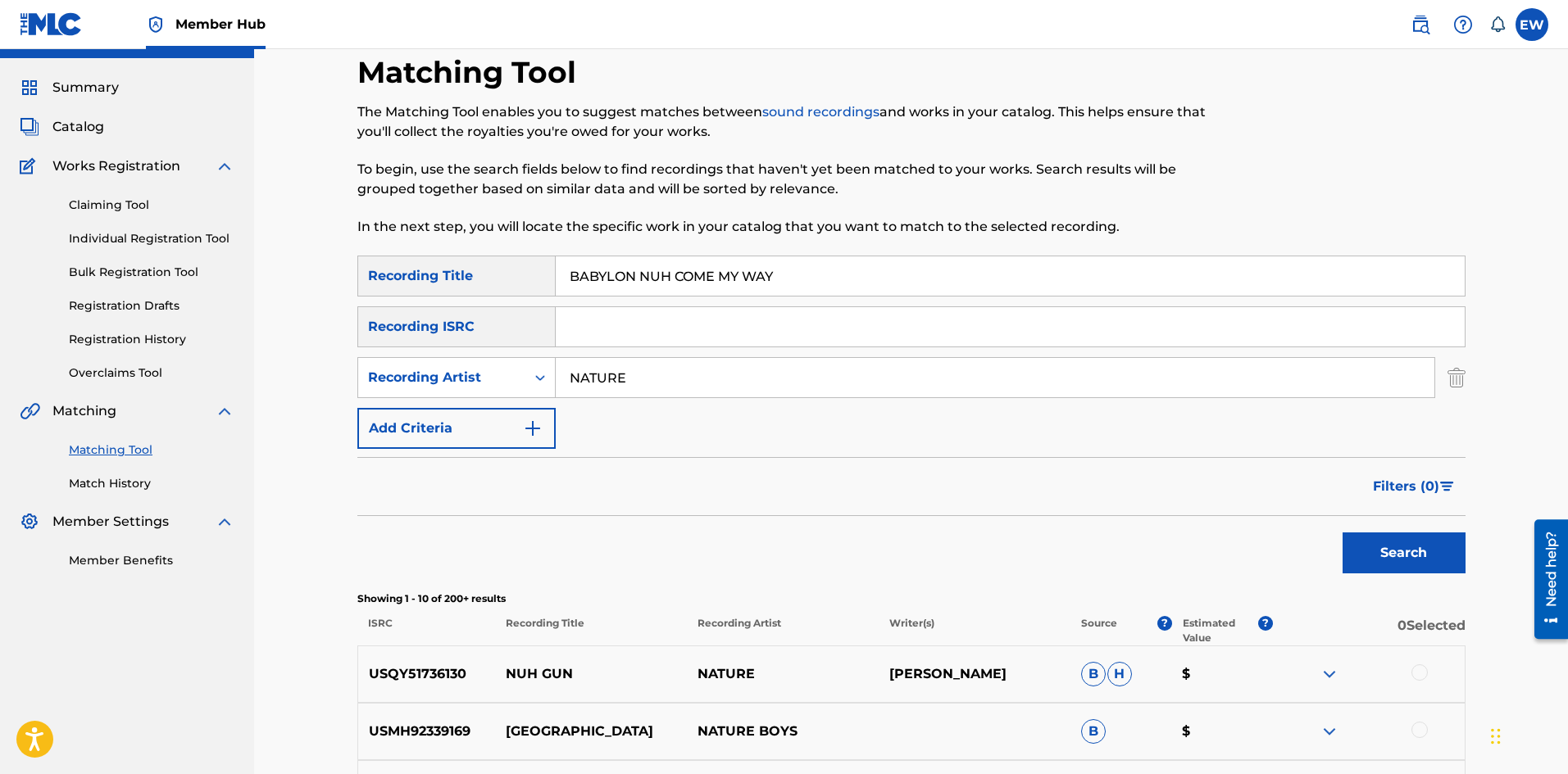
scroll to position [0, 0]
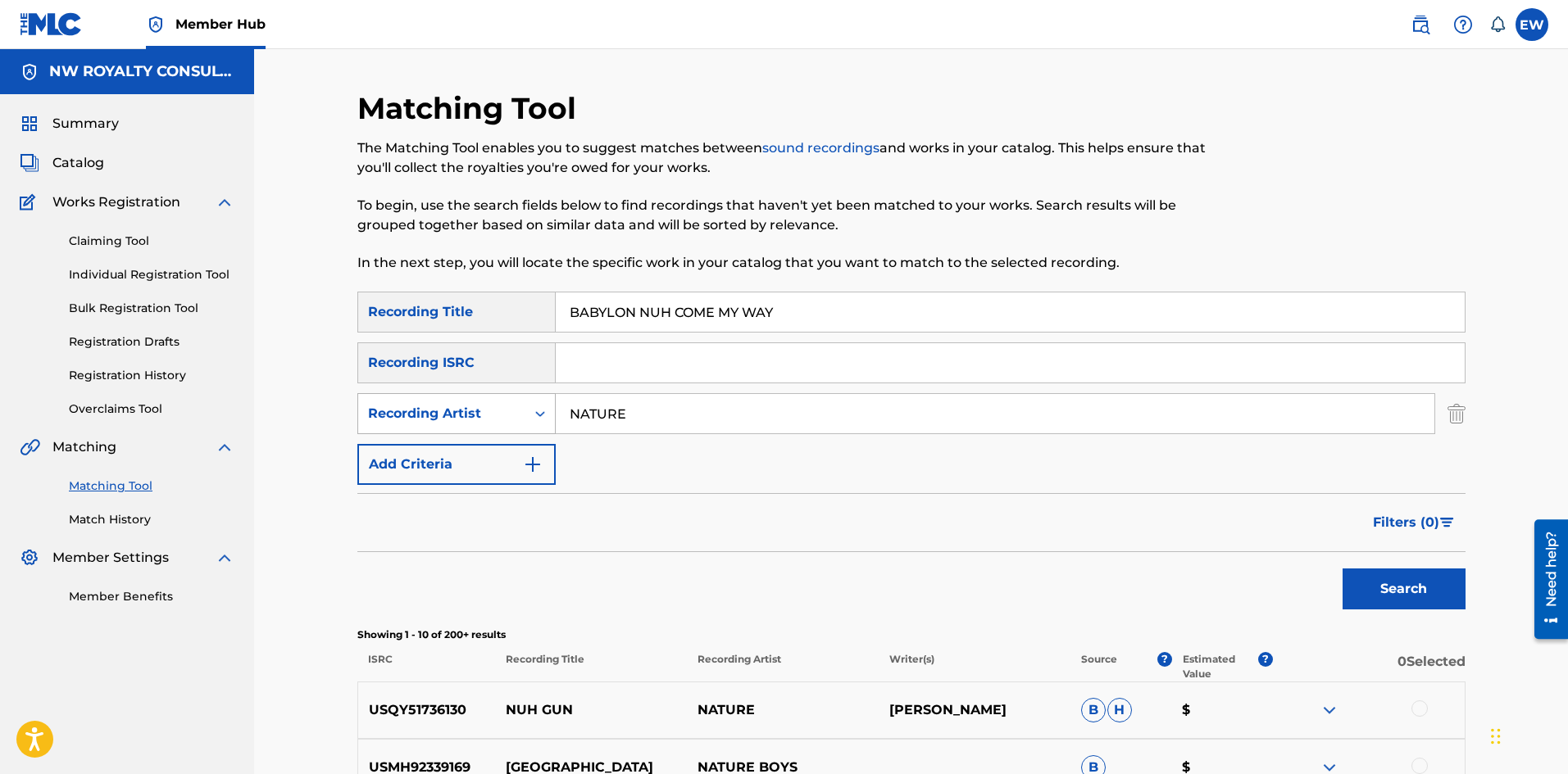
drag, startPoint x: 665, startPoint y: 428, endPoint x: 494, endPoint y: 426, distance: 171.0
click at [494, 426] on div "SearchWithCriteriad3836f1a-20ba-4e59-92d7-f895d6daf9ca Recording Artist NATURE" at bounding box center [911, 413] width 1108 height 41
type input "EMPO"
drag, startPoint x: 807, startPoint y: 307, endPoint x: 589, endPoint y: 280, distance: 219.7
click at [517, 290] on div "Matching Tool The Matching Tool enables you to suggest matches between sound re…" at bounding box center [911, 734] width 1108 height 1288
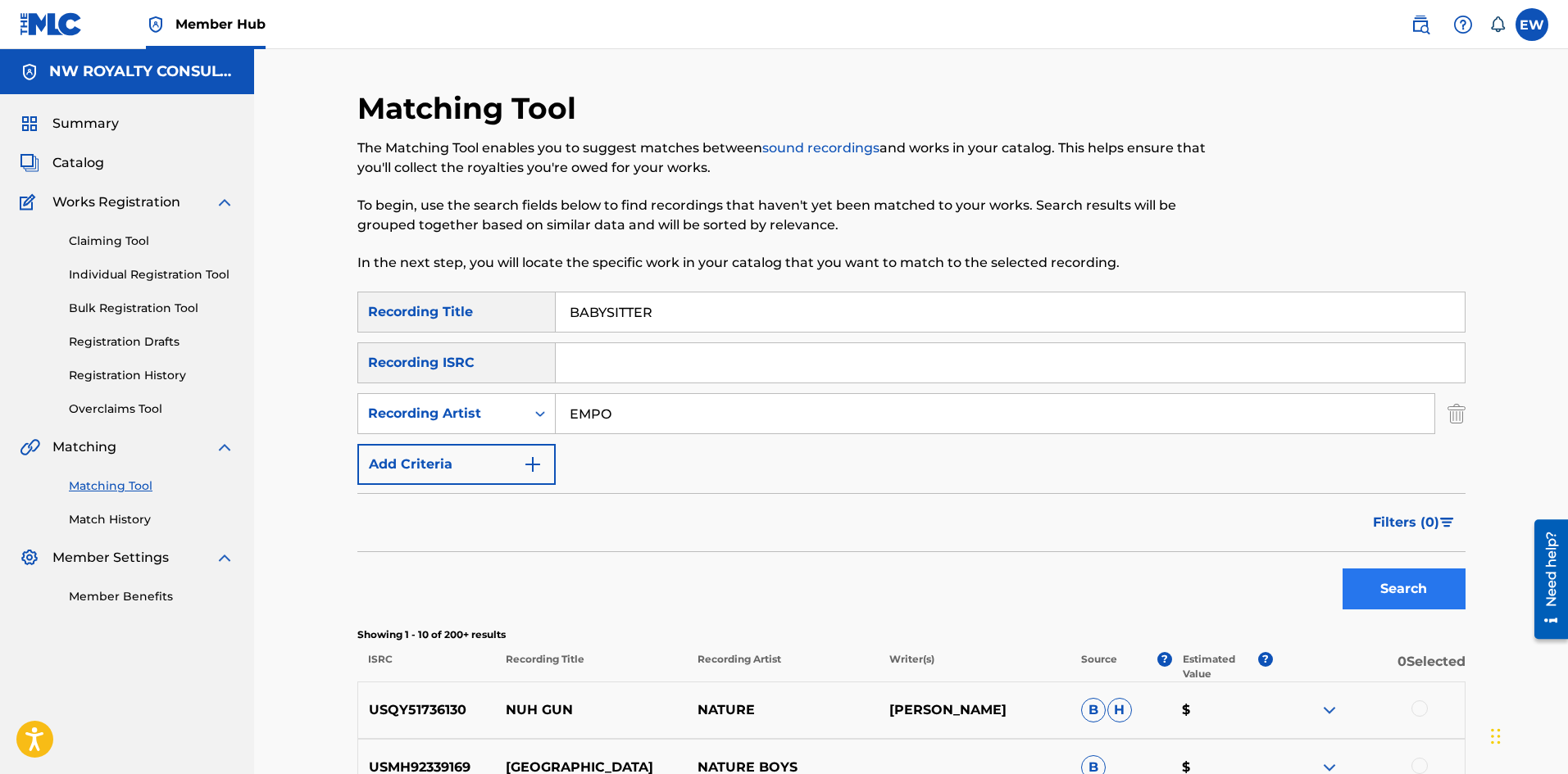
type input "BABYSITTER"
click at [1421, 588] on button "Search" at bounding box center [1404, 589] width 123 height 41
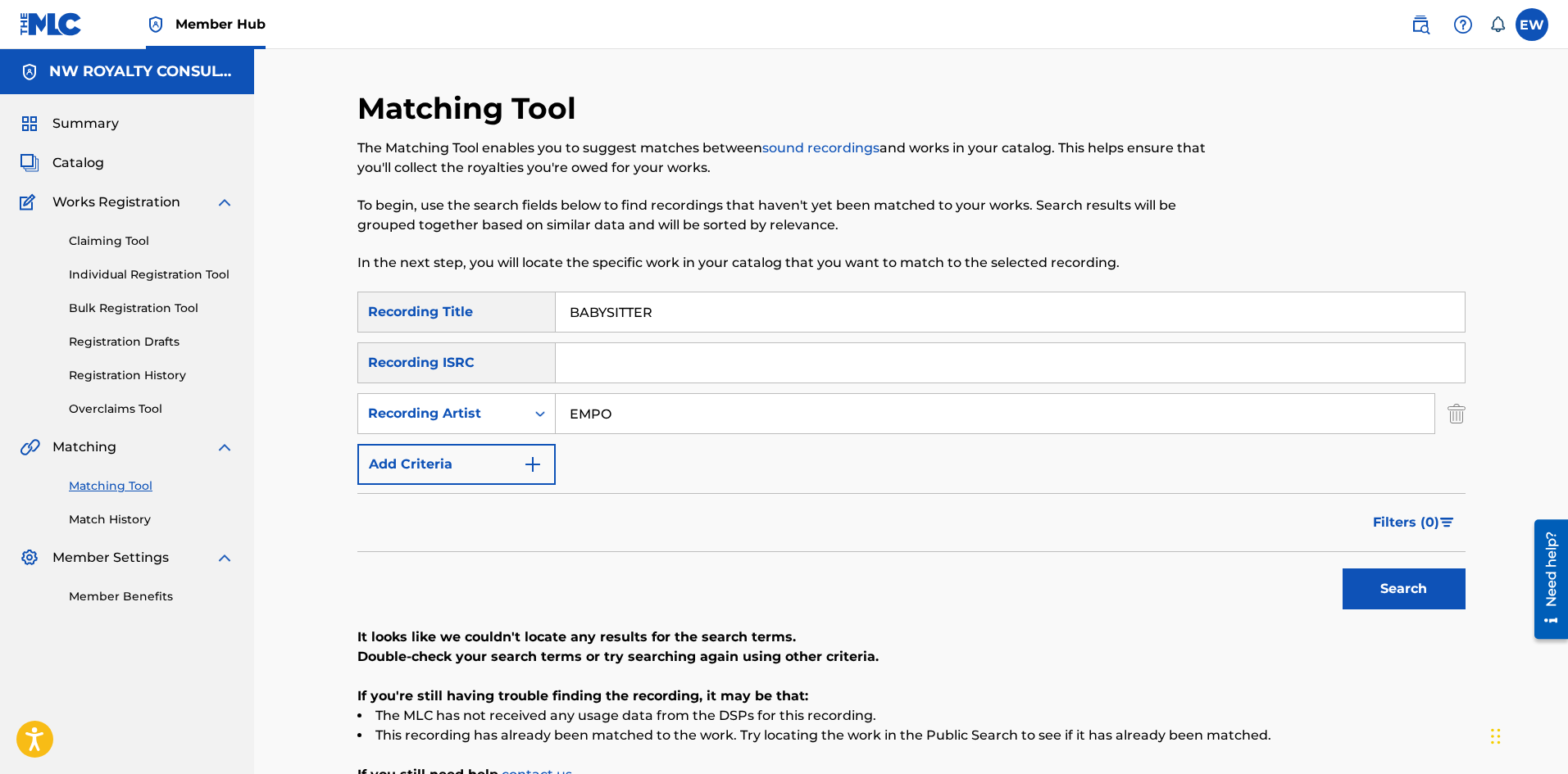
drag, startPoint x: 610, startPoint y: 415, endPoint x: 493, endPoint y: 367, distance: 126.5
click at [487, 371] on div "SearchWithCriteria1a88df43-ddfd-414e-945b-9acc7855755c Recording Title BABYSITT…" at bounding box center [911, 387] width 1108 height 193
type input "MEGA BANTON"
drag, startPoint x: 686, startPoint y: 304, endPoint x: 554, endPoint y: 277, distance: 134.7
click at [552, 278] on div "Matching Tool The Matching Tool enables you to suggest matches between sound re…" at bounding box center [911, 478] width 1108 height 777
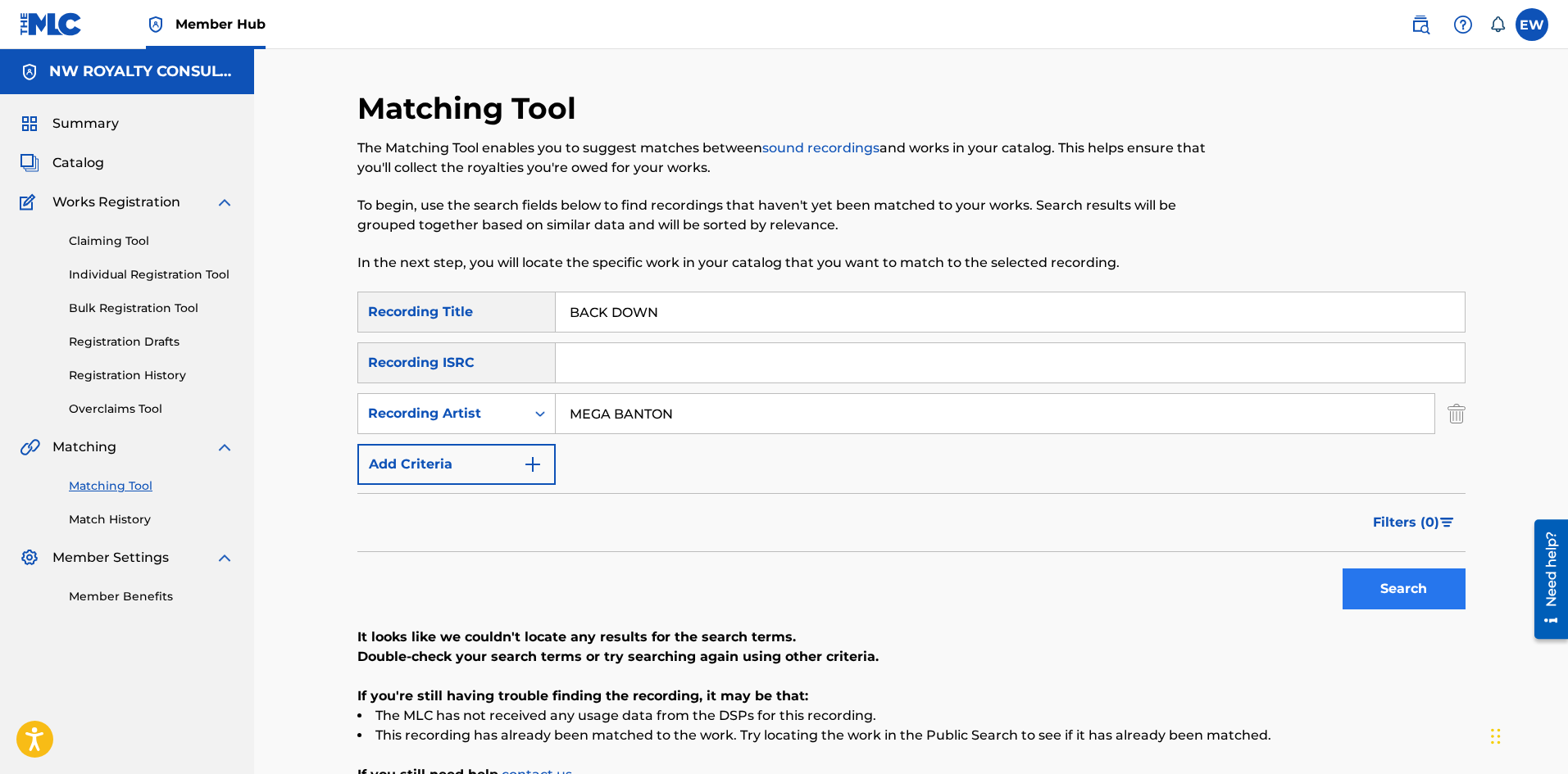
type input "BACK DOWN"
drag, startPoint x: 1384, startPoint y: 588, endPoint x: 1374, endPoint y: 572, distance: 18.9
click at [1383, 585] on button "Search" at bounding box center [1404, 589] width 123 height 41
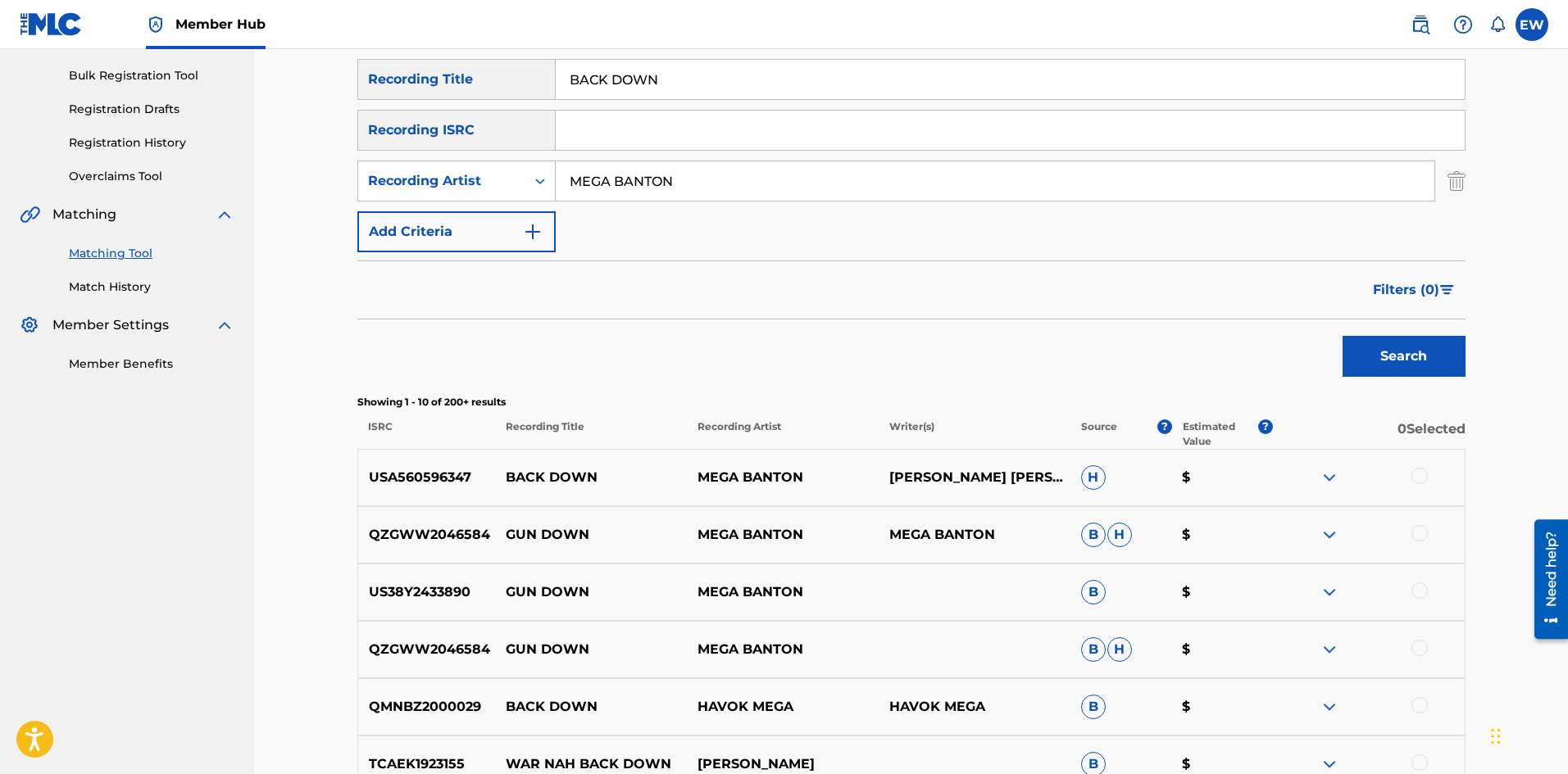
scroll to position [245, 0]
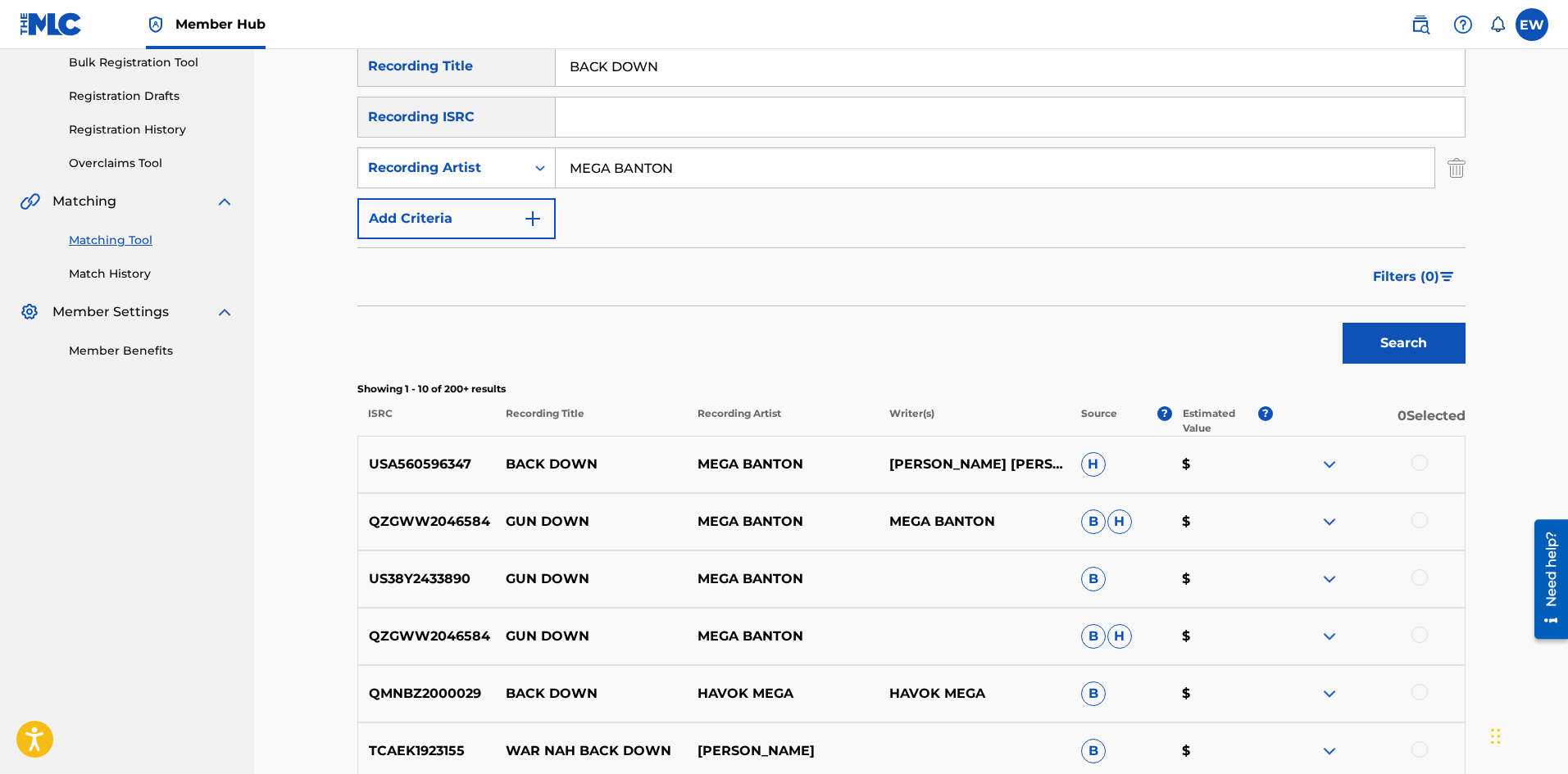
click at [1420, 469] on div at bounding box center [1420, 463] width 16 height 16
click at [1127, 657] on button "Match 1 Group" at bounding box center [1152, 640] width 181 height 41
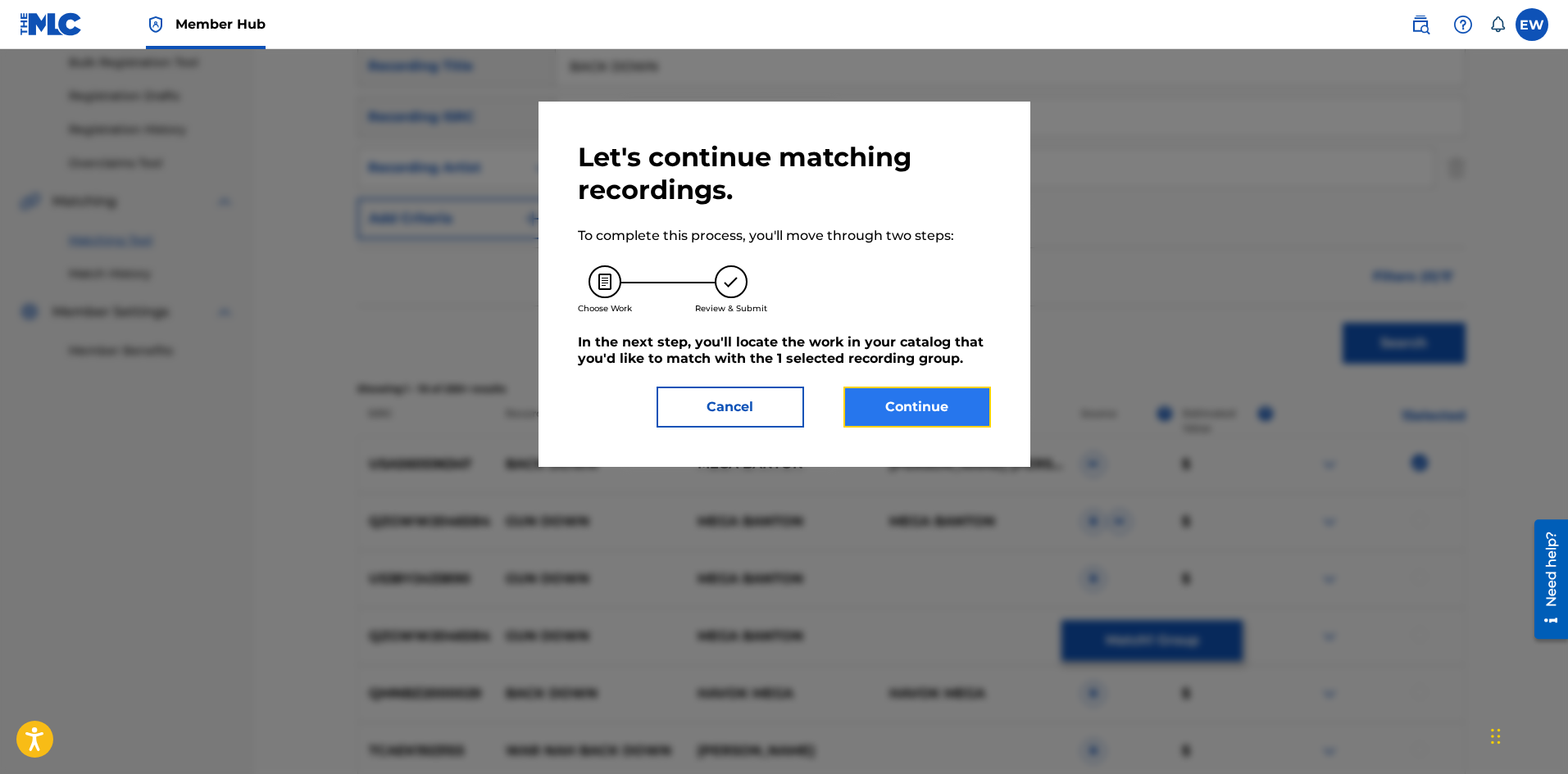
click at [907, 398] on button "Continue" at bounding box center [917, 407] width 148 height 41
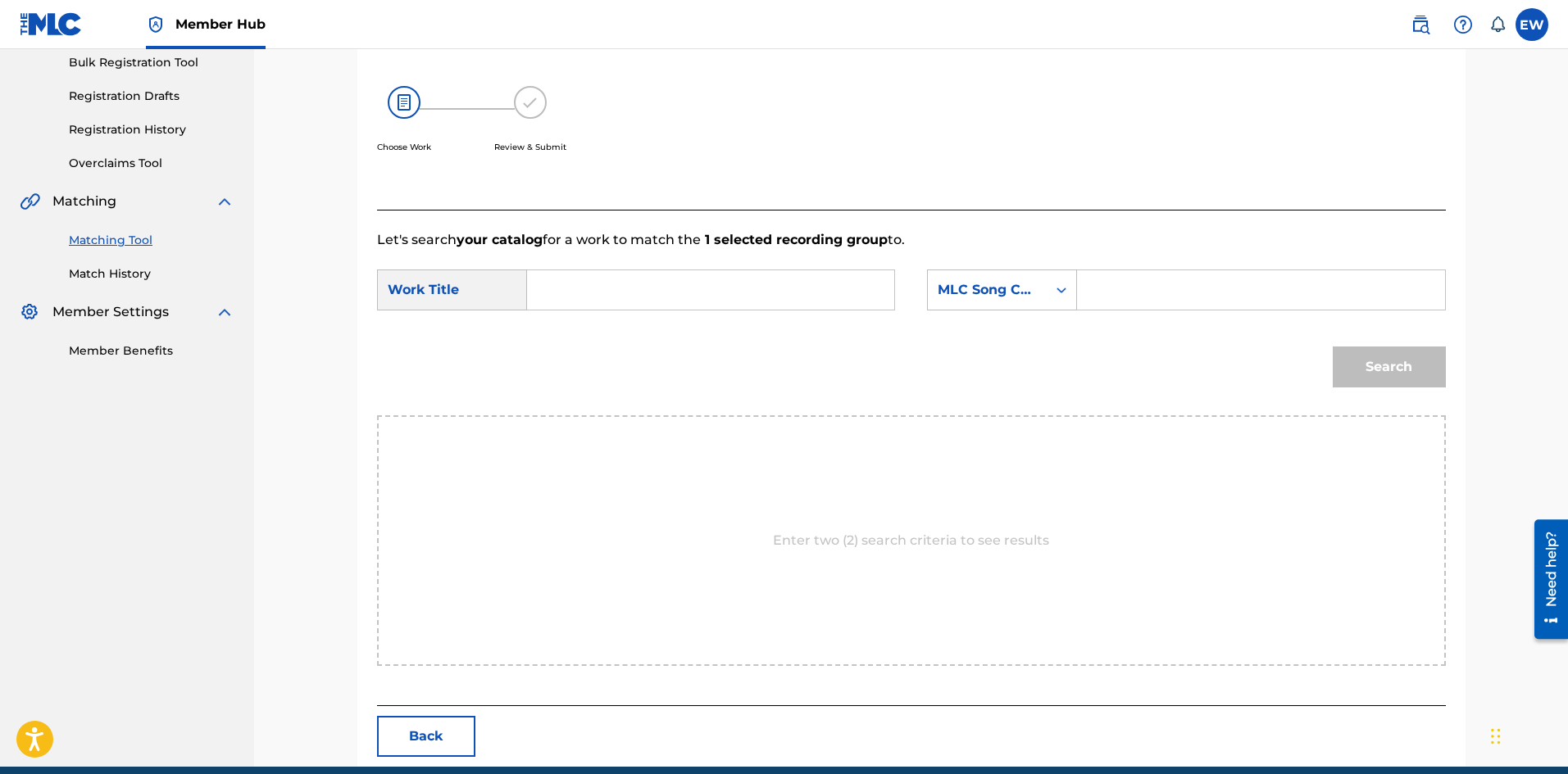
click at [610, 296] on input "Search Form" at bounding box center [710, 289] width 339 height 39
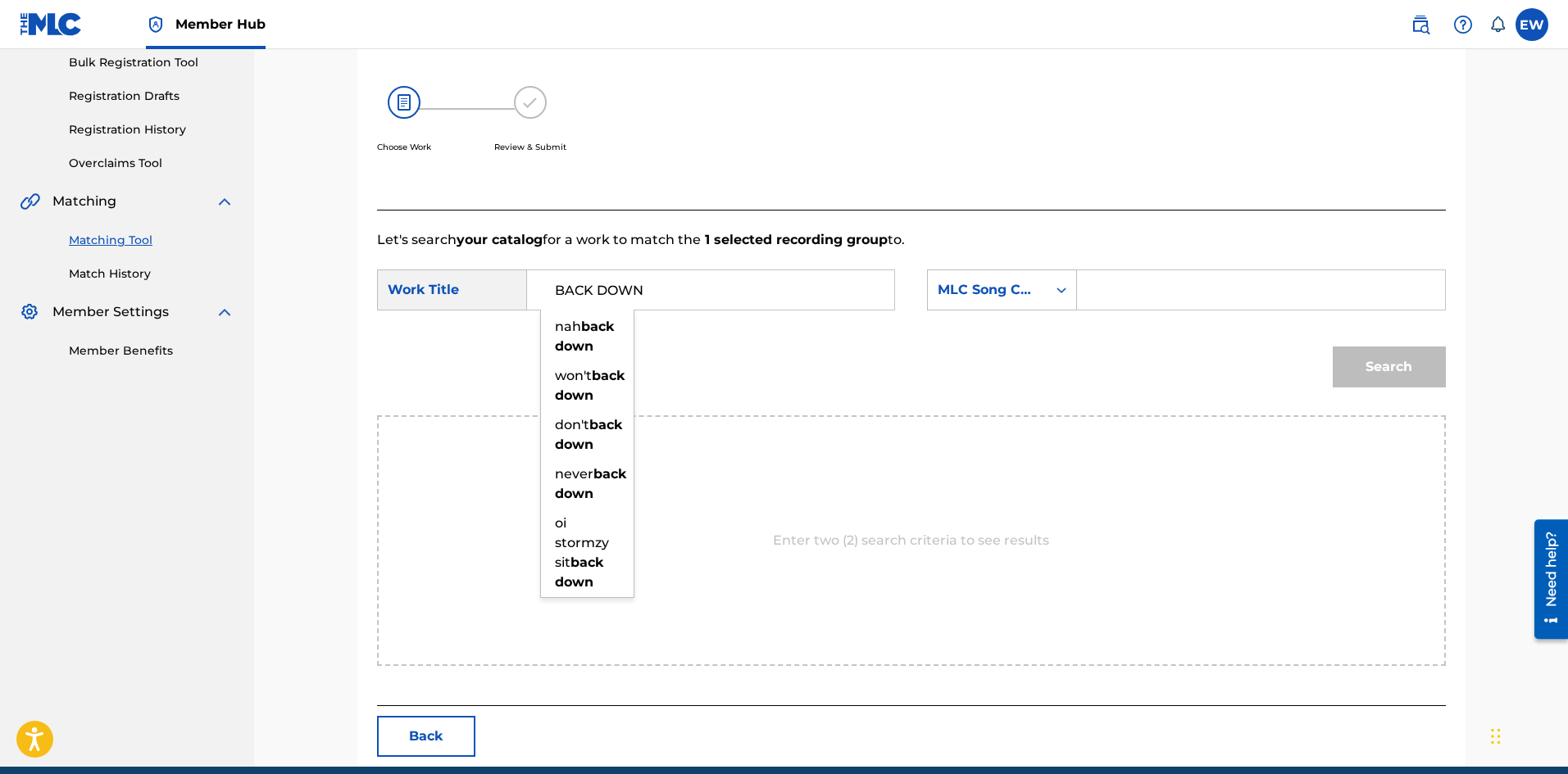
type input "BACK DOWN"
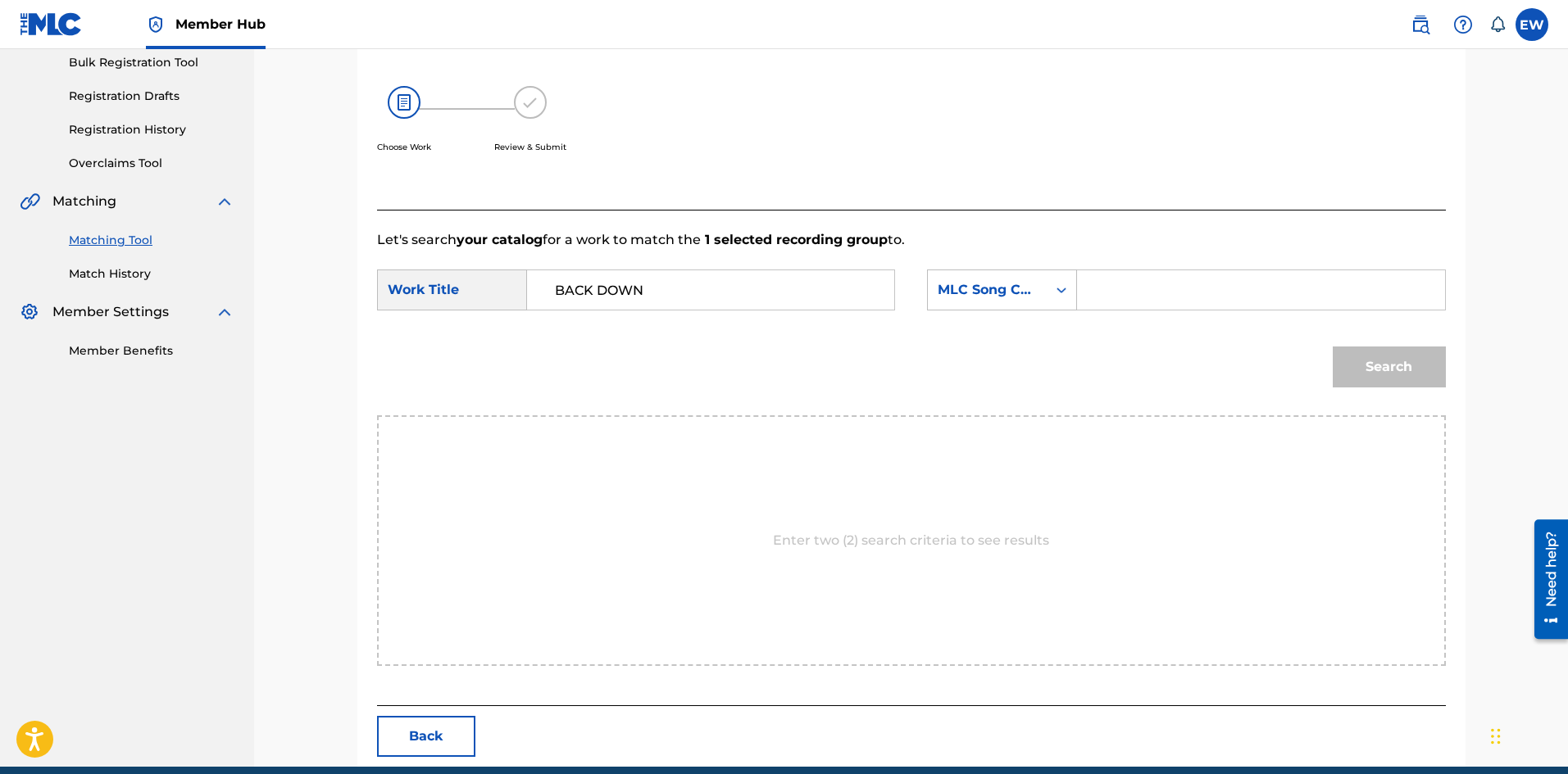
drag, startPoint x: 1190, startPoint y: 276, endPoint x: 1174, endPoint y: 296, distance: 25.6
click at [1184, 291] on input "Search Form" at bounding box center [1261, 289] width 339 height 39
type input "BV7GEJ"
click at [1406, 355] on button "Search" at bounding box center [1389, 366] width 113 height 41
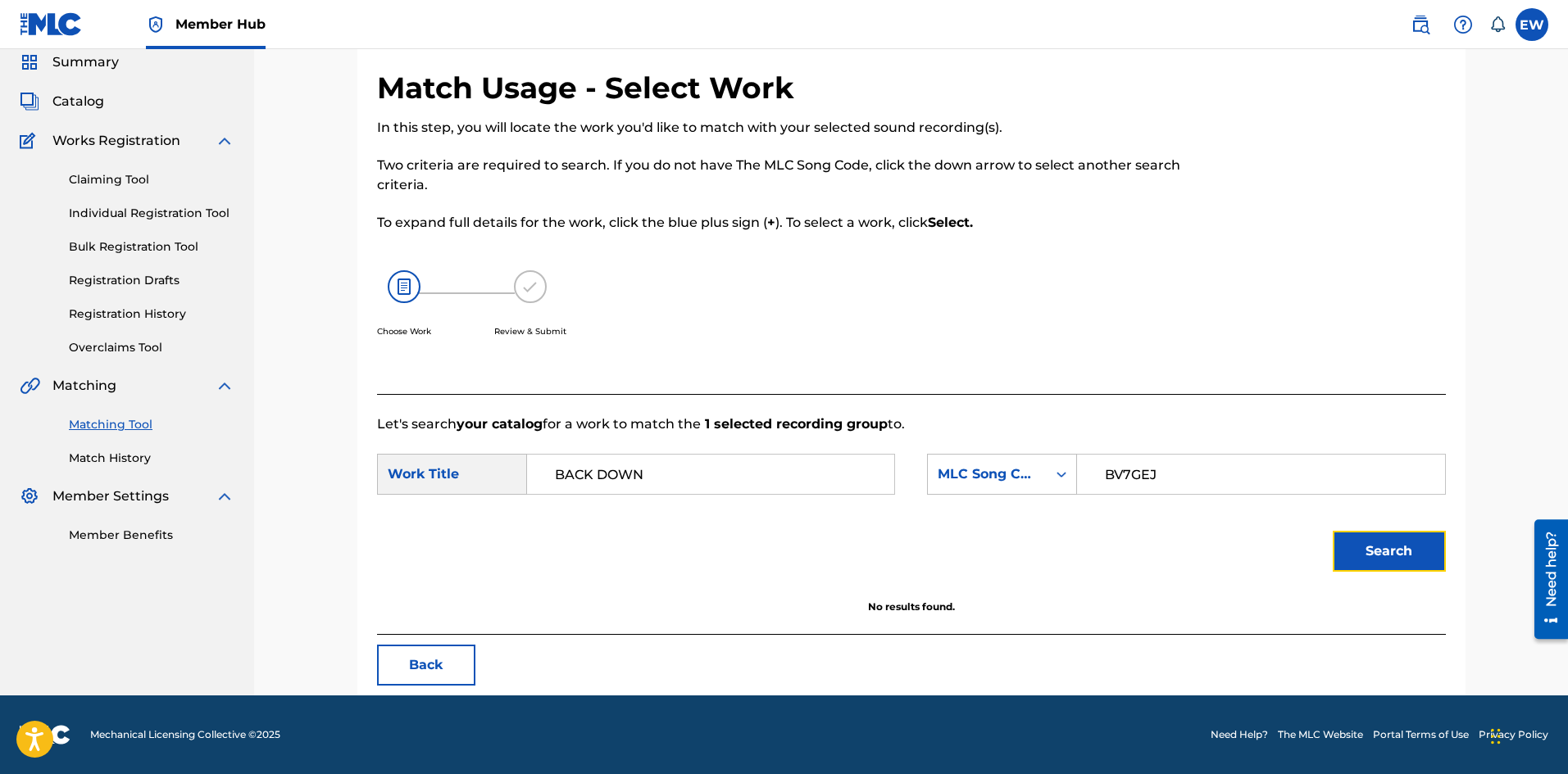
scroll to position [61, 0]
click at [1368, 563] on button "Search" at bounding box center [1389, 551] width 113 height 41
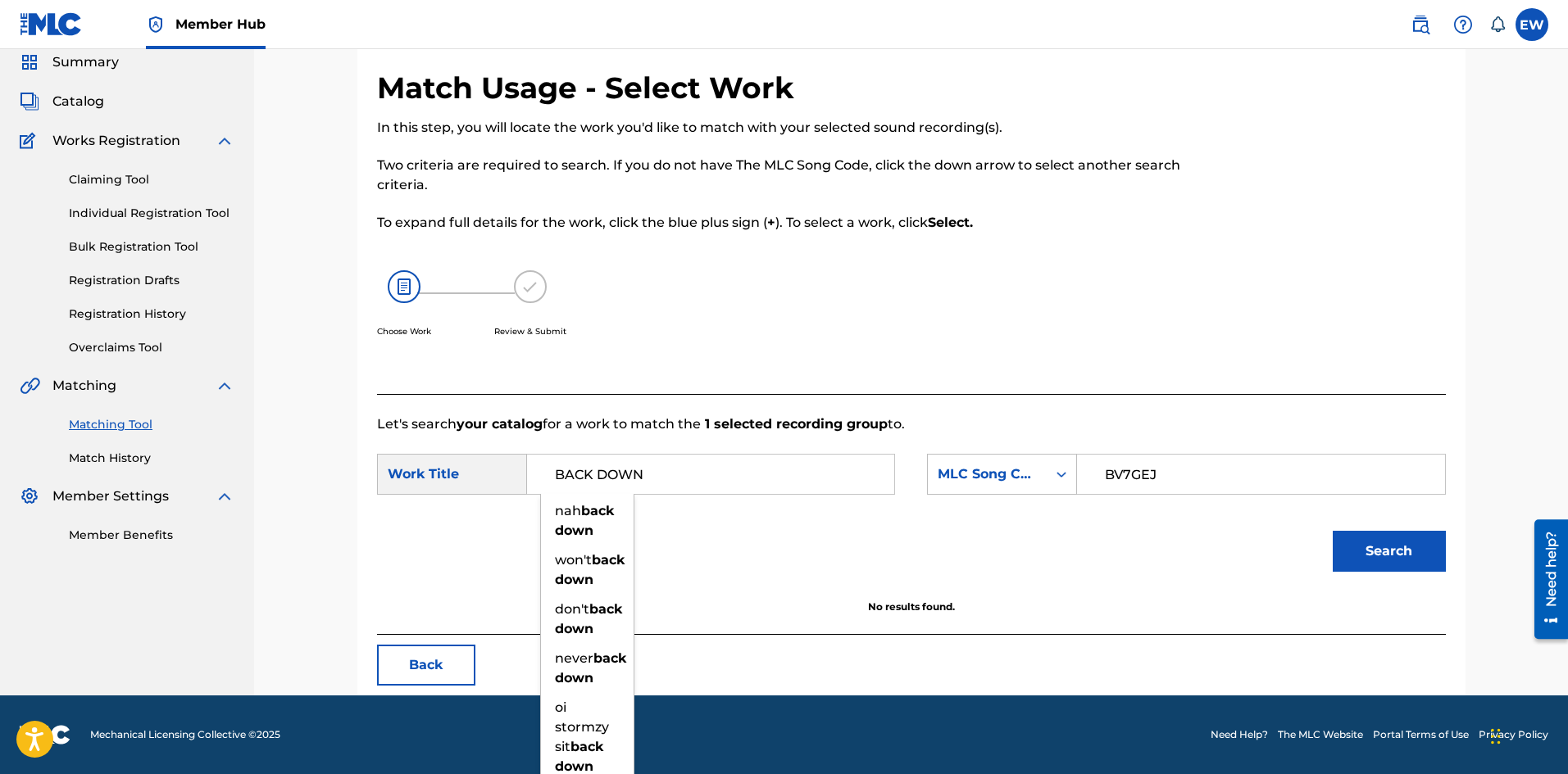
drag, startPoint x: 674, startPoint y: 460, endPoint x: 441, endPoint y: 452, distance: 233.1
click at [444, 454] on div "SearchWithCriteria5f3b1d68-0ec2-4c35-be6e-0f0749b38d03 Work Title BACK DOWN nah…" at bounding box center [636, 474] width 518 height 41
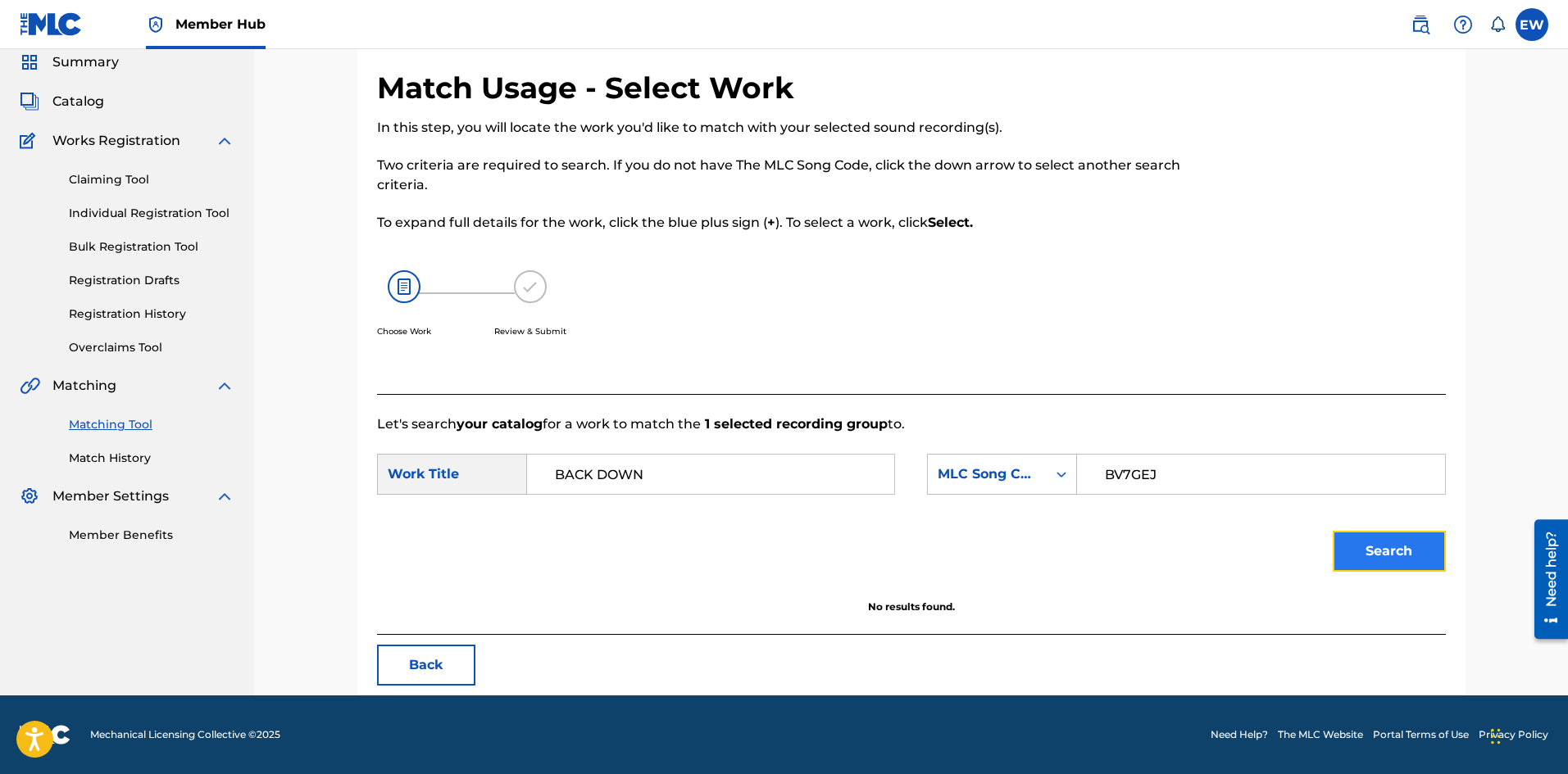
click at [1379, 551] on button "Search" at bounding box center [1389, 551] width 113 height 41
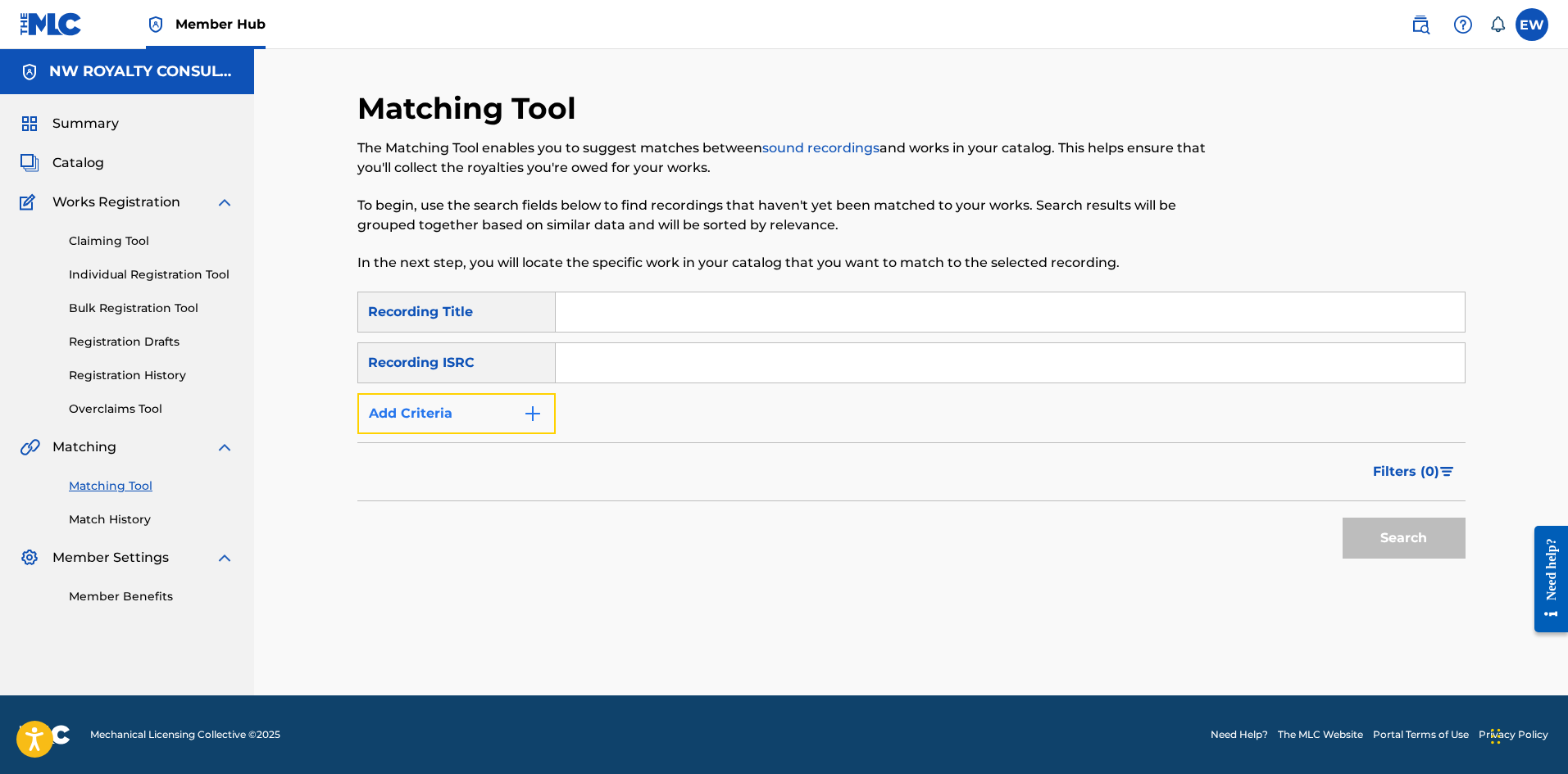
click at [495, 399] on button "Add Criteria" at bounding box center [456, 413] width 198 height 41
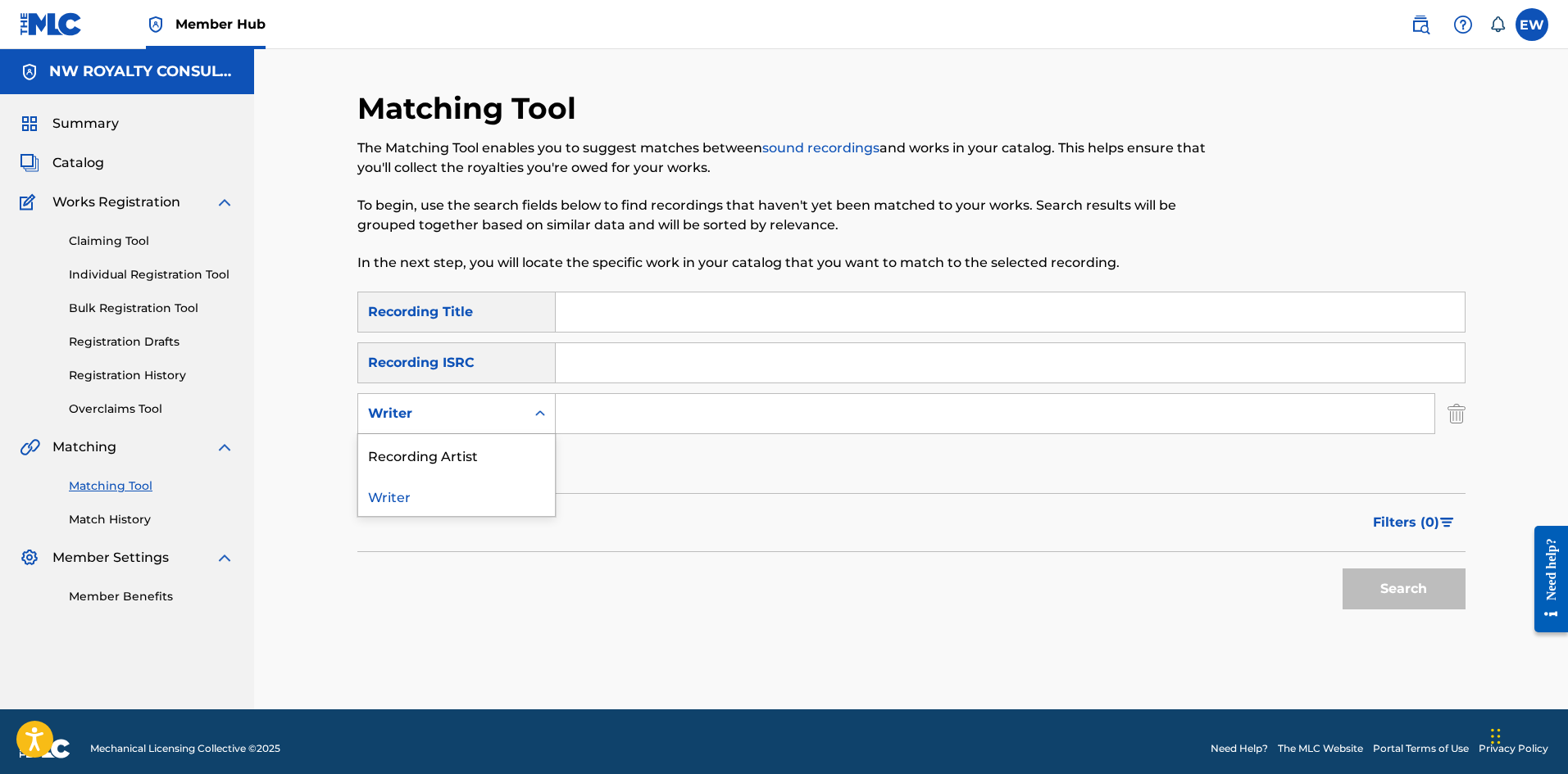
click at [436, 410] on div "Writer" at bounding box center [442, 413] width 148 height 19
click at [417, 447] on div "Recording Artist" at bounding box center [456, 454] width 197 height 41
click at [586, 420] on input "Search Form" at bounding box center [995, 413] width 879 height 39
paste input "BANKZ"
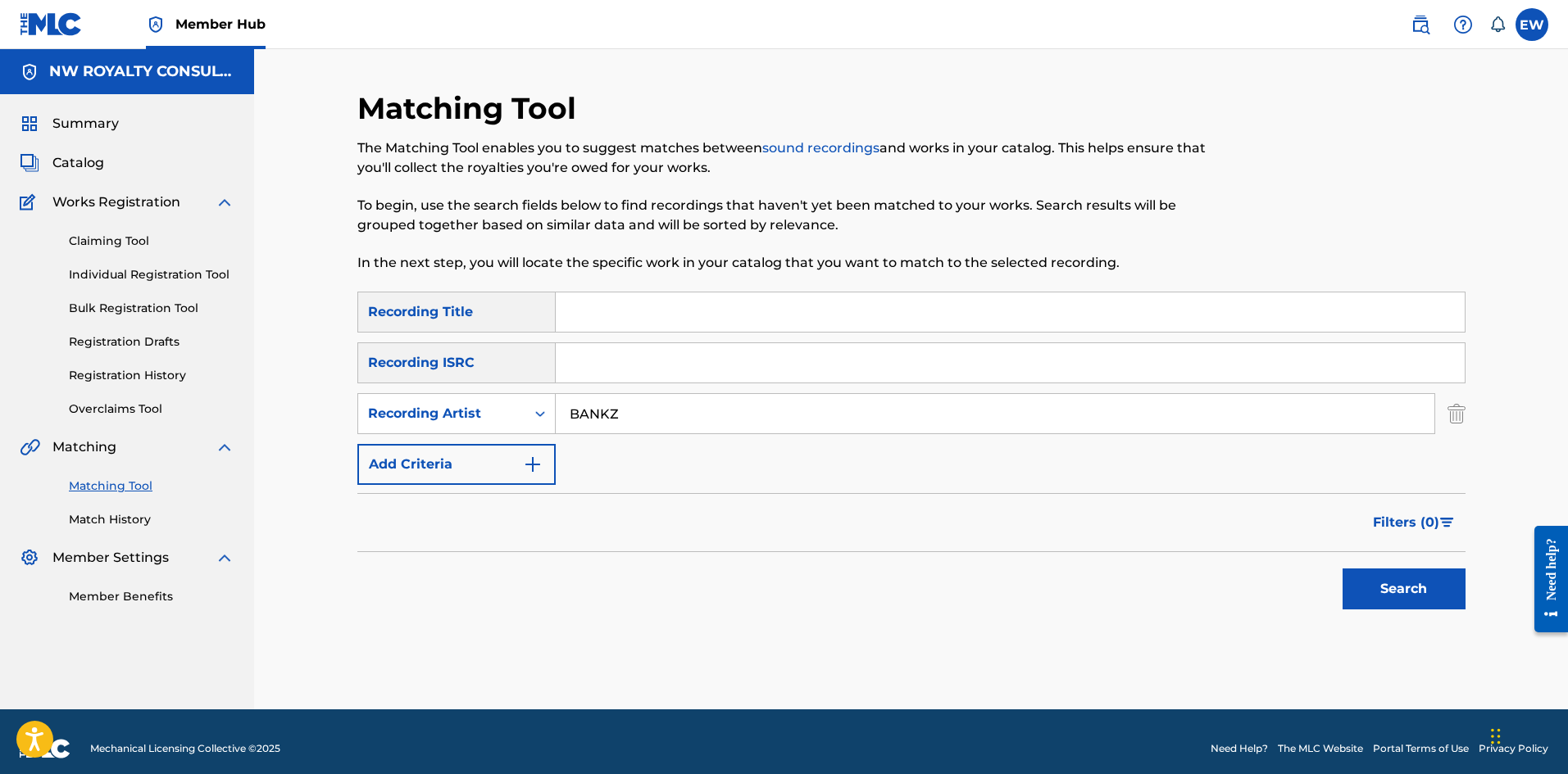
type input "BANKZ"
drag, startPoint x: 708, startPoint y: 324, endPoint x: 695, endPoint y: 332, distance: 15.3
click at [703, 328] on input "Search Form" at bounding box center [1011, 311] width 909 height 39
paste input "BACK IT UP"
type input "BACK IT UP"
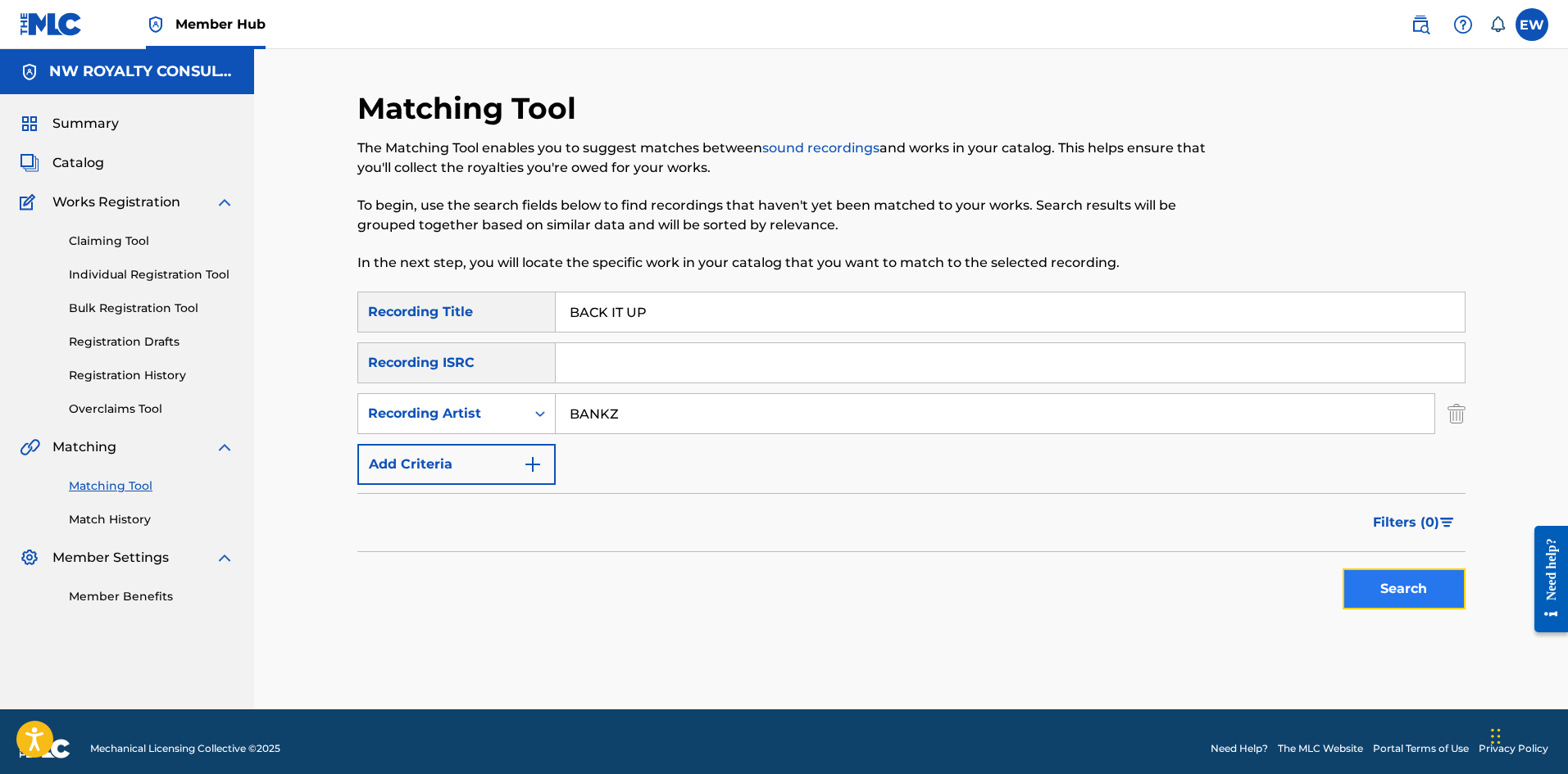
click at [1349, 572] on button "Search" at bounding box center [1404, 589] width 123 height 41
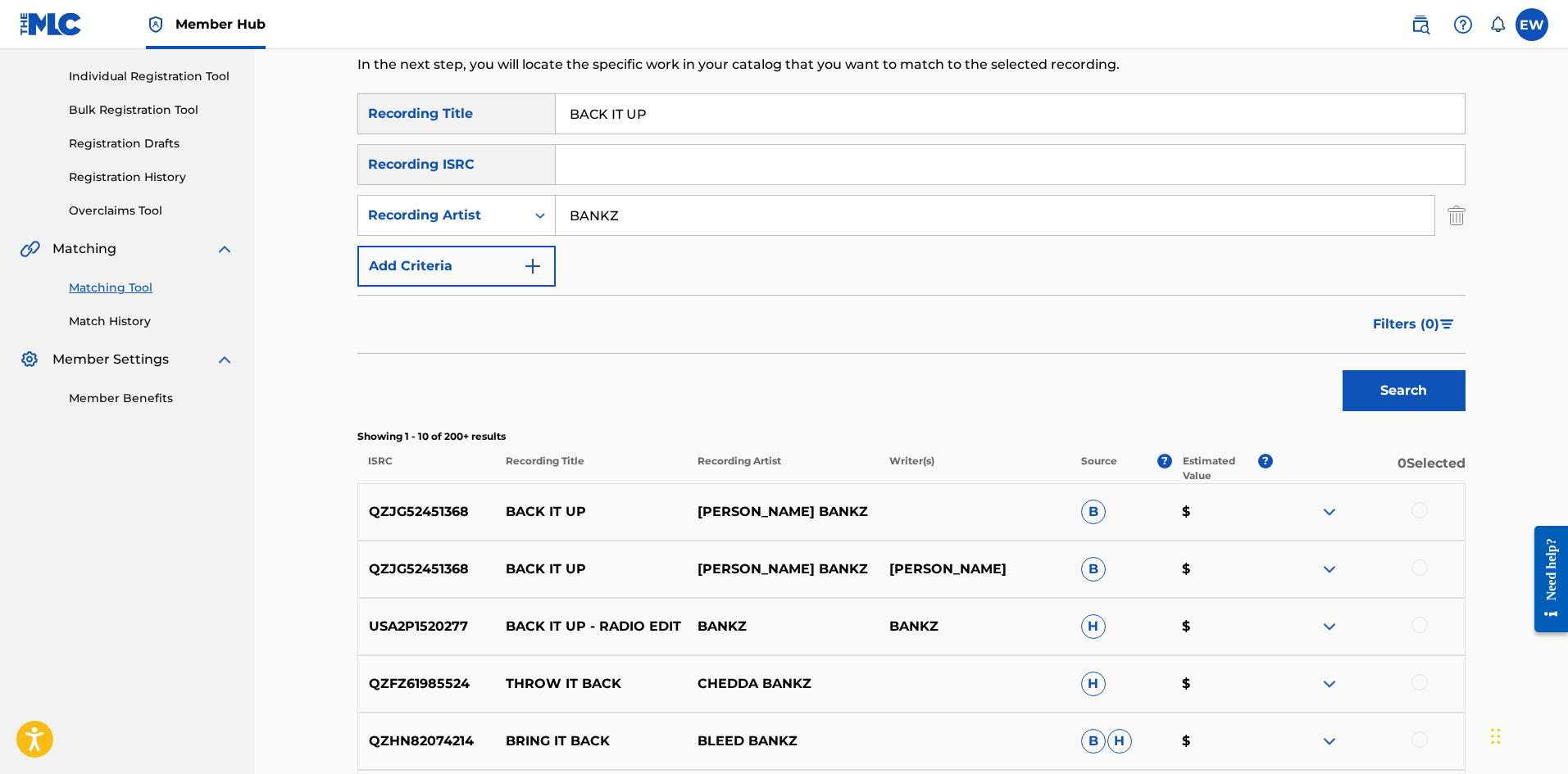
scroll to position [245, 0]
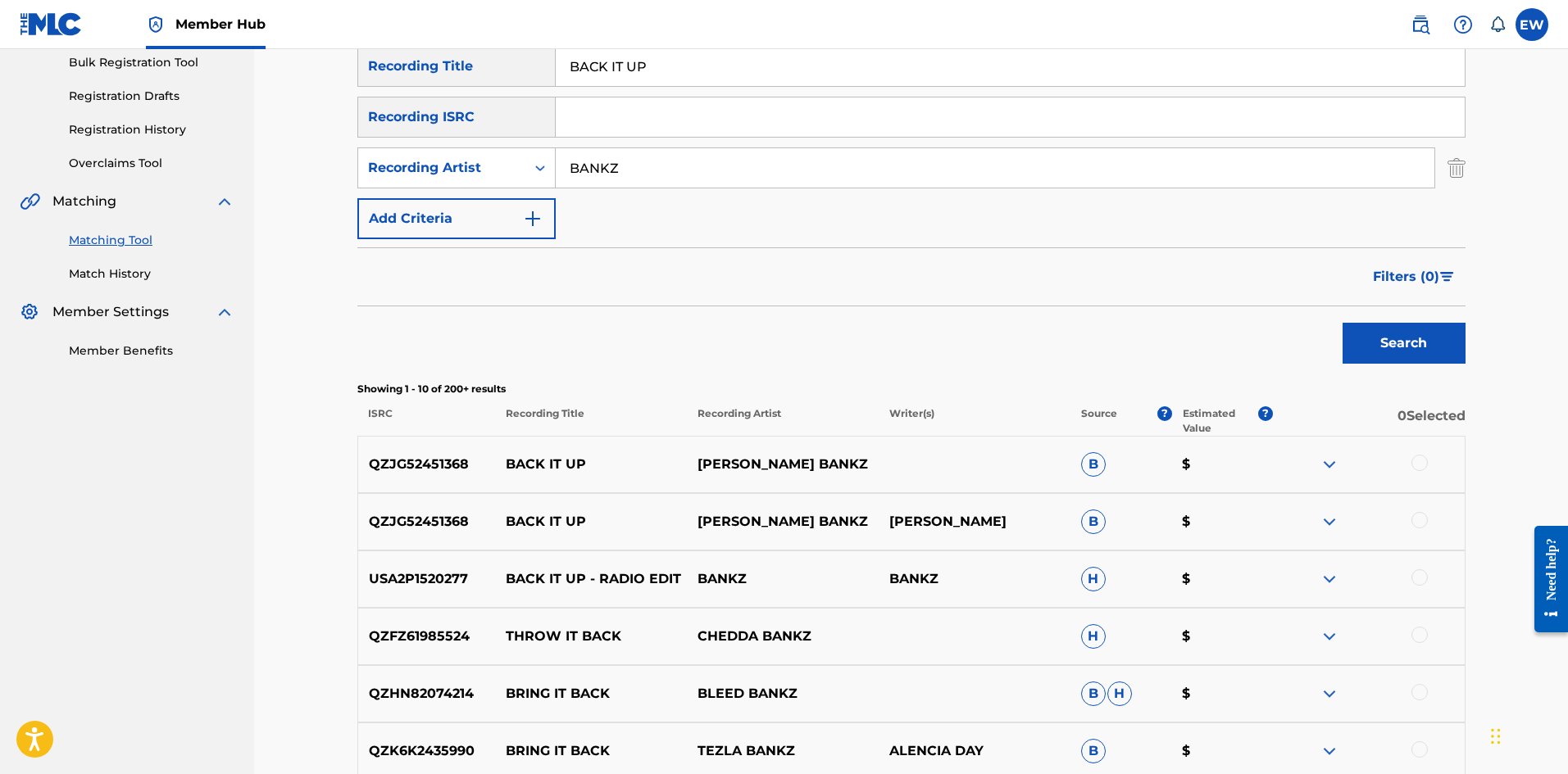
drag, startPoint x: 1422, startPoint y: 461, endPoint x: 1411, endPoint y: 477, distance: 19.4
click at [1423, 462] on div at bounding box center [1420, 463] width 16 height 16
click at [1424, 516] on div at bounding box center [1420, 520] width 16 height 16
click at [1420, 580] on div at bounding box center [1420, 578] width 16 height 16
click at [1117, 630] on button "Match 3 Groups" at bounding box center [1152, 640] width 181 height 41
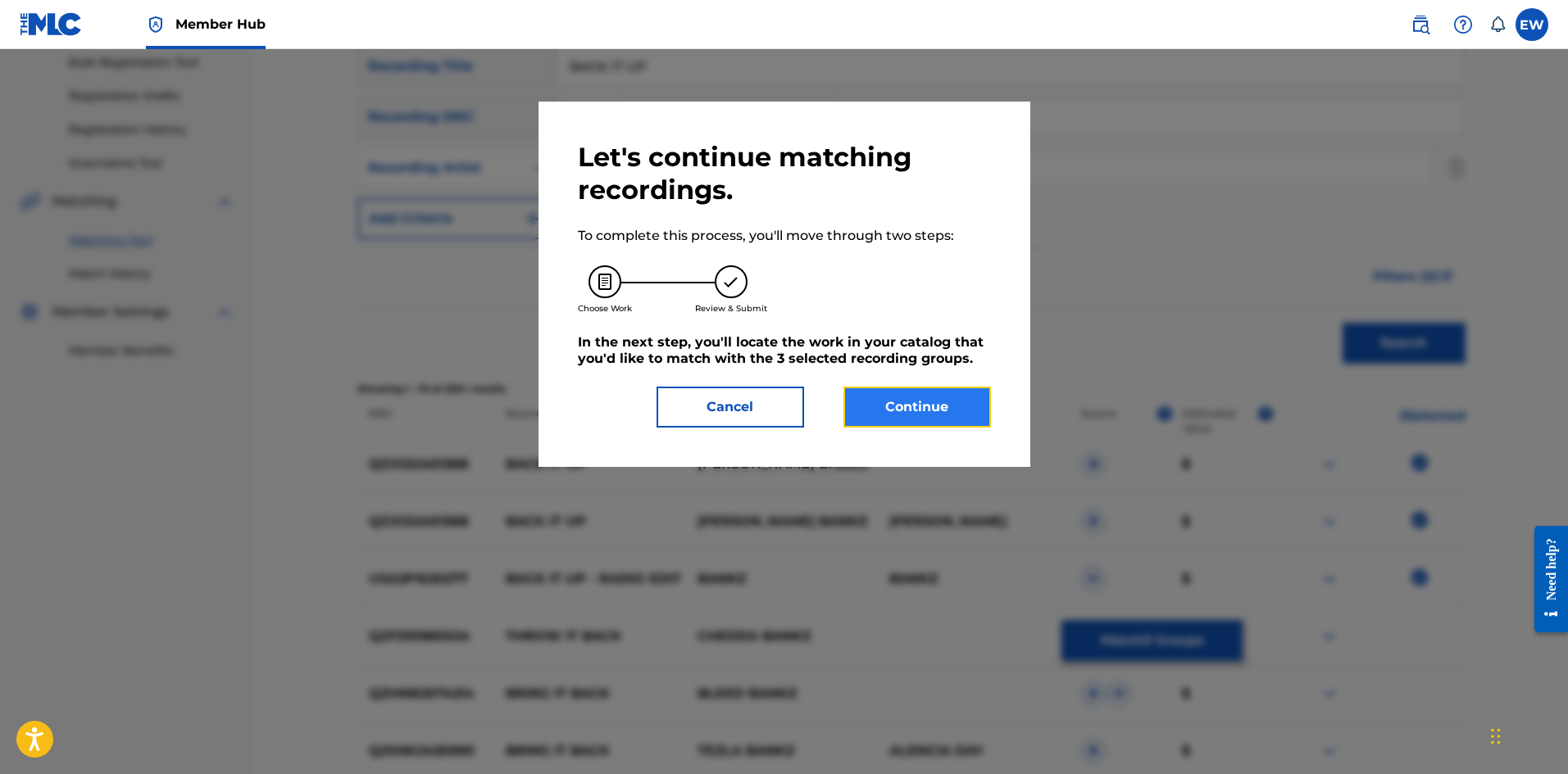
click at [914, 418] on button "Continue" at bounding box center [917, 407] width 148 height 41
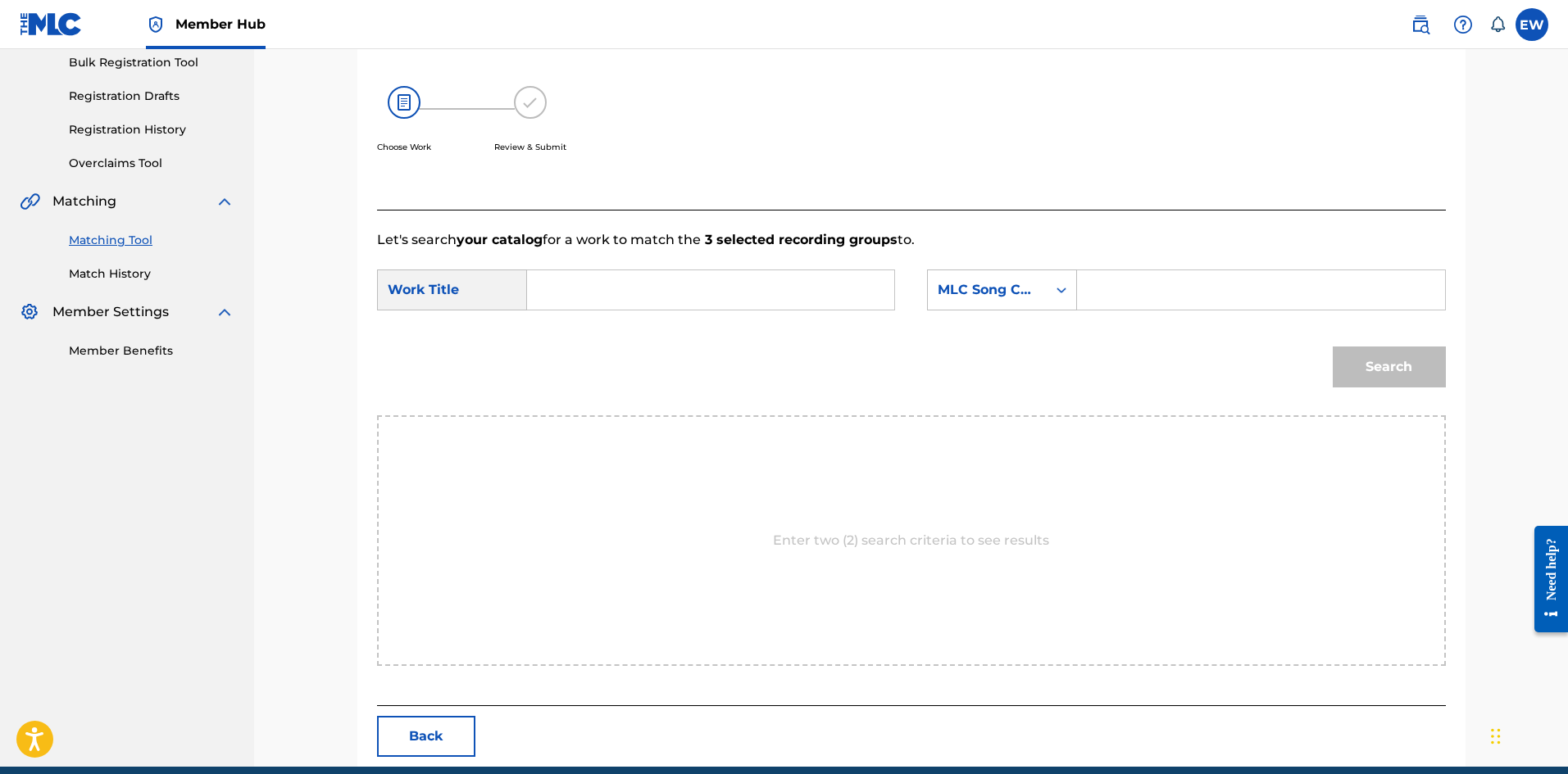
click at [578, 298] on input "Search Form" at bounding box center [710, 289] width 339 height 39
paste input "BACK IT UP"
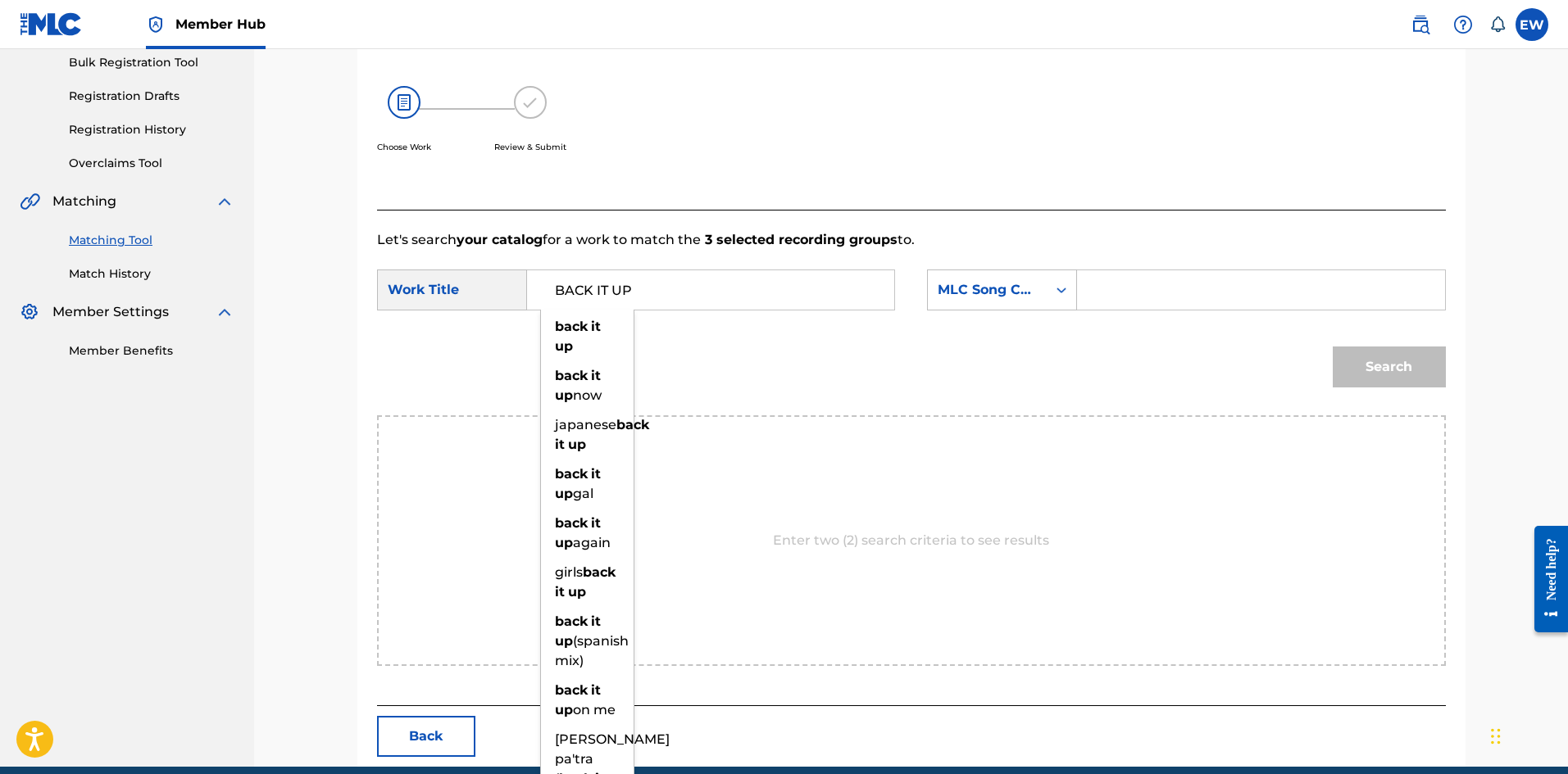
type input "BACK IT UP"
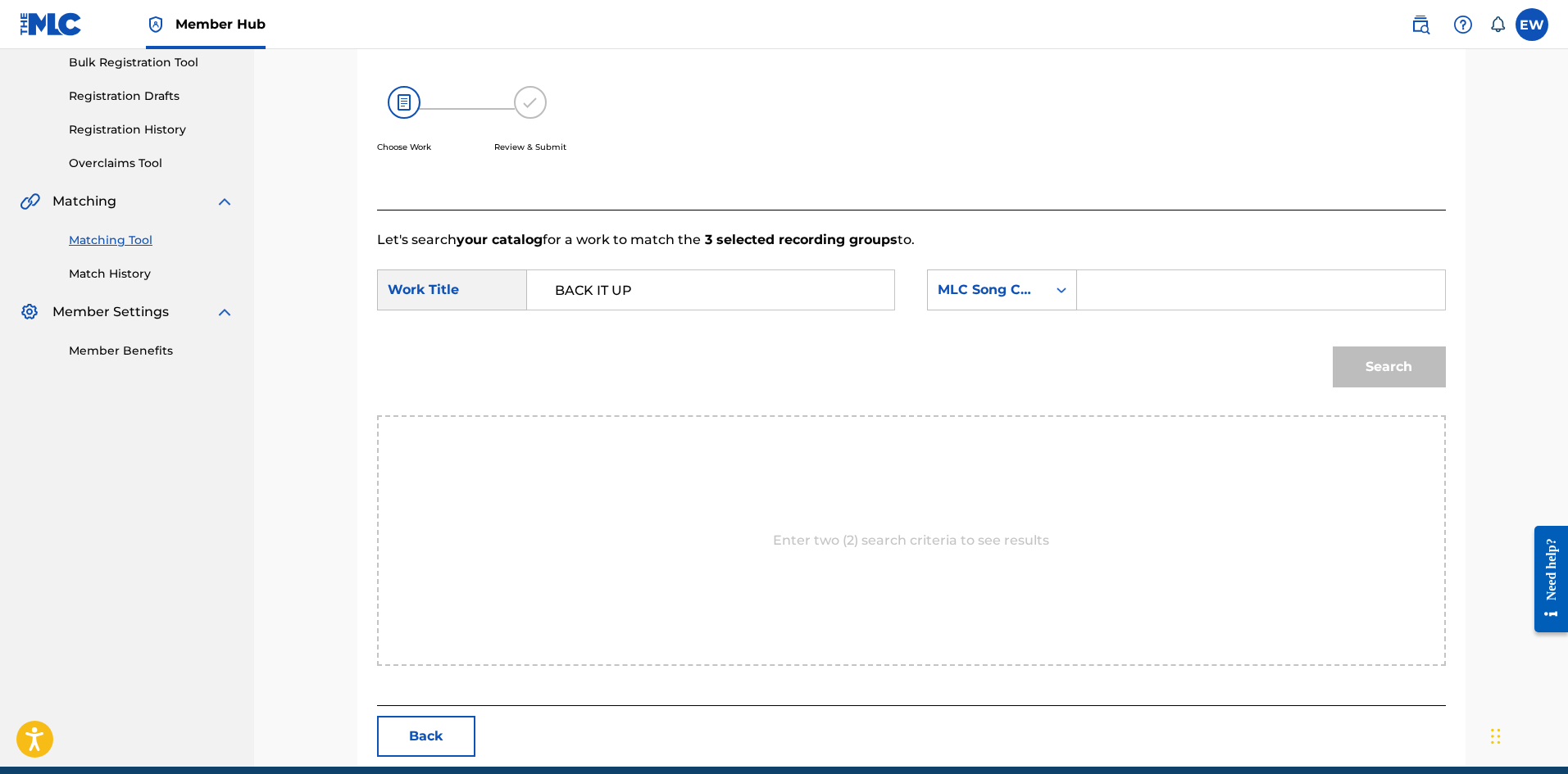
drag, startPoint x: 1184, startPoint y: 279, endPoint x: 1125, endPoint y: 320, distance: 71.8
click at [1150, 303] on input "Search Form" at bounding box center [1261, 289] width 339 height 39
paste input "BC0PZ8"
type input "BC0PZ8"
drag, startPoint x: 1429, startPoint y: 358, endPoint x: 1410, endPoint y: 373, distance: 24.2
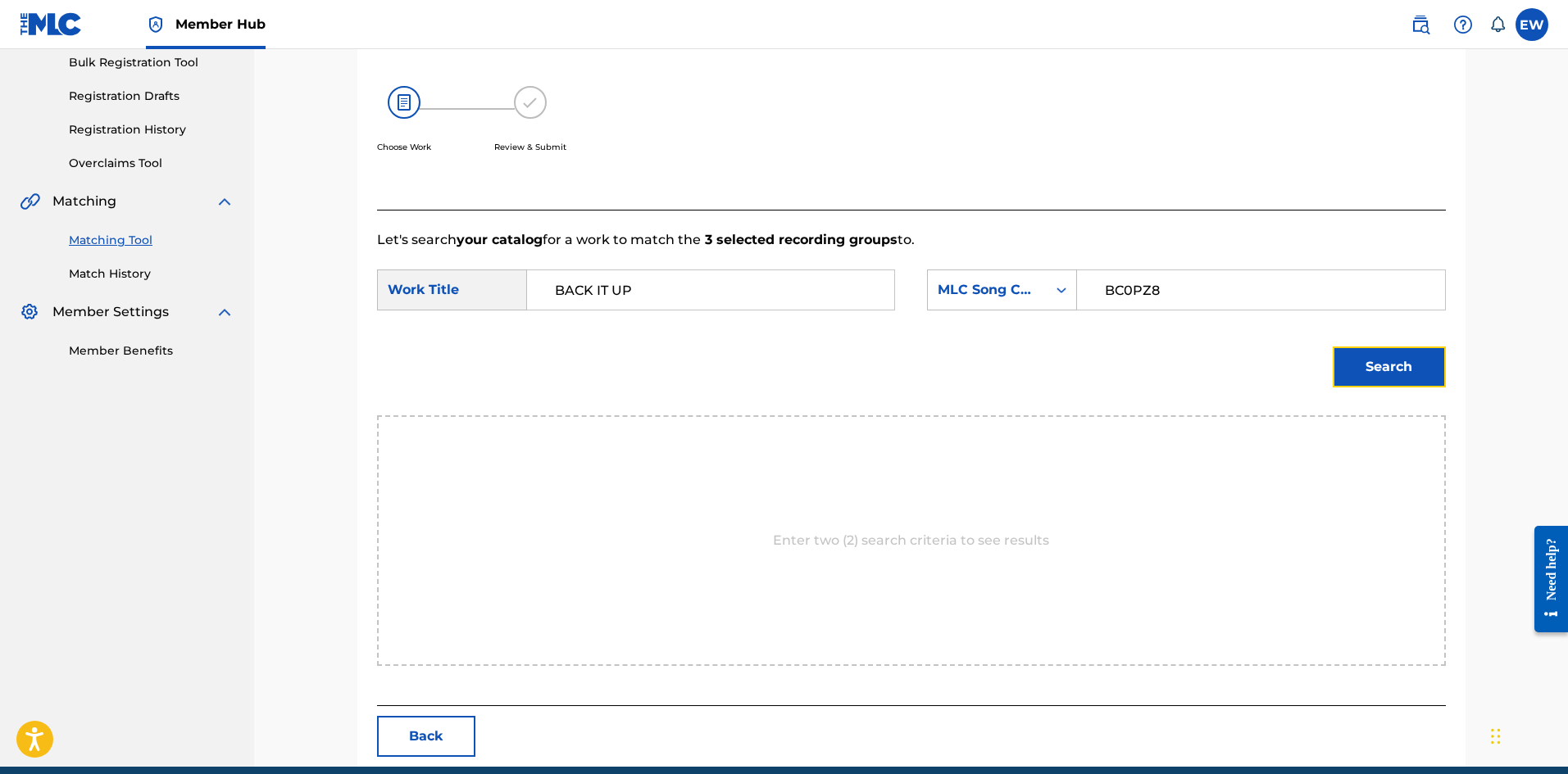
click at [1420, 365] on button "Search" at bounding box center [1389, 366] width 113 height 41
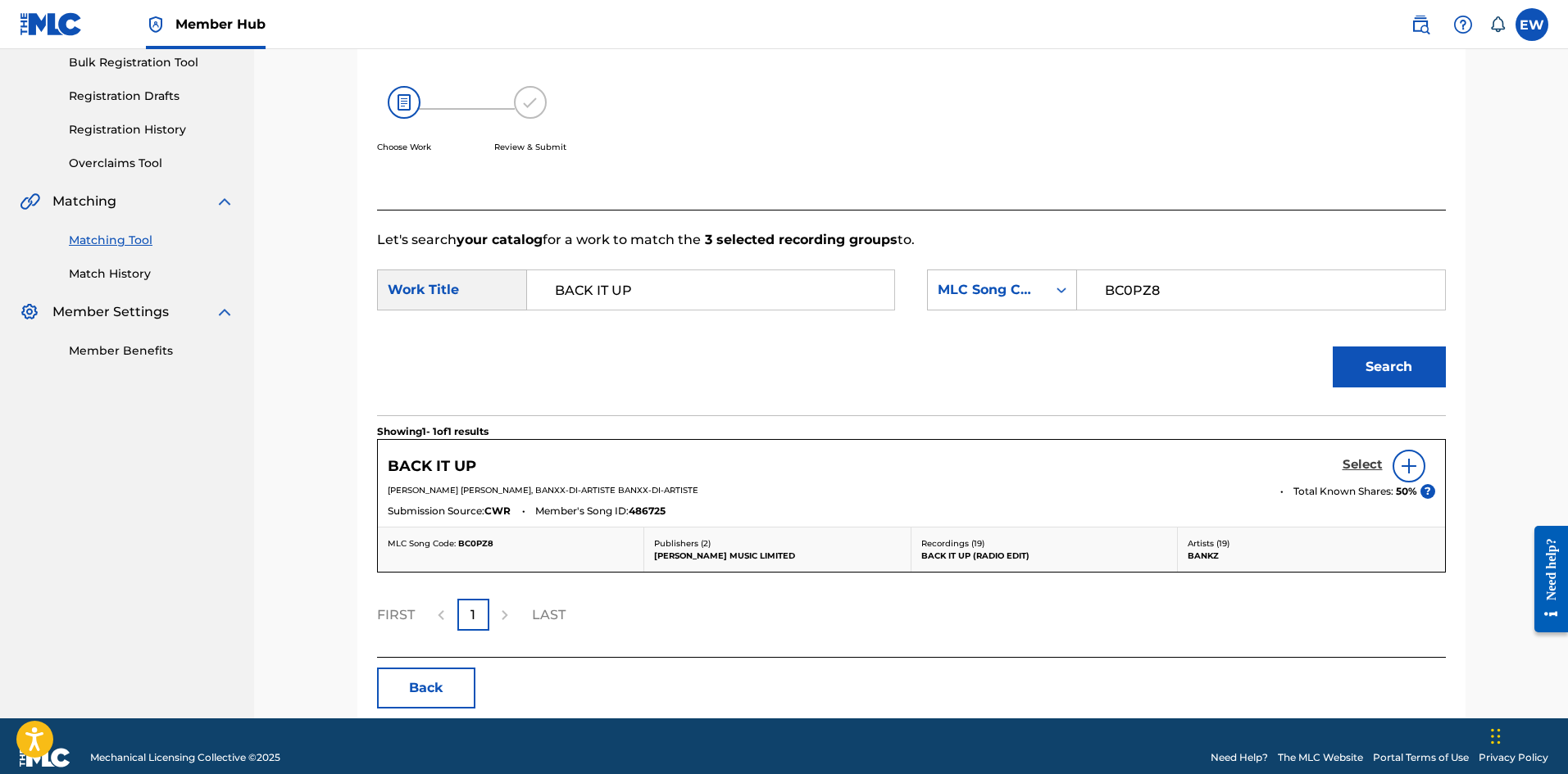
click at [1361, 457] on h5 "Select" at bounding box center [1363, 464] width 40 height 16
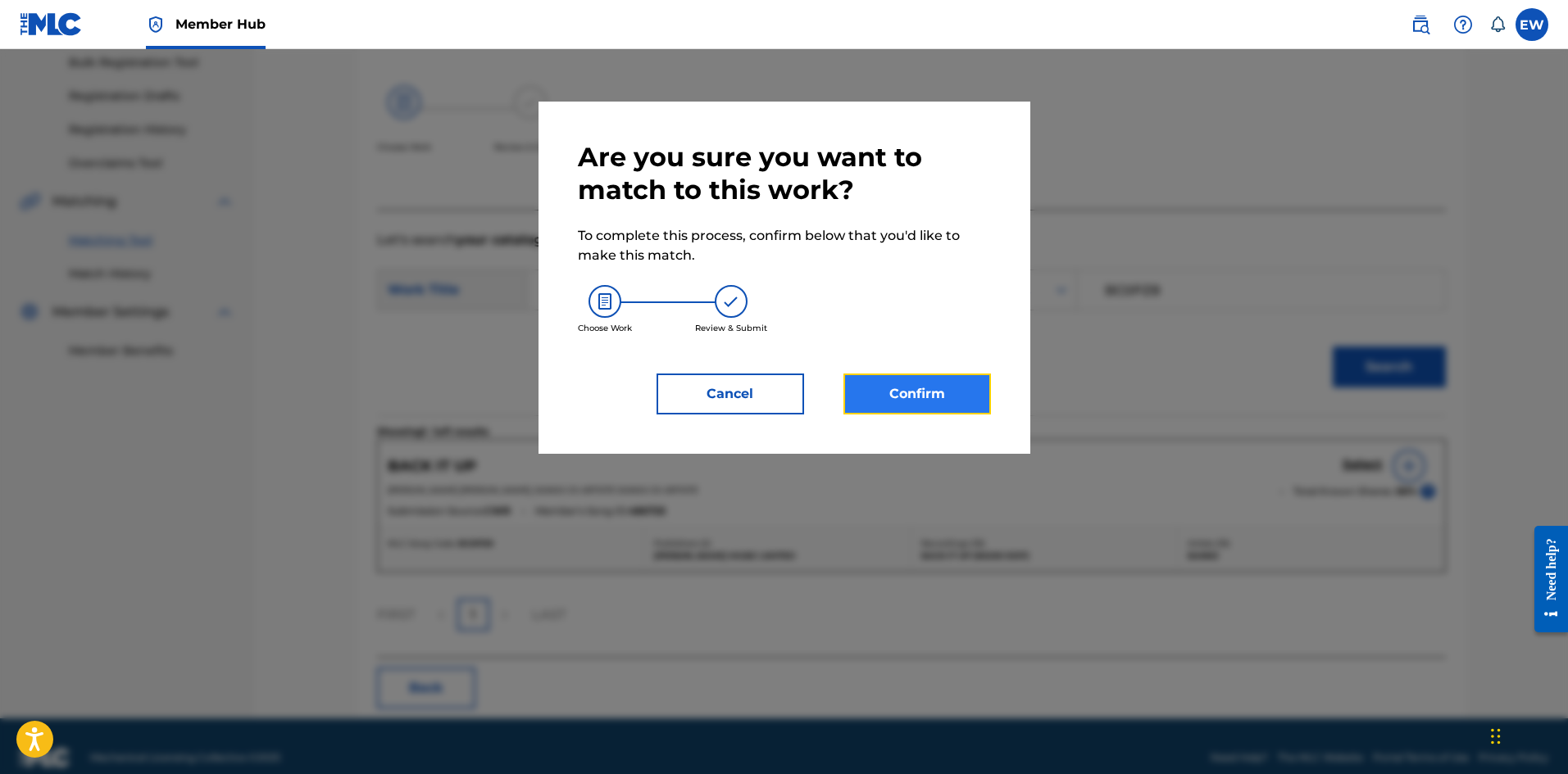
click at [889, 385] on button "Confirm" at bounding box center [917, 394] width 148 height 41
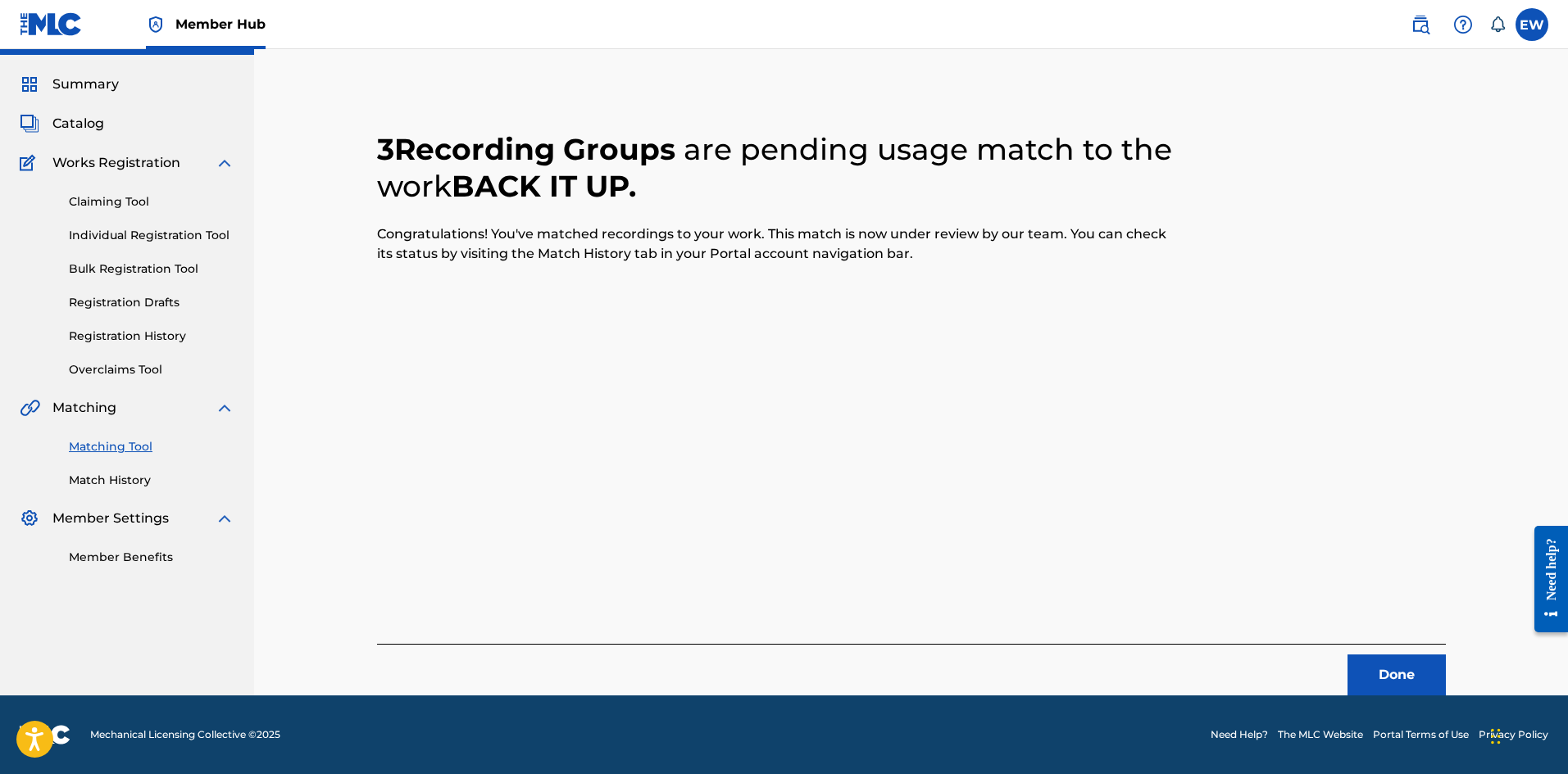
scroll to position [39, 0]
click at [1394, 671] on button "Done" at bounding box center [1397, 675] width 98 height 41
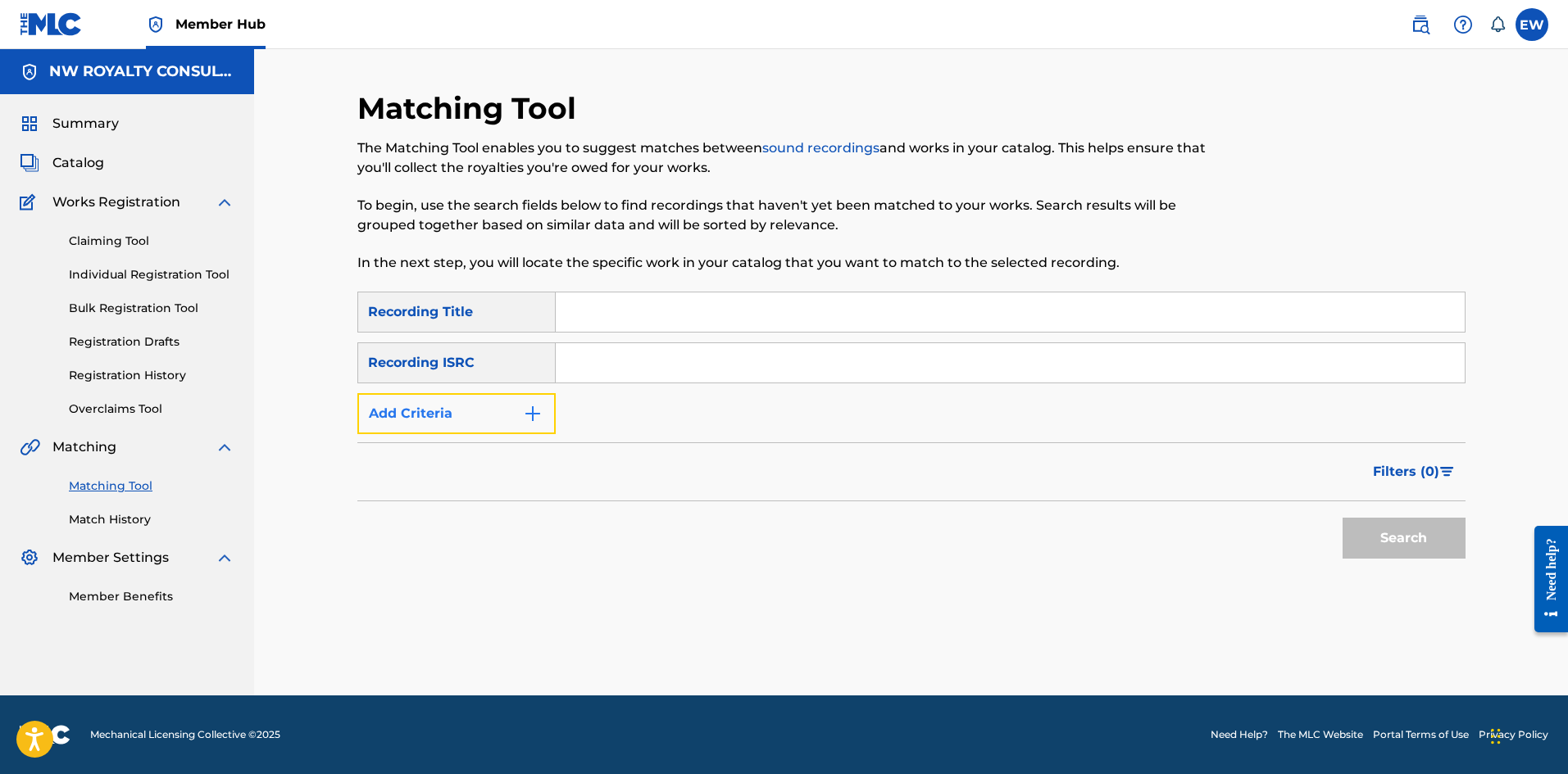
click at [439, 411] on button "Add Criteria" at bounding box center [456, 413] width 198 height 41
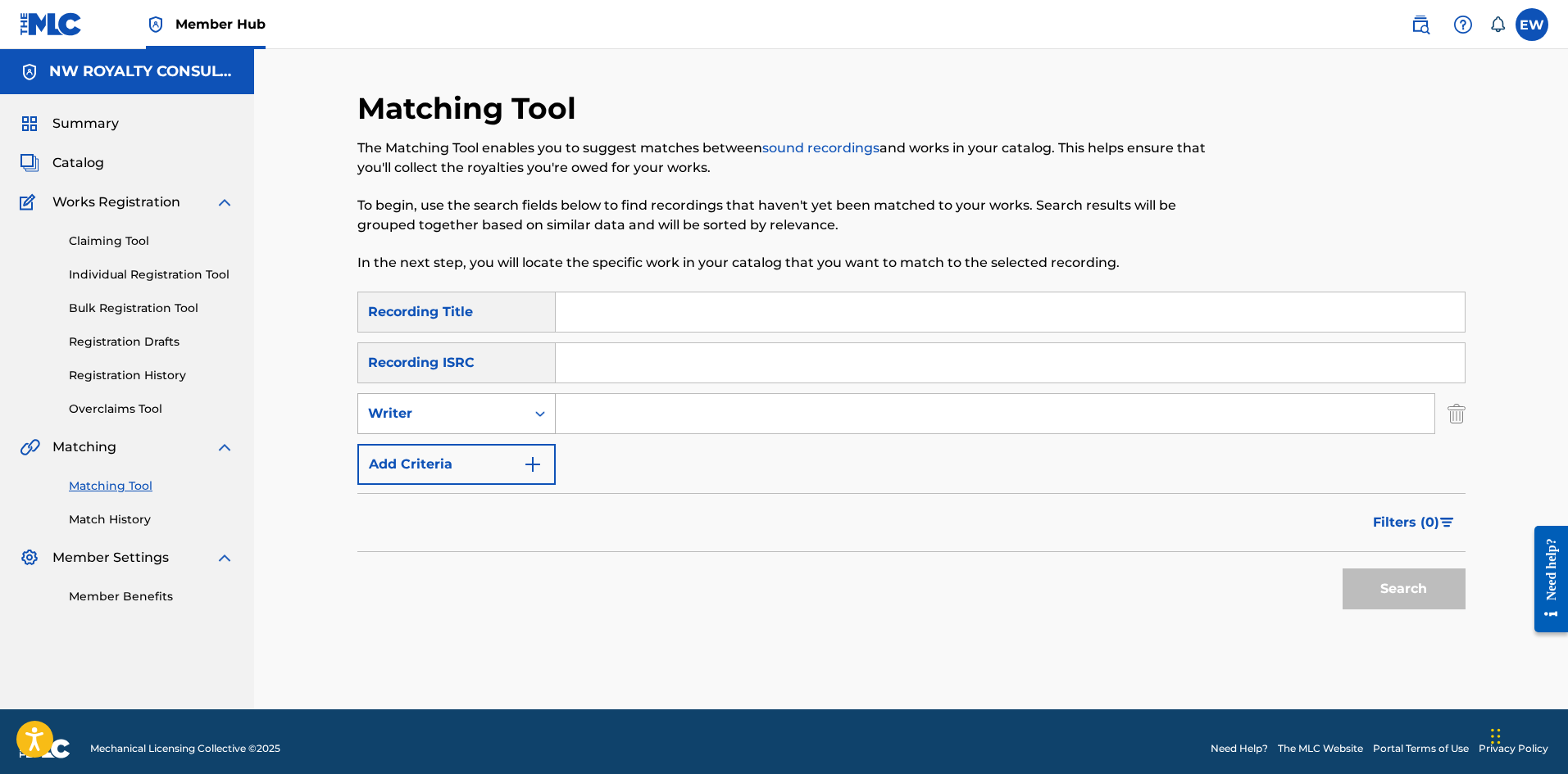
click at [395, 411] on div "Writer" at bounding box center [442, 413] width 148 height 19
drag, startPoint x: 378, startPoint y: 441, endPoint x: 393, endPoint y: 440, distance: 15.0
click at [379, 441] on div "Recording Artist" at bounding box center [456, 454] width 197 height 41
drag, startPoint x: 587, startPoint y: 415, endPoint x: 565, endPoint y: 420, distance: 22.6
click at [567, 420] on input "Search Form" at bounding box center [995, 413] width 879 height 39
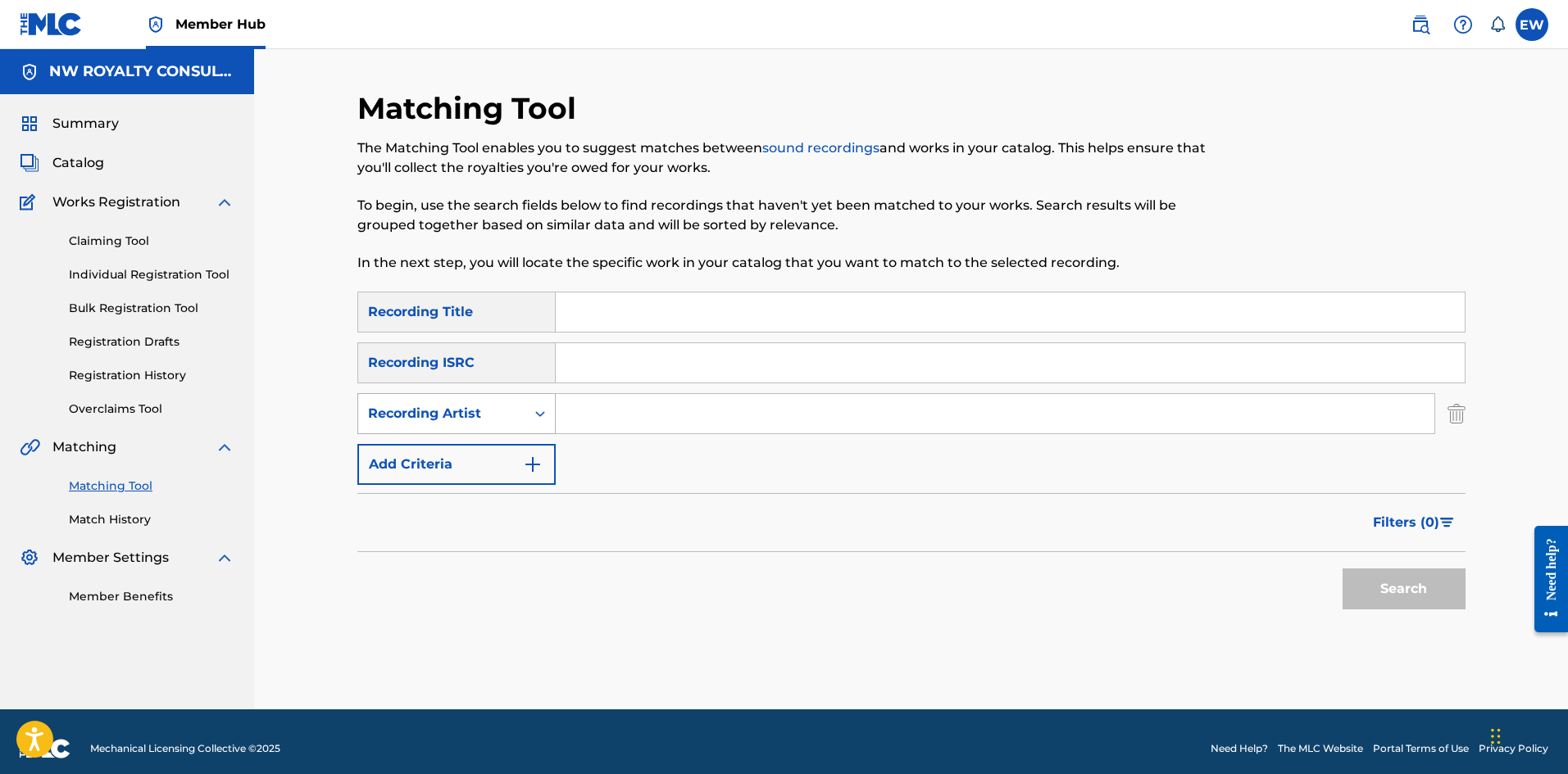
paste input "JAVADA"
type input "JAVADA"
click at [588, 303] on input "Search Form" at bounding box center [1011, 311] width 909 height 39
paste input "BACK IT UP"
type input "BACK IT UP"
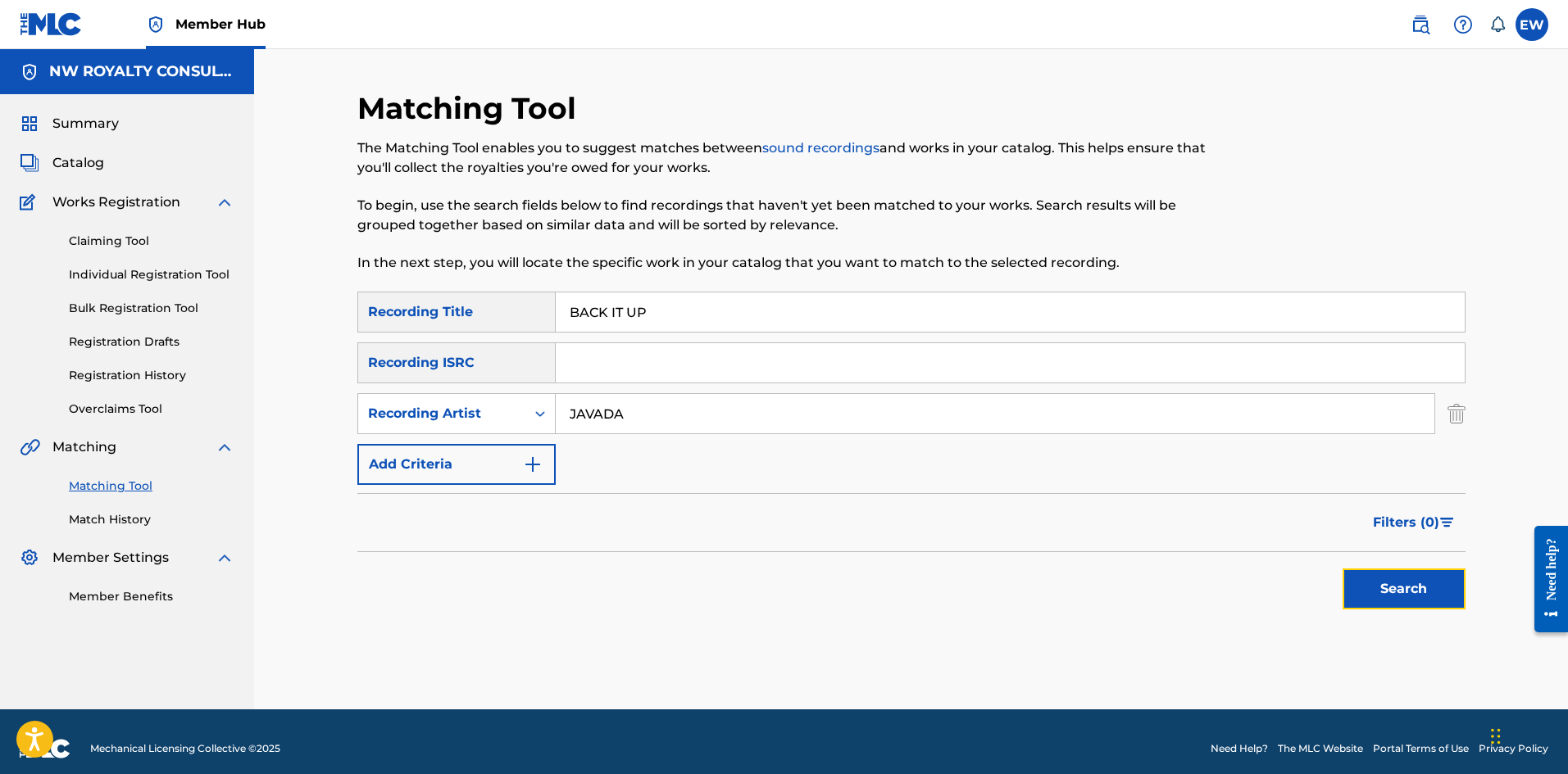
click at [1411, 591] on button "Search" at bounding box center [1404, 589] width 123 height 41
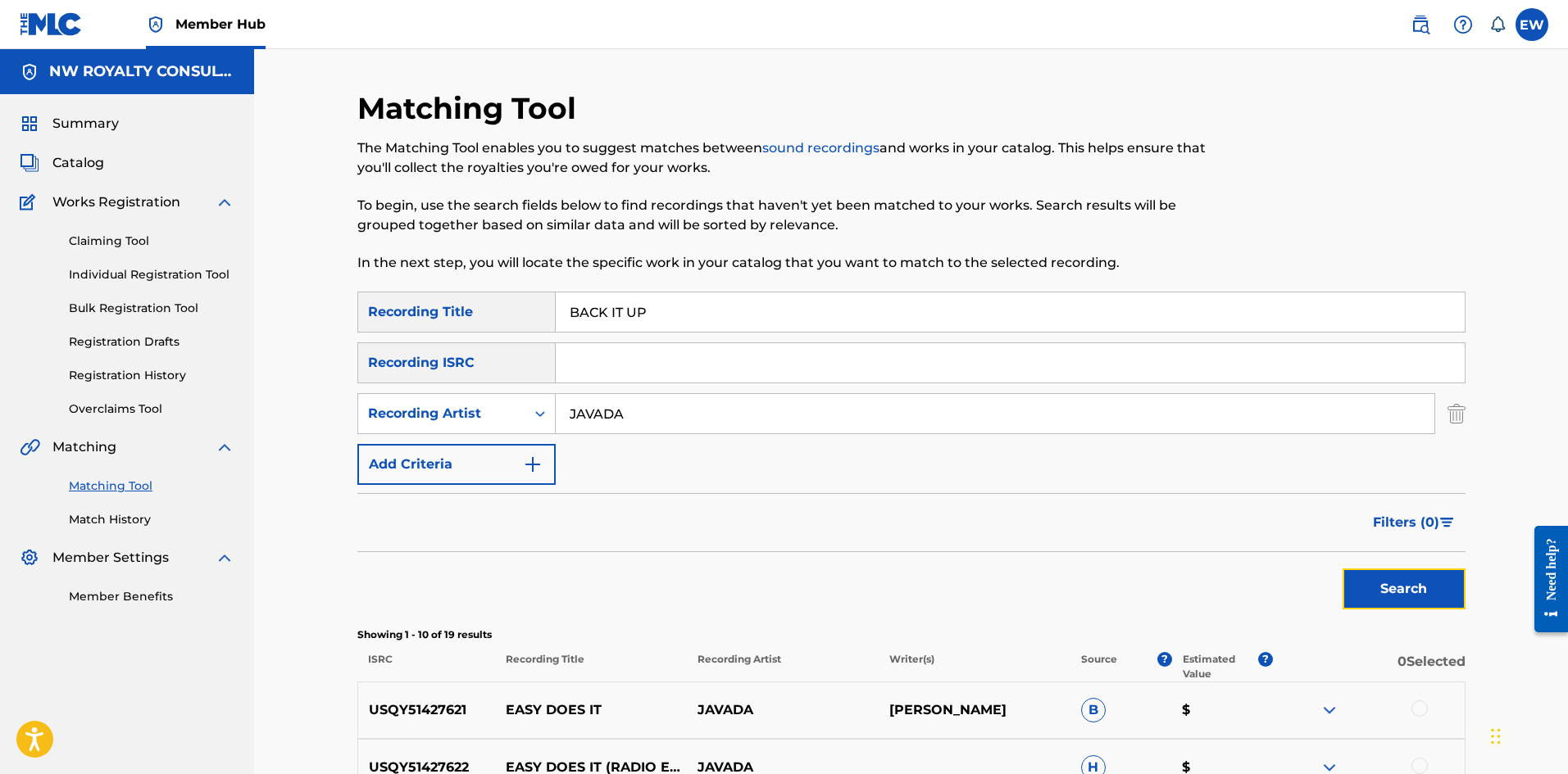
click at [1424, 602] on button "Search" at bounding box center [1404, 589] width 123 height 41
drag, startPoint x: 641, startPoint y: 409, endPoint x: 497, endPoint y: 378, distance: 147.3
click at [497, 378] on div "SearchWithCriteriaf38a5b17-ae0a-4eb2-b60a-9aa37c21c384 Recording Title BACK IT …" at bounding box center [911, 387] width 1108 height 193
paste input "RAYVON"
type input "RAYVON"
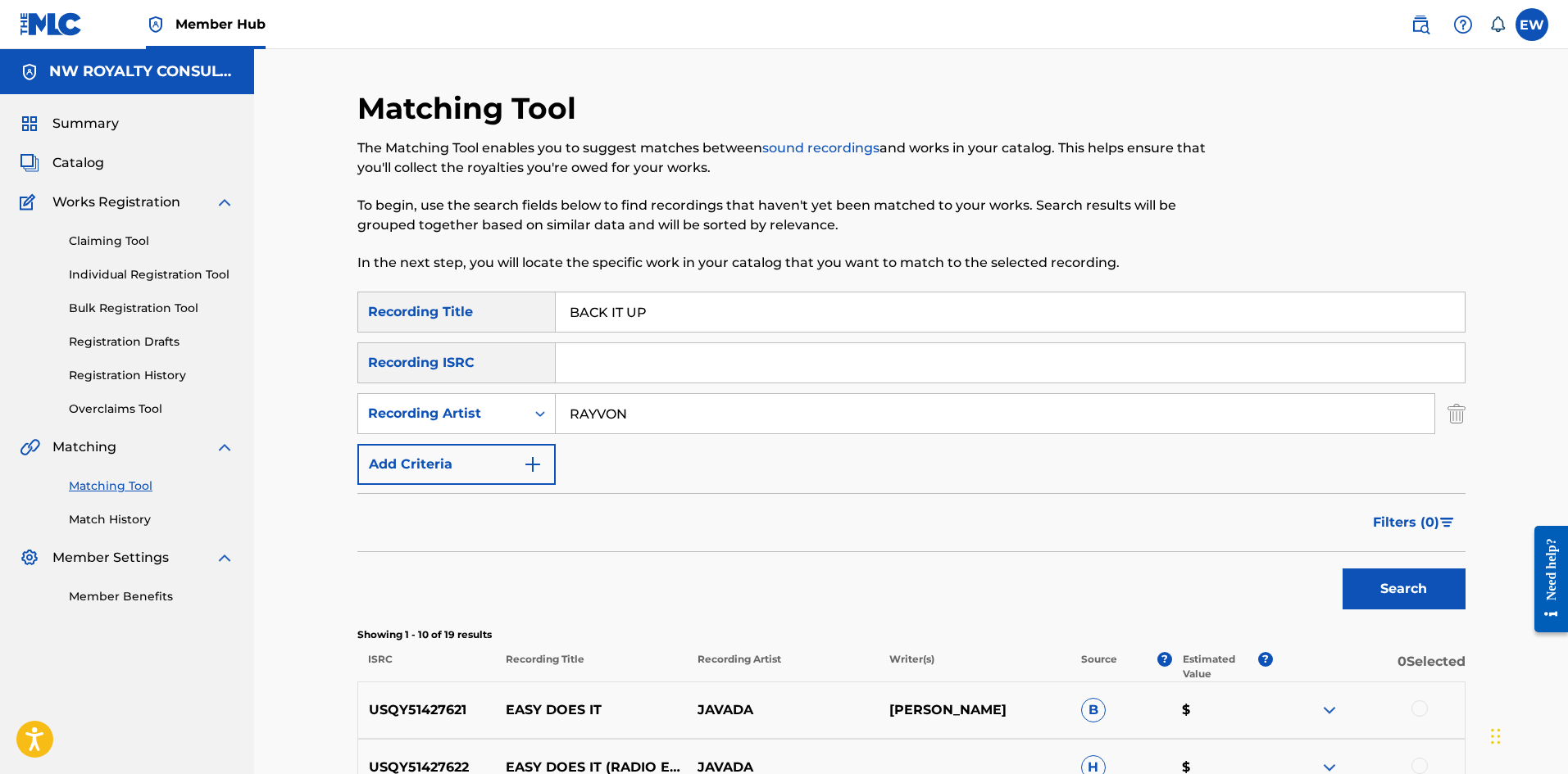
drag, startPoint x: 661, startPoint y: 314, endPoint x: 529, endPoint y: 300, distance: 132.7
click at [532, 299] on div "SearchWithCriteriaf38a5b17-ae0a-4eb2-b60a-9aa37c21c384 Recording Title BACK IT …" at bounding box center [911, 311] width 1108 height 41
click at [1371, 602] on button "Search" at bounding box center [1404, 589] width 123 height 41
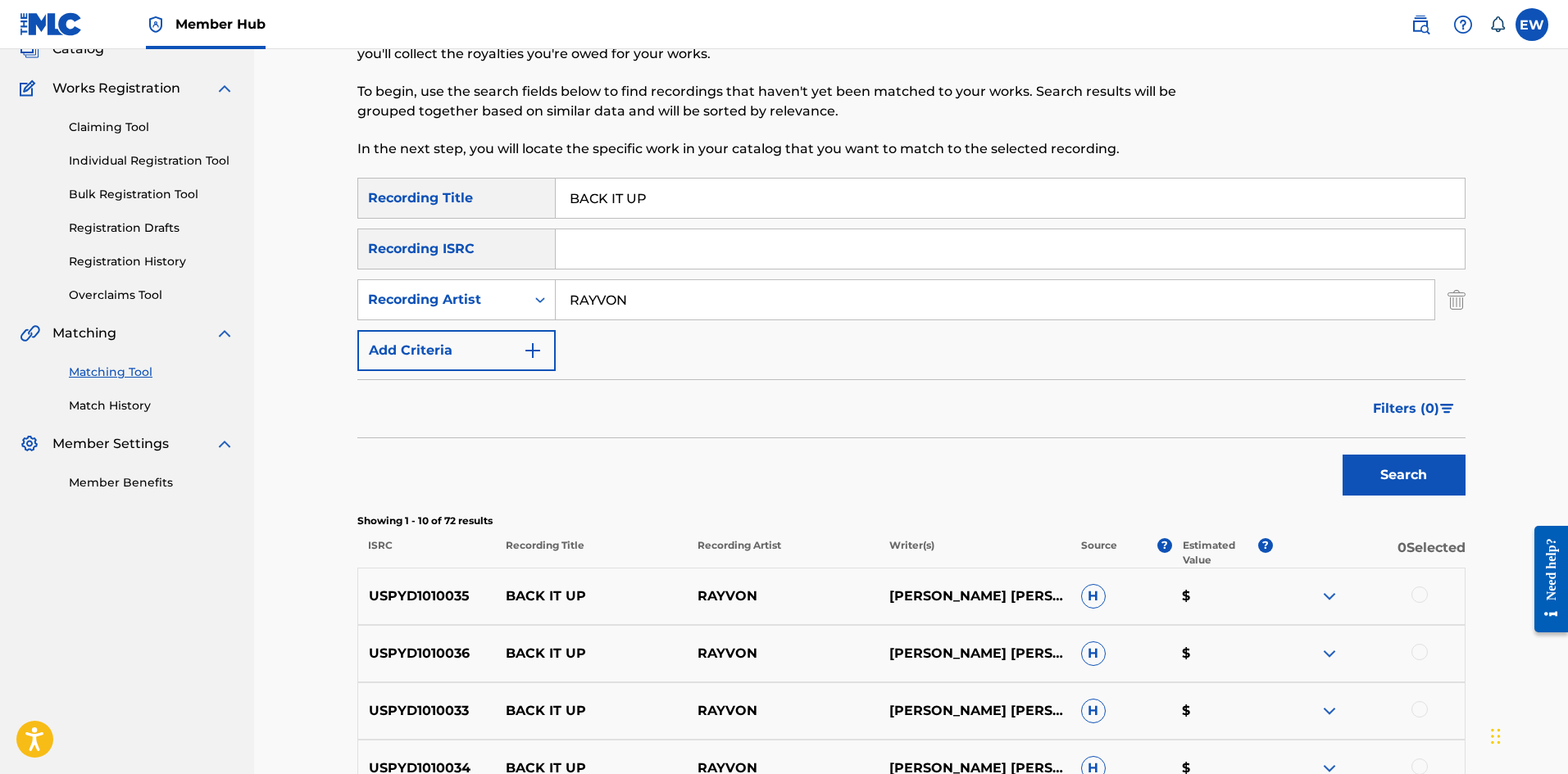
scroll to position [164, 0]
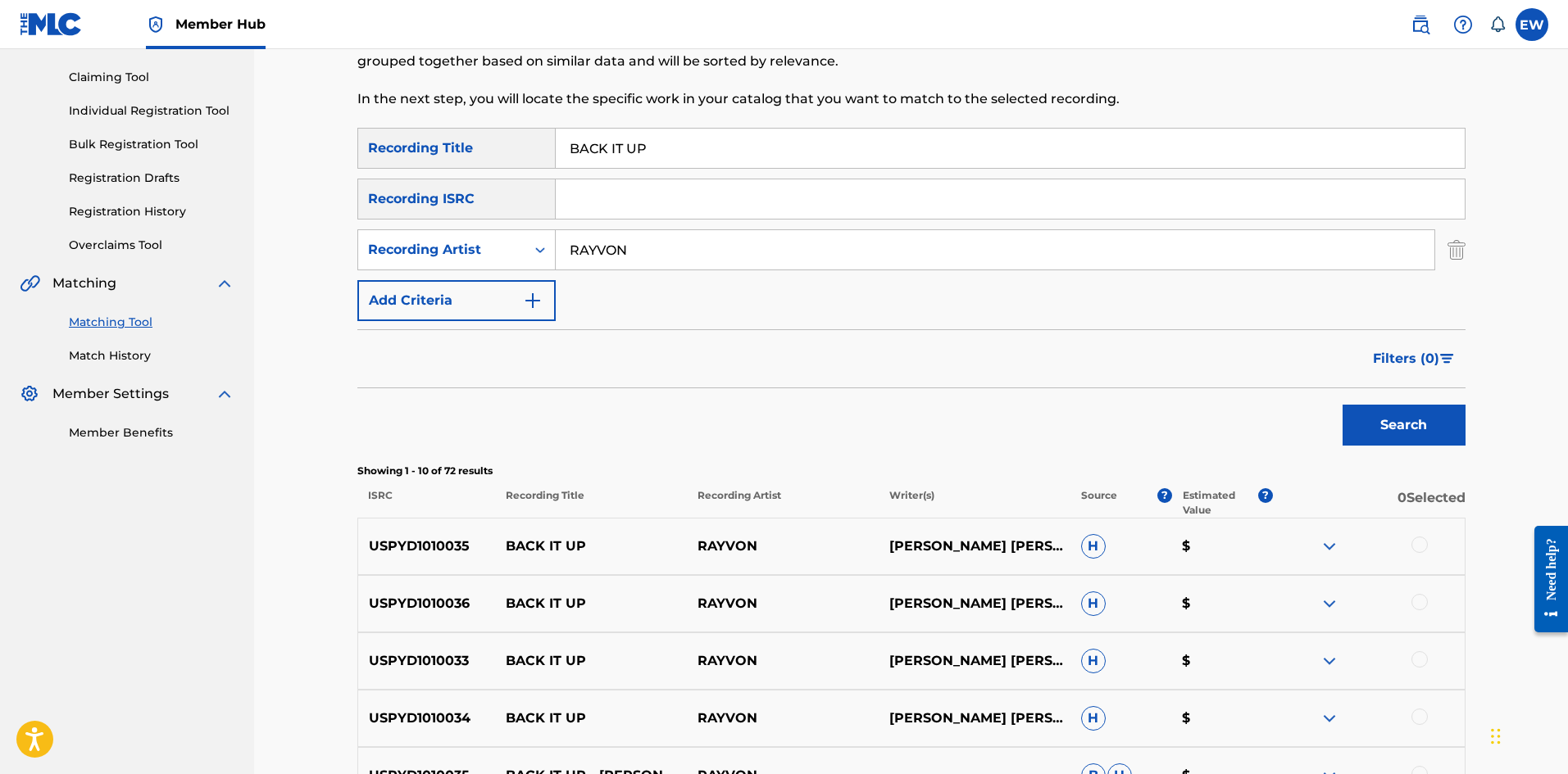
click at [1422, 551] on div at bounding box center [1420, 545] width 16 height 16
click at [1424, 606] on div at bounding box center [1420, 603] width 16 height 16
click at [1420, 665] on div at bounding box center [1420, 660] width 16 height 16
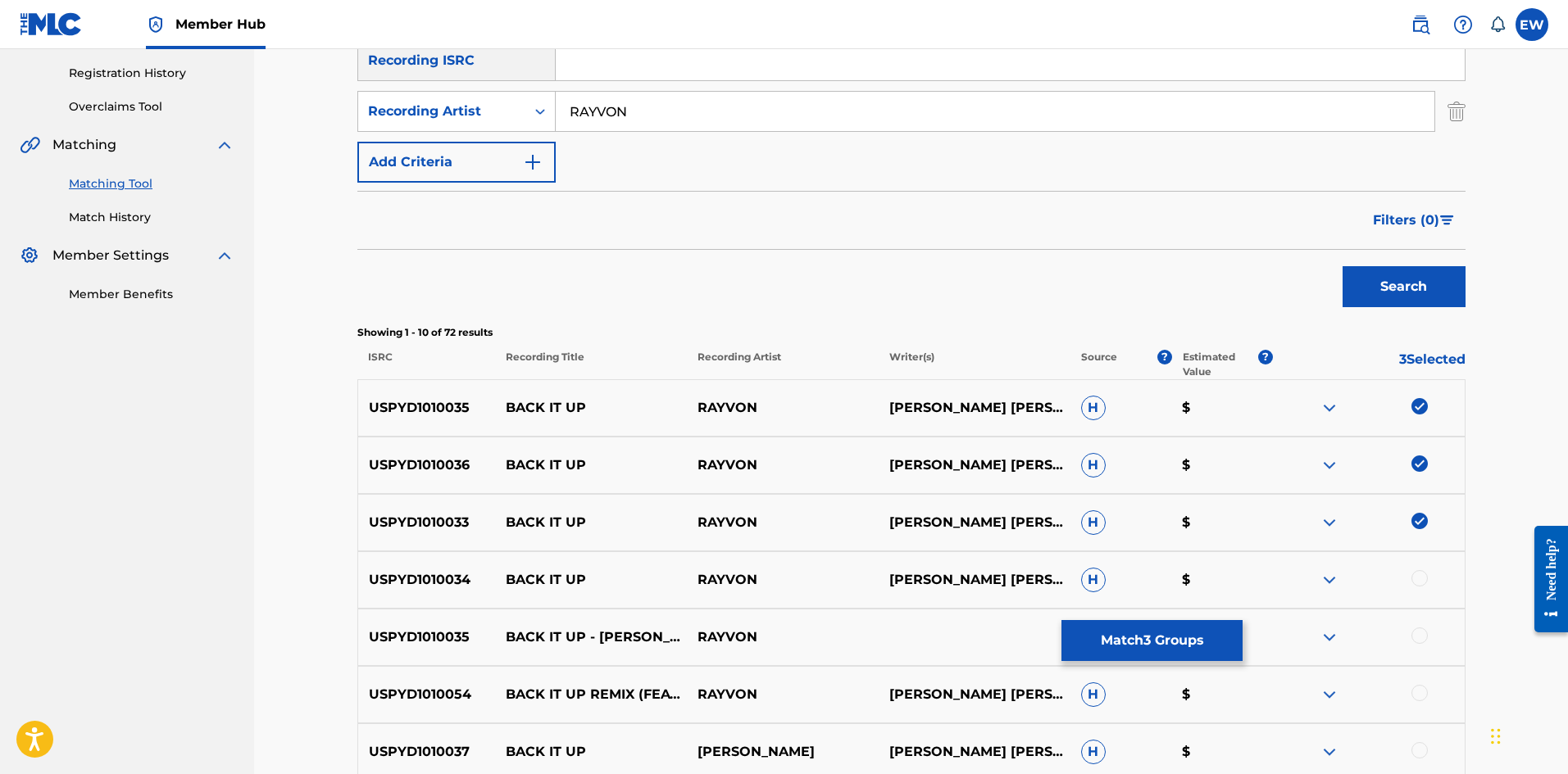
scroll to position [328, 0]
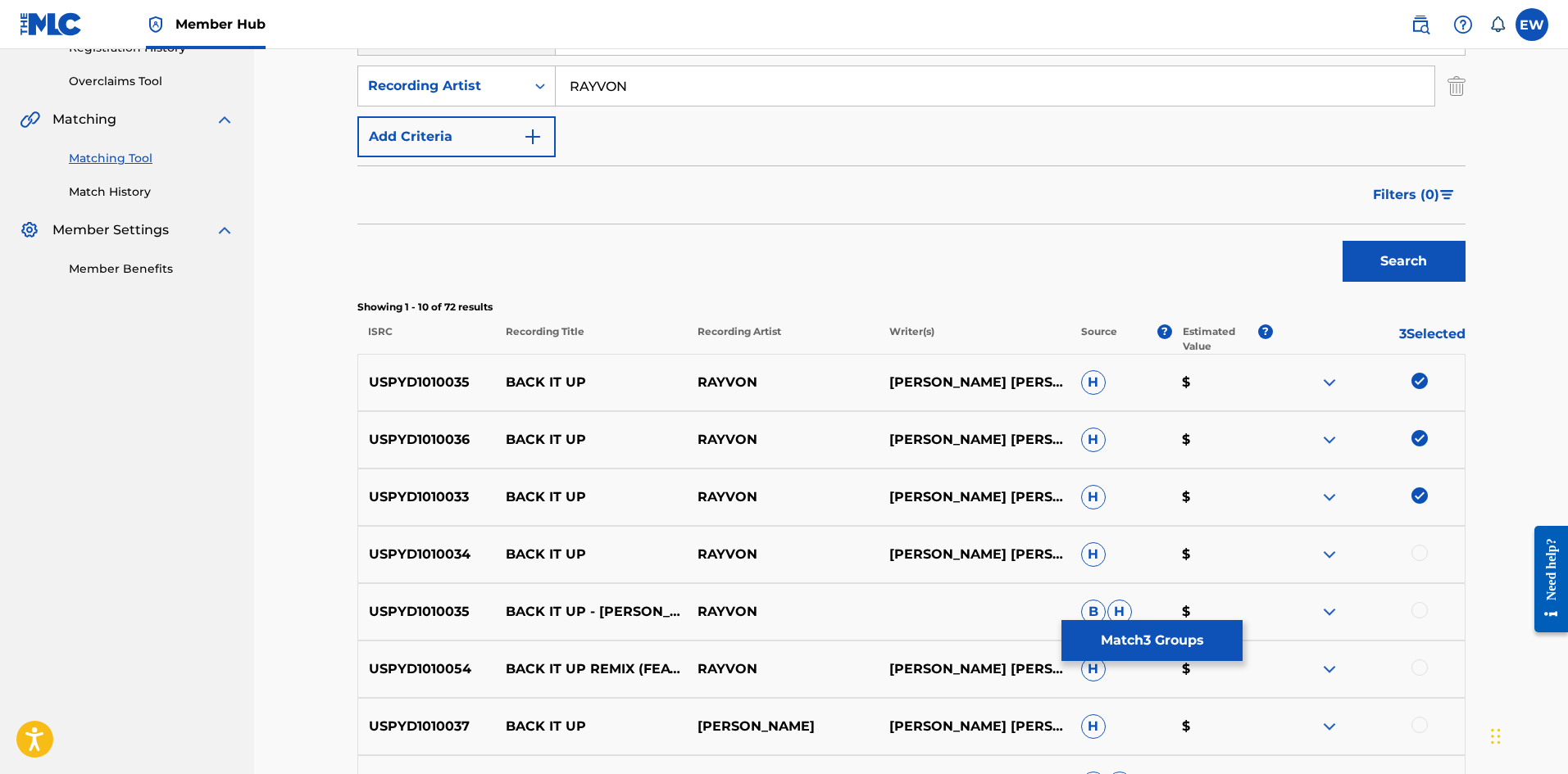
click at [1427, 558] on div at bounding box center [1420, 553] width 16 height 16
drag, startPoint x: 1419, startPoint y: 610, endPoint x: 1397, endPoint y: 605, distance: 22.6
click at [1416, 609] on div at bounding box center [1420, 611] width 16 height 16
click at [1420, 665] on div at bounding box center [1420, 668] width 16 height 16
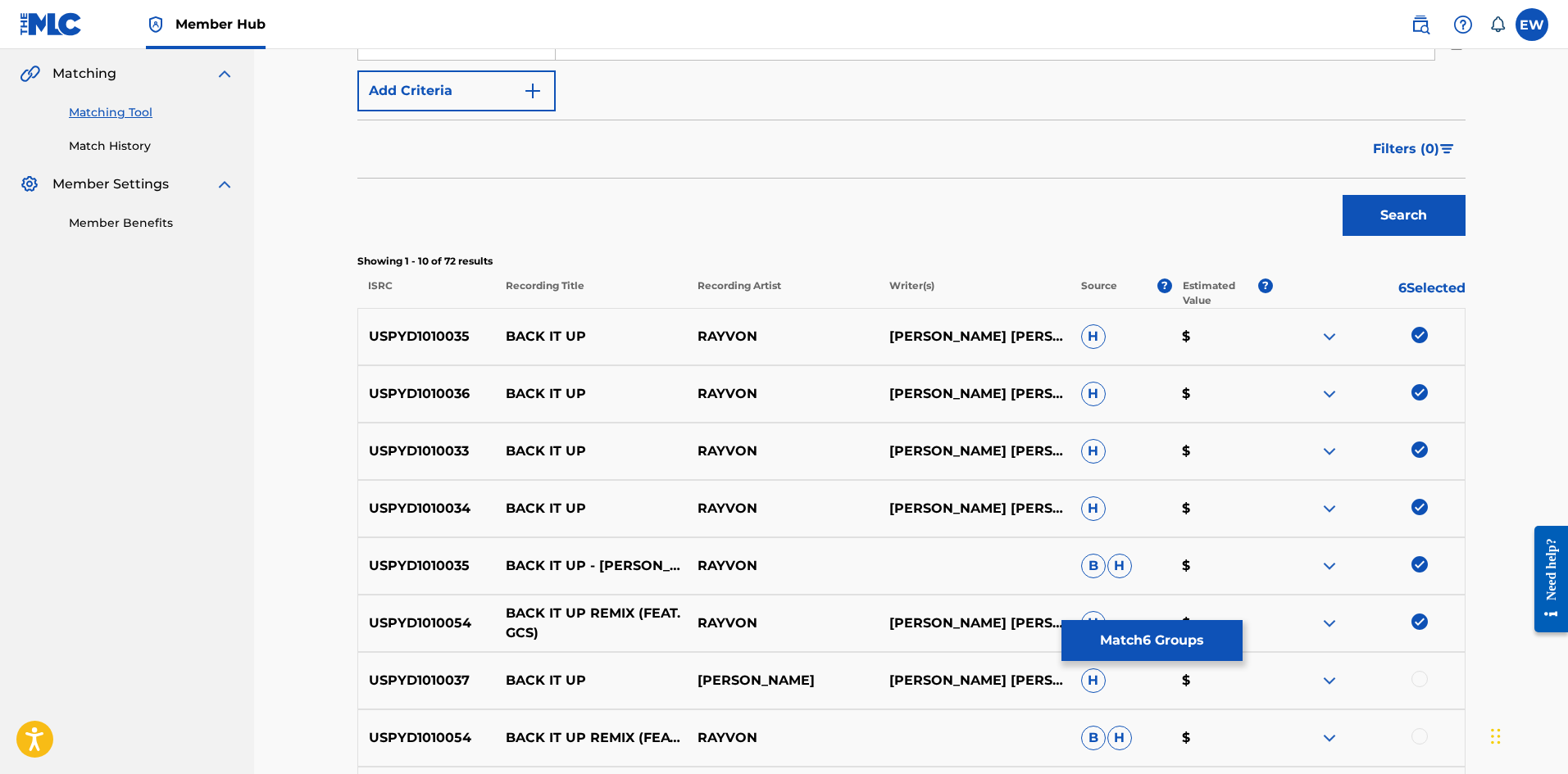
scroll to position [409, 0]
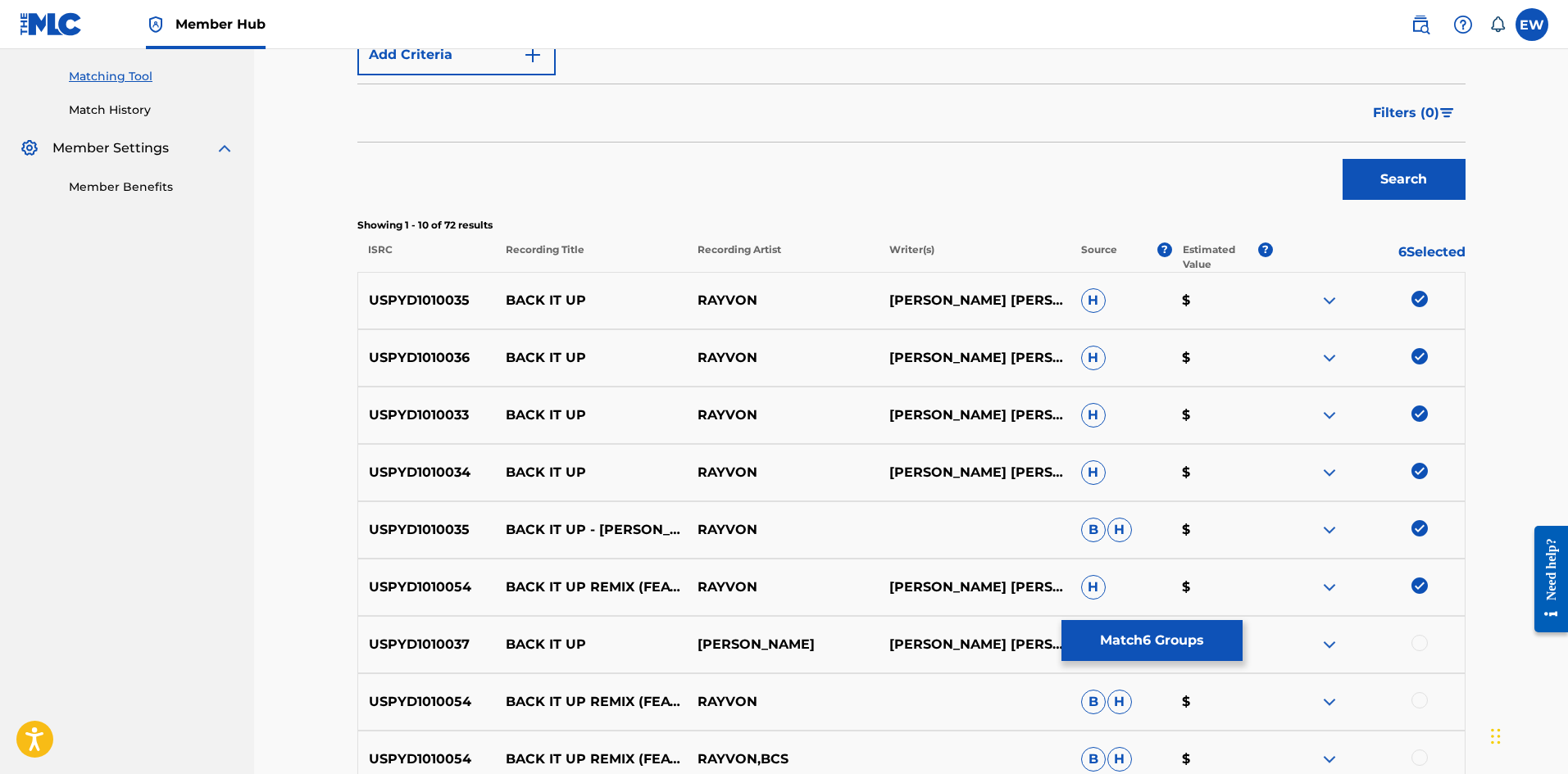
click at [1418, 645] on div at bounding box center [1420, 643] width 16 height 16
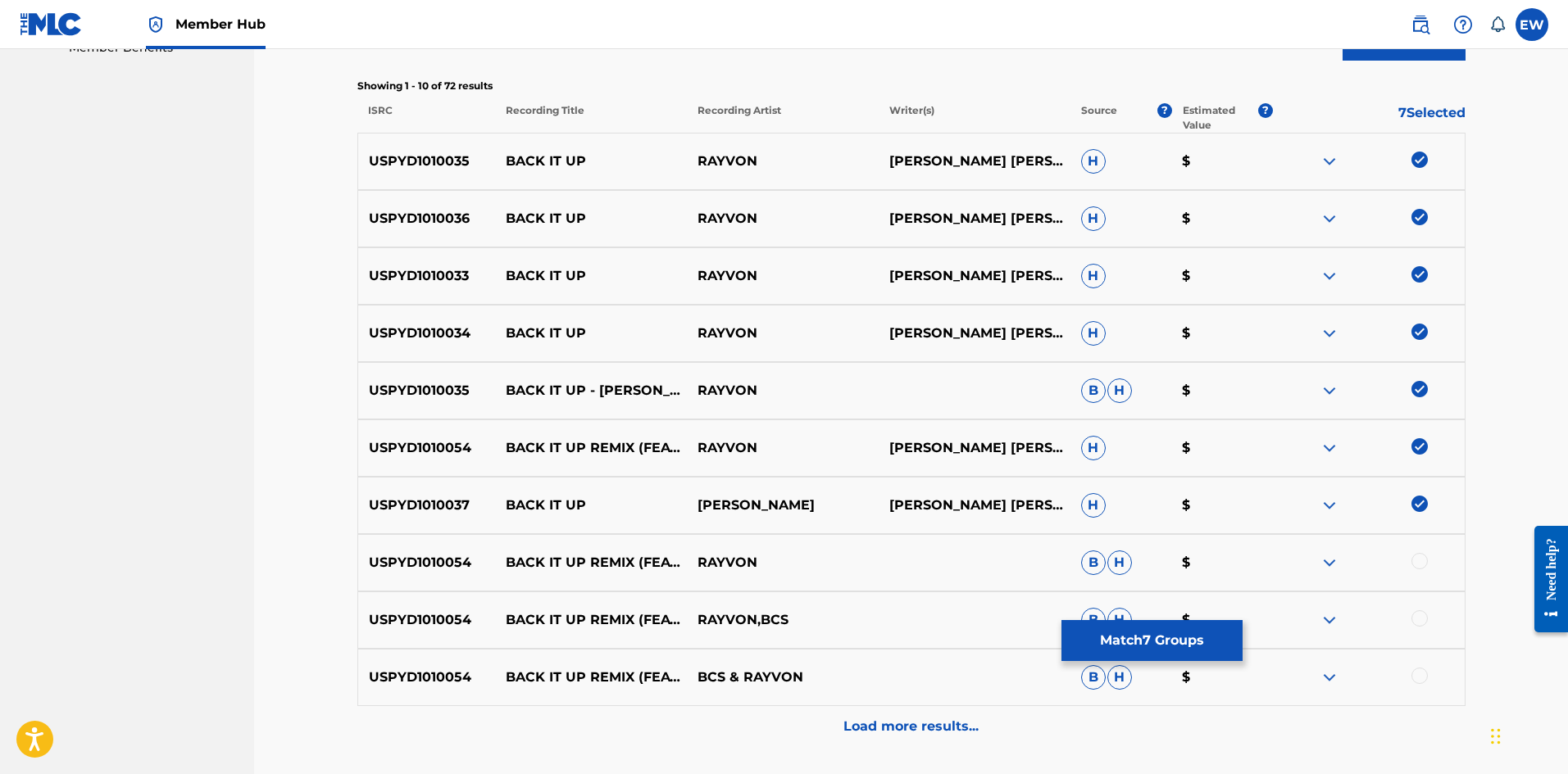
scroll to position [573, 0]
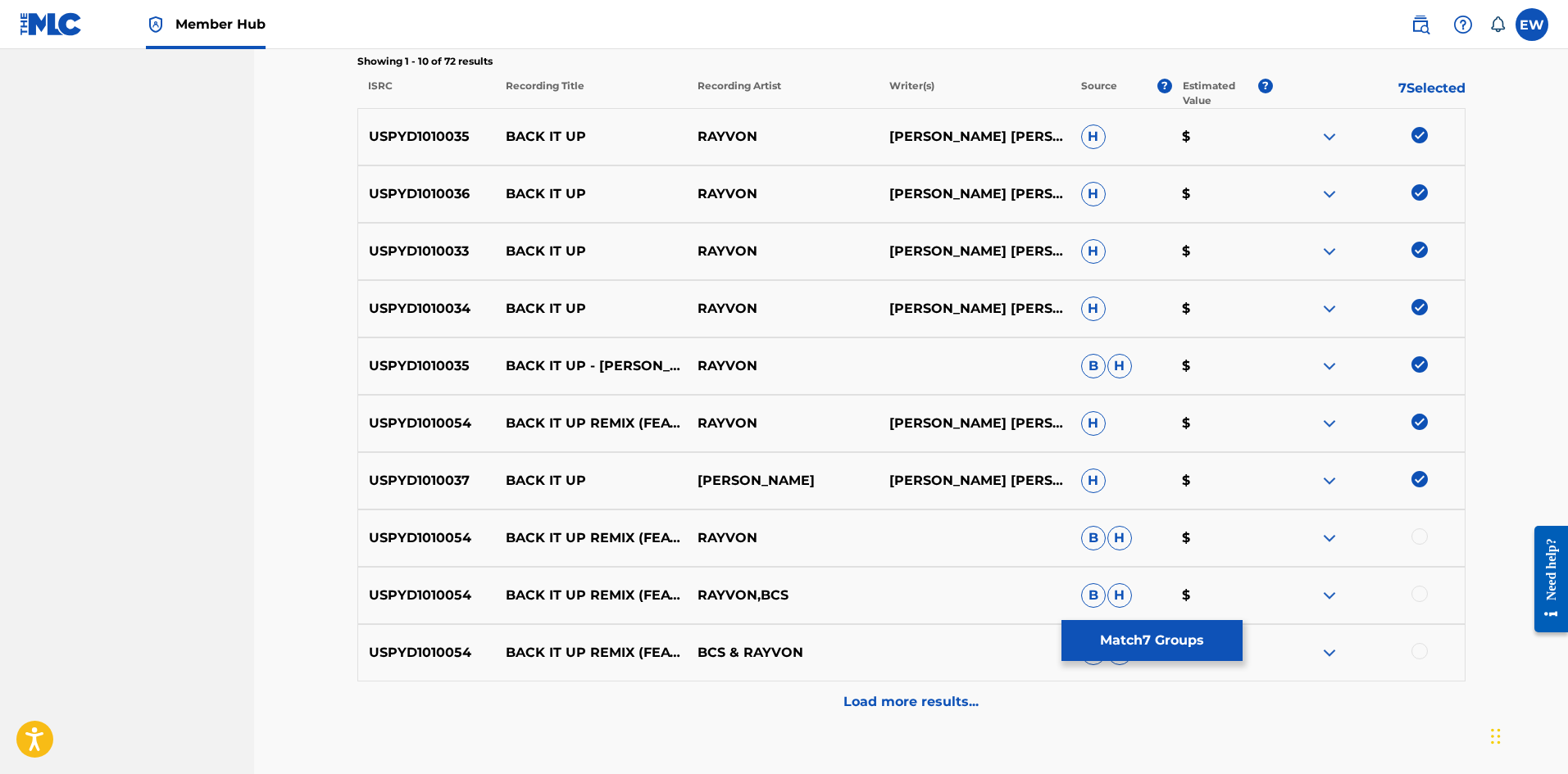
click at [1416, 532] on div at bounding box center [1420, 537] width 16 height 16
click at [1401, 595] on div at bounding box center [1368, 595] width 192 height 19
click at [1420, 599] on div at bounding box center [1420, 594] width 16 height 16
click at [1429, 657] on div at bounding box center [1368, 652] width 192 height 19
click at [1415, 653] on div at bounding box center [1420, 651] width 16 height 16
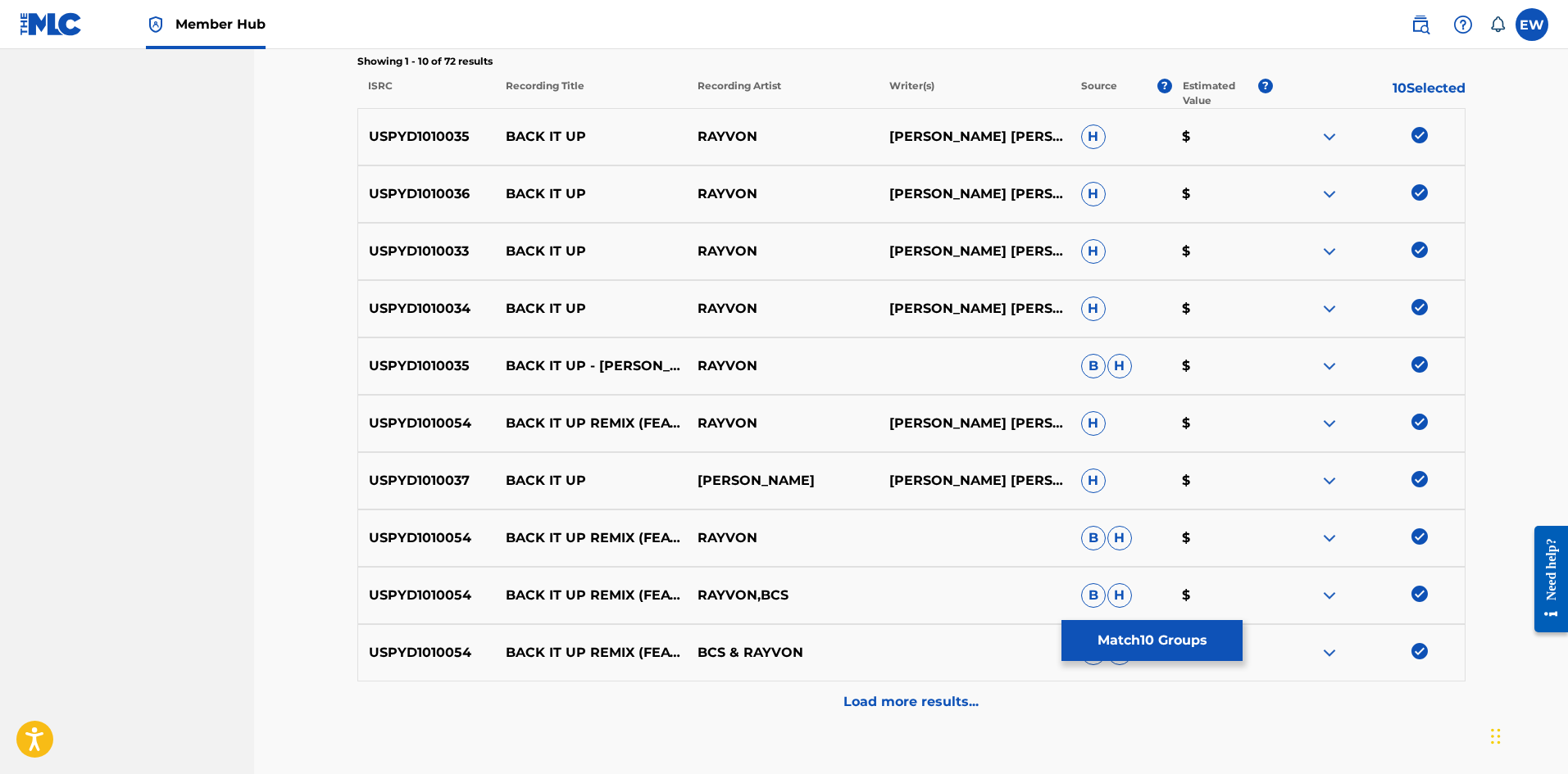
click at [965, 693] on p "Load more results..." at bounding box center [912, 702] width 136 height 19
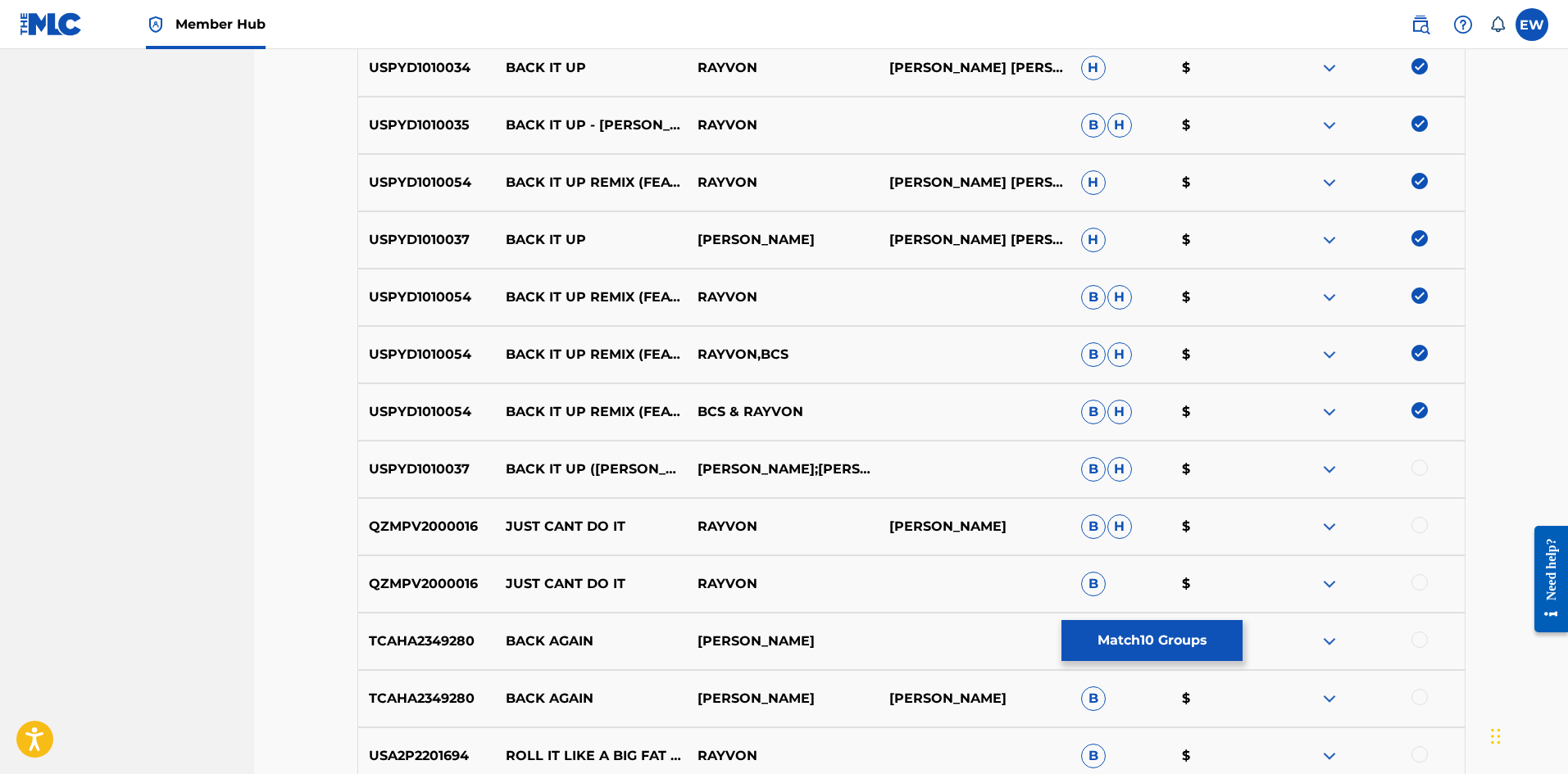
scroll to position [820, 0]
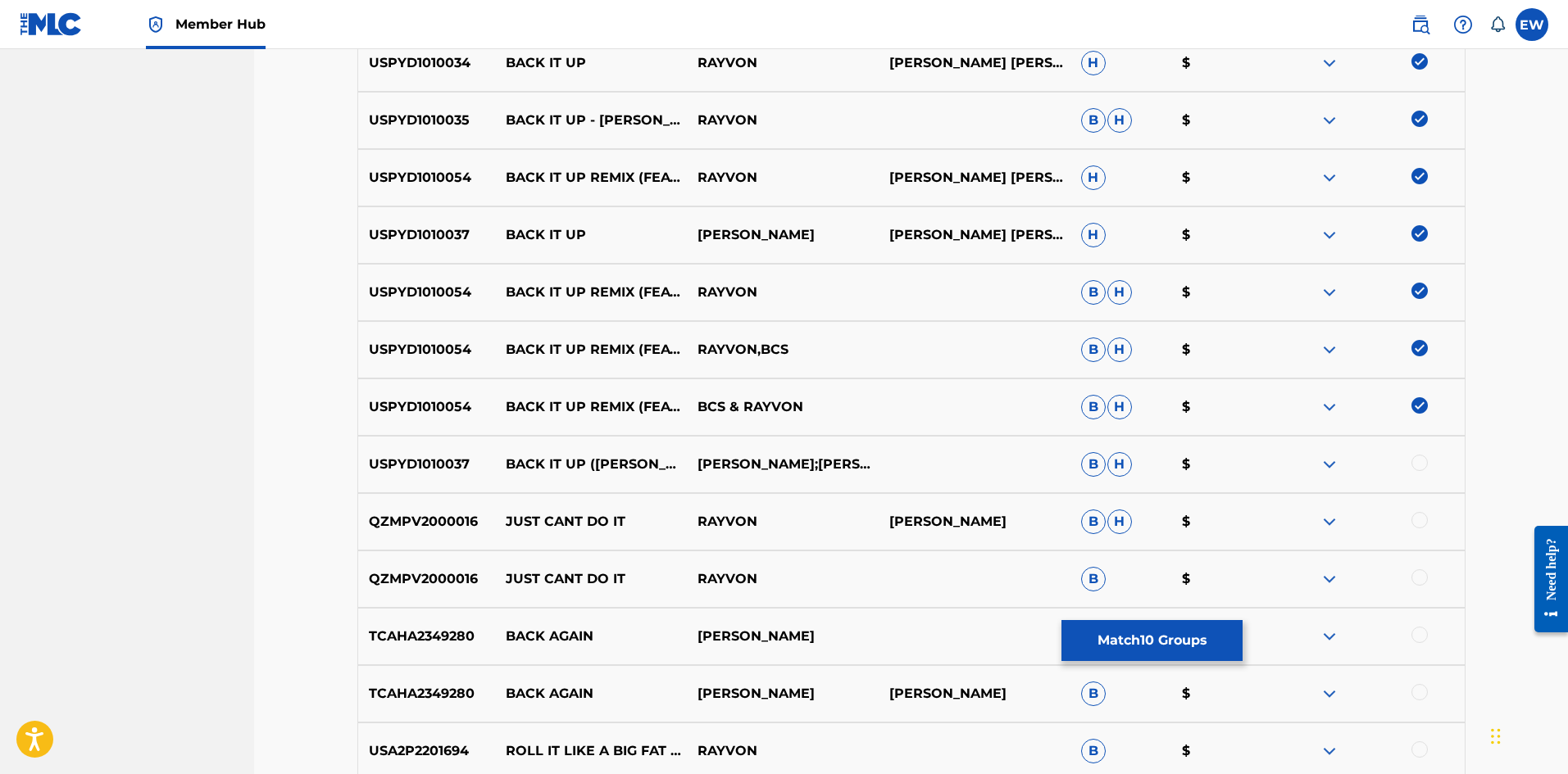
click at [1411, 459] on div at bounding box center [1368, 463] width 192 height 19
click at [1424, 463] on div at bounding box center [1420, 463] width 16 height 16
click at [1122, 653] on button "Match 11 Groups" at bounding box center [1152, 640] width 181 height 41
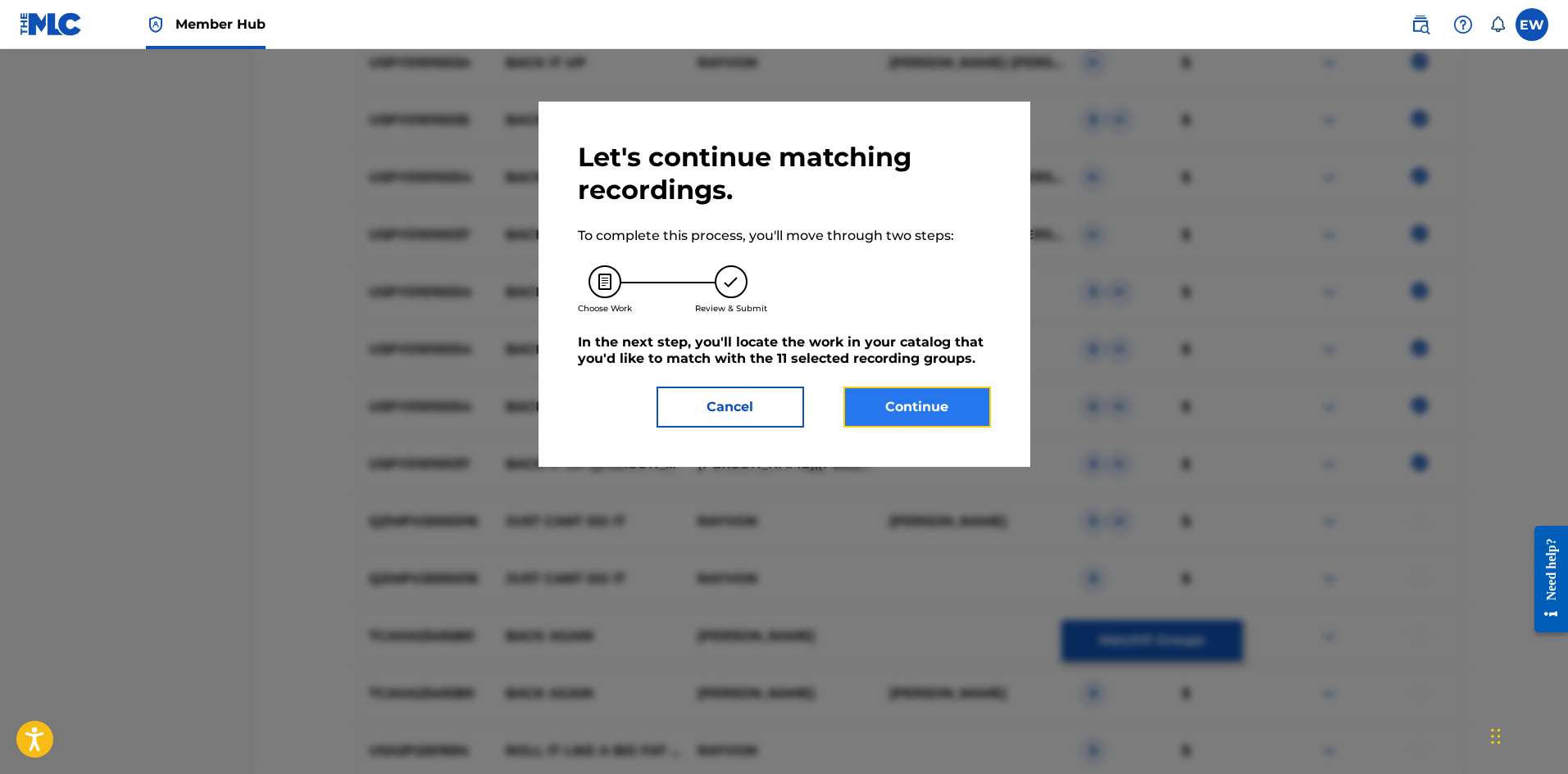
click at [924, 406] on button "Continue" at bounding box center [917, 407] width 148 height 41
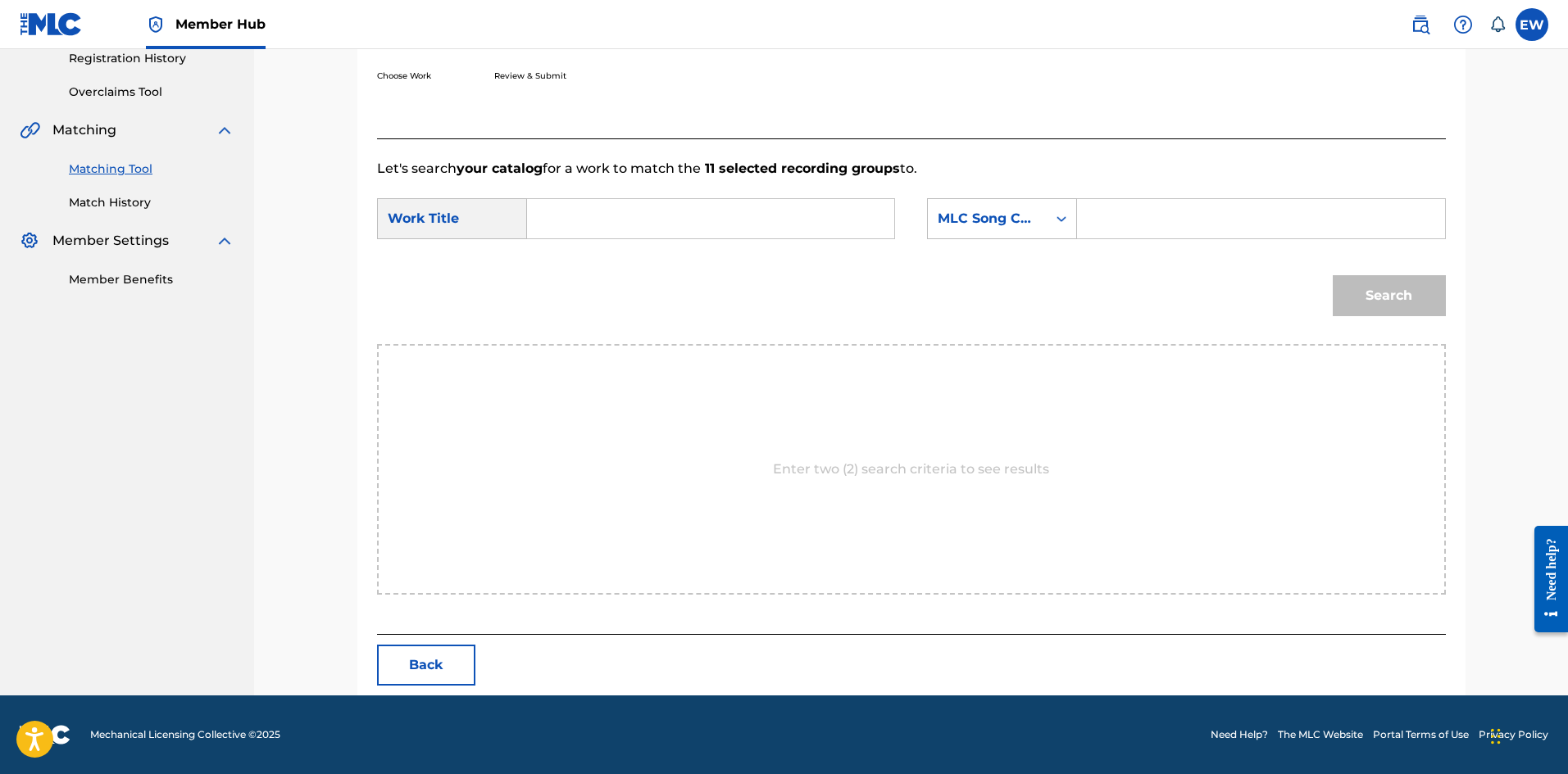
drag, startPoint x: 691, startPoint y: 227, endPoint x: 673, endPoint y: 253, distance: 31.6
click at [689, 233] on input "Search Form" at bounding box center [710, 218] width 339 height 39
paste input "BACK IT UP"
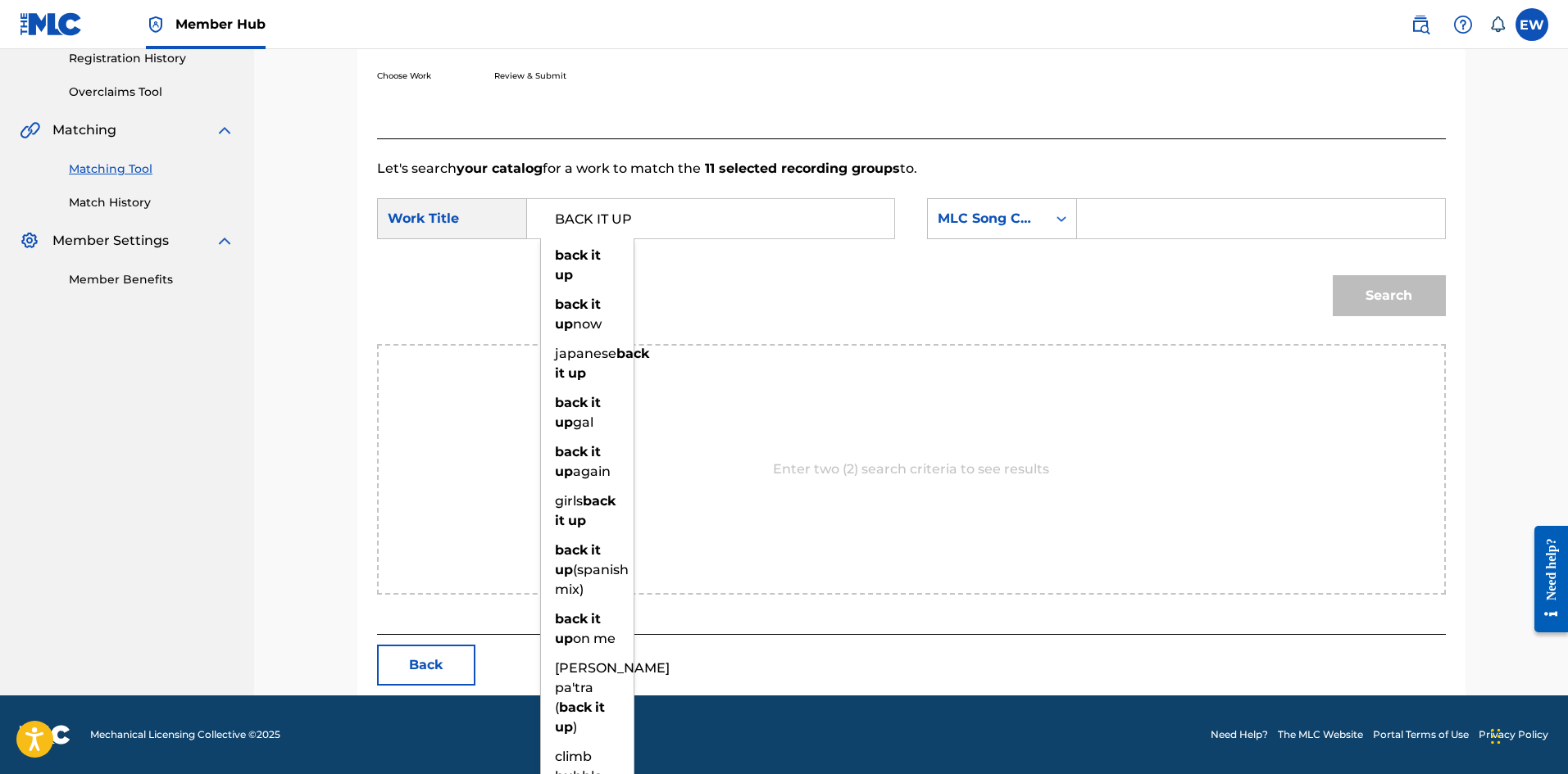
type input "BACK IT UP"
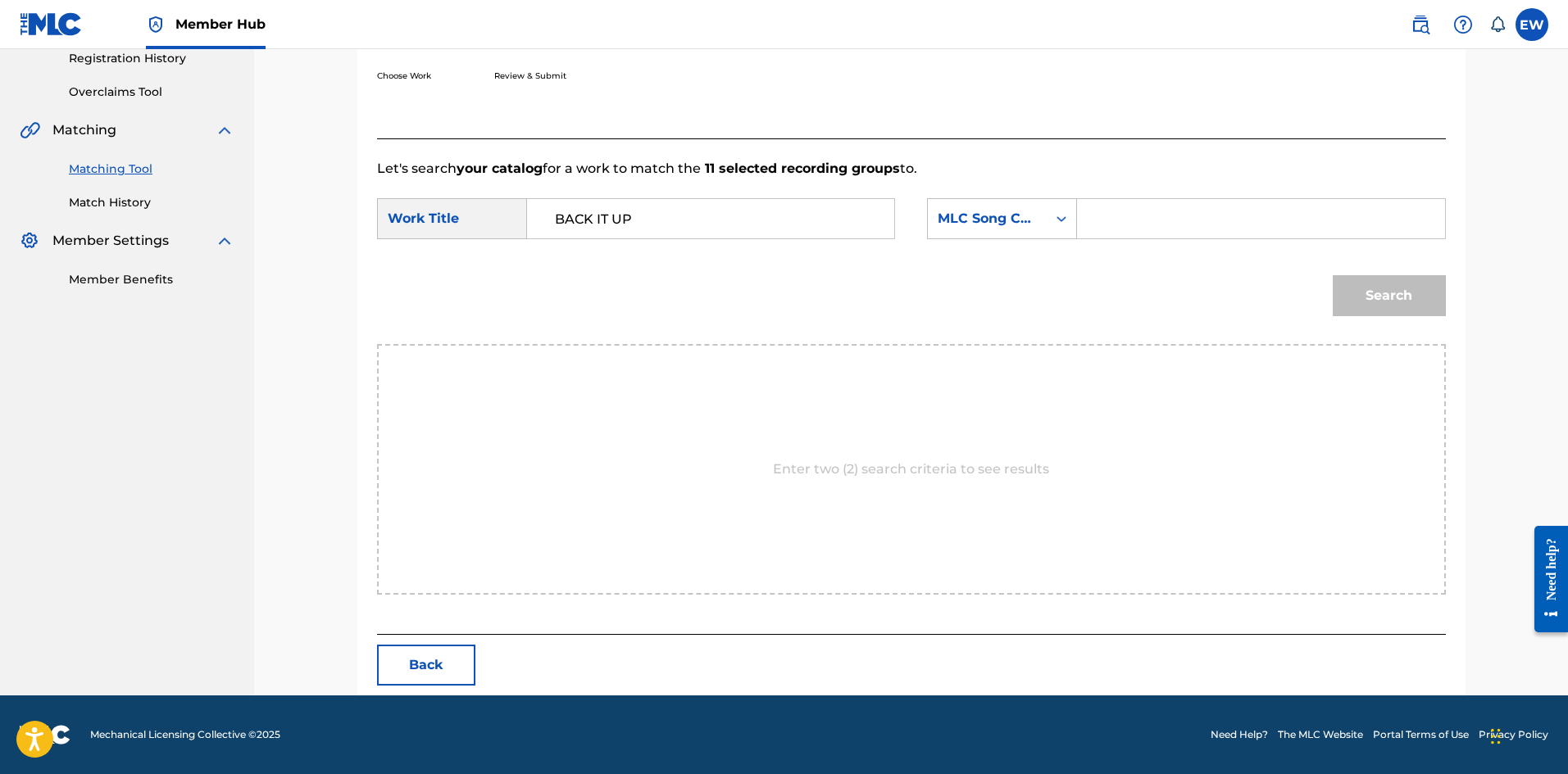
drag, startPoint x: 1201, startPoint y: 220, endPoint x: 1192, endPoint y: 222, distance: 9.2
click at [1196, 222] on input "Search Form" at bounding box center [1261, 218] width 339 height 39
paste input "B5850O"
type input "B5850O"
click at [1420, 300] on button "Search" at bounding box center [1389, 296] width 113 height 41
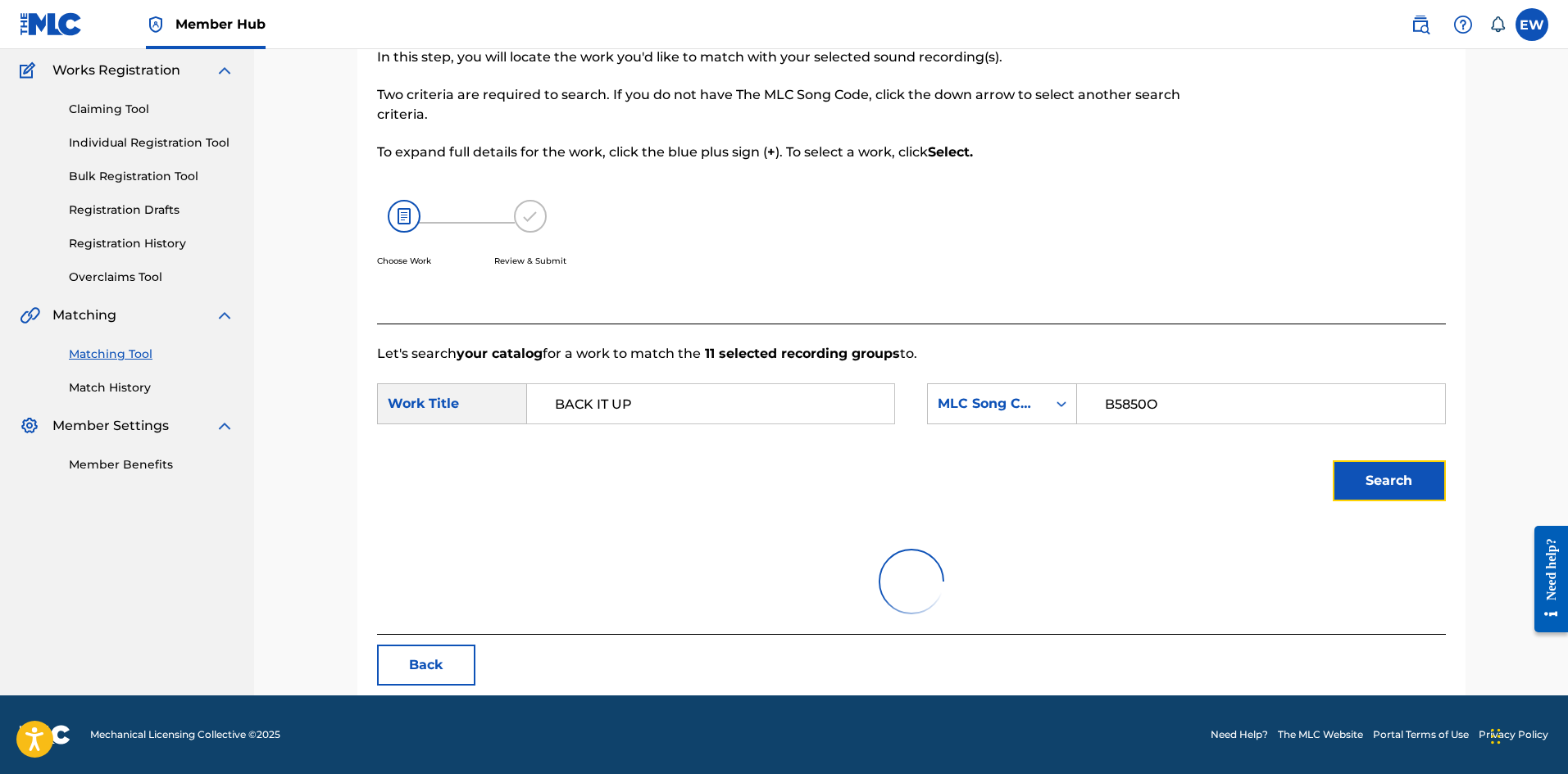
scroll to position [268, 0]
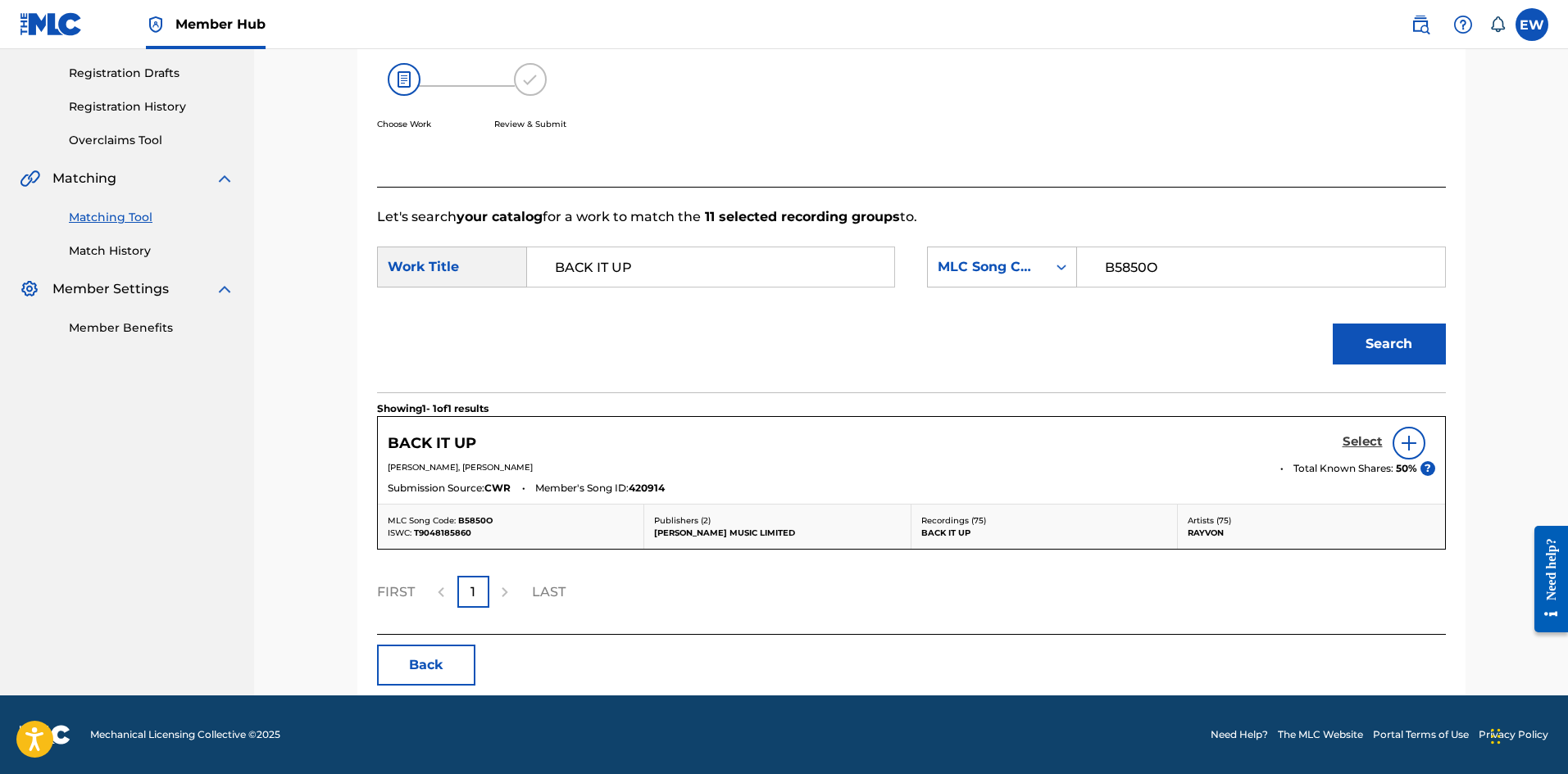
click at [1365, 441] on h5 "Select" at bounding box center [1363, 442] width 40 height 16
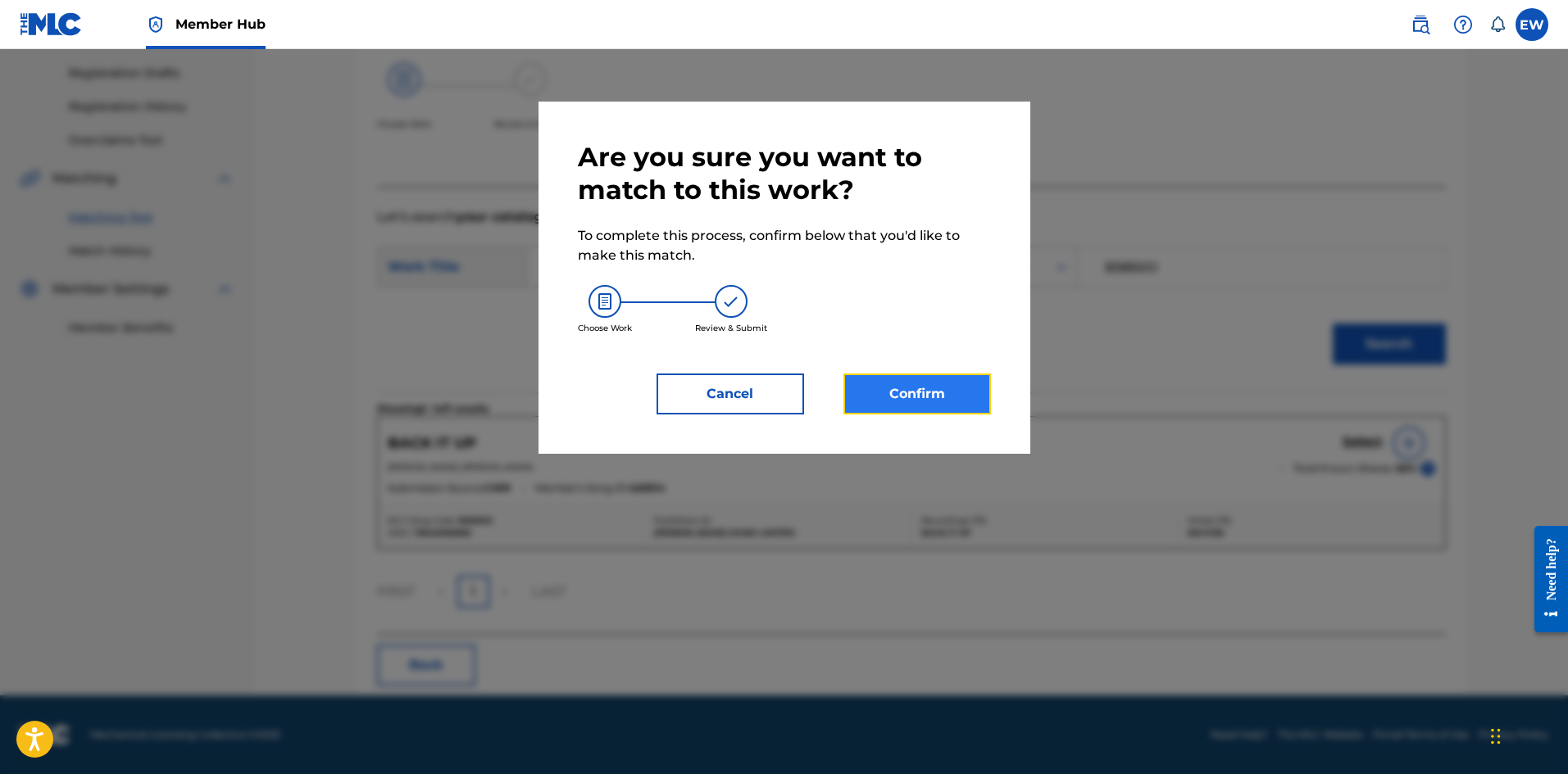
click at [926, 391] on button "Confirm" at bounding box center [917, 394] width 148 height 41
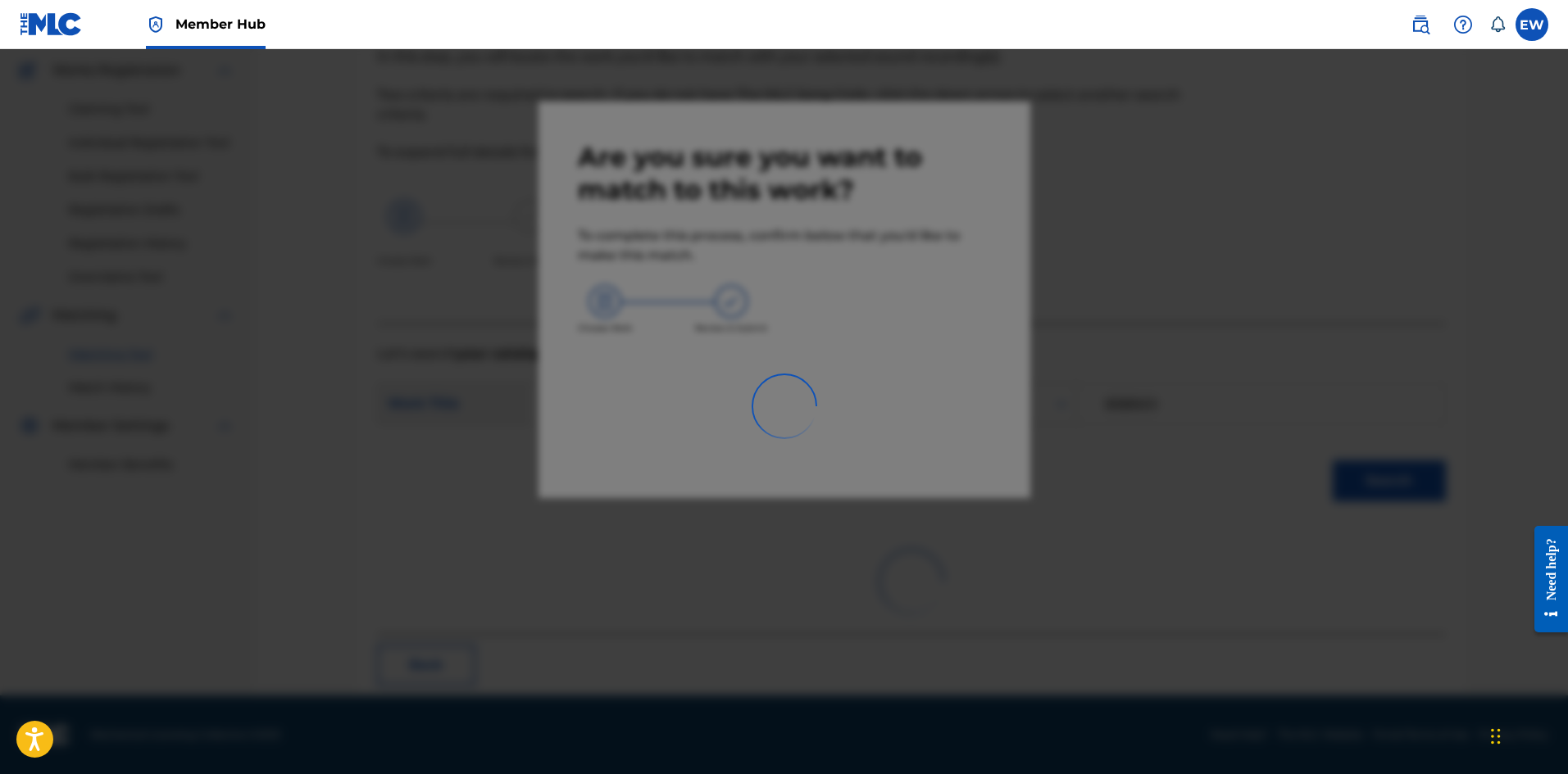
scroll to position [39, 0]
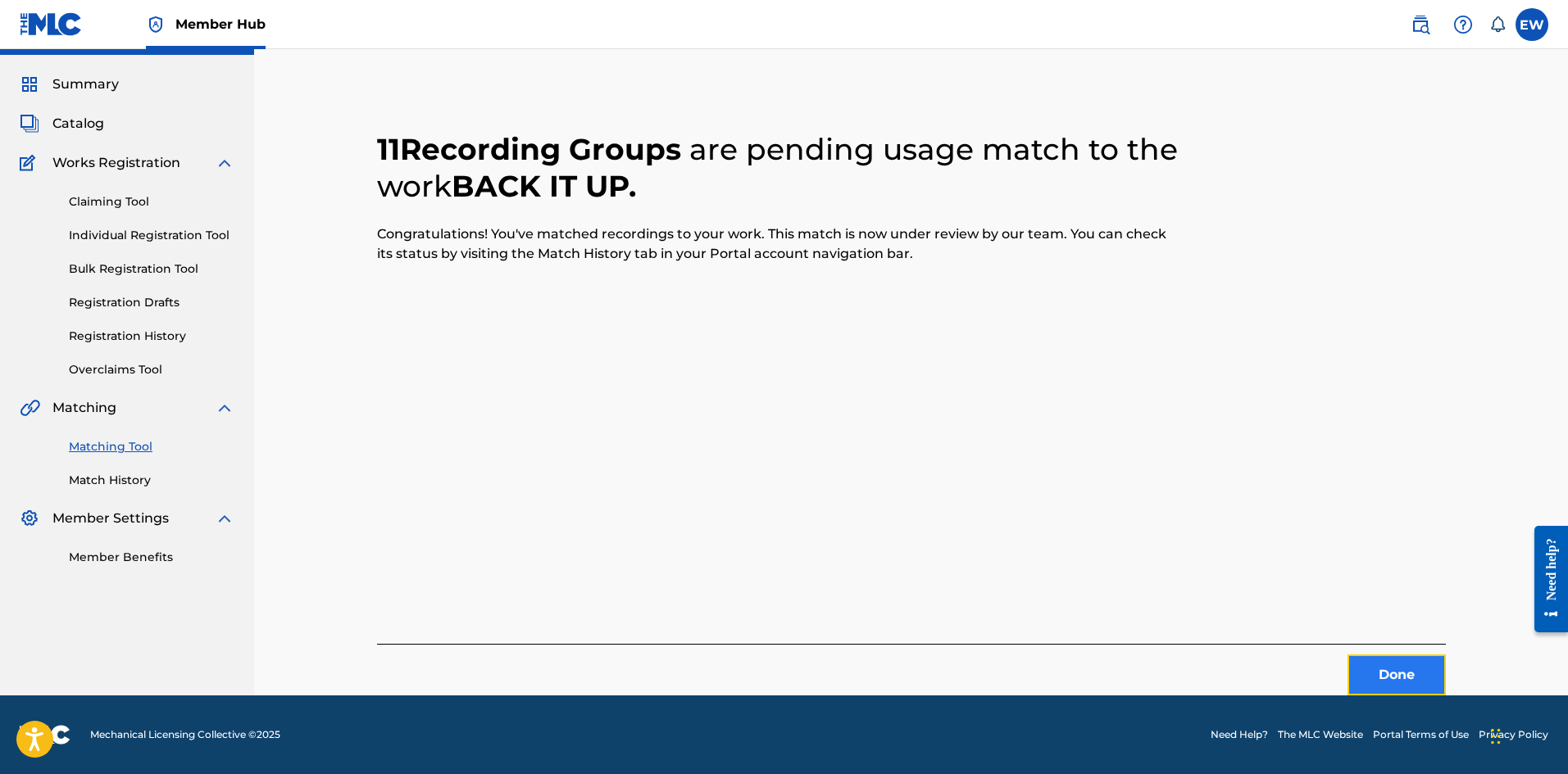
click at [1376, 675] on button "Done" at bounding box center [1397, 675] width 98 height 41
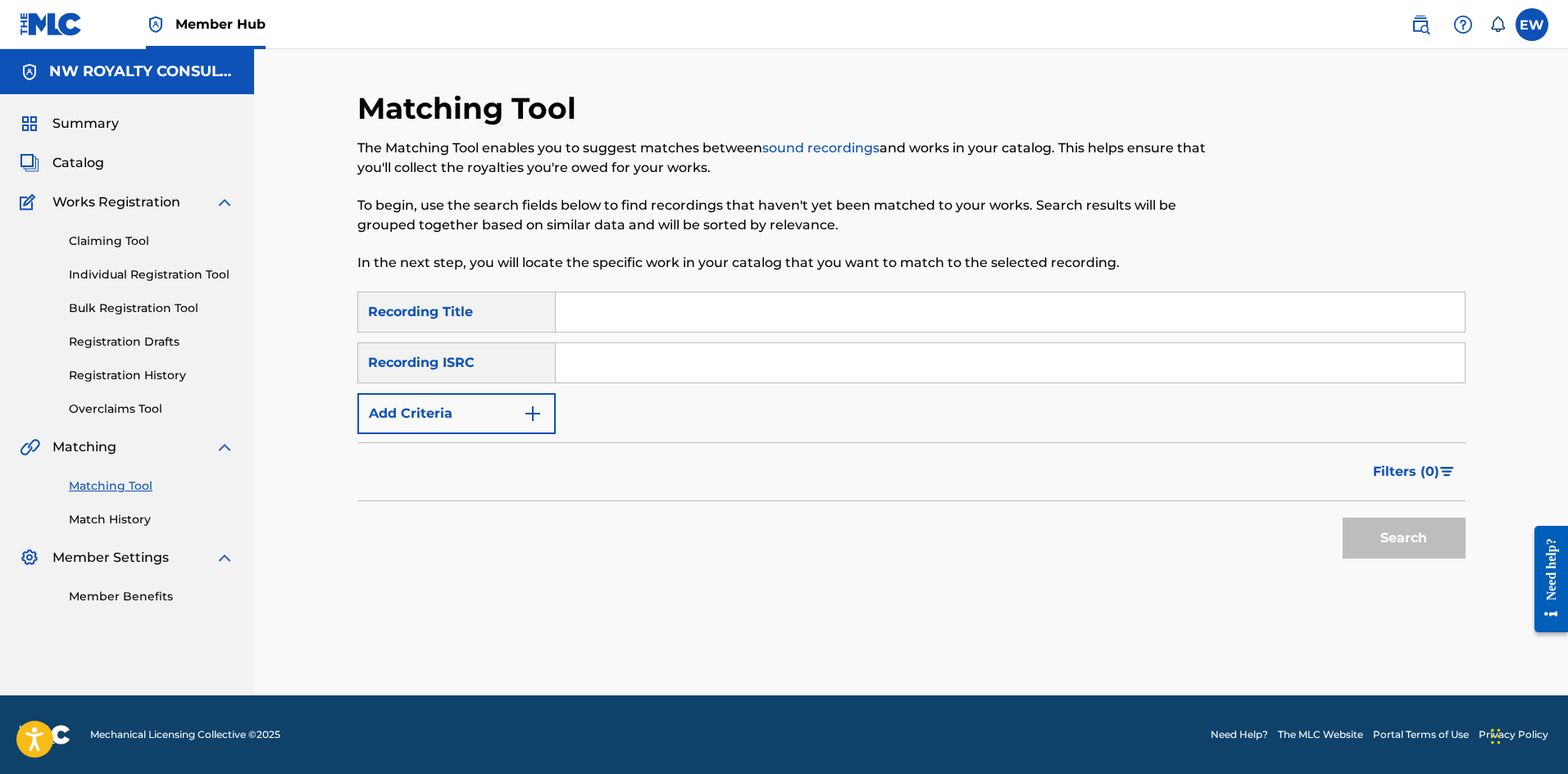
scroll to position [0, 0]
click at [493, 409] on button "Add Criteria" at bounding box center [456, 413] width 198 height 41
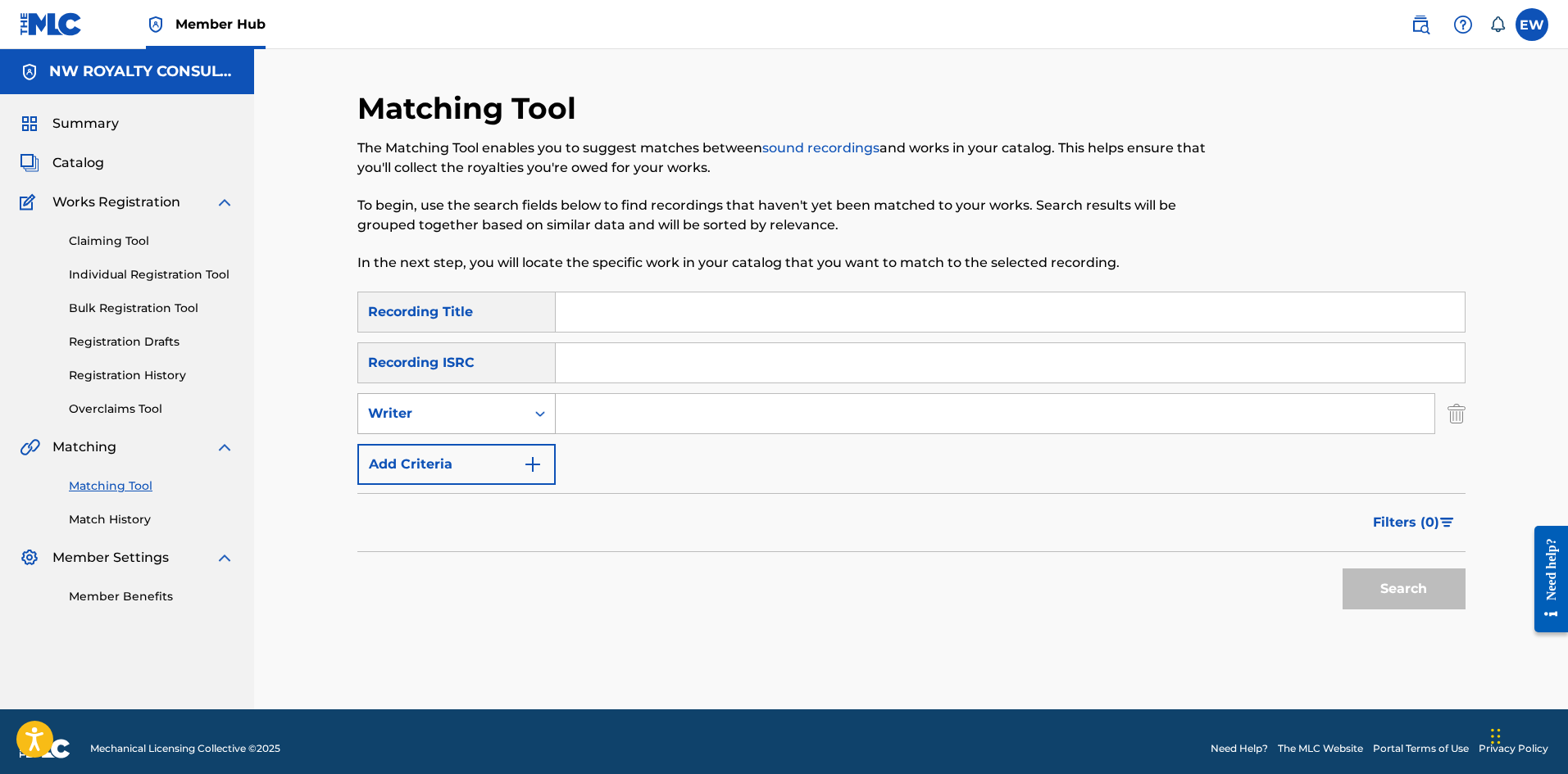
click at [480, 423] on div "Writer" at bounding box center [442, 413] width 148 height 19
click at [478, 450] on div "Recording Artist" at bounding box center [456, 454] width 197 height 41
click at [615, 428] on input "Search Form" at bounding box center [995, 413] width 879 height 39
paste input "RAYVON"
type input "RAYVON"
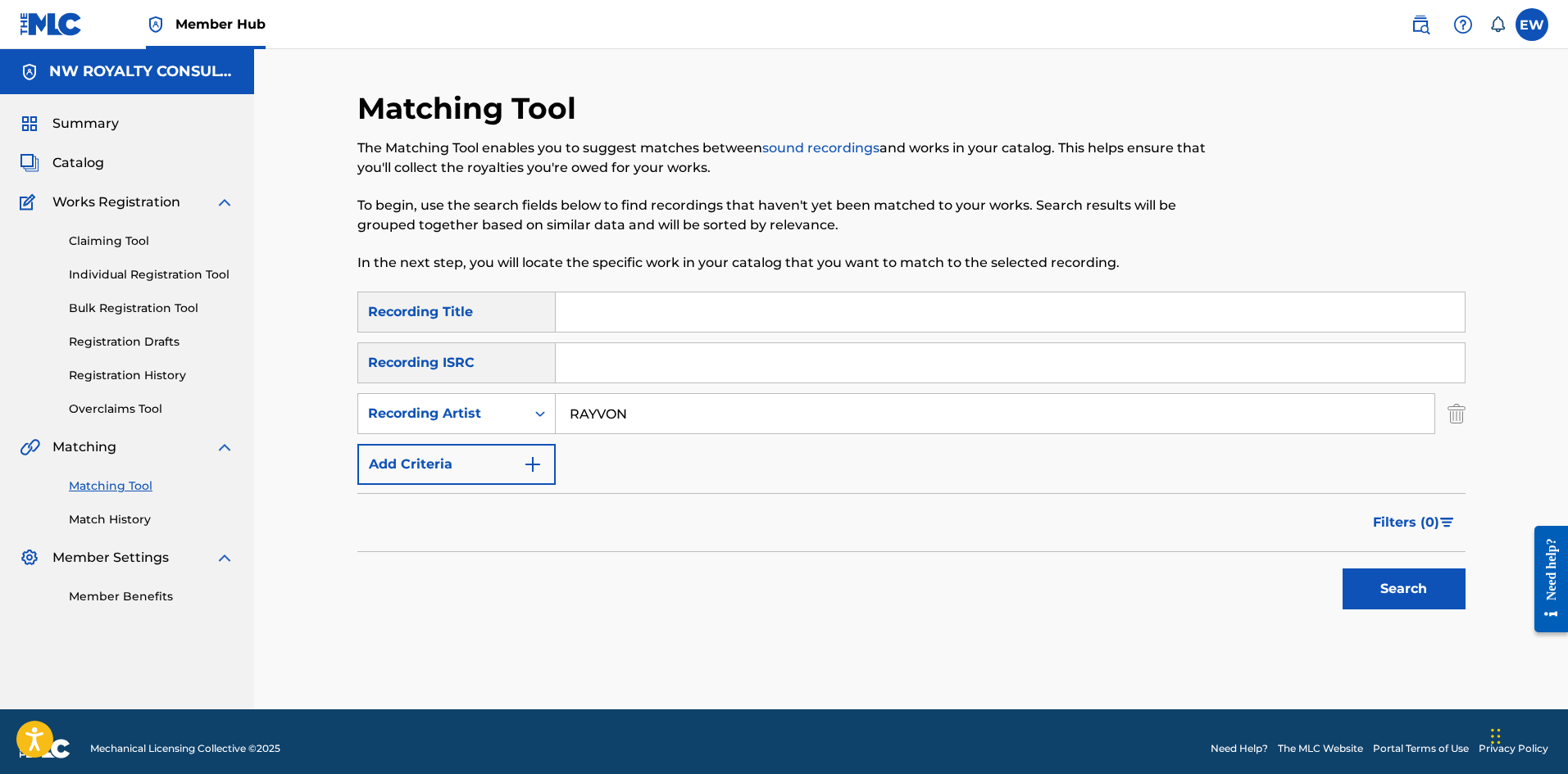
click at [611, 317] on input "Search Form" at bounding box center [1011, 311] width 909 height 39
paste input "BACK IT UP (BOBBY BRUIZER AREA 51 REMIX)"
type input "BACK IT UP (BOBBY BRUIZER AREA 51 REMIX)"
click at [1366, 591] on button "Search" at bounding box center [1404, 589] width 123 height 41
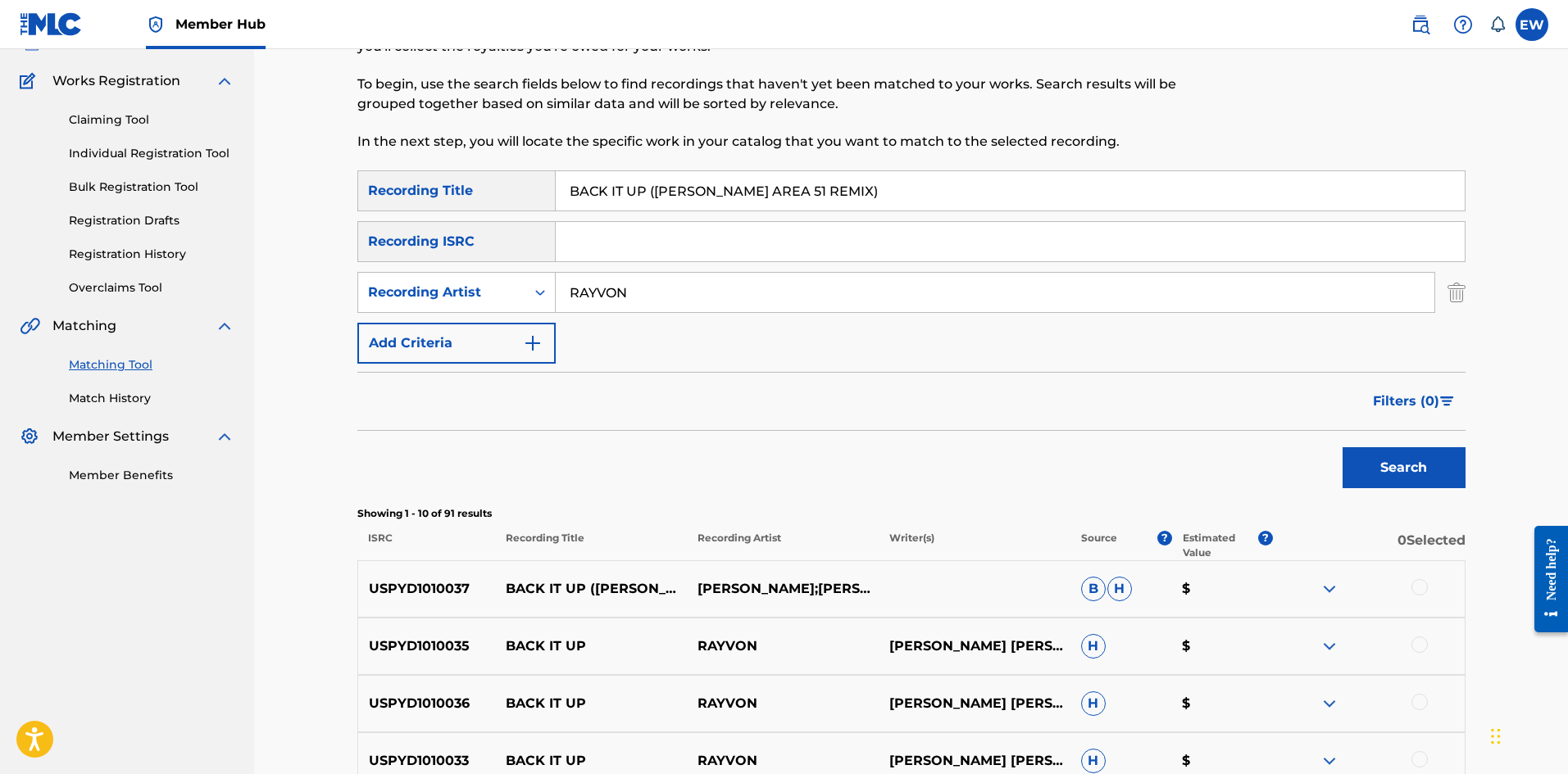
scroll to position [164, 0]
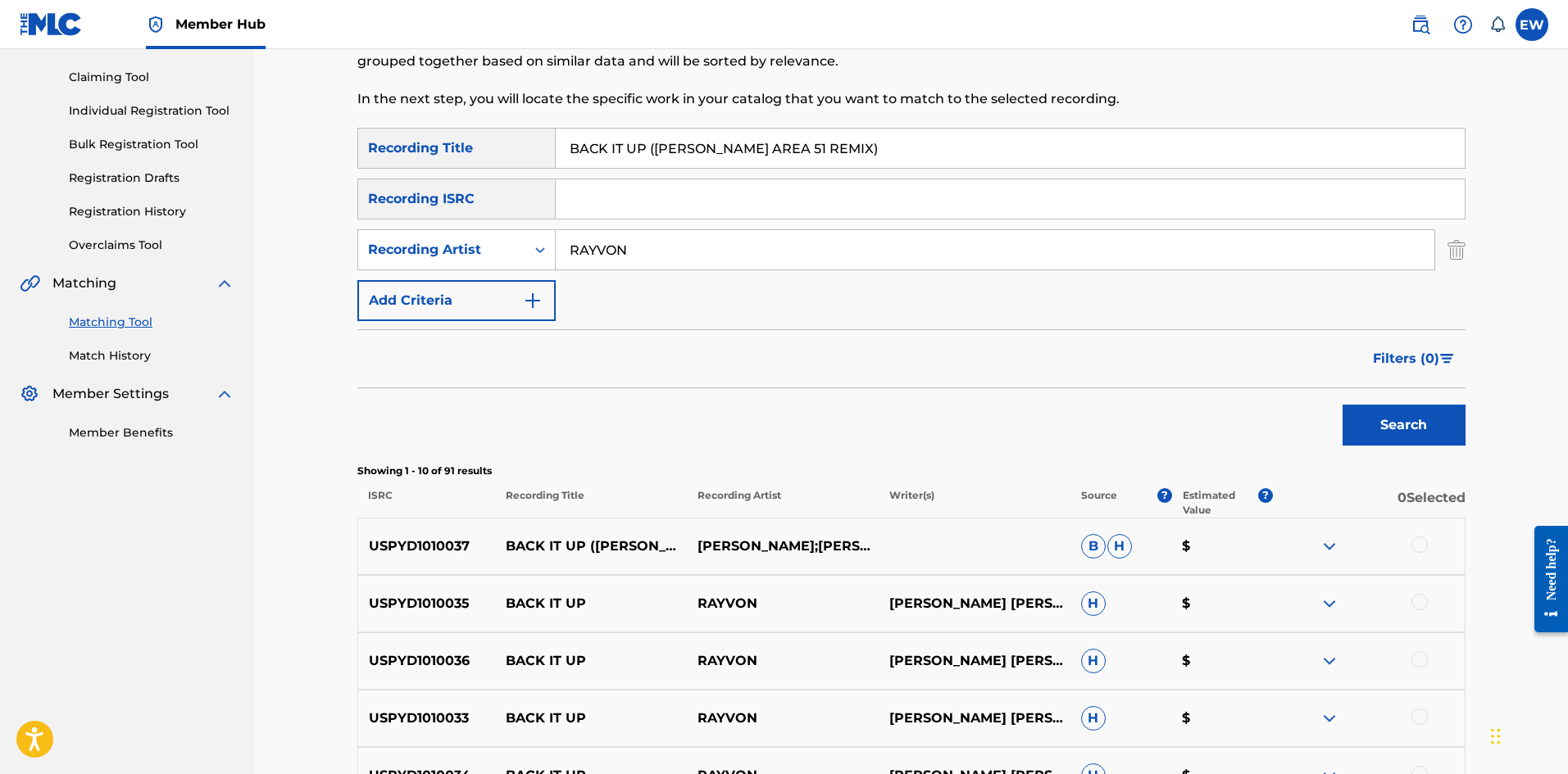
click at [1438, 545] on div at bounding box center [1368, 546] width 192 height 19
click at [1417, 544] on div at bounding box center [1420, 545] width 16 height 16
click at [1100, 634] on button "Match 1 Group" at bounding box center [1152, 640] width 181 height 41
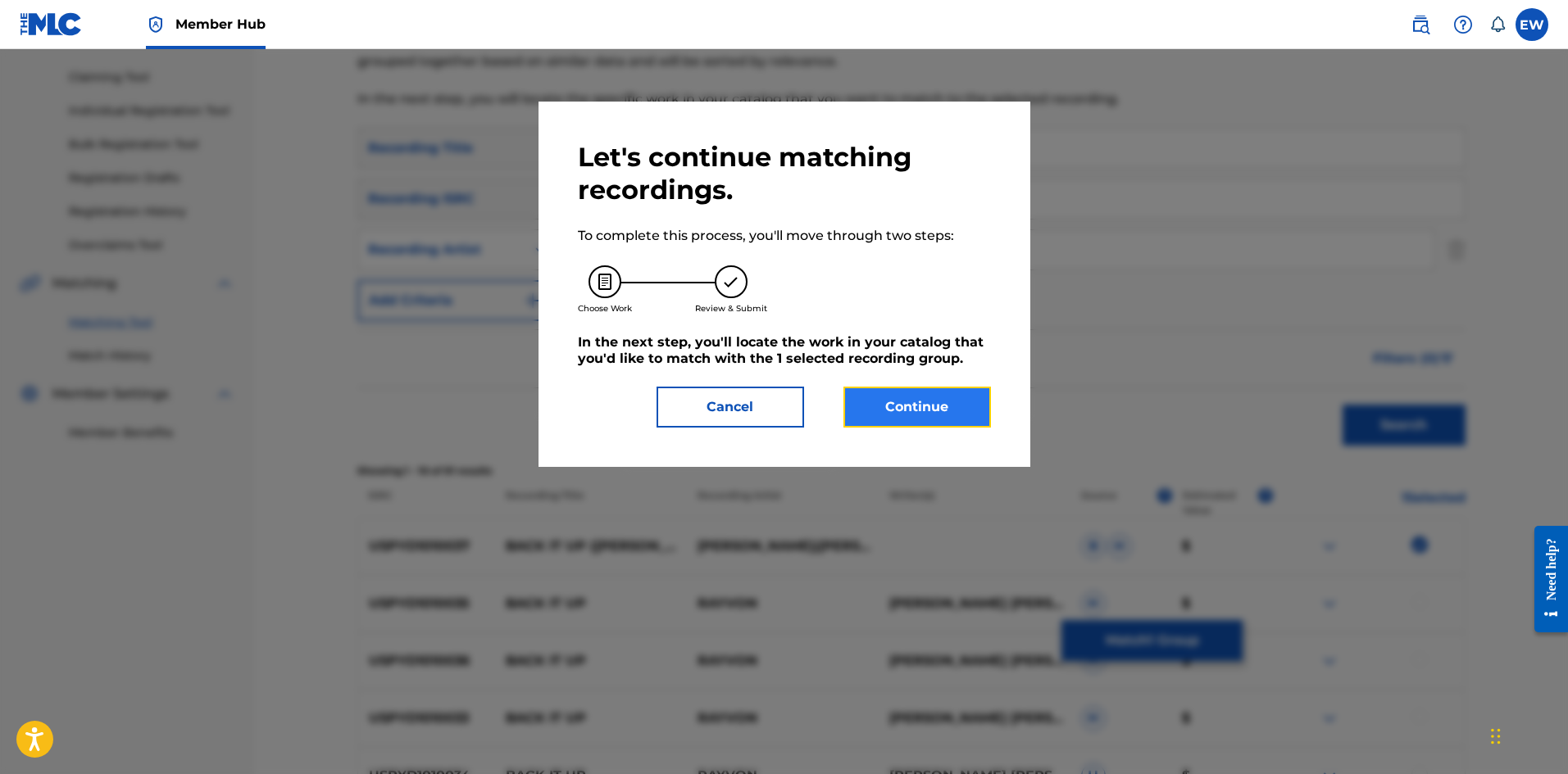
click at [961, 411] on button "Continue" at bounding box center [917, 407] width 148 height 41
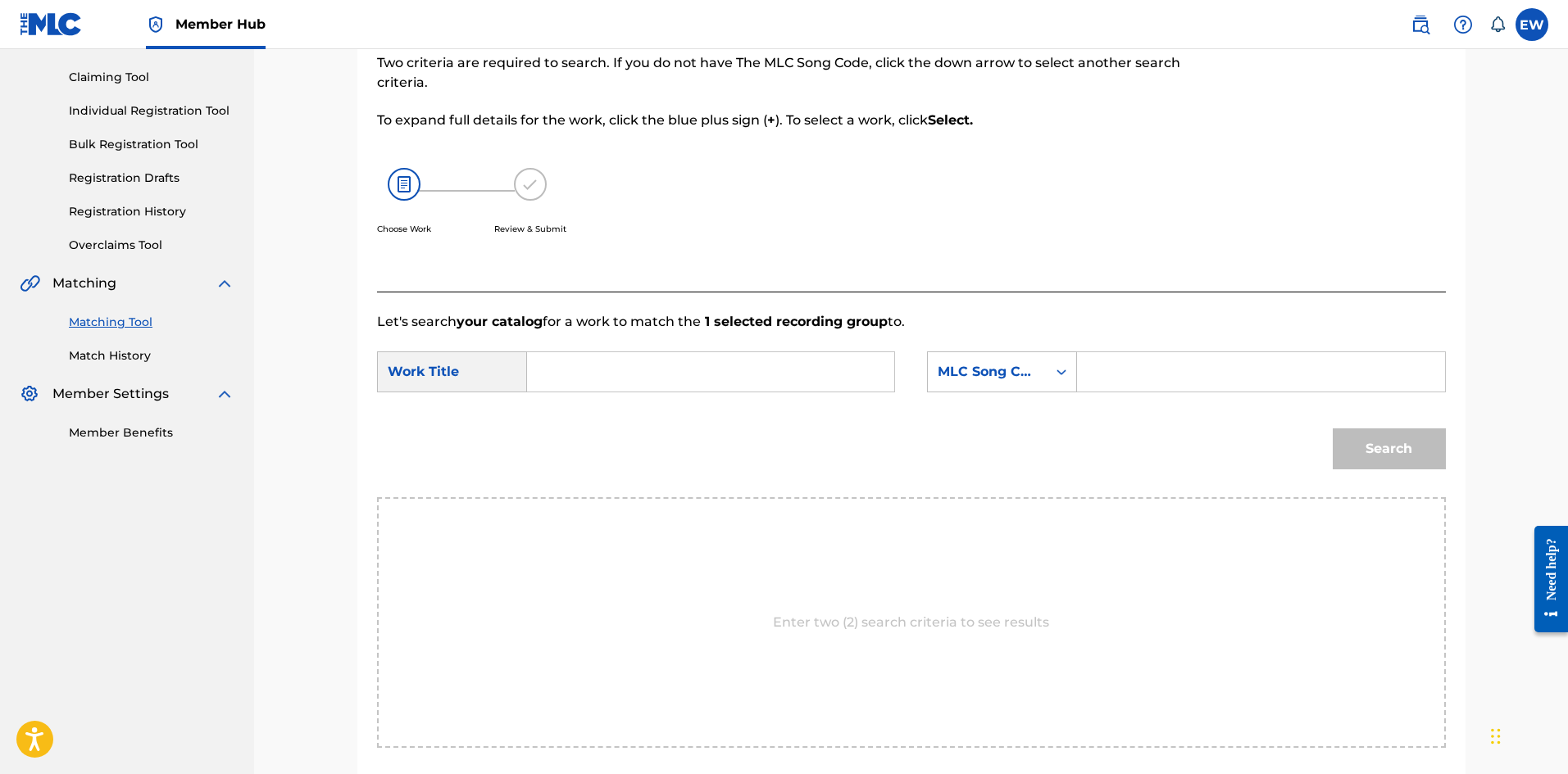
click at [792, 387] on input "Search Form" at bounding box center [710, 372] width 339 height 39
paste input "BACK IT UP (BOBBY BRUIZER AREA 51 REMIX)"
type input "BACK IT UP (BOBBY BRUIZER AREA 51 REMIX)"
drag, startPoint x: 1259, startPoint y: 376, endPoint x: 1197, endPoint y: 378, distance: 62.0
click at [1254, 376] on input "Search Form" at bounding box center [1261, 372] width 339 height 39
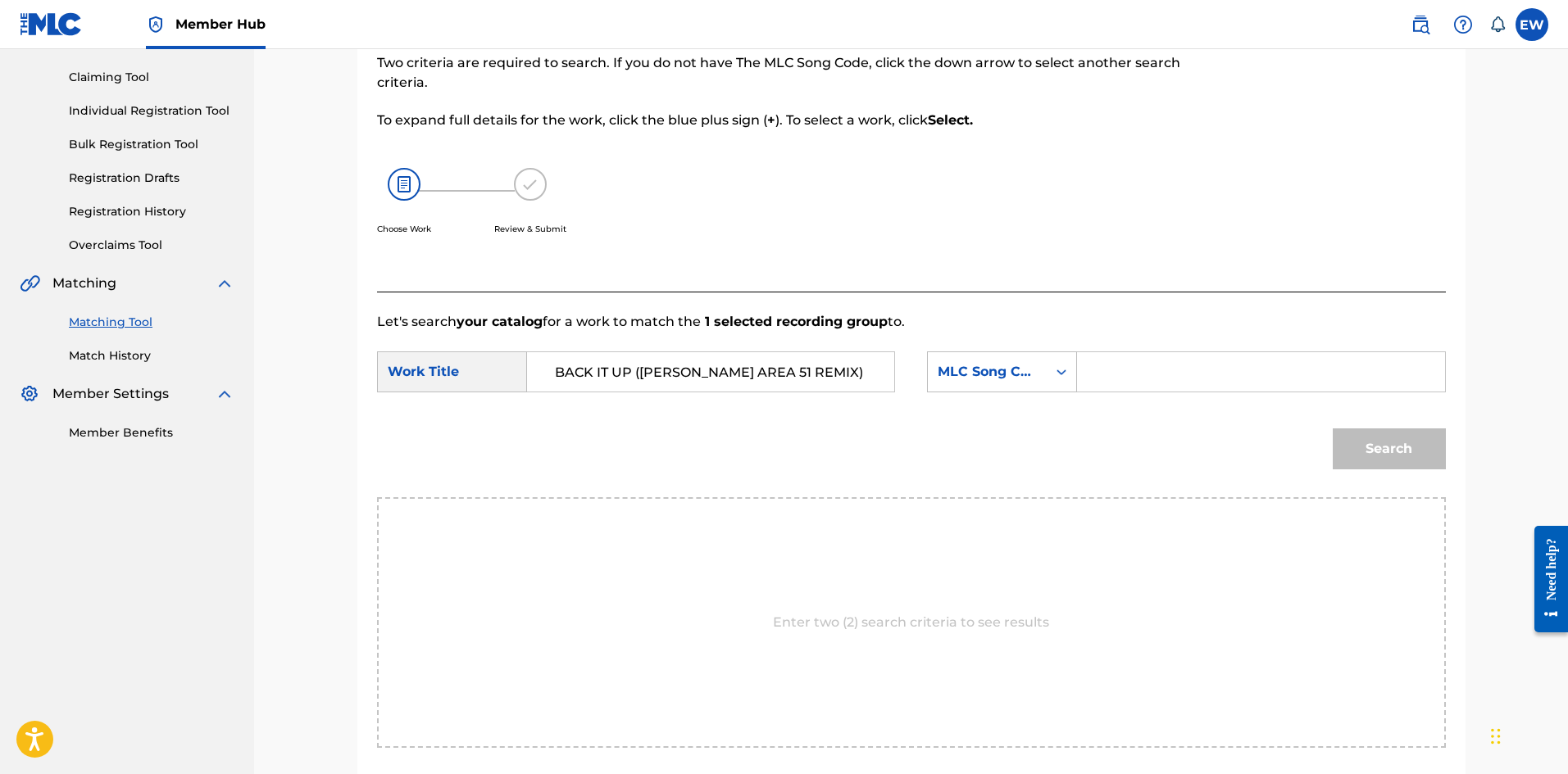
paste input "B5850O"
type input "B5850O"
click at [1347, 441] on button "Search" at bounding box center [1389, 449] width 113 height 41
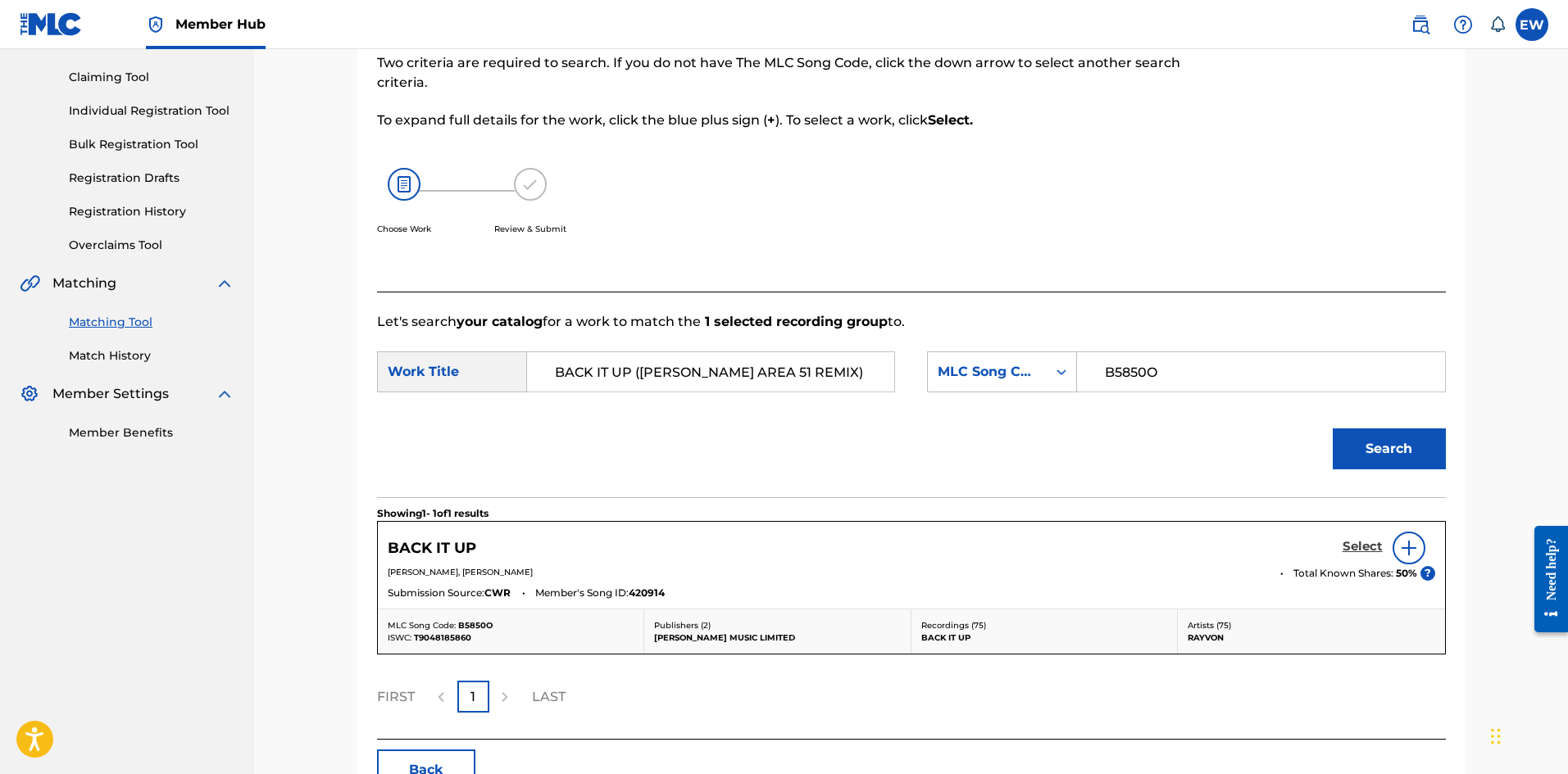
click at [1371, 540] on h5 "Select" at bounding box center [1363, 547] width 40 height 16
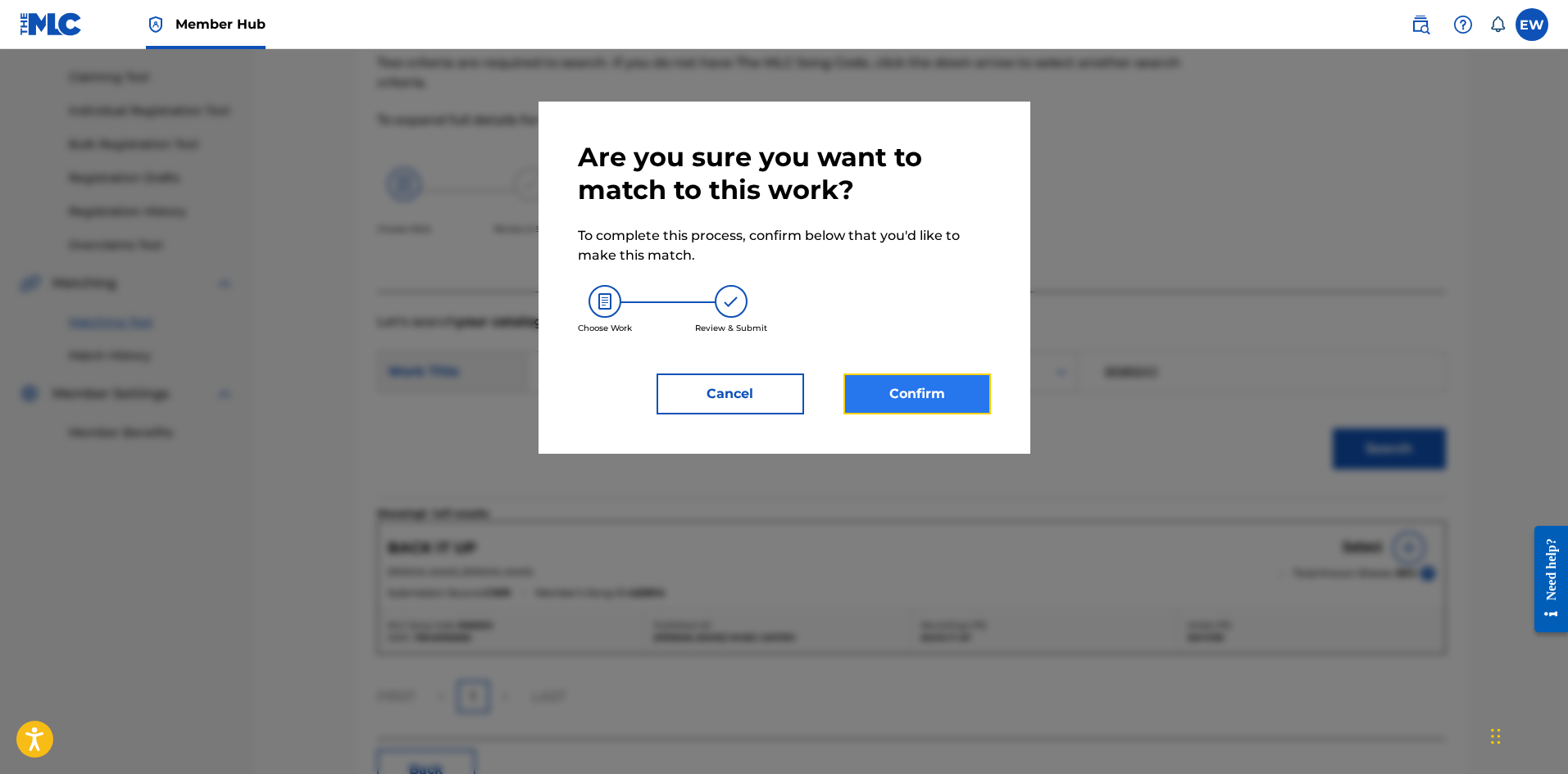
click at [898, 398] on button "Confirm" at bounding box center [917, 394] width 148 height 41
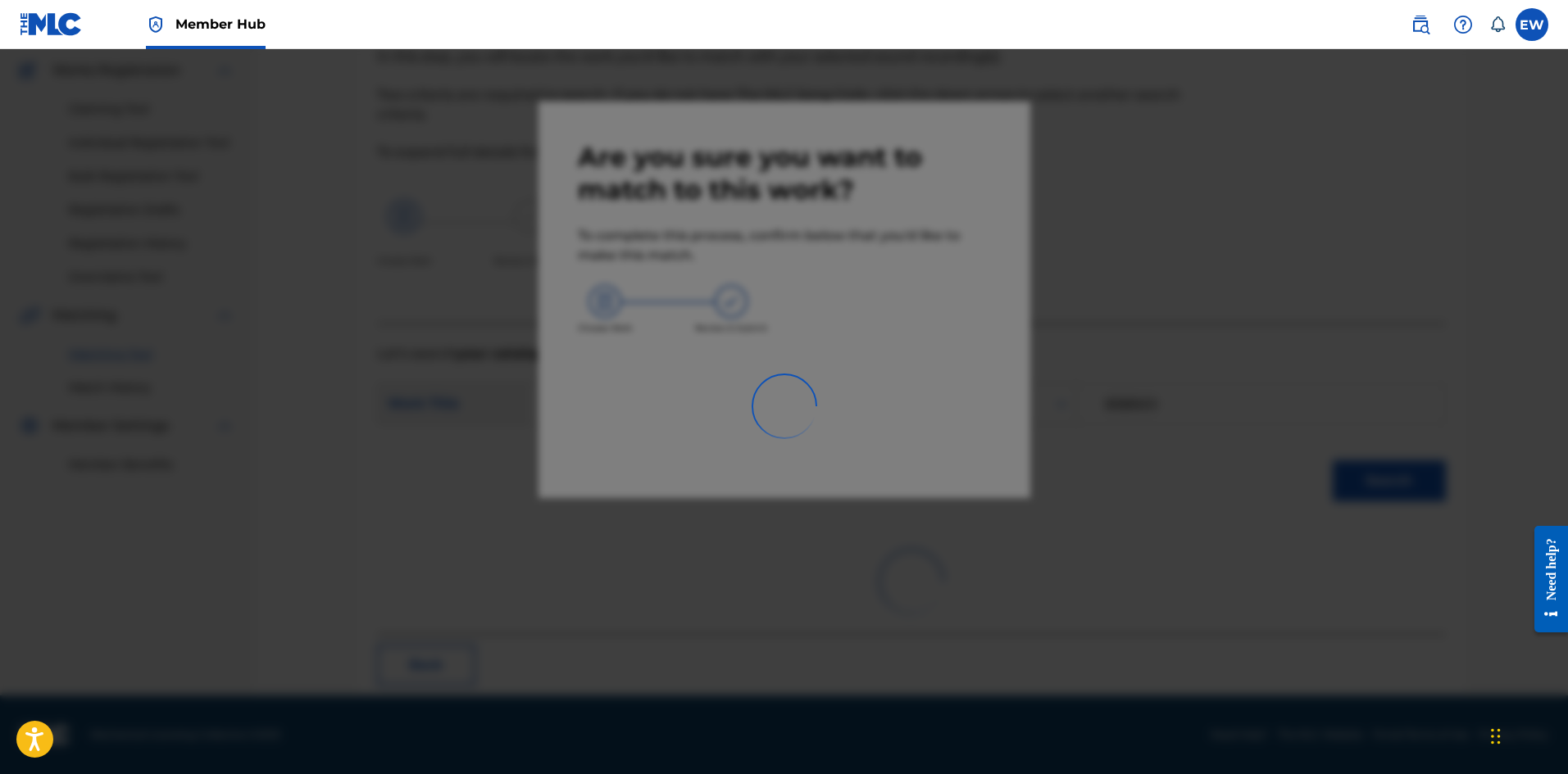
scroll to position [39, 0]
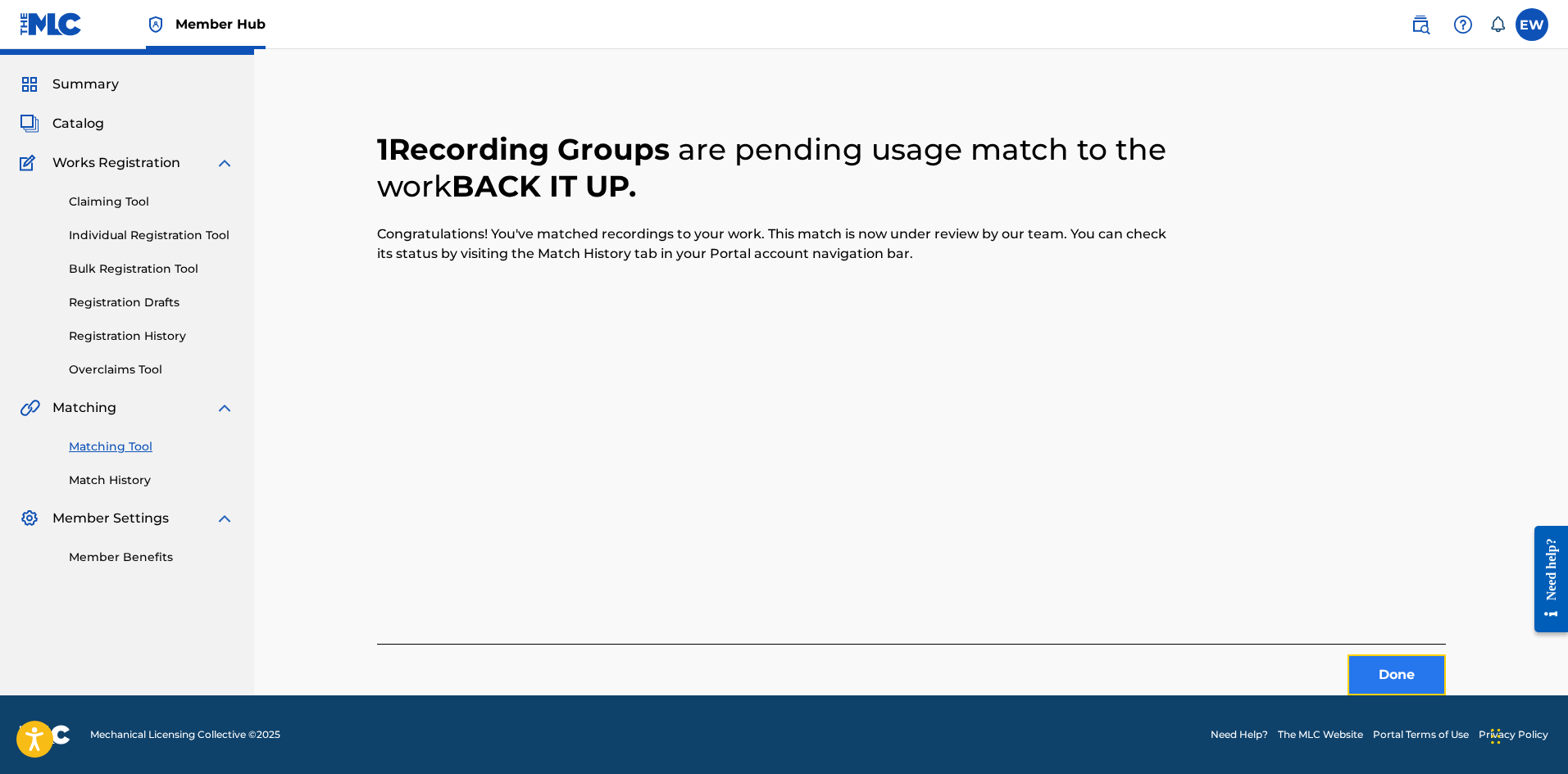
click at [1367, 661] on button "Done" at bounding box center [1397, 675] width 98 height 41
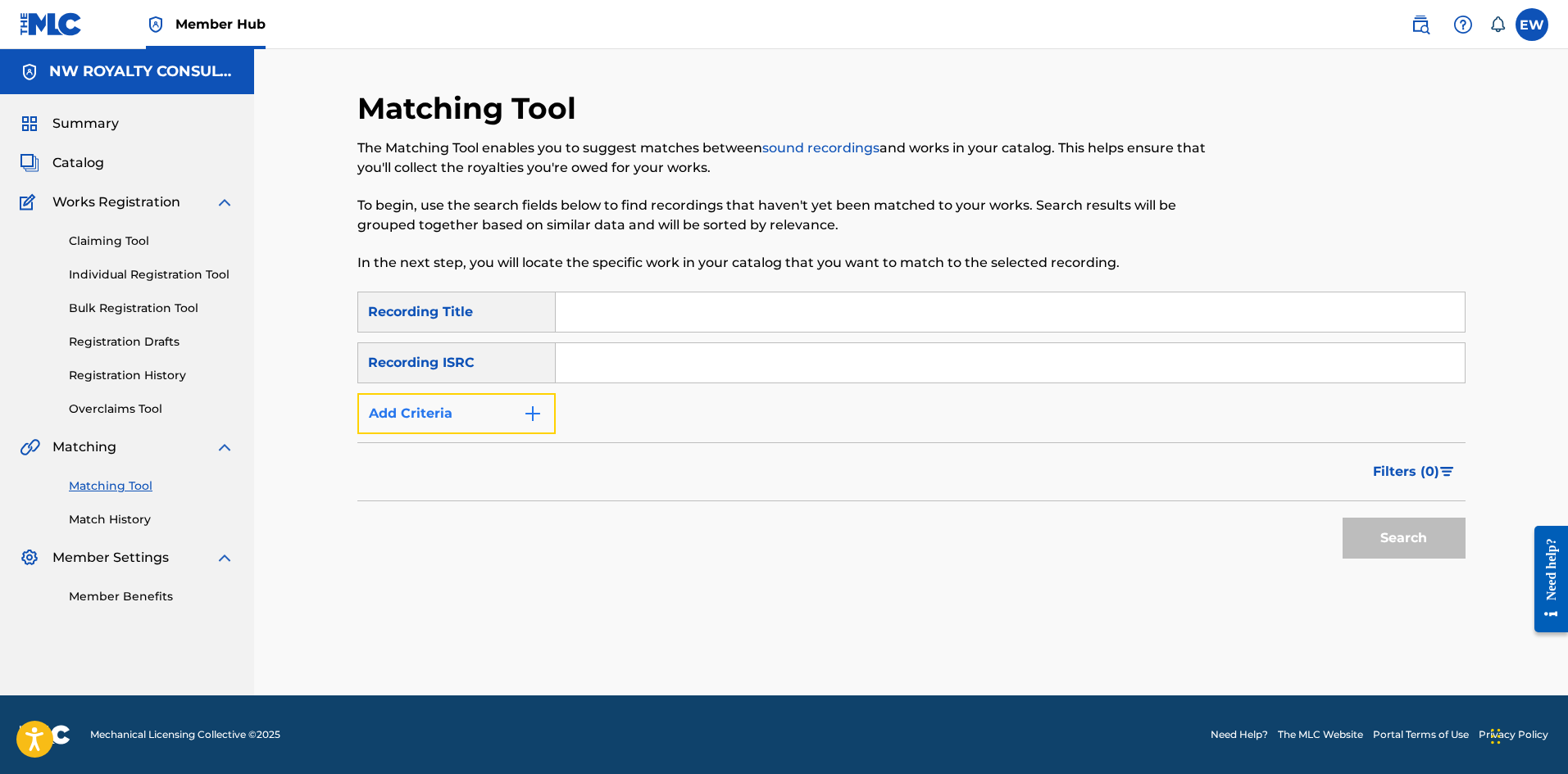
click at [409, 414] on button "Add Criteria" at bounding box center [456, 413] width 198 height 41
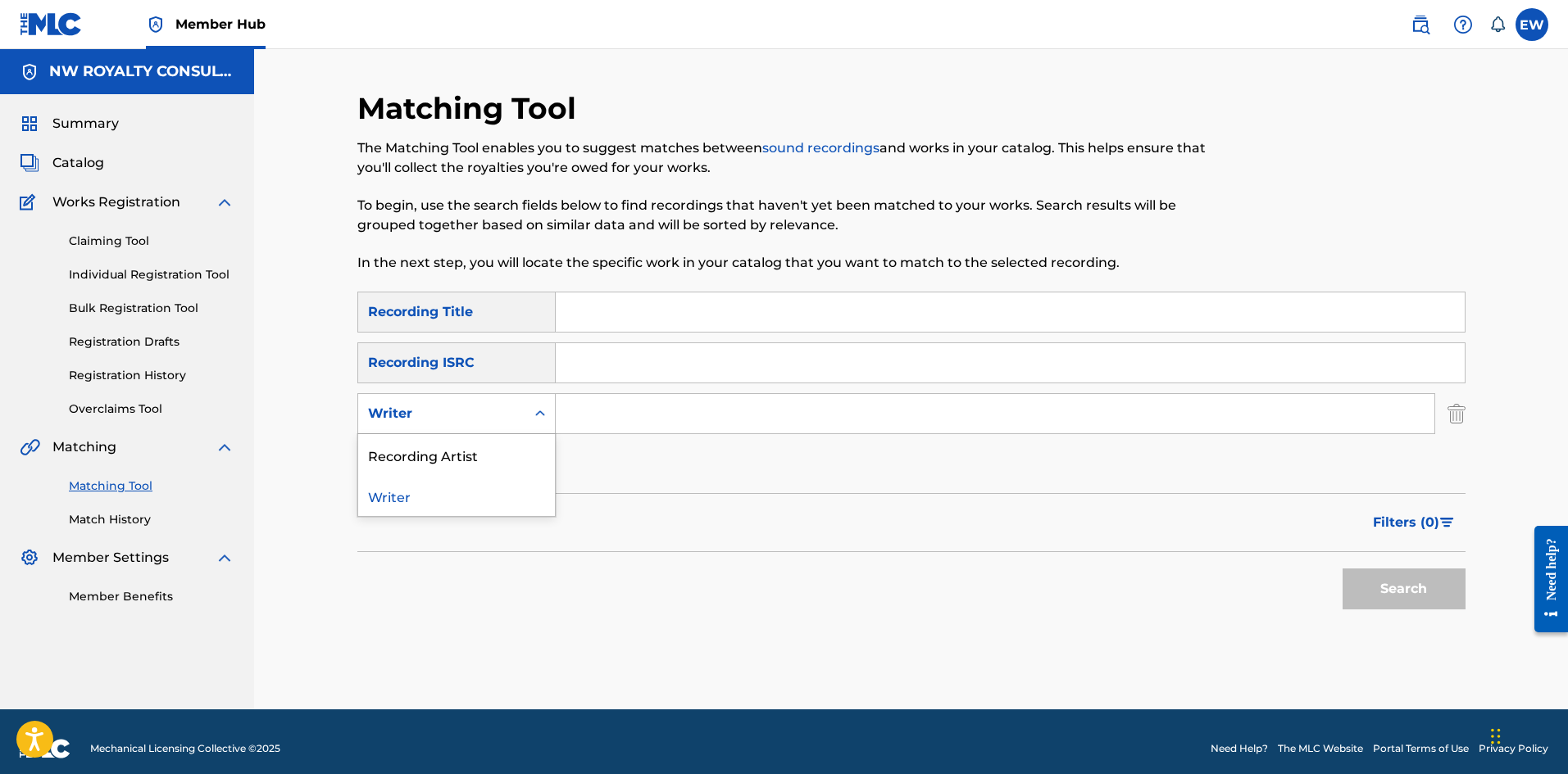
click at [387, 408] on div "Writer" at bounding box center [442, 413] width 148 height 19
click at [386, 447] on div "Recording Artist" at bounding box center [456, 454] width 197 height 41
click at [690, 417] on input "Search Form" at bounding box center [995, 413] width 879 height 39
paste input "RAYVON"
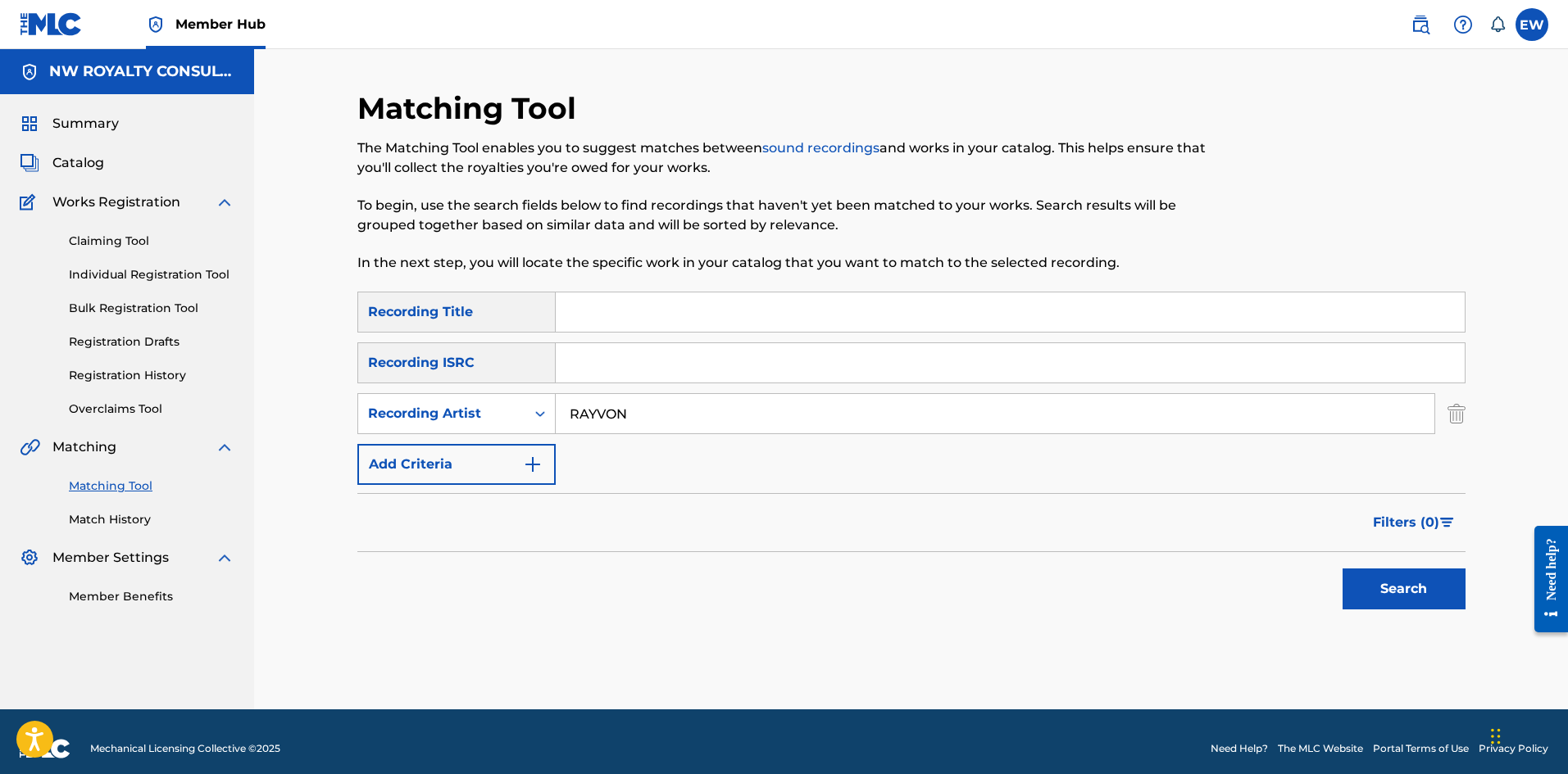
type input "RAYVON"
click at [633, 310] on input "Search Form" at bounding box center [1011, 311] width 909 height 39
paste input "BACK IT UP (ORGANICA'S TRIBAL REMIX)"
type input "BACK IT UP (ORGANICA'S TRIBAL REMIX)"
click at [1360, 588] on button "Search" at bounding box center [1404, 589] width 123 height 41
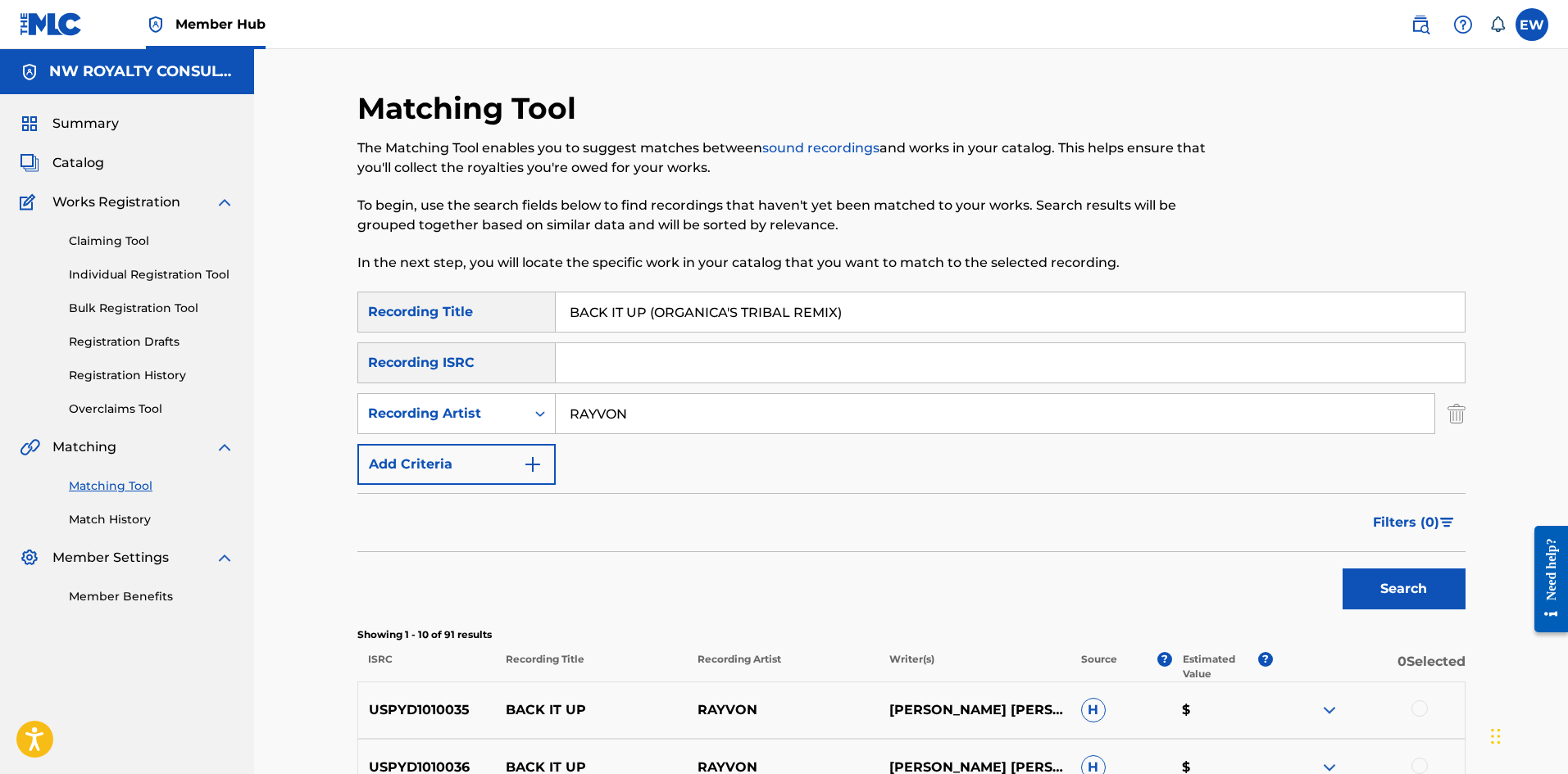
click at [727, 419] on input "RAYVON" at bounding box center [995, 413] width 879 height 39
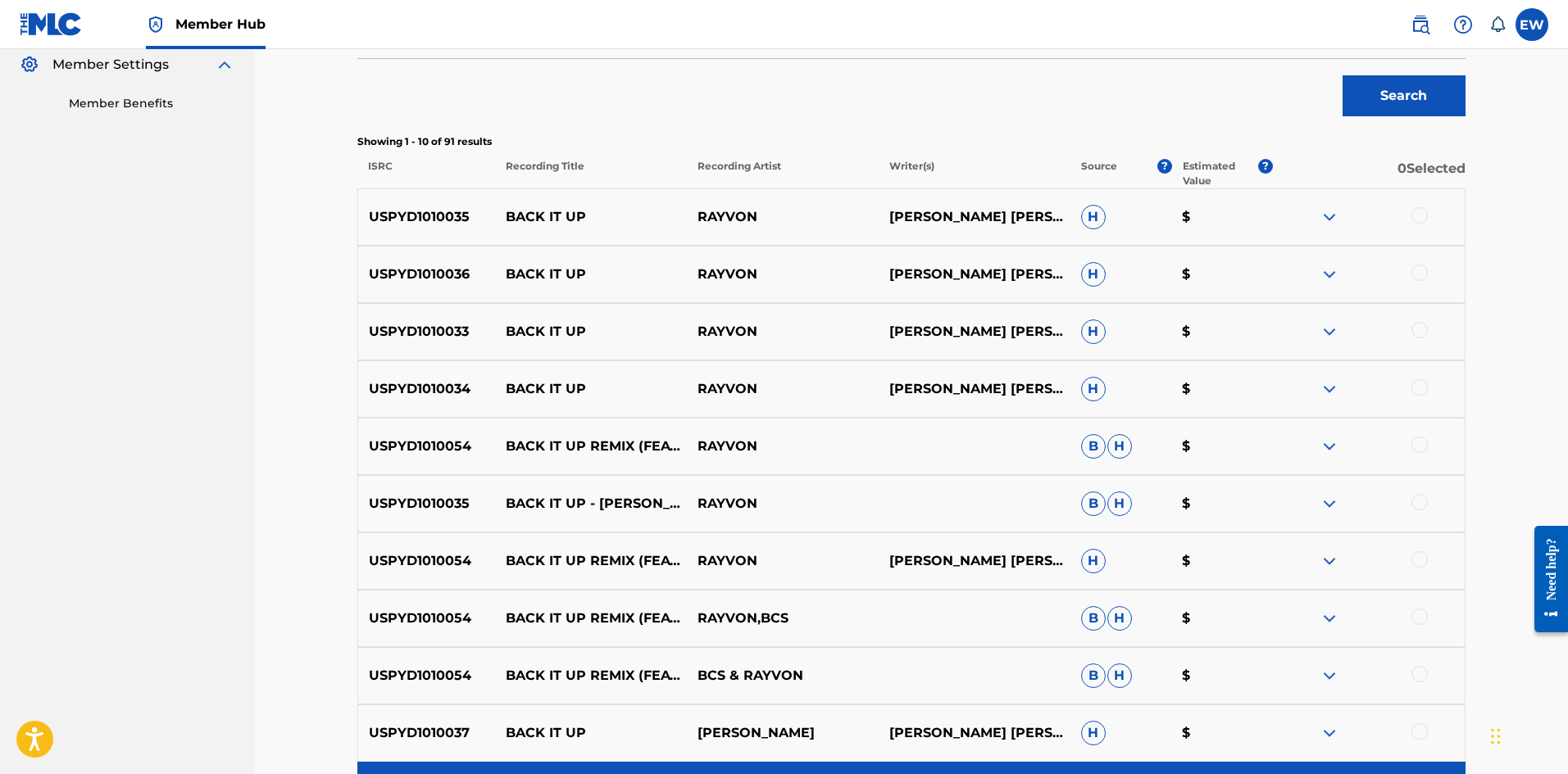
scroll to position [573, 0]
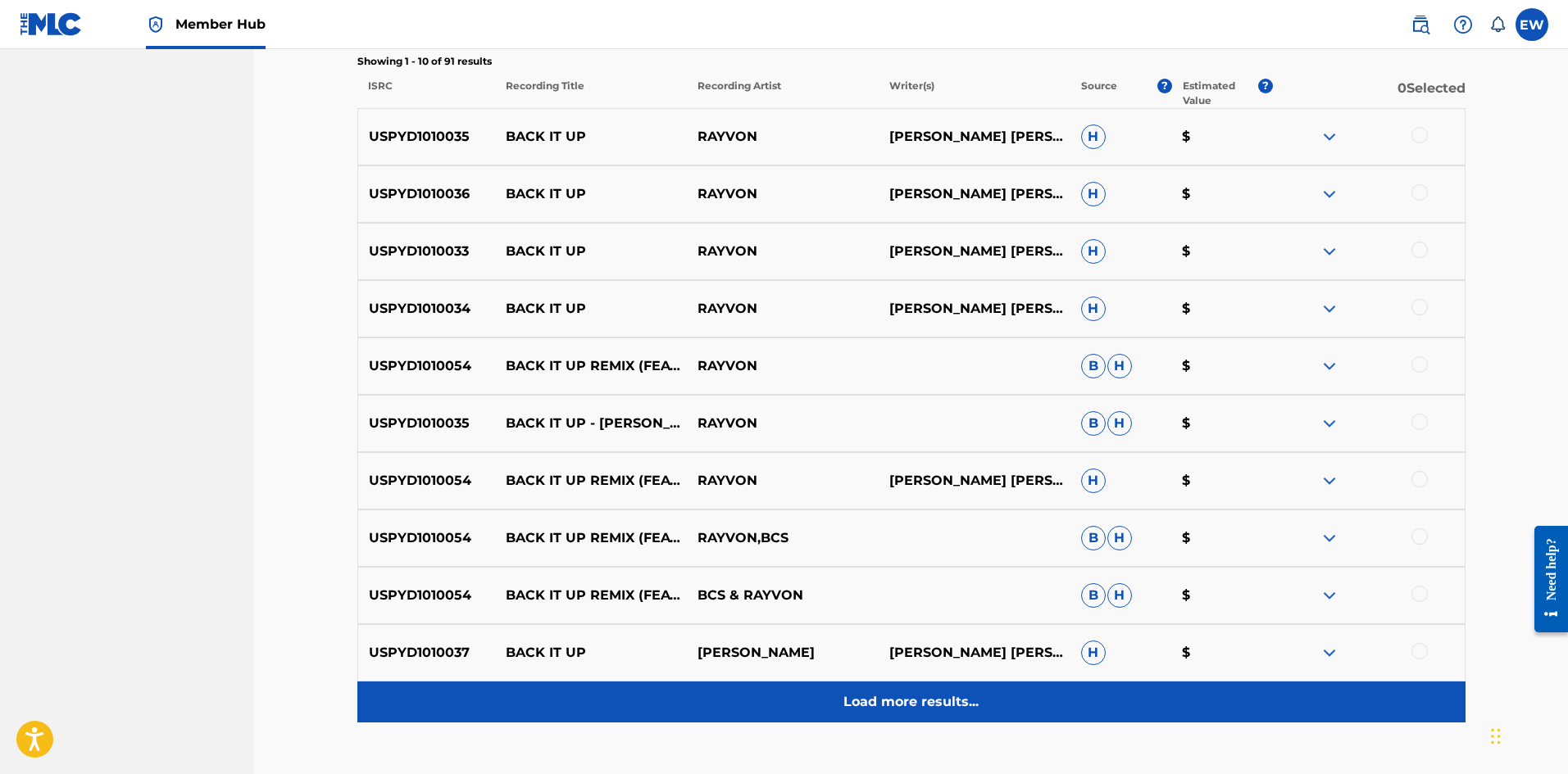
click at [888, 714] on div "Load more results..." at bounding box center [911, 702] width 1108 height 41
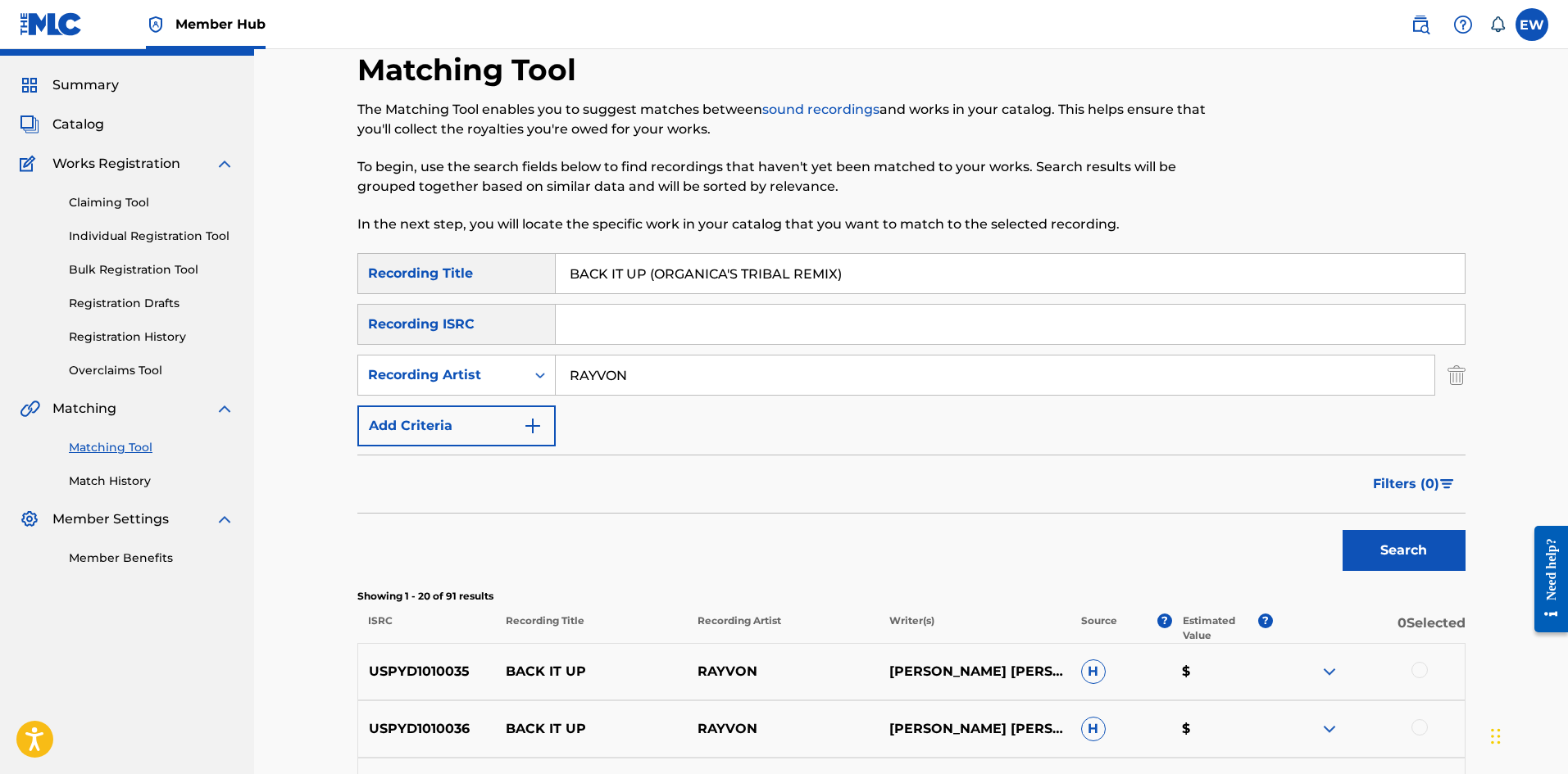
scroll to position [0, 0]
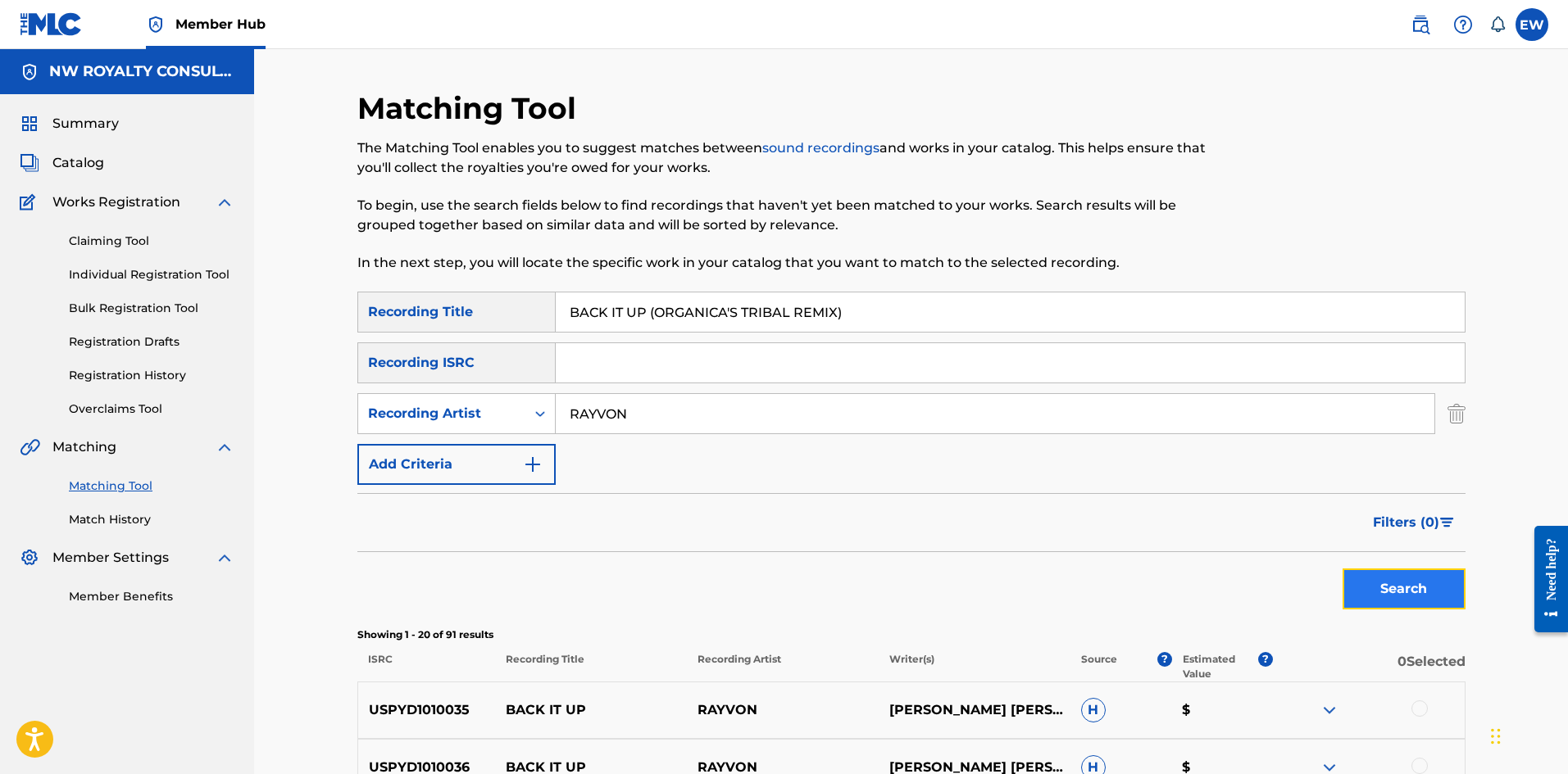
click at [1367, 591] on button "Search" at bounding box center [1404, 589] width 123 height 41
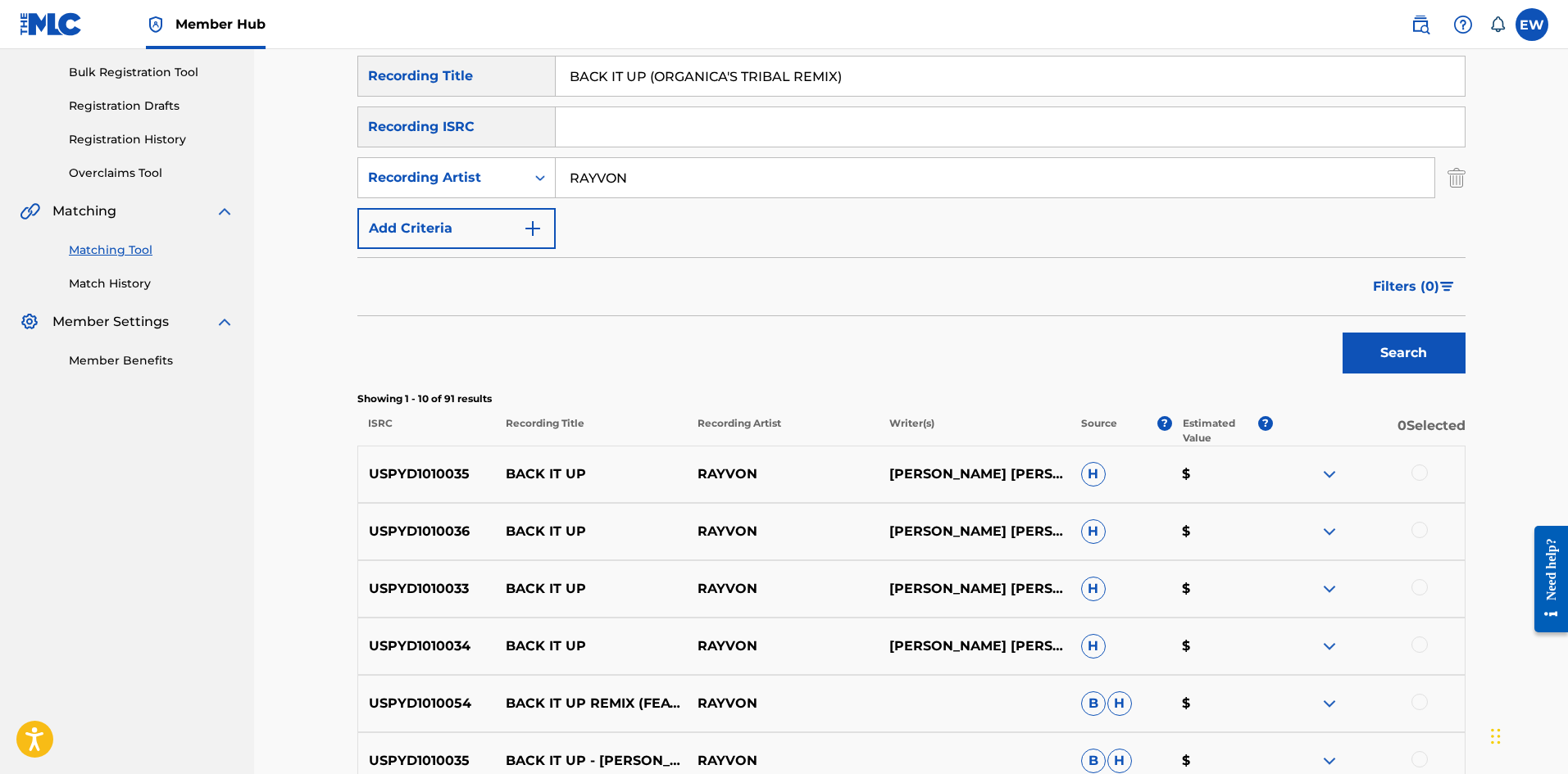
scroll to position [82, 0]
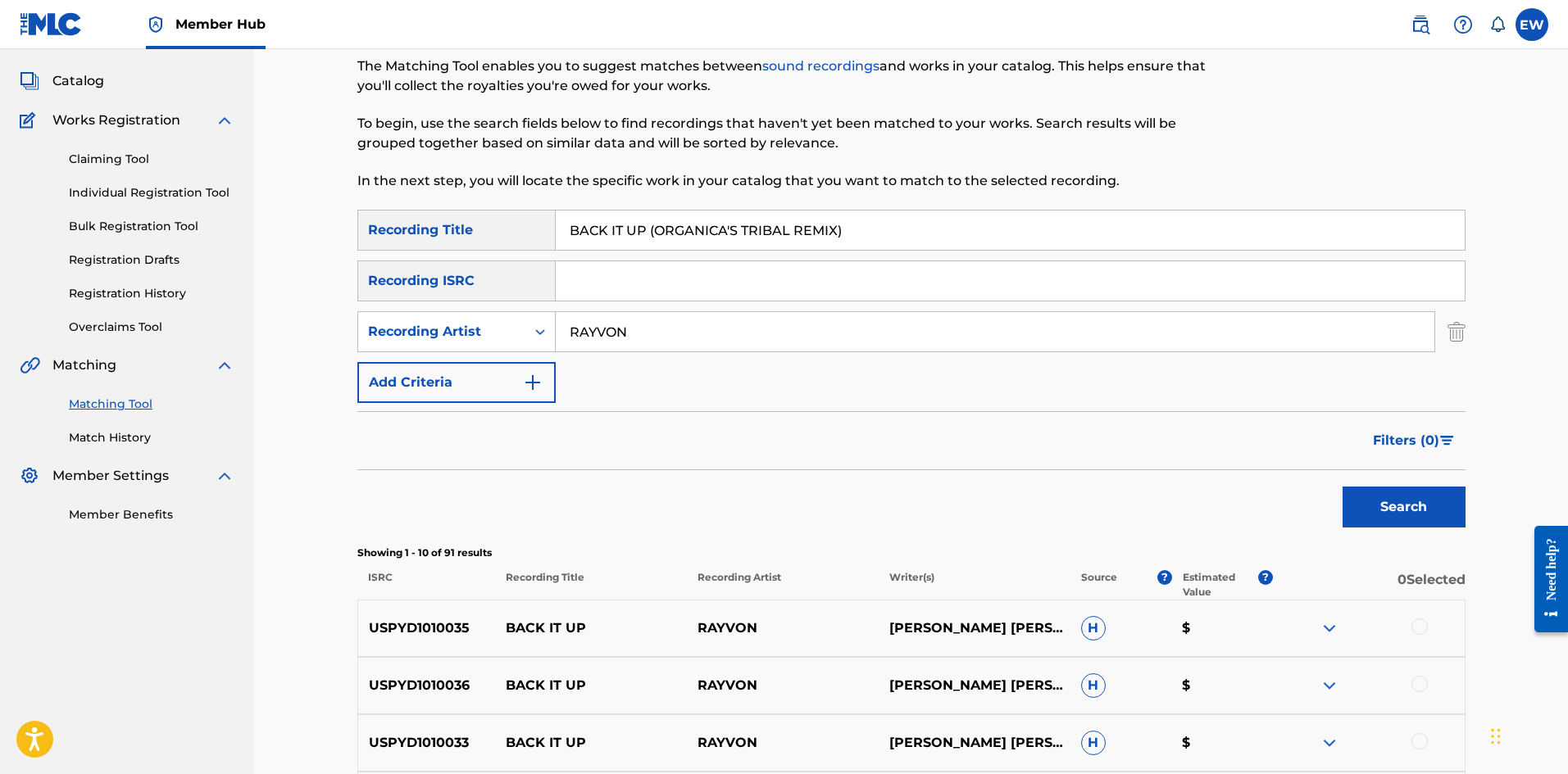
drag, startPoint x: 739, startPoint y: 333, endPoint x: 483, endPoint y: 354, distance: 256.9
click at [483, 354] on div "SearchWithCriteriaf38a5b17-ae0a-4eb2-b60a-9aa37c21c384 Recording Title BACK IT …" at bounding box center [911, 306] width 1108 height 193
paste input "NERRO"
type input "NERRO"
drag, startPoint x: 830, startPoint y: 219, endPoint x: 487, endPoint y: 253, distance: 344.7
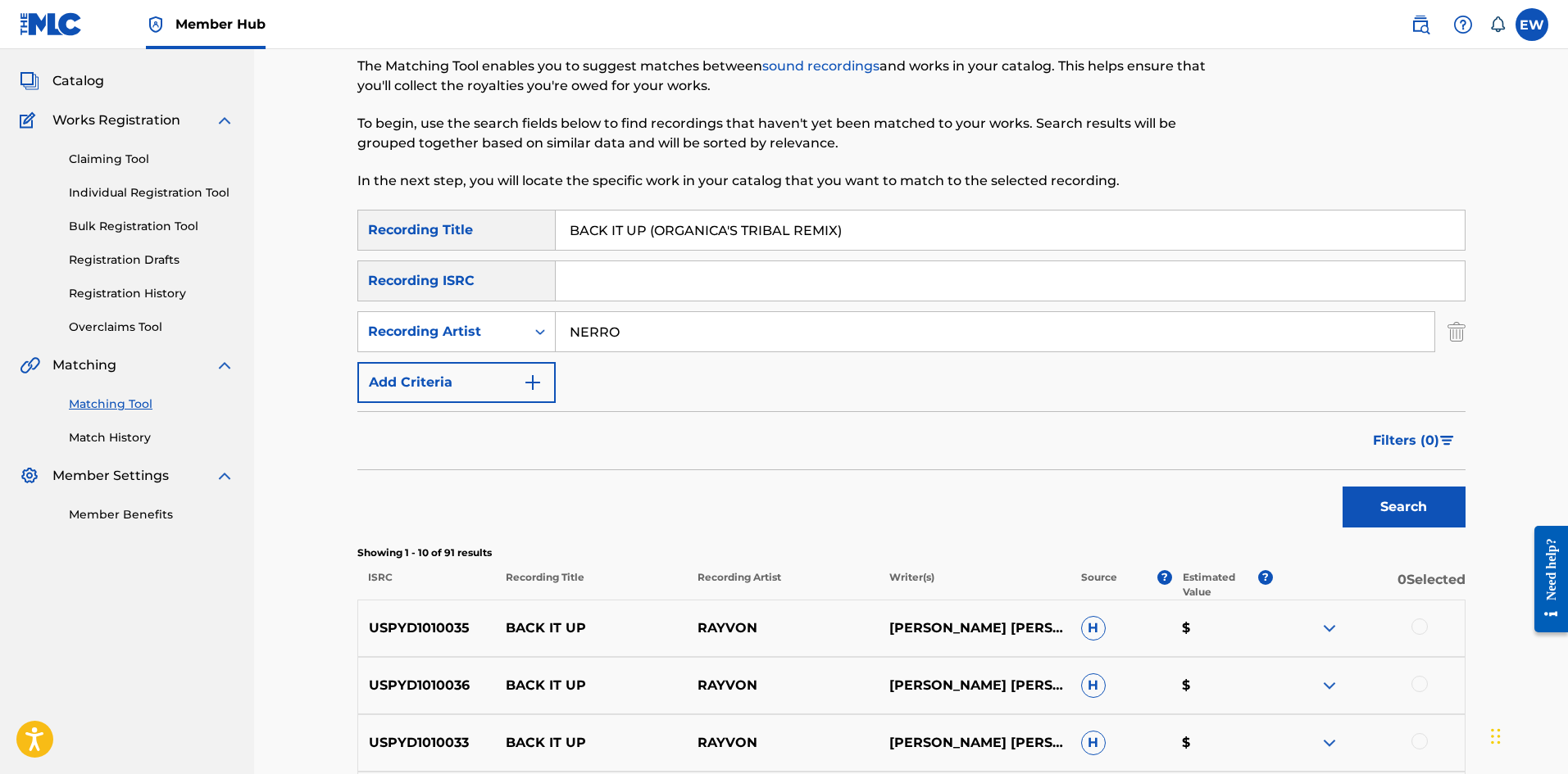
click at [488, 252] on div "SearchWithCriteriaf38a5b17-ae0a-4eb2-b60a-9aa37c21c384 Recording Title BACK IT …" at bounding box center [911, 306] width 1108 height 193
paste input "AGAIN"
type input "BACK IT UP AGAIN"
click at [1404, 496] on button "Search" at bounding box center [1404, 507] width 123 height 41
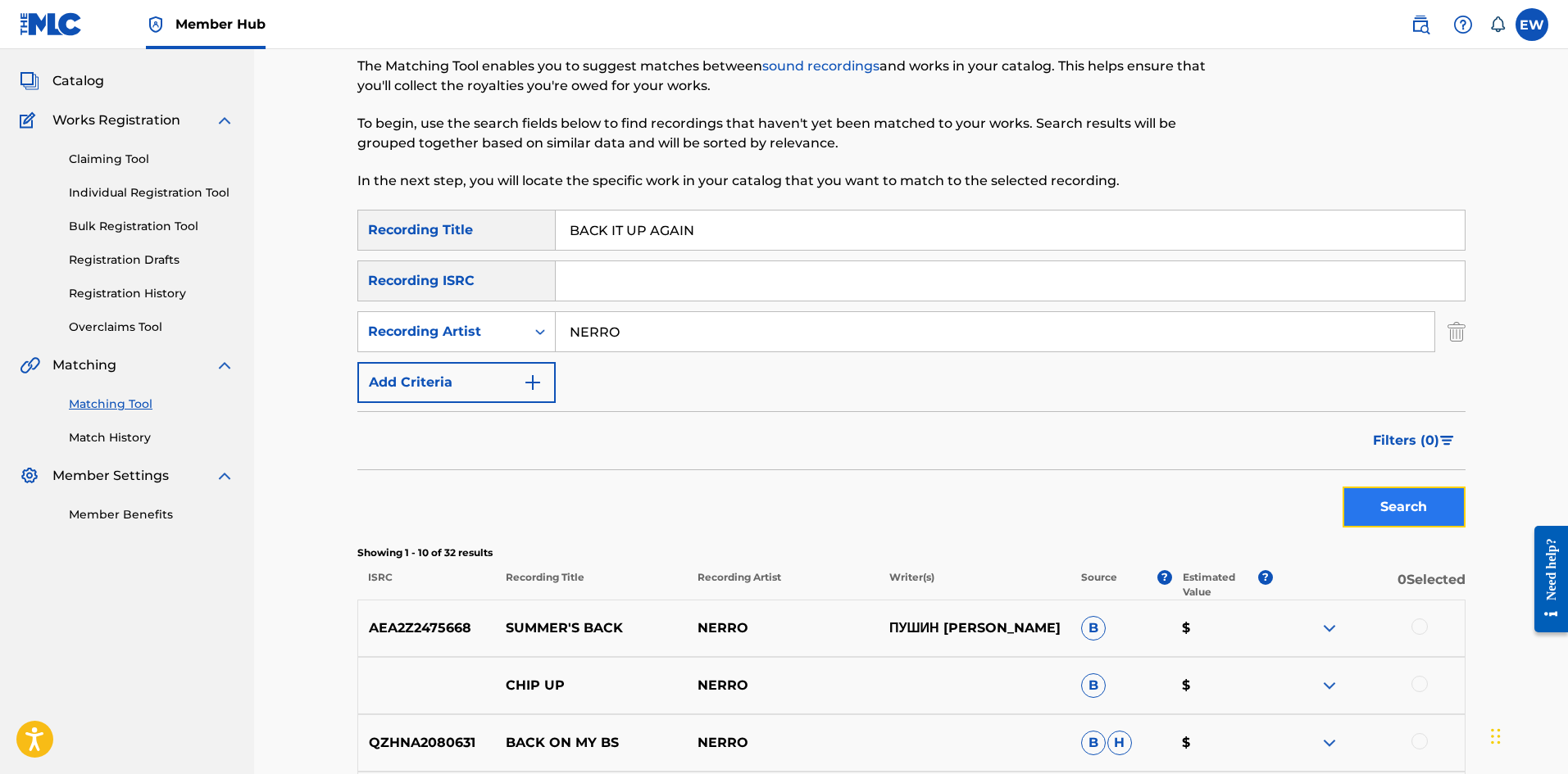
click at [1351, 504] on button "Search" at bounding box center [1404, 507] width 123 height 41
drag, startPoint x: 641, startPoint y: 343, endPoint x: 428, endPoint y: 385, distance: 217.1
click at [444, 372] on div "SearchWithCriteriaf38a5b17-ae0a-4eb2-b60a-9aa37c21c384 Recording Title BACK IT …" at bounding box center [911, 306] width 1108 height 193
paste input "DIGITAL SHAM"
type input "DIGITAL SHAM"
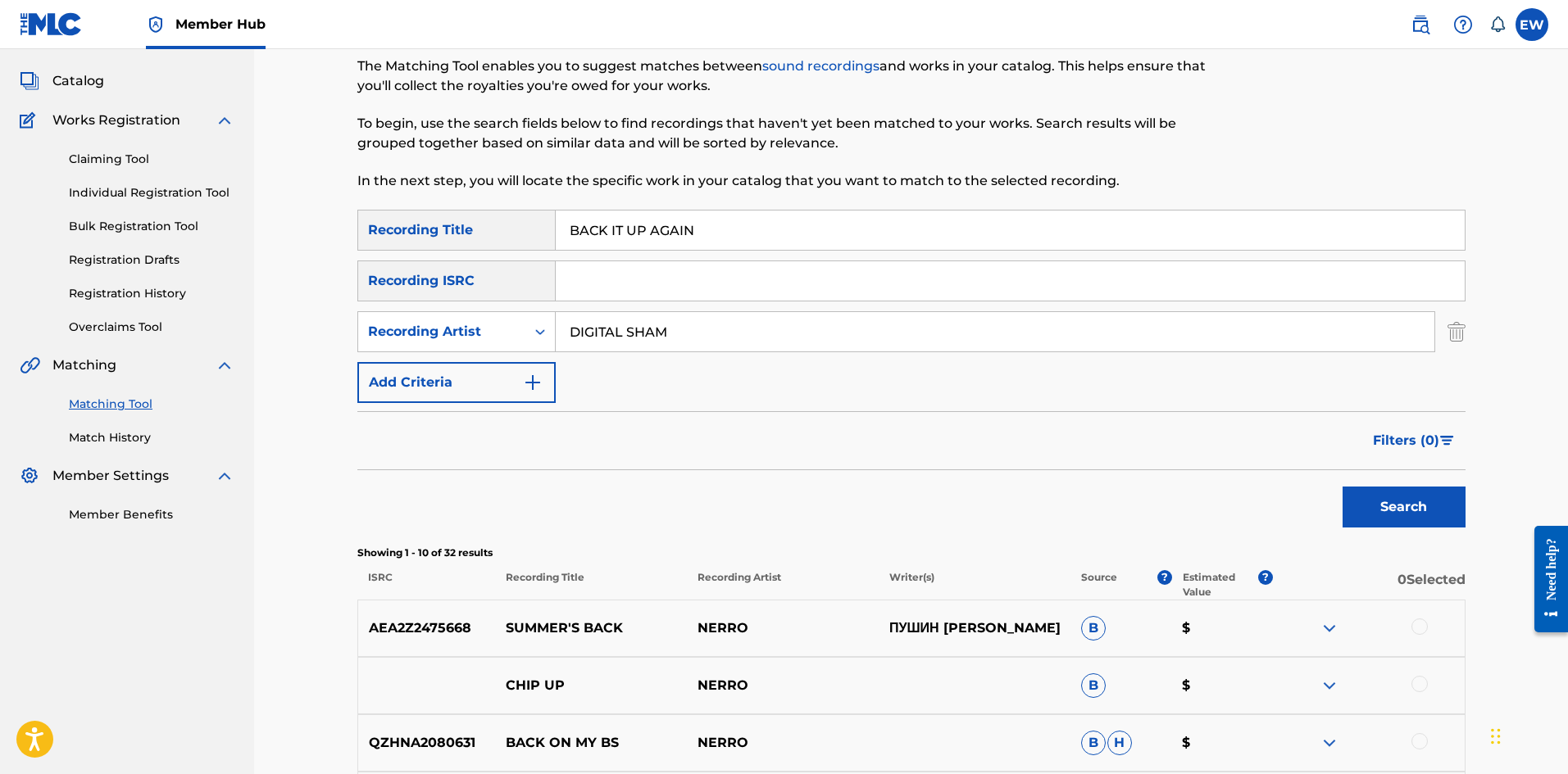
drag, startPoint x: 781, startPoint y: 241, endPoint x: 516, endPoint y: 261, distance: 265.8
click at [517, 258] on div "SearchWithCriteriaf38a5b17-ae0a-4eb2-b60a-9aa37c21c384 Recording Title BACK IT …" at bounding box center [911, 306] width 1108 height 193
paste input "SLOW"
type input "BACK IT UP SLOW"
click at [1385, 509] on button "Search" at bounding box center [1404, 507] width 123 height 41
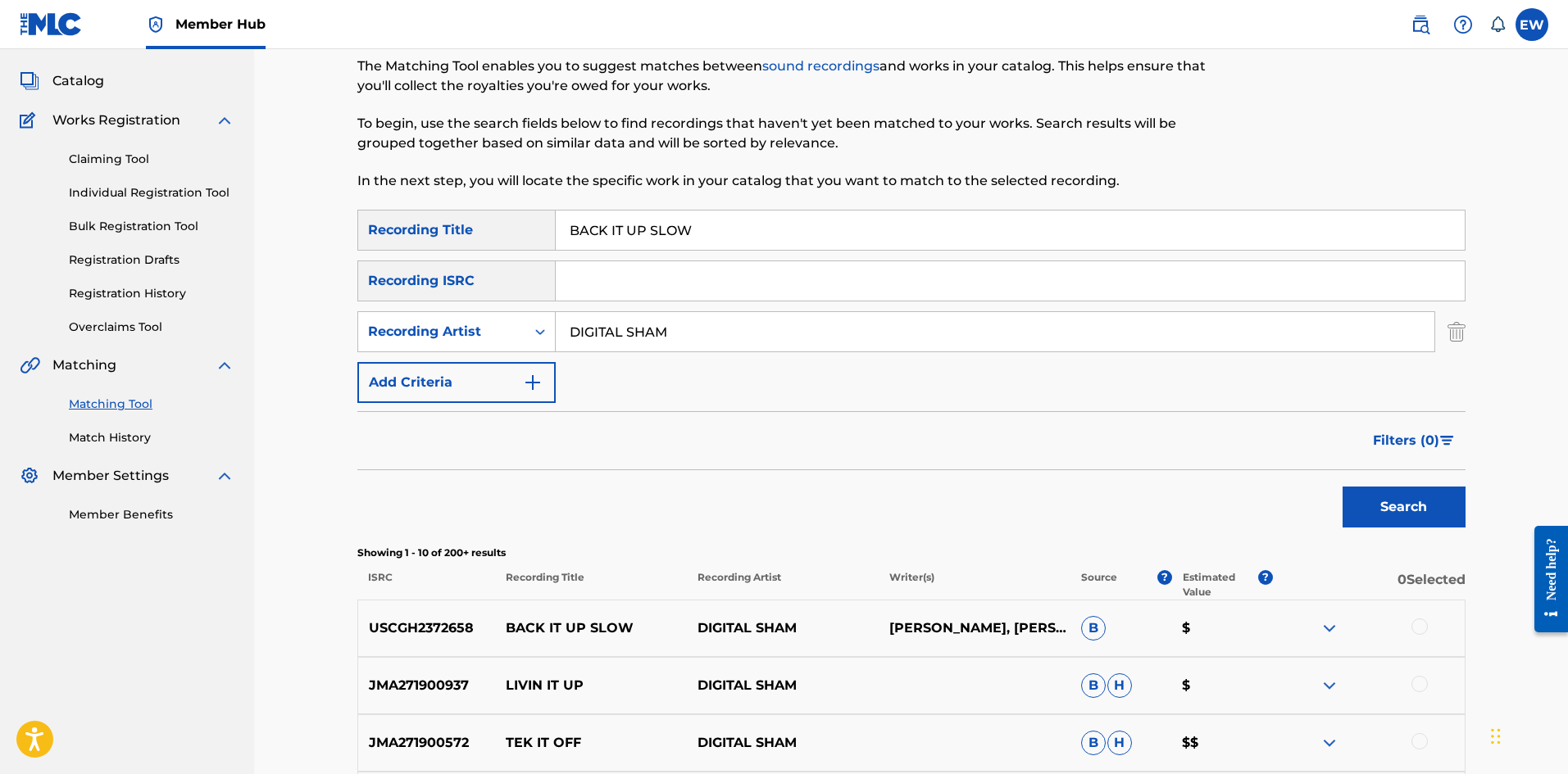
click at [1429, 624] on div at bounding box center [1368, 627] width 192 height 19
click at [1427, 624] on div at bounding box center [1420, 627] width 16 height 16
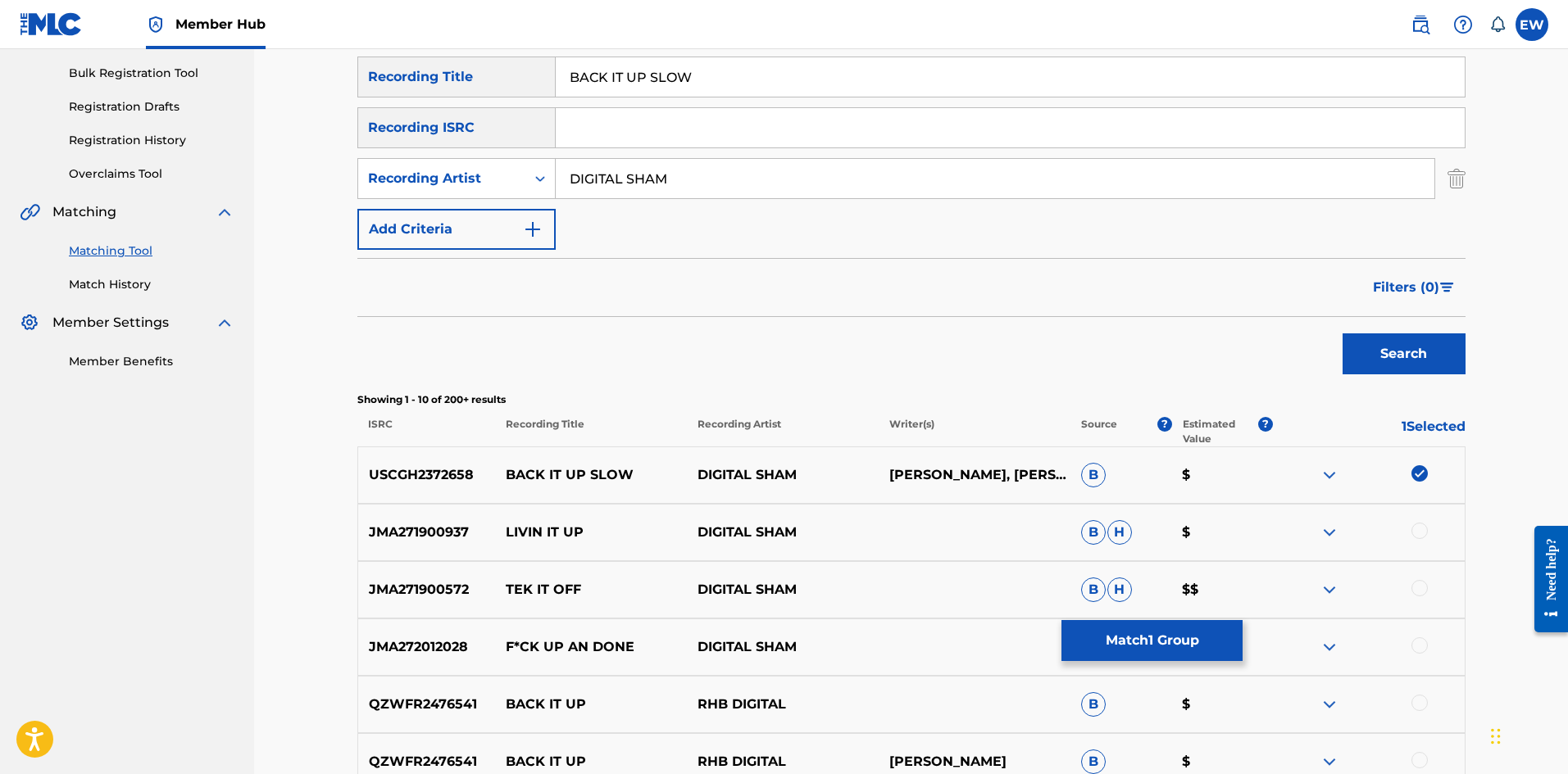
scroll to position [245, 0]
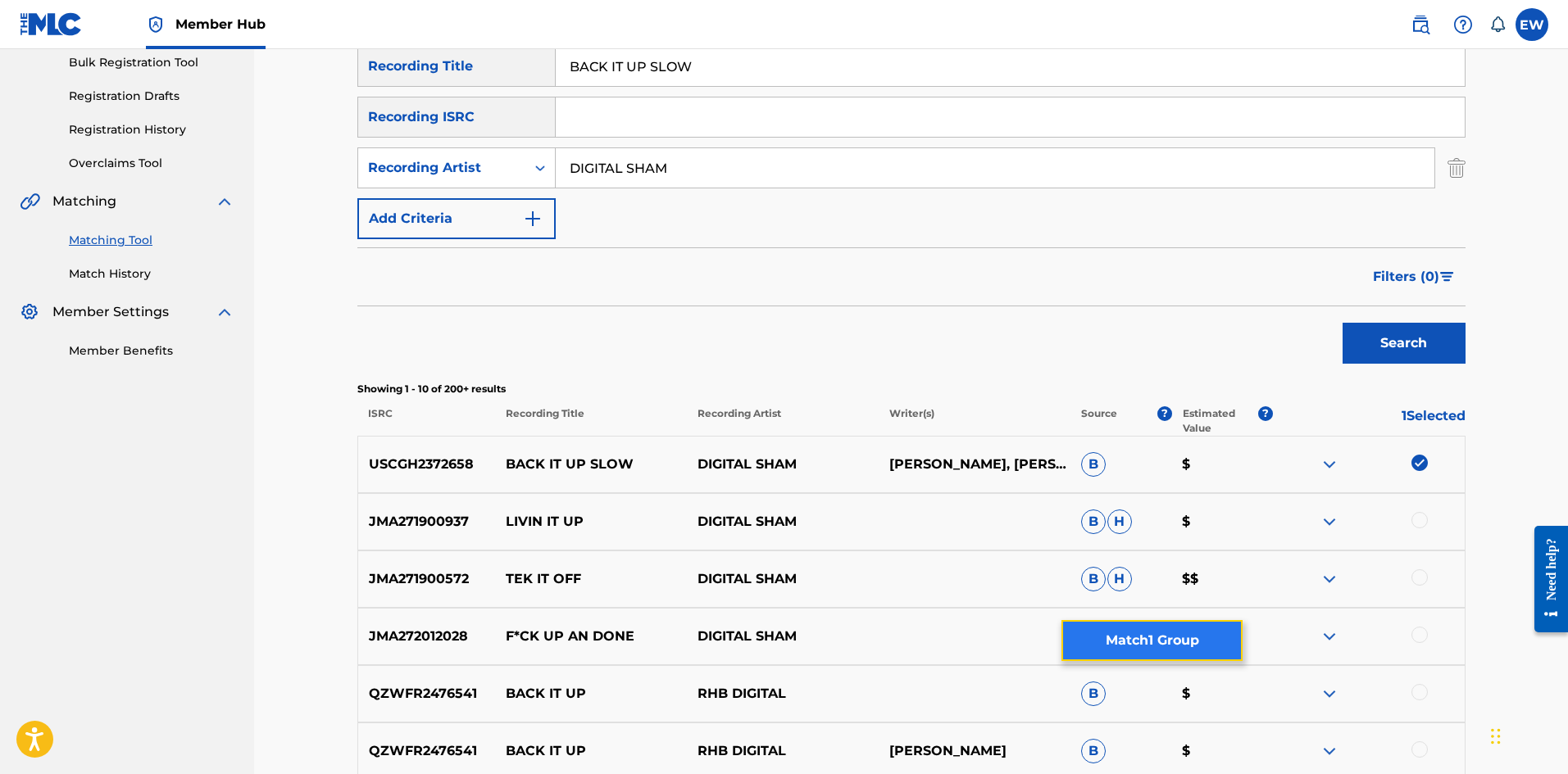
click at [1137, 646] on button "Match 1 Group" at bounding box center [1152, 640] width 181 height 41
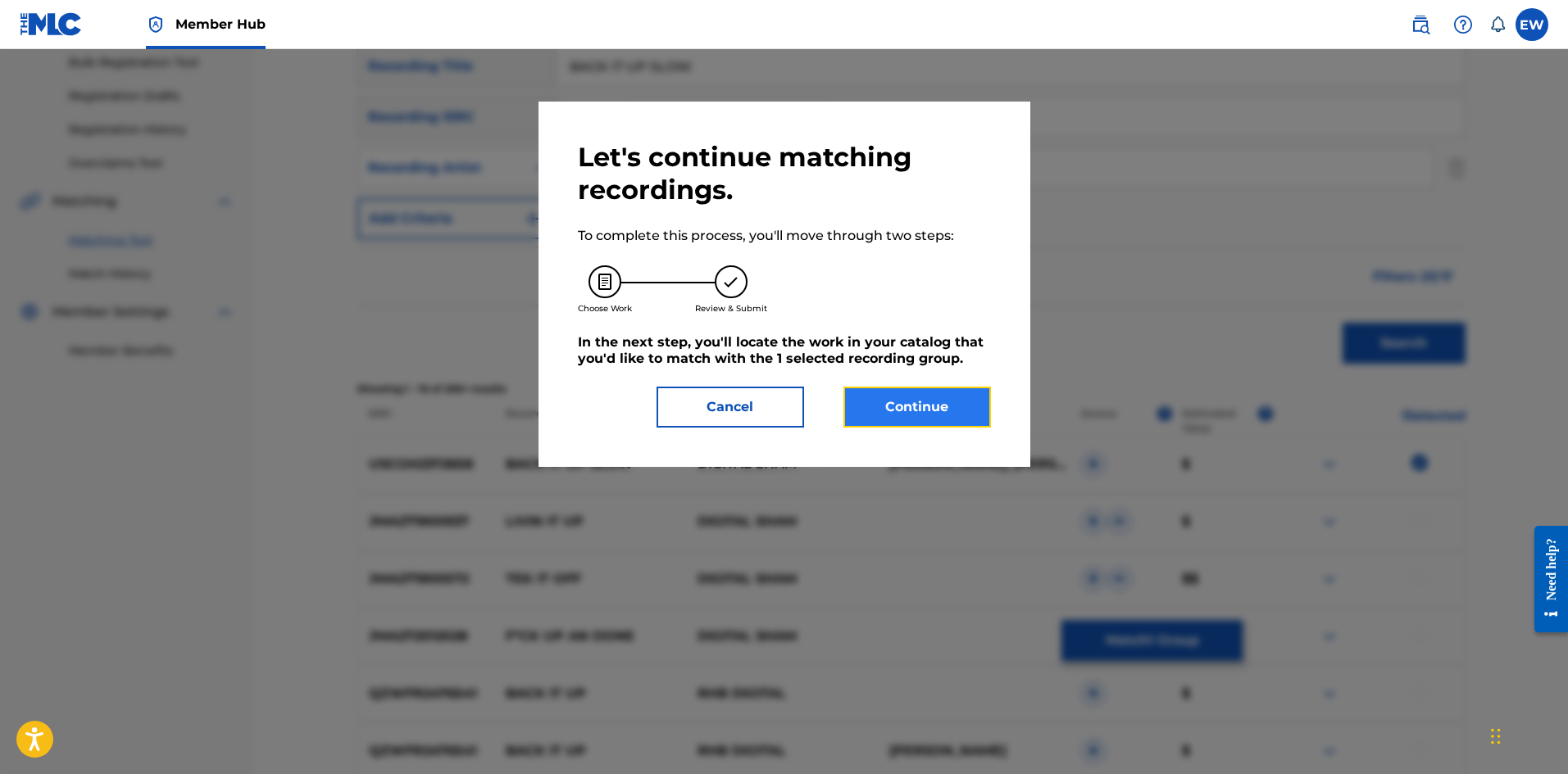
click at [894, 392] on button "Continue" at bounding box center [917, 407] width 148 height 41
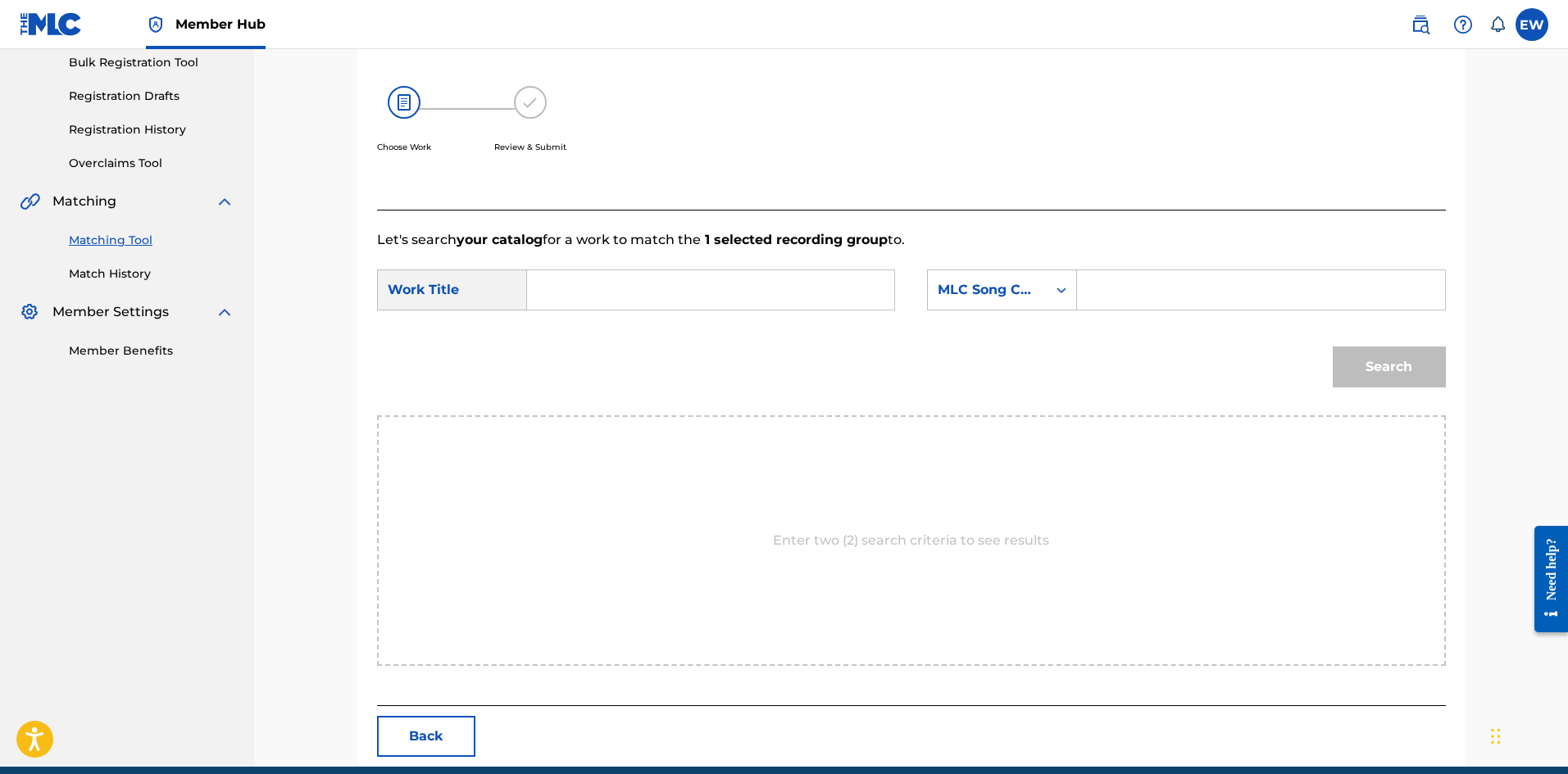
drag, startPoint x: 683, startPoint y: 288, endPoint x: 671, endPoint y: 331, distance: 44.6
click at [671, 331] on form "SearchWithCriteriaa48b4330-c119-4d3c-a64c-a05e487fc323 Work Title SearchWithCri…" at bounding box center [912, 332] width 1069 height 166
paste input "BACK IT UP SLOW"
type input "BACK IT UP SLOW"
click at [1157, 303] on input "Search Form" at bounding box center [1261, 289] width 339 height 39
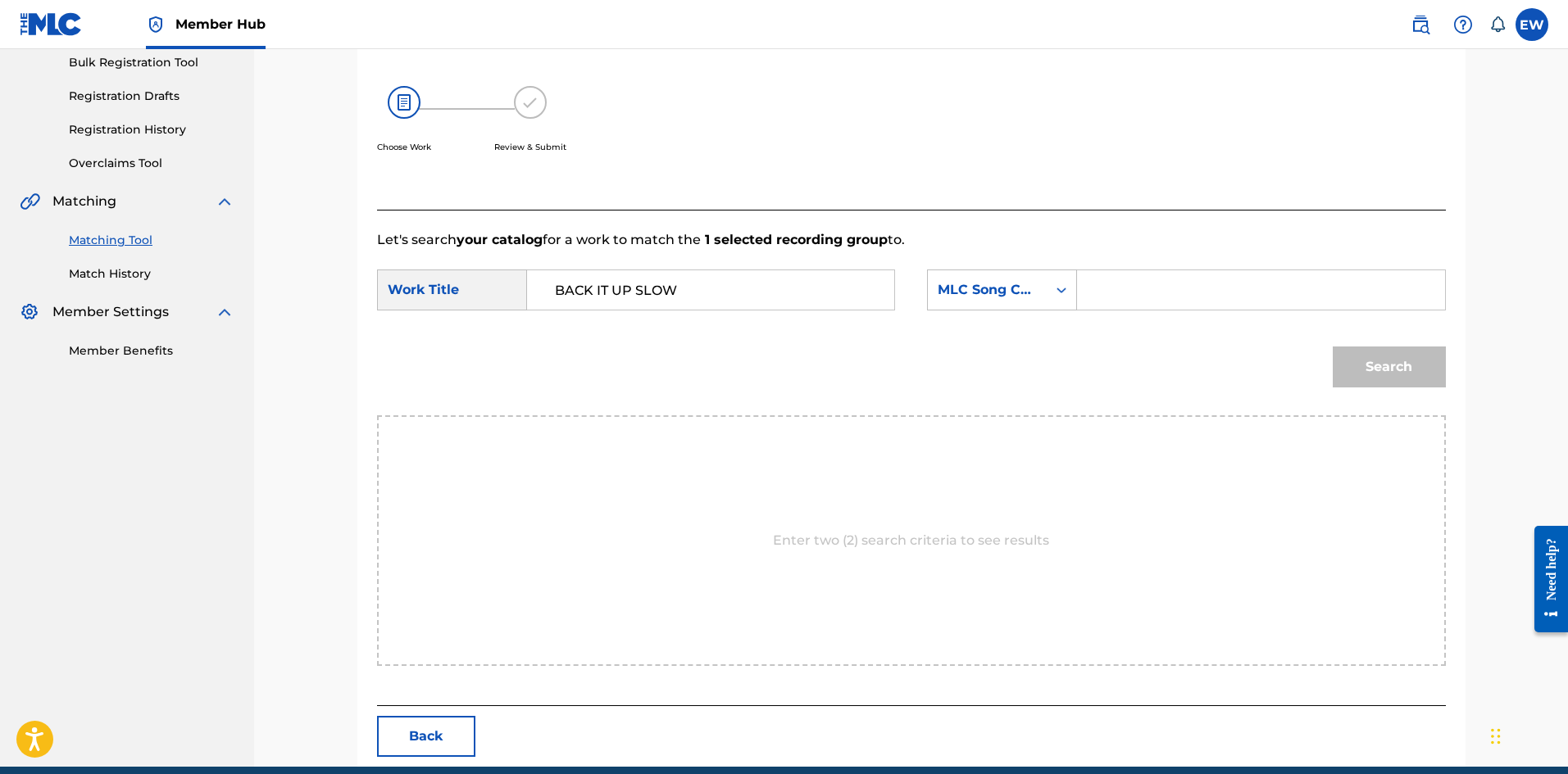
paste input "BD1LK6"
type input "BD1LK6"
click at [1364, 373] on button "Search" at bounding box center [1389, 366] width 113 height 41
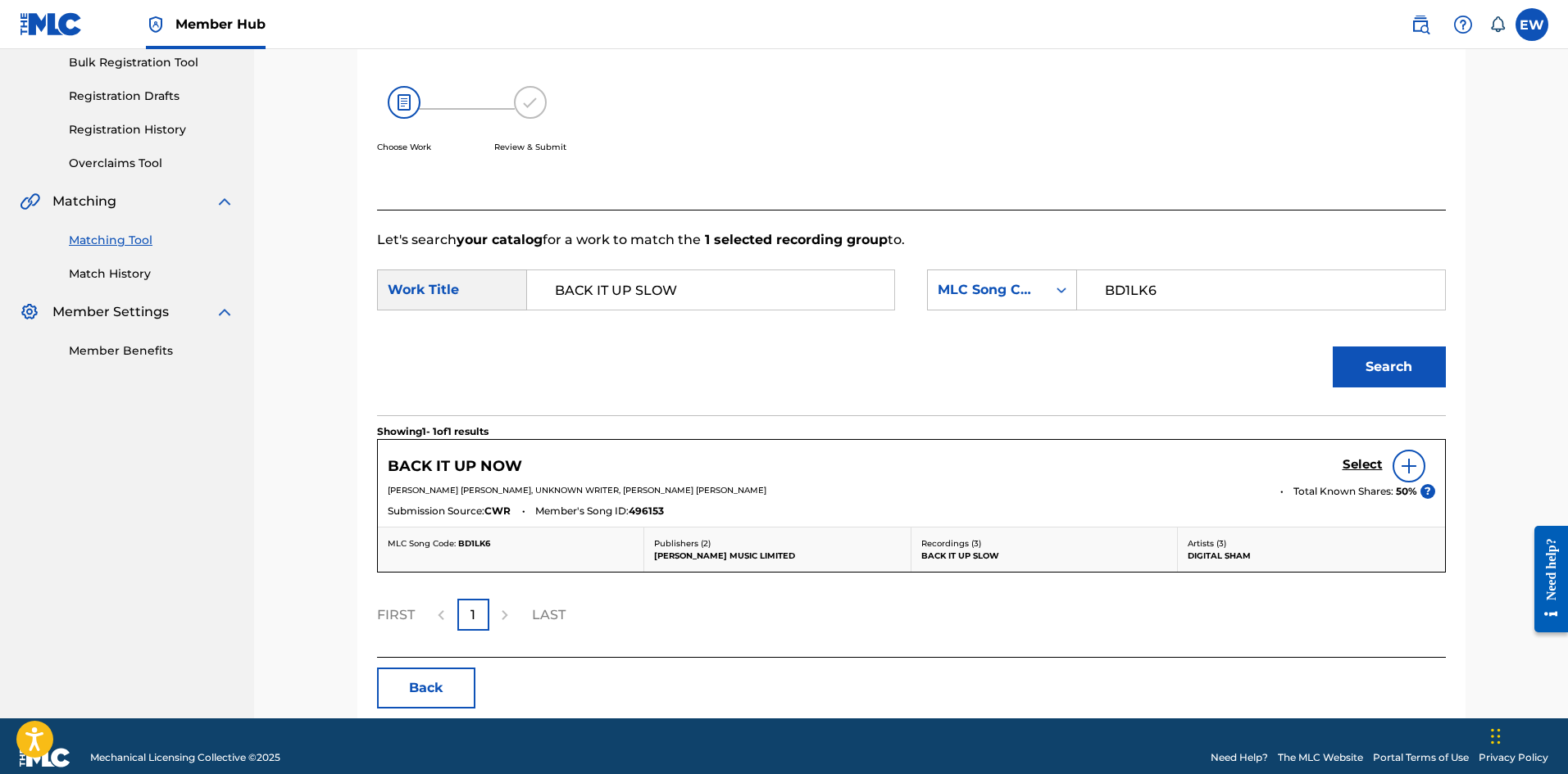
click at [1362, 454] on div "Select" at bounding box center [1388, 466] width 93 height 33
click at [1363, 462] on h5 "Select" at bounding box center [1363, 464] width 40 height 16
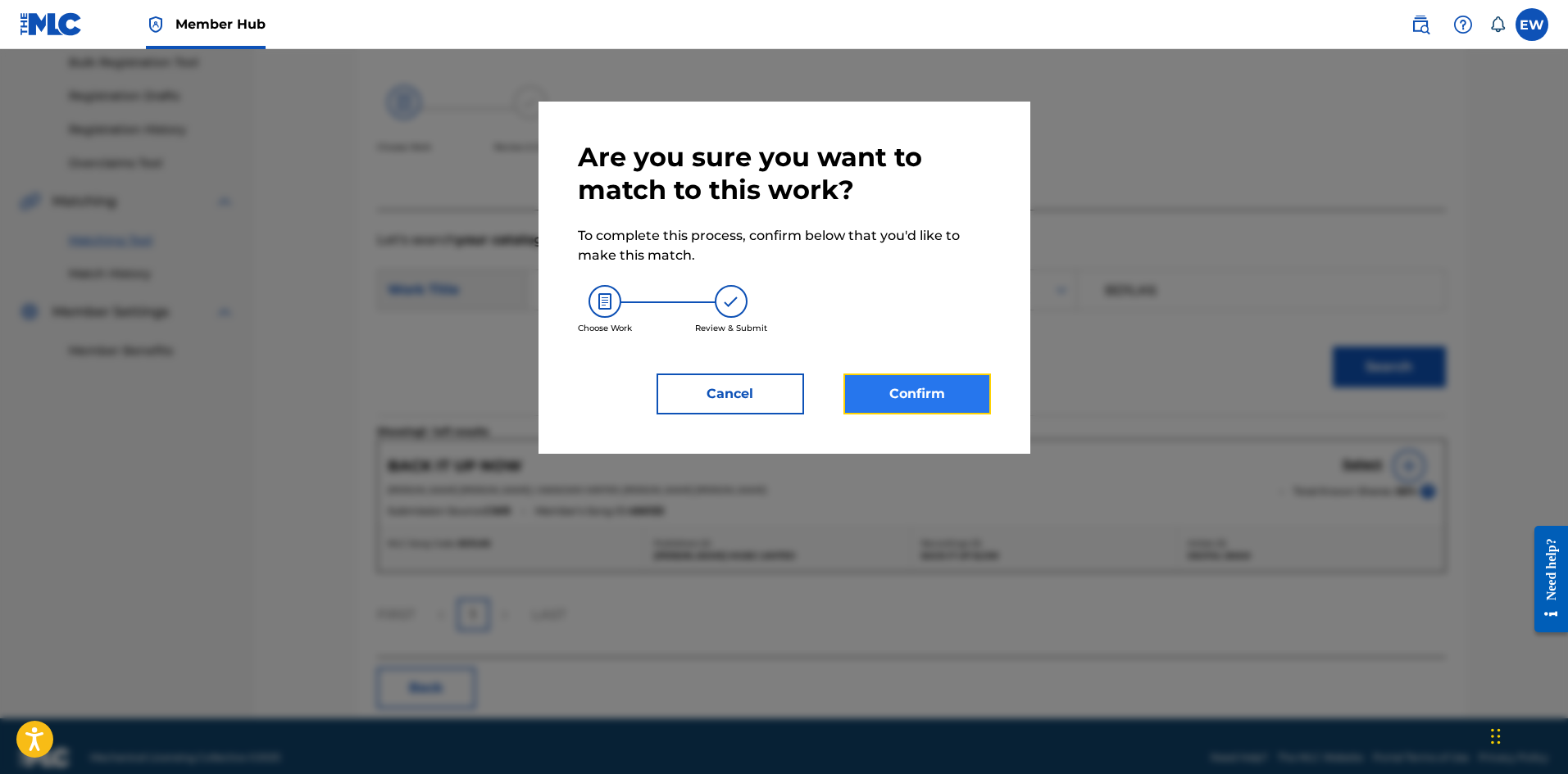
drag, startPoint x: 866, startPoint y: 399, endPoint x: 875, endPoint y: 394, distance: 10.3
click at [875, 394] on button "Confirm" at bounding box center [917, 394] width 148 height 41
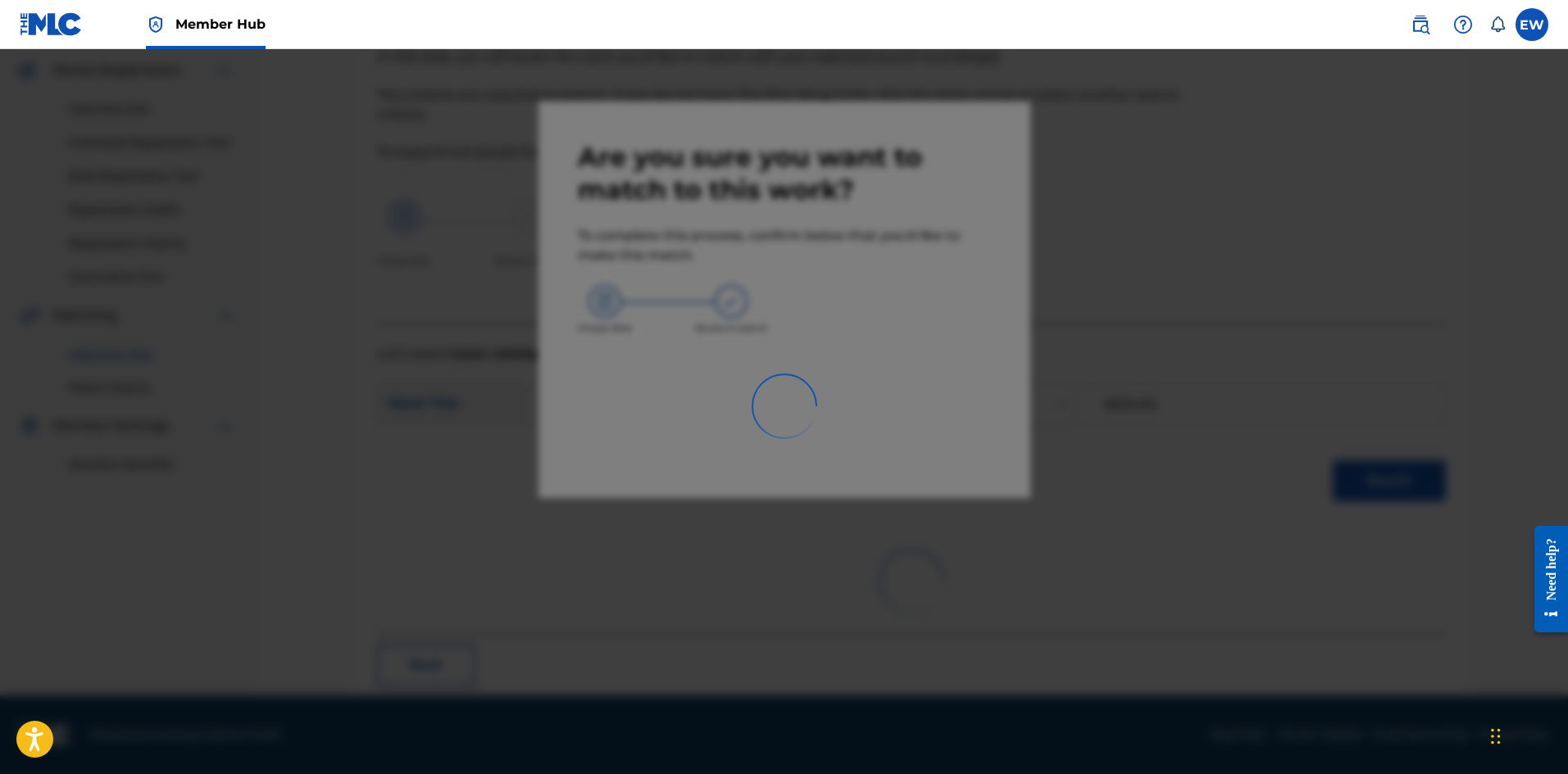
scroll to position [39, 0]
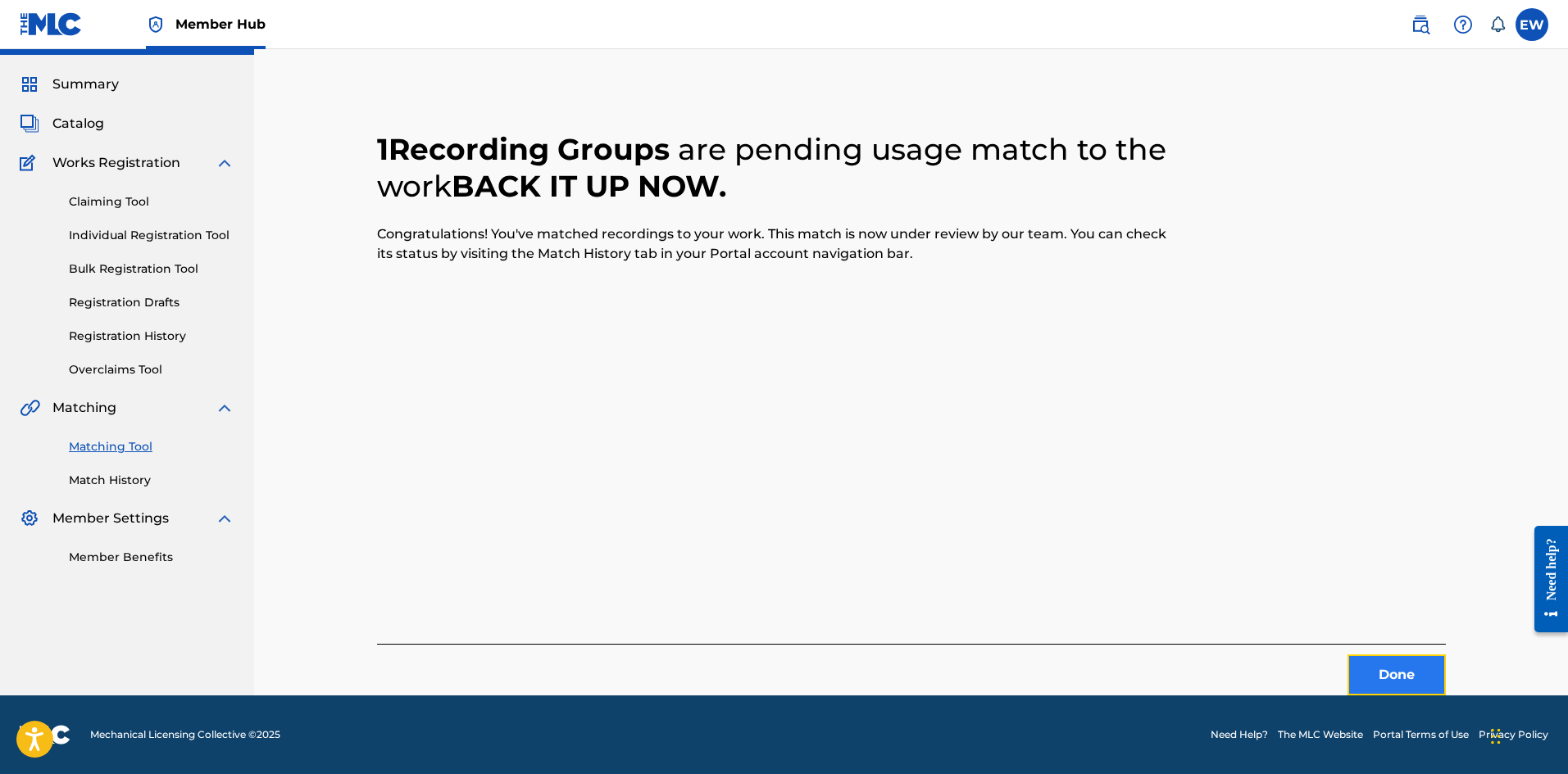
click at [1406, 680] on button "Done" at bounding box center [1397, 675] width 98 height 41
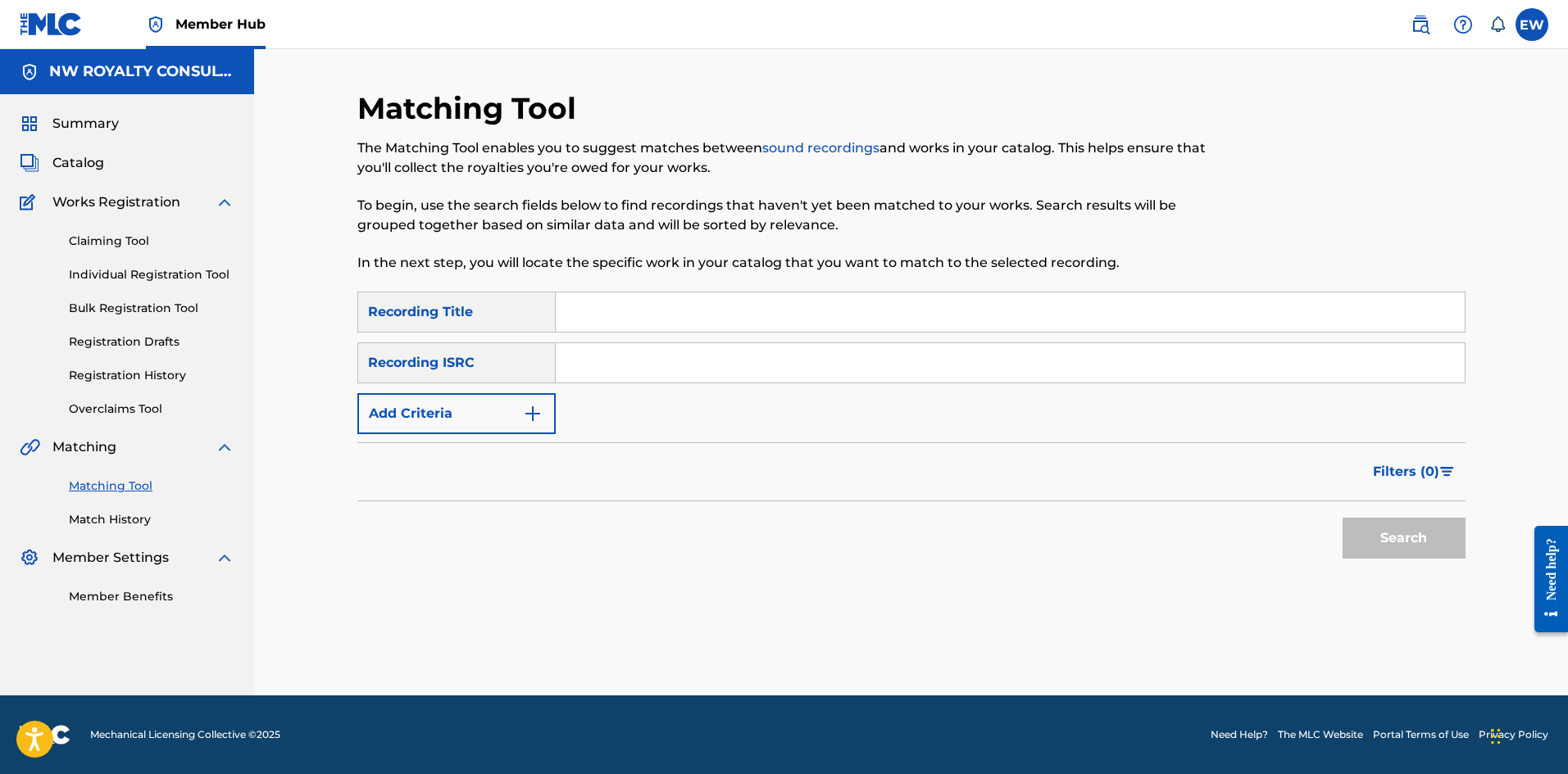
scroll to position [0, 0]
